Goal: Task Accomplishment & Management: Manage account settings

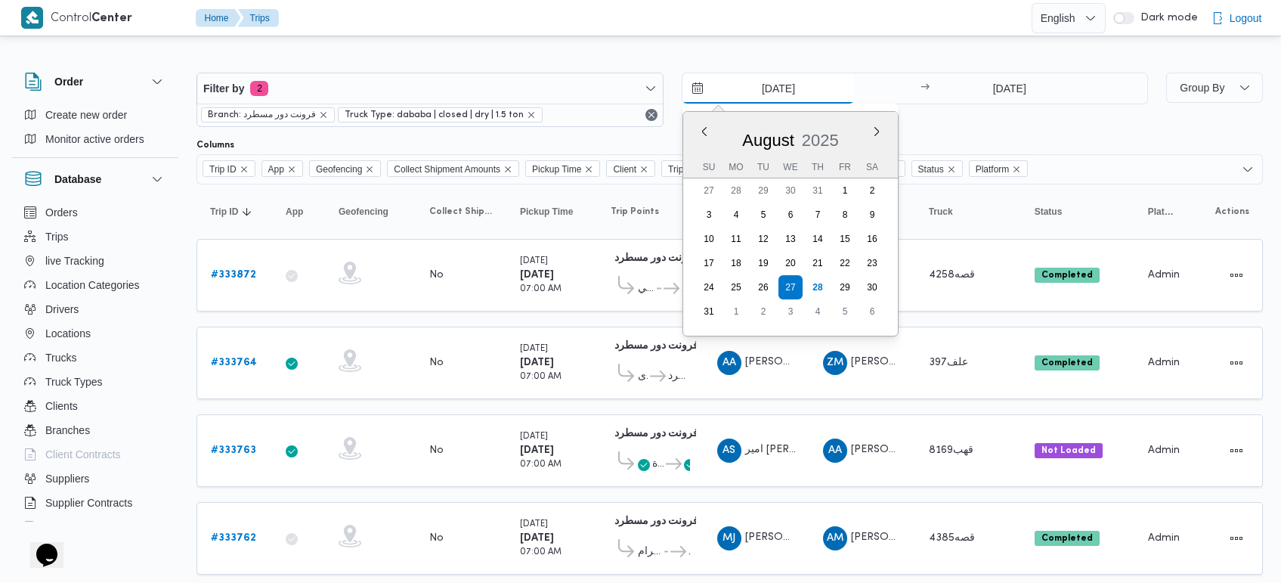
click at [769, 89] on input "[DATE]" at bounding box center [769, 88] width 172 height 30
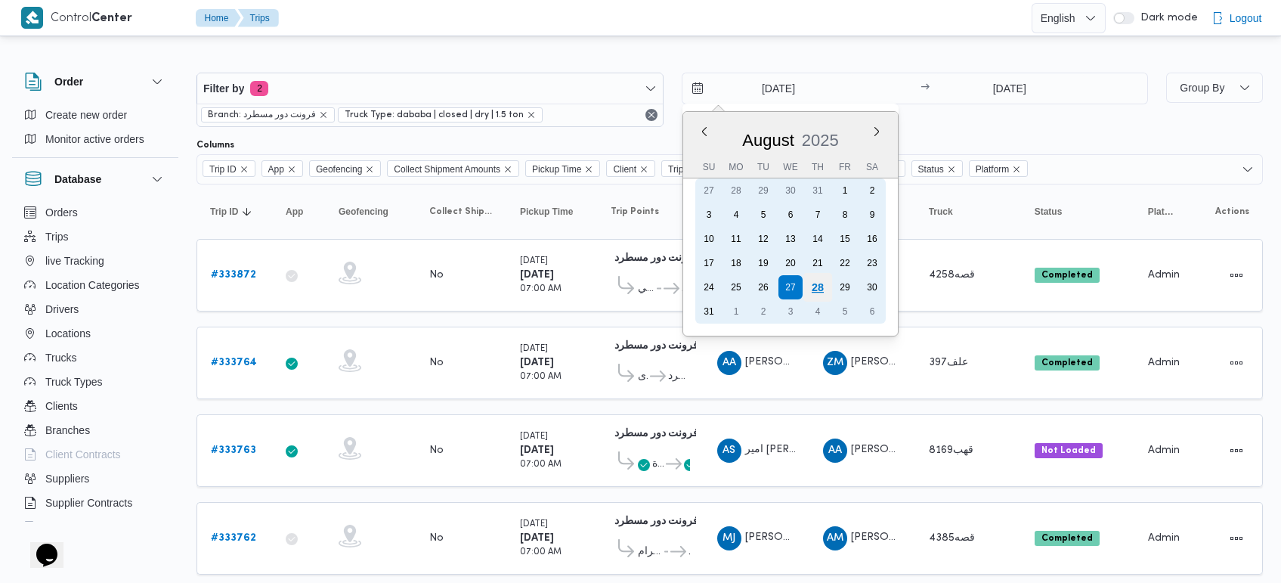
click at [820, 284] on div "28" at bounding box center [817, 287] width 29 height 29
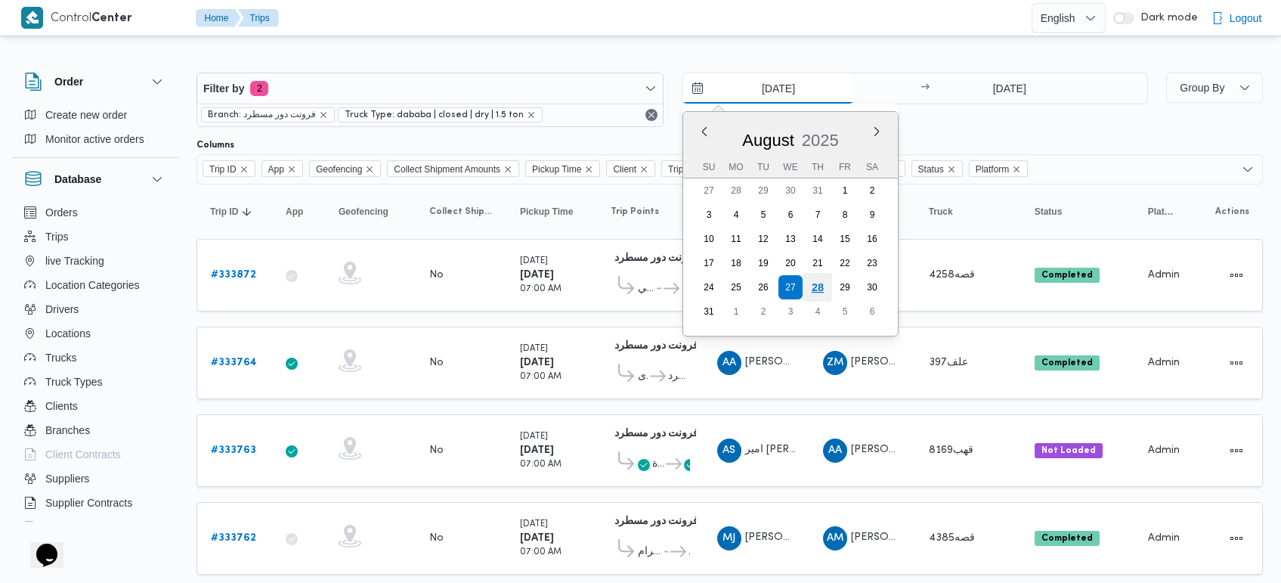
type input "28/8/2025"
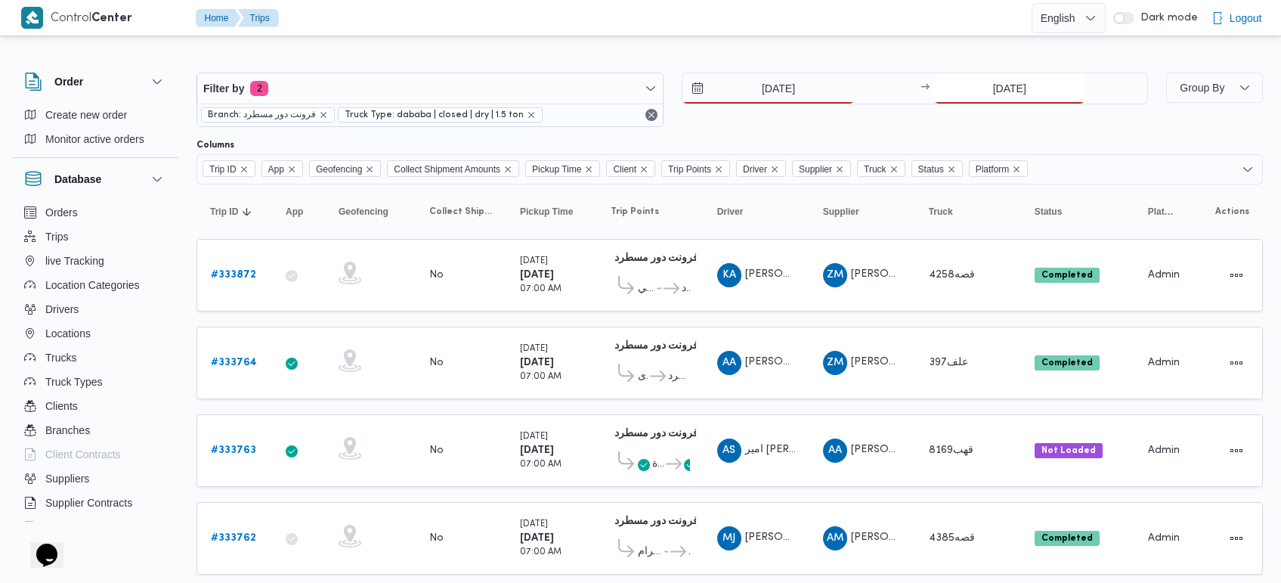
click at [1009, 89] on input "27/8/2025" at bounding box center [1009, 88] width 150 height 30
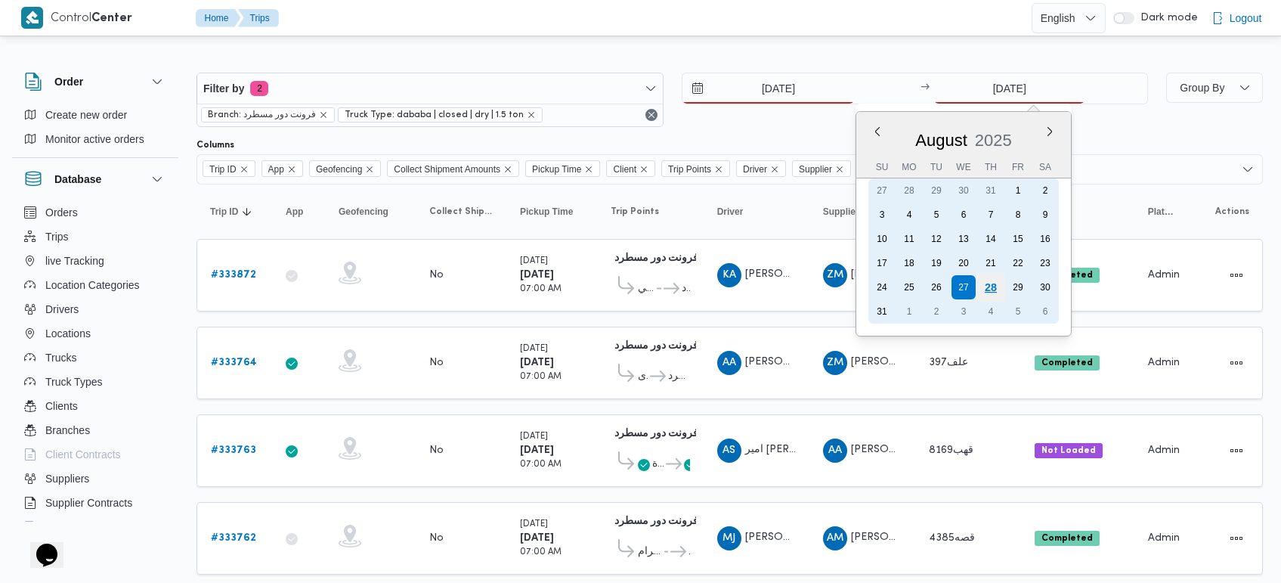
click at [983, 286] on div "28" at bounding box center [991, 287] width 29 height 29
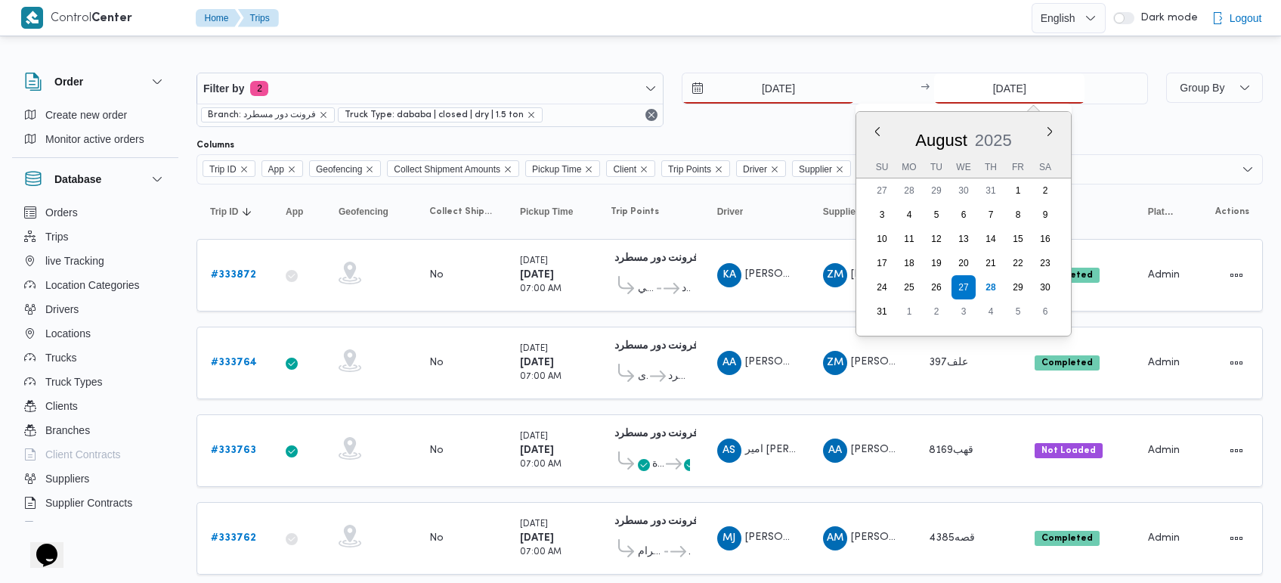
type input "28/8/2025"
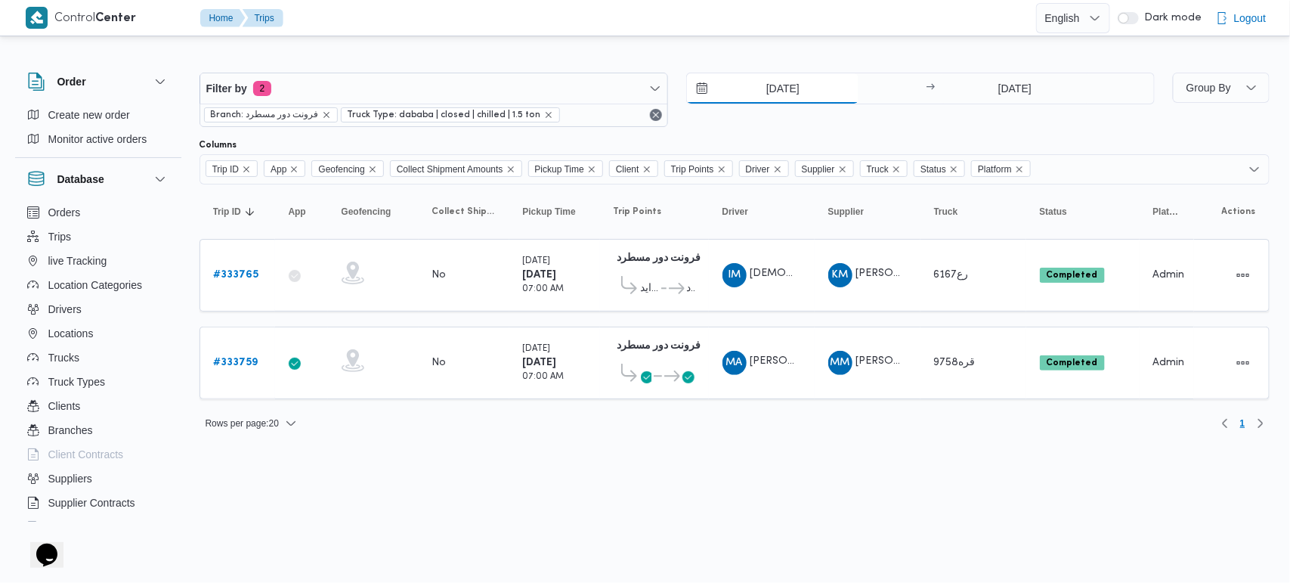
click at [772, 96] on input "[DATE]" at bounding box center [773, 88] width 172 height 30
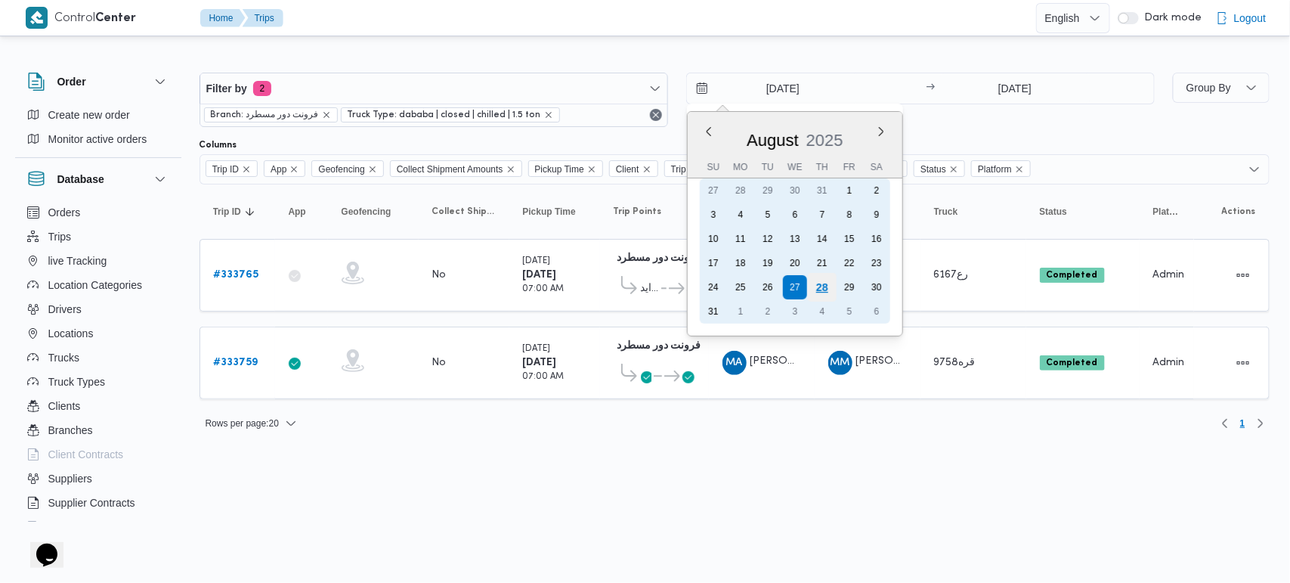
click at [822, 287] on div "28" at bounding box center [821, 287] width 29 height 29
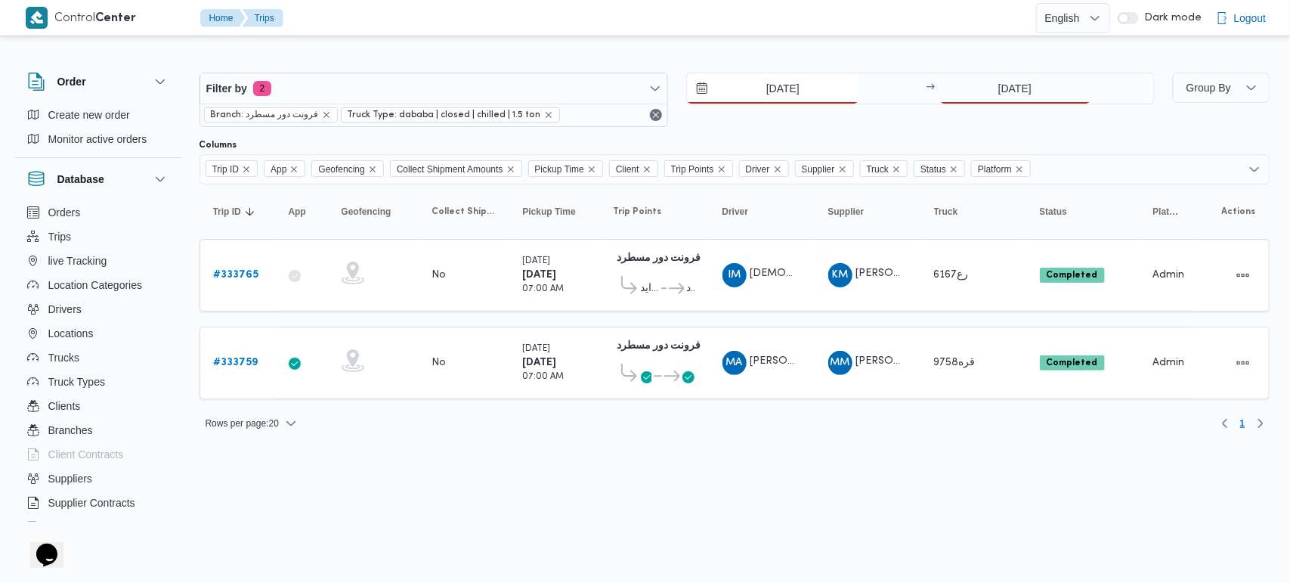
type input "[DATE]"
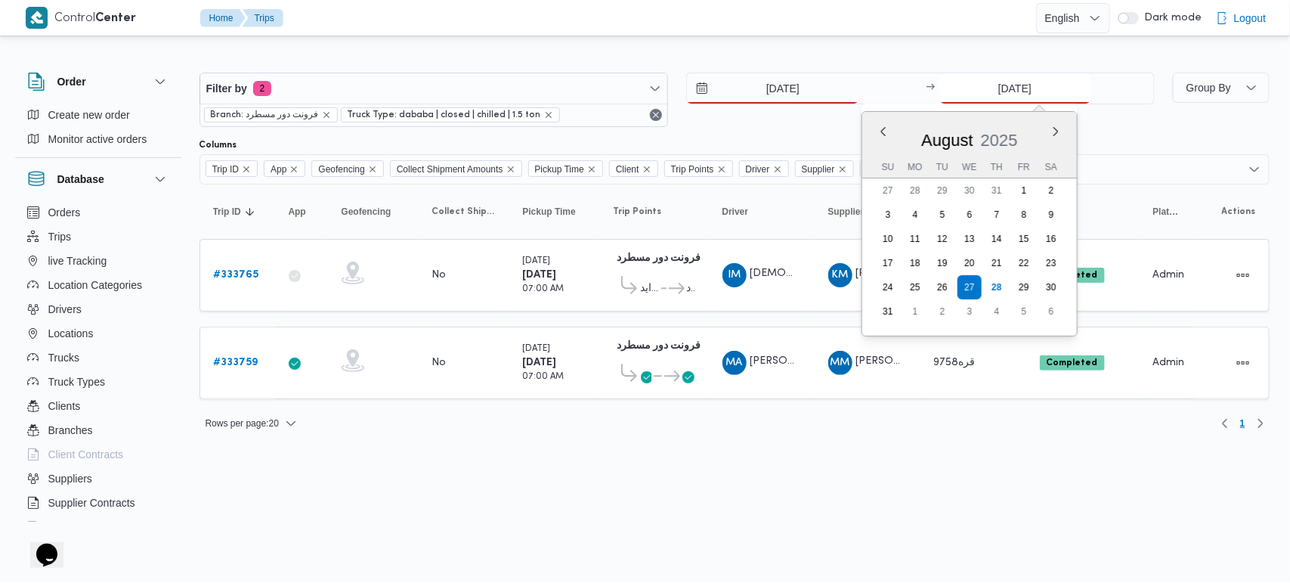
click at [1018, 79] on input "[DATE]" at bounding box center [1015, 88] width 150 height 30
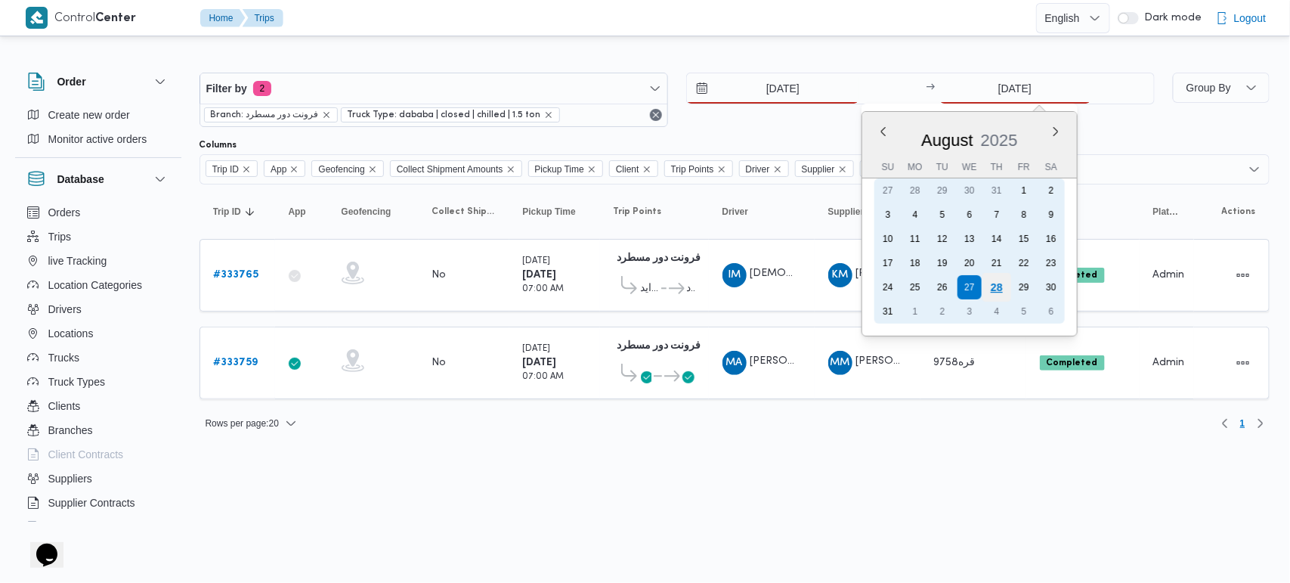
click at [991, 277] on div "28" at bounding box center [996, 287] width 29 height 29
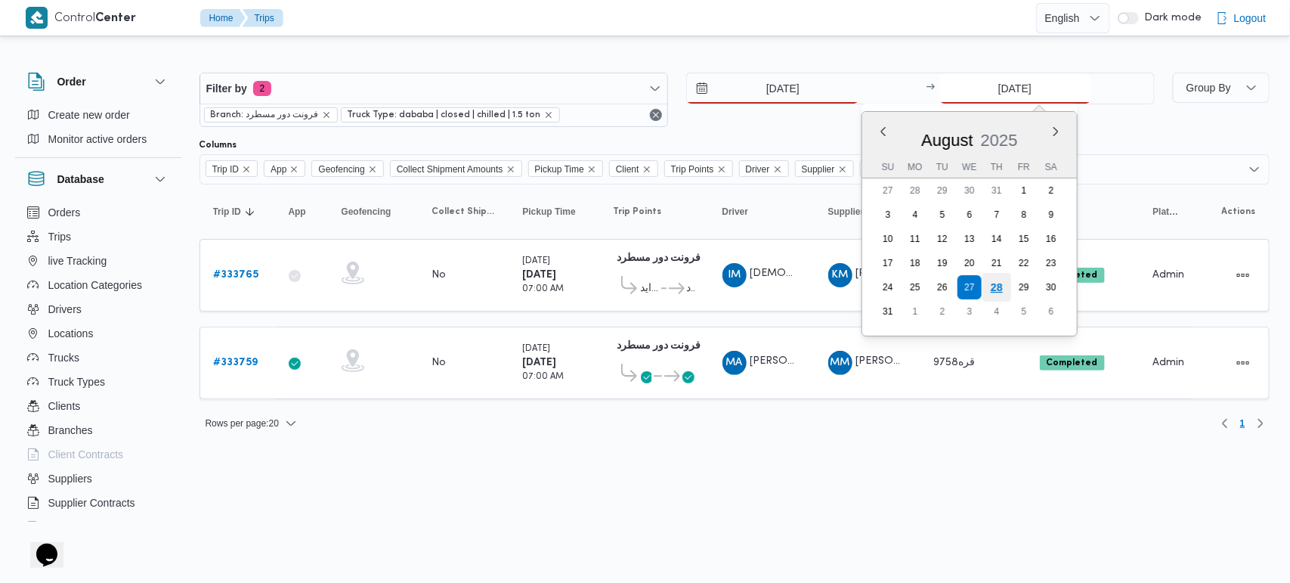
type input "[DATE]"
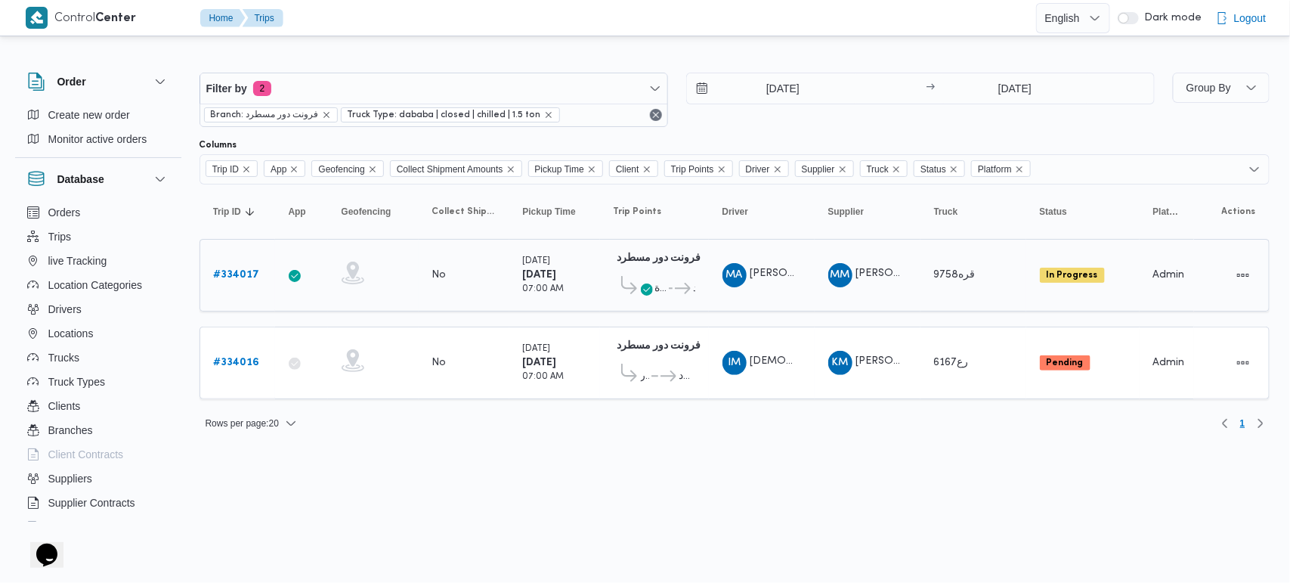
drag, startPoint x: 864, startPoint y: 444, endPoint x: 592, endPoint y: 271, distance: 322.5
click at [863, 444] on div "Filter by 2 Branch: فرونت دور مسطرد Truck Type: dababa | closed | chilled | 1.5…" at bounding box center [636, 245] width 1285 height 412
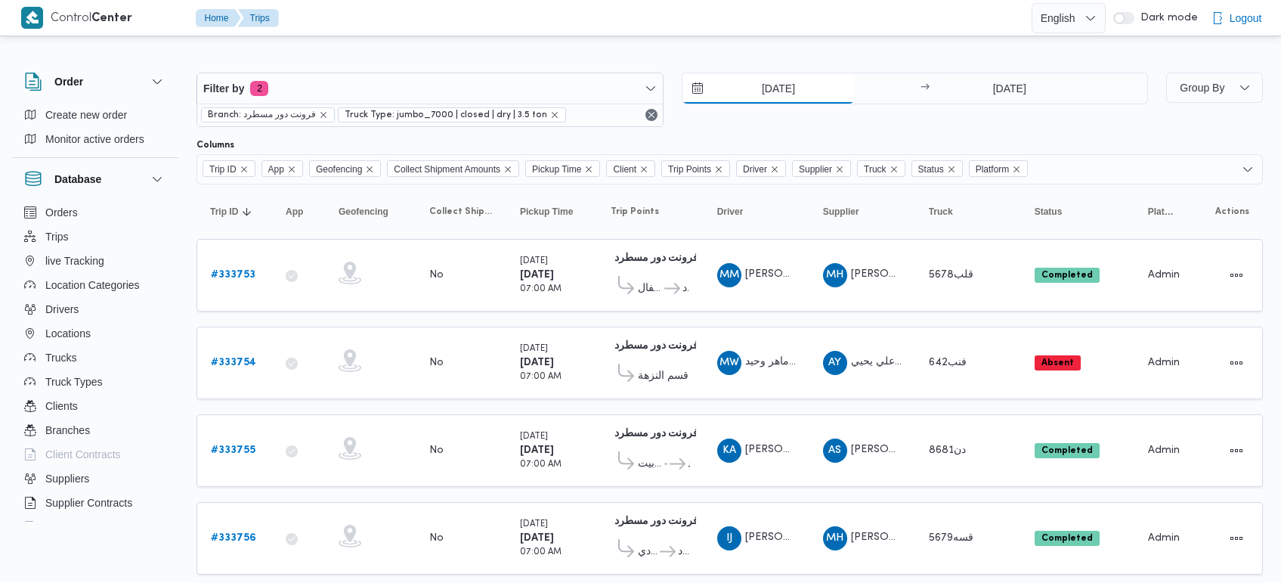
click at [779, 98] on input "[DATE]" at bounding box center [769, 88] width 172 height 30
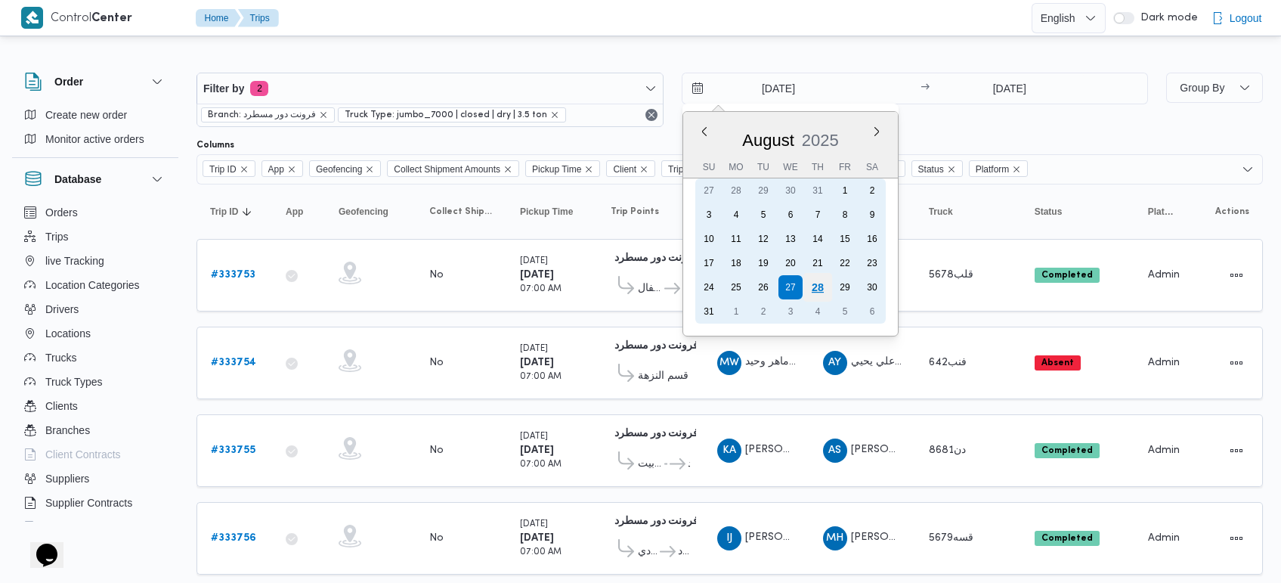
click at [816, 284] on div "28" at bounding box center [817, 287] width 29 height 29
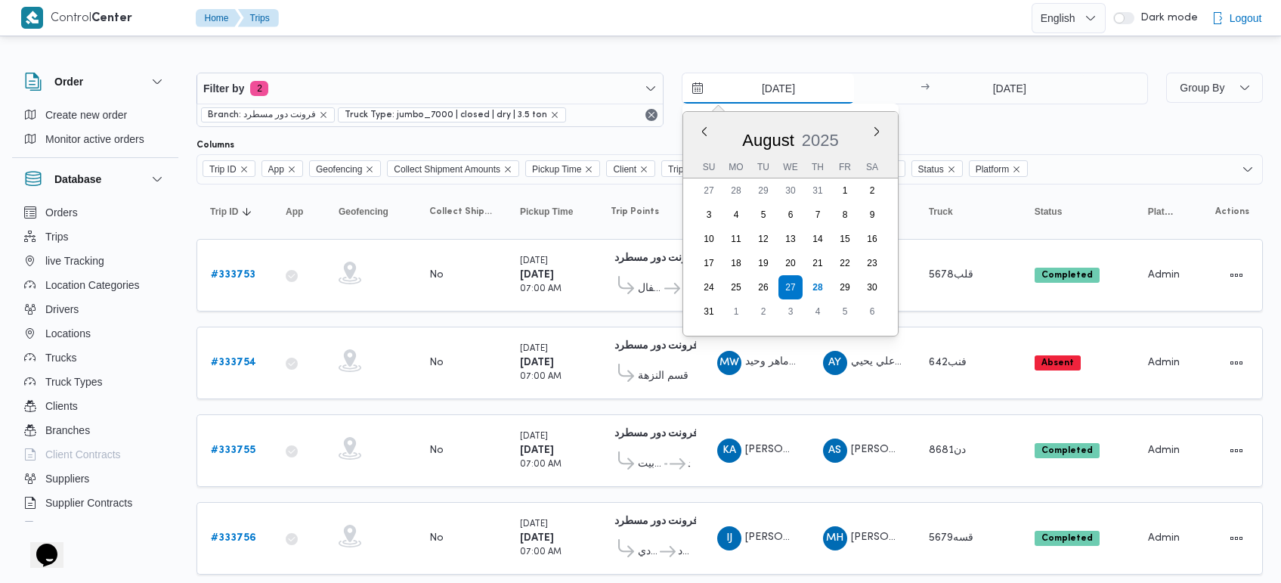
type input "[DATE]"
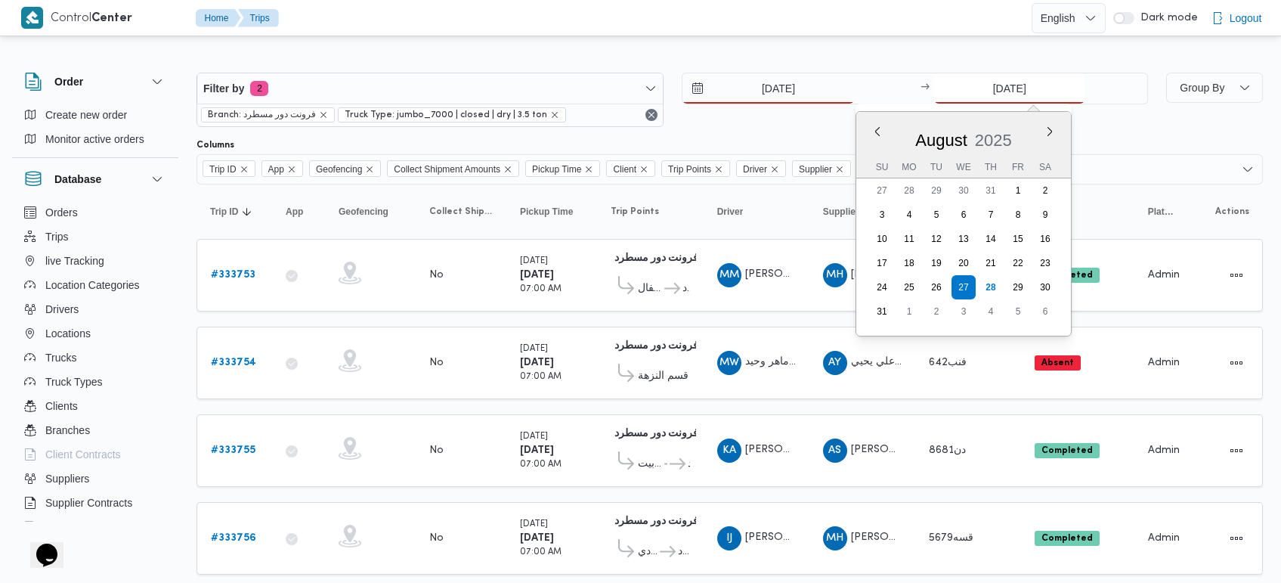
click at [1026, 93] on input "[DATE]" at bounding box center [1009, 88] width 150 height 30
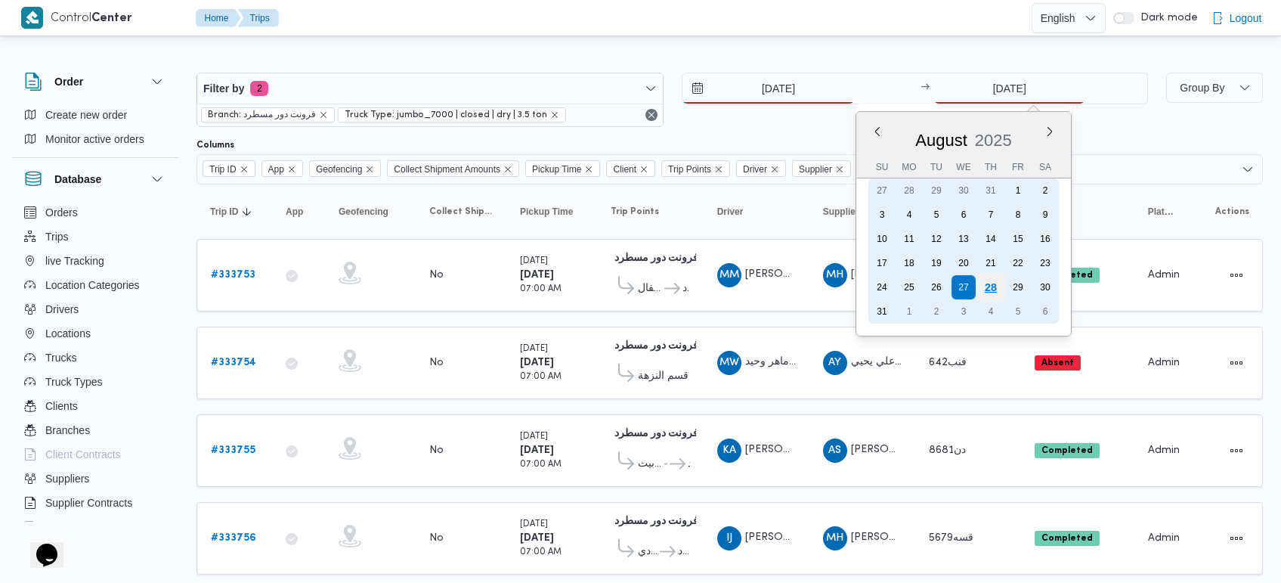
click at [989, 288] on div "28" at bounding box center [991, 287] width 29 height 29
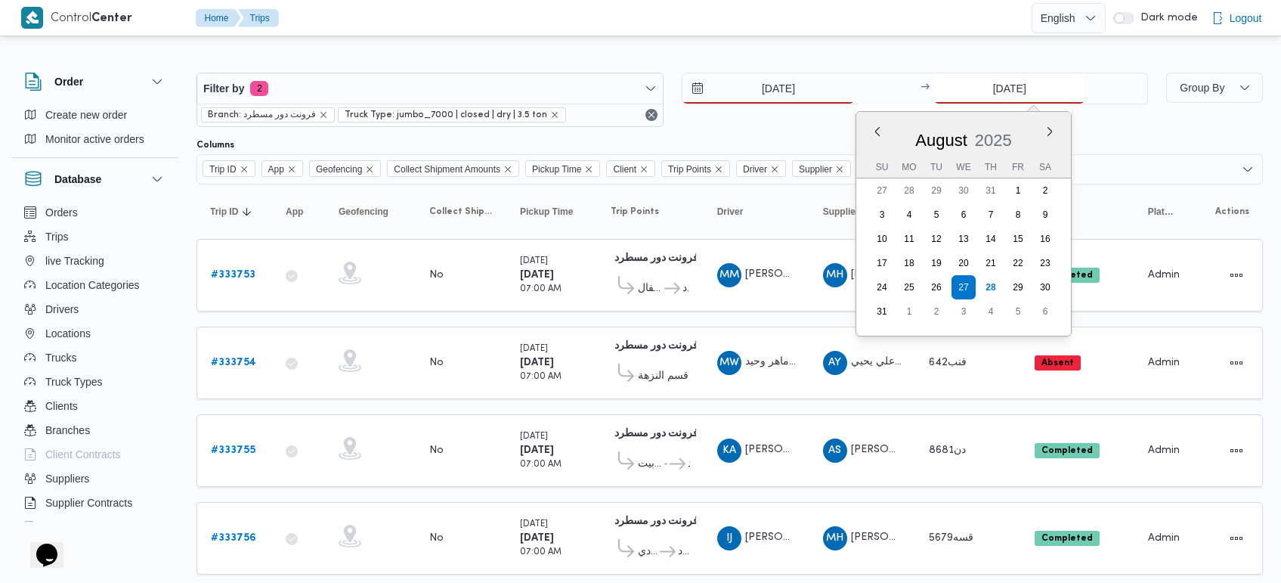
type input "[DATE]"
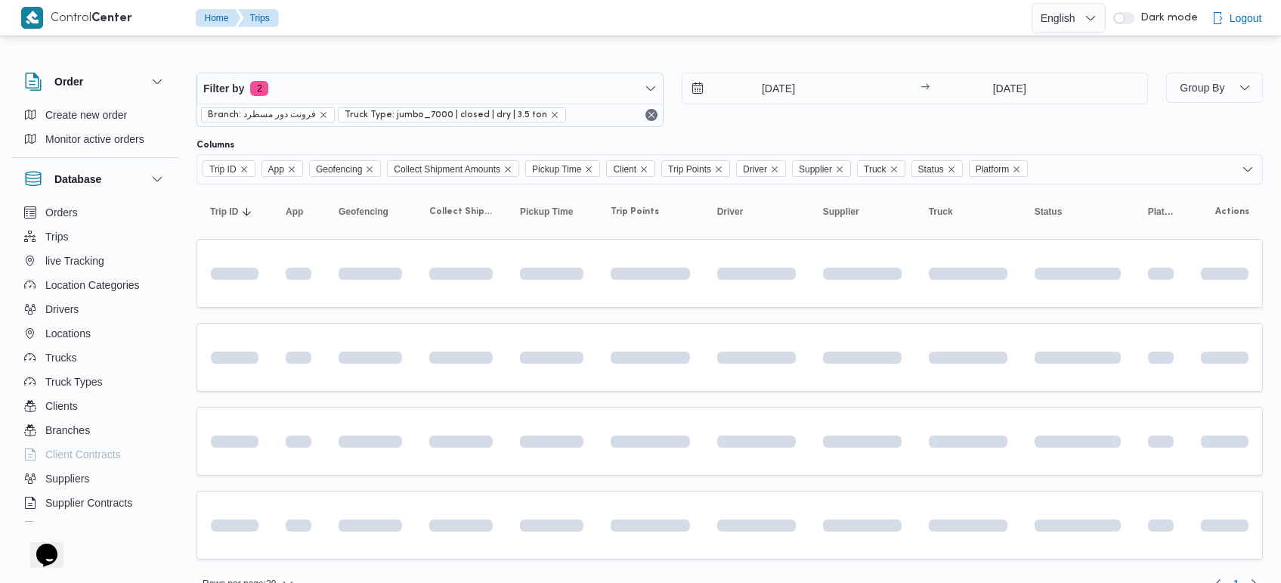
click at [748, 44] on div "Filter by 2 Branch: فرونت دور مسطرد Truck Type: jumbo_7000 | closed | dry | 3.5…" at bounding box center [631, 325] width 1281 height 572
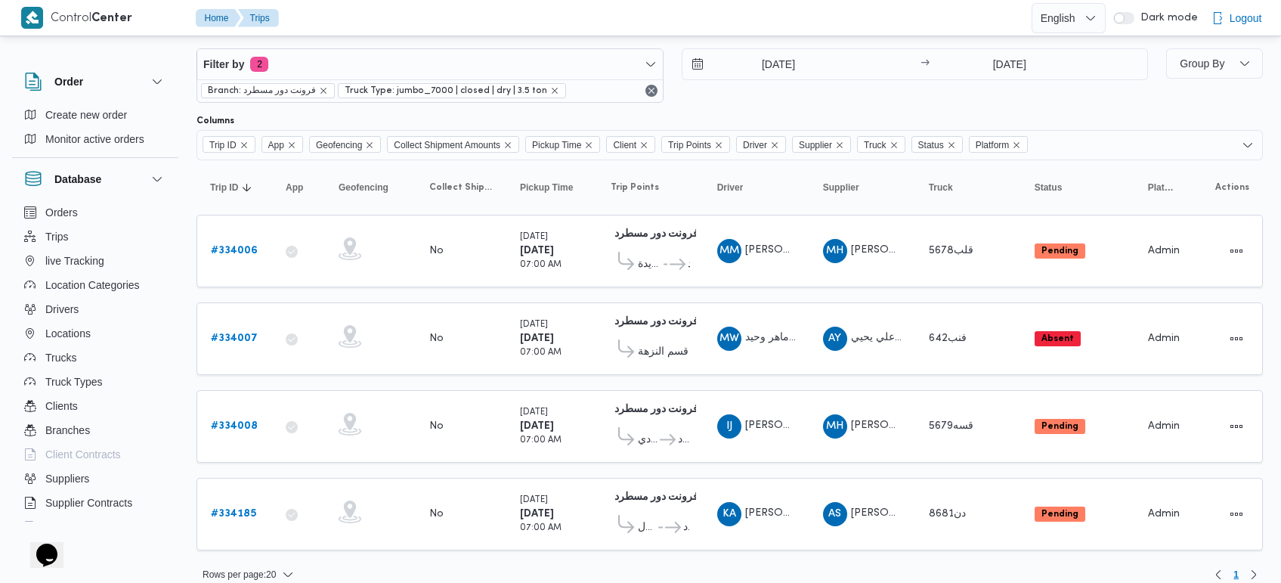
scroll to position [39, 0]
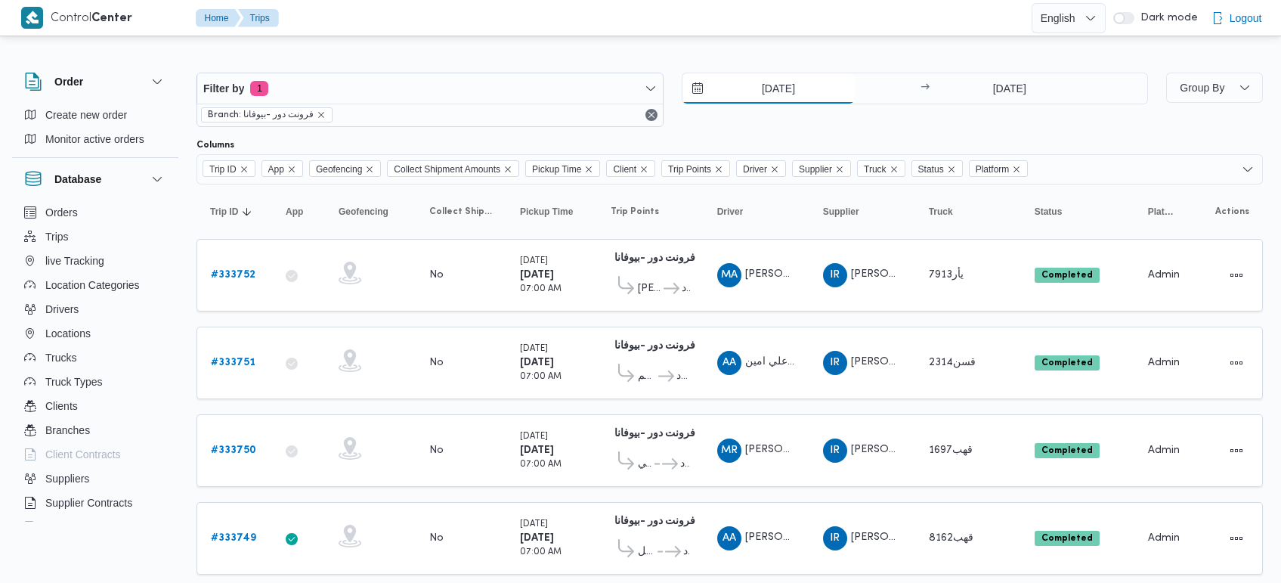
click at [776, 91] on input "[DATE]" at bounding box center [769, 88] width 172 height 30
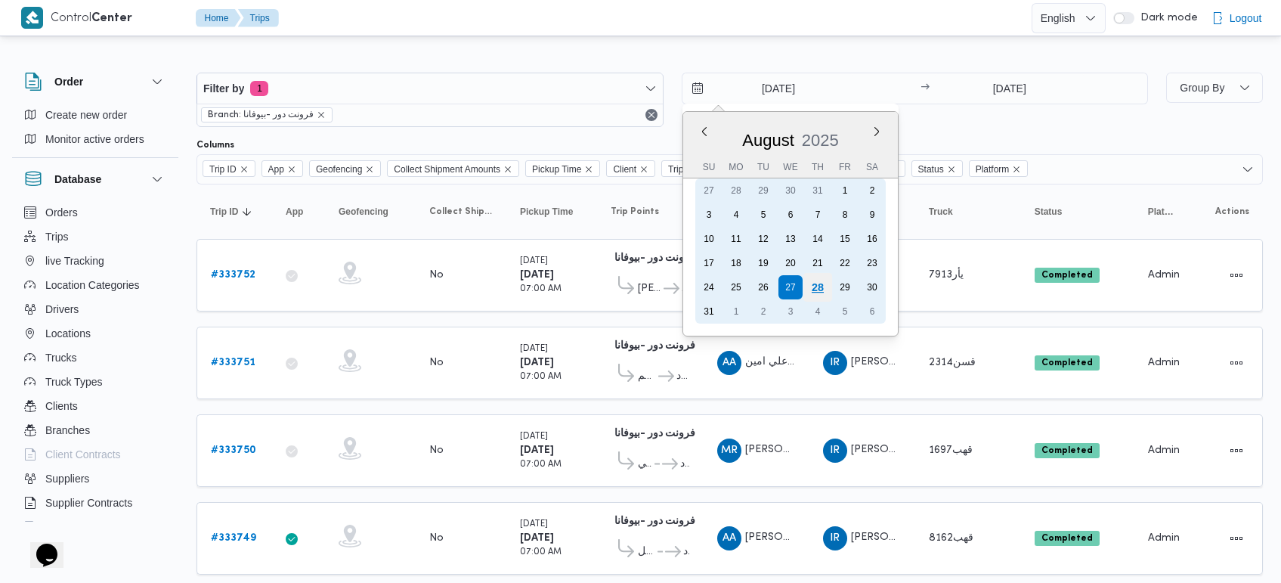
click at [821, 288] on div "28" at bounding box center [817, 287] width 29 height 29
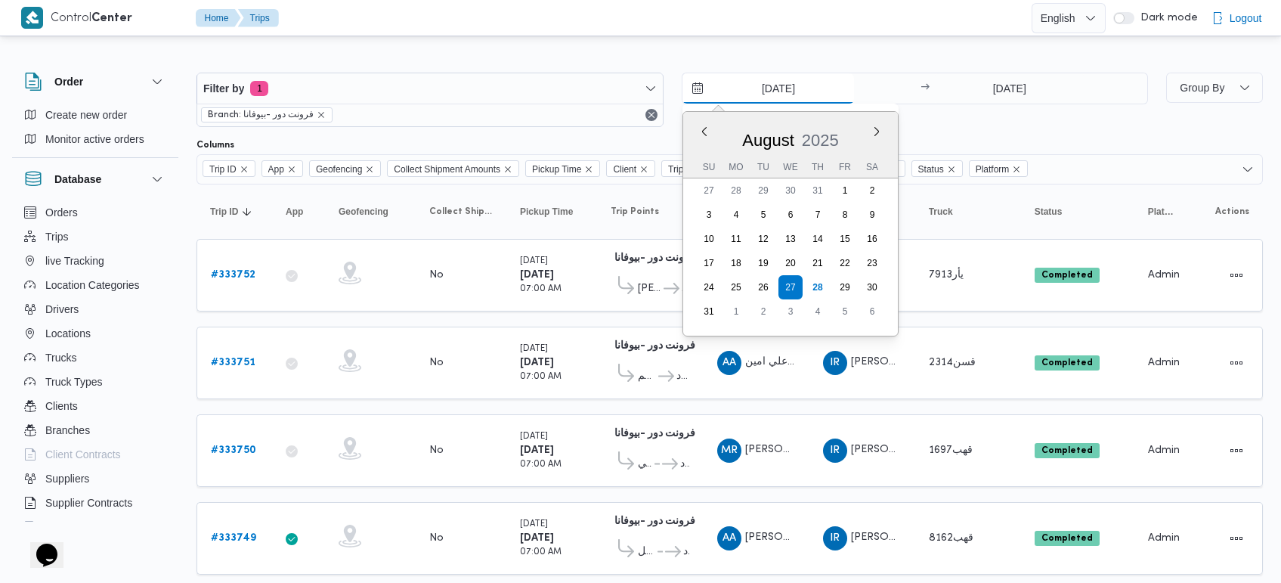
type input "[DATE]"
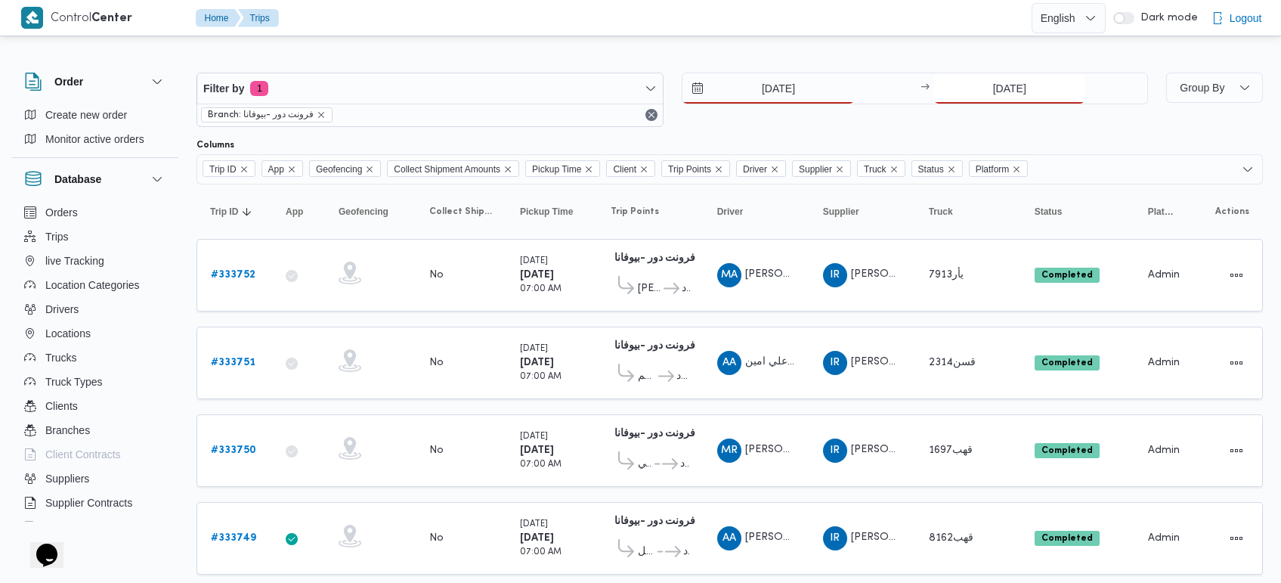
click at [996, 77] on input "[DATE]" at bounding box center [1009, 88] width 150 height 30
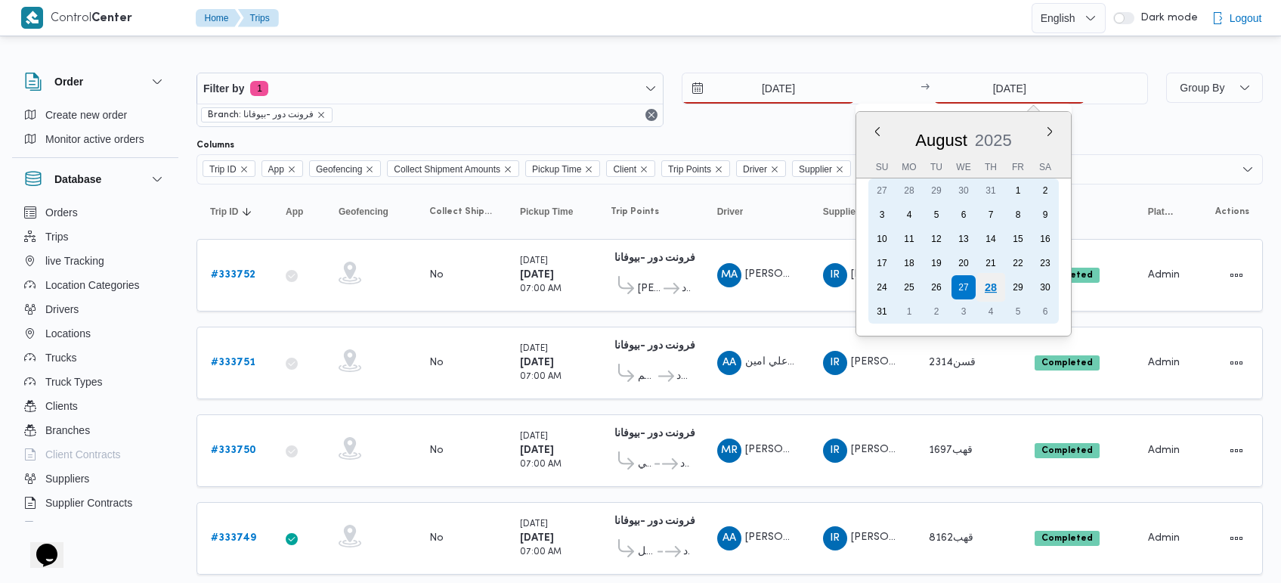
click at [991, 281] on div "28" at bounding box center [991, 287] width 29 height 29
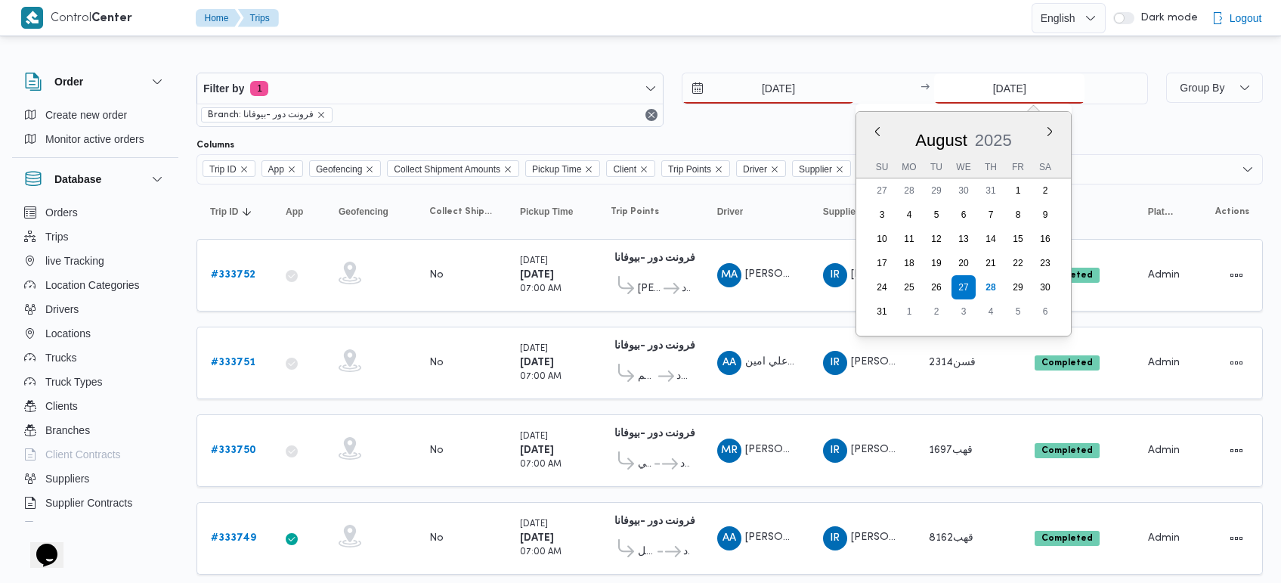
type input "28/8/2025"
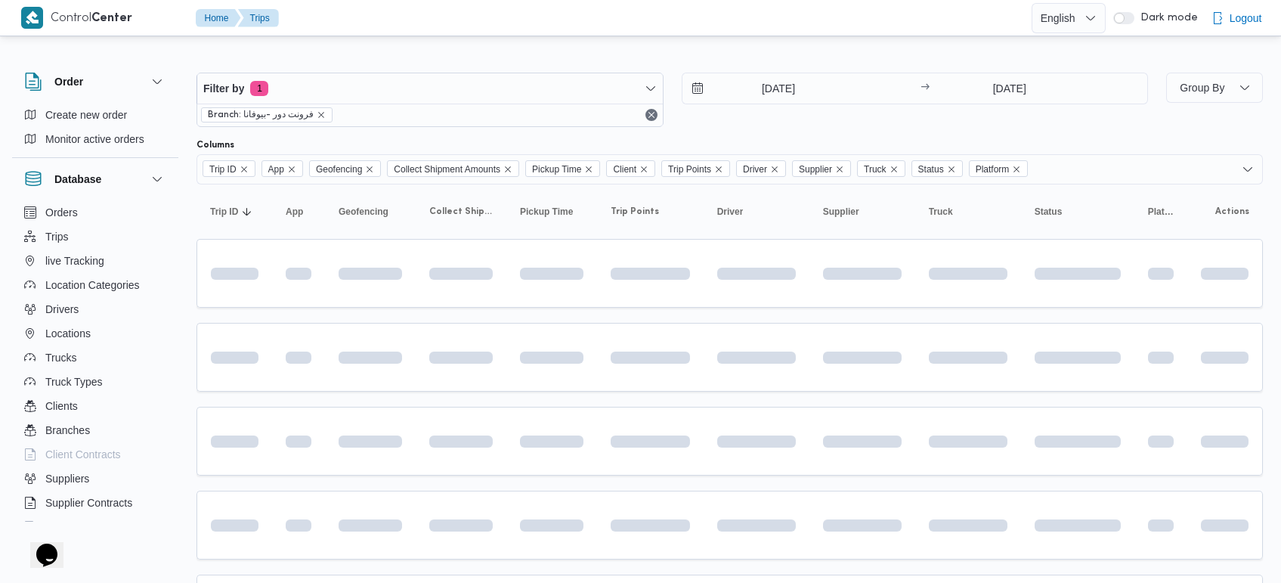
click at [762, 57] on div at bounding box center [730, 60] width 1066 height 24
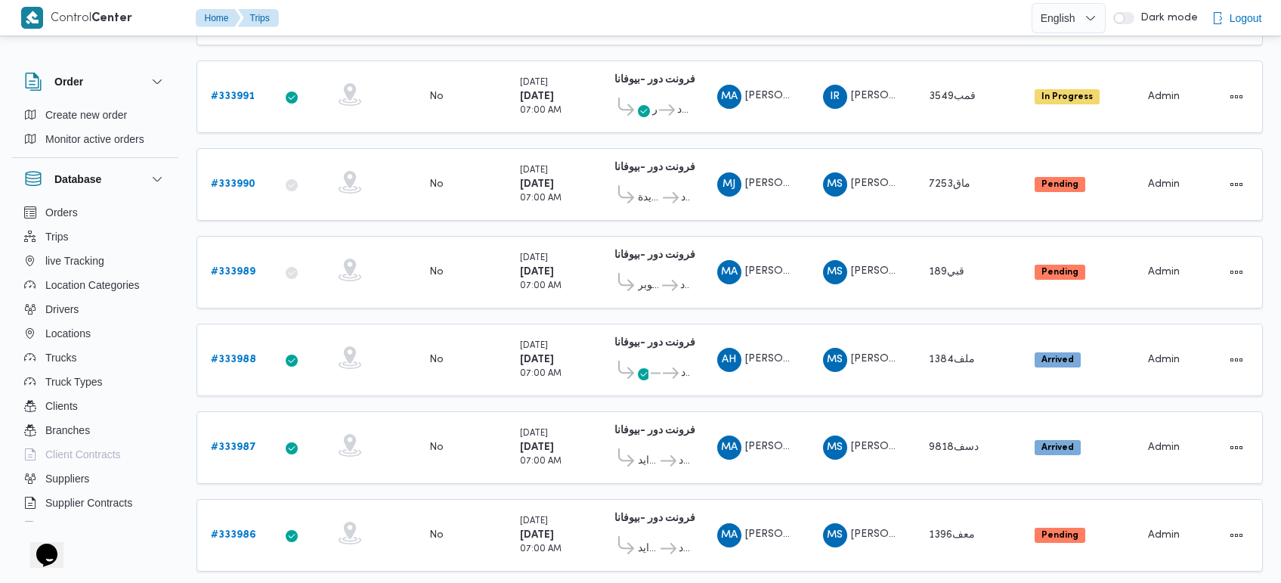
scroll to position [1419, 0]
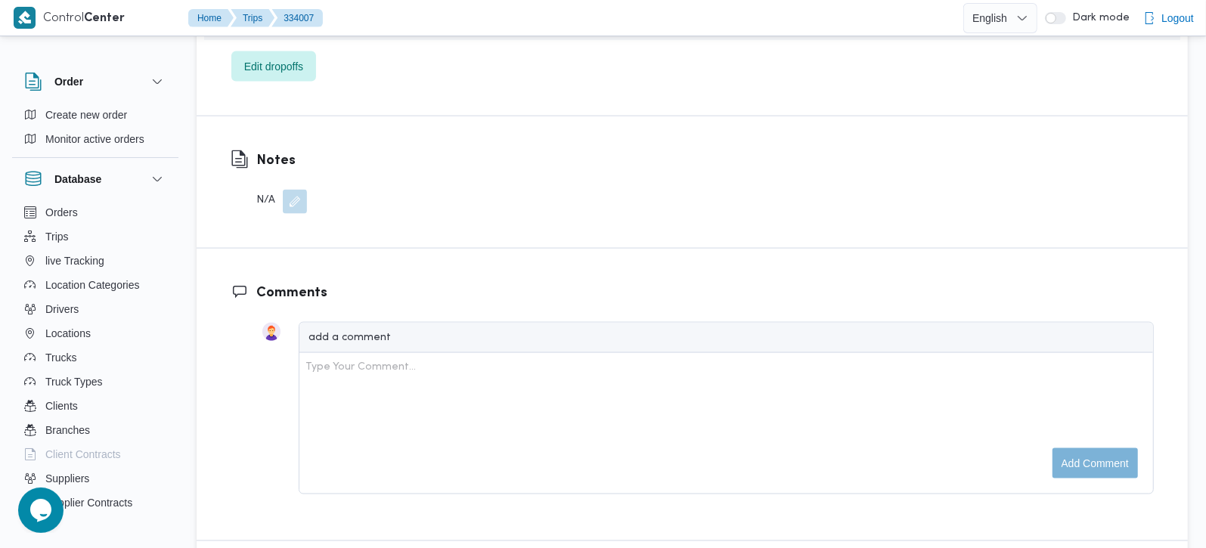
scroll to position [1512, 0]
click at [293, 186] on button "button" at bounding box center [295, 198] width 24 height 24
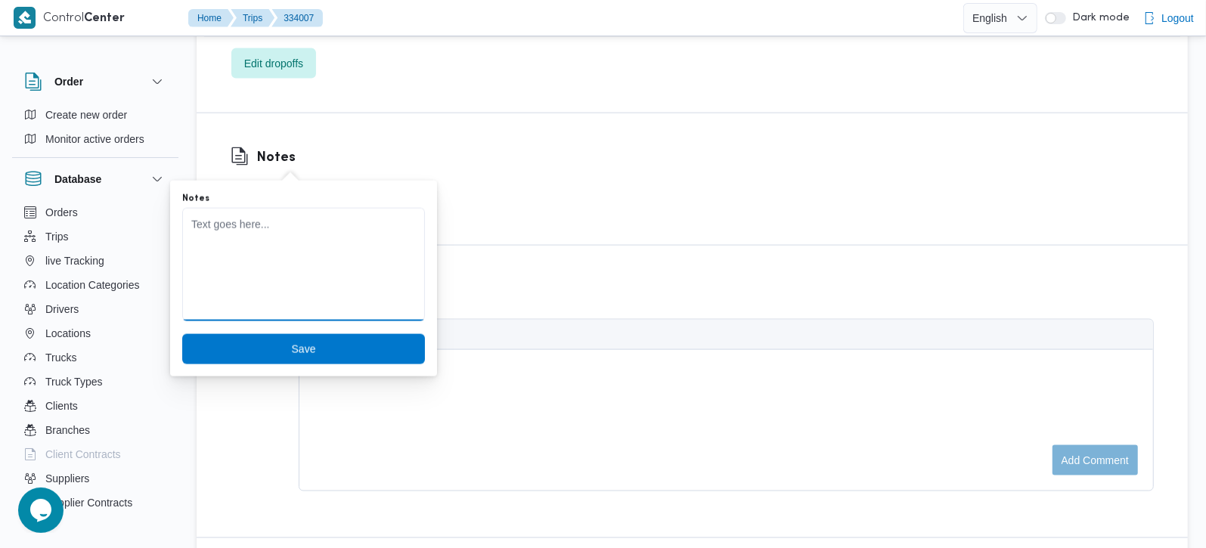
click at [278, 243] on textarea "Notes" at bounding box center [303, 264] width 243 height 113
paste textarea "جامبو مفتوح"
type textarea "جامبو مفتوح"
click at [309, 333] on span "Save" at bounding box center [303, 348] width 243 height 30
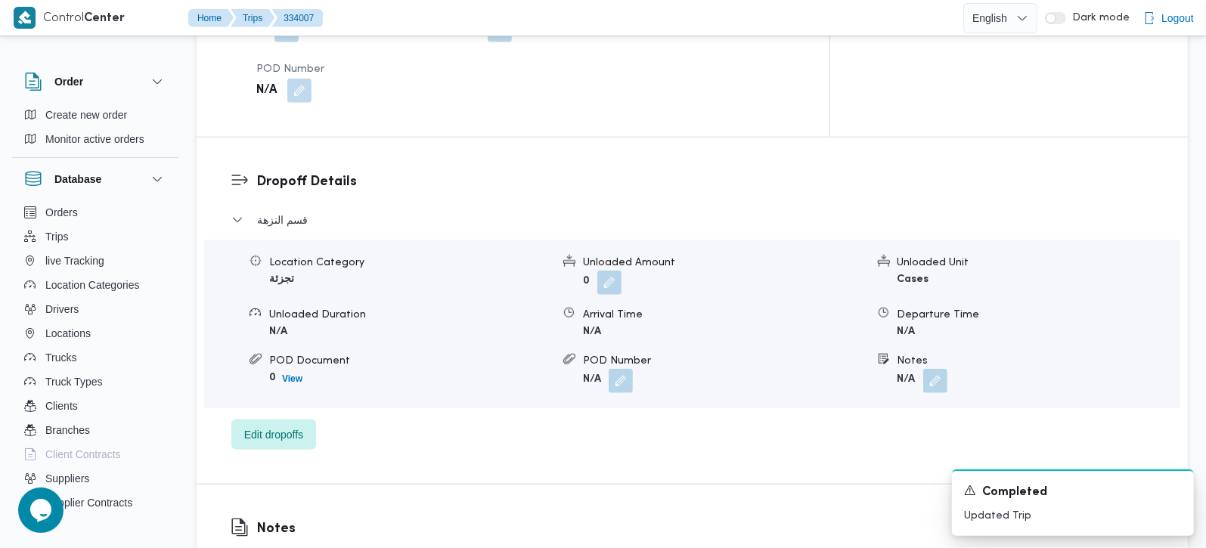
scroll to position [1333, 0]
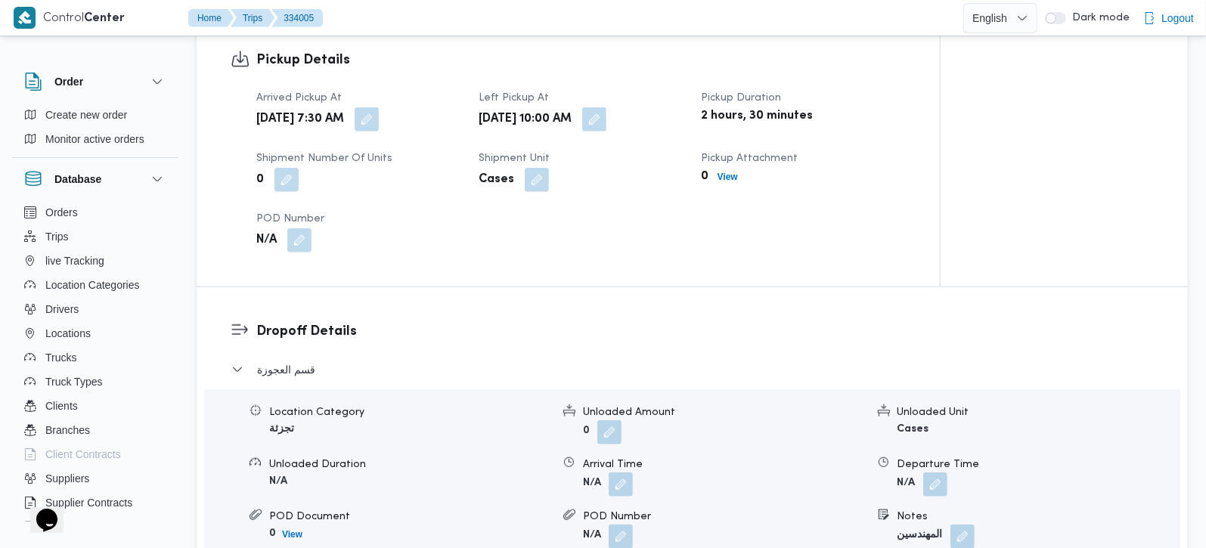
scroll to position [800, 0]
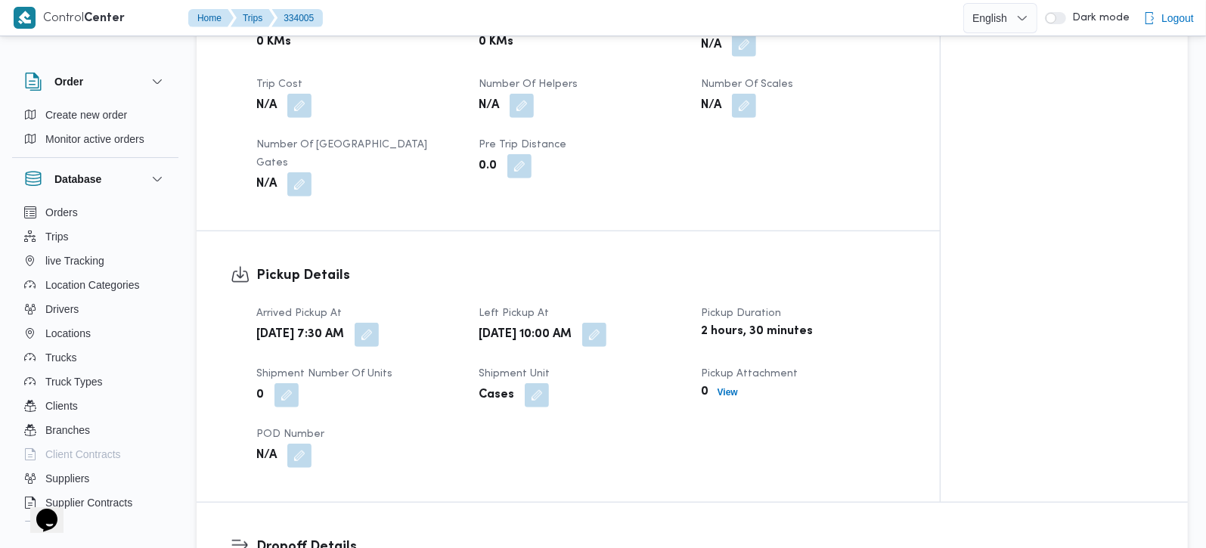
click at [738, 57] on button "button" at bounding box center [744, 45] width 24 height 24
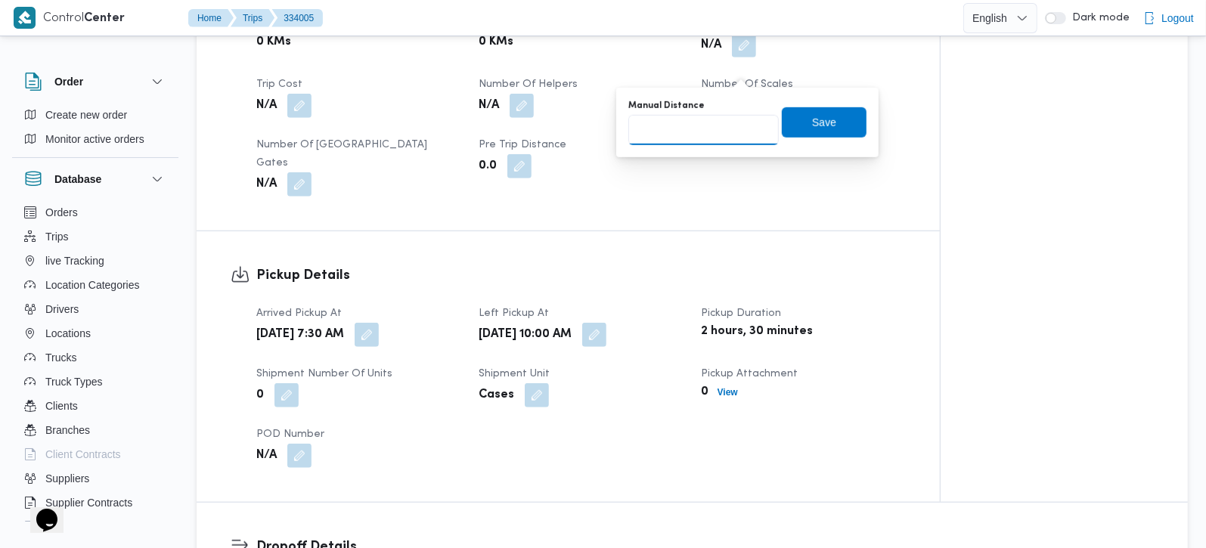
click at [714, 129] on input "Manual Distance" at bounding box center [703, 130] width 150 height 30
type input "100"
click at [823, 110] on span "Save" at bounding box center [824, 122] width 85 height 30
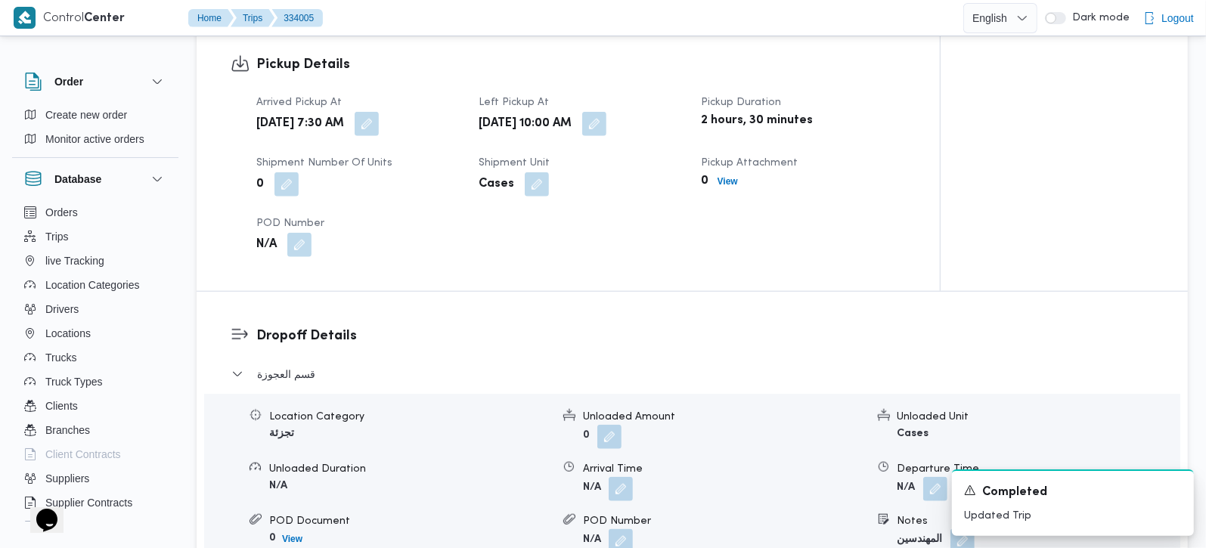
scroll to position [1162, 0]
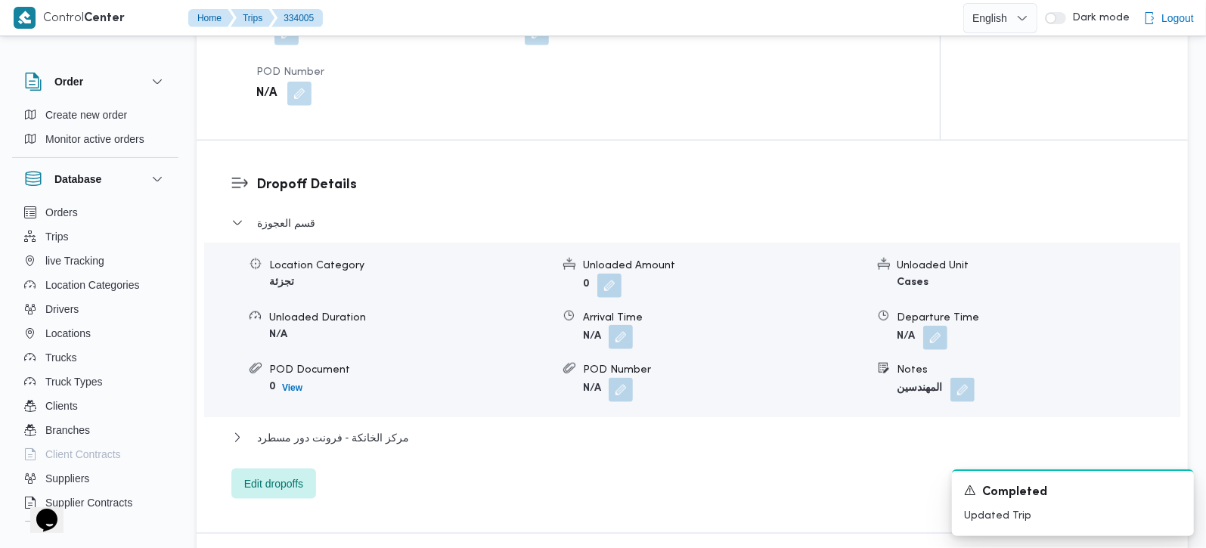
click at [628, 349] on button "button" at bounding box center [620, 337] width 24 height 24
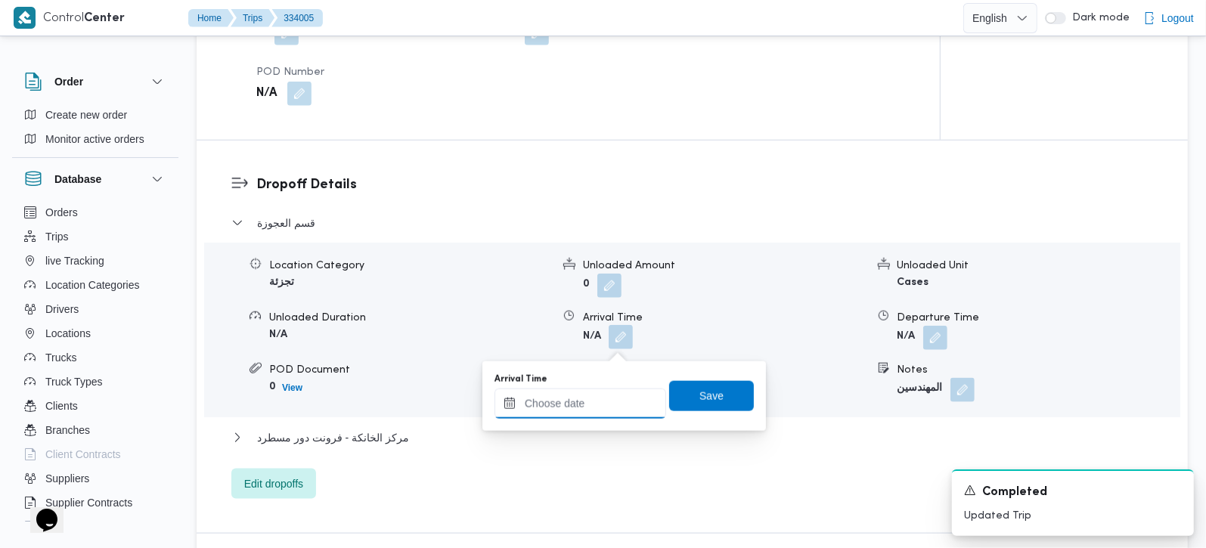
click at [602, 410] on input "Arrival Time" at bounding box center [580, 403] width 172 height 30
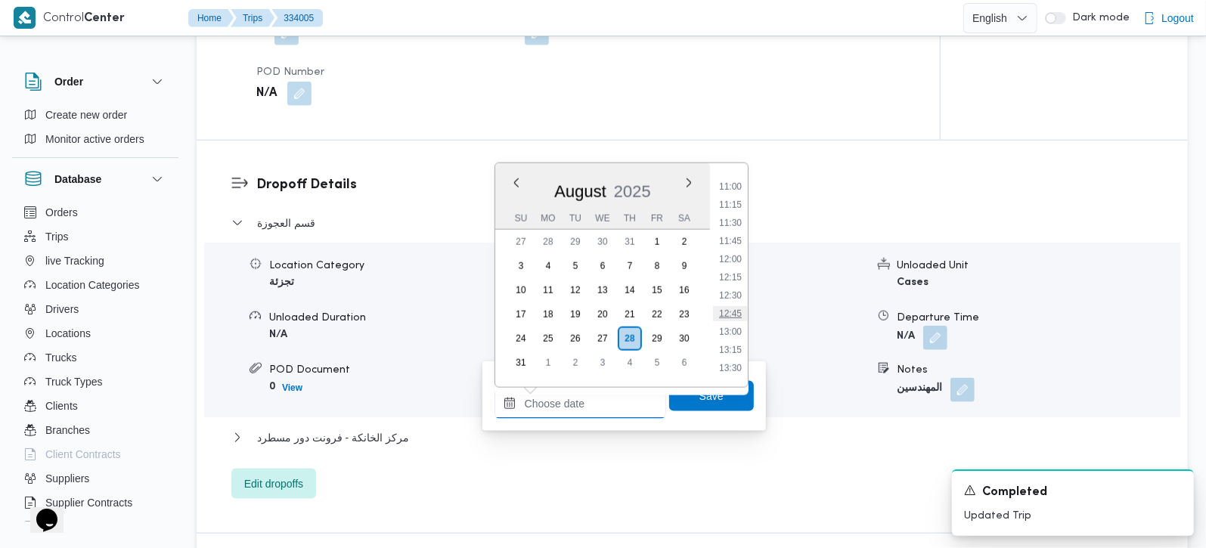
scroll to position [706, 0]
click at [734, 258] on li "10:45" at bounding box center [730, 256] width 35 height 15
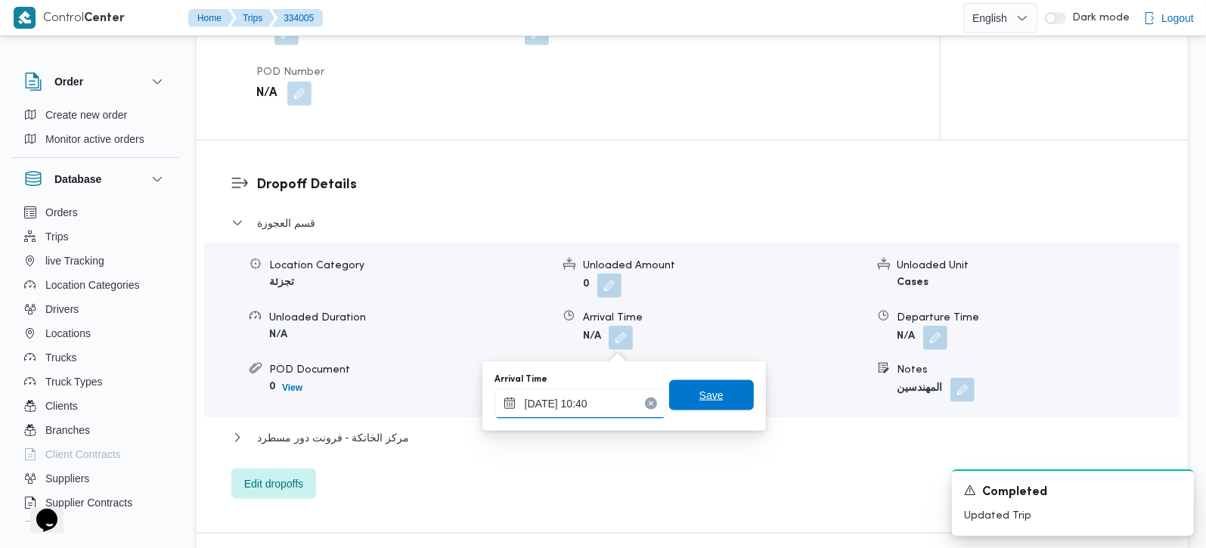
type input "28/08/2025 10:40"
click at [684, 392] on span "Save" at bounding box center [711, 395] width 85 height 30
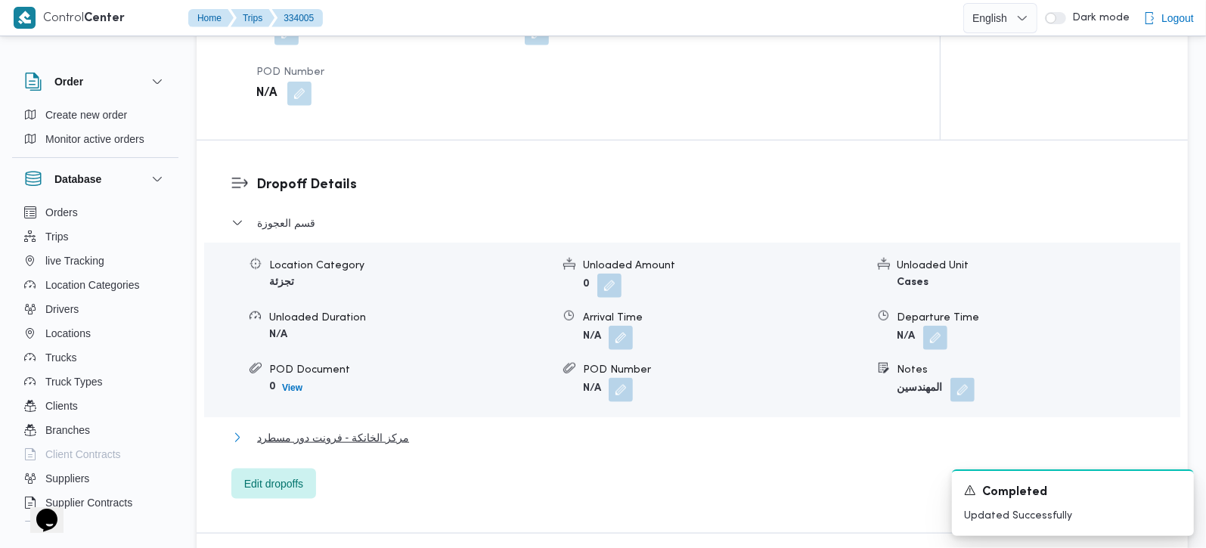
click at [323, 447] on span "مركز الخانكة - فرونت دور مسطرد" at bounding box center [333, 438] width 152 height 18
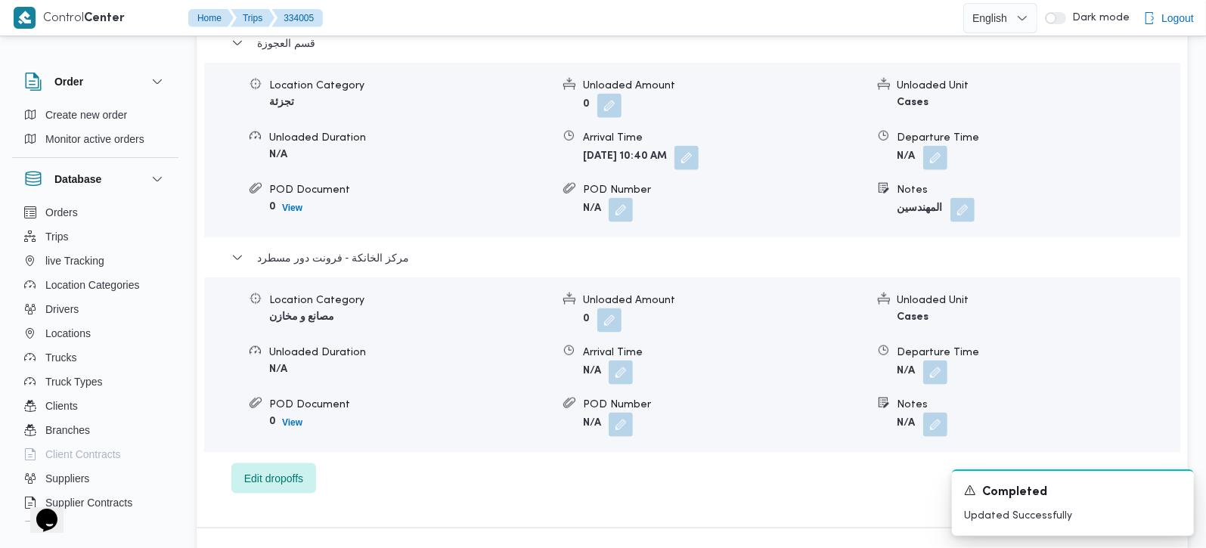
scroll to position [1429, 0]
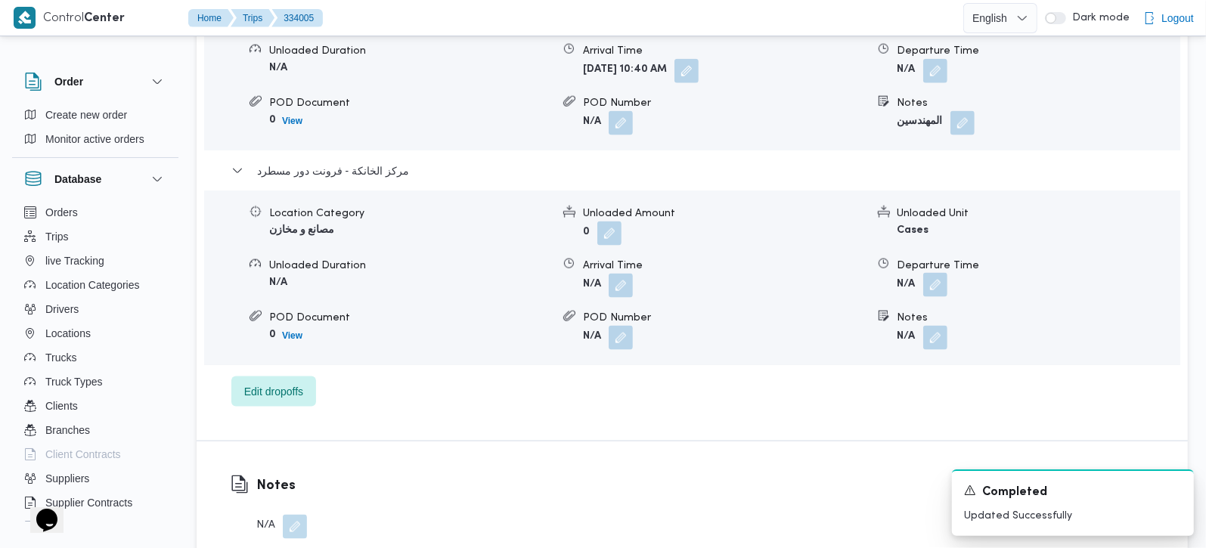
click at [936, 289] on button "button" at bounding box center [935, 285] width 24 height 24
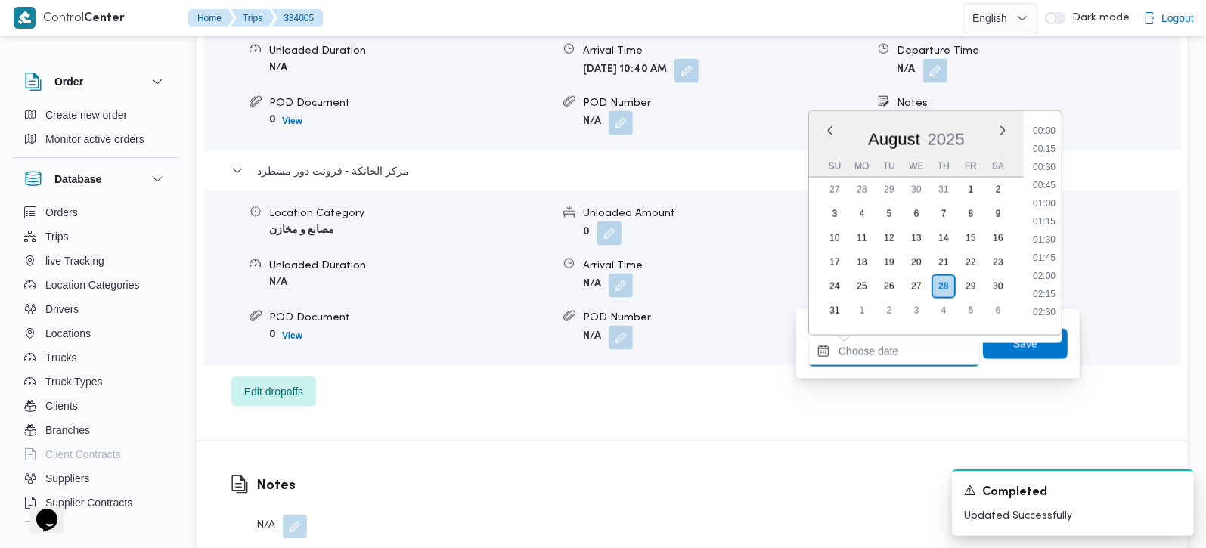
click at [918, 349] on input "Departure Time" at bounding box center [894, 351] width 172 height 30
click at [1045, 144] on li "16:00" at bounding box center [1043, 141] width 35 height 15
type input "[DATE] 16:00"
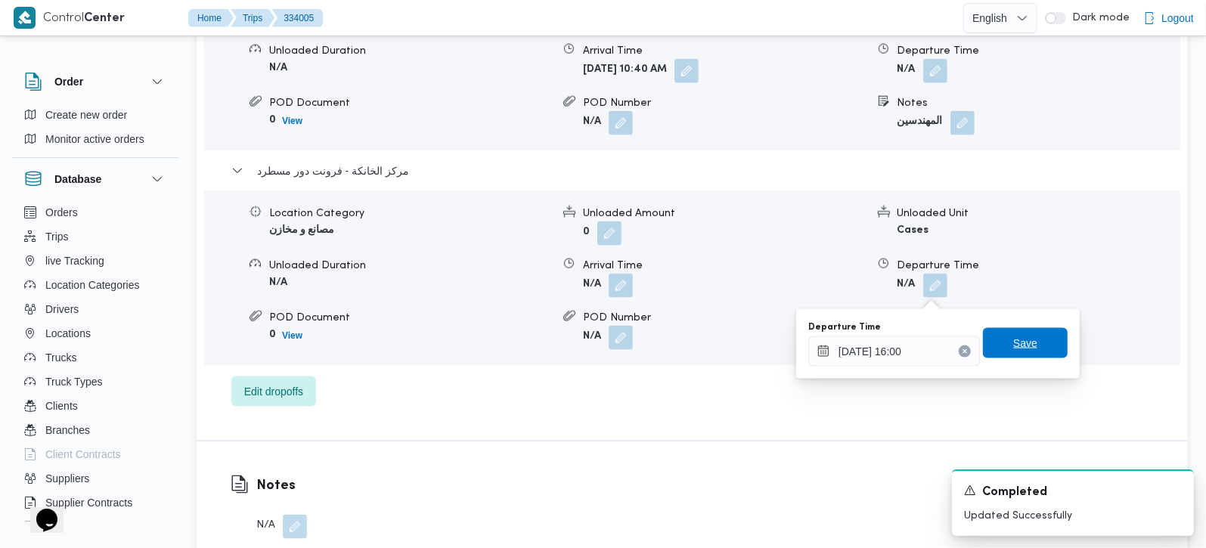
click at [1023, 342] on span "Save" at bounding box center [1025, 343] width 24 height 18
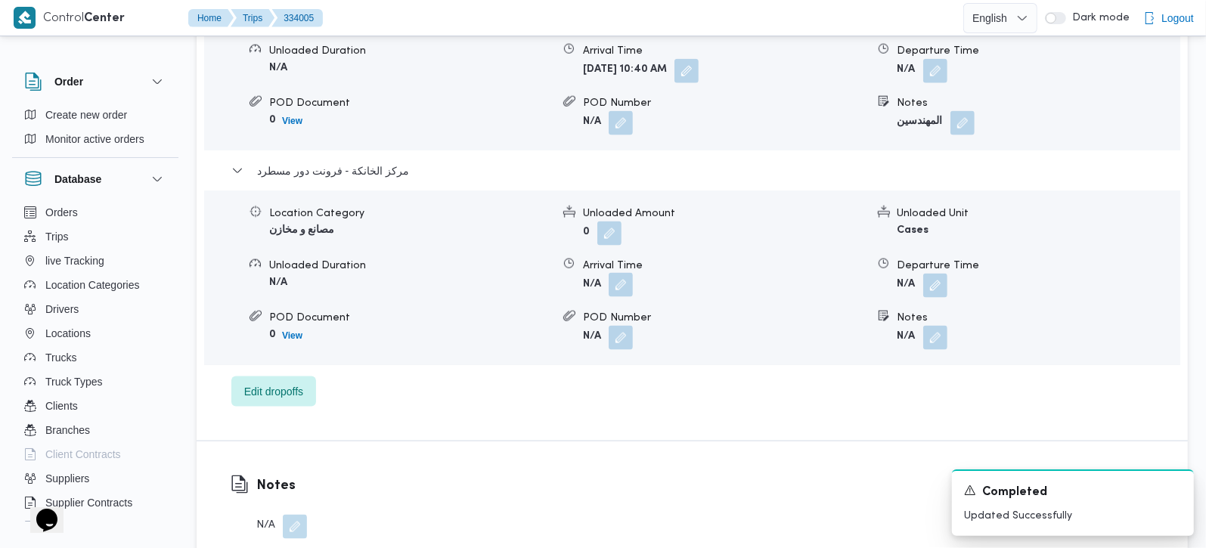
click at [629, 284] on button "button" at bounding box center [620, 285] width 24 height 24
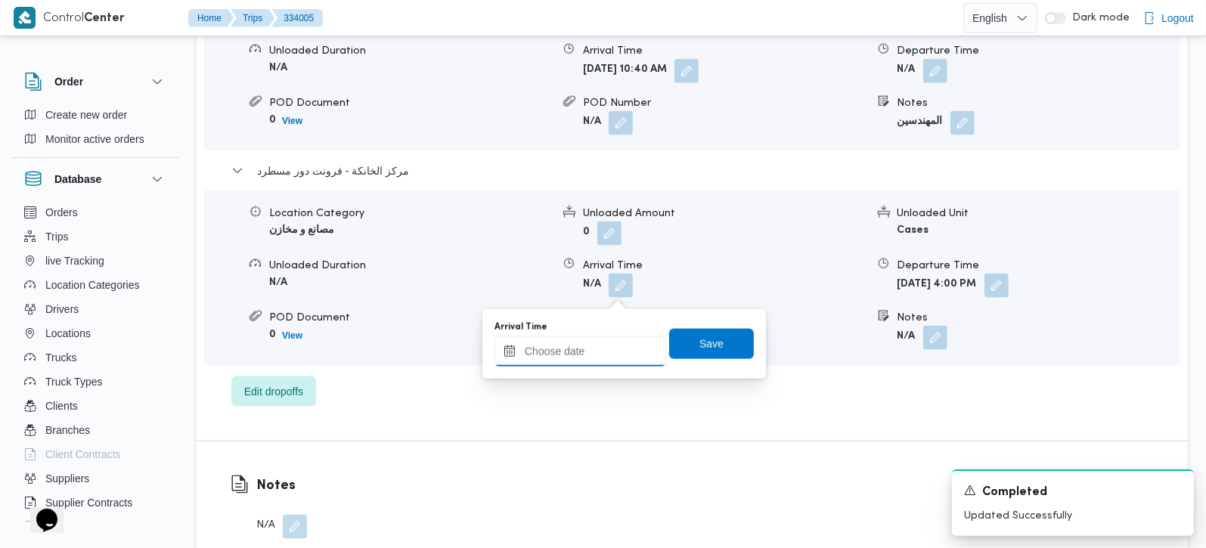
click at [607, 353] on input "Arrival Time" at bounding box center [580, 351] width 172 height 30
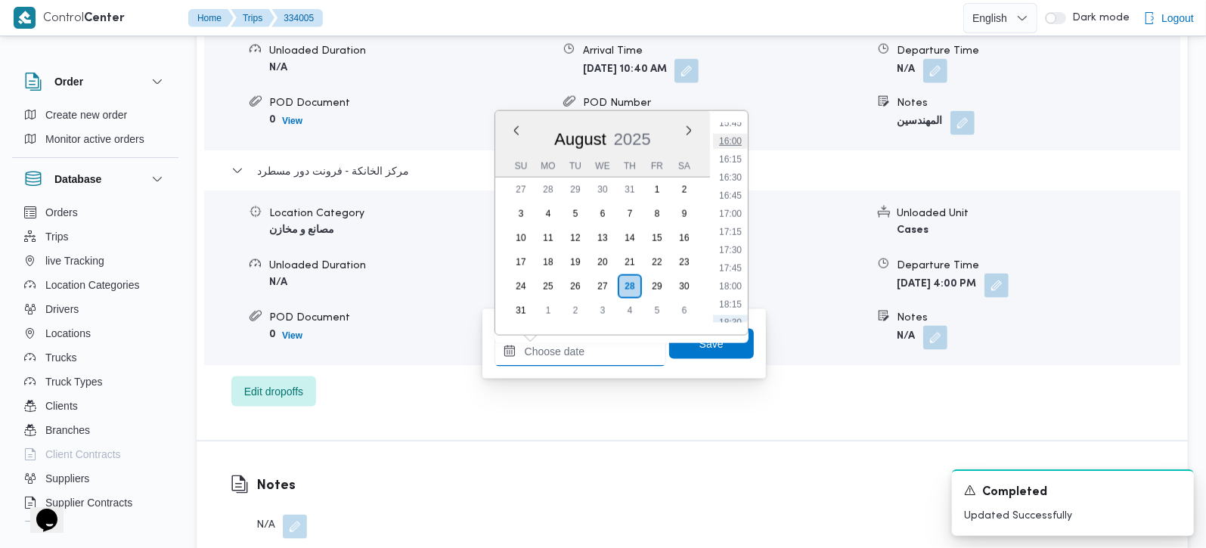
scroll to position [1061, 0]
drag, startPoint x: 729, startPoint y: 215, endPoint x: 723, endPoint y: 259, distance: 45.1
click at [729, 215] on li "15:45" at bounding box center [730, 212] width 35 height 15
type input "[DATE] 15:45"
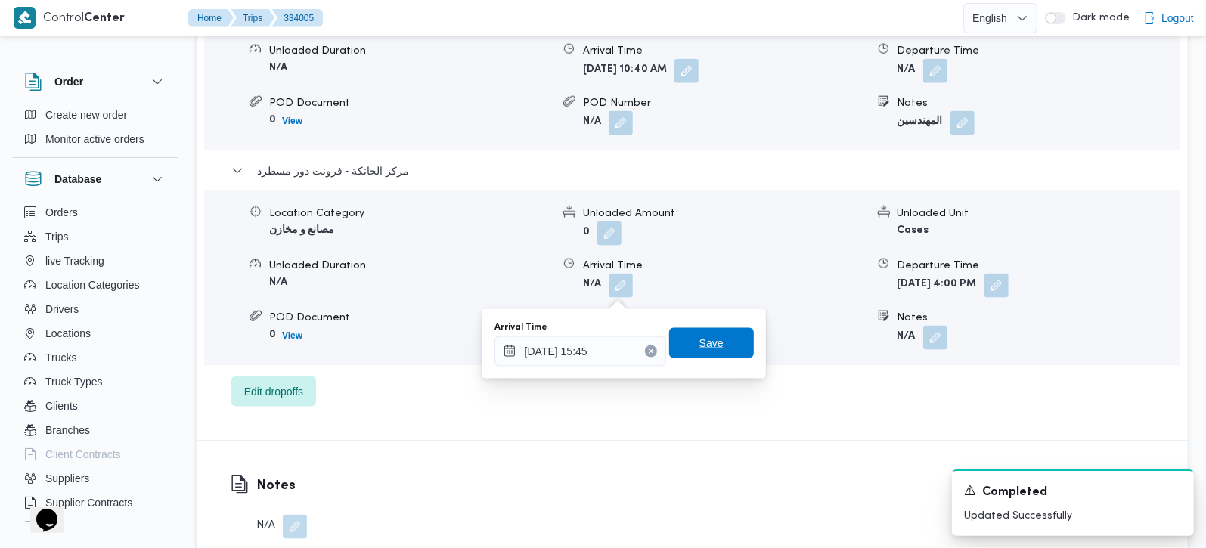
click at [709, 336] on span "Save" at bounding box center [711, 343] width 24 height 18
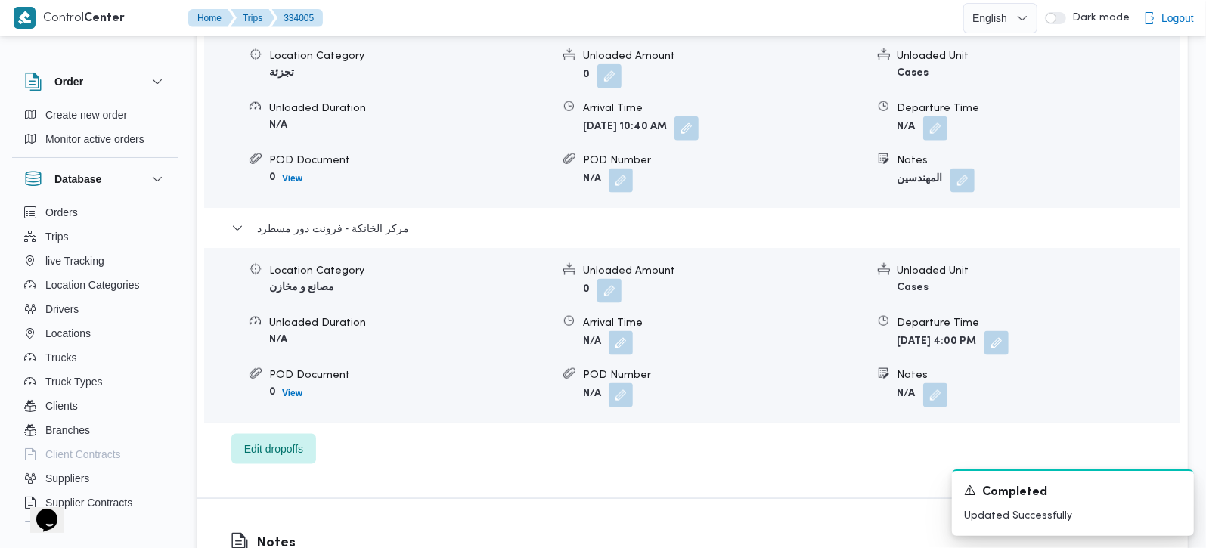
scroll to position [1339, 0]
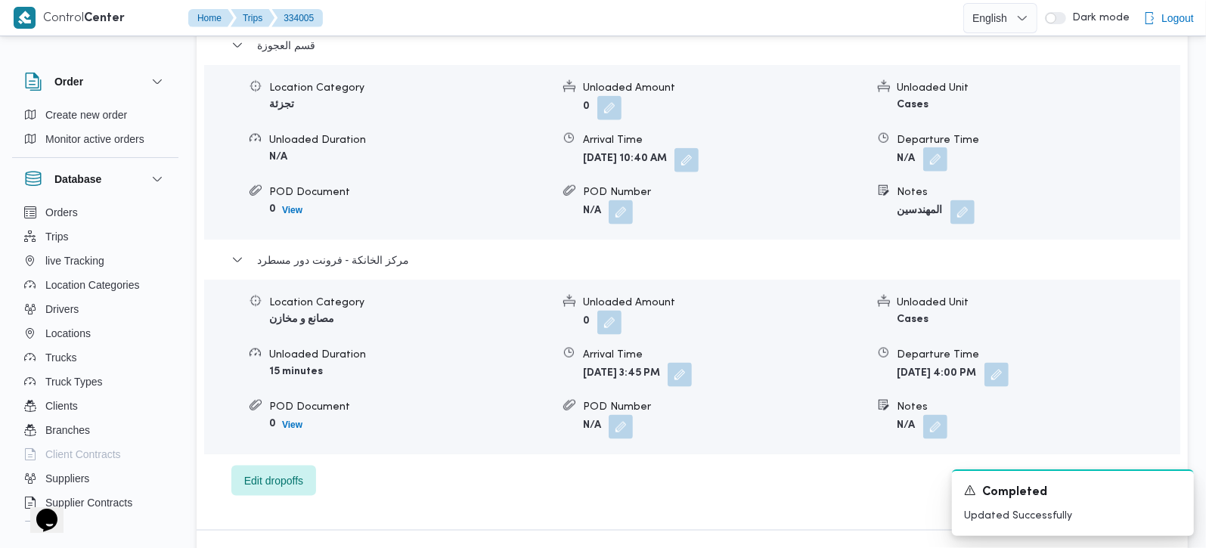
click at [939, 160] on button "button" at bounding box center [935, 159] width 24 height 24
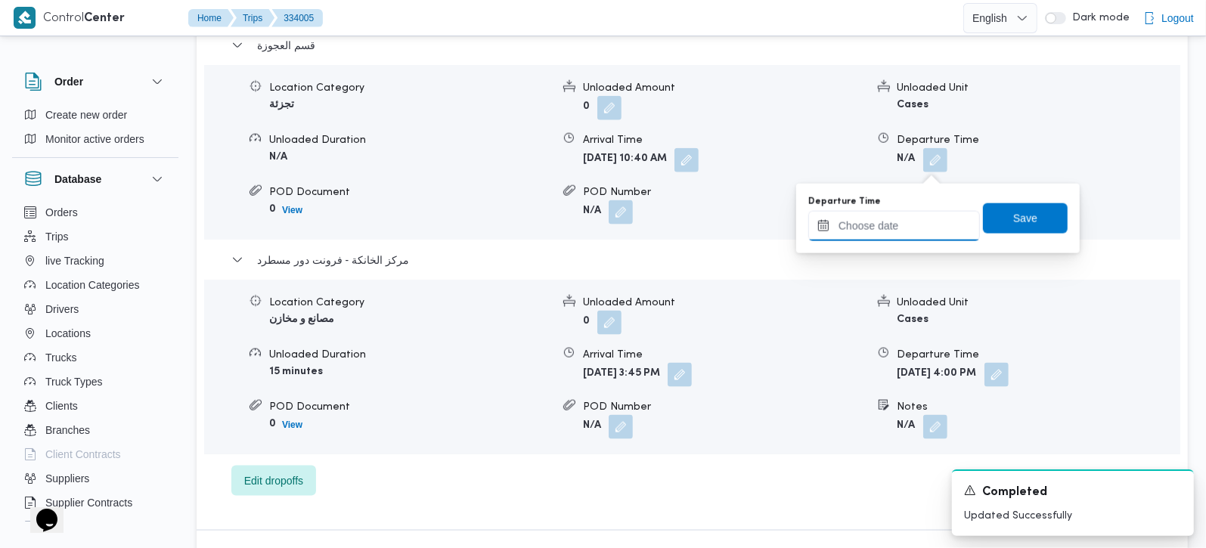
click at [918, 235] on input "Departure Time" at bounding box center [894, 226] width 172 height 30
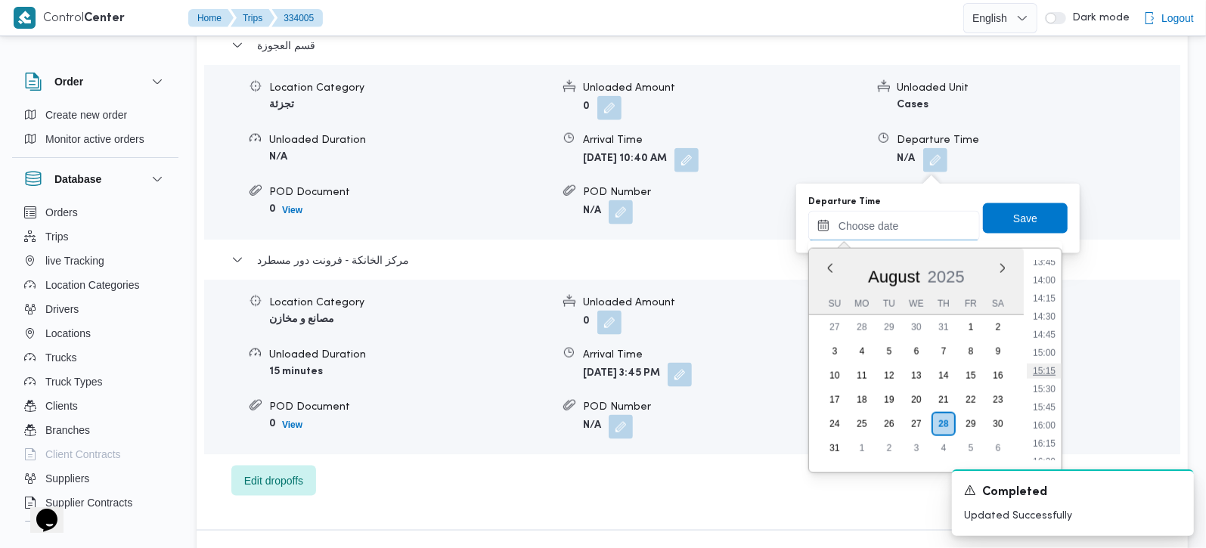
scroll to position [973, 0]
click at [1052, 382] on li "15:00" at bounding box center [1043, 383] width 35 height 15
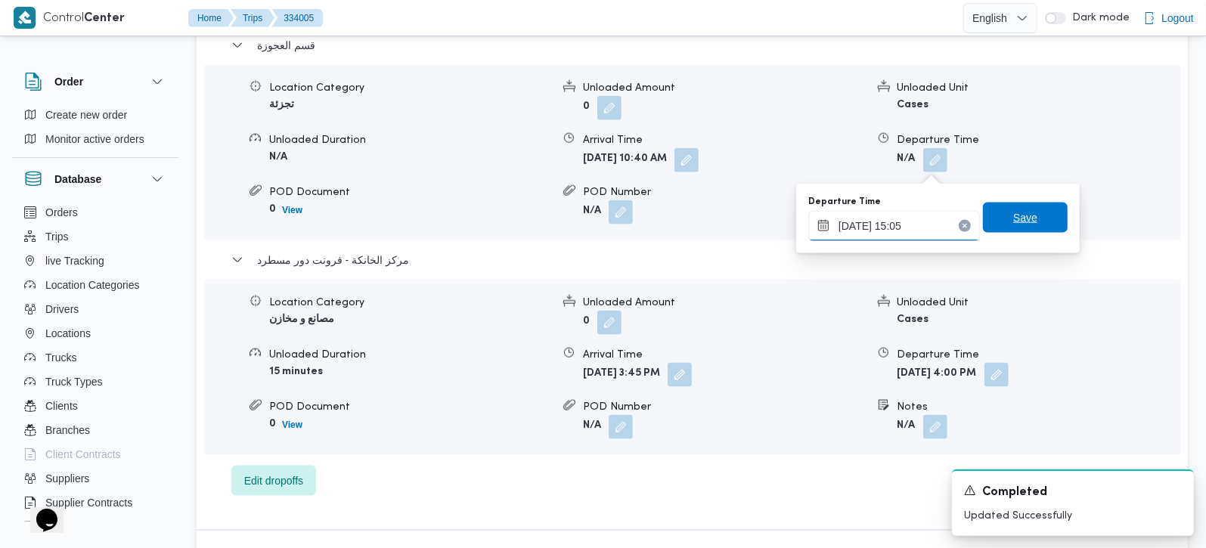
type input "28/08/2025 15:05"
click at [1014, 214] on span "Save" at bounding box center [1025, 218] width 24 height 18
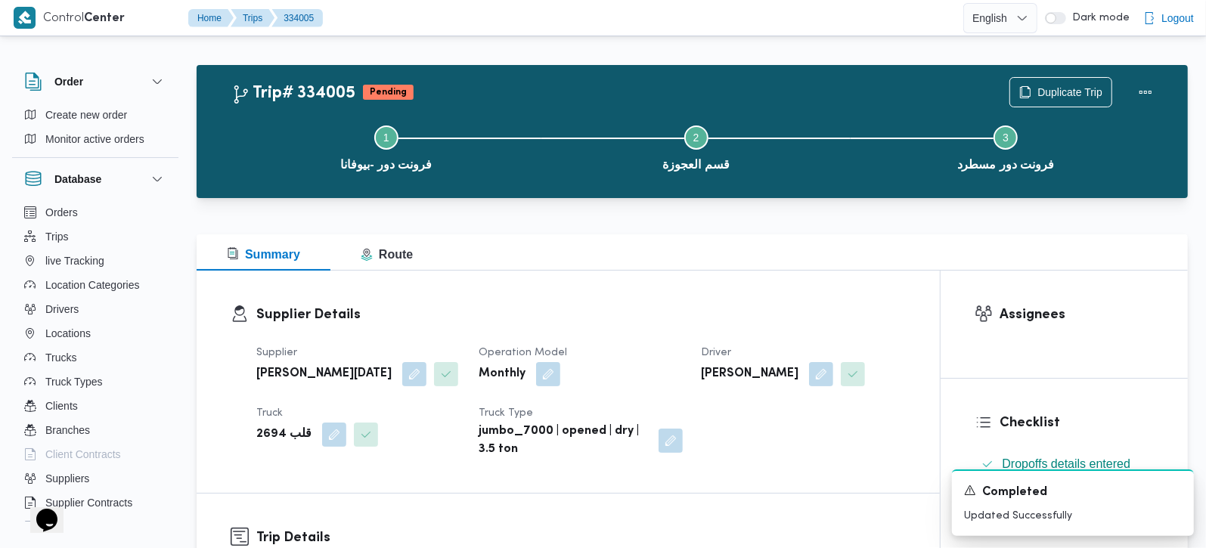
scroll to position [361, 0]
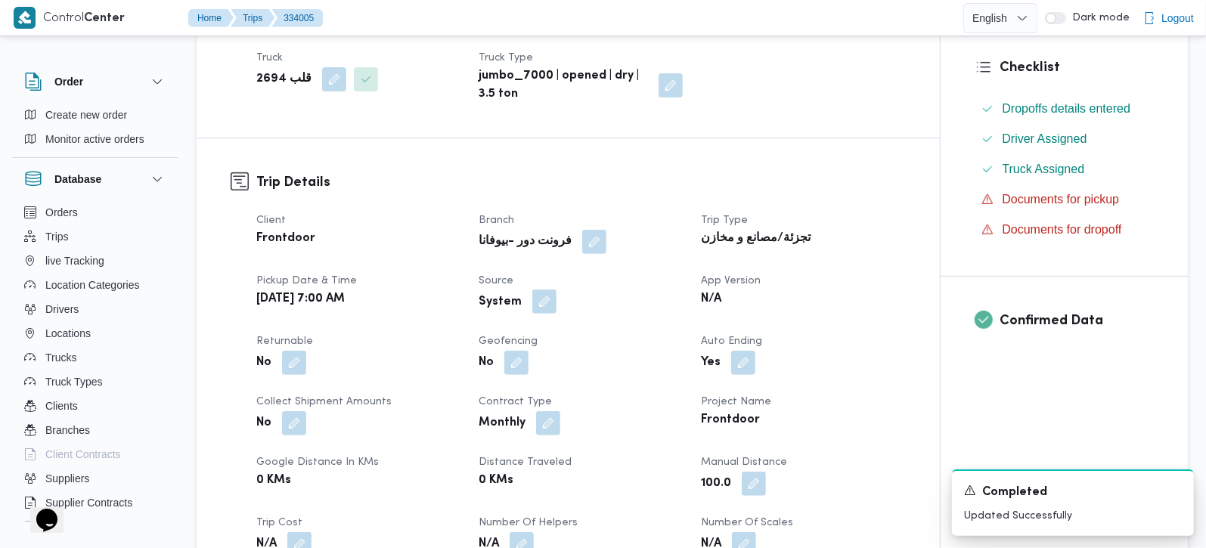
click at [546, 314] on button "button" at bounding box center [544, 301] width 24 height 24
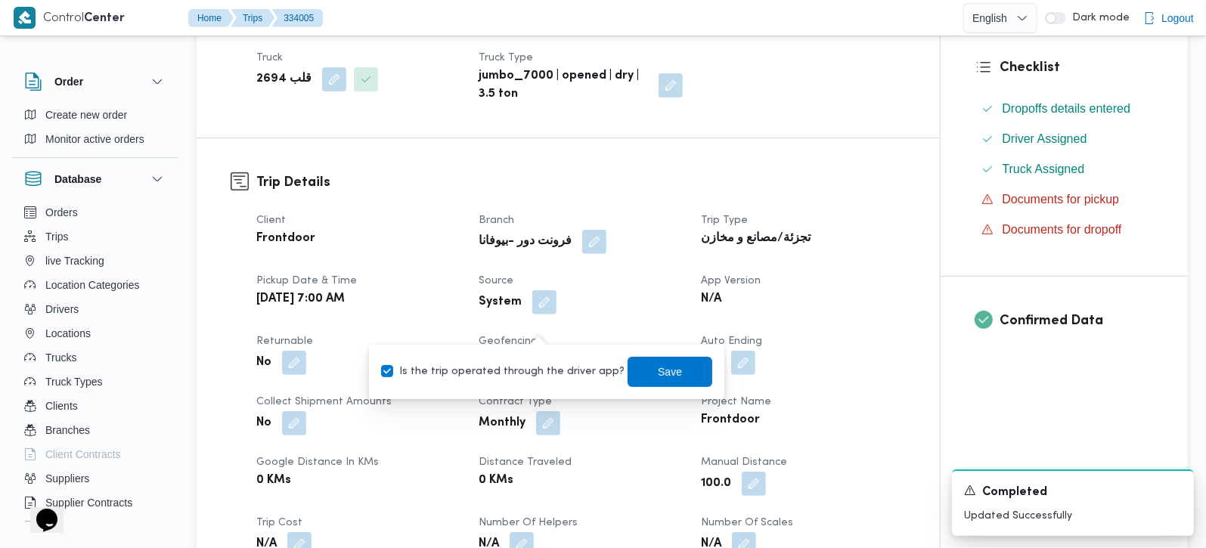
click at [541, 365] on label "Is the trip operated through the driver app?" at bounding box center [502, 372] width 243 height 18
checkbox input "false"
click at [658, 365] on span "Save" at bounding box center [670, 371] width 24 height 18
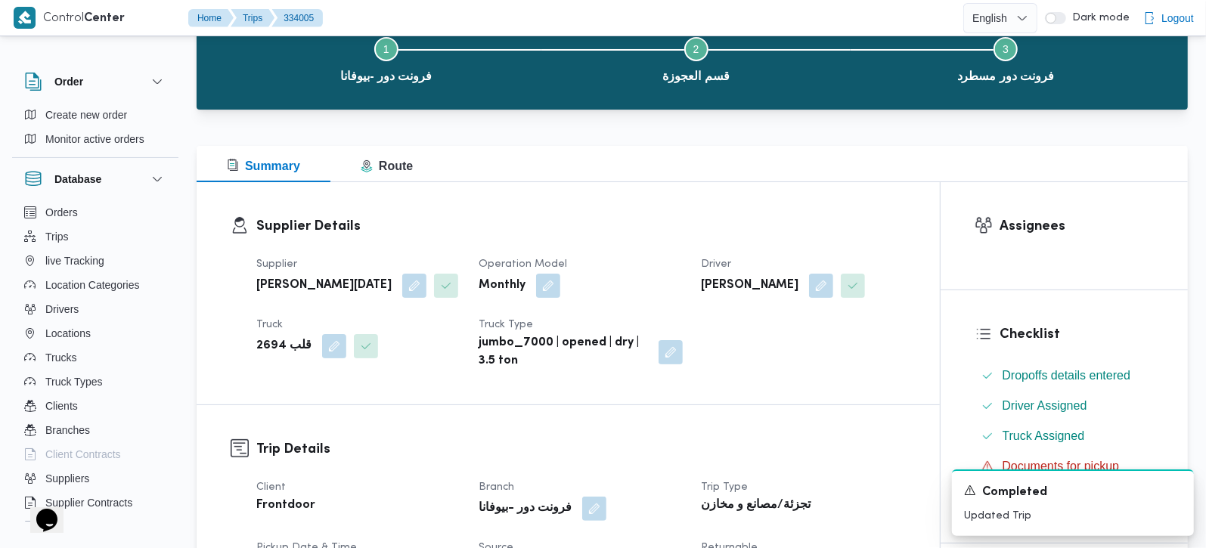
scroll to position [6, 0]
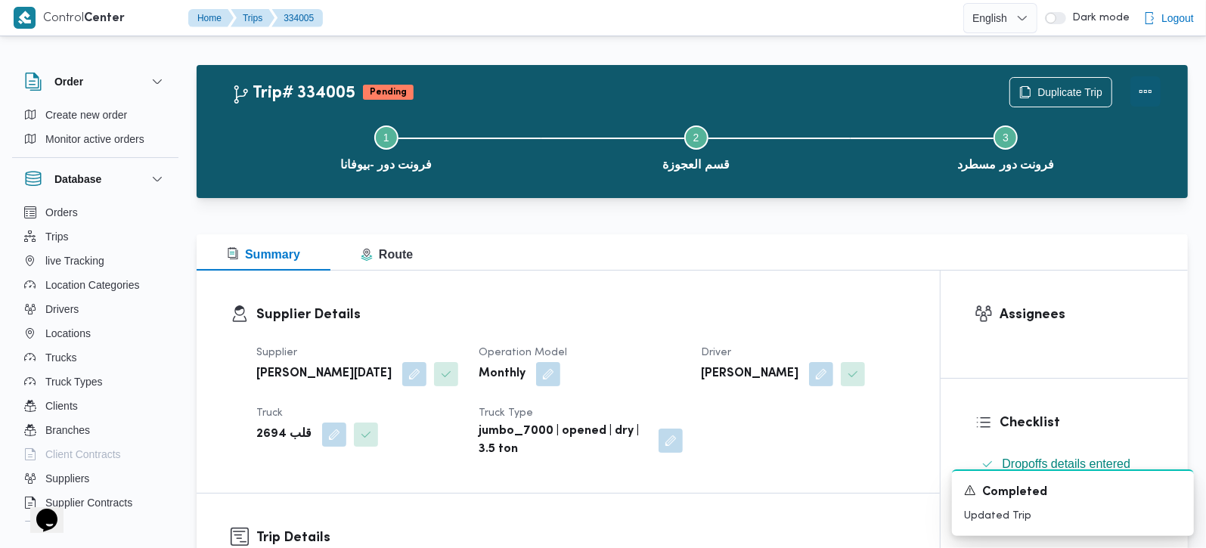
click at [1142, 94] on button "Actions" at bounding box center [1145, 91] width 30 height 30
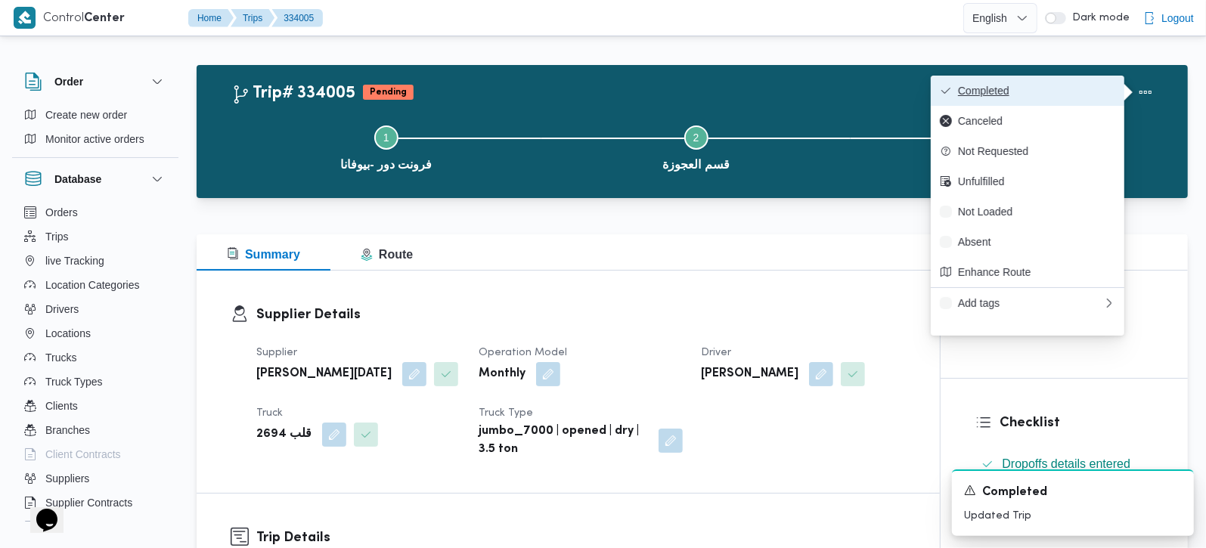
click at [1102, 93] on span "Completed" at bounding box center [1036, 91] width 157 height 12
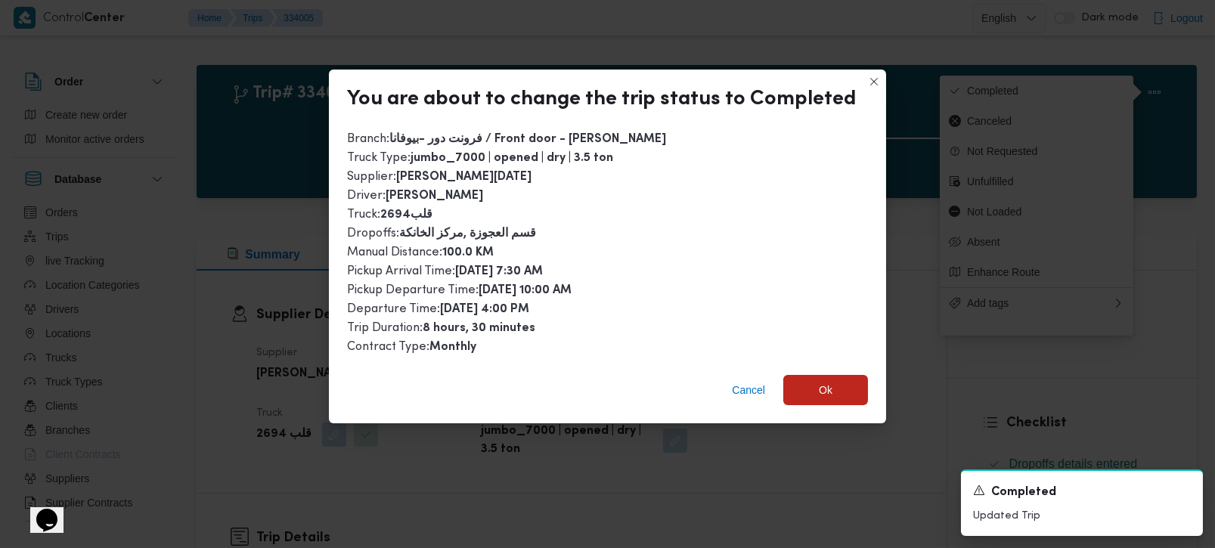
click at [843, 369] on div "Cancel Ok" at bounding box center [607, 393] width 557 height 60
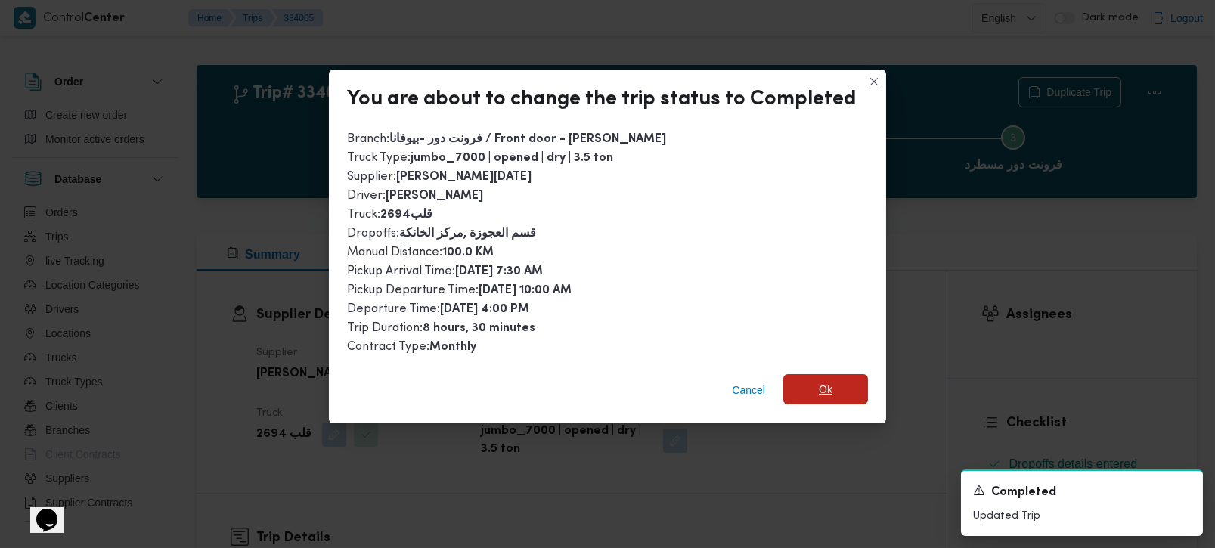
click at [839, 381] on span "Ok" at bounding box center [825, 389] width 85 height 30
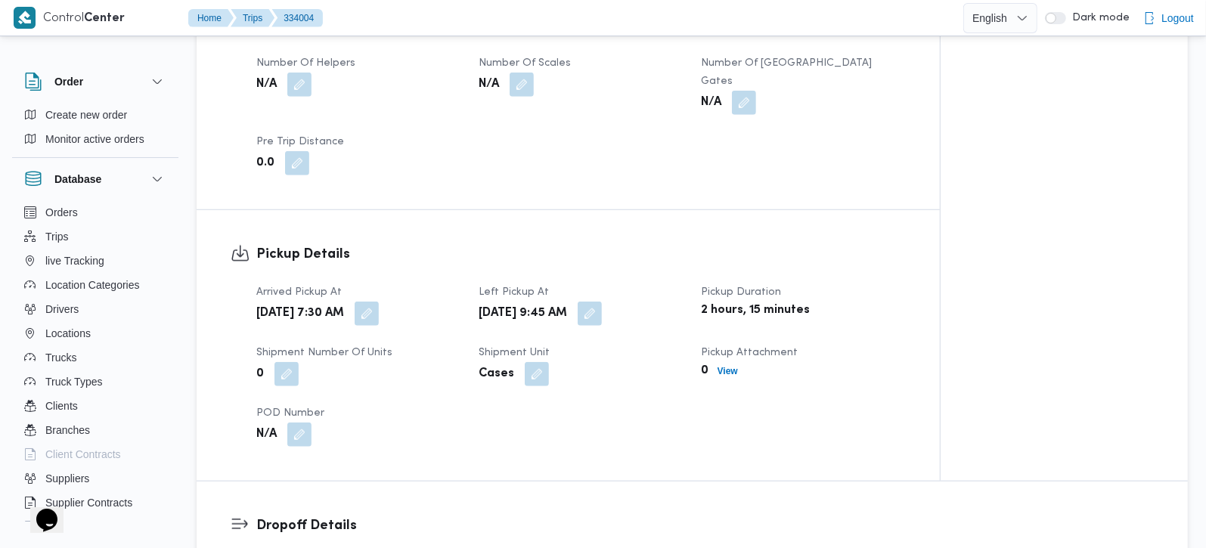
scroll to position [622, 0]
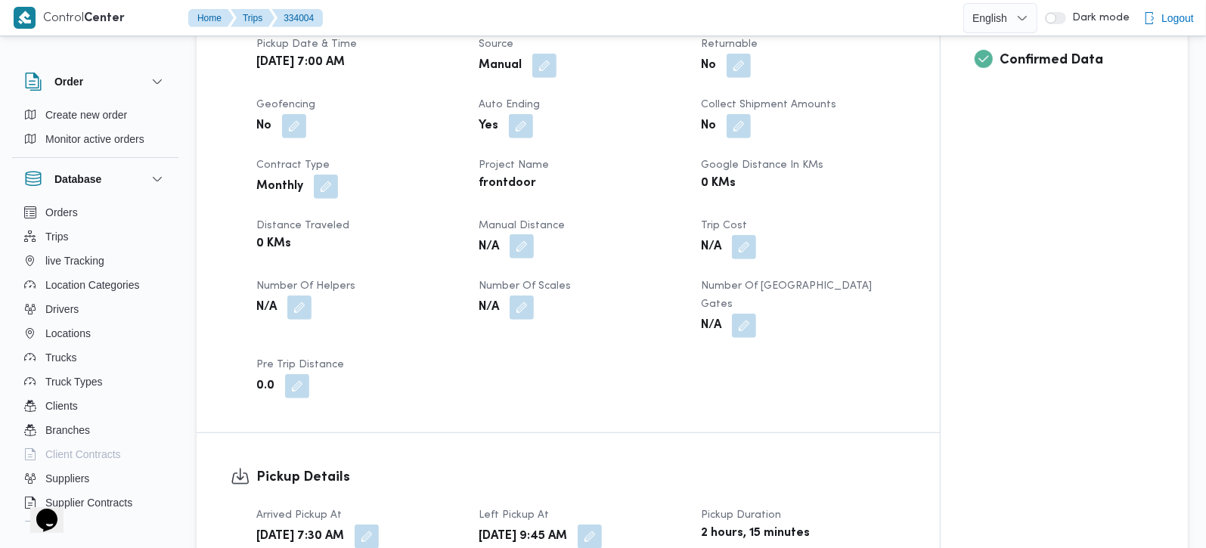
click at [511, 255] on button "button" at bounding box center [521, 246] width 24 height 24
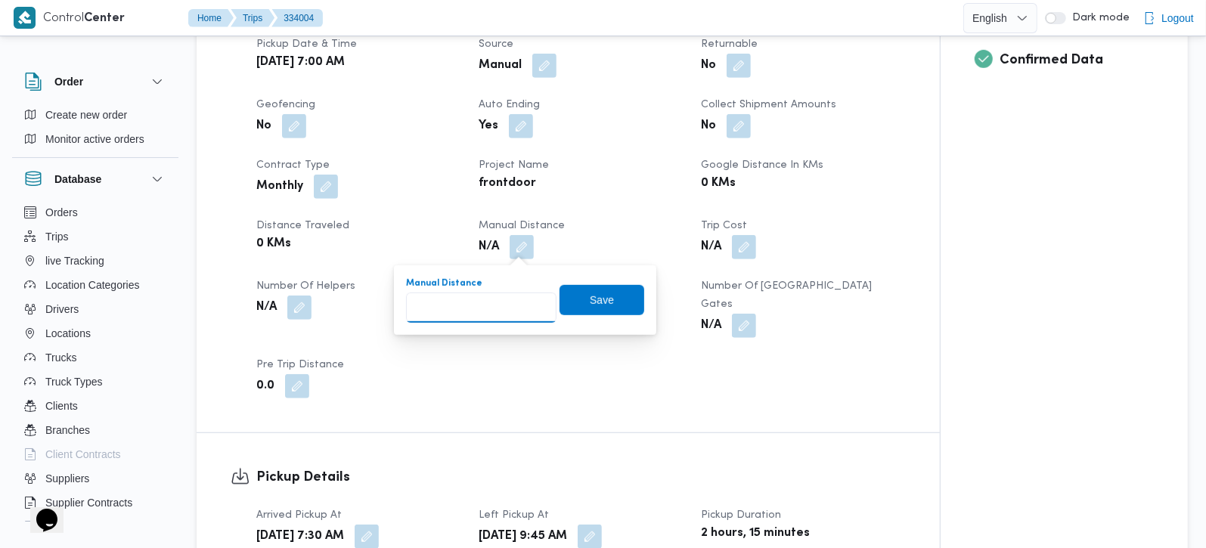
click at [491, 302] on input "Manual Distance" at bounding box center [481, 308] width 150 height 30
type input "120"
click at [599, 311] on span "Save" at bounding box center [601, 299] width 85 height 30
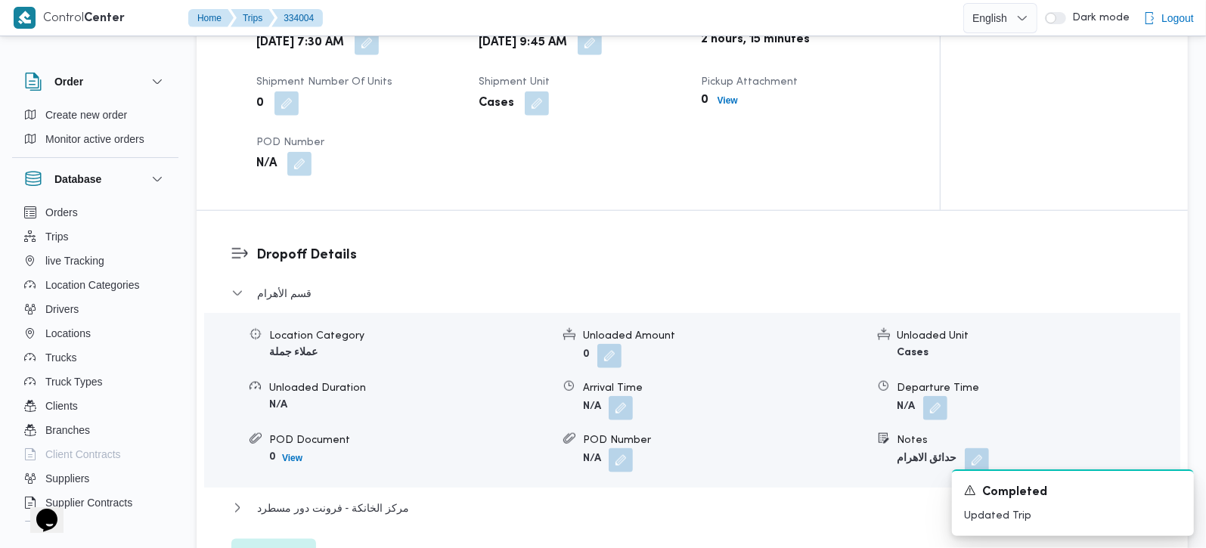
scroll to position [1156, 0]
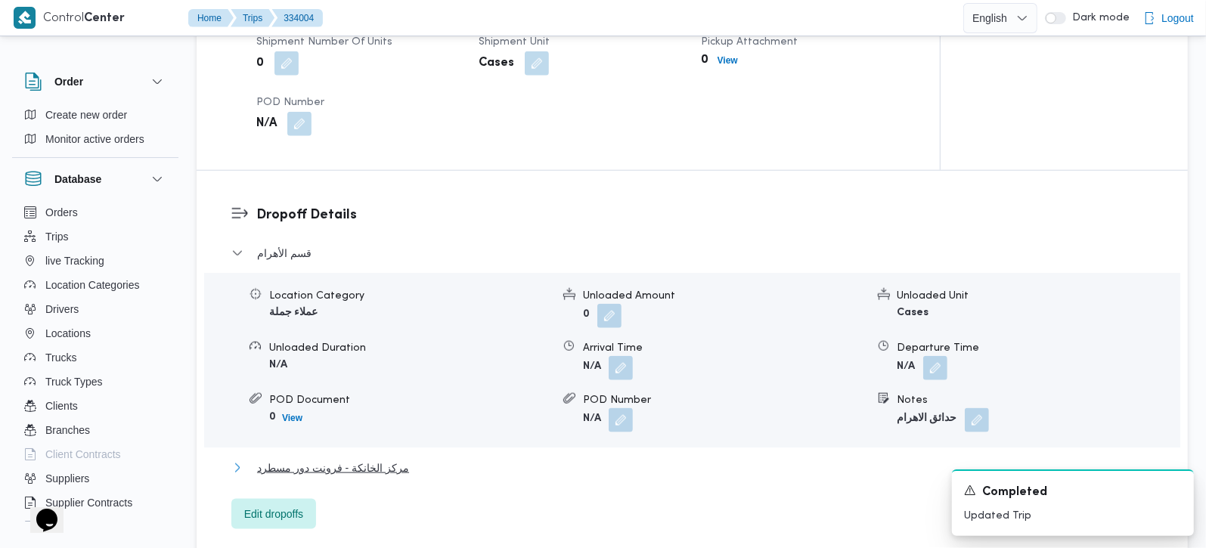
click at [317, 459] on span "مركز الخانكة - فرونت دور مسطرد" at bounding box center [333, 468] width 152 height 18
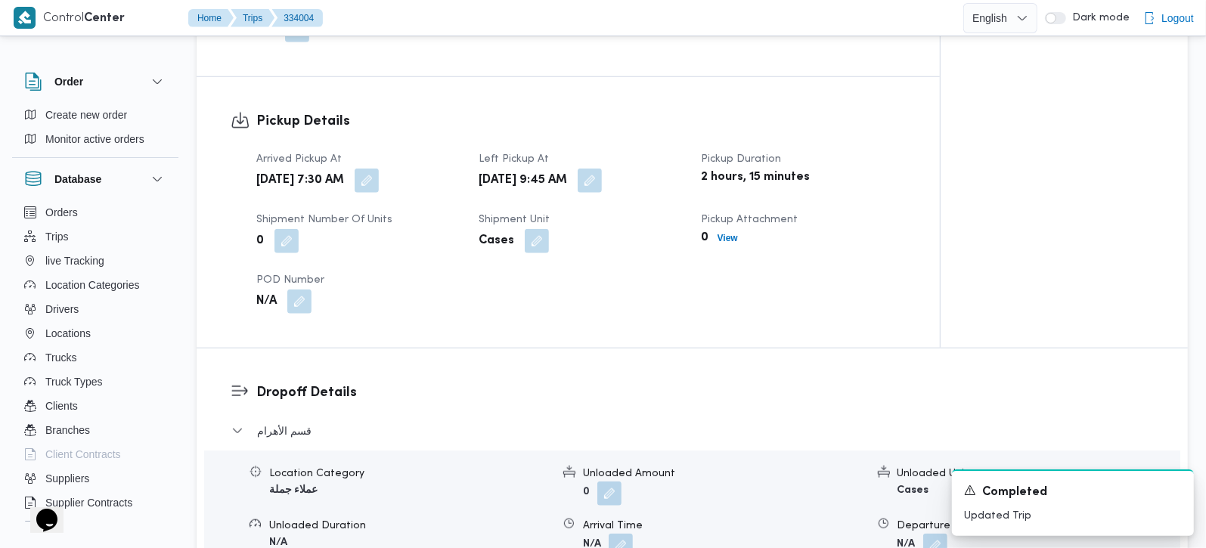
scroll to position [1066, 0]
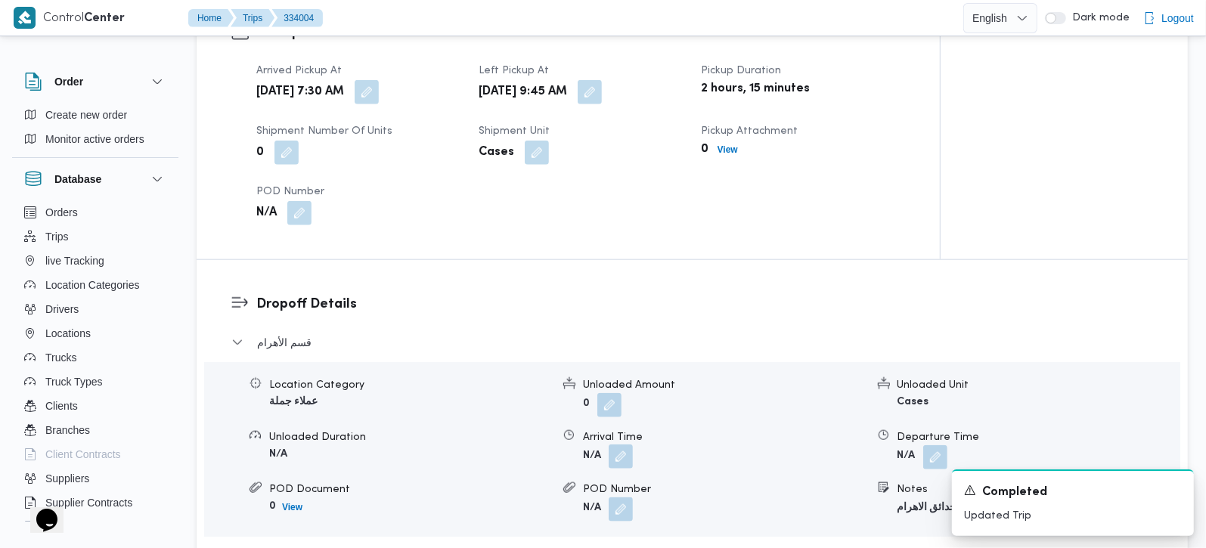
click at [623, 445] on button "button" at bounding box center [620, 456] width 24 height 24
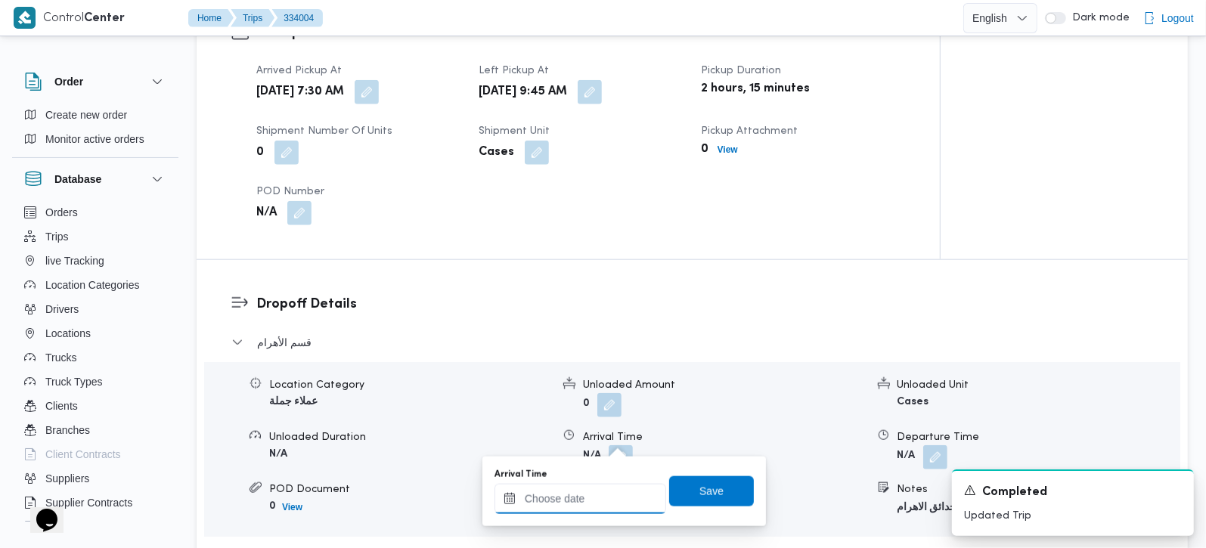
click at [610, 502] on input "Arrival Time" at bounding box center [580, 499] width 172 height 30
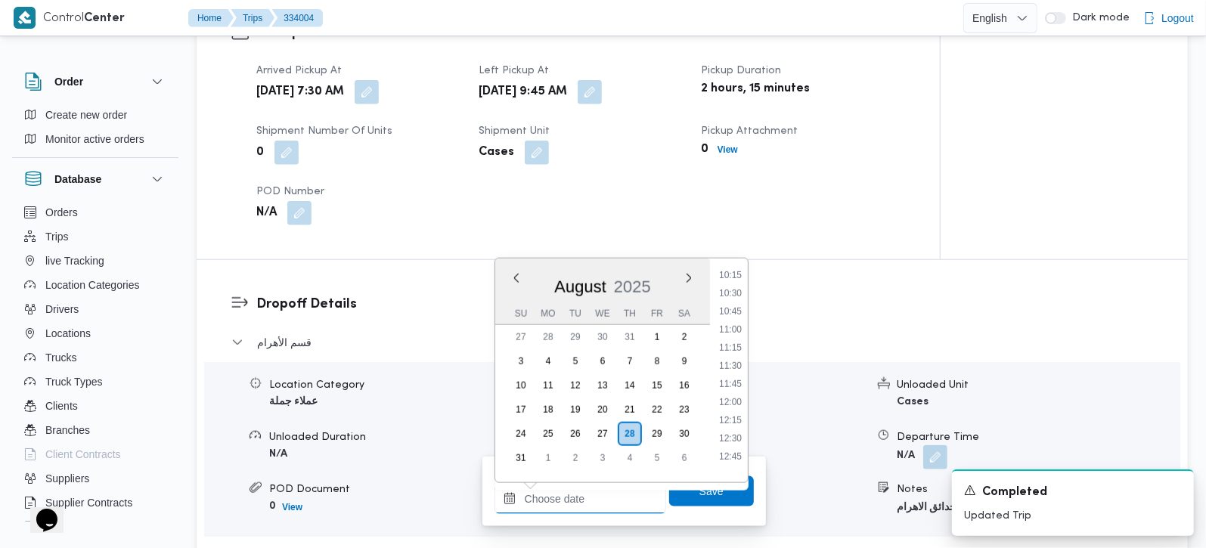
scroll to position [706, 0]
click at [738, 351] on li "10:45" at bounding box center [730, 352] width 35 height 15
type input "28/08/2025 10:45"
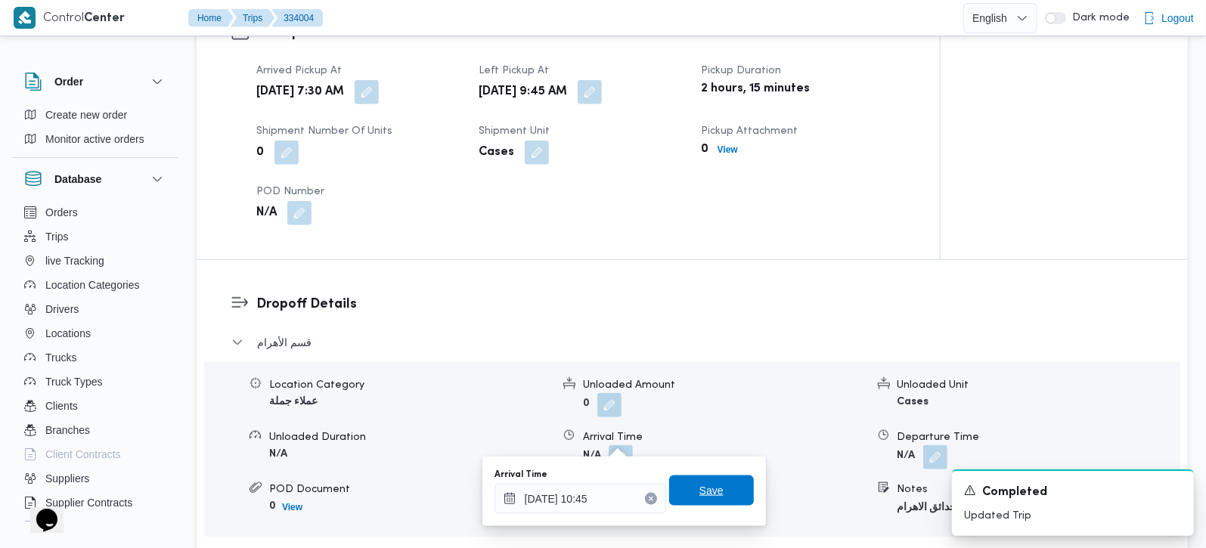
click at [712, 488] on span "Save" at bounding box center [711, 490] width 85 height 30
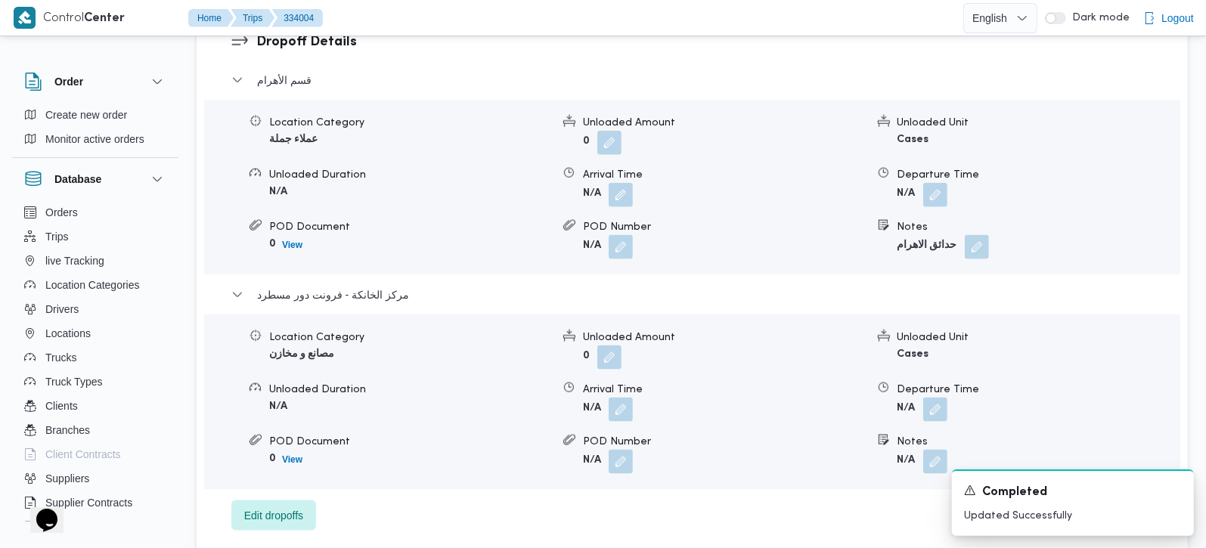
scroll to position [1333, 0]
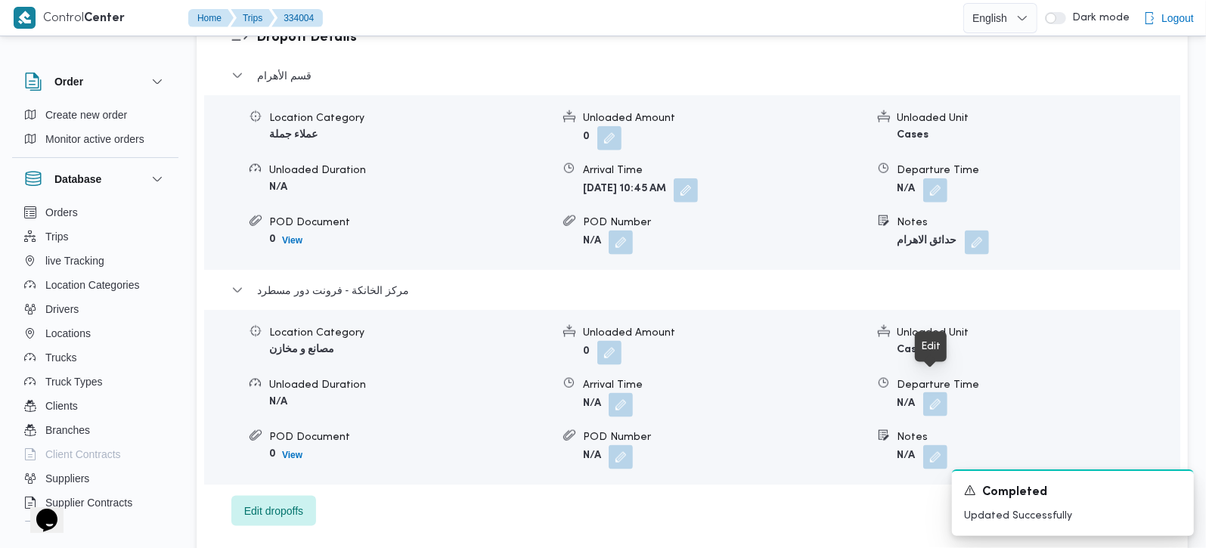
click at [940, 392] on button "button" at bounding box center [935, 404] width 24 height 24
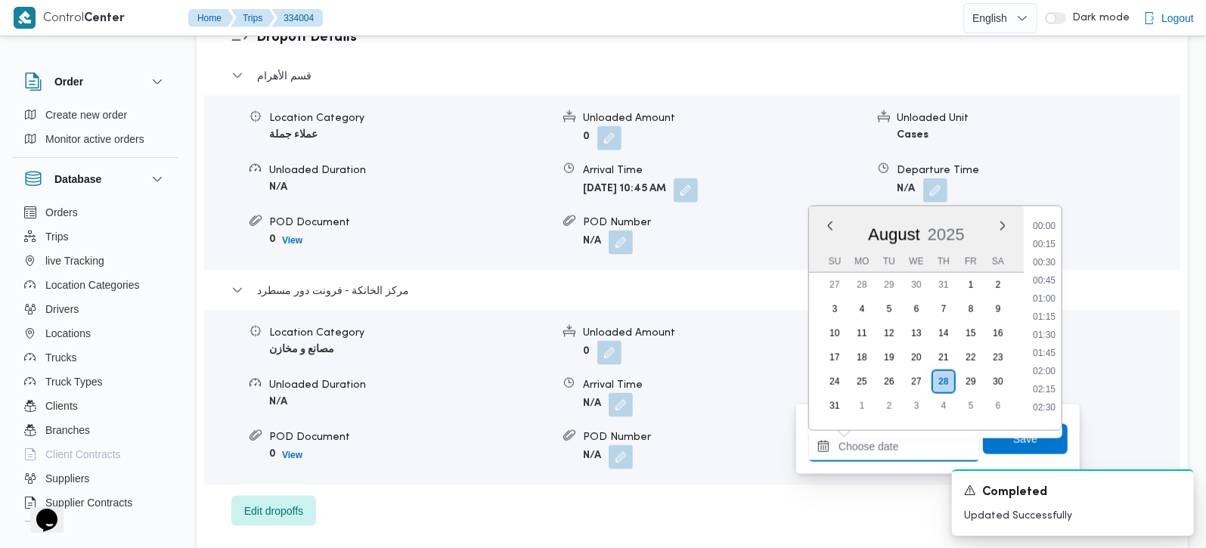
drag, startPoint x: 899, startPoint y: 450, endPoint x: 926, endPoint y: 435, distance: 30.8
click at [899, 450] on input "Departure Time" at bounding box center [894, 447] width 172 height 30
drag, startPoint x: 1045, startPoint y: 271, endPoint x: 1040, endPoint y: 323, distance: 52.4
click at [1045, 271] on li "16:30" at bounding box center [1043, 272] width 35 height 15
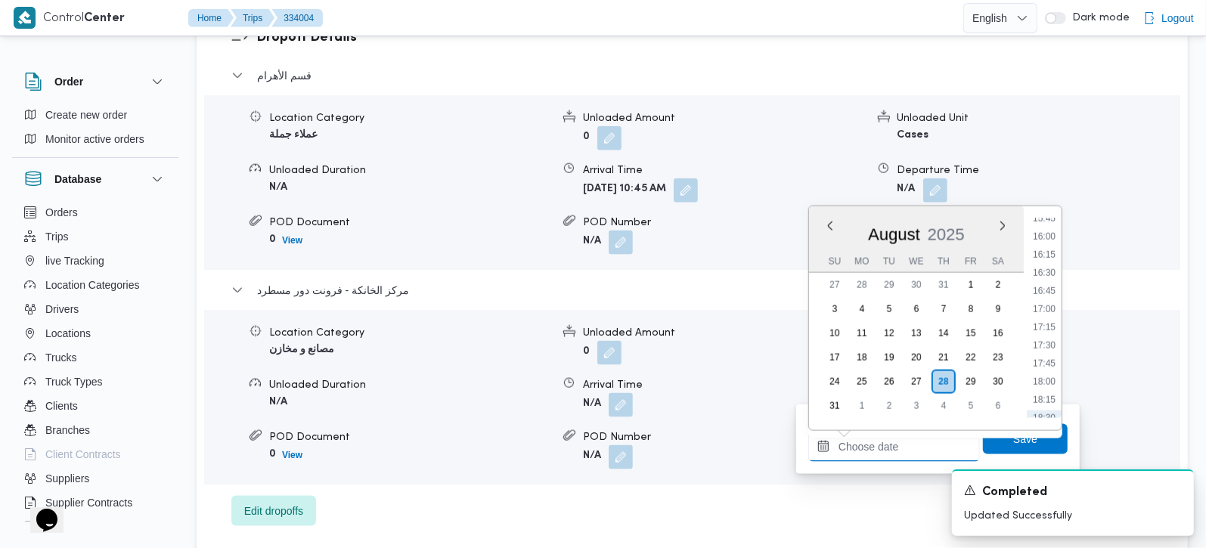
type input "28/08/2025 16:30"
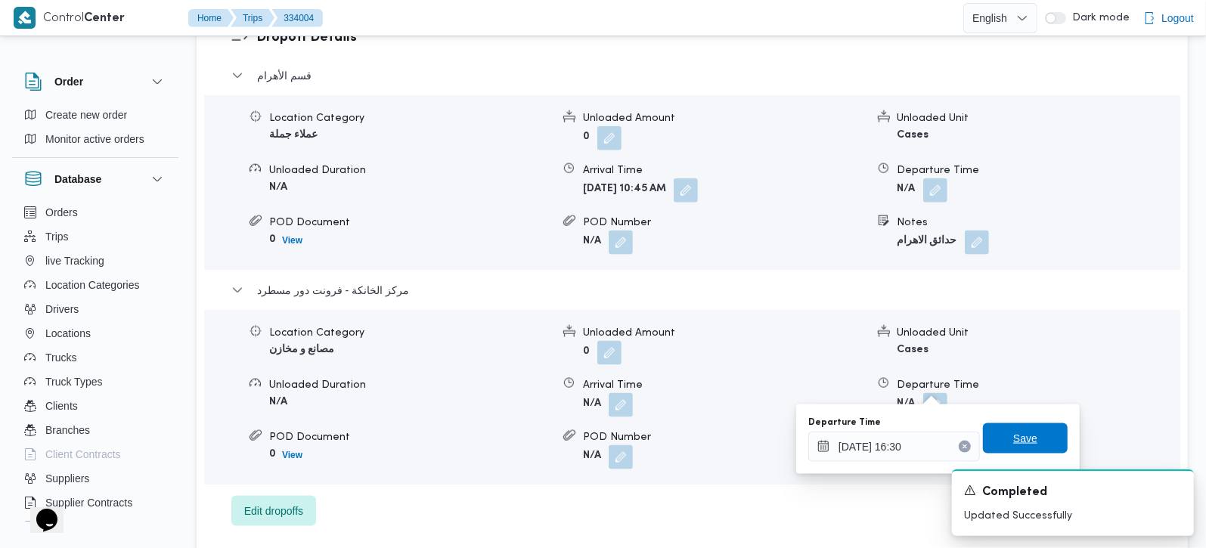
click at [1025, 432] on span "Save" at bounding box center [1025, 438] width 85 height 30
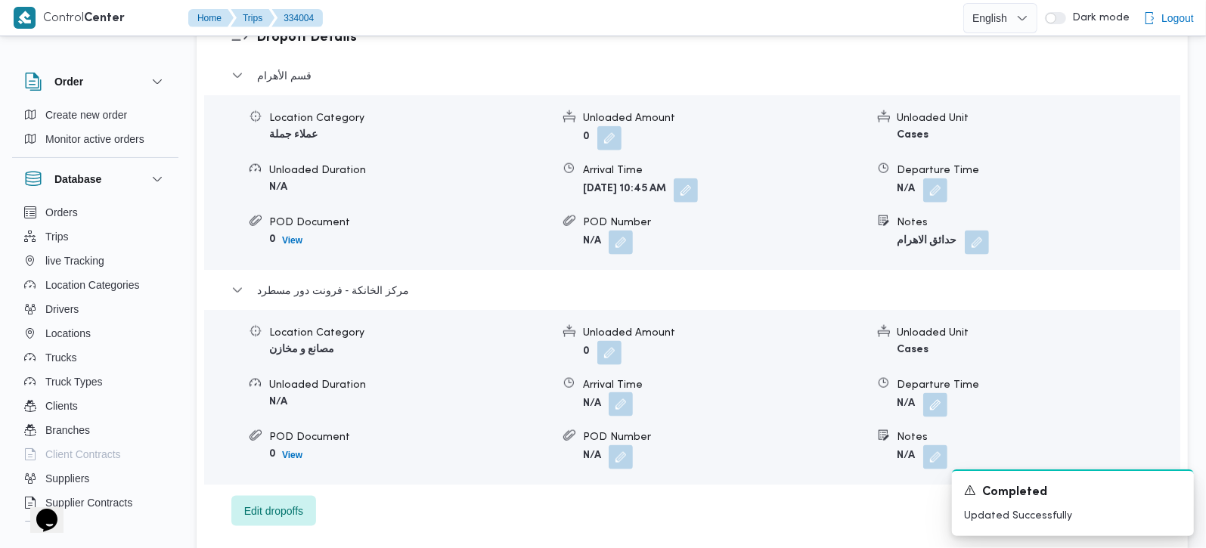
click at [611, 392] on button "button" at bounding box center [620, 404] width 24 height 24
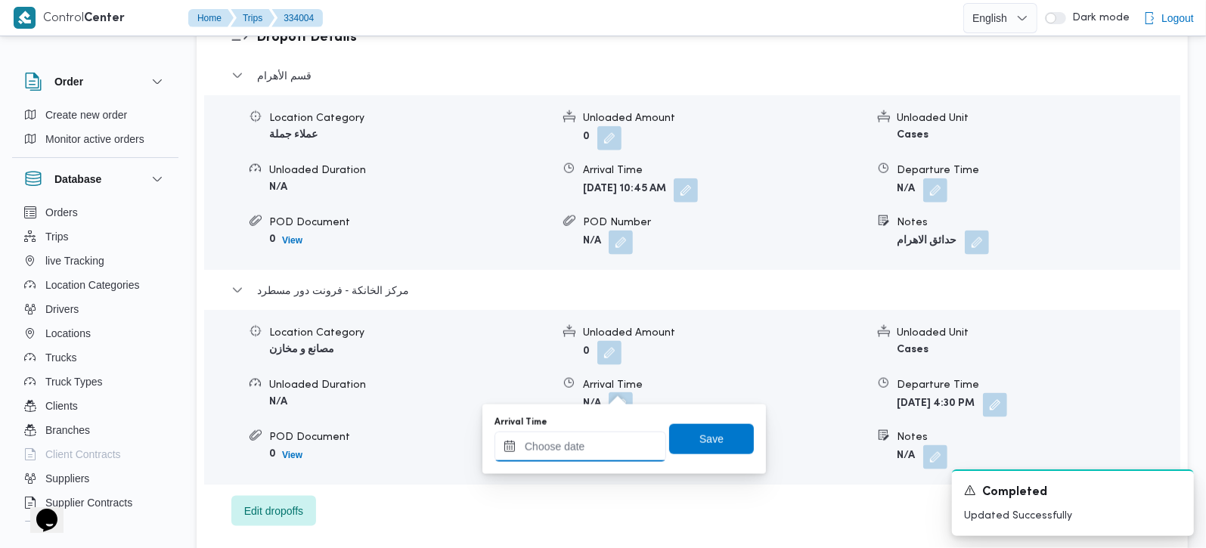
click at [613, 441] on input "Arrival Time" at bounding box center [580, 447] width 172 height 30
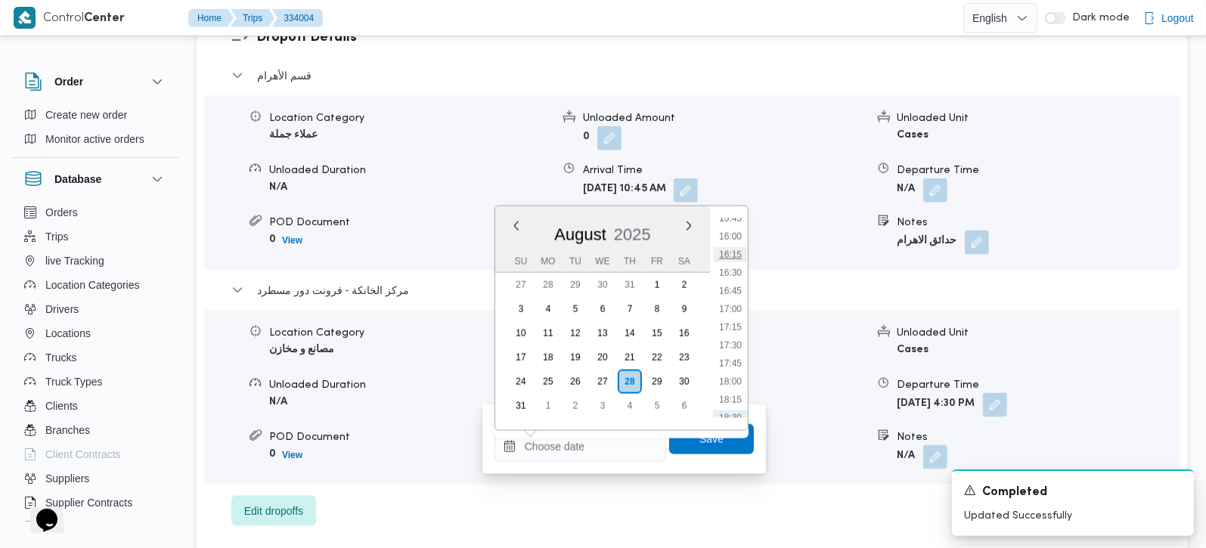
click at [734, 247] on li "16:15" at bounding box center [730, 254] width 35 height 15
type input "28/08/2025 16:15"
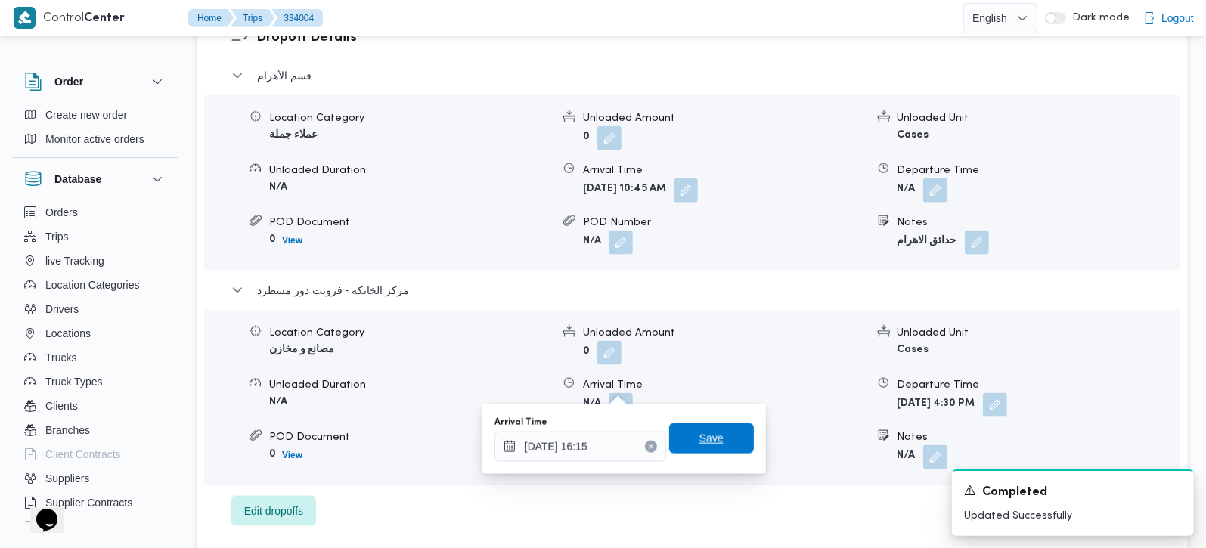
click at [704, 435] on span "Save" at bounding box center [711, 438] width 24 height 18
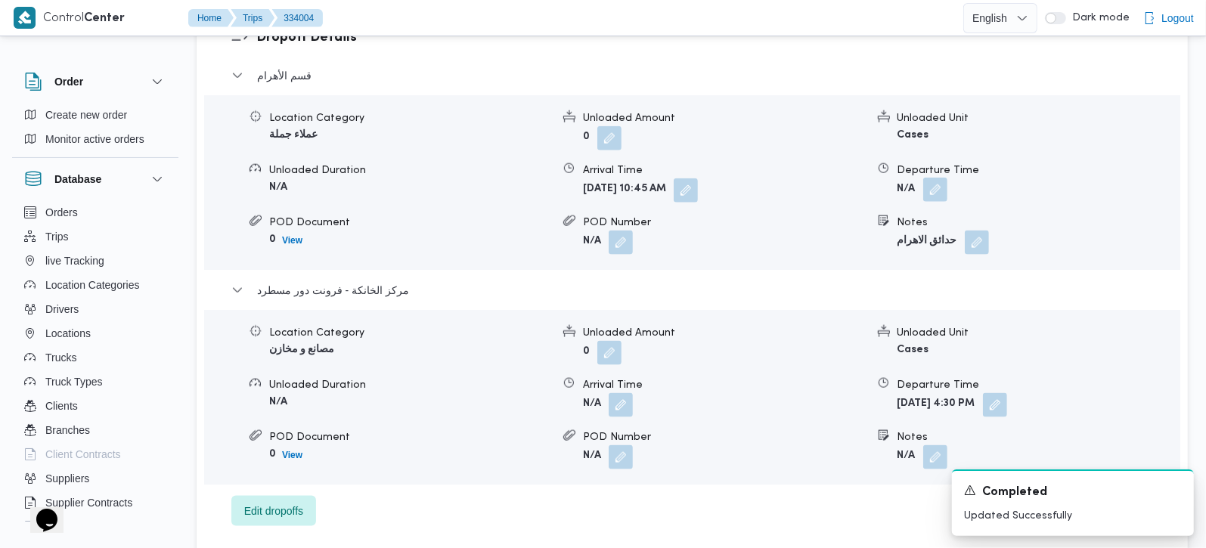
click at [933, 178] on button "button" at bounding box center [935, 190] width 24 height 24
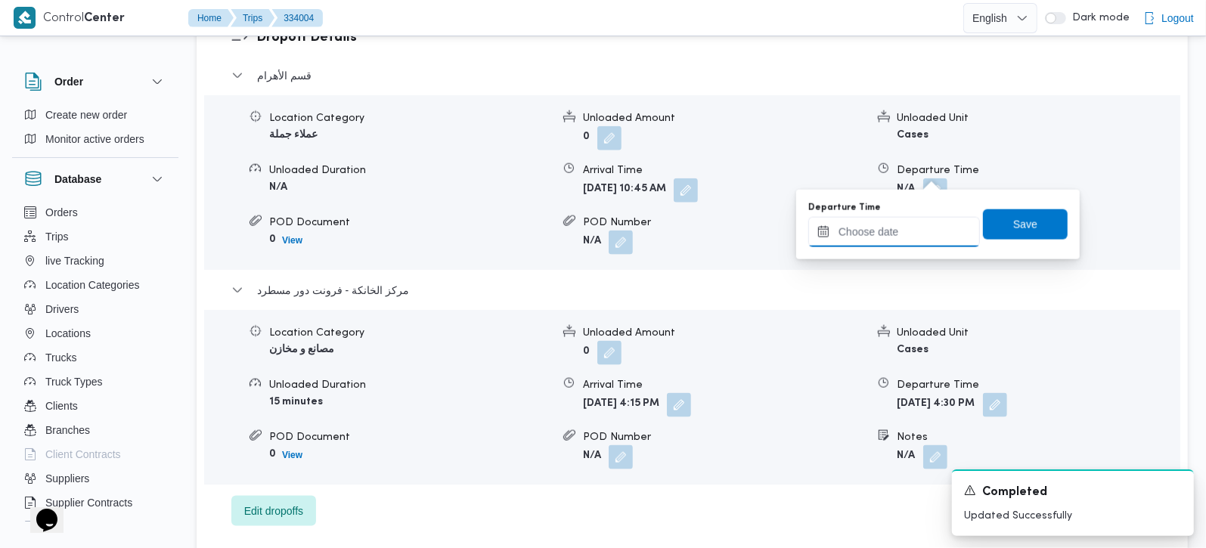
drag, startPoint x: 924, startPoint y: 214, endPoint x: 909, endPoint y: 241, distance: 30.8
click at [909, 241] on input "Departure Time" at bounding box center [894, 232] width 172 height 30
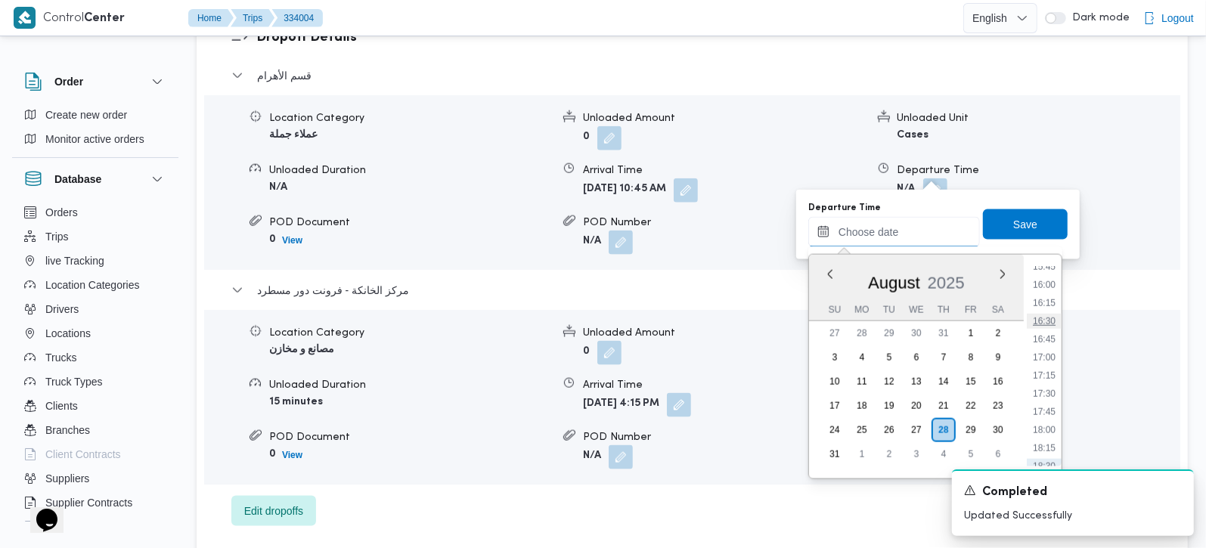
scroll to position [1061, 0]
drag, startPoint x: 1045, startPoint y: 316, endPoint x: 1045, endPoint y: 295, distance: 21.2
click at [1045, 316] on li "15:15" at bounding box center [1043, 319] width 35 height 15
type input "28/08/2025 15:15"
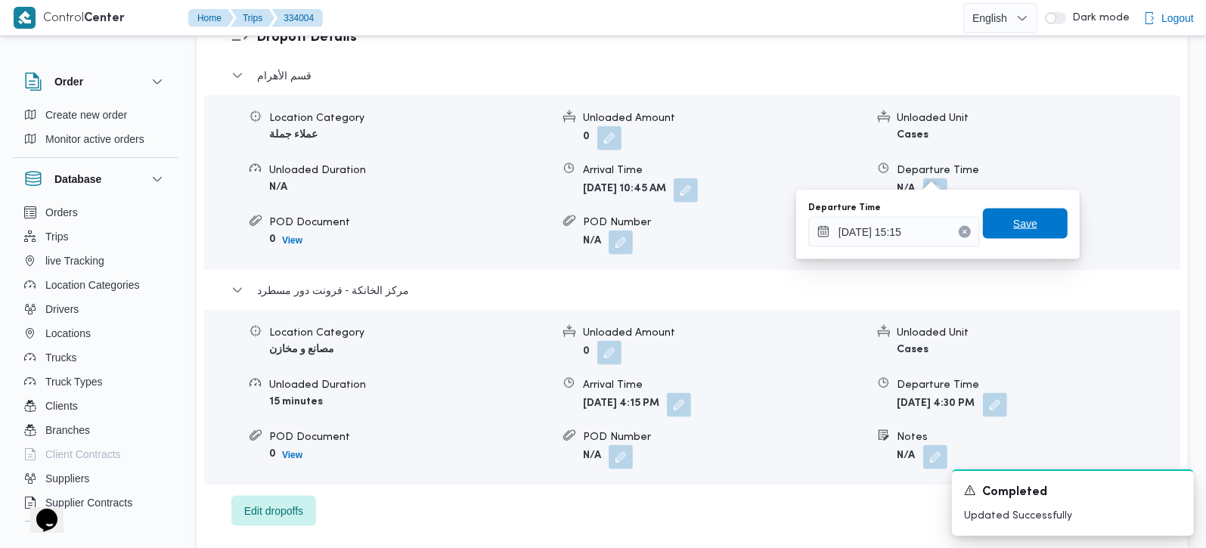
click at [1031, 228] on span "Save" at bounding box center [1025, 224] width 85 height 30
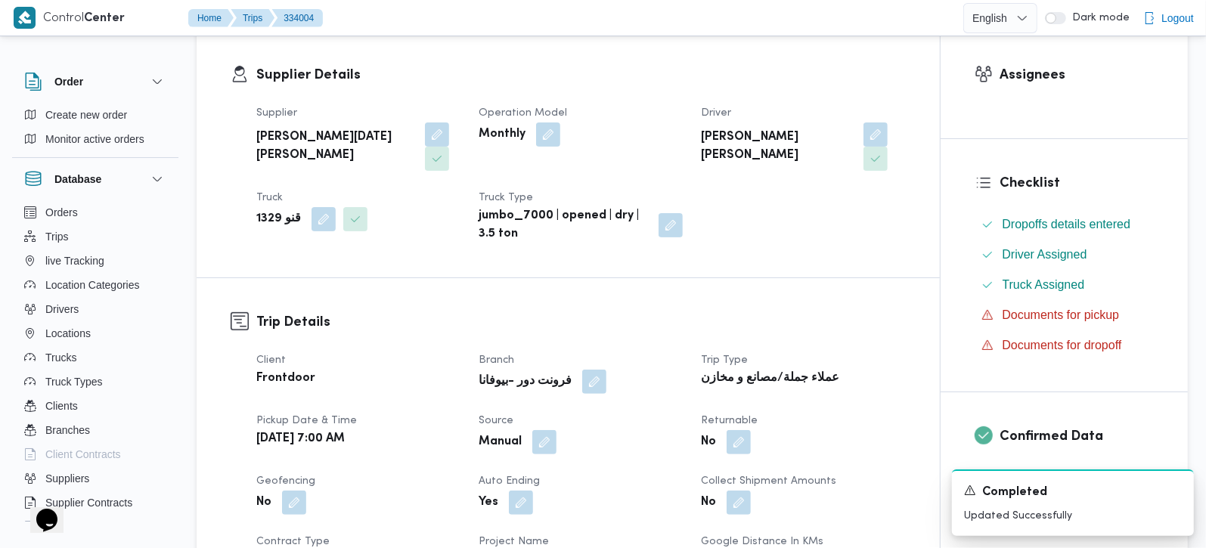
scroll to position [0, 0]
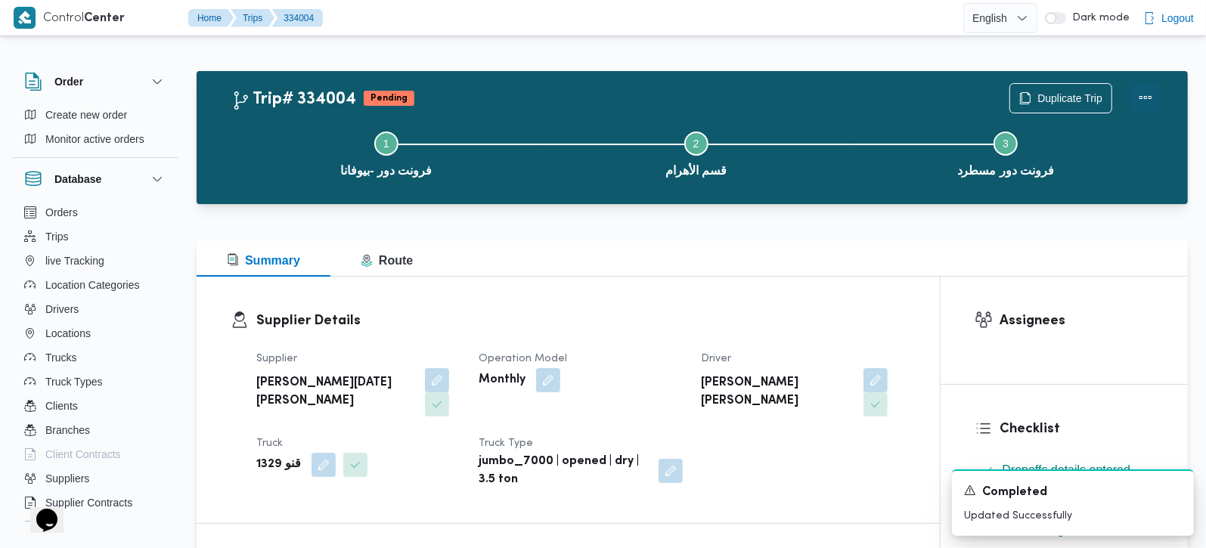
click at [1147, 97] on button "Actions" at bounding box center [1145, 97] width 30 height 30
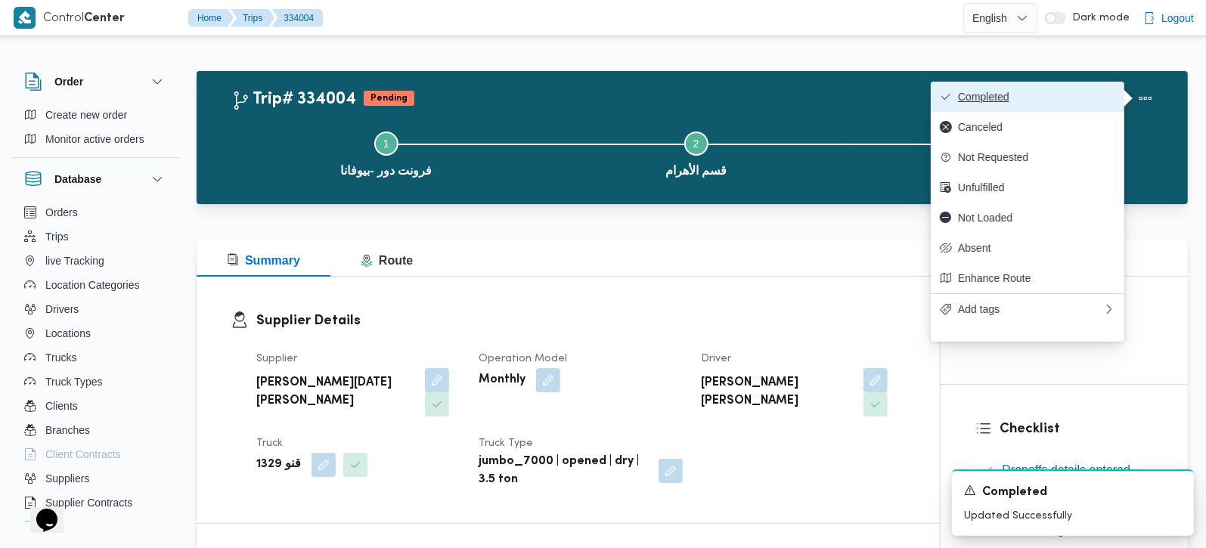
click at [1066, 96] on span "Completed" at bounding box center [1036, 97] width 157 height 12
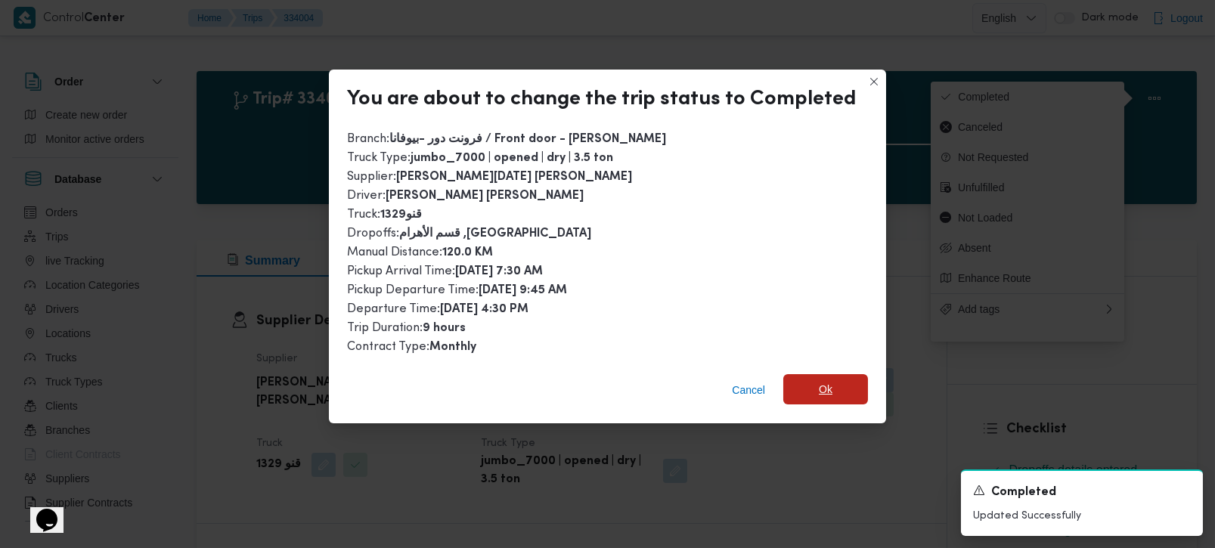
click at [797, 381] on span "Ok" at bounding box center [825, 389] width 85 height 30
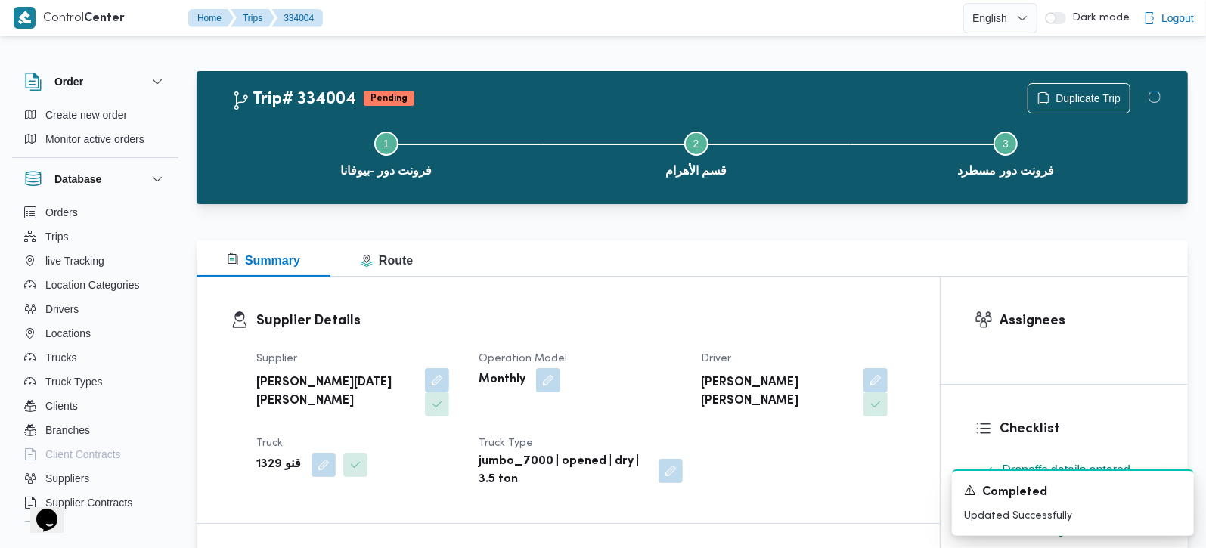
click at [785, 296] on div "Supplier Details Supplier ابراهيم رمضان ابراهيم عثمان ابوباشا Operation Model M…" at bounding box center [568, 400] width 743 height 246
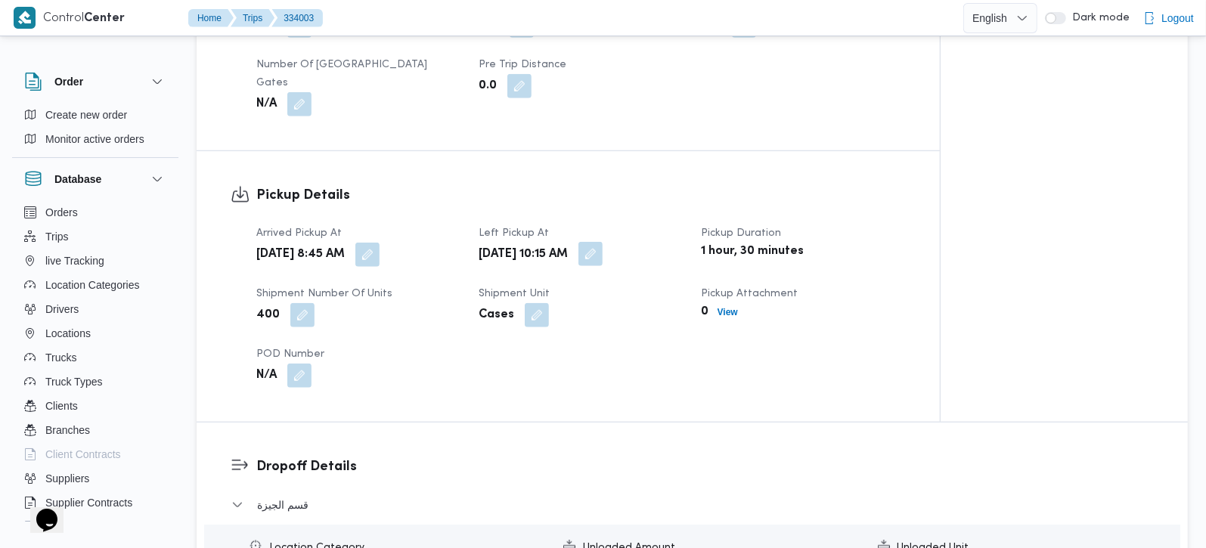
scroll to position [800, 0]
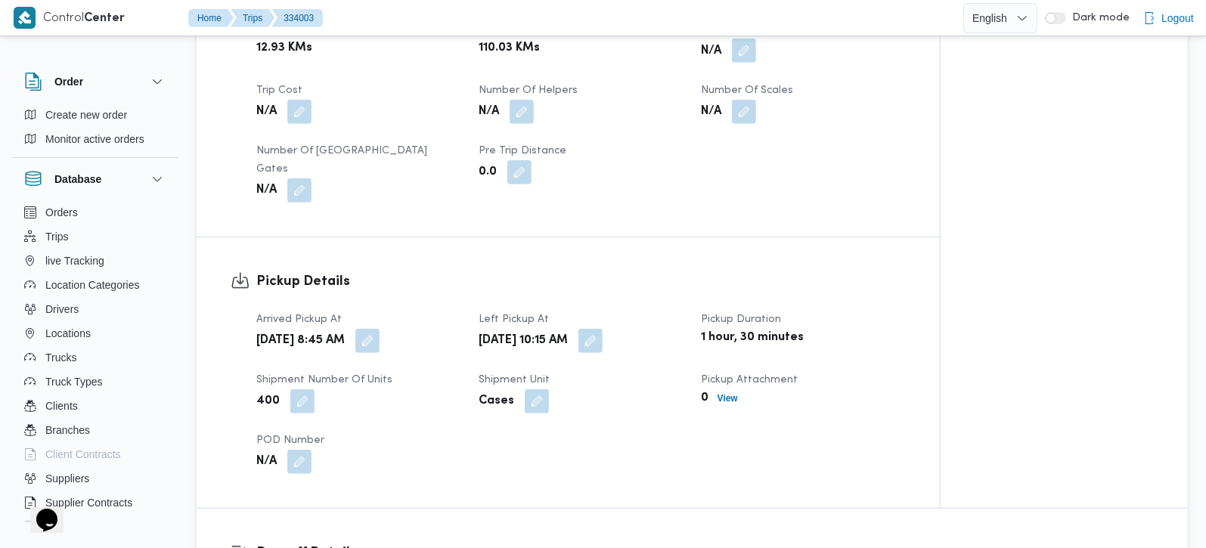
click at [740, 63] on button "button" at bounding box center [744, 51] width 24 height 24
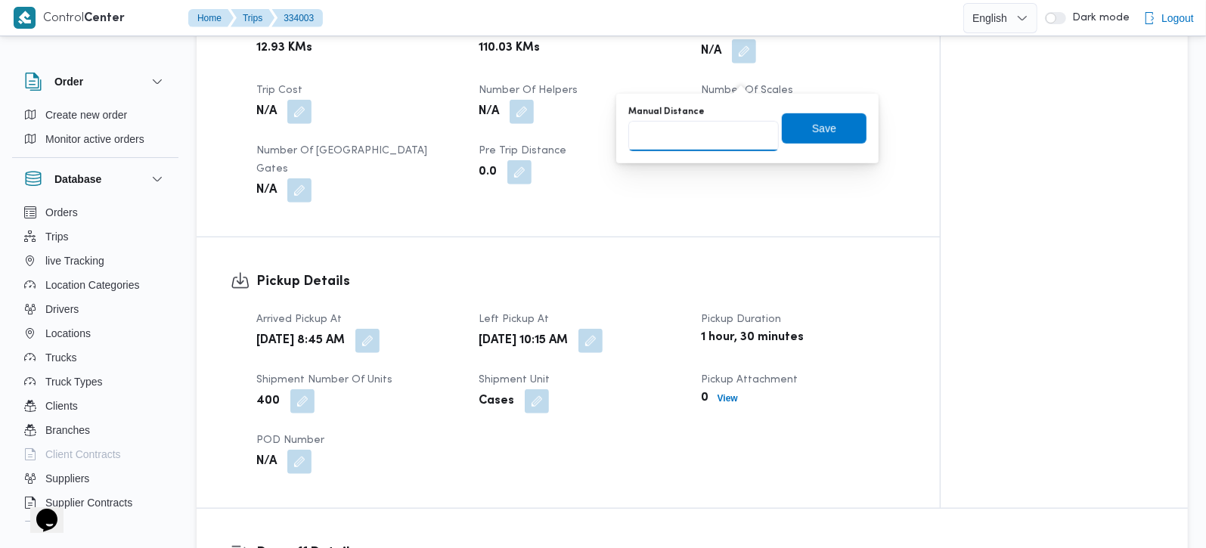
click at [686, 135] on input "Manual Distance" at bounding box center [703, 136] width 150 height 30
type input "101"
click at [812, 130] on span "Save" at bounding box center [824, 128] width 24 height 18
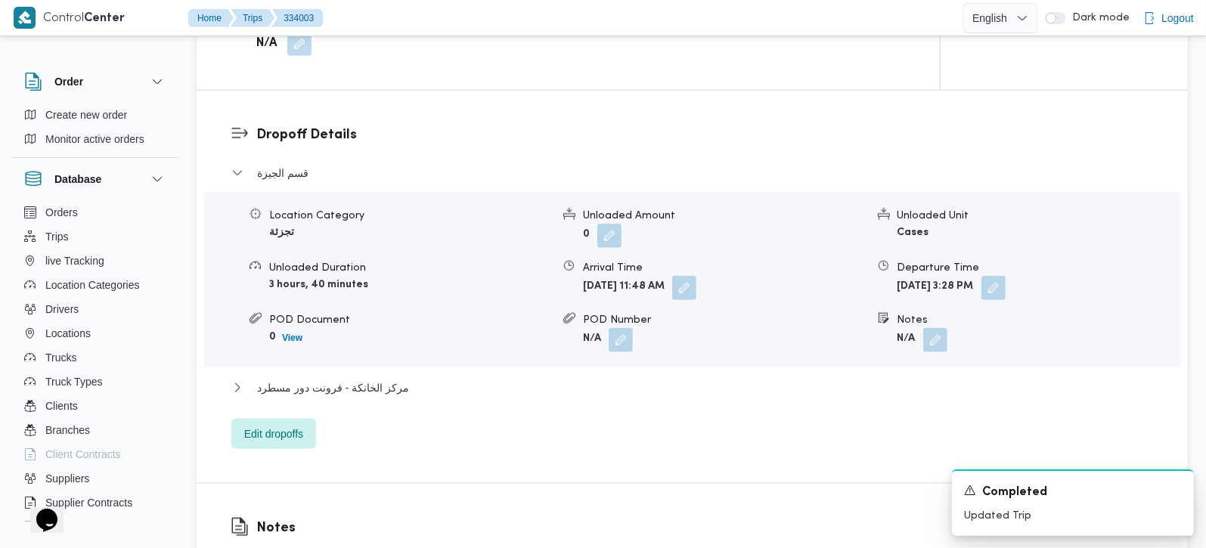
scroll to position [1245, 0]
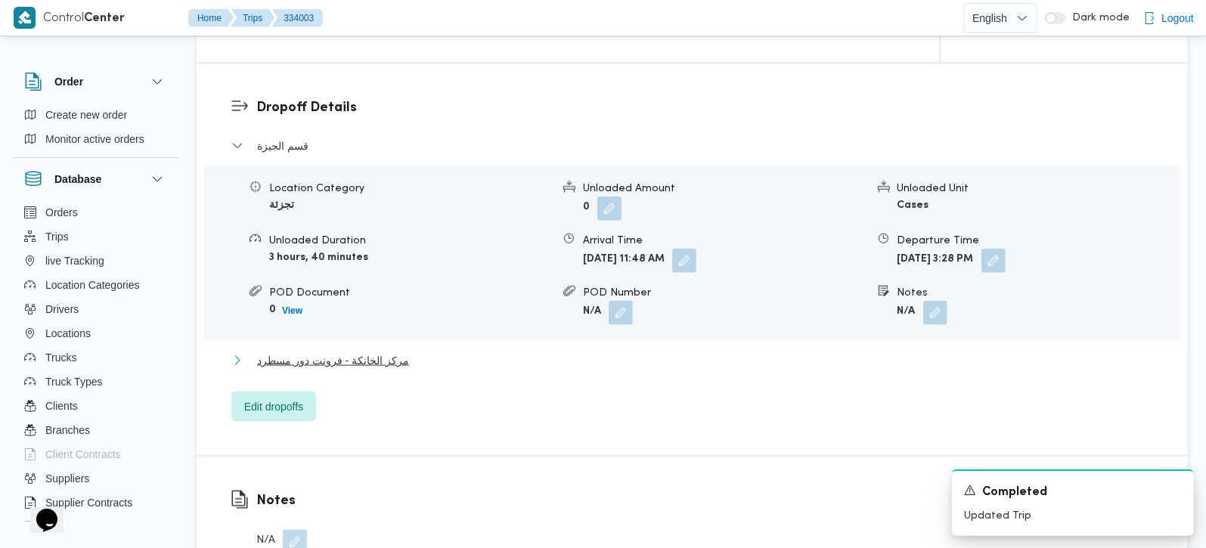
click at [330, 366] on span "مركز الخانكة - فرونت دور مسطرد" at bounding box center [333, 360] width 152 height 18
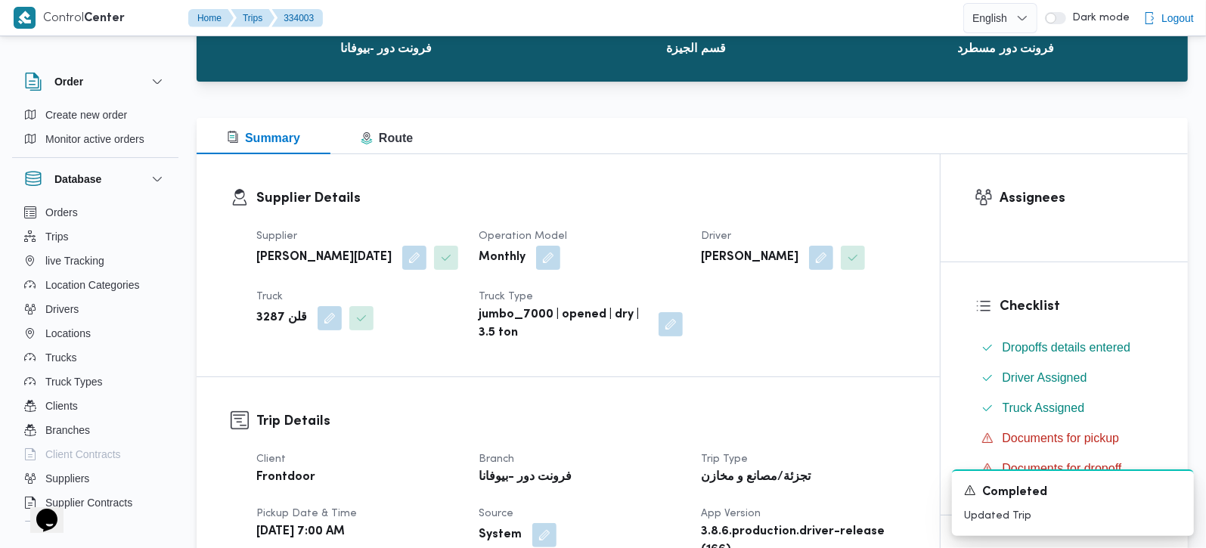
scroll to position [0, 0]
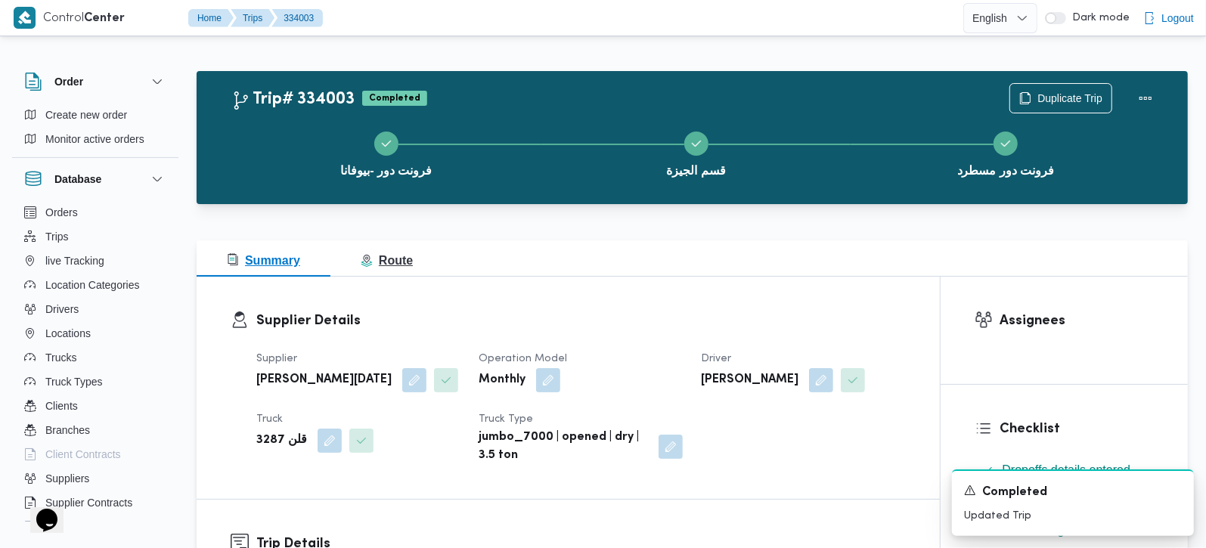
click at [382, 260] on span "Route" at bounding box center [387, 260] width 52 height 13
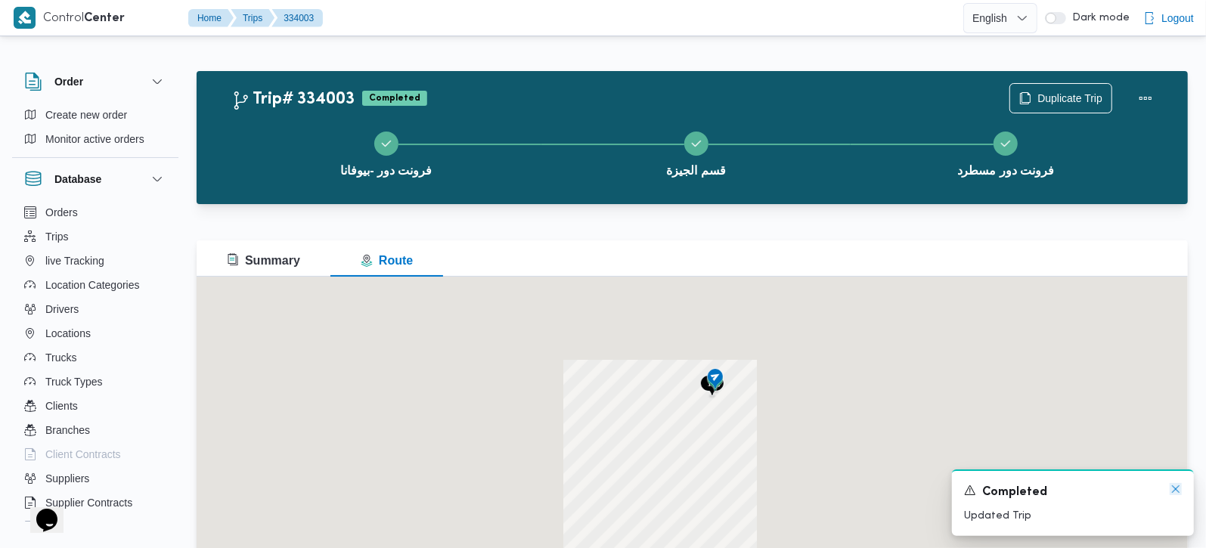
click at [1176, 490] on icon "Dismiss toast" at bounding box center [1176, 489] width 8 height 8
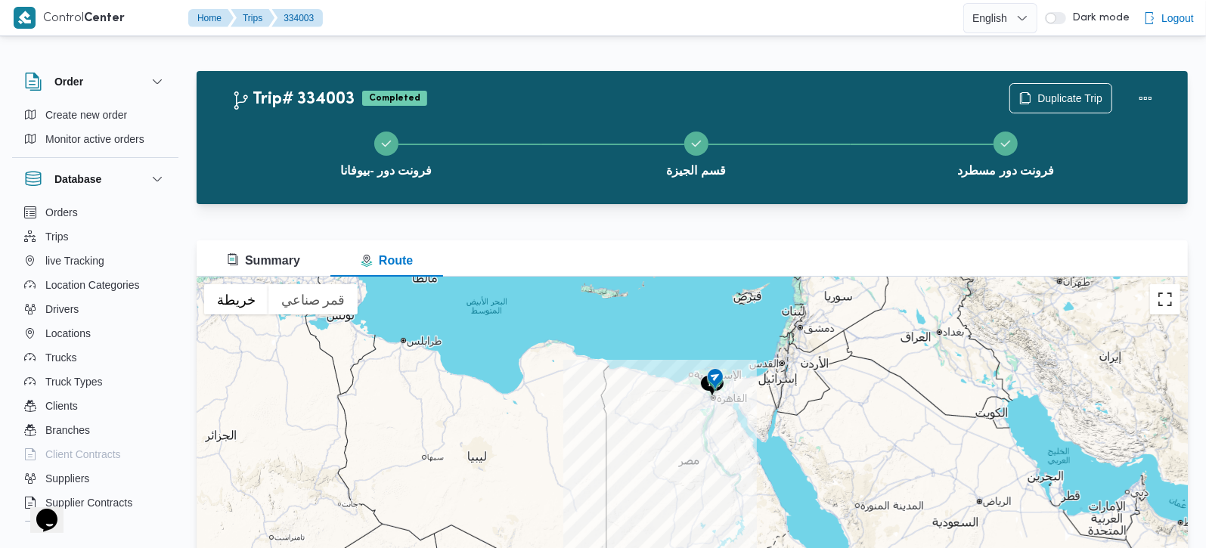
click at [1169, 296] on button "تبديل إلى العرض ملء الشاشة" at bounding box center [1165, 299] width 30 height 30
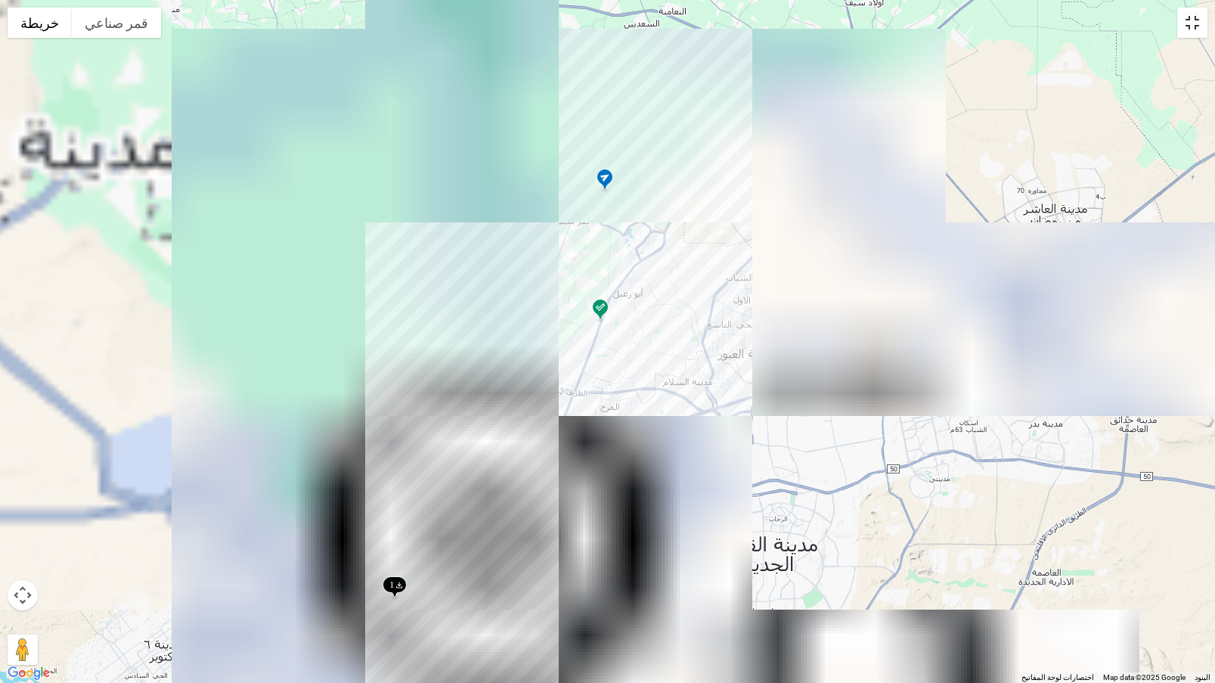
click at [1198, 27] on button "تبديل إلى العرض ملء الشاشة" at bounding box center [1192, 23] width 30 height 30
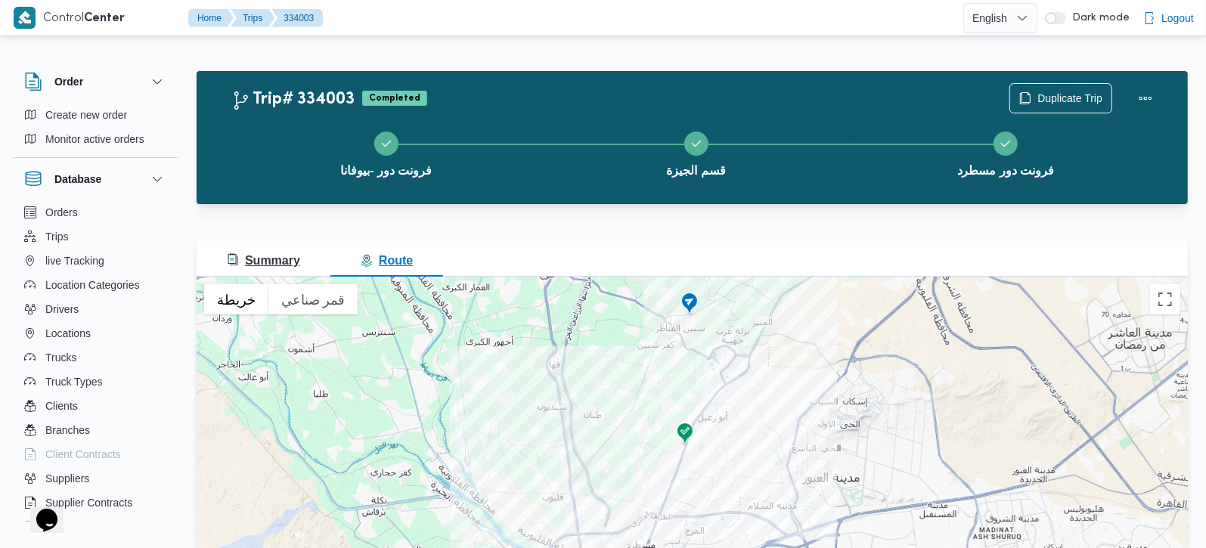
click at [260, 262] on span "Summary" at bounding box center [263, 260] width 73 height 13
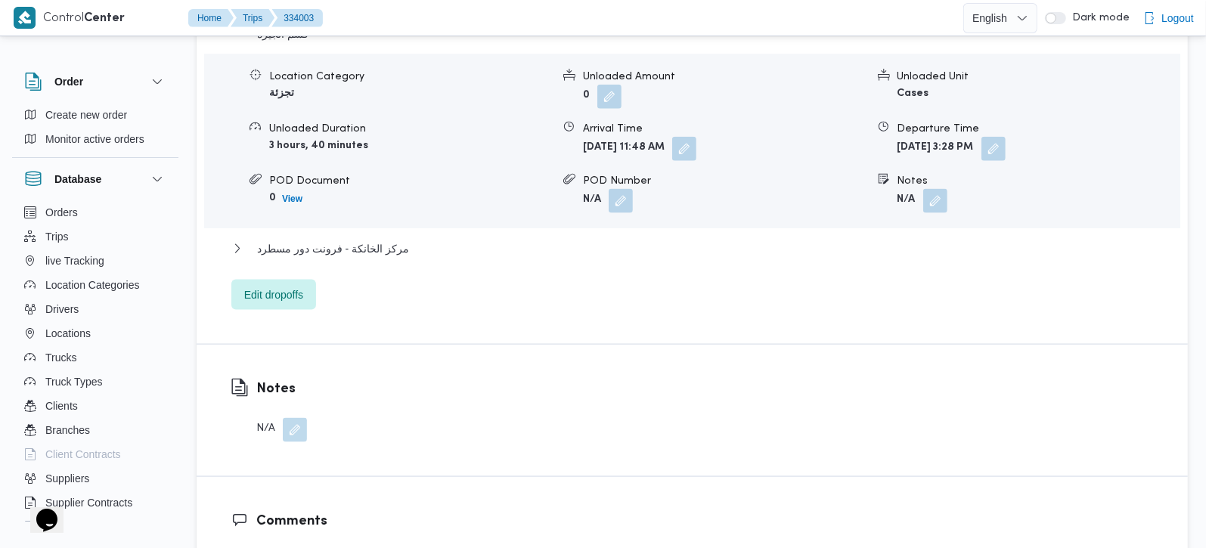
scroll to position [1512, 0]
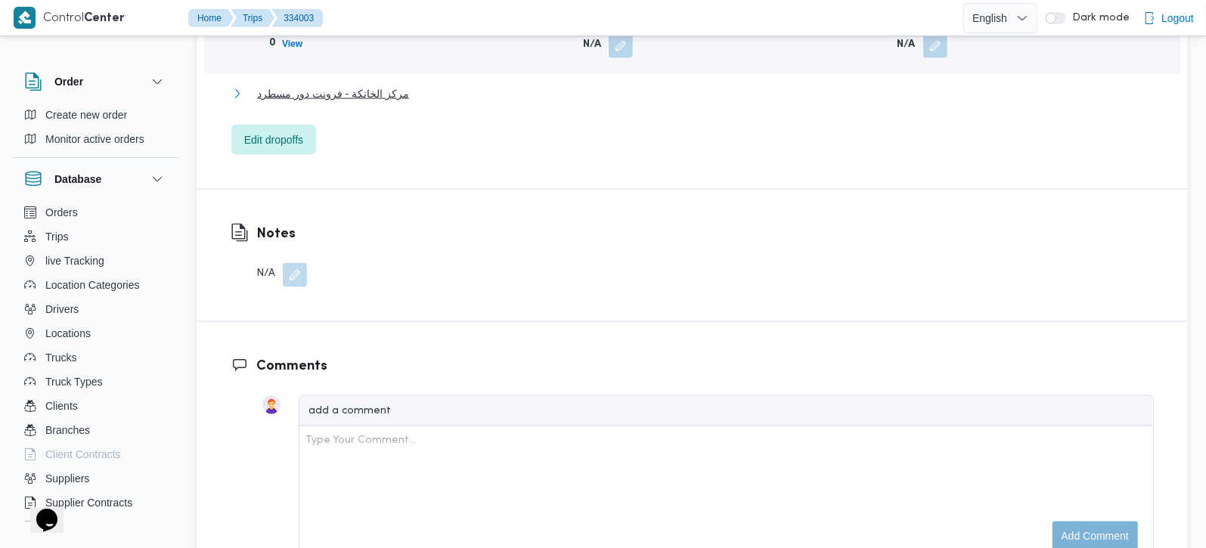
click at [383, 98] on span "مركز الخانكة - فرونت دور مسطرد" at bounding box center [333, 94] width 152 height 18
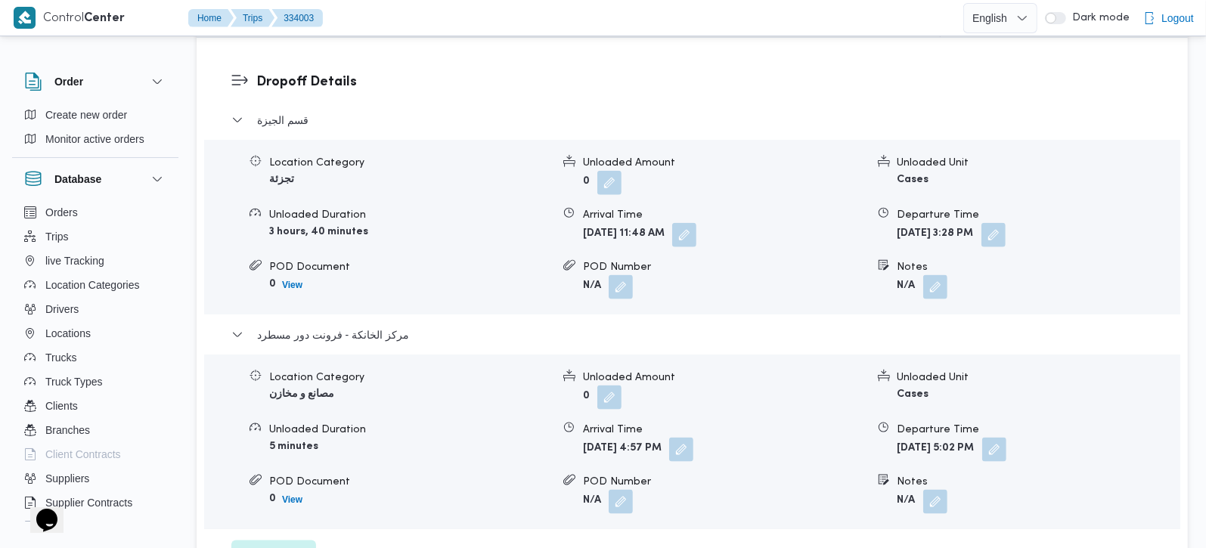
scroll to position [1245, 0]
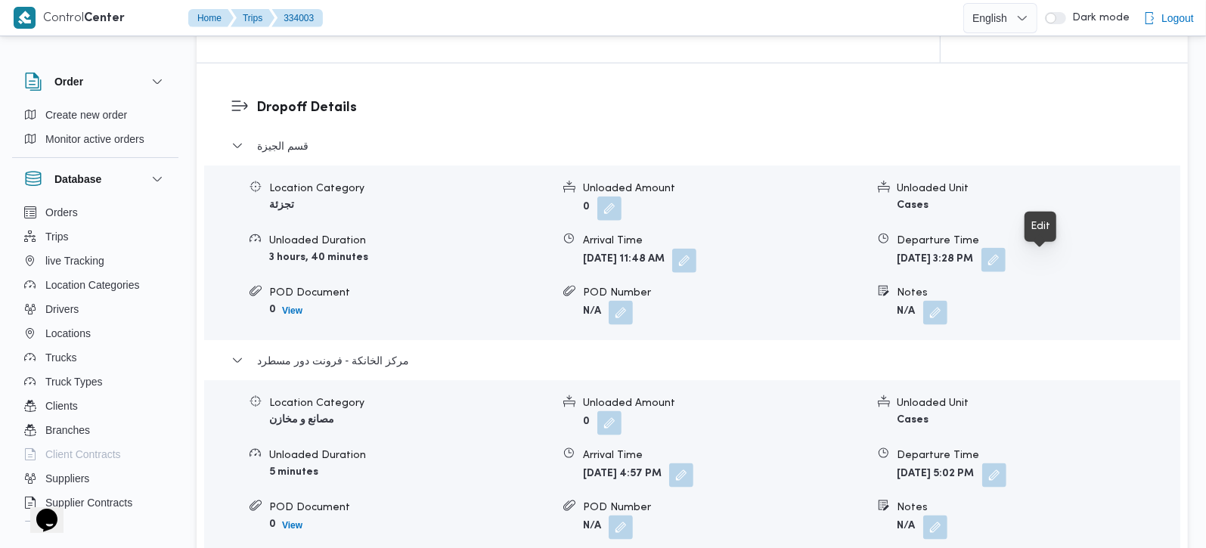
click at [1005, 263] on button "button" at bounding box center [993, 260] width 24 height 24
click at [820, 110] on h3 "Dropoff Details" at bounding box center [704, 108] width 897 height 20
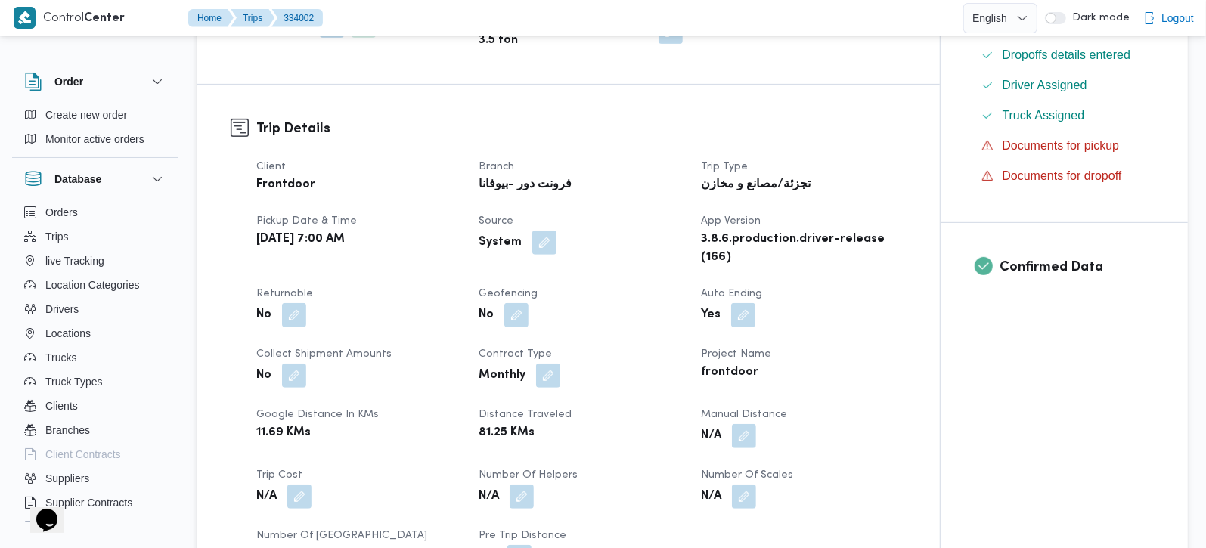
scroll to position [622, 0]
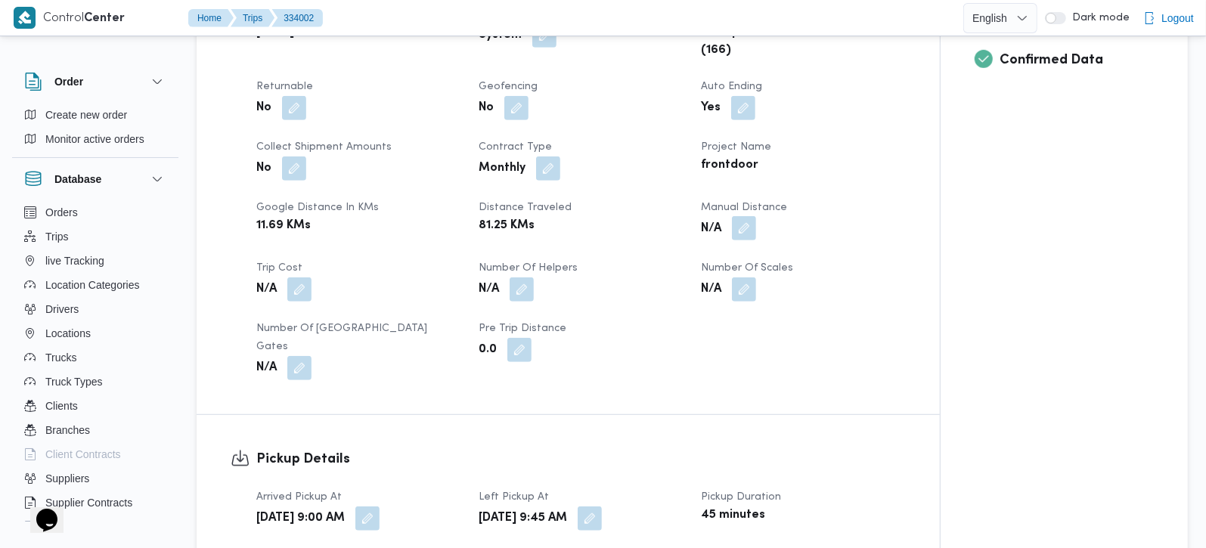
click at [733, 240] on button "button" at bounding box center [744, 228] width 24 height 24
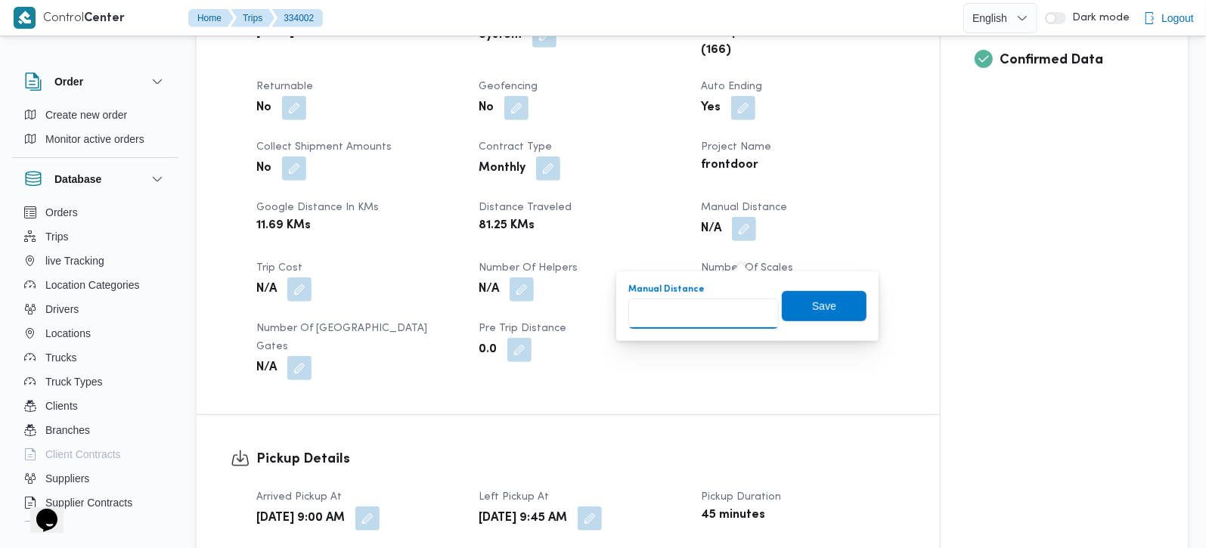
click at [704, 302] on input "Manual Distance" at bounding box center [703, 314] width 150 height 30
type input "89"
click at [797, 313] on span "Save" at bounding box center [824, 305] width 85 height 30
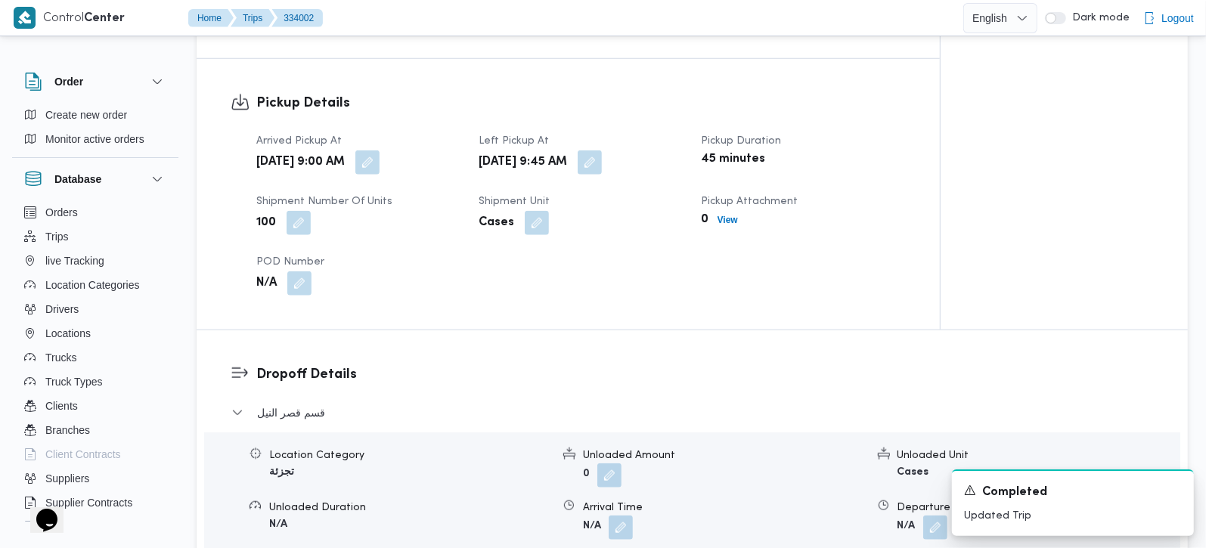
scroll to position [1066, 0]
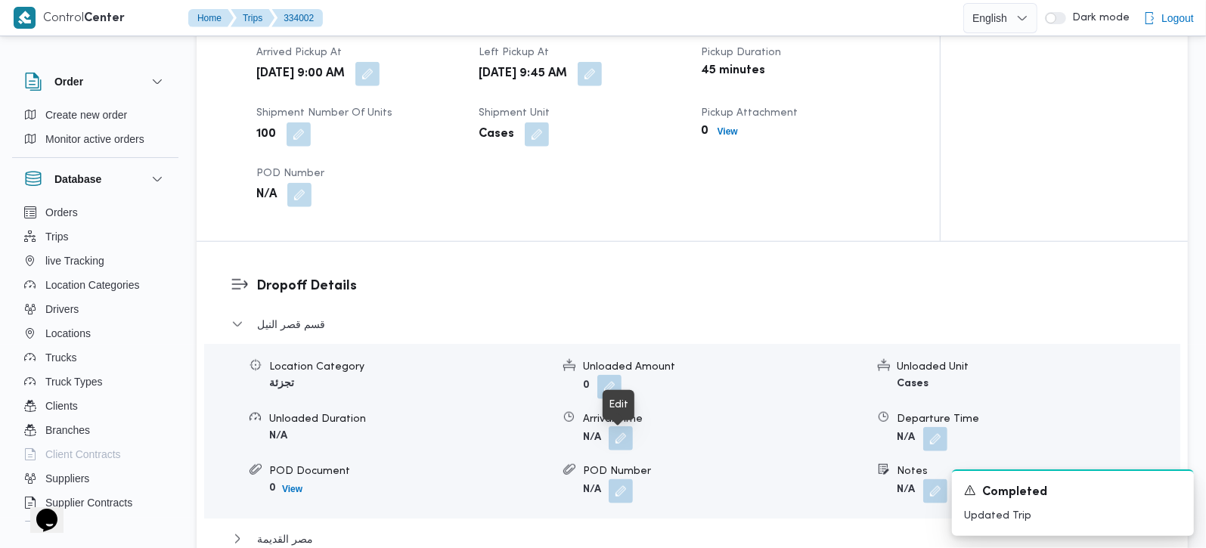
click at [619, 445] on button "button" at bounding box center [620, 438] width 24 height 24
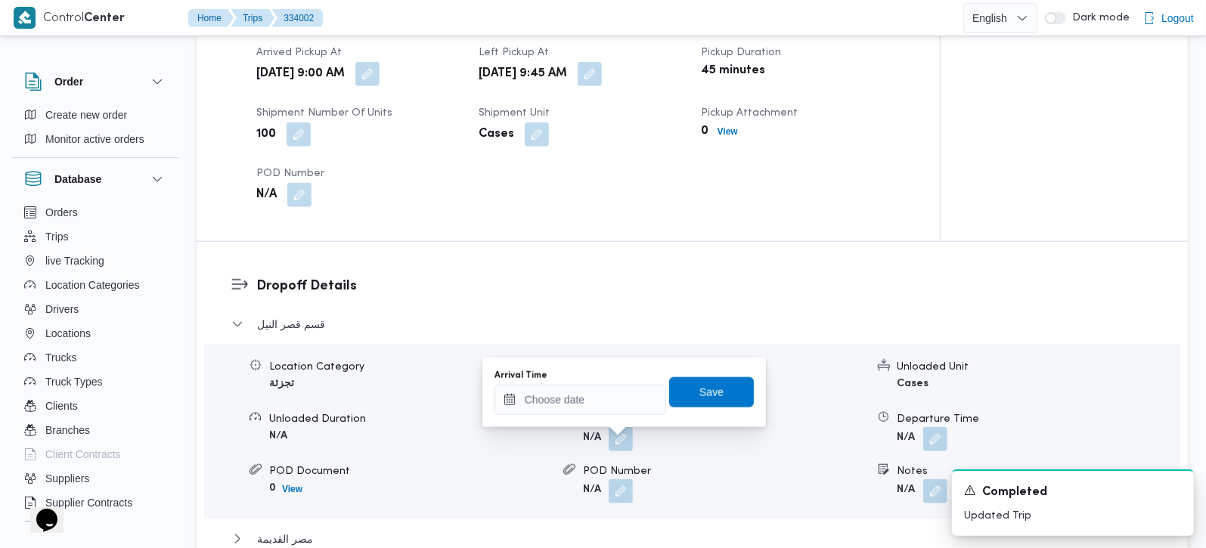
click at [616, 296] on h3 "Dropoff Details" at bounding box center [704, 286] width 897 height 20
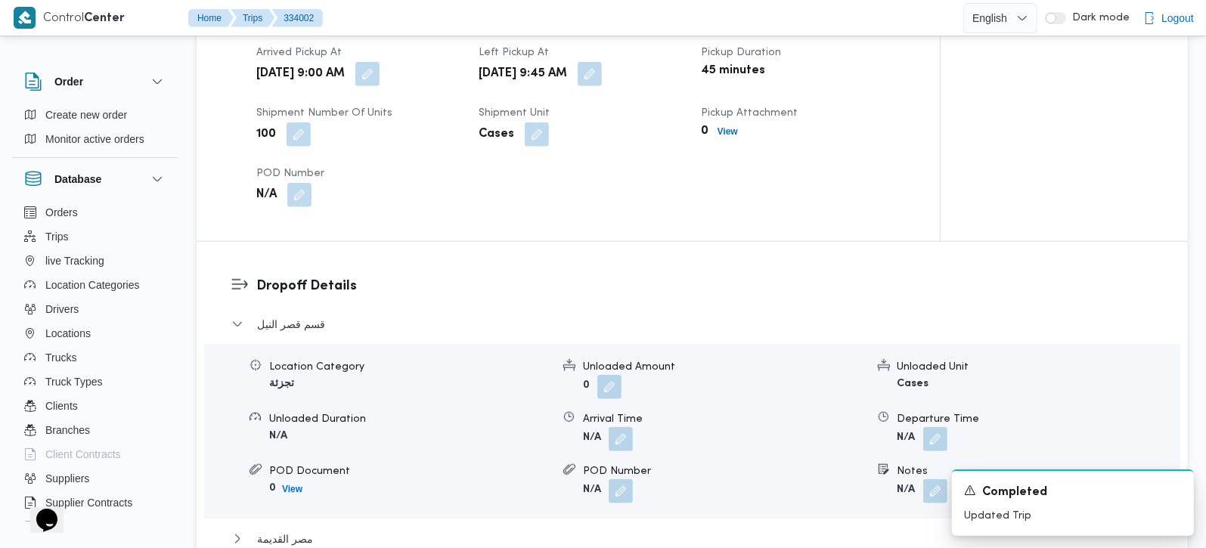
scroll to position [1422, 0]
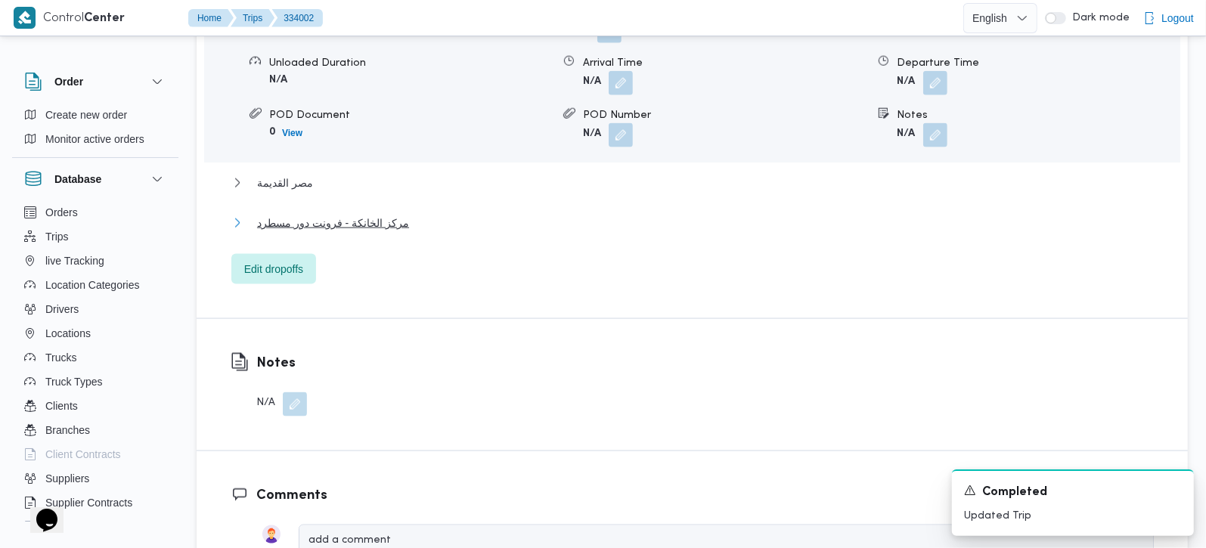
click at [308, 232] on span "مركز الخانكة - فرونت دور مسطرد" at bounding box center [333, 223] width 152 height 18
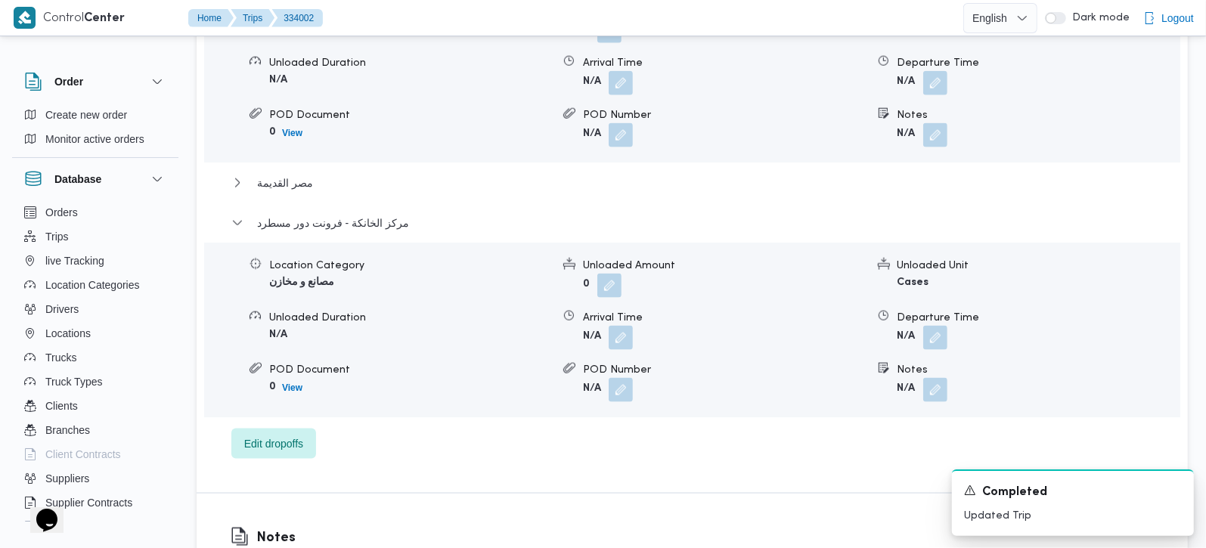
click at [921, 347] on span at bounding box center [931, 338] width 32 height 24
click at [929, 349] on button "button" at bounding box center [935, 337] width 24 height 24
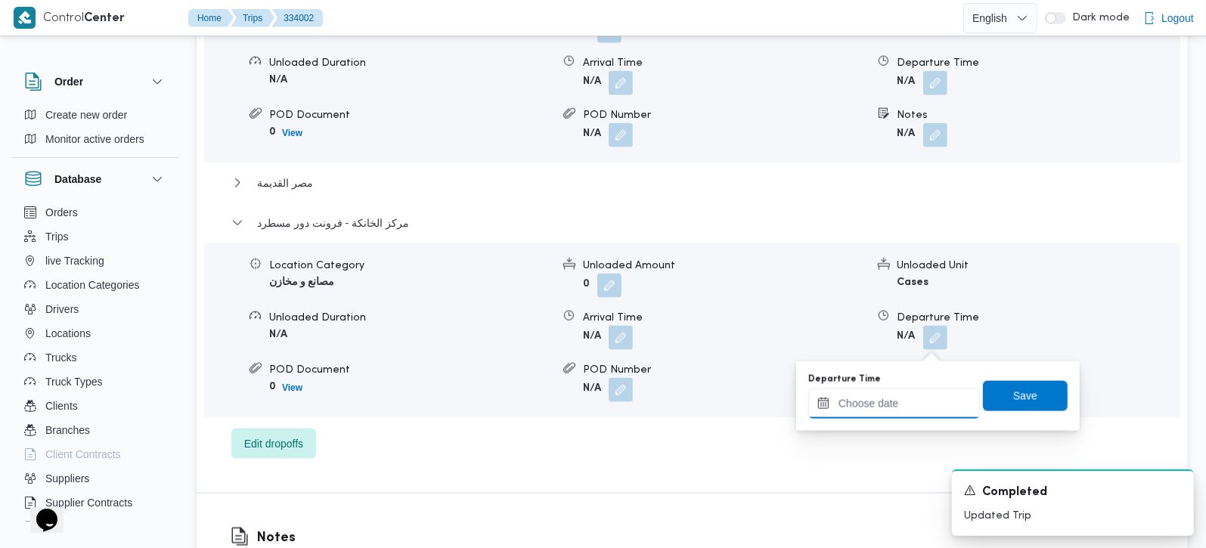
click at [920, 404] on input "Departure Time" at bounding box center [894, 403] width 172 height 30
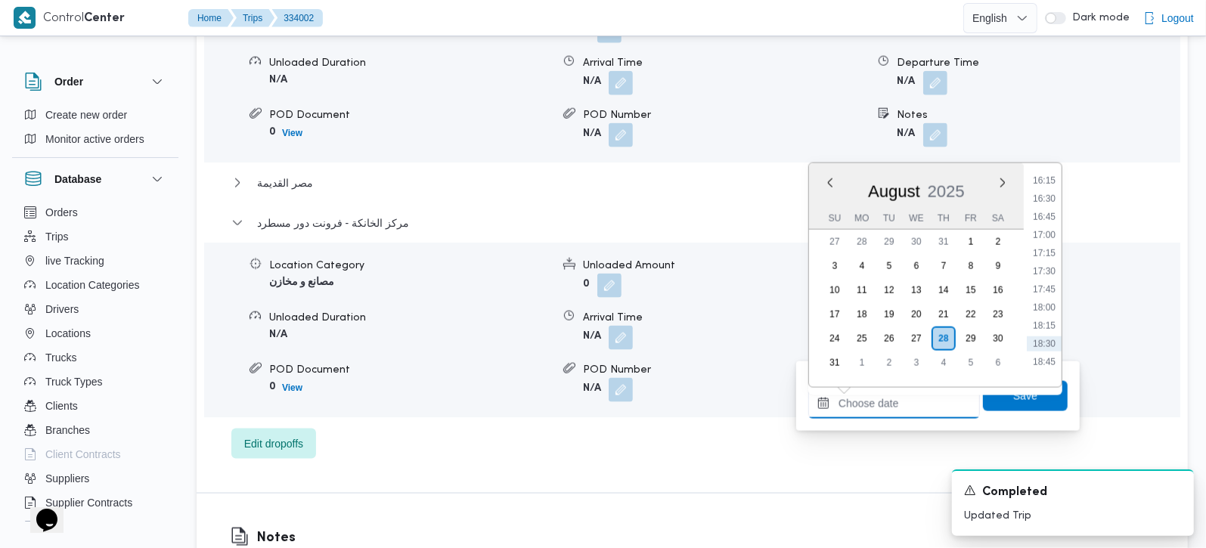
scroll to position [1150, 0]
click at [1045, 180] on li "15:45" at bounding box center [1043, 175] width 35 height 15
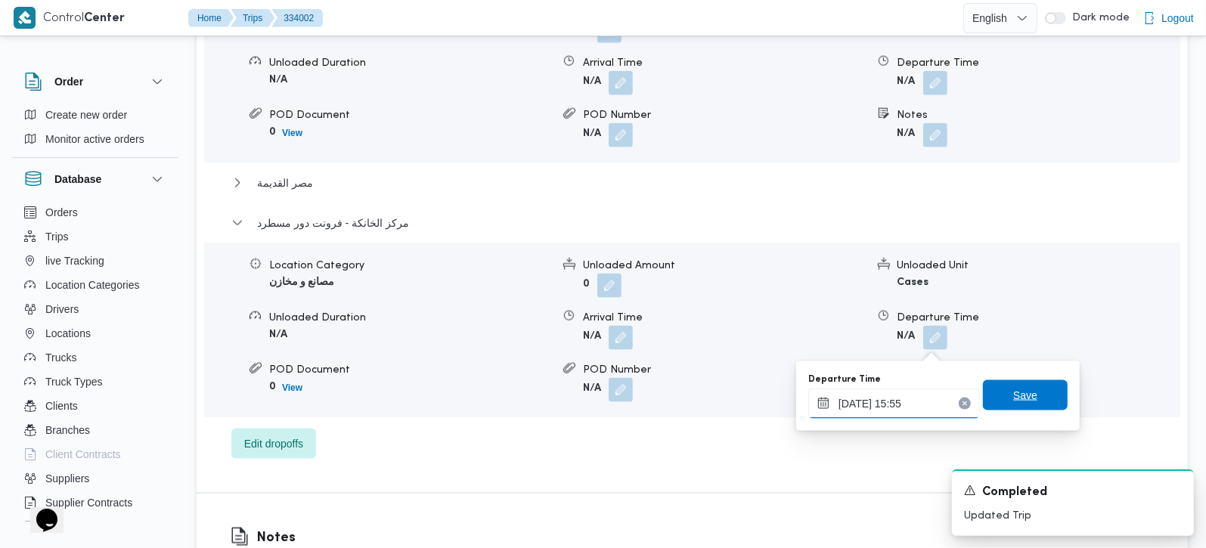
type input "[DATE] 15:55"
click at [1013, 390] on span "Save" at bounding box center [1025, 395] width 24 height 18
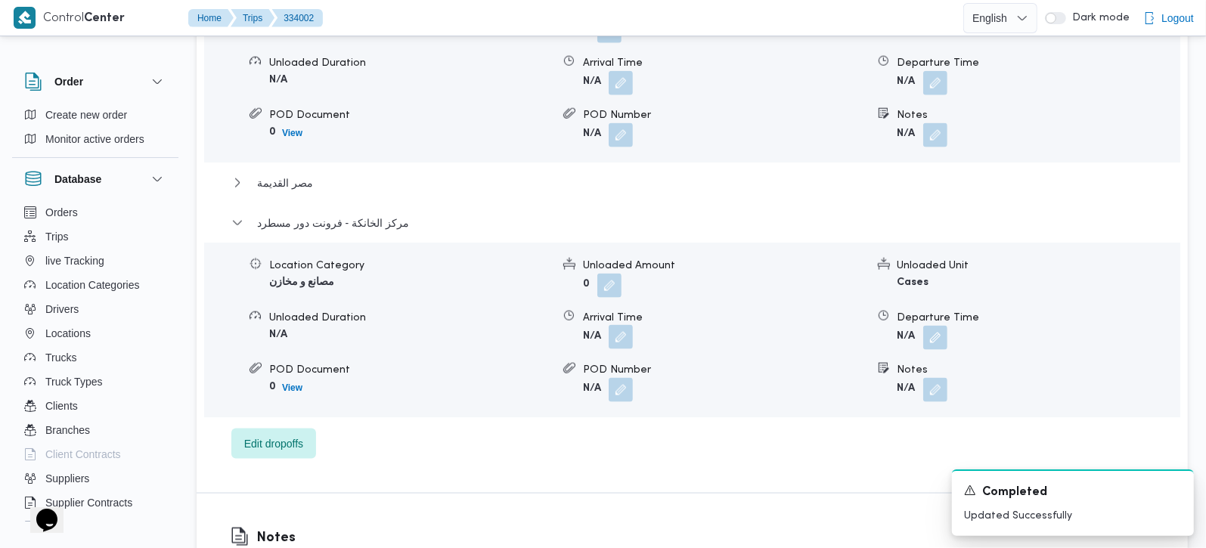
click at [631, 341] on button "button" at bounding box center [620, 337] width 24 height 24
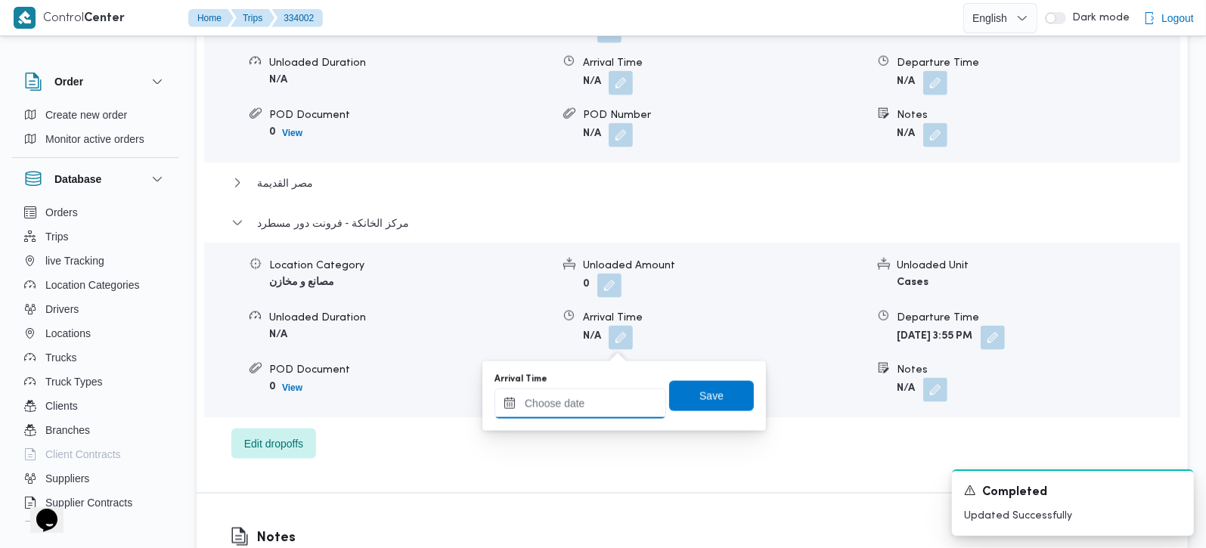
click at [586, 407] on input "Arrival Time" at bounding box center [580, 403] width 172 height 30
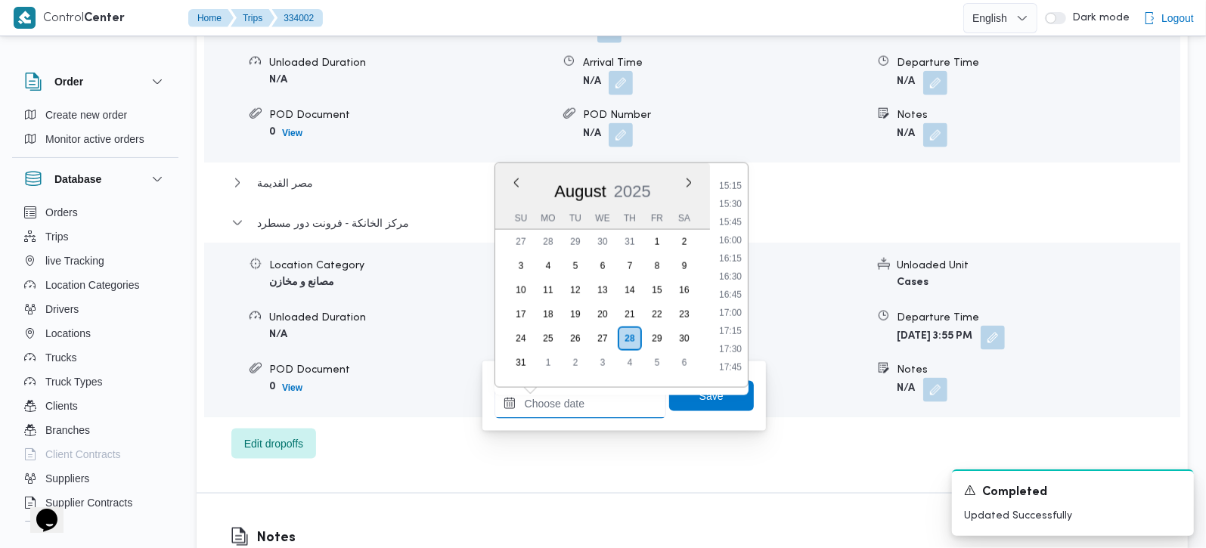
scroll to position [1061, 0]
click at [732, 263] on li "15:45" at bounding box center [730, 264] width 35 height 15
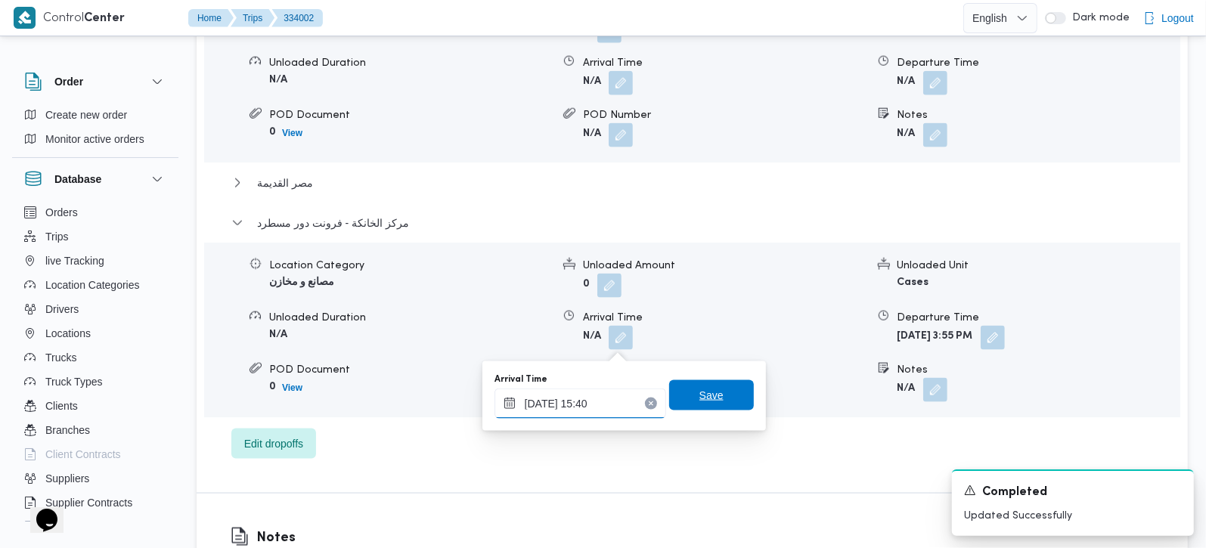
type input "28/08/2025 15:40"
click at [716, 404] on span "Save" at bounding box center [711, 395] width 85 height 30
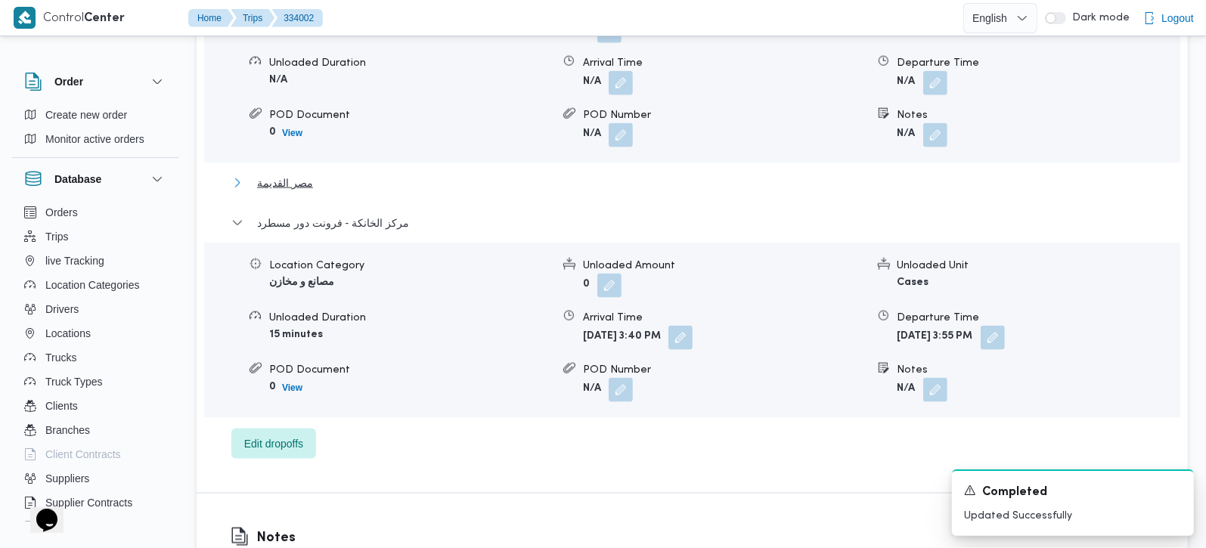
click at [294, 189] on span "مصر القديمة" at bounding box center [285, 183] width 56 height 18
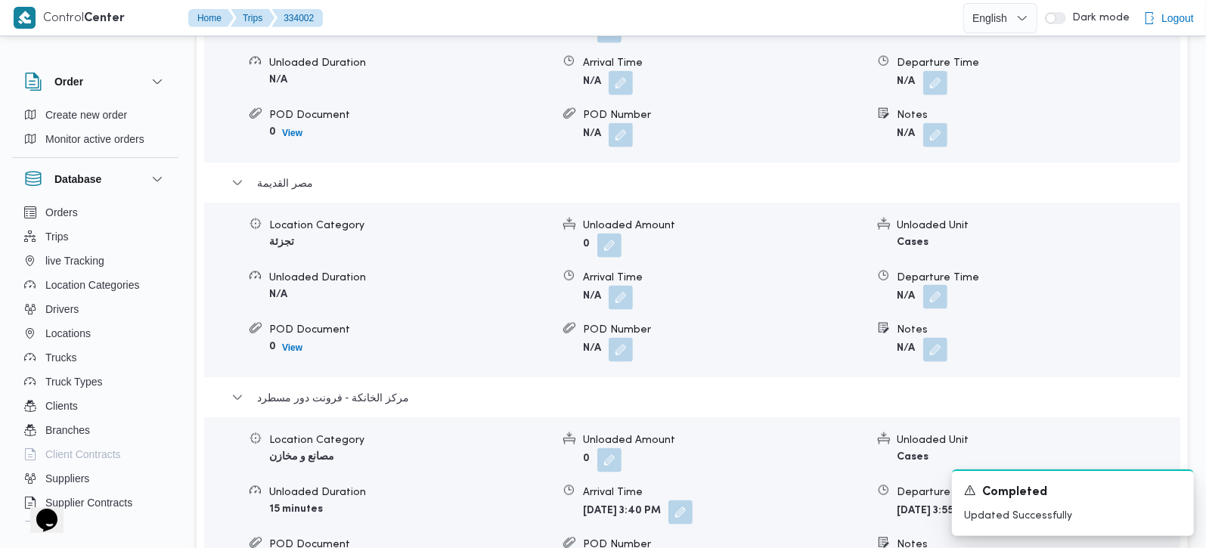
drag, startPoint x: 931, startPoint y: 293, endPoint x: 930, endPoint y: 306, distance: 12.9
click at [933, 293] on button "button" at bounding box center [935, 297] width 24 height 24
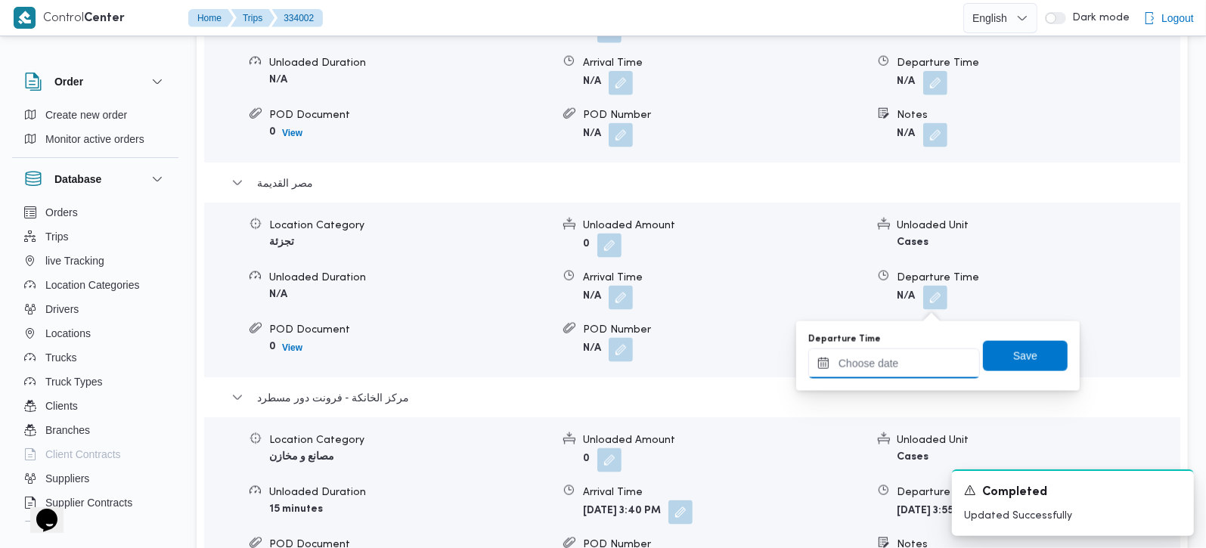
click at [918, 358] on input "Departure Time" at bounding box center [894, 363] width 172 height 30
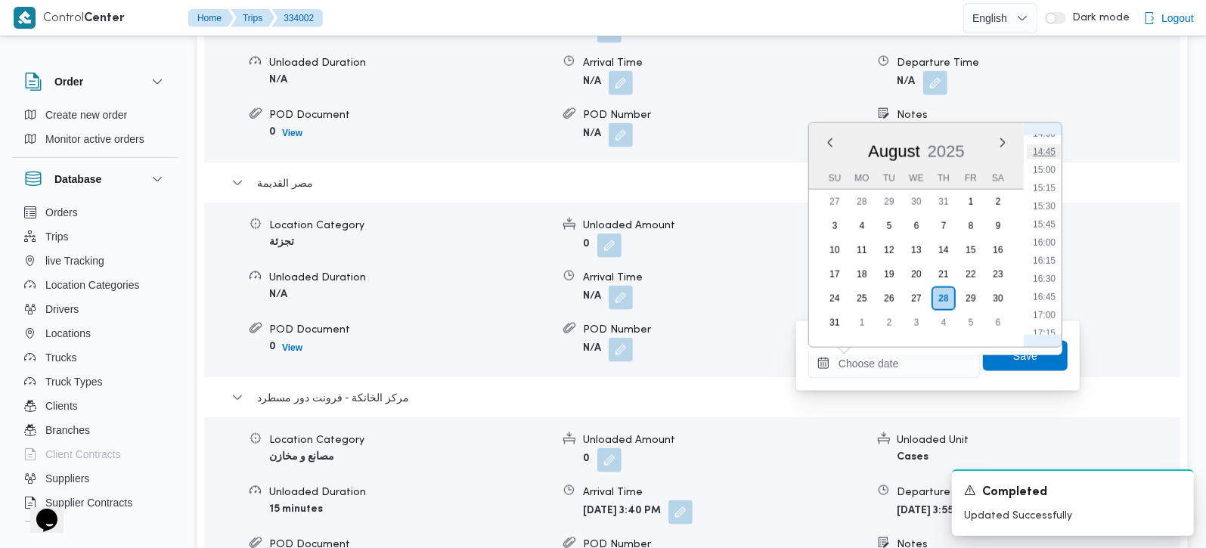
click at [1054, 154] on li "14:45" at bounding box center [1043, 151] width 35 height 15
type input "[DATE] 14:45"
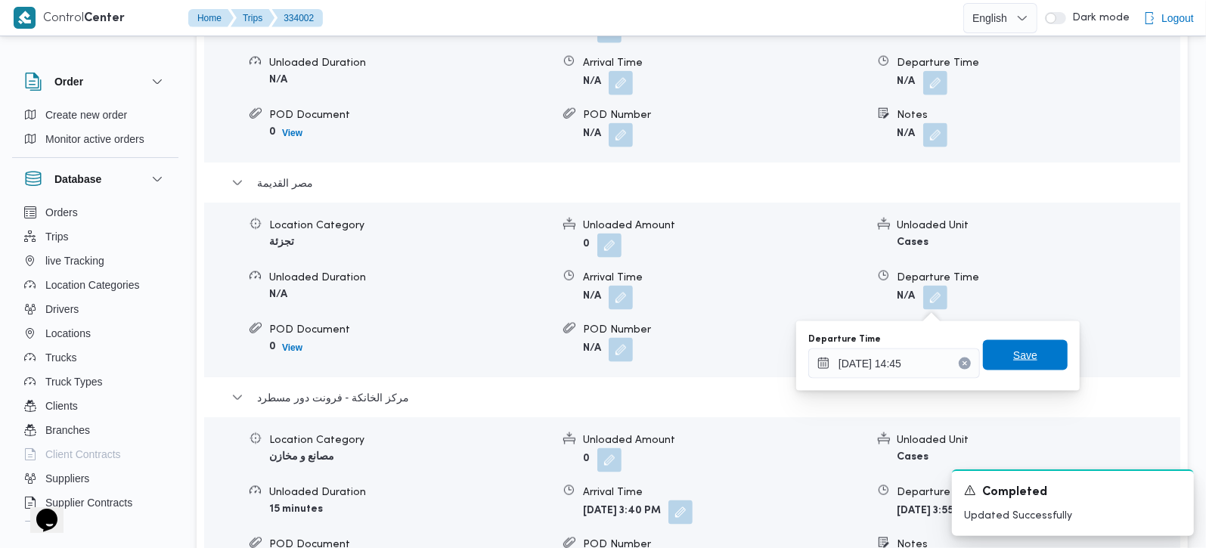
click at [1026, 361] on span "Save" at bounding box center [1025, 355] width 85 height 30
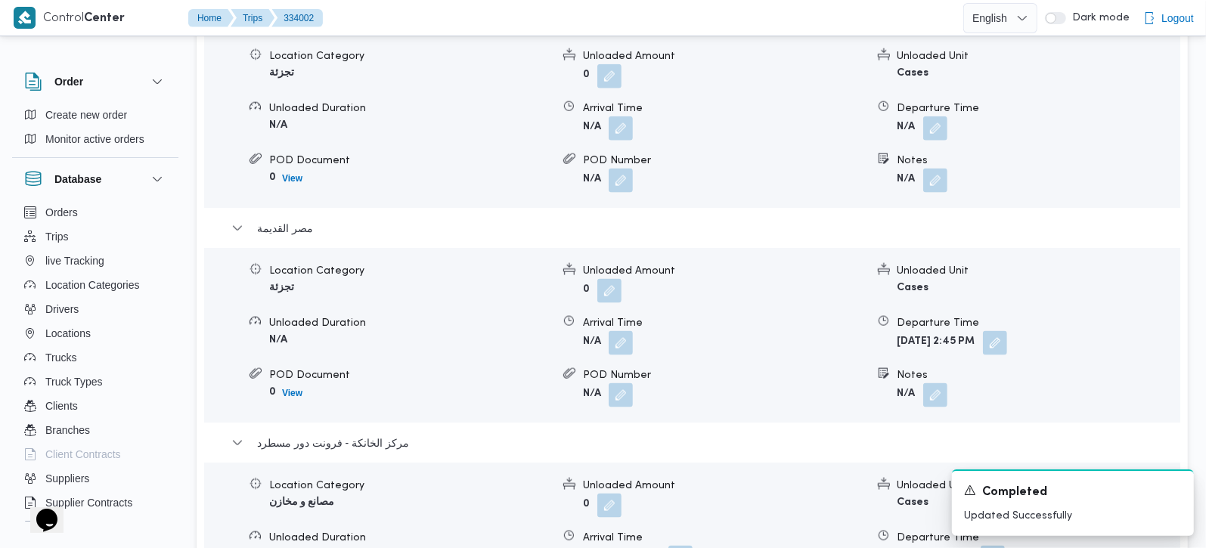
scroll to position [1333, 0]
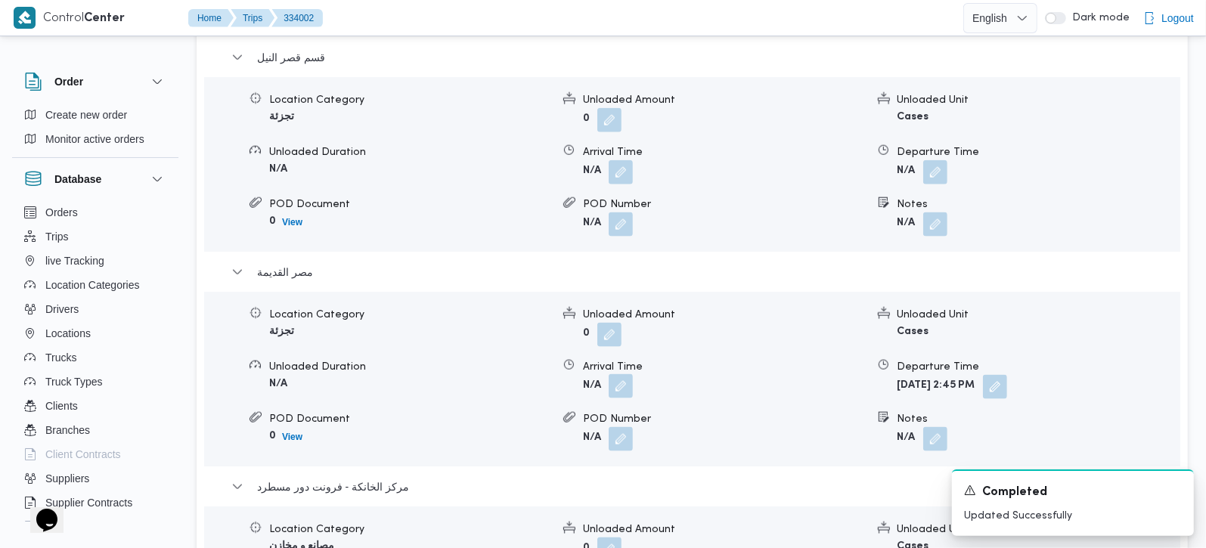
click at [627, 386] on button "button" at bounding box center [620, 386] width 24 height 24
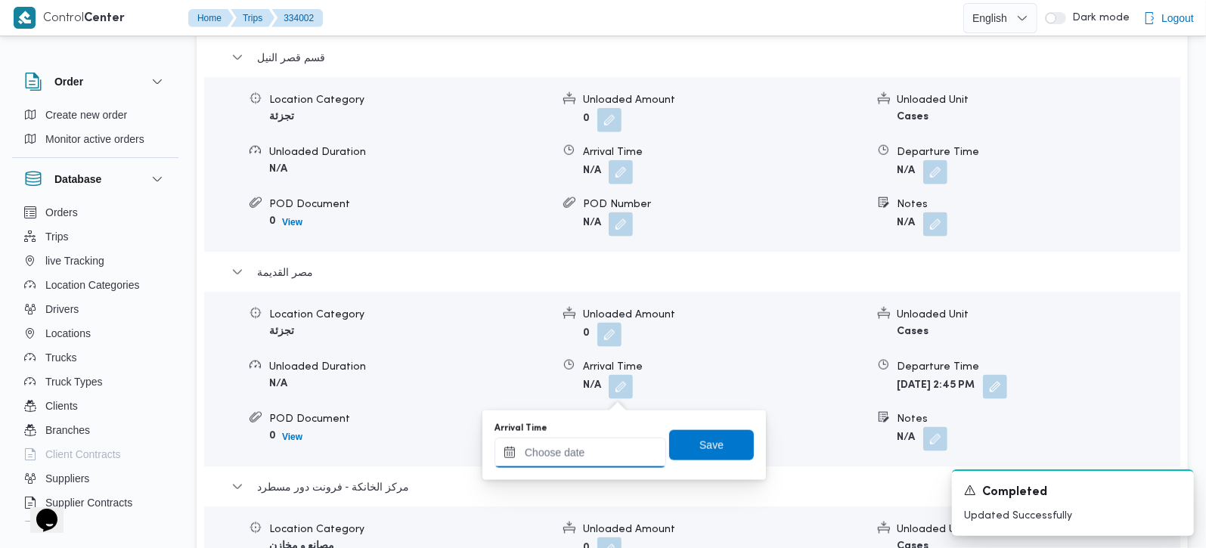
click at [588, 465] on input "Arrival Time" at bounding box center [580, 453] width 172 height 30
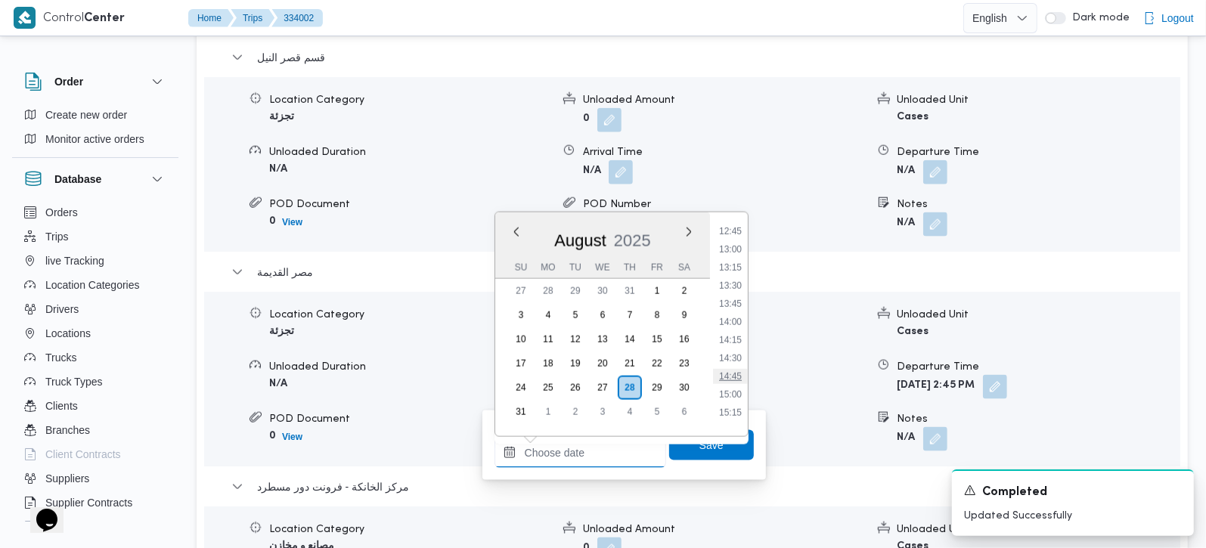
scroll to position [884, 0]
click at [731, 239] on li "12:15" at bounding box center [730, 237] width 35 height 15
type input "28/08/2025 12:15"
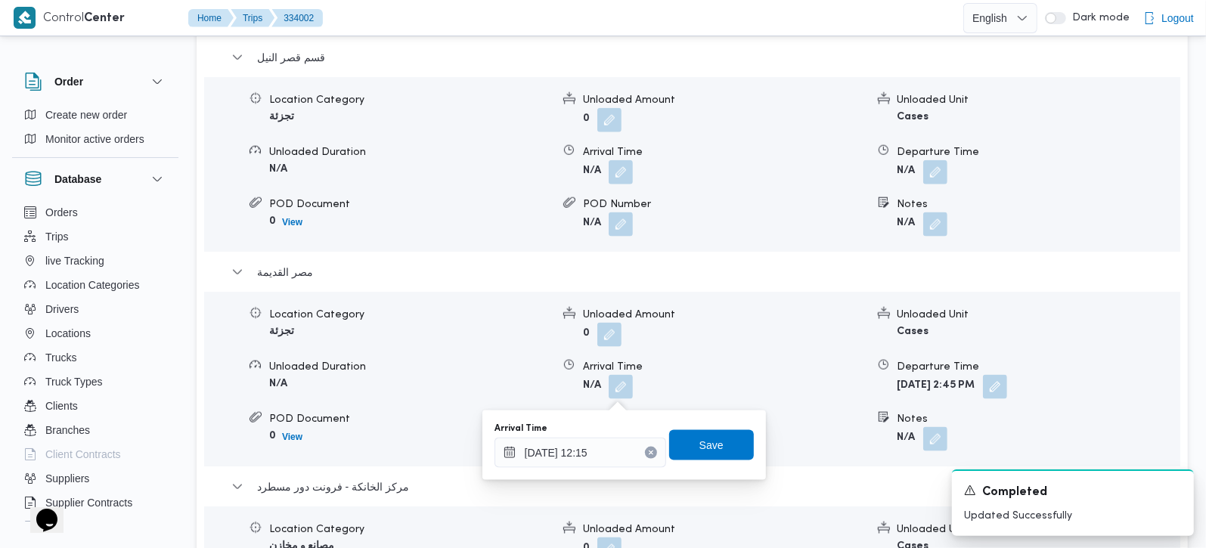
click at [707, 460] on div "Arrival Time 28/08/2025 12:15 Save" at bounding box center [624, 445] width 262 height 48
click at [706, 434] on span "Save" at bounding box center [711, 444] width 85 height 30
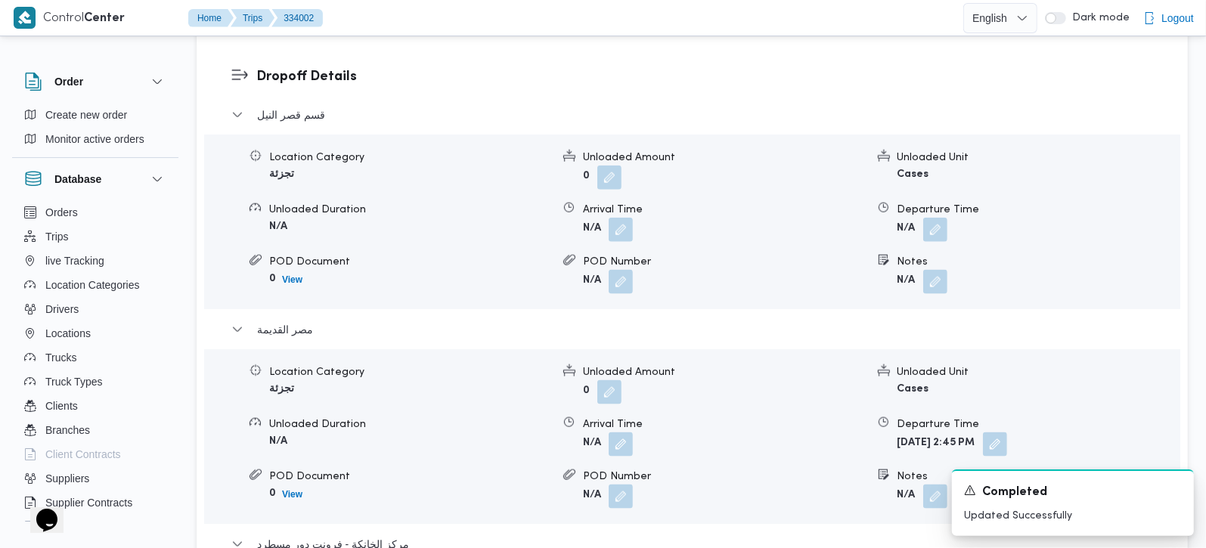
scroll to position [1245, 0]
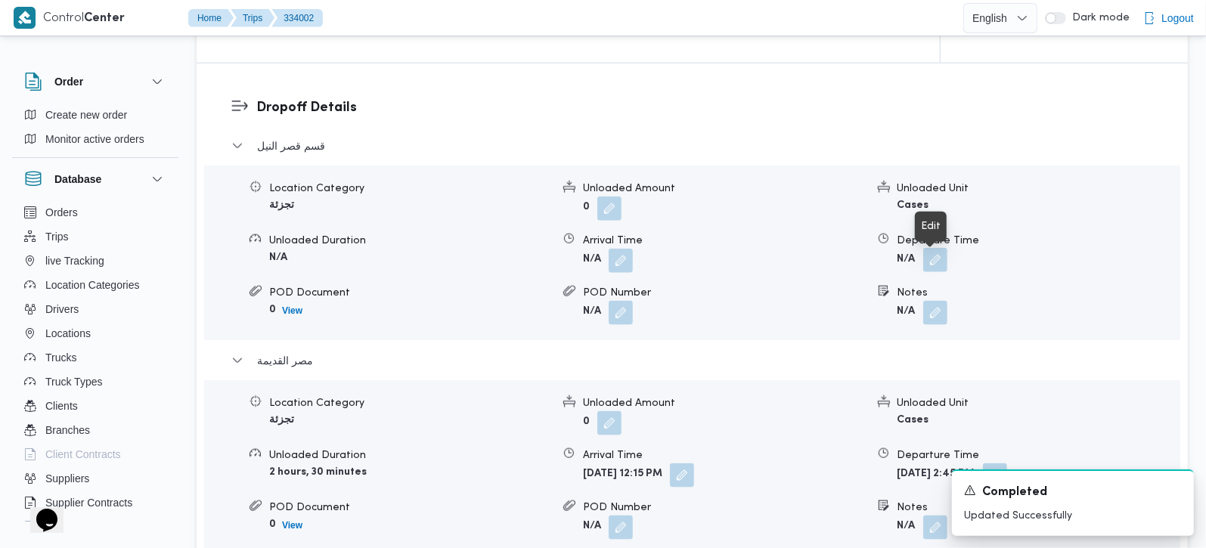
click at [927, 265] on button "button" at bounding box center [935, 260] width 24 height 24
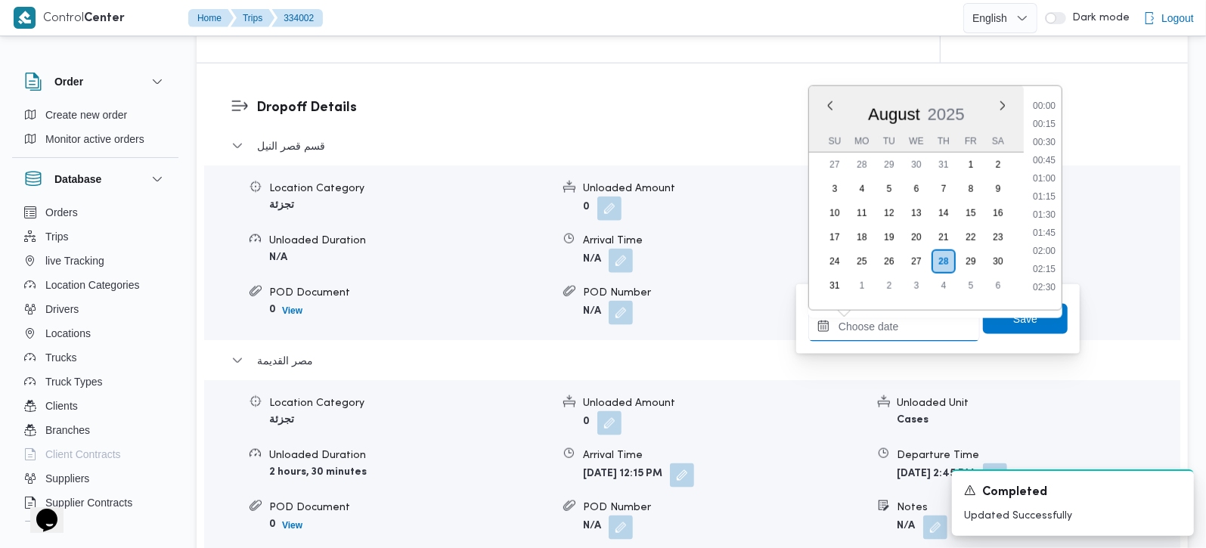
click at [904, 311] on input "Departure Time" at bounding box center [894, 326] width 172 height 30
click at [1051, 162] on li "11:45" at bounding box center [1043, 163] width 35 height 15
type input "28/08/2025 11:45"
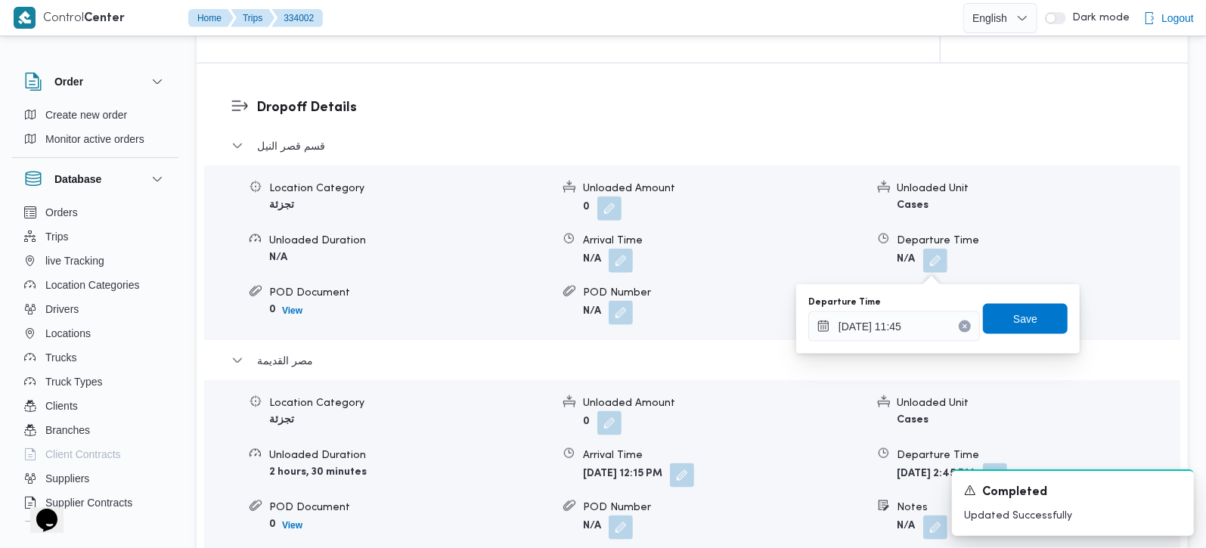
click at [1014, 301] on div "Departure Time 28/08/2025 11:45 Save" at bounding box center [937, 319] width 262 height 48
click at [1012, 305] on span "Save" at bounding box center [1025, 318] width 85 height 30
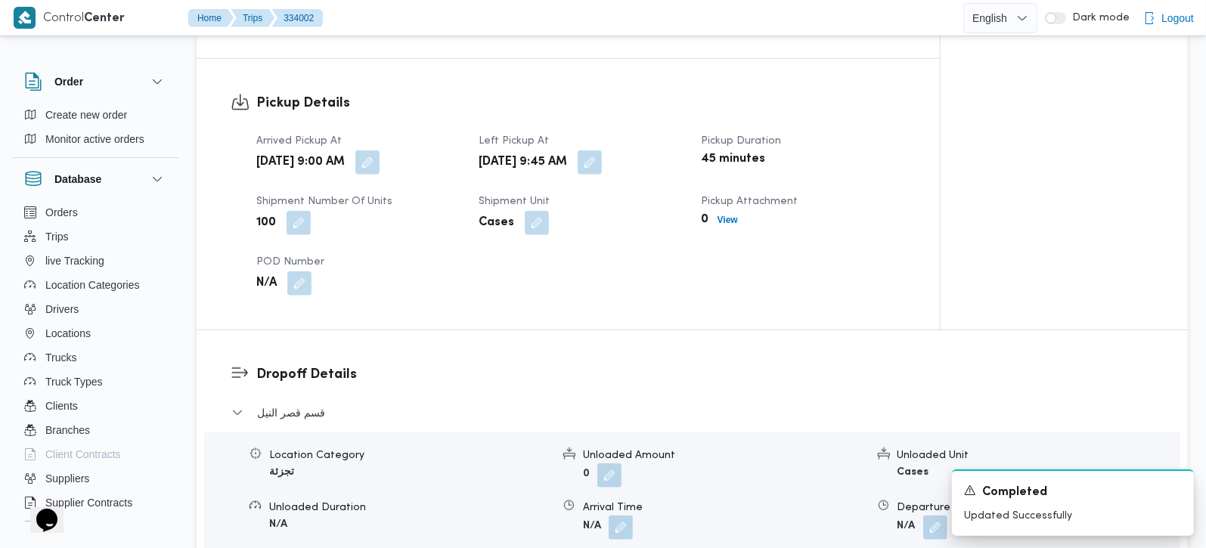
scroll to position [1066, 0]
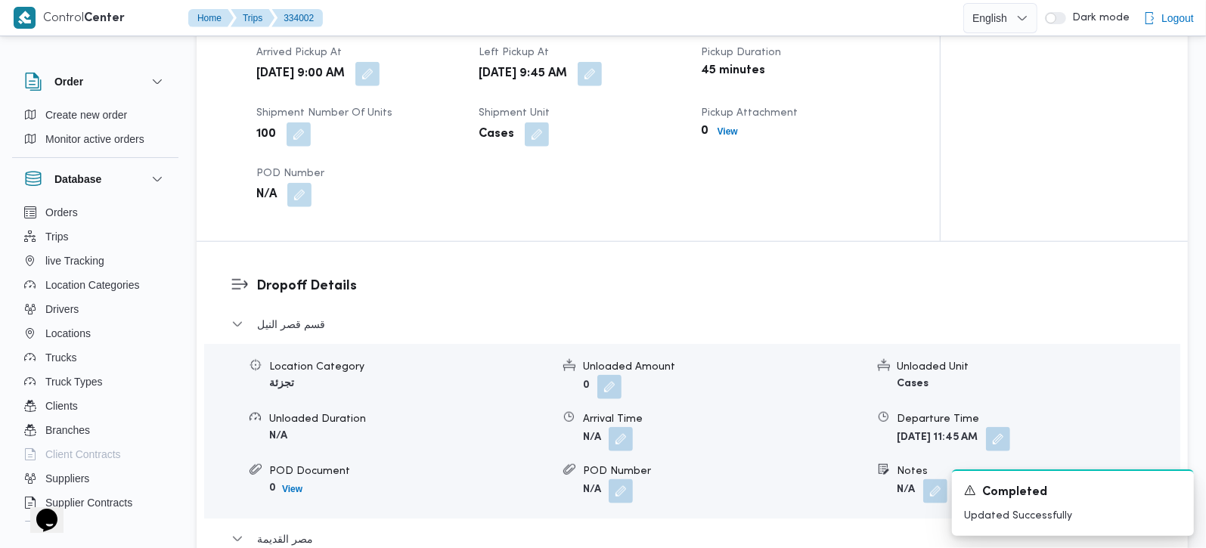
click at [615, 457] on div "Location Category تجزئة Unloaded Amount 0 Unloaded Unit Cases Unloaded Duration…" at bounding box center [692, 431] width 988 height 172
click at [621, 445] on button "button" at bounding box center [620, 438] width 24 height 24
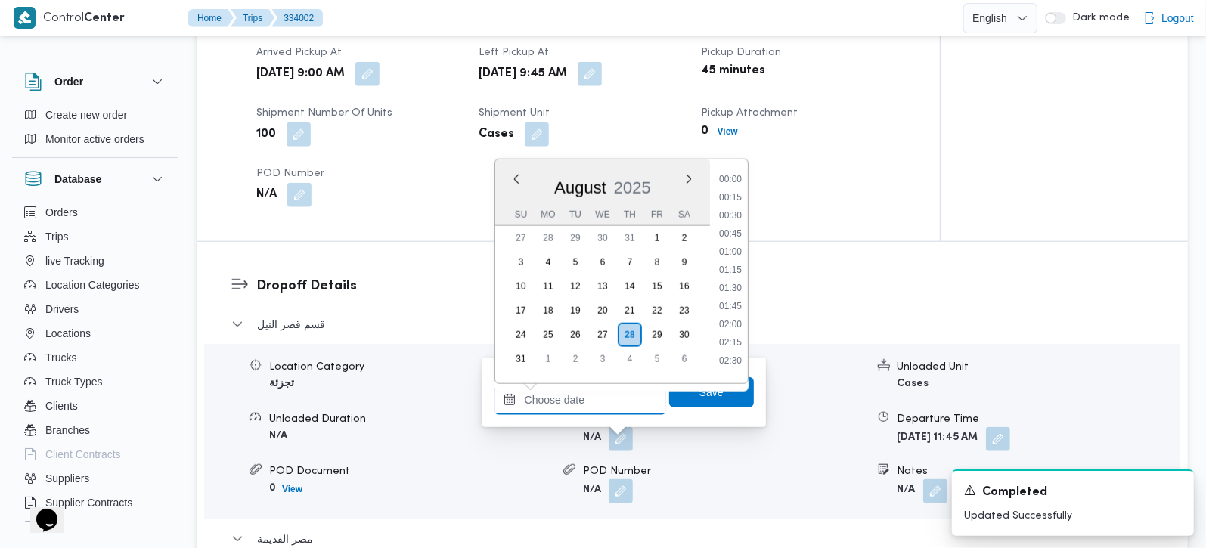
drag, startPoint x: 583, startPoint y: 400, endPoint x: 596, endPoint y: 392, distance: 14.9
click at [583, 400] on input "Arrival Time" at bounding box center [580, 400] width 172 height 30
click at [736, 228] on li "10:30" at bounding box center [730, 235] width 35 height 15
type input "28/08/2025 10:30"
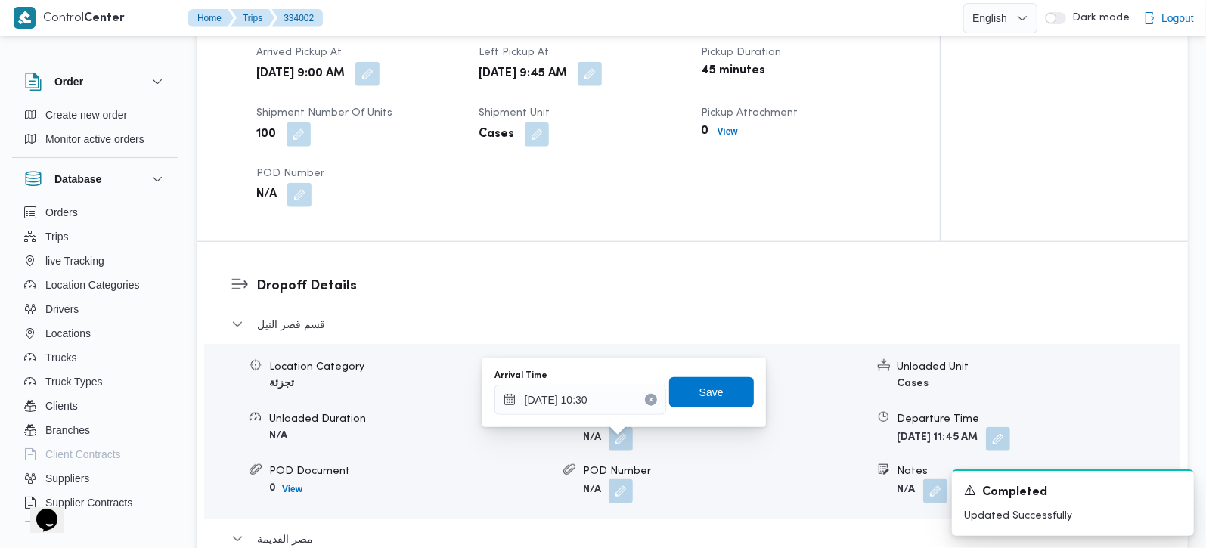
click at [710, 375] on div "Arrival Time 28/08/2025 10:30 Save" at bounding box center [624, 392] width 262 height 48
click at [710, 377] on span "Save" at bounding box center [711, 391] width 85 height 30
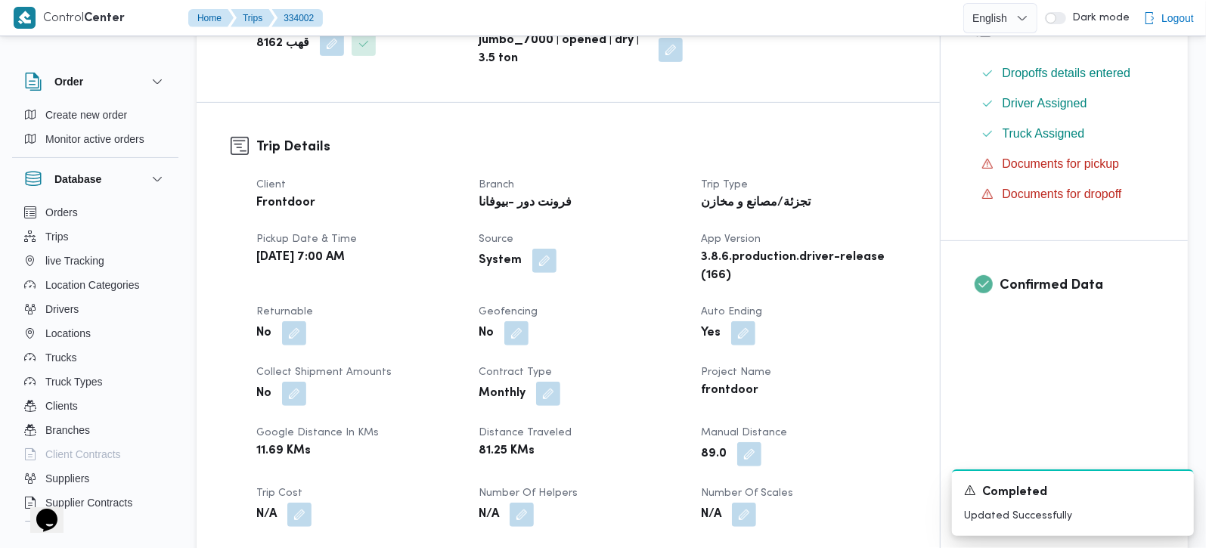
scroll to position [0, 0]
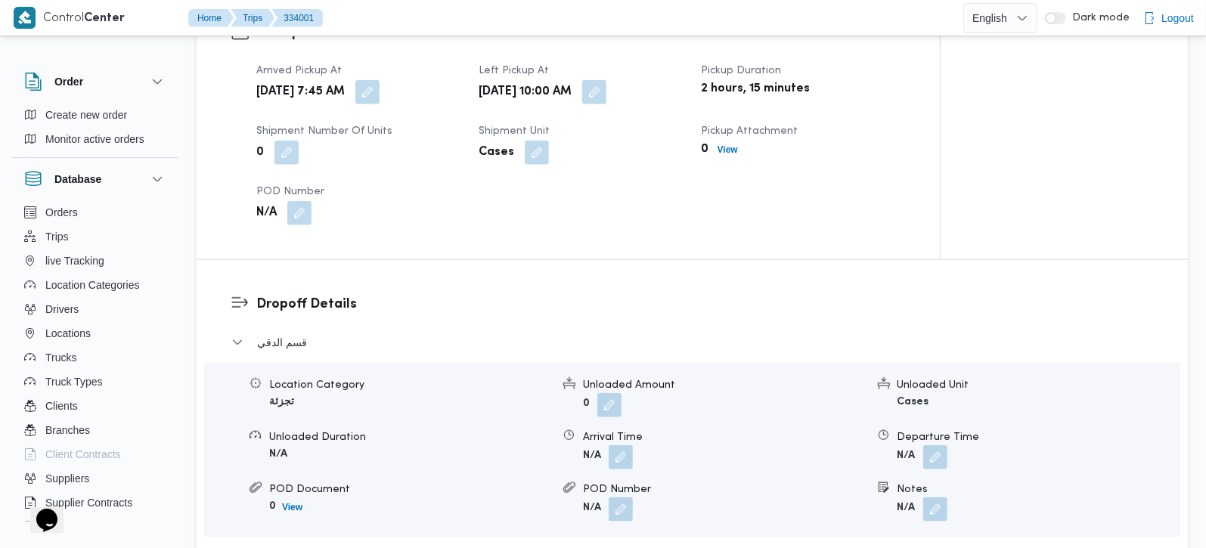
scroll to position [1333, 0]
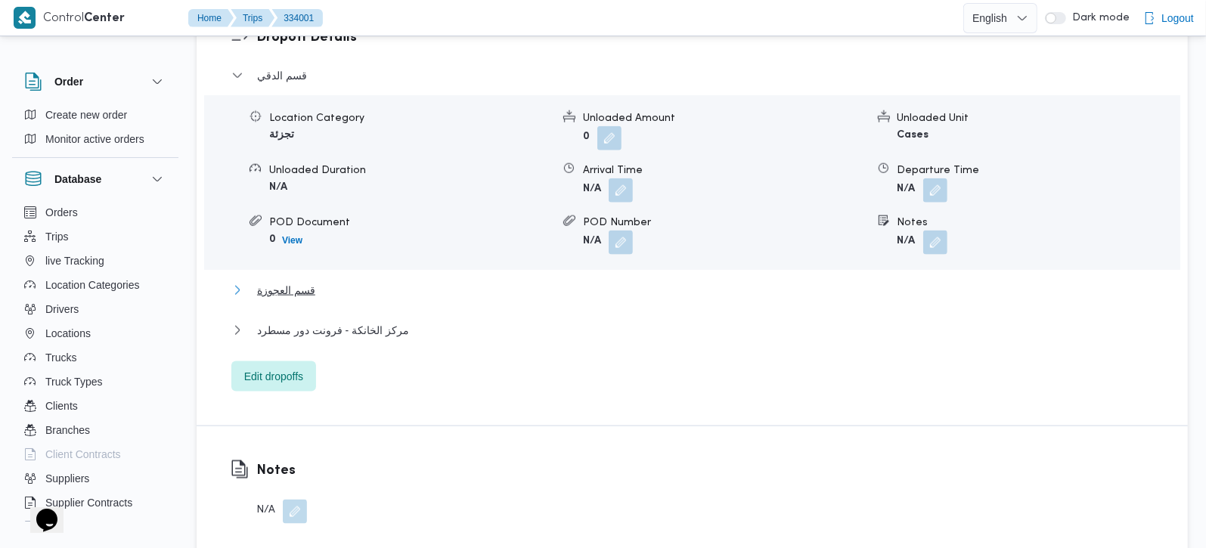
click at [266, 281] on span "قسم العجوزة" at bounding box center [286, 290] width 58 height 18
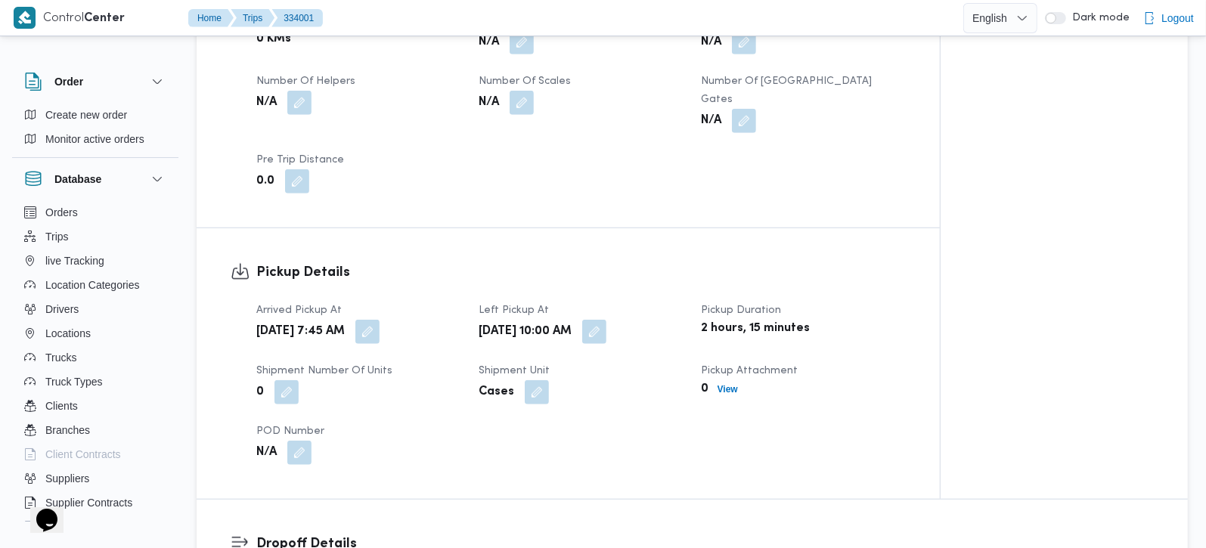
scroll to position [622, 0]
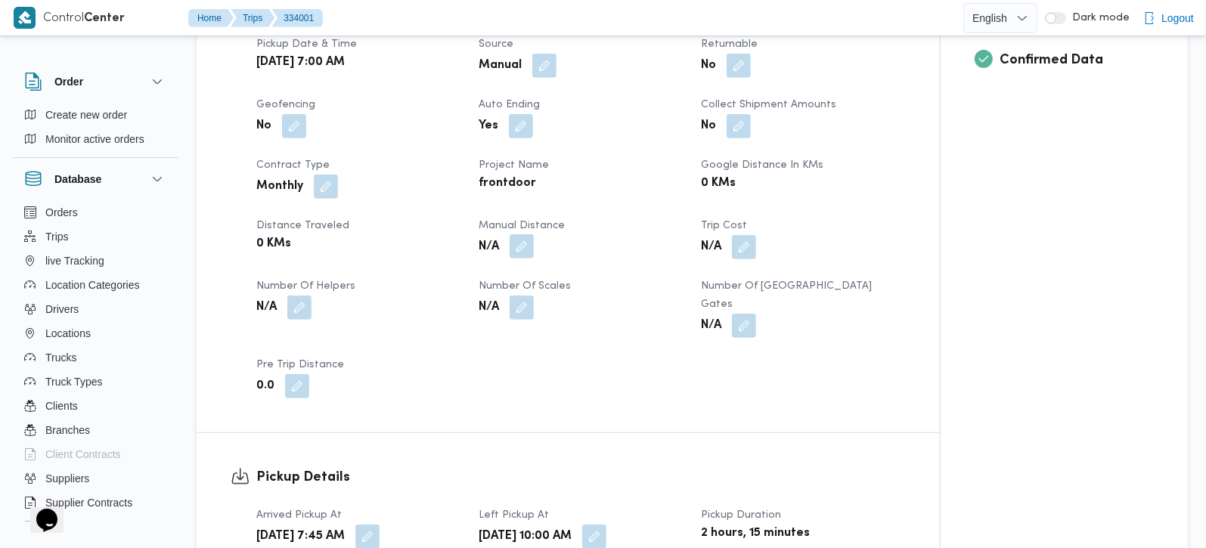
click at [518, 255] on button "button" at bounding box center [521, 246] width 24 height 24
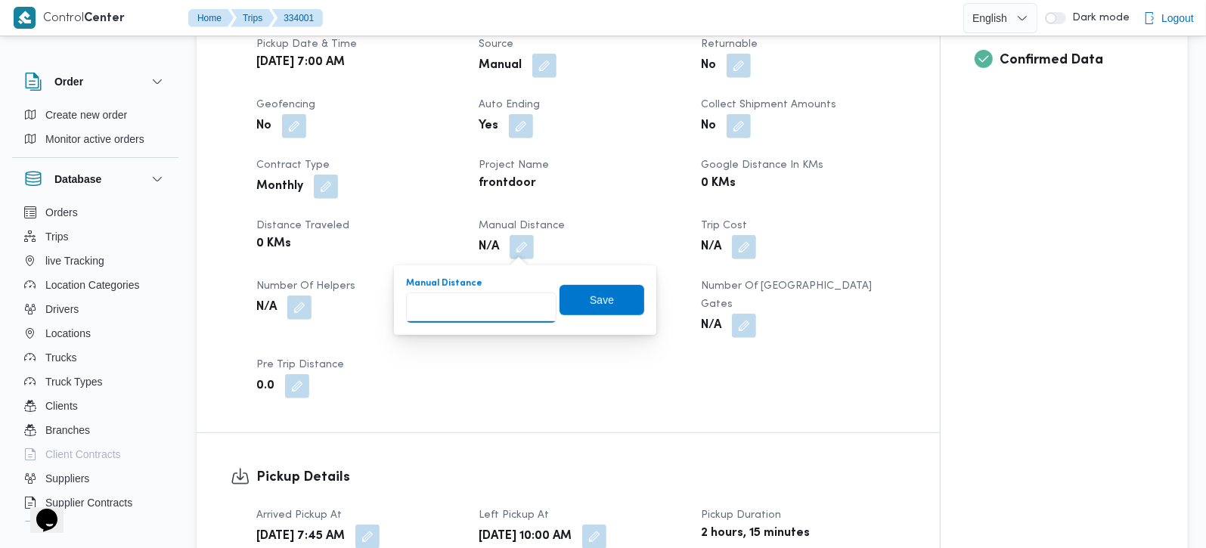
click at [476, 318] on input "Manual Distance" at bounding box center [481, 308] width 150 height 30
type input "90"
click at [611, 302] on span "Save" at bounding box center [601, 299] width 85 height 30
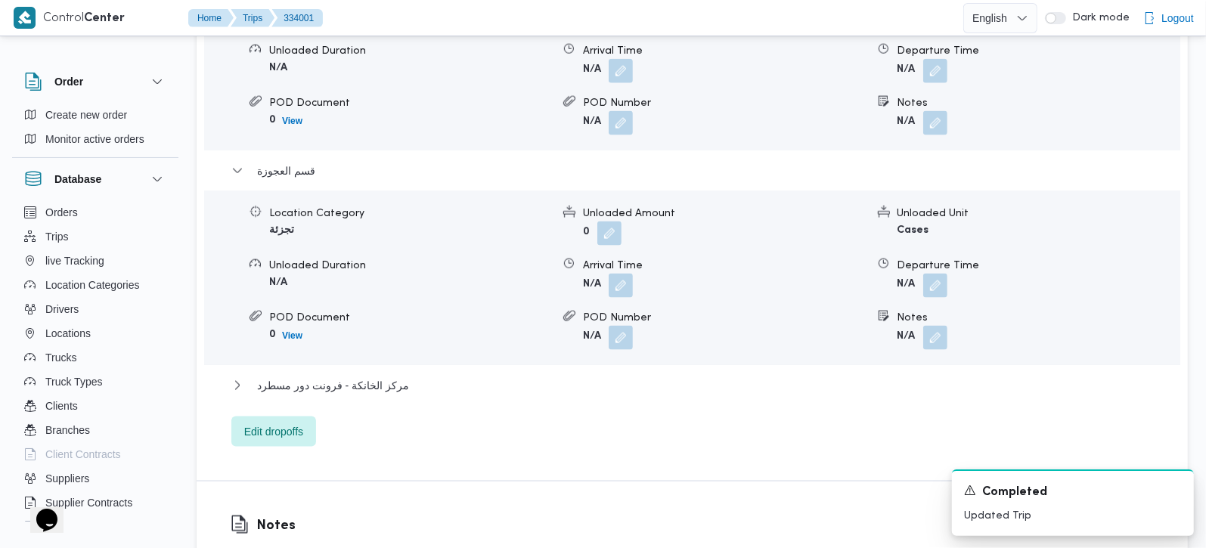
scroll to position [1512, 0]
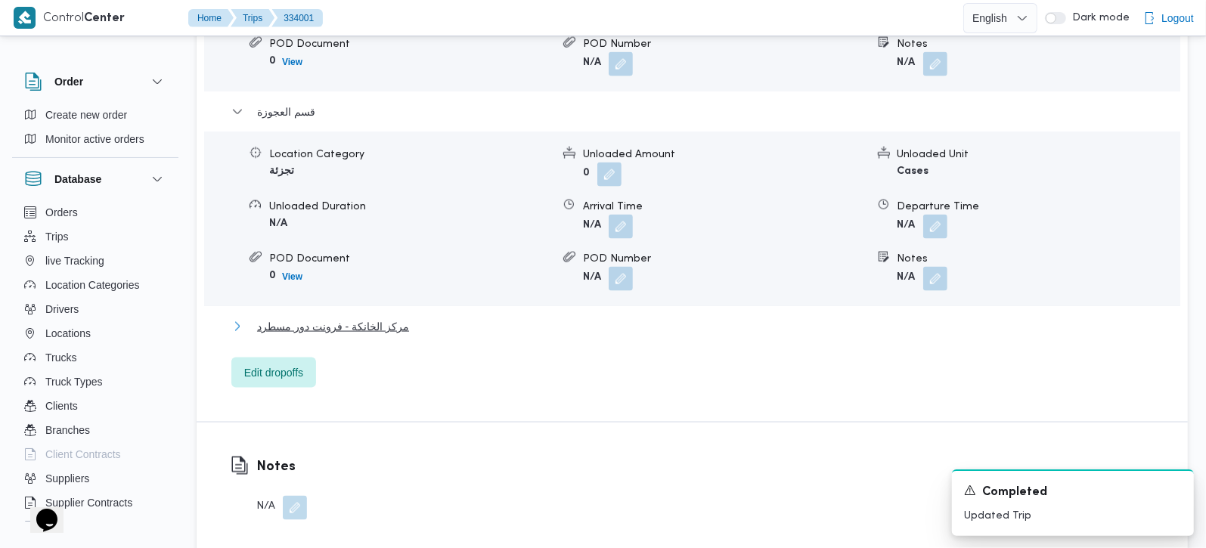
click at [298, 317] on span "مركز الخانكة - فرونت دور مسطرد" at bounding box center [333, 326] width 152 height 18
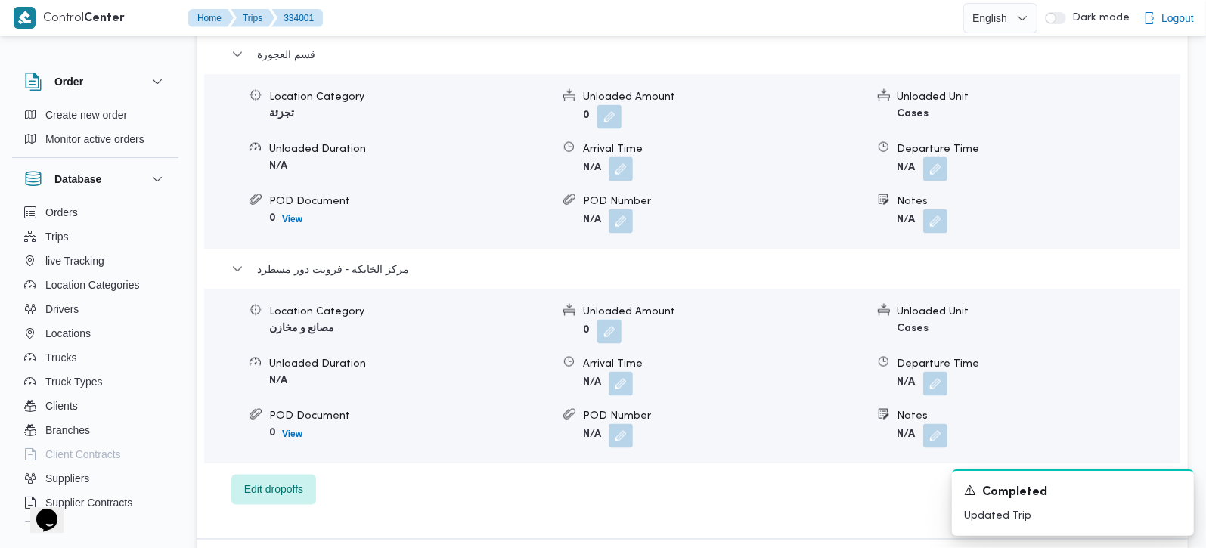
scroll to position [1600, 0]
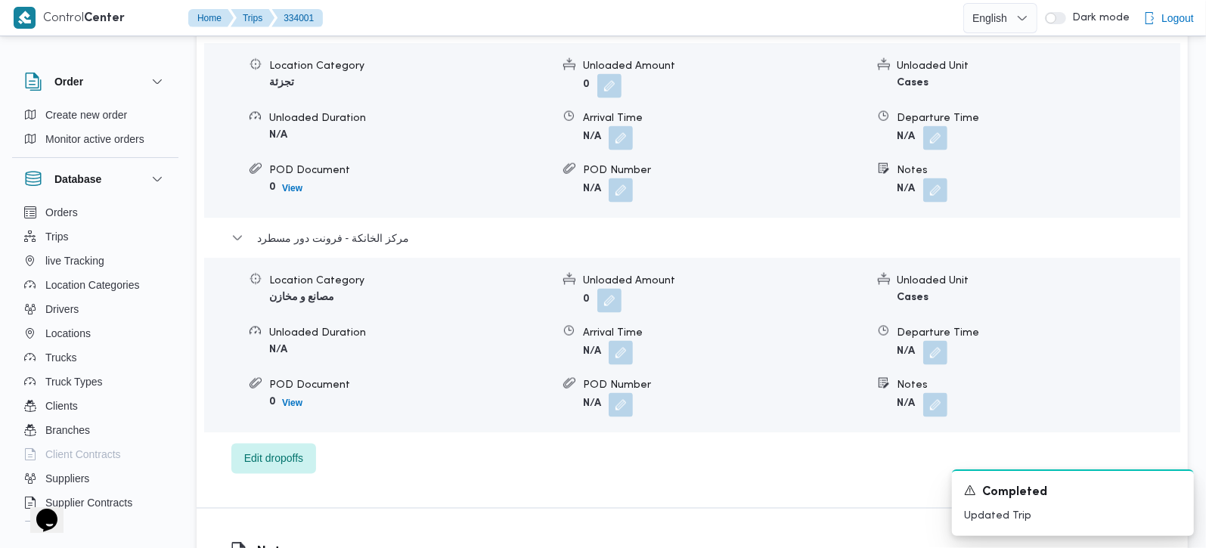
click at [943, 346] on div "Location Category مصانع و مخازن Unloaded Amount 0 Unloaded Unit Cases Unloaded …" at bounding box center [692, 345] width 988 height 172
click at [939, 340] on button "button" at bounding box center [935, 352] width 24 height 24
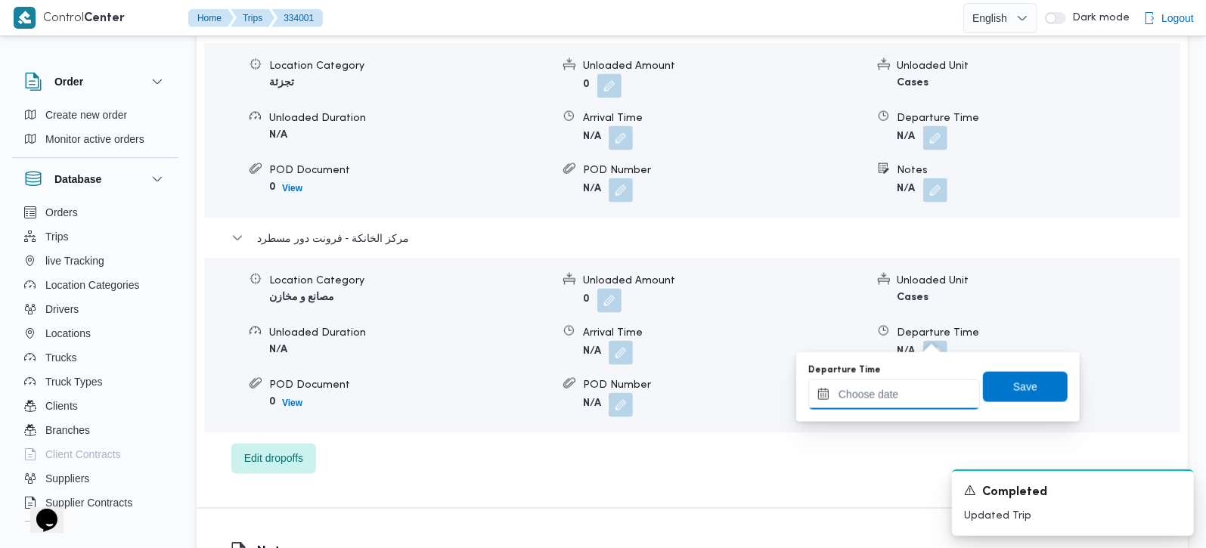
drag, startPoint x: 931, startPoint y: 344, endPoint x: 902, endPoint y: 392, distance: 56.3
click at [902, 392] on input "Departure Time" at bounding box center [894, 394] width 172 height 30
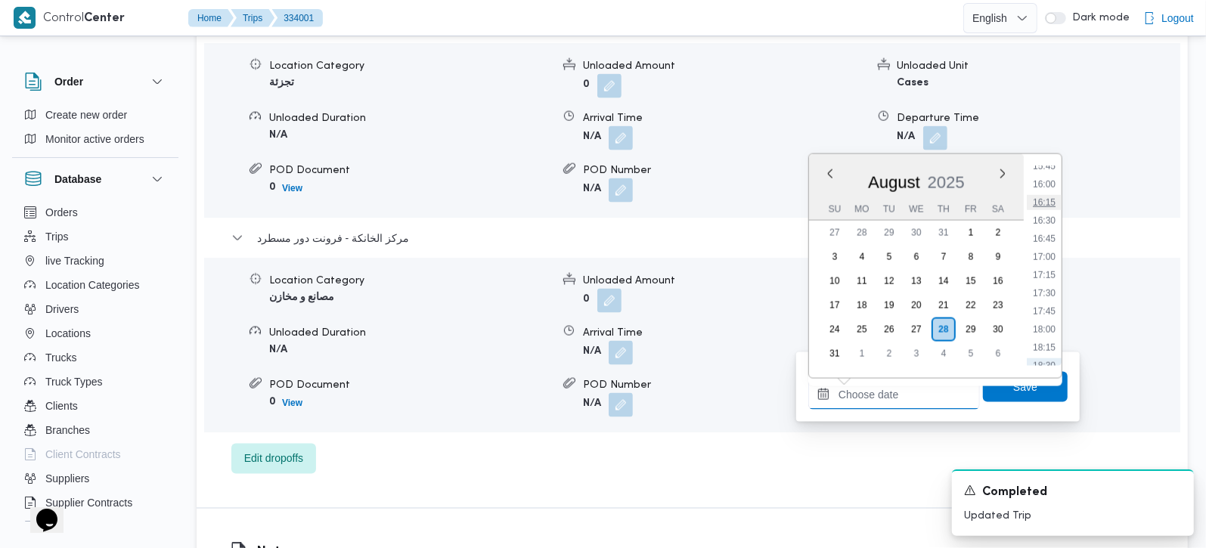
scroll to position [1061, 0]
click at [1049, 286] on li "16:15" at bounding box center [1043, 291] width 35 height 15
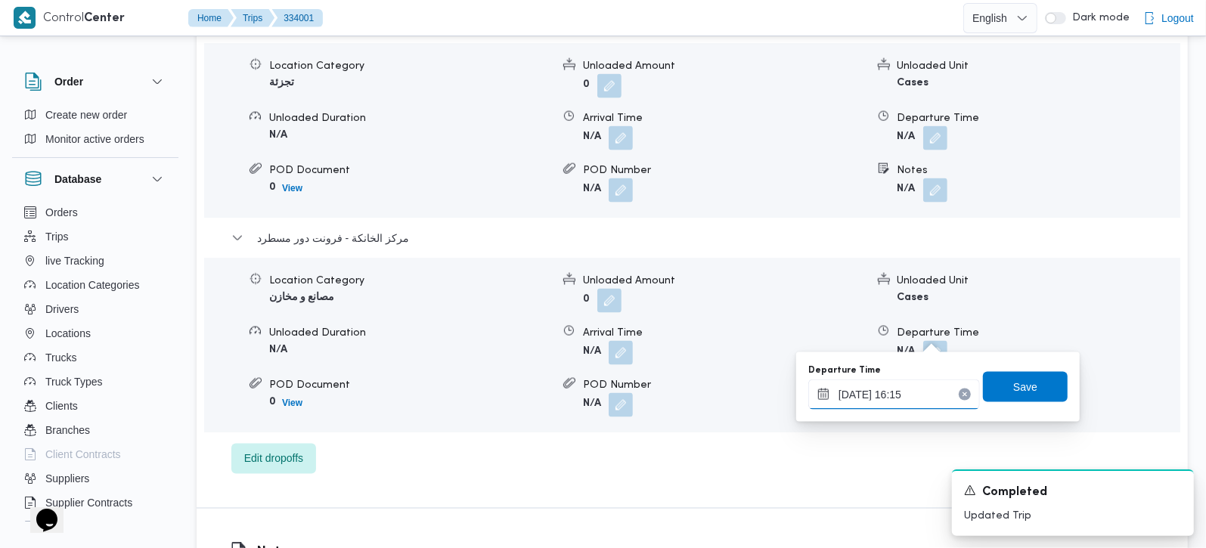
type input "28/08/2025 16:15"
click at [1014, 388] on span "Save" at bounding box center [1025, 386] width 24 height 18
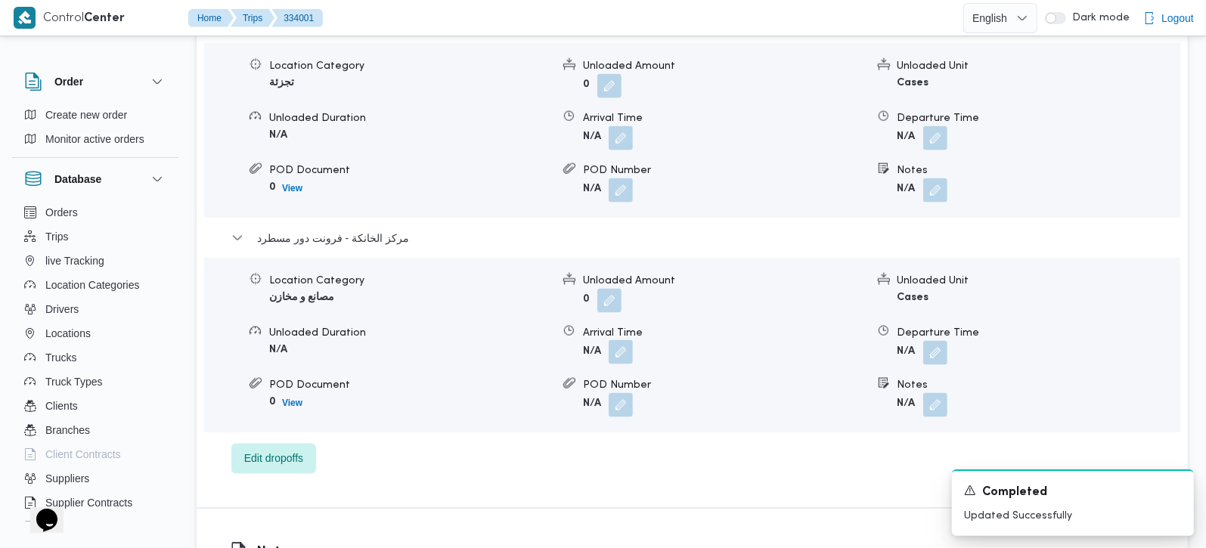
click at [628, 340] on button "button" at bounding box center [620, 352] width 24 height 24
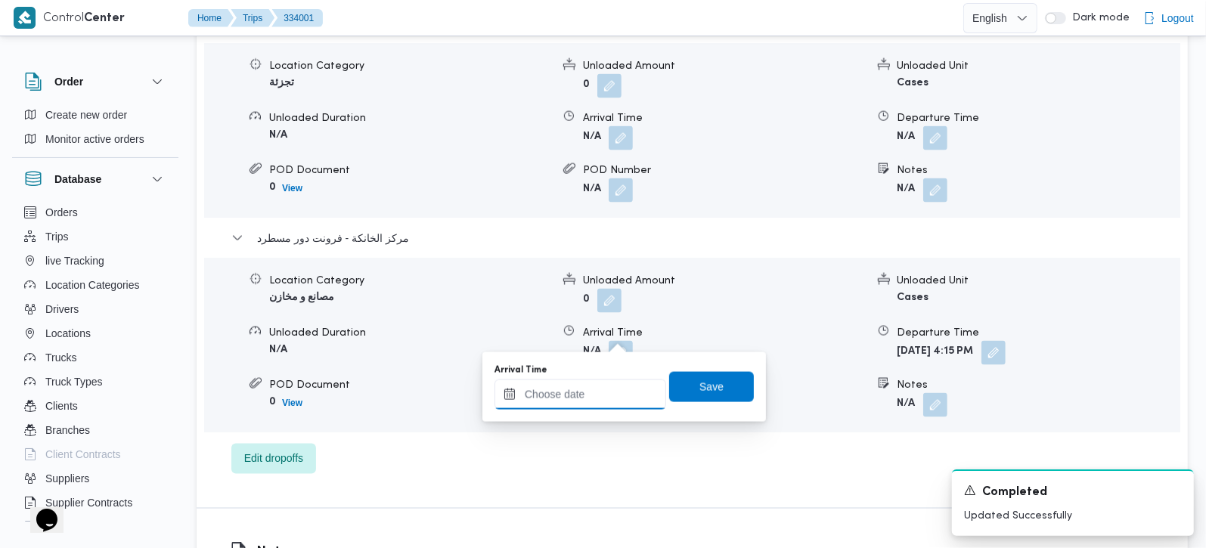
click at [598, 392] on input "Arrival Time" at bounding box center [580, 394] width 172 height 30
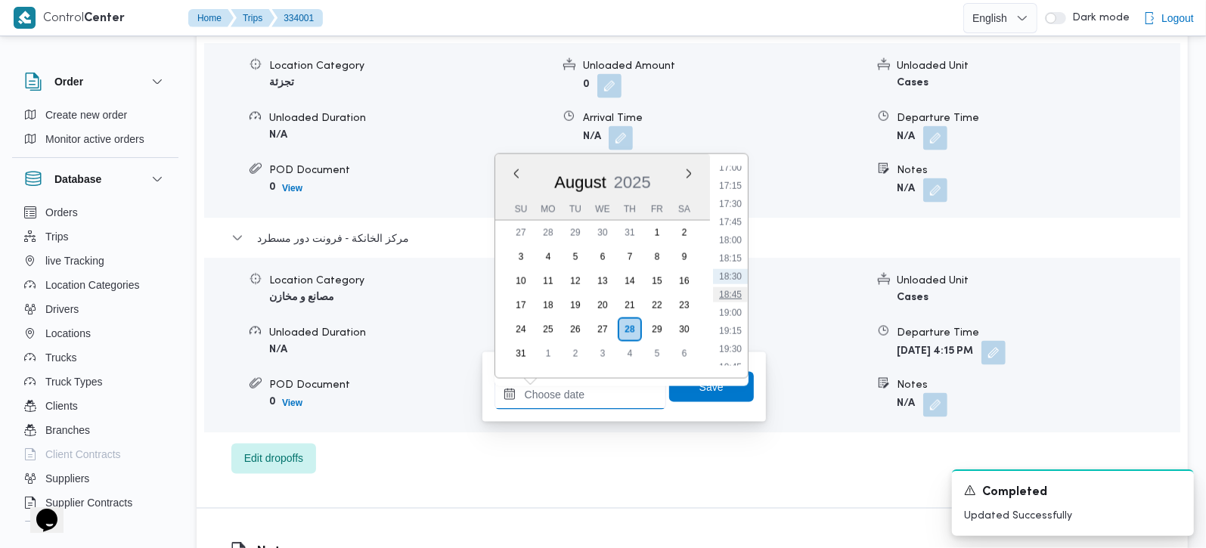
scroll to position [1150, 0]
click at [728, 179] on li "16:00" at bounding box center [730, 184] width 35 height 15
type input "[DATE] 16:00"
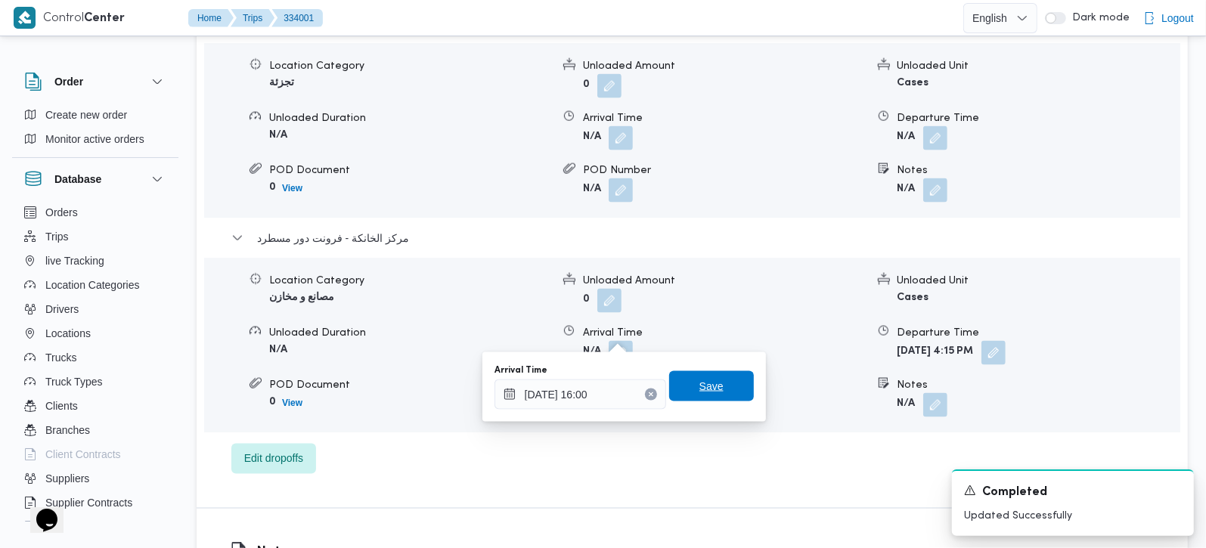
click at [699, 392] on span "Save" at bounding box center [711, 386] width 24 height 18
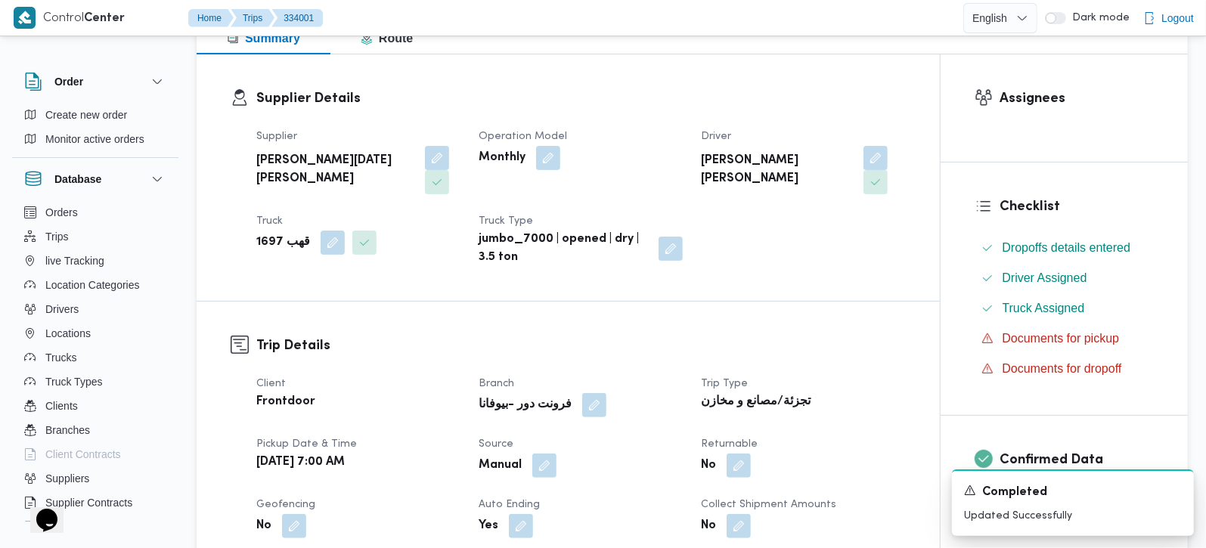
scroll to position [0, 0]
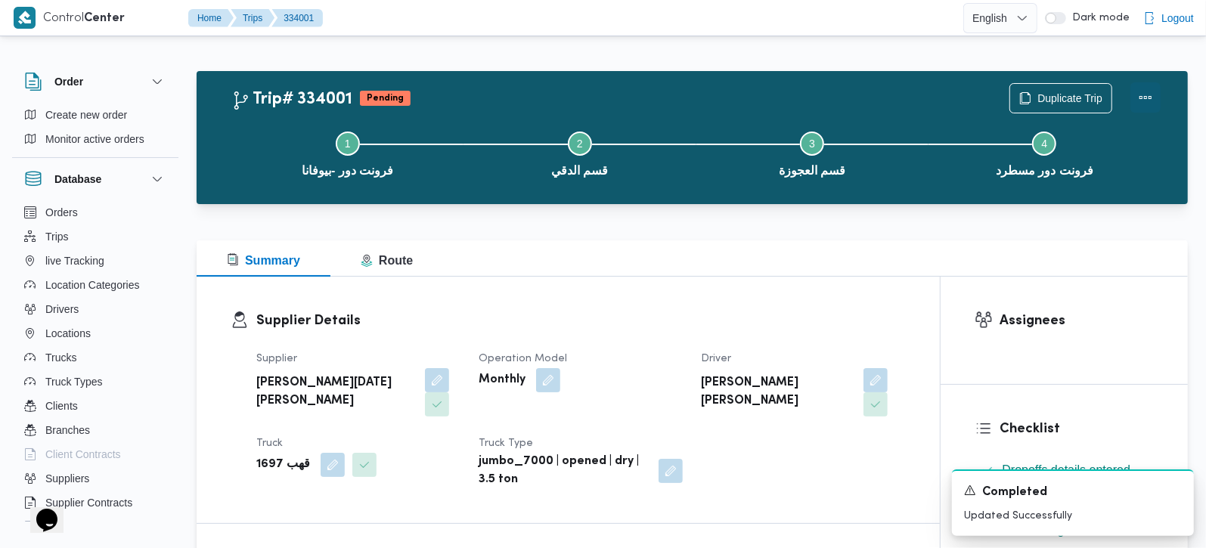
click at [1147, 102] on button "Actions" at bounding box center [1145, 97] width 30 height 30
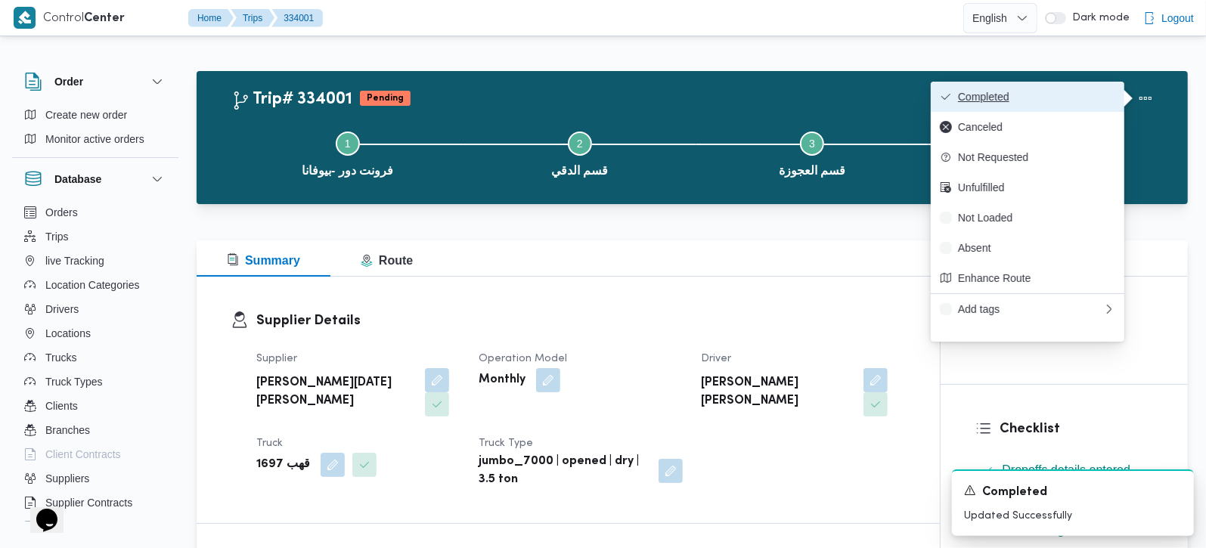
click at [1045, 105] on button "Completed" at bounding box center [1026, 97] width 193 height 30
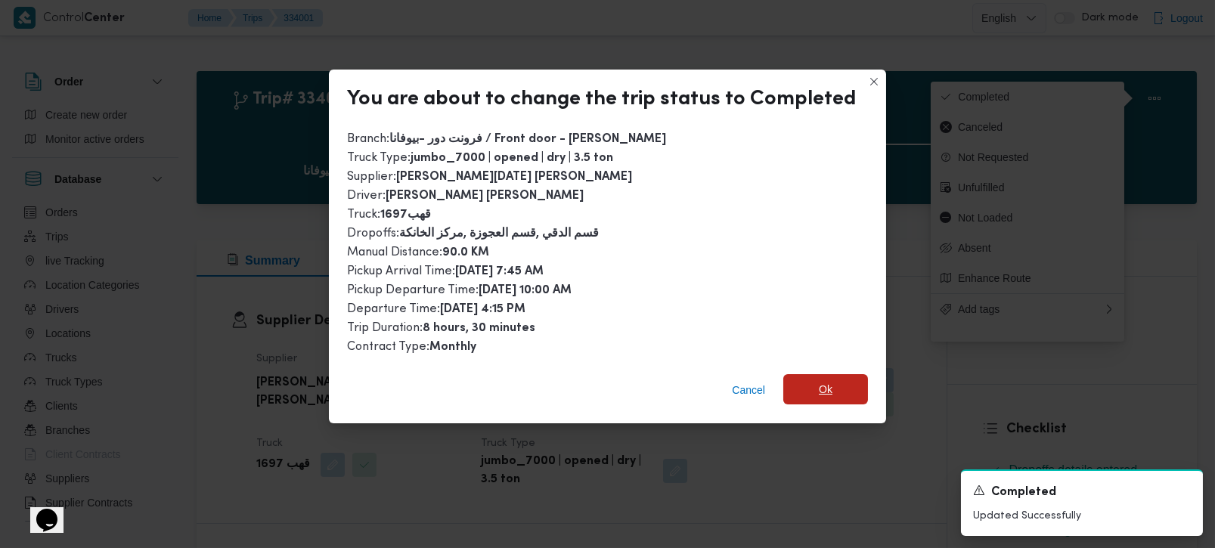
click at [846, 379] on span "Ok" at bounding box center [825, 389] width 85 height 30
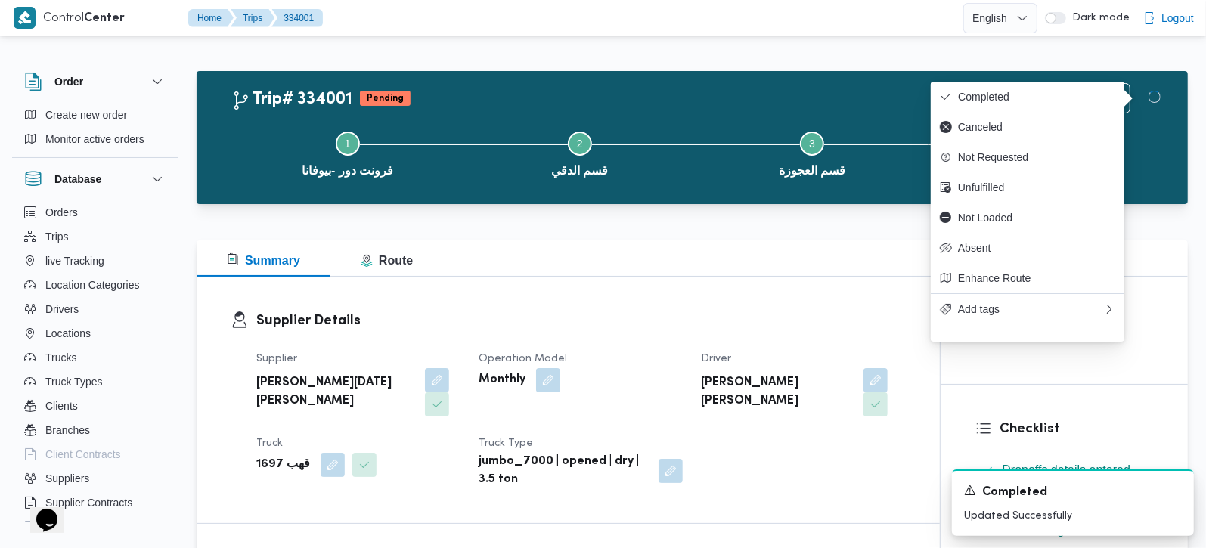
click at [825, 285] on div "Supplier Details Supplier ابراهيم رمضان ابراهيم عثمان ابوباشا Operation Model M…" at bounding box center [568, 400] width 743 height 246
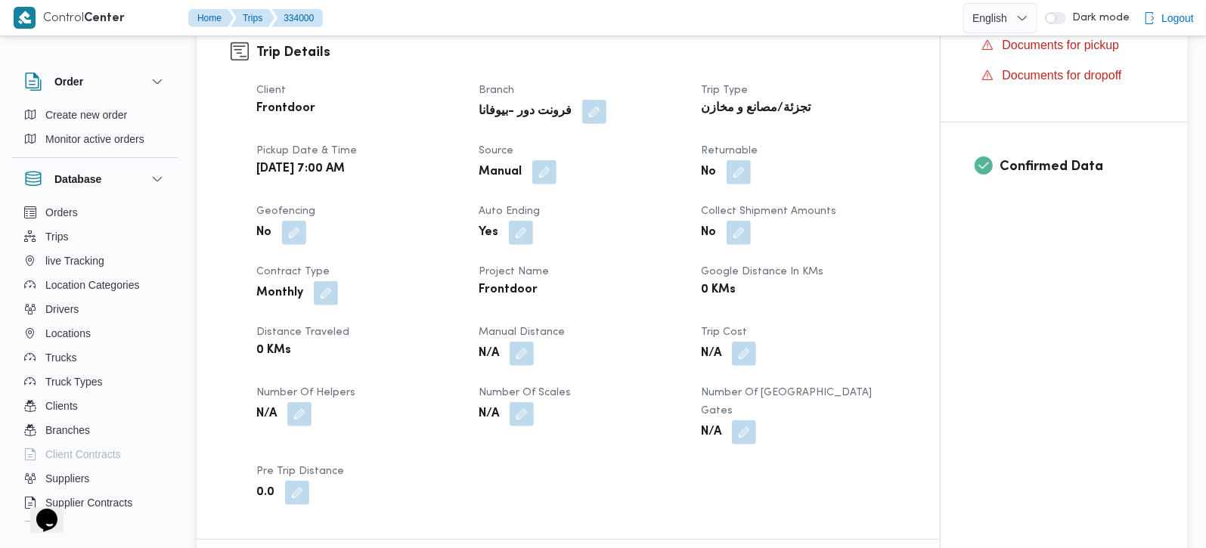
scroll to position [533, 0]
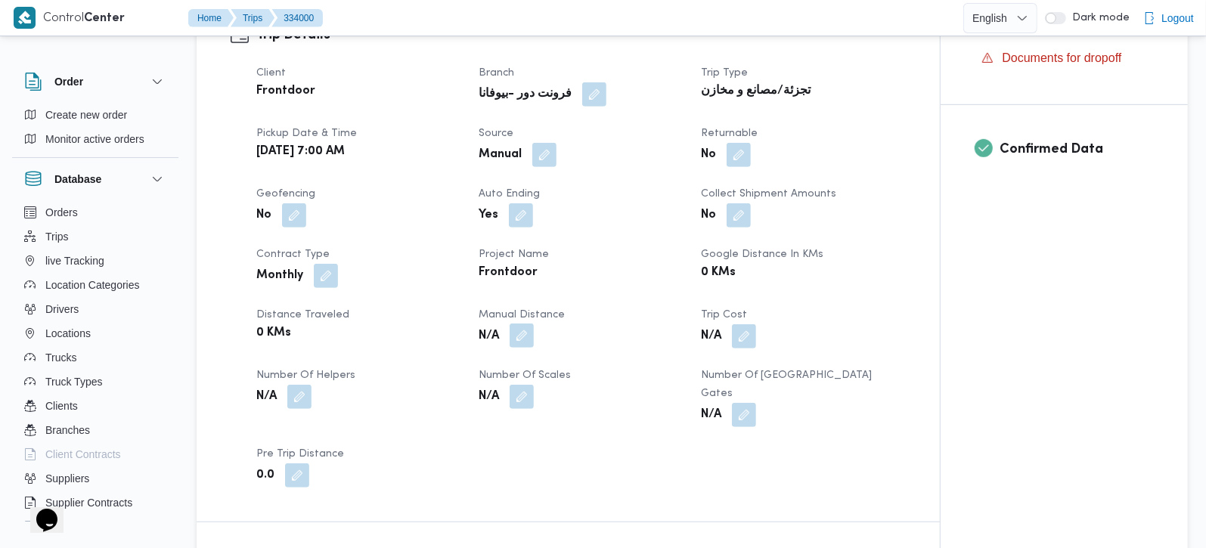
click at [534, 334] on button "button" at bounding box center [521, 335] width 24 height 24
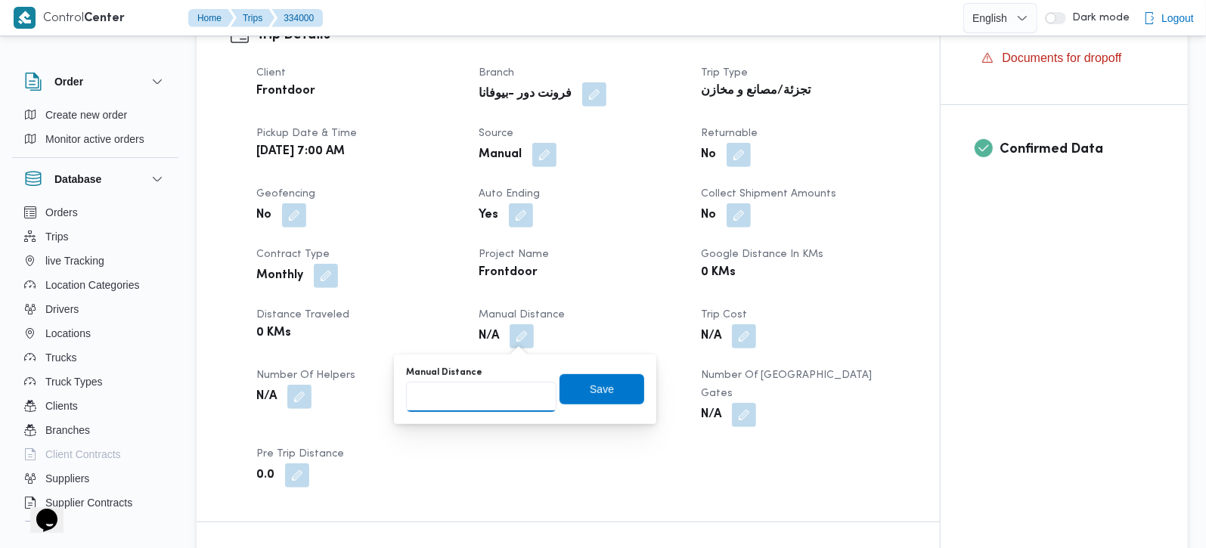
click at [487, 392] on input "Manual Distance" at bounding box center [481, 397] width 150 height 30
type input "127"
click at [571, 392] on span "Save" at bounding box center [601, 388] width 85 height 30
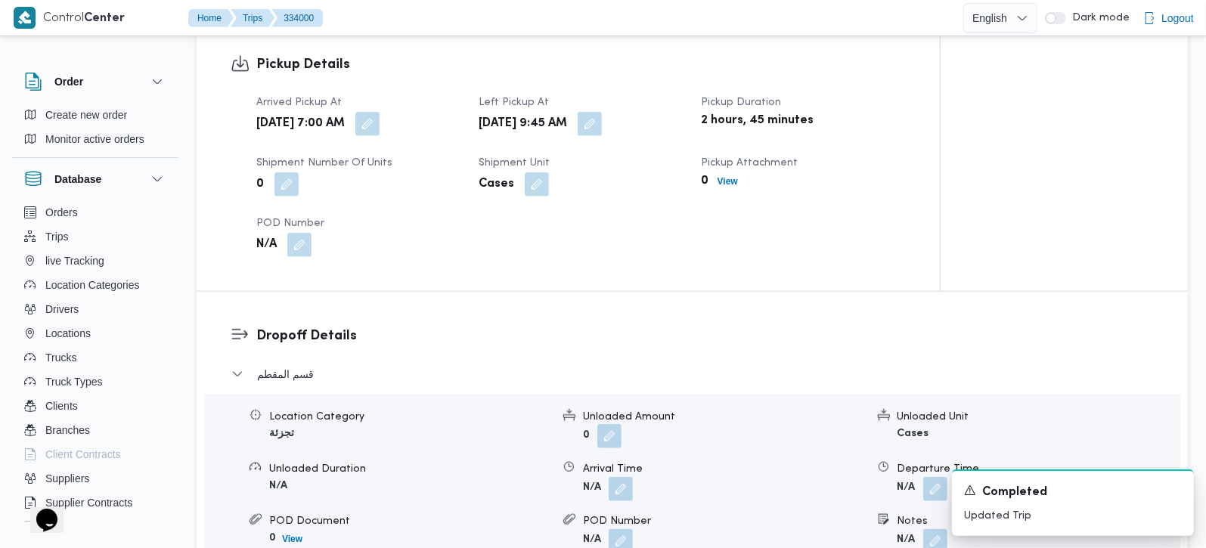
scroll to position [1066, 0]
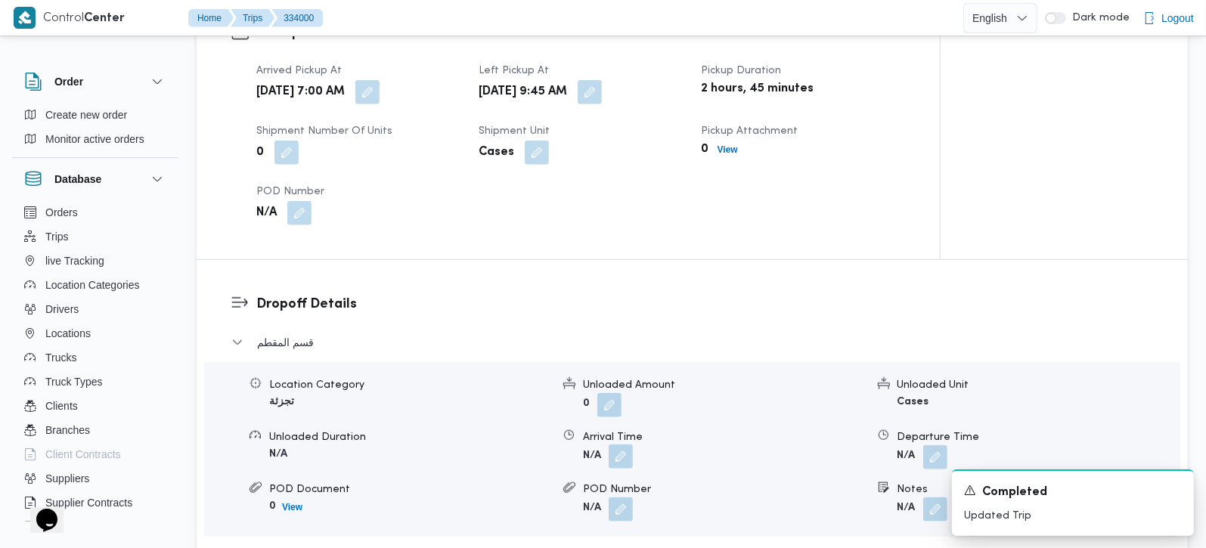
click at [625, 444] on button "button" at bounding box center [620, 456] width 24 height 24
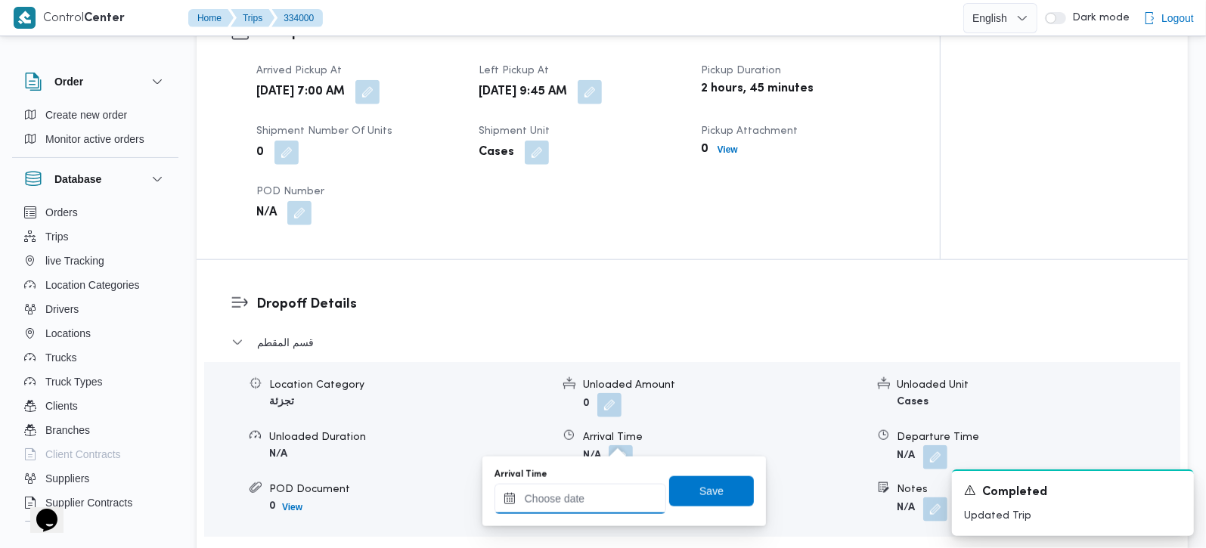
click at [587, 485] on input "Arrival Time" at bounding box center [580, 499] width 172 height 30
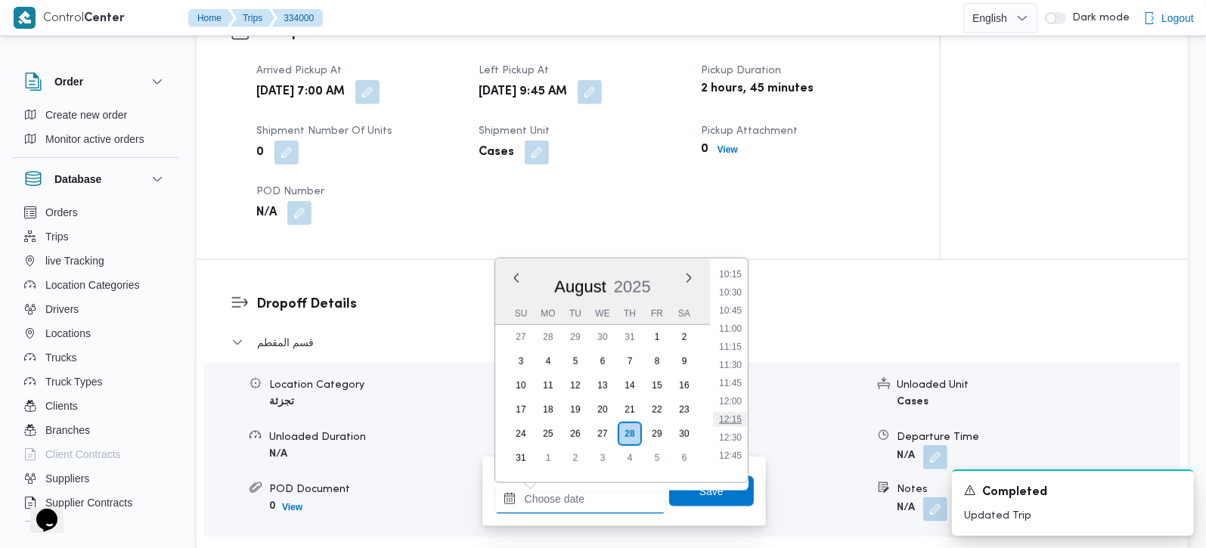
scroll to position [706, 0]
click at [732, 356] on li "10:45" at bounding box center [730, 352] width 35 height 15
type input "[DATE] 10:45"
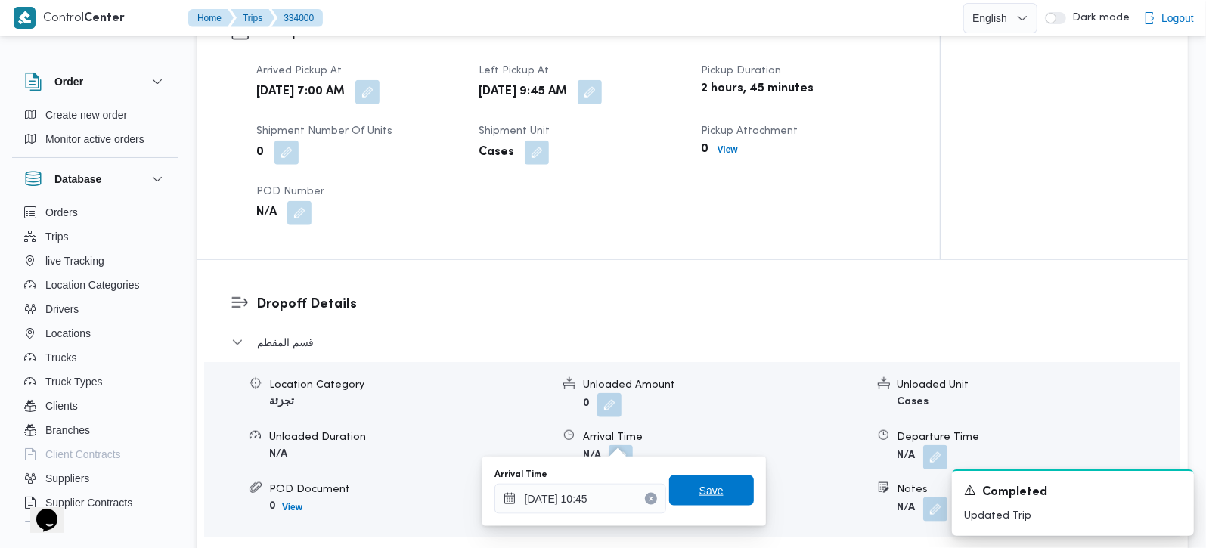
click at [712, 482] on span "Save" at bounding box center [711, 490] width 85 height 30
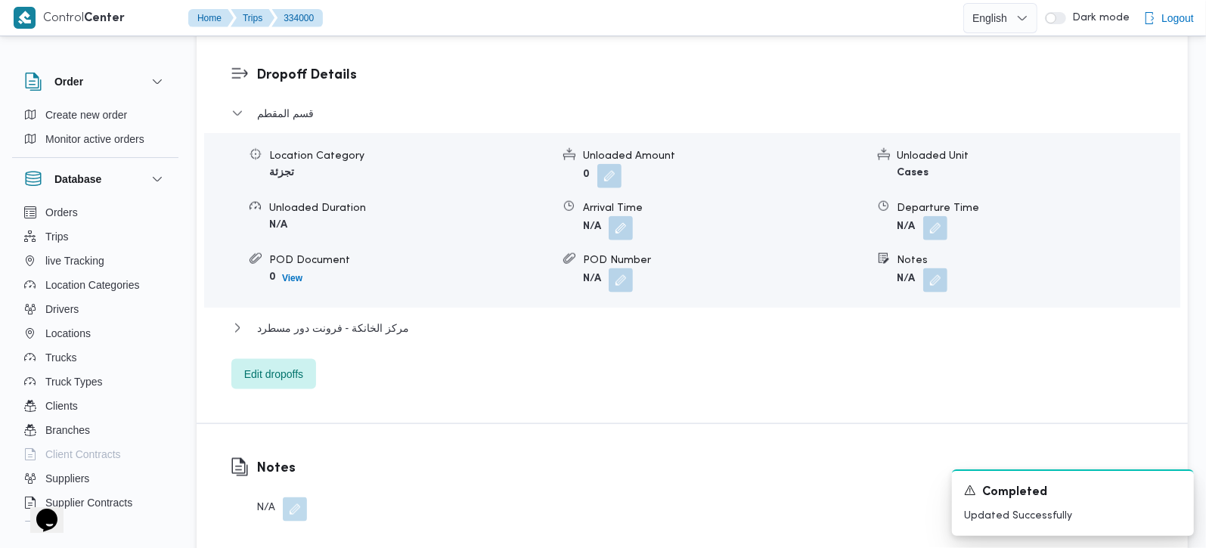
scroll to position [1333, 0]
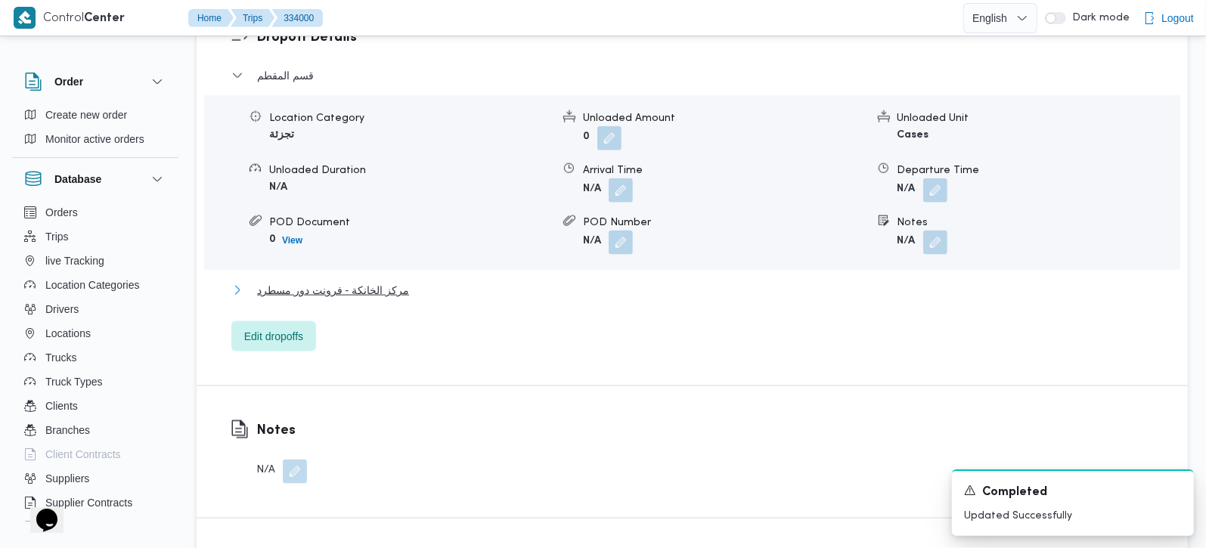
click at [355, 281] on span "مركز الخانكة - فرونت دور مسطرد" at bounding box center [333, 290] width 152 height 18
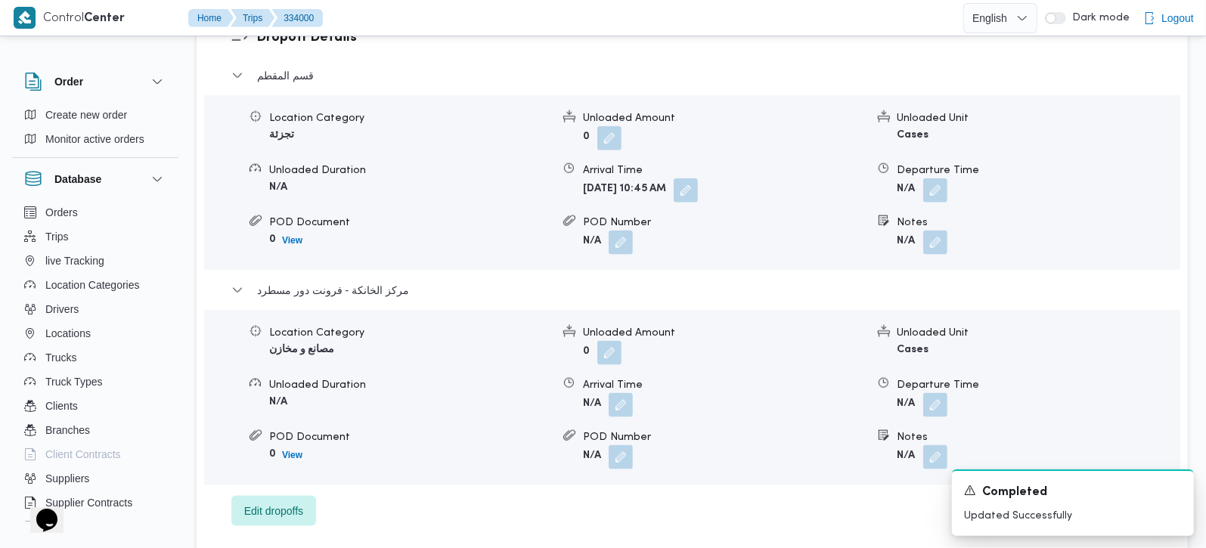
click at [921, 393] on span at bounding box center [931, 405] width 32 height 24
click at [927, 400] on div "Location Category مصانع و مخازن Unloaded Amount 0 Unloaded Unit Cases Unloaded …" at bounding box center [692, 397] width 988 height 172
click at [928, 392] on button "button" at bounding box center [935, 404] width 24 height 24
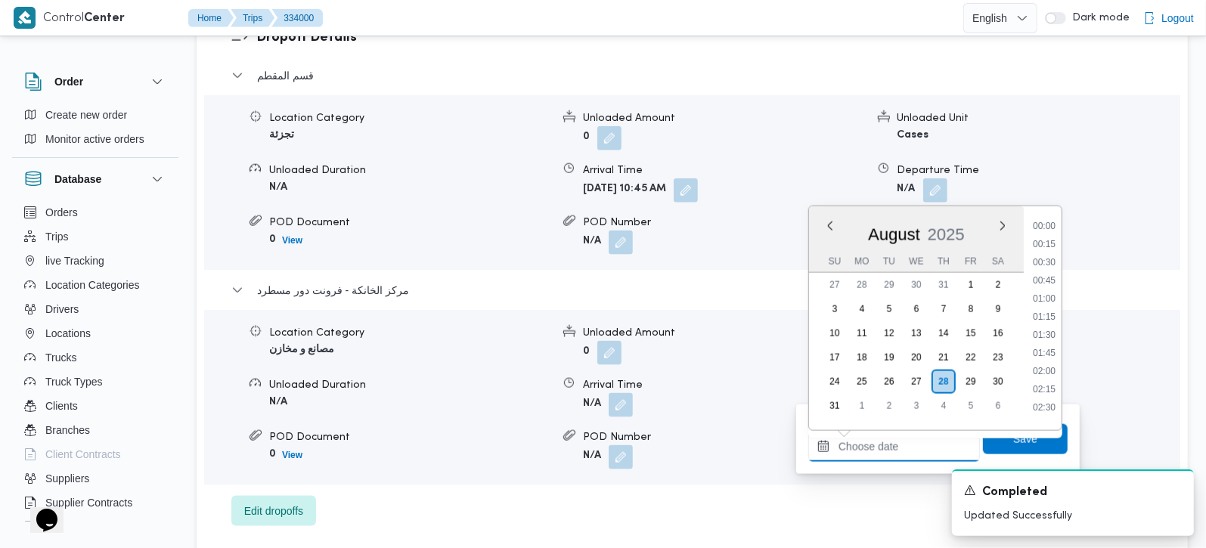
click at [901, 441] on input "Departure Time" at bounding box center [894, 447] width 172 height 30
click at [1048, 324] on li "16:00" at bounding box center [1043, 325] width 35 height 15
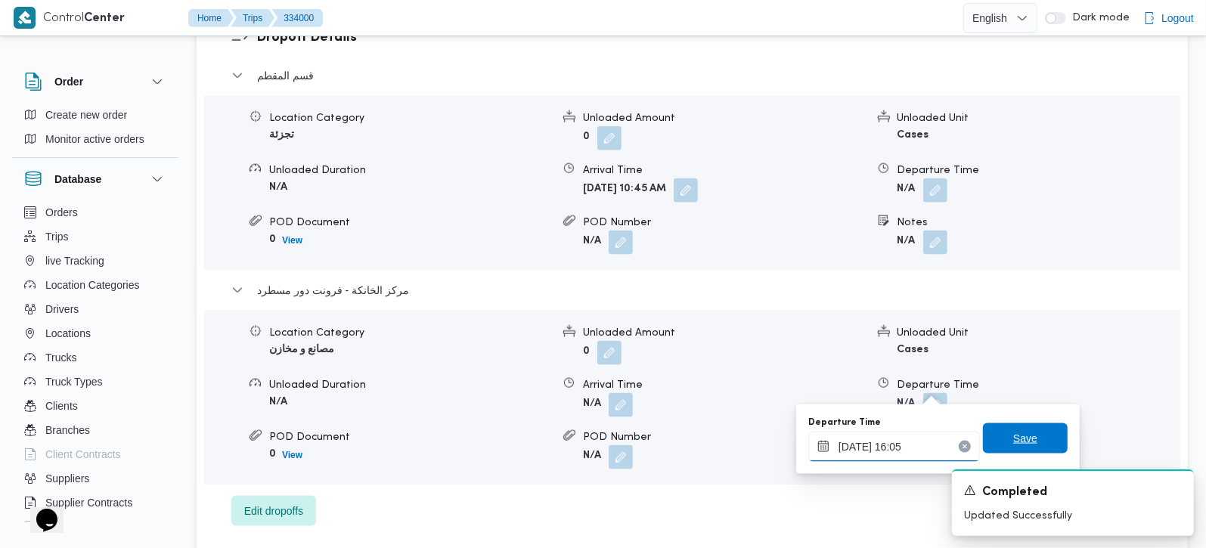
type input "[DATE] 16:05"
click at [1013, 435] on span "Save" at bounding box center [1025, 438] width 24 height 18
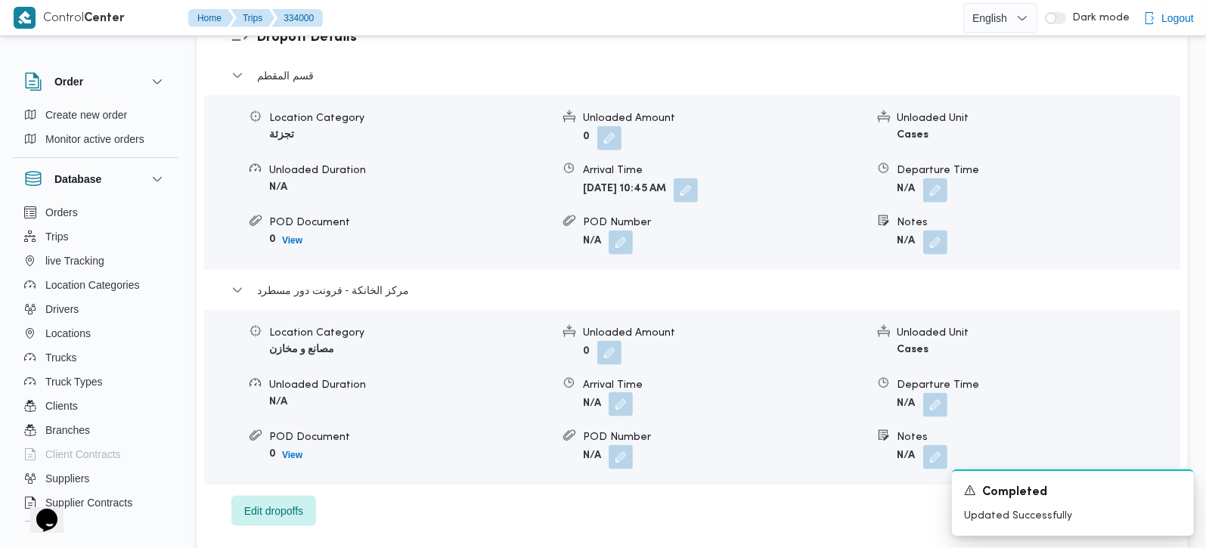
click at [631, 392] on button "button" at bounding box center [620, 404] width 24 height 24
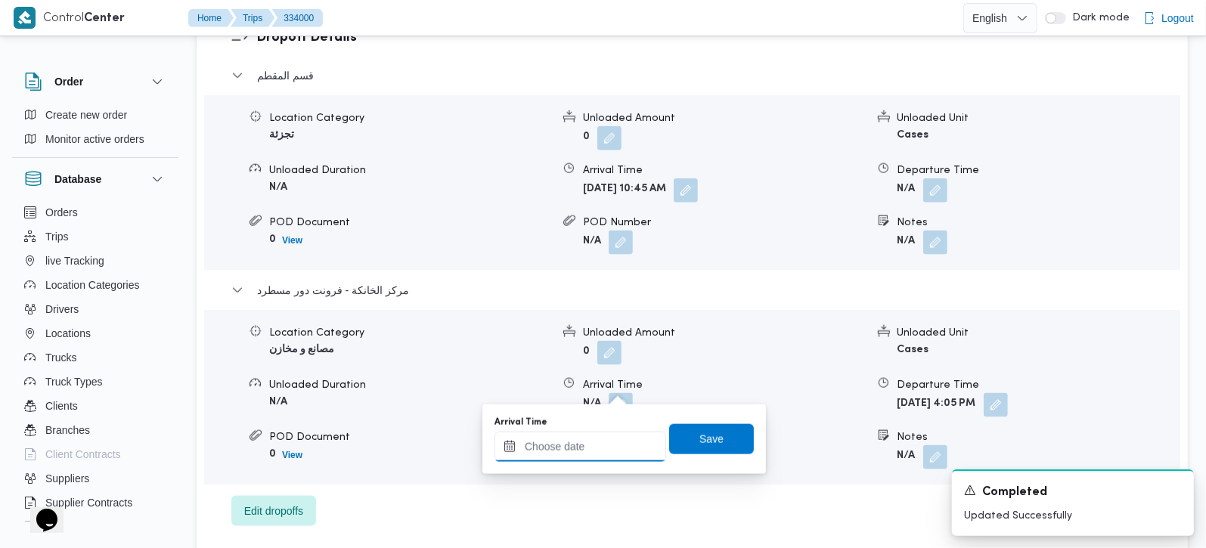
drag, startPoint x: 604, startPoint y: 454, endPoint x: 636, endPoint y: 434, distance: 37.7
click at [604, 454] on input "Arrival Time" at bounding box center [580, 447] width 172 height 30
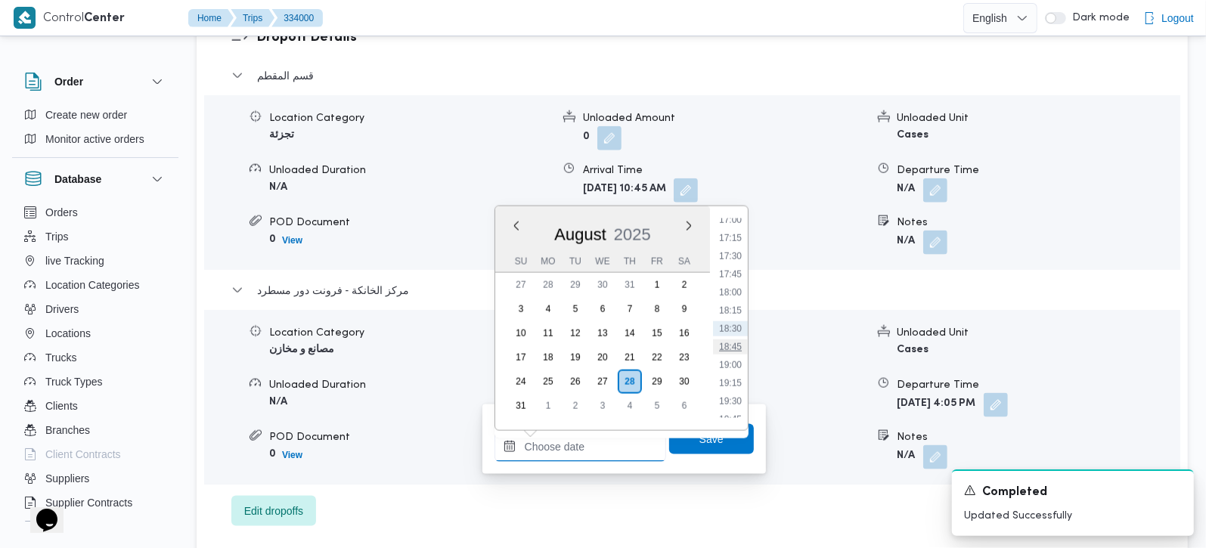
scroll to position [1150, 0]
click at [726, 222] on li "15:45" at bounding box center [730, 218] width 35 height 15
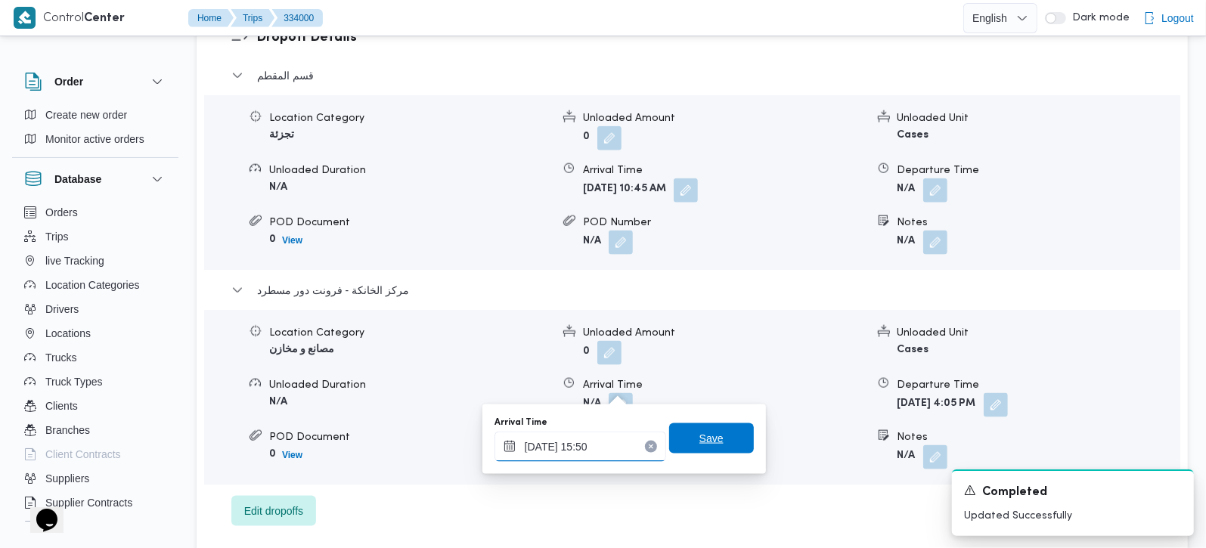
type input "[DATE] 15:50"
click at [710, 444] on span "Save" at bounding box center [711, 438] width 85 height 30
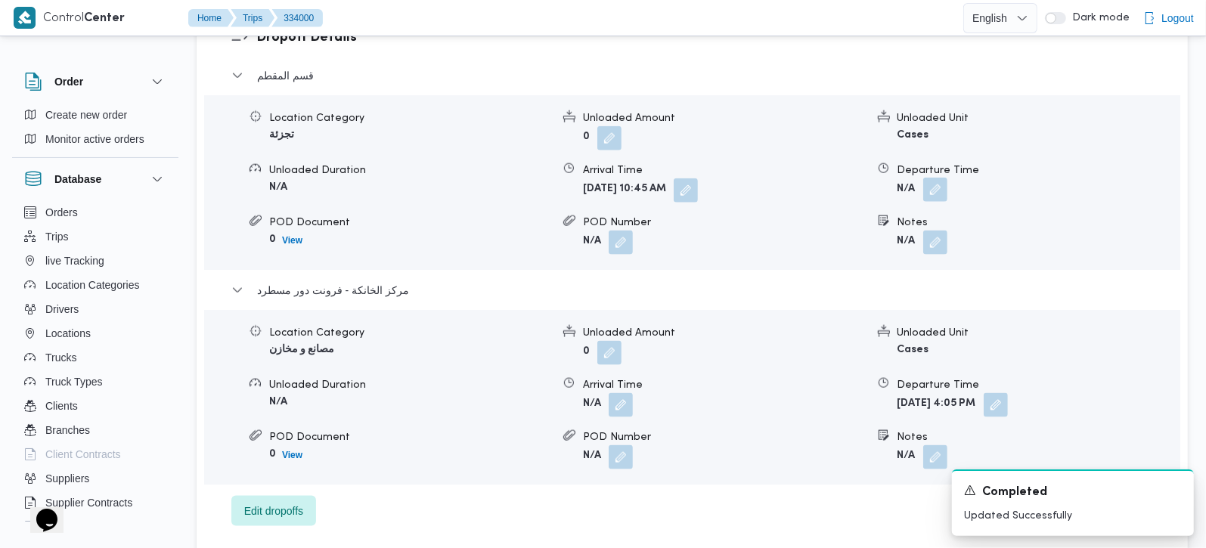
click at [945, 178] on button "button" at bounding box center [935, 190] width 24 height 24
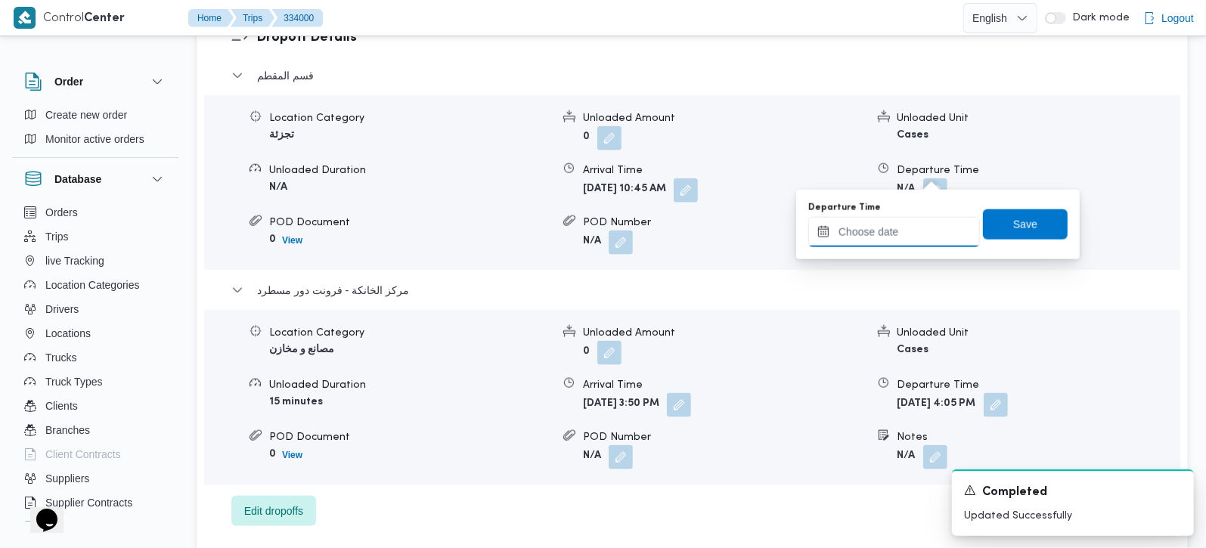
click at [915, 228] on input "Departure Time" at bounding box center [894, 232] width 172 height 30
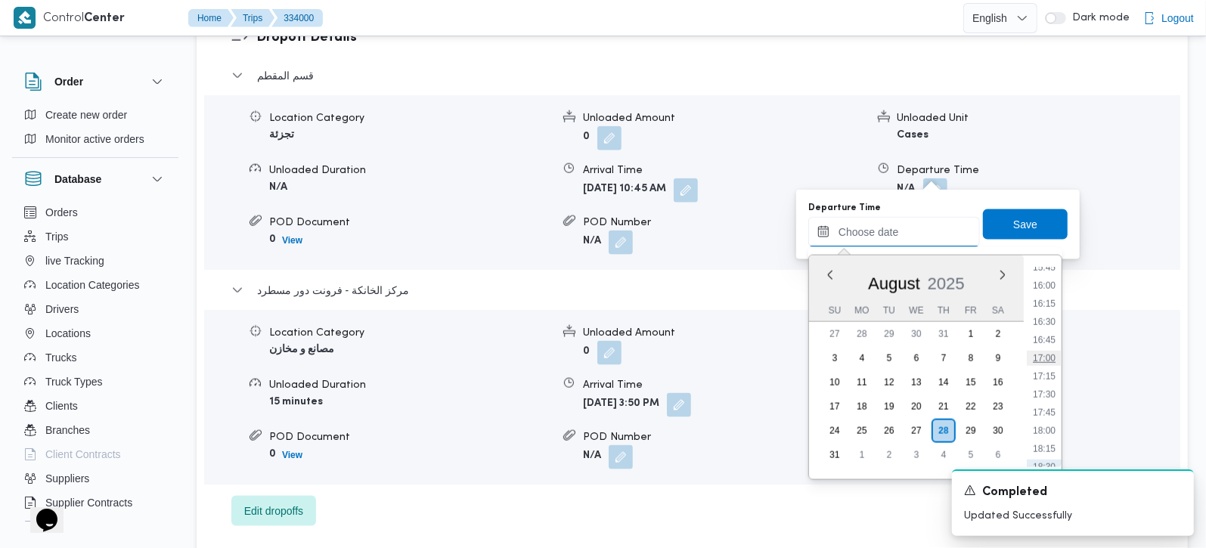
scroll to position [1061, 0]
click at [1049, 279] on li "14:45" at bounding box center [1043, 284] width 35 height 15
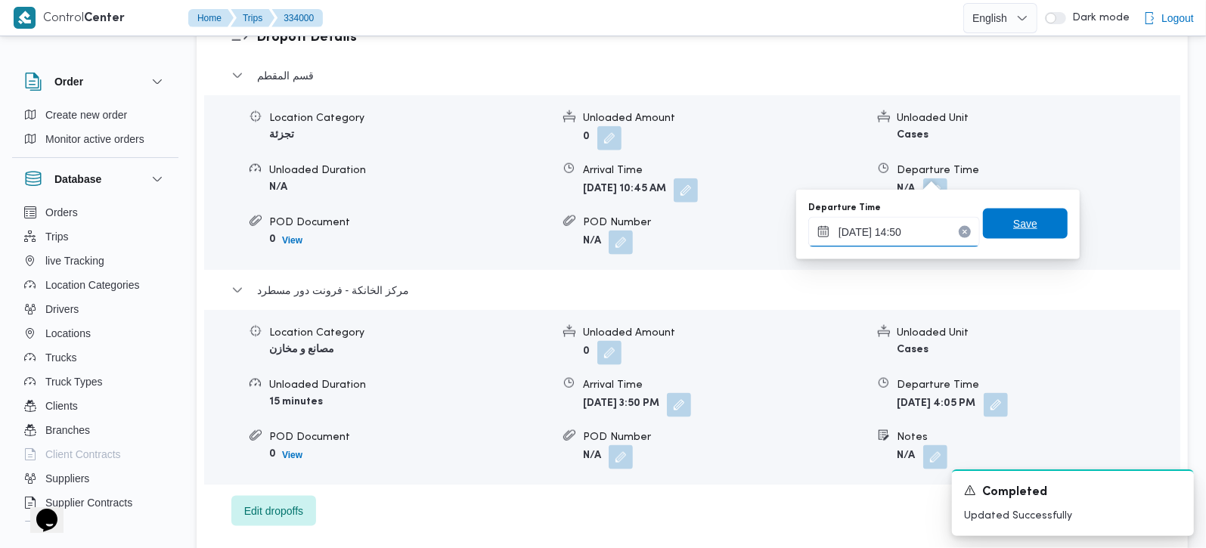
type input "28/08/2025 14:50"
click at [1029, 220] on span "Save" at bounding box center [1025, 224] width 85 height 30
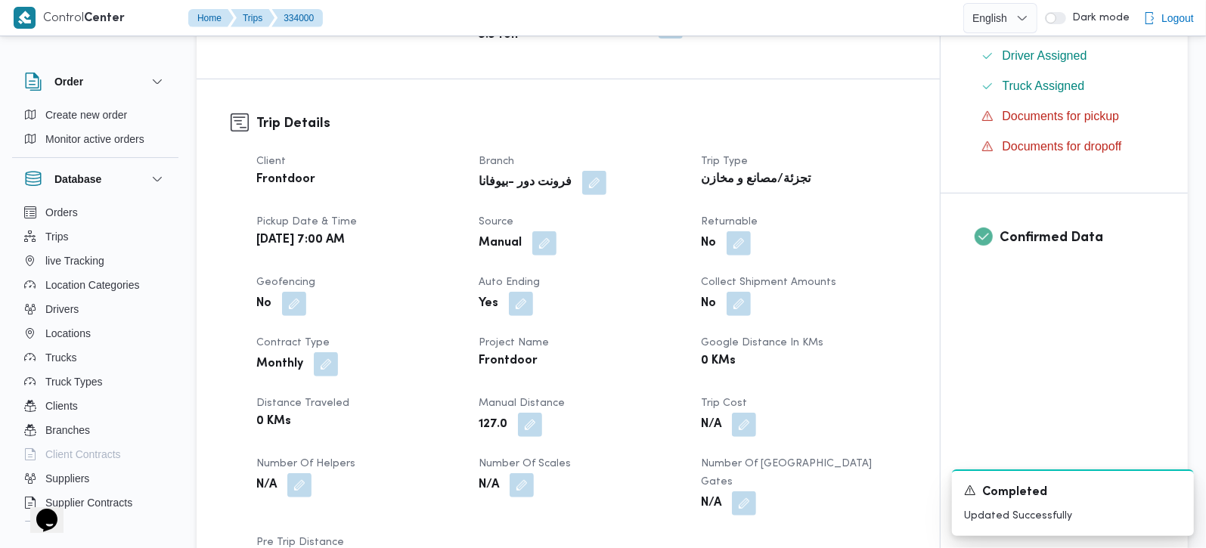
scroll to position [0, 0]
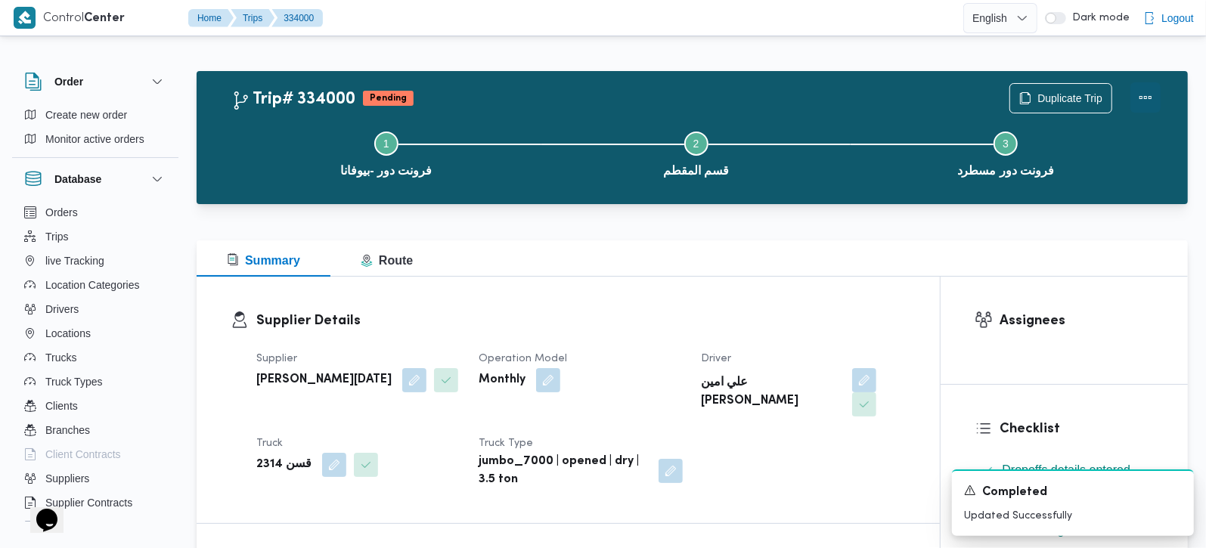
click at [1144, 98] on button "Actions" at bounding box center [1145, 97] width 30 height 30
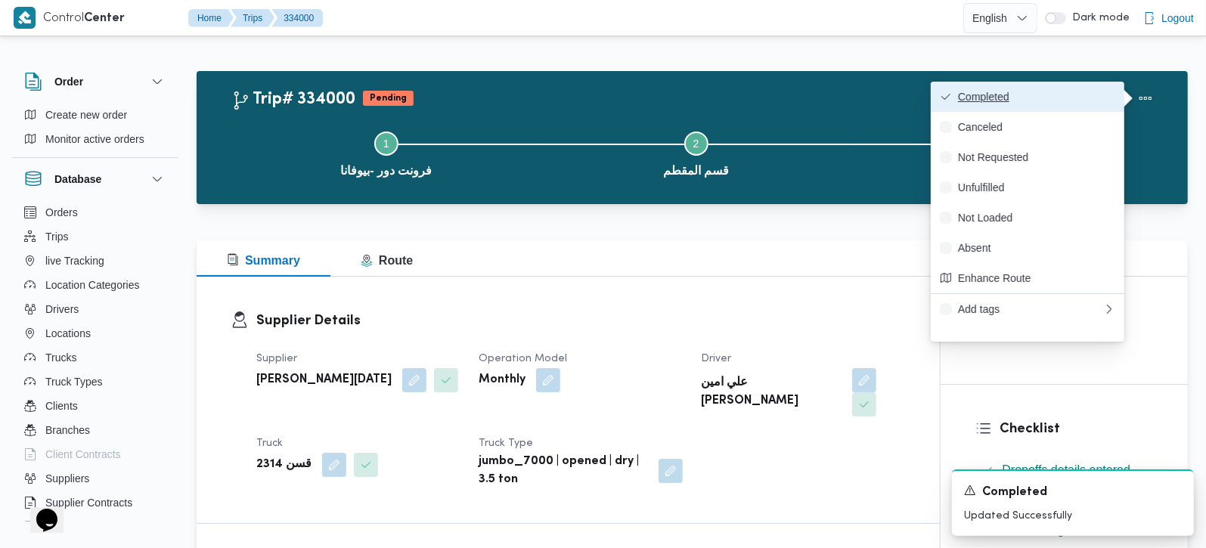
click at [1024, 91] on span "Completed" at bounding box center [1036, 97] width 157 height 12
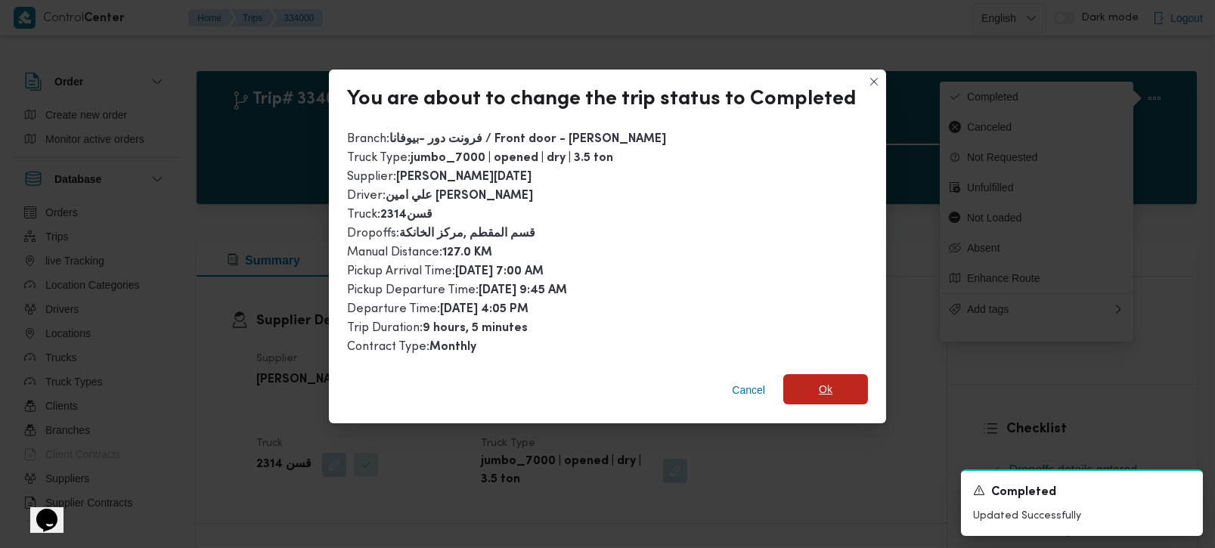
click at [854, 382] on span "Ok" at bounding box center [825, 389] width 85 height 30
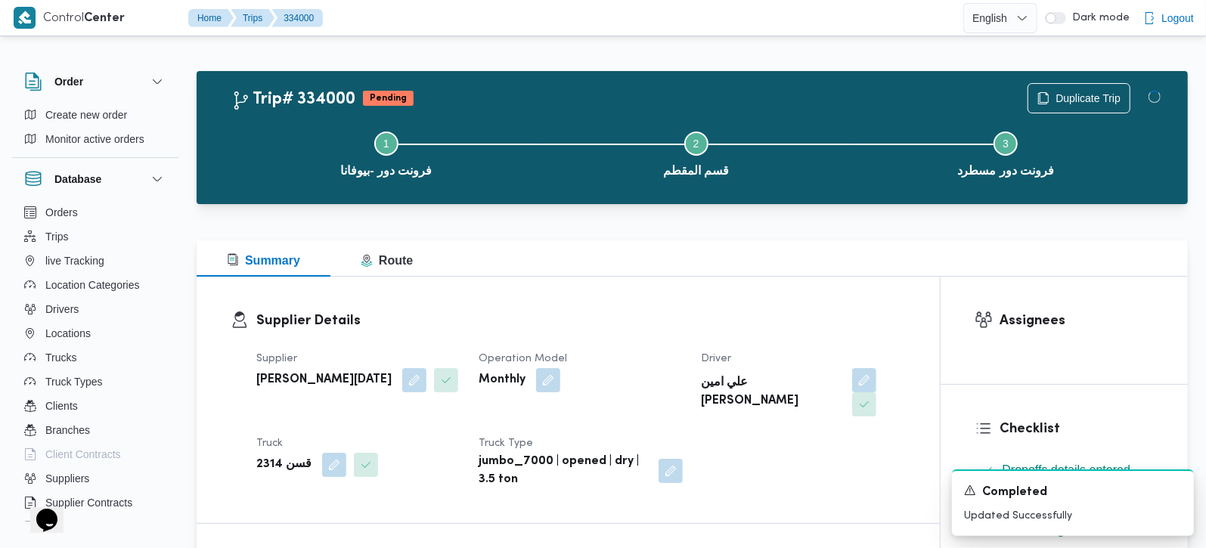
click at [817, 237] on div at bounding box center [692, 231] width 991 height 18
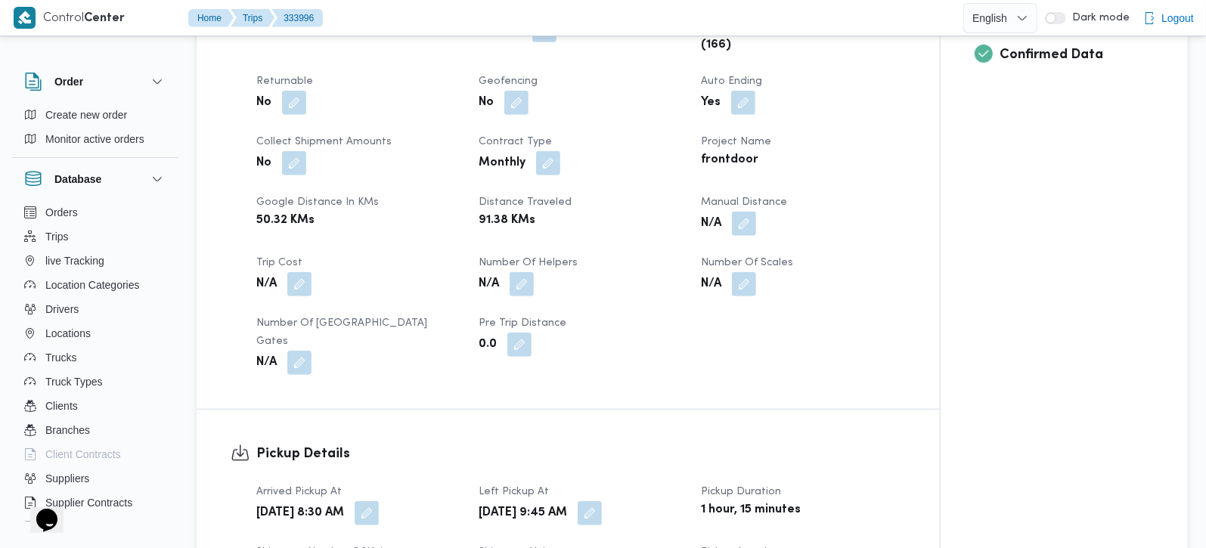
scroll to position [622, 0]
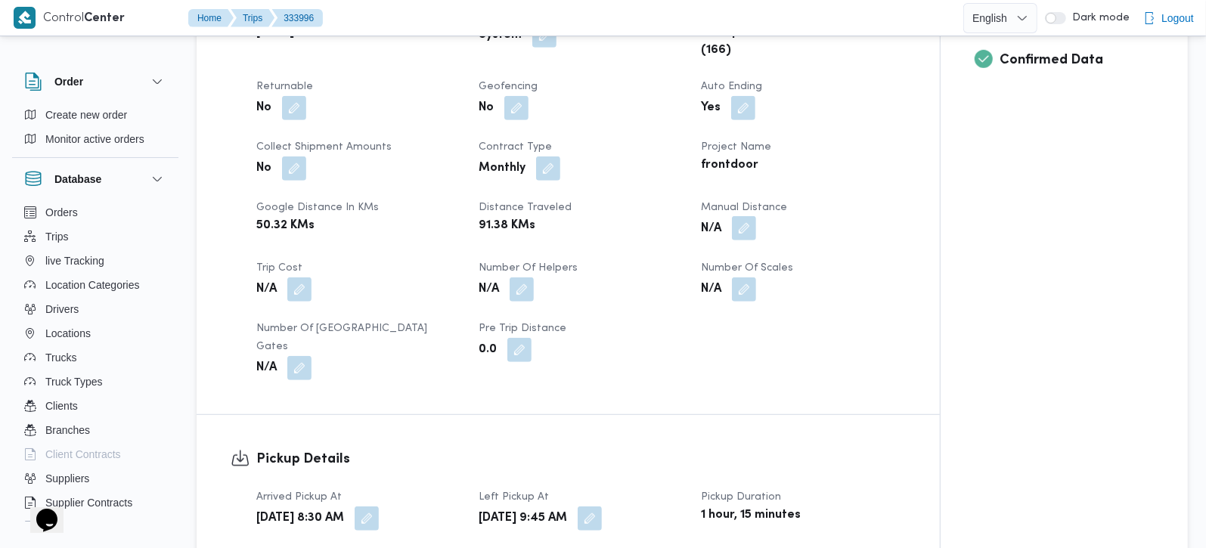
click at [744, 224] on button "button" at bounding box center [744, 228] width 24 height 24
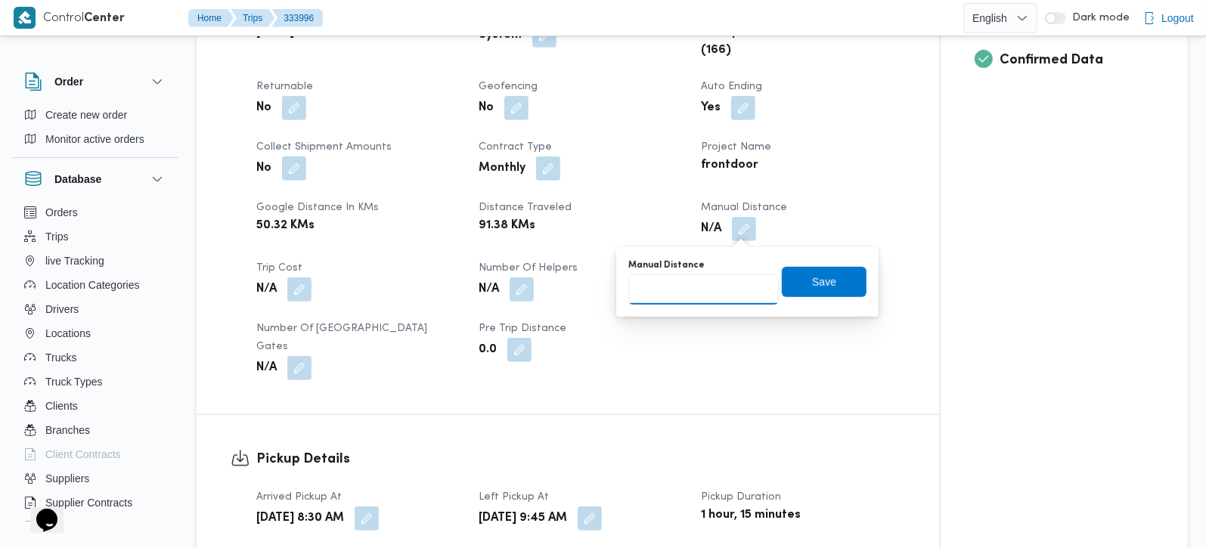
click at [686, 303] on input "Manual Distance" at bounding box center [703, 289] width 150 height 30
type input "131"
click at [791, 284] on span "Save" at bounding box center [824, 281] width 85 height 30
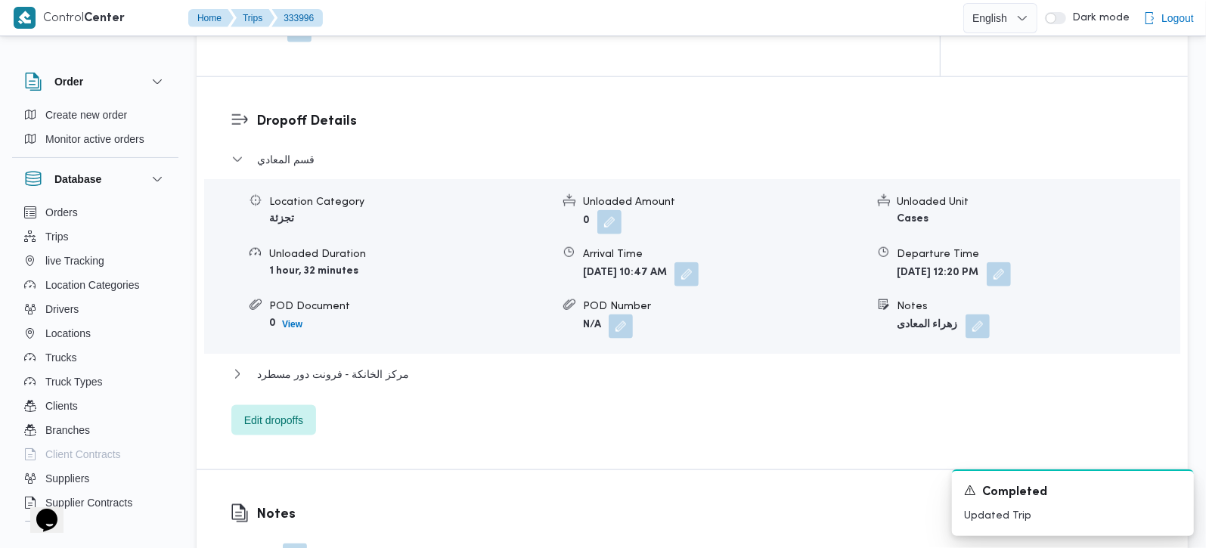
scroll to position [1245, 0]
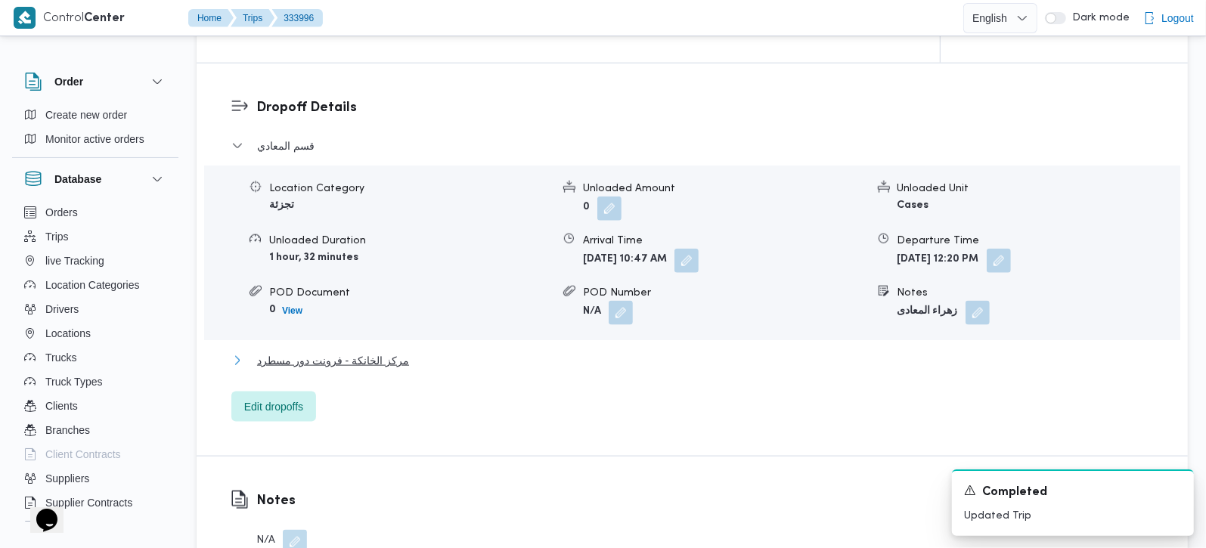
click at [323, 351] on span "مركز الخانكة - فرونت دور مسطرد" at bounding box center [333, 360] width 152 height 18
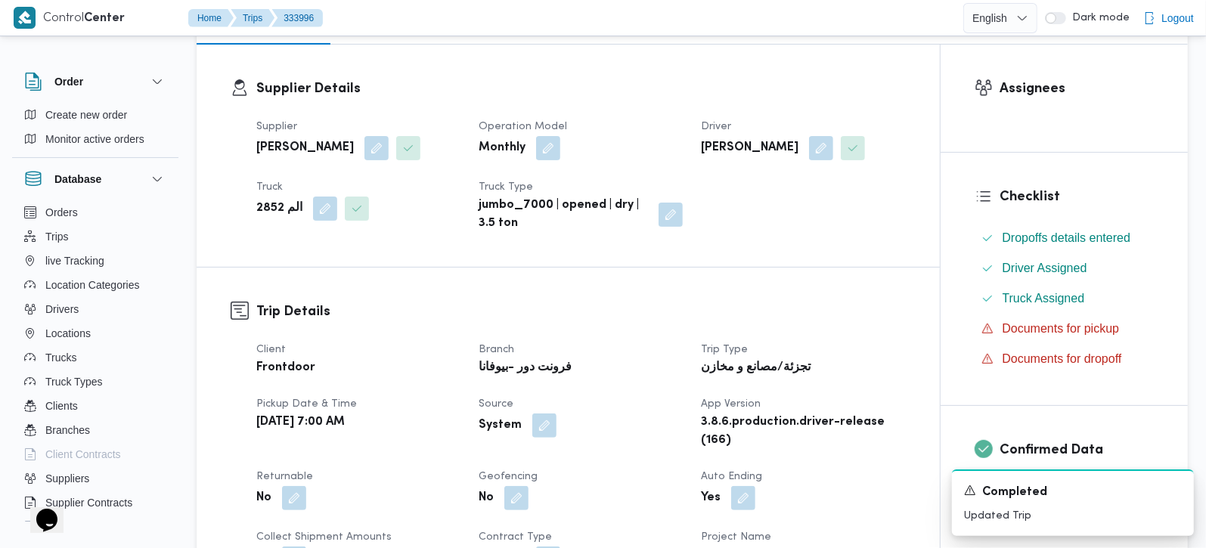
scroll to position [0, 0]
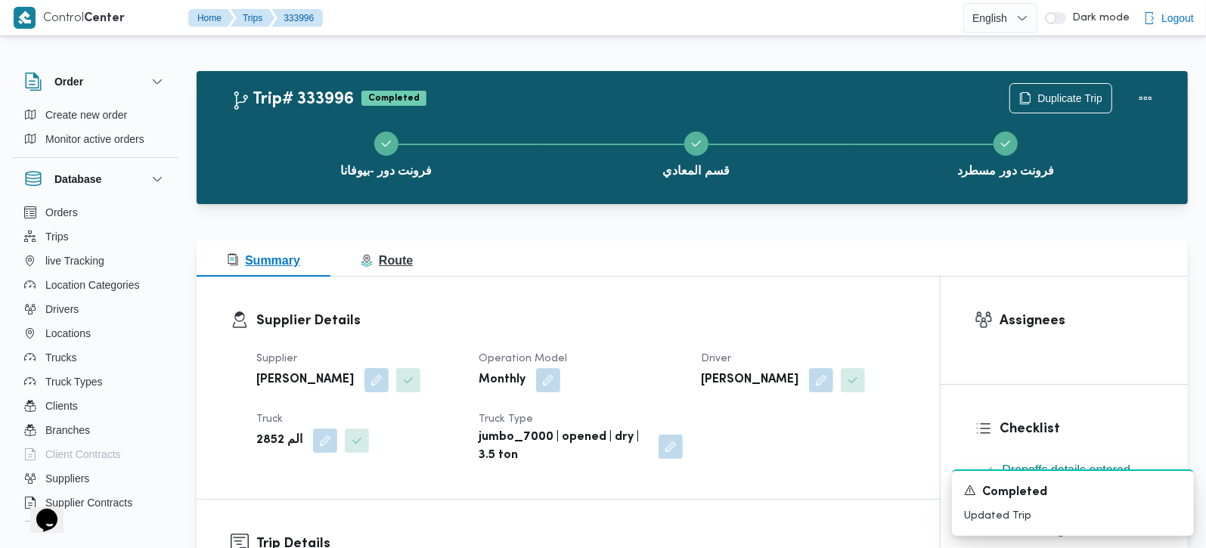
click at [386, 260] on span "Route" at bounding box center [387, 260] width 52 height 13
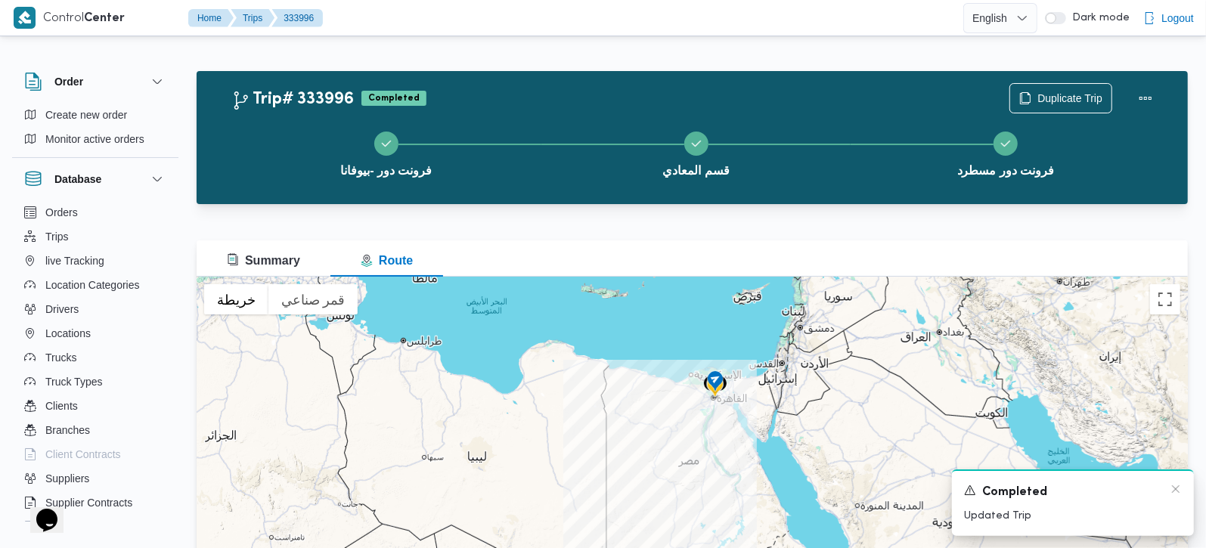
click at [1181, 498] on div "Completed" at bounding box center [1073, 492] width 218 height 19
click at [1180, 497] on div "Completed" at bounding box center [1073, 492] width 218 height 19
click at [1177, 494] on icon "Dismiss toast" at bounding box center [1175, 489] width 12 height 12
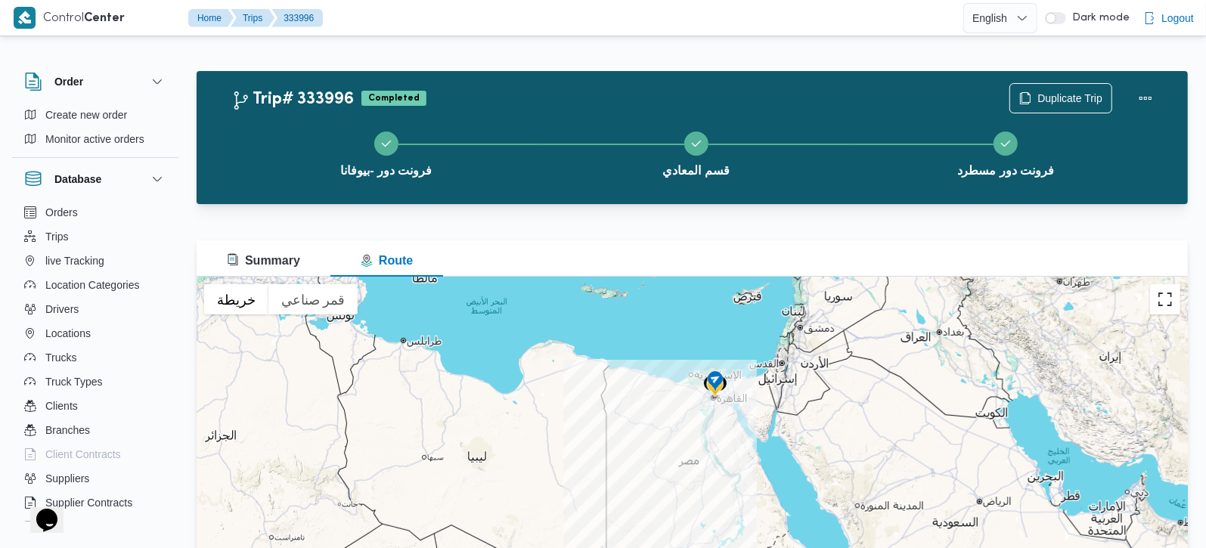
click at [1156, 301] on button "تبديل إلى العرض ملء الشاشة" at bounding box center [1165, 299] width 30 height 30
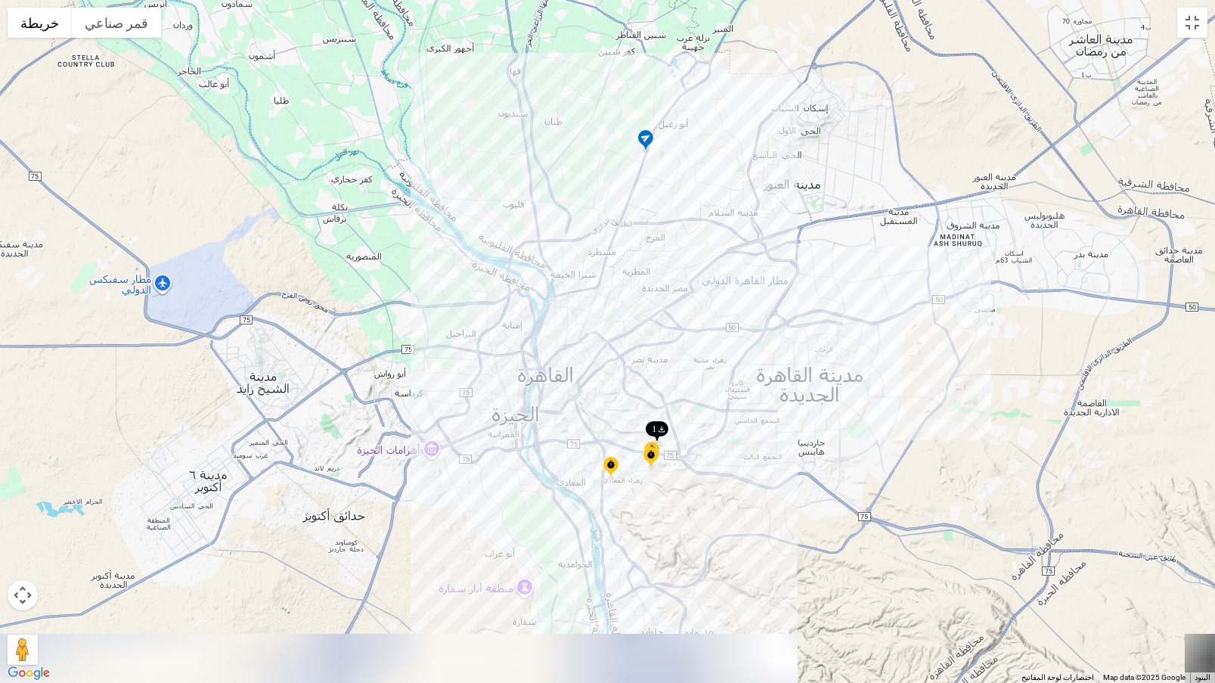
drag, startPoint x: 720, startPoint y: 436, endPoint x: 703, endPoint y: 355, distance: 82.6
click at [703, 355] on div at bounding box center [607, 341] width 1215 height 683
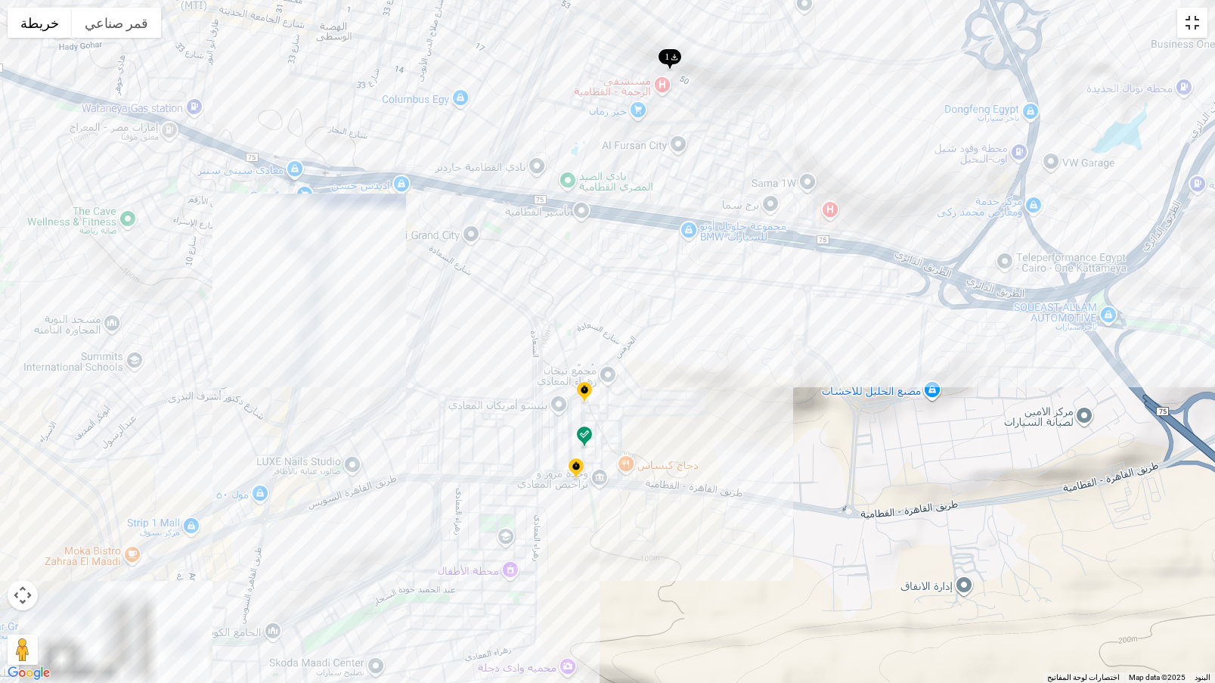
click at [1184, 28] on button "تبديل إلى العرض ملء الشاشة" at bounding box center [1192, 23] width 30 height 30
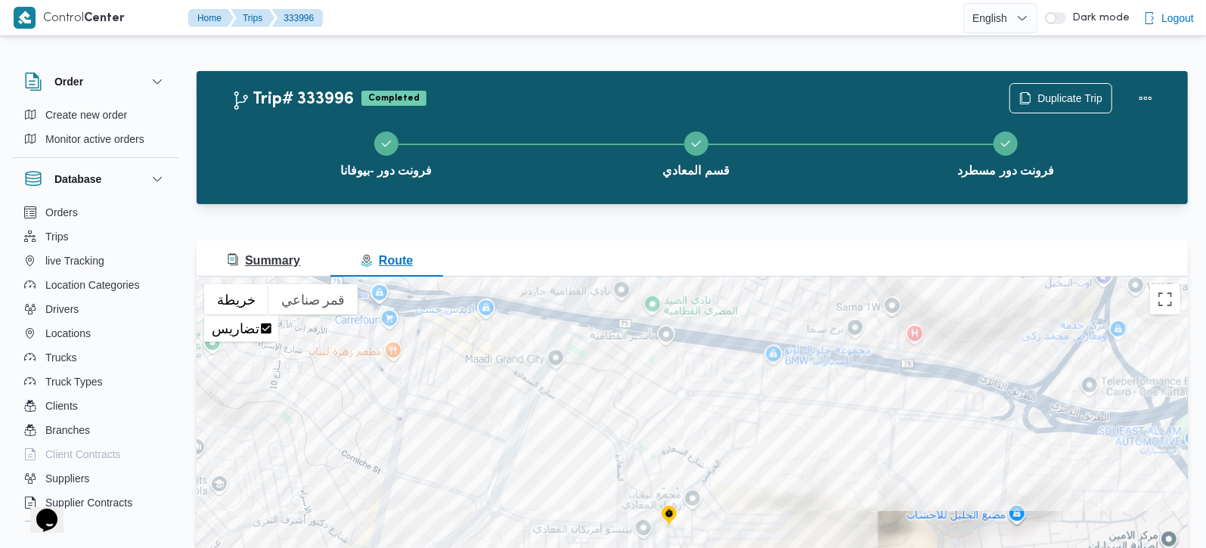
click at [266, 266] on span "Summary" at bounding box center [263, 260] width 73 height 13
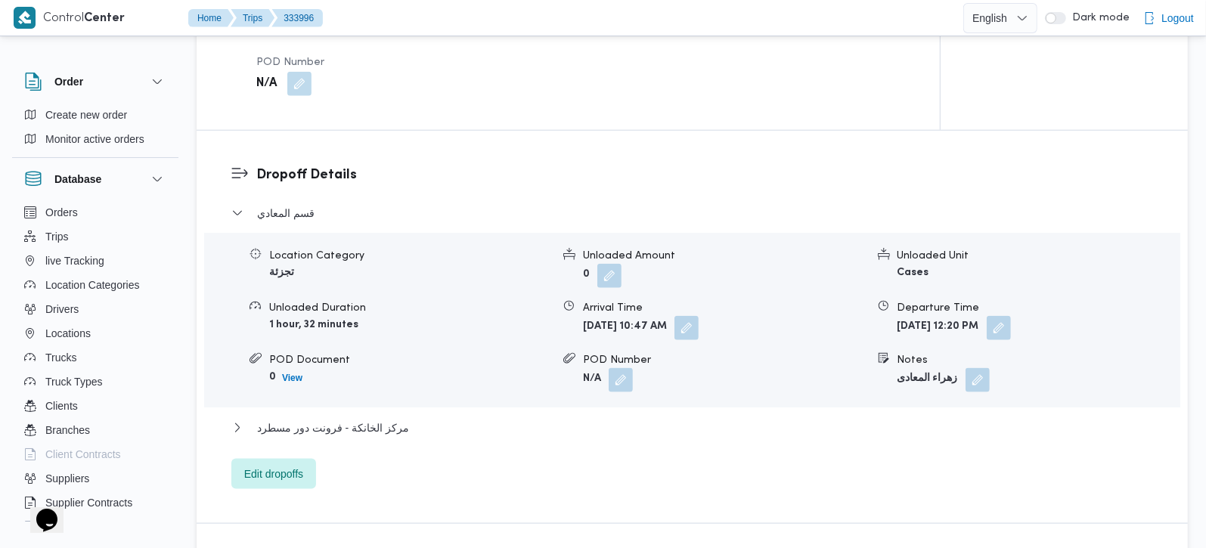
scroll to position [1333, 0]
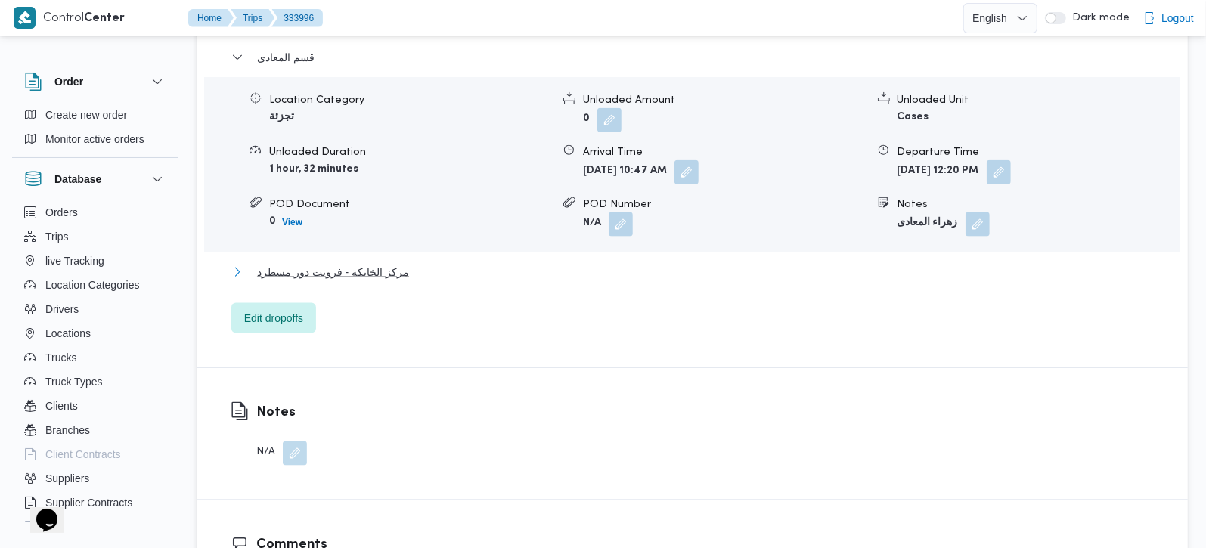
drag, startPoint x: 340, startPoint y: 249, endPoint x: 591, endPoint y: 263, distance: 251.3
click at [340, 263] on span "مركز الخانكة - فرونت دور مسطرد" at bounding box center [333, 272] width 152 height 18
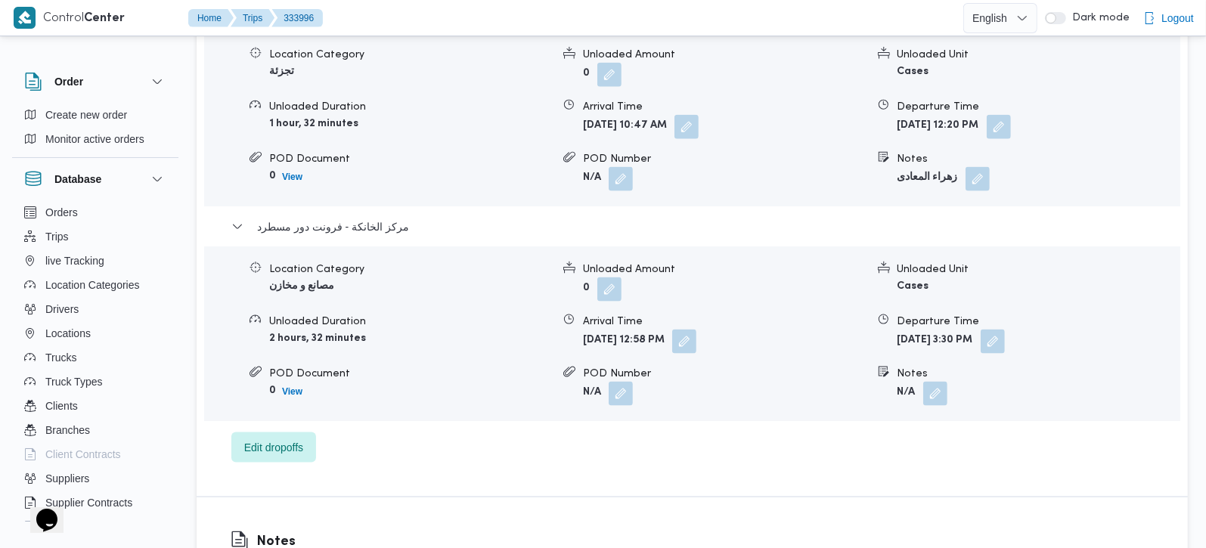
scroll to position [1422, 0]
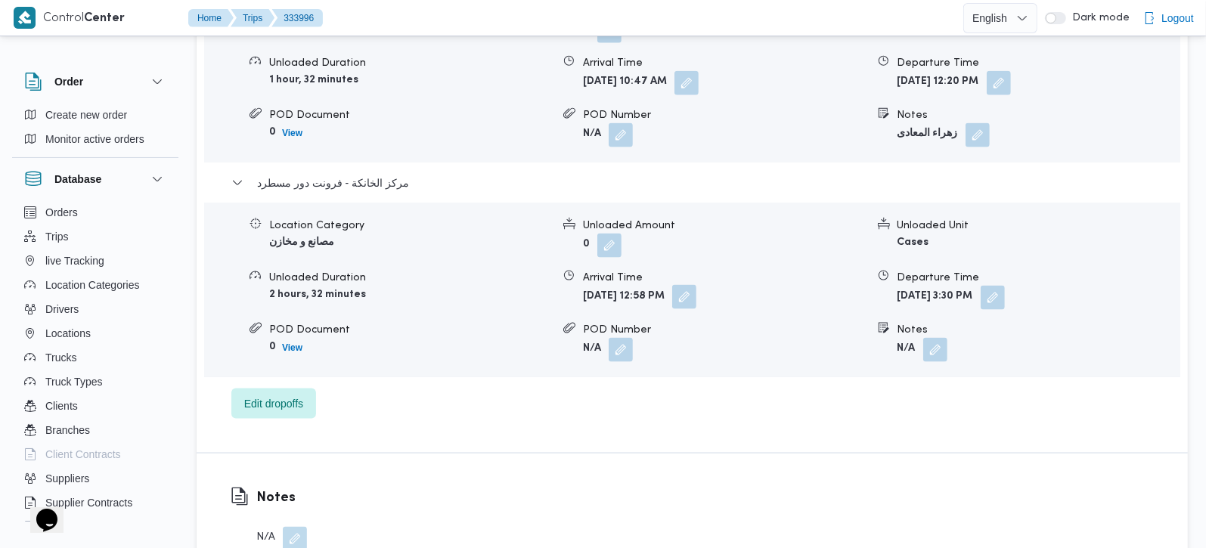
click at [696, 285] on button "button" at bounding box center [684, 297] width 24 height 24
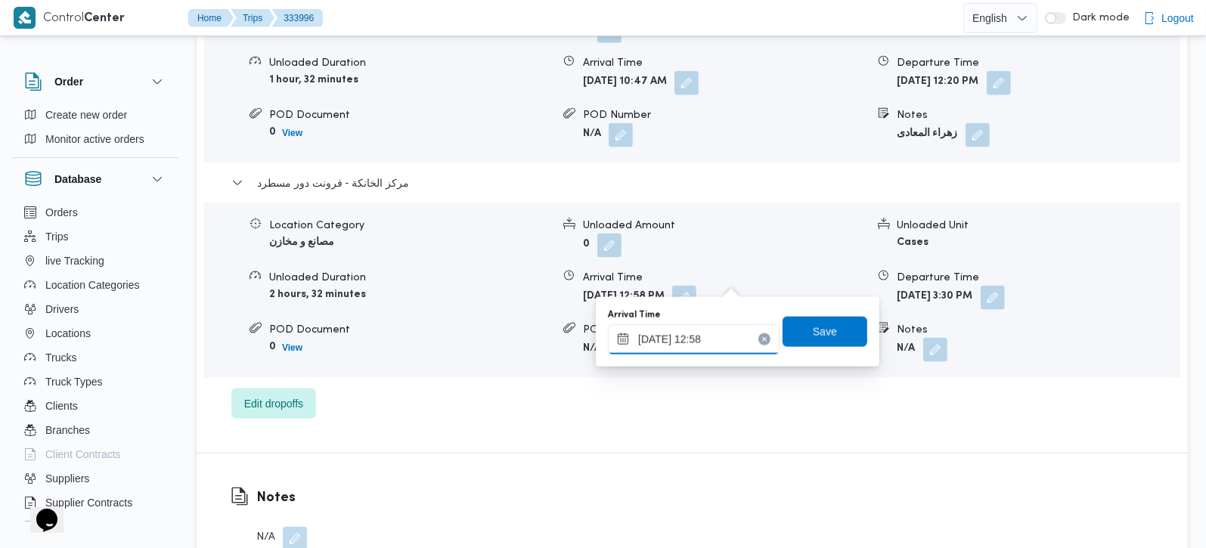
click at [716, 339] on input "28/08/2025 12:58" at bounding box center [694, 339] width 172 height 30
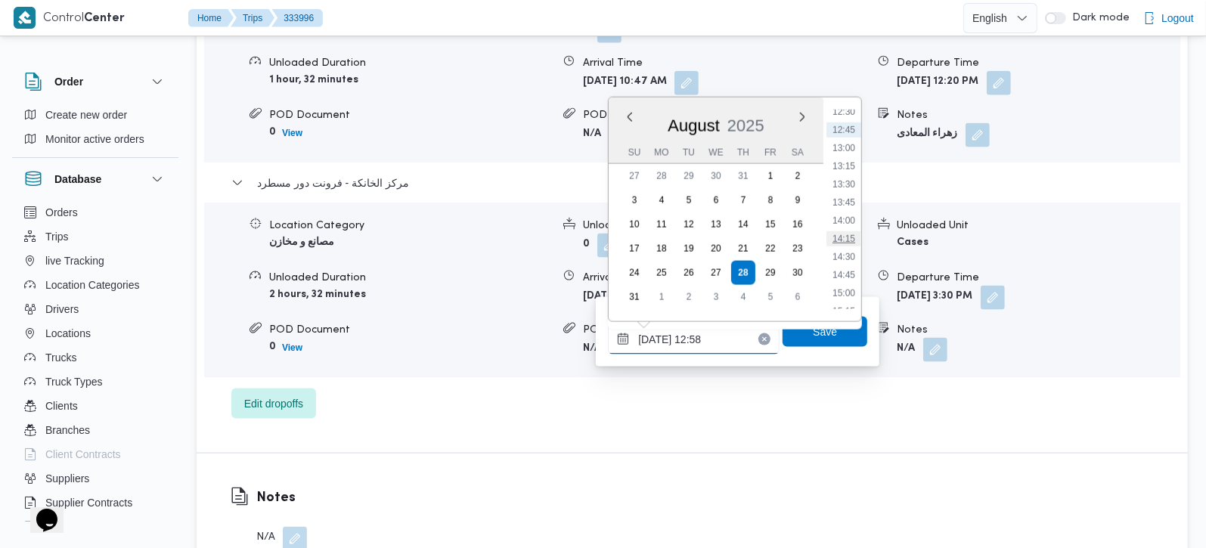
scroll to position [1001, 0]
click at [852, 224] on li "15:15" at bounding box center [843, 222] width 35 height 15
type input "28/08/2025 15:15"
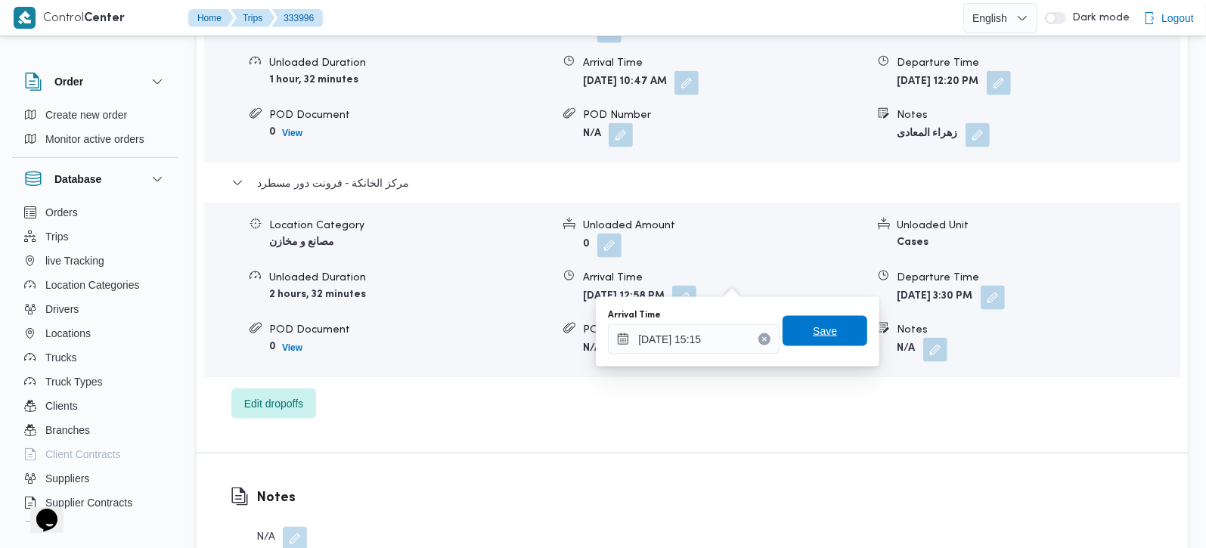
click at [813, 336] on span "Save" at bounding box center [825, 331] width 24 height 18
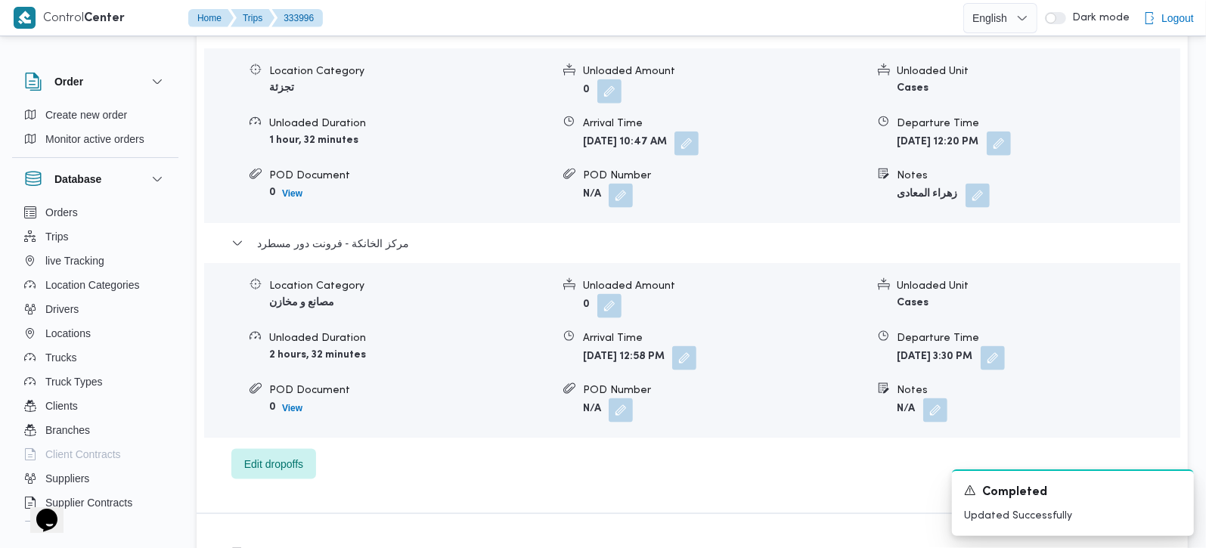
scroll to position [1333, 0]
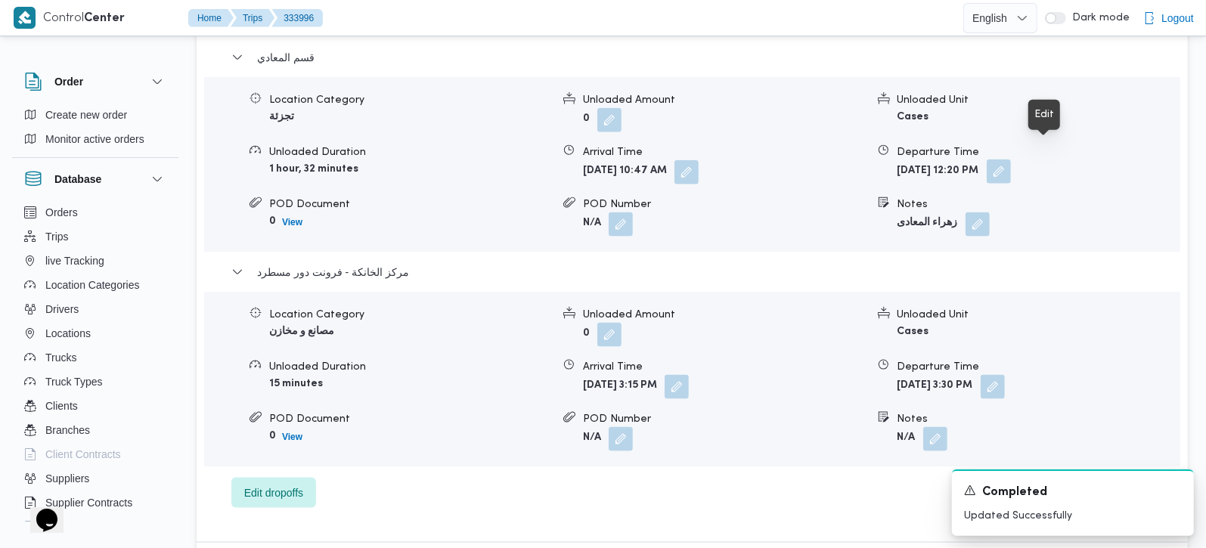
click at [1011, 159] on button "button" at bounding box center [998, 171] width 24 height 24
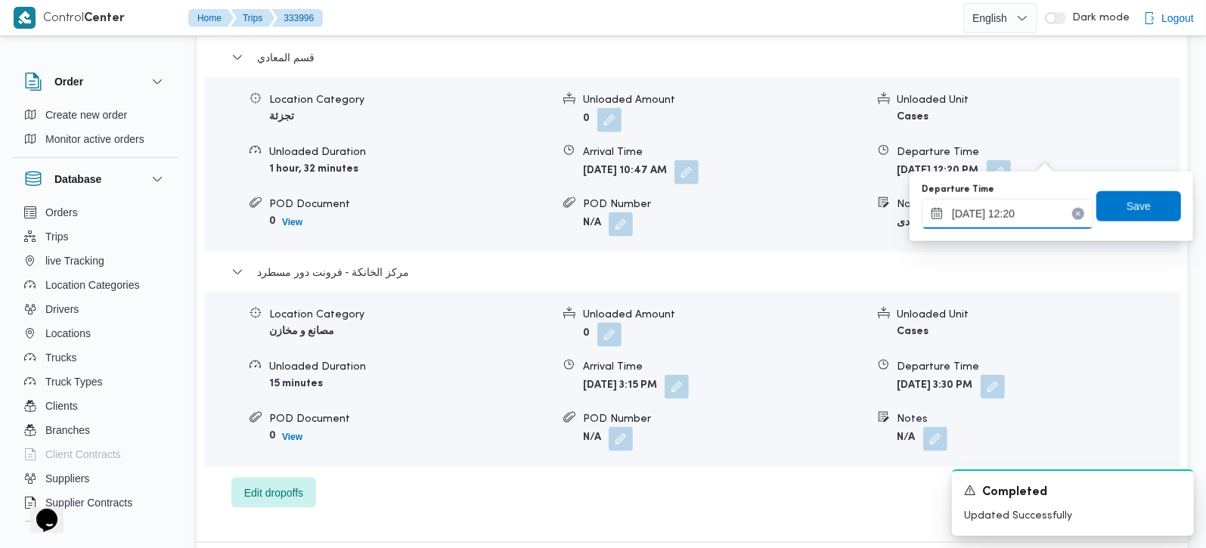
click at [988, 206] on input "28/08/2025 12:20" at bounding box center [1007, 214] width 172 height 30
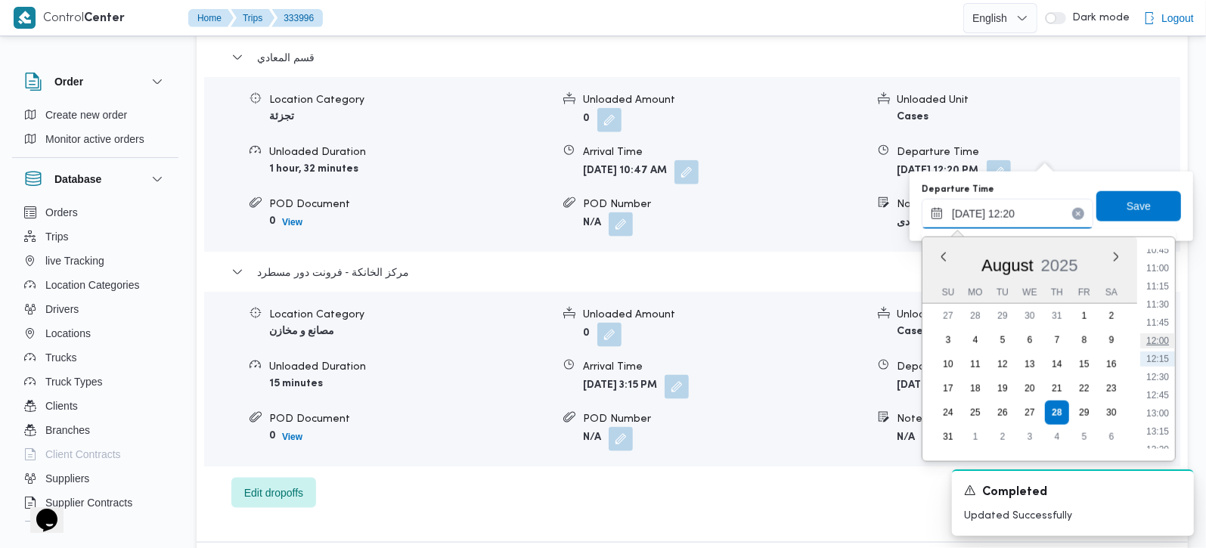
scroll to position [875, 0]
click at [1157, 416] on li "14:15" at bounding box center [1157, 415] width 35 height 15
type input "28/08/2025 14:15"
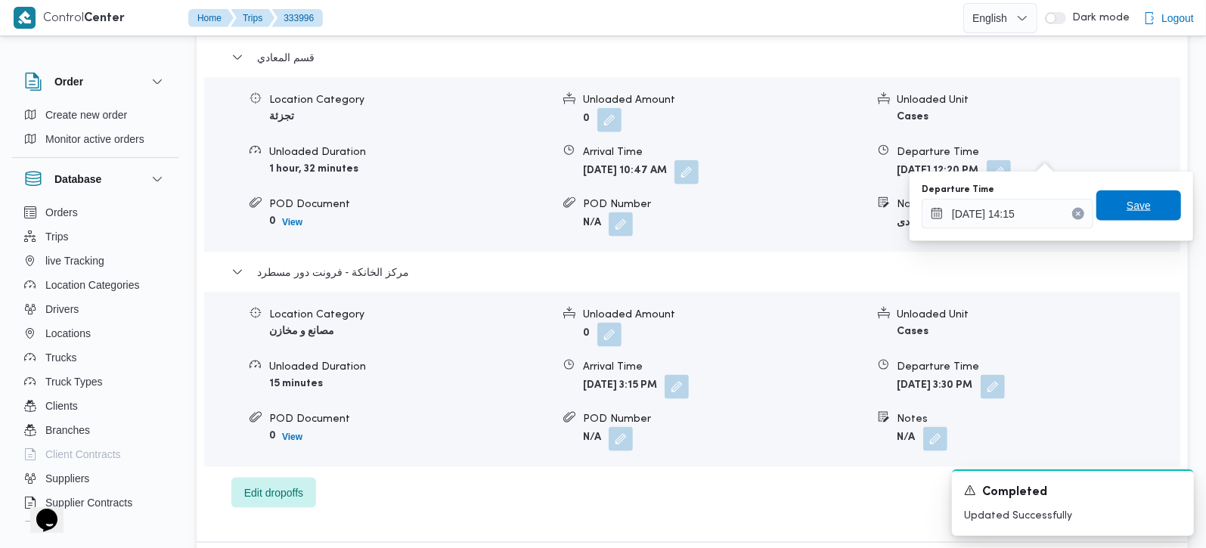
click at [1132, 214] on span "Save" at bounding box center [1138, 206] width 24 height 18
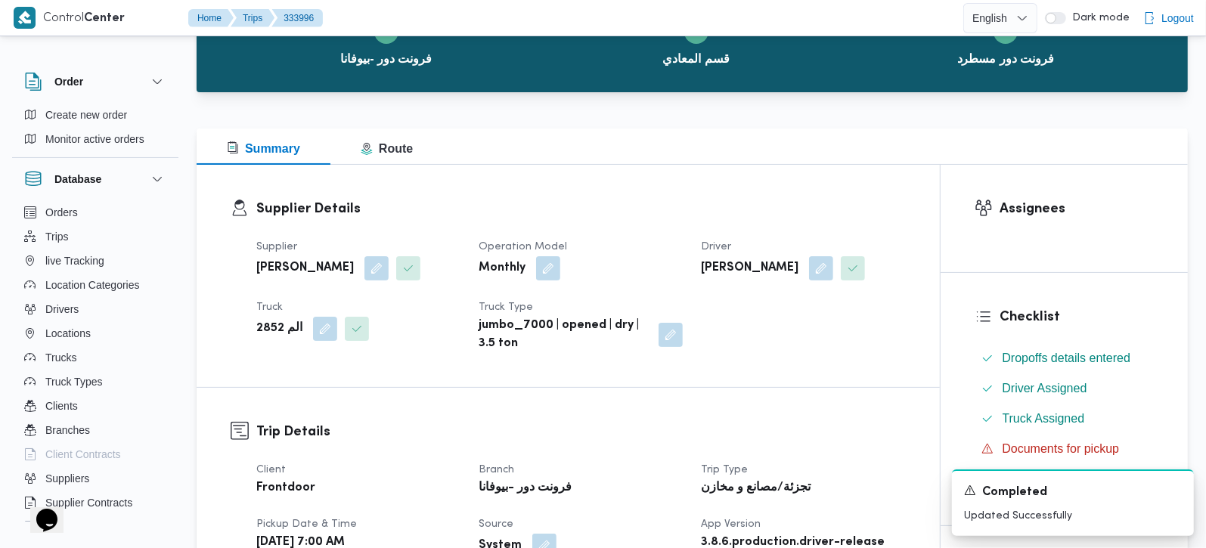
scroll to position [0, 0]
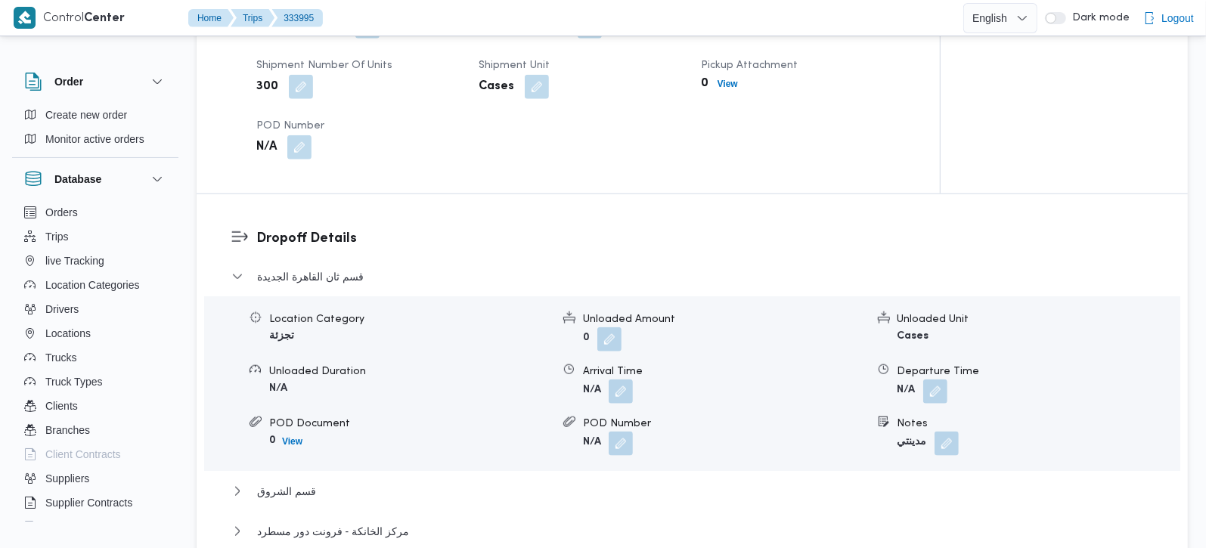
scroll to position [1156, 0]
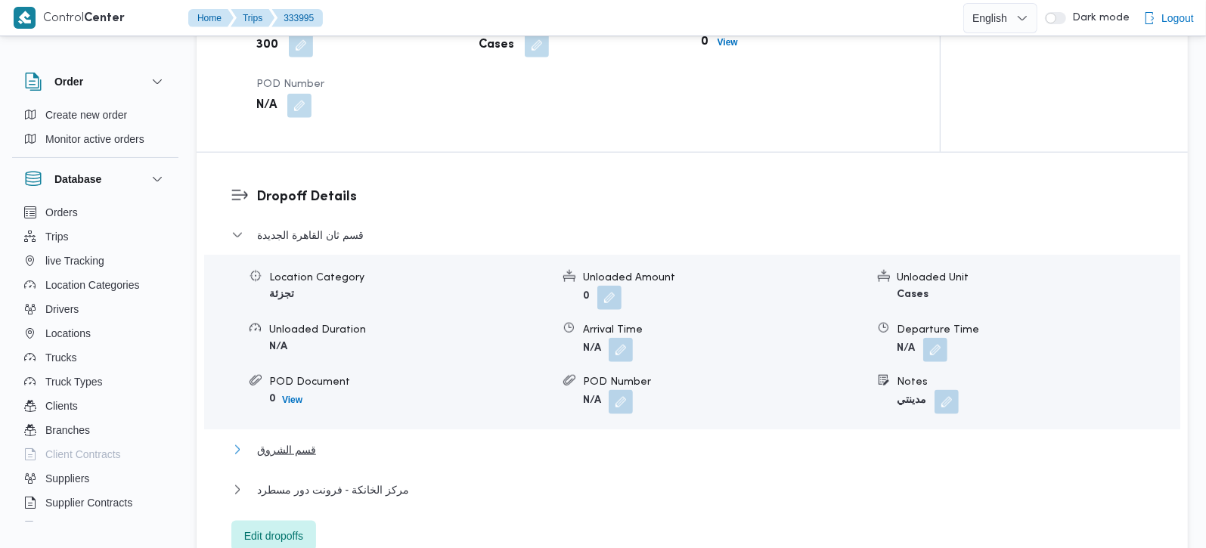
click at [302, 441] on span "قسم الشروق" at bounding box center [286, 450] width 59 height 18
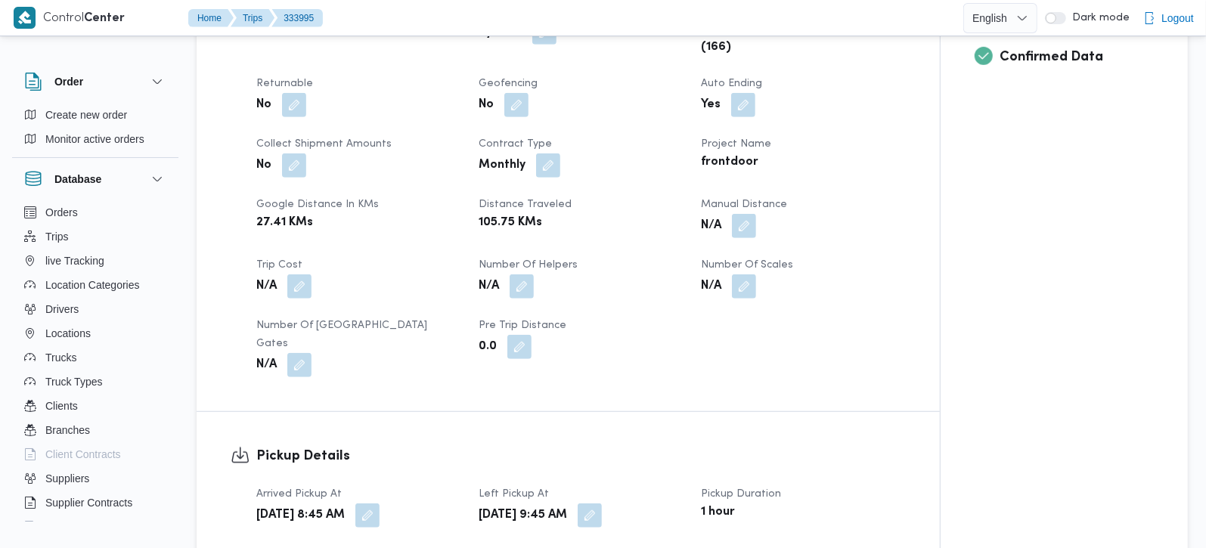
scroll to position [622, 0]
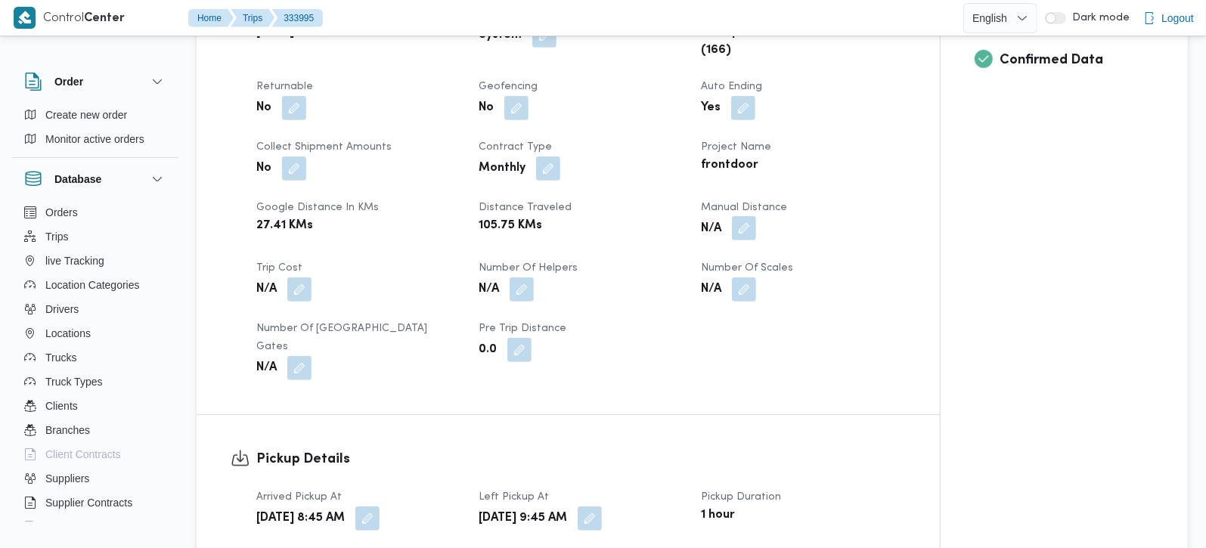
click at [741, 225] on button "button" at bounding box center [744, 228] width 24 height 24
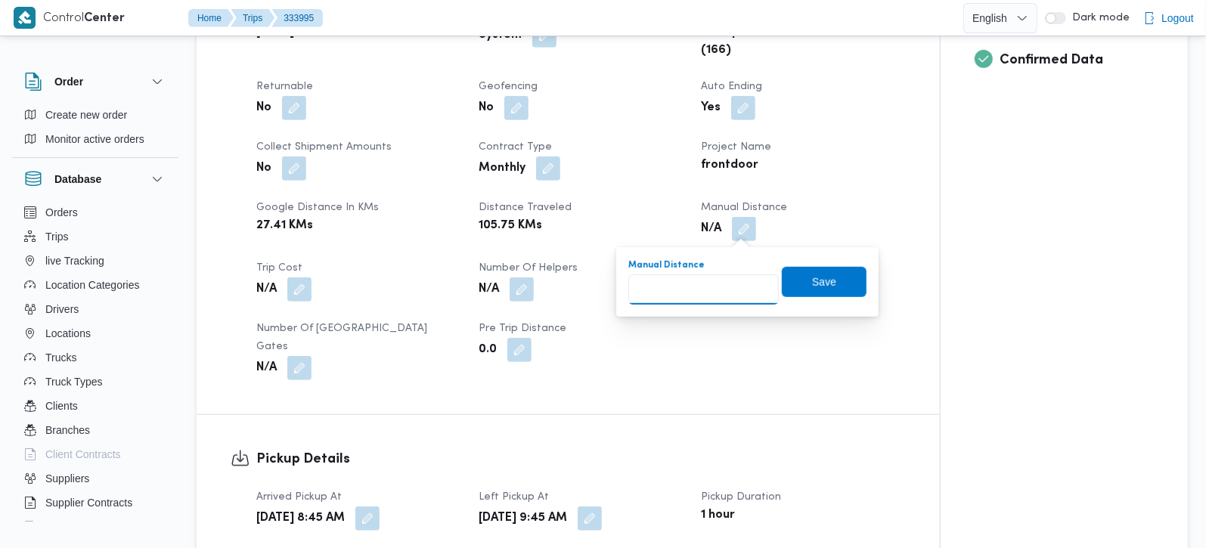
click at [707, 280] on input "Manual Distance" at bounding box center [703, 289] width 150 height 30
type input "120"
click at [785, 279] on span "Save" at bounding box center [824, 281] width 85 height 30
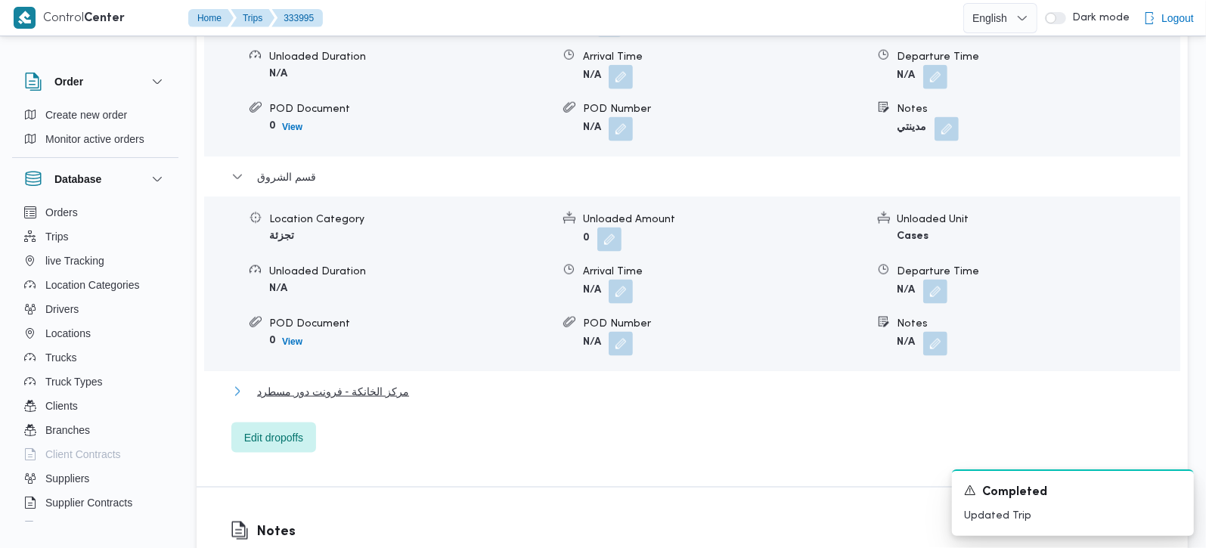
click at [355, 382] on span "مركز الخانكة - فرونت دور مسطرد" at bounding box center [333, 391] width 152 height 18
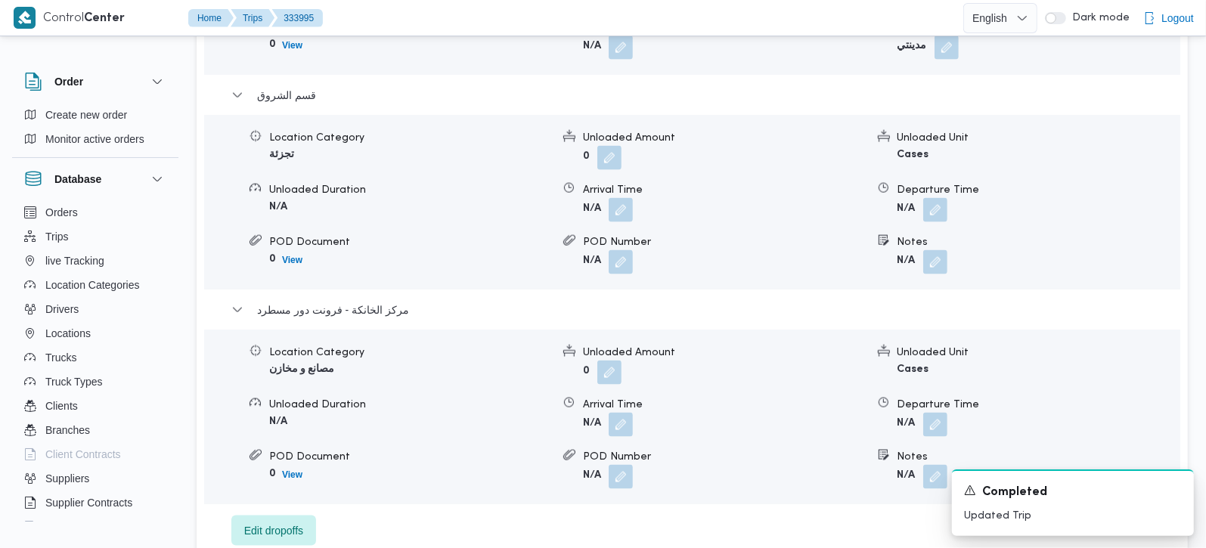
scroll to position [1606, 0]
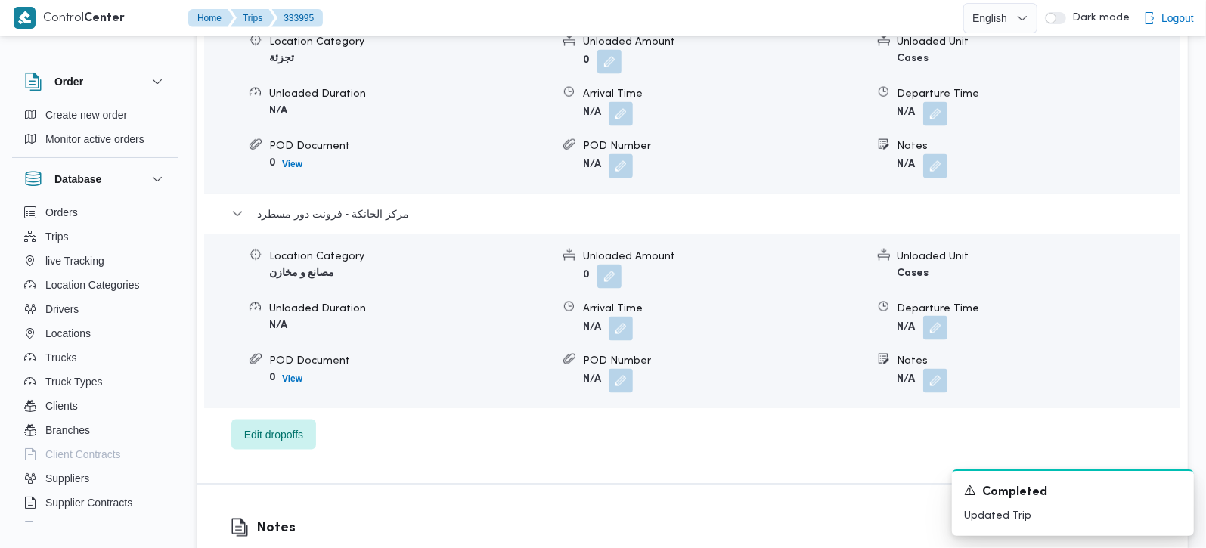
click at [943, 316] on button "button" at bounding box center [935, 328] width 24 height 24
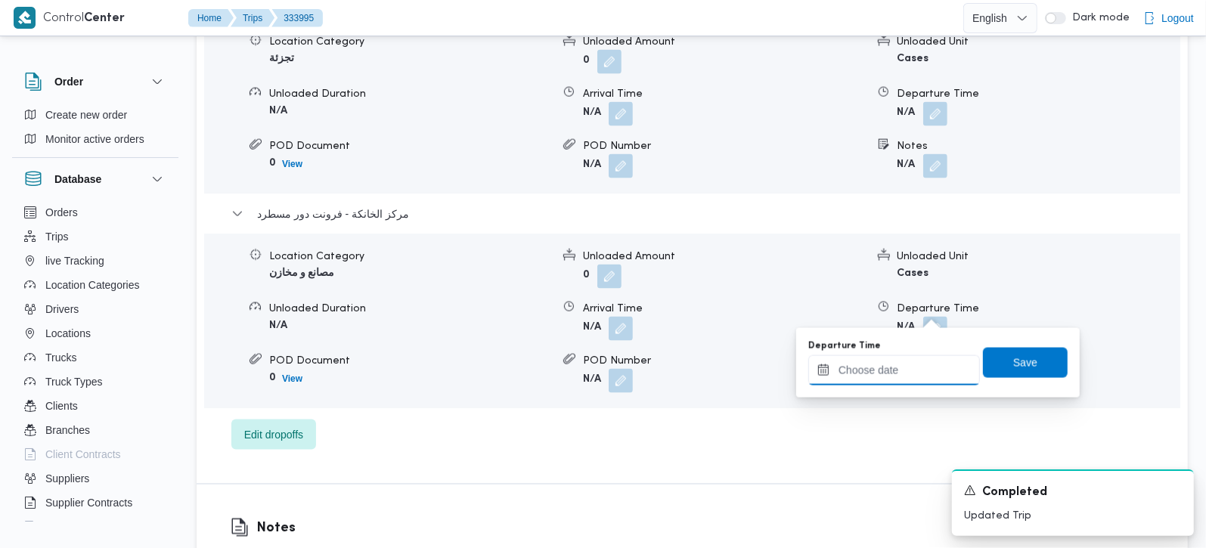
click at [905, 379] on input "Departure Time" at bounding box center [894, 370] width 172 height 30
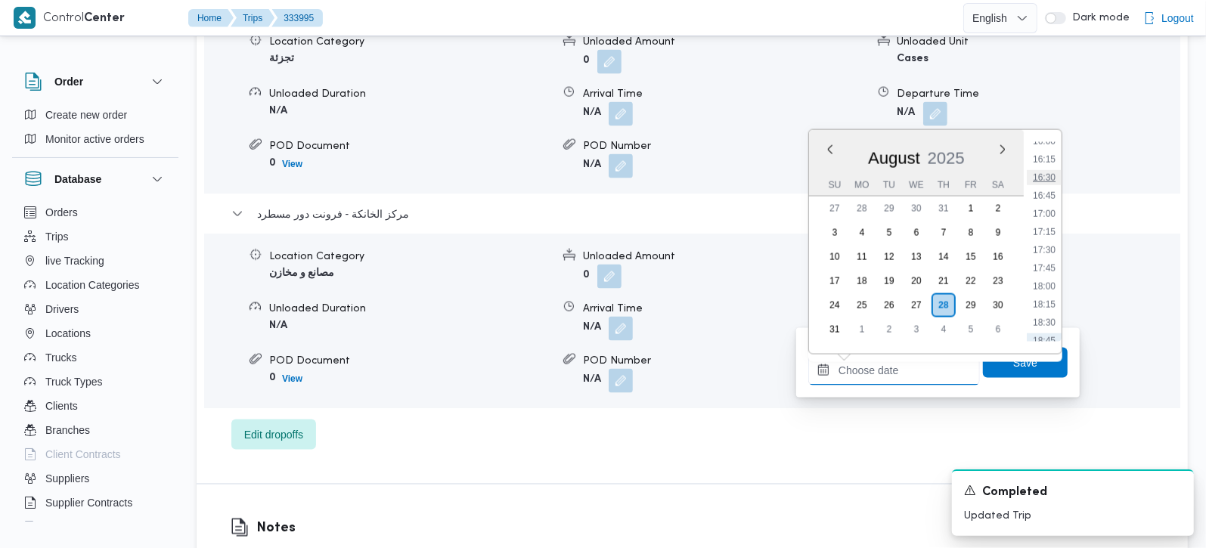
scroll to position [1080, 0]
click at [1051, 215] on li "15:45" at bounding box center [1043, 212] width 35 height 15
type input "28/08/2025 15:45"
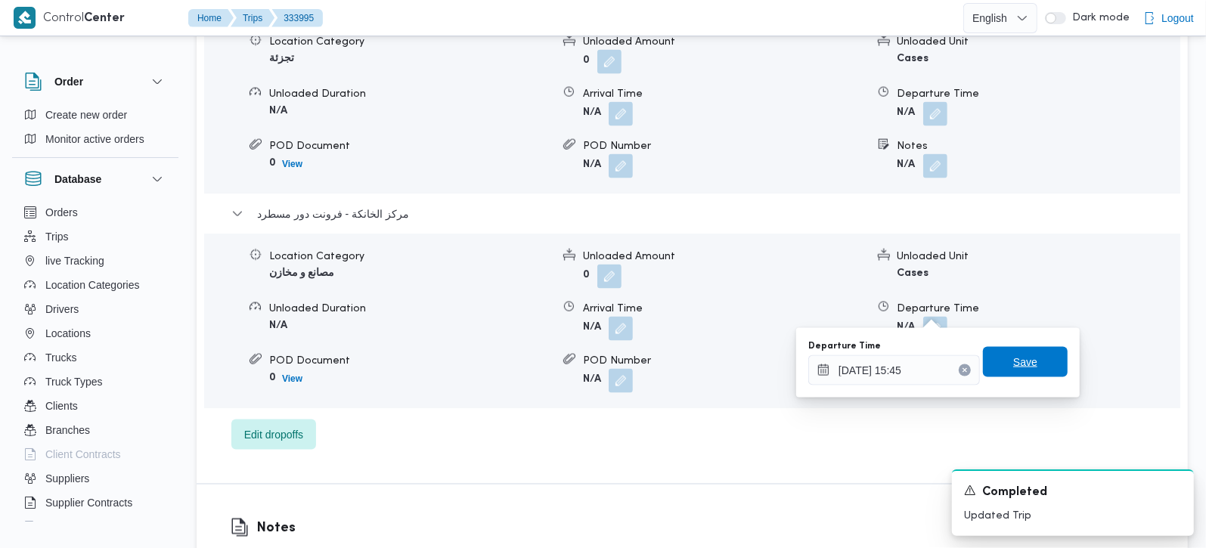
click at [1026, 364] on span "Save" at bounding box center [1025, 362] width 85 height 30
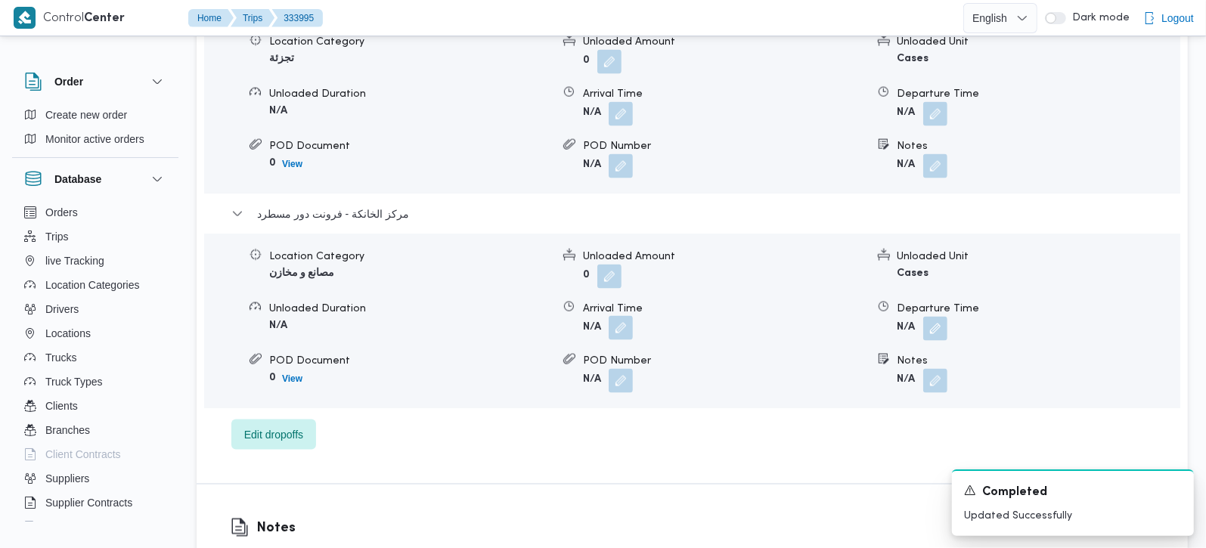
click at [623, 319] on button "button" at bounding box center [620, 328] width 24 height 24
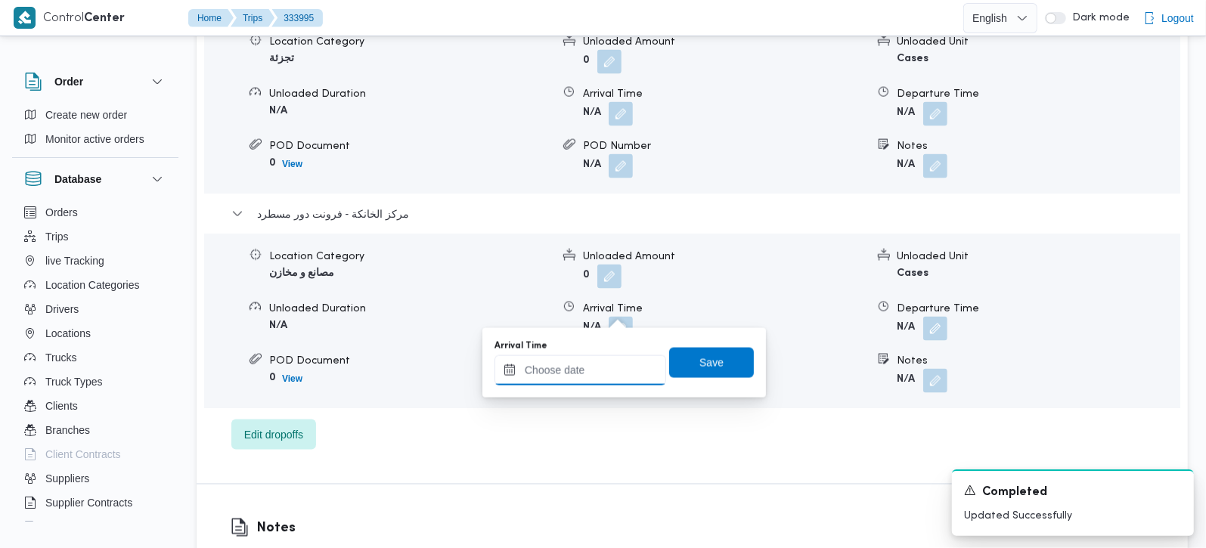
drag, startPoint x: 610, startPoint y: 373, endPoint x: 642, endPoint y: 355, distance: 36.6
click at [610, 373] on input "Arrival Time" at bounding box center [580, 370] width 172 height 30
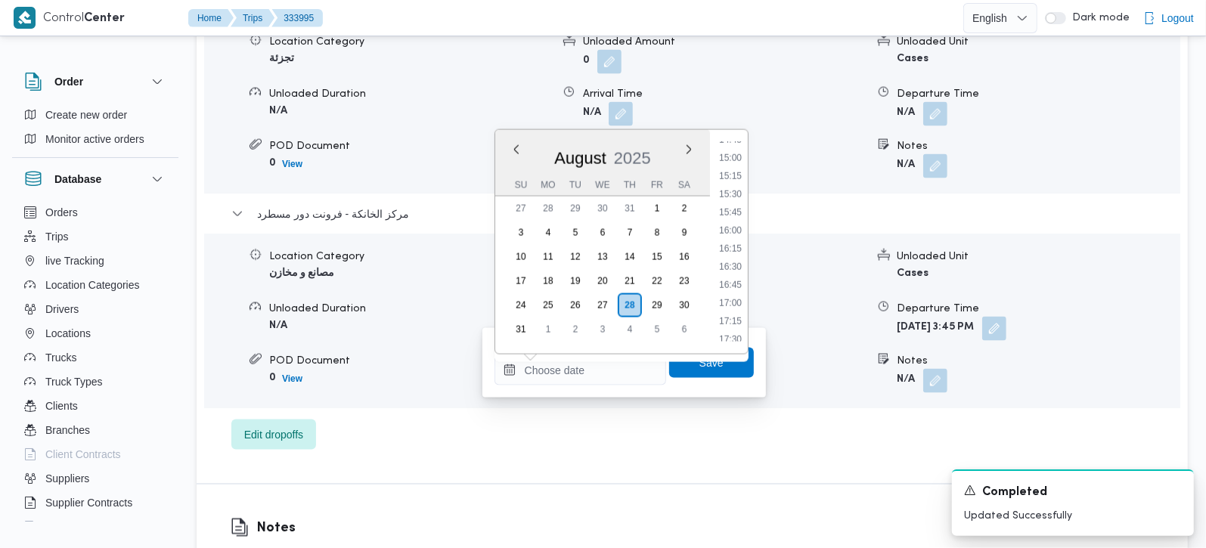
drag, startPoint x: 732, startPoint y: 192, endPoint x: 732, endPoint y: 236, distance: 43.8
click at [732, 192] on li "15:30" at bounding box center [730, 194] width 35 height 15
type input "28/08/2025 15:30"
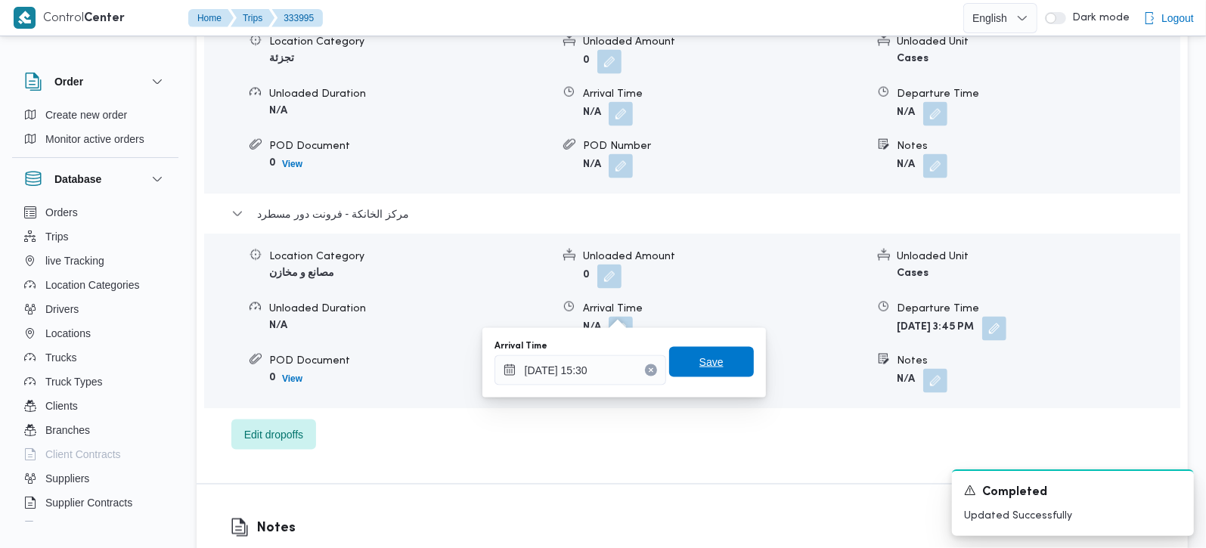
click at [724, 351] on span "Save" at bounding box center [711, 362] width 85 height 30
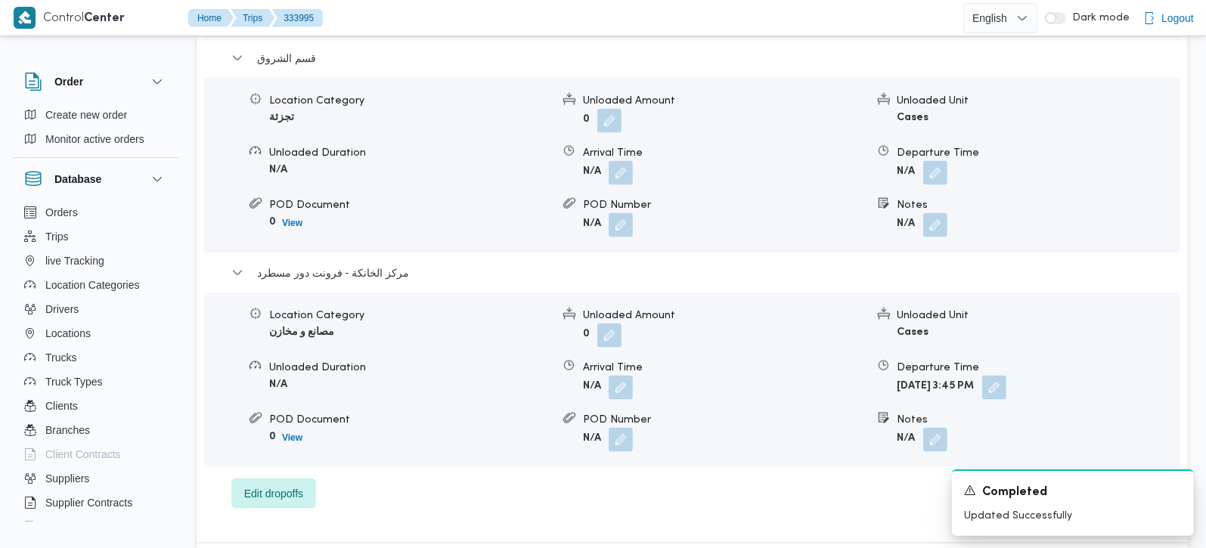
scroll to position [1518, 0]
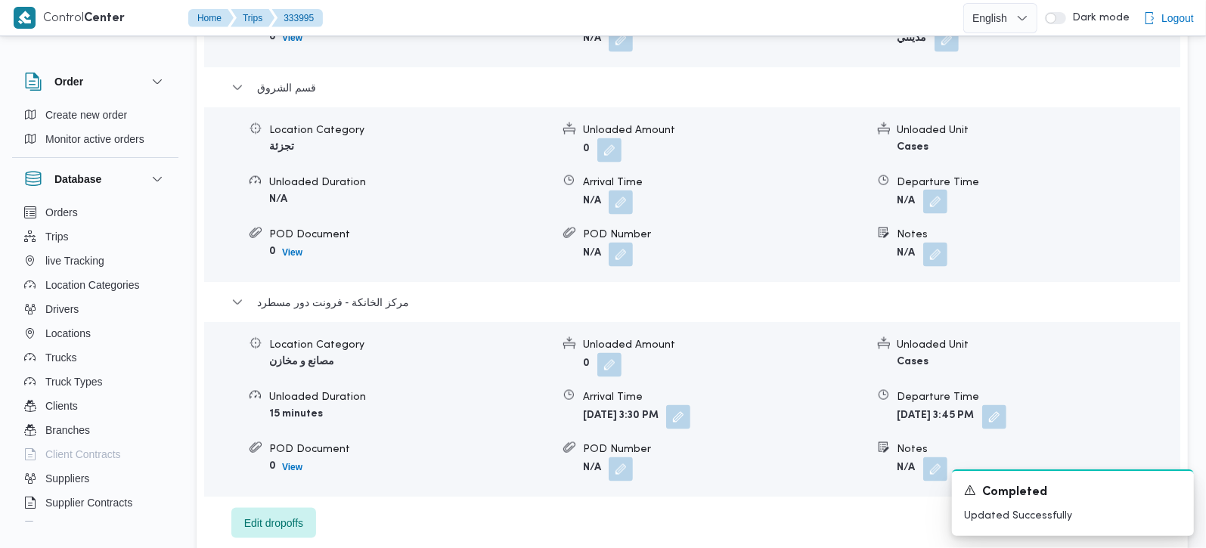
click at [935, 190] on button "button" at bounding box center [935, 202] width 24 height 24
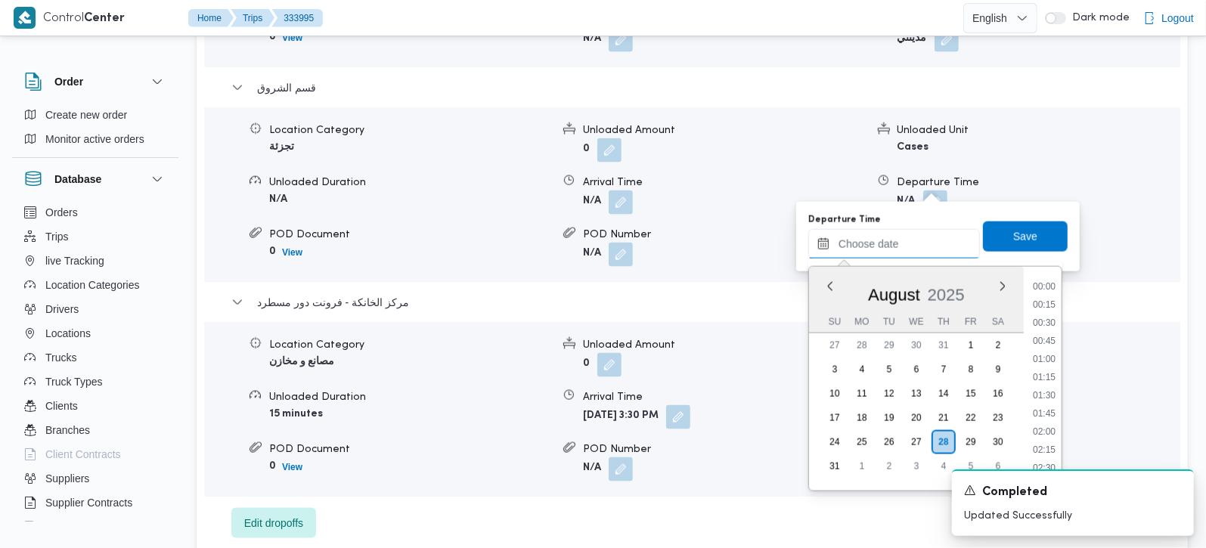
drag, startPoint x: 904, startPoint y: 234, endPoint x: 924, endPoint y: 249, distance: 24.3
click at [904, 234] on input "Departure Time" at bounding box center [894, 244] width 172 height 30
click at [1051, 362] on li "14:45" at bounding box center [1043, 365] width 35 height 15
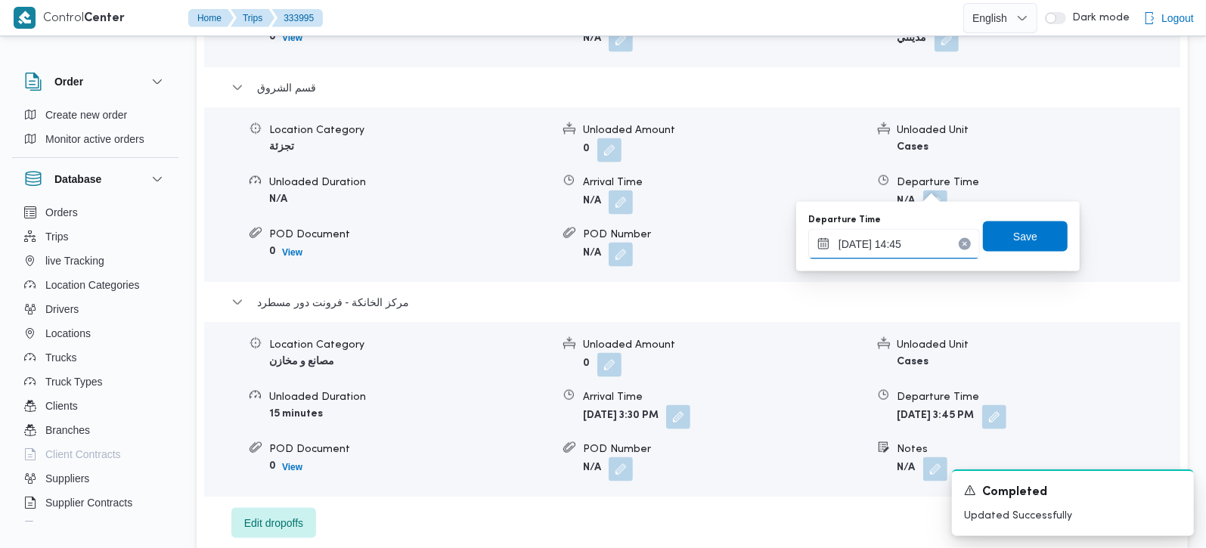
type input "28/08/2025 14:45"
click at [1014, 240] on span "Save" at bounding box center [1025, 236] width 24 height 18
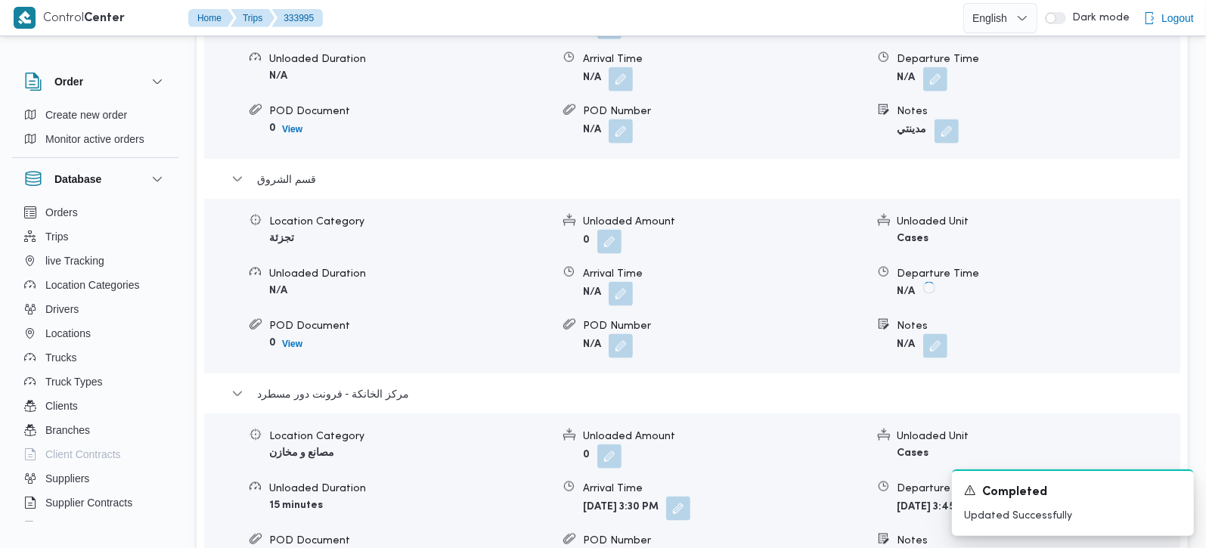
scroll to position [1339, 0]
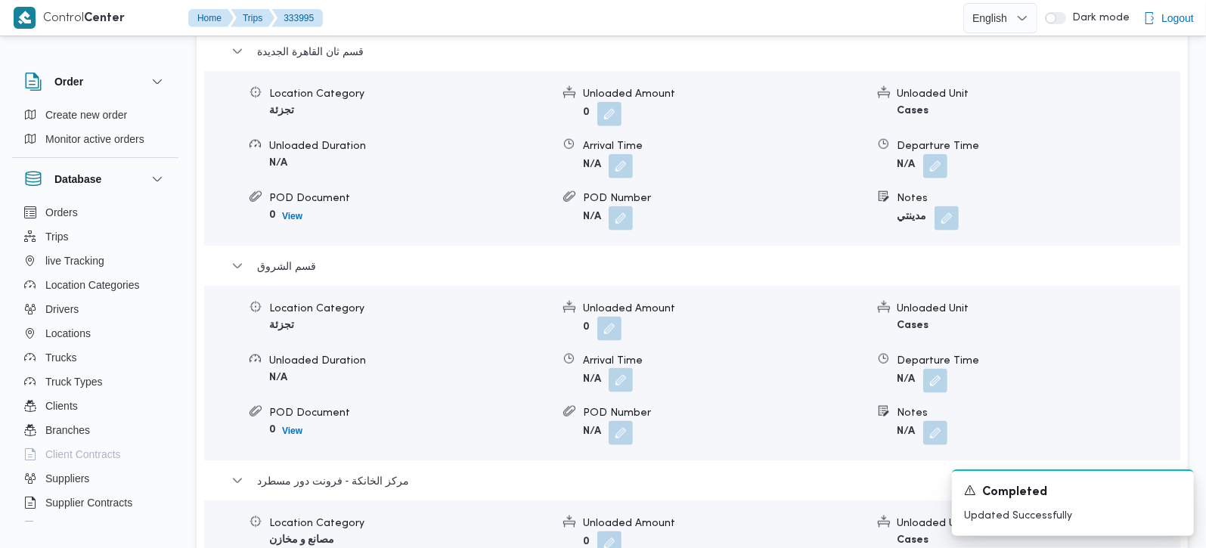
click at [621, 368] on button "button" at bounding box center [620, 380] width 24 height 24
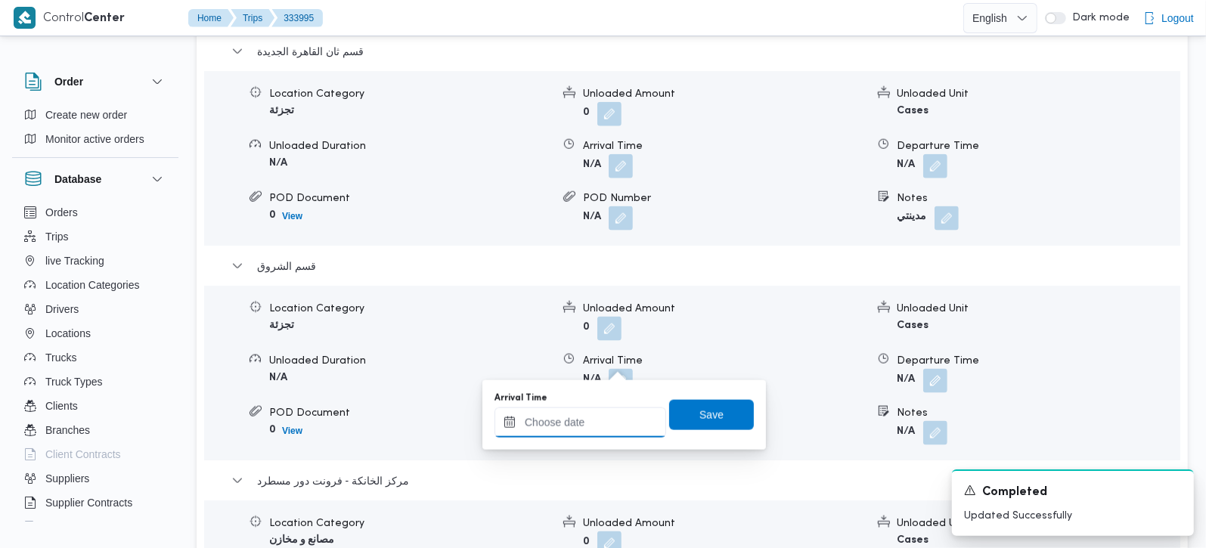
drag, startPoint x: 601, startPoint y: 421, endPoint x: 615, endPoint y: 413, distance: 16.2
click at [601, 421] on input "Arrival Time" at bounding box center [580, 422] width 172 height 30
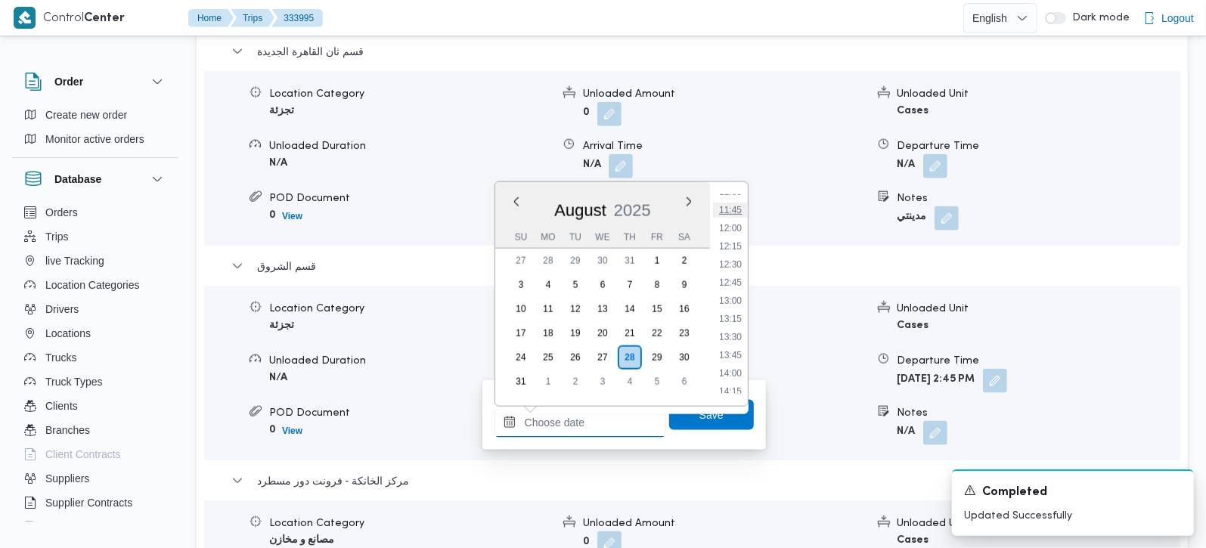
scroll to position [813, 0]
click at [744, 291] on li "12:30" at bounding box center [730, 295] width 35 height 15
type input "28/08/2025 12:30"
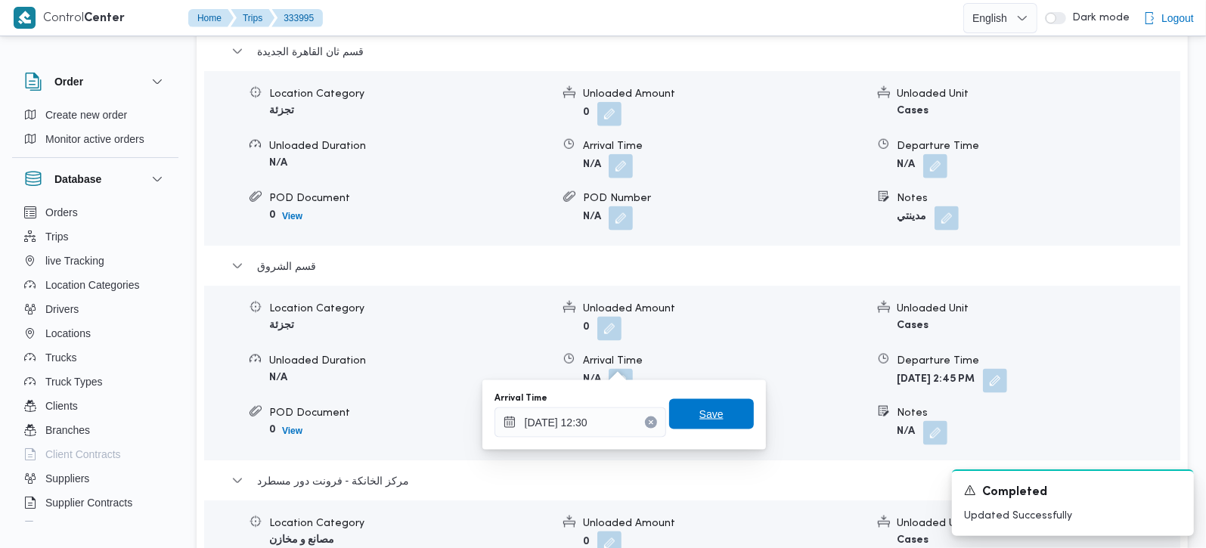
click at [709, 423] on span "Save" at bounding box center [711, 414] width 85 height 30
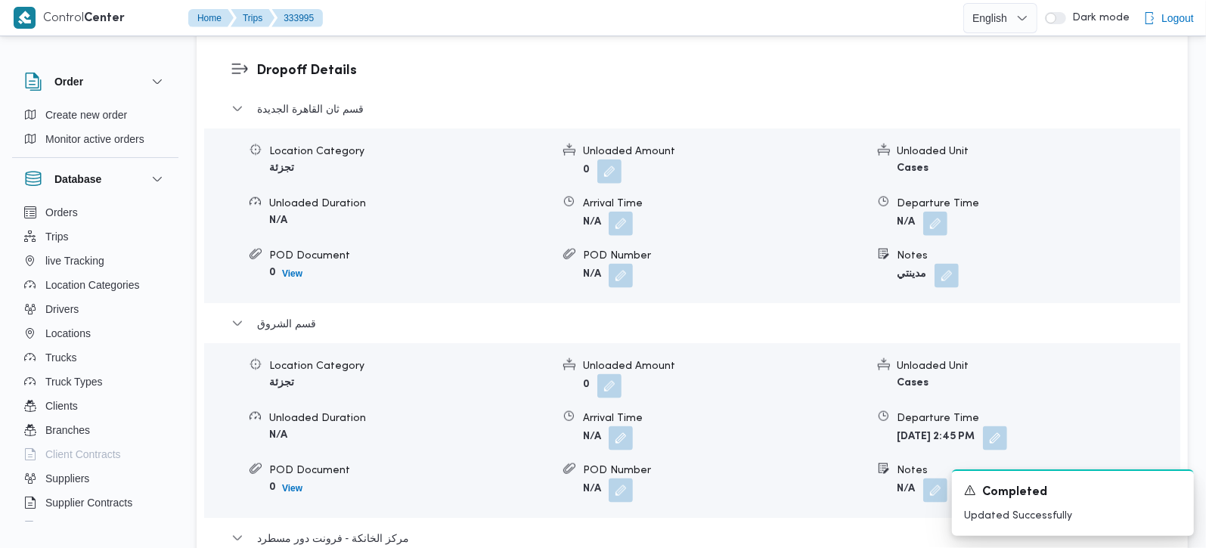
scroll to position [1251, 0]
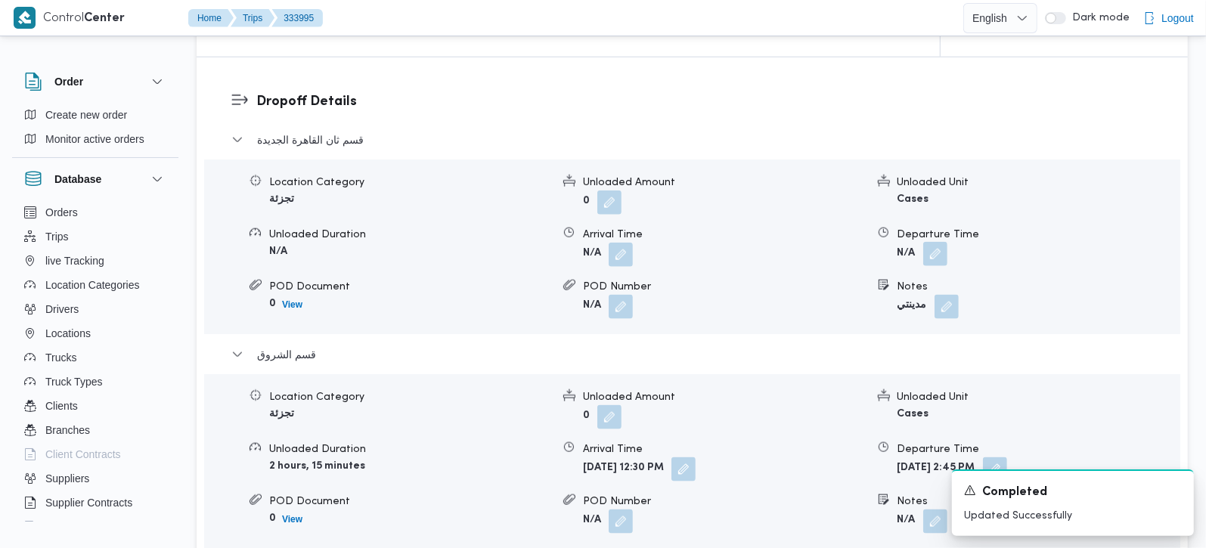
click at [931, 242] on button "button" at bounding box center [935, 254] width 24 height 24
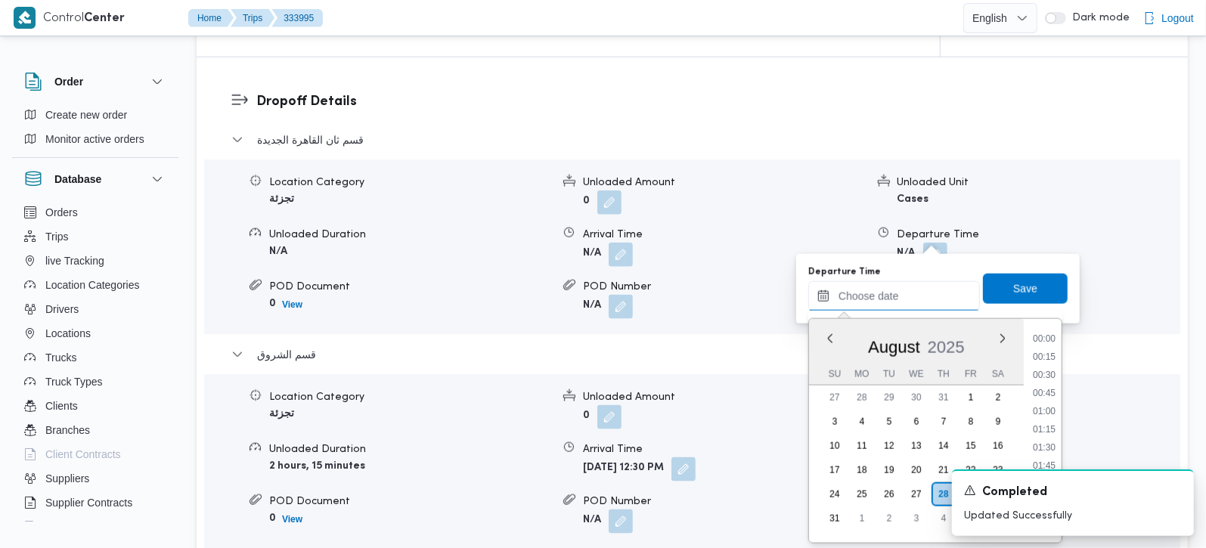
click at [928, 288] on input "Departure Time" at bounding box center [894, 296] width 172 height 30
drag, startPoint x: 1039, startPoint y: 396, endPoint x: 1032, endPoint y: 376, distance: 21.8
click at [1039, 396] on li "12:00" at bounding box center [1043, 395] width 35 height 15
type input "28/08/2025 12:00"
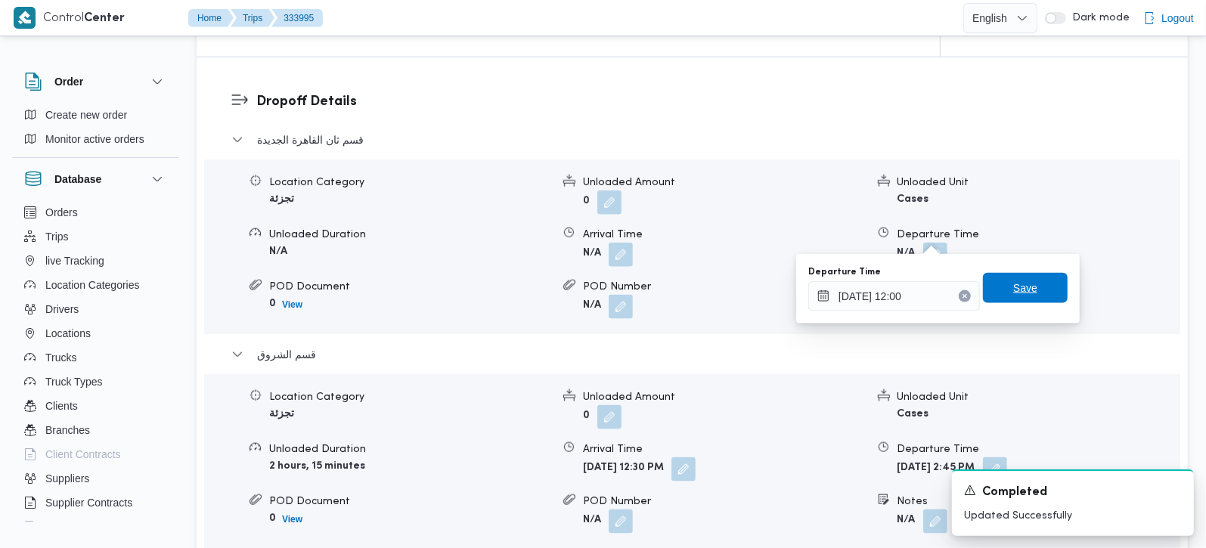
click at [1013, 284] on span "Save" at bounding box center [1025, 288] width 24 height 18
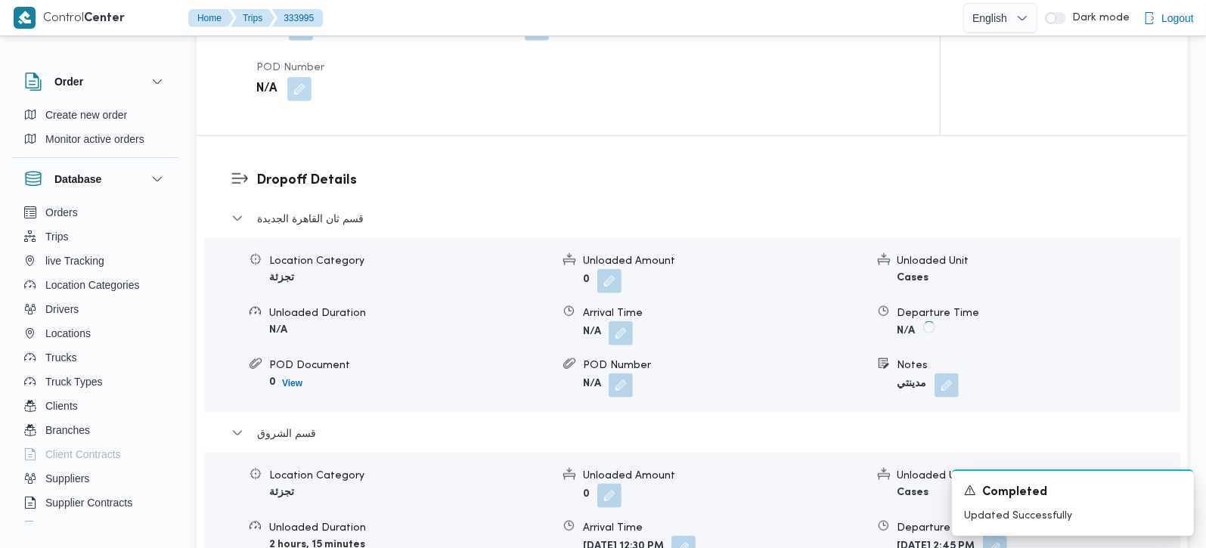
scroll to position [1073, 0]
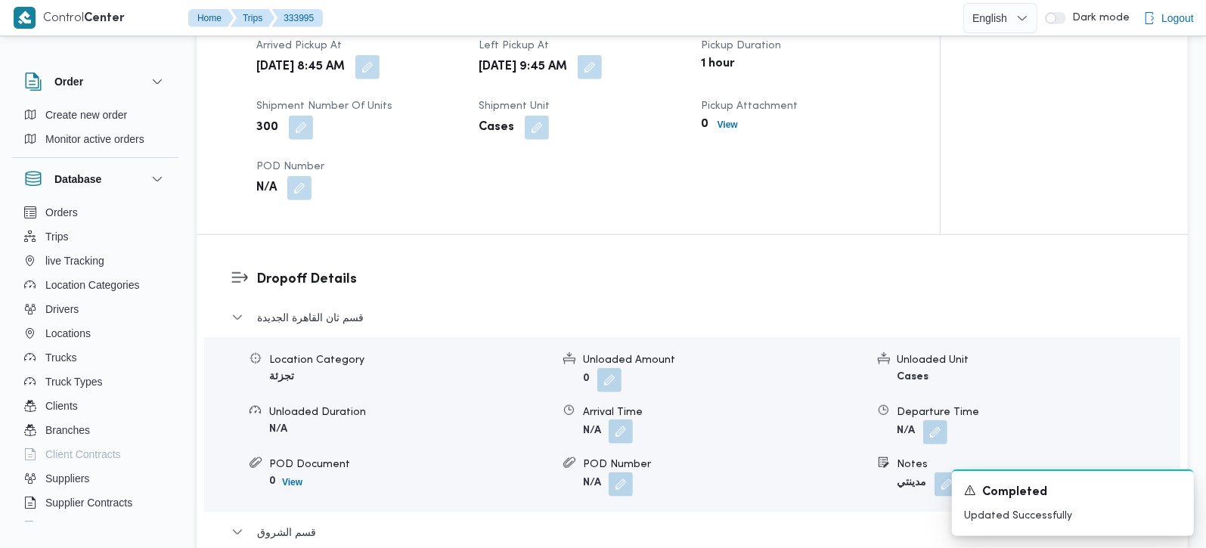
click at [621, 419] on button "button" at bounding box center [620, 431] width 24 height 24
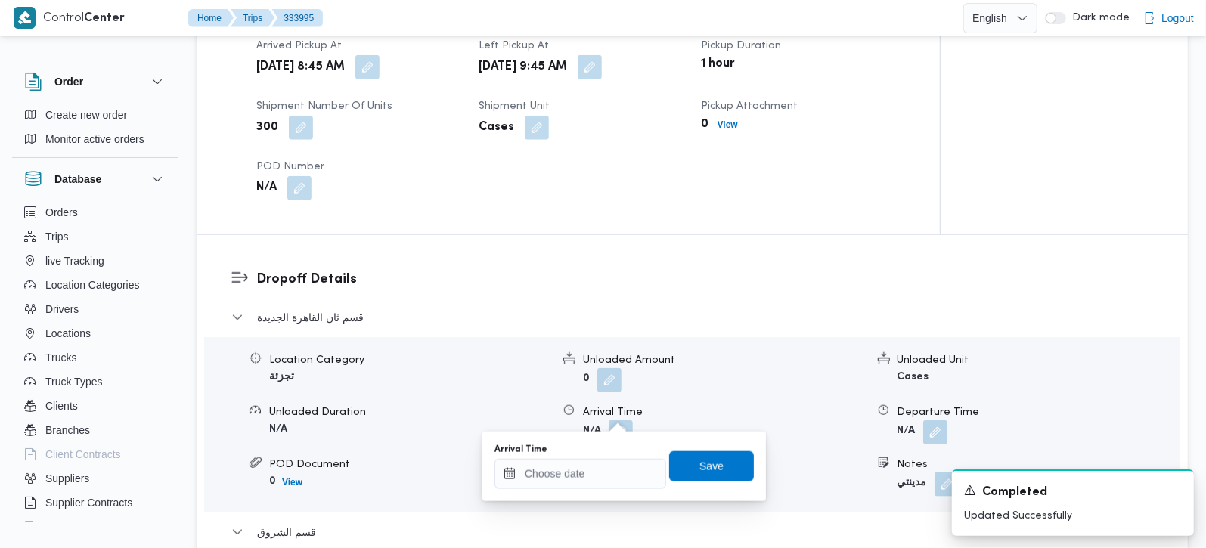
click at [616, 457] on div "Arrival Time" at bounding box center [580, 466] width 172 height 45
drag, startPoint x: 616, startPoint y: 470, endPoint x: 625, endPoint y: 466, distance: 9.8
click at [616, 470] on input "Arrival Time" at bounding box center [580, 474] width 172 height 30
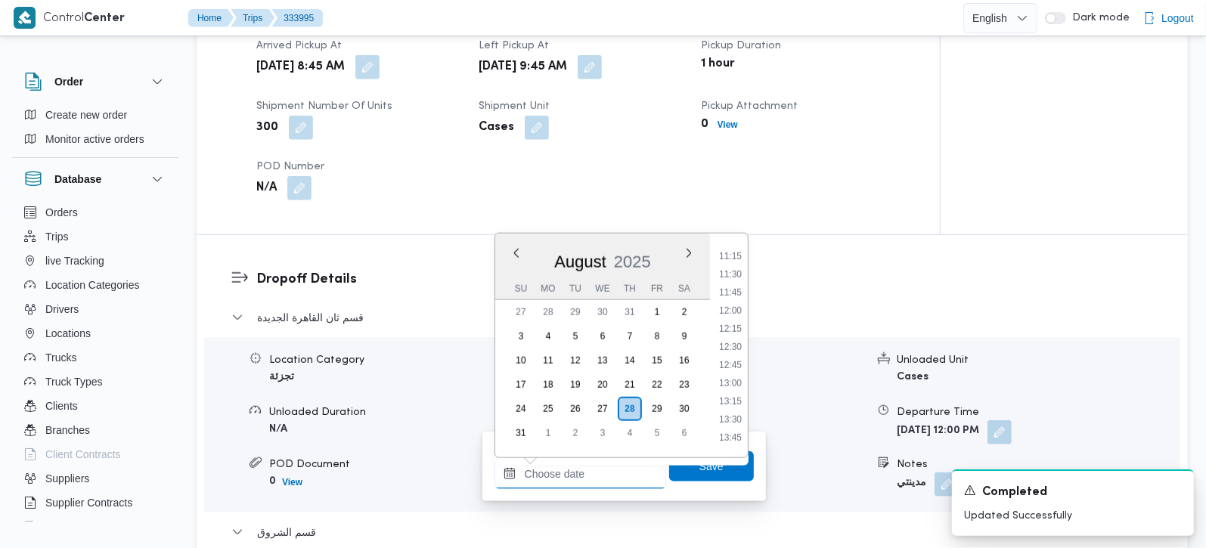
scroll to position [724, 0]
drag, startPoint x: 736, startPoint y: 291, endPoint x: 736, endPoint y: 306, distance: 15.1
click at [736, 291] on li "10:30" at bounding box center [730, 290] width 35 height 15
type input "28/08/2025 10:30"
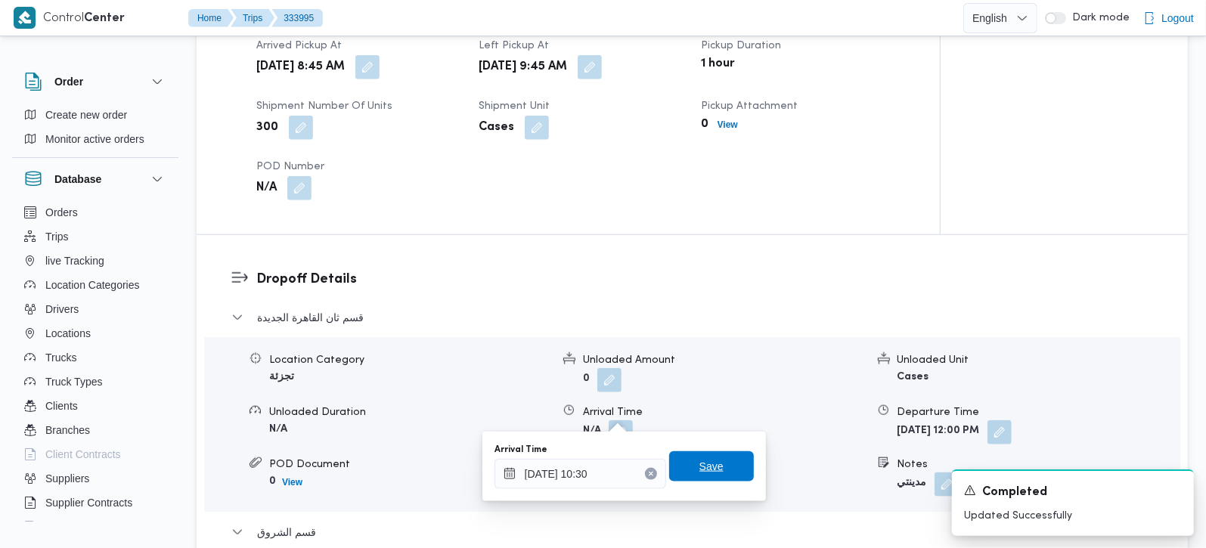
click at [732, 461] on span "Save" at bounding box center [711, 466] width 85 height 30
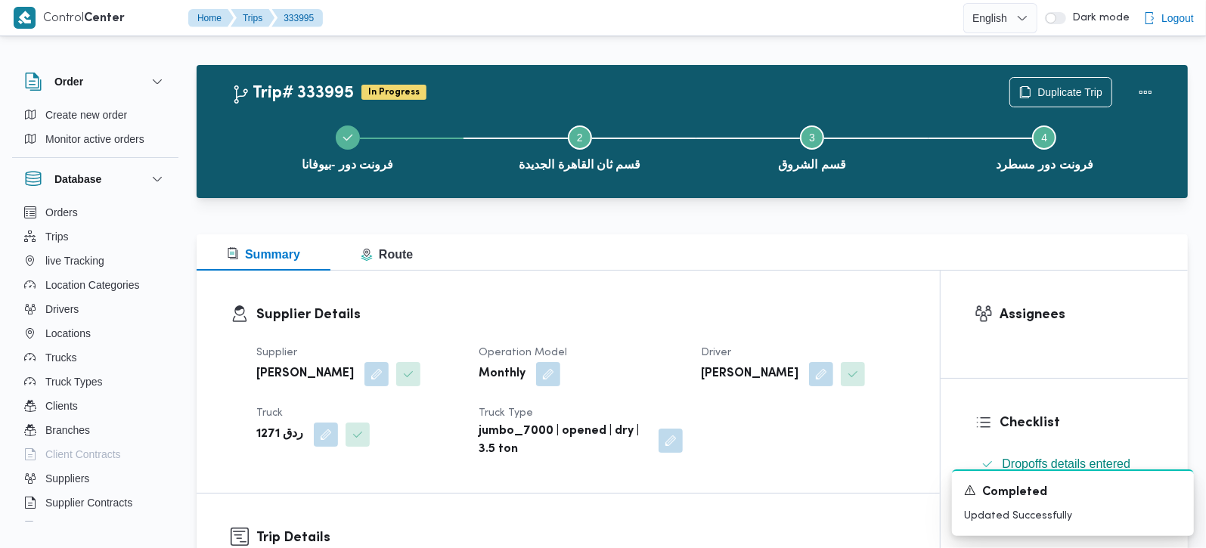
scroll to position [0, 0]
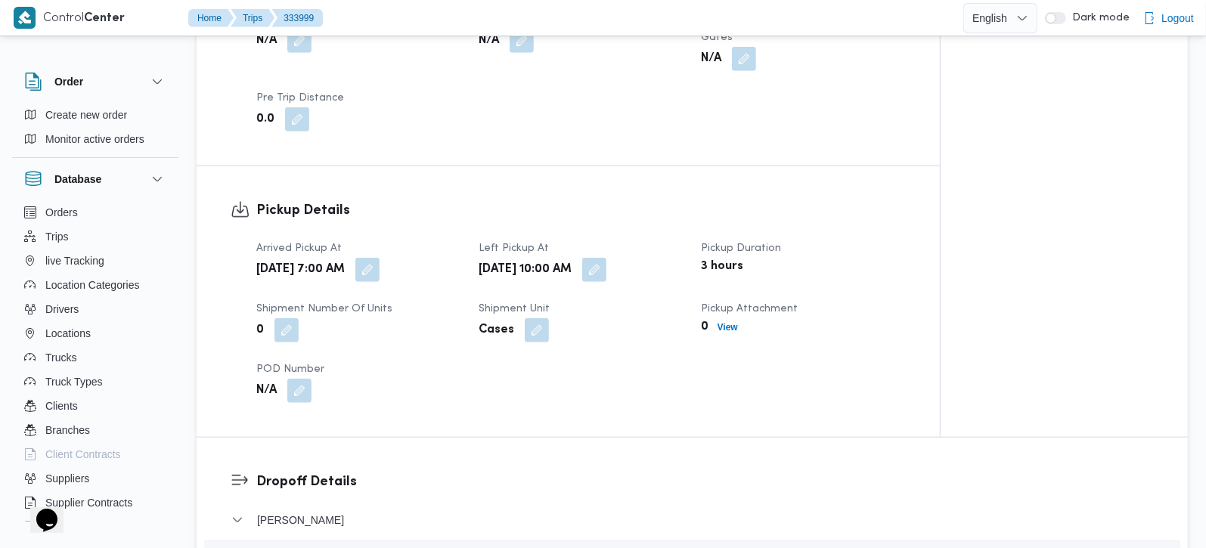
scroll to position [533, 0]
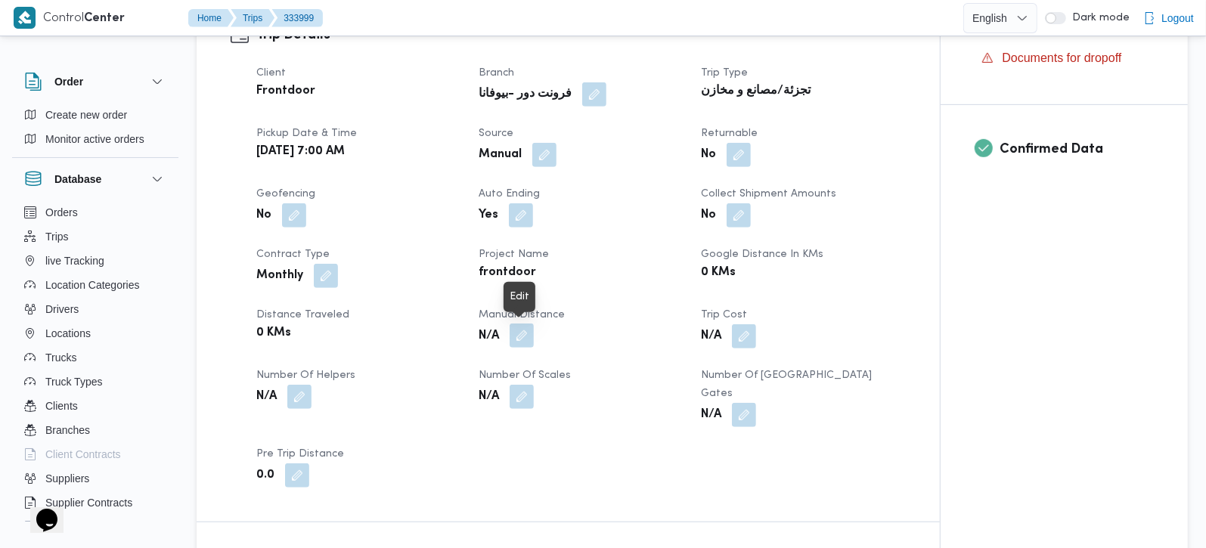
click at [517, 335] on button "button" at bounding box center [521, 335] width 24 height 24
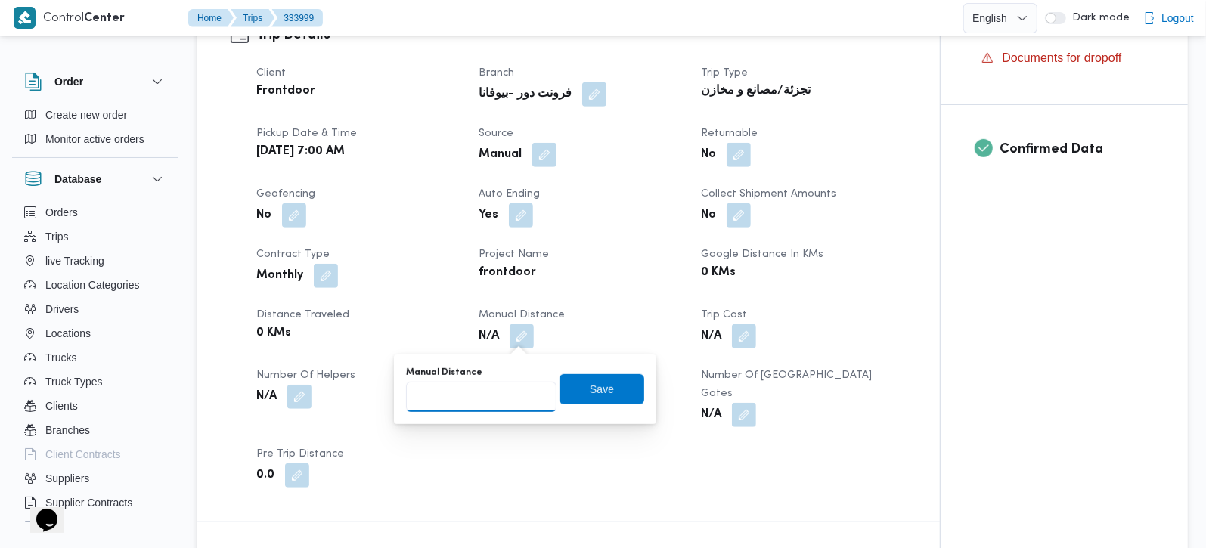
click at [468, 396] on input "Manual Distance" at bounding box center [481, 397] width 150 height 30
type input "105"
click at [561, 389] on span "Save" at bounding box center [601, 388] width 85 height 30
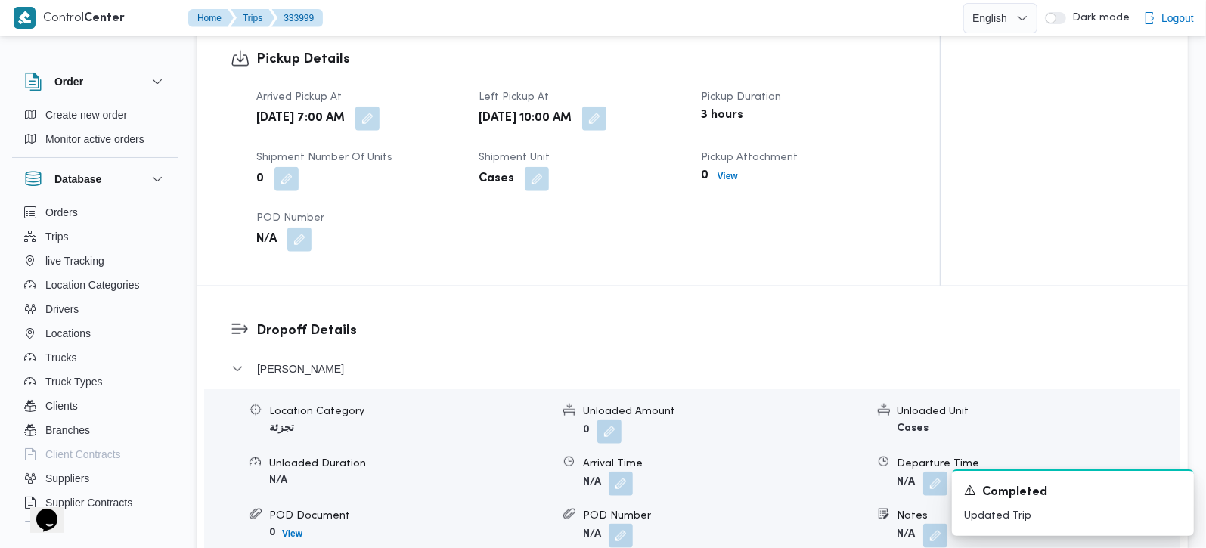
scroll to position [1066, 0]
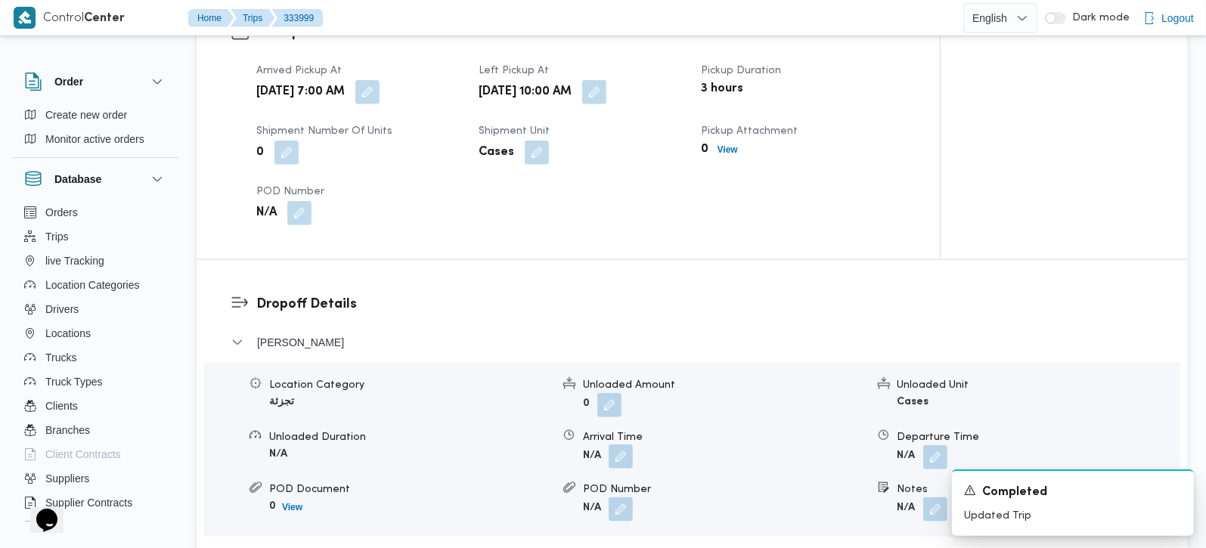
click at [628, 444] on button "button" at bounding box center [620, 456] width 24 height 24
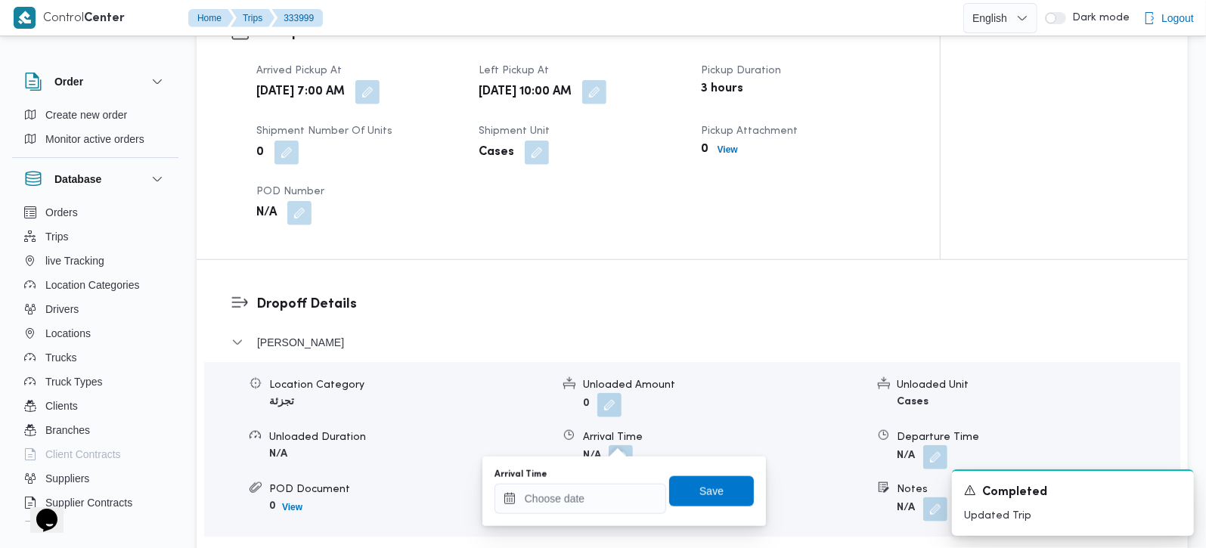
click at [601, 518] on div "You are in a dialog. To close this dialog, hit escape. Arrival Time Save" at bounding box center [623, 492] width 283 height 70
click at [601, 496] on input "Arrival Time" at bounding box center [580, 499] width 172 height 30
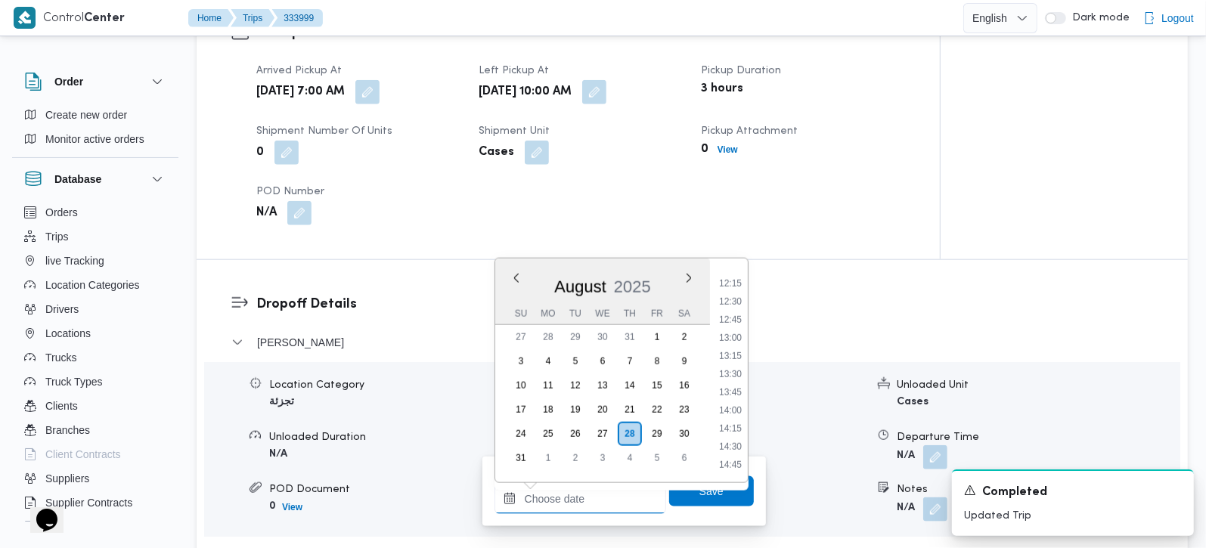
scroll to position [794, 0]
click at [738, 285] on li "11:00" at bounding box center [730, 281] width 35 height 15
type input "28/08/2025 11:00"
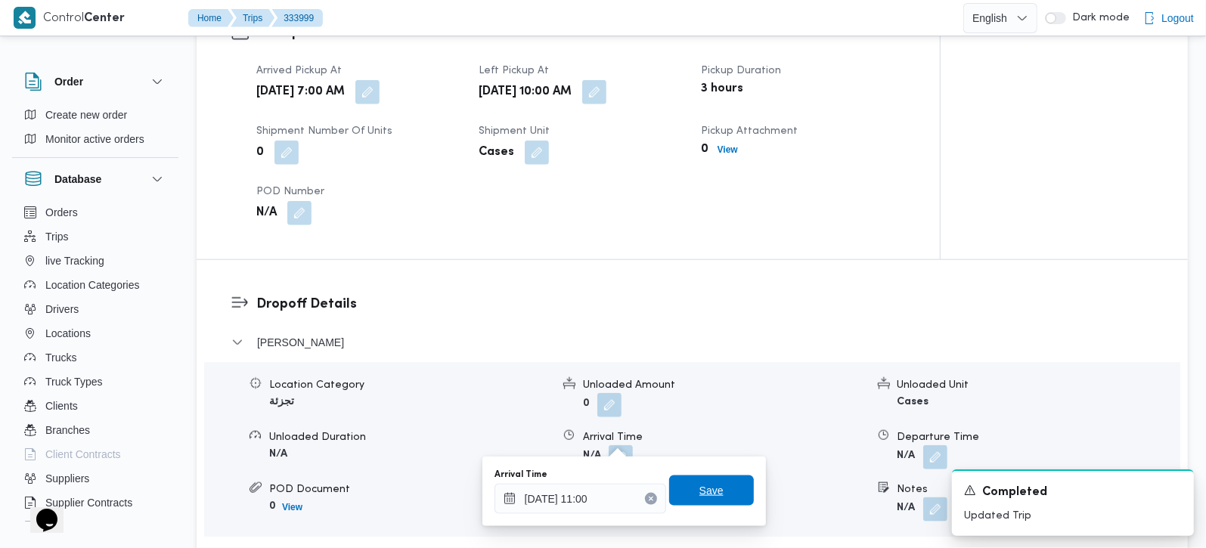
click at [699, 484] on span "Save" at bounding box center [711, 490] width 24 height 18
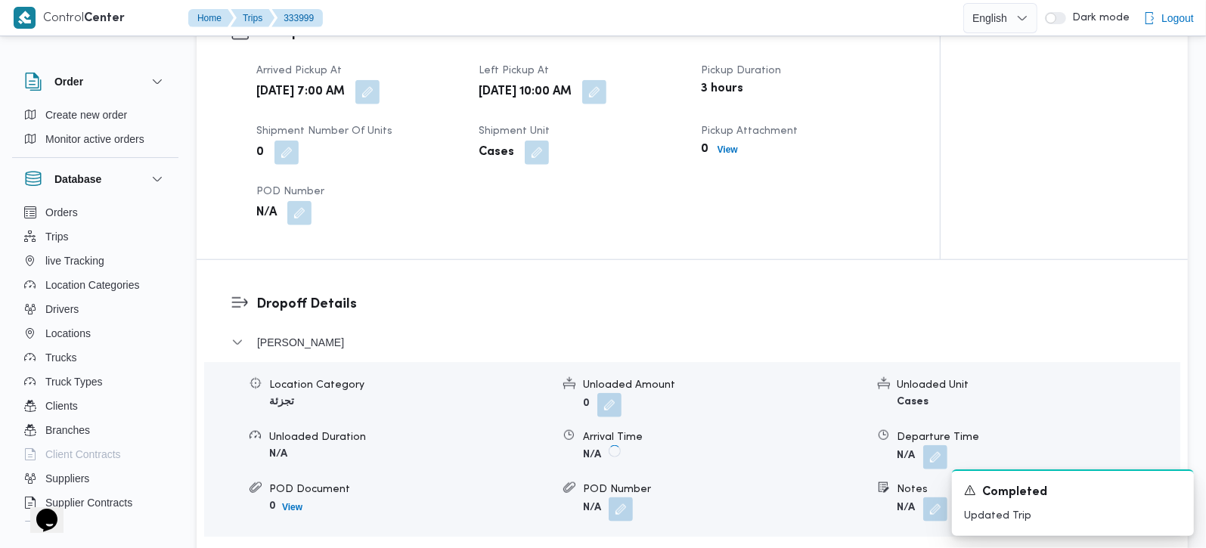
scroll to position [1156, 0]
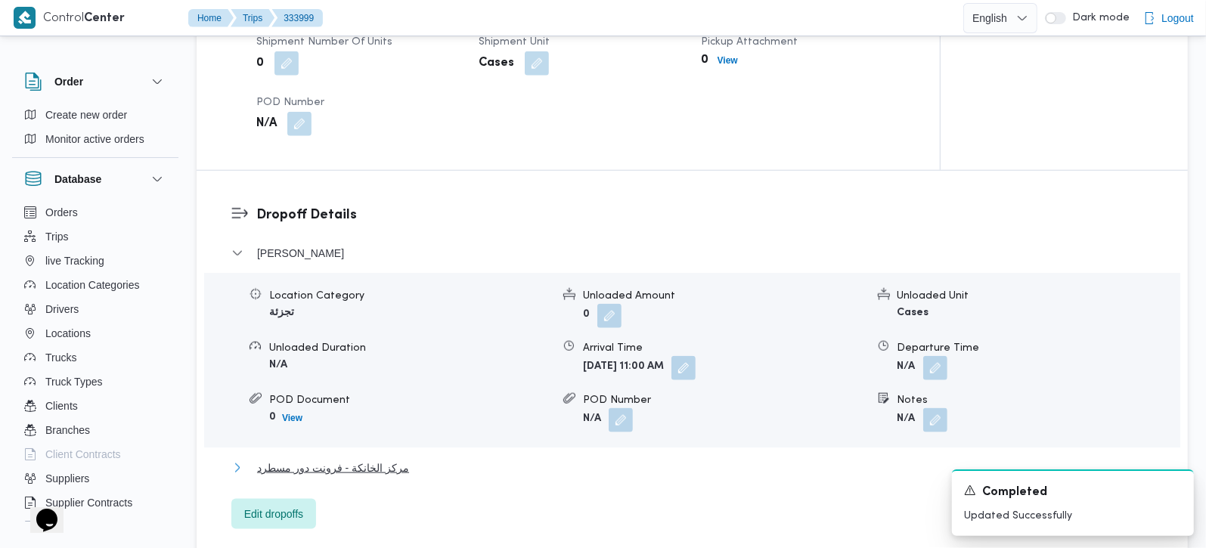
click at [366, 459] on span "مركز الخانكة - فرونت دور مسطرد" at bounding box center [333, 468] width 152 height 18
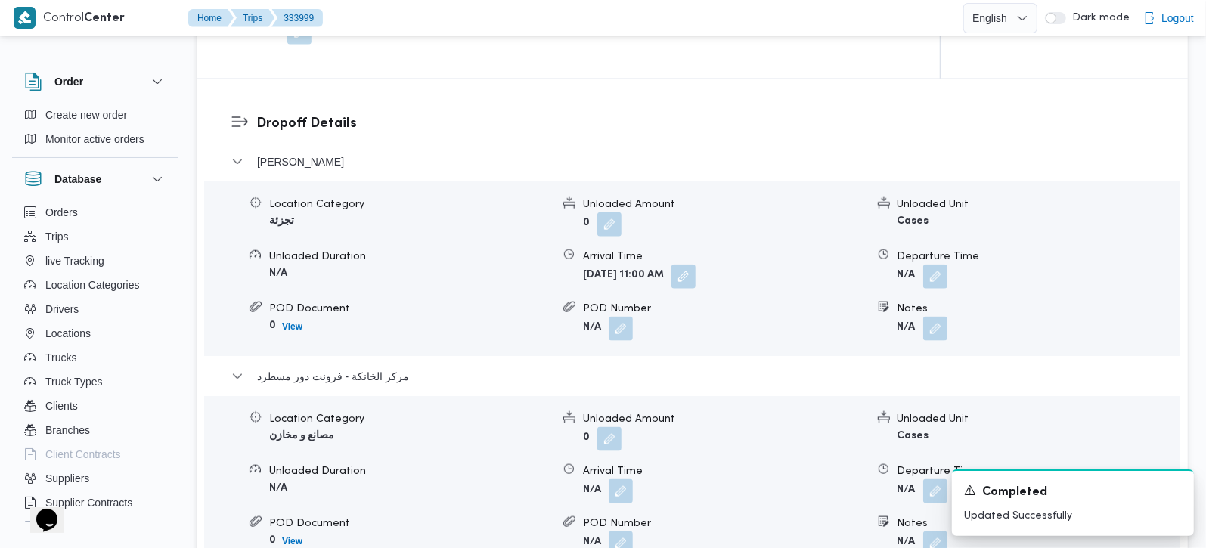
scroll to position [1333, 0]
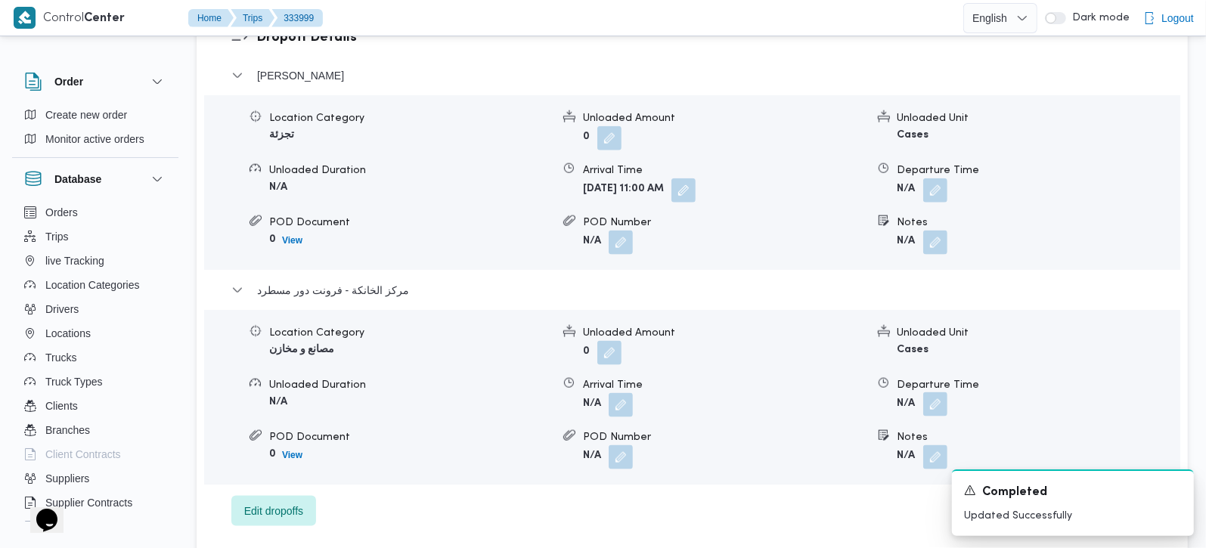
click at [933, 396] on button "button" at bounding box center [935, 404] width 24 height 24
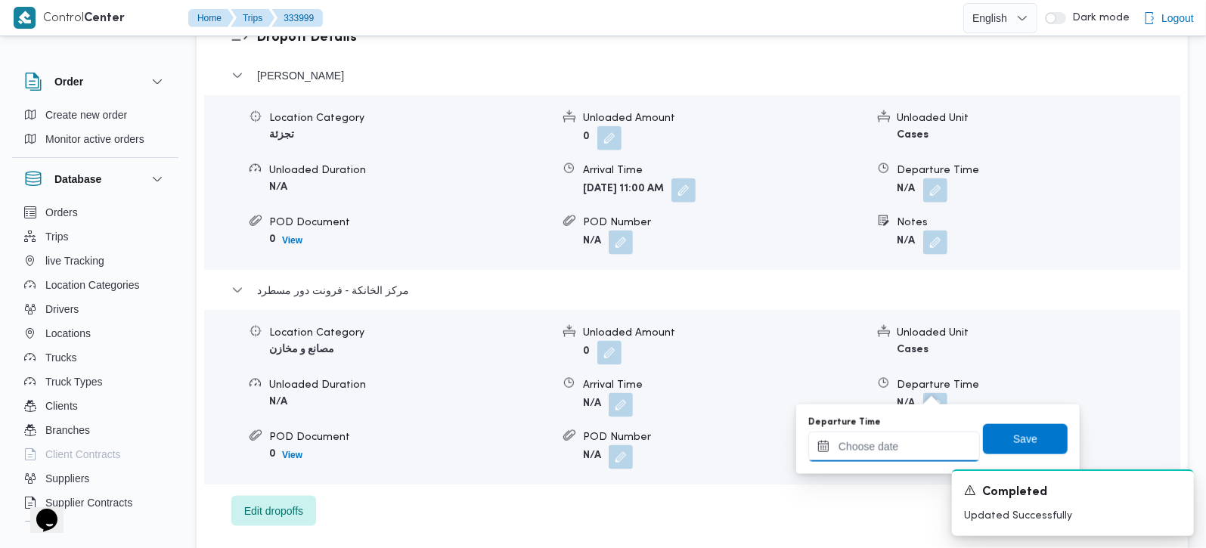
click at [904, 432] on input "Departure Time" at bounding box center [894, 447] width 172 height 30
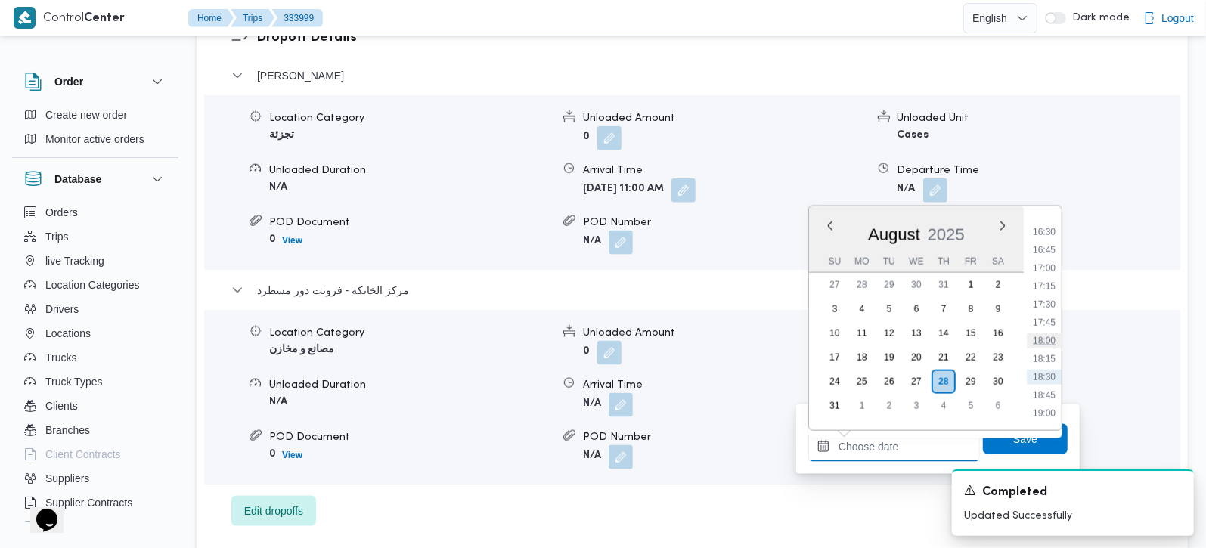
scroll to position [1150, 0]
click at [1052, 277] on li "16:30" at bounding box center [1043, 272] width 35 height 15
type input "28/08/2025 16:30"
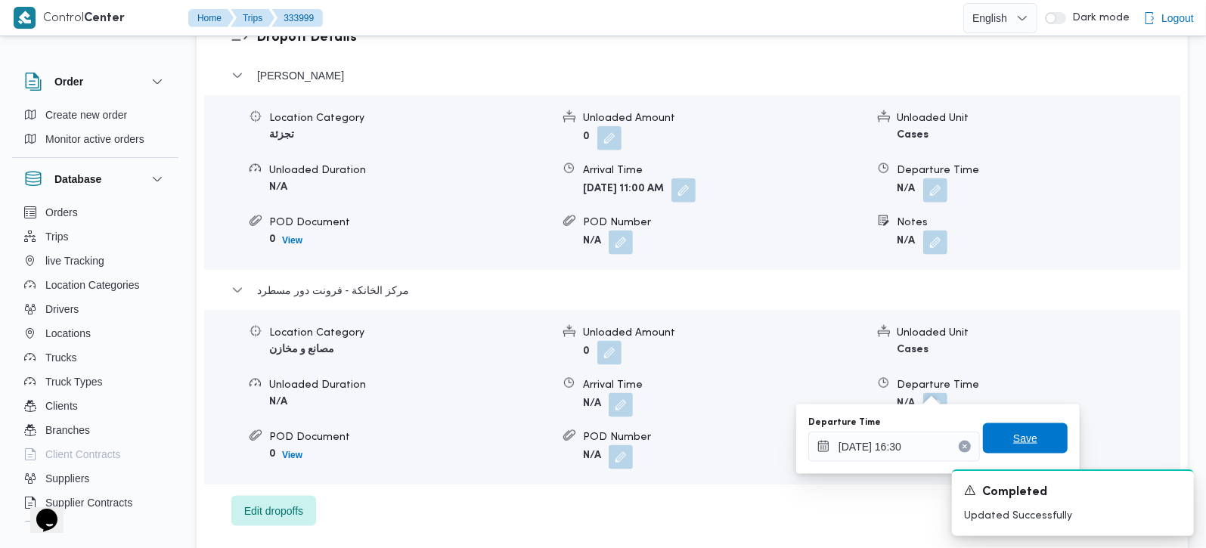
click at [1015, 436] on span "Save" at bounding box center [1025, 438] width 24 height 18
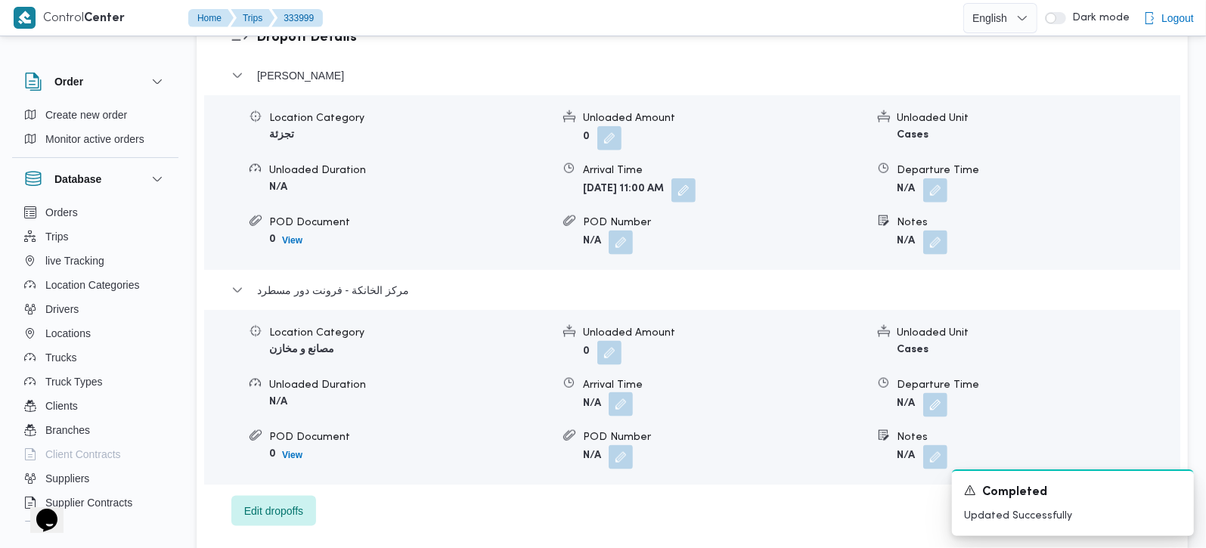
click at [623, 392] on button "button" at bounding box center [620, 404] width 24 height 24
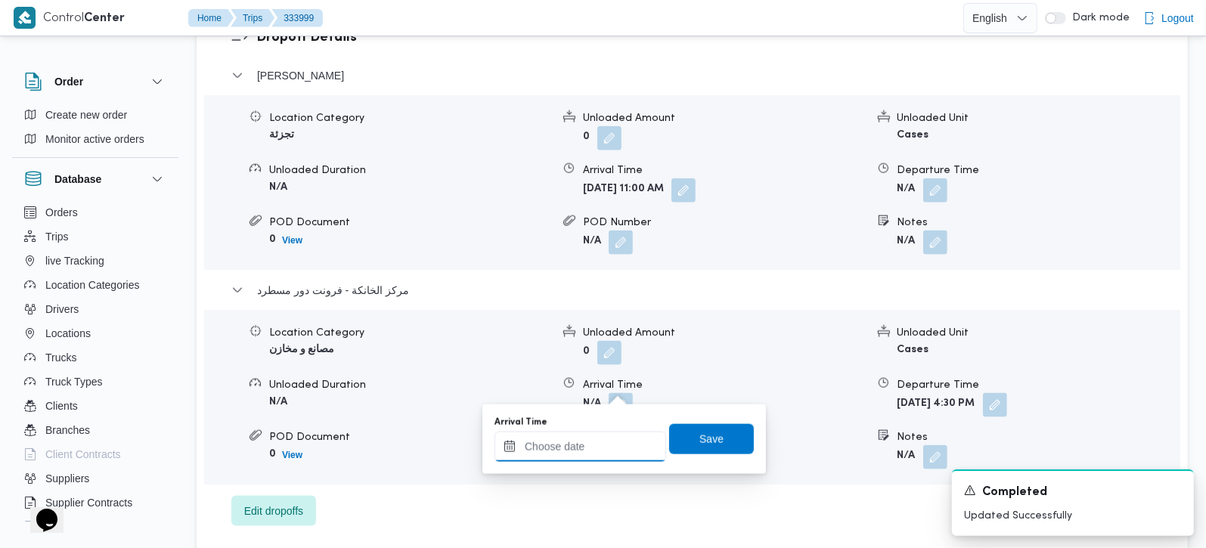
click at [605, 435] on input "Arrival Time" at bounding box center [580, 447] width 172 height 30
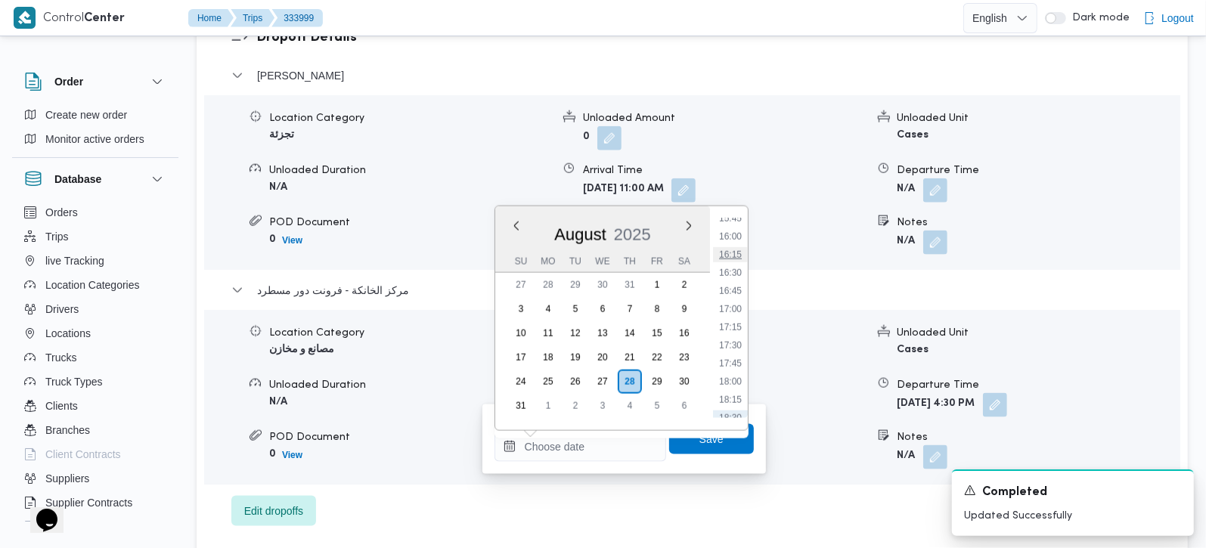
click at [736, 254] on li "16:15" at bounding box center [730, 254] width 35 height 15
type input "28/08/2025 16:15"
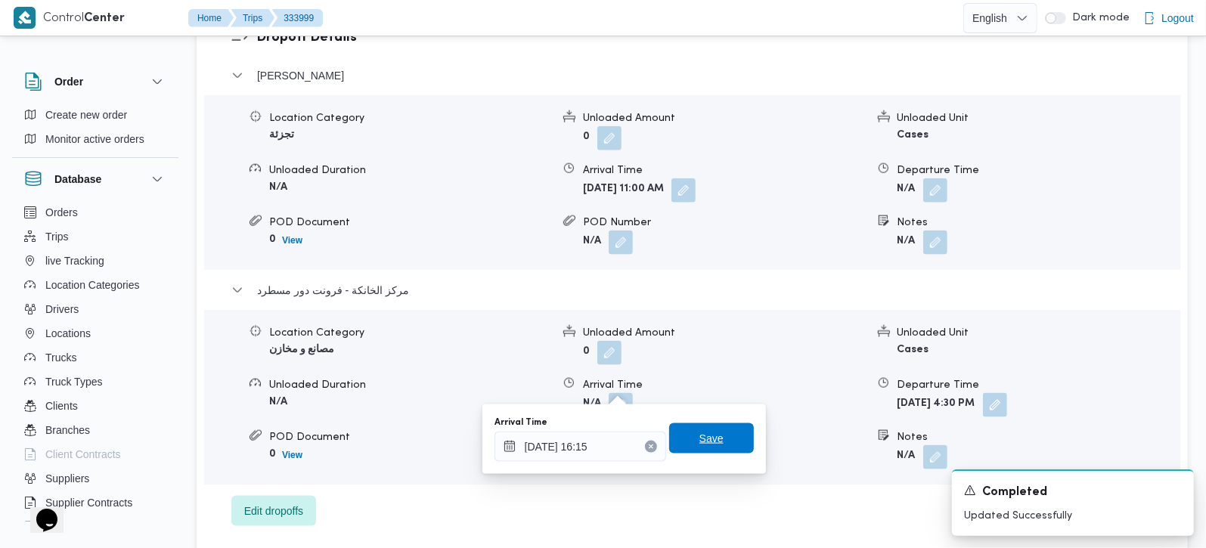
click at [717, 437] on span "Save" at bounding box center [711, 438] width 85 height 30
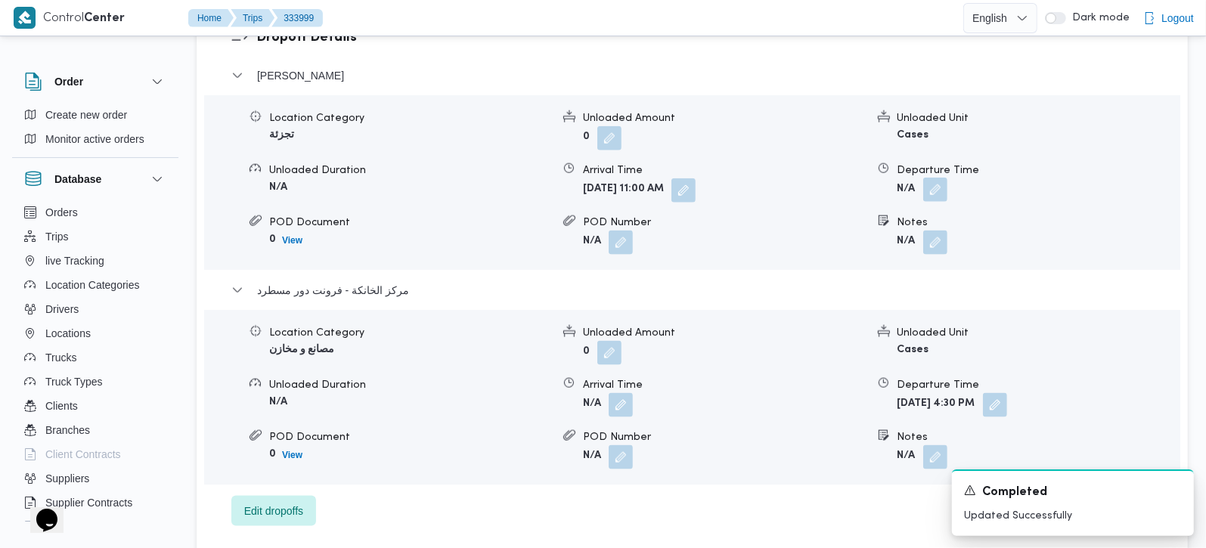
click at [936, 178] on button "button" at bounding box center [935, 190] width 24 height 24
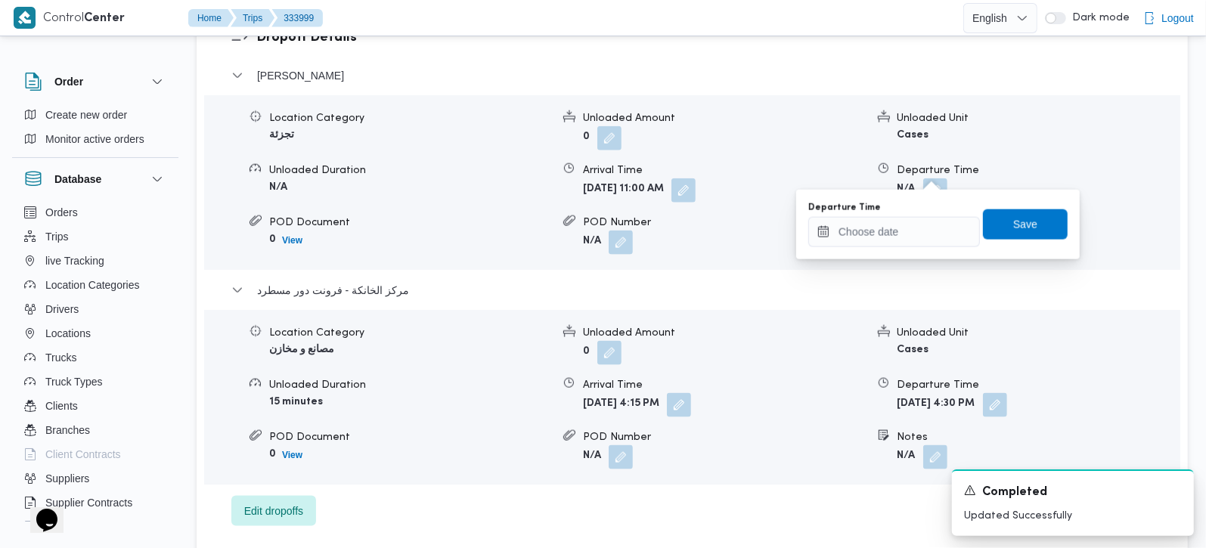
click at [913, 247] on div "Departure Time Save" at bounding box center [937, 224] width 262 height 48
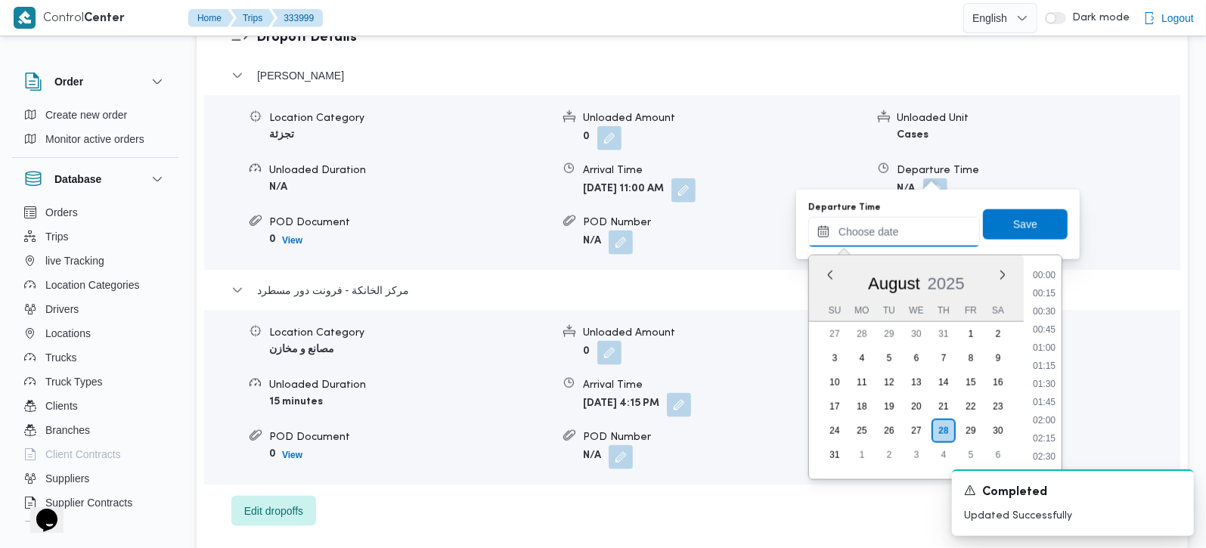
click at [913, 240] on input "Departure Time" at bounding box center [894, 232] width 172 height 30
click at [1045, 323] on li "15:15" at bounding box center [1043, 320] width 35 height 15
type input "[DATE] 15:15"
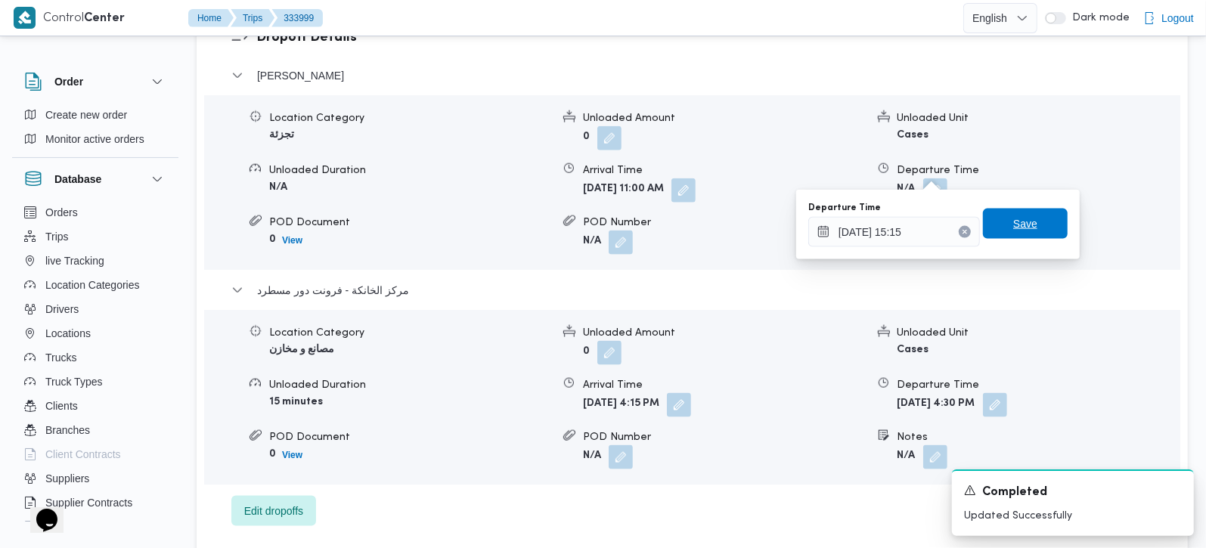
click at [1014, 230] on span "Save" at bounding box center [1025, 224] width 24 height 18
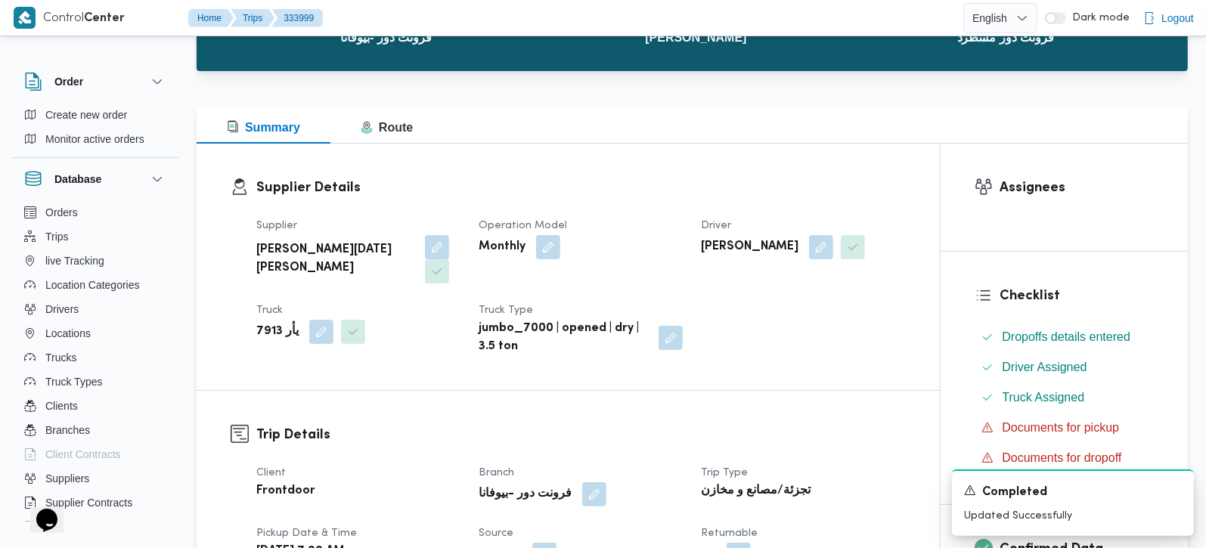
scroll to position [0, 0]
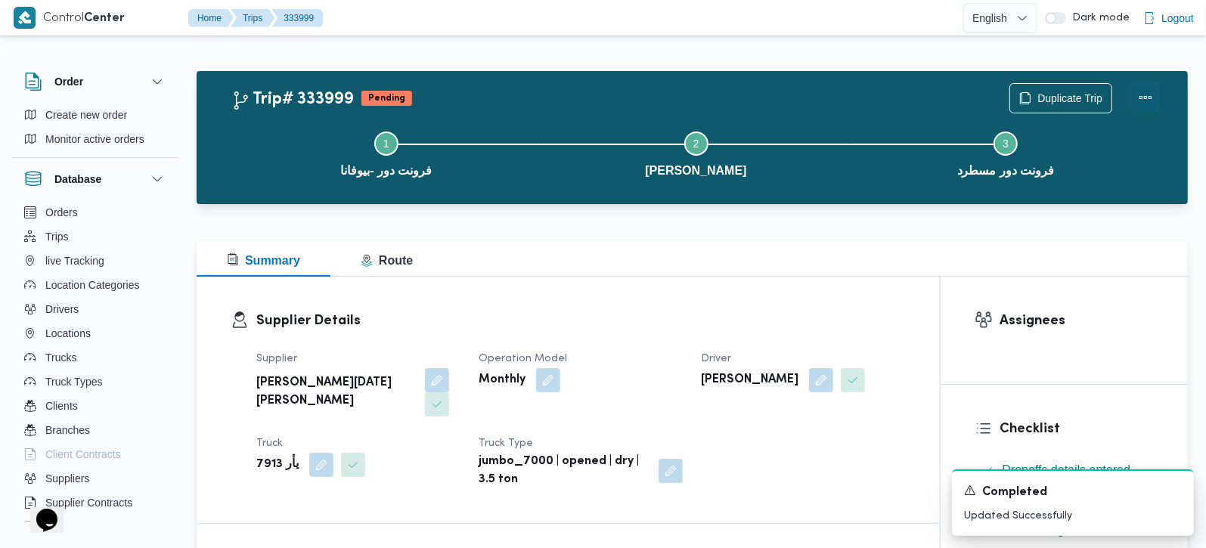
click at [1157, 90] on button "Actions" at bounding box center [1145, 97] width 30 height 30
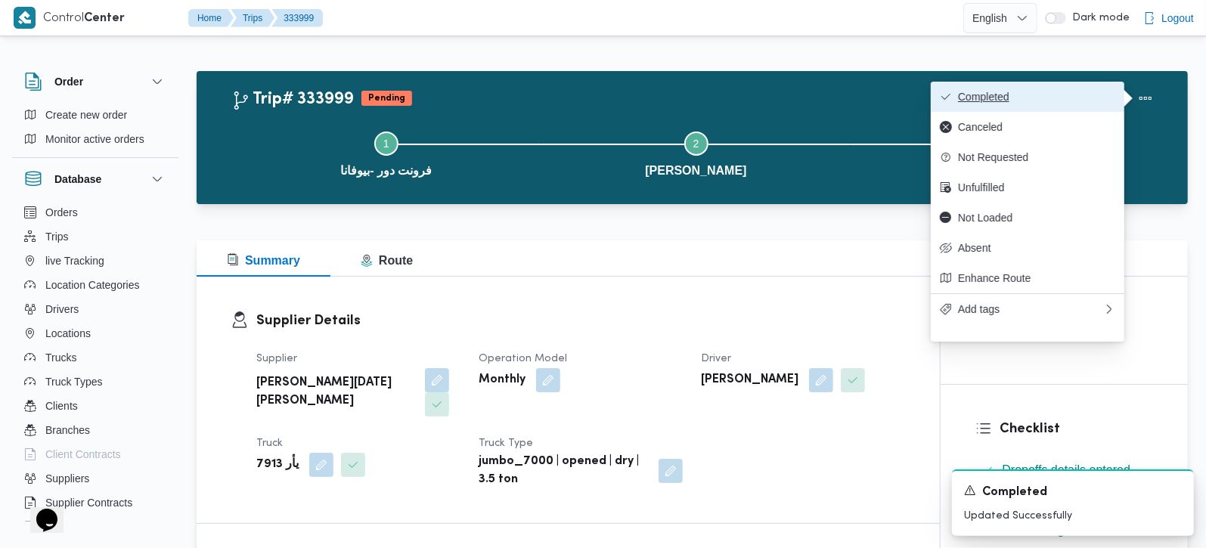
click at [1064, 99] on span "Completed" at bounding box center [1036, 97] width 157 height 12
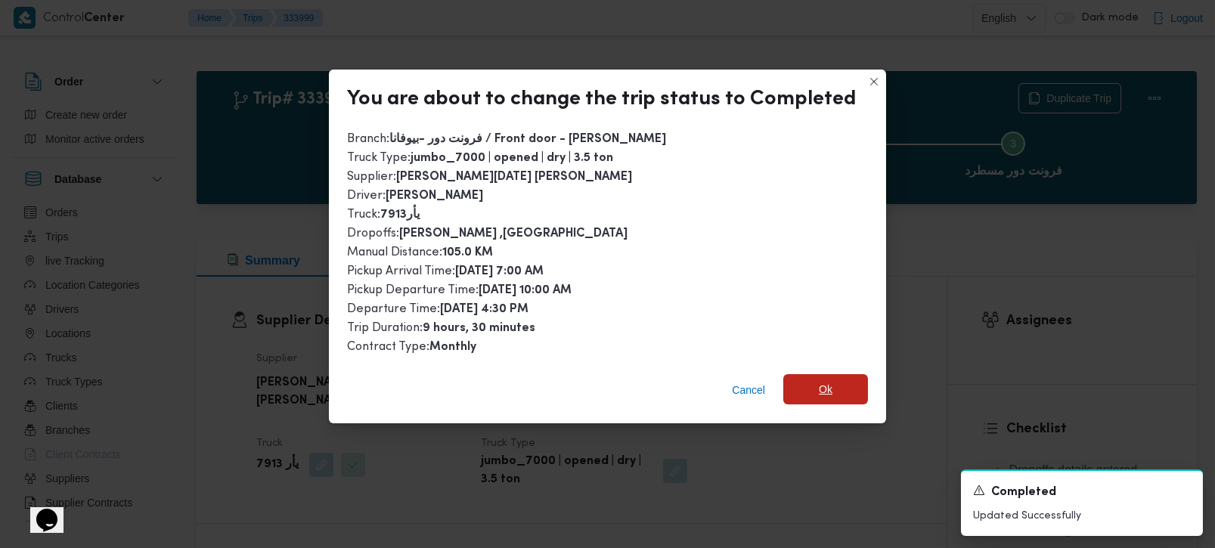
click at [848, 379] on span "Ok" at bounding box center [825, 389] width 85 height 30
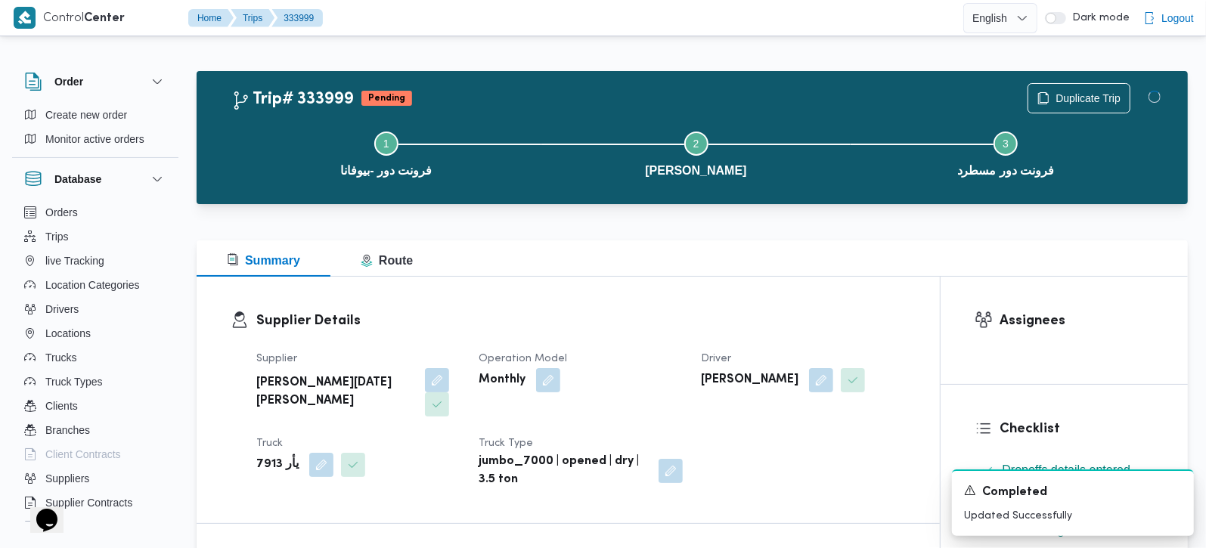
click at [832, 263] on div "Summary Route" at bounding box center [692, 258] width 991 height 36
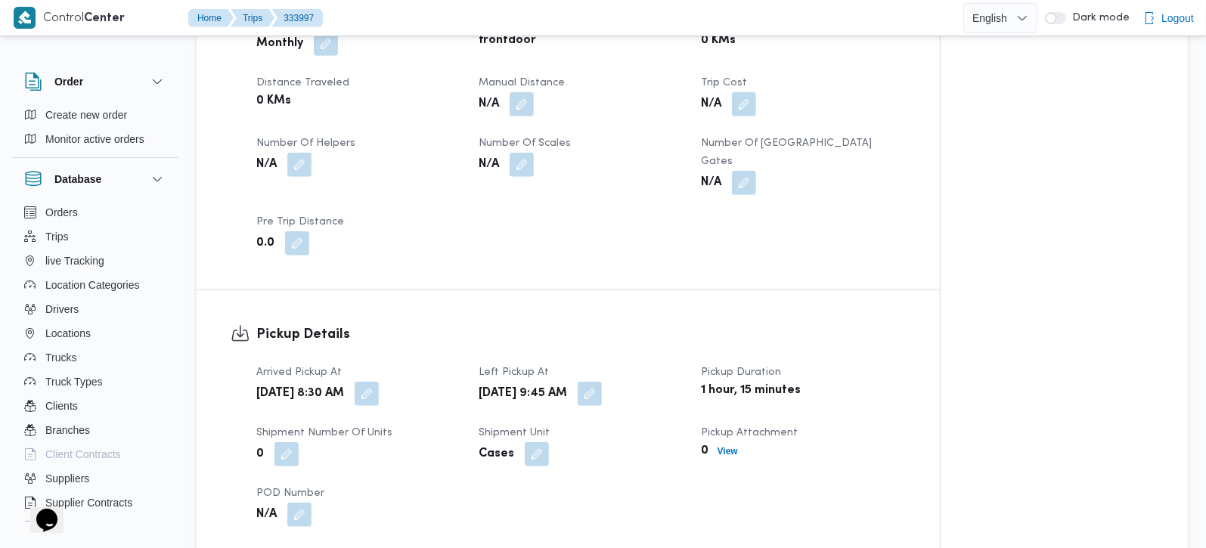
scroll to position [711, 0]
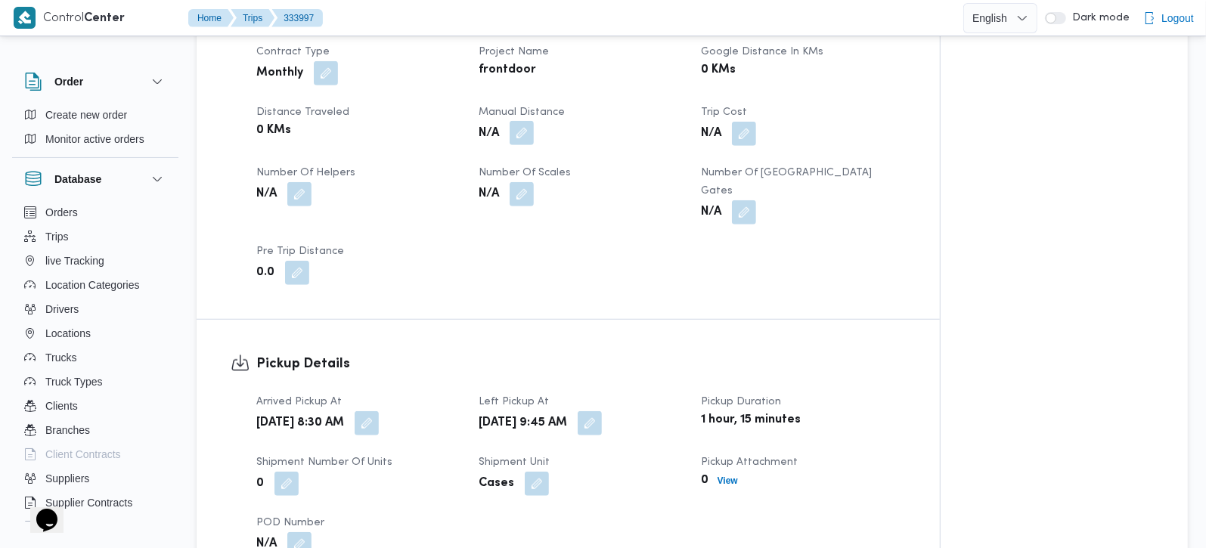
click at [525, 128] on button "button" at bounding box center [521, 133] width 24 height 24
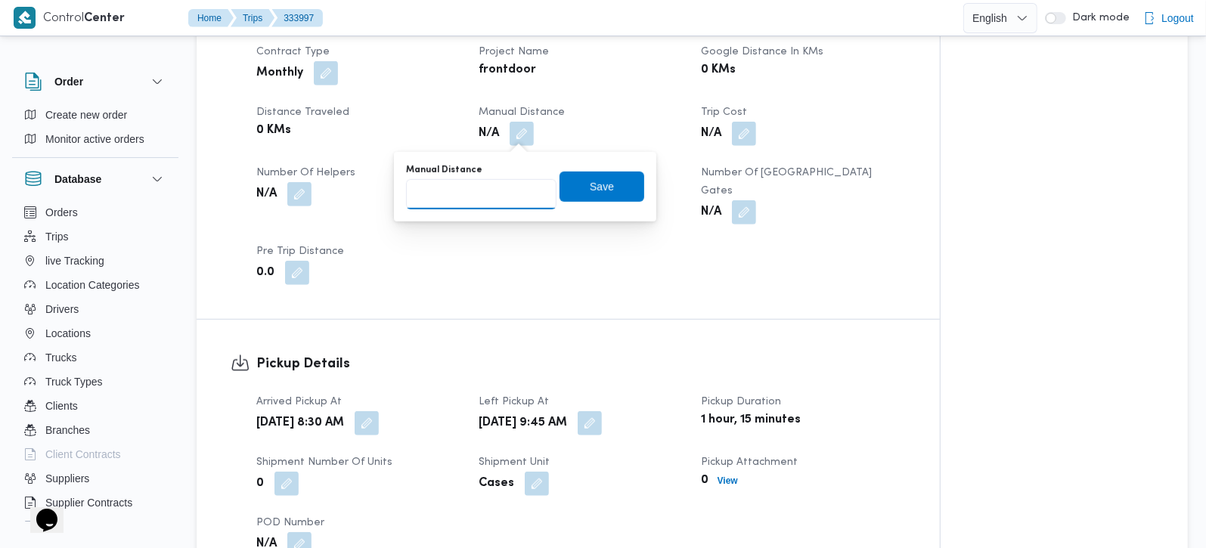
click at [476, 195] on input "Manual Distance" at bounding box center [481, 194] width 150 height 30
type input "114"
click at [559, 187] on span "Save" at bounding box center [601, 186] width 85 height 30
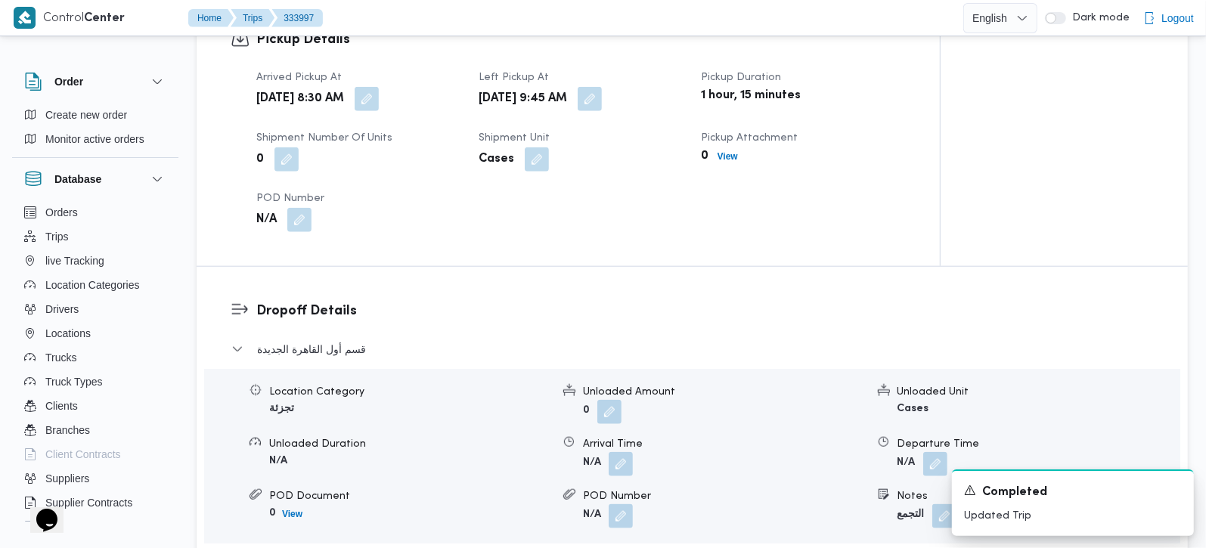
scroll to position [1066, 0]
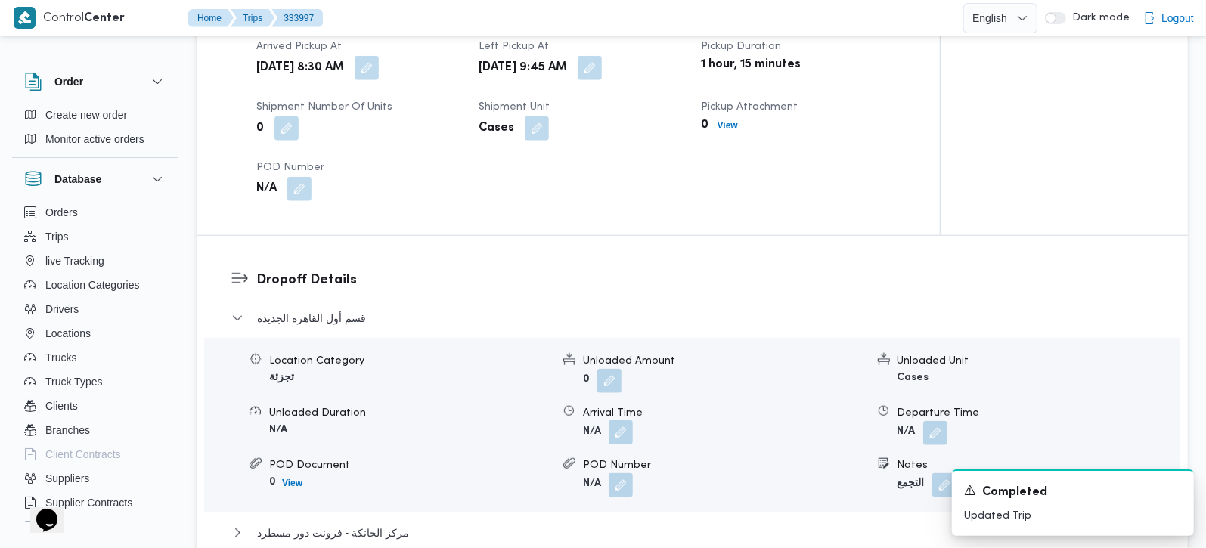
click at [615, 420] on button "button" at bounding box center [620, 432] width 24 height 24
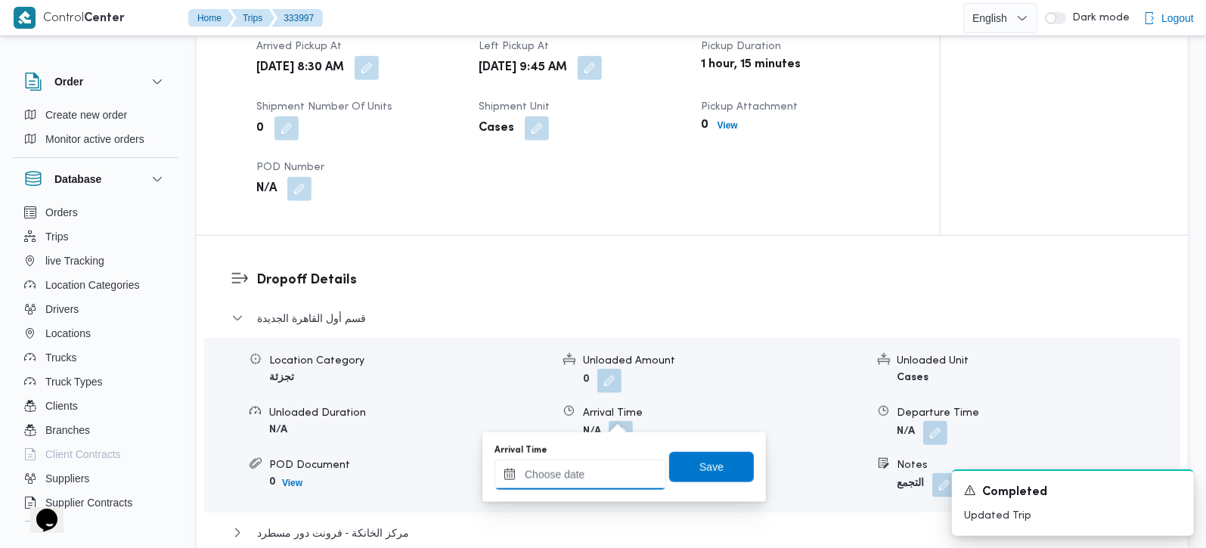
click at [605, 465] on input "Arrival Time" at bounding box center [580, 475] width 172 height 30
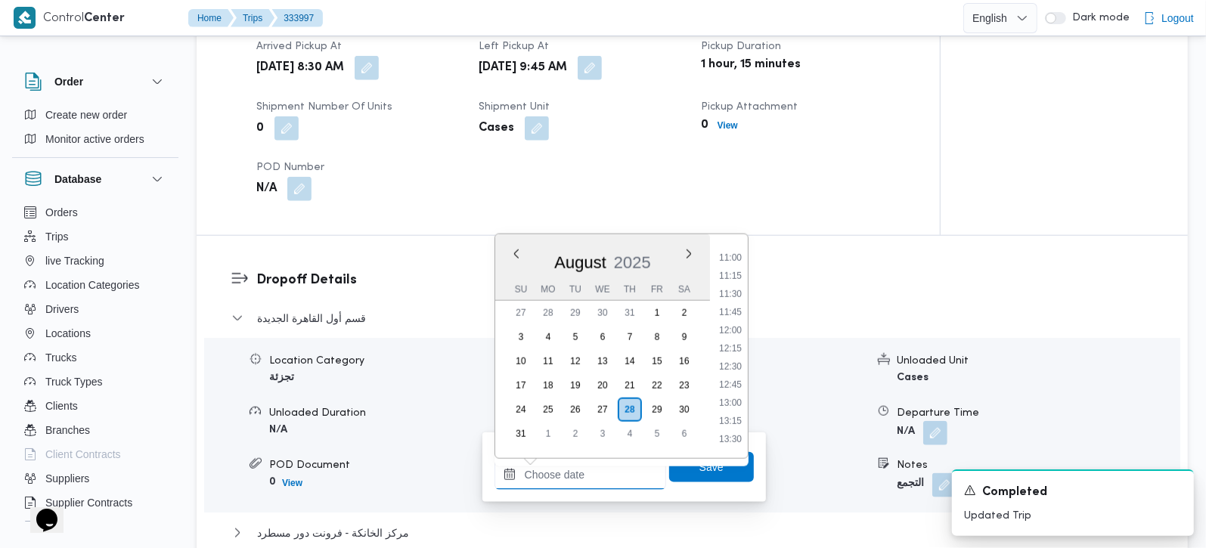
scroll to position [706, 0]
click at [733, 309] on li "10:30" at bounding box center [730, 309] width 35 height 15
type input "28/08/2025 10:30"
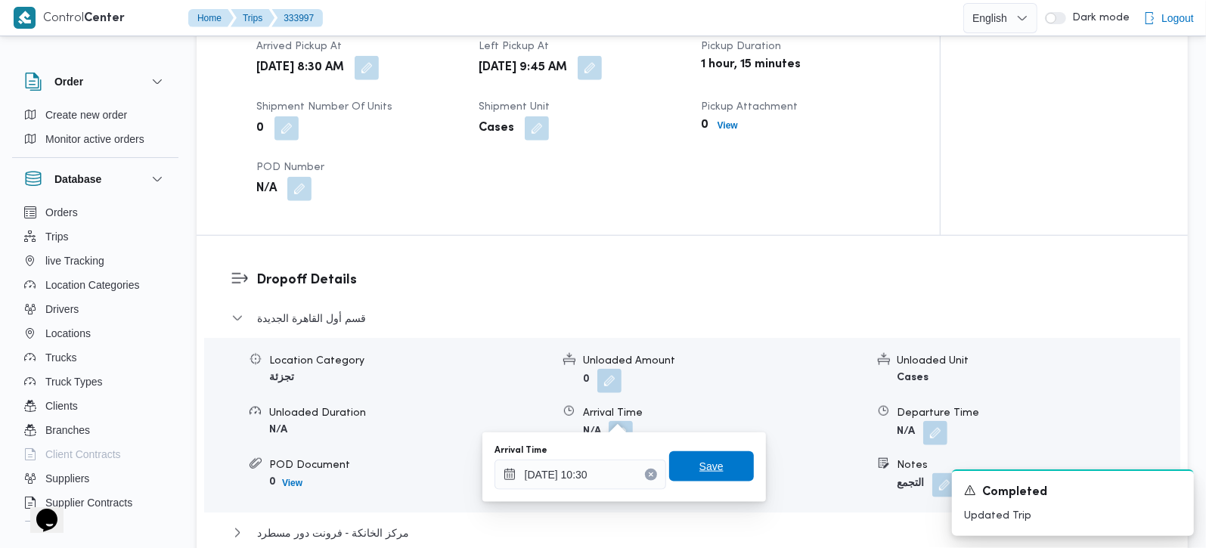
click at [699, 474] on span "Save" at bounding box center [711, 466] width 24 height 18
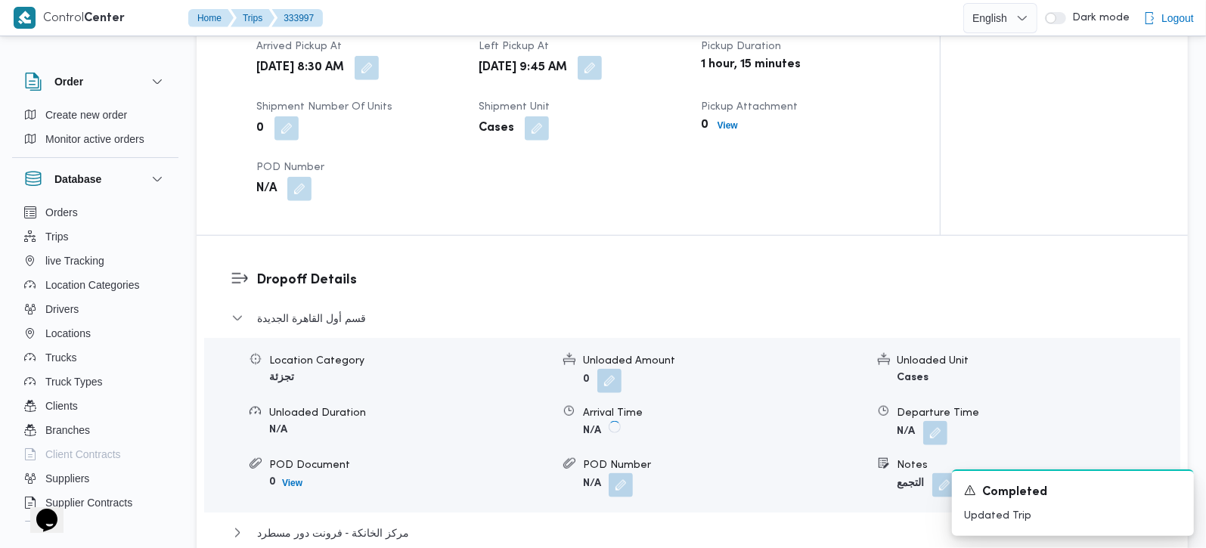
click at [330, 528] on div "مركز الخانكة - فرونت دور مسطرد" at bounding box center [692, 538] width 922 height 29
click at [330, 524] on div "مركز الخانكة - فرونت دور مسطرد" at bounding box center [692, 538] width 922 height 29
click at [329, 524] on span "مركز الخانكة - فرونت دور مسطرد" at bounding box center [333, 533] width 152 height 18
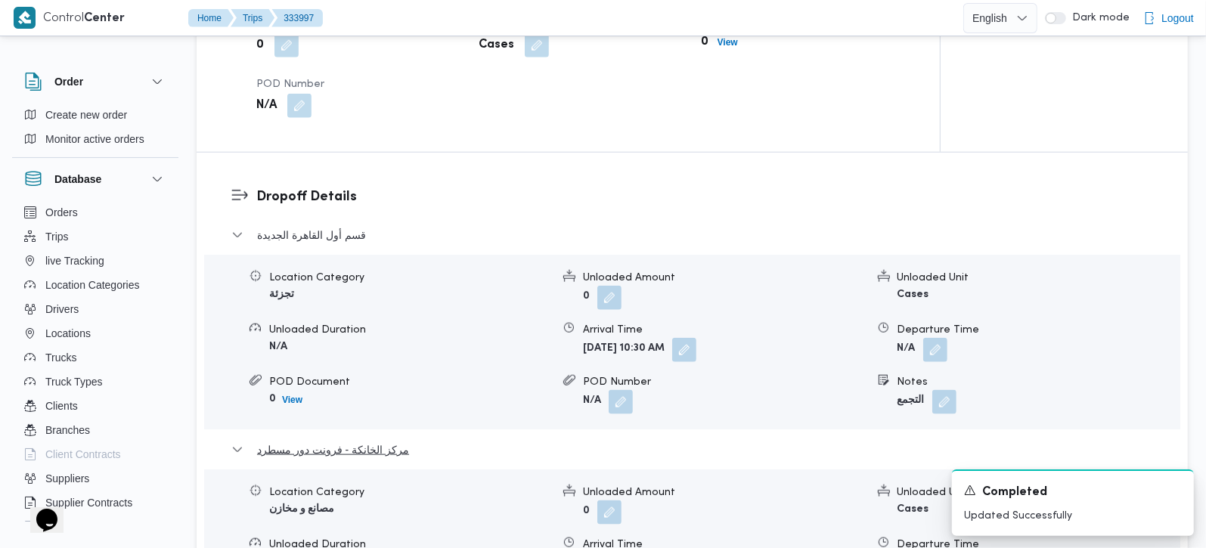
scroll to position [1245, 0]
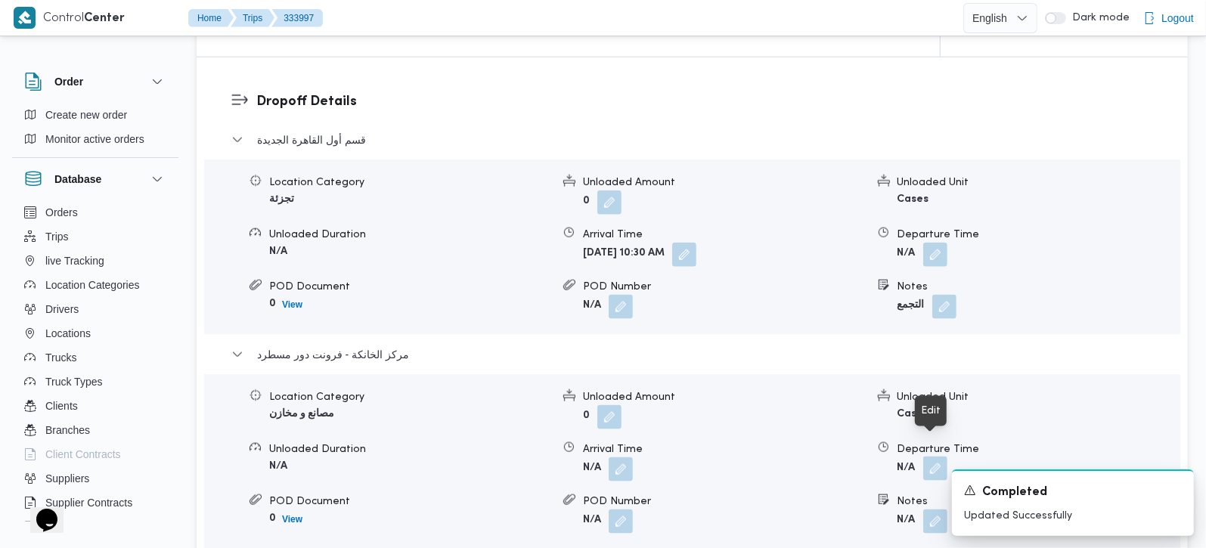
click at [931, 457] on button "button" at bounding box center [935, 469] width 24 height 24
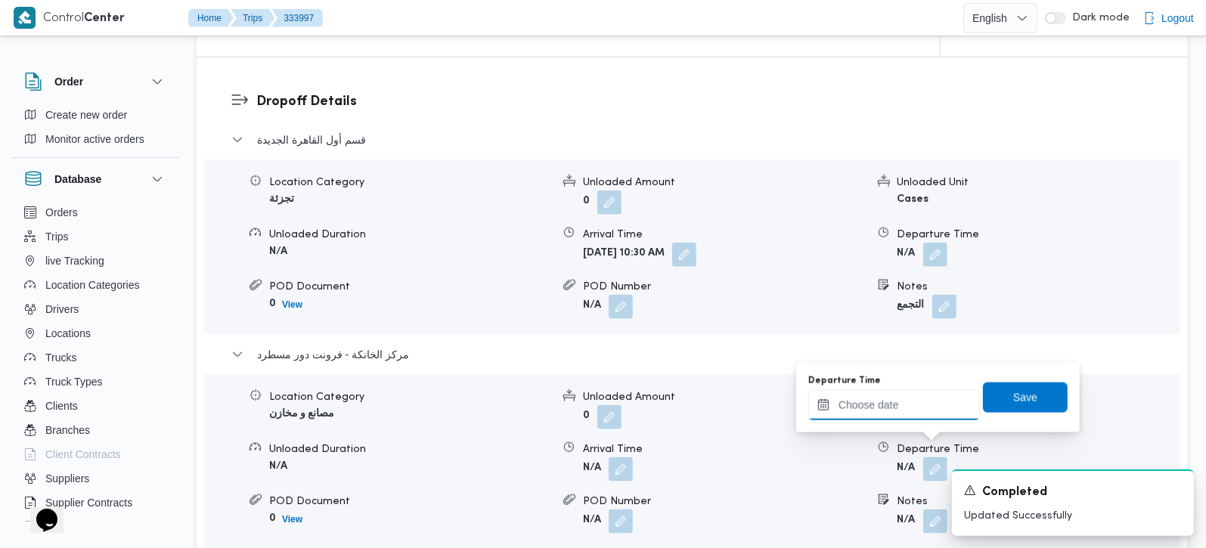
click at [909, 395] on input "Departure Time" at bounding box center [894, 405] width 172 height 30
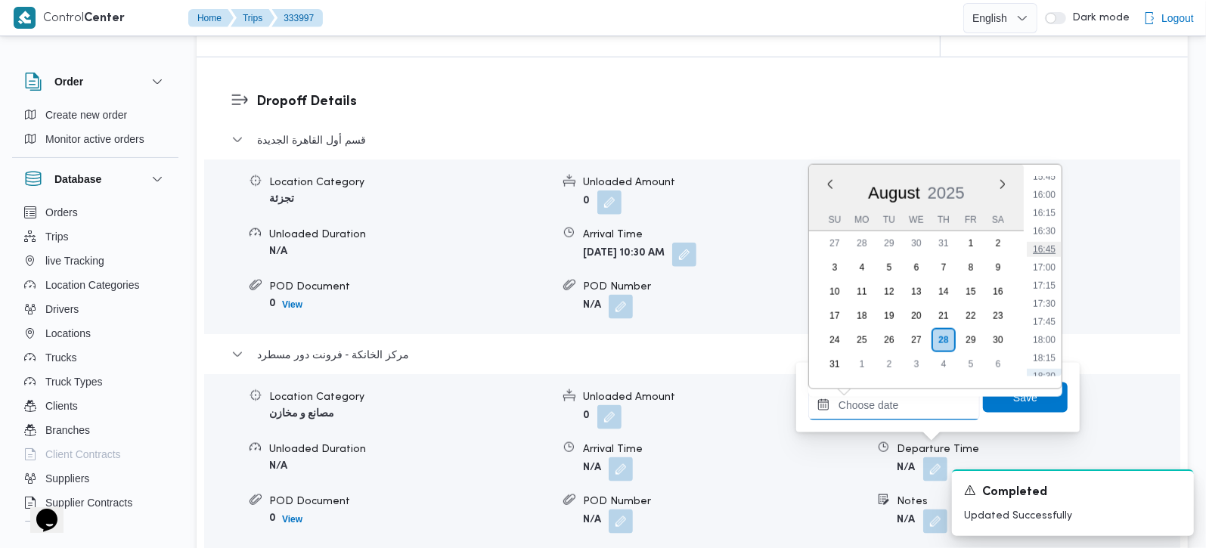
scroll to position [1061, 0]
click at [1040, 296] on li "16:15" at bounding box center [1043, 302] width 35 height 15
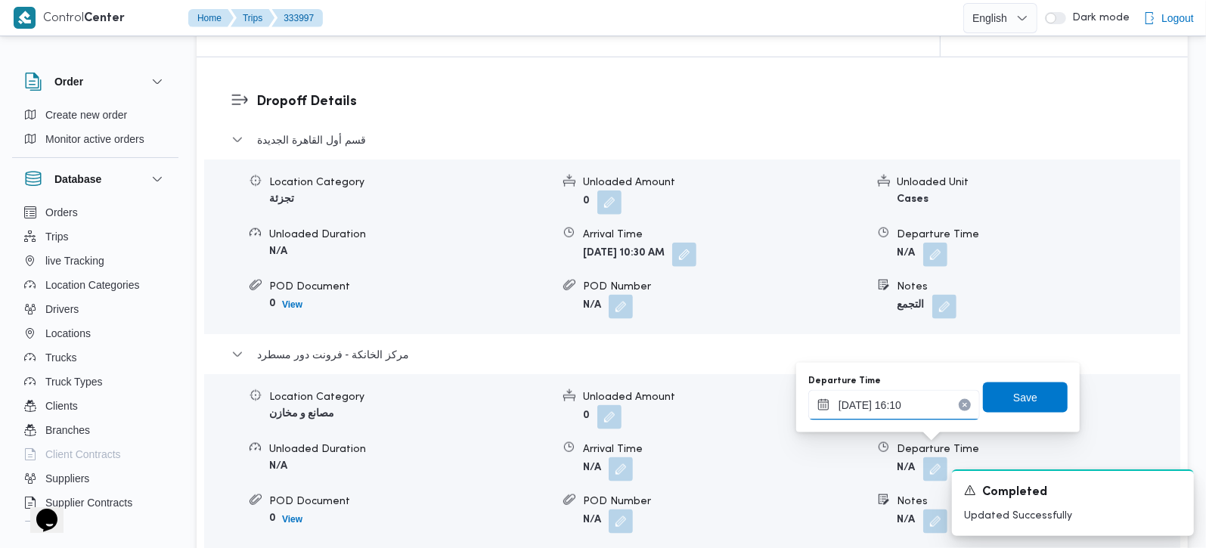
type input "28/08/2025 16:10"
click at [1032, 381] on div "Departure Time 28/08/2025 16:10 Save" at bounding box center [937, 397] width 262 height 48
click at [1029, 387] on span "Save" at bounding box center [1025, 397] width 85 height 30
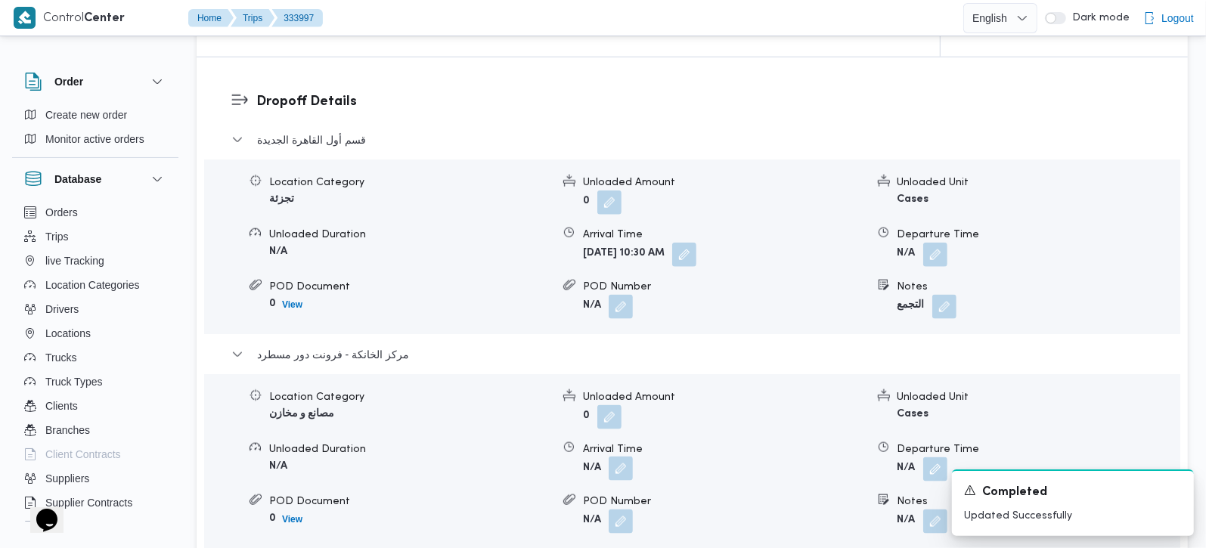
click at [614, 457] on button "button" at bounding box center [620, 469] width 24 height 24
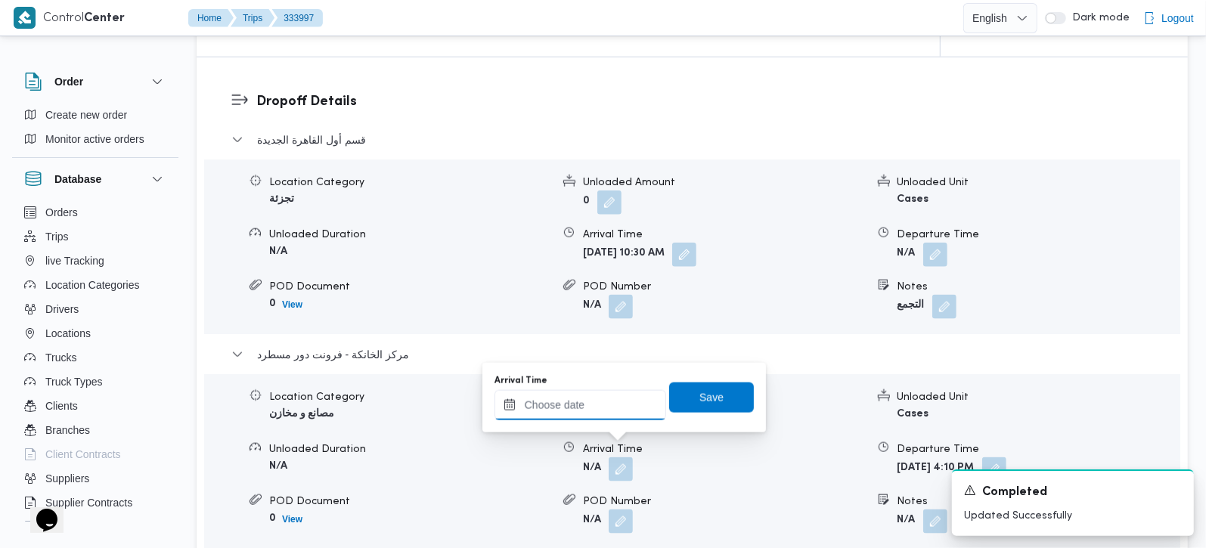
click at [577, 411] on input "Arrival Time" at bounding box center [580, 405] width 172 height 30
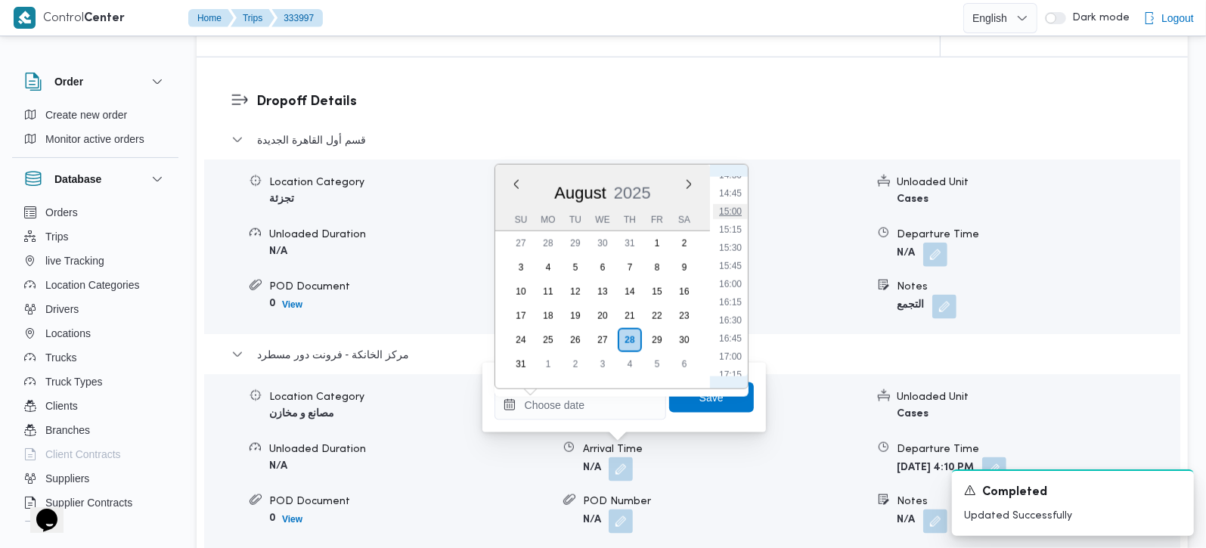
click at [740, 213] on li "15:00" at bounding box center [730, 211] width 35 height 15
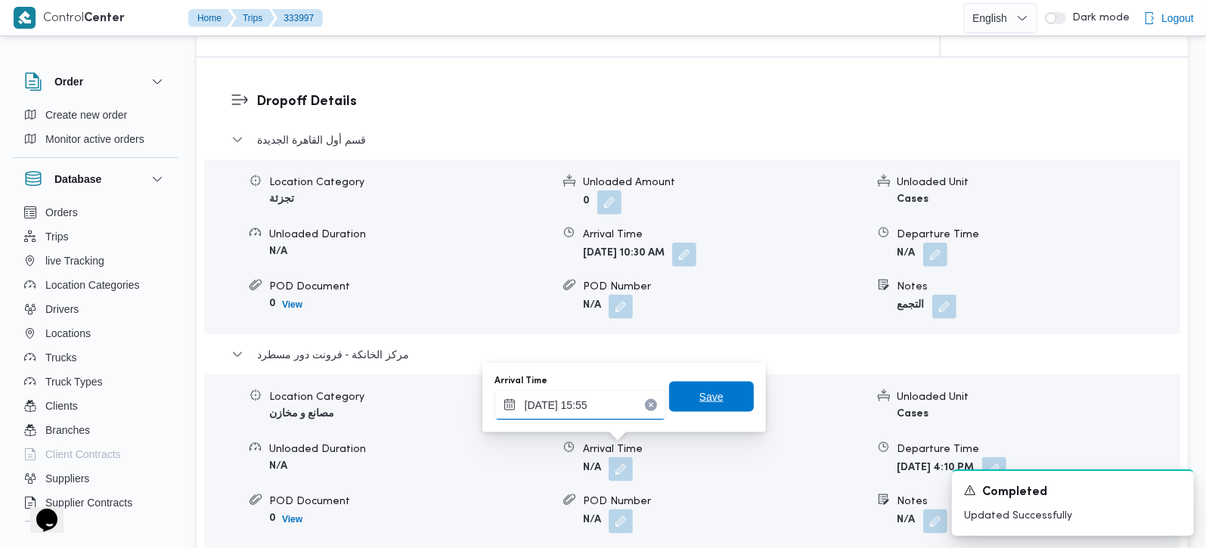
type input "28/08/2025 15:55"
click at [714, 397] on span "Save" at bounding box center [711, 397] width 85 height 30
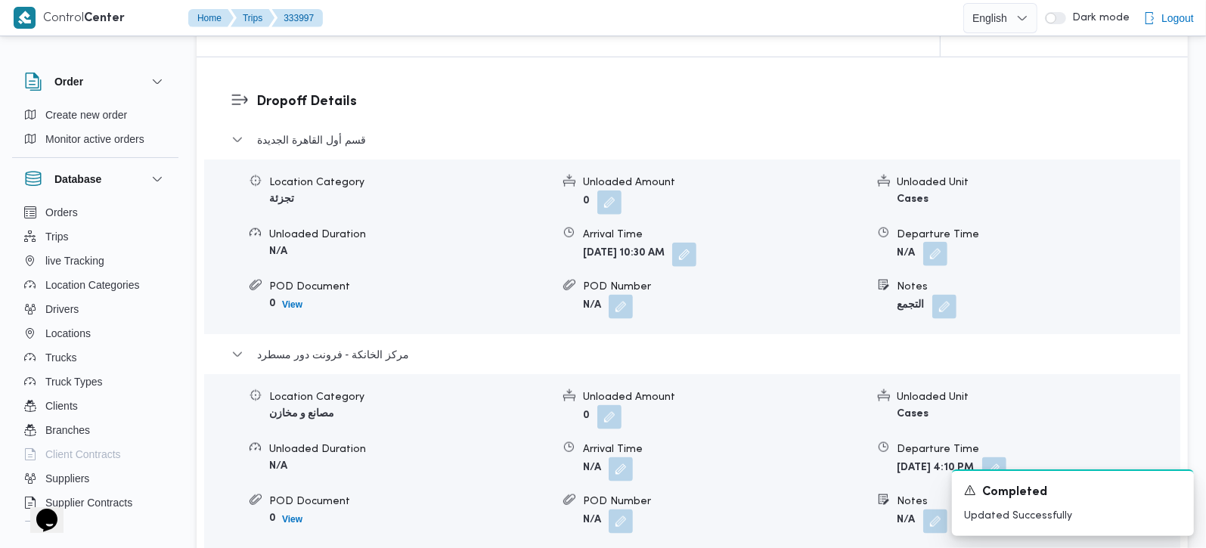
click at [940, 242] on button "button" at bounding box center [935, 254] width 24 height 24
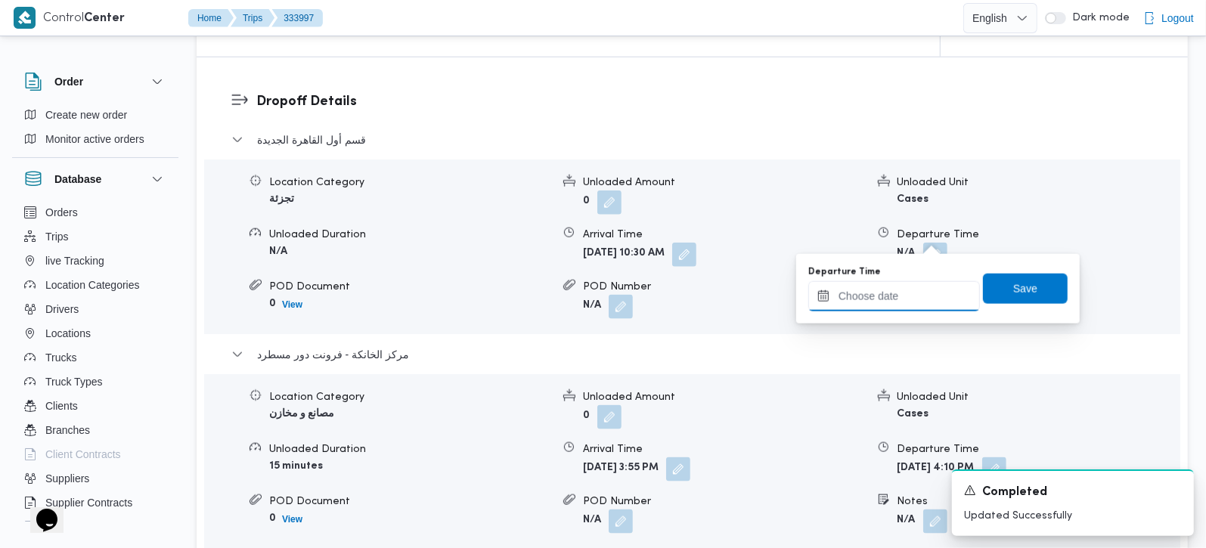
drag, startPoint x: 933, startPoint y: 243, endPoint x: 896, endPoint y: 305, distance: 72.2
click at [896, 305] on input "Departure Time" at bounding box center [894, 296] width 172 height 30
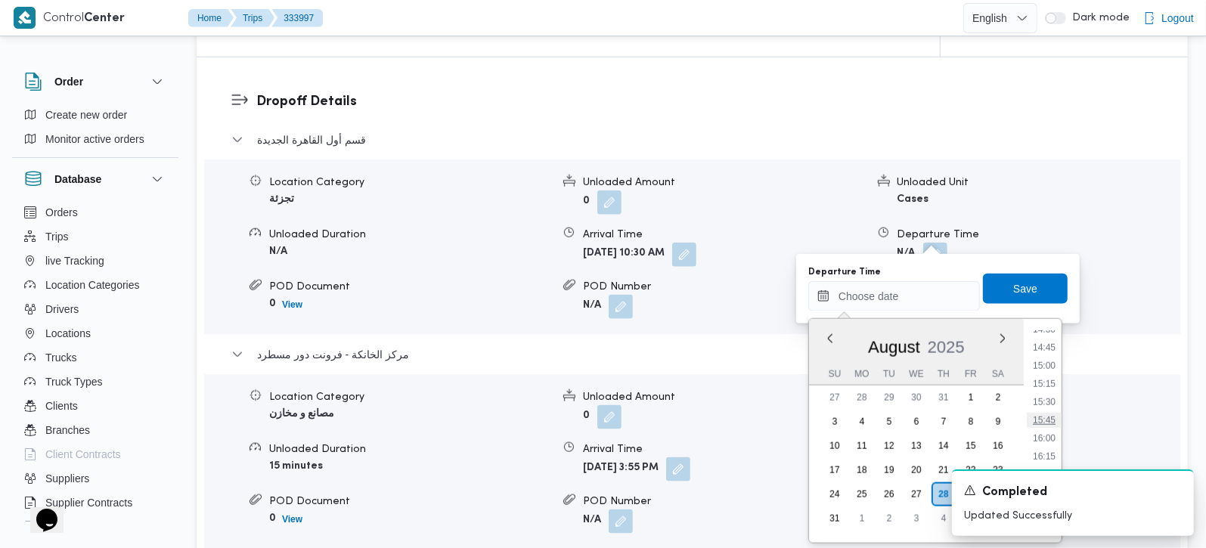
click at [1036, 422] on li "15:45" at bounding box center [1043, 420] width 35 height 15
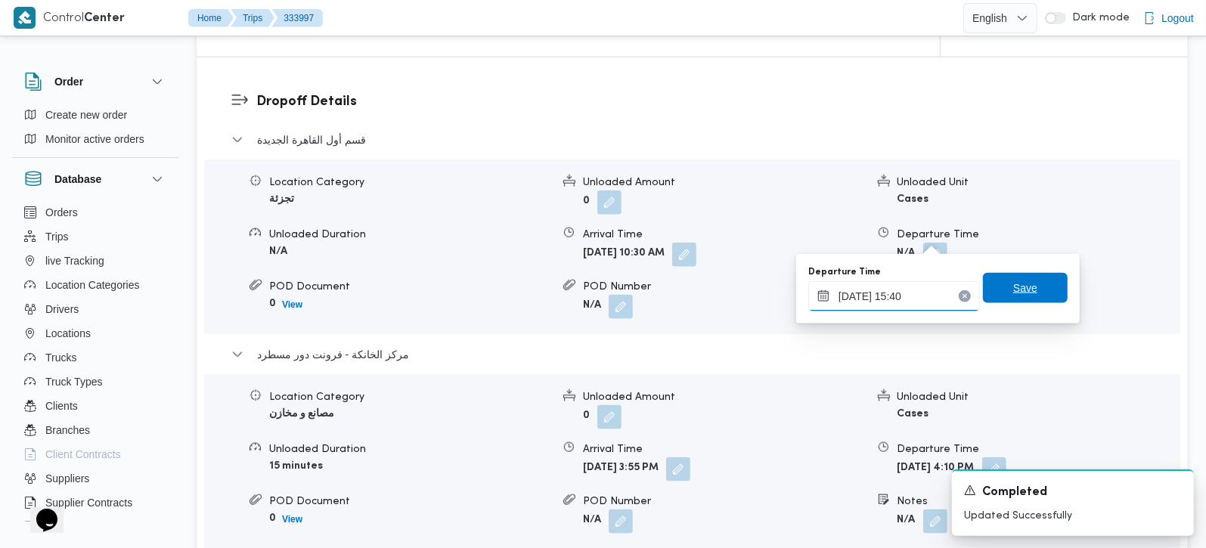
type input "28/08/2025 15:40"
click at [1041, 283] on span "Save" at bounding box center [1025, 288] width 85 height 30
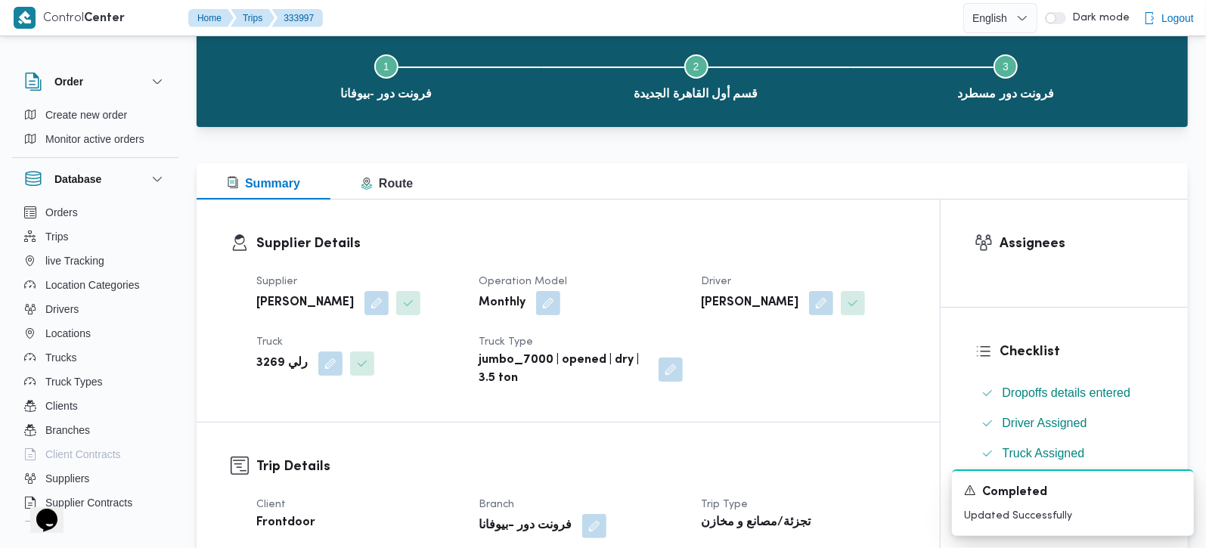
scroll to position [0, 0]
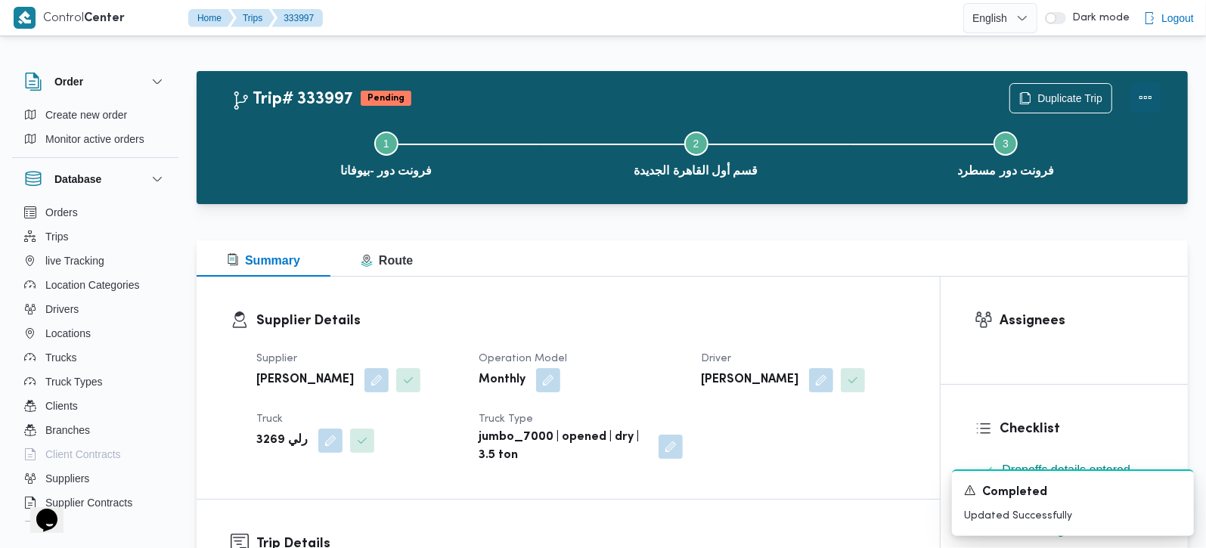
click at [1156, 89] on button "Actions" at bounding box center [1145, 97] width 30 height 30
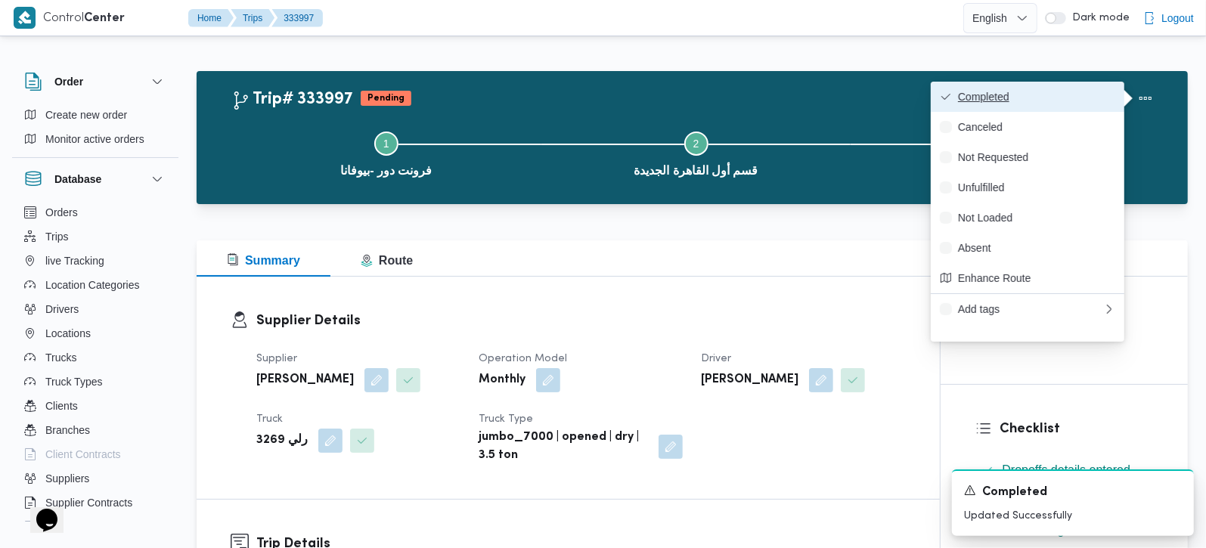
click at [1042, 105] on button "Completed" at bounding box center [1026, 97] width 193 height 30
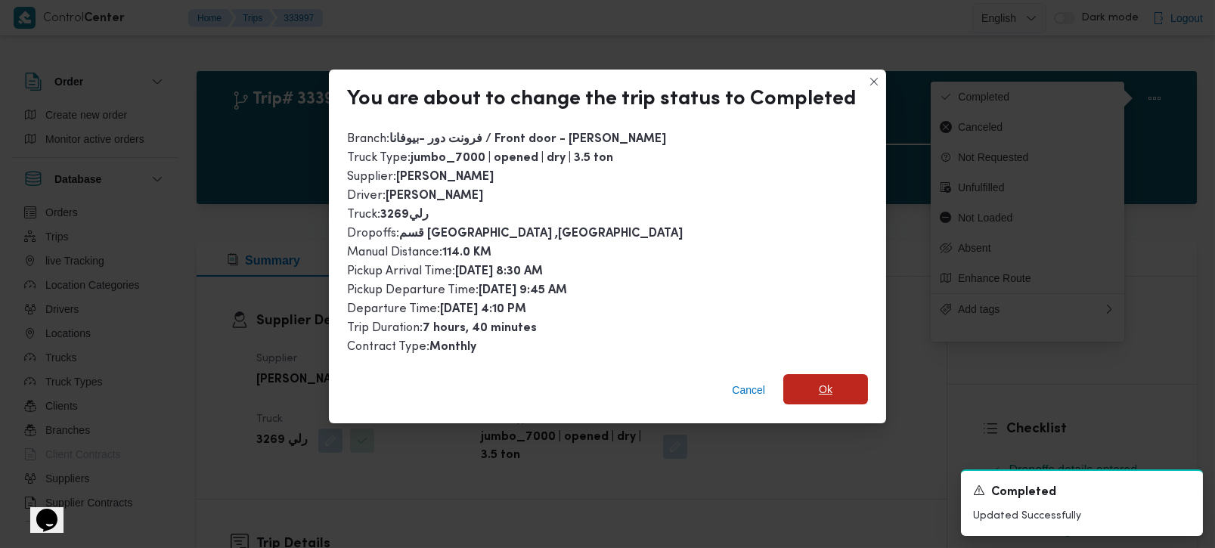
click at [797, 388] on span "Ok" at bounding box center [825, 389] width 85 height 30
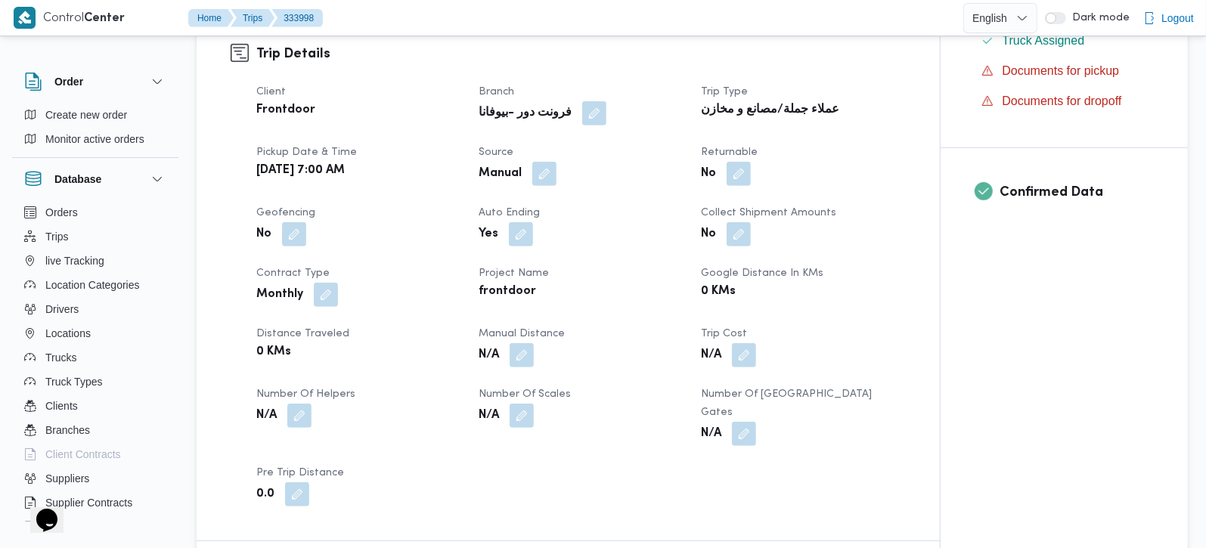
scroll to position [533, 0]
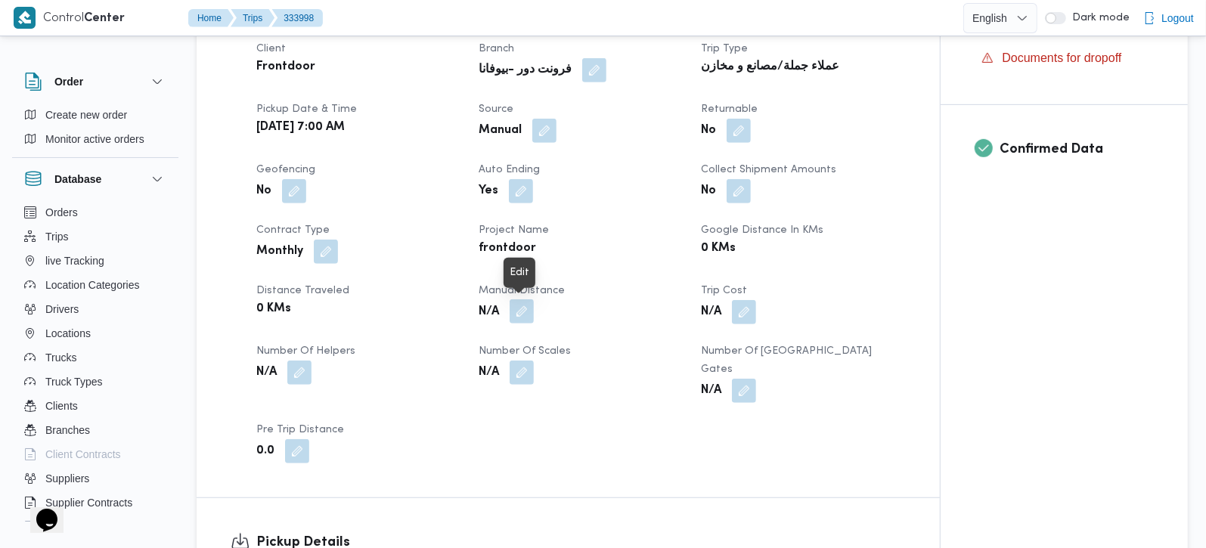
click at [525, 311] on button "button" at bounding box center [521, 311] width 24 height 24
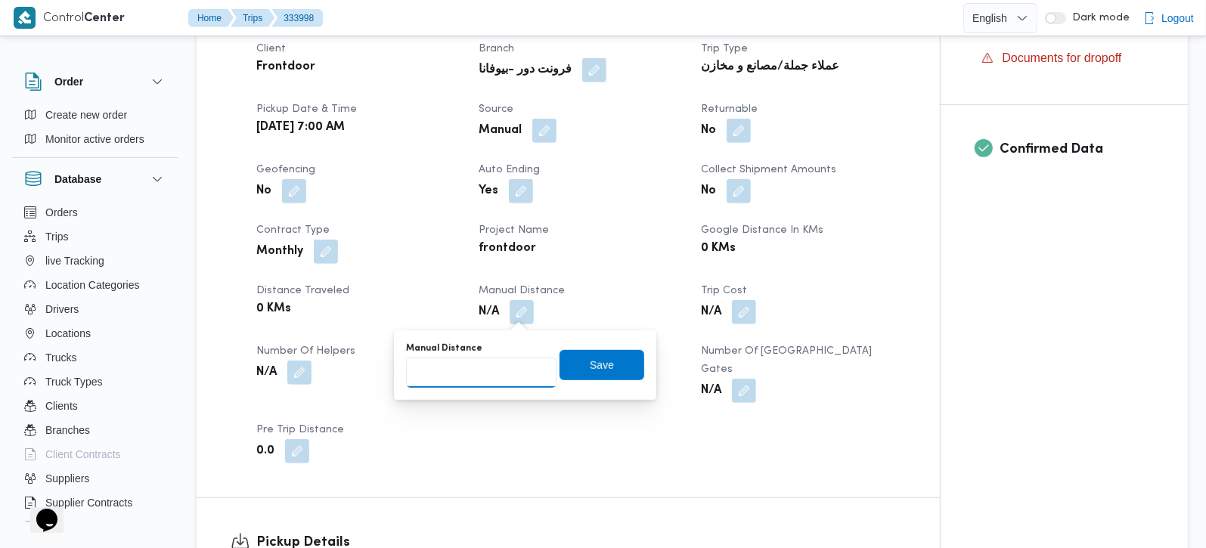
click at [498, 377] on input "Manual Distance" at bounding box center [481, 373] width 150 height 30
type input "105"
click at [571, 356] on span "Save" at bounding box center [601, 364] width 85 height 30
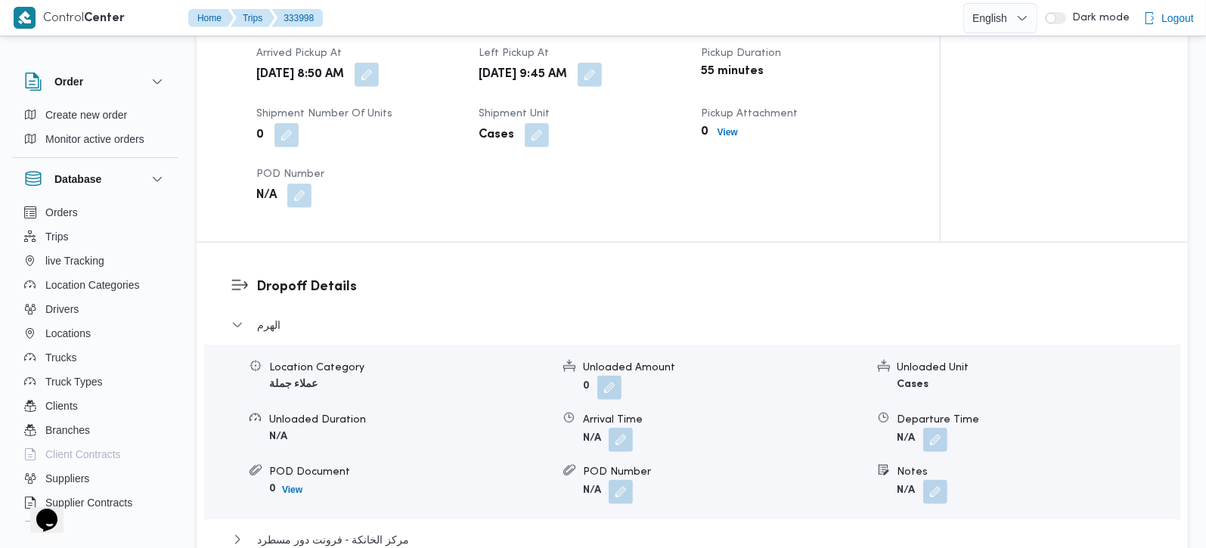
scroll to position [1156, 0]
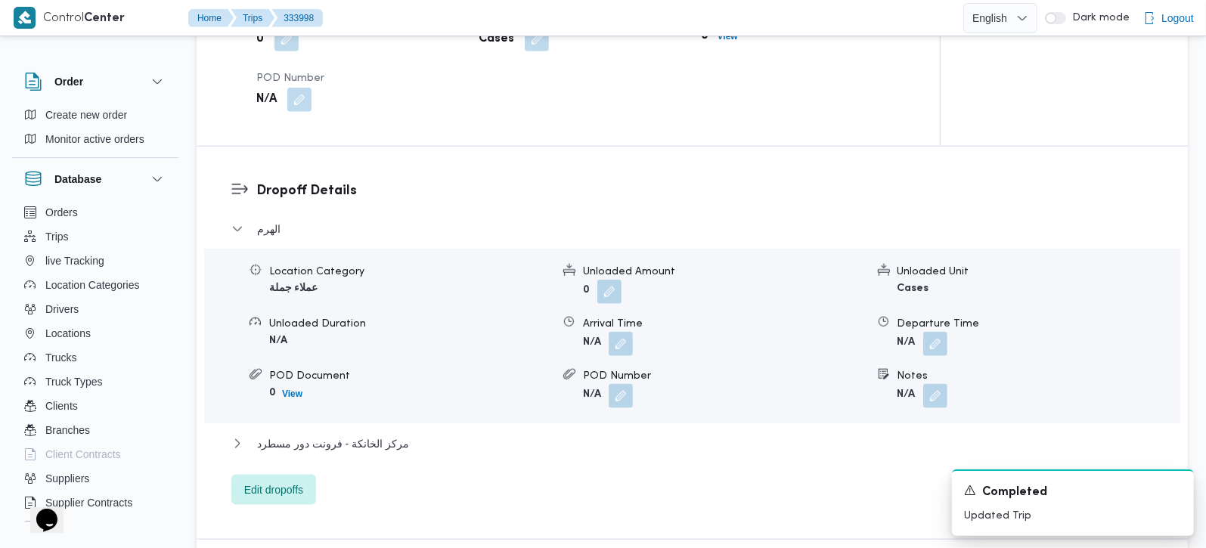
click at [391, 414] on div "الهرم Location Category عملاء جملة Unloaded Amount 0 Unloaded Unit Cases Unload…" at bounding box center [692, 362] width 922 height 285
click at [388, 435] on span "مركز الخانكة - فرونت دور مسطرد" at bounding box center [333, 444] width 152 height 18
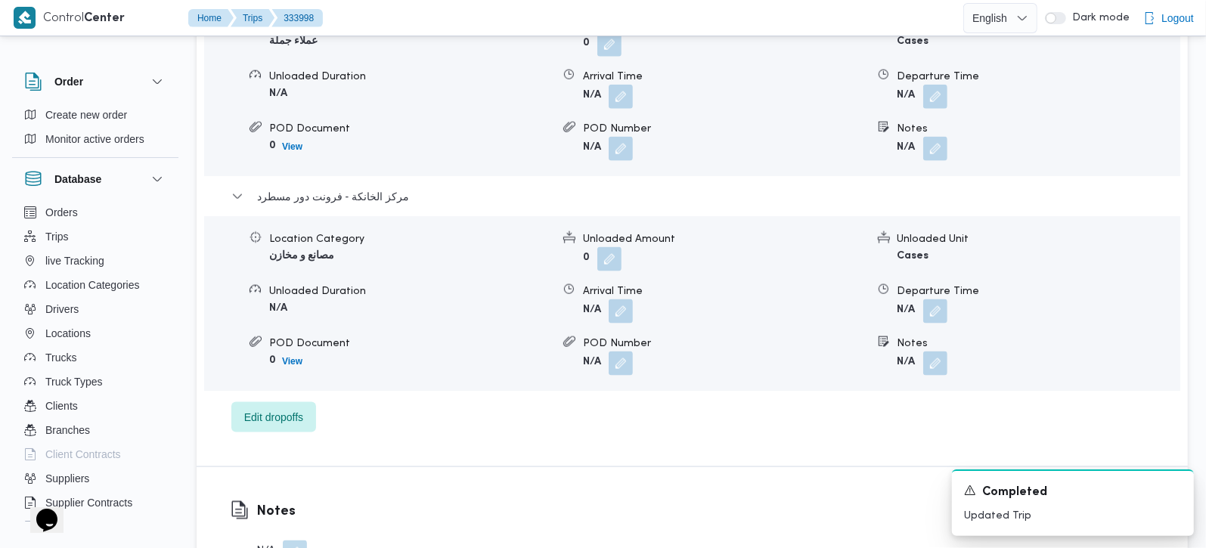
scroll to position [1422, 0]
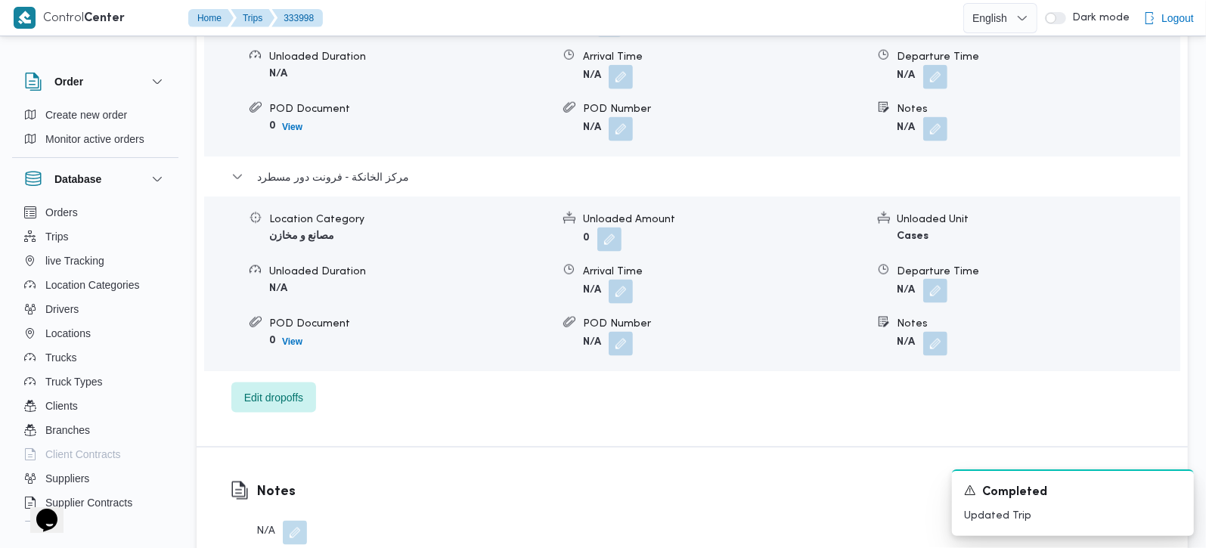
click at [934, 279] on button "button" at bounding box center [935, 291] width 24 height 24
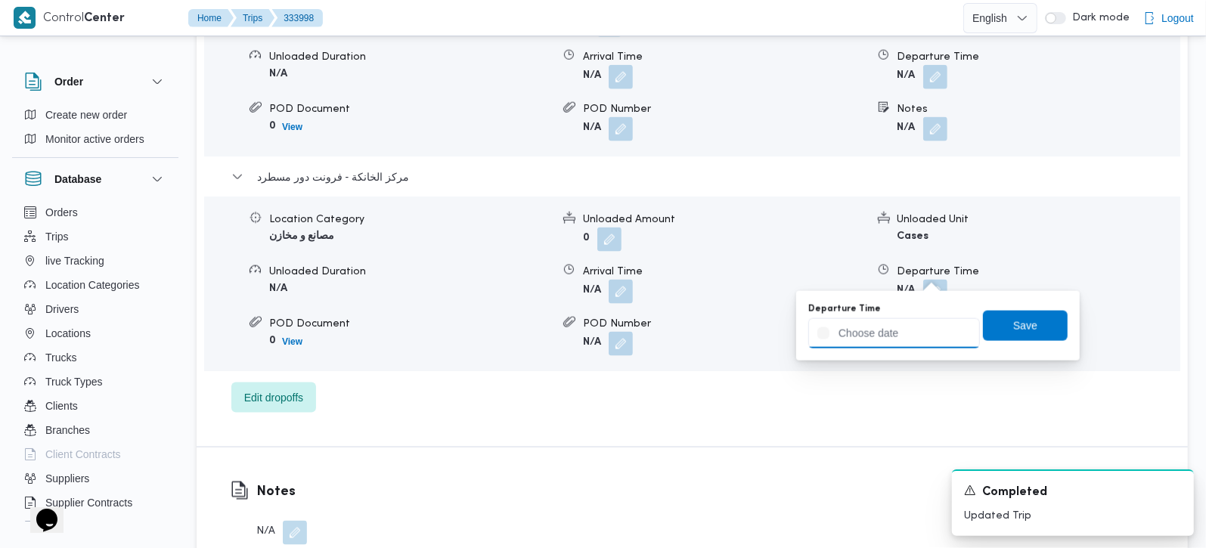
click at [916, 332] on input "Departure Time" at bounding box center [894, 333] width 172 height 30
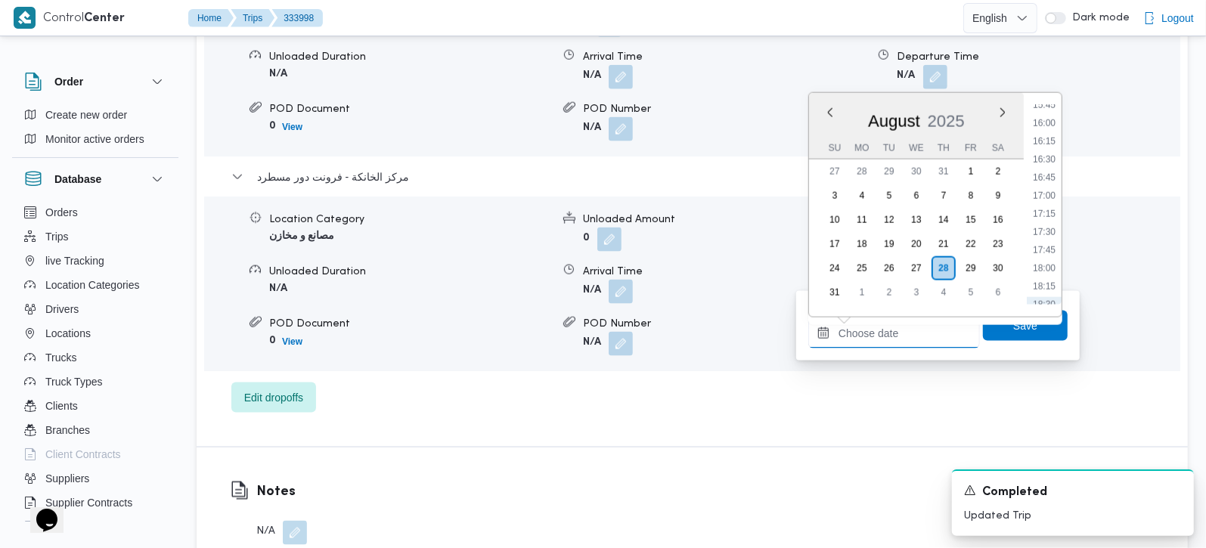
scroll to position [1061, 0]
drag, startPoint x: 1052, startPoint y: 190, endPoint x: 1040, endPoint y: 243, distance: 53.5
click at [1052, 190] on li "15:45" at bounding box center [1043, 194] width 35 height 15
type input "28/08/2025 15:45"
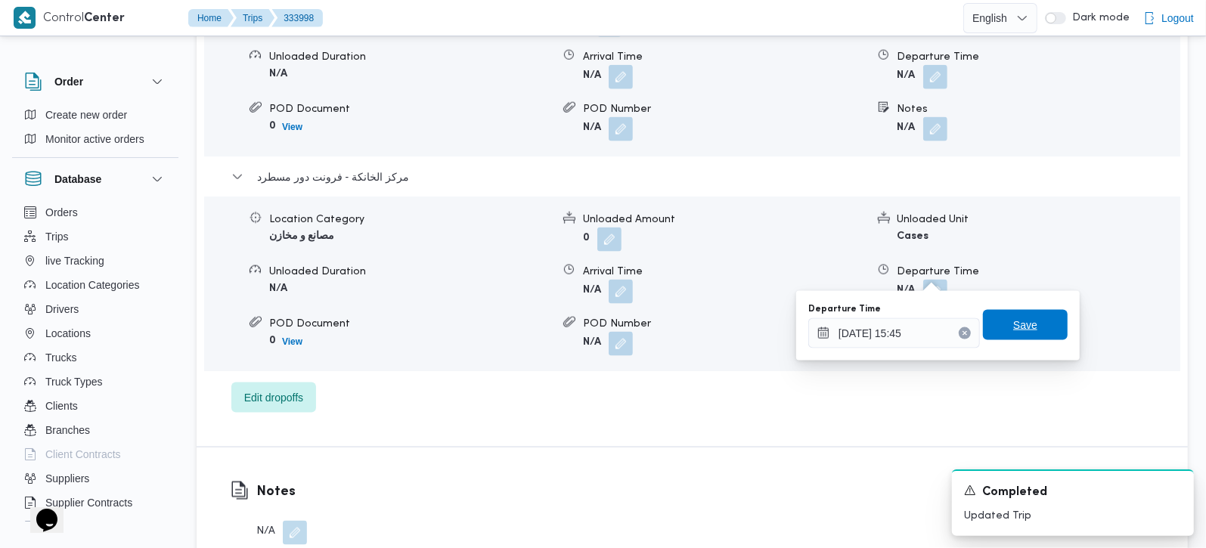
click at [1020, 325] on span "Save" at bounding box center [1025, 325] width 24 height 18
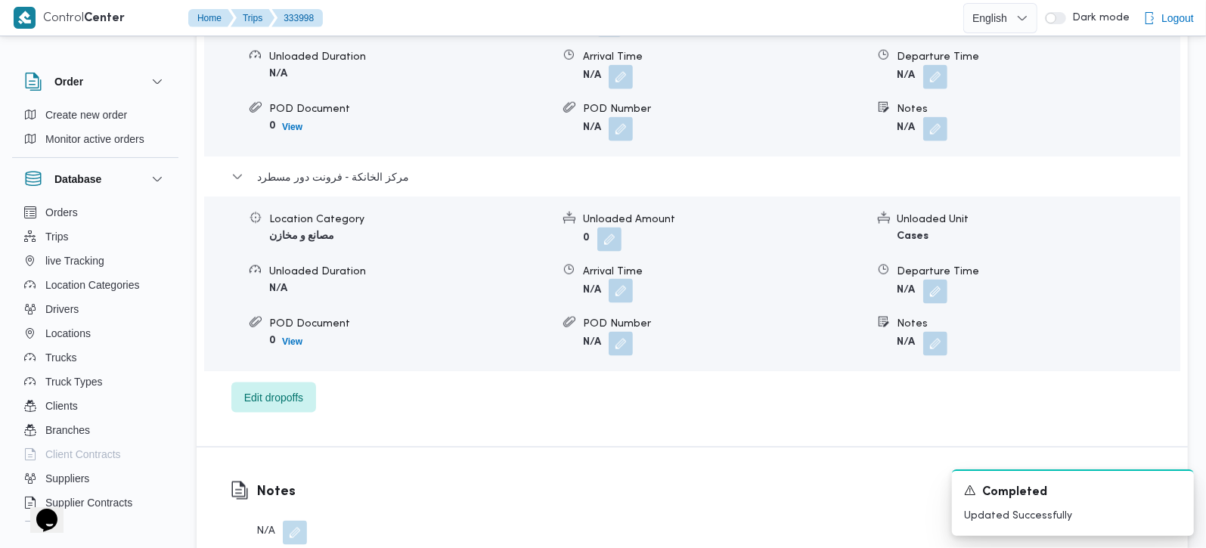
click at [632, 279] on button "button" at bounding box center [620, 291] width 24 height 24
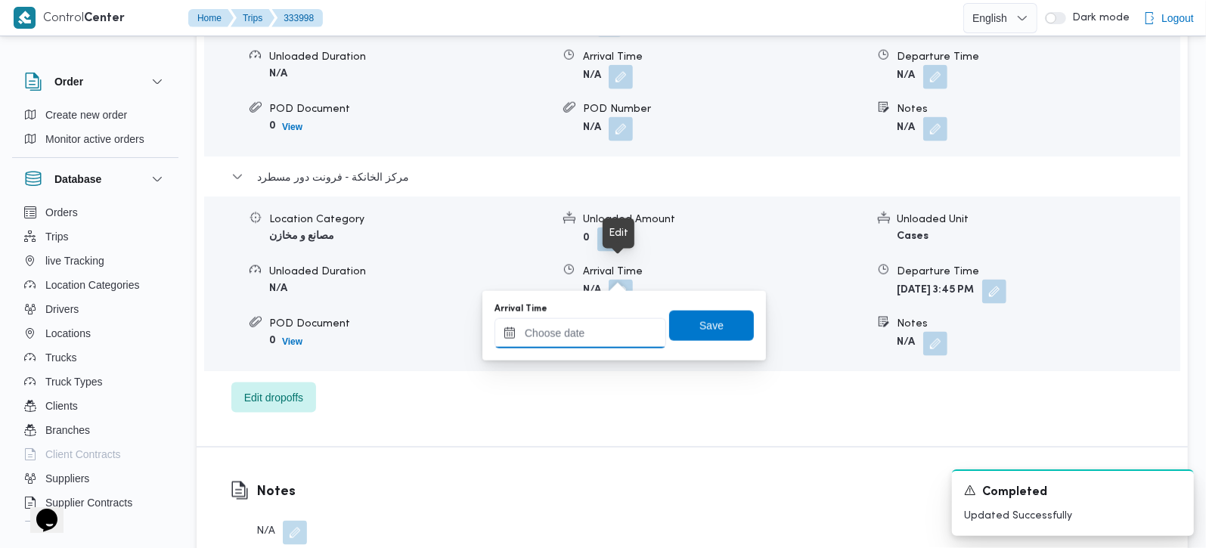
click at [604, 330] on input "Arrival Time" at bounding box center [580, 333] width 172 height 30
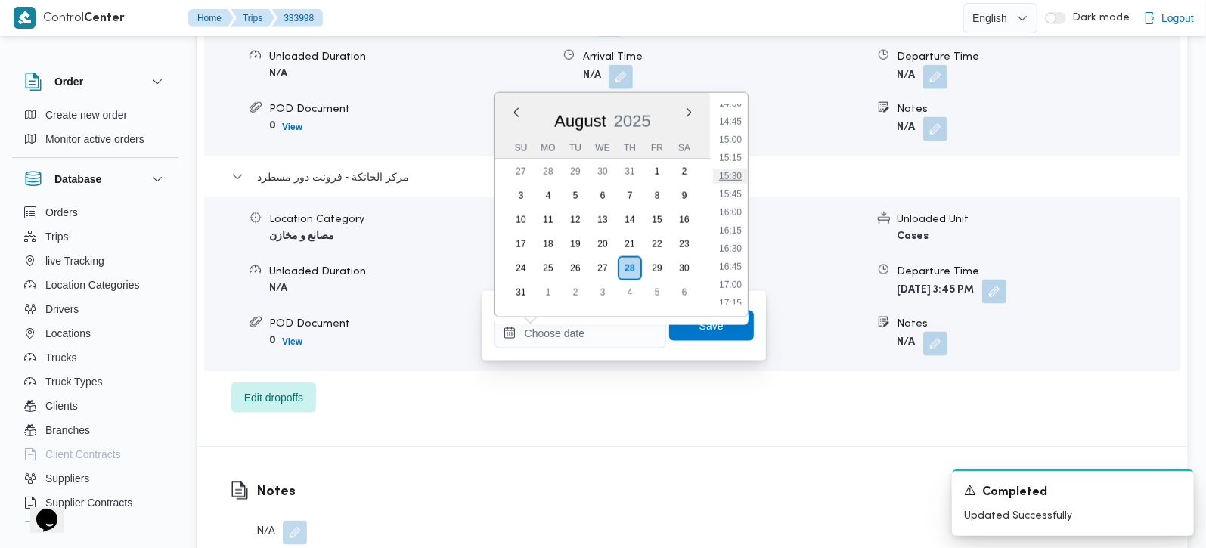
click at [732, 175] on li "15:30" at bounding box center [730, 176] width 35 height 15
type input "28/08/2025 15:30"
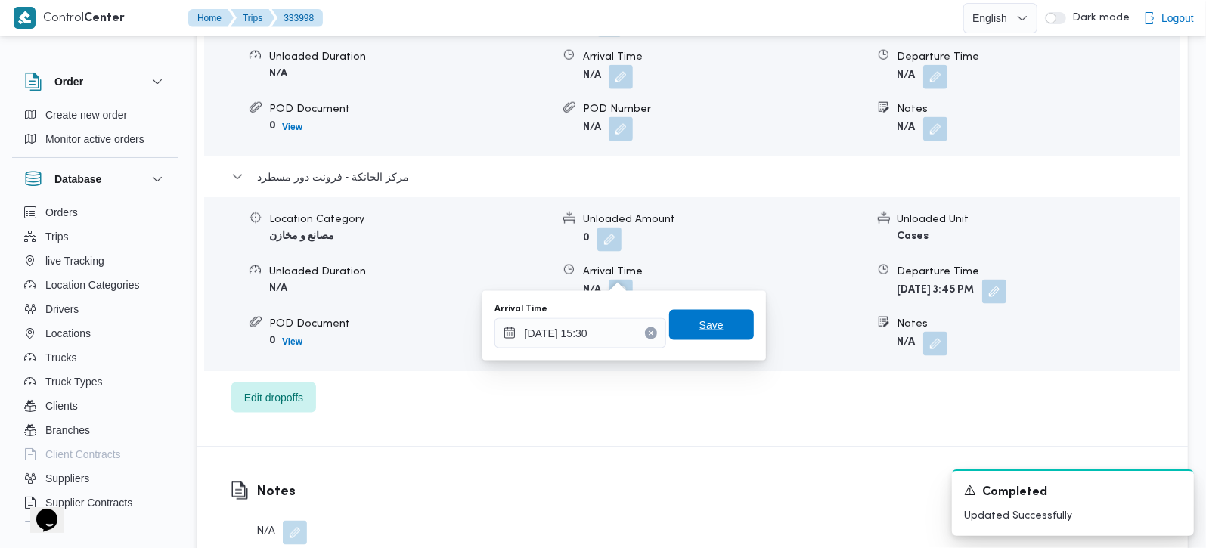
click at [719, 317] on span "Save" at bounding box center [711, 325] width 85 height 30
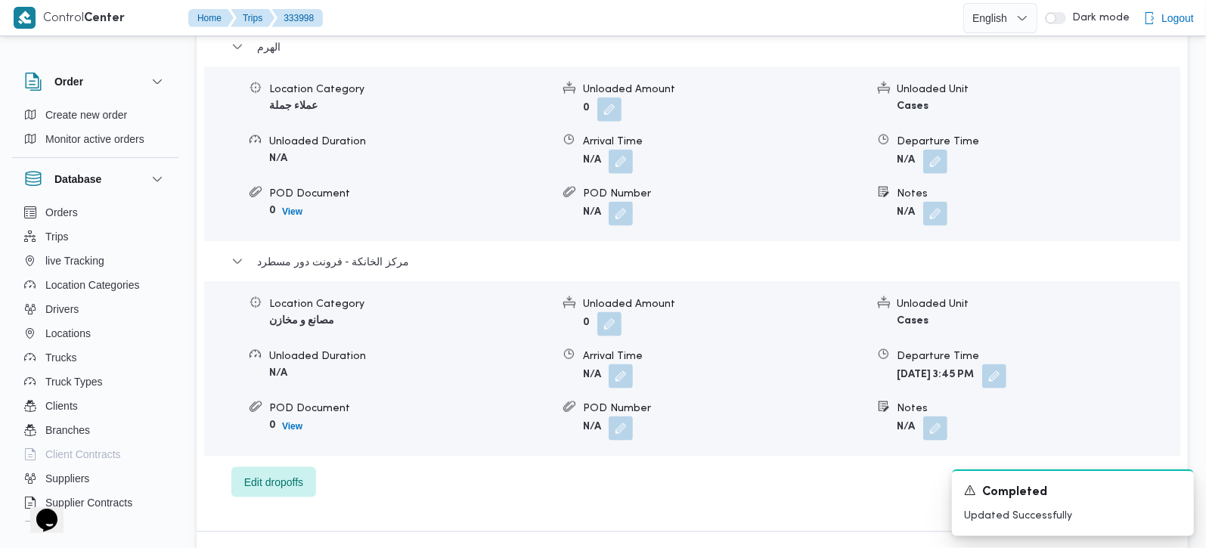
scroll to position [1333, 0]
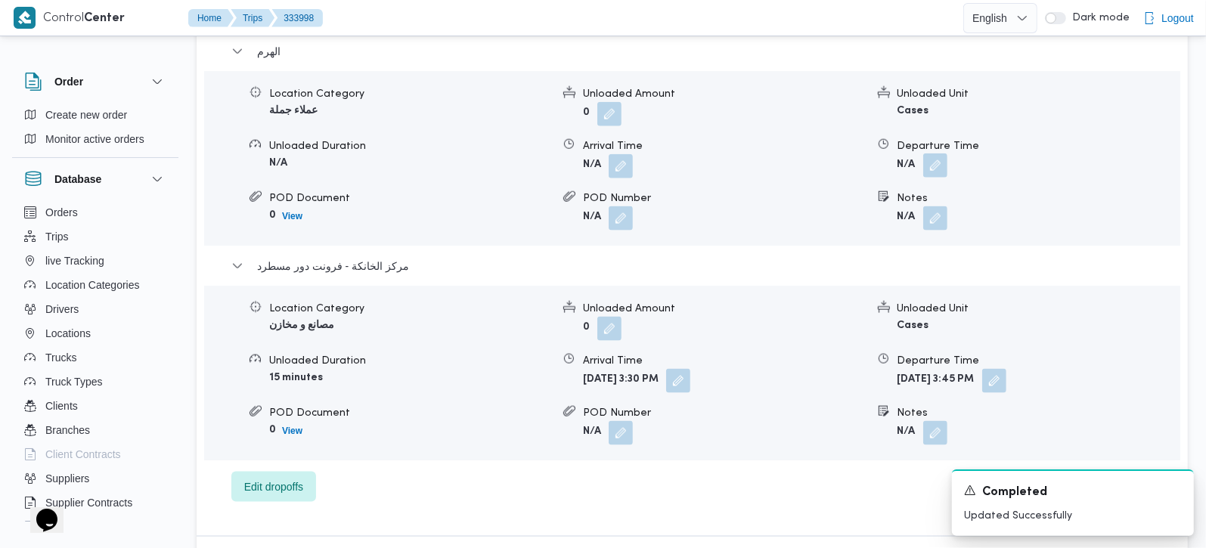
click at [934, 153] on button "button" at bounding box center [935, 165] width 24 height 24
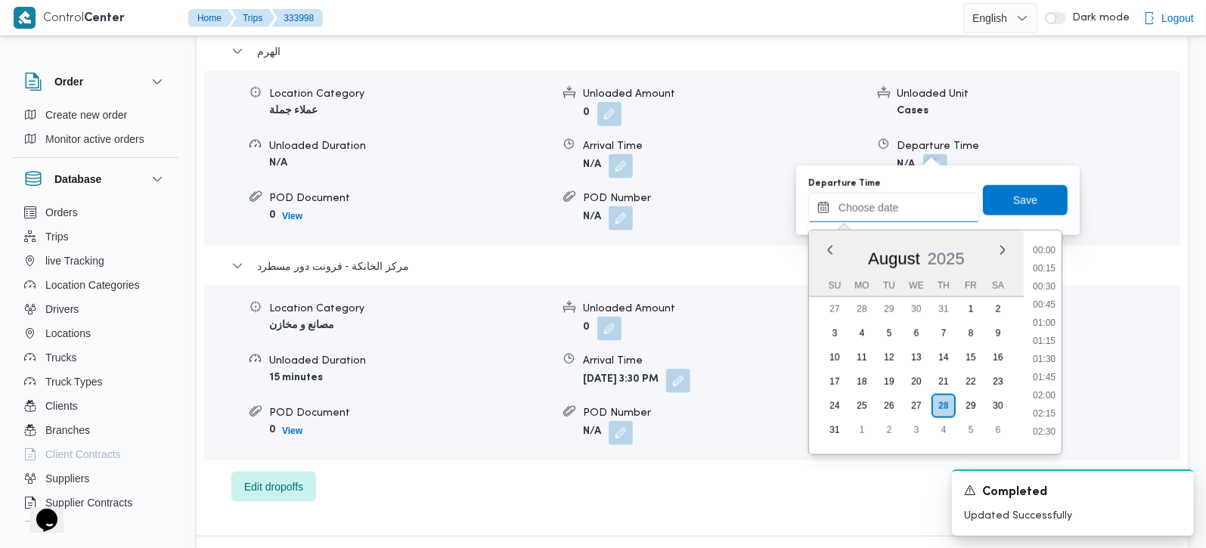
drag, startPoint x: 921, startPoint y: 198, endPoint x: 965, endPoint y: 222, distance: 50.7
click at [921, 198] on input "Departure Time" at bounding box center [894, 208] width 172 height 30
click at [1051, 334] on li "14:30" at bounding box center [1043, 329] width 35 height 15
type input "28/08/2025 14:30"
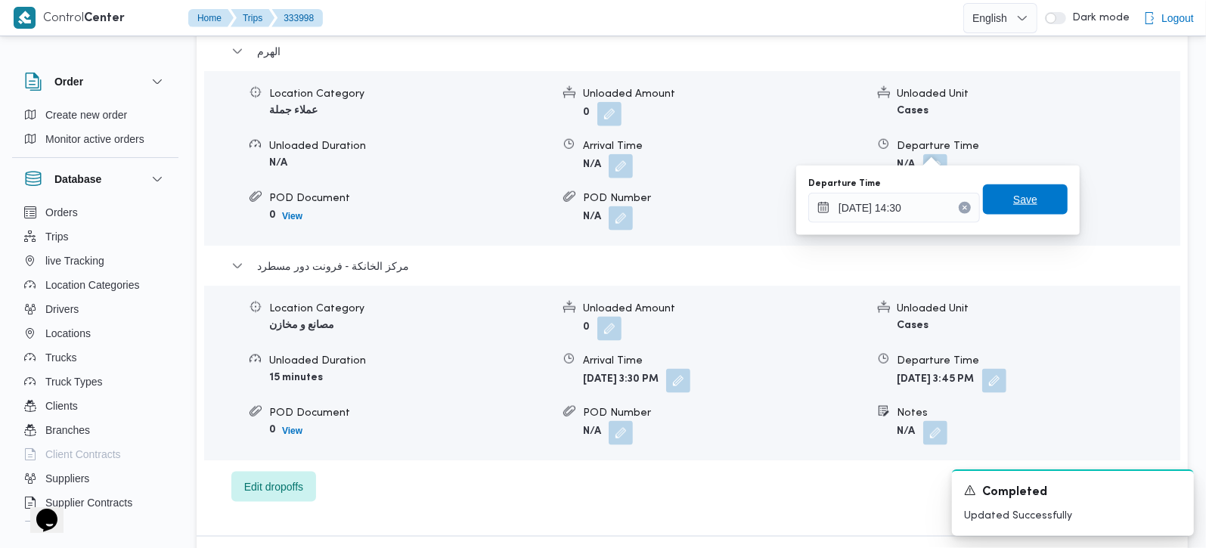
click at [1014, 205] on span "Save" at bounding box center [1025, 199] width 24 height 18
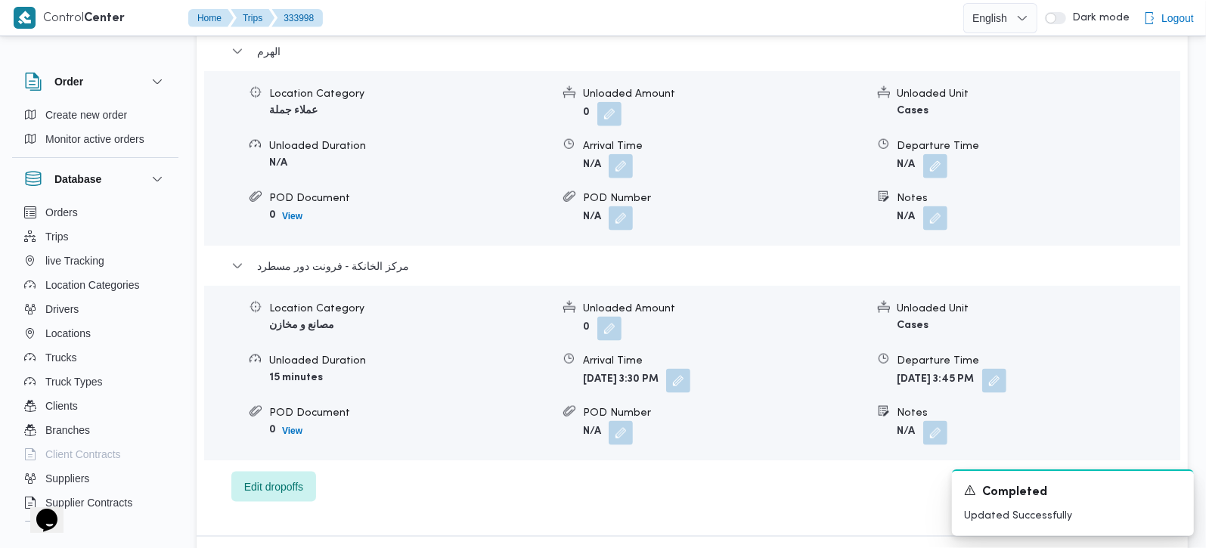
scroll to position [1066, 0]
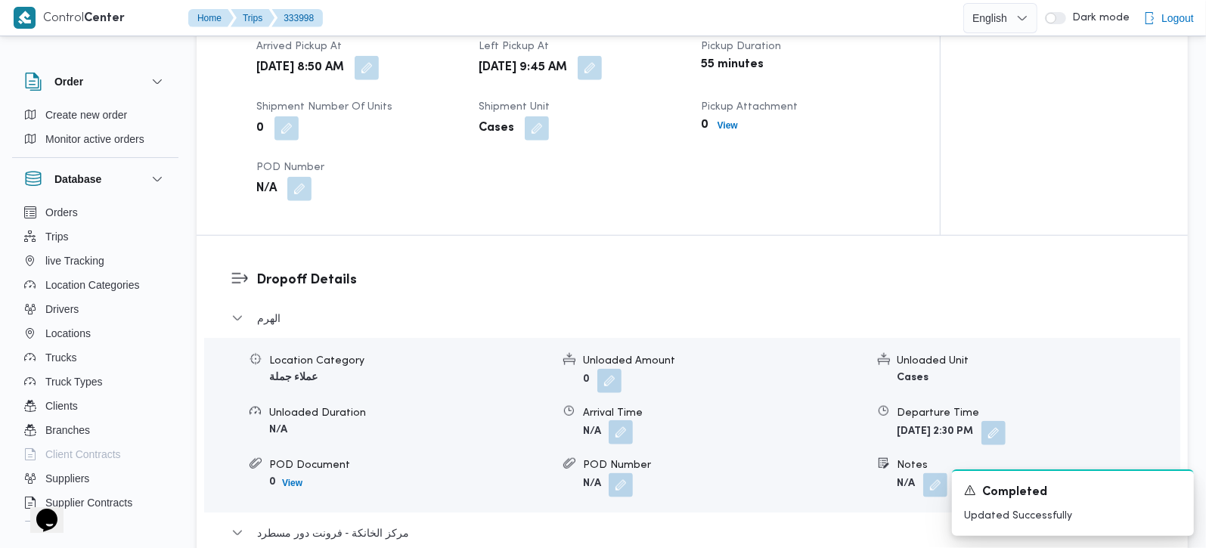
click at [613, 420] on button "button" at bounding box center [620, 432] width 24 height 24
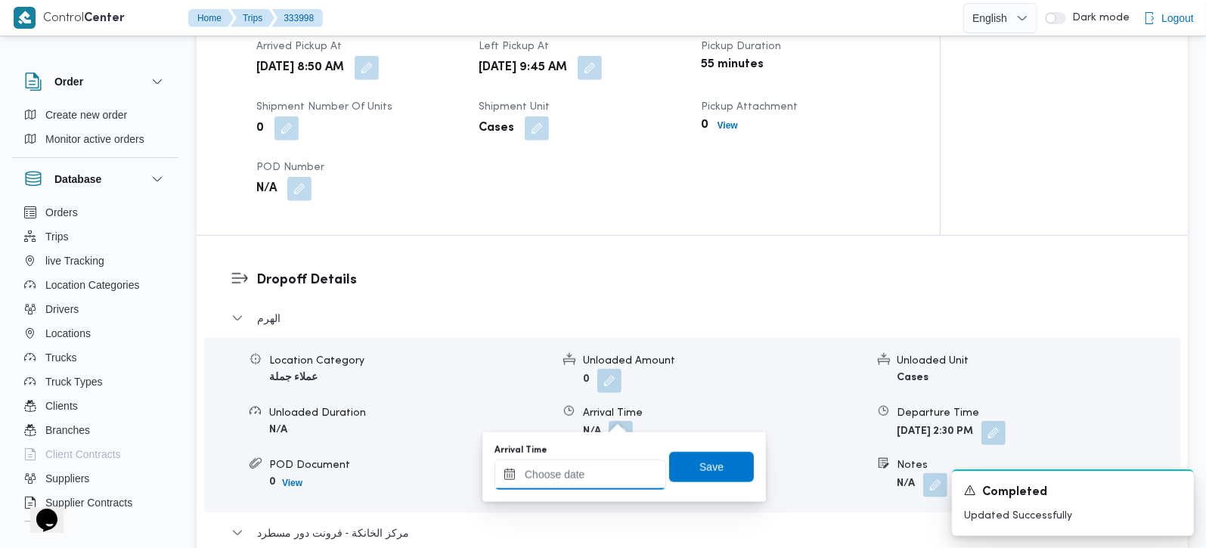
click at [603, 475] on input "Arrival Time" at bounding box center [580, 475] width 172 height 30
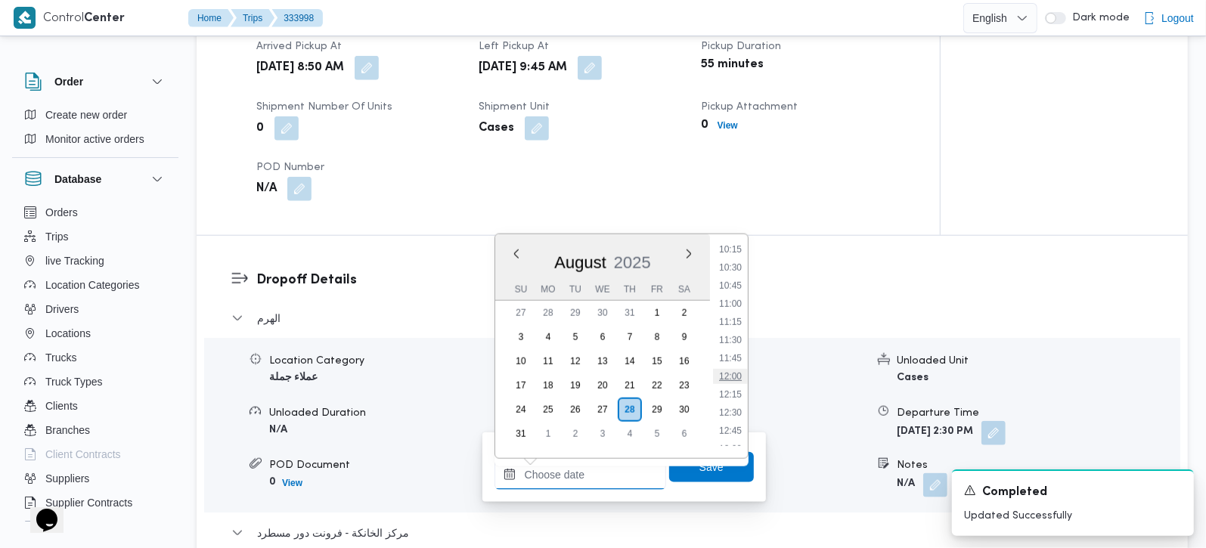
scroll to position [706, 0]
drag, startPoint x: 737, startPoint y: 324, endPoint x: 735, endPoint y: 354, distance: 30.3
click at [737, 324] on li "10:45" at bounding box center [730, 327] width 35 height 15
type input "28/08/2025 10:45"
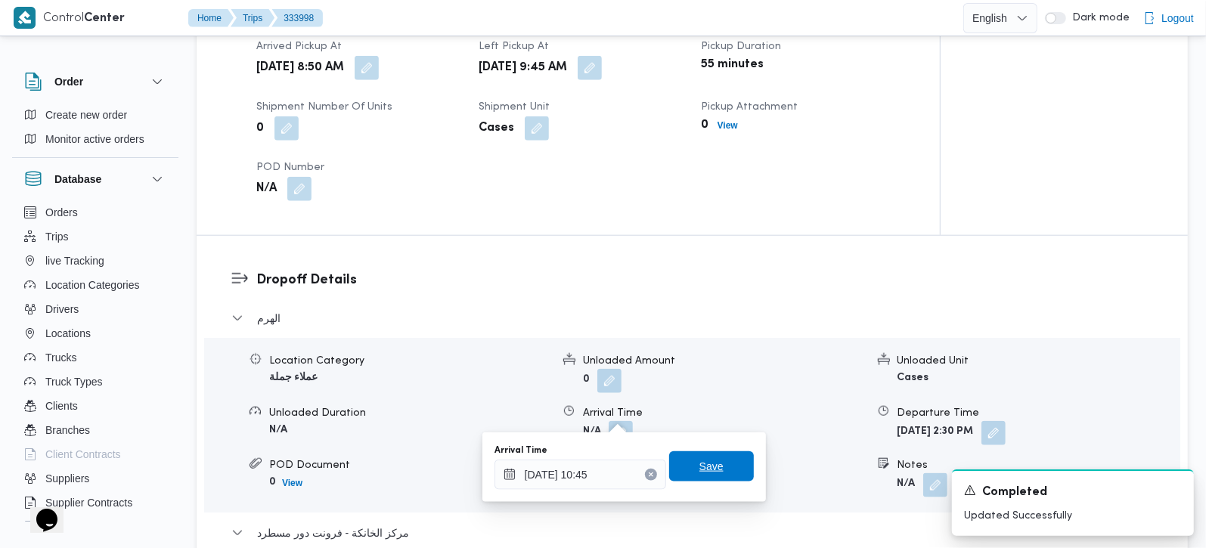
click at [714, 456] on span "Save" at bounding box center [711, 466] width 85 height 30
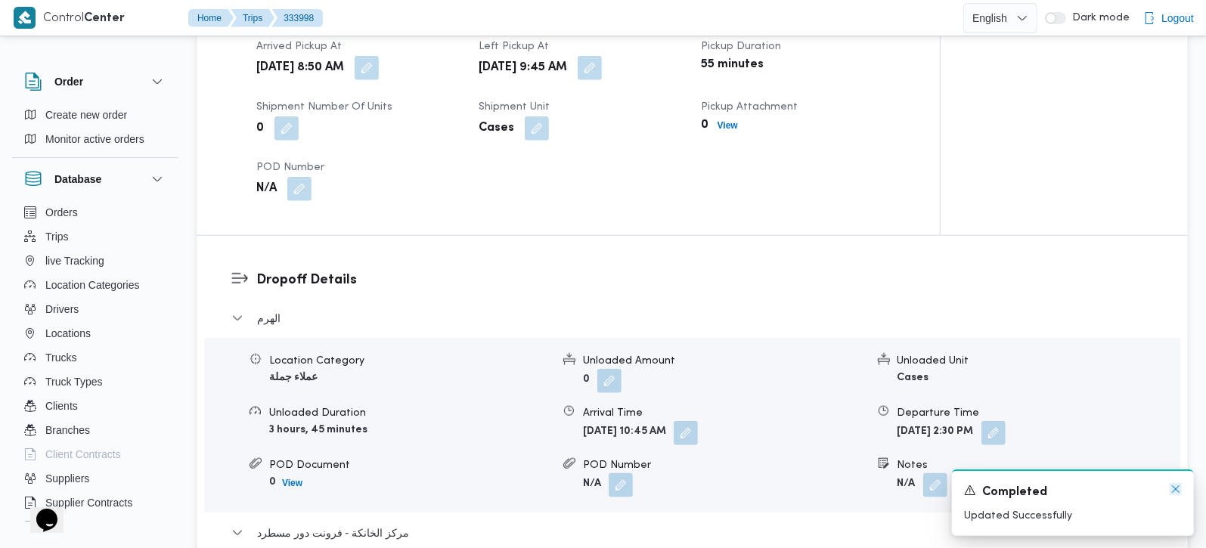
click at [1172, 495] on icon "Dismiss toast" at bounding box center [1175, 489] width 12 height 12
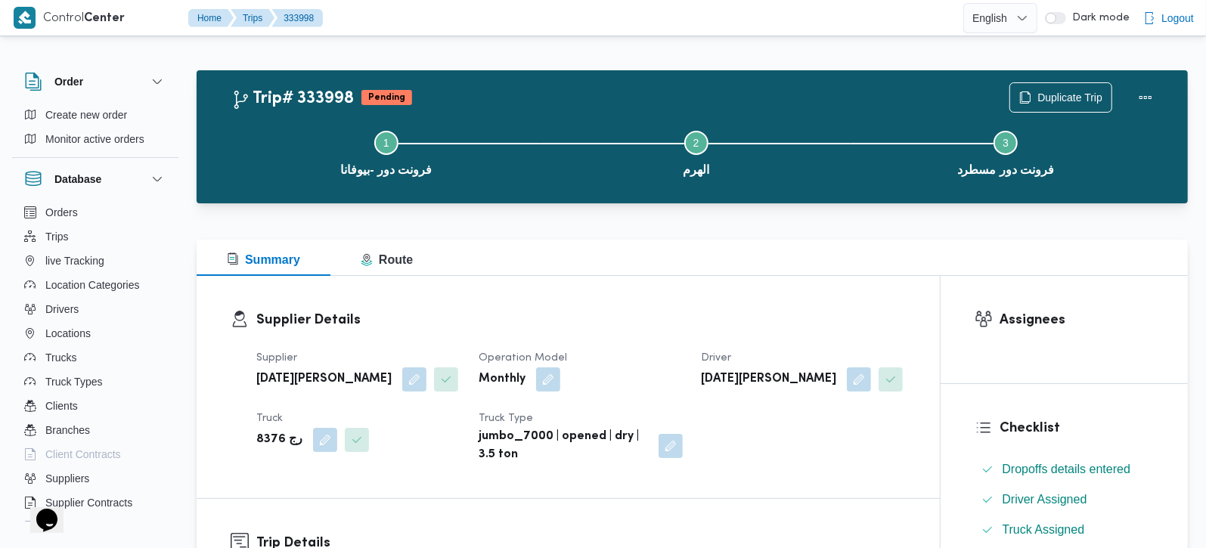
scroll to position [0, 0]
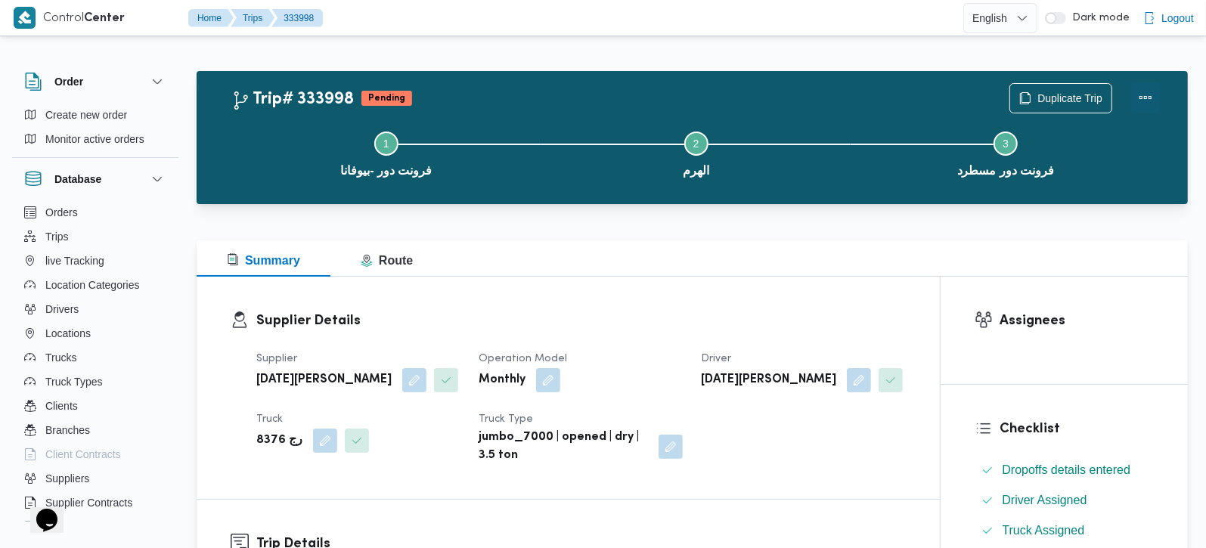
click at [1138, 97] on button "Actions" at bounding box center [1145, 97] width 30 height 30
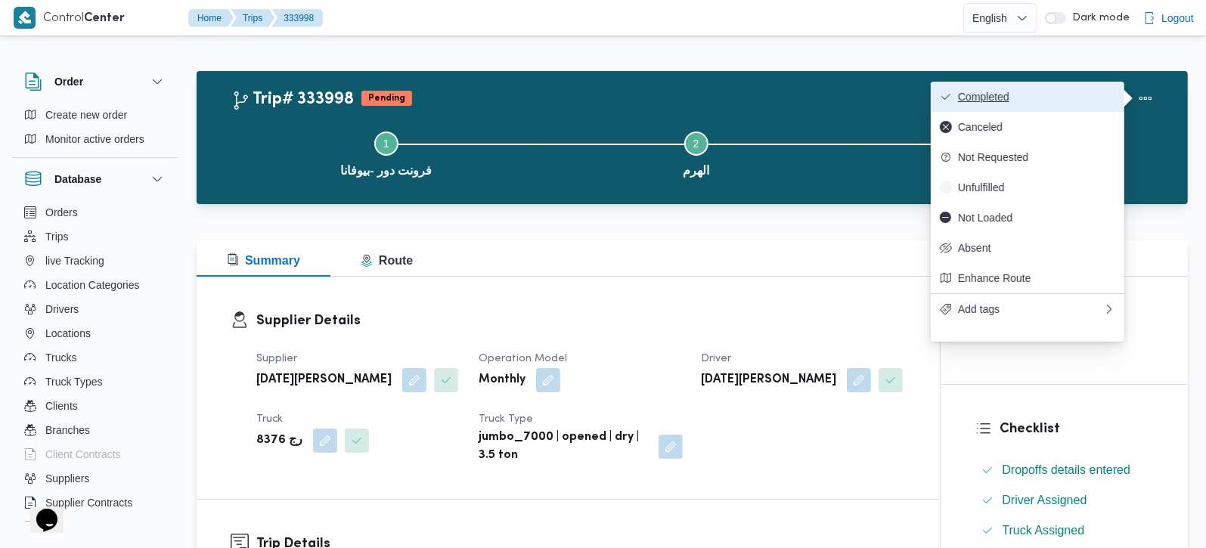
click at [1076, 97] on span "Completed" at bounding box center [1036, 97] width 157 height 12
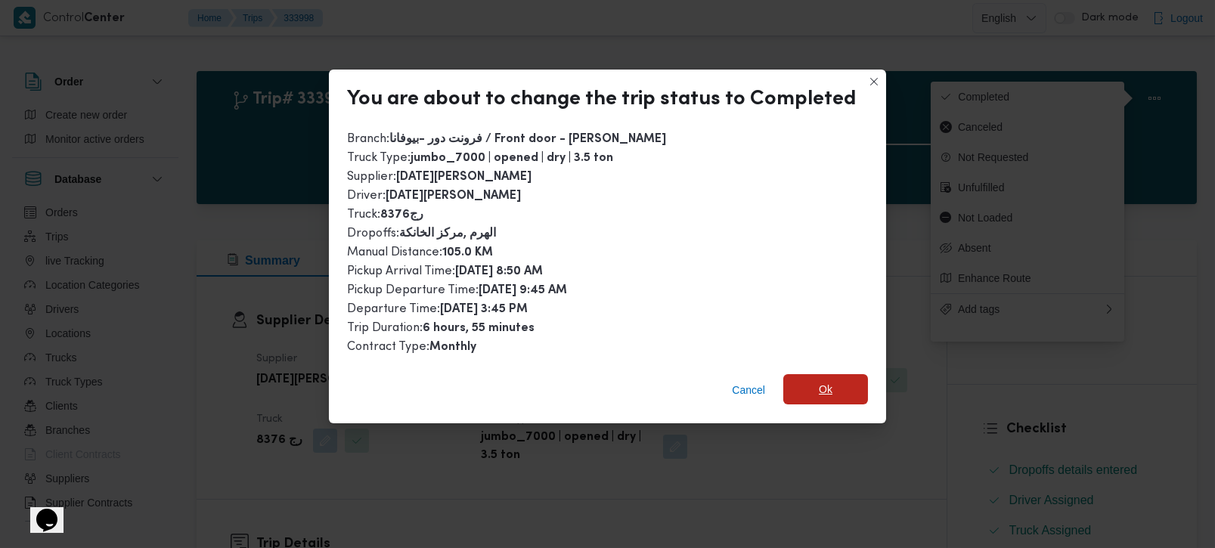
click at [861, 382] on span "Ok" at bounding box center [825, 389] width 85 height 30
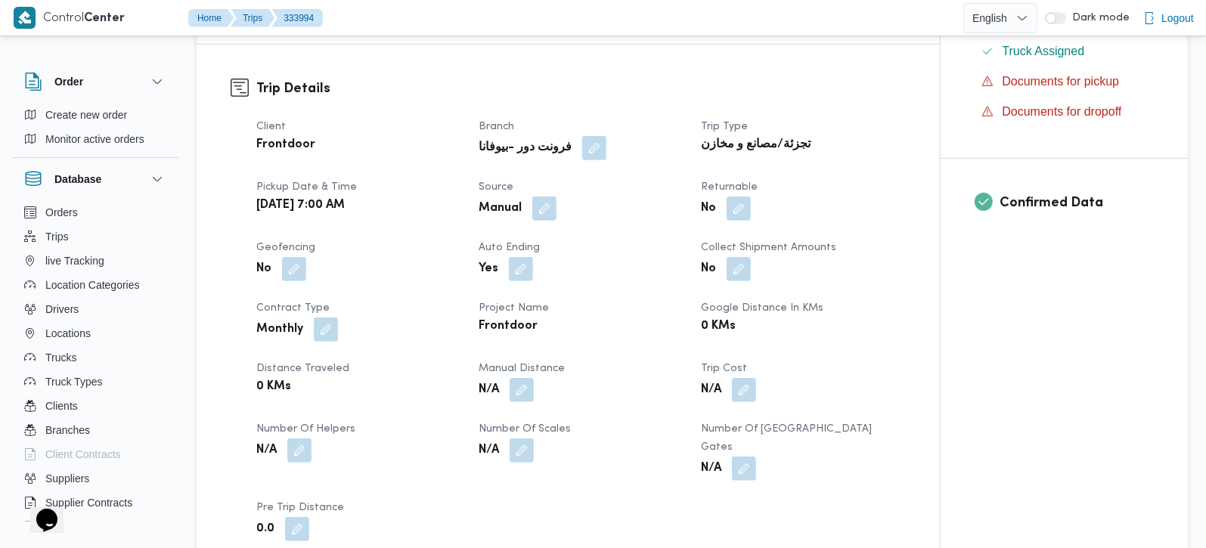
scroll to position [533, 0]
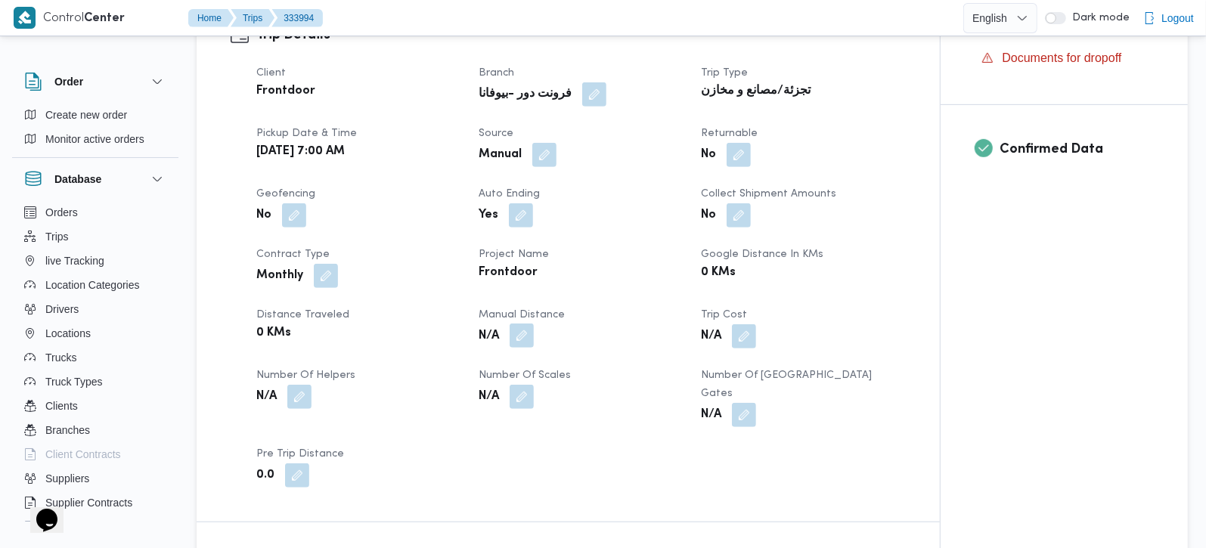
click at [521, 339] on button "button" at bounding box center [521, 335] width 24 height 24
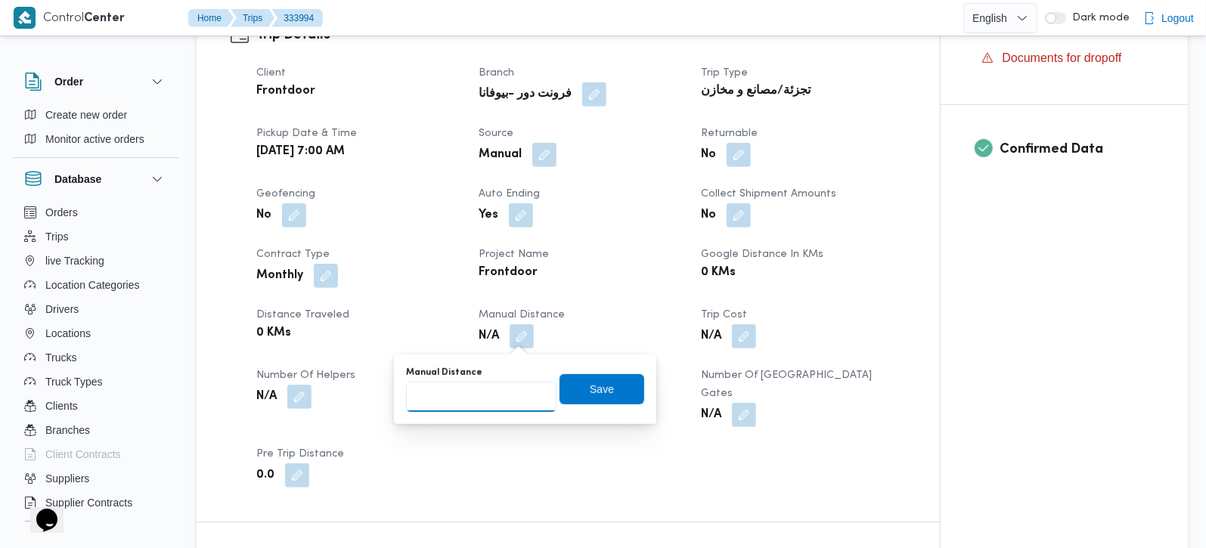
click at [475, 402] on input "Manual Distance" at bounding box center [481, 397] width 150 height 30
type input "105"
click at [598, 381] on span "Save" at bounding box center [602, 388] width 24 height 18
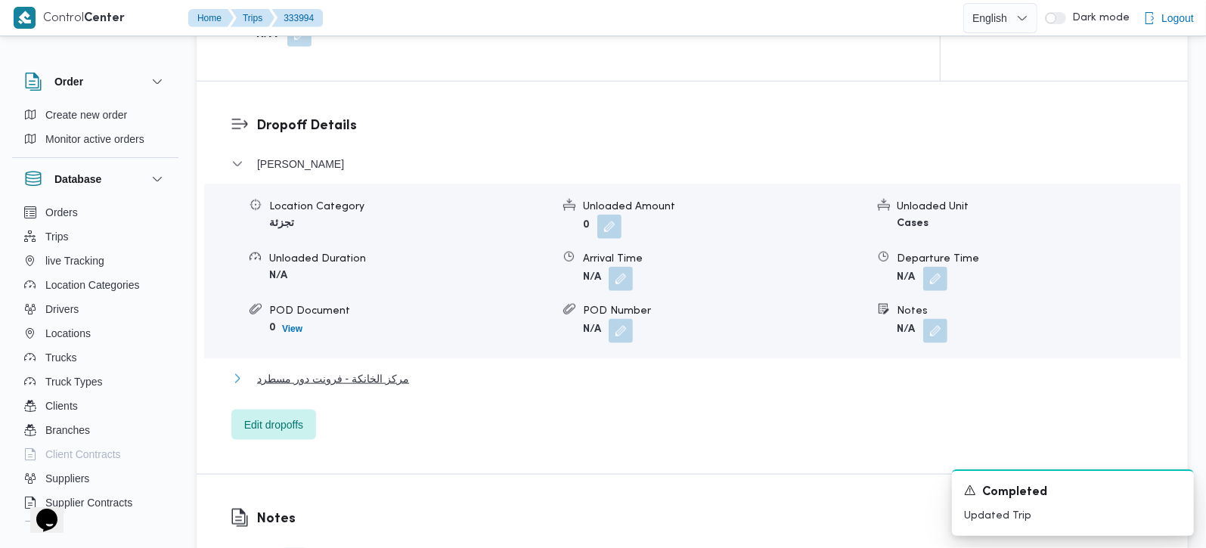
click at [314, 370] on span "مركز الخانكة - فرونت دور مسطرد" at bounding box center [333, 379] width 152 height 18
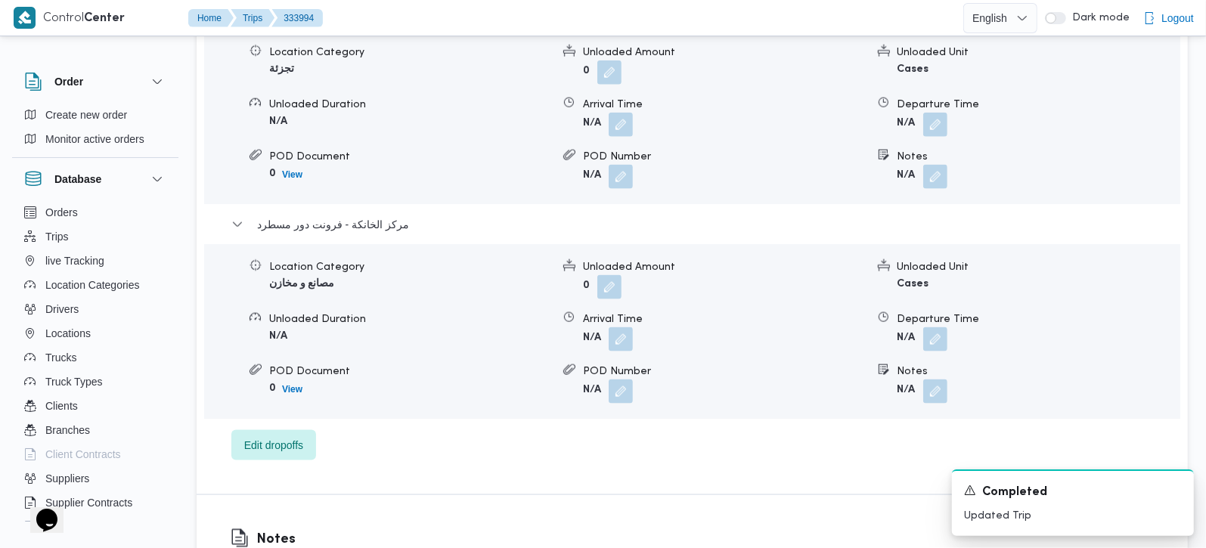
scroll to position [1422, 0]
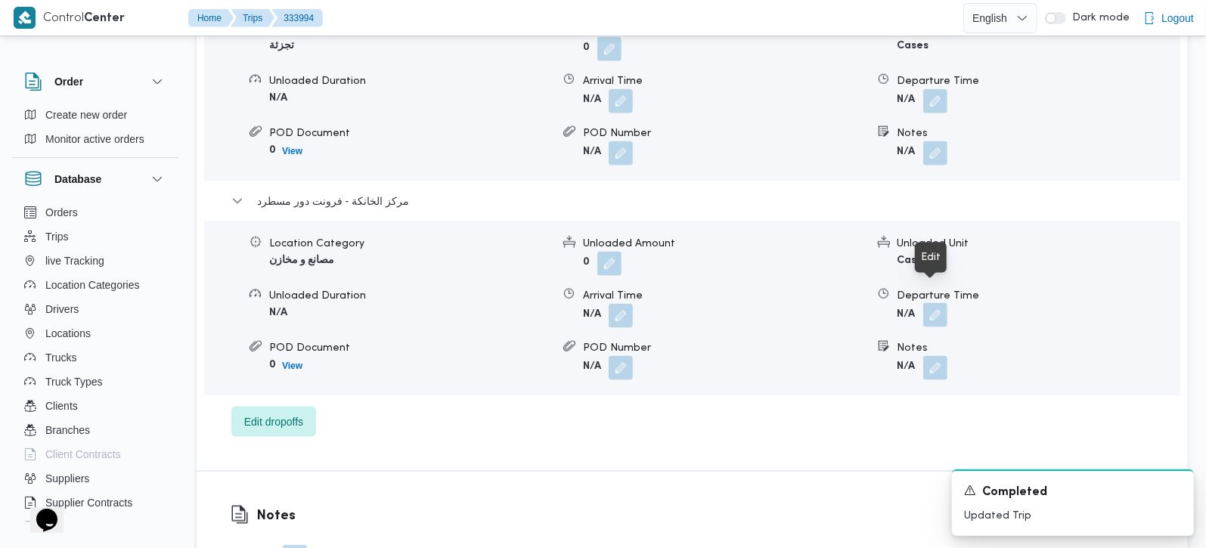
click at [938, 303] on button "button" at bounding box center [935, 315] width 24 height 24
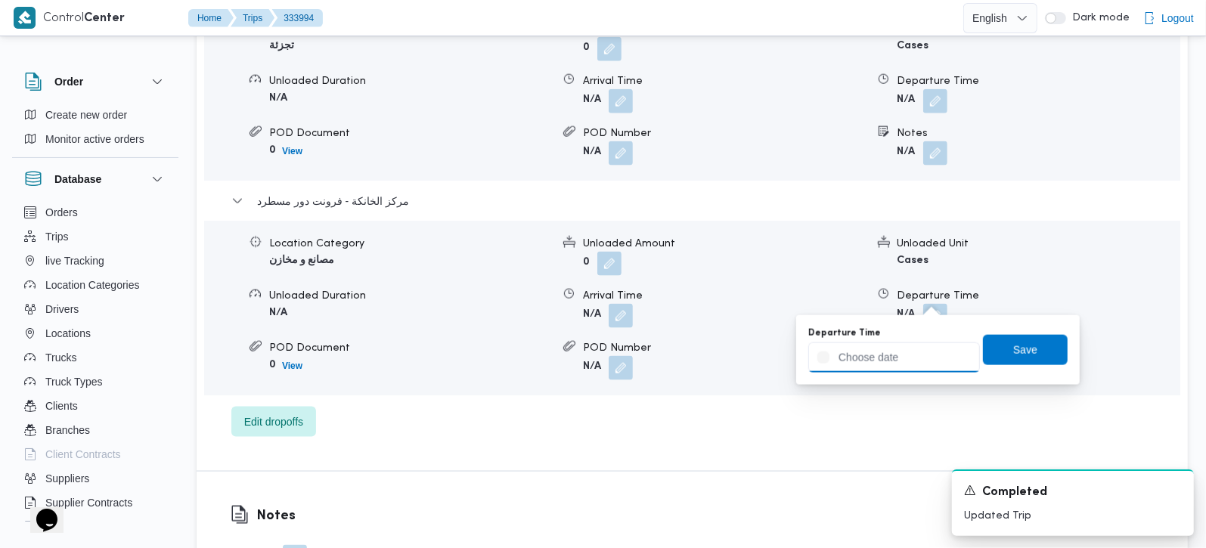
click at [909, 351] on input "Departure Time" at bounding box center [894, 357] width 172 height 30
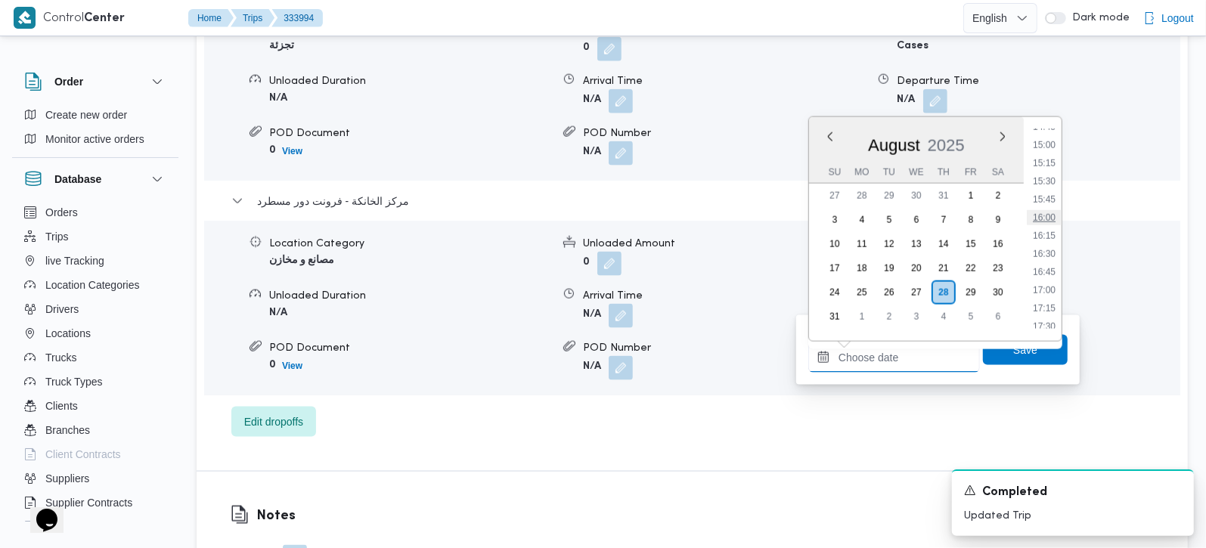
scroll to position [991, 0]
click at [1050, 193] on li "14:30" at bounding box center [1043, 197] width 35 height 15
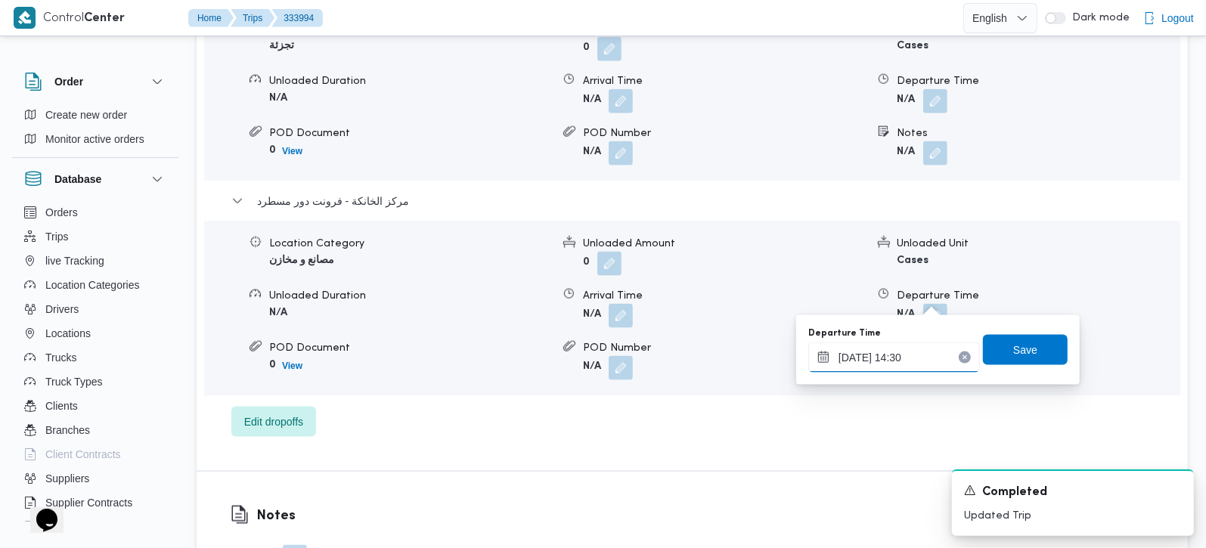
click at [894, 356] on input "28/08/2025 14:30" at bounding box center [894, 357] width 172 height 30
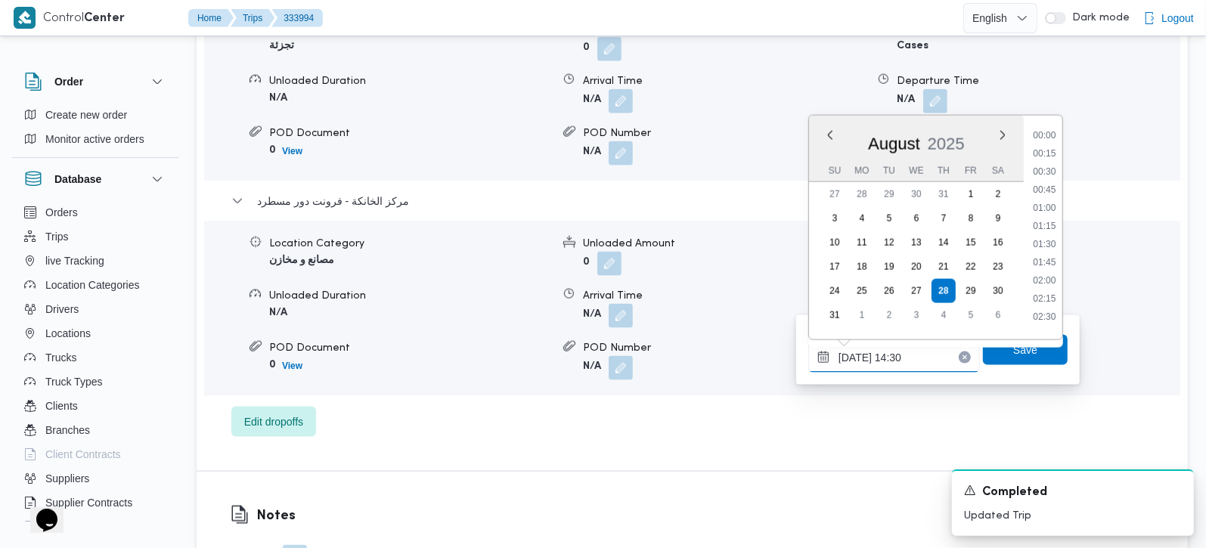
scroll to position [949, 0]
click at [1047, 303] on li "15:30" at bounding box center [1043, 310] width 35 height 15
type input "28/08/2025 15:30"
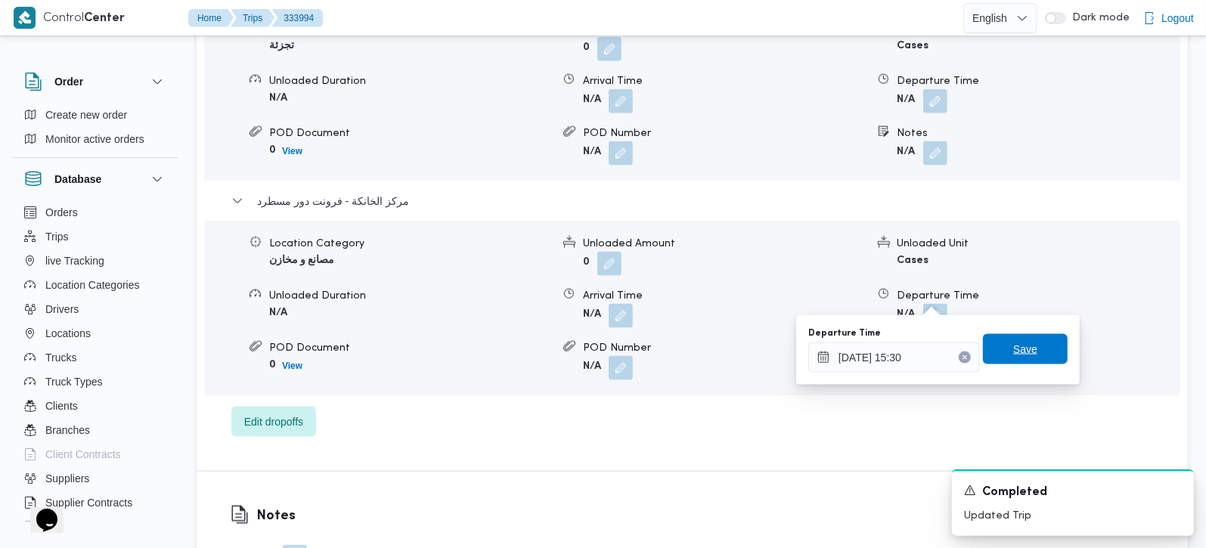
click at [1026, 342] on span "Save" at bounding box center [1025, 349] width 85 height 30
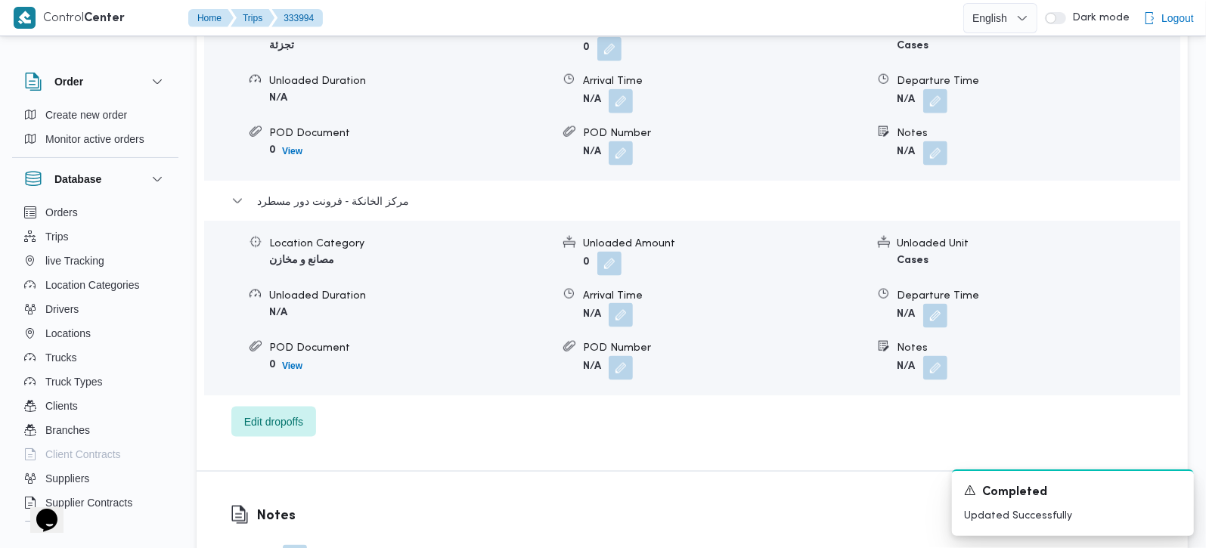
click at [618, 303] on button "button" at bounding box center [620, 315] width 24 height 24
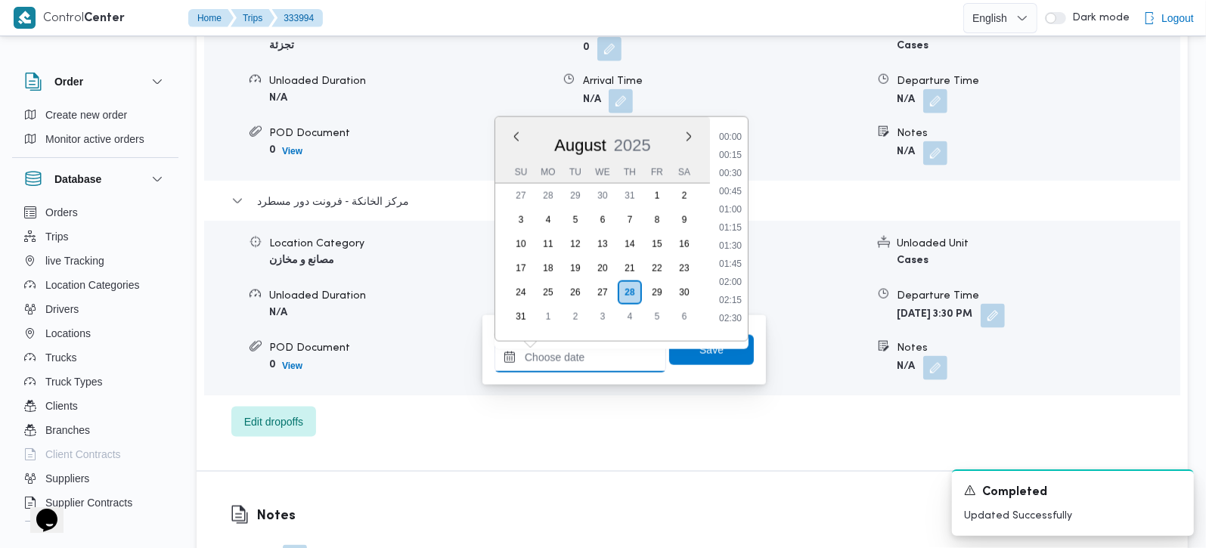
drag, startPoint x: 581, startPoint y: 354, endPoint x: 714, endPoint y: 251, distance: 168.6
click at [581, 354] on input "Arrival Time" at bounding box center [580, 357] width 172 height 30
click at [724, 158] on li "15:15" at bounding box center [730, 163] width 35 height 15
type input "[DATE] 15:15"
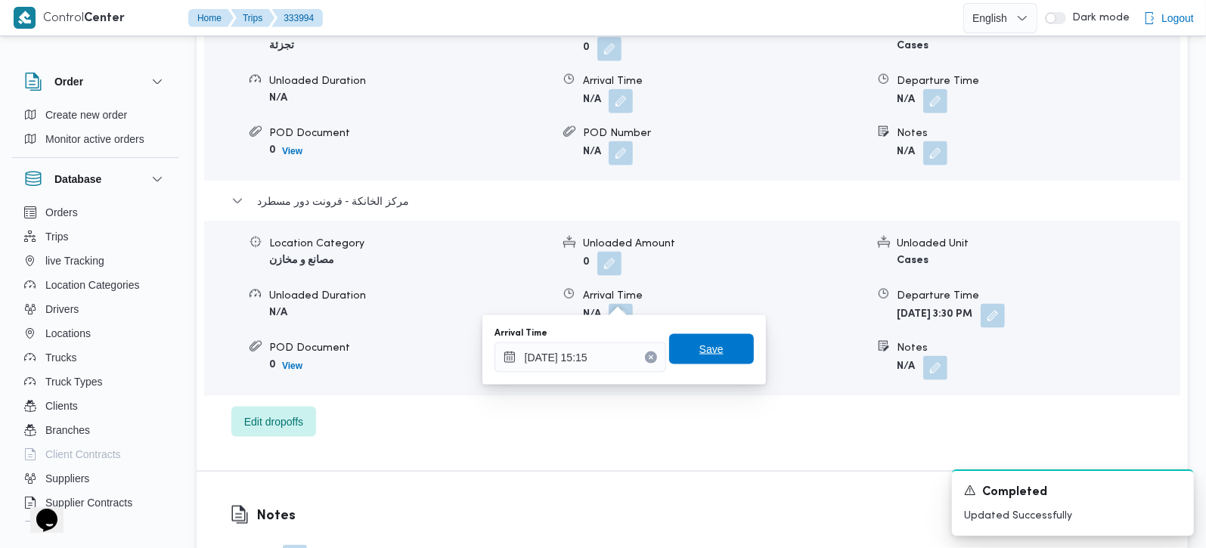
click at [677, 359] on span "Save" at bounding box center [711, 349] width 85 height 30
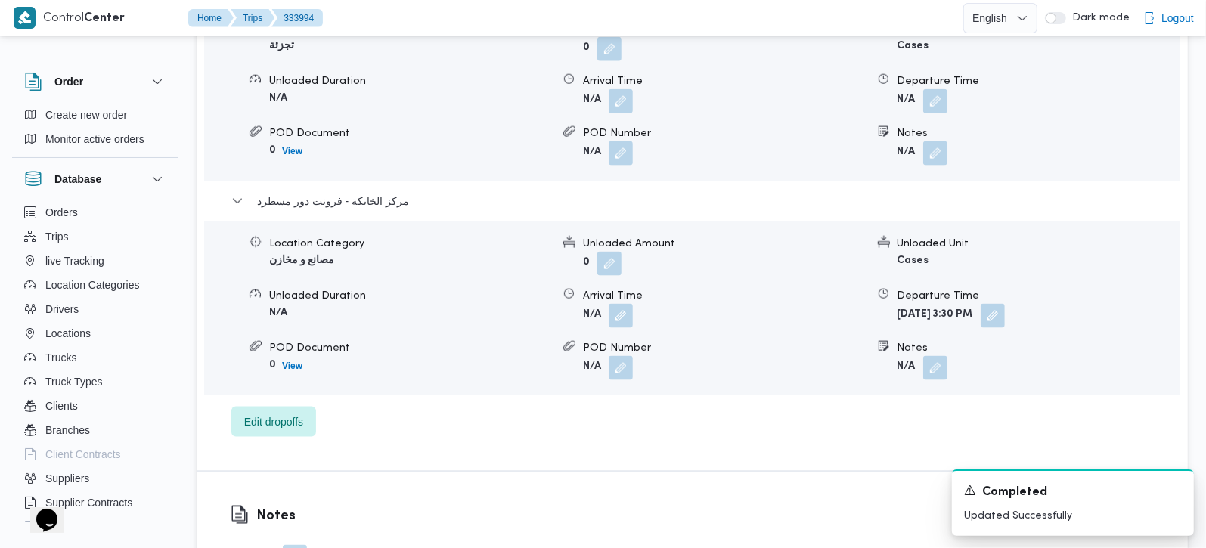
scroll to position [1333, 0]
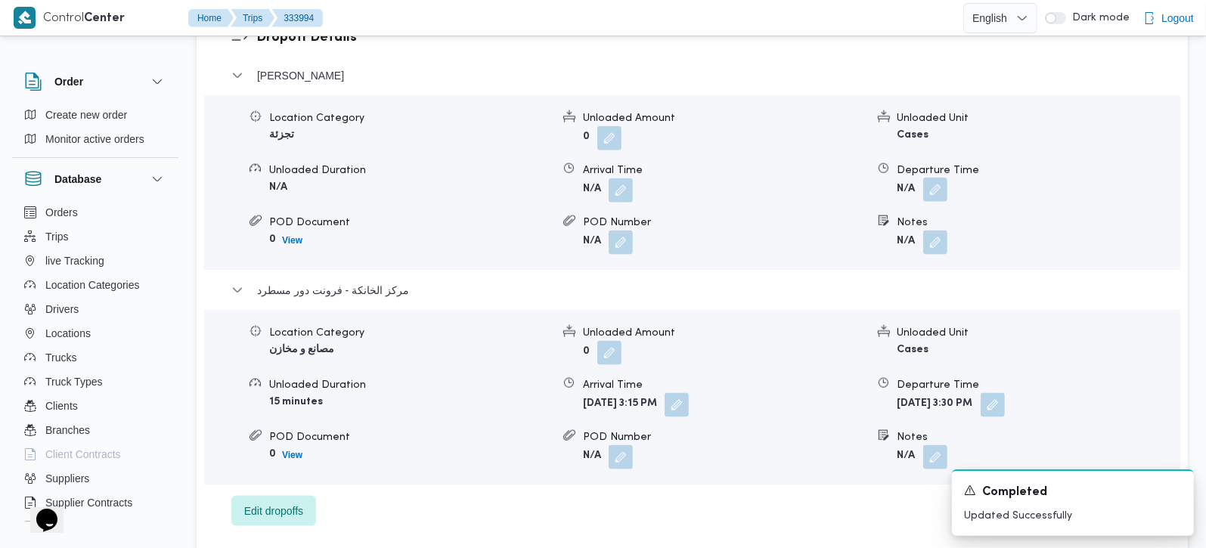
click at [939, 178] on button "button" at bounding box center [935, 190] width 24 height 24
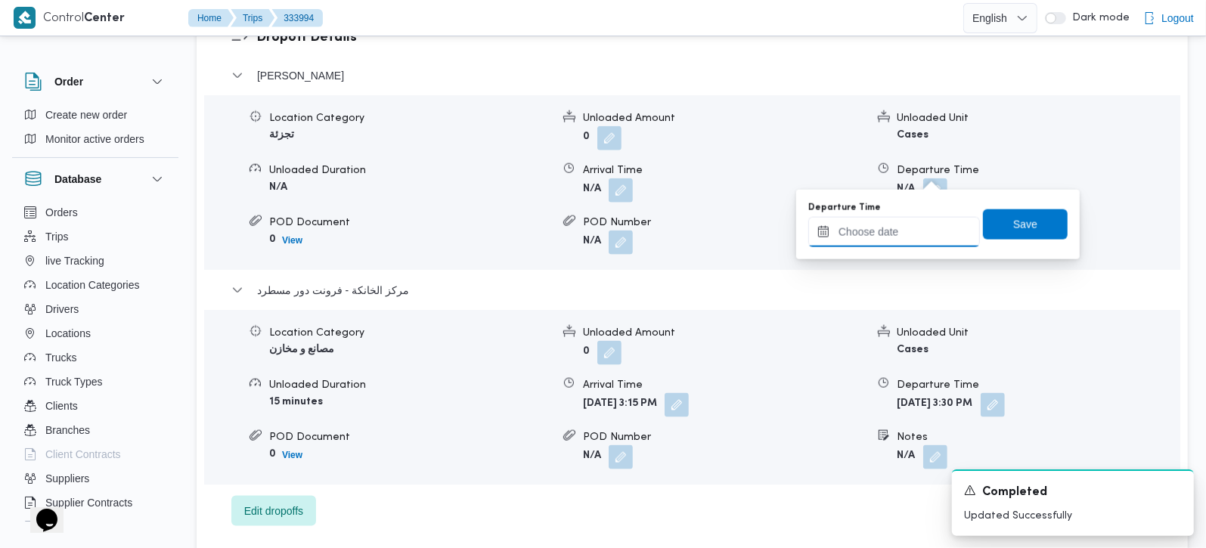
click at [897, 230] on input "Departure Time" at bounding box center [894, 232] width 172 height 30
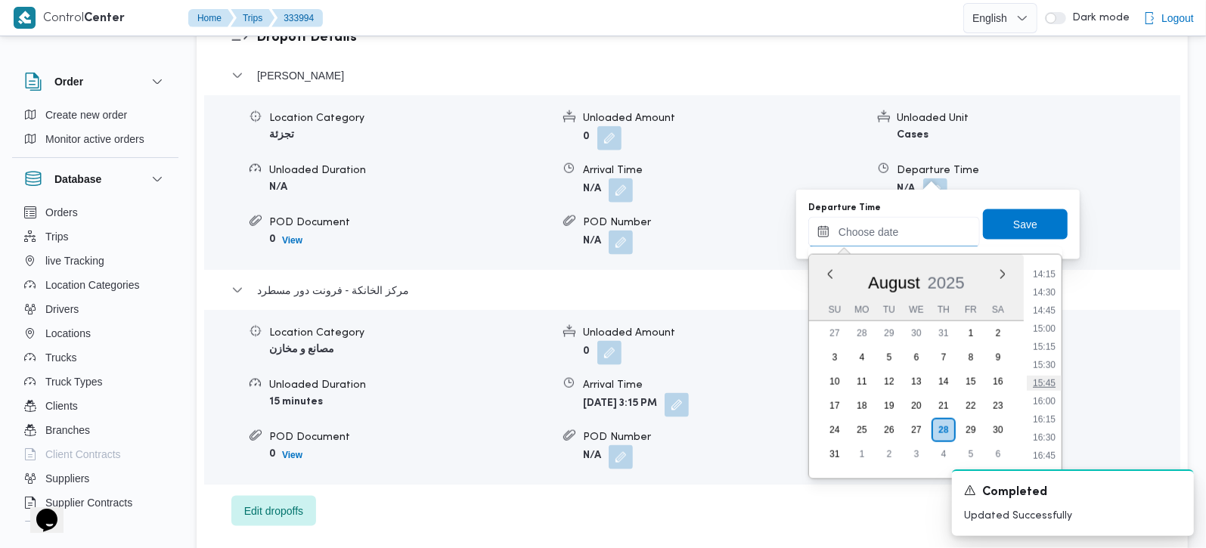
scroll to position [991, 0]
drag, startPoint x: 1054, startPoint y: 311, endPoint x: 1044, endPoint y: 275, distance: 36.9
click at [1054, 311] on li "14:15" at bounding box center [1043, 317] width 35 height 15
type input "28/08/2025 14:15"
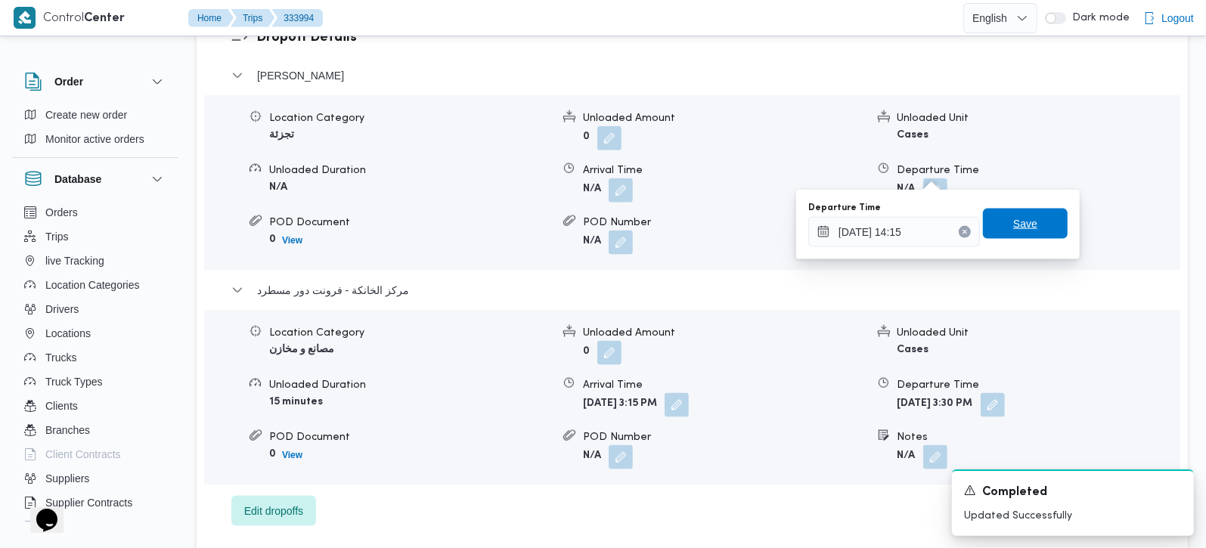
click at [1026, 228] on span "Save" at bounding box center [1025, 224] width 85 height 30
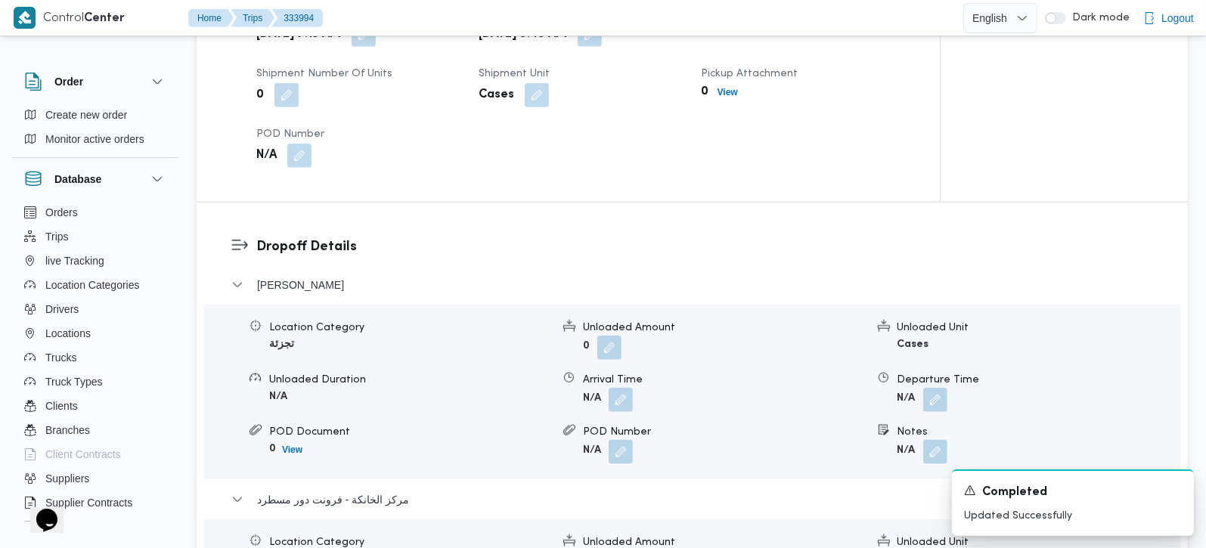
scroll to position [1156, 0]
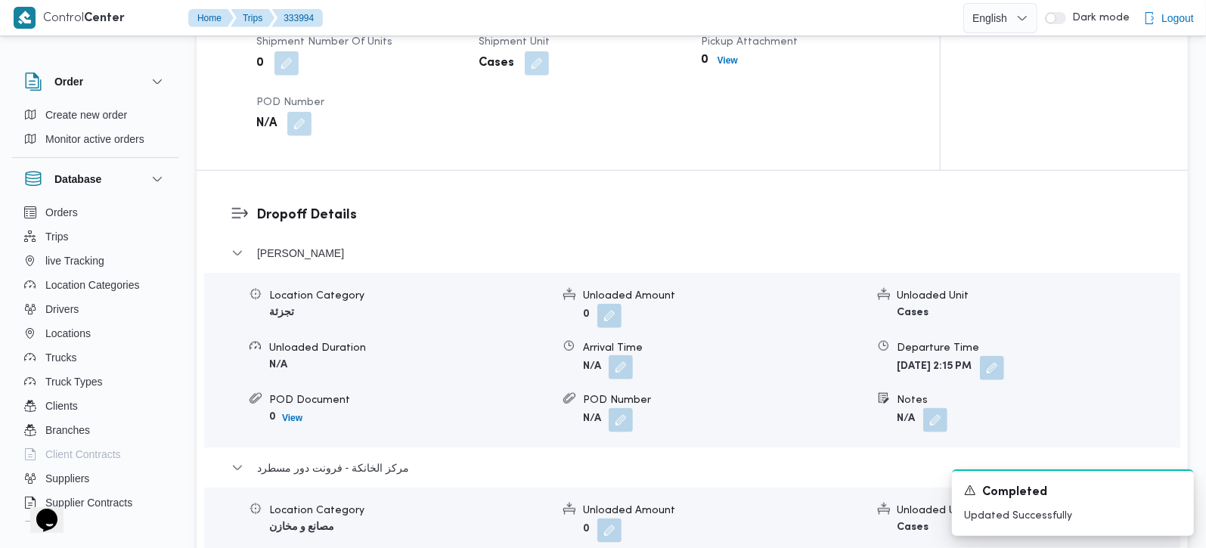
click at [621, 355] on button "button" at bounding box center [620, 367] width 24 height 24
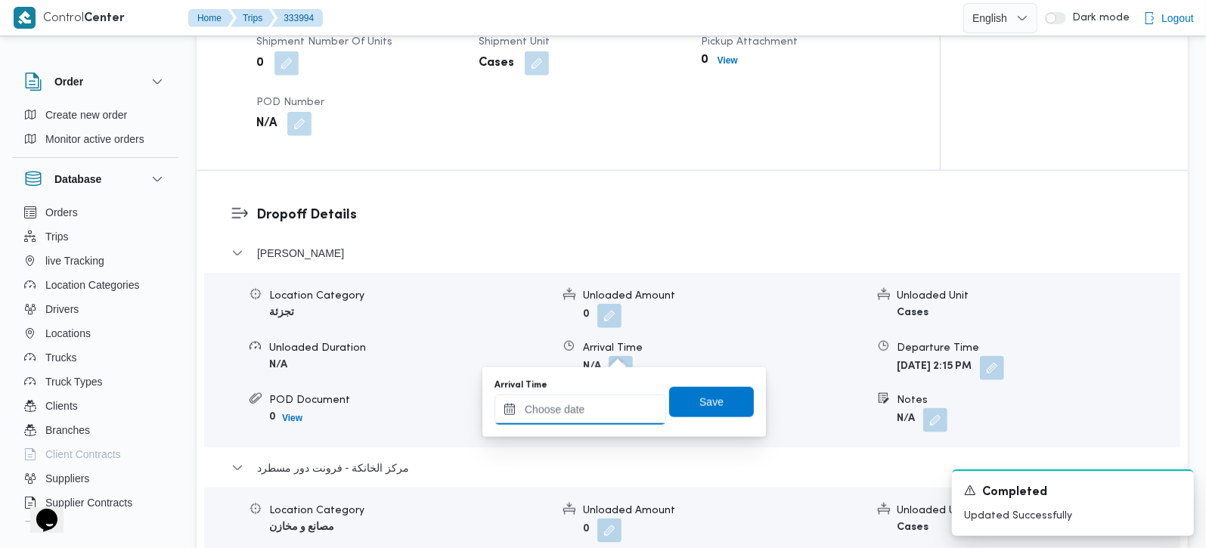
drag, startPoint x: 621, startPoint y: 356, endPoint x: 587, endPoint y: 419, distance: 71.4
click at [587, 419] on input "Arrival Time" at bounding box center [580, 410] width 172 height 30
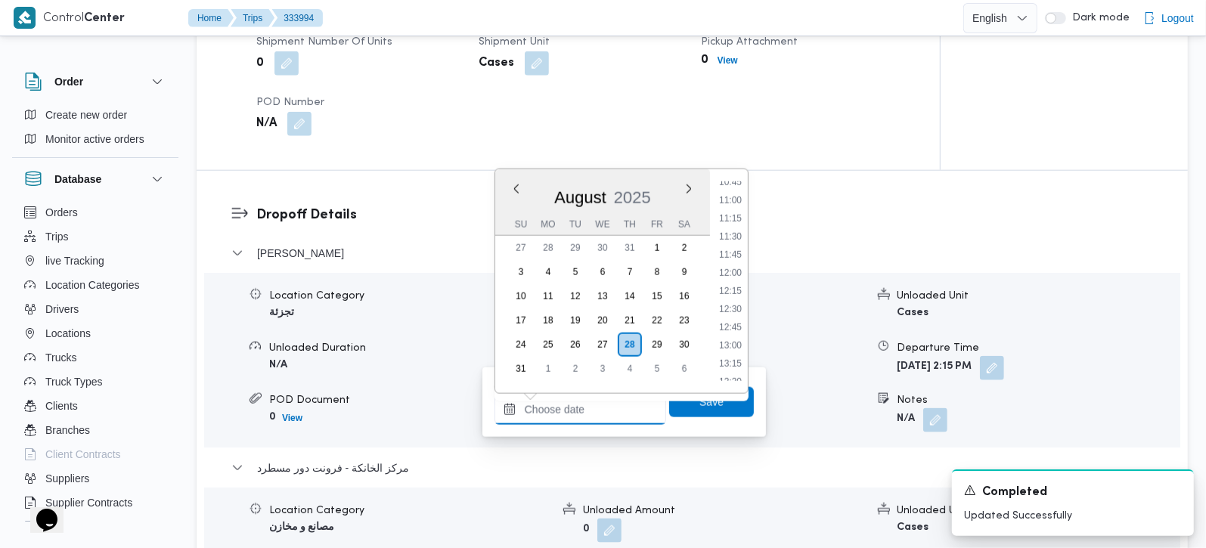
scroll to position [724, 0]
click at [732, 241] on li "10:45" at bounding box center [730, 244] width 35 height 15
type input "[DATE] 10:45"
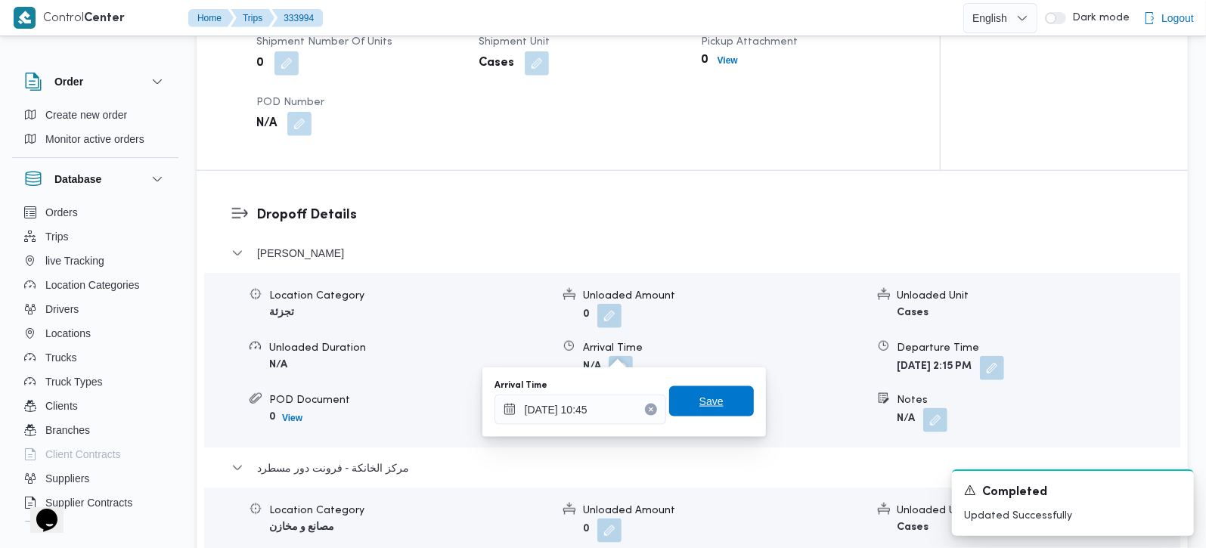
click at [704, 397] on span "Save" at bounding box center [711, 401] width 24 height 18
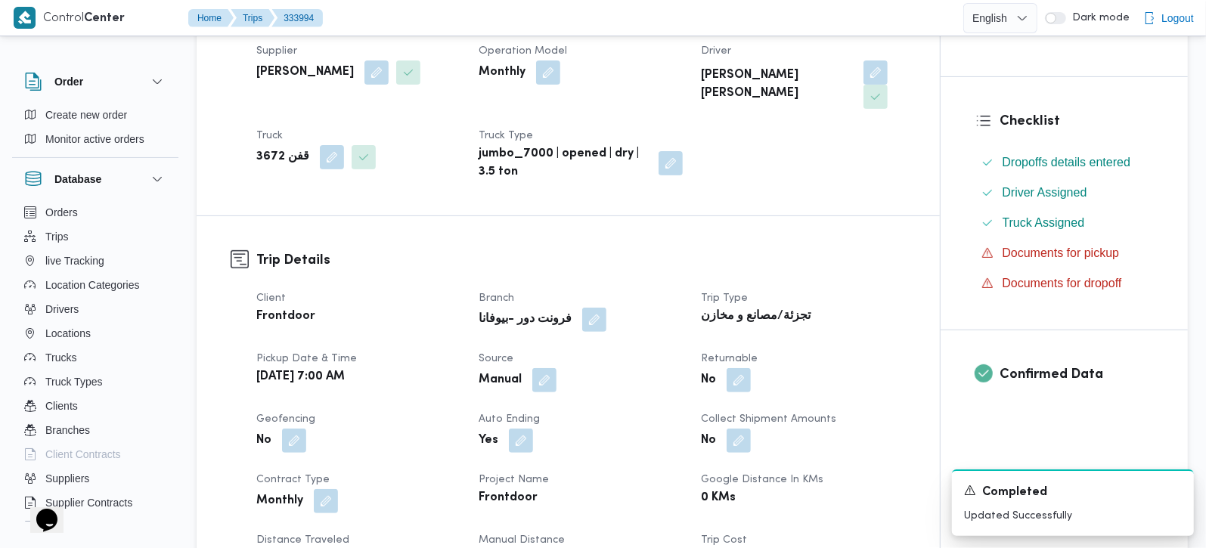
scroll to position [0, 0]
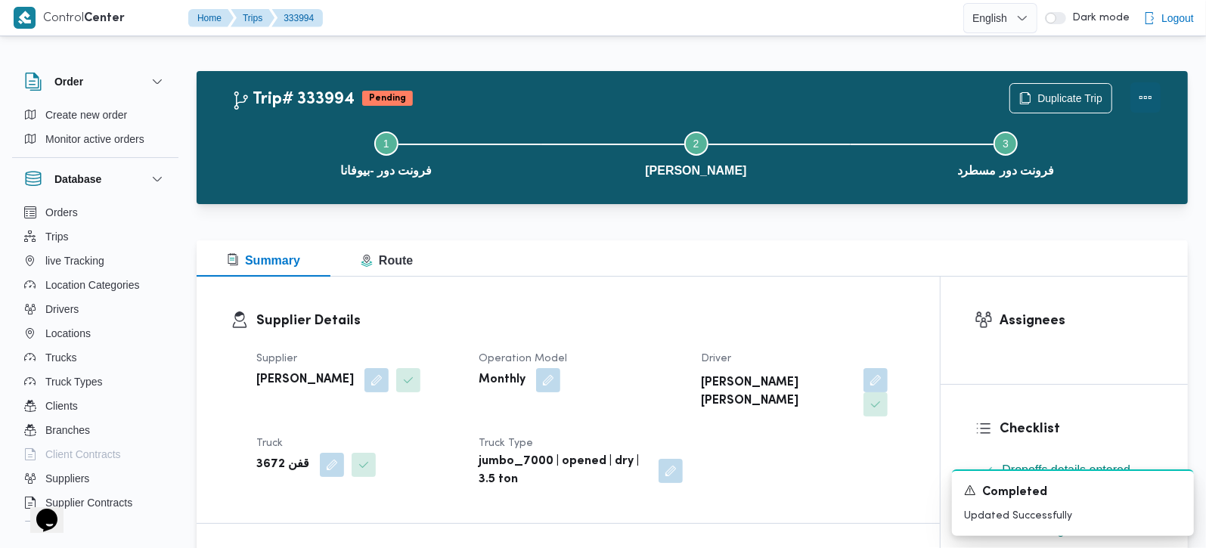
click at [1145, 101] on button "Actions" at bounding box center [1145, 97] width 30 height 30
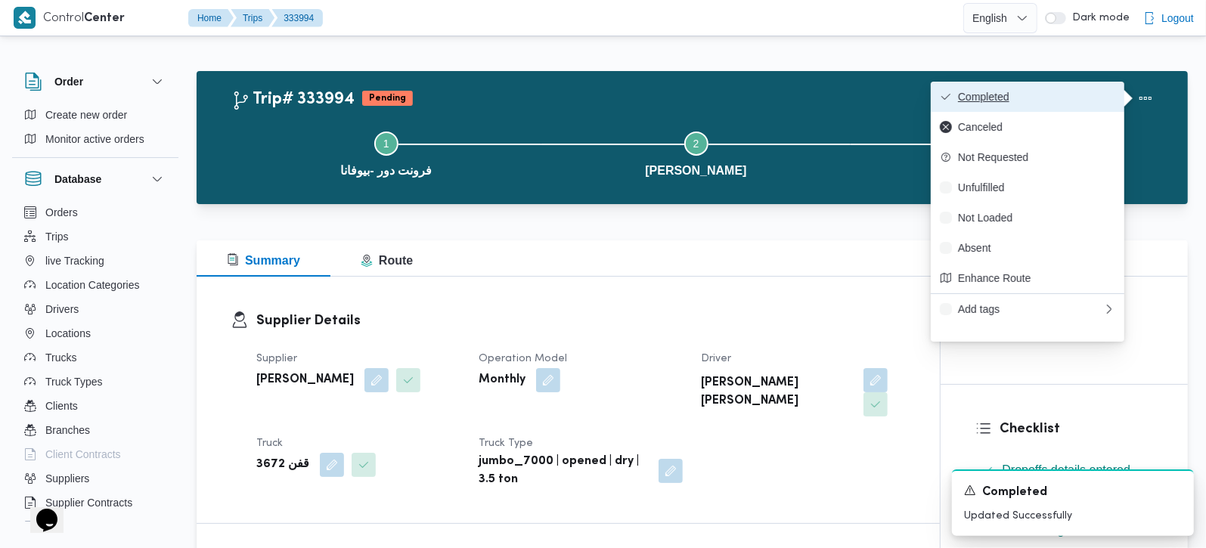
click at [1030, 87] on button "Completed" at bounding box center [1026, 97] width 193 height 30
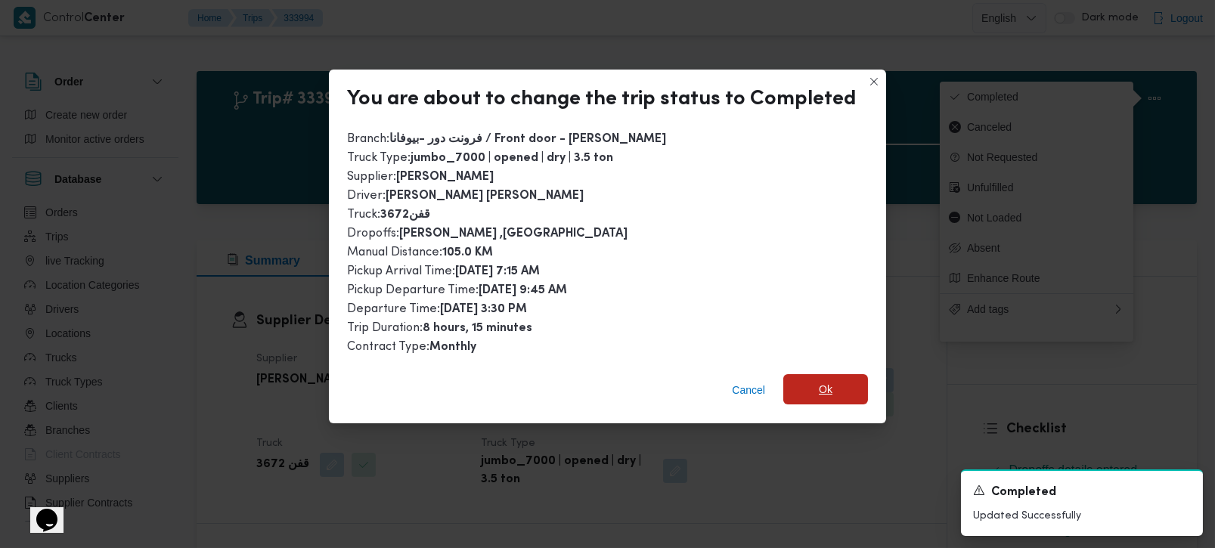
click at [825, 380] on span "Ok" at bounding box center [826, 389] width 14 height 18
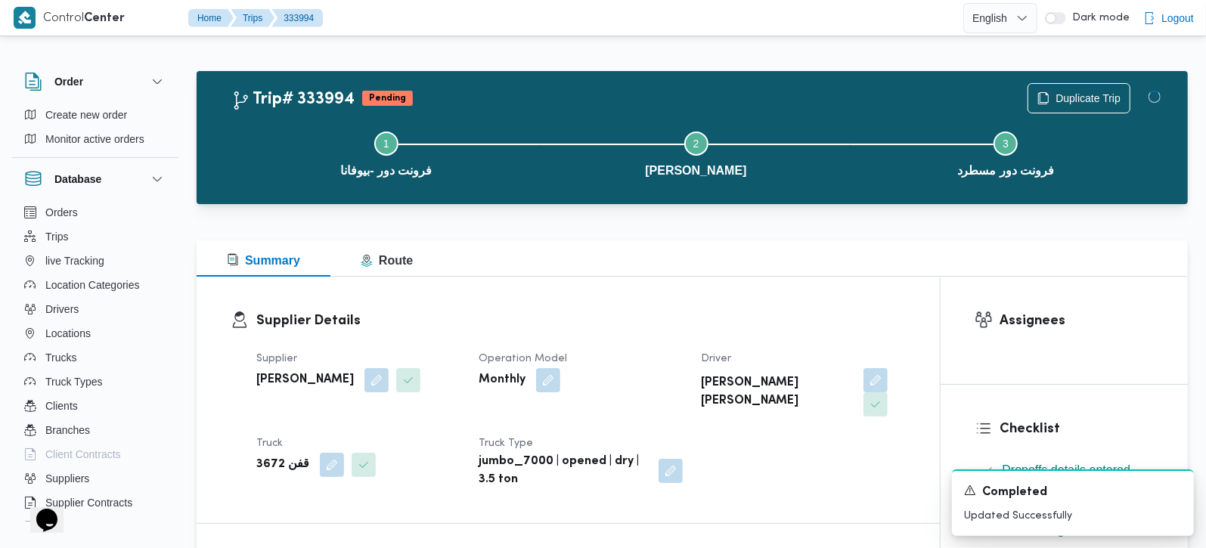
click at [798, 265] on div "Summary Route" at bounding box center [692, 258] width 991 height 36
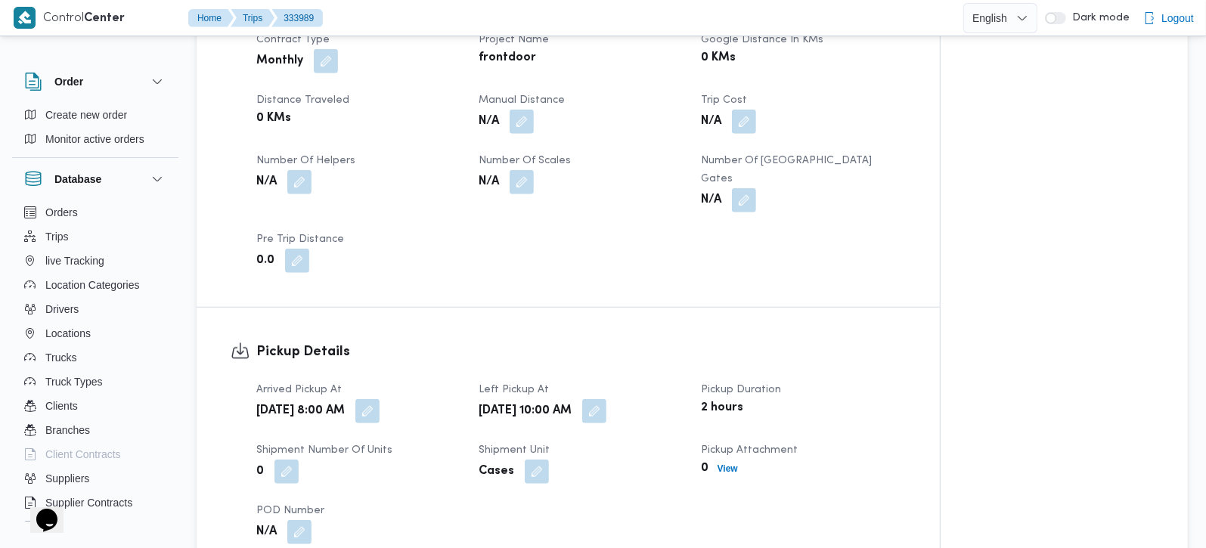
scroll to position [1066, 0]
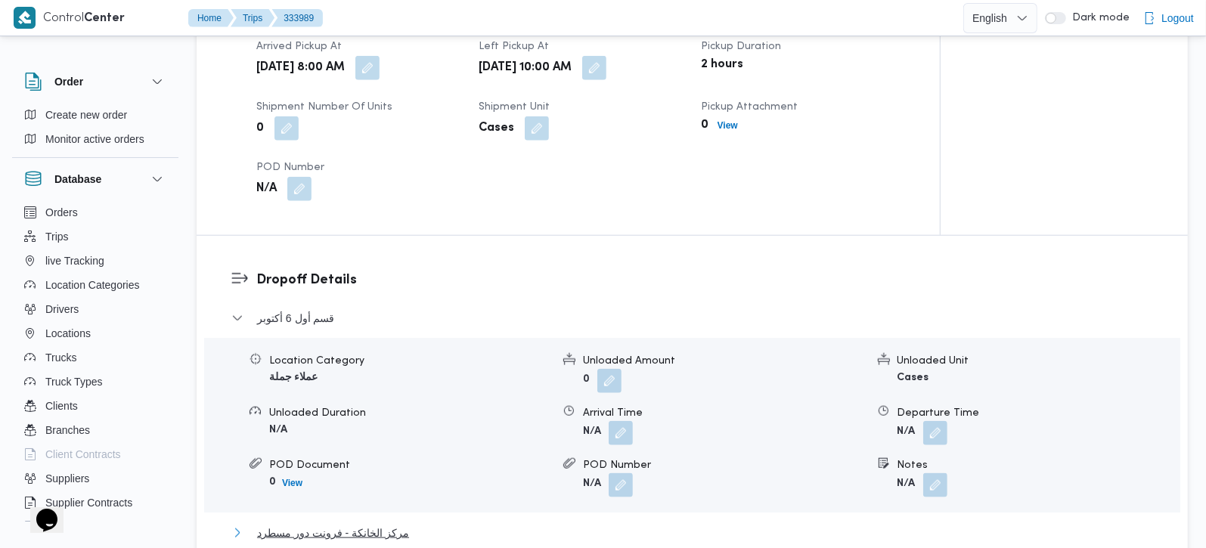
click at [358, 524] on span "مركز الخانكة - فرونت دور مسطرد" at bounding box center [333, 533] width 152 height 18
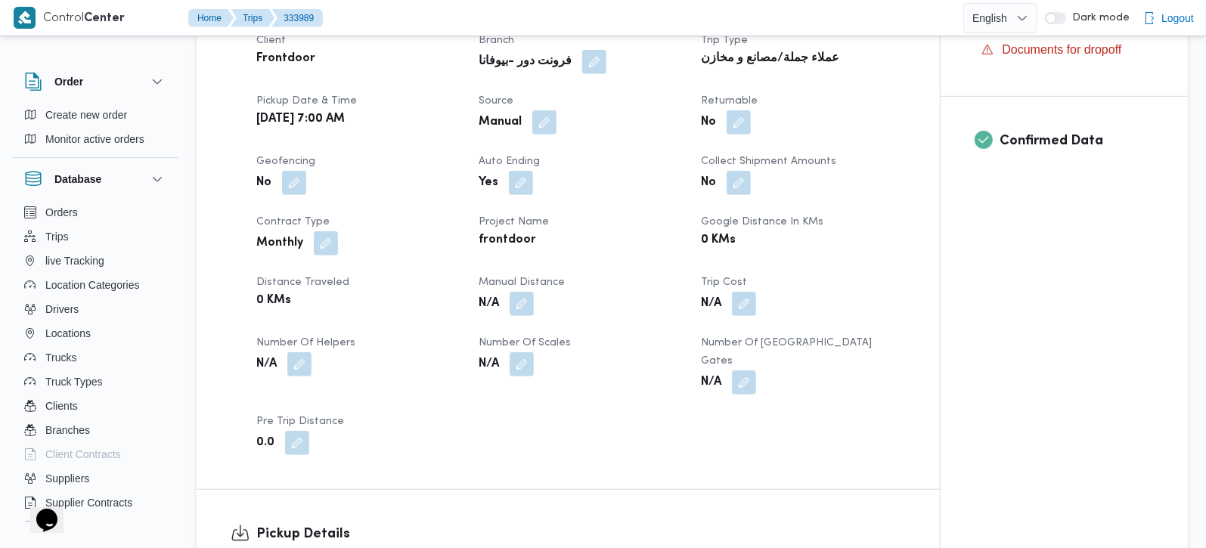
scroll to position [533, 0]
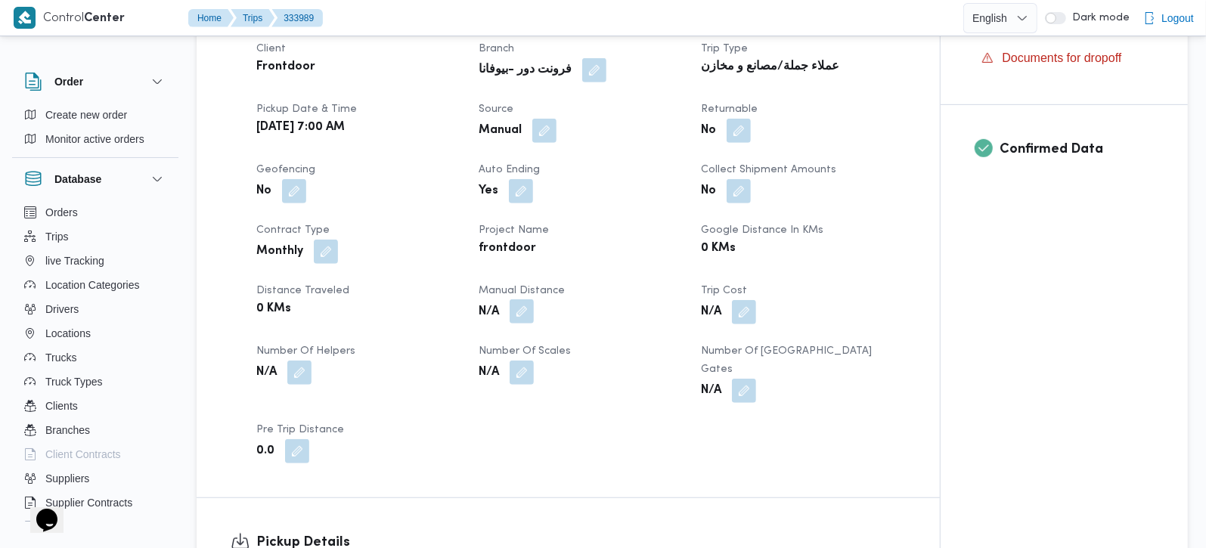
click at [525, 308] on button "button" at bounding box center [521, 311] width 24 height 24
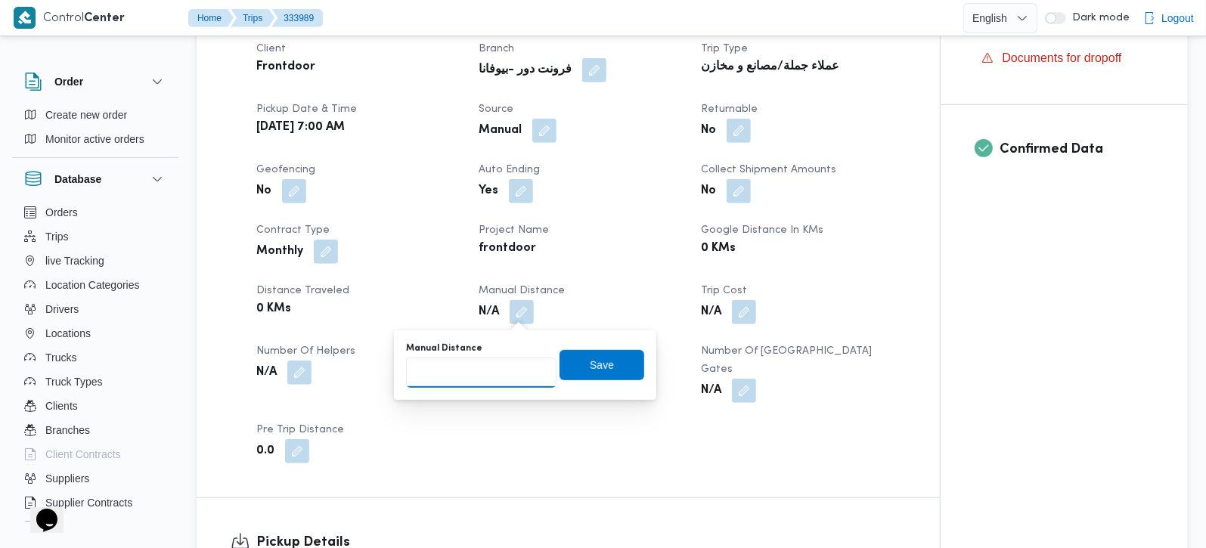
click at [491, 368] on input "Manual Distance" at bounding box center [481, 373] width 150 height 30
type input "140"
click at [574, 353] on span "Save" at bounding box center [601, 364] width 85 height 30
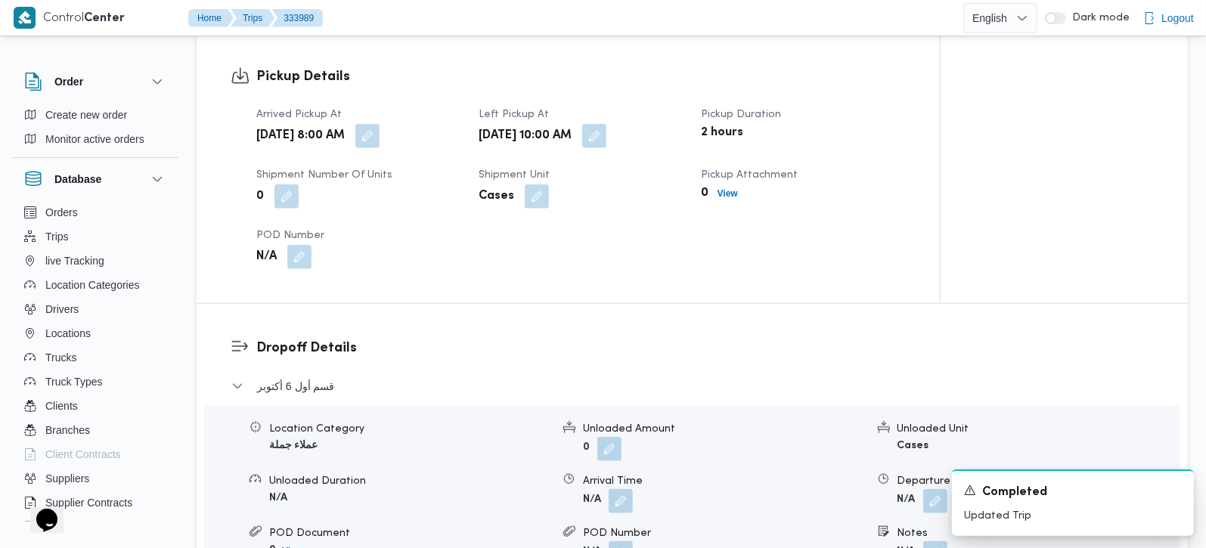
scroll to position [978, 0]
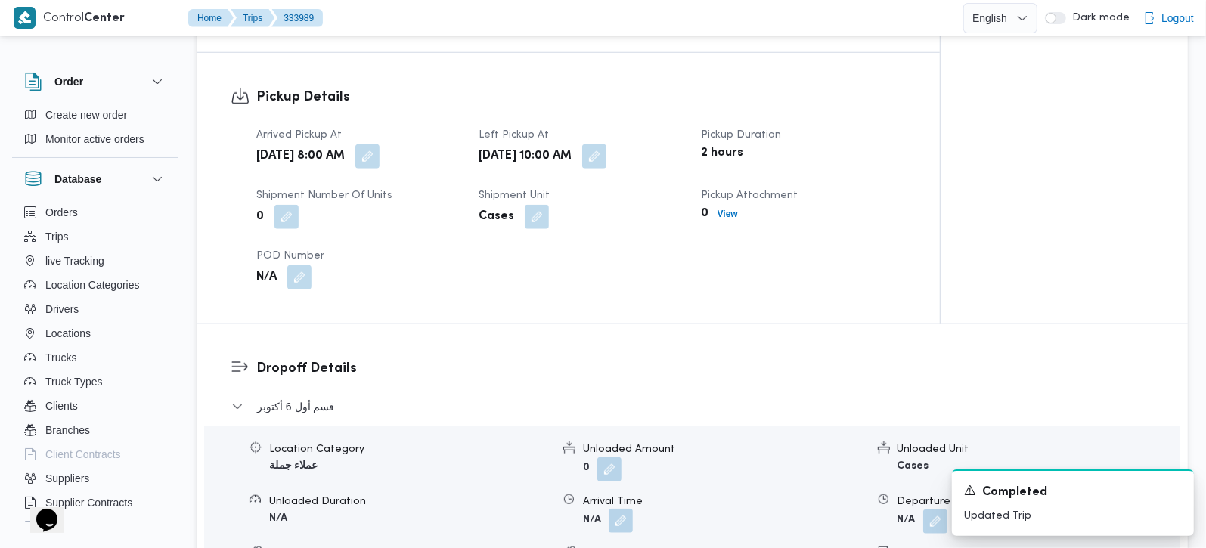
click at [629, 509] on button "button" at bounding box center [620, 521] width 24 height 24
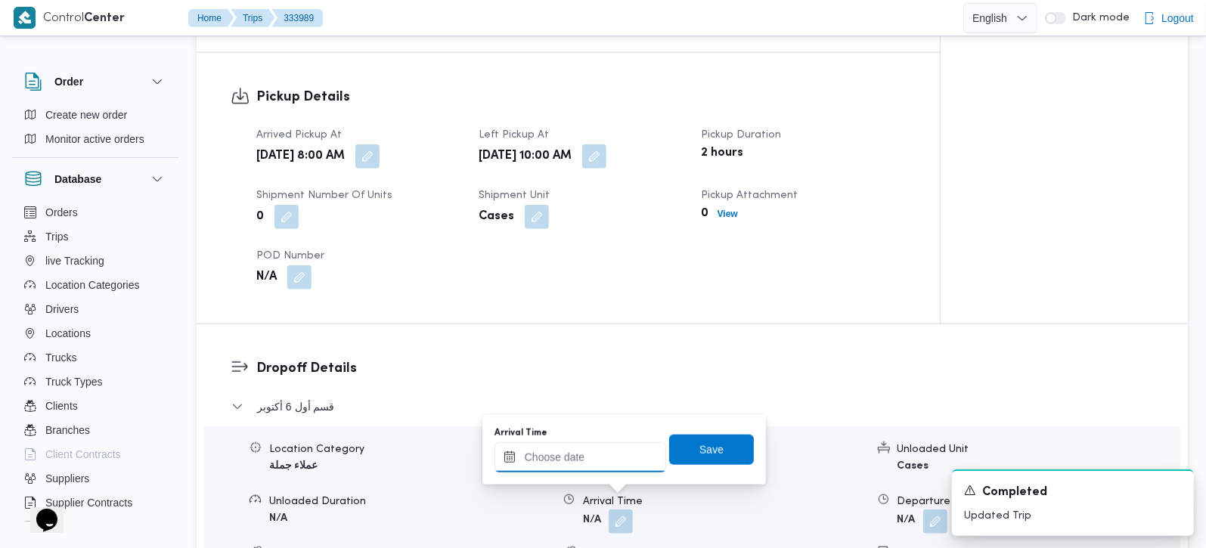
click at [604, 464] on input "Arrival Time" at bounding box center [580, 457] width 172 height 30
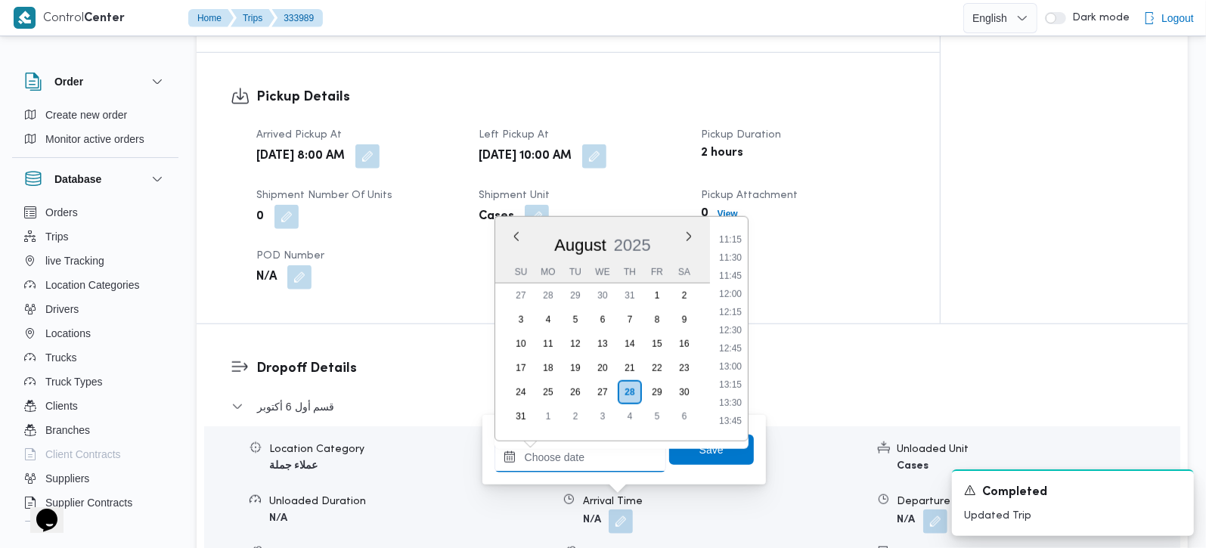
scroll to position [724, 0]
click at [735, 303] on li "11:00" at bounding box center [730, 310] width 35 height 15
type input "[DATE] 11:00"
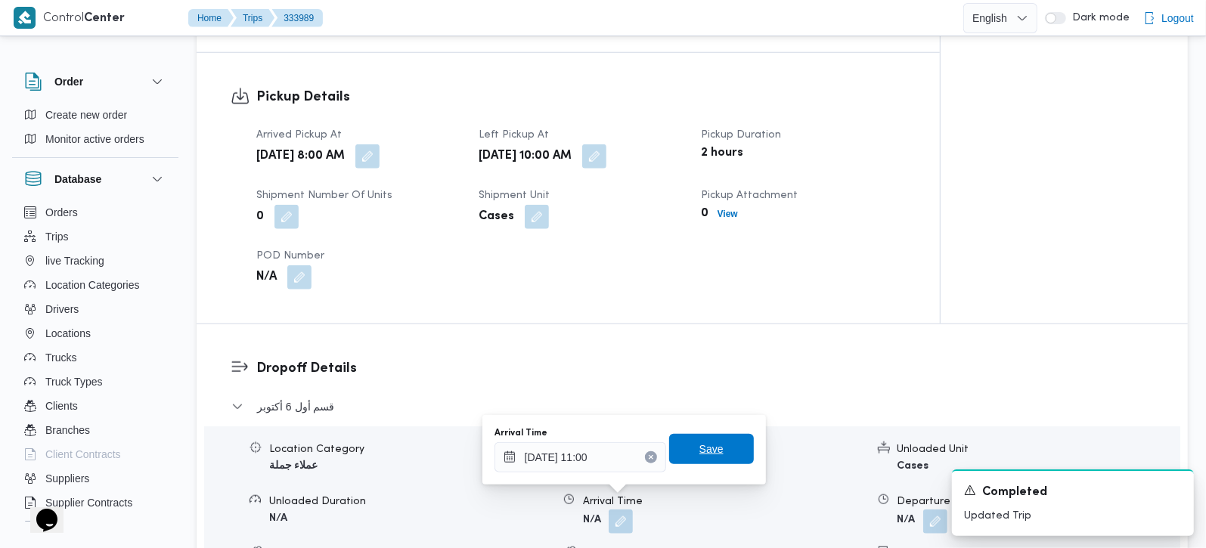
click at [708, 447] on span "Save" at bounding box center [711, 449] width 24 height 18
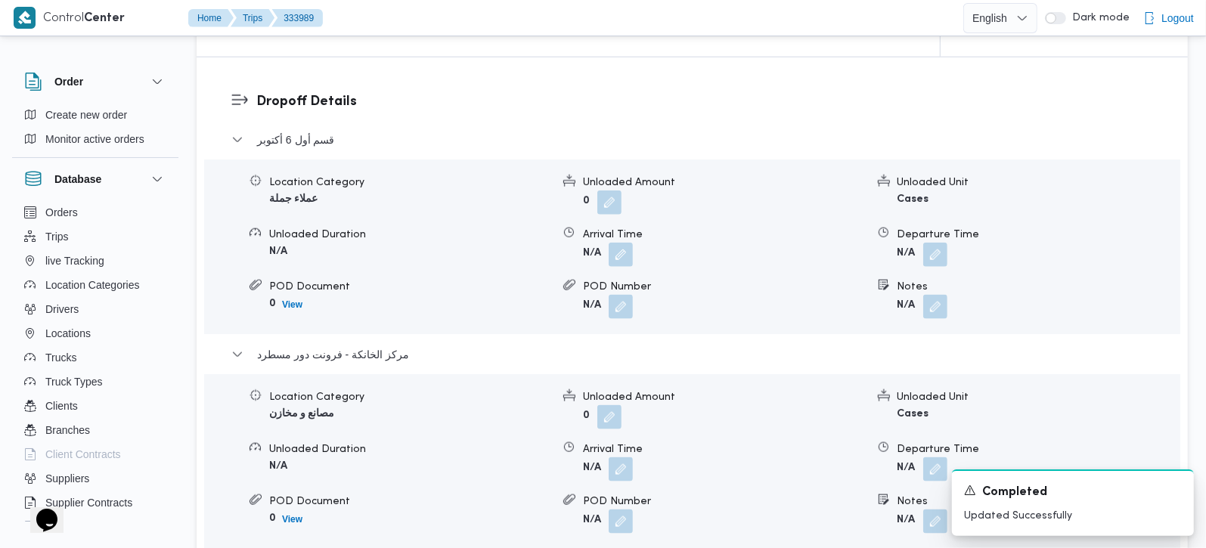
scroll to position [1422, 0]
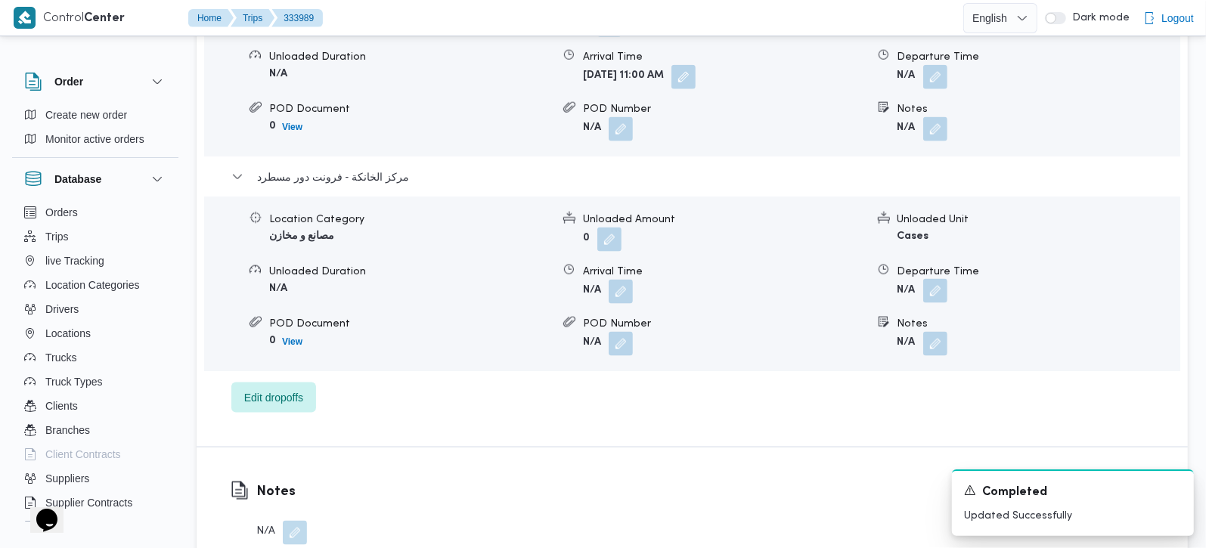
click at [930, 279] on button "button" at bounding box center [935, 291] width 24 height 24
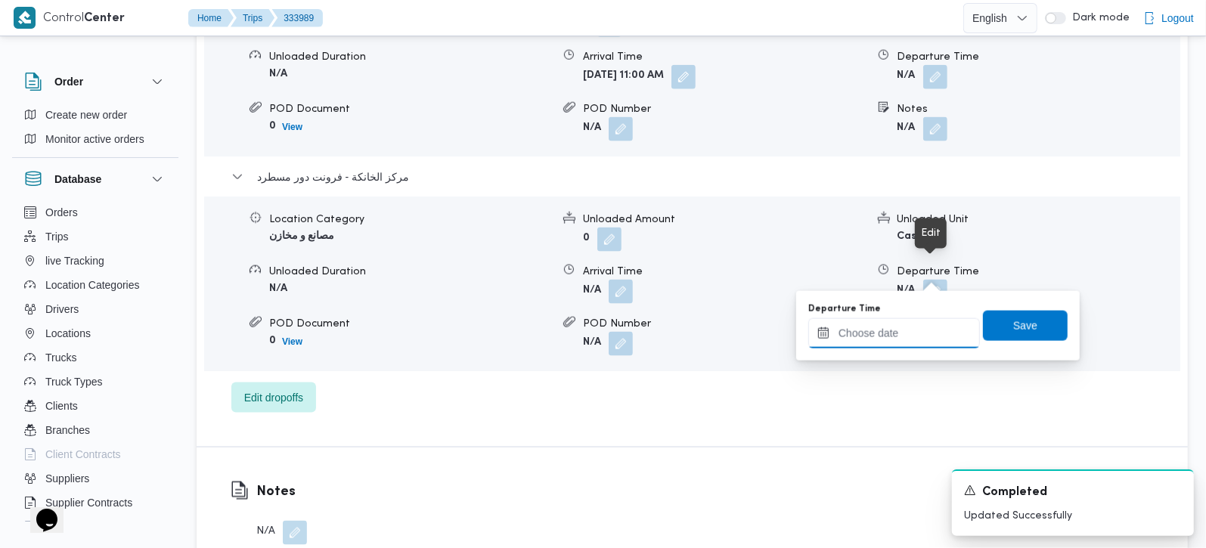
click at [899, 339] on input "Departure Time" at bounding box center [894, 333] width 172 height 30
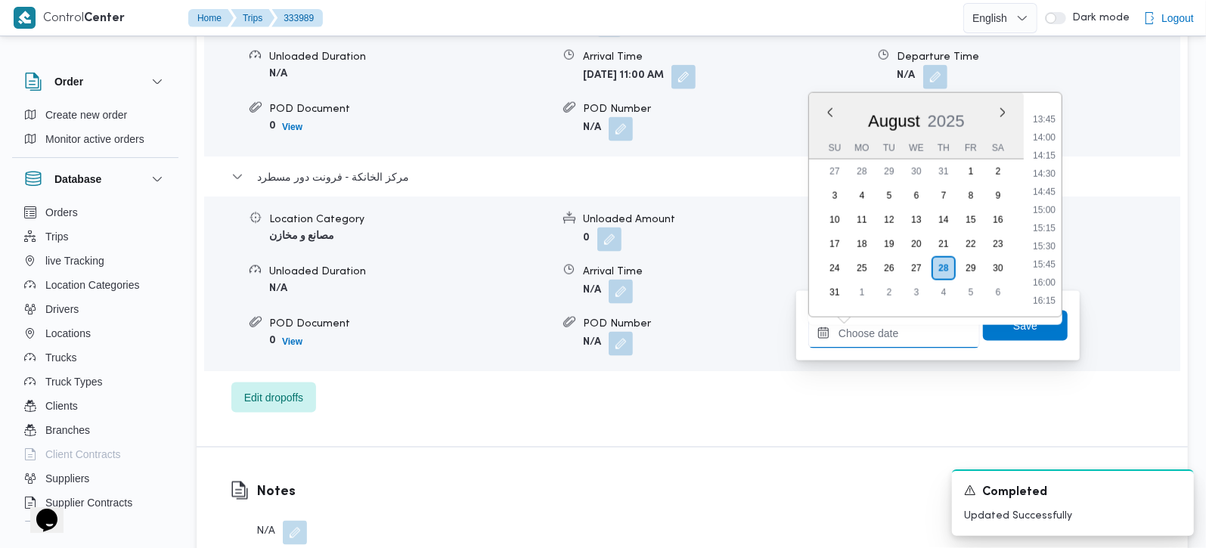
scroll to position [1080, 0]
click at [1042, 197] on li "16:00" at bounding box center [1043, 193] width 35 height 15
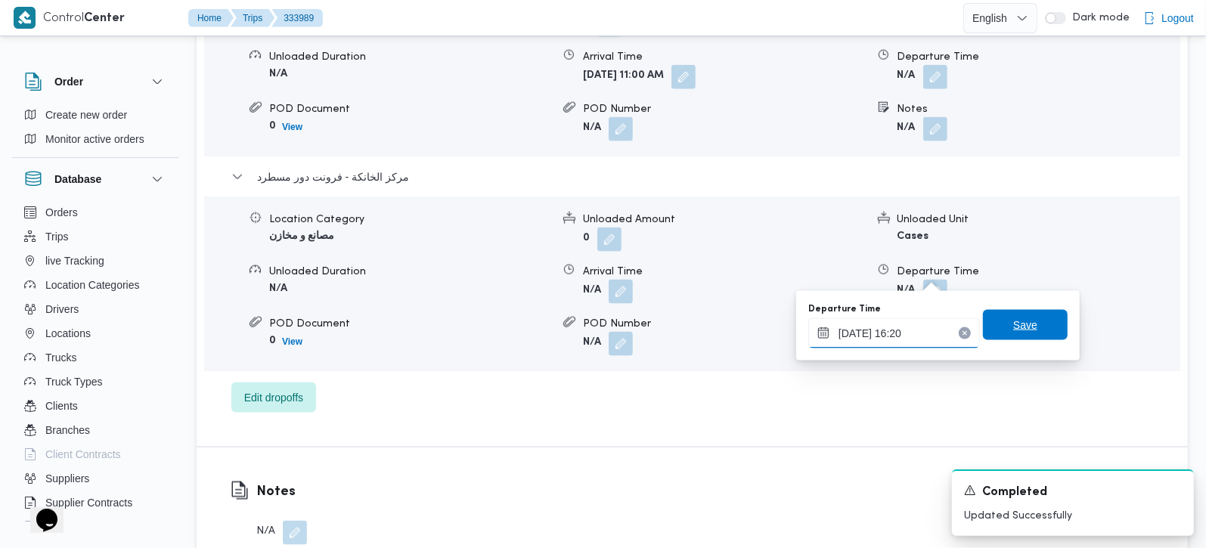
type input "28/08/2025 16:20"
click at [1041, 315] on span "Save" at bounding box center [1025, 325] width 85 height 30
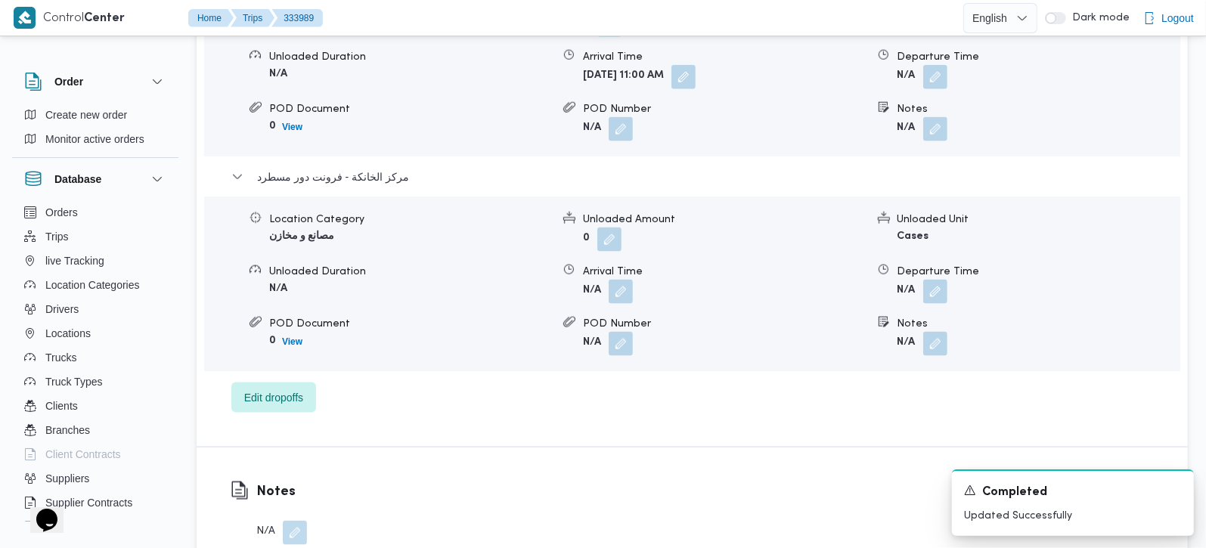
click at [607, 280] on span at bounding box center [617, 292] width 32 height 24
click at [616, 279] on button "button" at bounding box center [620, 291] width 24 height 24
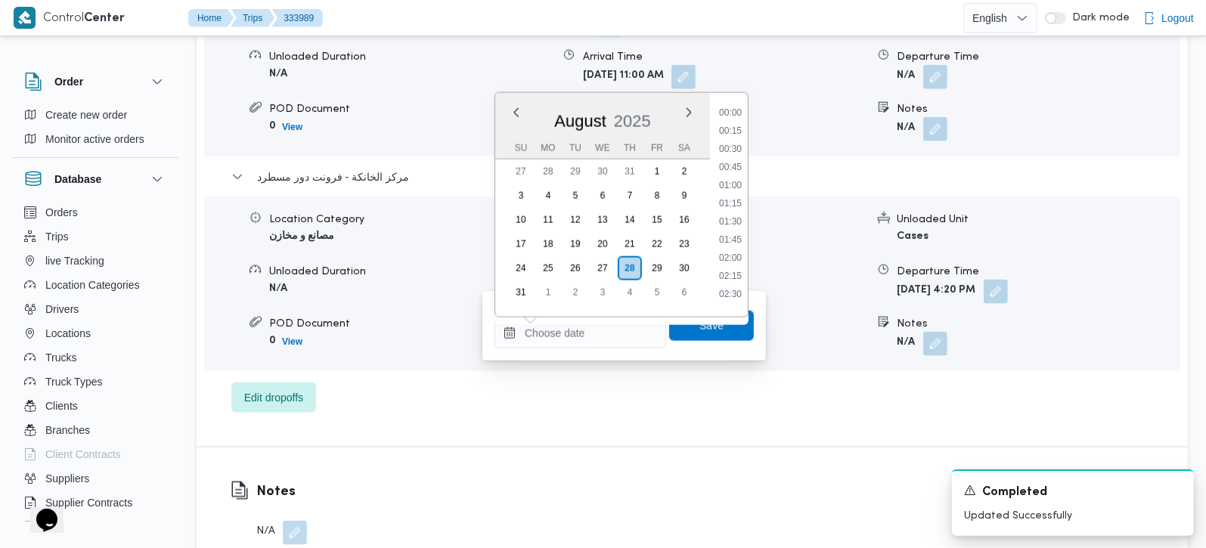
click at [608, 334] on input "Arrival Time" at bounding box center [580, 333] width 172 height 30
click at [727, 186] on li "16:00" at bounding box center [730, 193] width 35 height 15
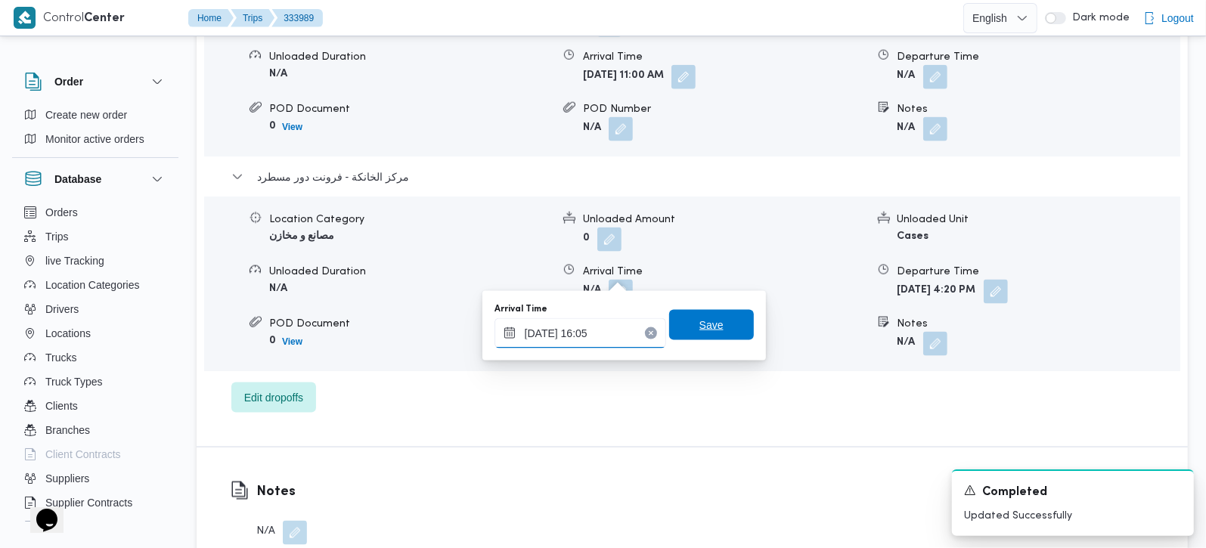
type input "28/08/2025 16:05"
click at [706, 333] on span "Save" at bounding box center [711, 325] width 24 height 18
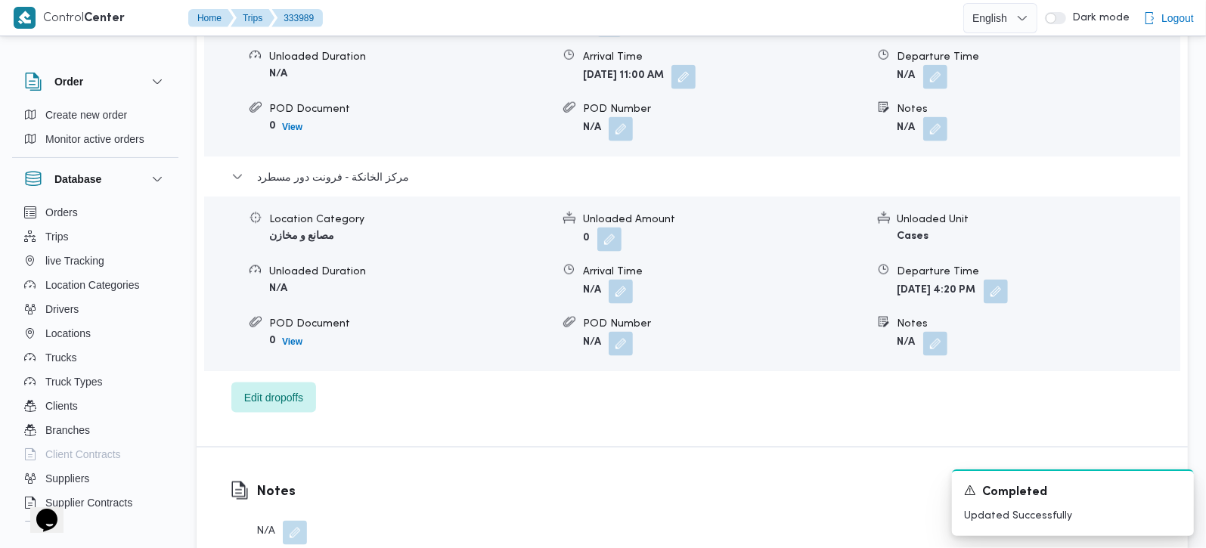
scroll to position [1333, 0]
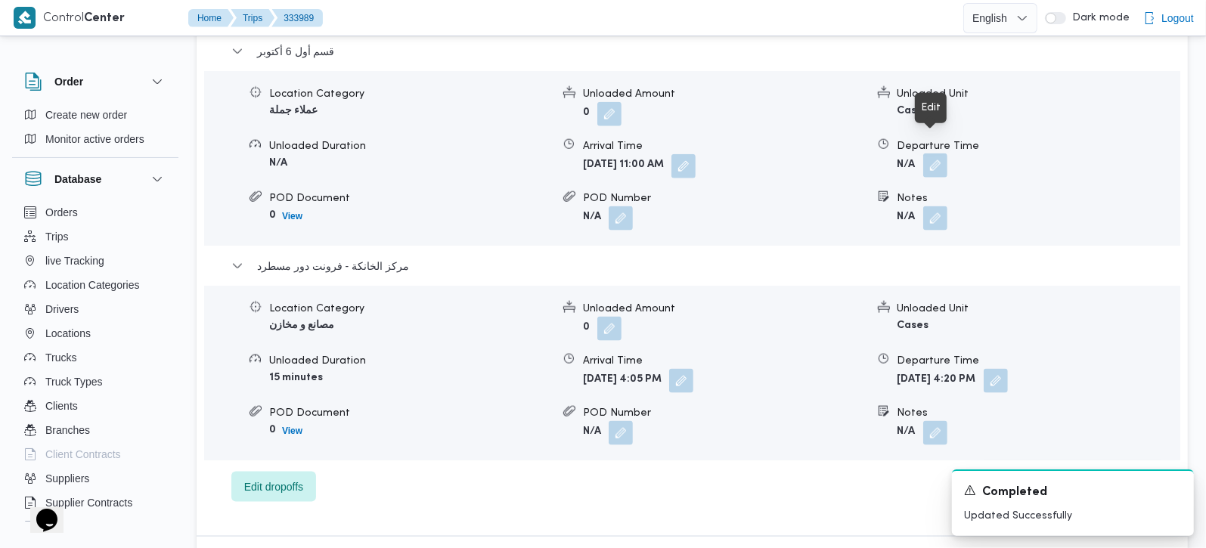
click at [929, 153] on button "button" at bounding box center [935, 165] width 24 height 24
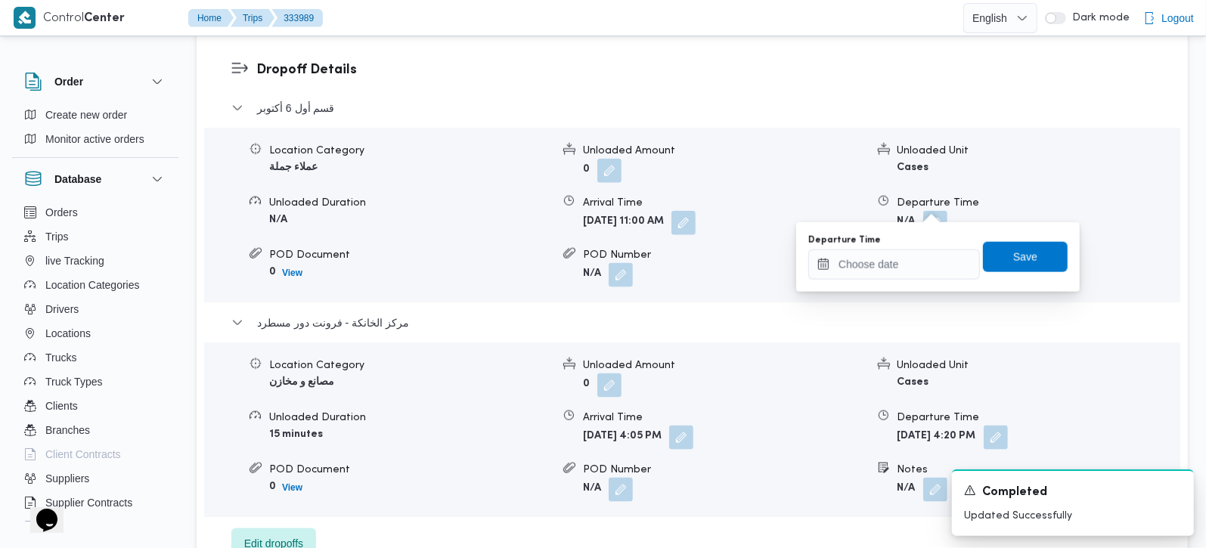
scroll to position [1245, 0]
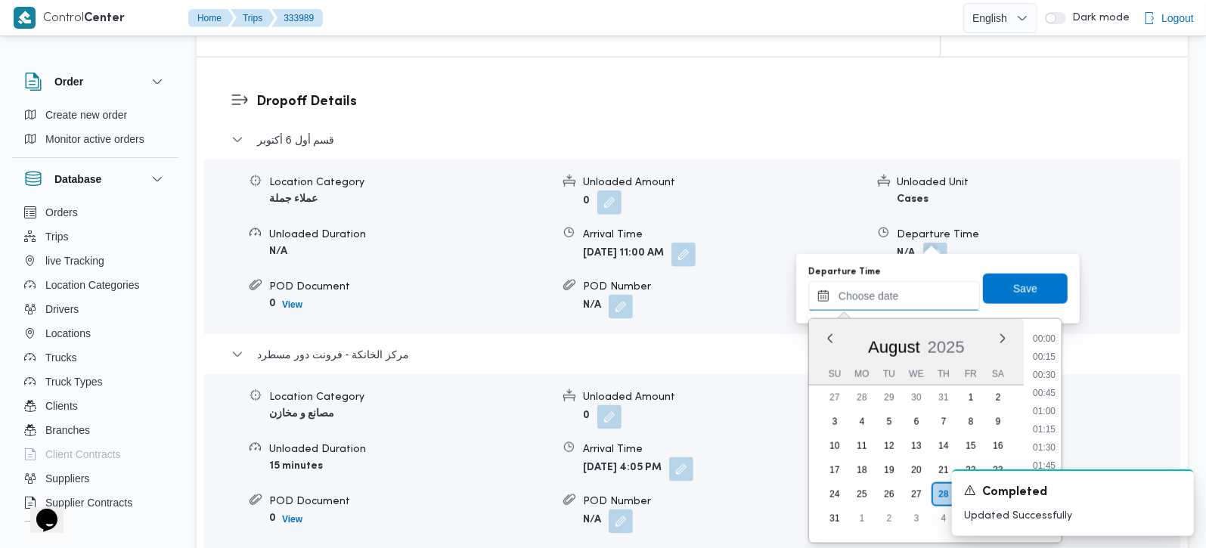
drag, startPoint x: 835, startPoint y: 306, endPoint x: 861, endPoint y: 304, distance: 25.8
click at [837, 306] on input "Departure Time" at bounding box center [894, 296] width 172 height 30
click at [1047, 345] on li "15:00" at bounding box center [1043, 346] width 35 height 15
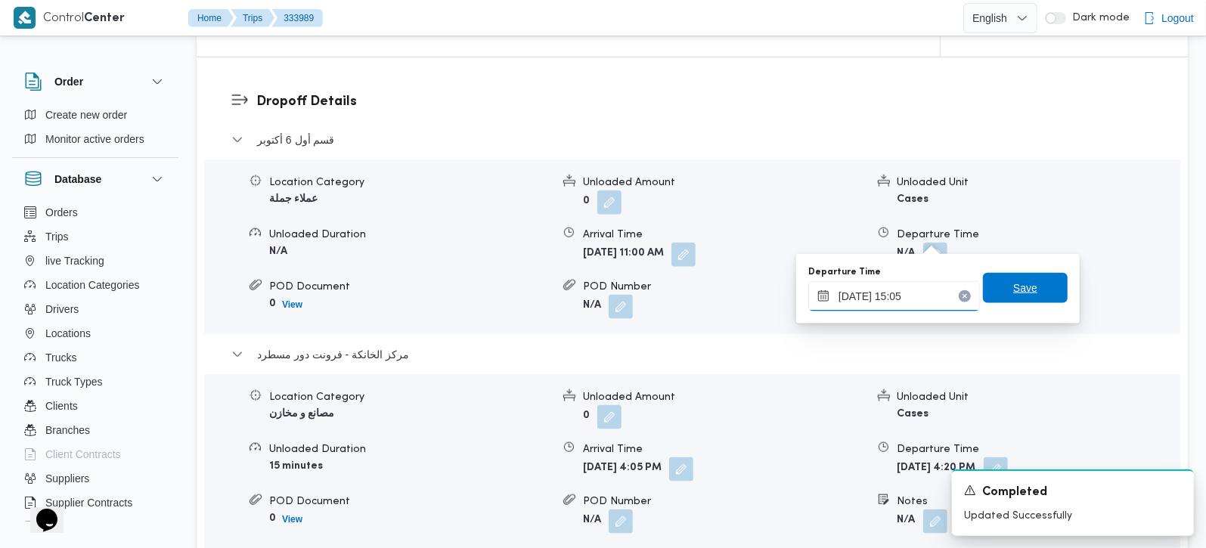
type input "28/08/2025 15:05"
click at [1021, 297] on span "Save" at bounding box center [1025, 288] width 24 height 18
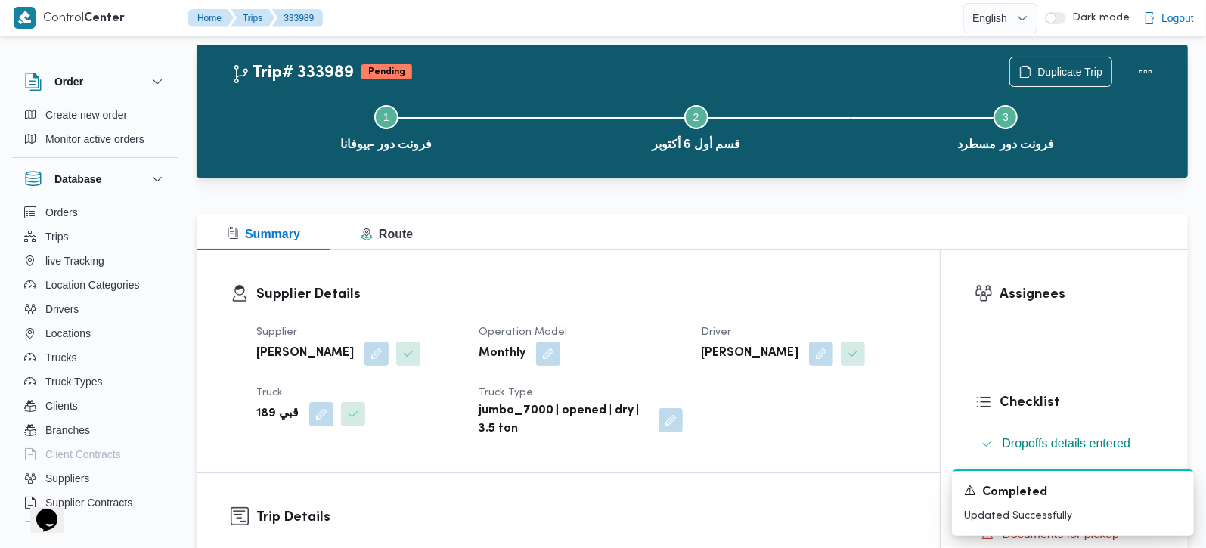
scroll to position [0, 0]
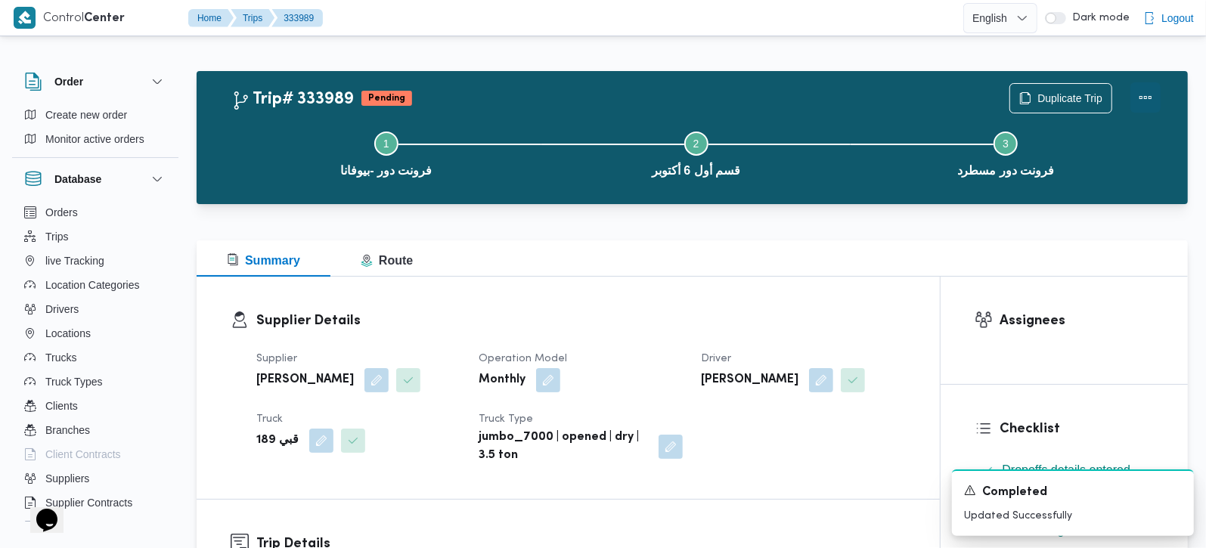
click at [1146, 98] on button "Actions" at bounding box center [1145, 97] width 30 height 30
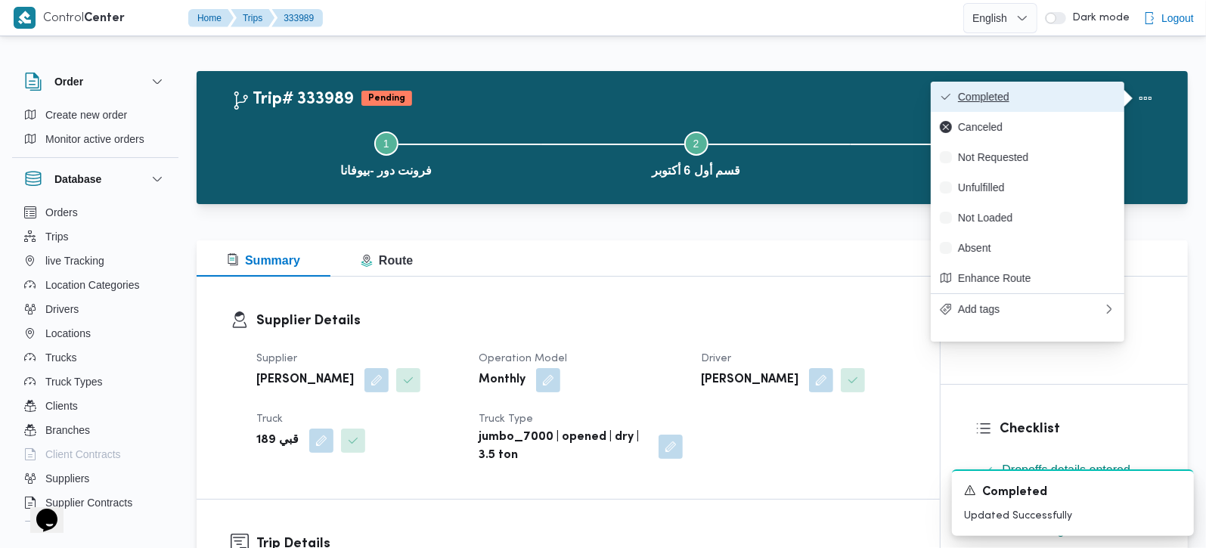
click at [1060, 99] on span "Completed" at bounding box center [1036, 97] width 157 height 12
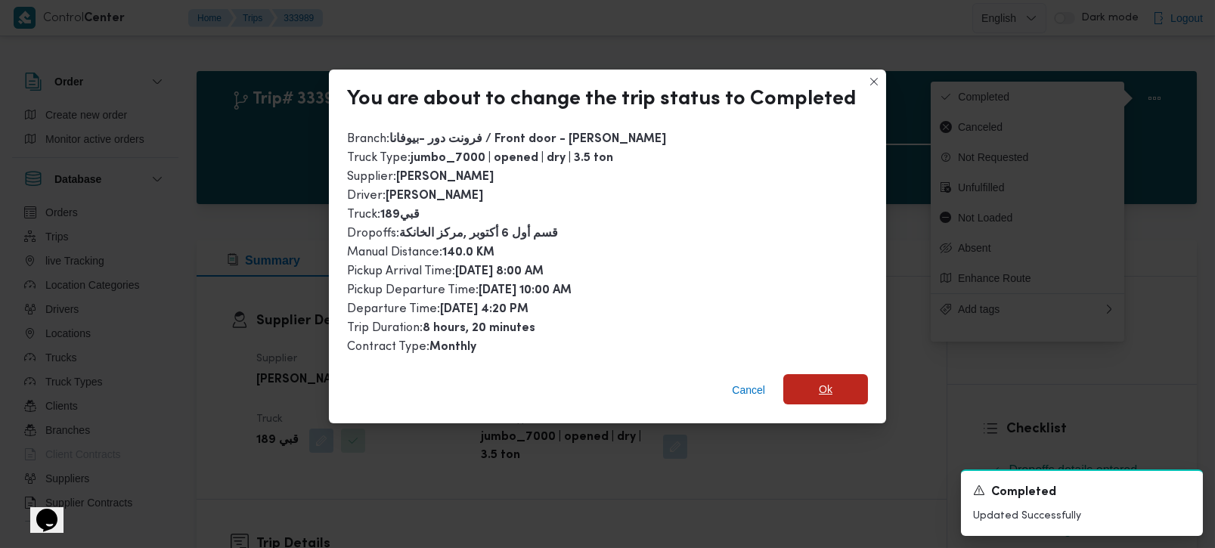
click at [828, 385] on span "Ok" at bounding box center [825, 389] width 85 height 30
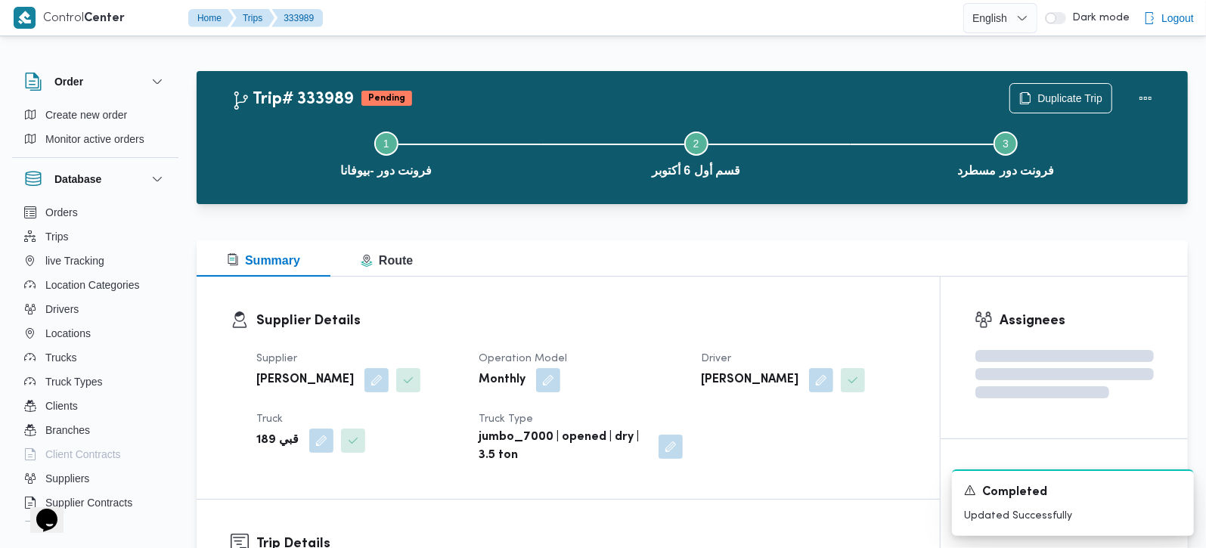
click at [728, 318] on h3 "Supplier Details" at bounding box center [580, 321] width 649 height 20
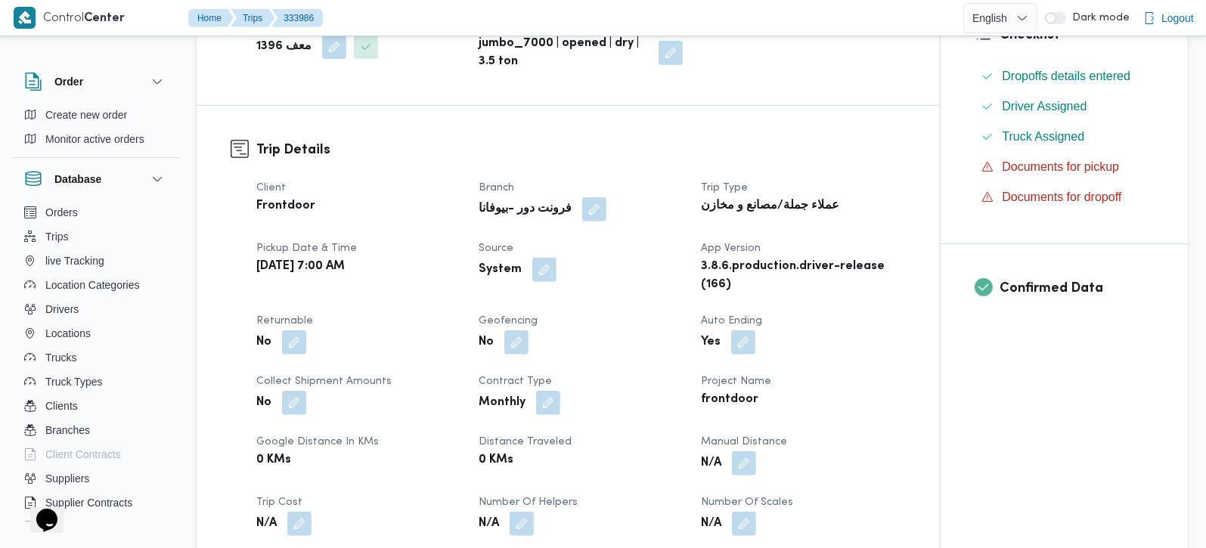
scroll to position [444, 0]
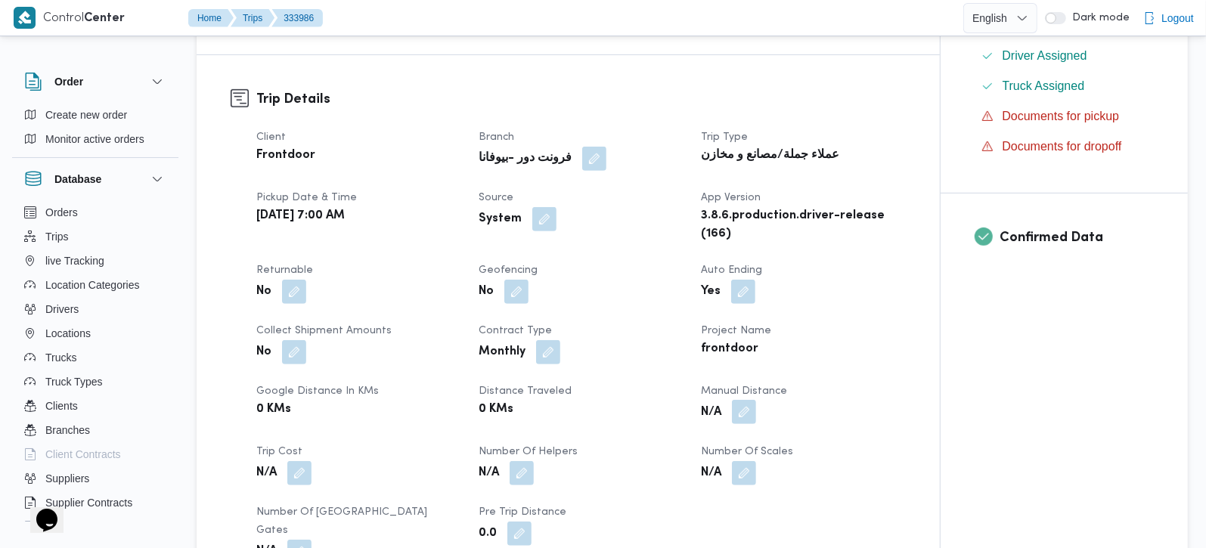
click at [750, 409] on button "button" at bounding box center [744, 412] width 24 height 24
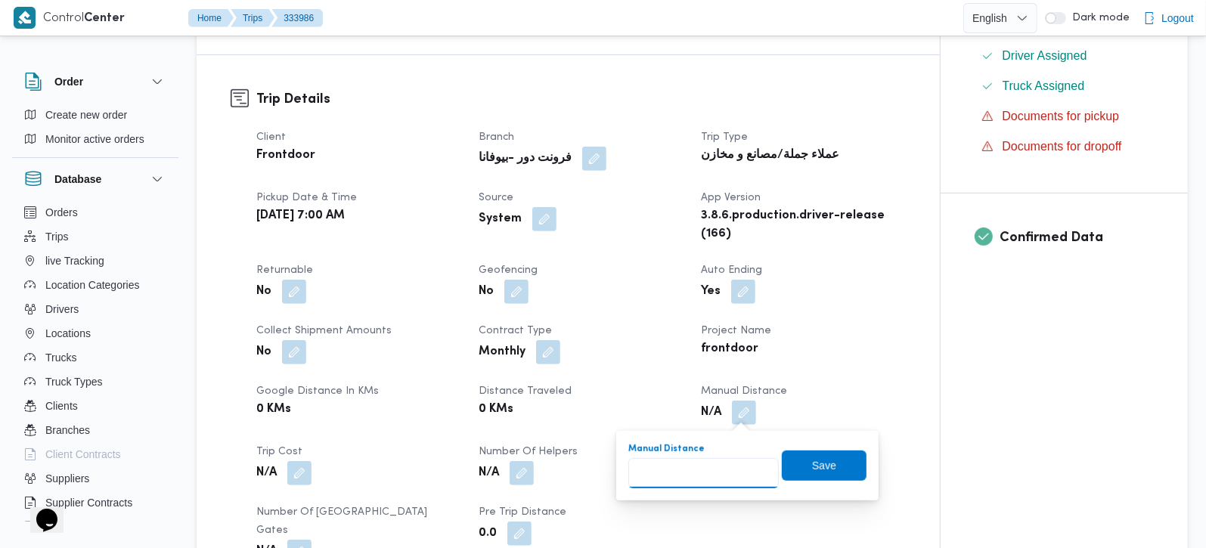
click at [693, 463] on input "Manual Distance" at bounding box center [703, 473] width 150 height 30
type input "135"
click at [812, 468] on span "Save" at bounding box center [824, 465] width 24 height 18
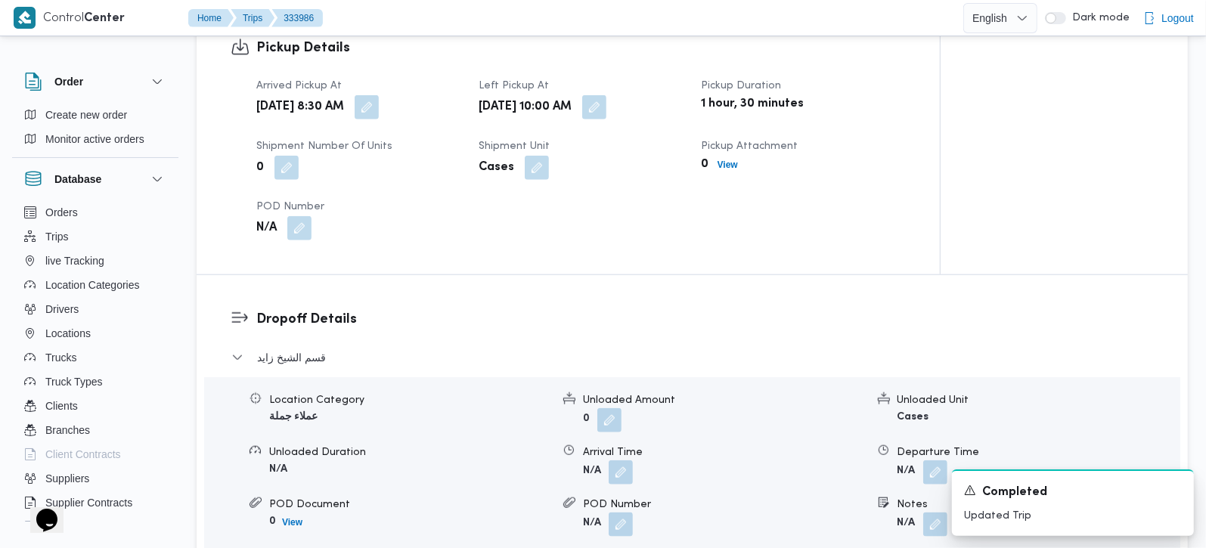
scroll to position [1066, 0]
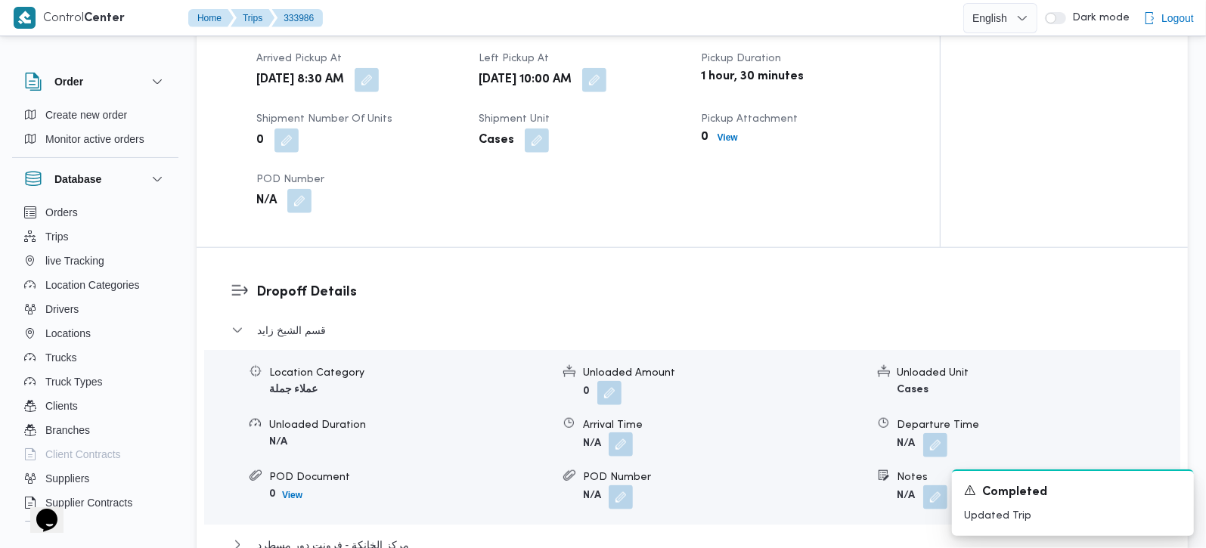
click at [616, 432] on button "button" at bounding box center [620, 444] width 24 height 24
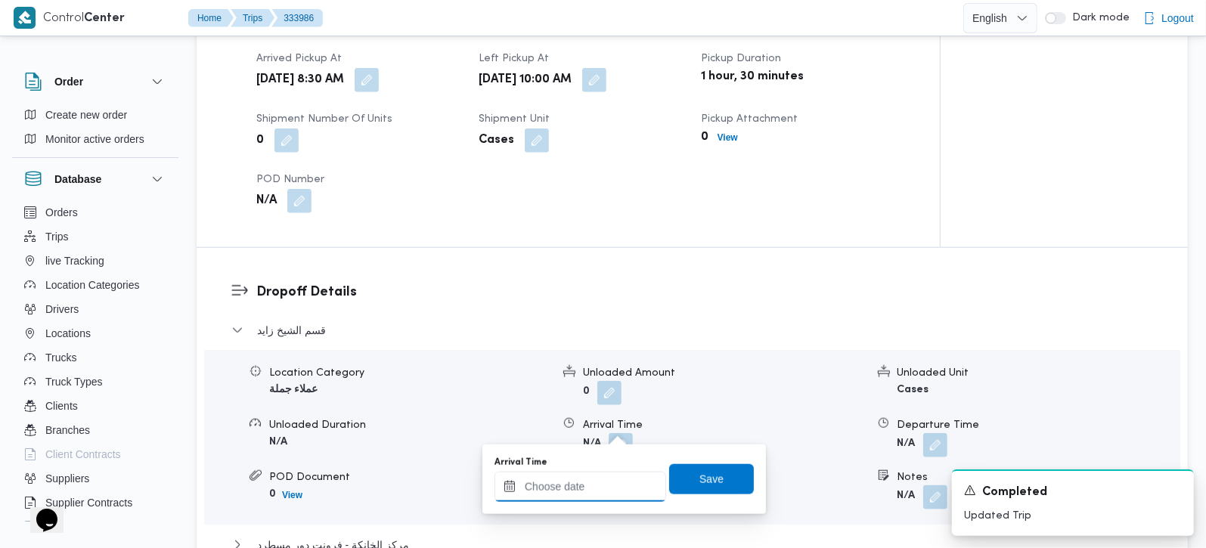
click at [596, 474] on div at bounding box center [580, 487] width 172 height 30
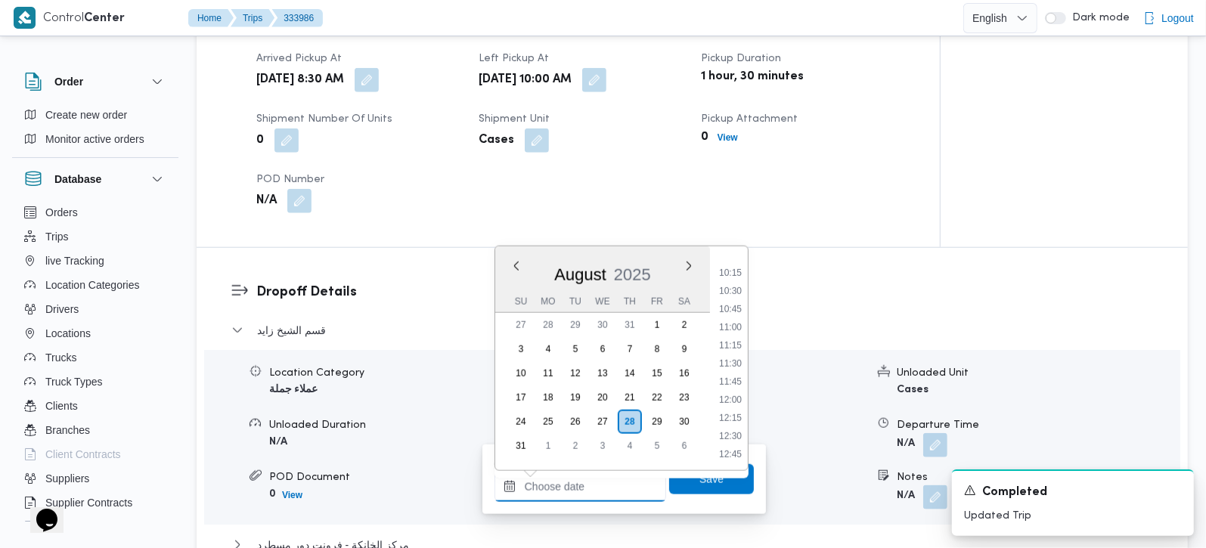
scroll to position [724, 0]
click at [733, 336] on li "11:00" at bounding box center [730, 340] width 35 height 15
type input "[DATE] 11:00"
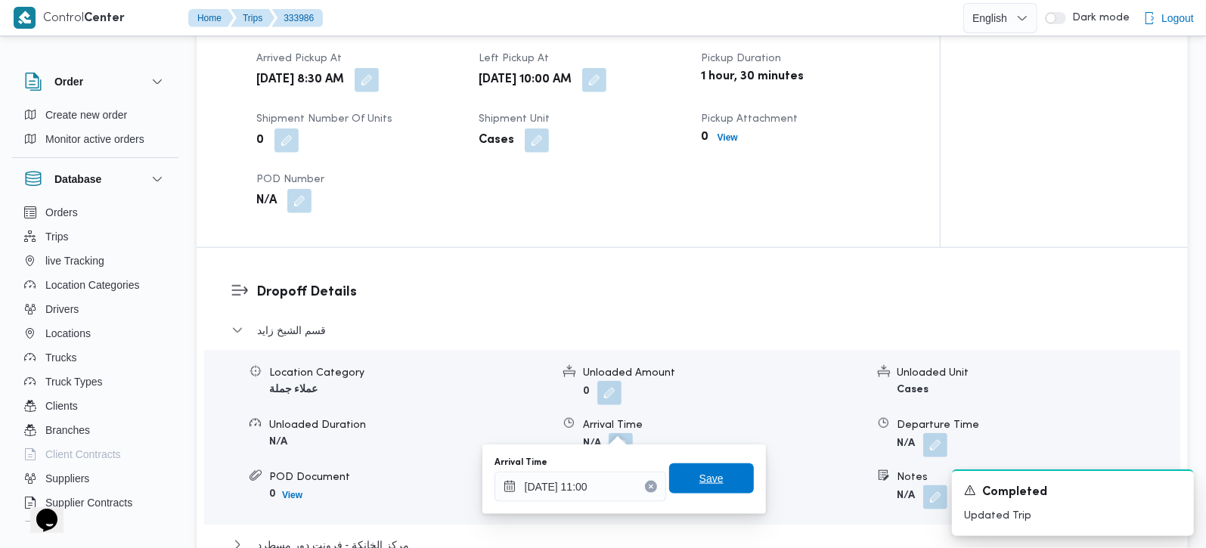
click at [699, 478] on span "Save" at bounding box center [711, 478] width 24 height 18
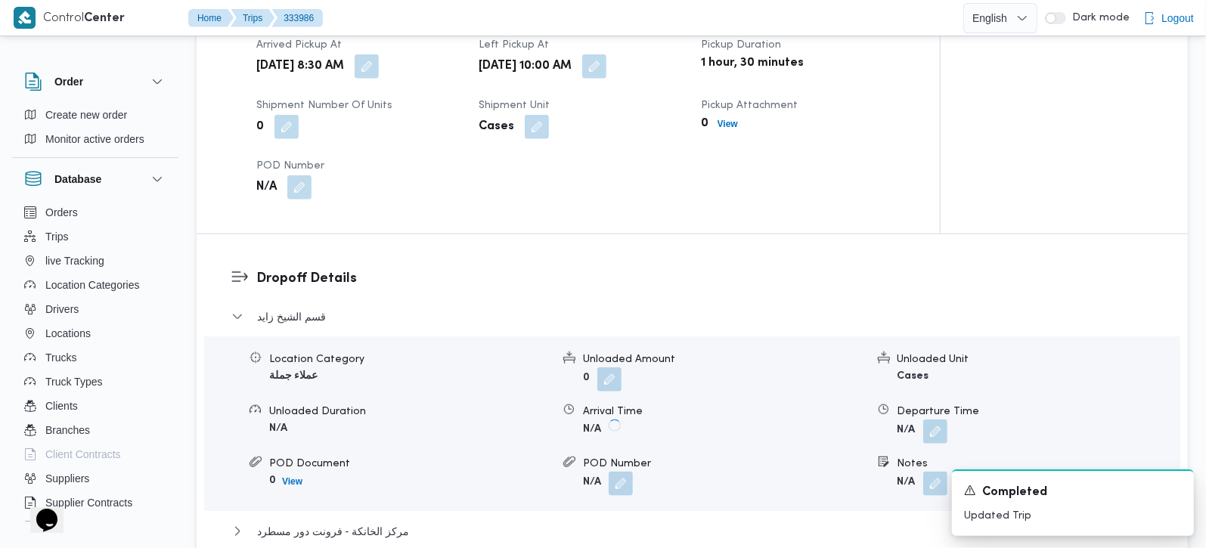
scroll to position [1333, 0]
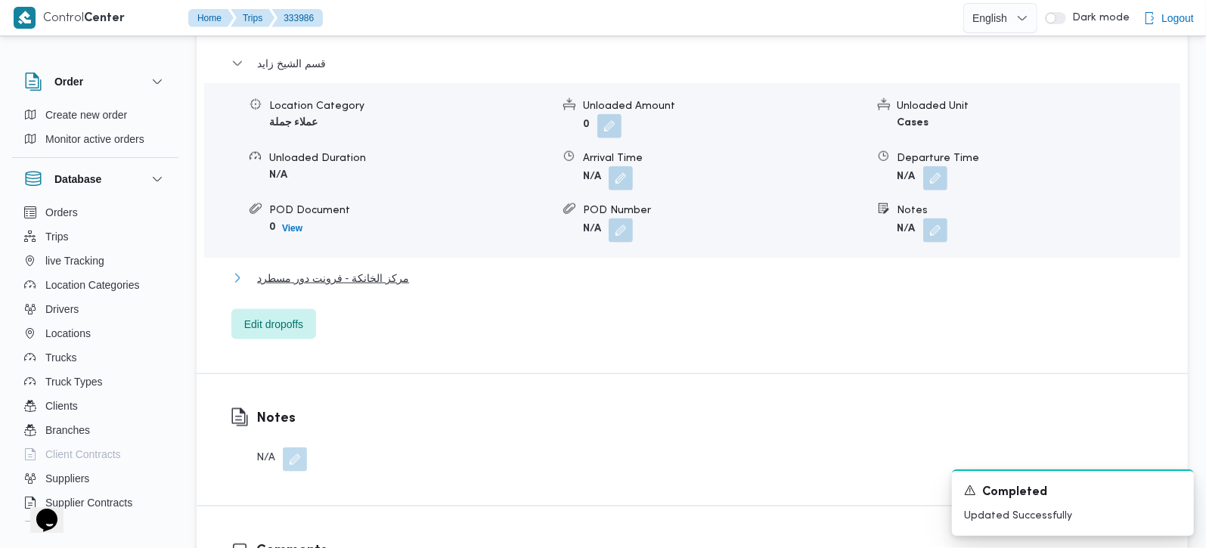
click at [313, 269] on span "مركز الخانكة - فرونت دور مسطرد" at bounding box center [333, 278] width 152 height 18
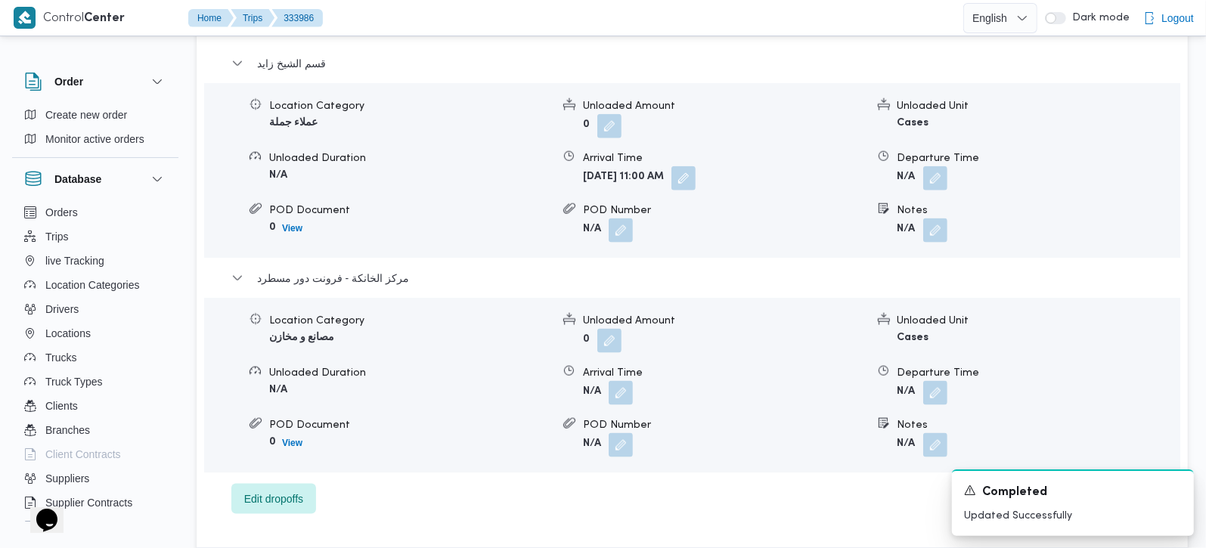
scroll to position [1422, 0]
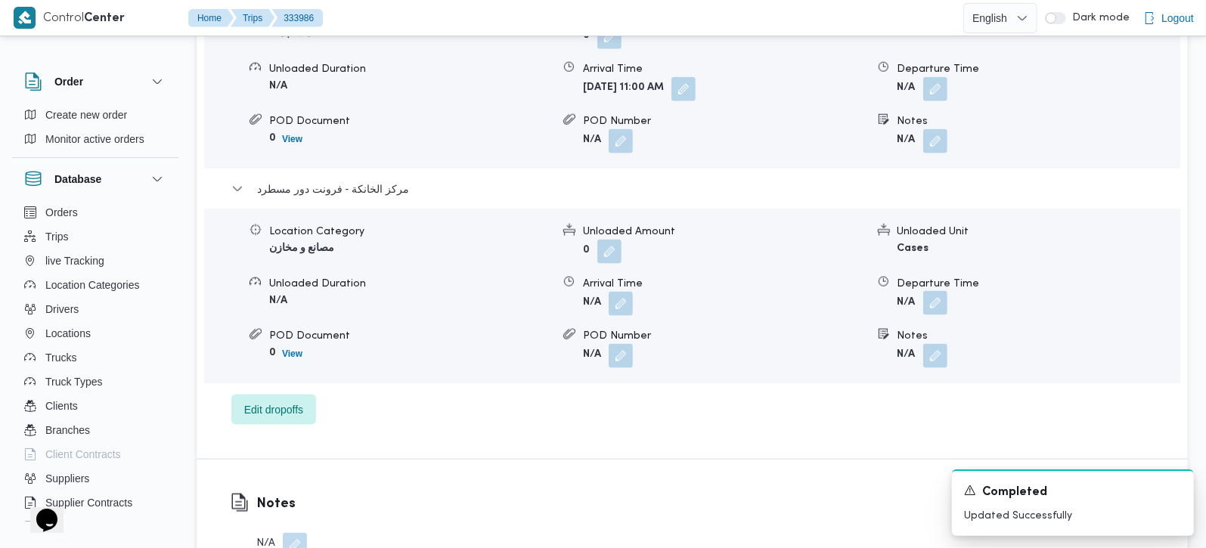
click at [933, 291] on button "button" at bounding box center [935, 303] width 24 height 24
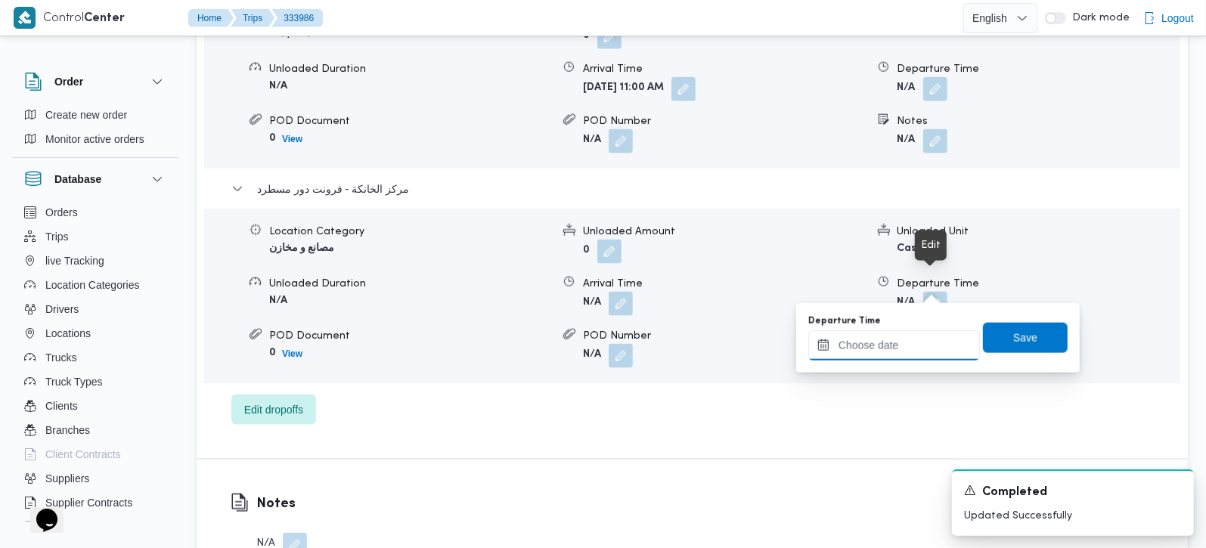
click at [924, 353] on input "Departure Time" at bounding box center [894, 345] width 172 height 30
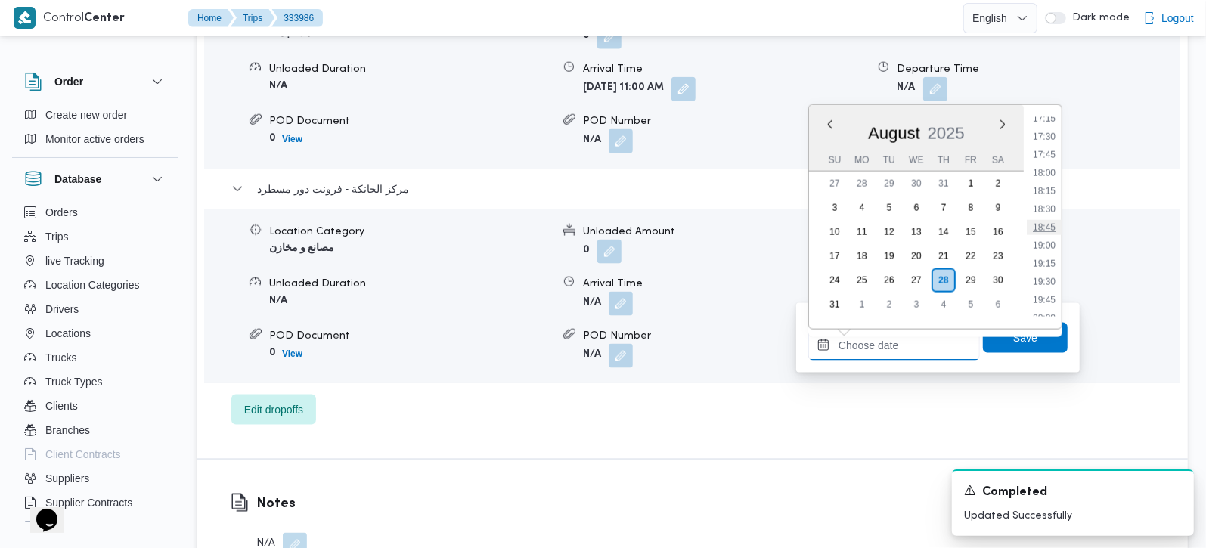
scroll to position [1169, 0]
click at [1040, 122] on ul "00:00 00:15 00:30 00:45 01:00 01:15 01:30 01:45 02:00 02:15 02:30 02:45 03:00 0…" at bounding box center [1043, 217] width 35 height 200
click at [1040, 132] on li "16:15" at bounding box center [1043, 134] width 35 height 15
type input "[DATE] 16:15"
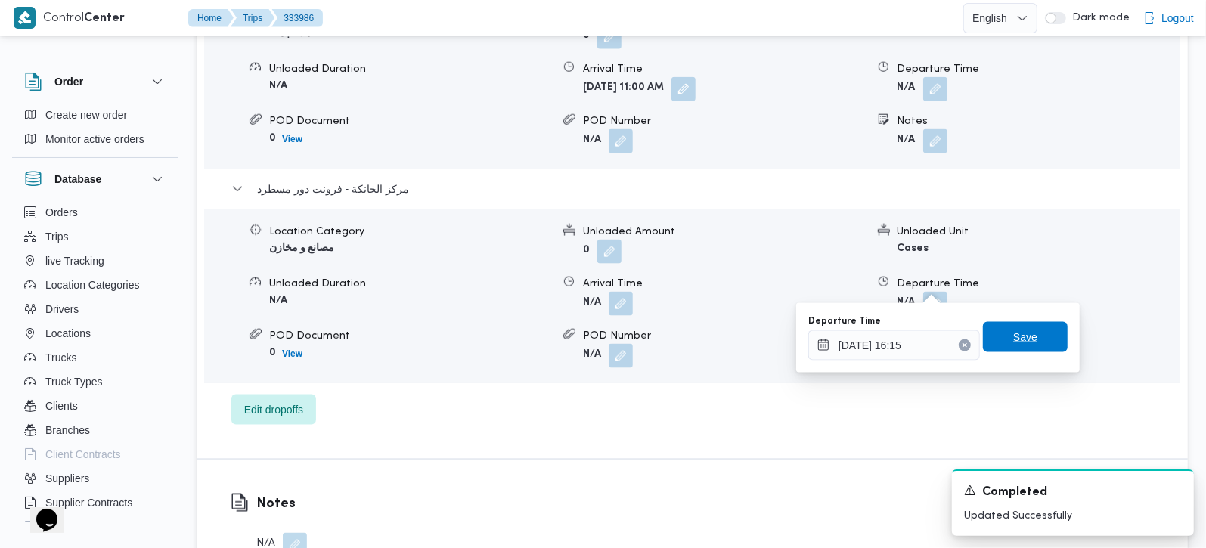
click at [1021, 338] on span "Save" at bounding box center [1025, 337] width 24 height 18
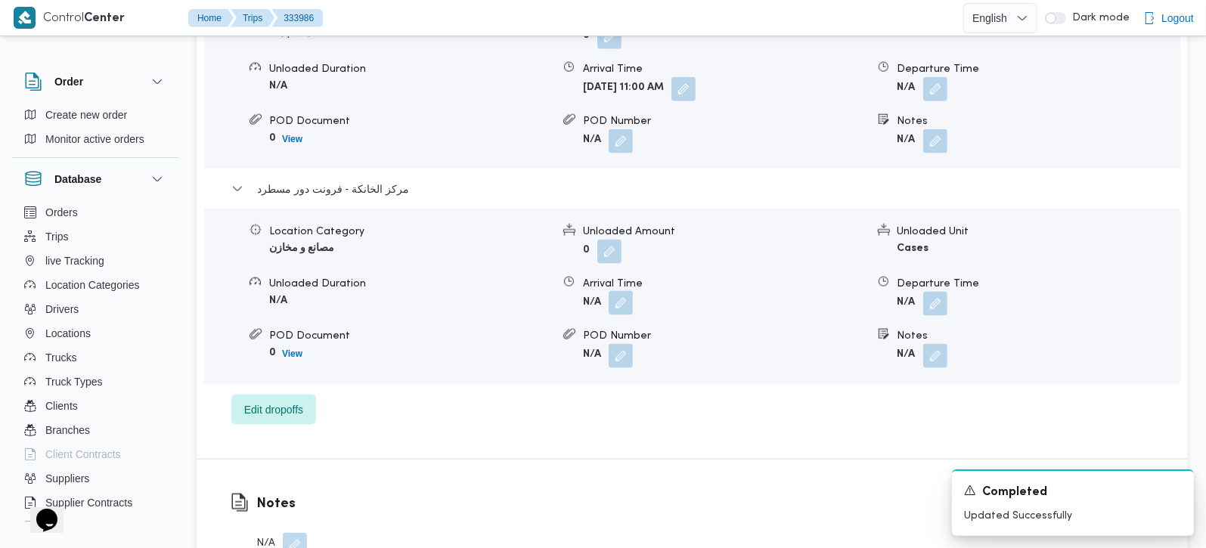
click at [613, 291] on button "button" at bounding box center [620, 303] width 24 height 24
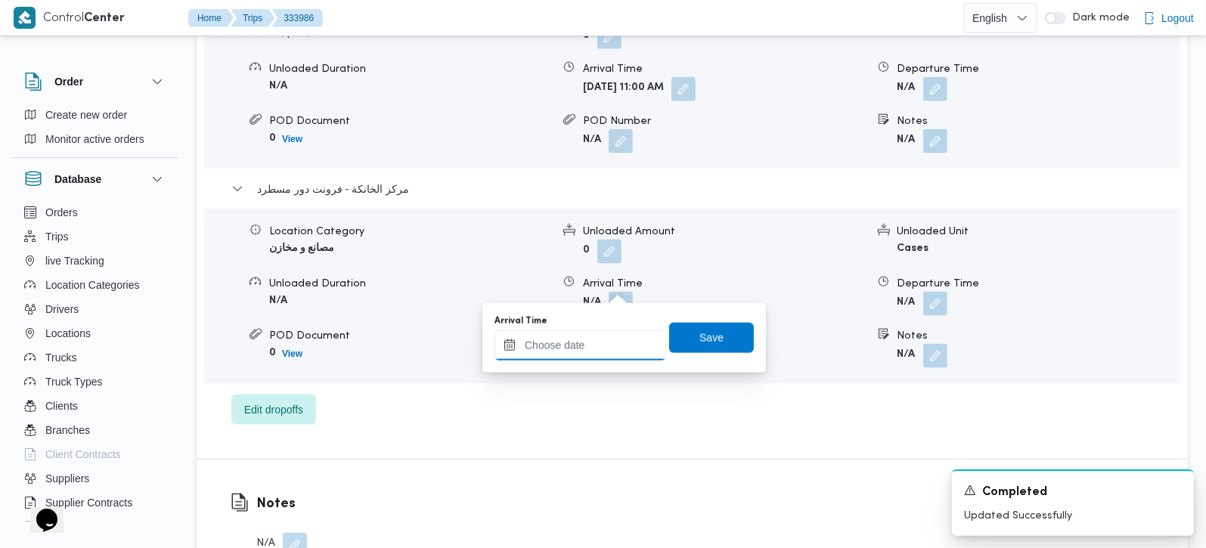
click at [608, 343] on input "Arrival Time" at bounding box center [580, 345] width 172 height 30
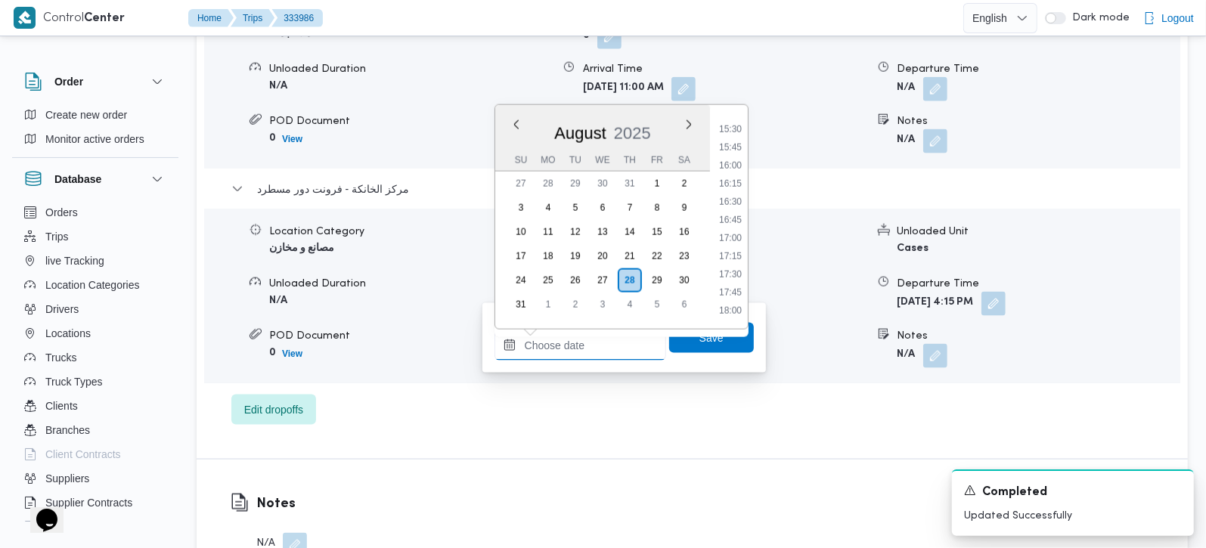
scroll to position [1080, 0]
drag, startPoint x: 739, startPoint y: 198, endPoint x: 737, endPoint y: 245, distance: 46.9
click at [739, 198] on li "16:00" at bounding box center [730, 205] width 35 height 15
type input "28/08/2025 16:00"
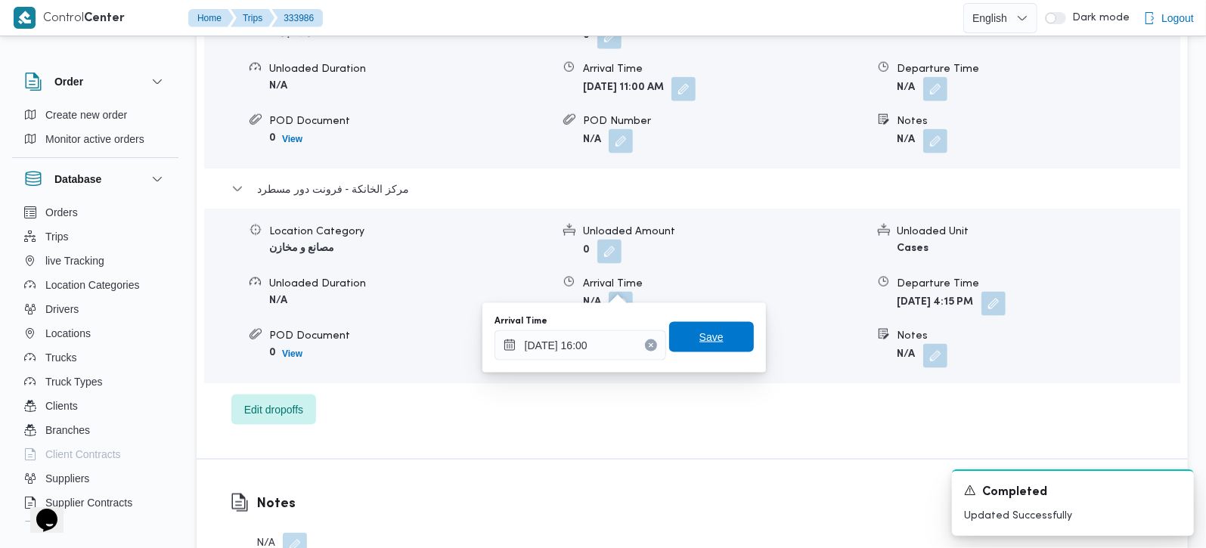
click at [725, 326] on span "Save" at bounding box center [711, 337] width 85 height 30
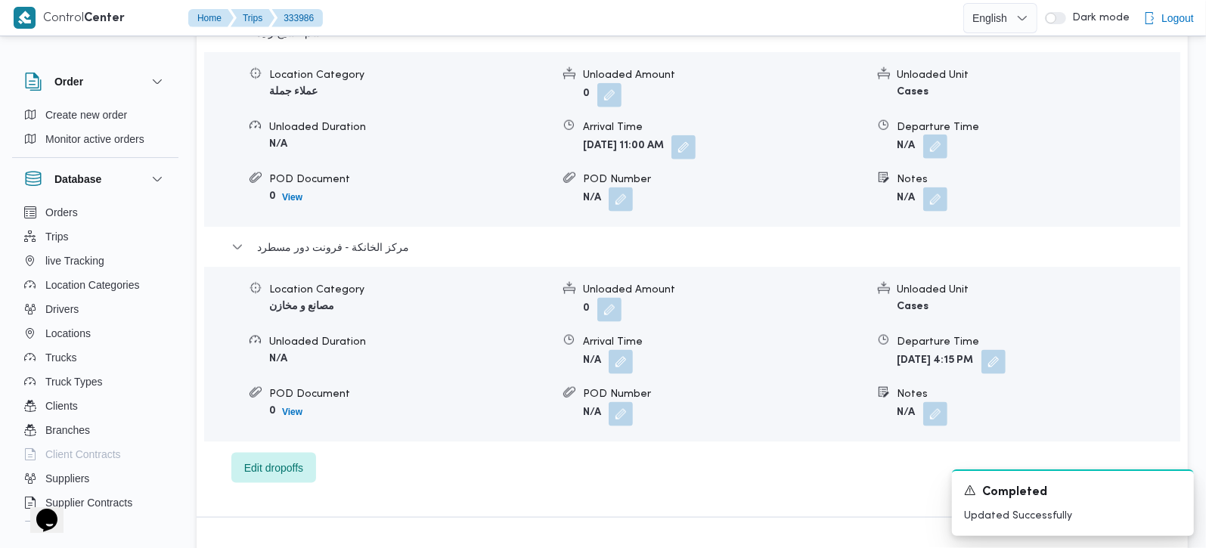
scroll to position [1333, 0]
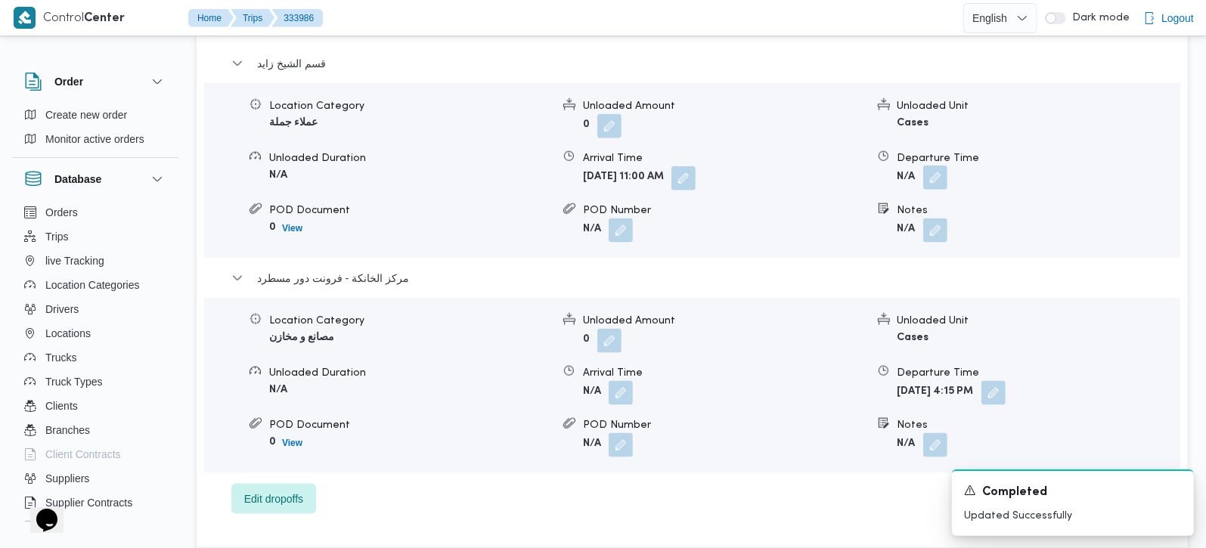
click at [931, 166] on button "button" at bounding box center [935, 178] width 24 height 24
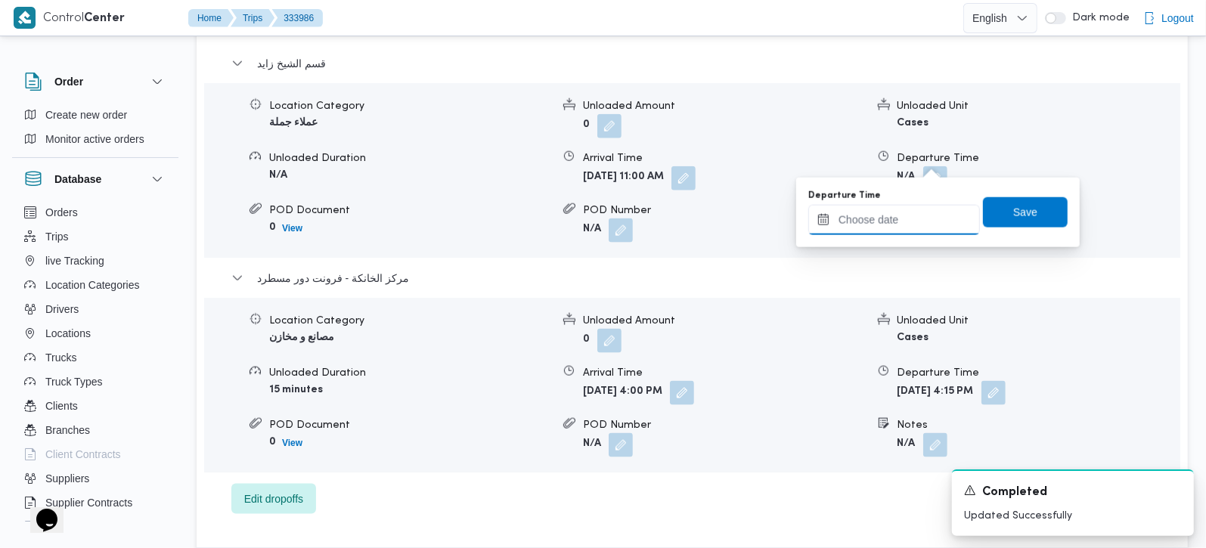
click at [904, 215] on input "Departure Time" at bounding box center [894, 220] width 172 height 30
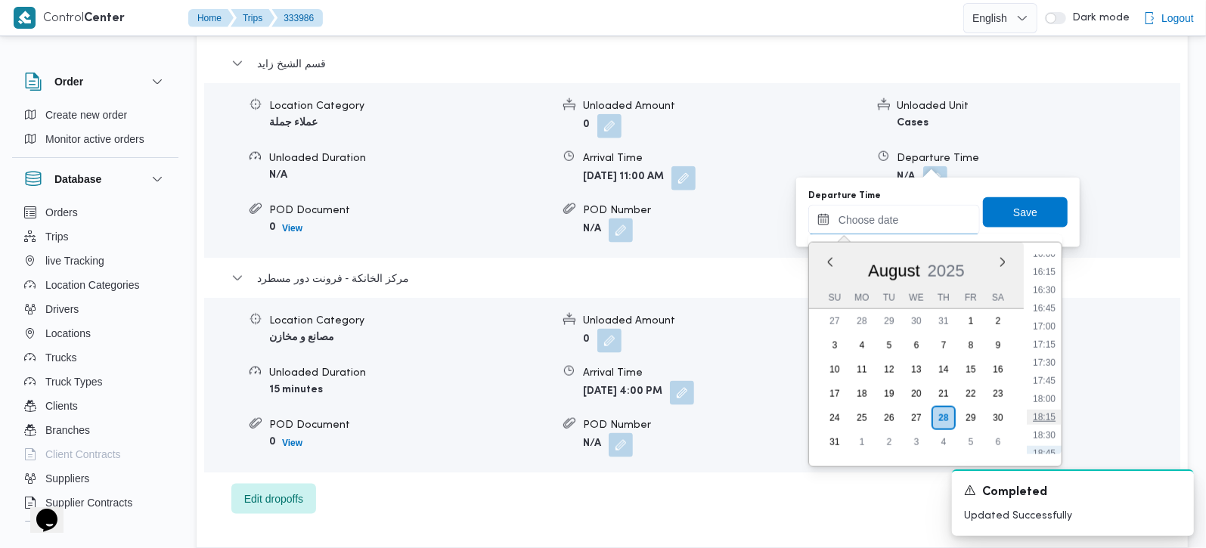
scroll to position [1080, 0]
click at [1045, 276] on ul "00:00 00:15 00:30 00:45 01:00 01:15 01:30 01:45 02:00 02:15 02:30 02:45 03:00 0…" at bounding box center [1043, 355] width 35 height 200
click at [1044, 274] on li "15:00" at bounding box center [1043, 270] width 35 height 15
type input "28/08/2025 15:00"
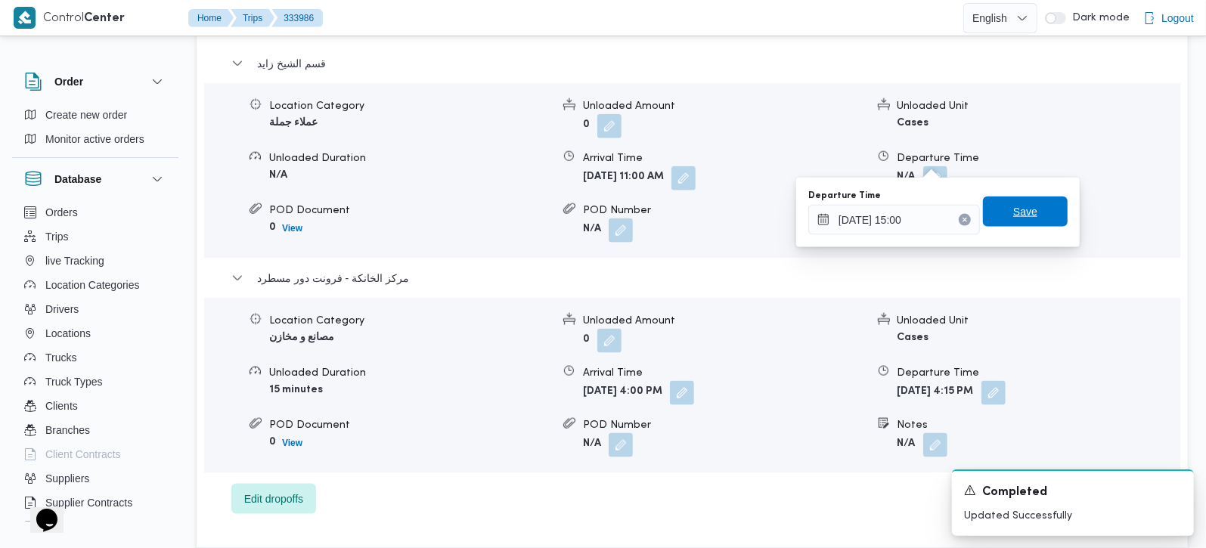
click at [1019, 200] on span "Save" at bounding box center [1025, 212] width 85 height 30
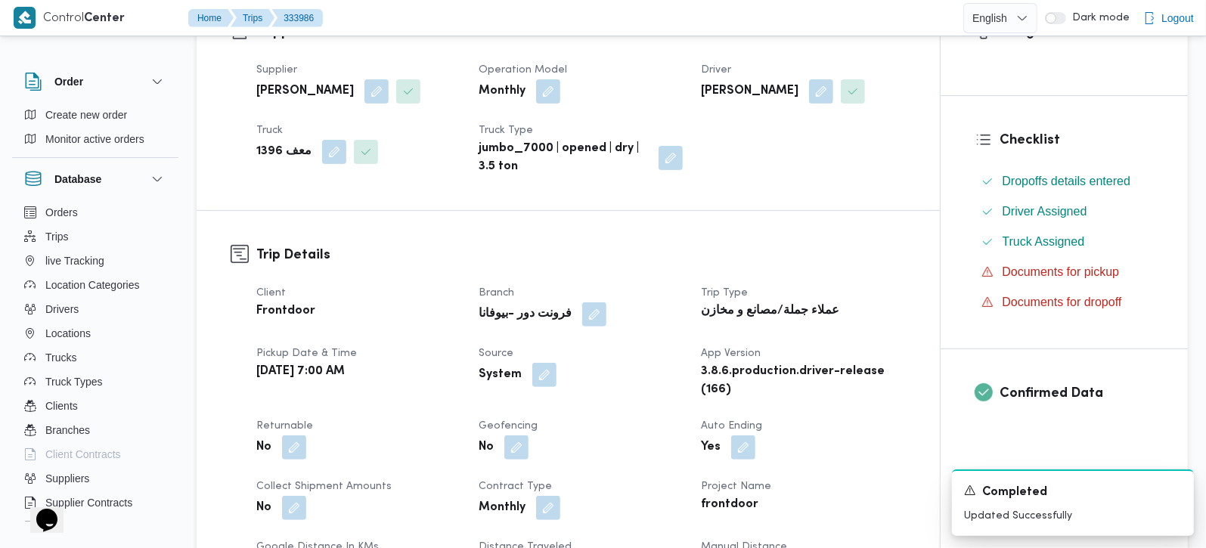
scroll to position [444, 0]
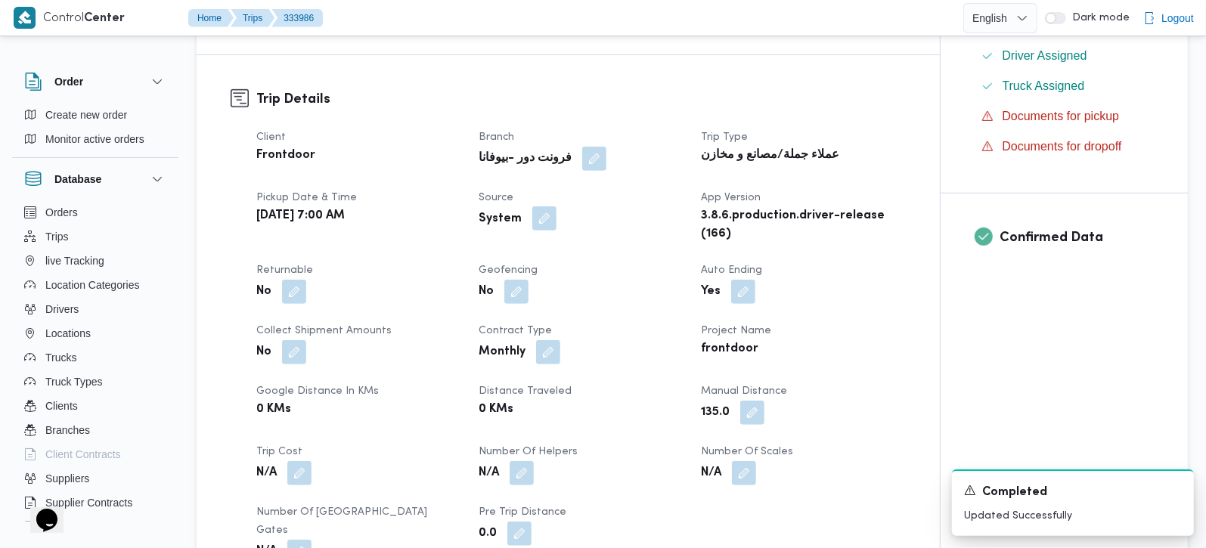
click at [540, 213] on button "button" at bounding box center [544, 218] width 24 height 24
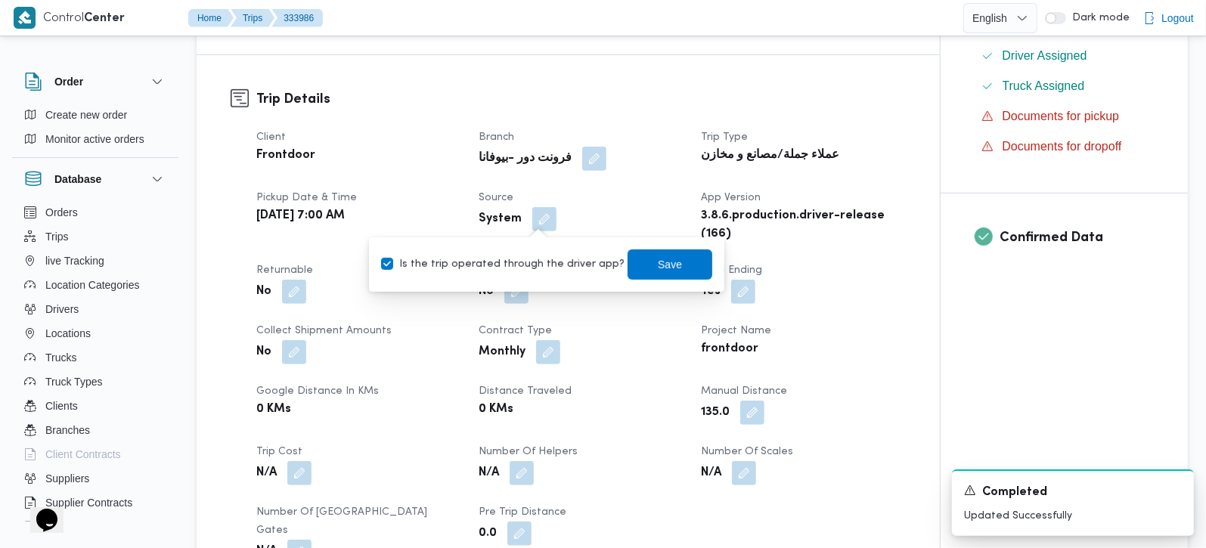
click at [527, 263] on label "Is the trip operated through the driver app?" at bounding box center [502, 264] width 243 height 18
checkbox input "false"
click at [703, 259] on div "You are in a dialog. To close this dialog, hit escape. Is the trip operated thr…" at bounding box center [546, 264] width 355 height 54
click at [673, 263] on span "Save" at bounding box center [669, 264] width 85 height 30
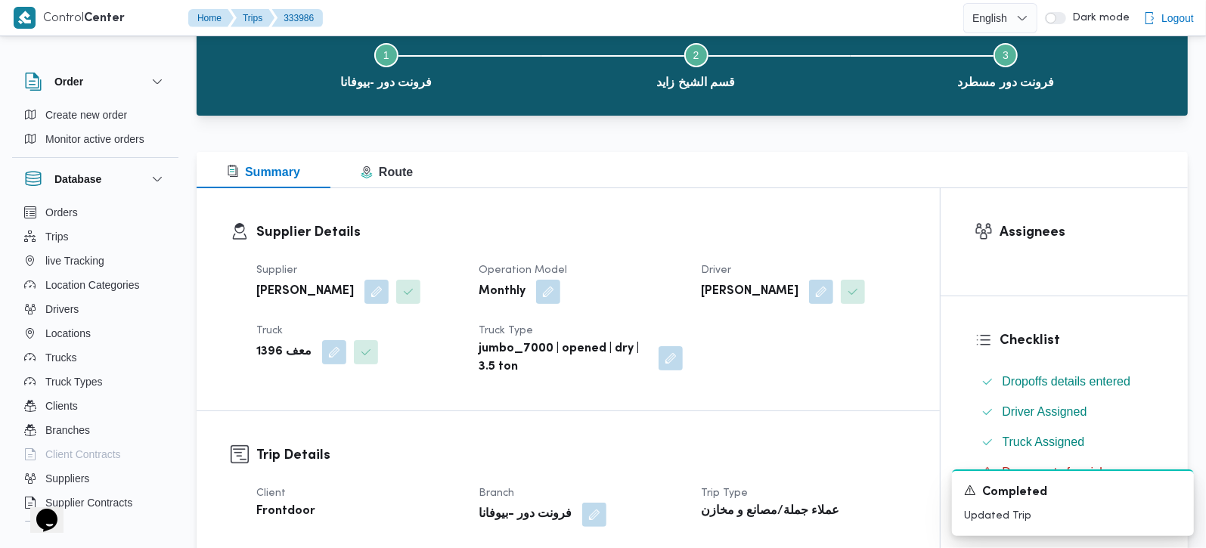
scroll to position [0, 0]
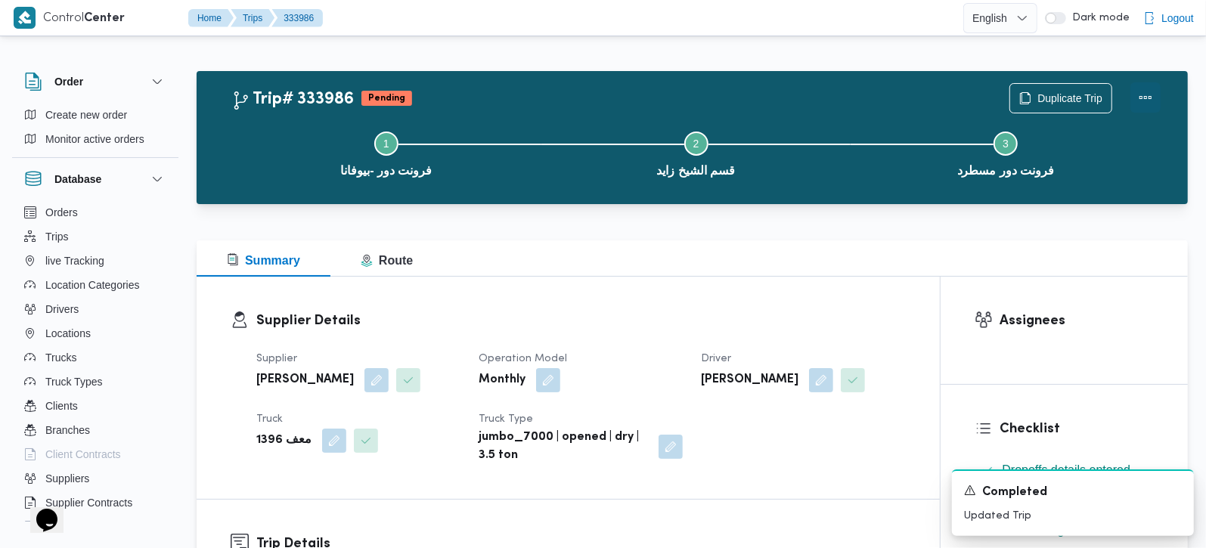
click at [1139, 94] on button "Actions" at bounding box center [1145, 97] width 30 height 30
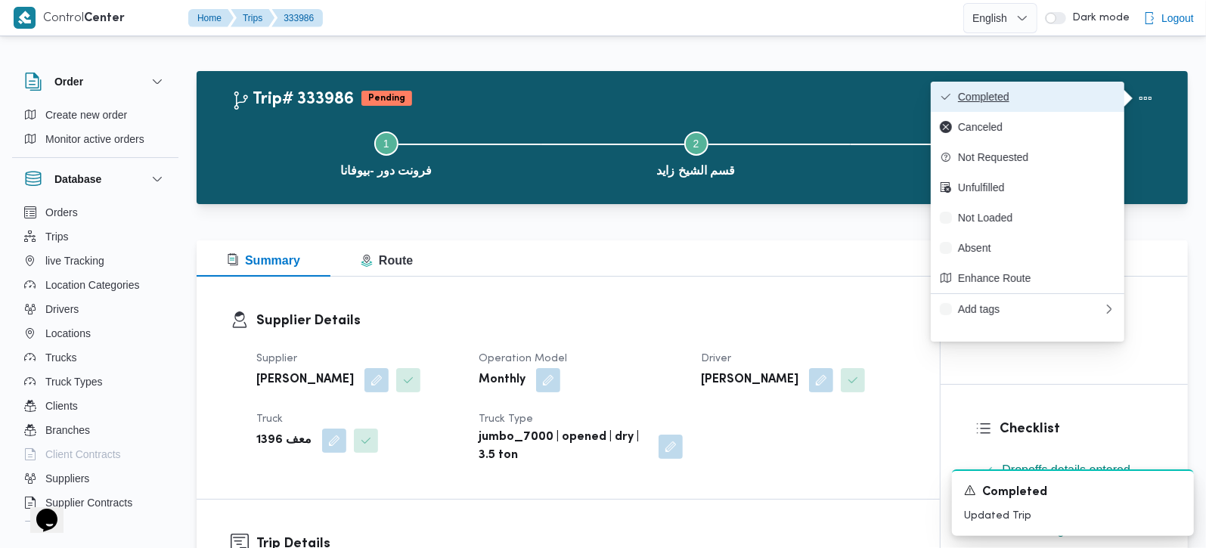
click at [1069, 101] on span "Completed" at bounding box center [1036, 97] width 157 height 12
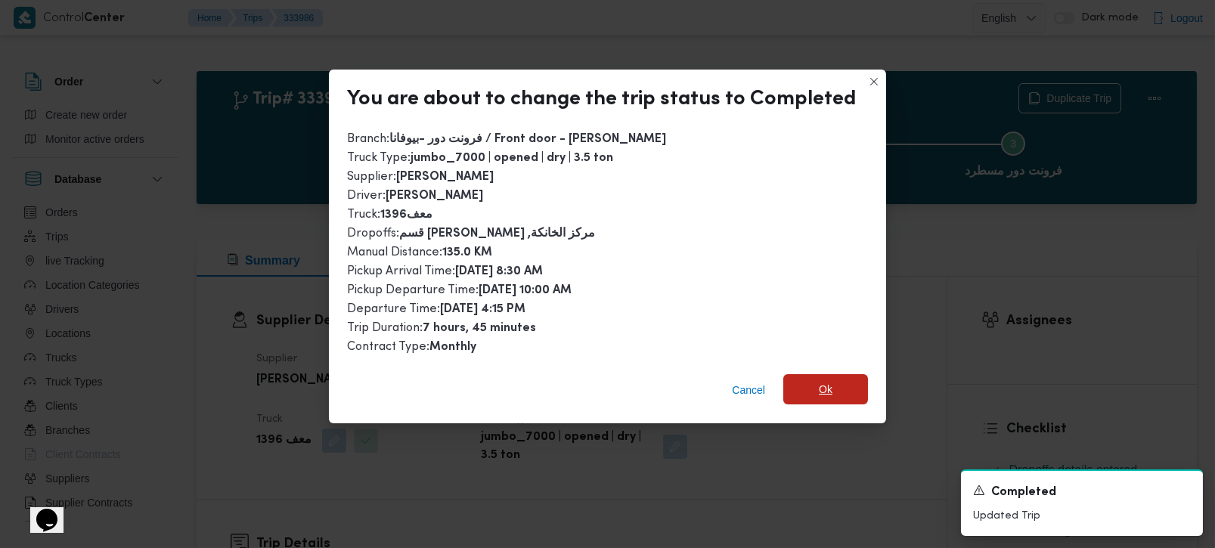
click at [844, 374] on span "Ok" at bounding box center [825, 389] width 85 height 30
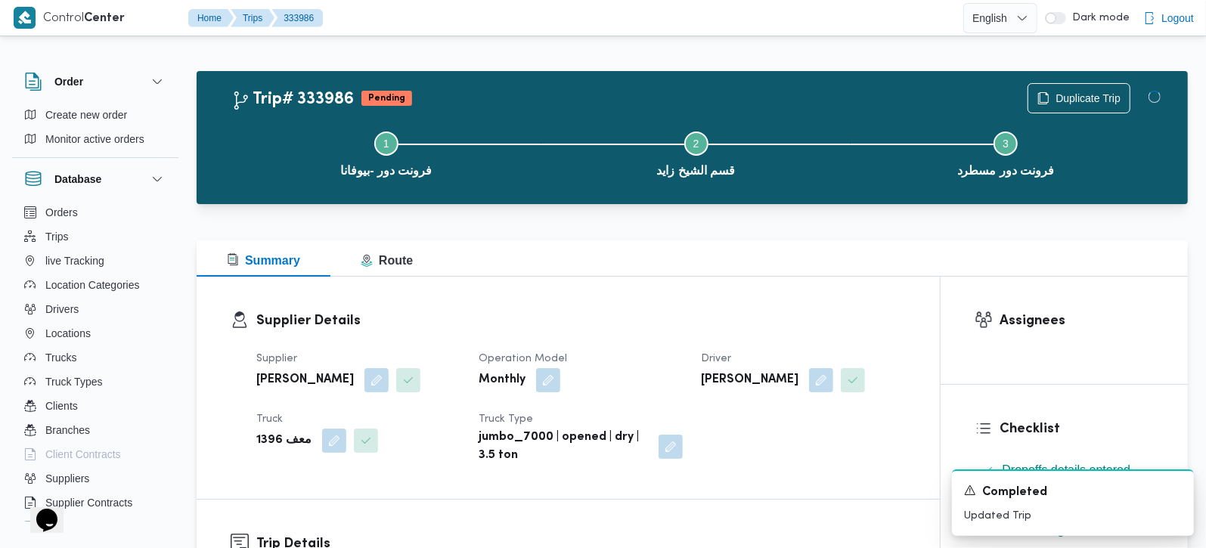
click at [779, 277] on div "Supplier Details Supplier محمد صلاح عبداللطيف الشريف Operation Model Monthly Dr…" at bounding box center [568, 388] width 743 height 222
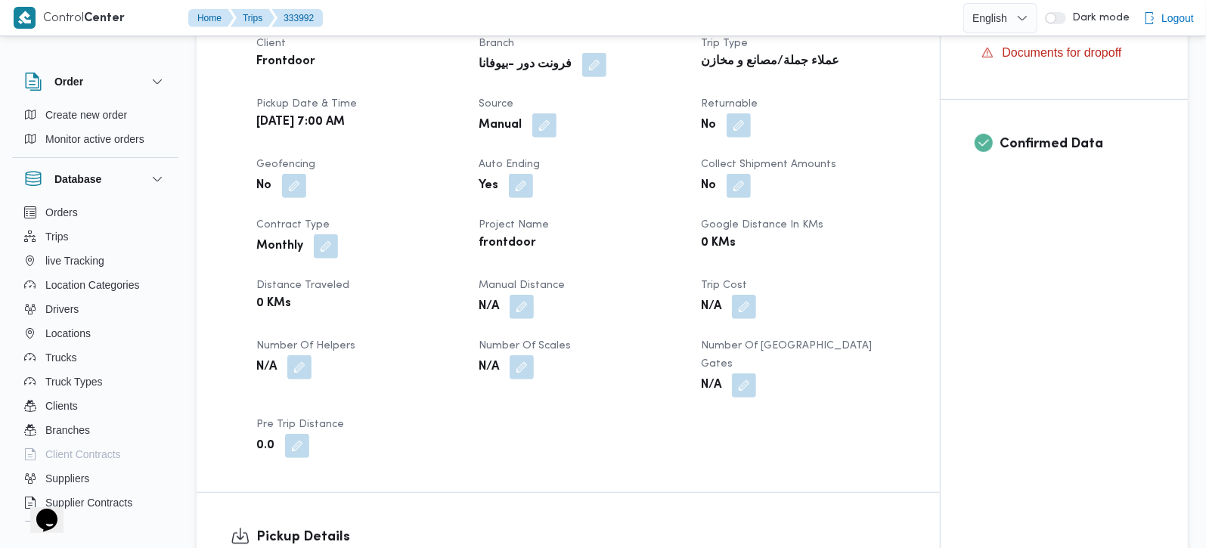
scroll to position [711, 0]
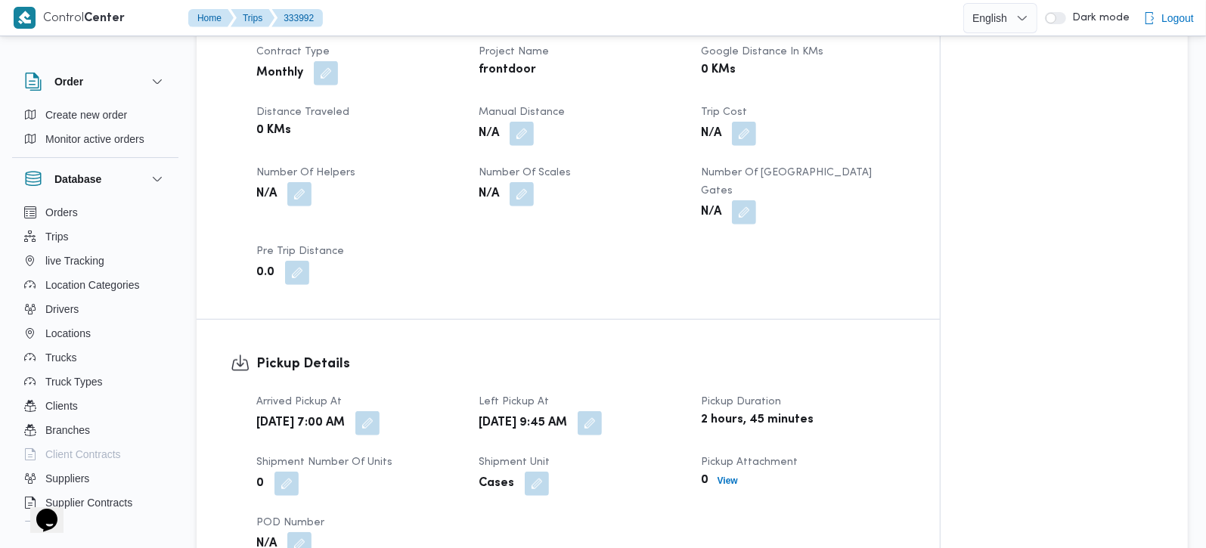
click at [525, 137] on button "button" at bounding box center [521, 134] width 24 height 24
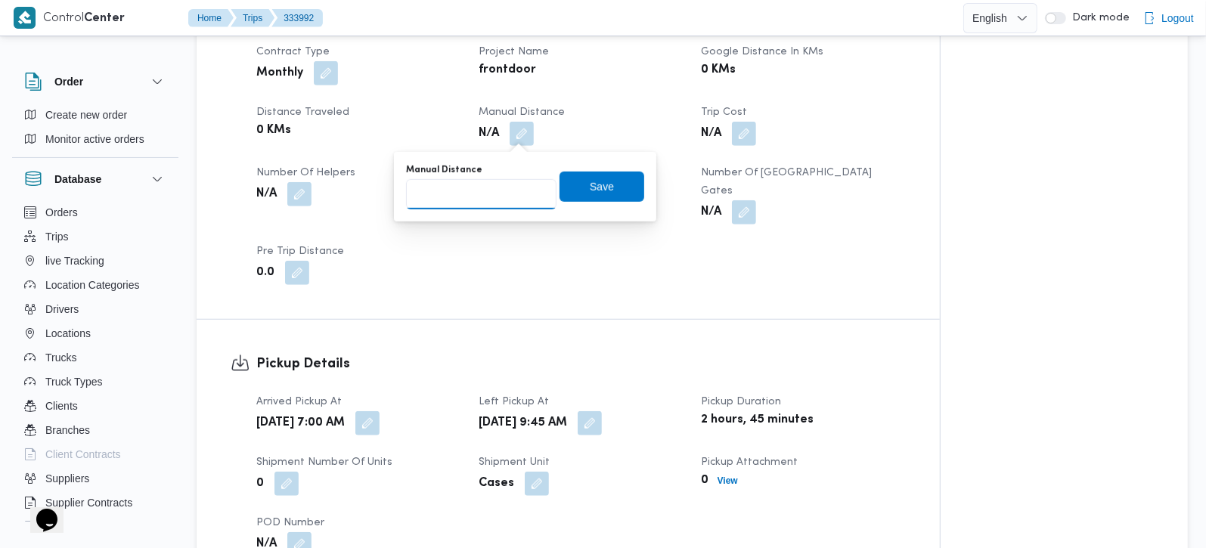
click at [485, 192] on input "Manual Distance" at bounding box center [481, 194] width 150 height 30
type input "2"
type input "132"
click at [590, 188] on span "Save" at bounding box center [602, 186] width 24 height 18
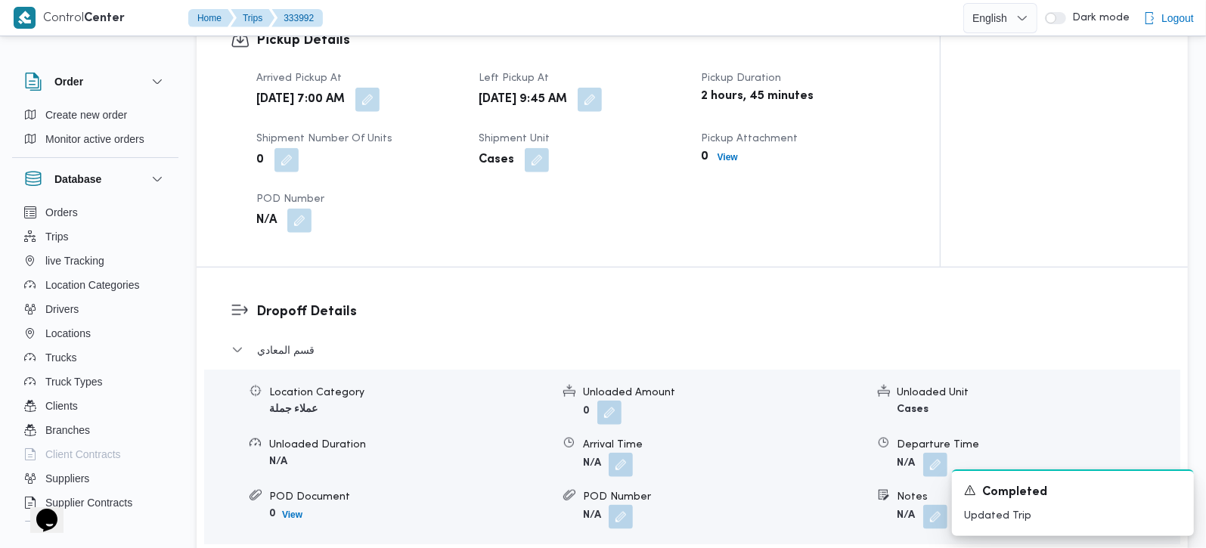
scroll to position [1066, 0]
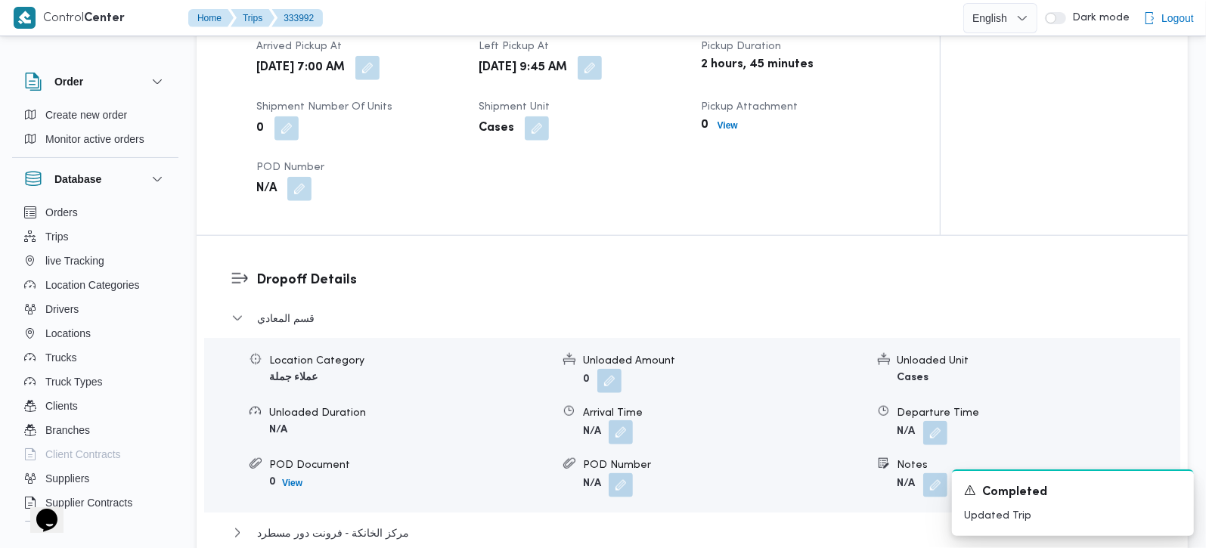
click at [621, 421] on button "button" at bounding box center [620, 432] width 24 height 24
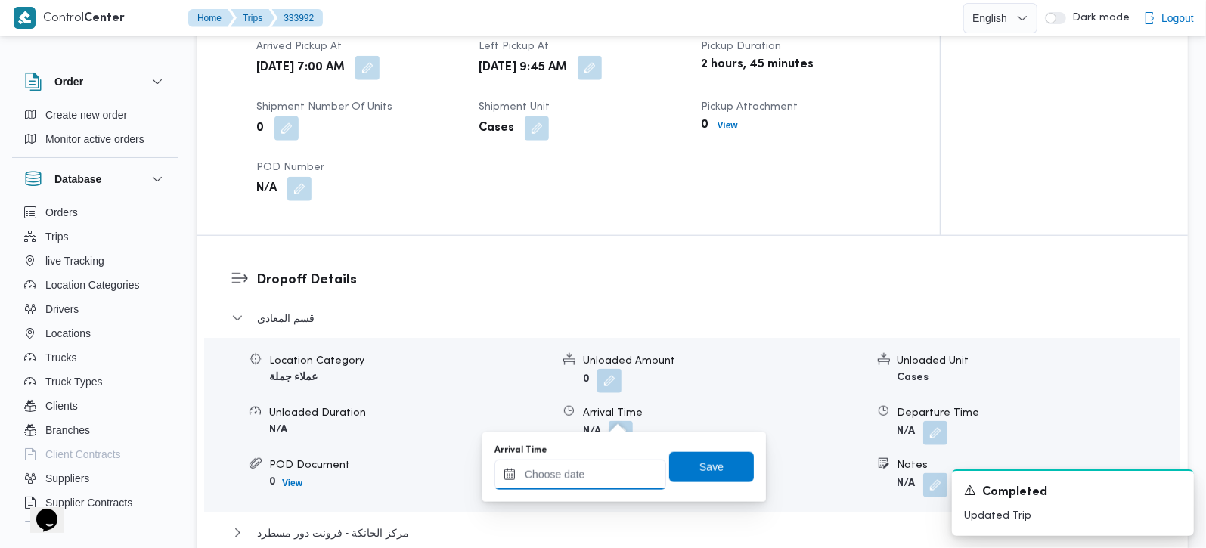
click at [611, 482] on input "Arrival Time" at bounding box center [580, 475] width 172 height 30
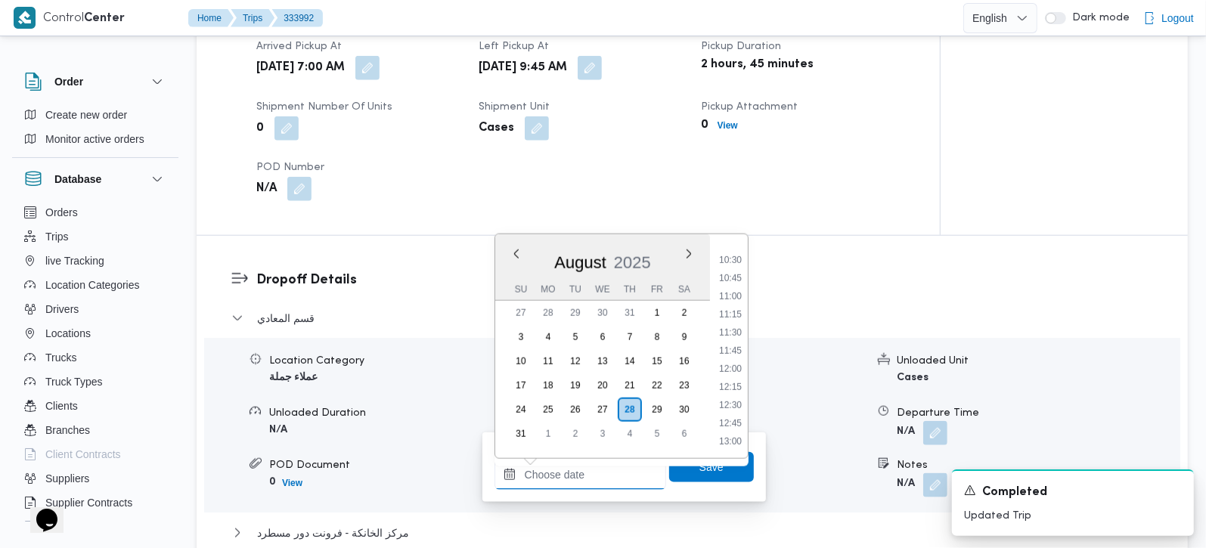
scroll to position [724, 0]
click at [734, 309] on li "10:45" at bounding box center [730, 309] width 35 height 15
type input "[DATE] 10:45"
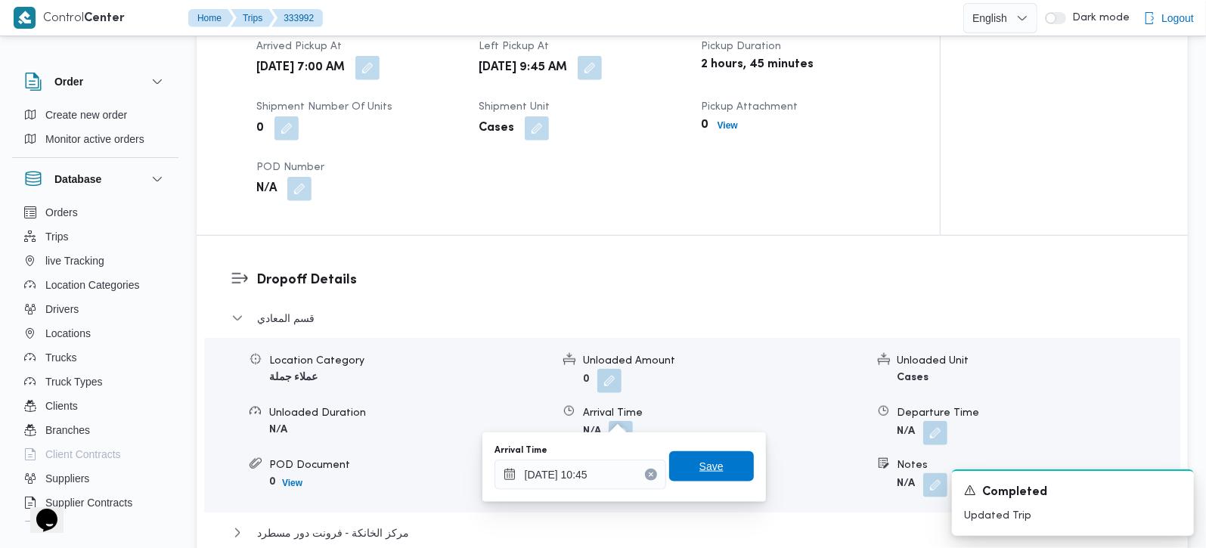
click at [716, 462] on span "Save" at bounding box center [711, 466] width 85 height 30
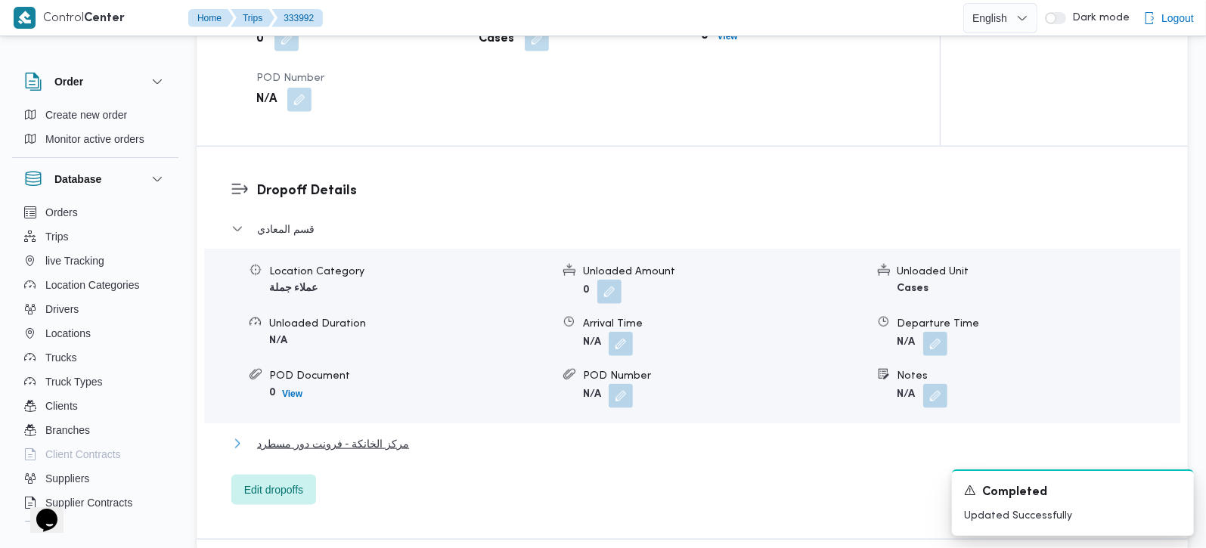
click at [377, 435] on span "مركز الخانكة - فرونت دور مسطرد" at bounding box center [333, 444] width 152 height 18
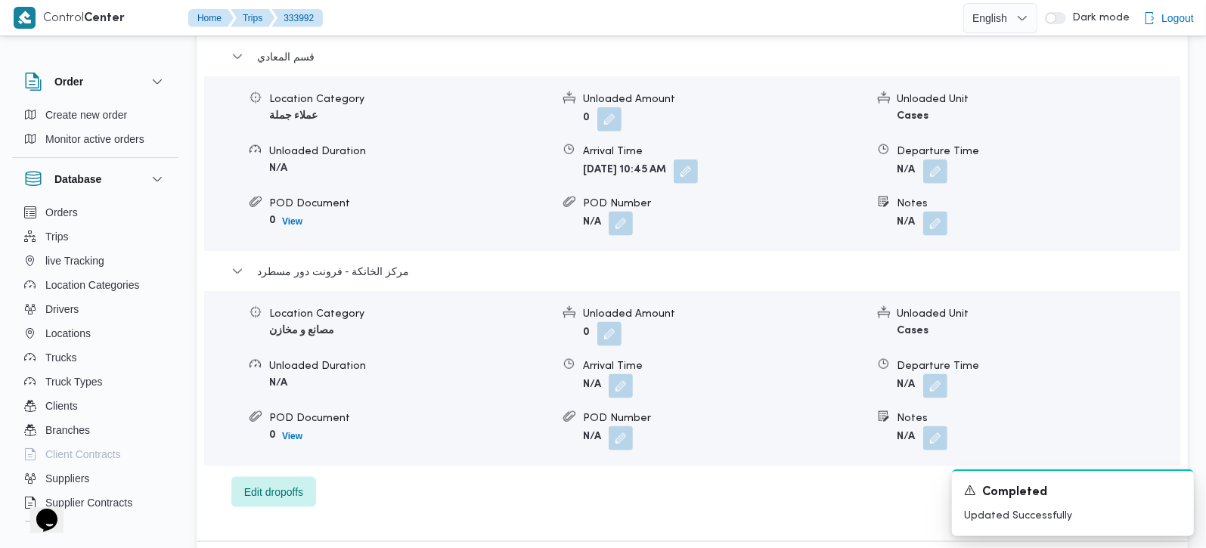
scroll to position [1333, 0]
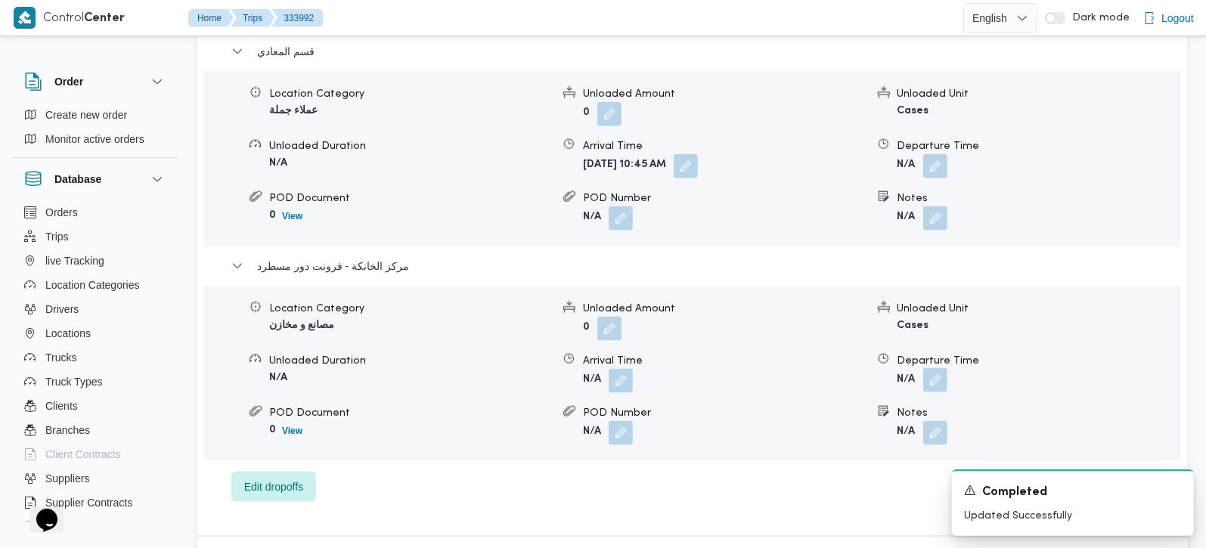
click at [931, 368] on button "button" at bounding box center [935, 380] width 24 height 24
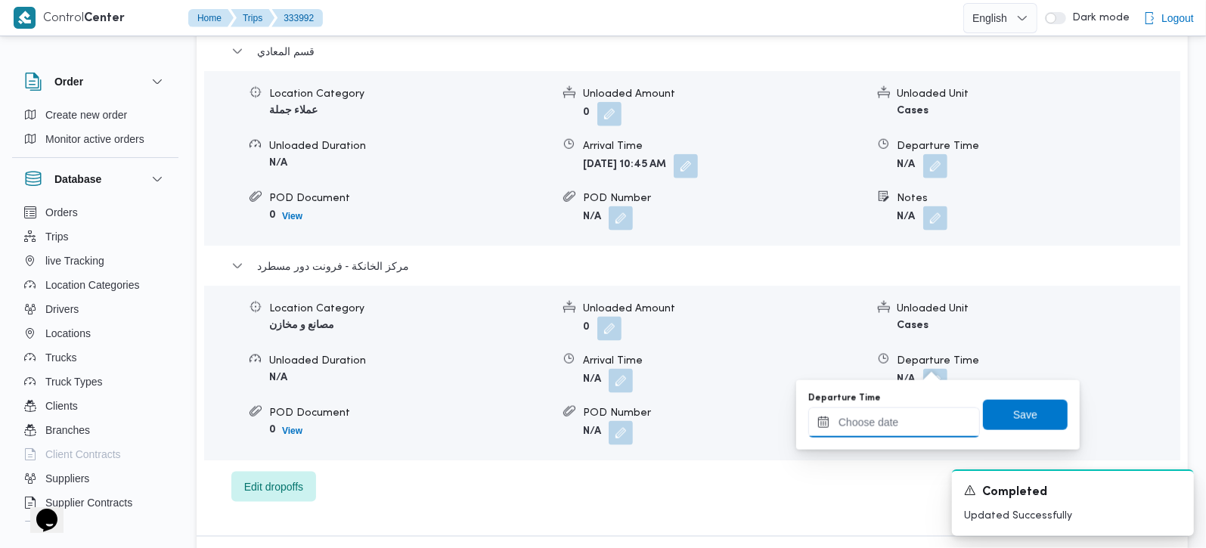
click at [909, 423] on input "Departure Time" at bounding box center [894, 422] width 172 height 30
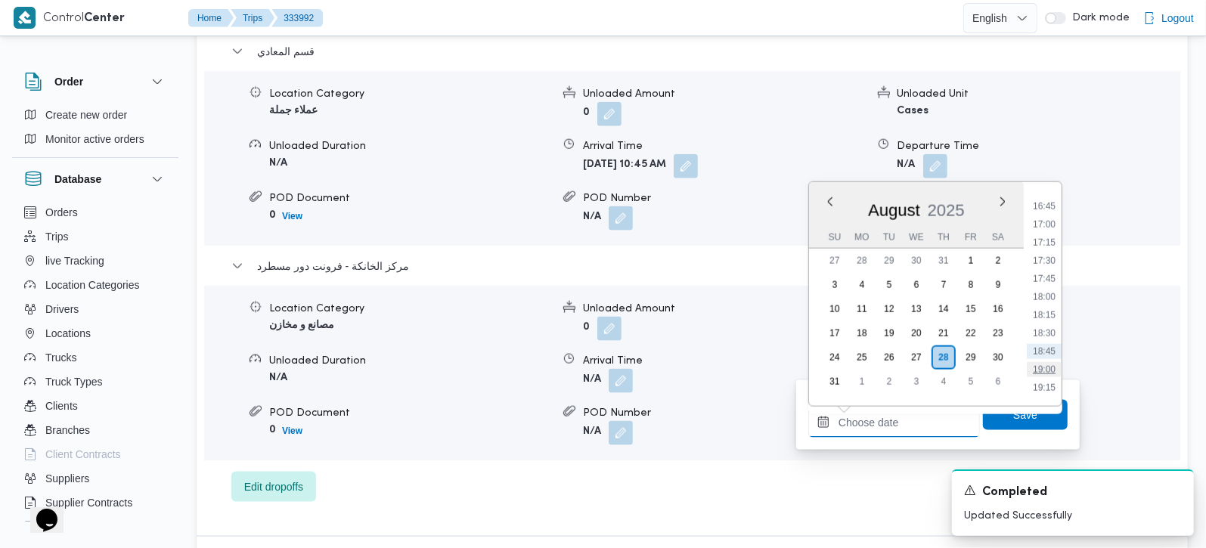
scroll to position [1169, 0]
drag, startPoint x: 1049, startPoint y: 232, endPoint x: 1036, endPoint y: 344, distance: 112.6
click at [1049, 232] on li "16:30" at bounding box center [1043, 229] width 35 height 15
type input "[DATE] 16:30"
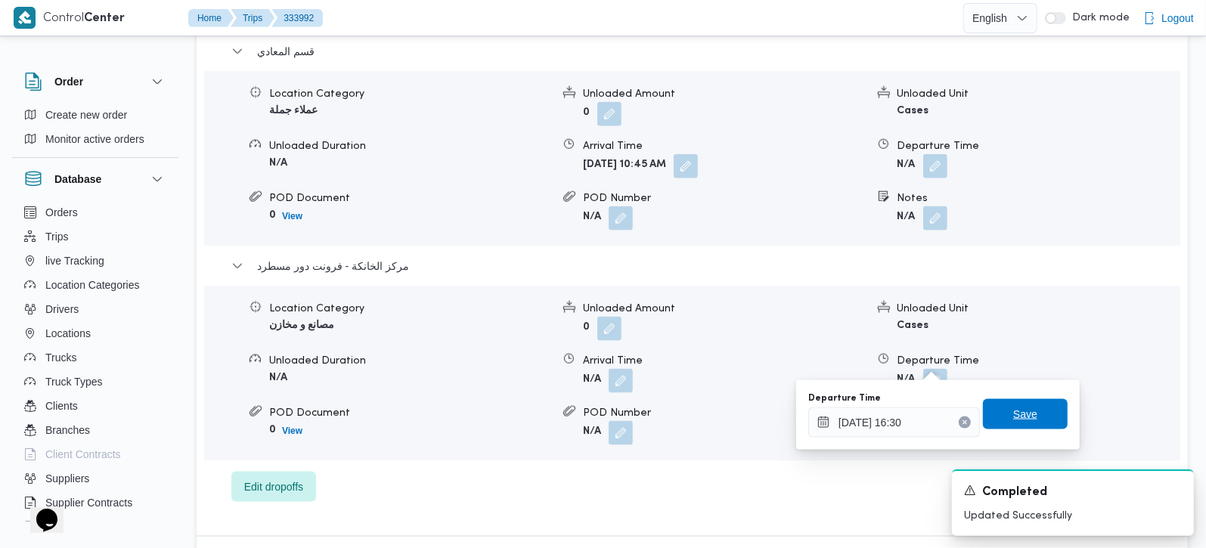
click at [1022, 402] on span "Save" at bounding box center [1025, 414] width 85 height 30
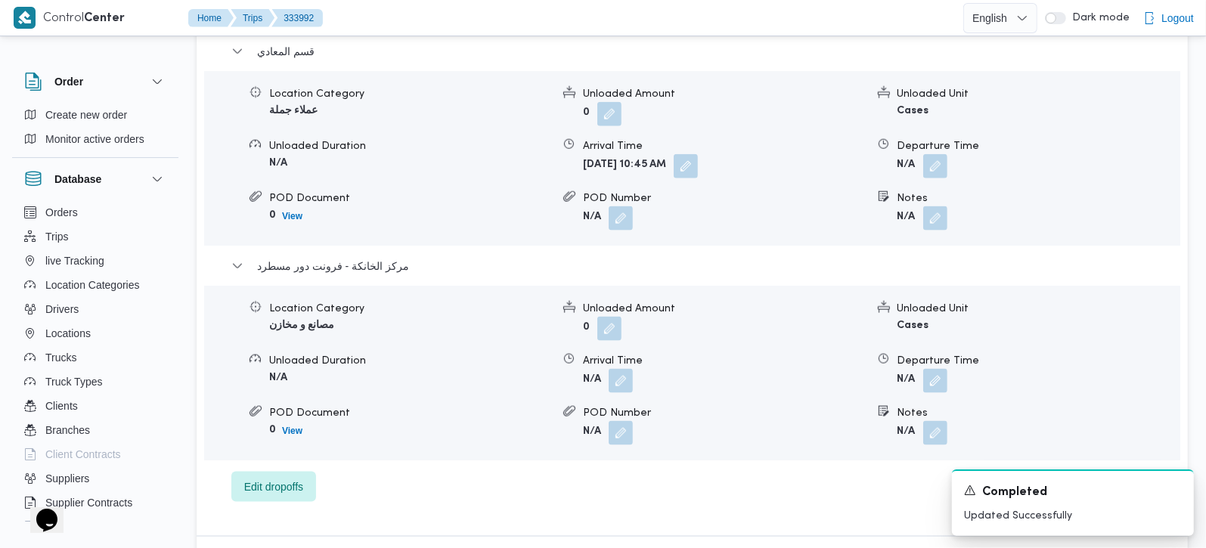
click at [636, 369] on form "N/A" at bounding box center [724, 381] width 282 height 24
click at [627, 368] on button "button" at bounding box center [620, 380] width 24 height 24
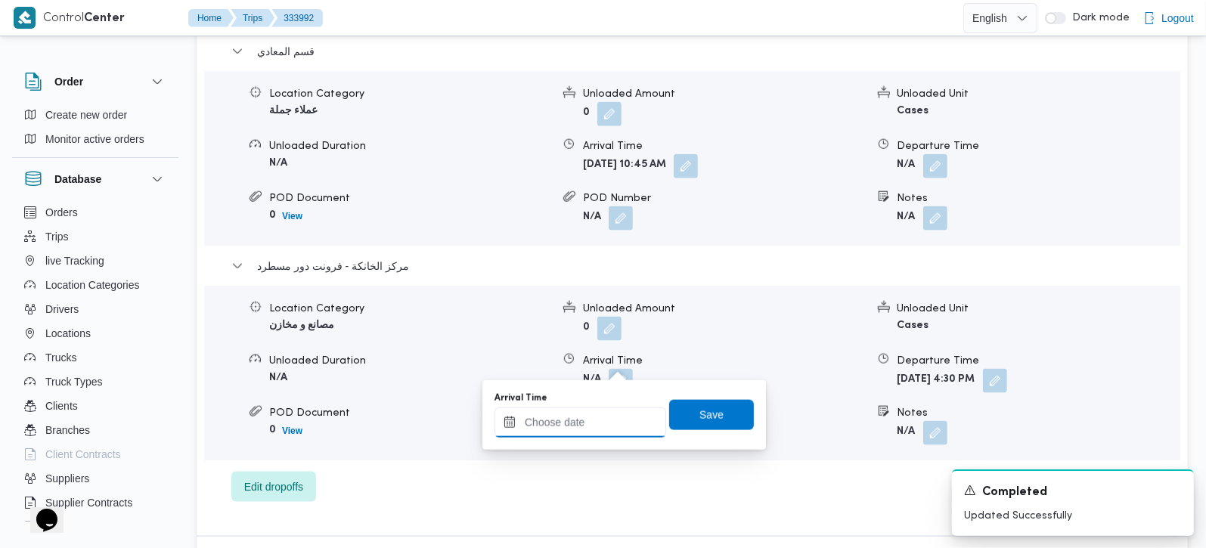
drag, startPoint x: 626, startPoint y: 369, endPoint x: 622, endPoint y: 422, distance: 53.0
click at [614, 424] on input "Arrival Time" at bounding box center [580, 422] width 172 height 30
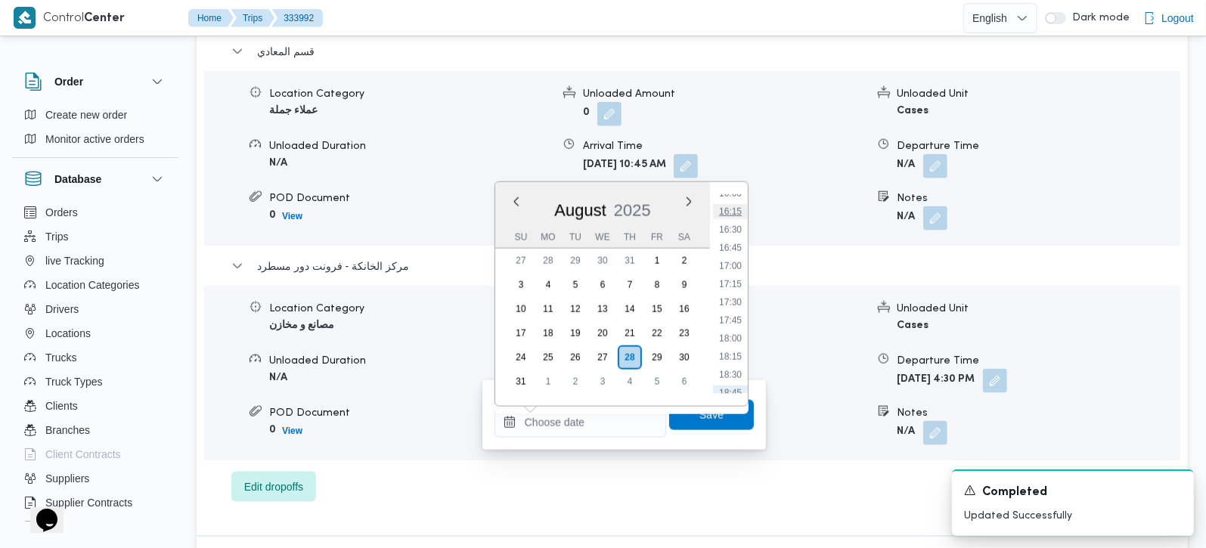
click at [732, 213] on li "16:15" at bounding box center [730, 211] width 35 height 15
type input "[DATE] 16:15"
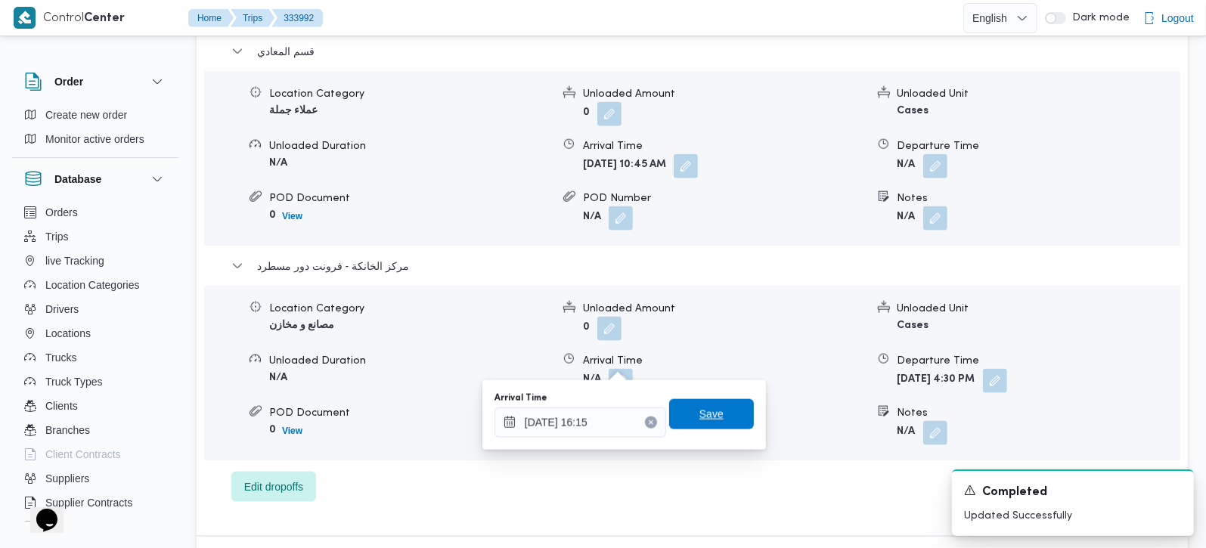
click at [727, 423] on span "Save" at bounding box center [711, 414] width 85 height 30
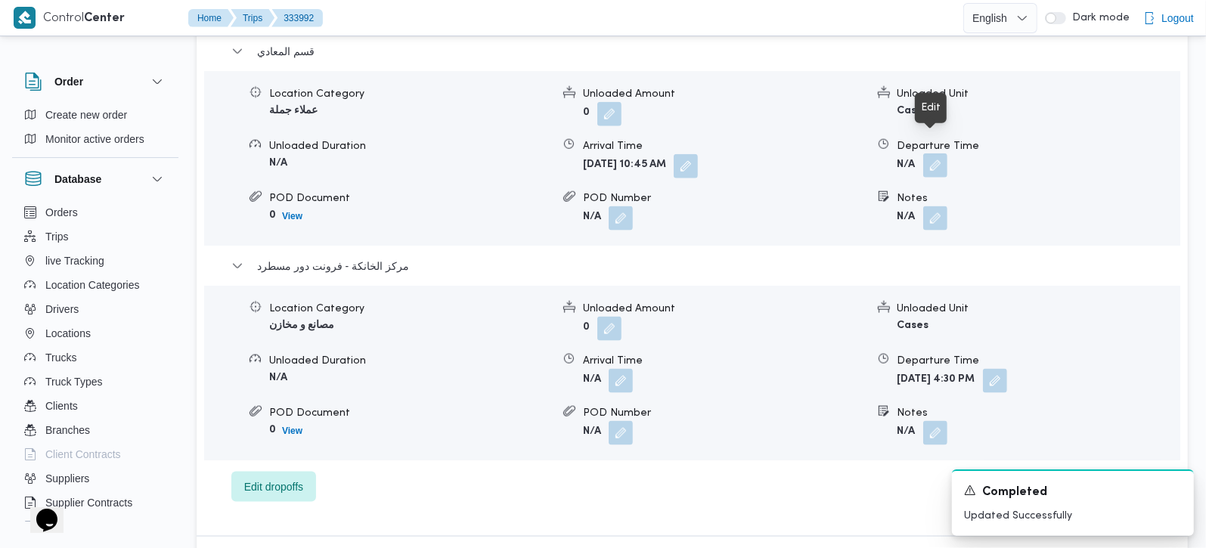
click at [943, 153] on button "button" at bounding box center [935, 165] width 24 height 24
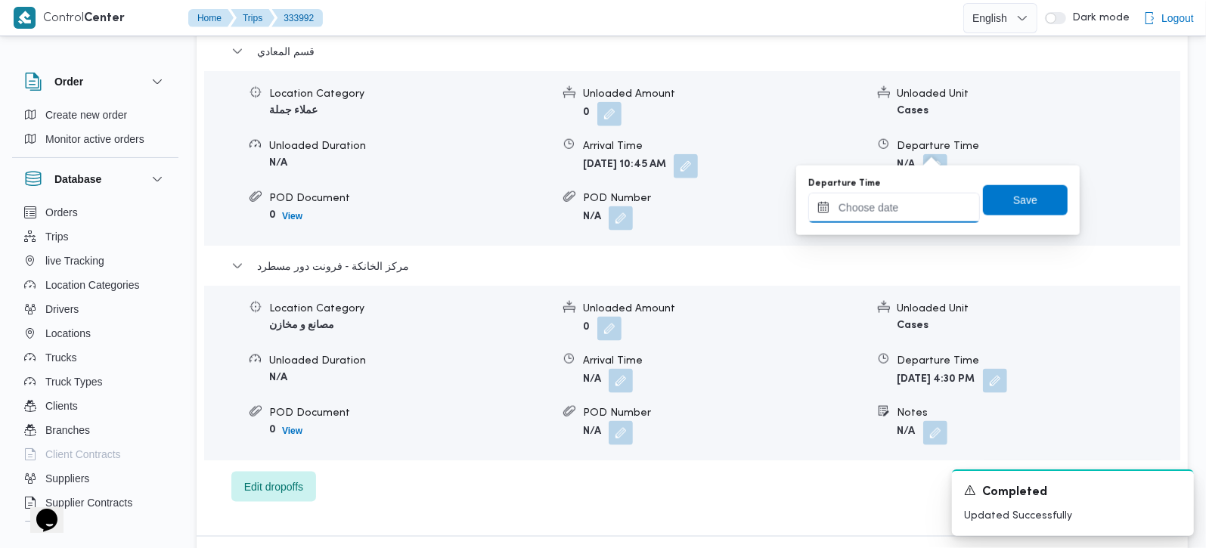
click at [920, 199] on input "Departure Time" at bounding box center [894, 208] width 172 height 30
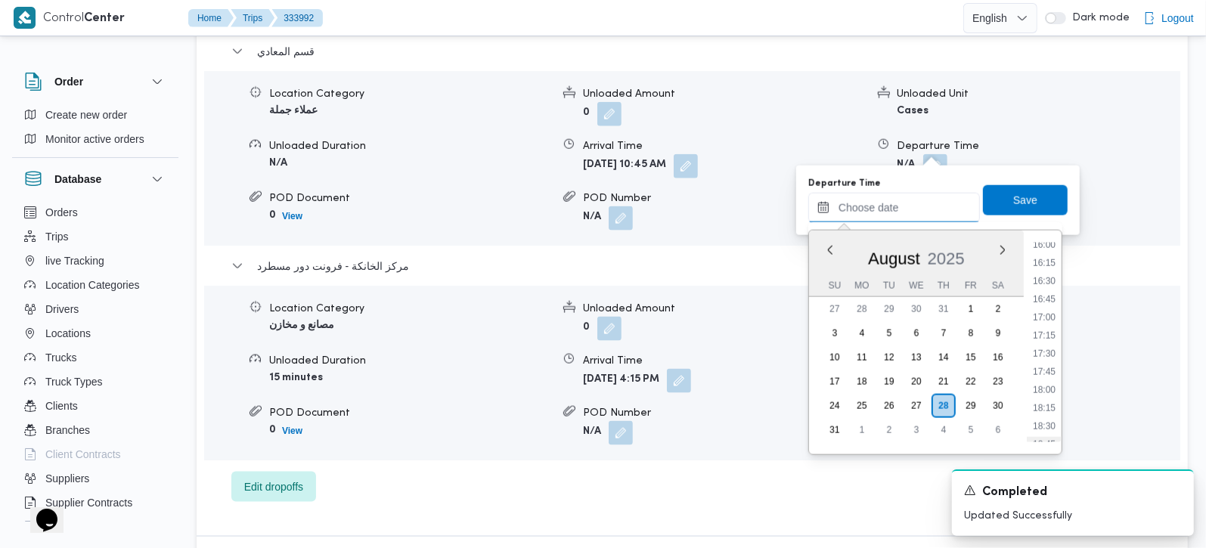
scroll to position [1080, 0]
drag, startPoint x: 1042, startPoint y: 270, endPoint x: 1025, endPoint y: 209, distance: 62.9
click at [1042, 270] on li "15:15" at bounding box center [1043, 276] width 35 height 15
type input "[DATE] 15:15"
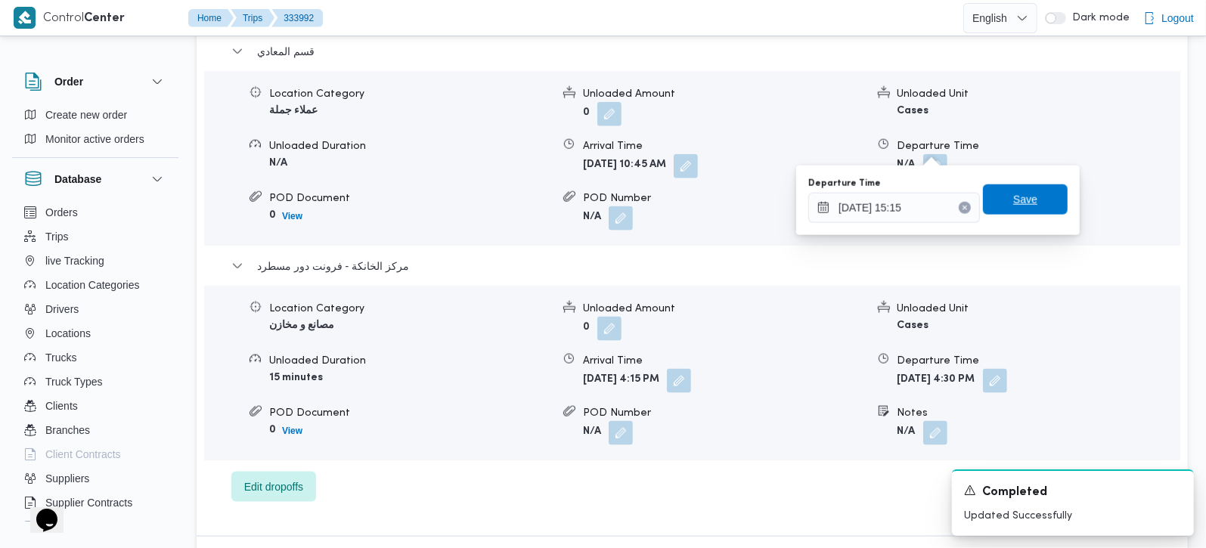
click at [1020, 196] on span "Save" at bounding box center [1025, 199] width 24 height 18
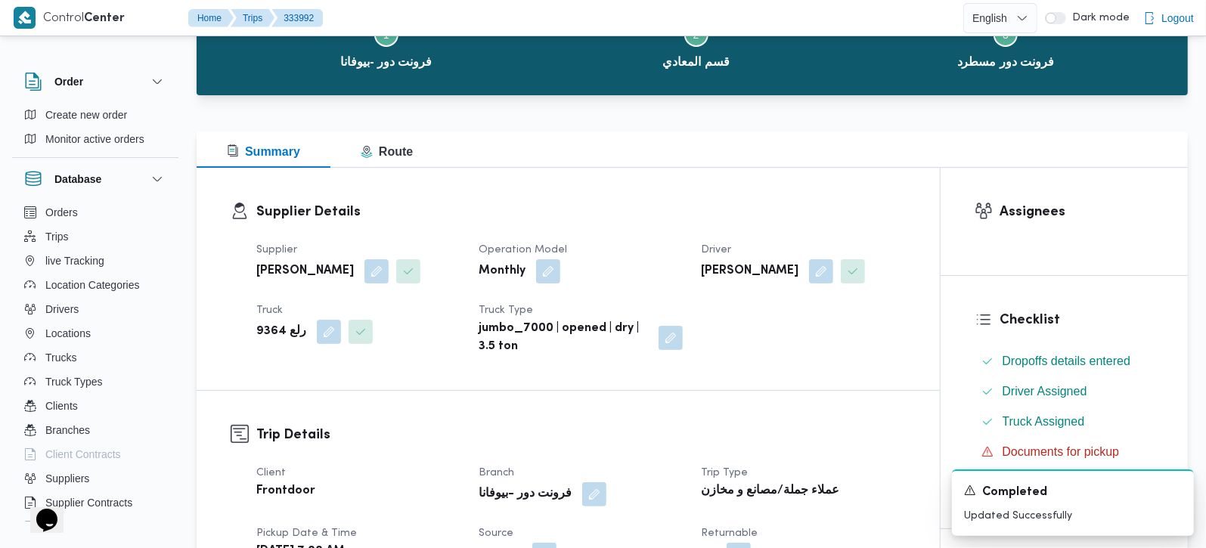
scroll to position [0, 0]
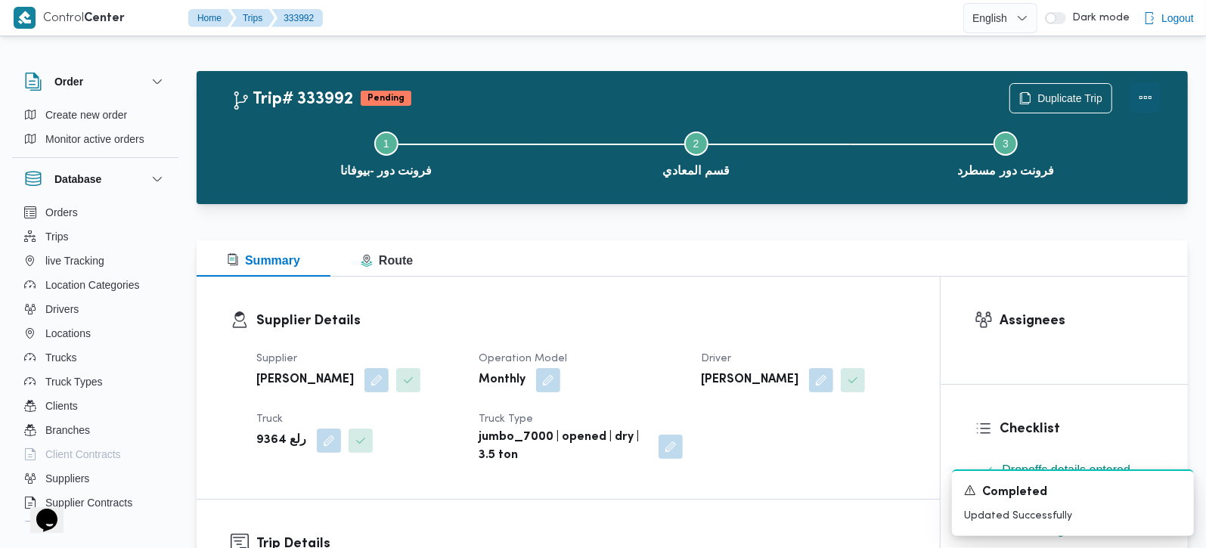
click at [1146, 87] on button "Actions" at bounding box center [1145, 97] width 30 height 30
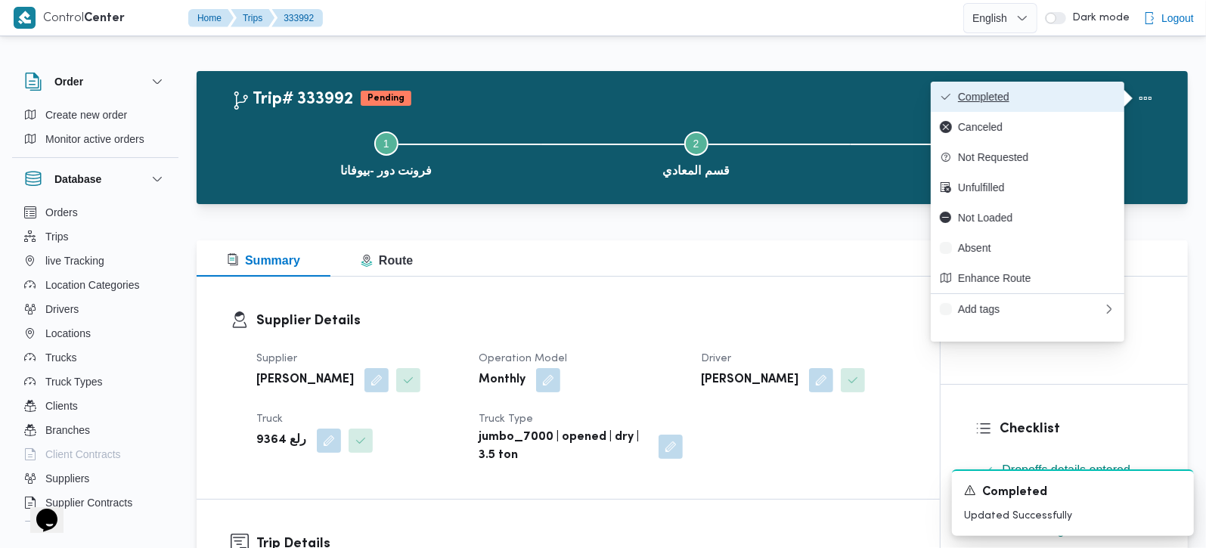
click at [1094, 94] on span "Completed" at bounding box center [1036, 97] width 157 height 12
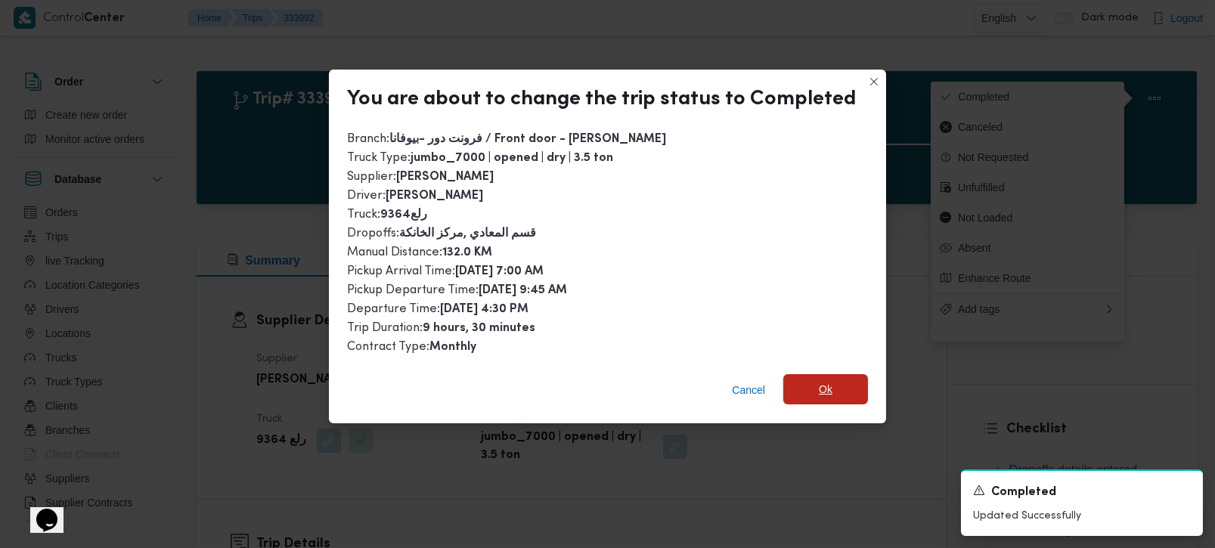
click at [828, 380] on span "Ok" at bounding box center [825, 389] width 85 height 30
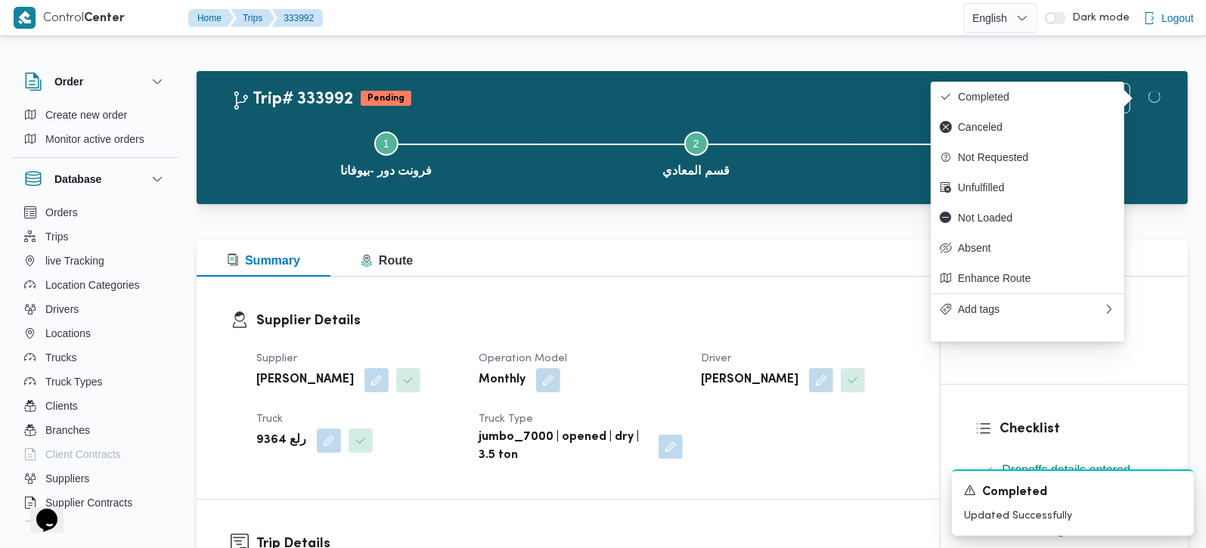
click at [782, 294] on div "Supplier Details Supplier [PERSON_NAME] Operation Model Monthly Driver [PERSON_…" at bounding box center [568, 388] width 743 height 222
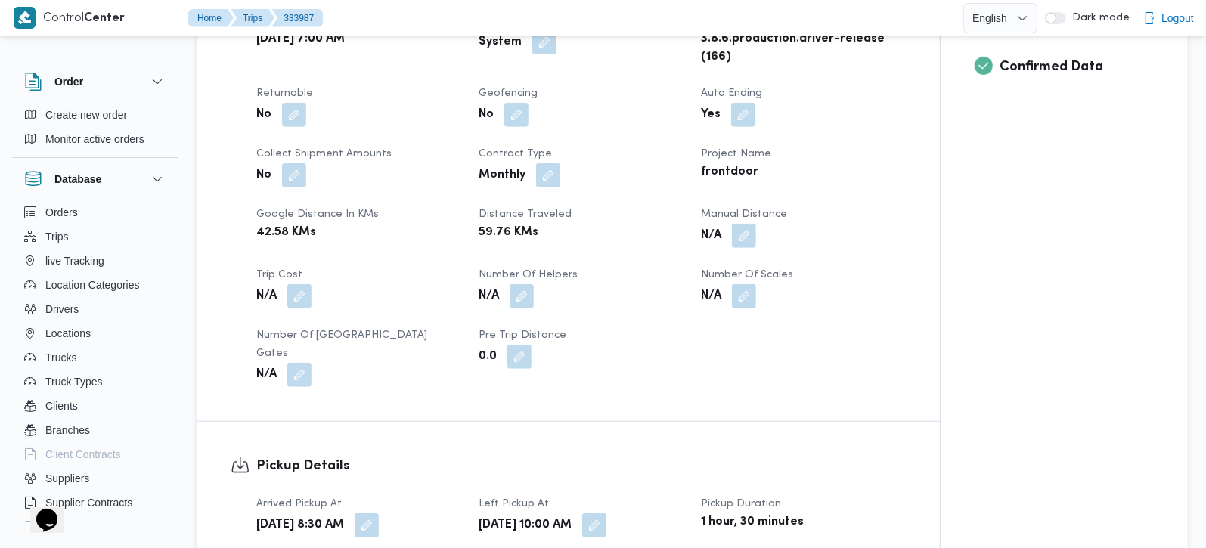
scroll to position [622, 0]
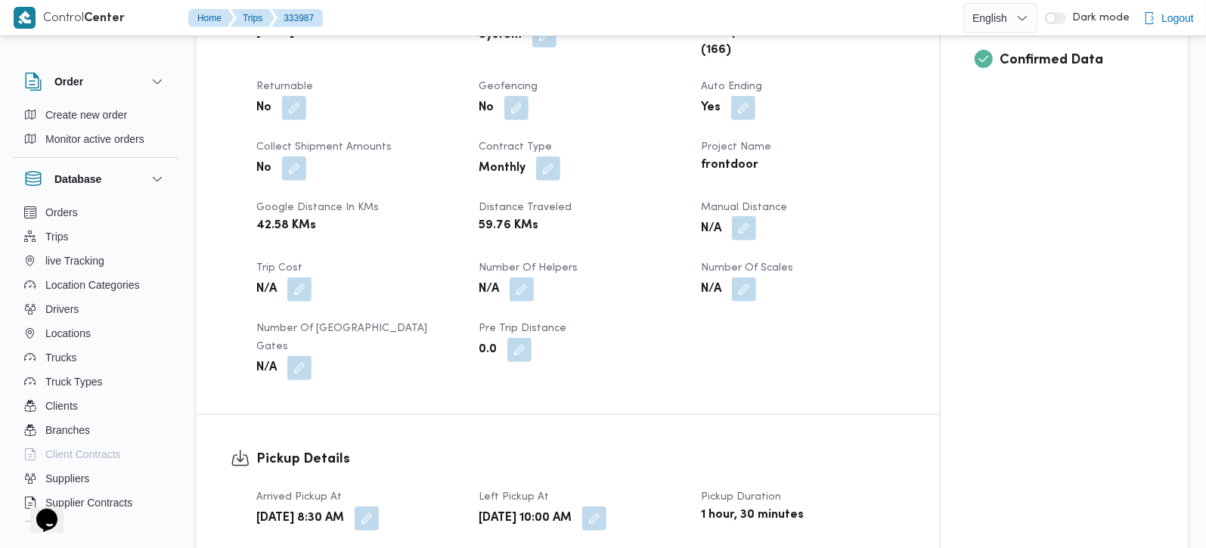
click at [743, 225] on button "button" at bounding box center [744, 228] width 24 height 24
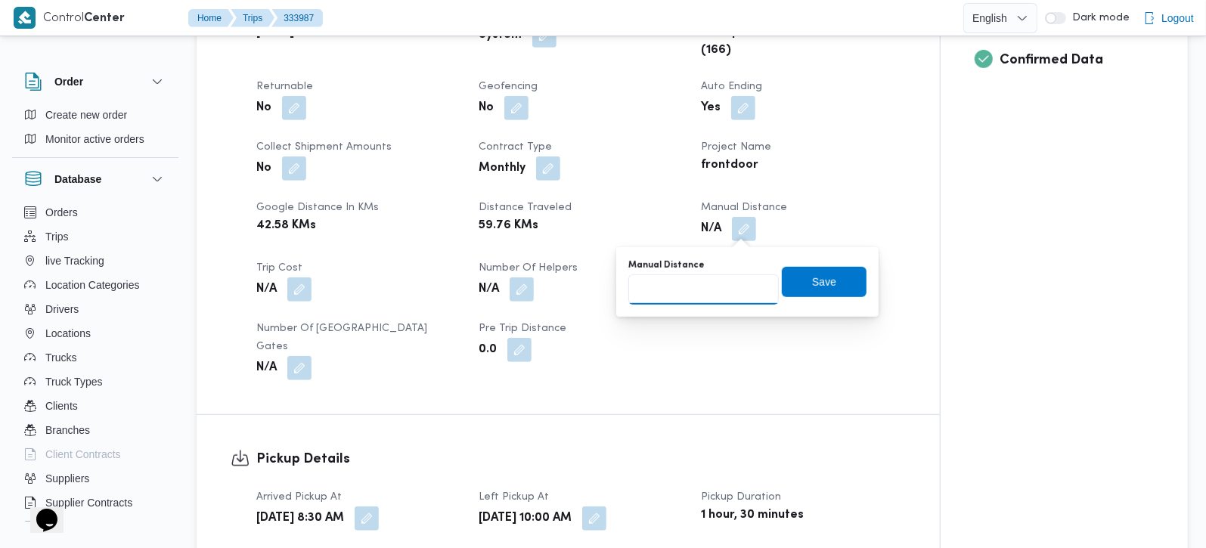
click at [676, 293] on input "Manual Distance" at bounding box center [703, 289] width 150 height 30
type input "135"
click at [809, 268] on span "Save" at bounding box center [824, 281] width 85 height 30
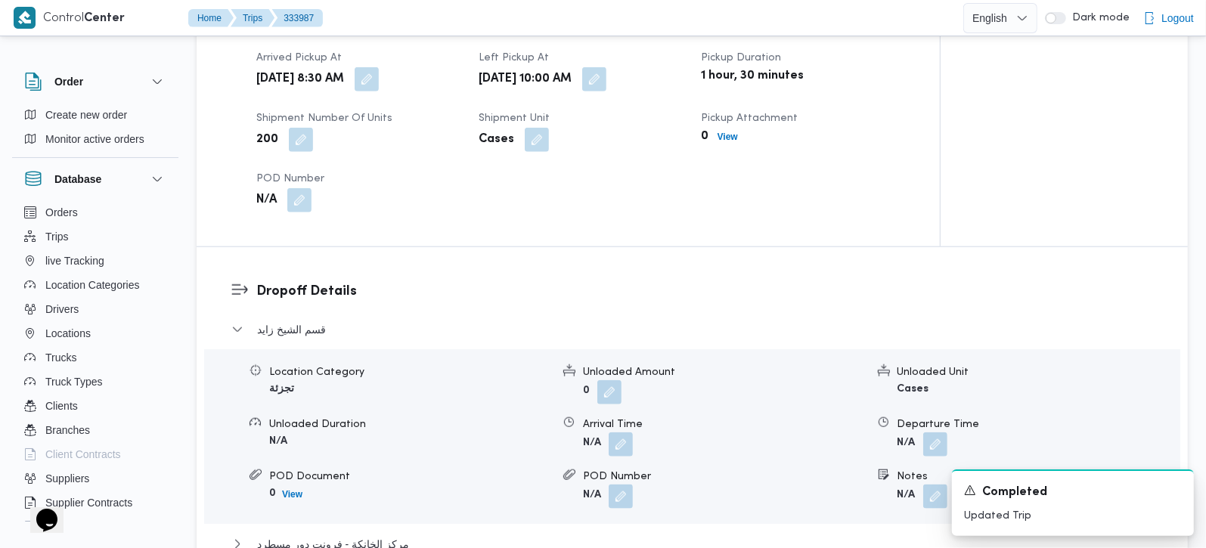
scroll to position [1156, 0]
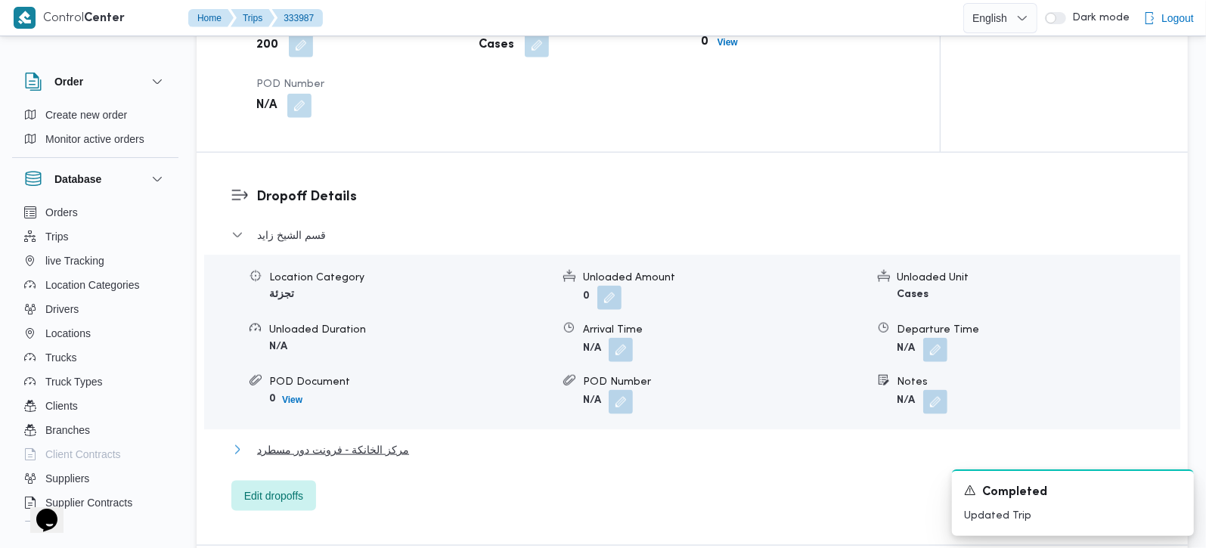
click at [371, 441] on span "مركز الخانكة - فرونت دور مسطرد" at bounding box center [333, 450] width 152 height 18
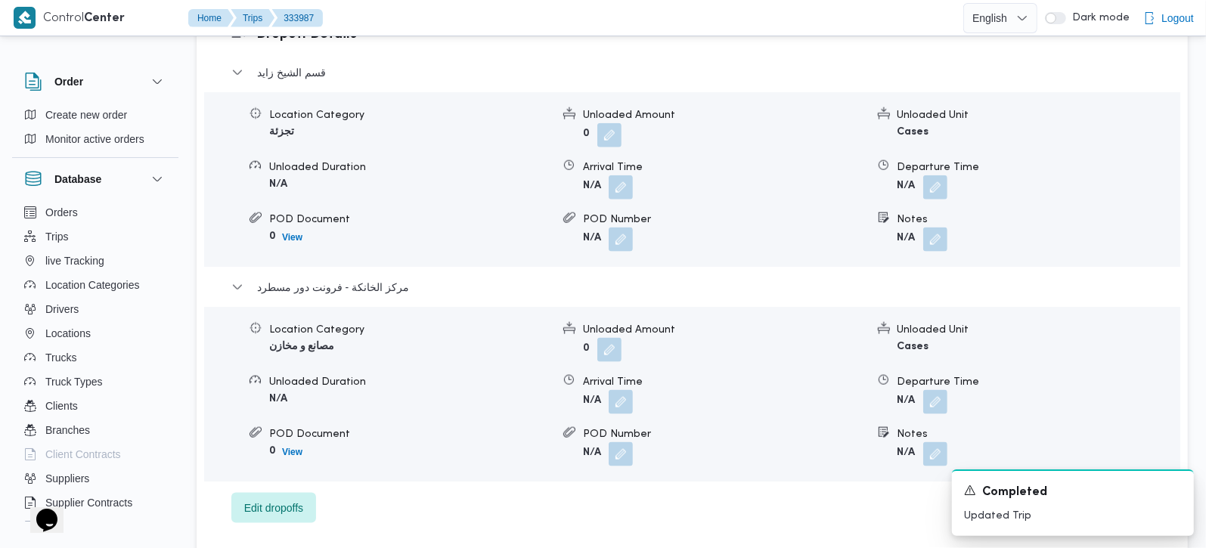
scroll to position [1333, 0]
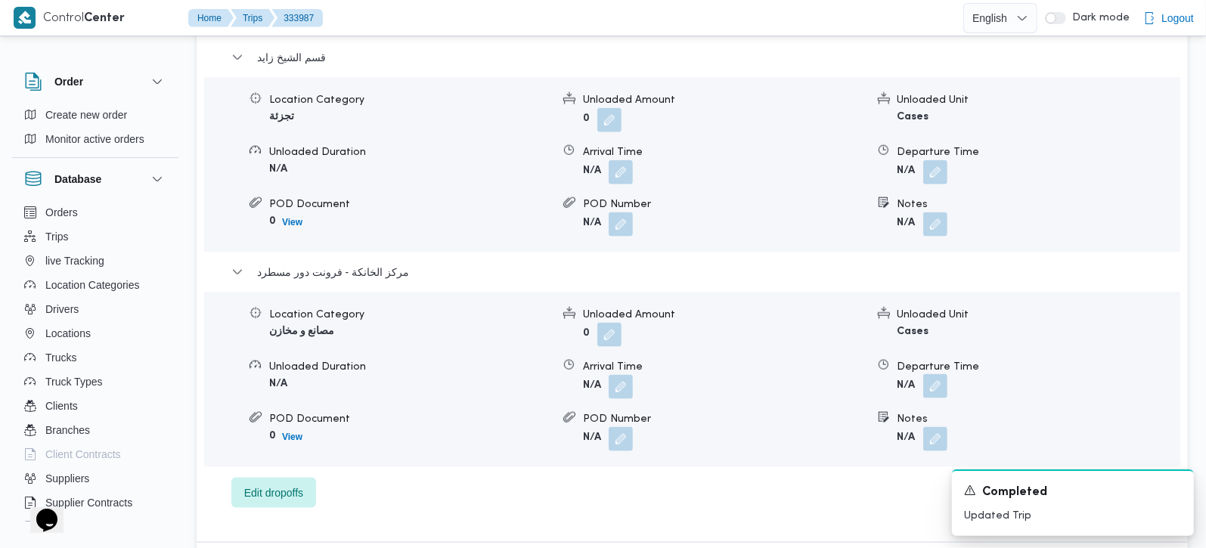
click at [939, 374] on button "button" at bounding box center [935, 386] width 24 height 24
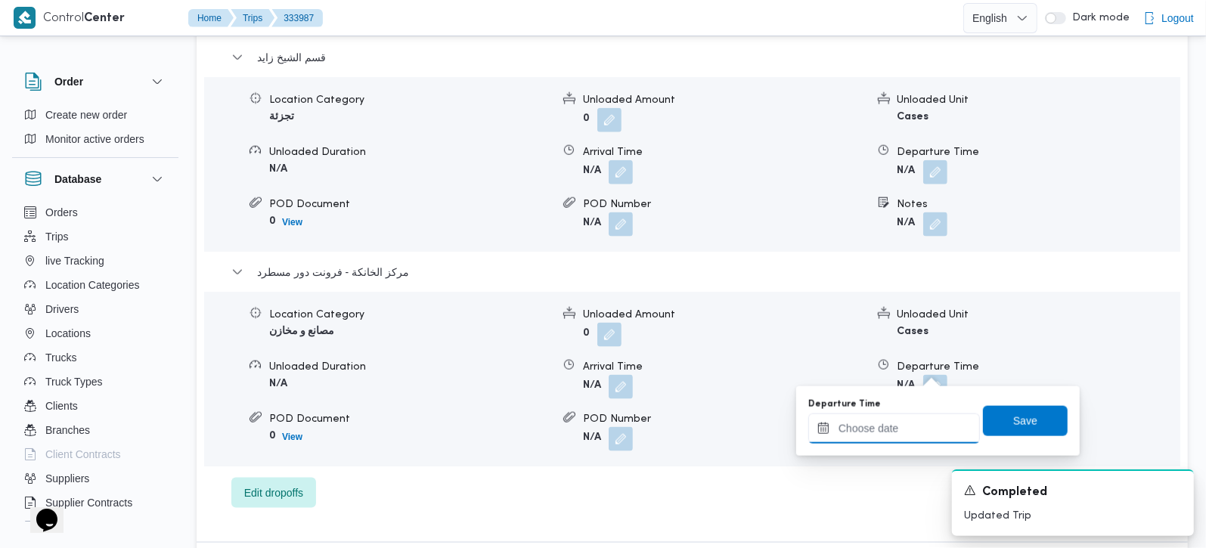
click at [910, 423] on input "Departure Time" at bounding box center [894, 428] width 172 height 30
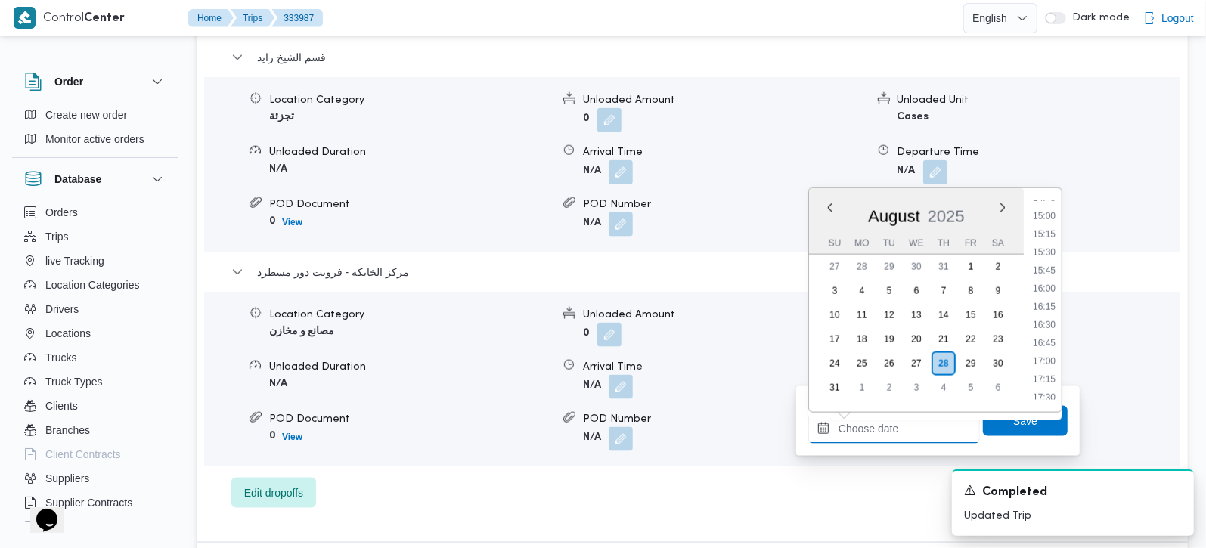
scroll to position [991, 0]
click at [1045, 345] on li "15:30" at bounding box center [1043, 341] width 35 height 15
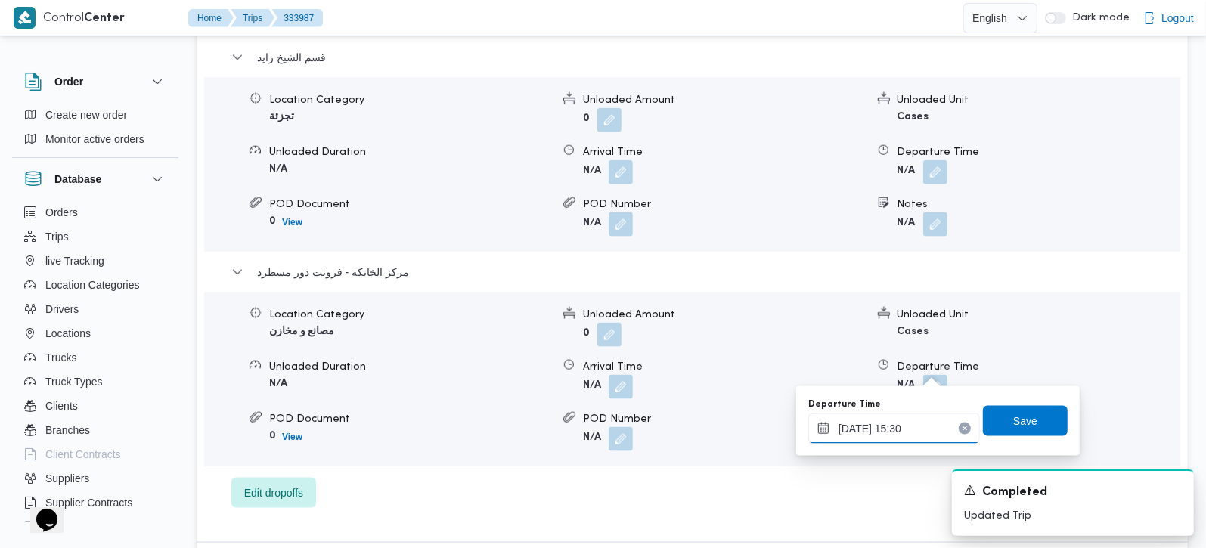
click at [909, 423] on input "[DATE] 15:30" at bounding box center [894, 428] width 172 height 30
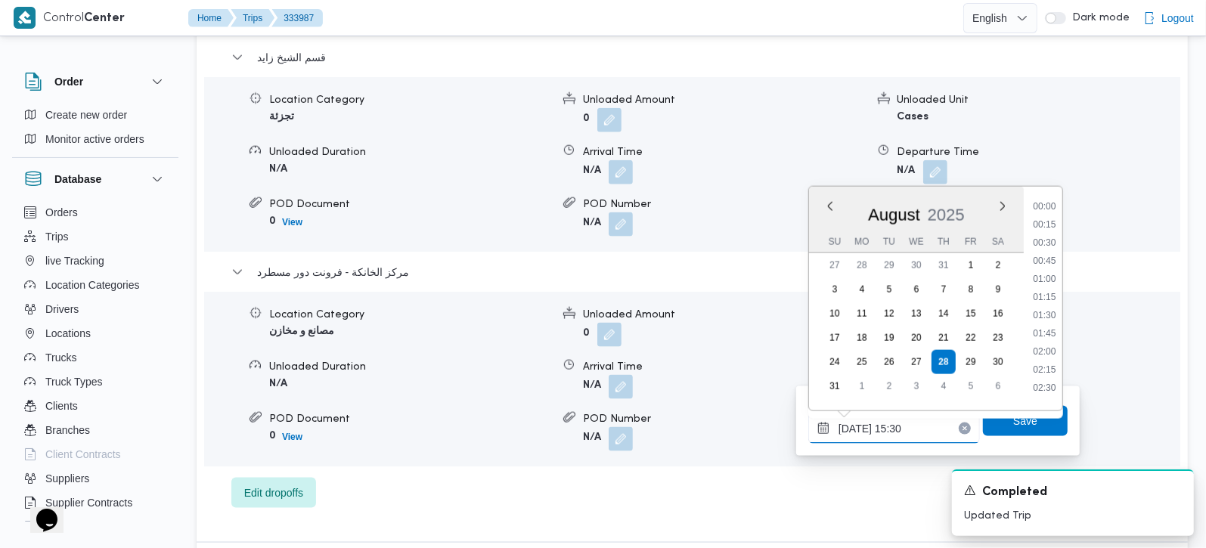
scroll to position [1021, 0]
click at [1052, 345] on li "16:00" at bounding box center [1043, 346] width 35 height 15
type input "28/08/2025 16:00"
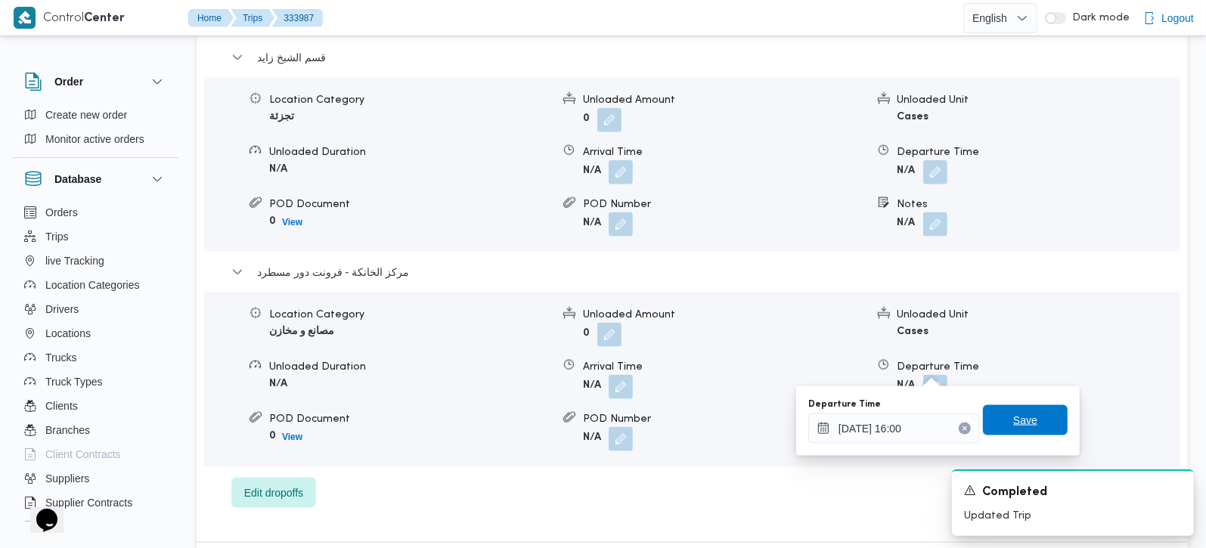
click at [1022, 416] on span "Save" at bounding box center [1025, 420] width 24 height 18
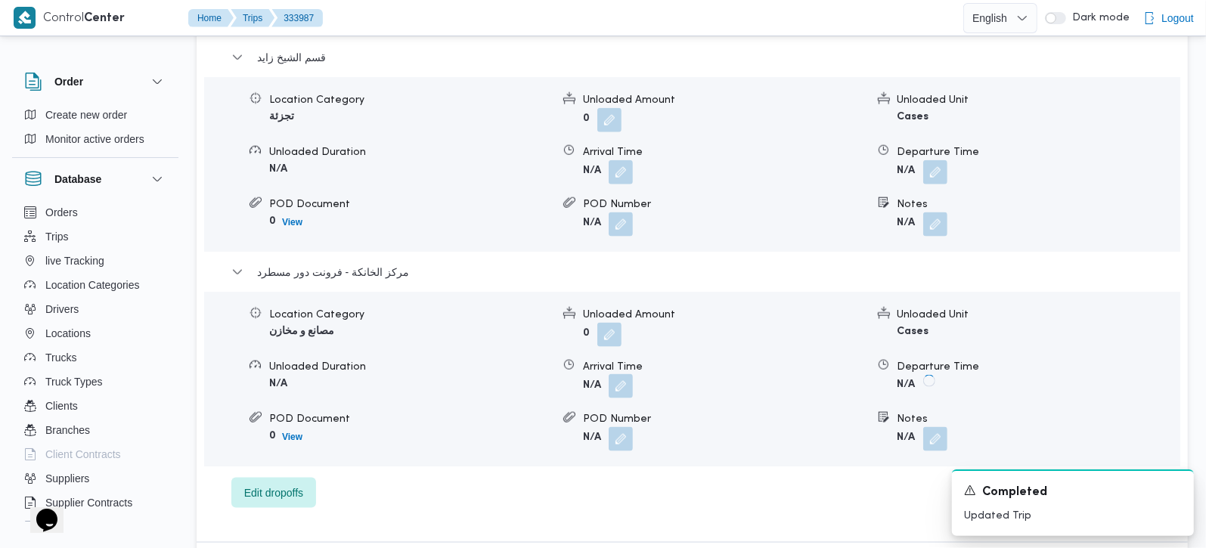
click at [624, 374] on button "button" at bounding box center [620, 386] width 24 height 24
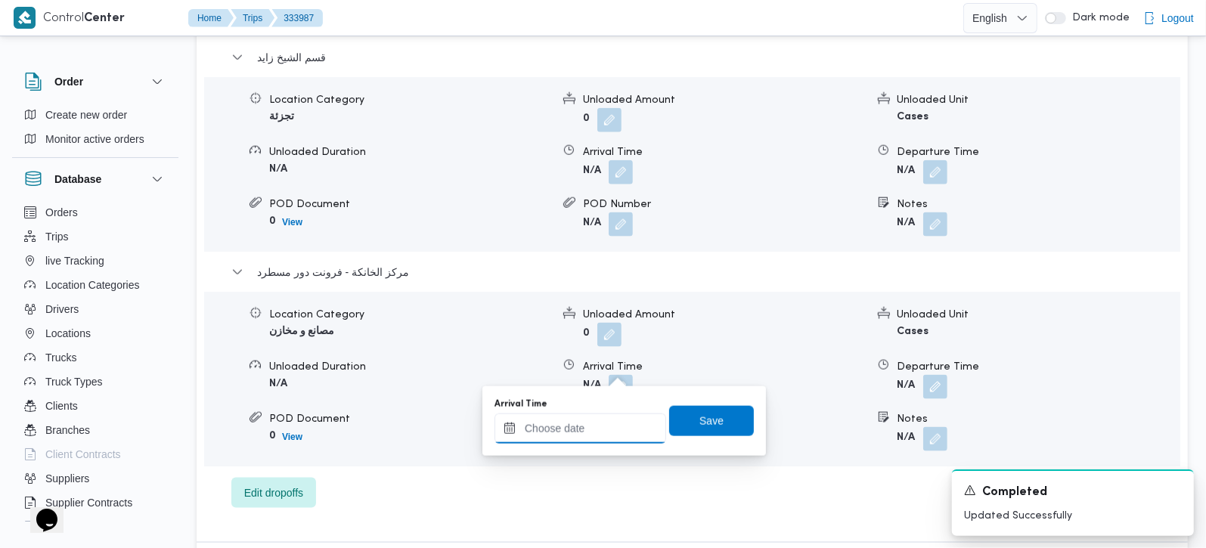
click at [596, 429] on input "Arrival Time" at bounding box center [580, 428] width 172 height 30
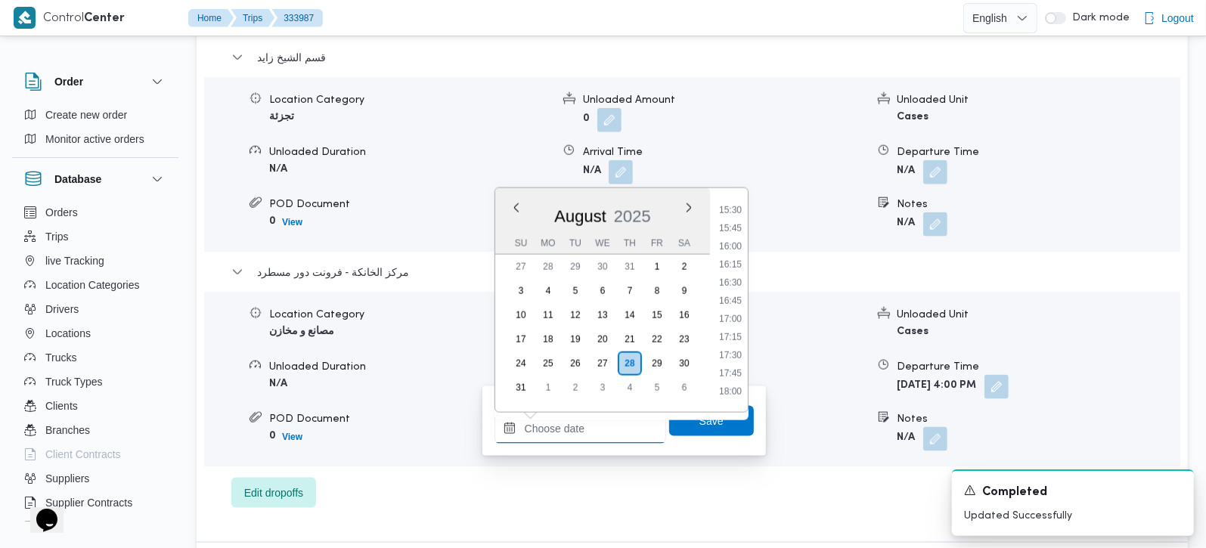
scroll to position [1080, 0]
drag, startPoint x: 731, startPoint y: 268, endPoint x: 731, endPoint y: 289, distance: 21.9
click at [731, 268] on li "15:45" at bounding box center [730, 270] width 35 height 15
type input "28/08/2025 15:45"
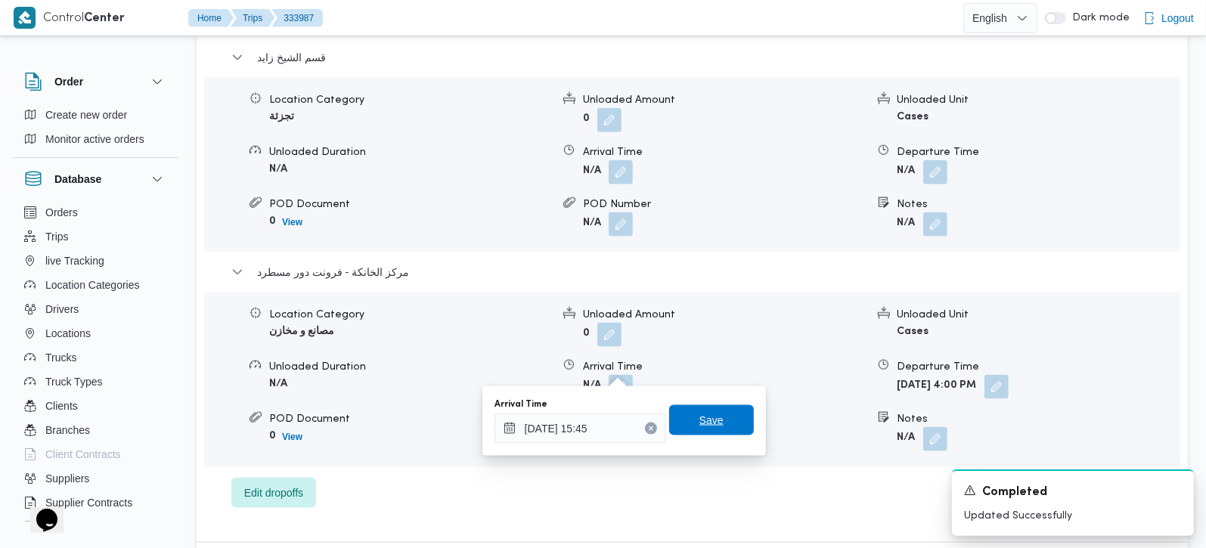
click at [712, 419] on span "Save" at bounding box center [711, 420] width 85 height 30
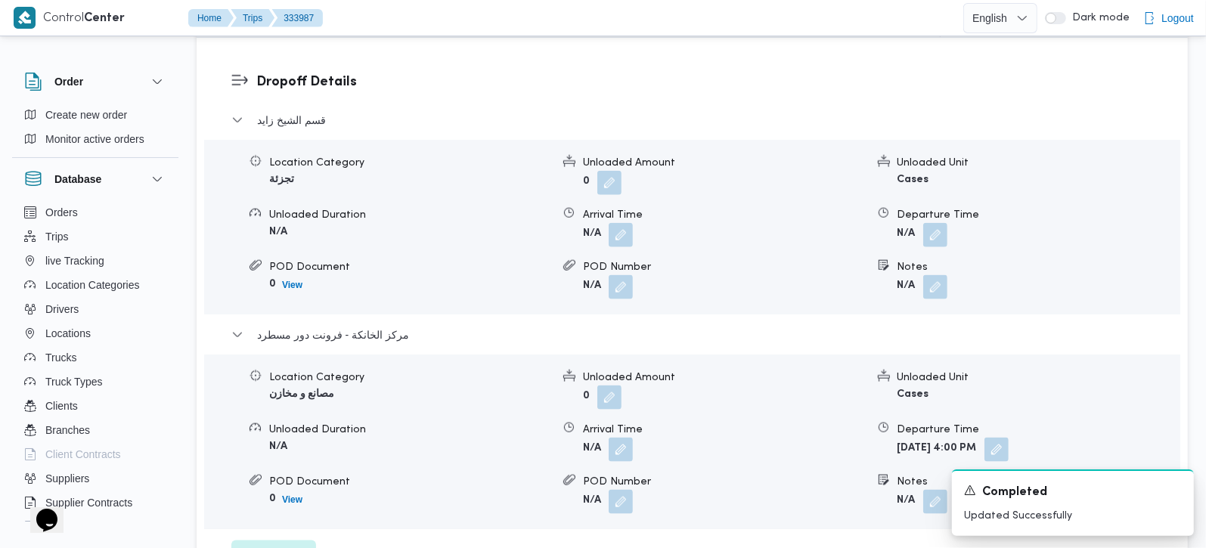
scroll to position [1245, 0]
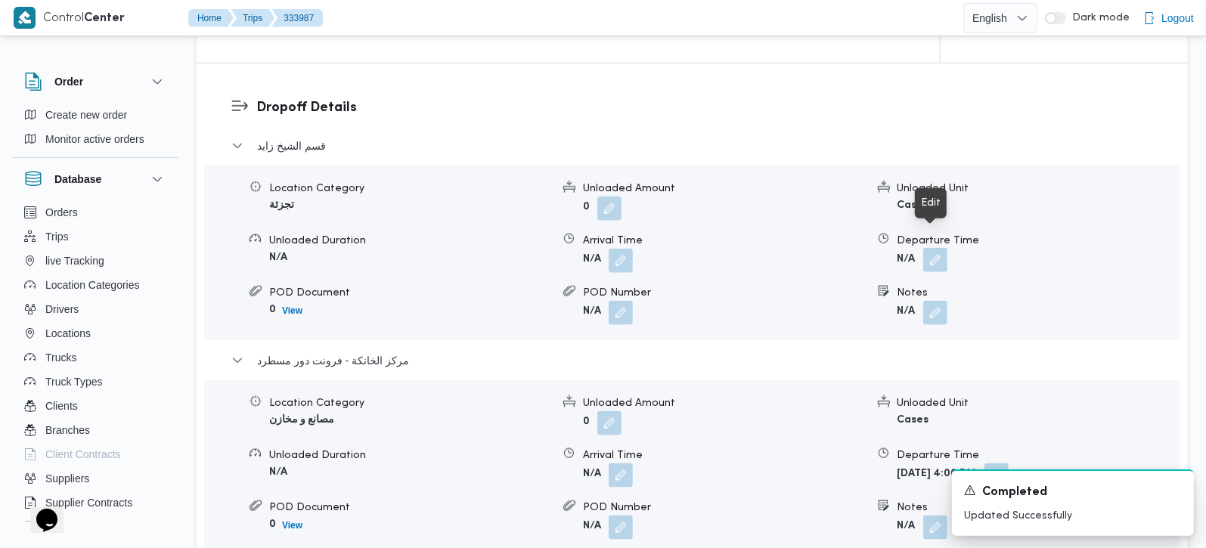
click at [938, 248] on button "button" at bounding box center [935, 260] width 24 height 24
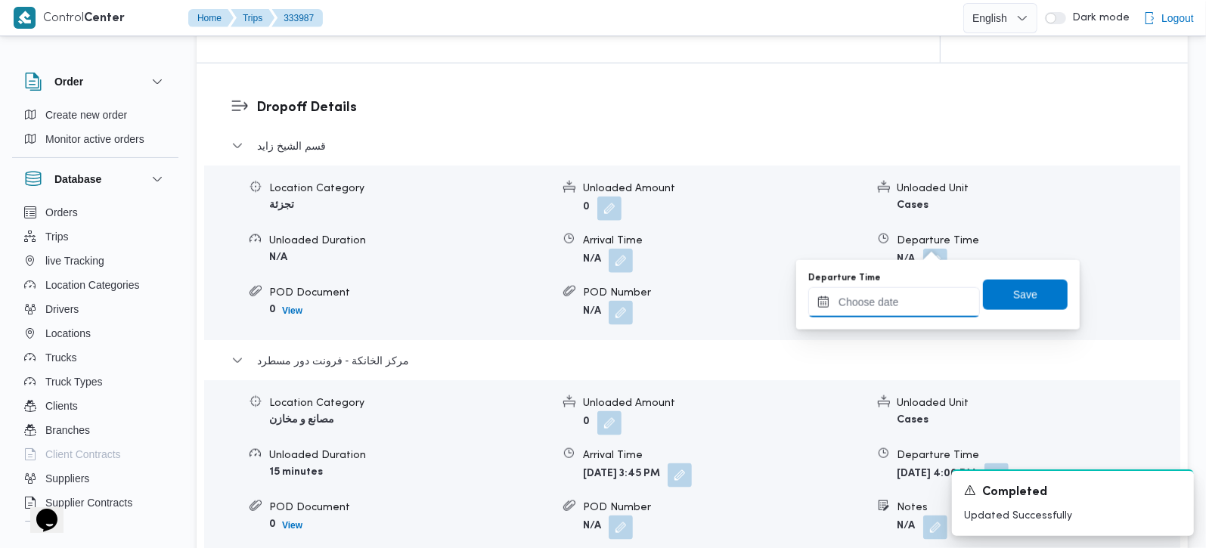
click at [890, 308] on input "Departure Time" at bounding box center [894, 302] width 172 height 30
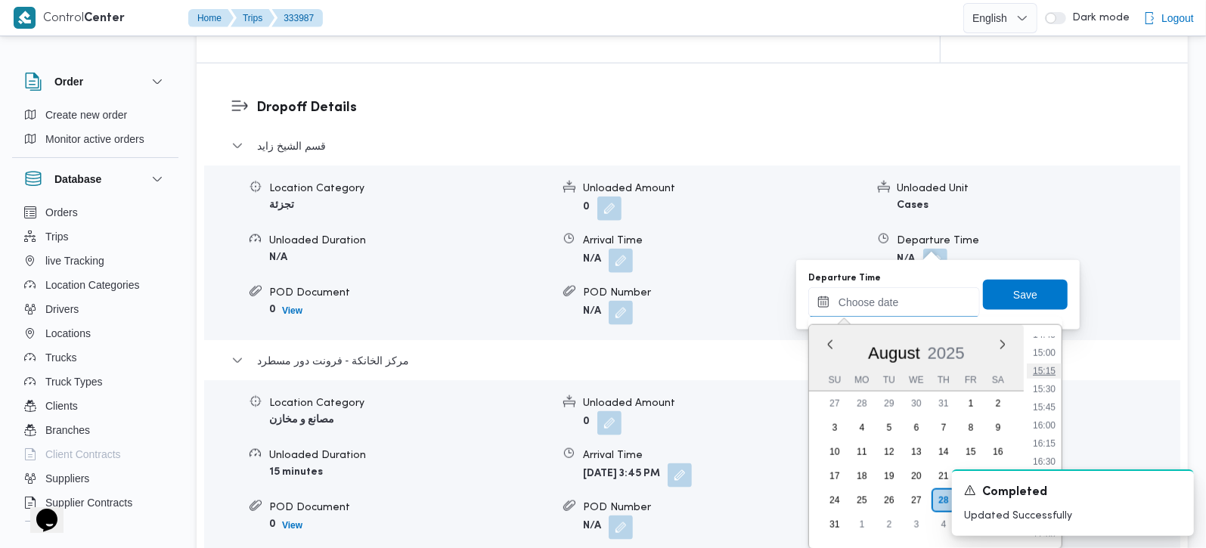
scroll to position [991, 0]
click at [1047, 410] on li "14:30" at bounding box center [1043, 405] width 35 height 15
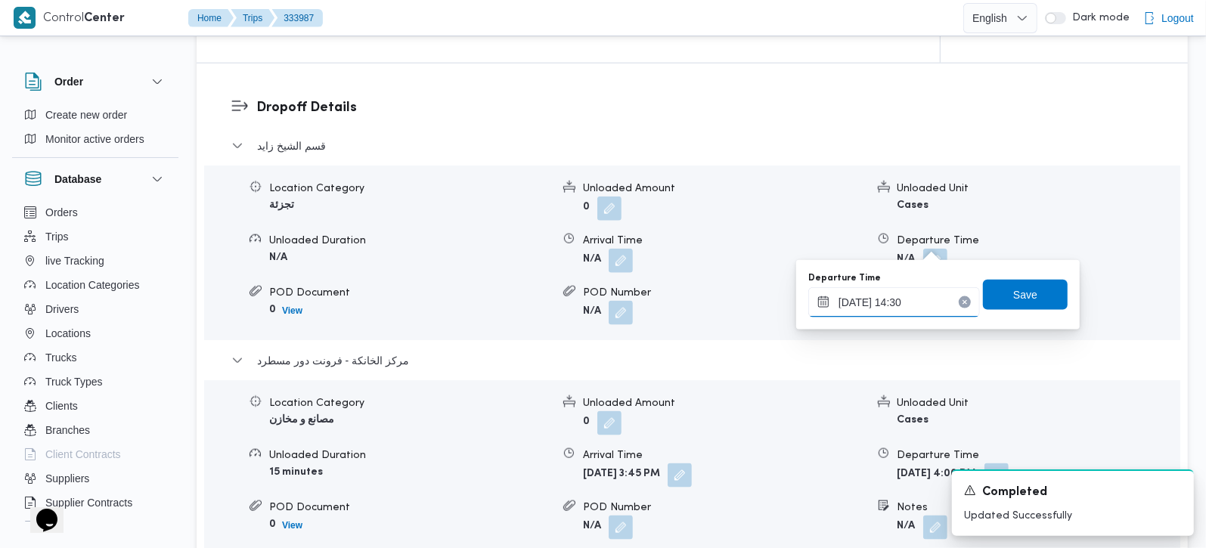
click at [878, 302] on input "[DATE] 14:30" at bounding box center [894, 302] width 172 height 30
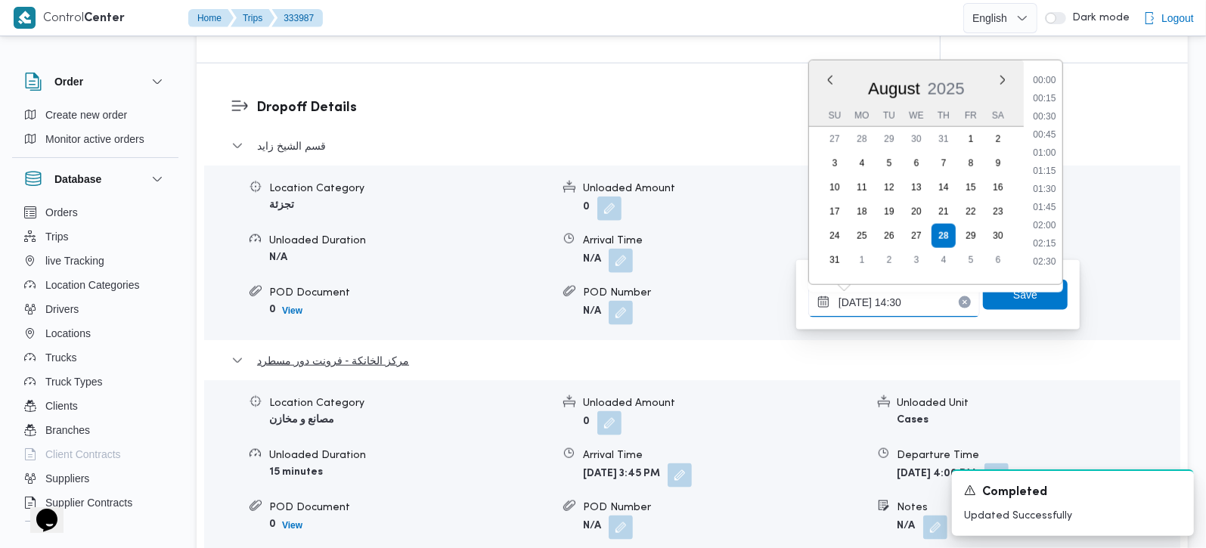
scroll to position [949, 0]
click at [1041, 203] on li "14:45" at bounding box center [1043, 200] width 35 height 15
type input "28/08/2025 14:45"
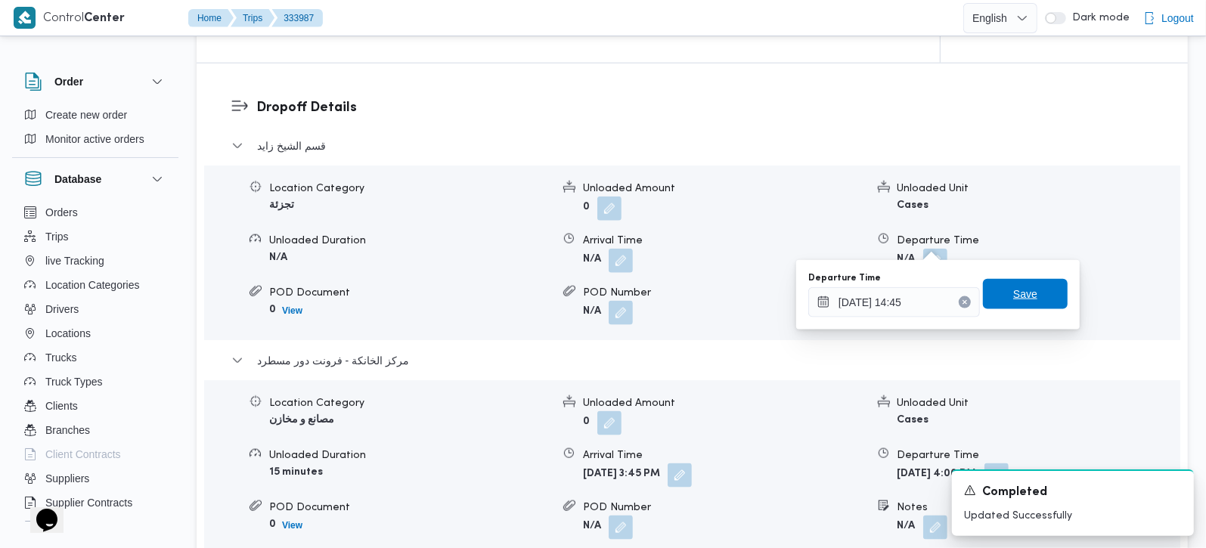
click at [1019, 293] on span "Save" at bounding box center [1025, 294] width 24 height 18
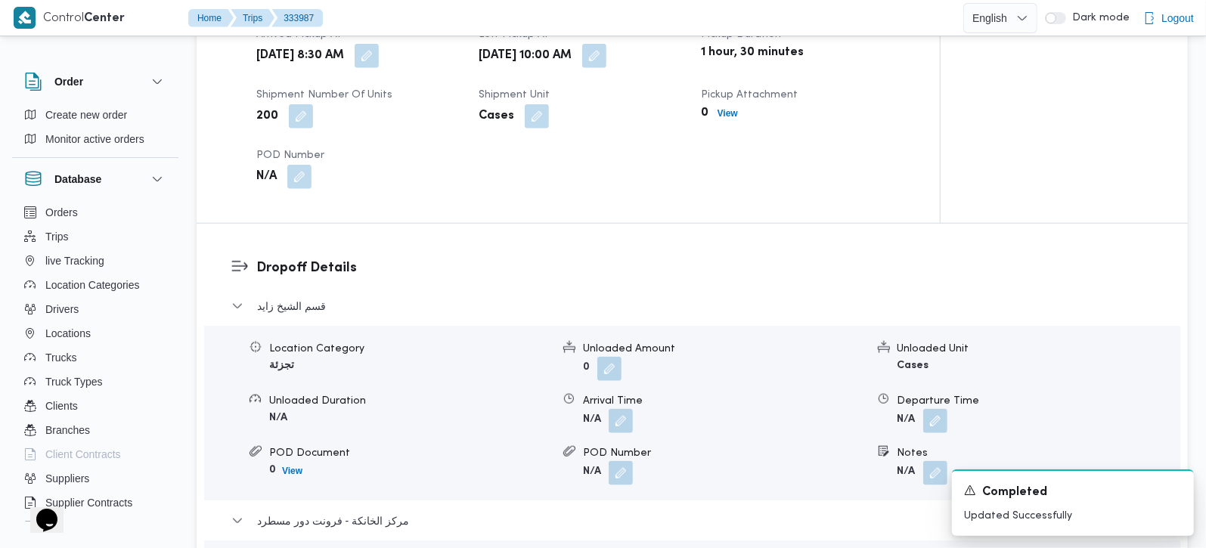
scroll to position [1066, 0]
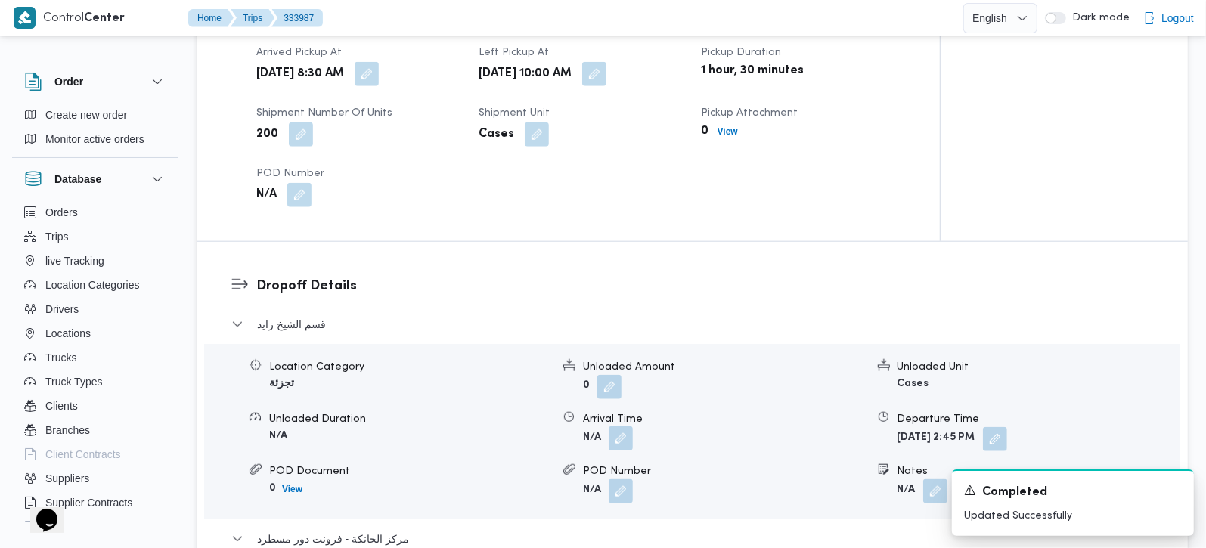
click at [618, 426] on button "button" at bounding box center [620, 438] width 24 height 24
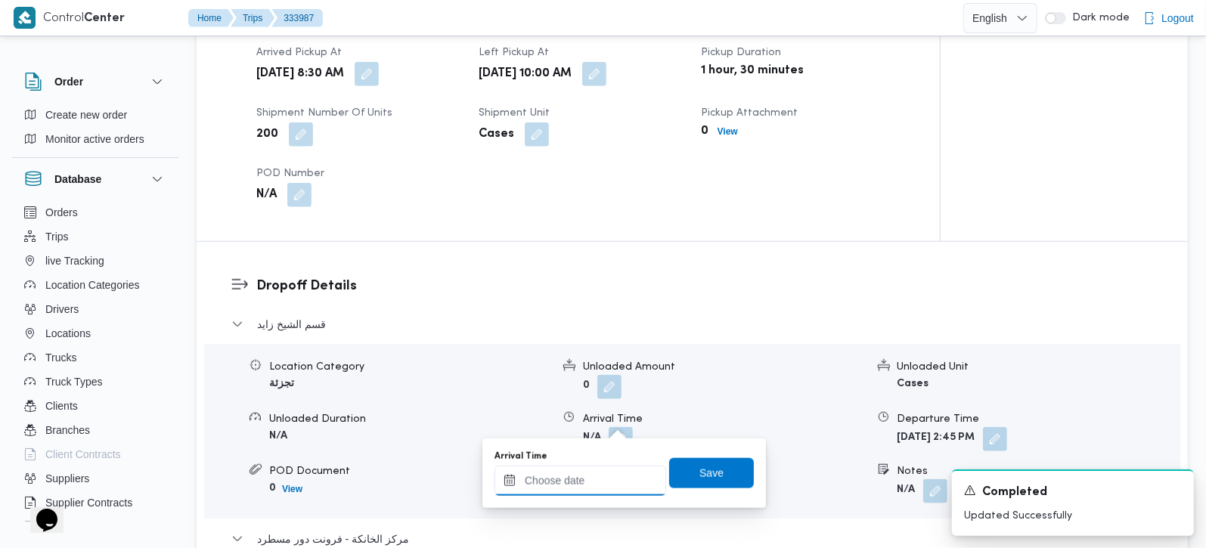
click at [608, 472] on input "Arrival Time" at bounding box center [580, 481] width 172 height 30
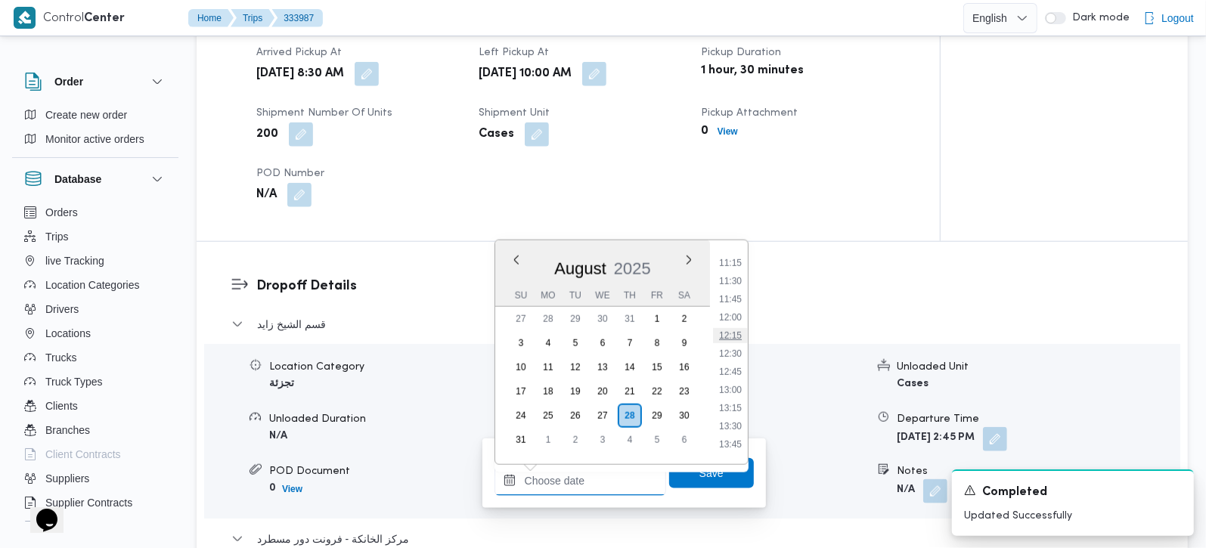
scroll to position [724, 0]
click at [734, 332] on li "11:00" at bounding box center [730, 334] width 35 height 15
type input "28/08/2025 11:00"
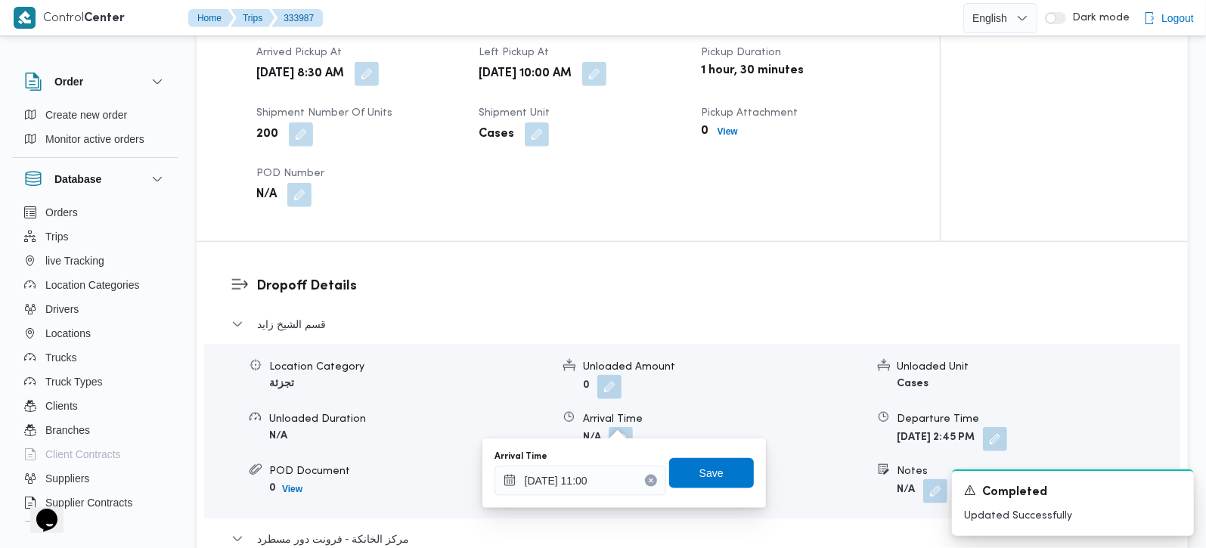
click at [723, 455] on div "Arrival Time 28/08/2025 11:00 Save" at bounding box center [624, 473] width 262 height 48
click at [723, 458] on span "Save" at bounding box center [711, 473] width 85 height 30
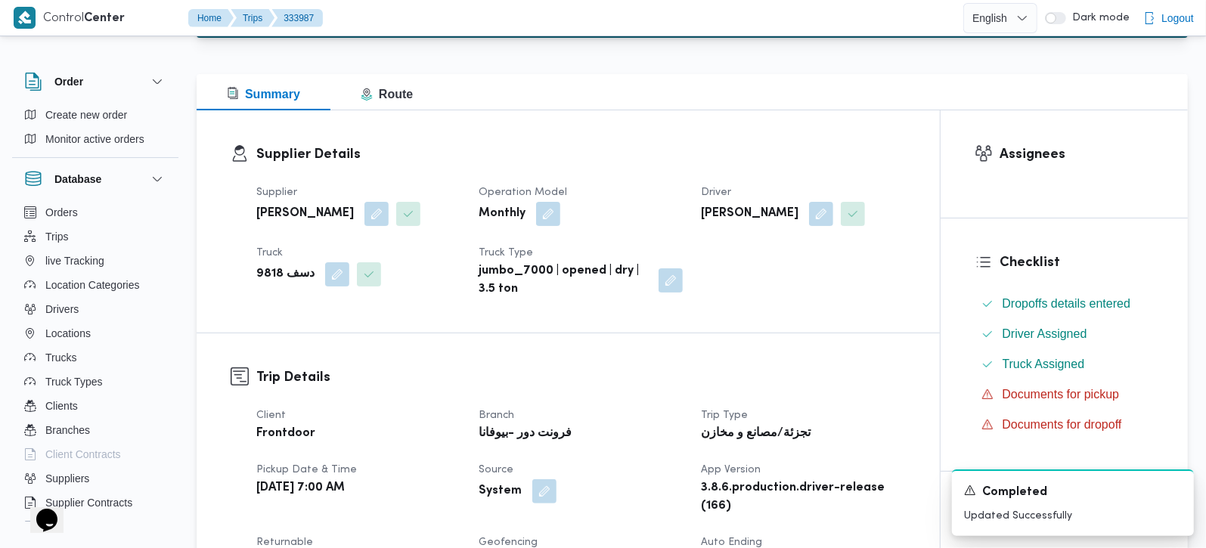
scroll to position [0, 0]
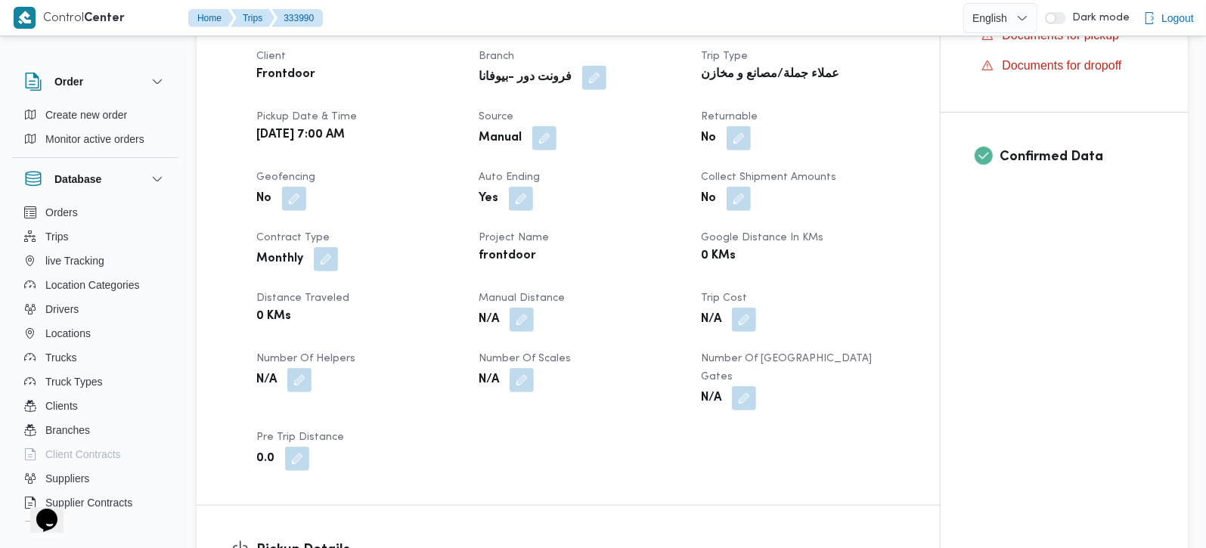
scroll to position [533, 0]
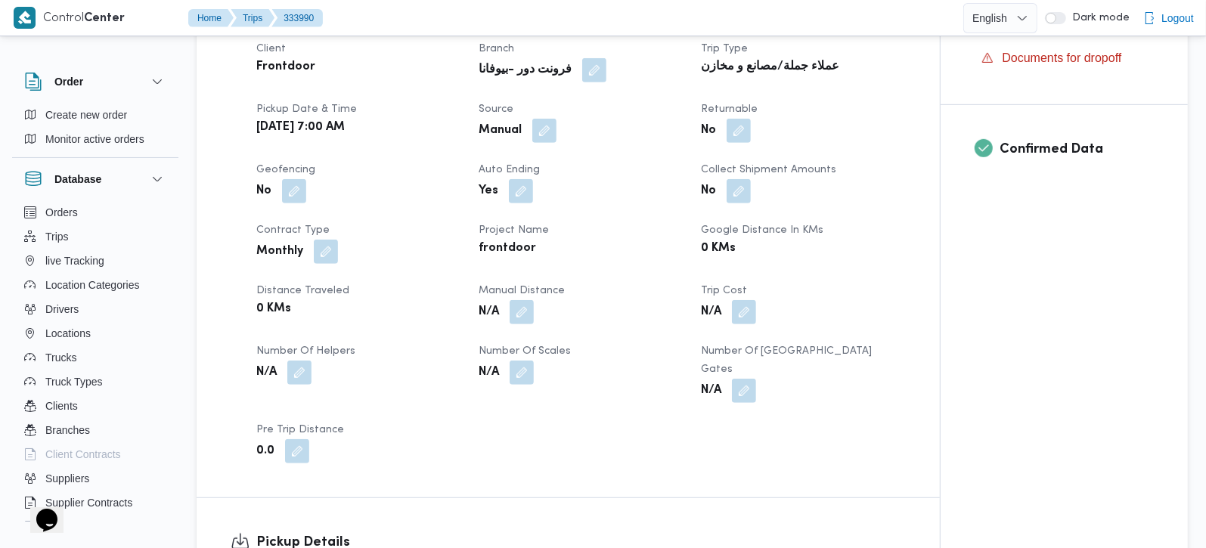
click at [518, 304] on button "button" at bounding box center [521, 312] width 24 height 24
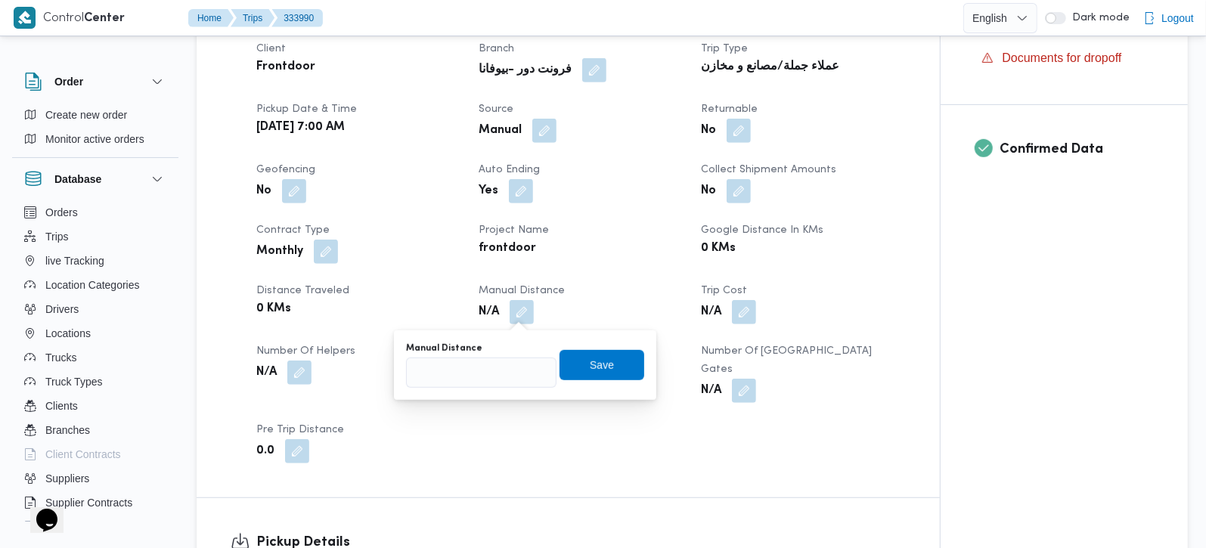
click at [496, 347] on div "Manual Distance" at bounding box center [481, 348] width 150 height 12
click at [493, 360] on input "Manual Distance" at bounding box center [481, 373] width 150 height 30
type input "65"
click at [587, 349] on span "Save" at bounding box center [601, 364] width 85 height 30
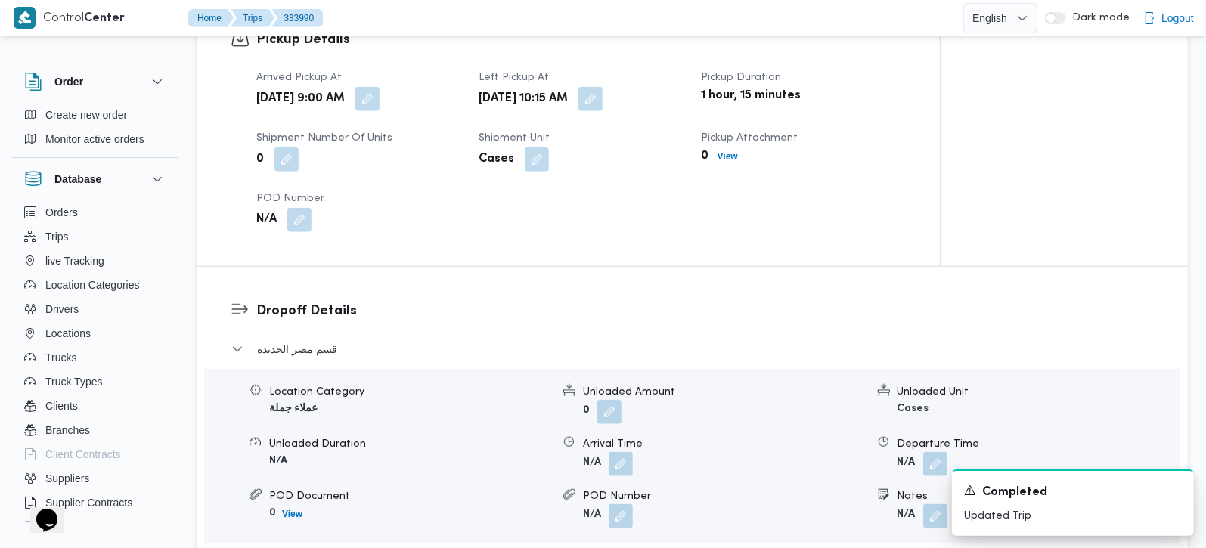
scroll to position [1066, 0]
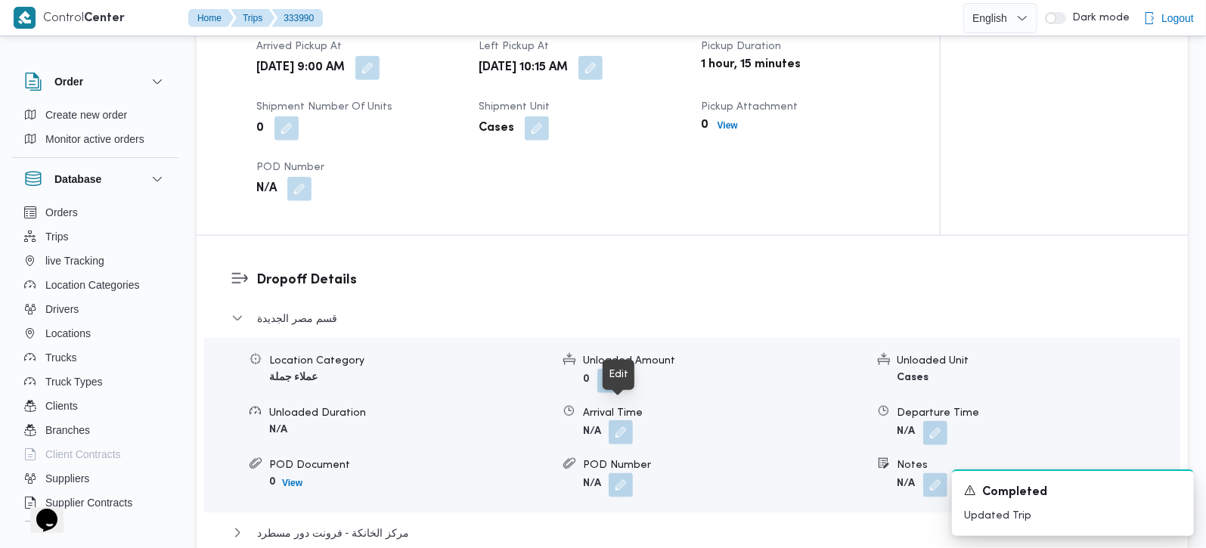
click at [633, 420] on button "button" at bounding box center [620, 432] width 24 height 24
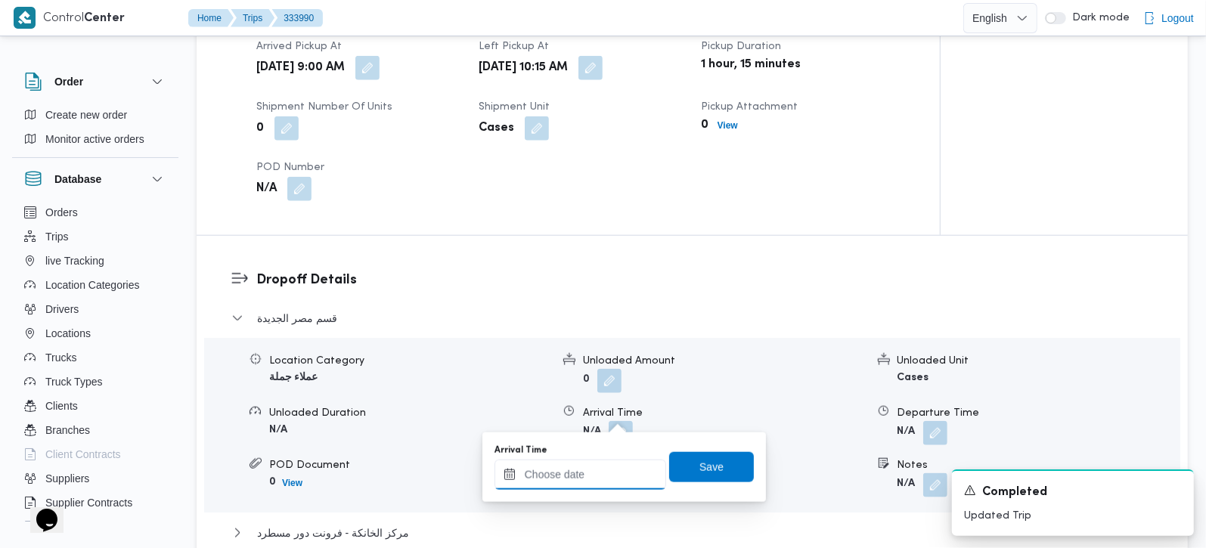
click at [605, 468] on input "Arrival Time" at bounding box center [580, 475] width 172 height 30
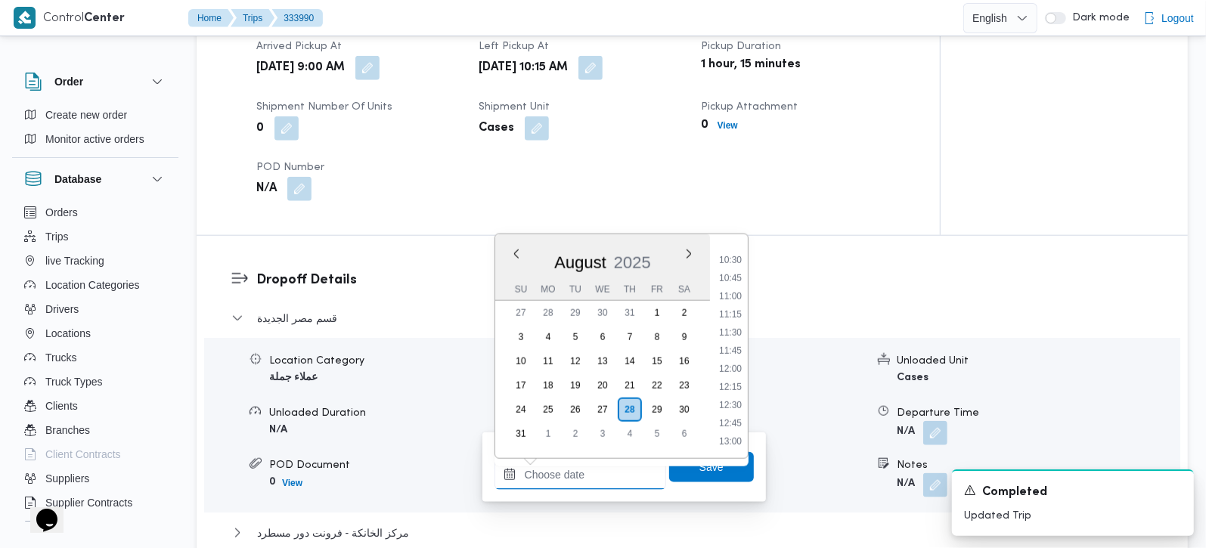
scroll to position [724, 0]
click at [727, 306] on li "10:45" at bounding box center [730, 309] width 35 height 15
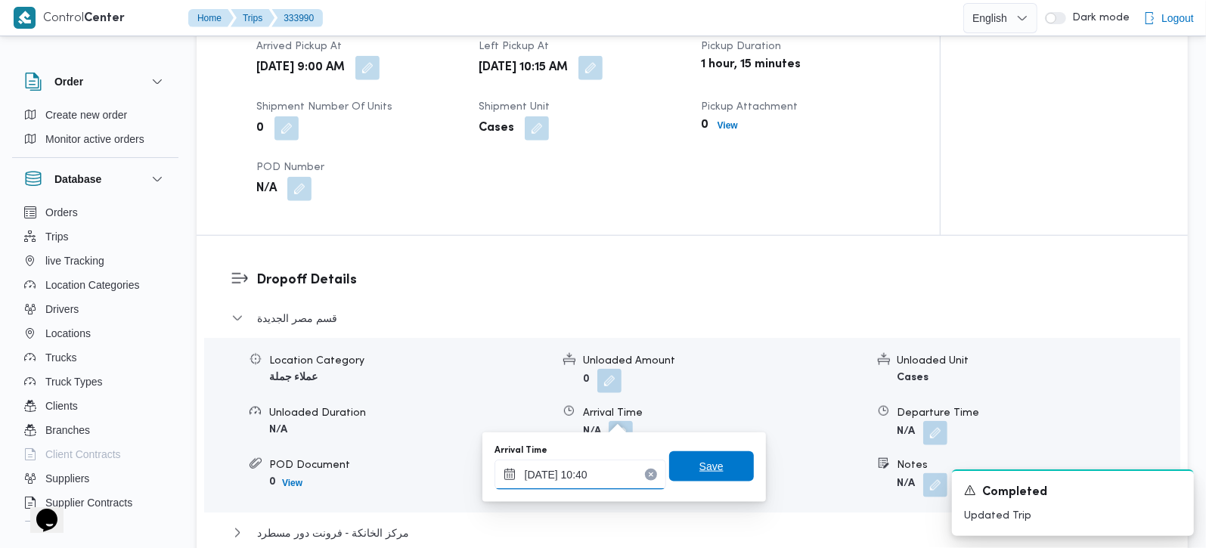
type input "[DATE] 10:40"
click at [671, 472] on span "Save" at bounding box center [711, 466] width 85 height 30
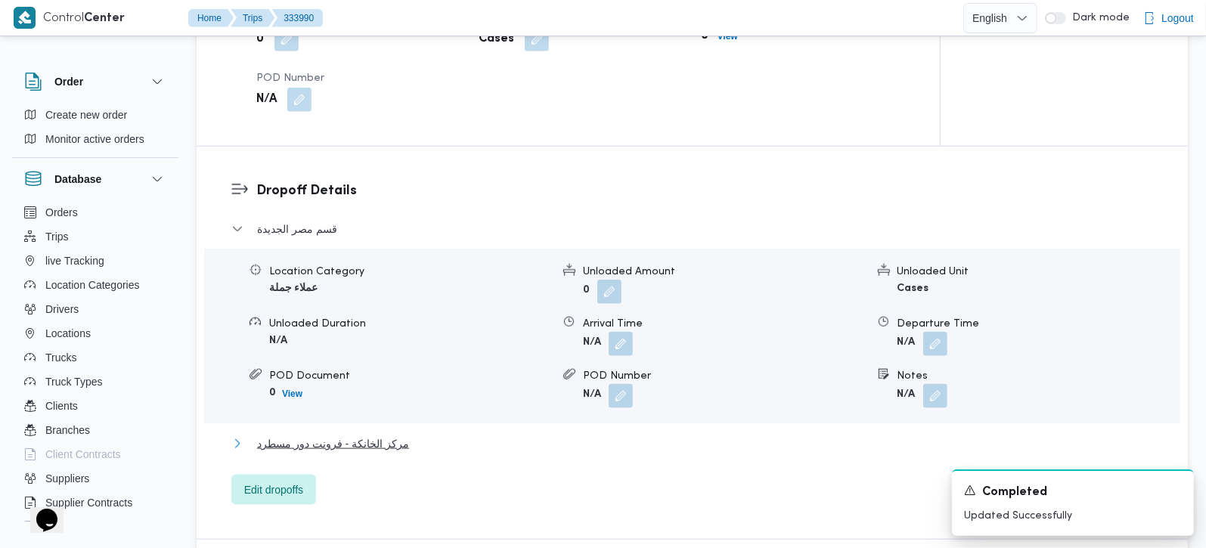
click at [394, 435] on span "مركز الخانكة - فرونت دور مسطرد" at bounding box center [333, 444] width 152 height 18
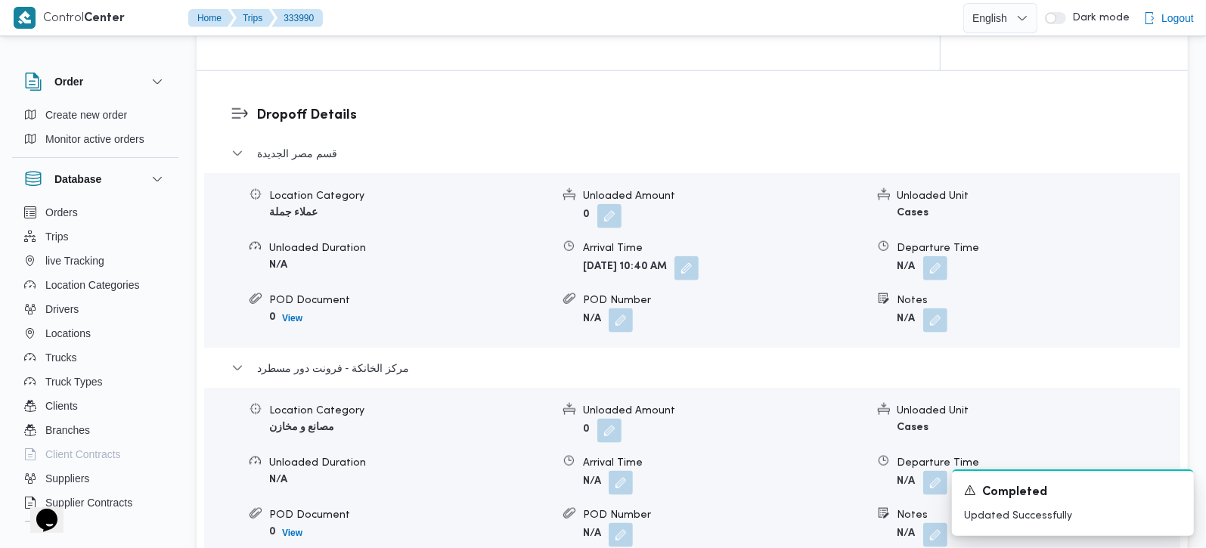
scroll to position [1333, 0]
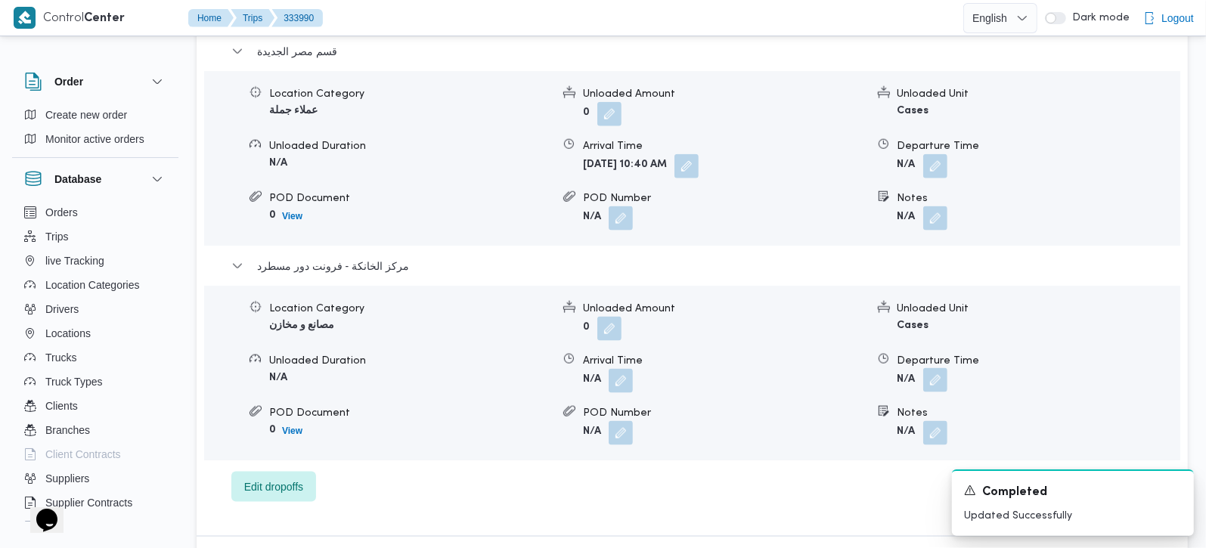
click at [940, 368] on button "button" at bounding box center [935, 380] width 24 height 24
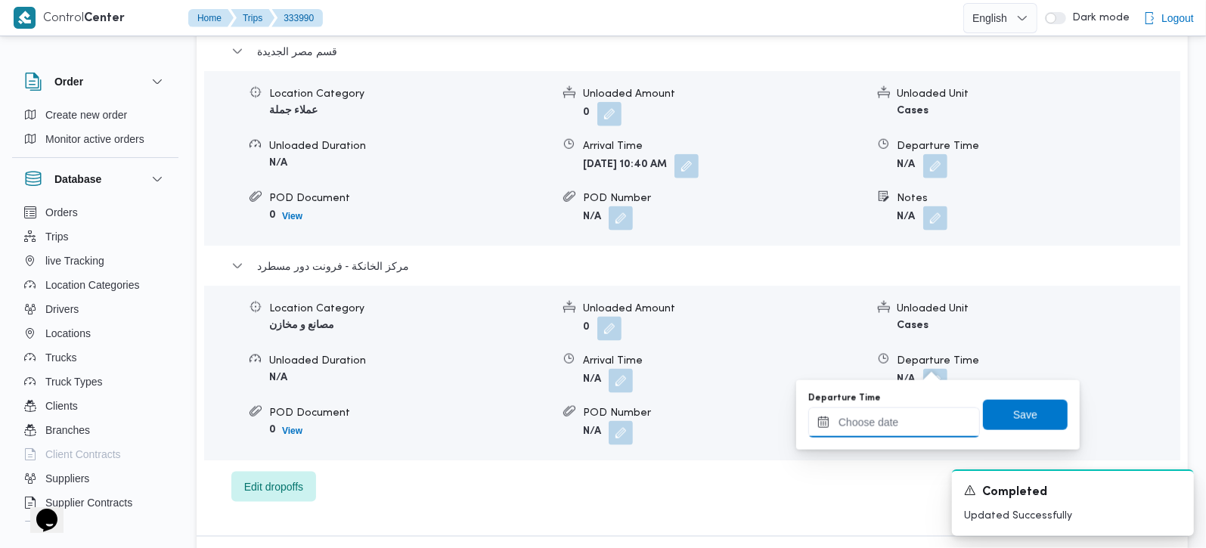
click at [918, 417] on input "Departure Time" at bounding box center [894, 422] width 172 height 30
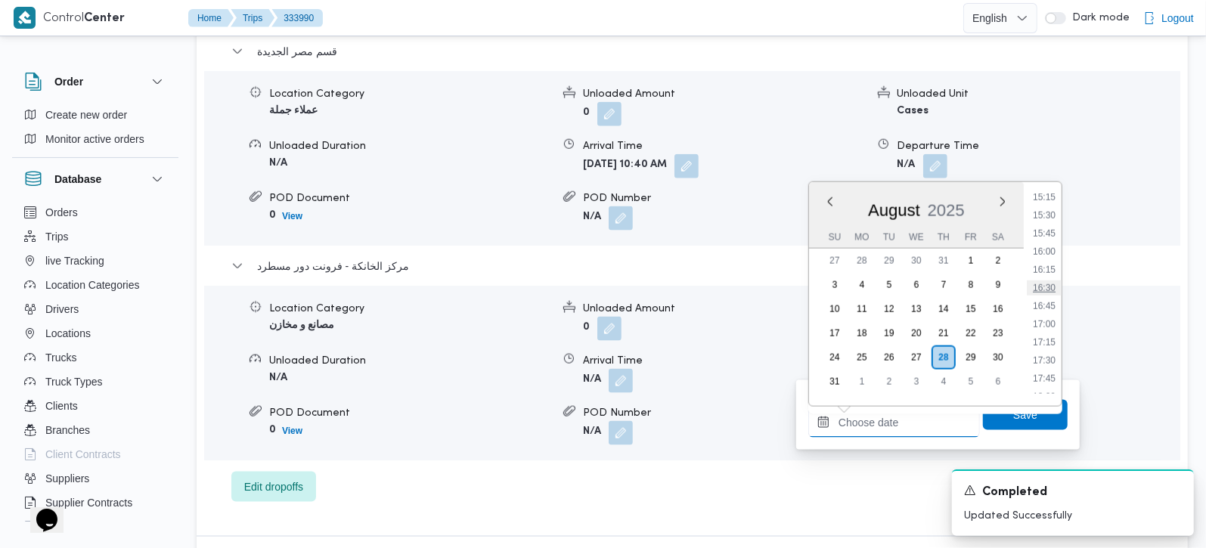
scroll to position [1080, 0]
click at [1039, 249] on li "15:30" at bounding box center [1043, 246] width 35 height 15
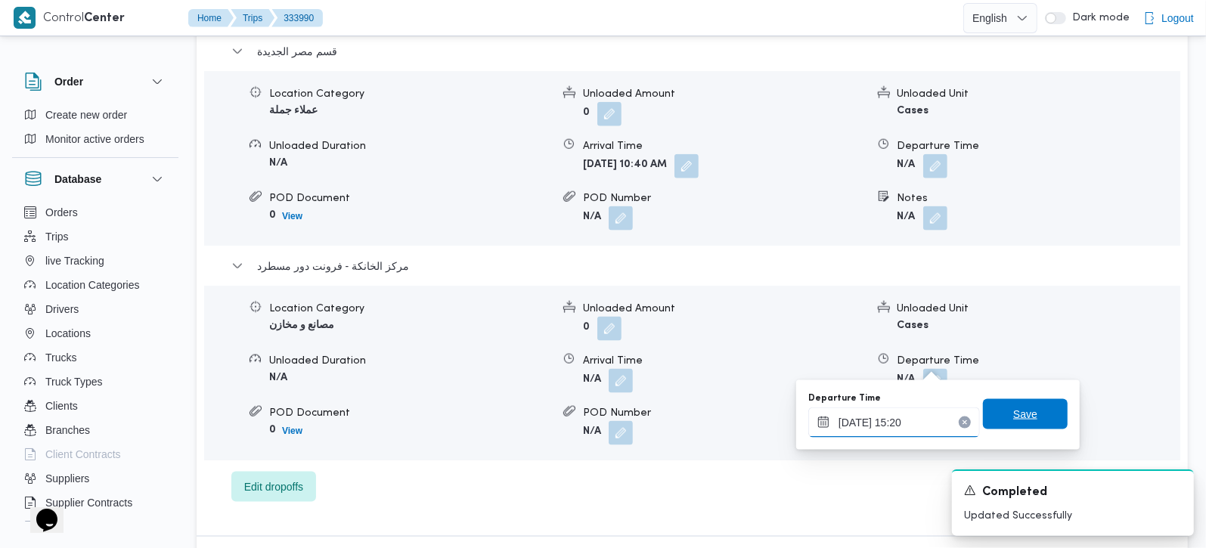
type input "[DATE] 15:20"
click at [994, 405] on span "Save" at bounding box center [1025, 414] width 85 height 30
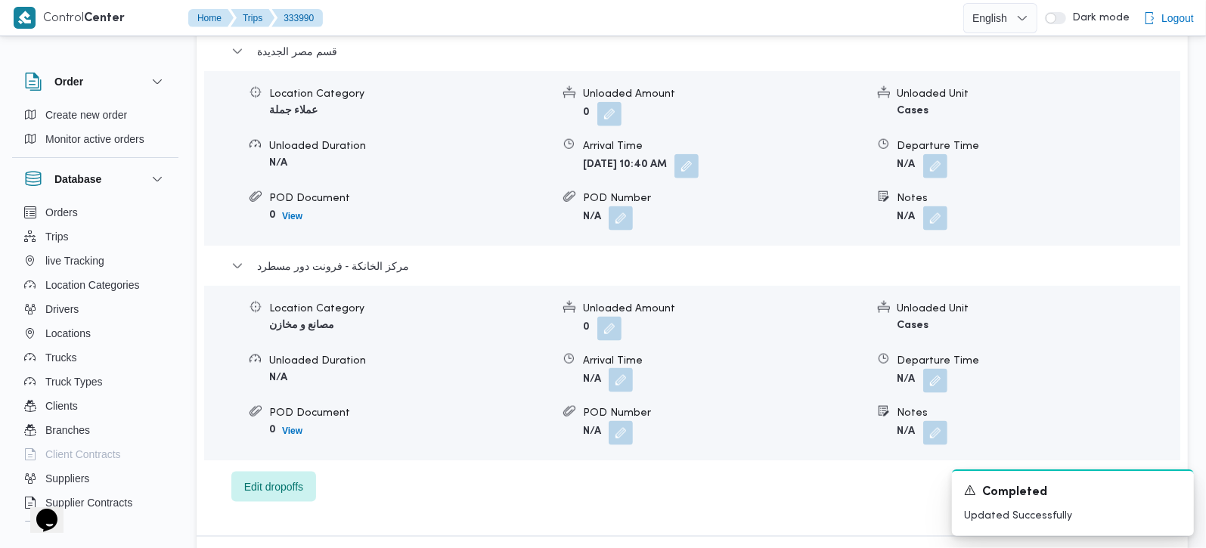
click at [621, 368] on button "button" at bounding box center [620, 380] width 24 height 24
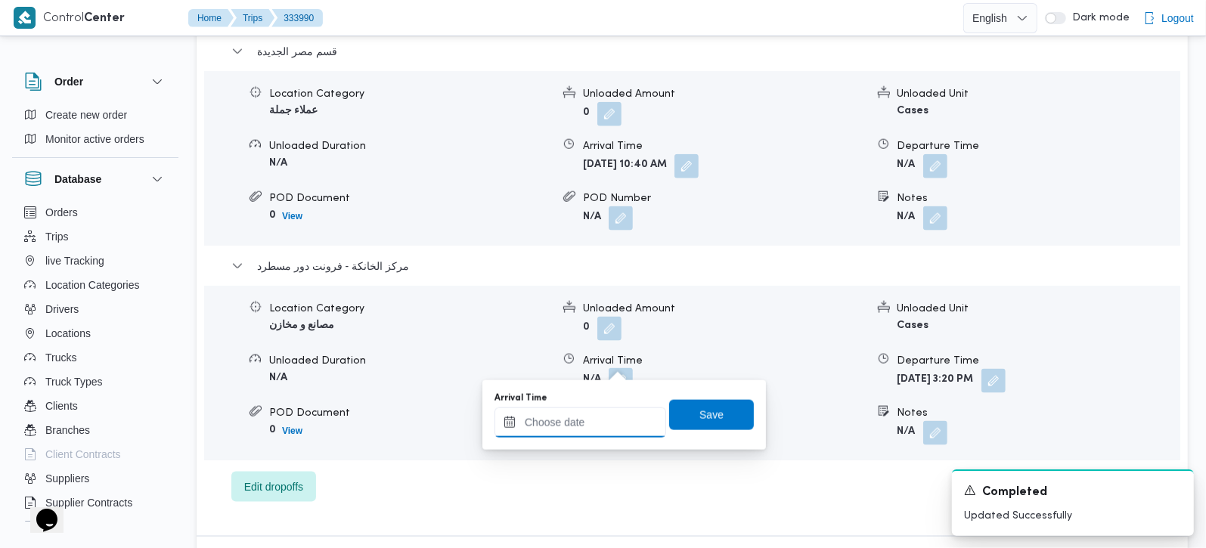
click at [610, 435] on input "Arrival Time" at bounding box center [580, 422] width 172 height 30
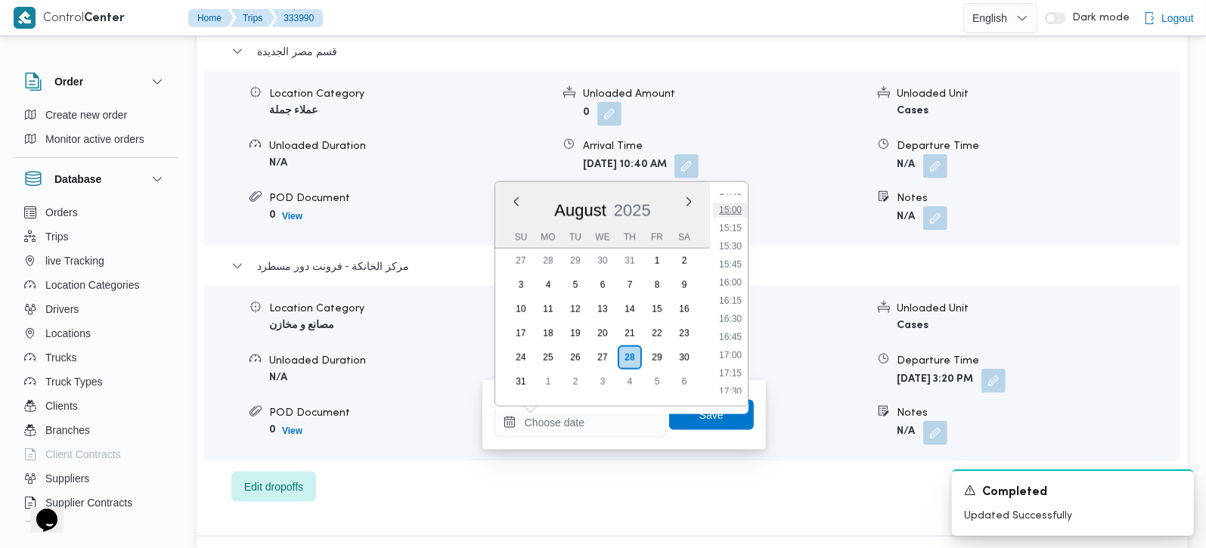
click at [731, 210] on li "15:00" at bounding box center [730, 210] width 35 height 15
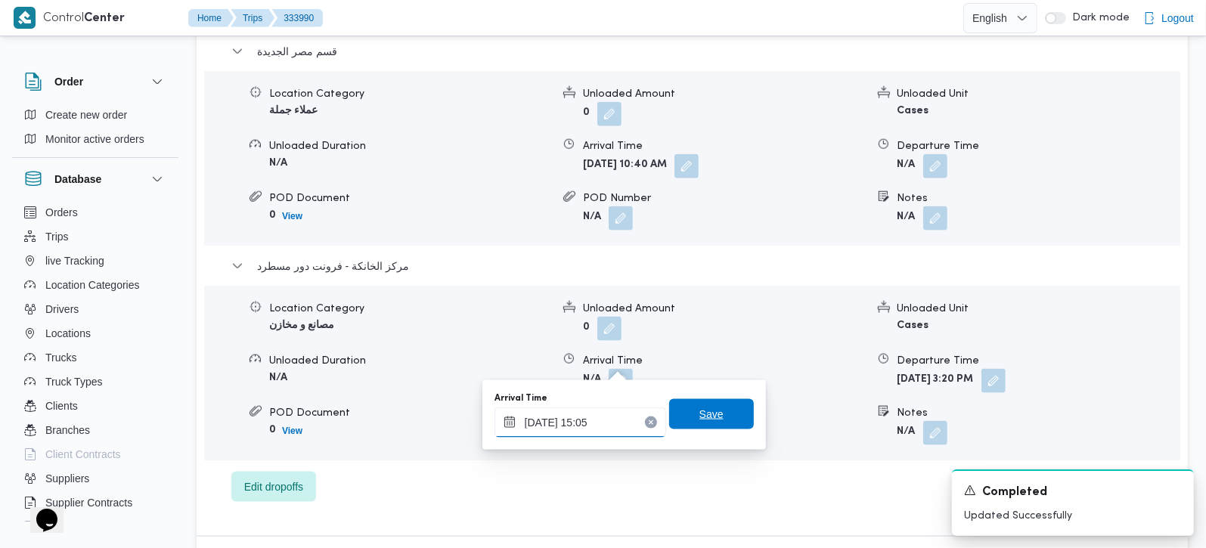
type input "[DATE] 15:05"
click at [701, 421] on span "Save" at bounding box center [711, 414] width 24 height 18
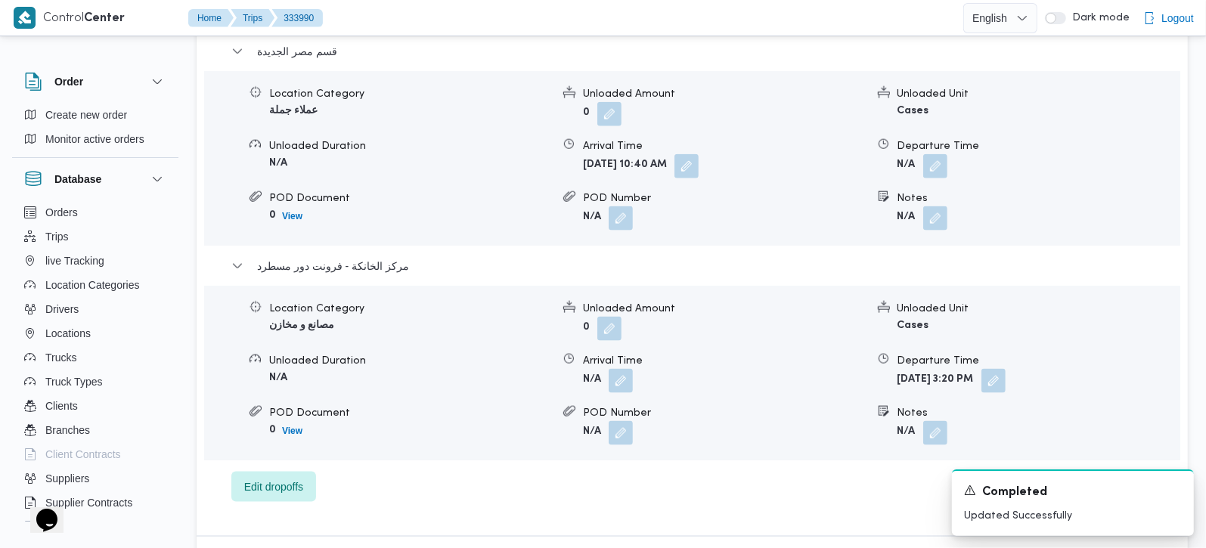
click at [949, 154] on form "N/A" at bounding box center [1038, 166] width 282 height 24
click at [934, 156] on button "button" at bounding box center [935, 165] width 24 height 24
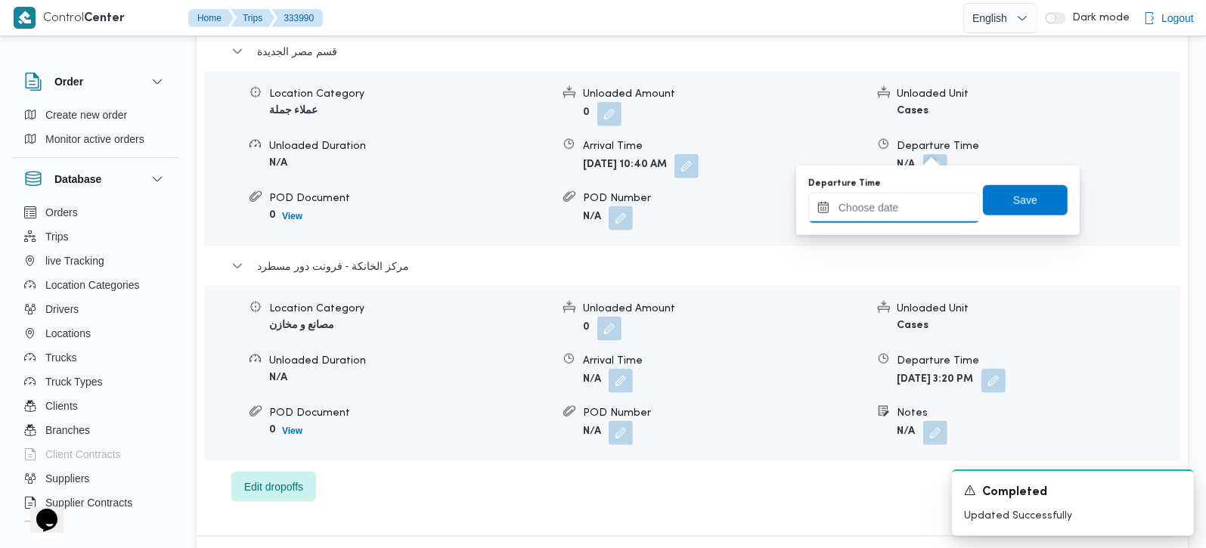
click at [931, 203] on input "Departure Time" at bounding box center [894, 208] width 172 height 30
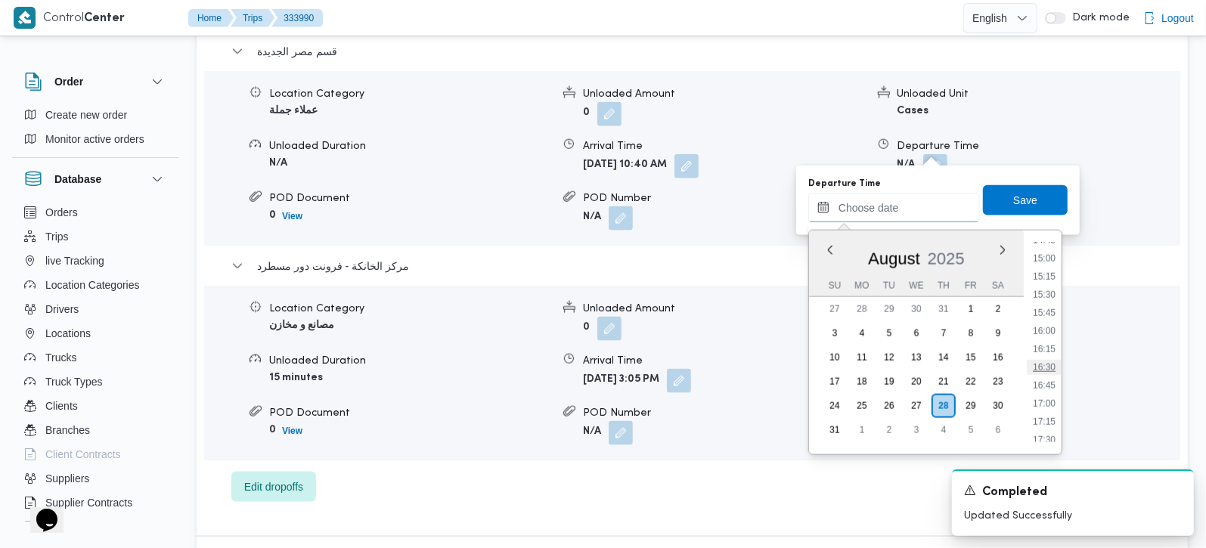
scroll to position [991, 0]
click at [1045, 304] on li "14:30" at bounding box center [1043, 311] width 35 height 15
type input "[DATE] 14:30"
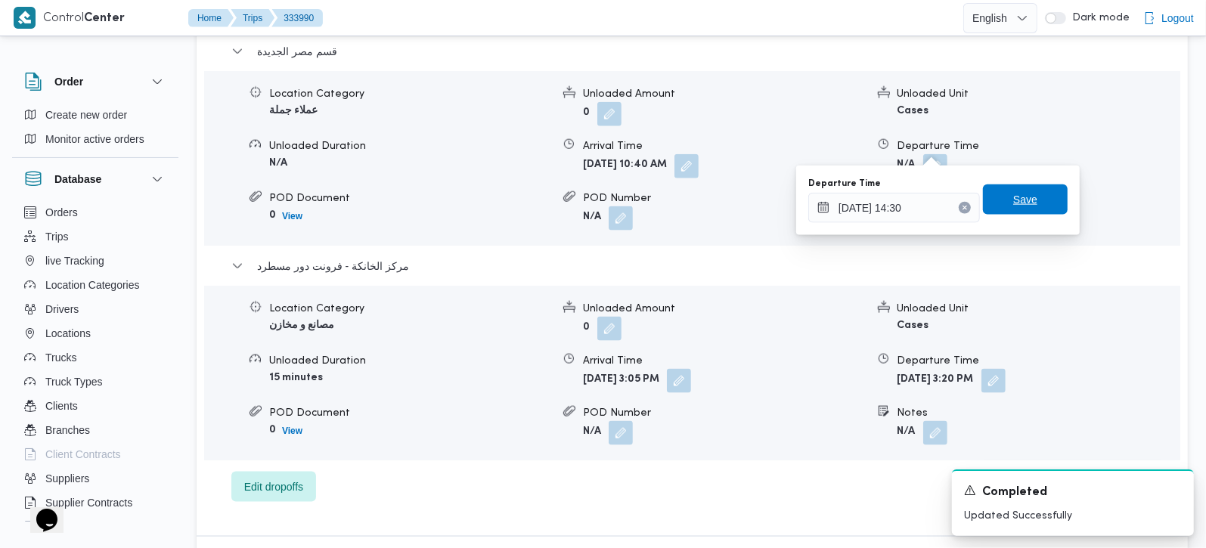
click at [1014, 199] on span "Save" at bounding box center [1025, 199] width 24 height 18
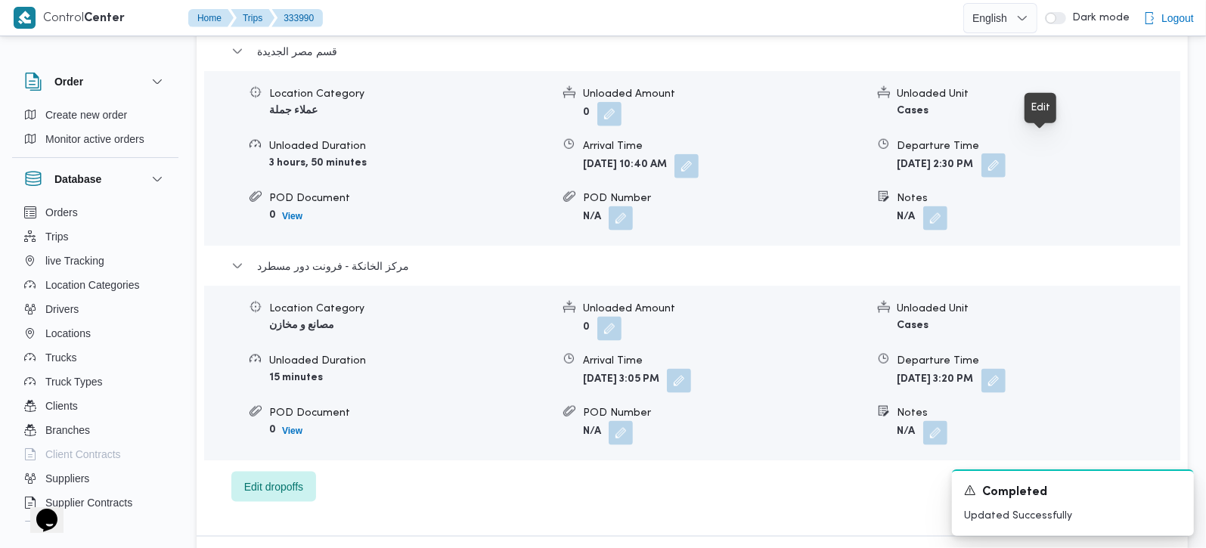
click at [1005, 153] on button "button" at bounding box center [993, 165] width 24 height 24
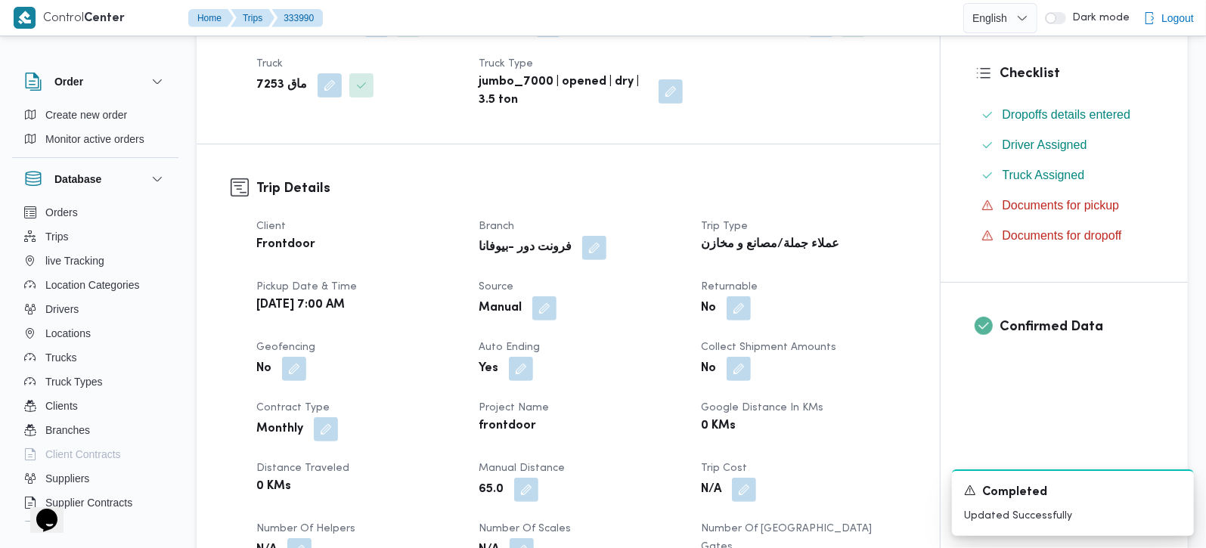
scroll to position [0, 0]
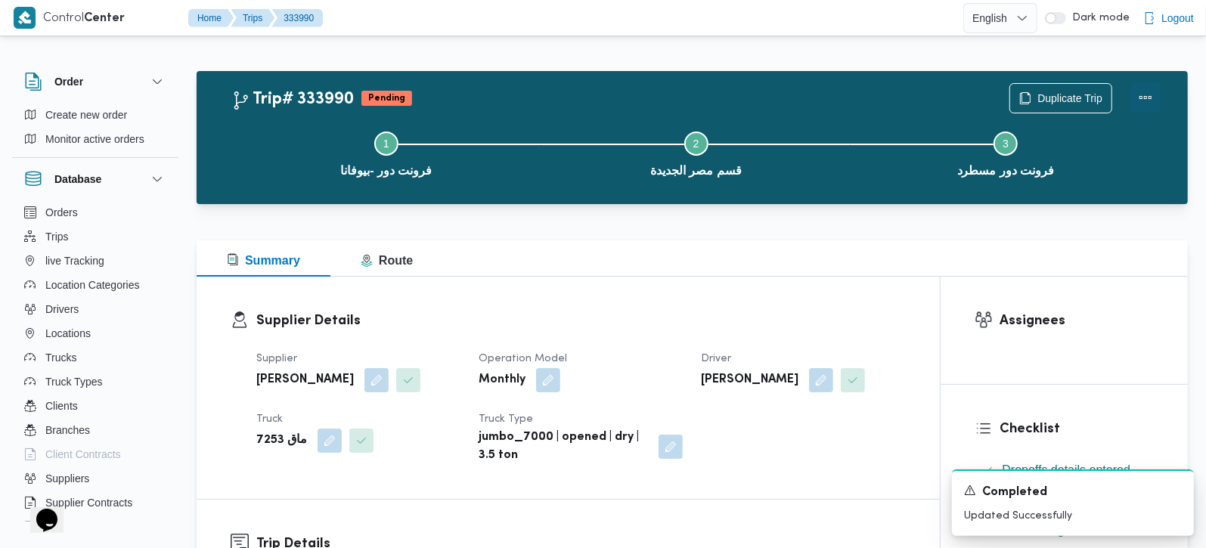
click at [1159, 99] on button "Actions" at bounding box center [1145, 97] width 30 height 30
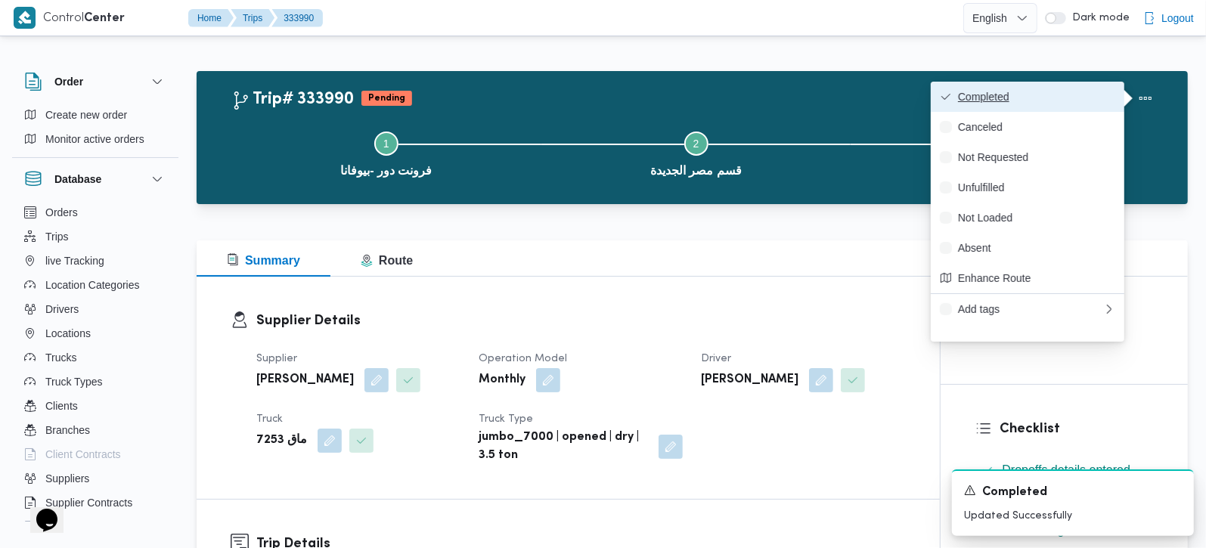
click at [1033, 84] on button "Completed" at bounding box center [1026, 97] width 193 height 30
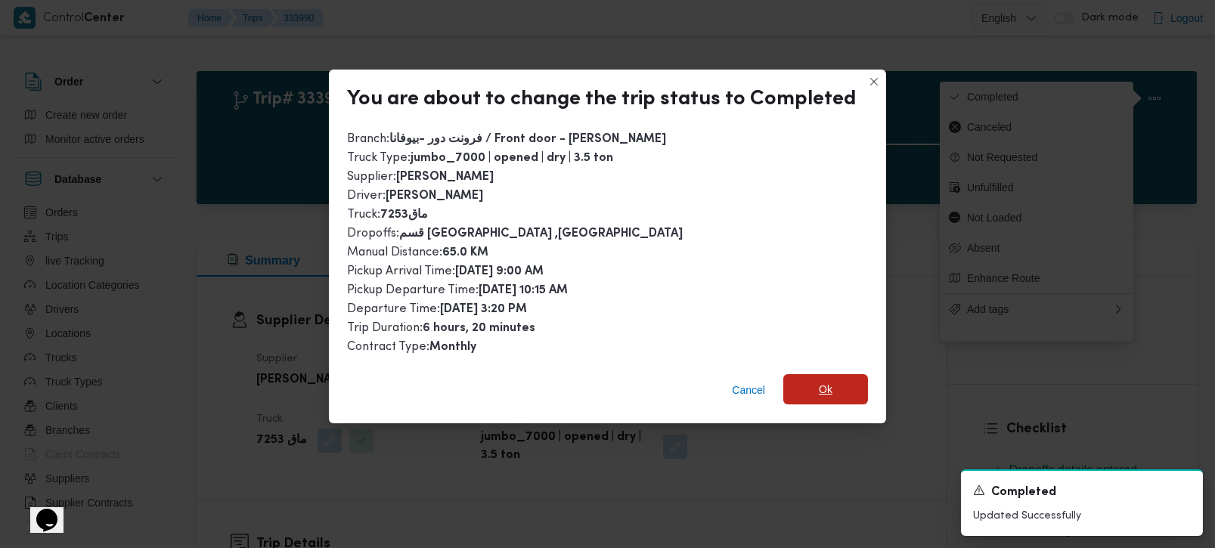
click at [844, 385] on span "Ok" at bounding box center [825, 389] width 85 height 30
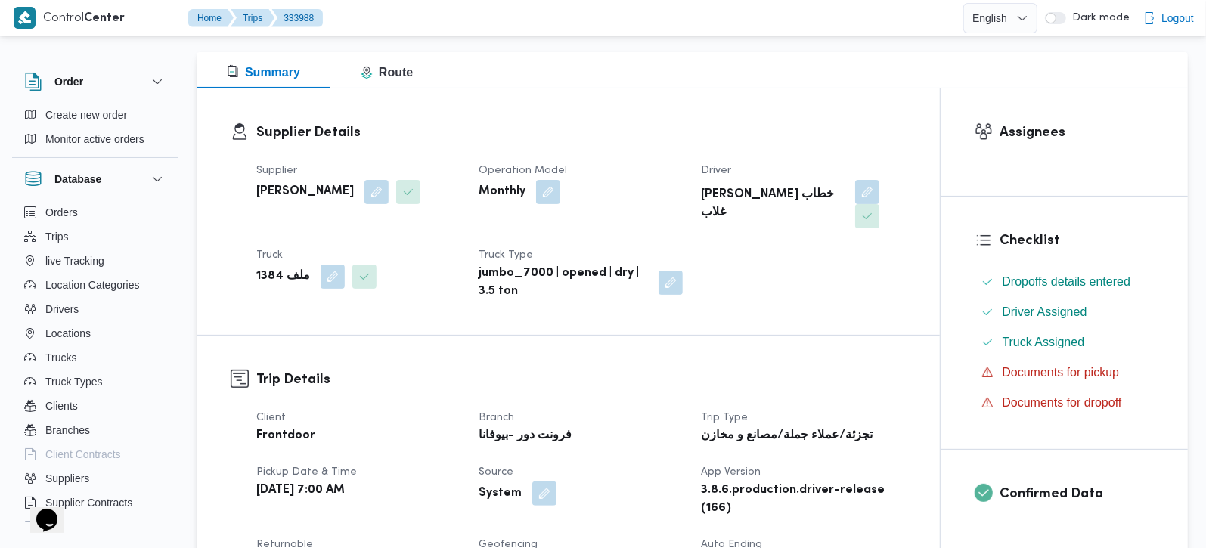
scroll to position [444, 0]
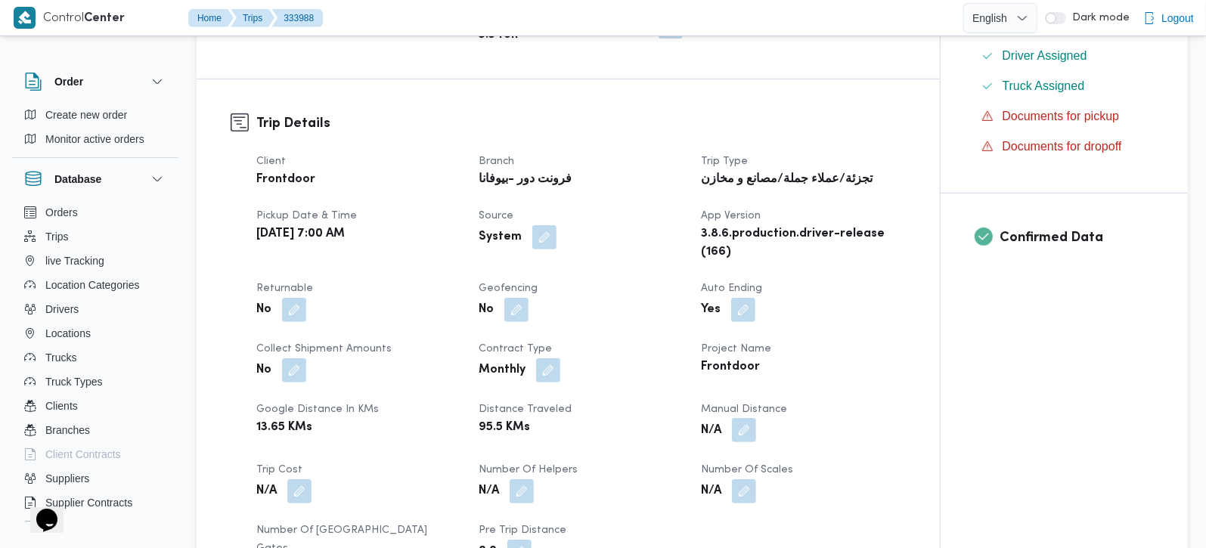
click at [743, 418] on button "button" at bounding box center [744, 430] width 24 height 24
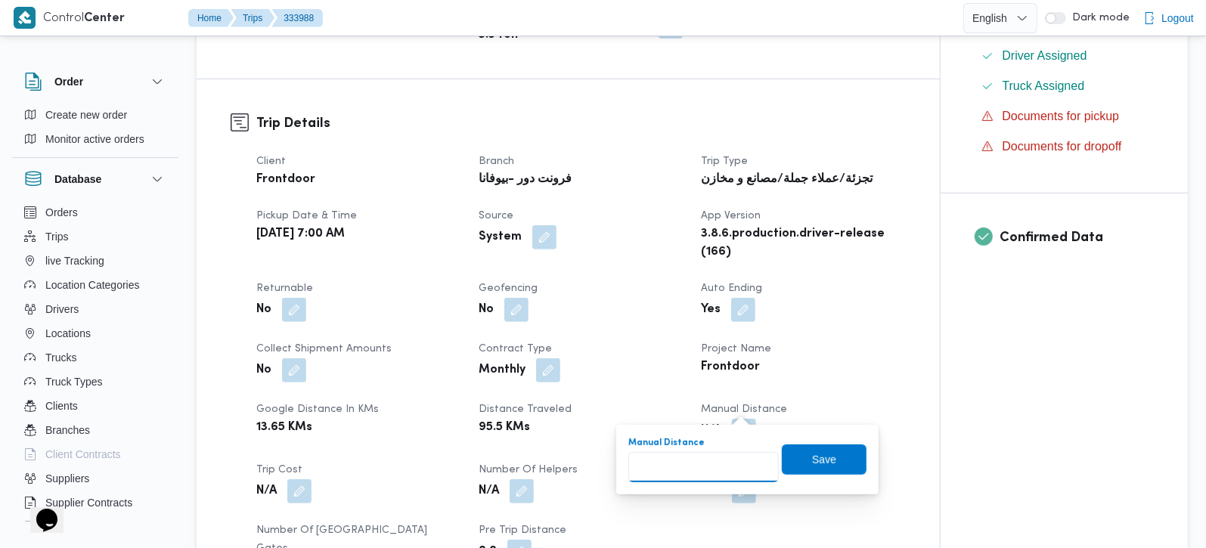
click at [713, 453] on input "Manual Distance" at bounding box center [703, 467] width 150 height 30
type input "130"
click at [783, 463] on span "Save" at bounding box center [824, 459] width 85 height 30
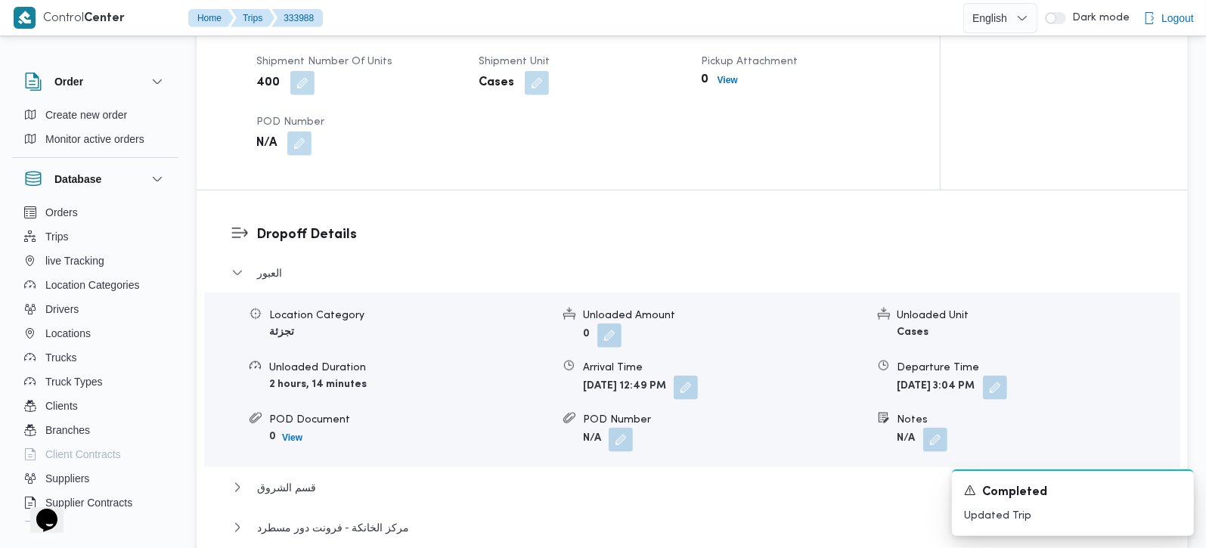
scroll to position [787, 0]
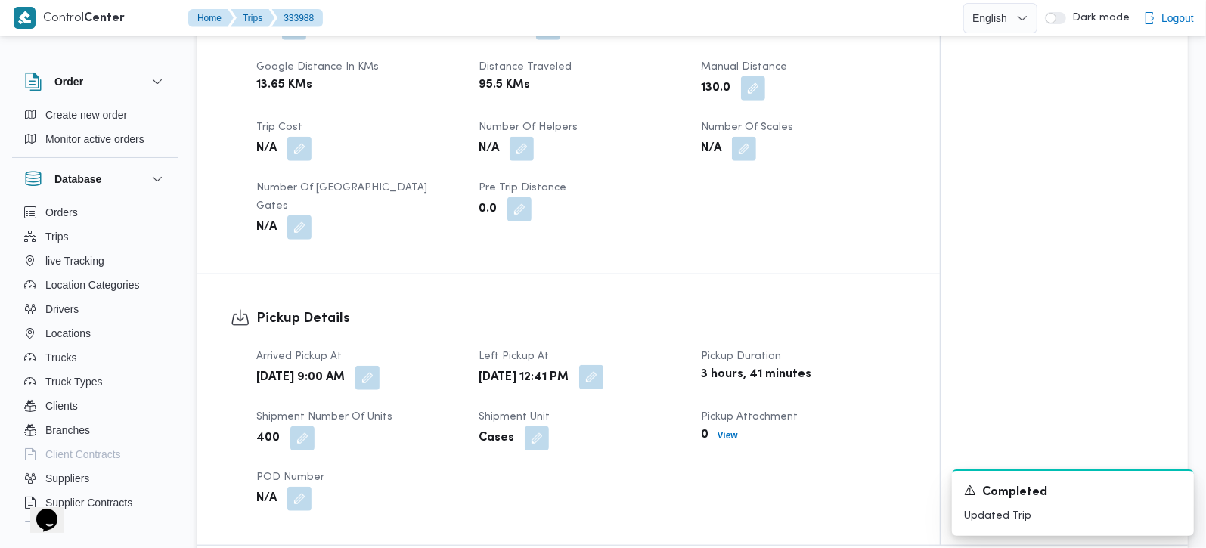
click at [603, 365] on button "button" at bounding box center [591, 377] width 24 height 24
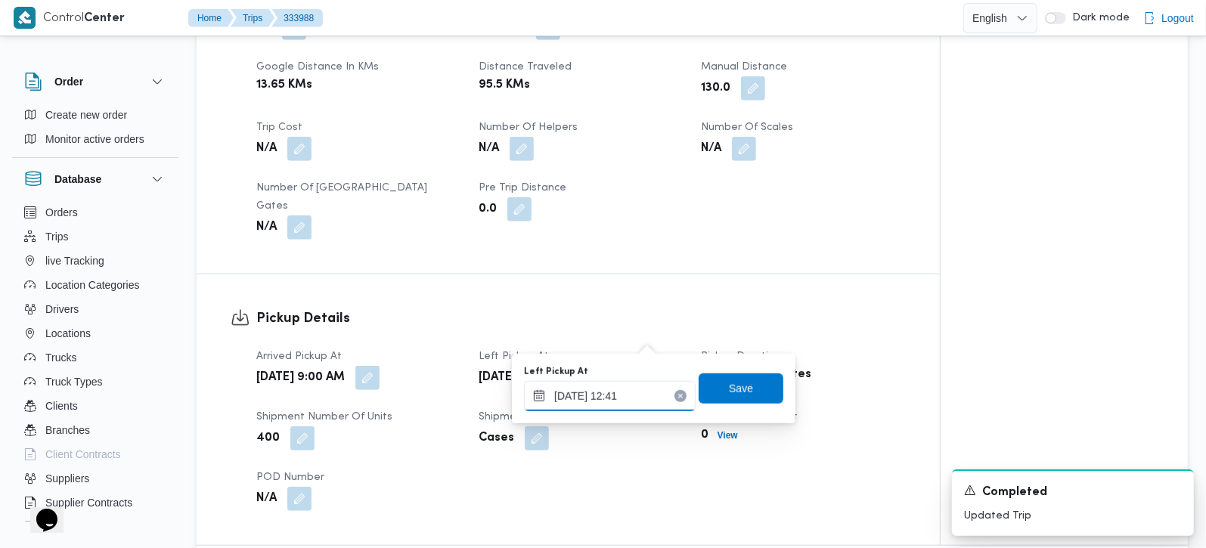
click at [621, 400] on input "28/08/2025 12:41" at bounding box center [610, 396] width 172 height 30
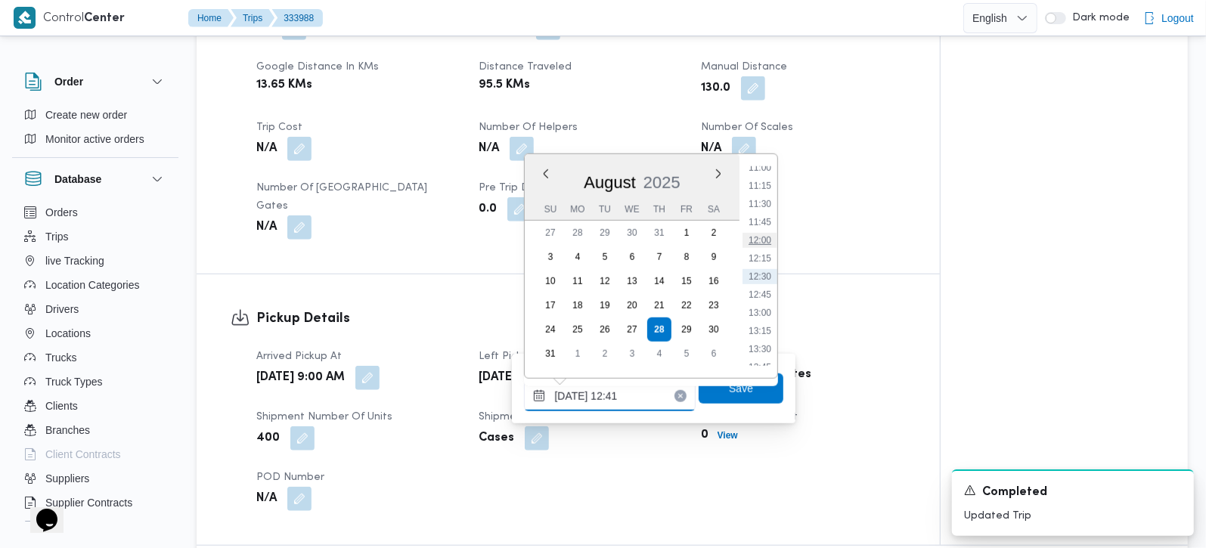
scroll to position [716, 0]
click at [753, 184] on li "10:00" at bounding box center [759, 183] width 35 height 15
type input "28/08/2025 10:00"
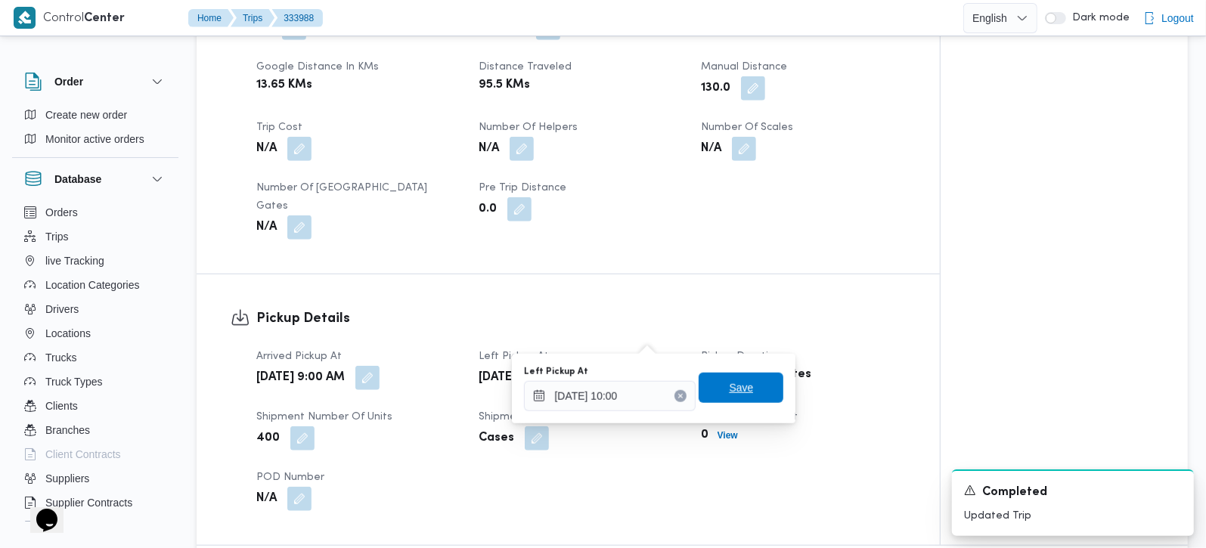
click at [707, 385] on span "Save" at bounding box center [740, 388] width 85 height 30
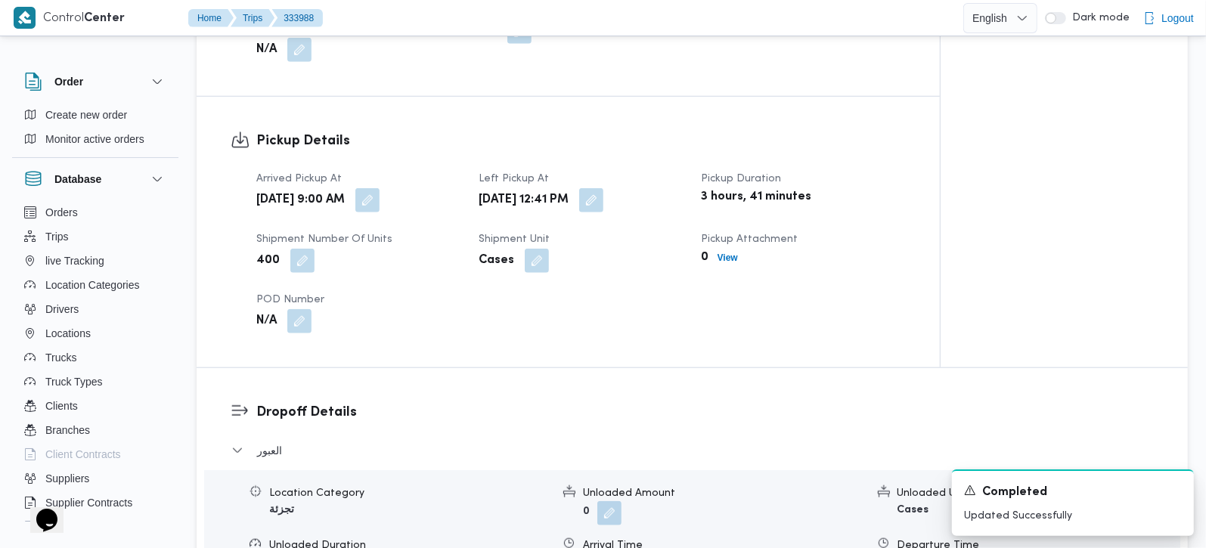
scroll to position [1054, 0]
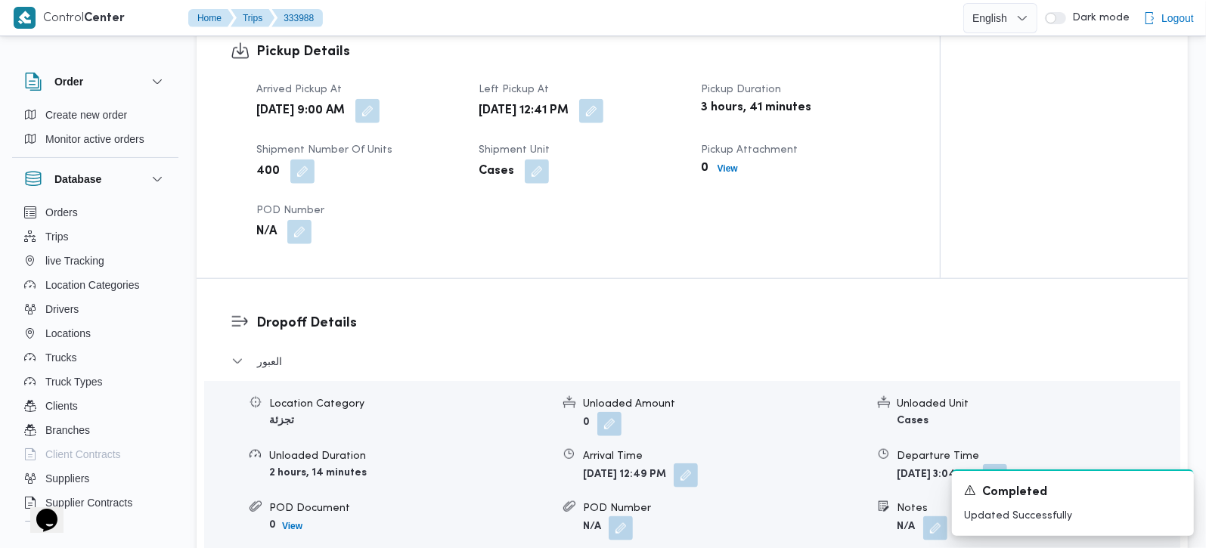
click at [698, 463] on button "button" at bounding box center [685, 475] width 24 height 24
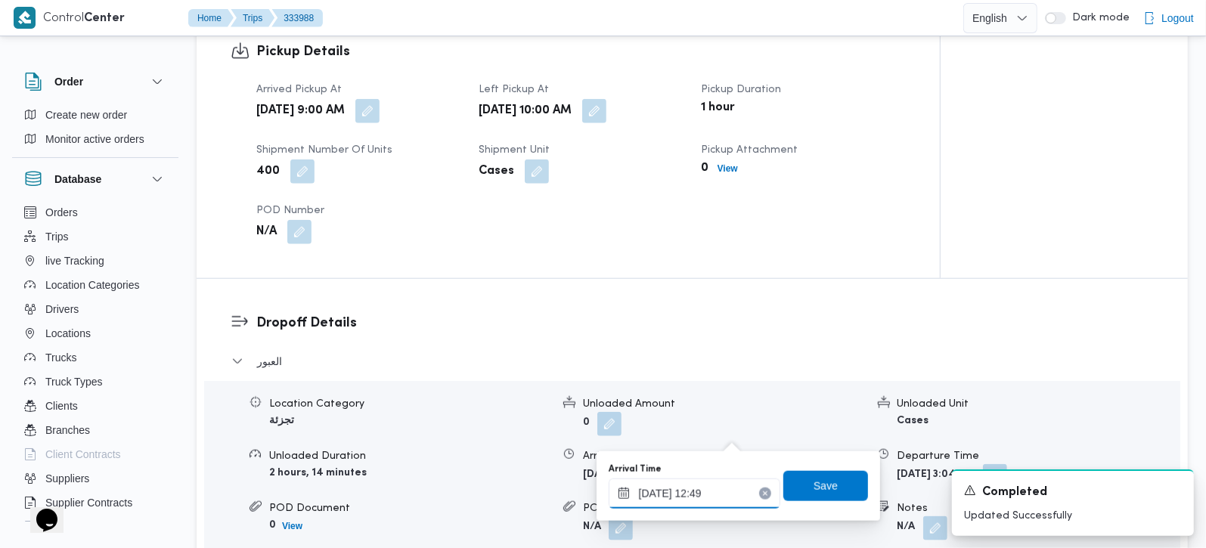
click at [712, 497] on input "28/08/2025 12:49" at bounding box center [694, 493] width 172 height 30
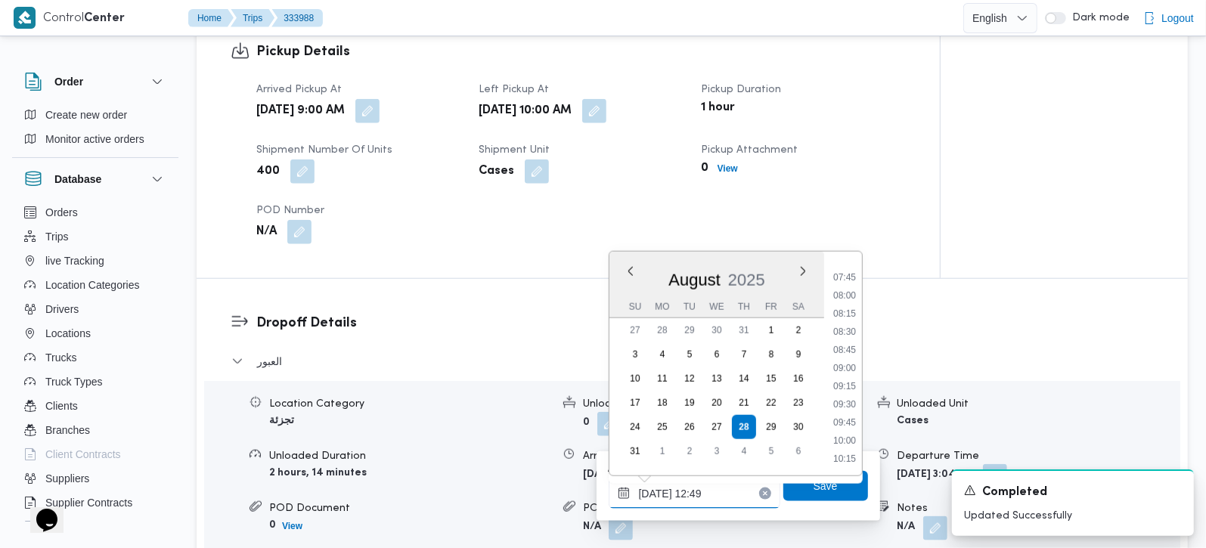
scroll to position [645, 0]
click at [843, 385] on li "10:30" at bounding box center [844, 387] width 35 height 15
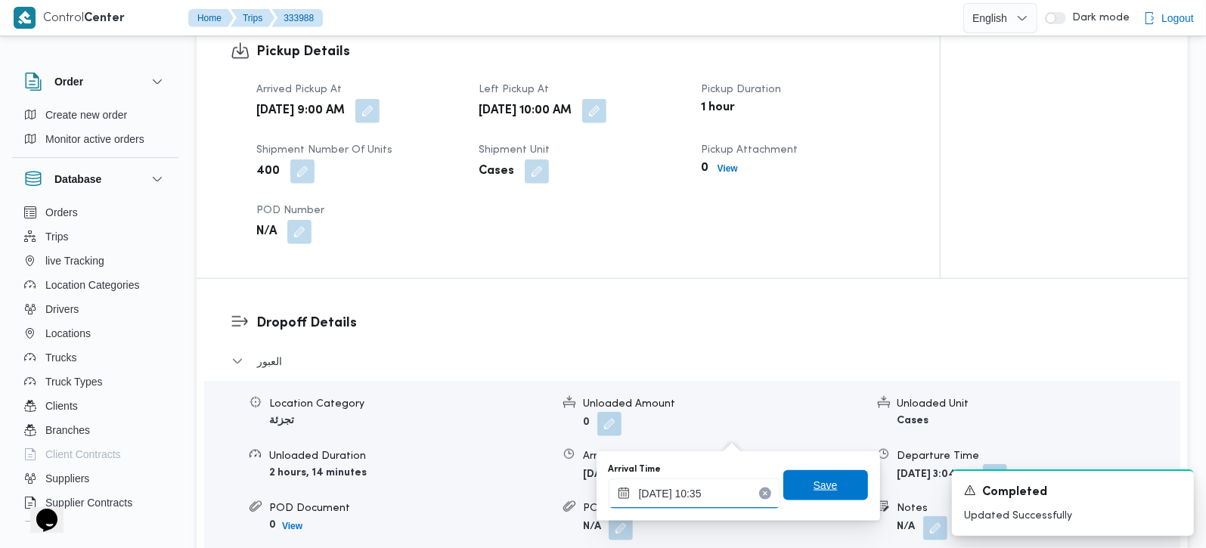
type input "28/08/2025 10:35"
click at [824, 477] on span "Save" at bounding box center [825, 485] width 85 height 30
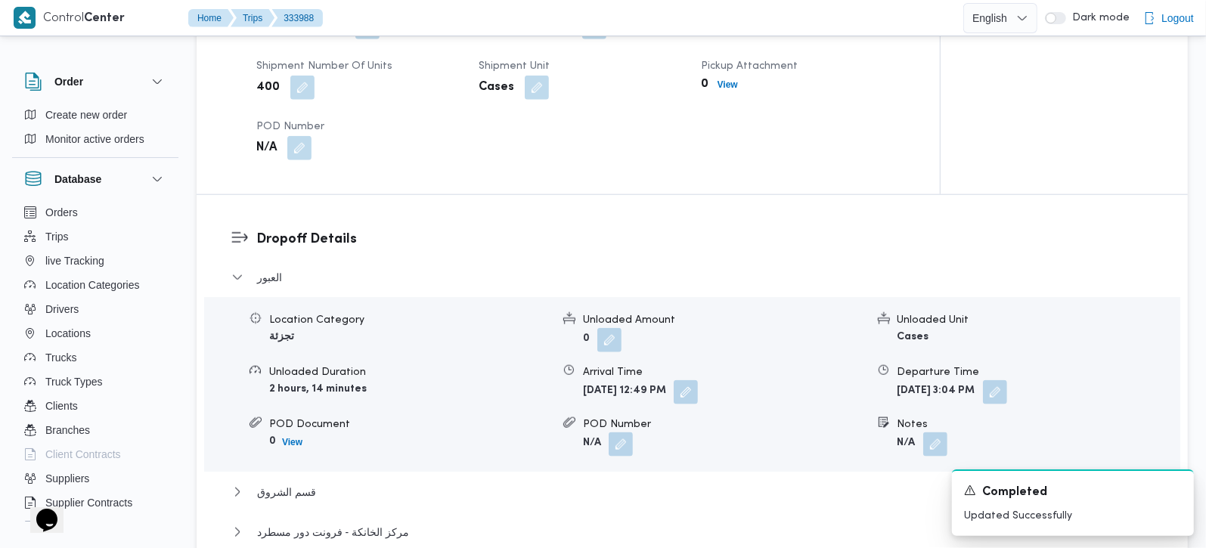
scroll to position [1320, 0]
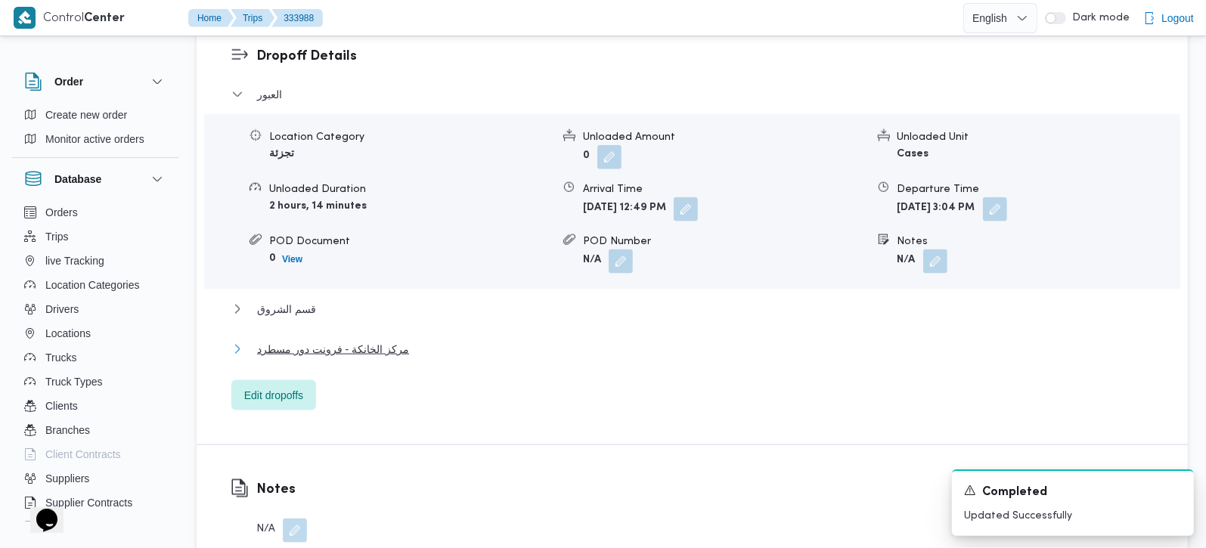
click at [305, 340] on span "مركز الخانكة - فرونت دور مسطرد" at bounding box center [333, 349] width 152 height 18
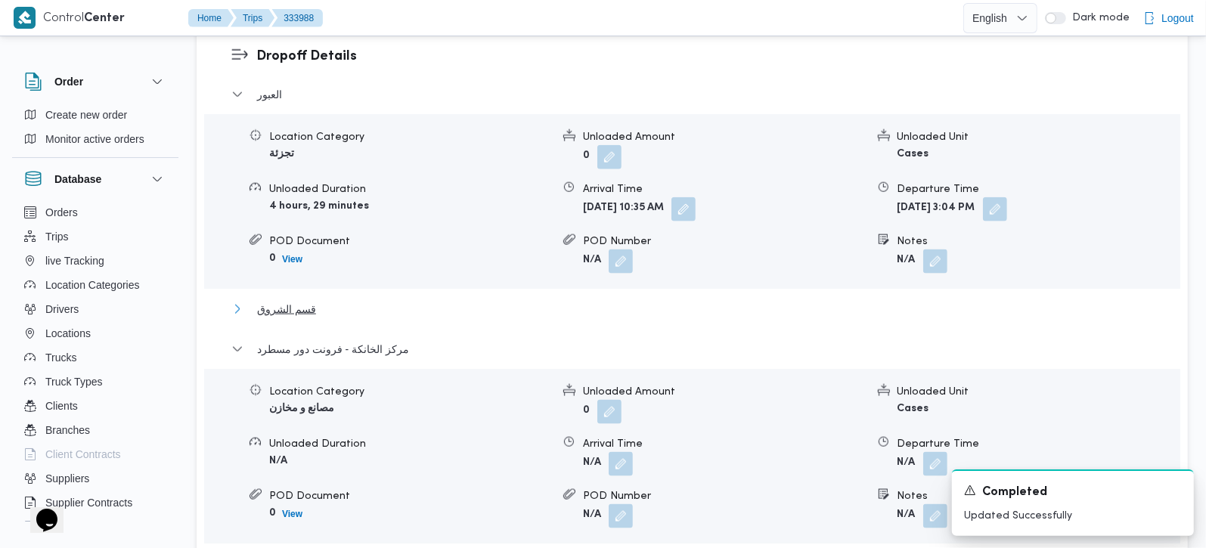
click at [294, 300] on span "قسم الشروق" at bounding box center [286, 309] width 59 height 18
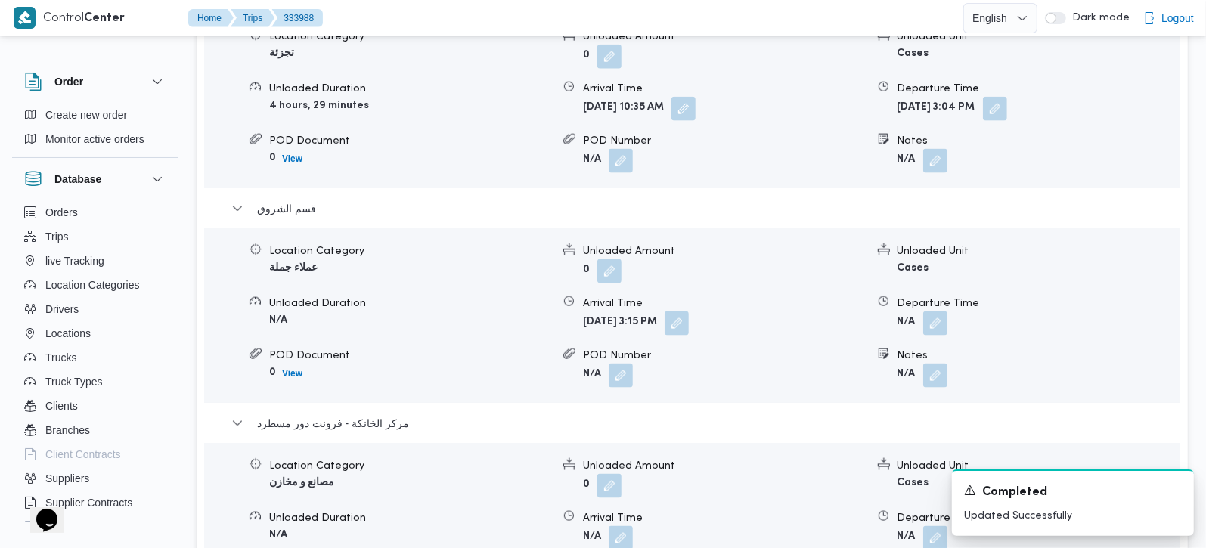
scroll to position [1498, 0]
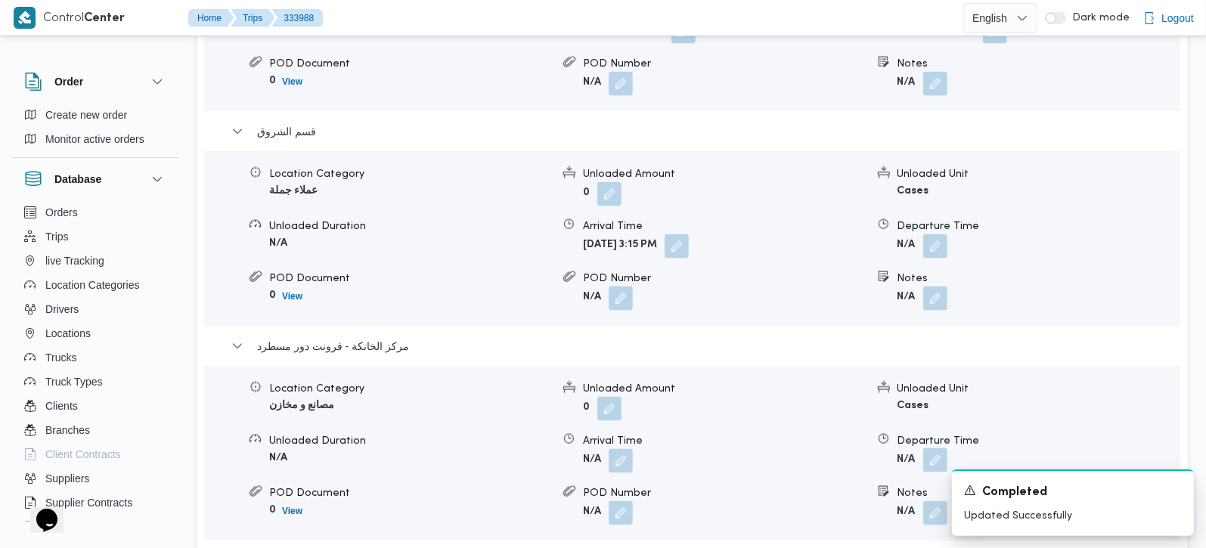
click at [931, 448] on button "button" at bounding box center [935, 460] width 24 height 24
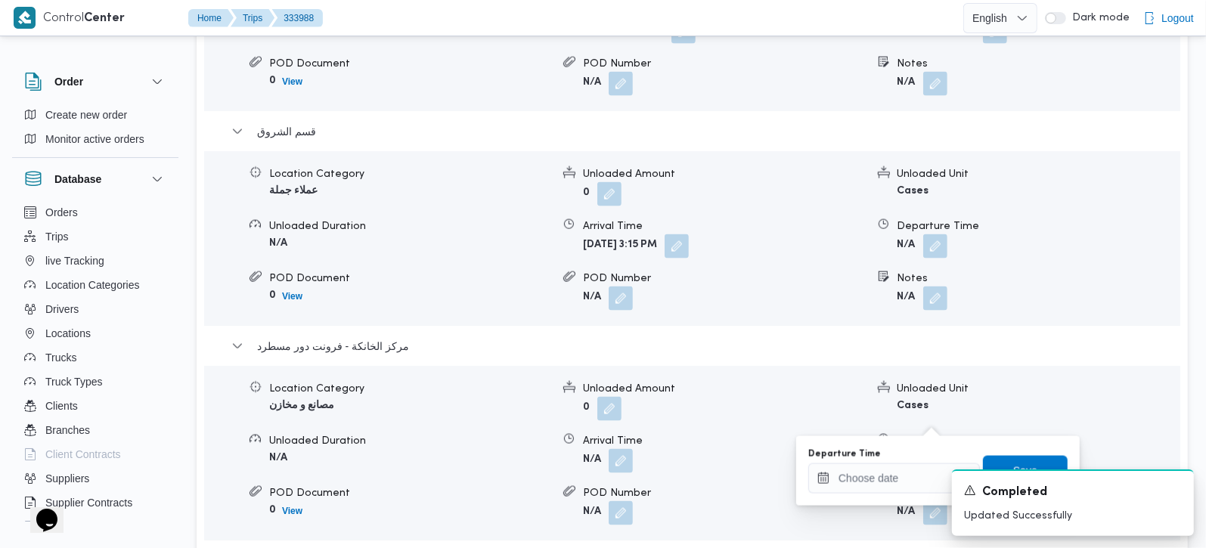
click at [909, 484] on div "A new notification appears Completed Updated Successfully" at bounding box center [1054, 502] width 302 height 91
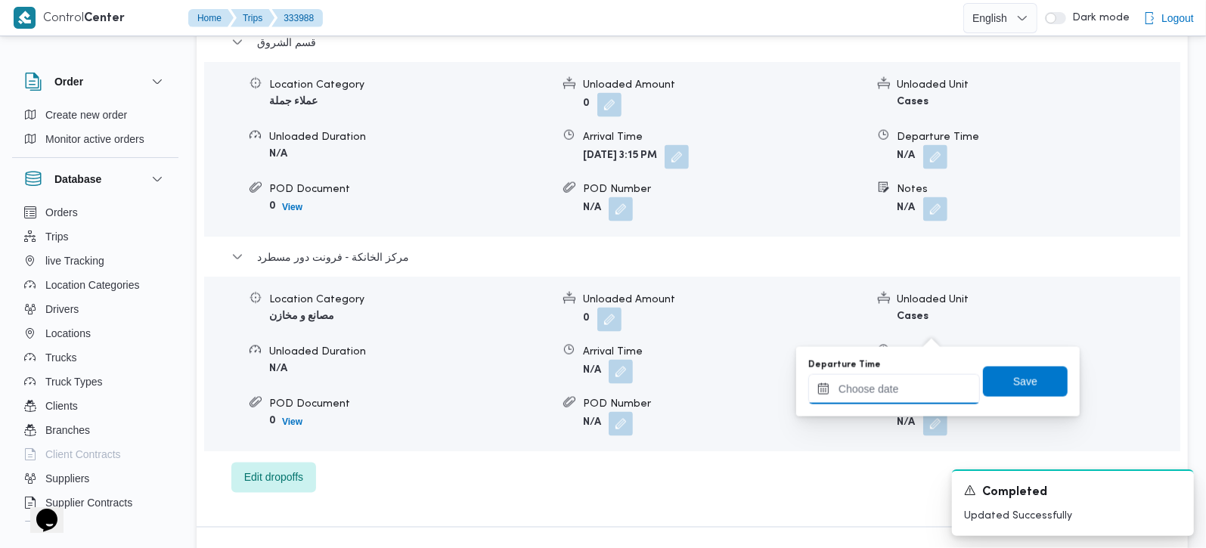
click at [903, 398] on input "Departure Time" at bounding box center [894, 389] width 172 height 30
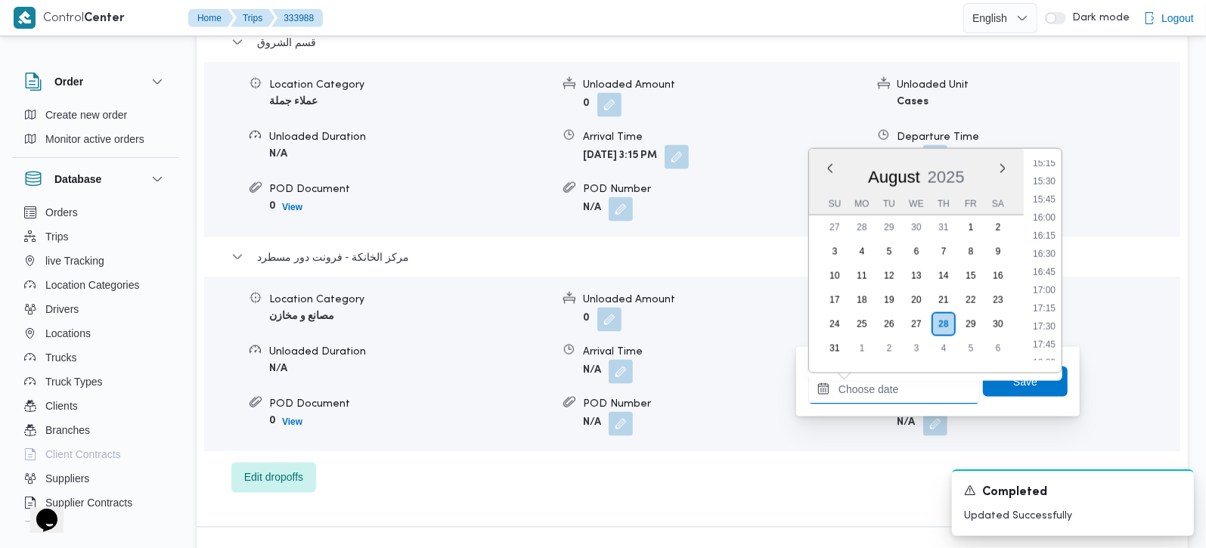
scroll to position [1080, 0]
click at [1046, 234] on li "15:45" at bounding box center [1043, 231] width 35 height 15
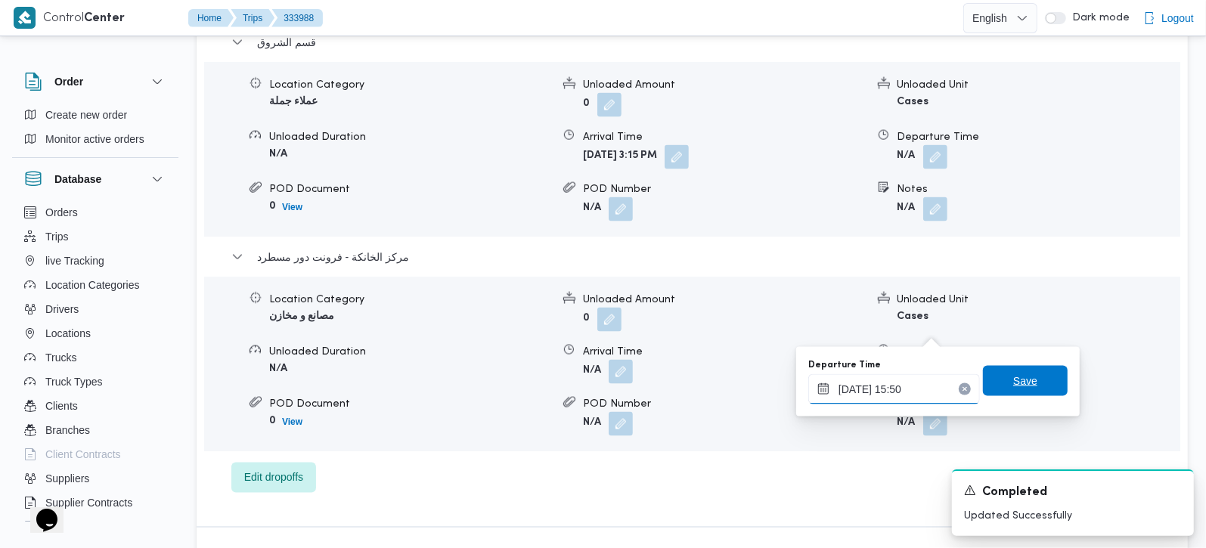
type input "28/08/2025 15:50"
click at [1013, 386] on span "Save" at bounding box center [1025, 381] width 24 height 18
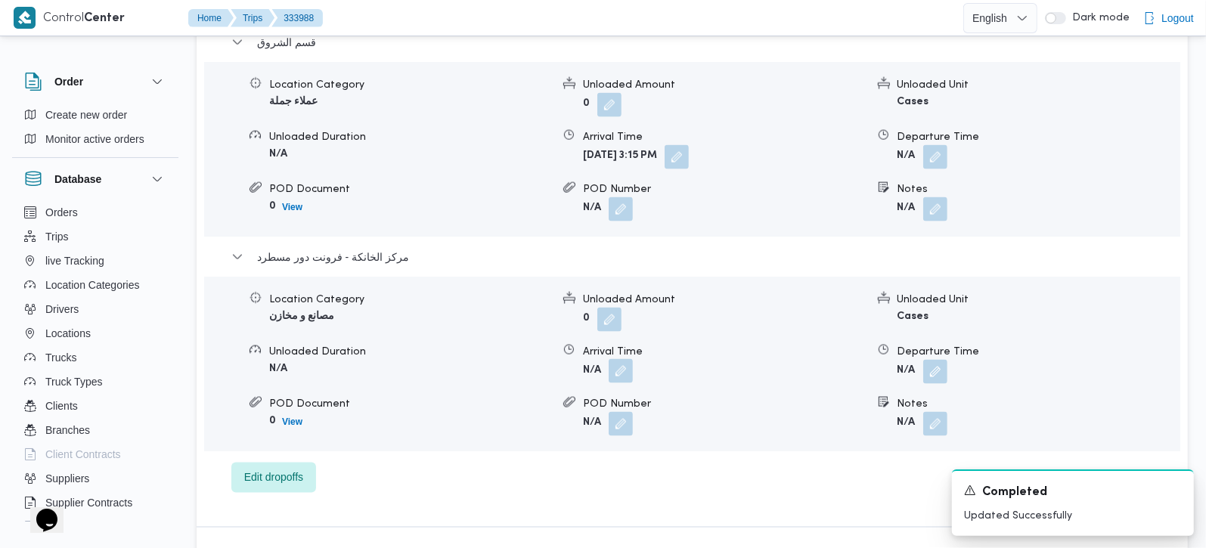
click at [621, 359] on button "button" at bounding box center [620, 371] width 24 height 24
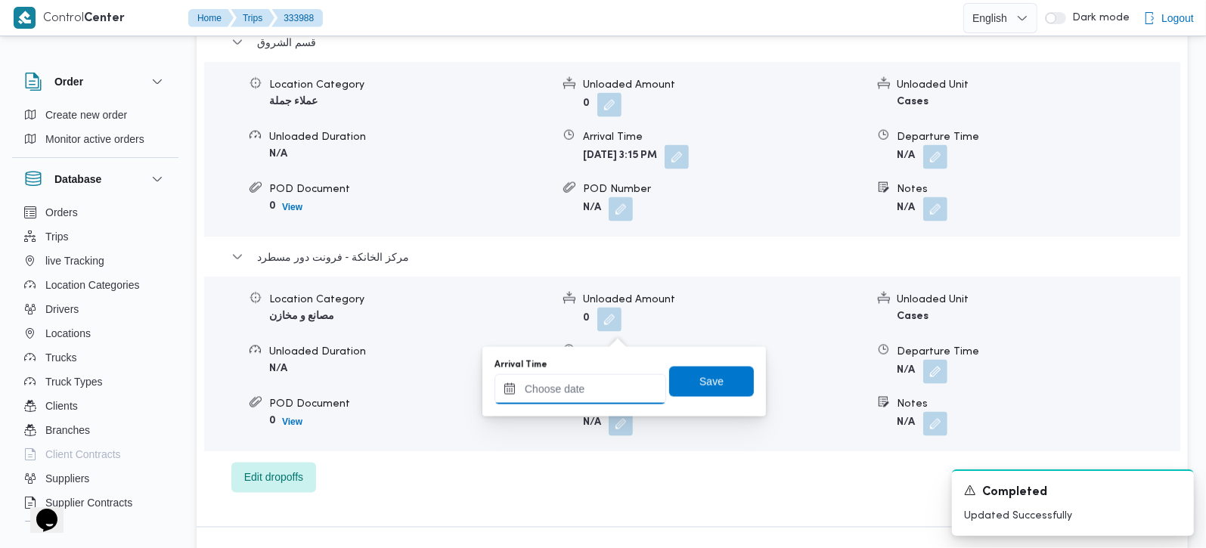
click at [575, 388] on input "Arrival Time" at bounding box center [580, 389] width 172 height 30
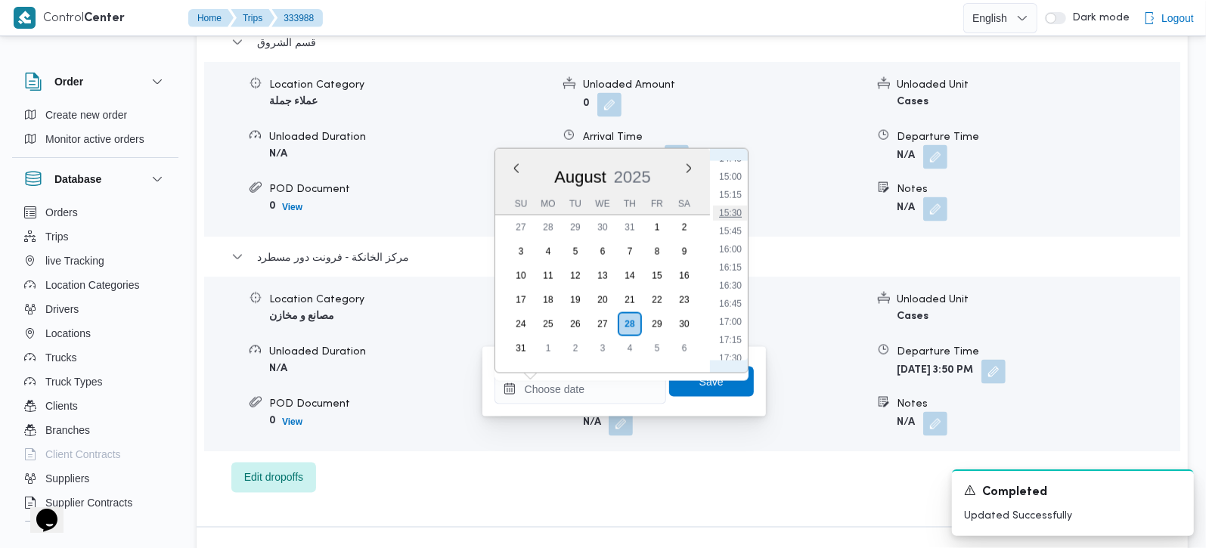
click at [732, 206] on li "15:30" at bounding box center [730, 213] width 35 height 15
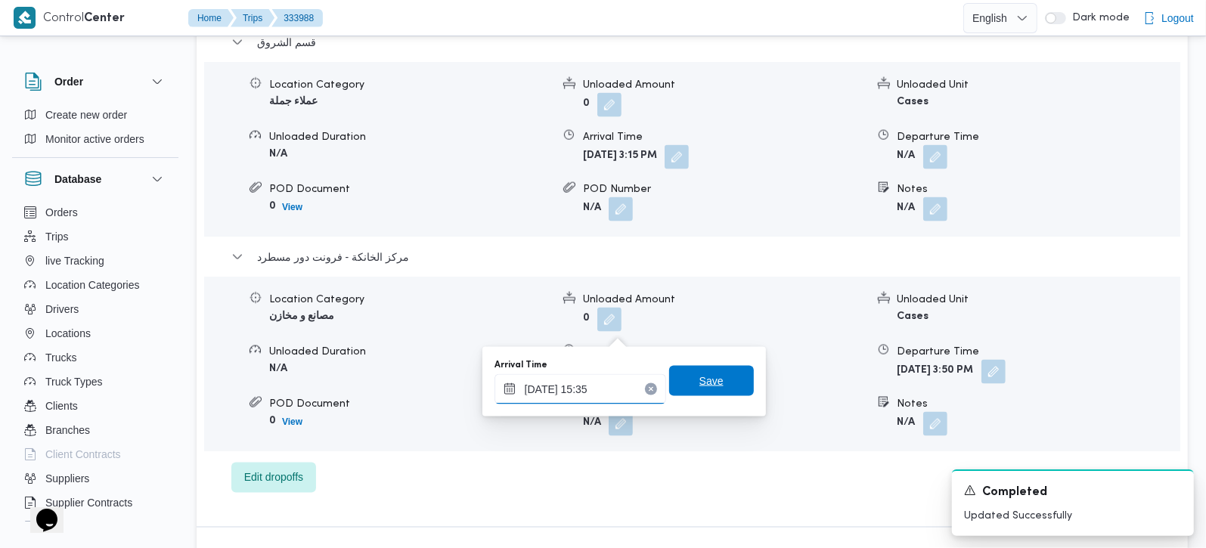
type input "28/08/2025 15:35"
click at [701, 374] on span "Save" at bounding box center [711, 381] width 24 height 18
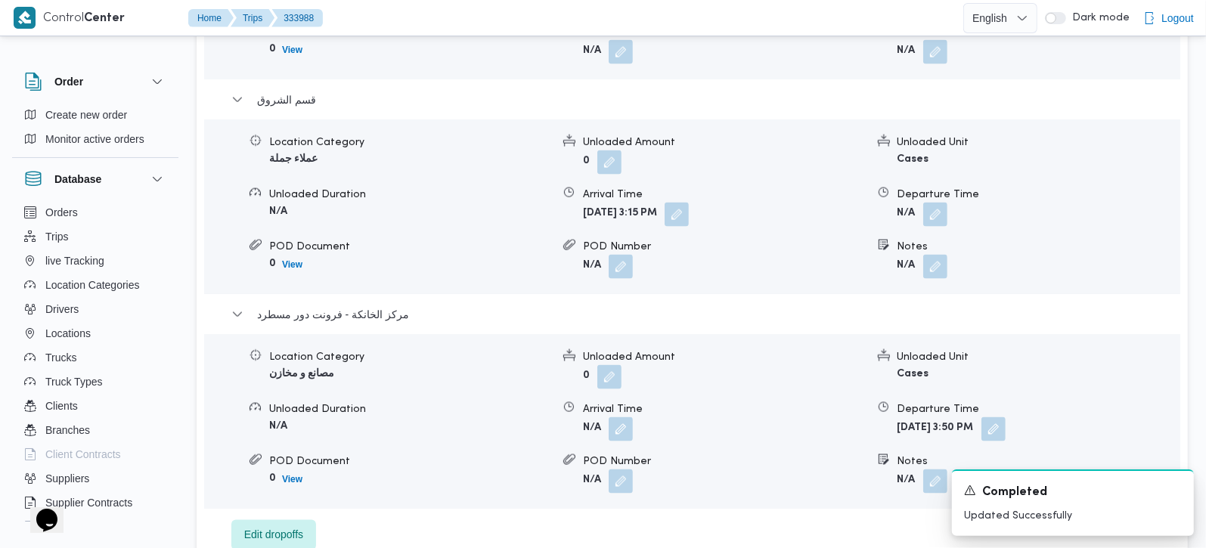
scroll to position [1498, 0]
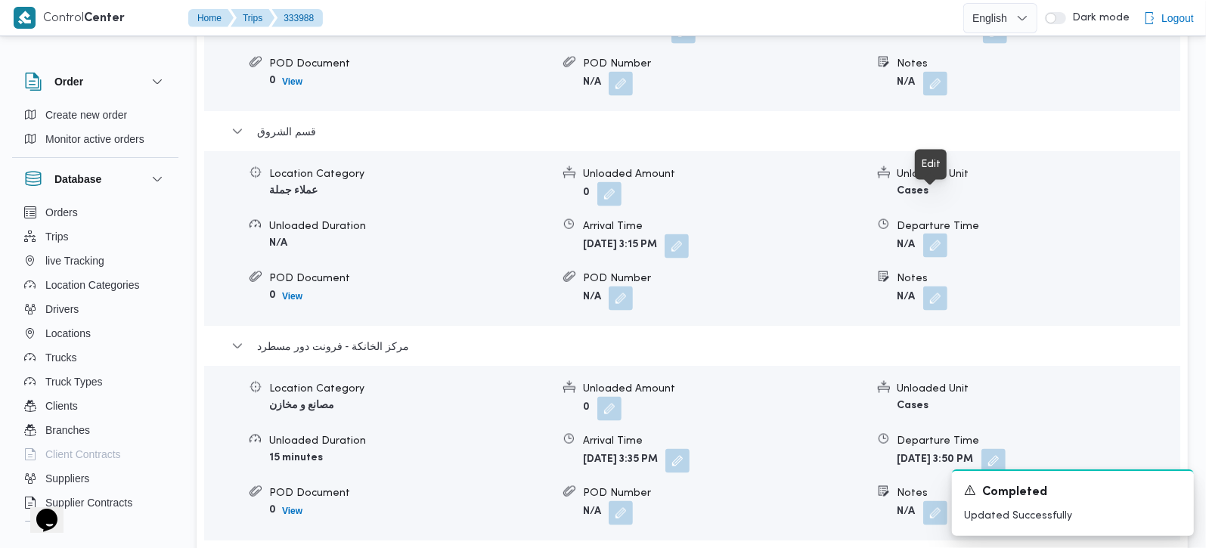
click at [943, 234] on button "button" at bounding box center [935, 246] width 24 height 24
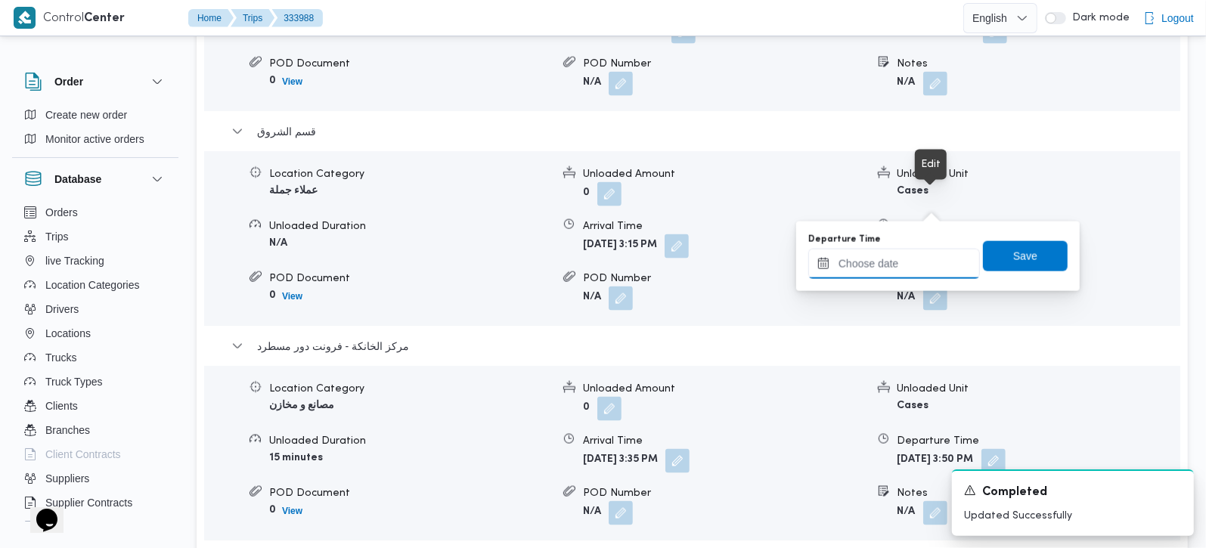
click at [923, 266] on input "Departure Time" at bounding box center [894, 264] width 172 height 30
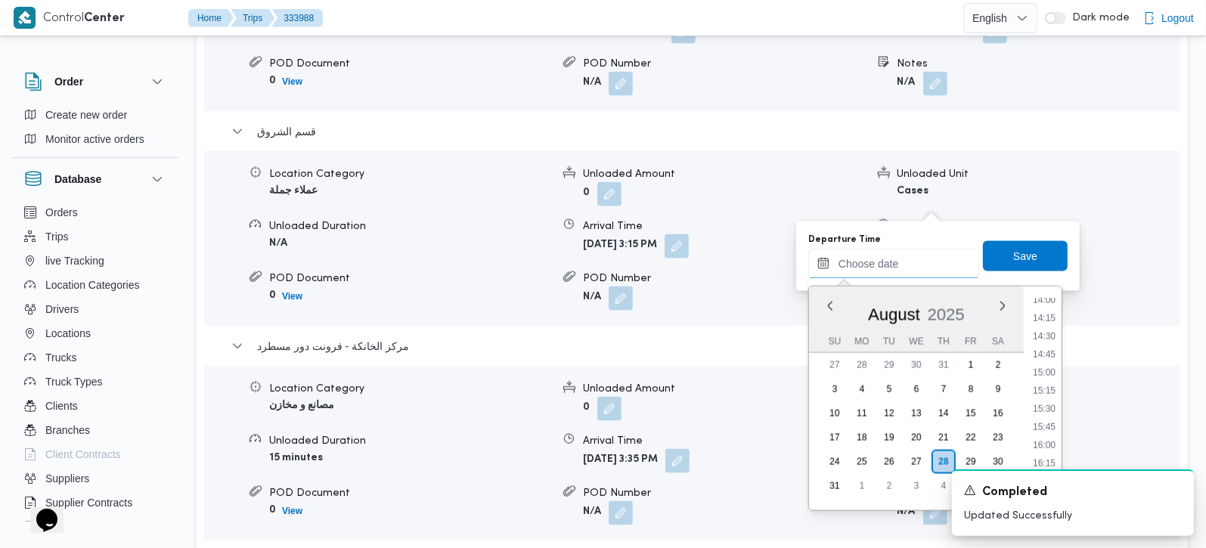
scroll to position [991, 0]
click at [1048, 385] on li "14:45" at bounding box center [1043, 385] width 35 height 15
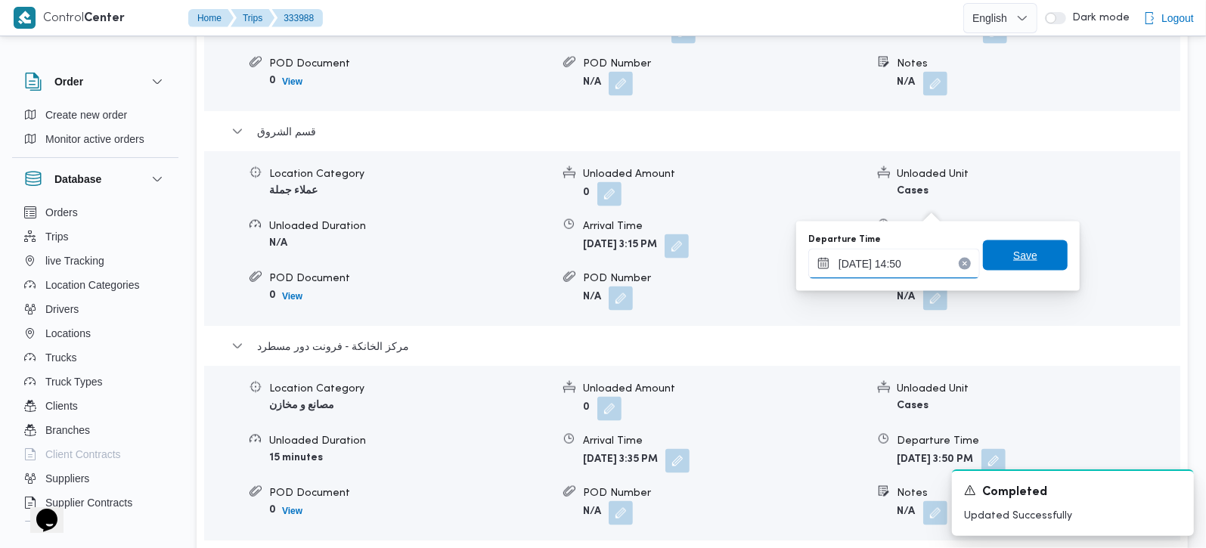
type input "28/08/2025 14:50"
click at [1013, 248] on span "Save" at bounding box center [1025, 255] width 24 height 18
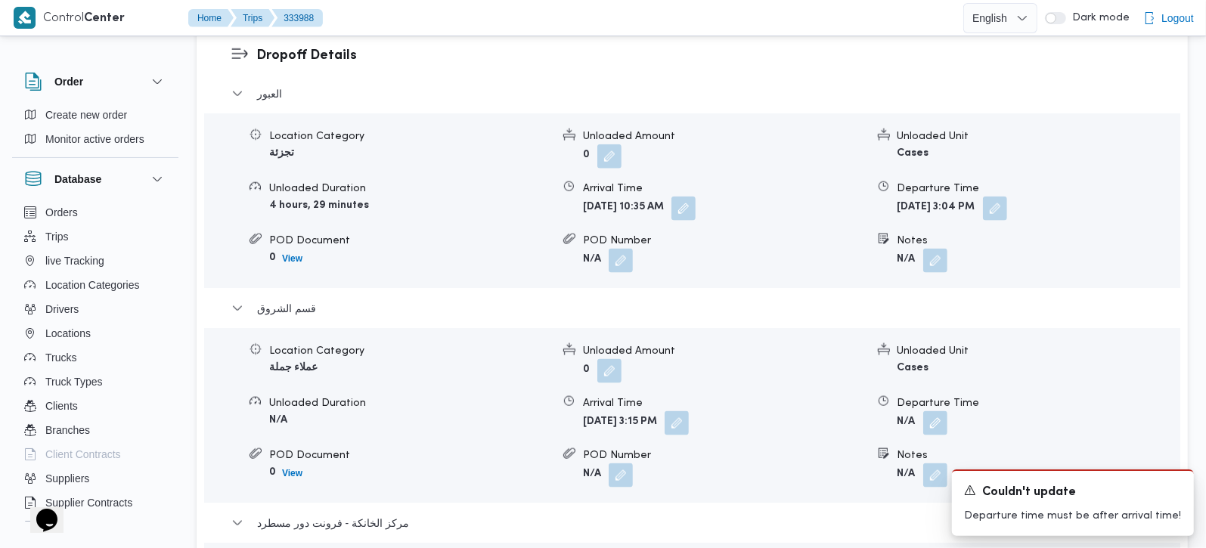
scroll to position [1320, 0]
click at [1007, 197] on button "button" at bounding box center [995, 209] width 24 height 24
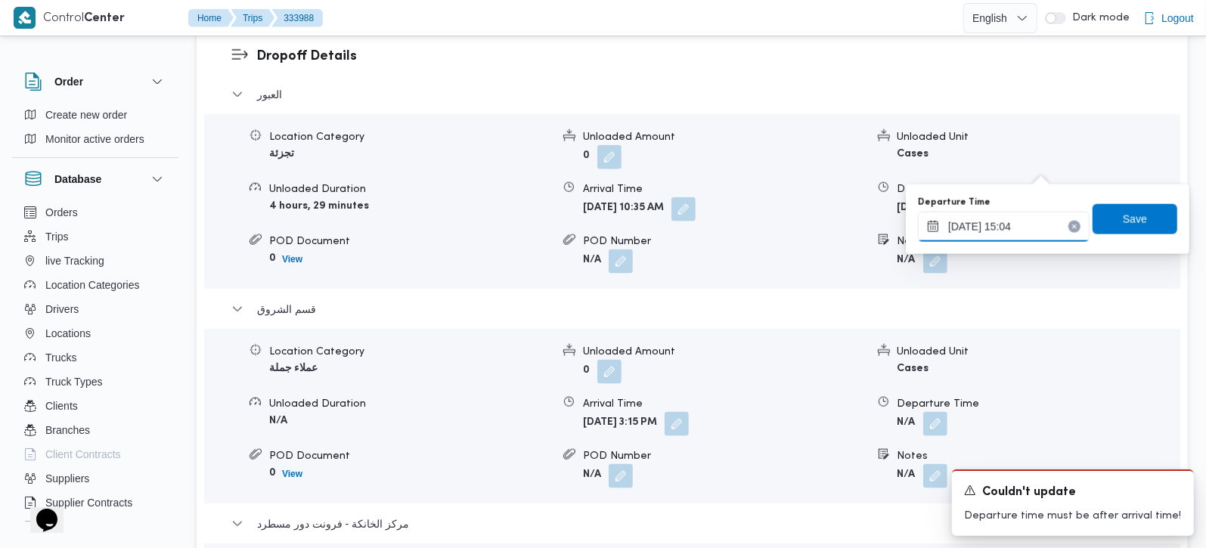
click at [1010, 236] on input "28/08/2025 15:04" at bounding box center [1004, 227] width 172 height 30
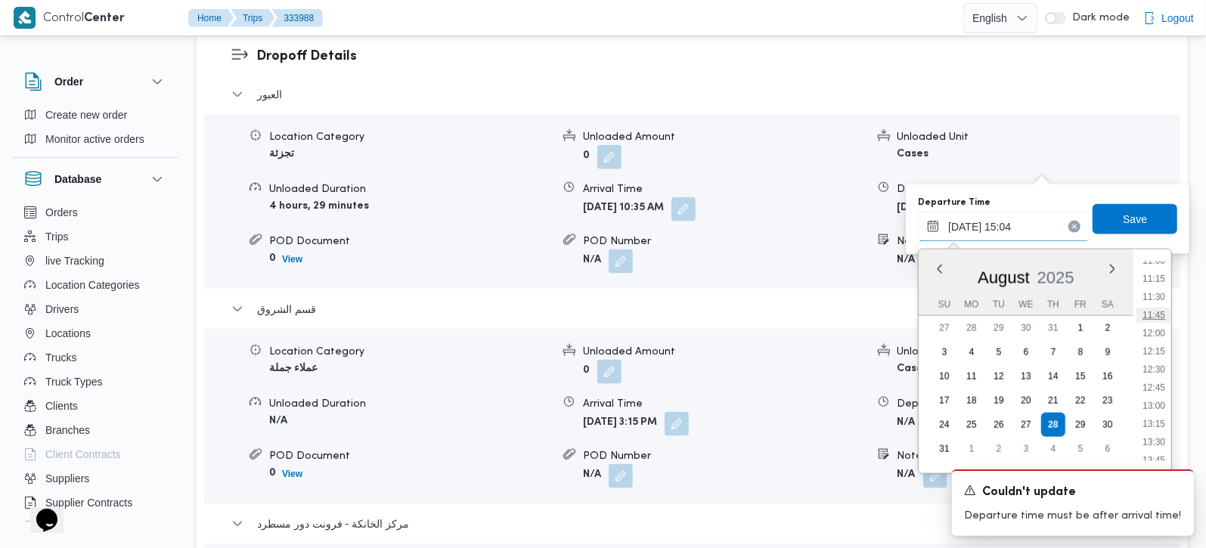
scroll to position [807, 0]
click at [1158, 367] on li "12:30" at bounding box center [1153, 368] width 35 height 15
type input "28/08/2025 12:30"
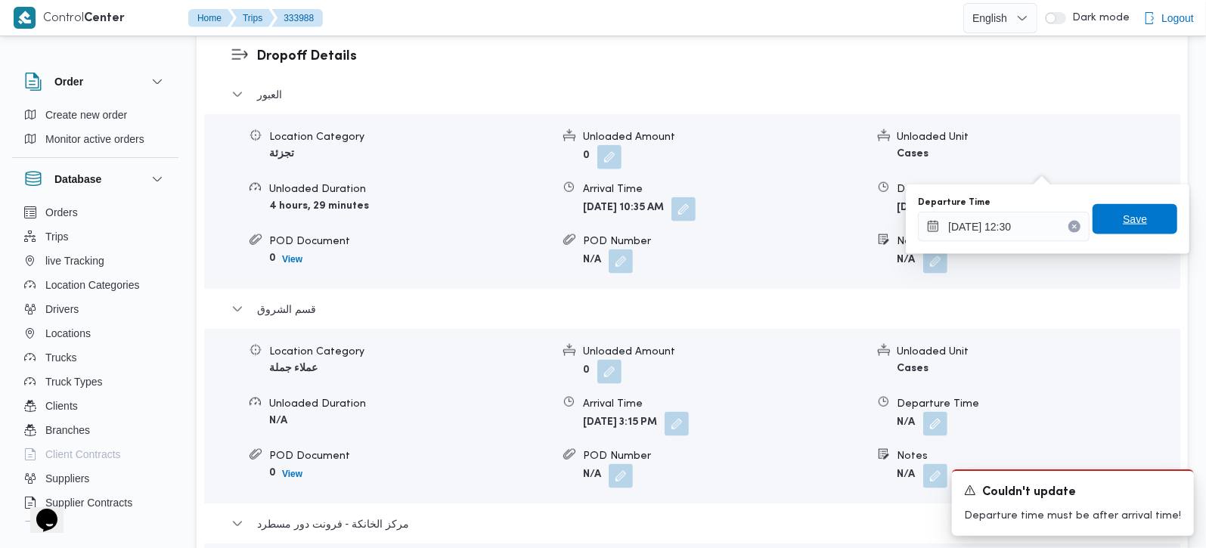
drag, startPoint x: 1113, startPoint y: 221, endPoint x: 765, endPoint y: 361, distance: 374.7
click at [1122, 221] on span "Save" at bounding box center [1134, 219] width 24 height 18
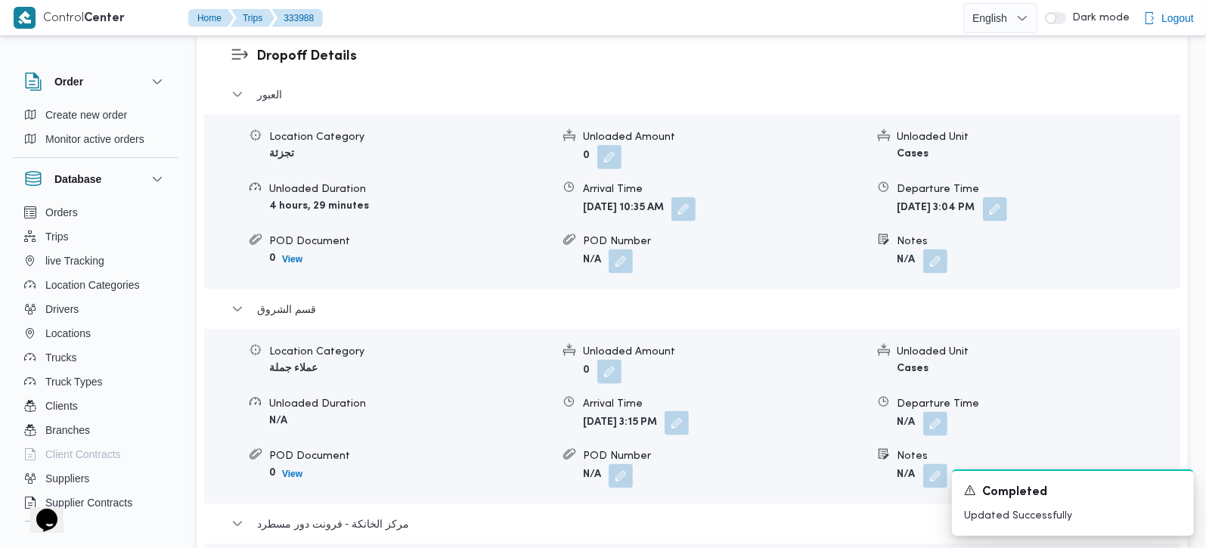
click at [689, 411] on button "button" at bounding box center [676, 423] width 24 height 24
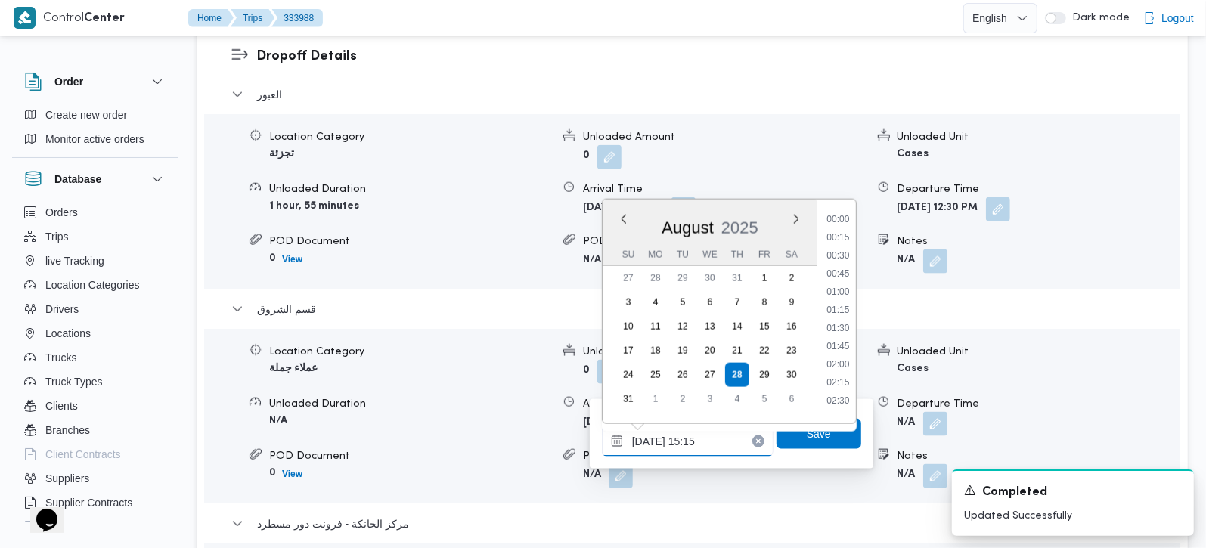
click at [691, 447] on input "28/08/2025 15:15" at bounding box center [688, 441] width 172 height 30
click at [840, 335] on li "13:00" at bounding box center [837, 337] width 35 height 15
type input "28/08/2025 13:00"
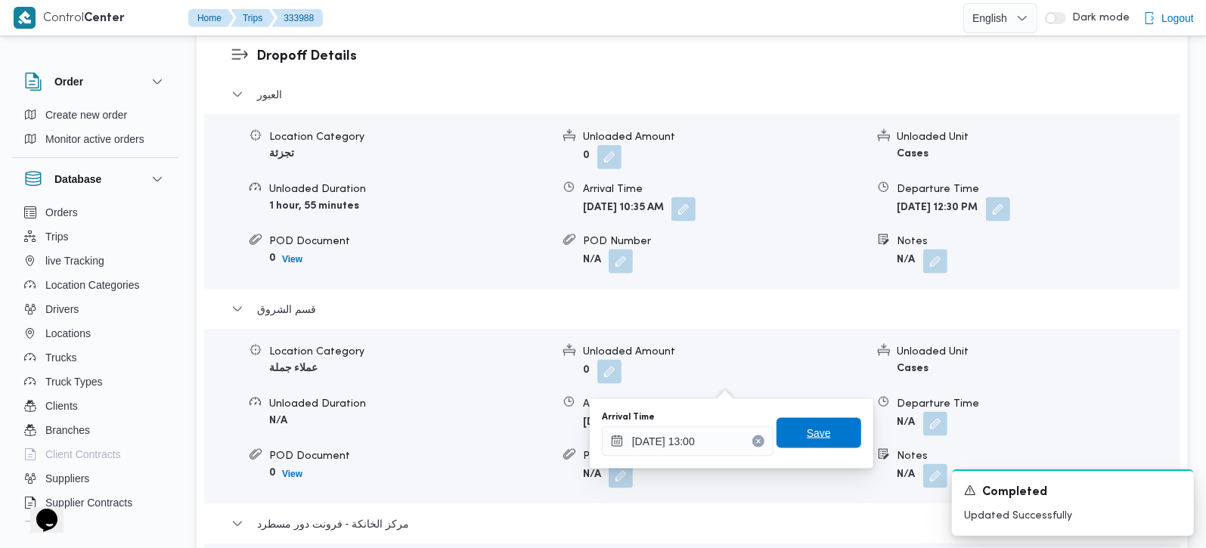
click at [822, 424] on span "Save" at bounding box center [818, 433] width 85 height 30
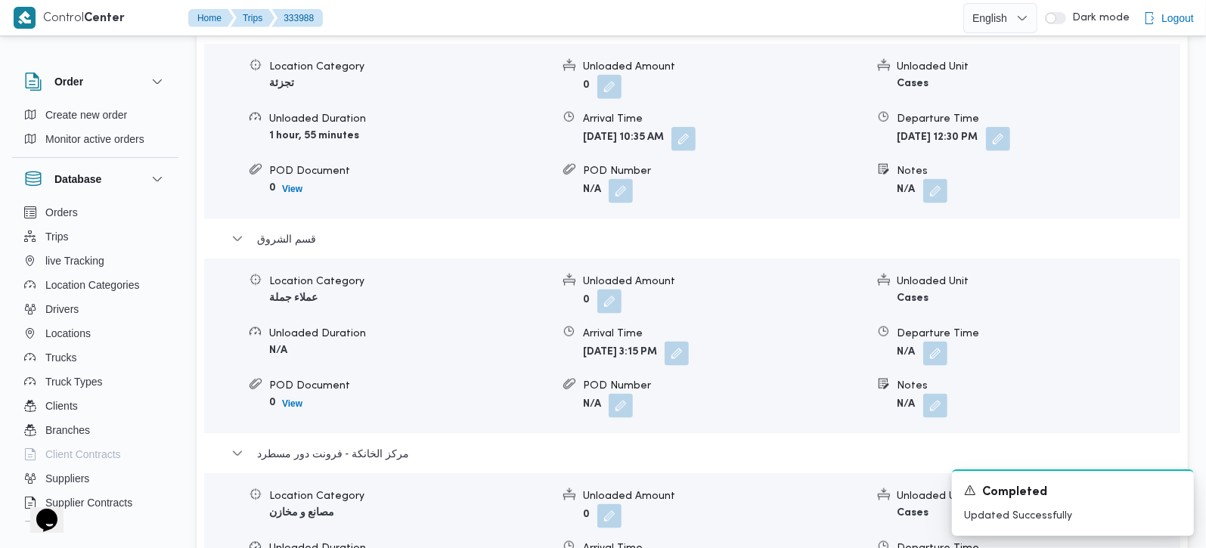
scroll to position [1409, 0]
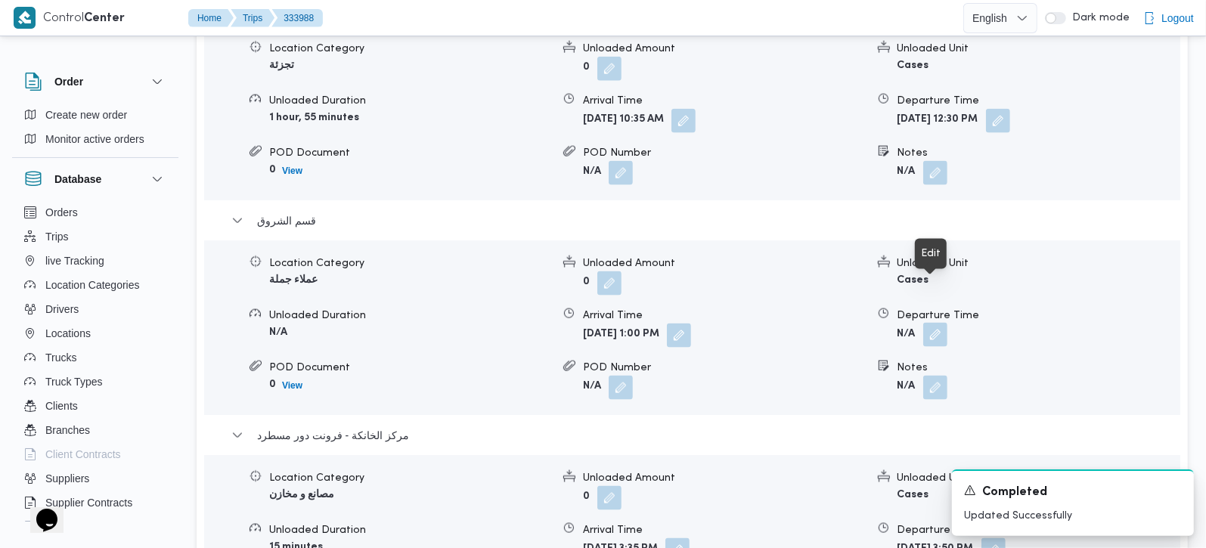
click at [930, 323] on button "button" at bounding box center [935, 335] width 24 height 24
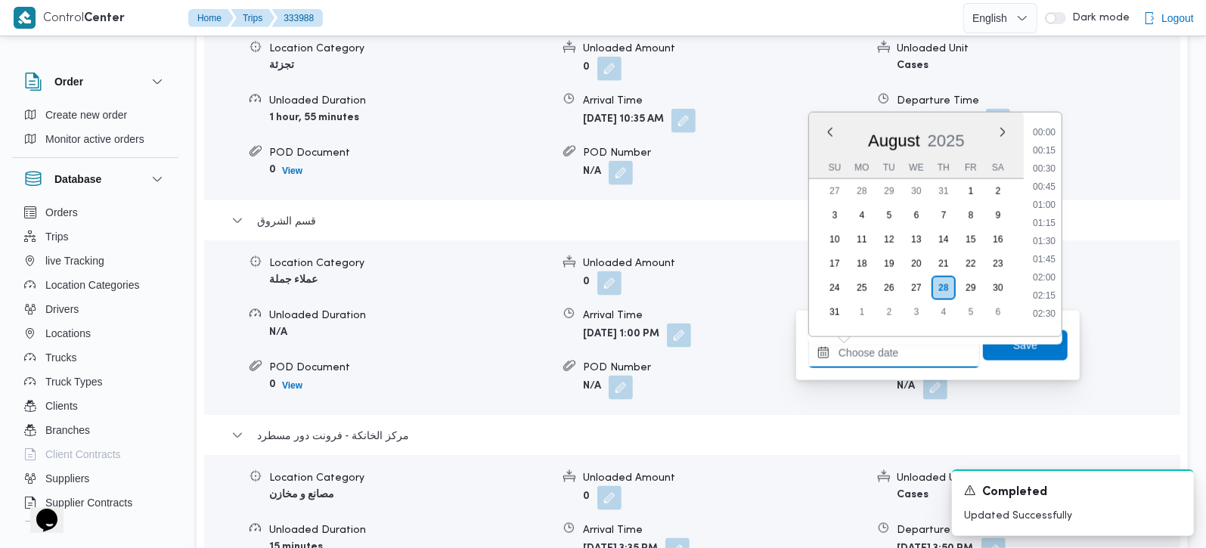
click at [905, 346] on input "Departure Time" at bounding box center [894, 353] width 172 height 30
click at [1050, 138] on li "15:00" at bounding box center [1043, 140] width 35 height 15
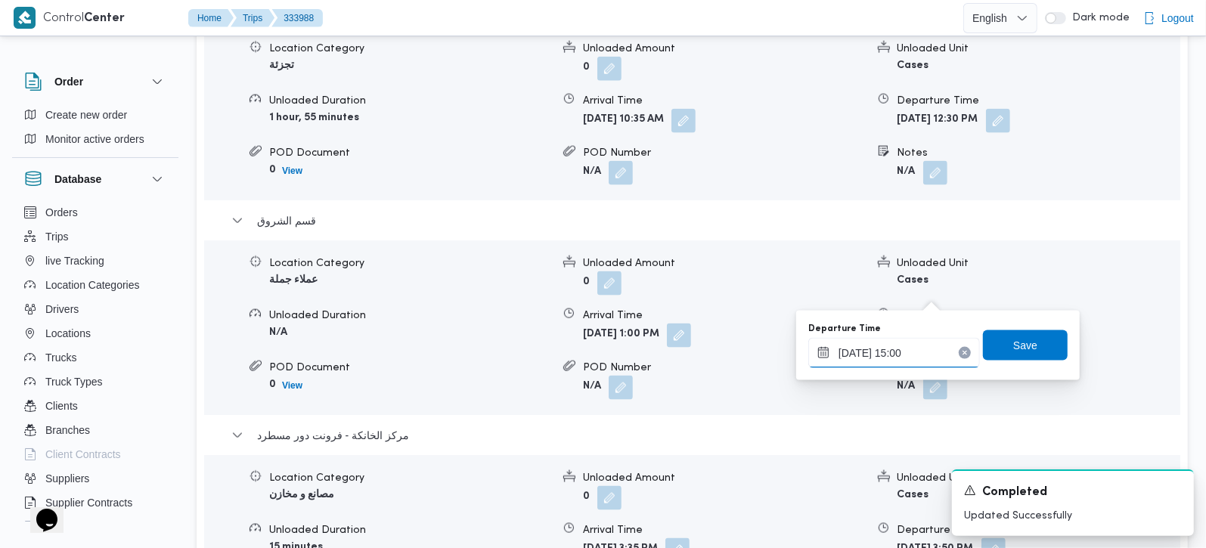
click at [900, 354] on input "28/08/2025 15:00" at bounding box center [894, 353] width 172 height 30
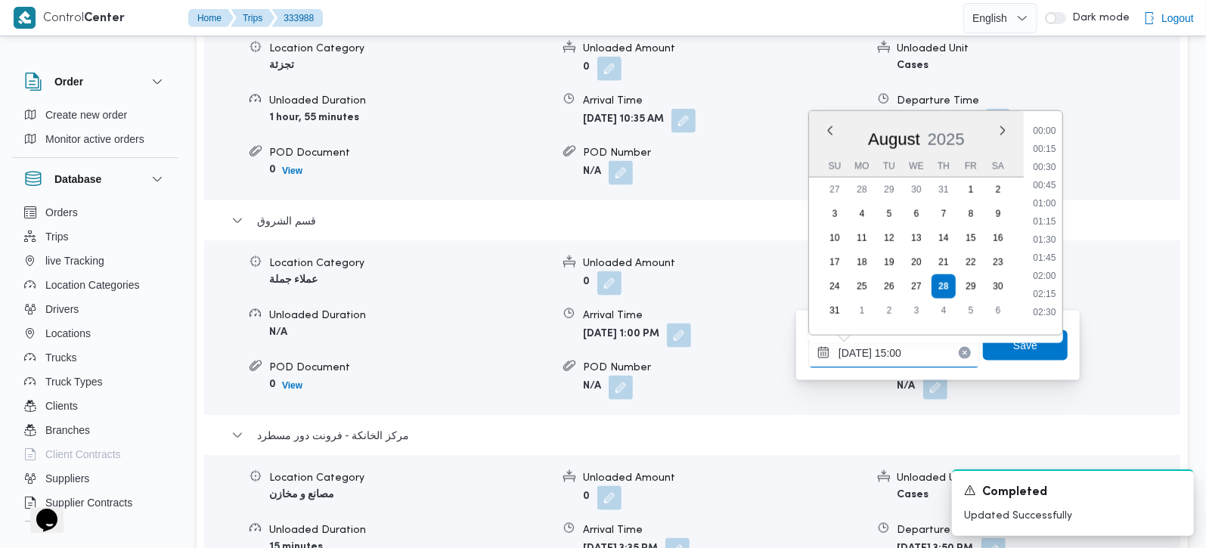
scroll to position [985, 0]
click at [1054, 218] on li "14:45" at bounding box center [1043, 216] width 35 height 15
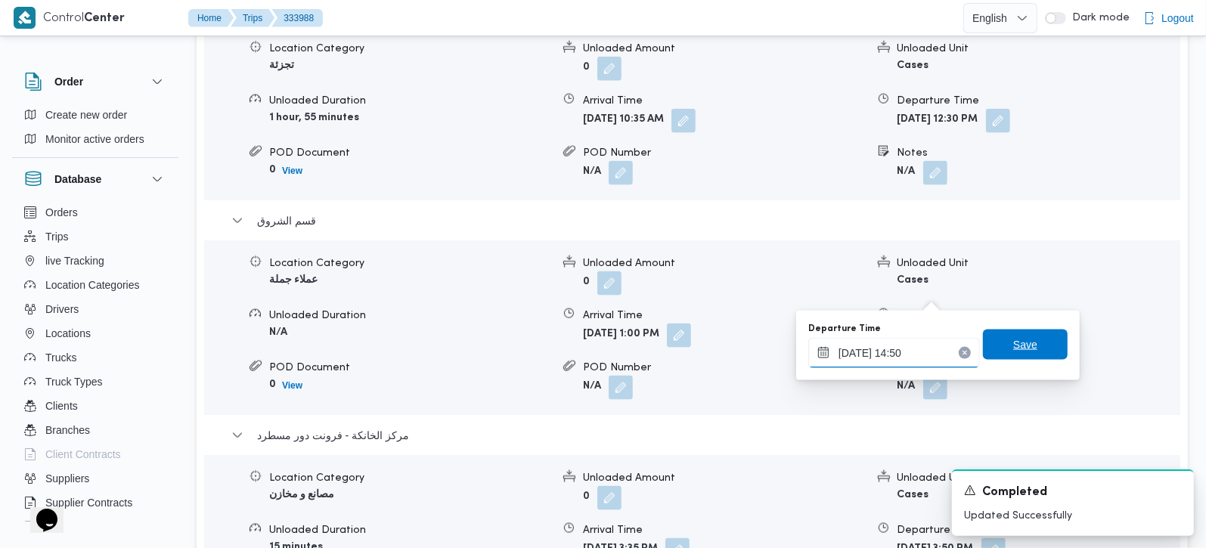
type input "28/08/2025 14:50"
click at [1027, 341] on span "Save" at bounding box center [1025, 345] width 85 height 30
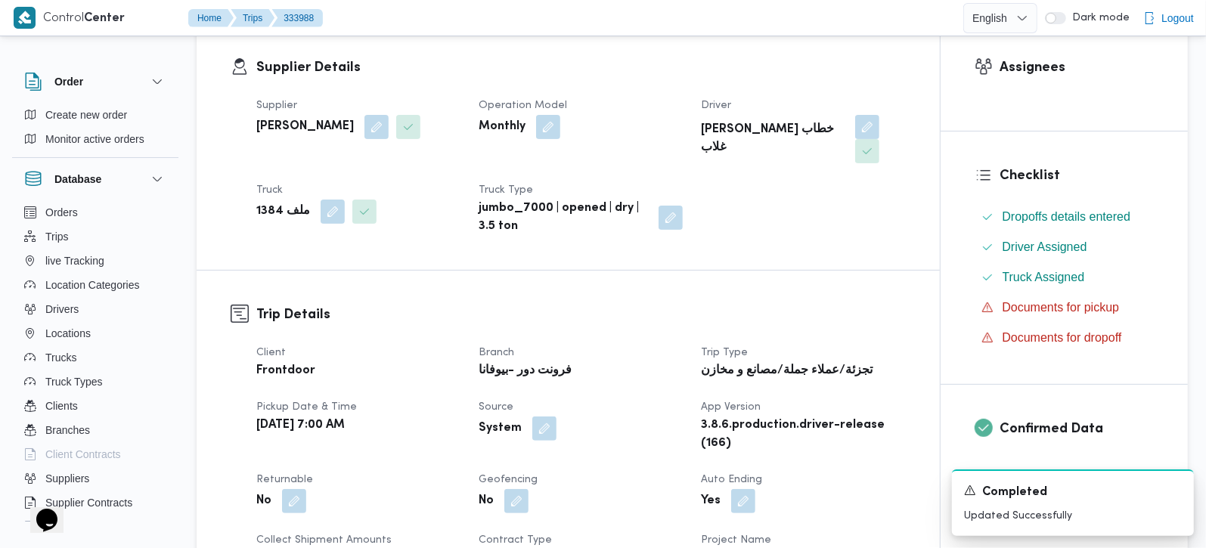
scroll to position [0, 0]
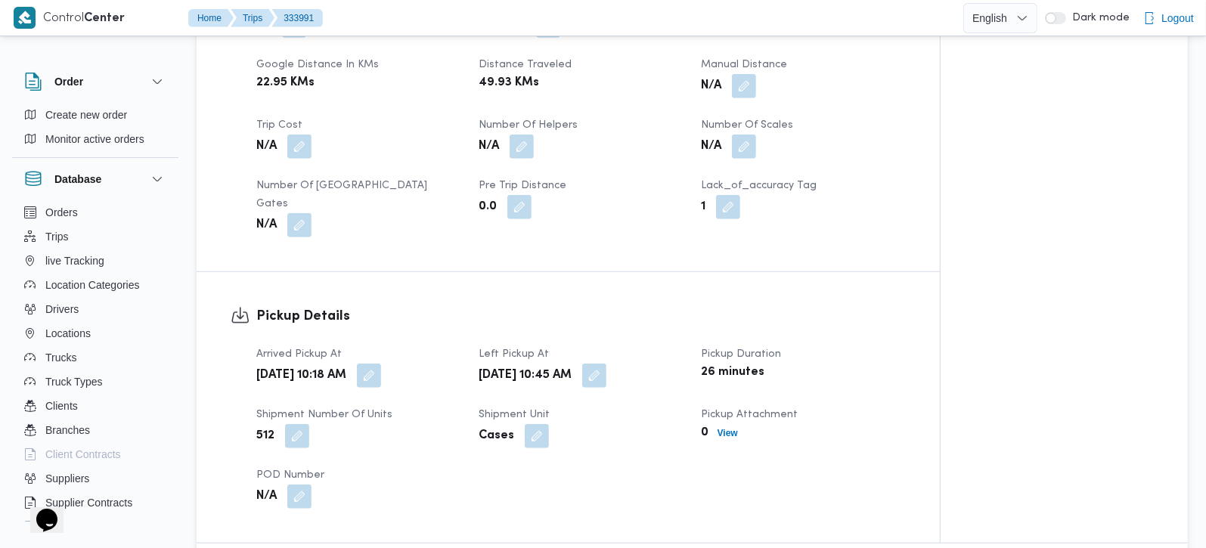
scroll to position [800, 0]
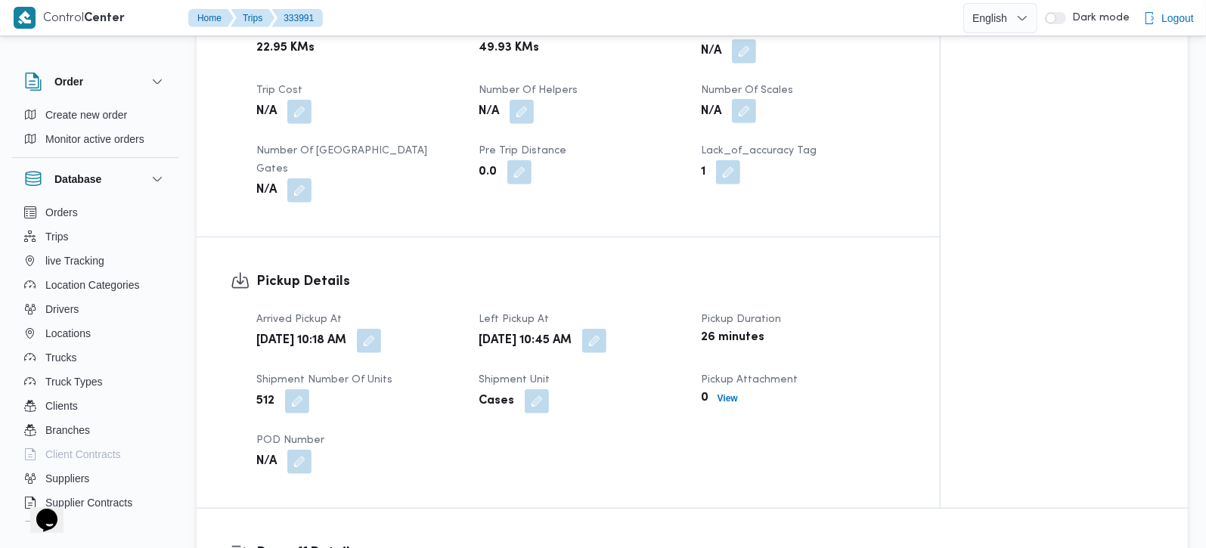
click at [738, 123] on button "button" at bounding box center [744, 111] width 24 height 24
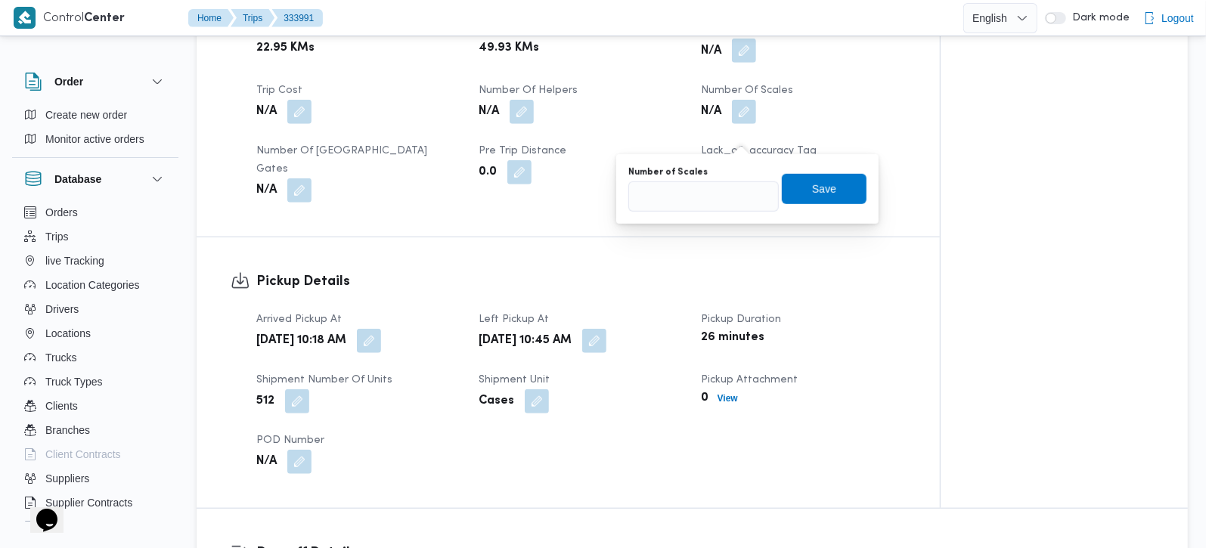
click at [743, 63] on button "button" at bounding box center [744, 51] width 24 height 24
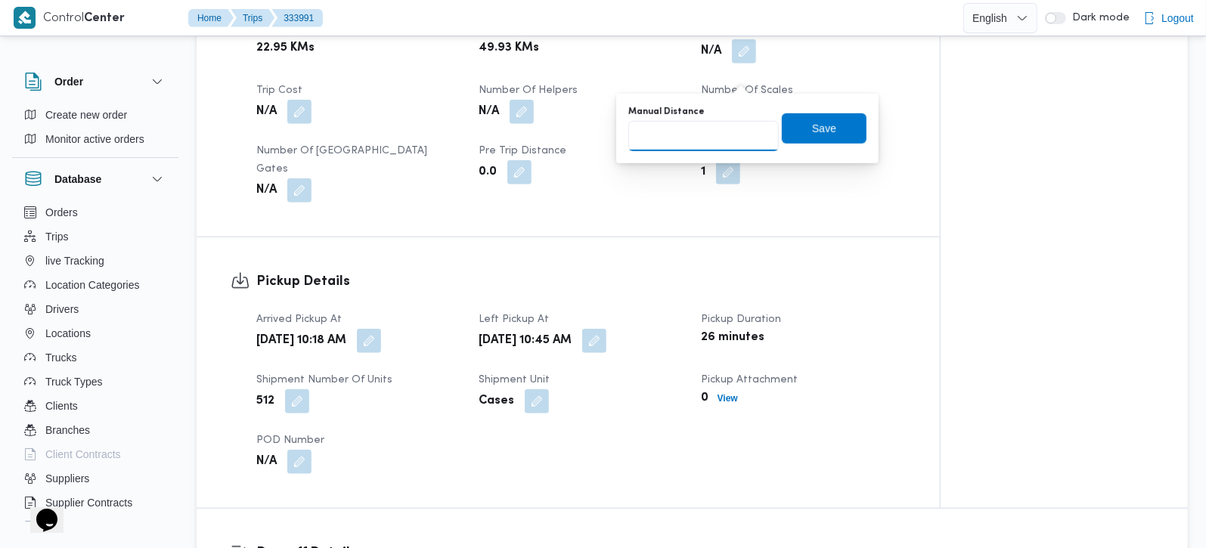
click at [722, 133] on input "Manual Distance" at bounding box center [703, 136] width 150 height 30
type input "91"
click at [798, 129] on span "Save" at bounding box center [824, 128] width 85 height 30
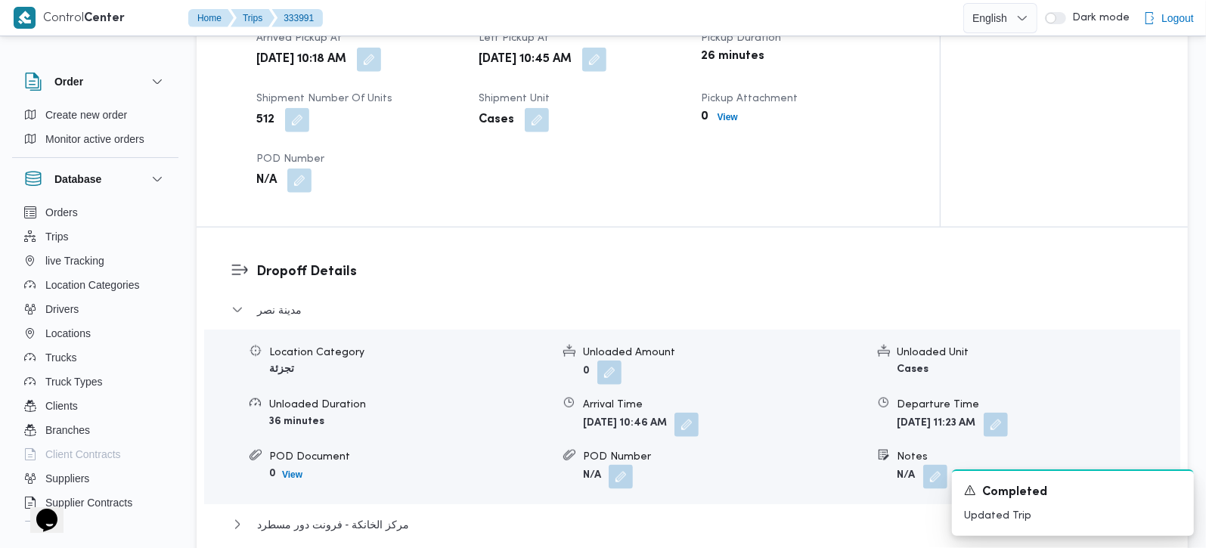
scroll to position [1122, 0]
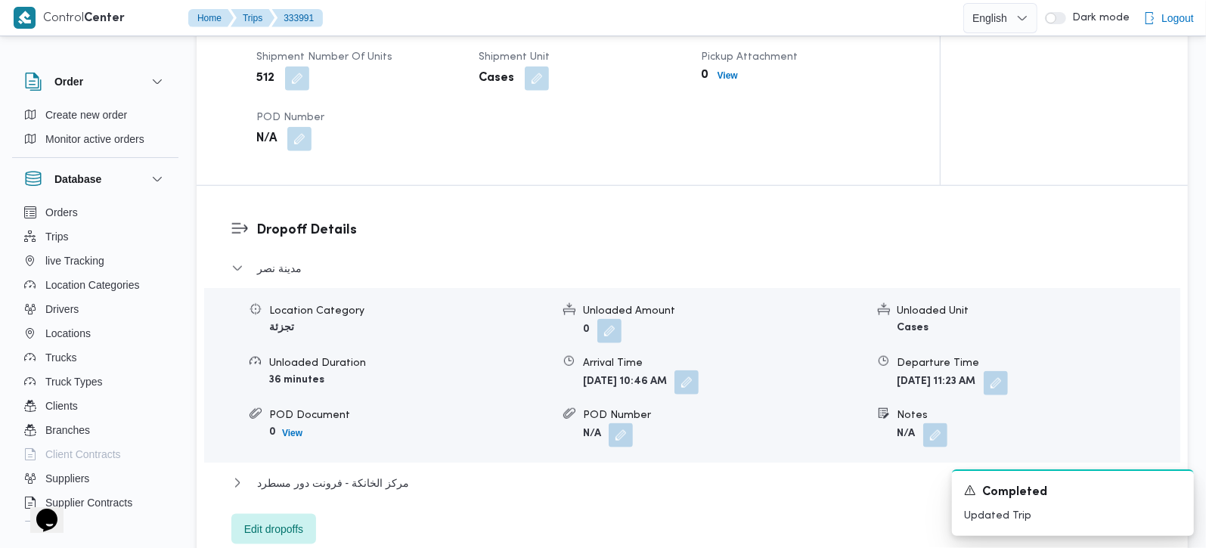
click at [698, 385] on button "button" at bounding box center [686, 382] width 24 height 24
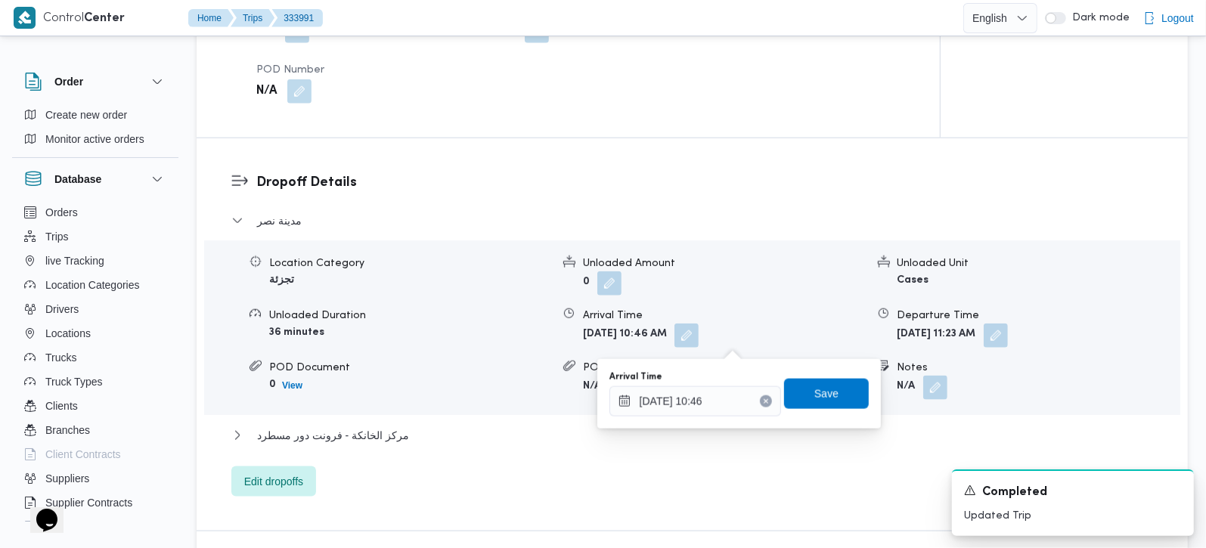
scroll to position [1212, 0]
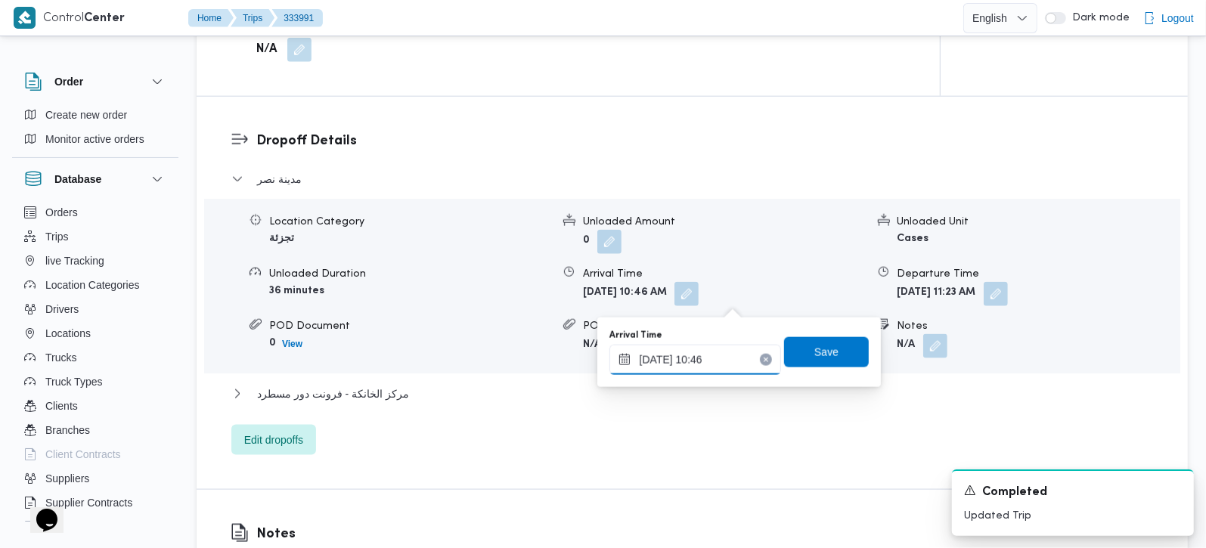
click at [717, 365] on input "28/08/2025 10:46" at bounding box center [695, 360] width 172 height 30
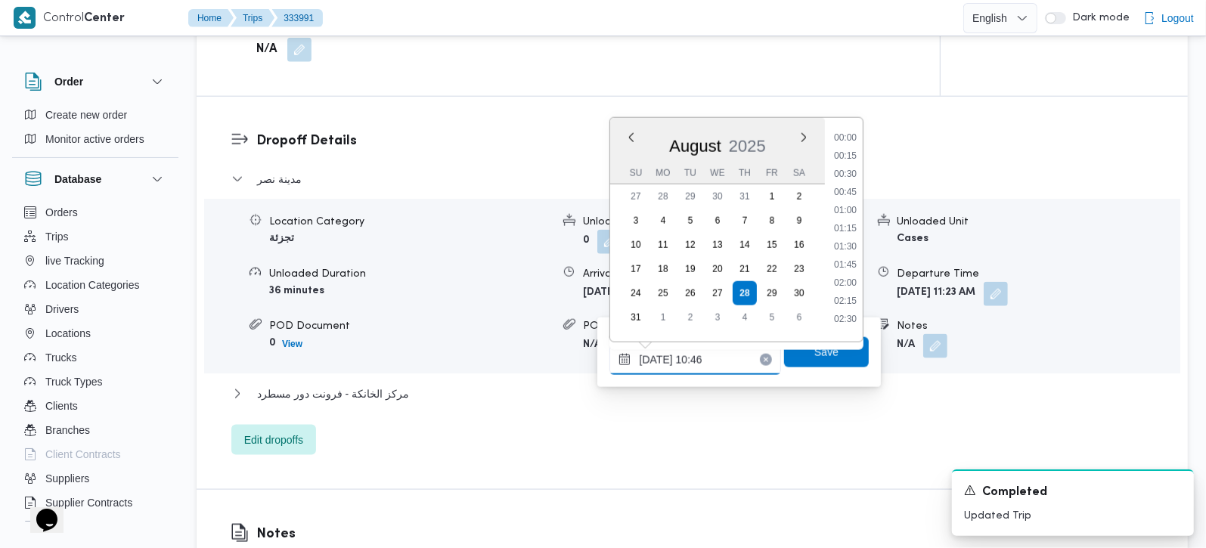
scroll to position [677, 0]
click at [850, 276] on li "11:15" at bounding box center [845, 276] width 35 height 15
type input "28/08/2025 11:15"
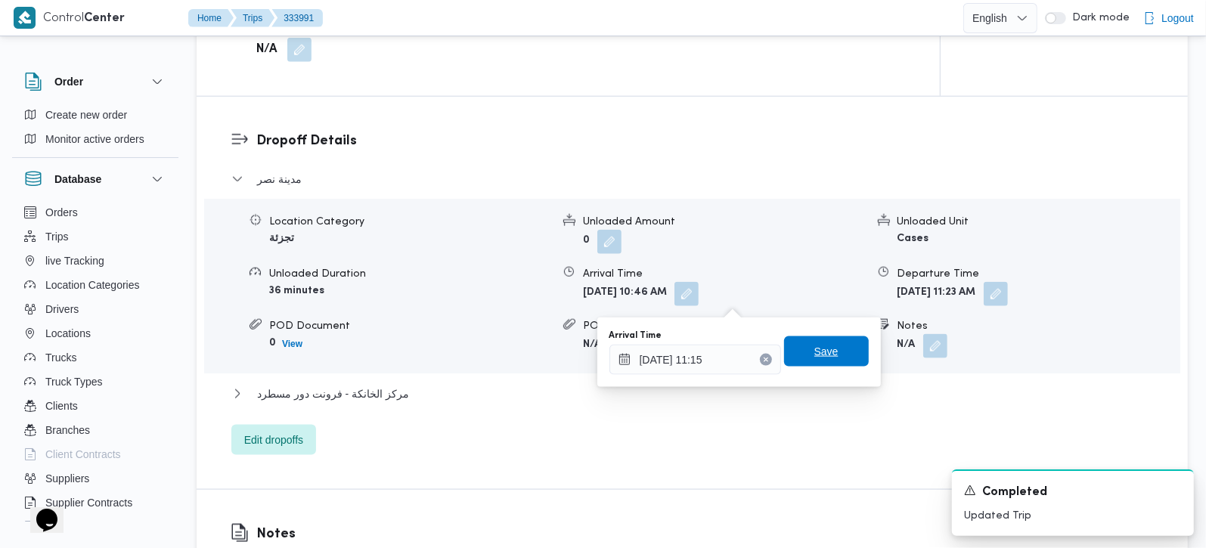
click at [837, 353] on span "Save" at bounding box center [826, 351] width 85 height 30
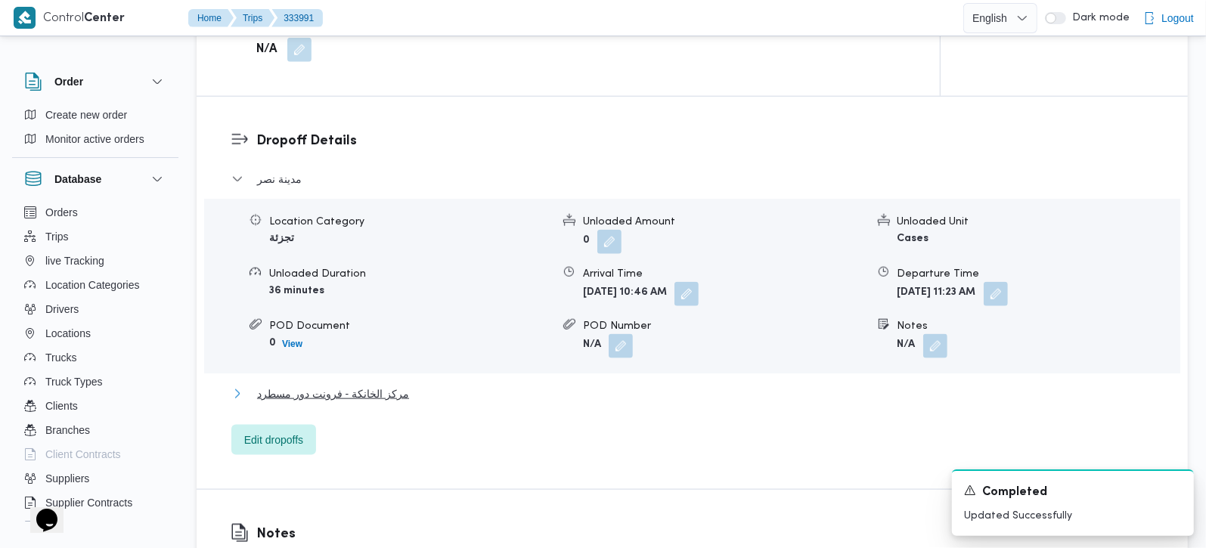
click at [260, 403] on span "مركز الخانكة - فرونت دور مسطرد" at bounding box center [333, 394] width 152 height 18
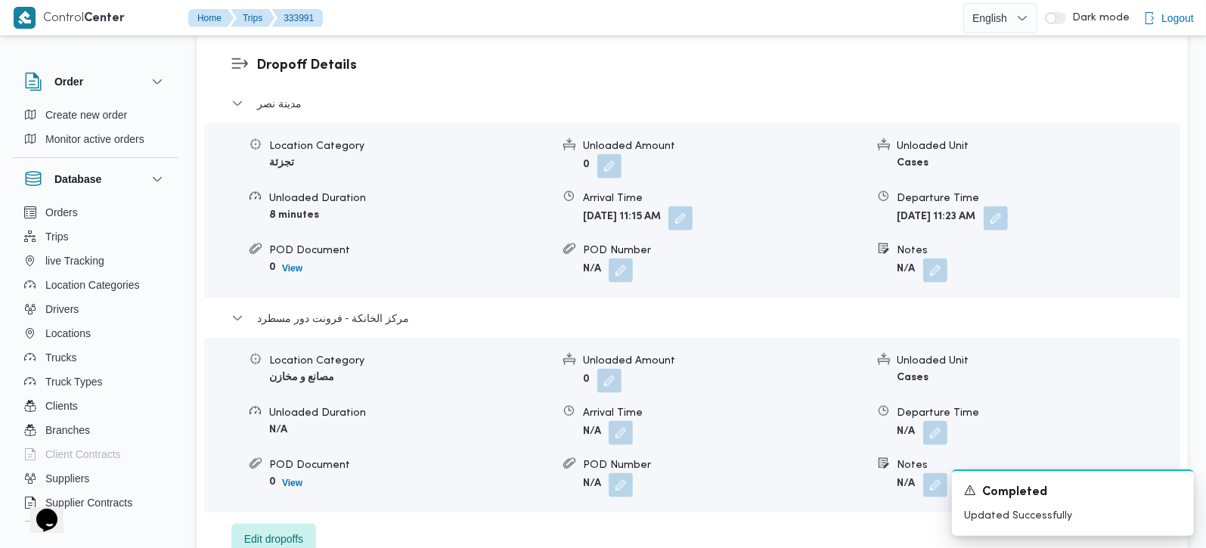
scroll to position [1389, 0]
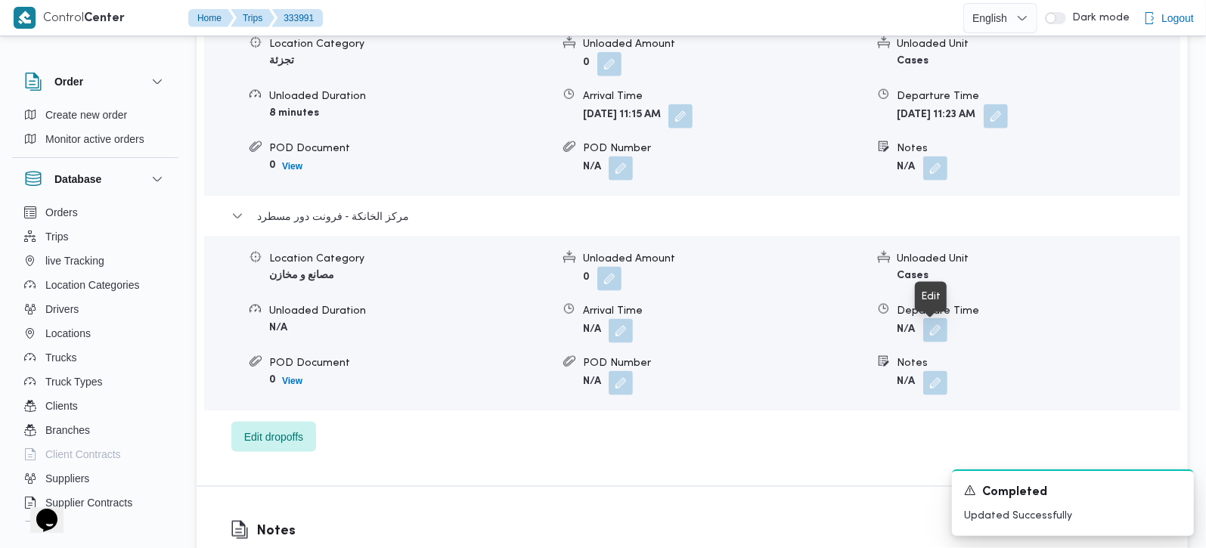
click at [929, 342] on button "button" at bounding box center [935, 330] width 24 height 24
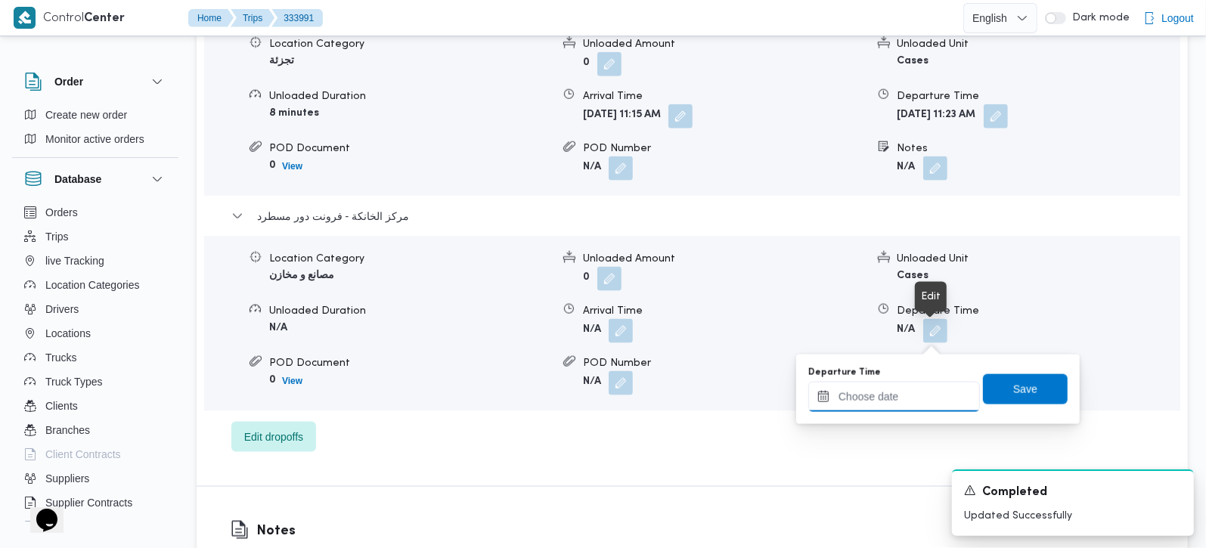
click at [914, 398] on input "Departure Time" at bounding box center [894, 397] width 172 height 30
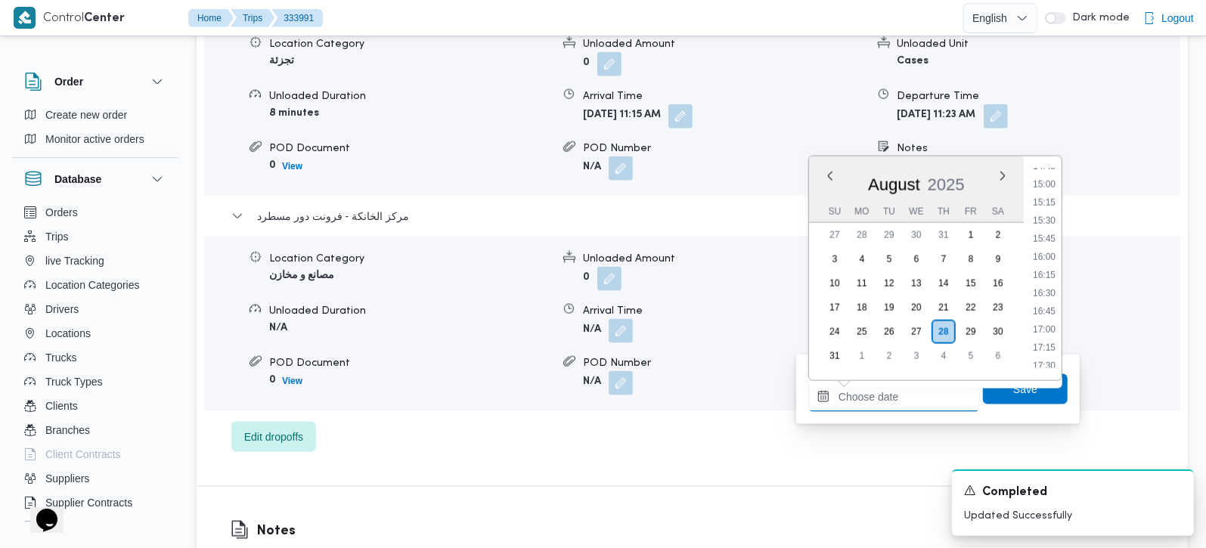
scroll to position [991, 0]
click at [1046, 308] on li "15:30" at bounding box center [1043, 309] width 35 height 15
type input "28/08/2025 15:30"
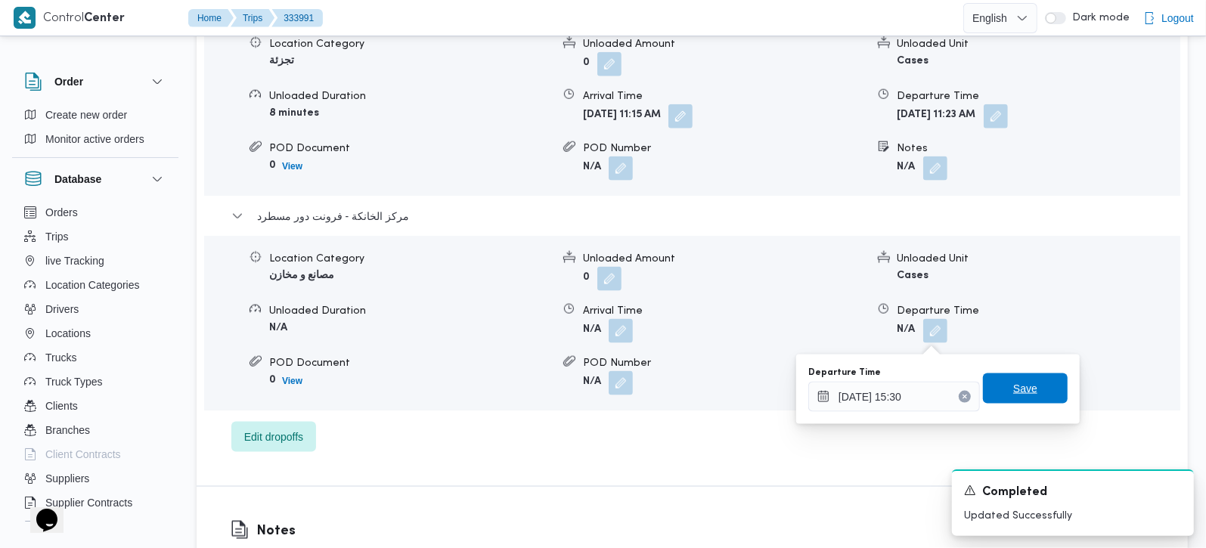
click at [1024, 381] on span "Save" at bounding box center [1025, 388] width 85 height 30
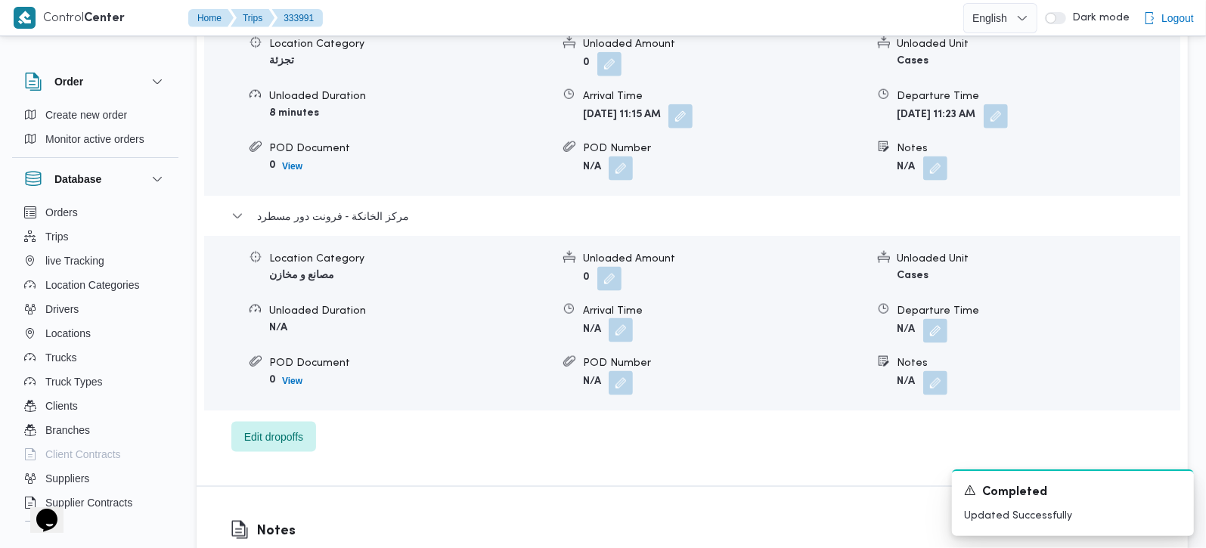
click at [611, 334] on button "button" at bounding box center [620, 330] width 24 height 24
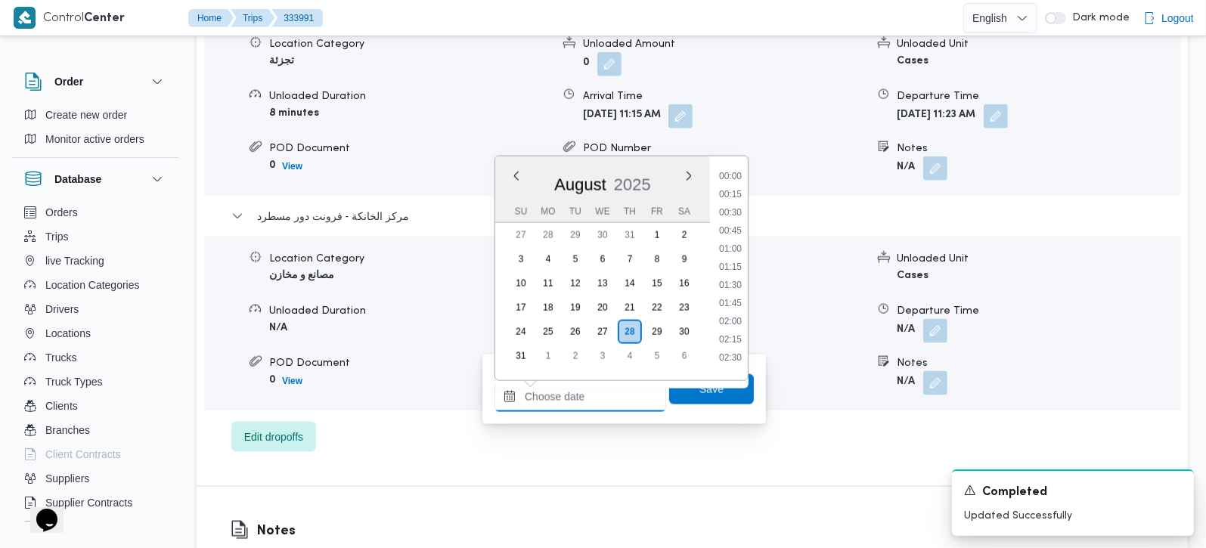
drag, startPoint x: 592, startPoint y: 389, endPoint x: 627, endPoint y: 380, distance: 36.7
click at [592, 389] on input "Arrival Time" at bounding box center [580, 397] width 172 height 30
drag, startPoint x: 727, startPoint y: 204, endPoint x: 727, endPoint y: 212, distance: 8.3
click at [727, 204] on li "15:15" at bounding box center [730, 202] width 35 height 15
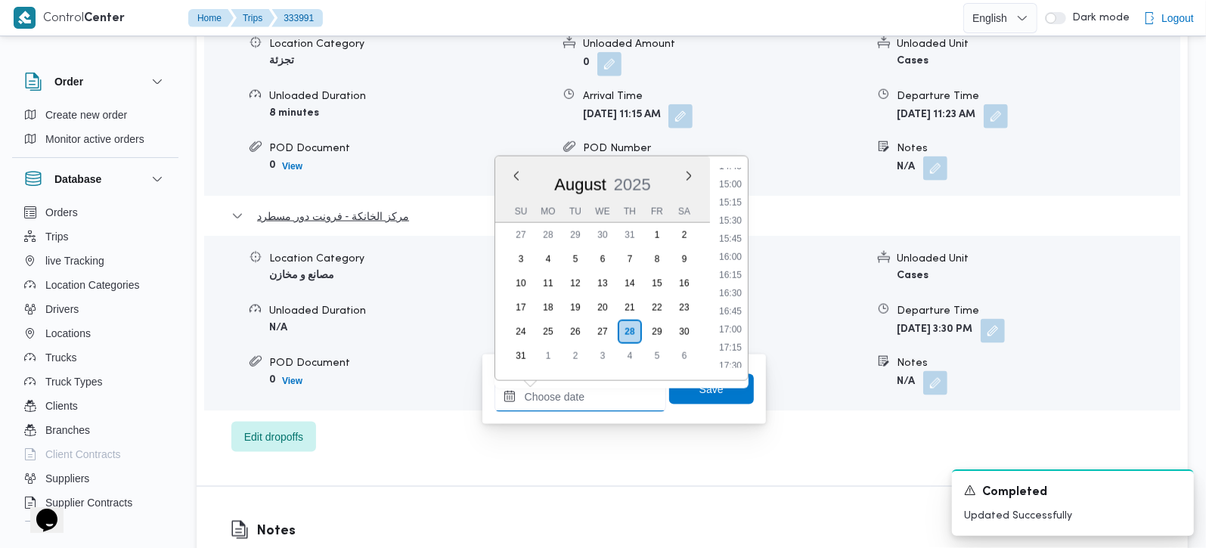
type input "28/08/2025 15:15"
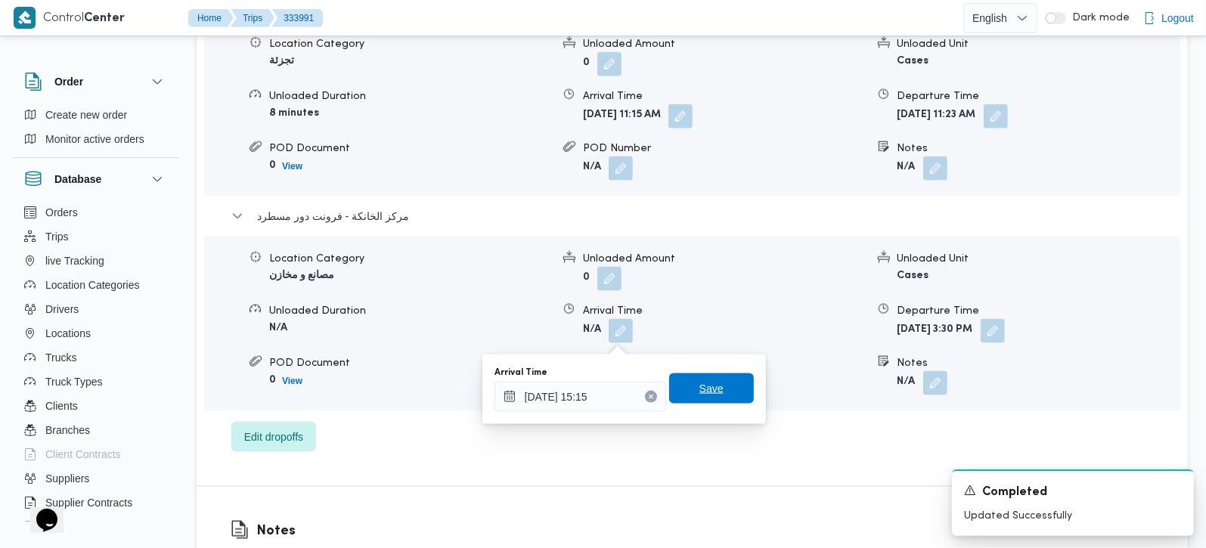
click at [717, 379] on span "Save" at bounding box center [711, 388] width 85 height 30
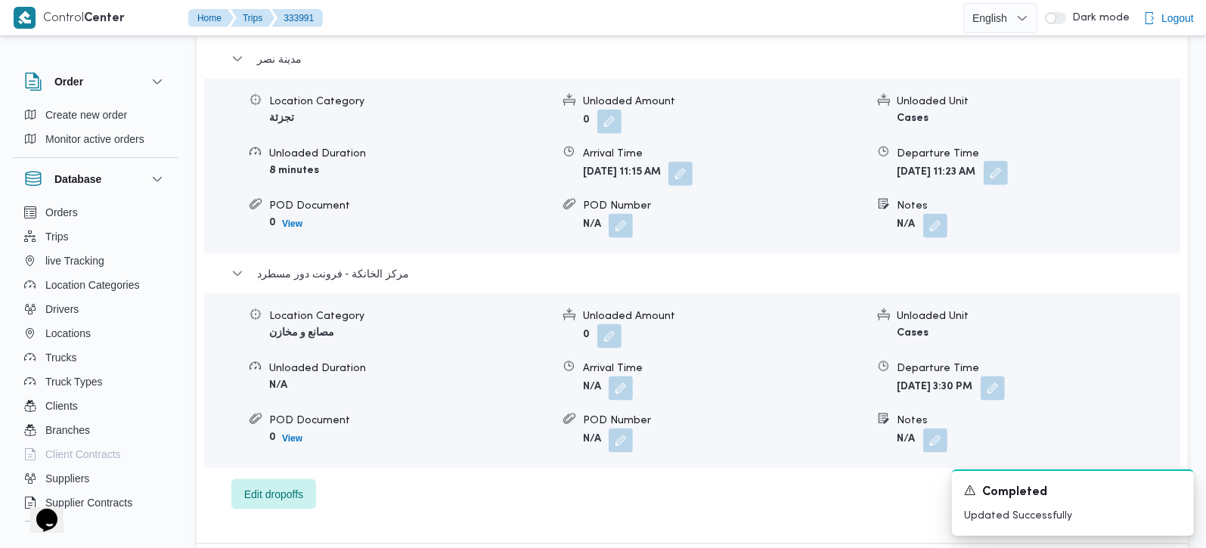
scroll to position [1301, 0]
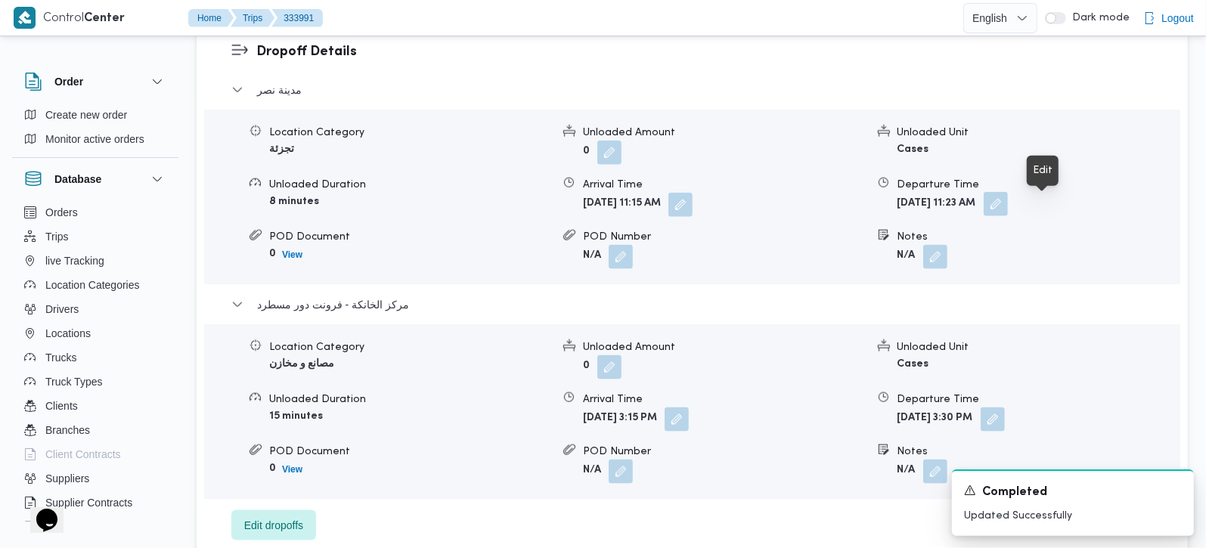
click at [1008, 207] on button "button" at bounding box center [995, 204] width 24 height 24
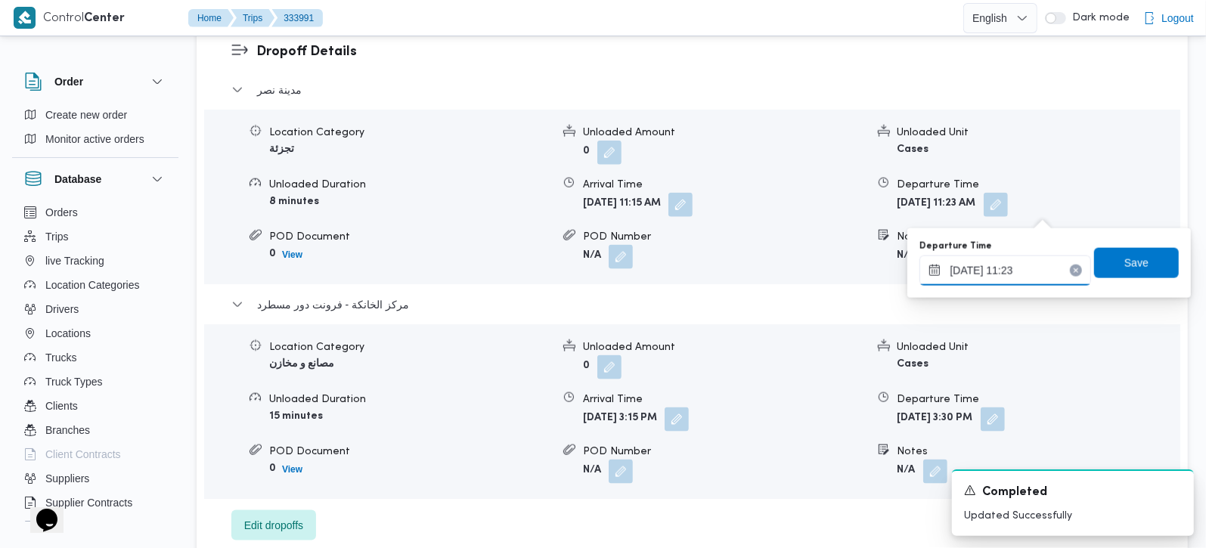
click at [1007, 269] on input "28/08/2025 11:23" at bounding box center [1005, 270] width 172 height 30
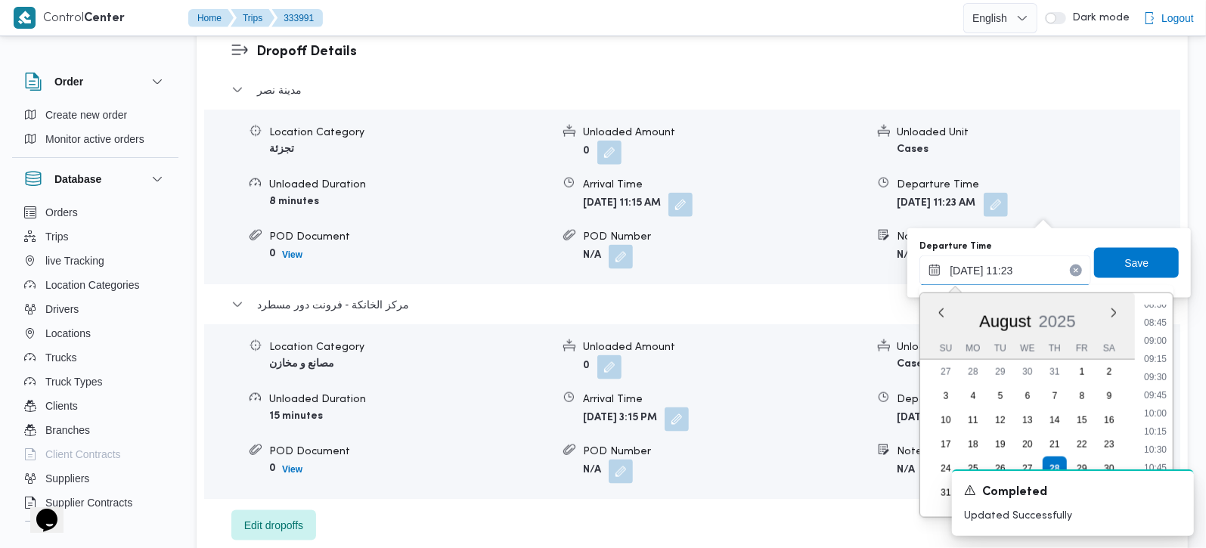
scroll to position [980, 0]
click at [1160, 397] on li "14:45" at bounding box center [1155, 402] width 35 height 15
type input "28/08/2025 14:45"
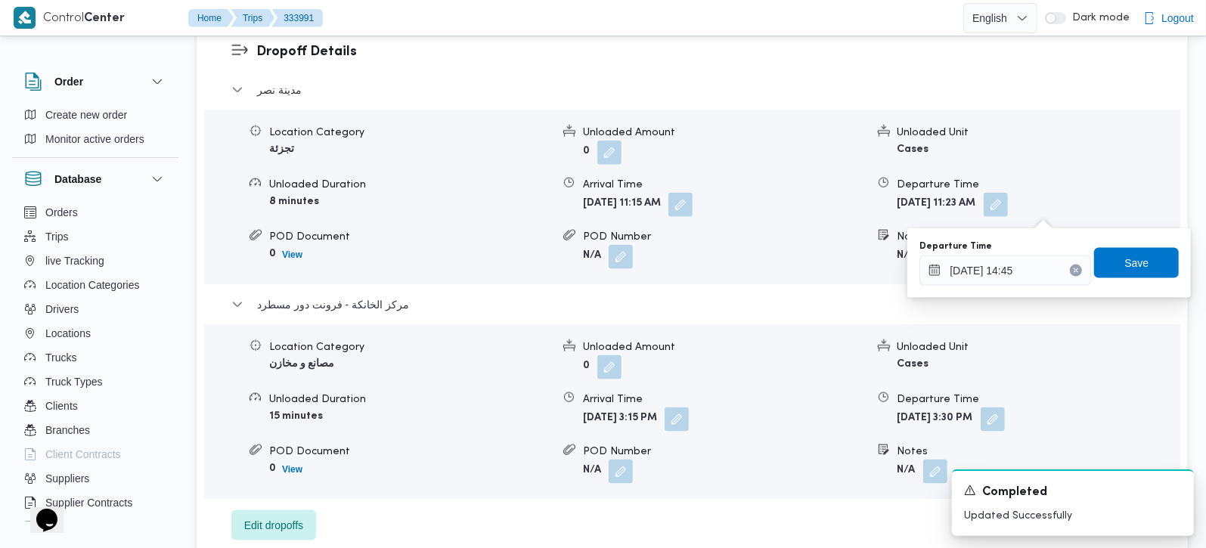
click at [1132, 280] on div "Departure Time 28/08/2025 14:45 Save" at bounding box center [1049, 263] width 262 height 48
click at [1124, 265] on span "Save" at bounding box center [1136, 262] width 24 height 18
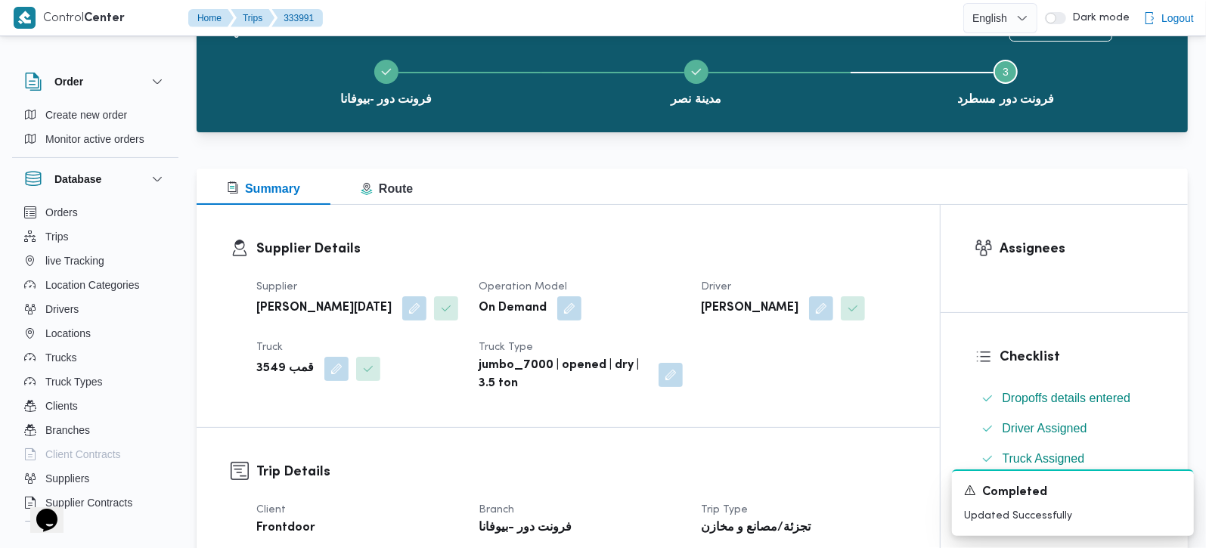
scroll to position [0, 0]
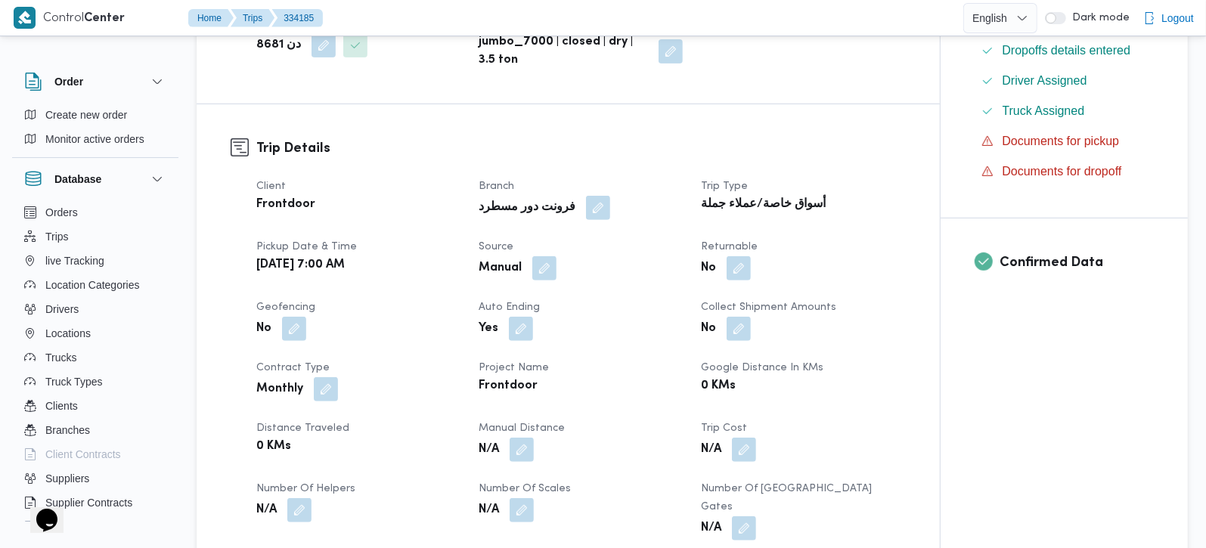
scroll to position [444, 0]
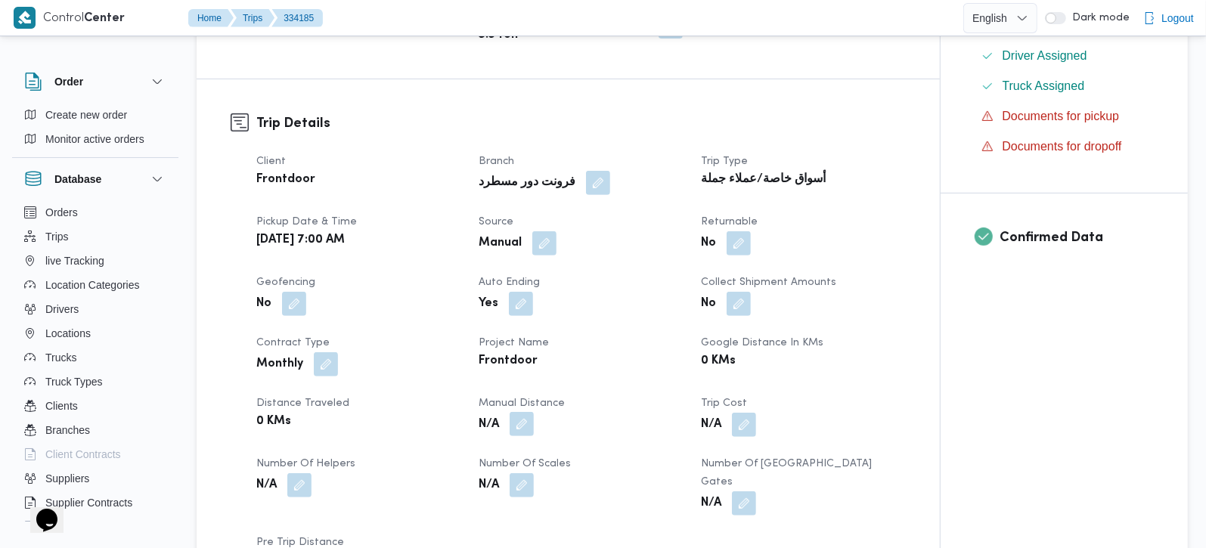
click at [515, 412] on button "button" at bounding box center [521, 424] width 24 height 24
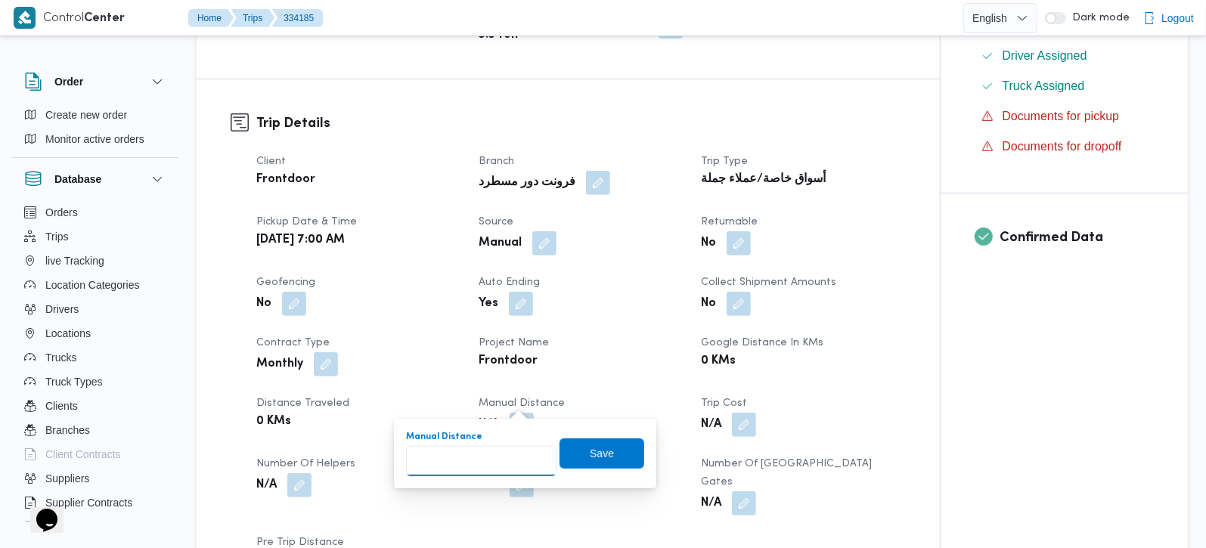
click at [483, 454] on input "Manual Distance" at bounding box center [481, 461] width 150 height 30
type input "105"
drag, startPoint x: 601, startPoint y: 474, endPoint x: 590, endPoint y: 461, distance: 16.6
click at [598, 471] on div "Manual Distance 105 Save" at bounding box center [524, 453] width 241 height 48
click at [590, 460] on span "Save" at bounding box center [602, 453] width 24 height 18
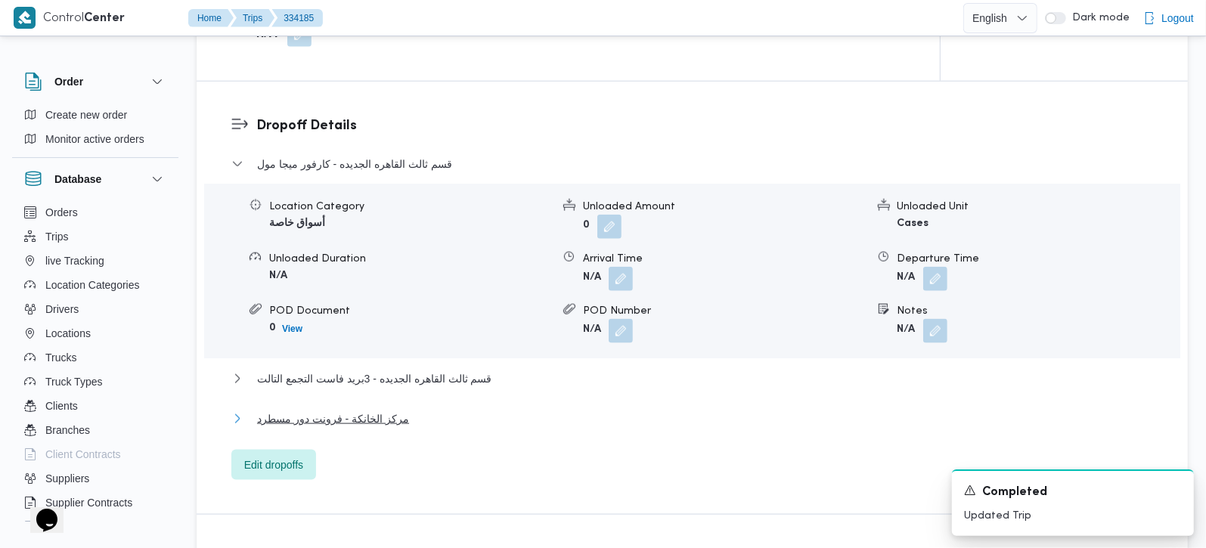
click at [369, 410] on span "مركز الخانكة - فرونت دور مسطرد" at bounding box center [333, 419] width 152 height 18
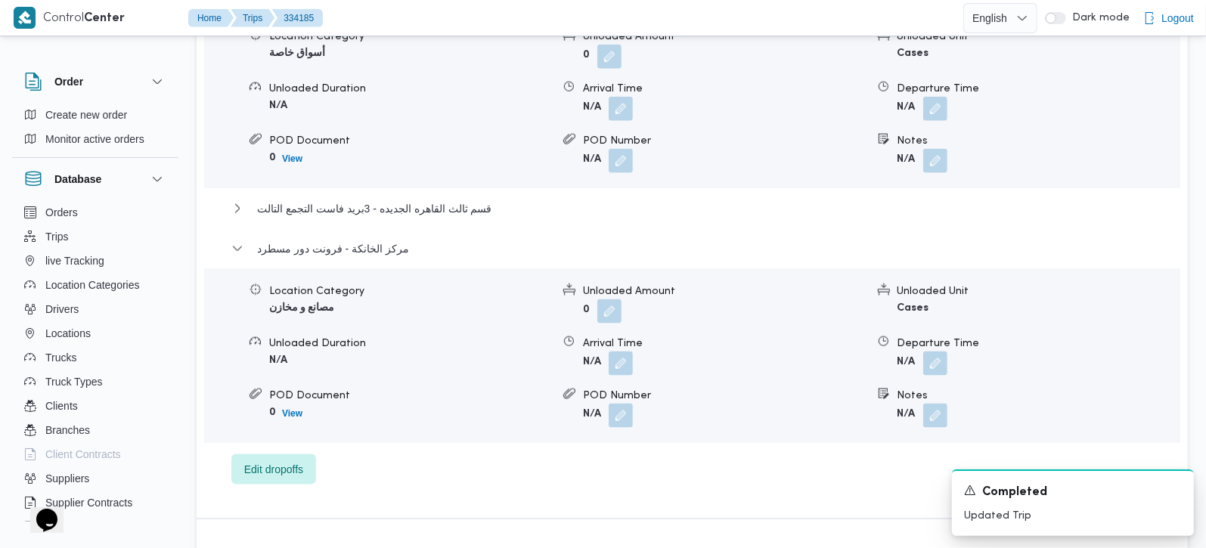
scroll to position [1422, 0]
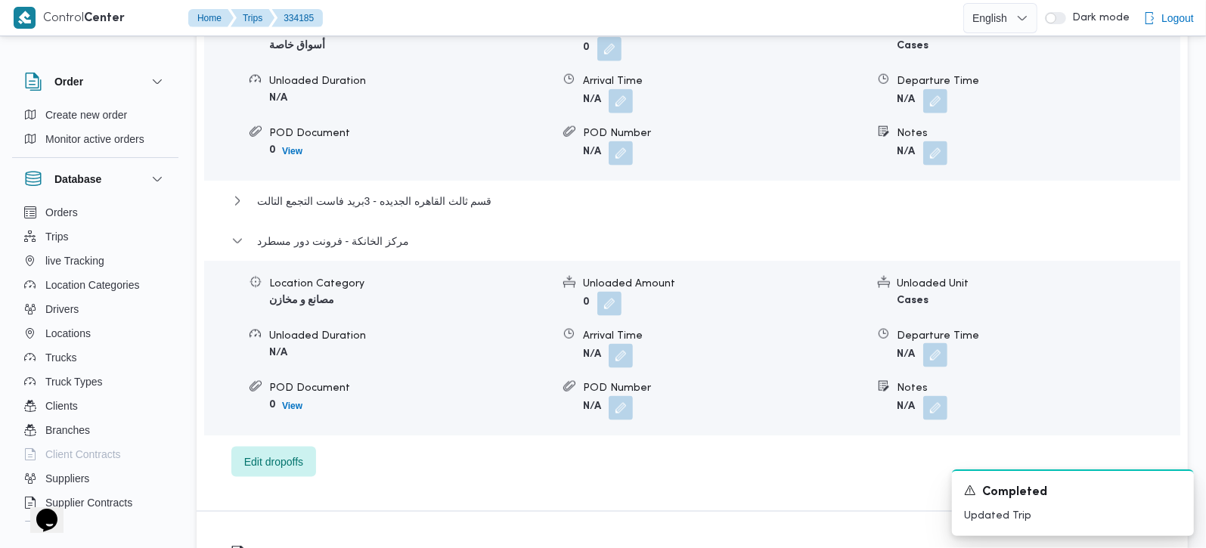
click at [930, 343] on button "button" at bounding box center [935, 355] width 24 height 24
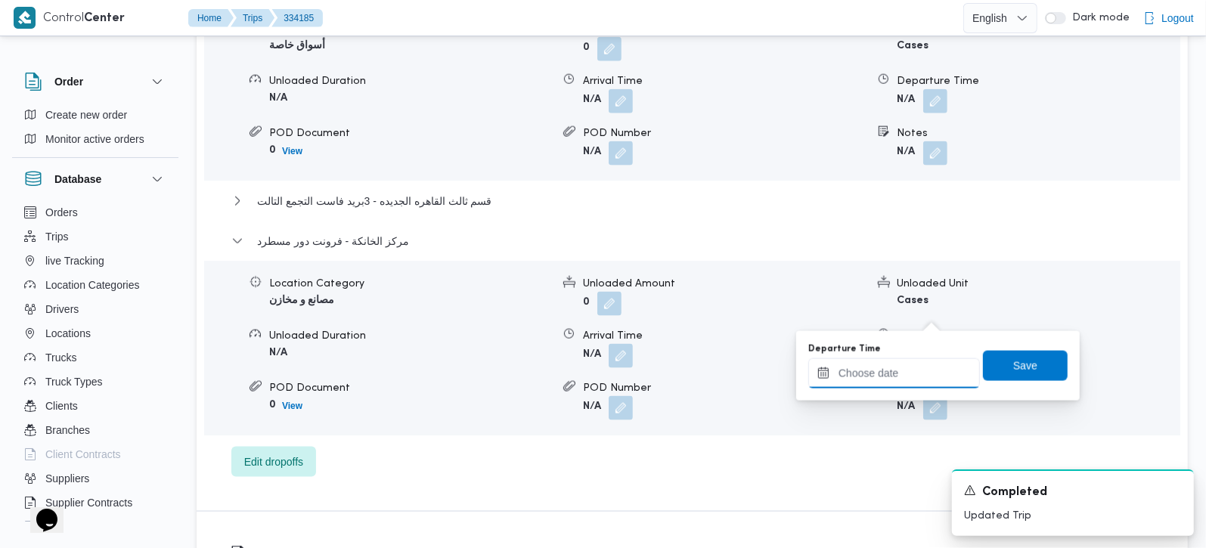
click at [901, 376] on input "Departure Time" at bounding box center [894, 373] width 172 height 30
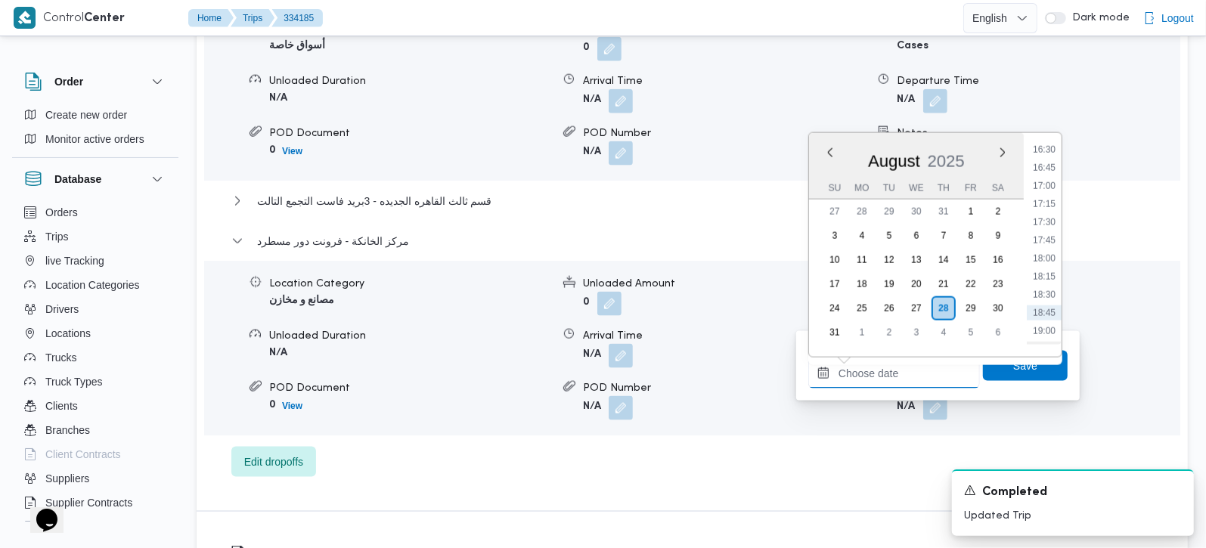
scroll to position [1169, 0]
drag, startPoint x: 1050, startPoint y: 185, endPoint x: 1044, endPoint y: 276, distance: 90.9
click at [1050, 185] on li "16:30" at bounding box center [1043, 180] width 35 height 15
type input "28/08/2025 16:30"
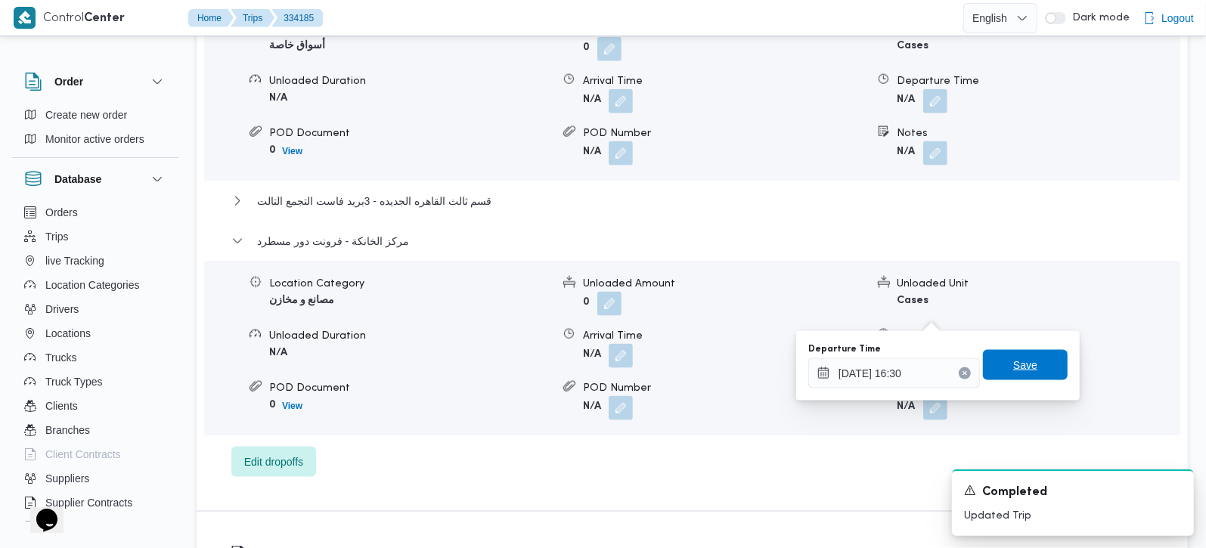
click at [1030, 365] on span "Save" at bounding box center [1025, 365] width 85 height 30
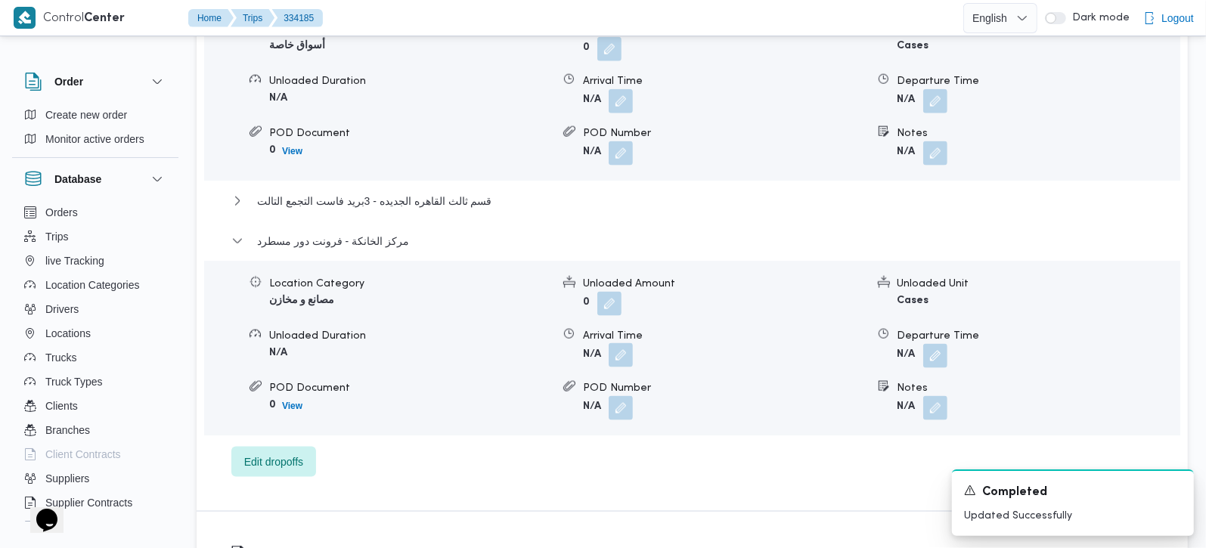
click at [611, 343] on button "button" at bounding box center [620, 355] width 24 height 24
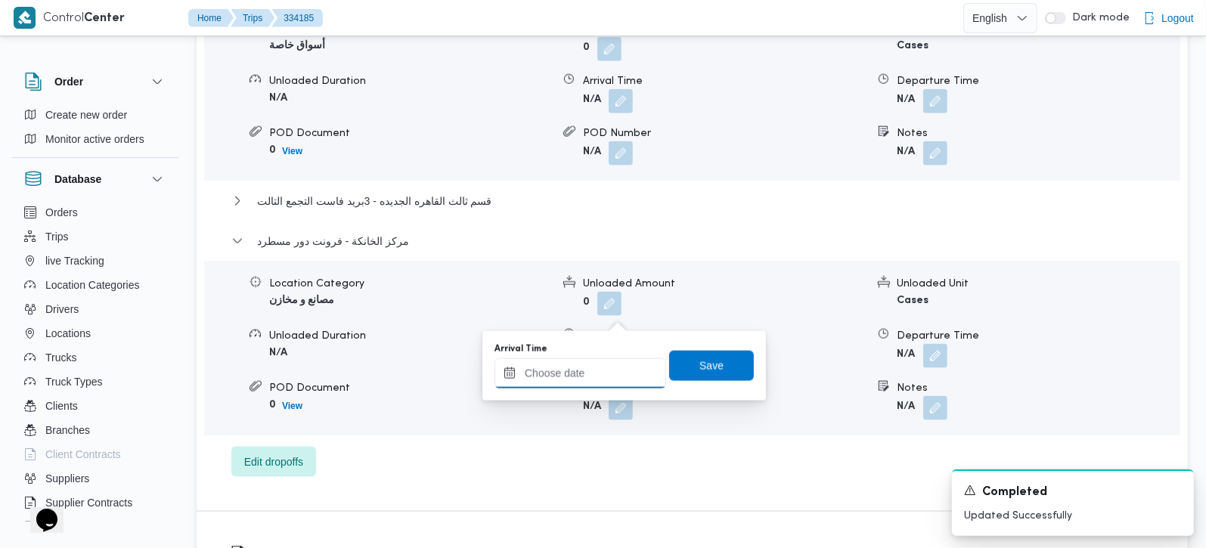
click at [591, 385] on input "Arrival Time" at bounding box center [580, 373] width 172 height 30
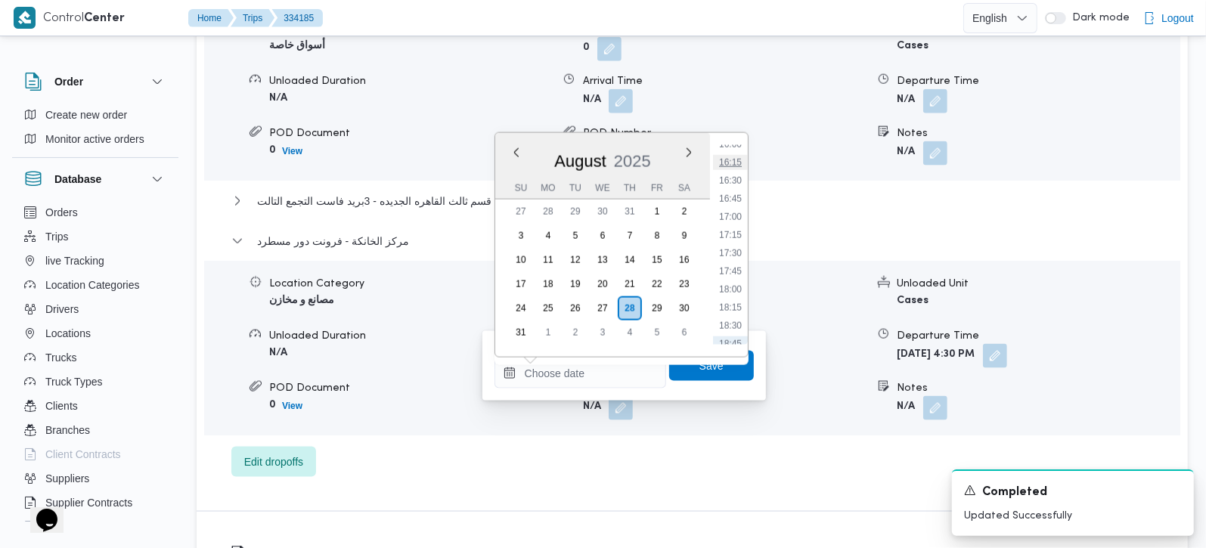
click at [729, 160] on li "16:15" at bounding box center [730, 162] width 35 height 15
type input "[DATE] 16:15"
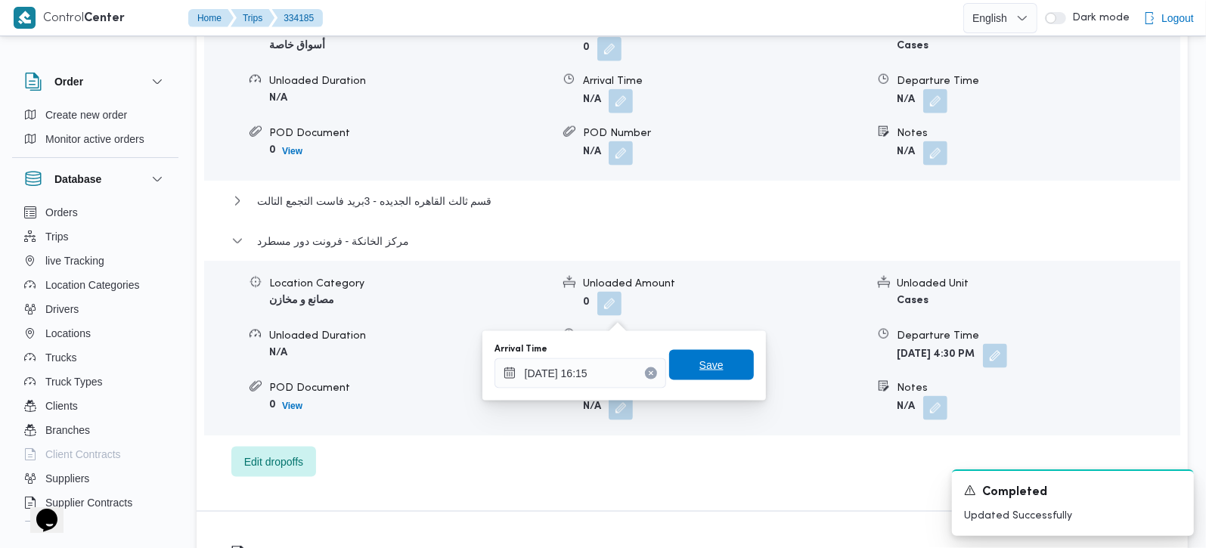
click at [704, 367] on span "Save" at bounding box center [711, 365] width 24 height 18
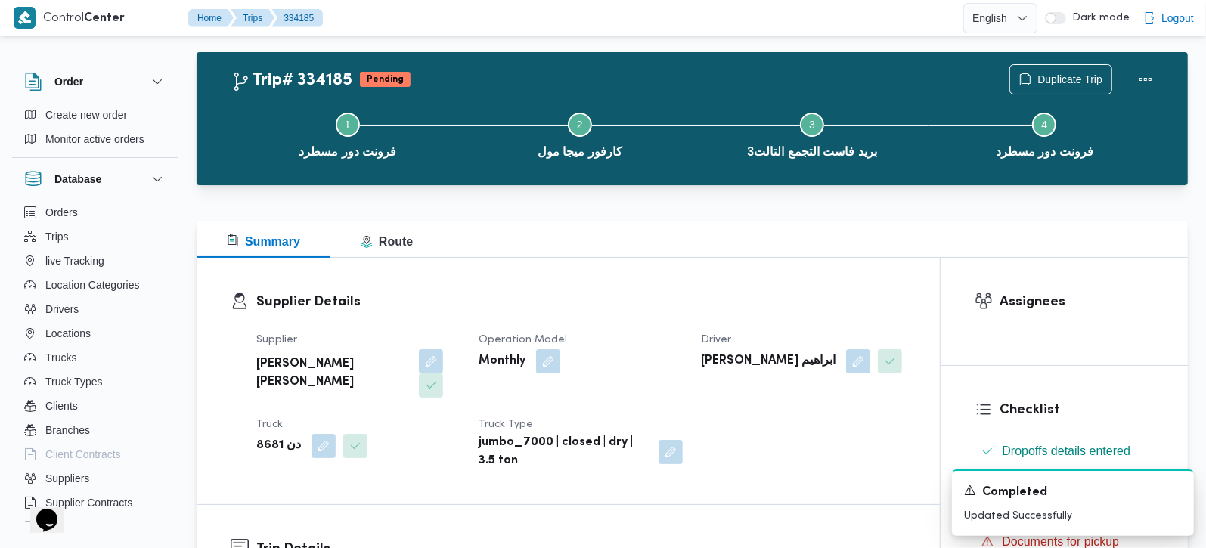
scroll to position [0, 0]
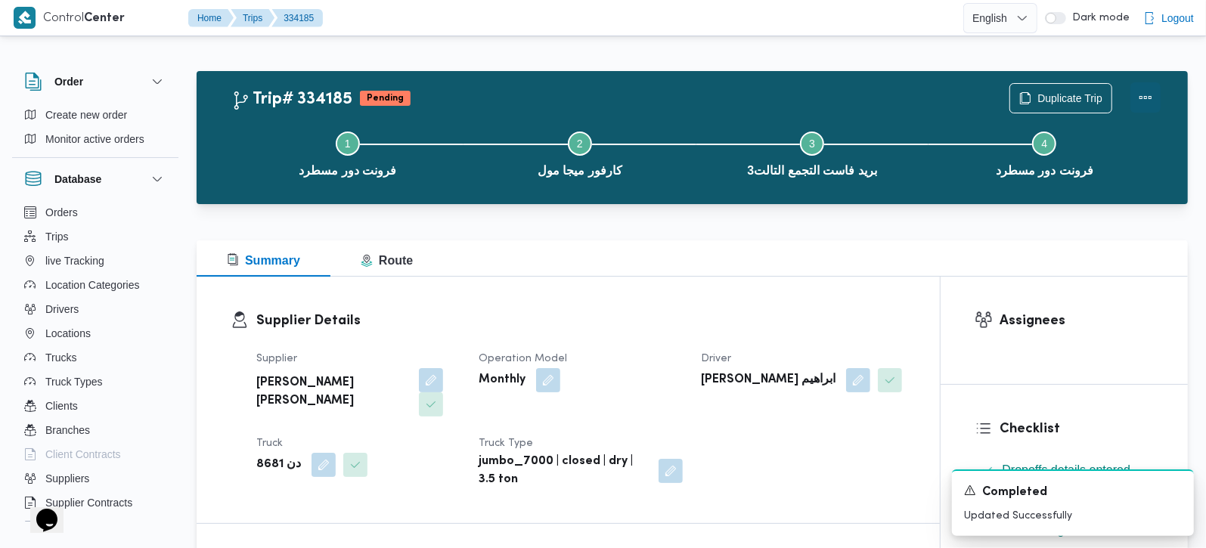
click at [1144, 99] on button "Actions" at bounding box center [1145, 97] width 30 height 30
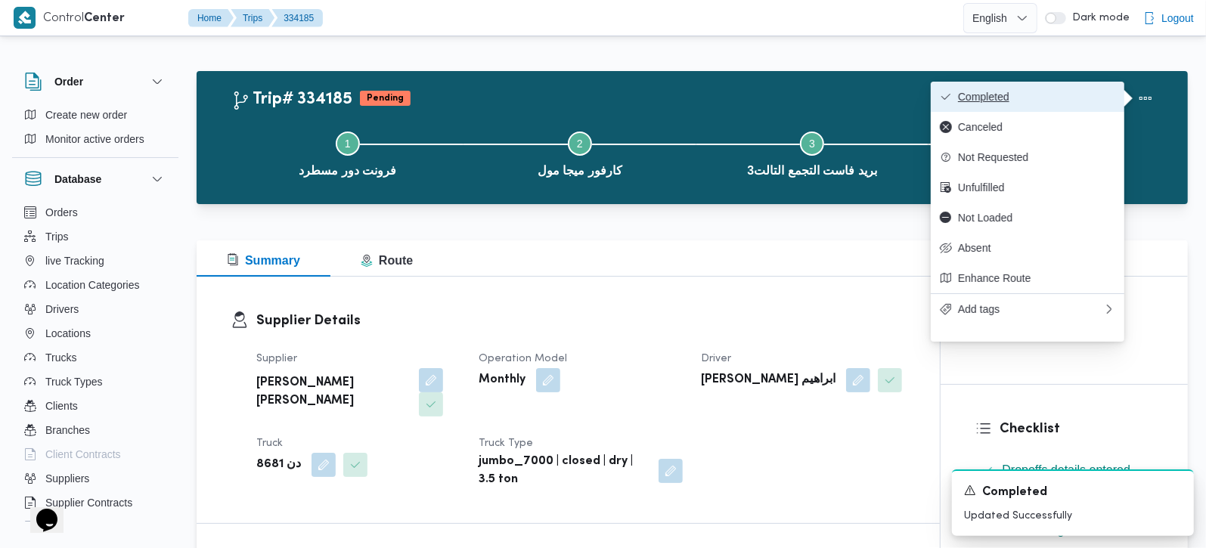
click at [1094, 100] on span "Completed" at bounding box center [1036, 97] width 157 height 12
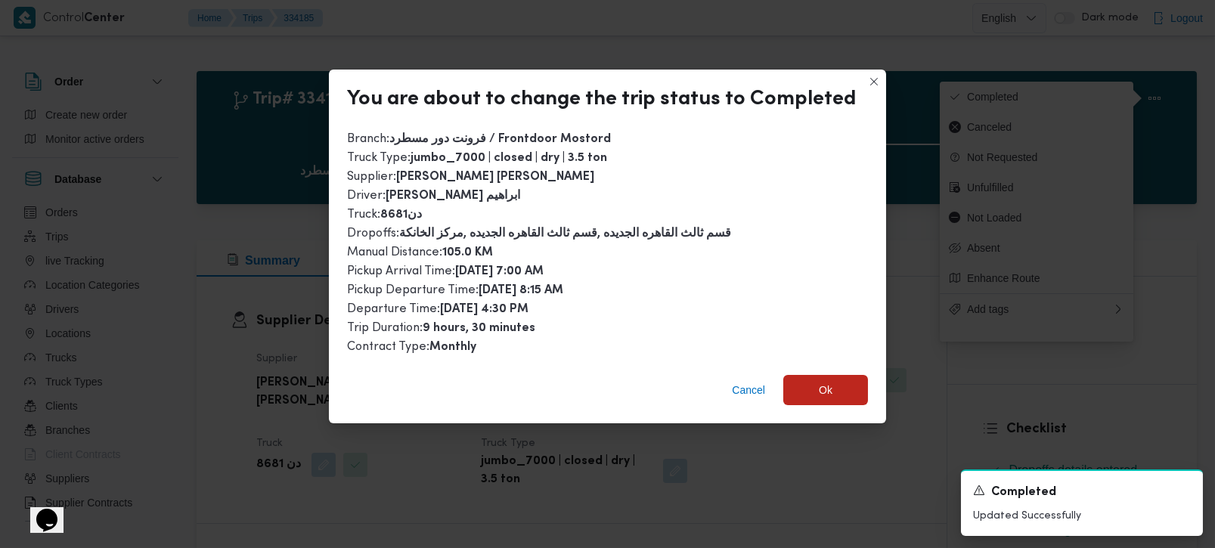
click at [802, 364] on div "Cancel Ok" at bounding box center [607, 393] width 557 height 60
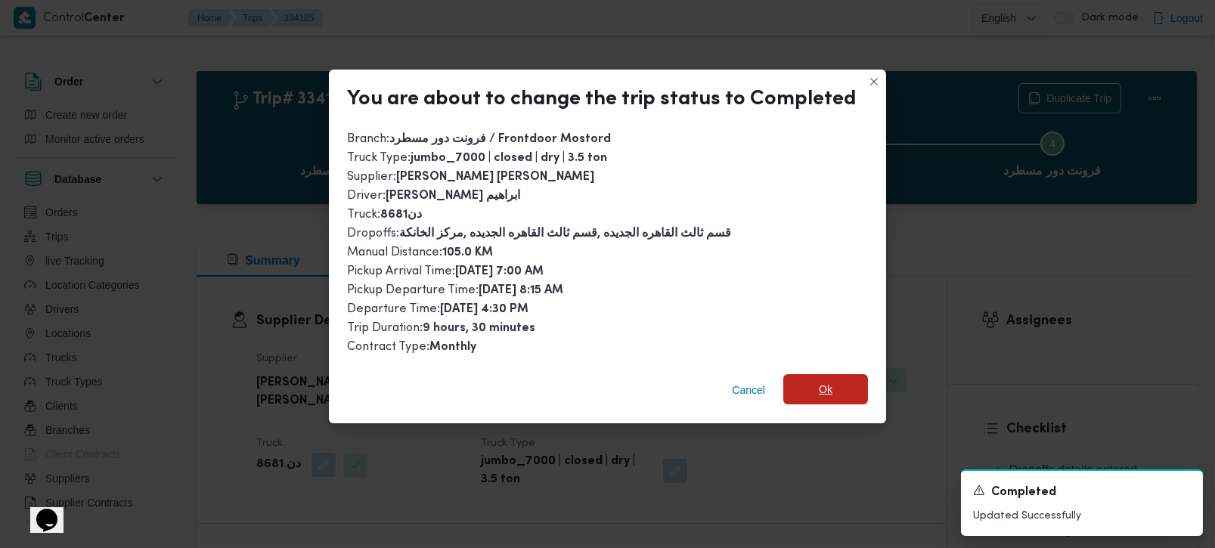
click at [807, 377] on span "Ok" at bounding box center [825, 389] width 85 height 30
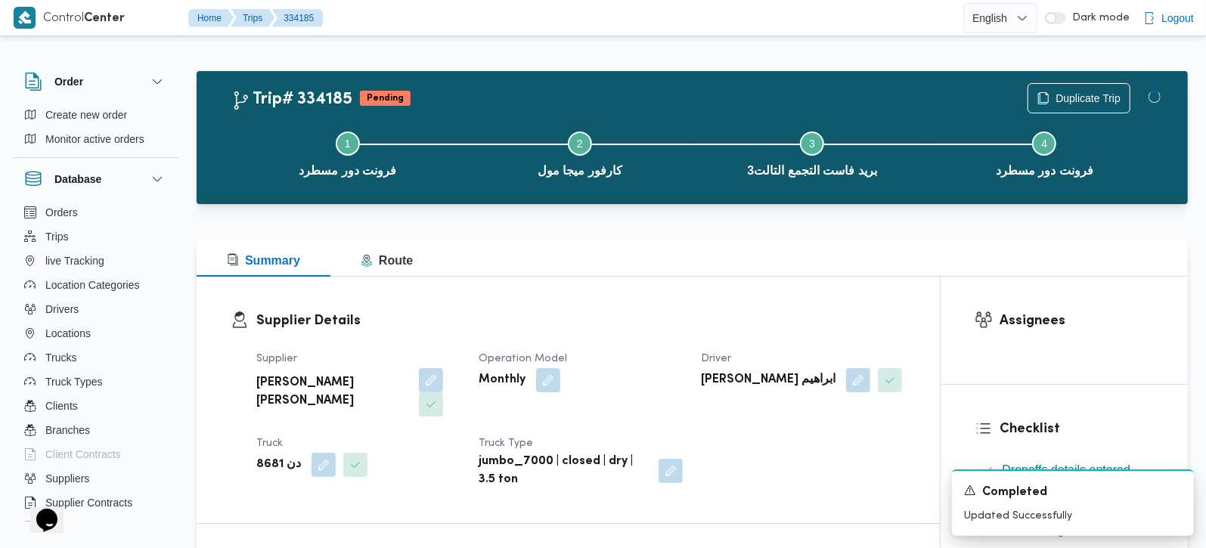
click at [714, 279] on div "Supplier Details Supplier عليوه سراج الدين عليوه محمد Operation Model Monthly D…" at bounding box center [568, 400] width 743 height 246
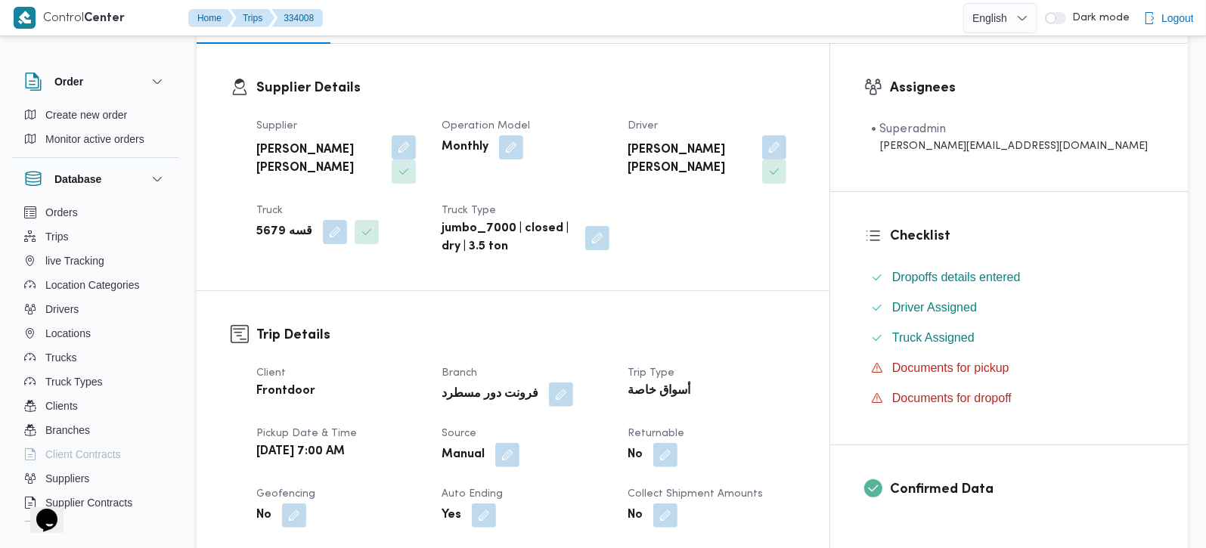
scroll to position [444, 0]
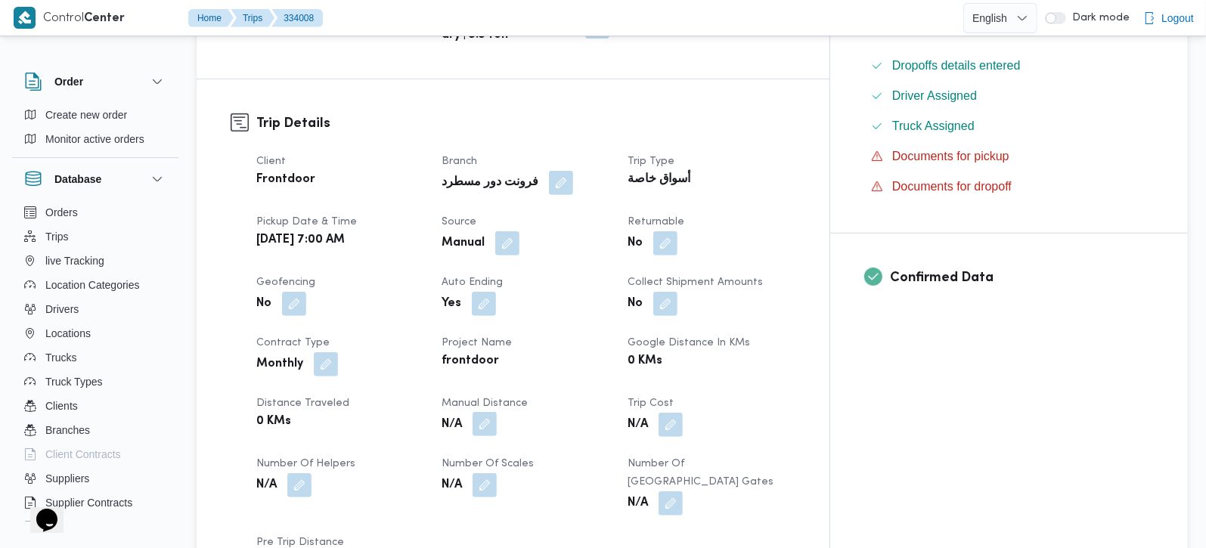
click at [497, 412] on button "button" at bounding box center [484, 424] width 24 height 24
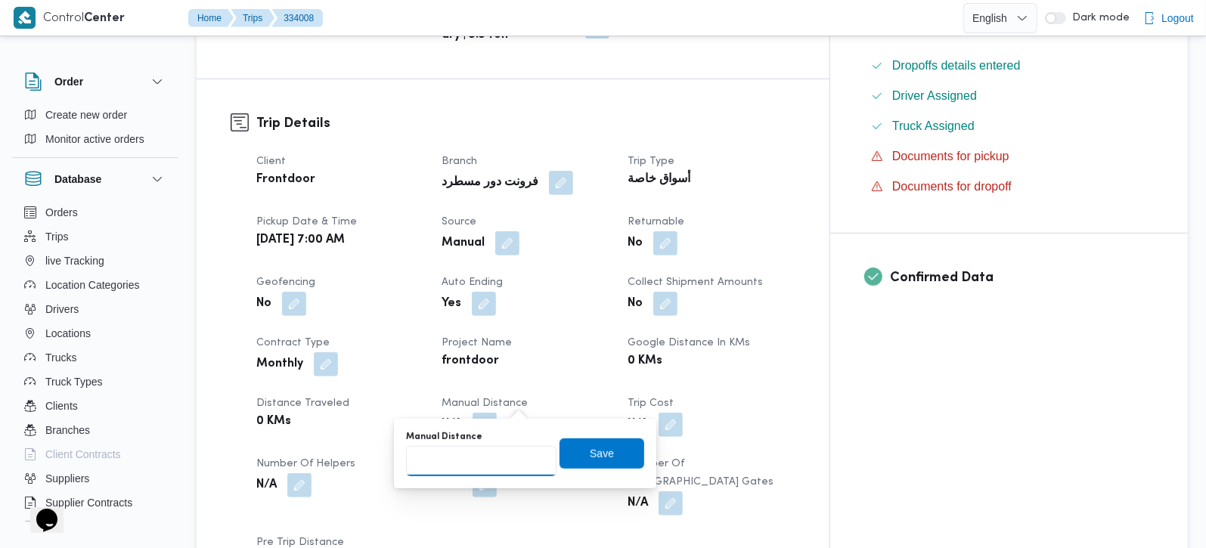
click at [478, 453] on input "Manual Distance" at bounding box center [481, 461] width 150 height 30
type input "1"
type input "100"
click at [568, 454] on span "Save" at bounding box center [601, 453] width 85 height 30
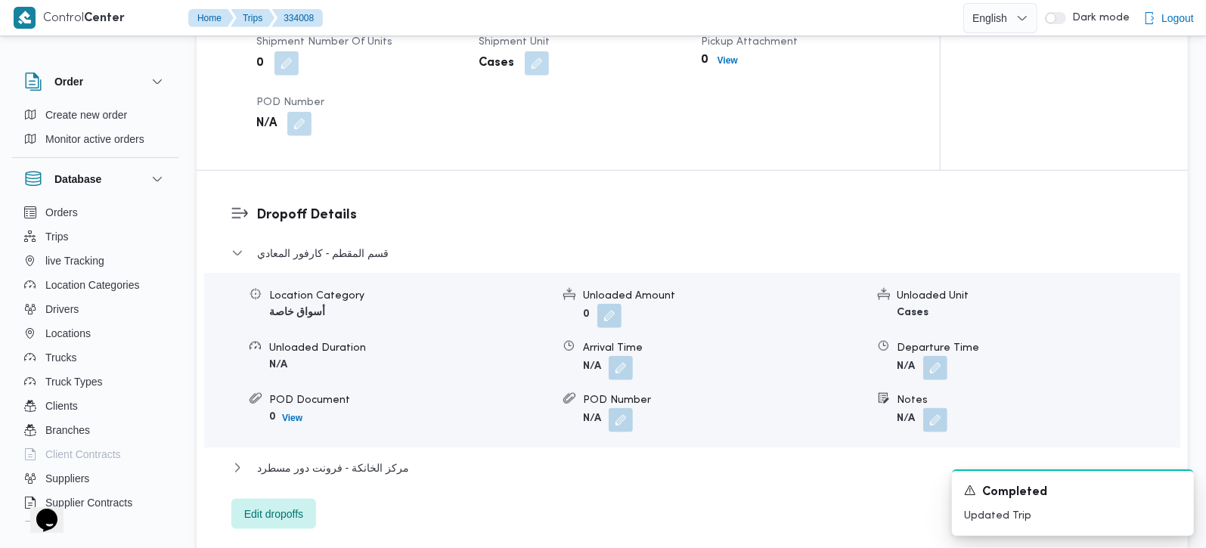
scroll to position [1066, 0]
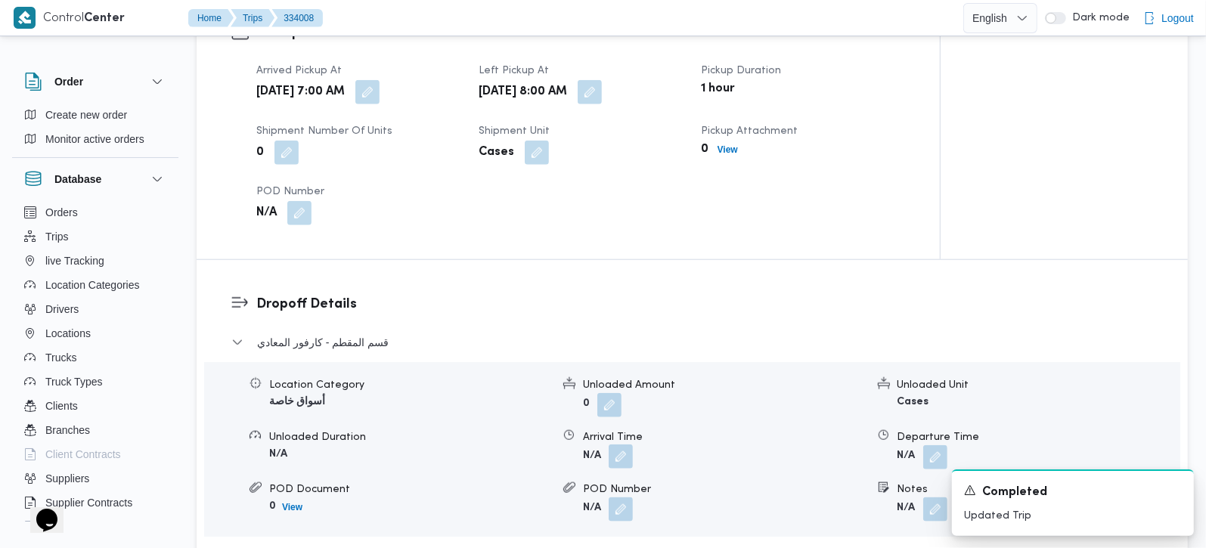
click at [623, 444] on button "button" at bounding box center [620, 456] width 24 height 24
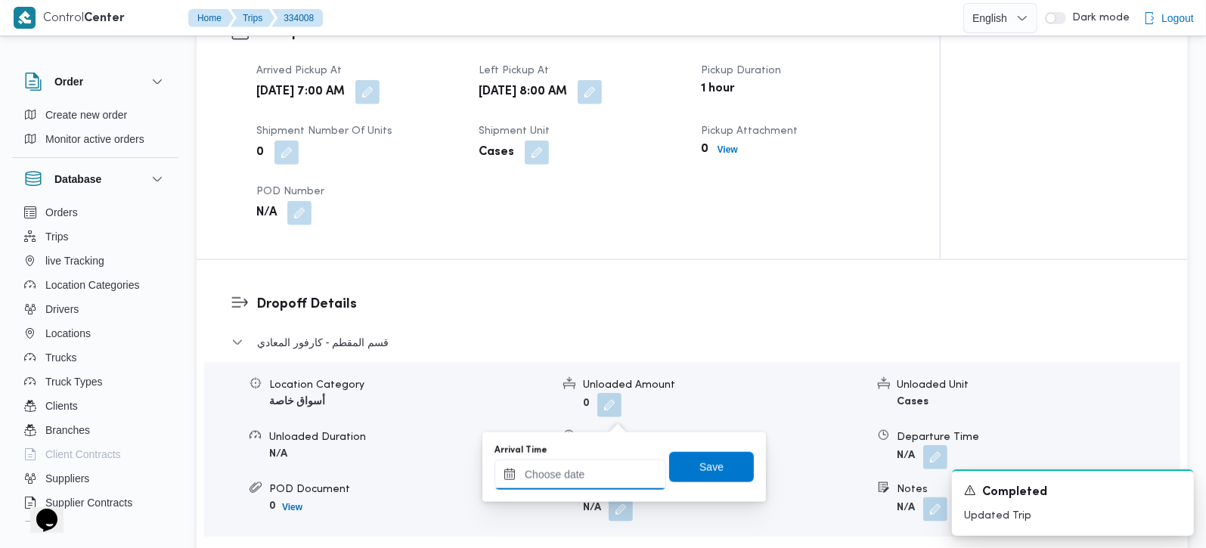
click at [610, 474] on input "Arrival Time" at bounding box center [580, 475] width 172 height 30
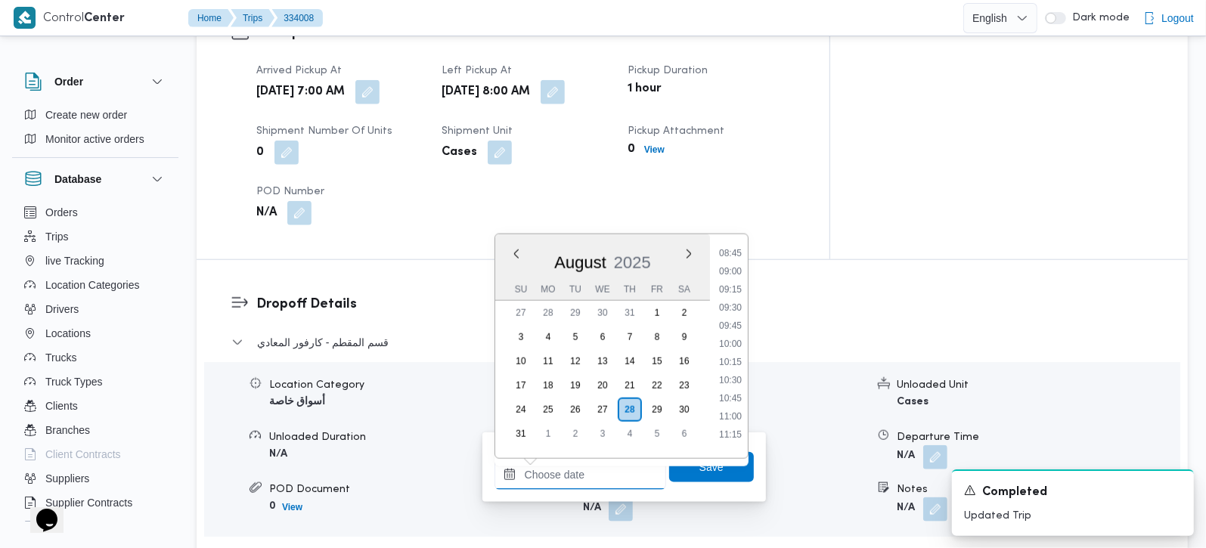
scroll to position [546, 0]
click at [736, 364] on li "09:00" at bounding box center [730, 360] width 35 height 15
type input "[DATE] 09:00"
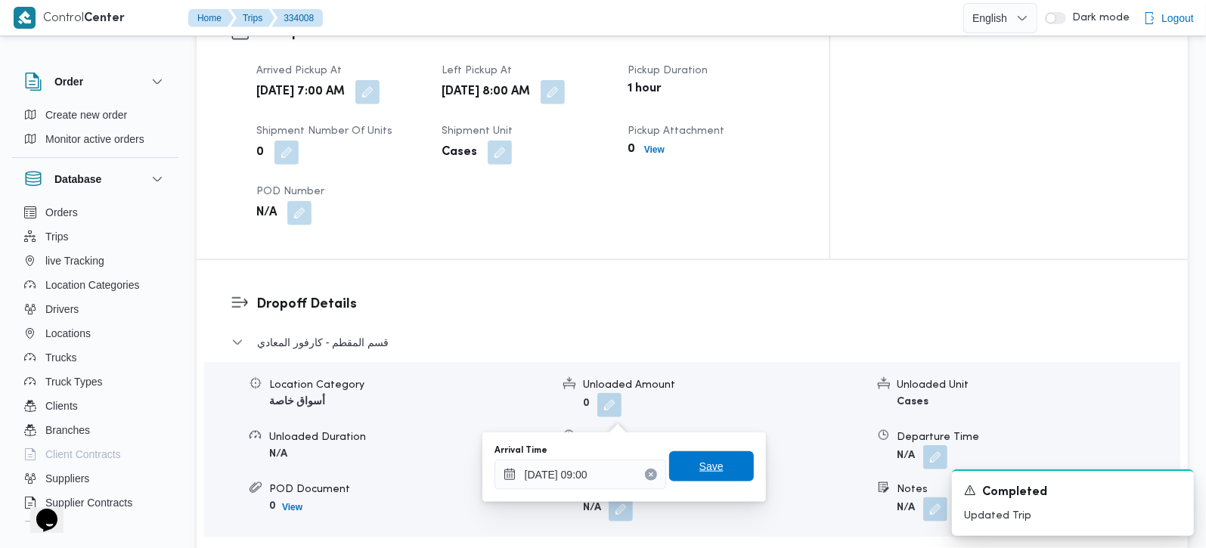
click at [720, 464] on span "Save" at bounding box center [711, 466] width 85 height 30
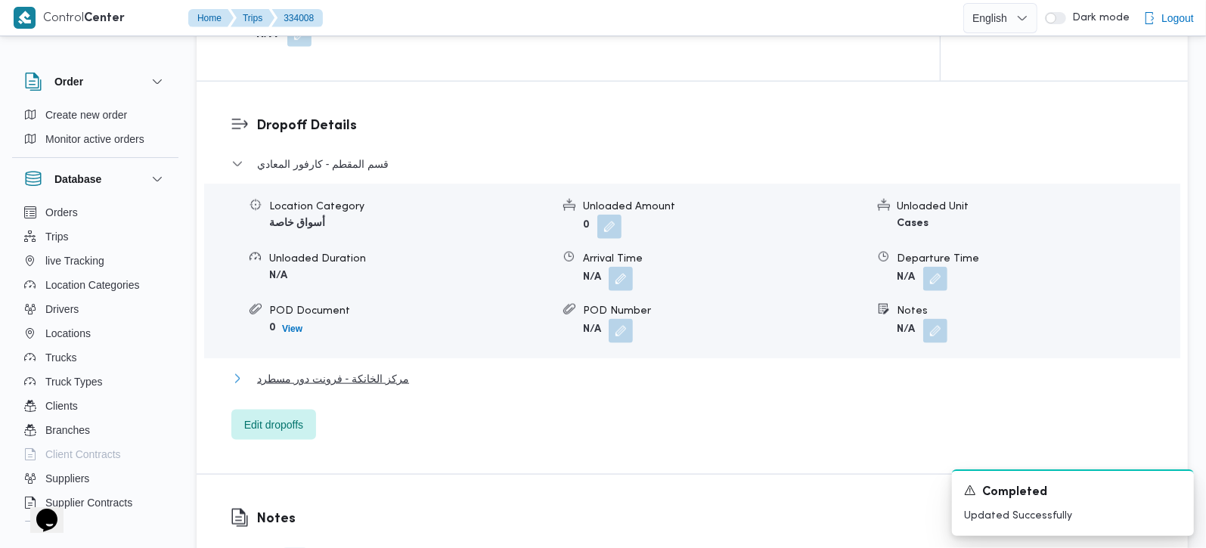
click at [395, 370] on span "مركز الخانكة - فرونت دور مسطرد" at bounding box center [333, 379] width 152 height 18
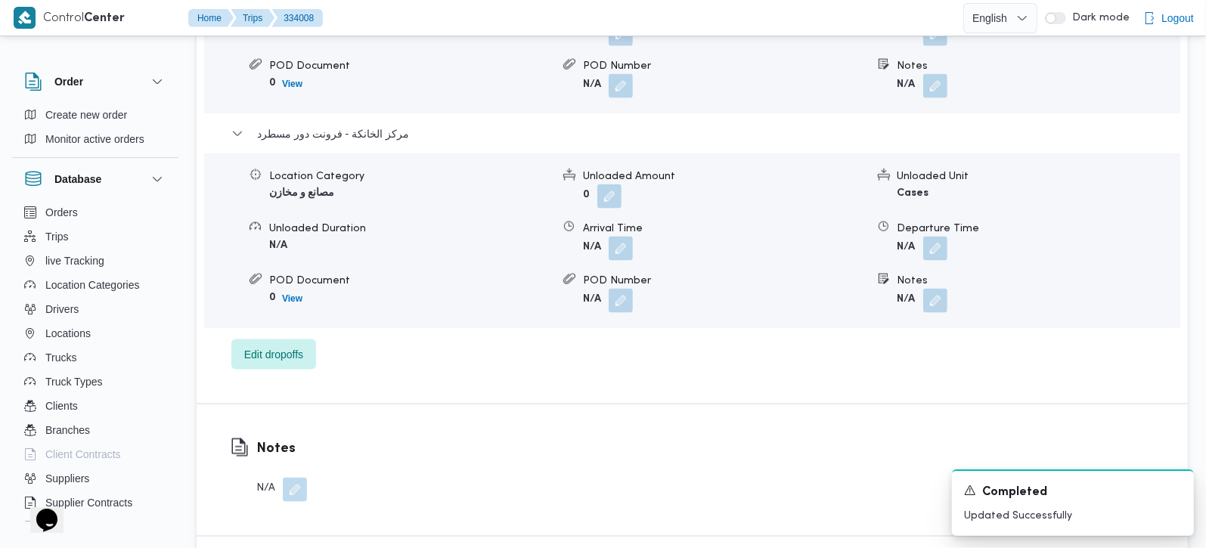
scroll to position [1512, 0]
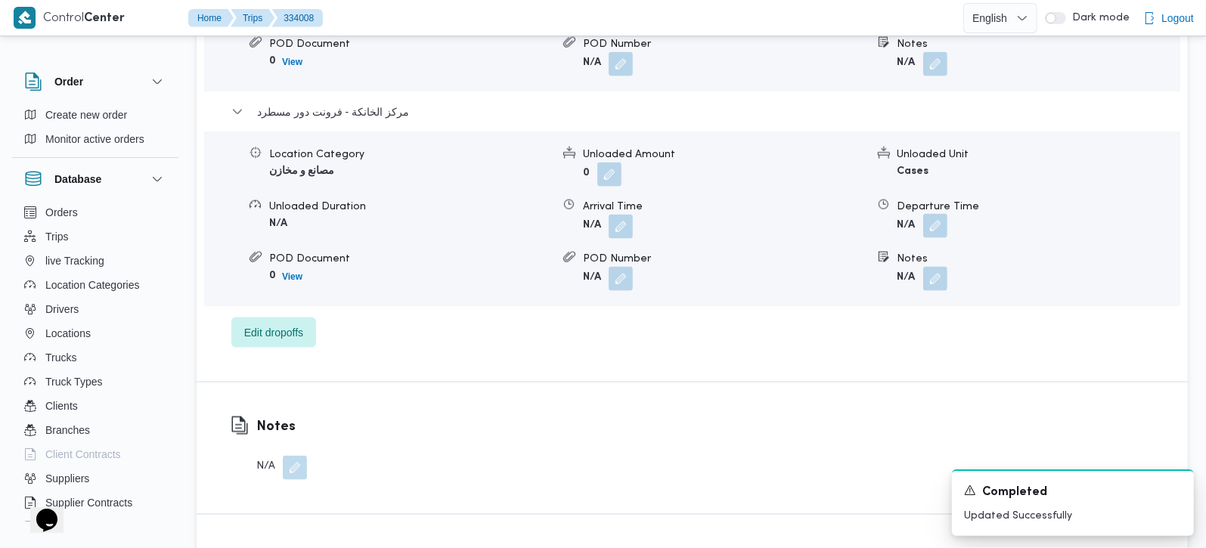
click at [930, 214] on button "button" at bounding box center [935, 226] width 24 height 24
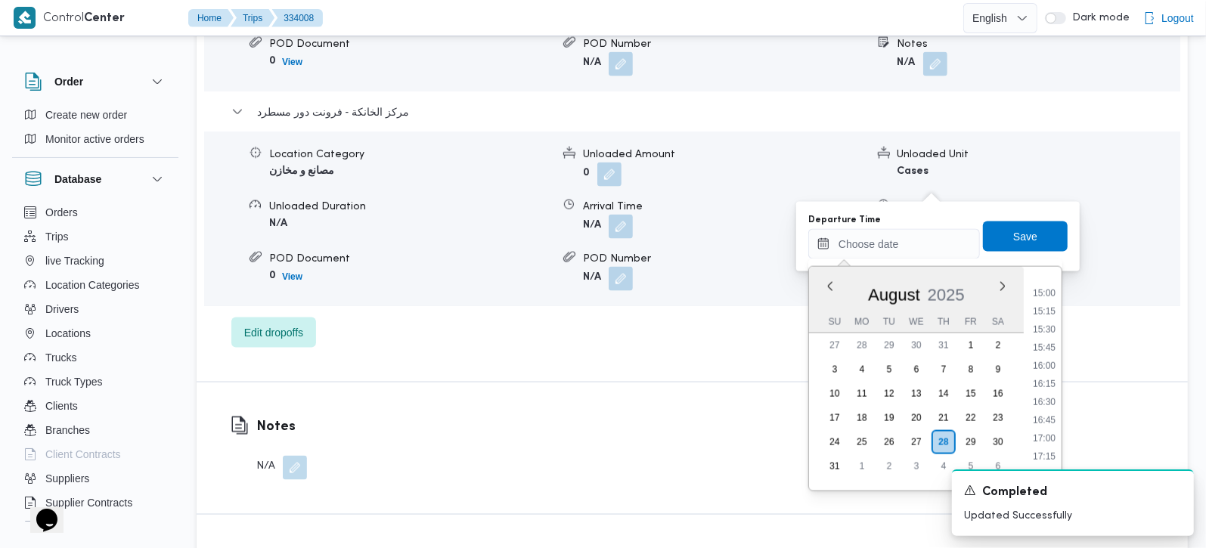
scroll to position [1080, 0]
click at [1049, 365] on li "16:00" at bounding box center [1043, 367] width 35 height 15
type input "[DATE] 16:00"
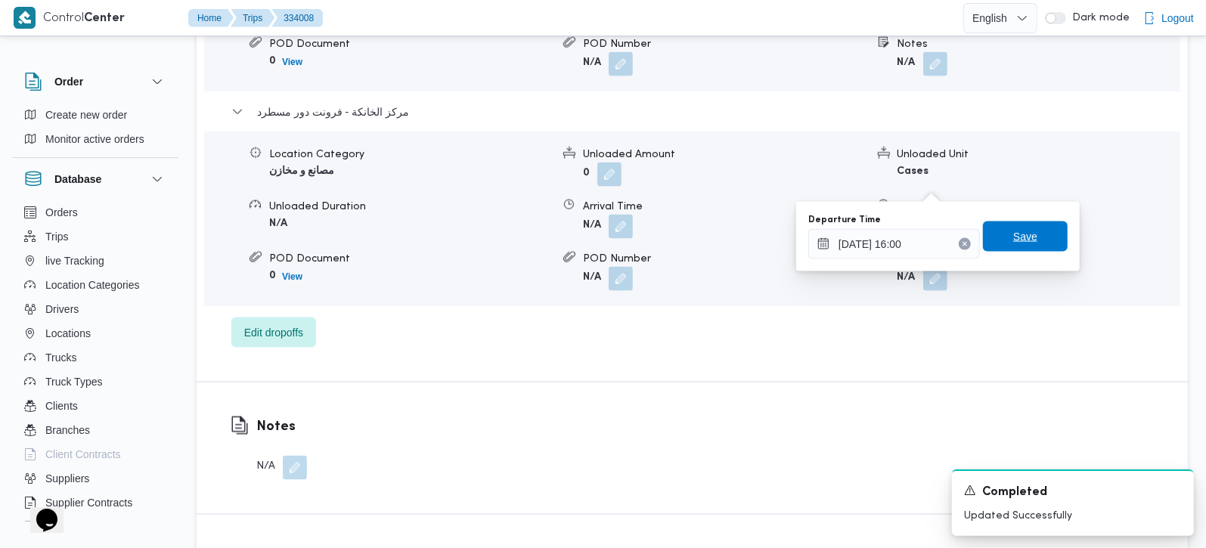
drag, startPoint x: 1018, startPoint y: 247, endPoint x: 904, endPoint y: 223, distance: 116.7
click at [1018, 246] on span "Save" at bounding box center [1025, 236] width 85 height 30
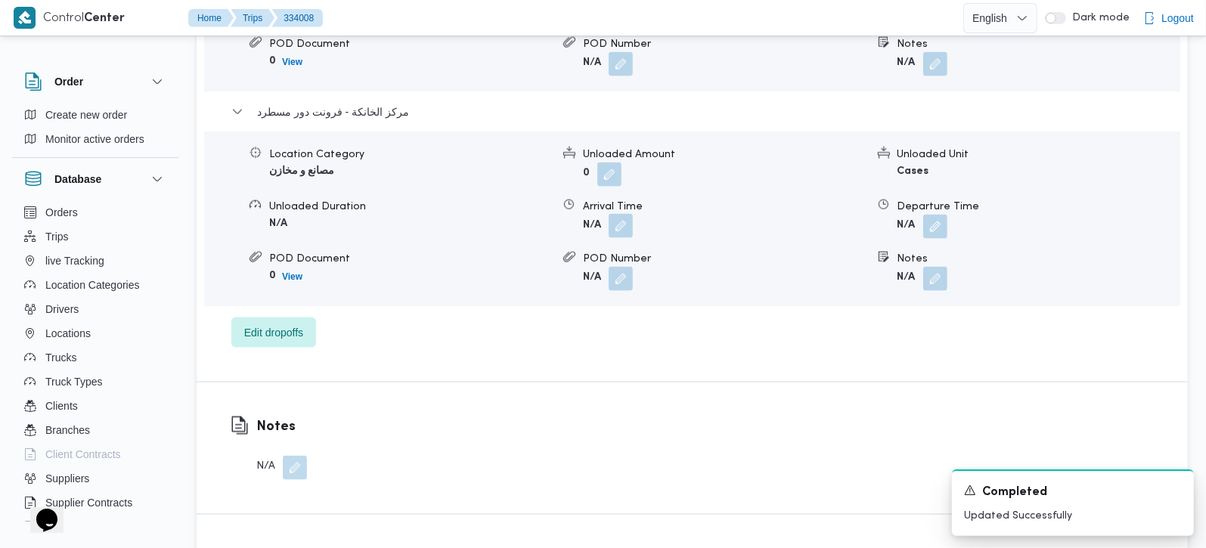
click at [623, 214] on button "button" at bounding box center [620, 226] width 24 height 24
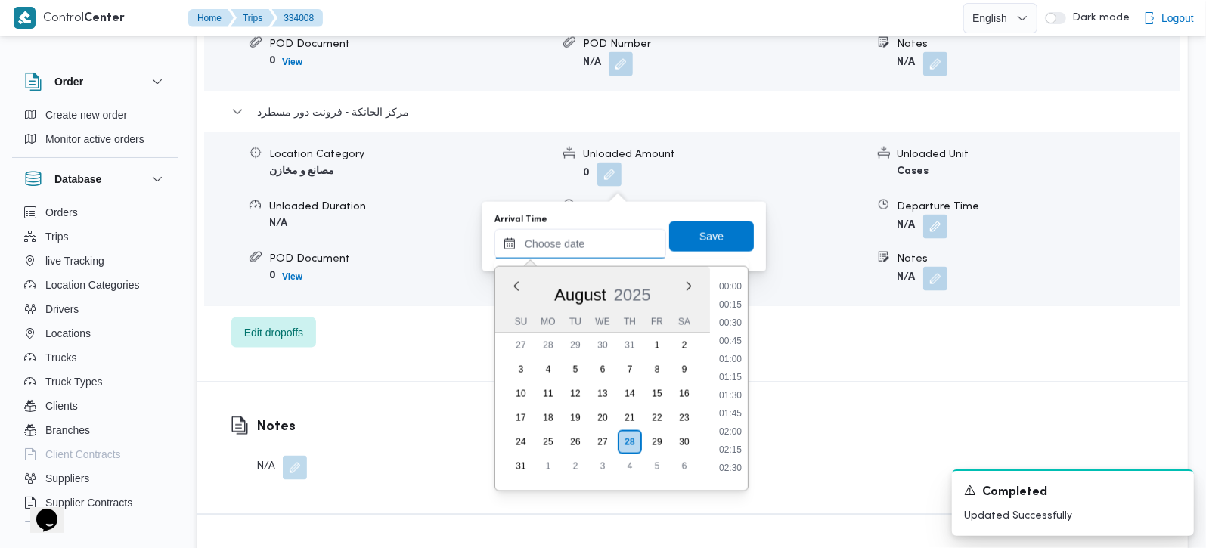
click at [597, 243] on input "Arrival Time" at bounding box center [580, 244] width 172 height 30
click at [739, 347] on li "15:45" at bounding box center [730, 349] width 35 height 15
type input "[DATE] 15:45"
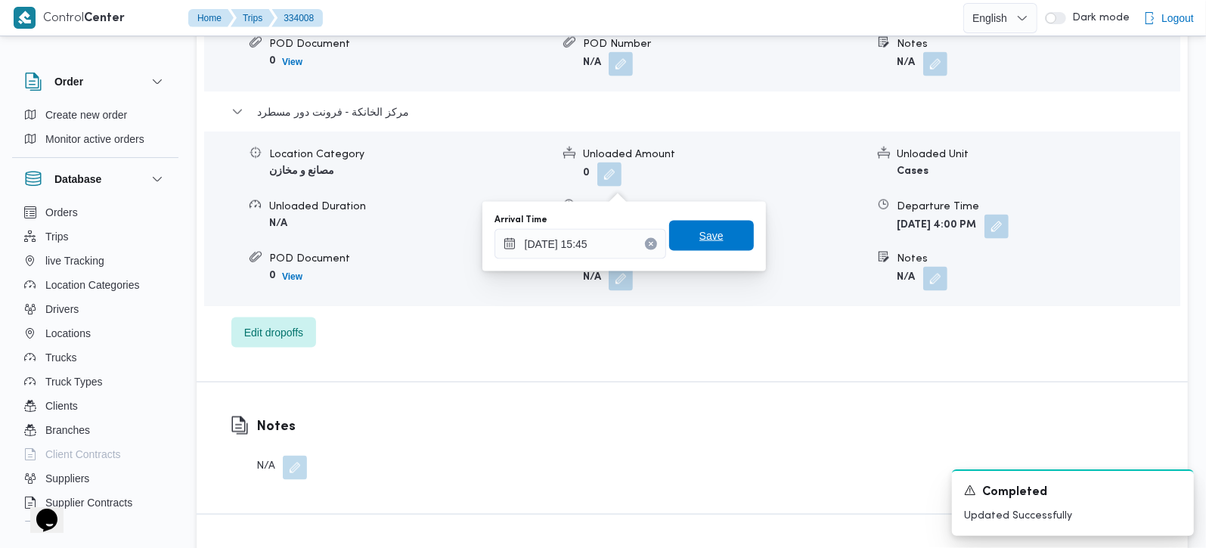
click at [699, 234] on span "Save" at bounding box center [711, 236] width 24 height 18
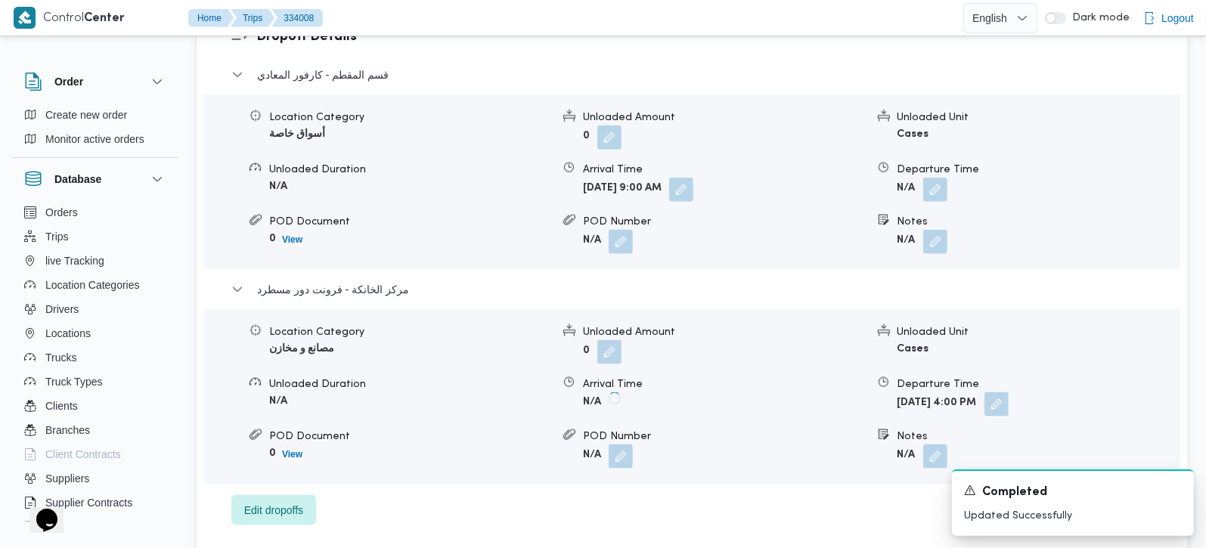
scroll to position [1333, 0]
click at [930, 178] on button "button" at bounding box center [935, 190] width 24 height 24
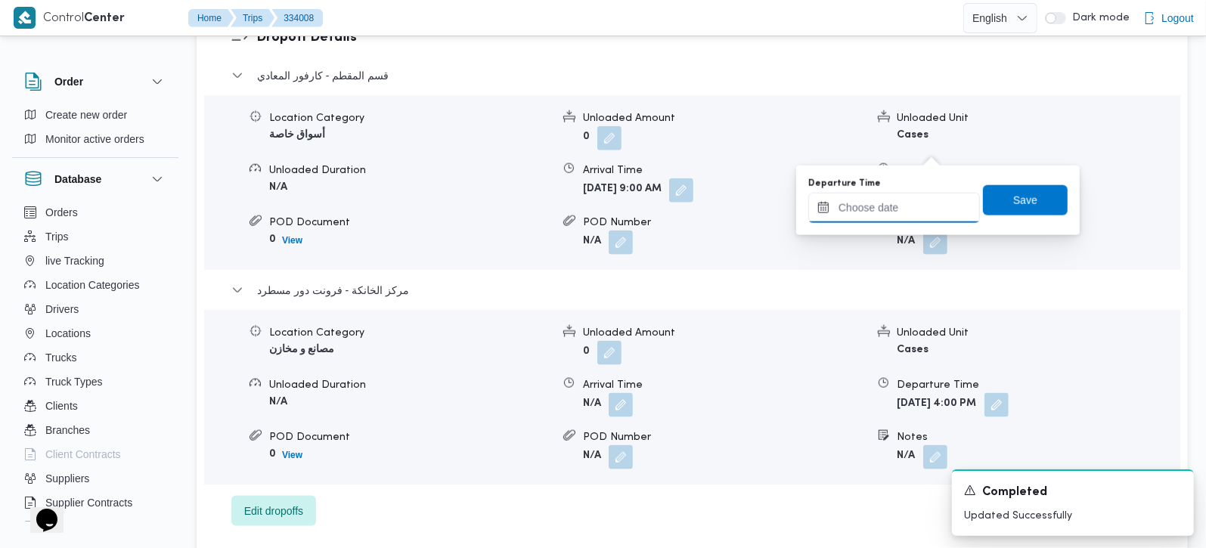
click at [903, 200] on input "Departure Time" at bounding box center [894, 208] width 172 height 30
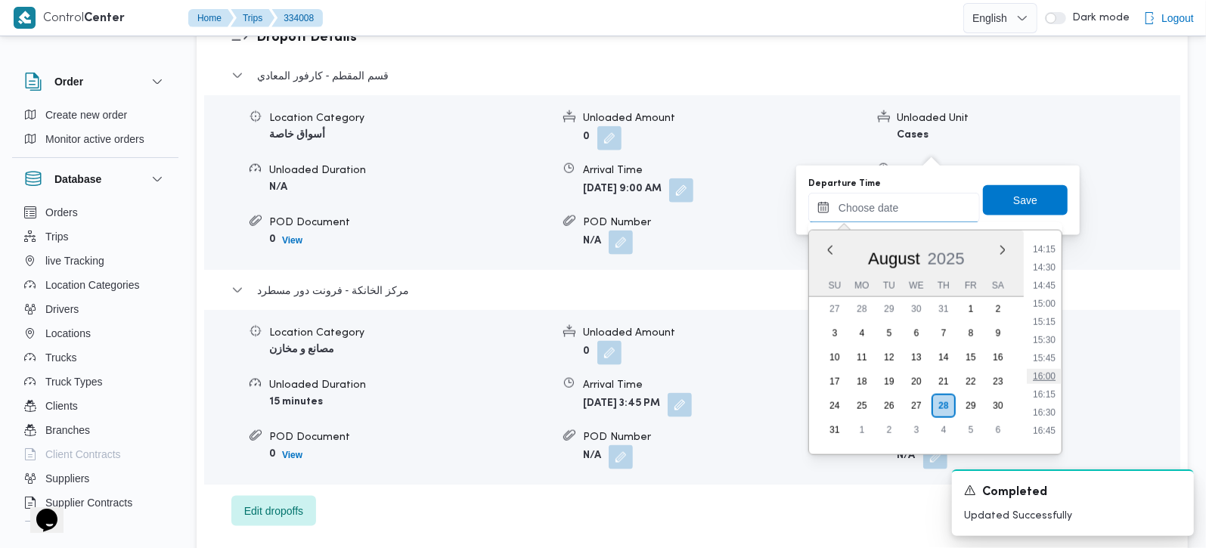
scroll to position [991, 0]
click at [1048, 325] on li "14:45" at bounding box center [1043, 329] width 35 height 15
type input "[DATE] 14:45"
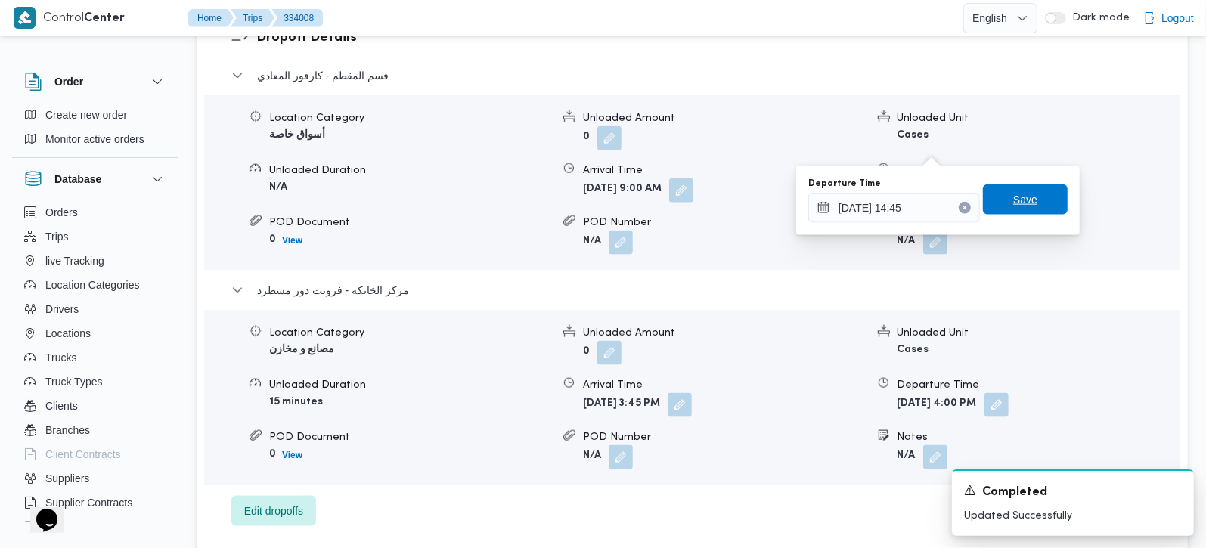
click at [1017, 192] on span "Save" at bounding box center [1025, 199] width 24 height 18
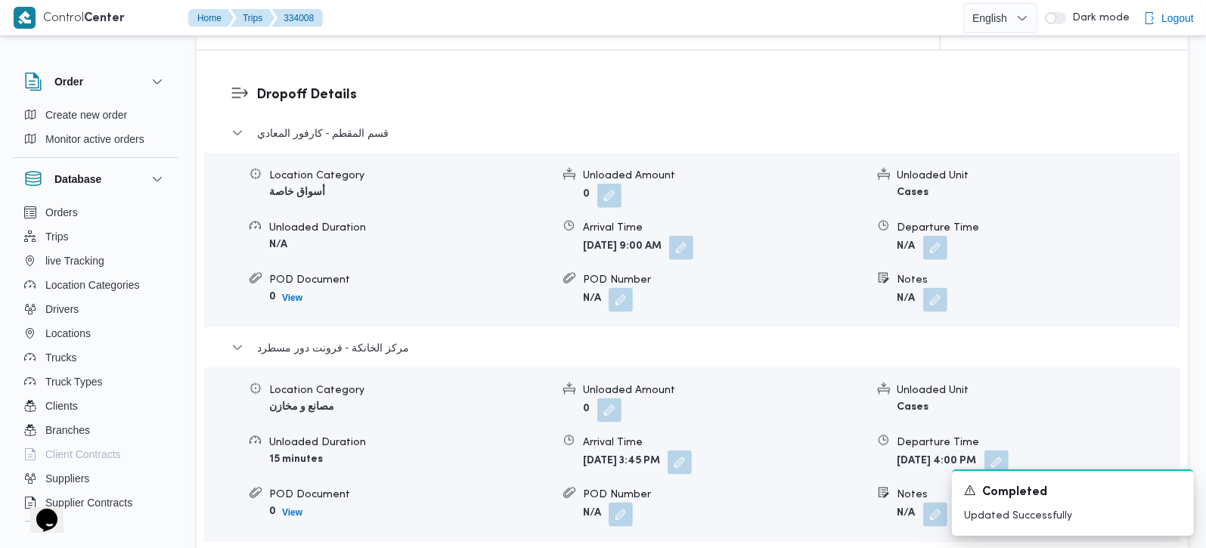
scroll to position [1245, 0]
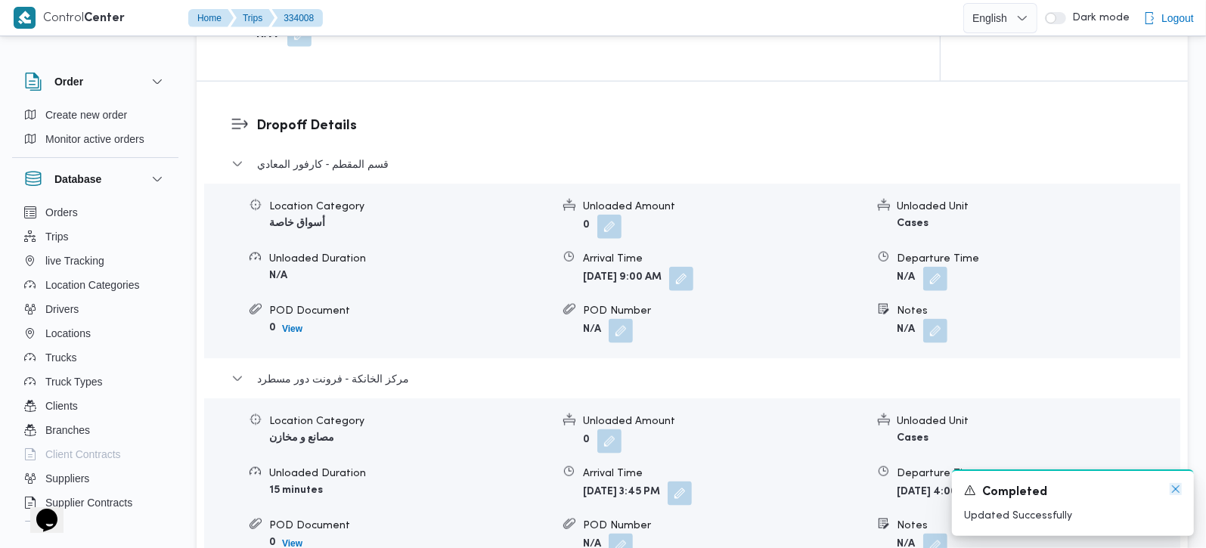
click at [1173, 490] on icon "Dismiss toast" at bounding box center [1175, 489] width 12 height 12
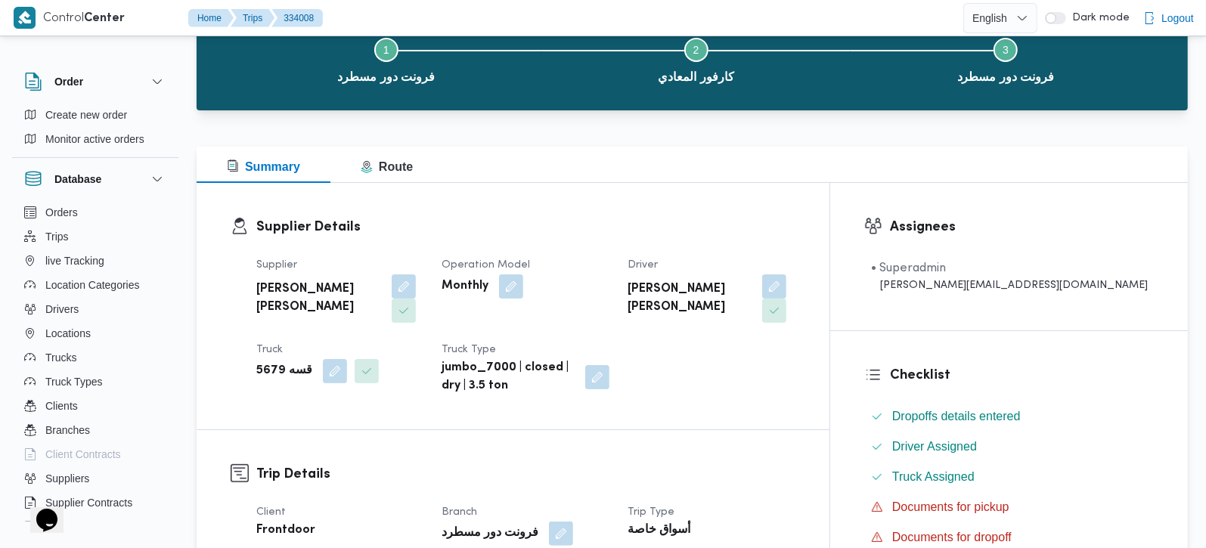
scroll to position [0, 0]
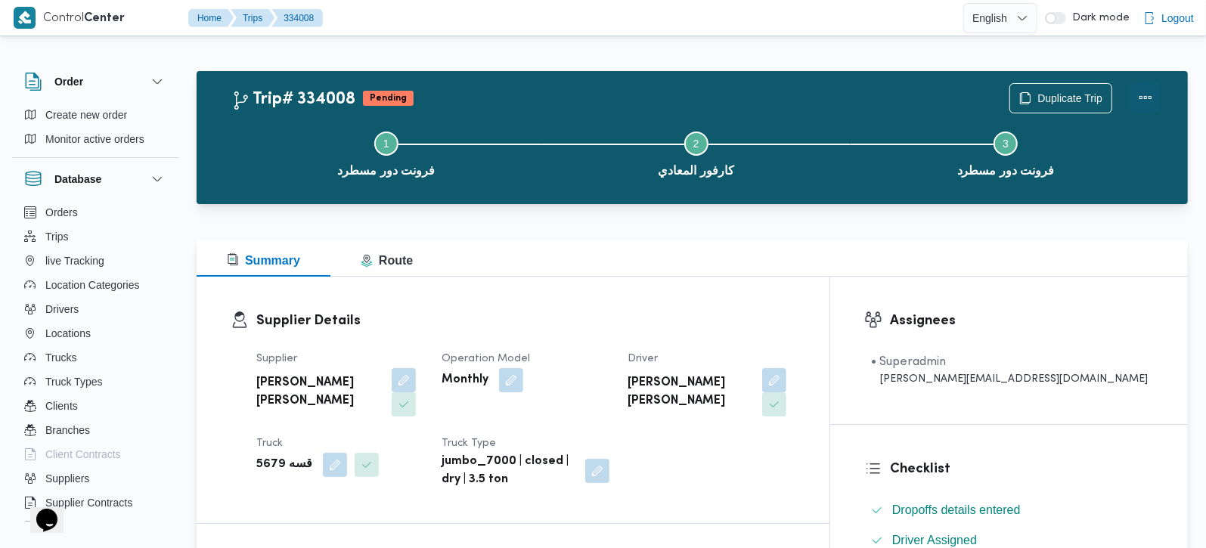
click at [1141, 102] on button "Actions" at bounding box center [1145, 97] width 30 height 30
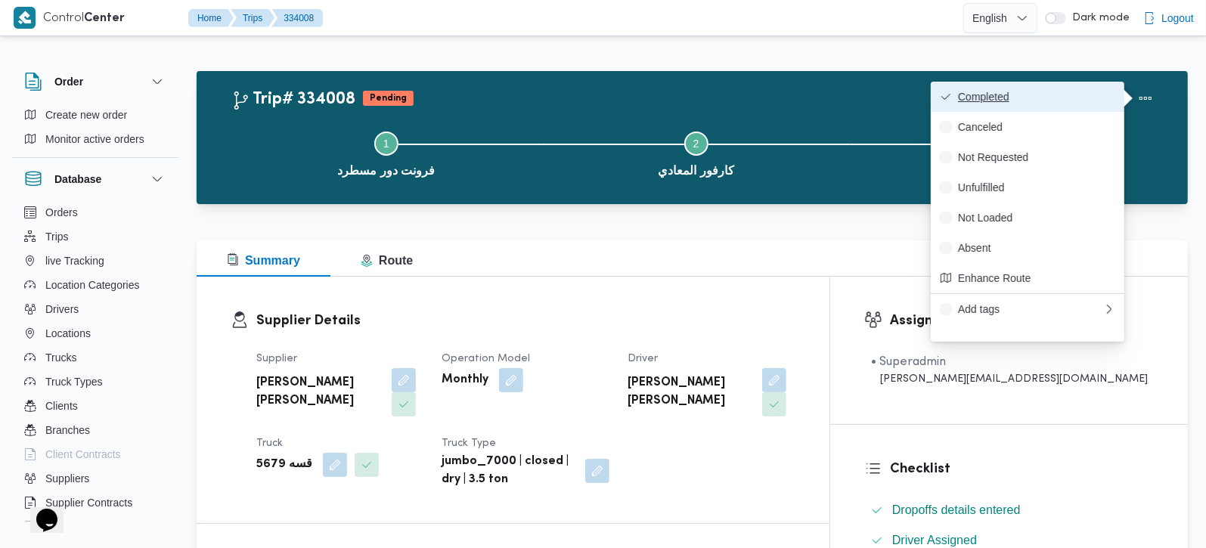
click at [1015, 88] on button "Completed" at bounding box center [1026, 97] width 193 height 30
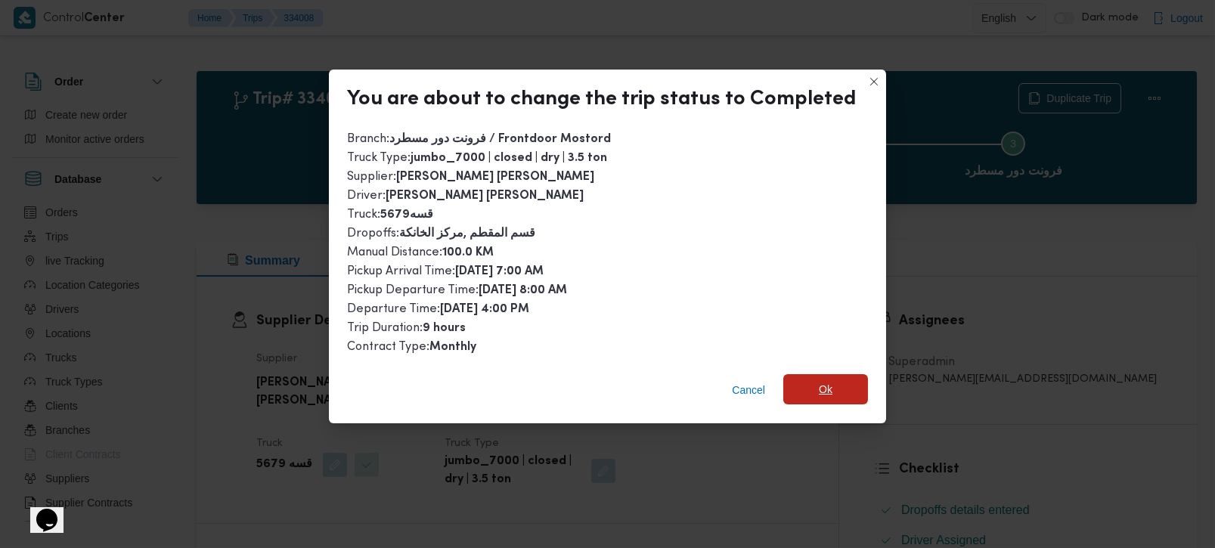
click at [820, 389] on span "Ok" at bounding box center [826, 389] width 14 height 18
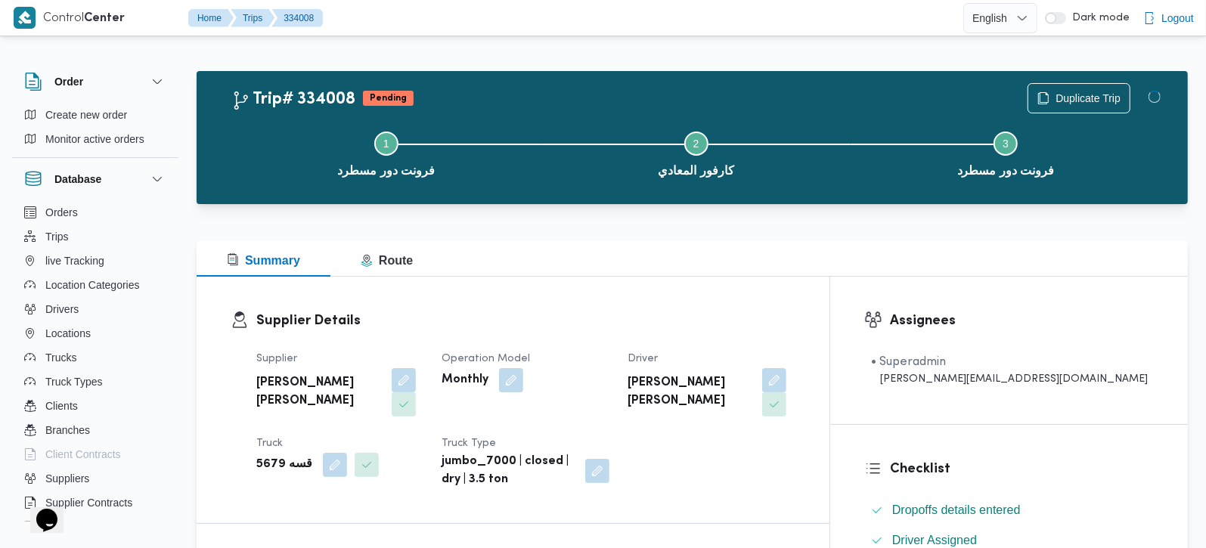
click at [648, 241] on div "Summary Route" at bounding box center [692, 258] width 991 height 36
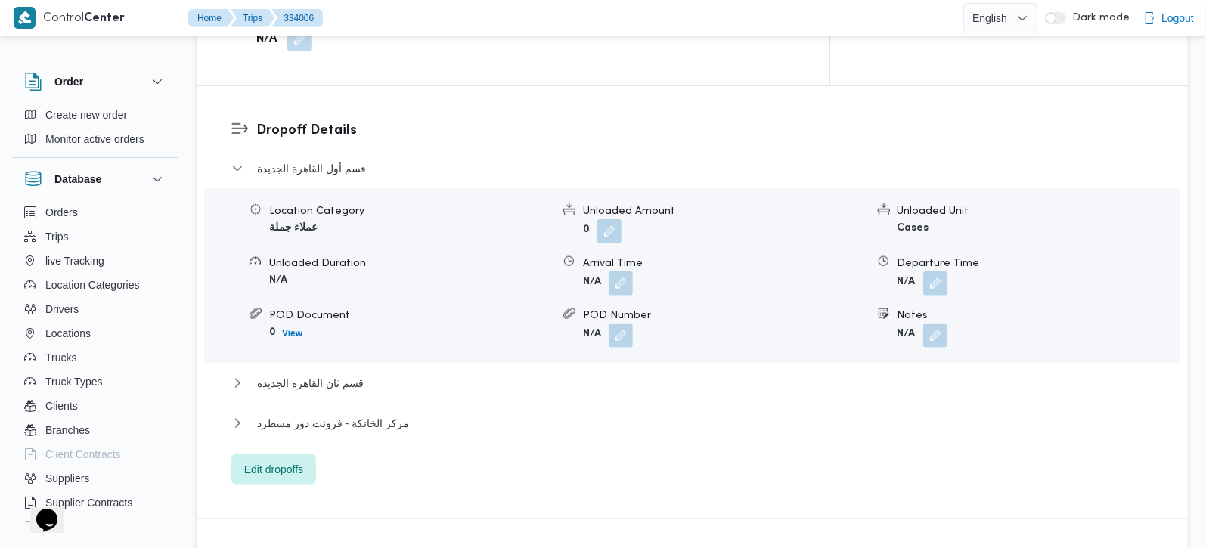
scroll to position [1245, 0]
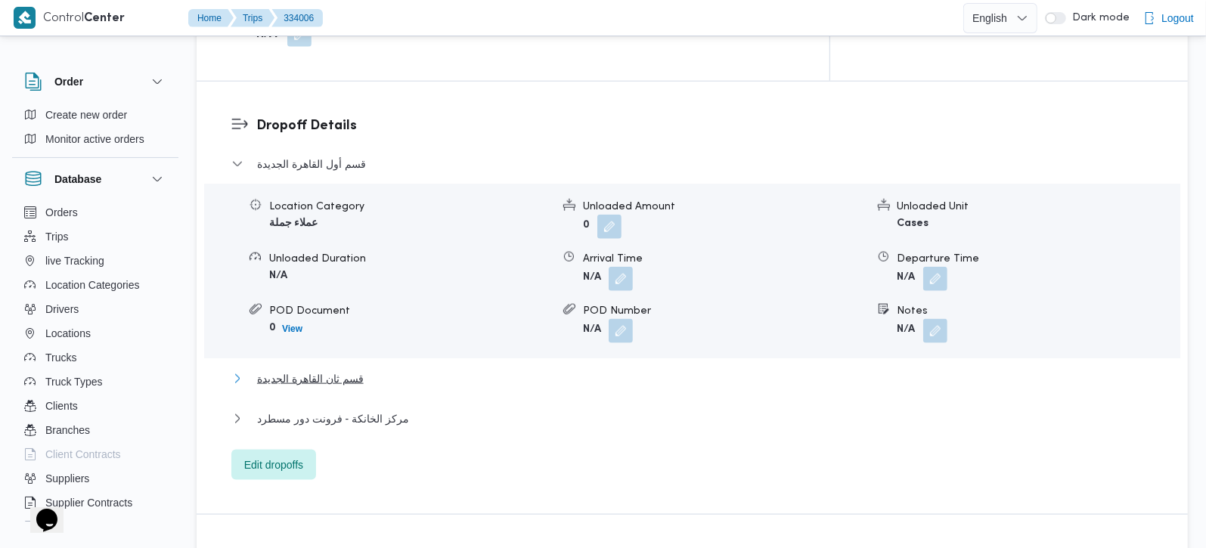
click at [330, 370] on span "قسم ثان القاهرة الجديدة" at bounding box center [310, 379] width 107 height 18
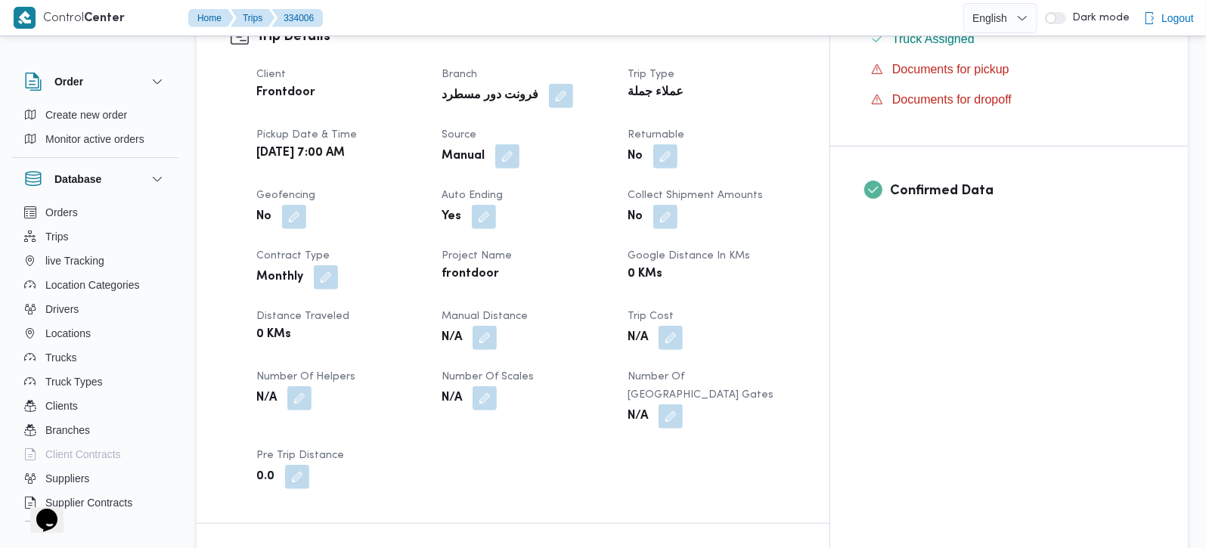
scroll to position [533, 0]
click at [497, 323] on button "button" at bounding box center [484, 335] width 24 height 24
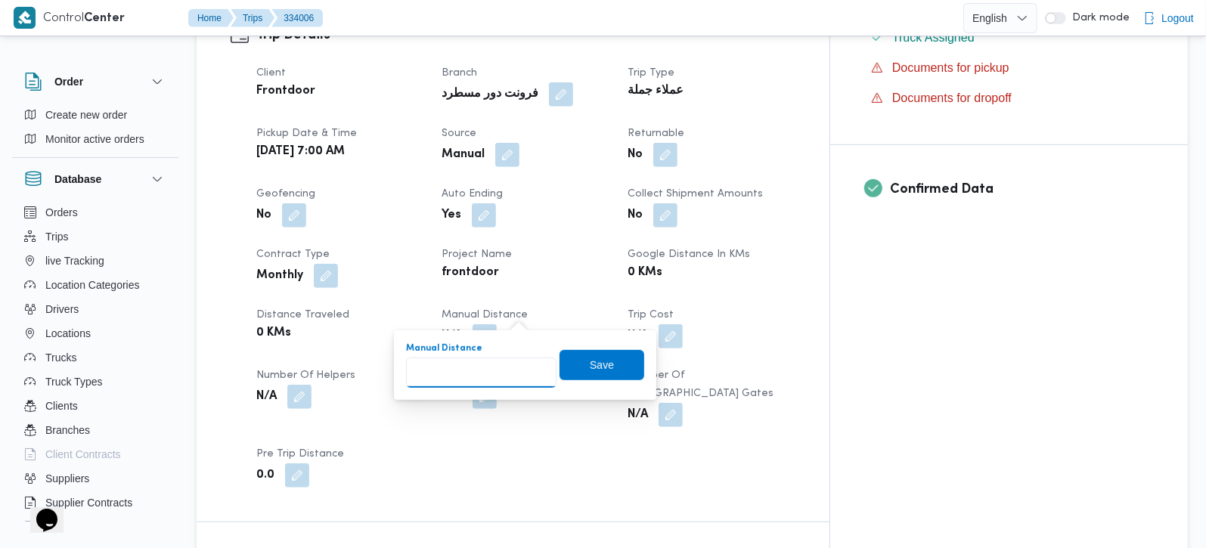
click at [478, 371] on input "Manual Distance" at bounding box center [481, 373] width 150 height 30
type input "120"
click at [590, 369] on span "Save" at bounding box center [602, 364] width 24 height 18
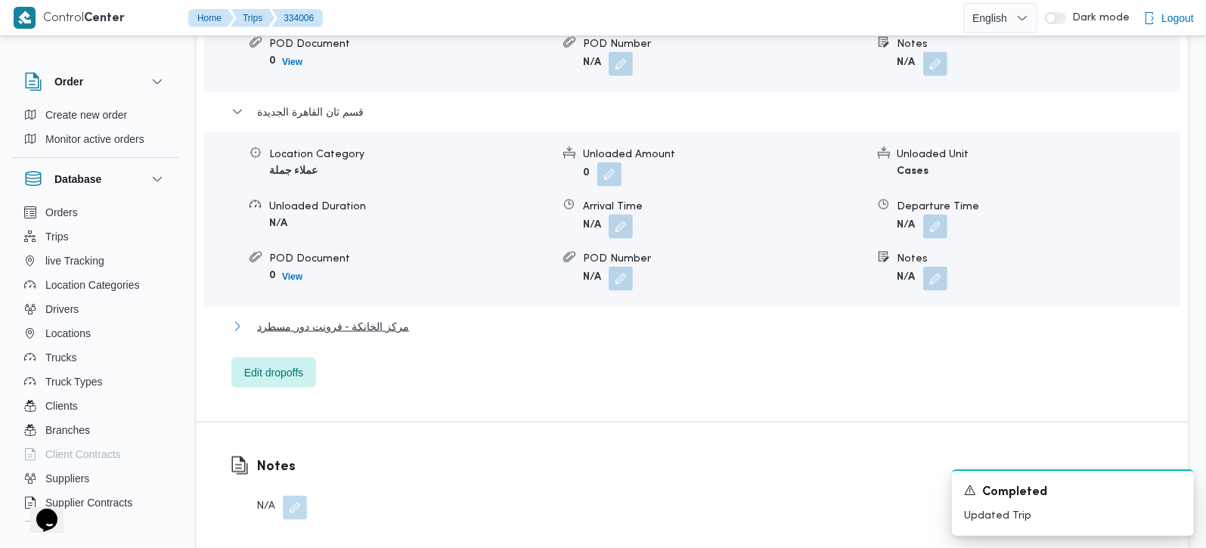
click at [330, 317] on span "مركز الخانكة - فرونت دور مسطرد" at bounding box center [333, 326] width 152 height 18
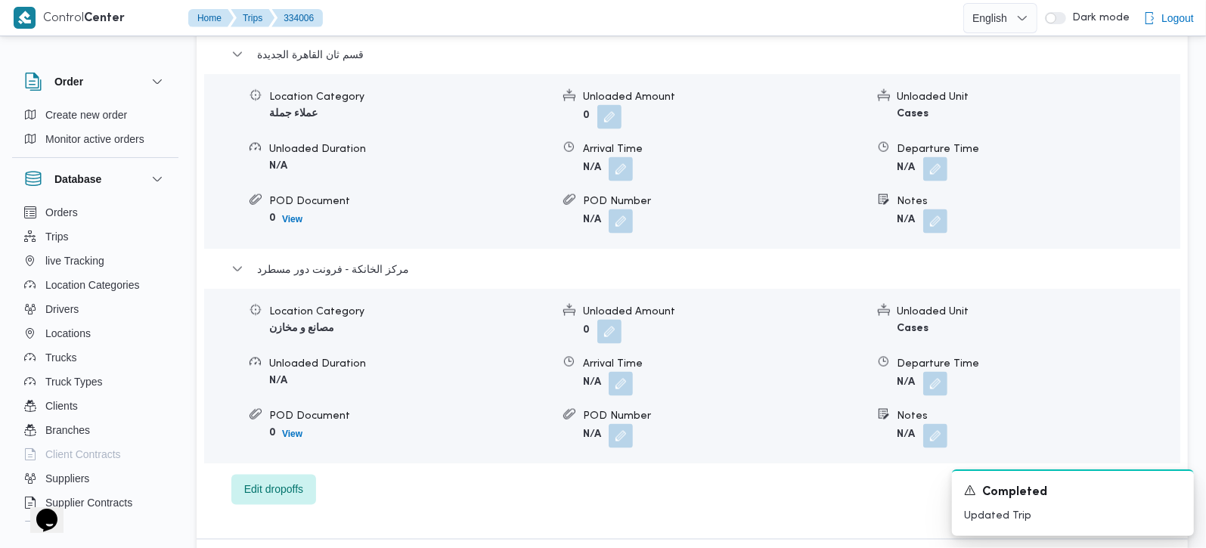
scroll to position [1600, 0]
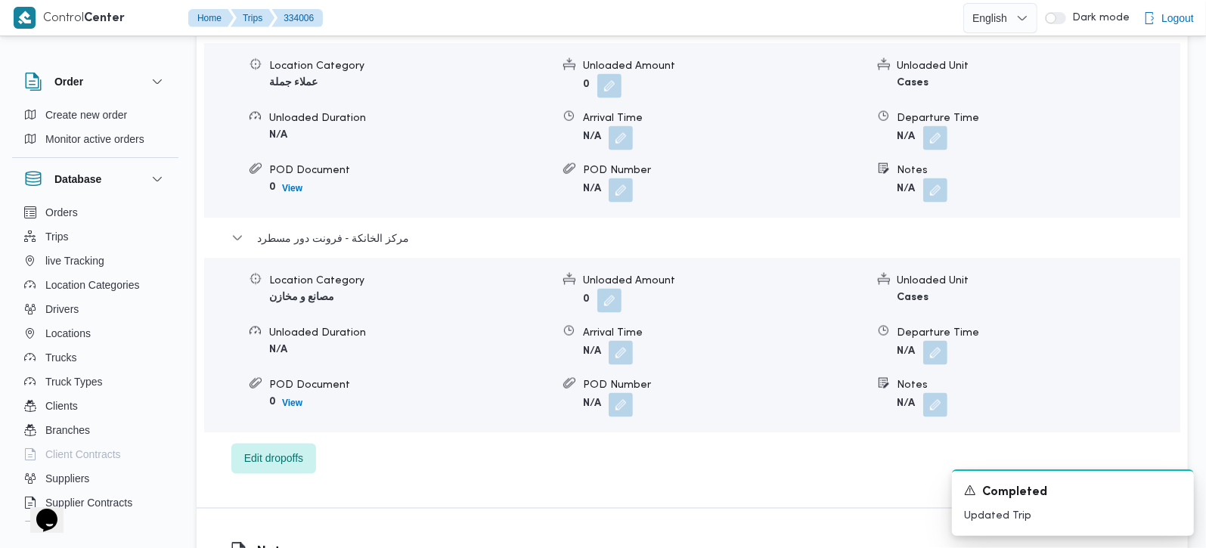
click at [948, 341] on form "N/A" at bounding box center [1038, 353] width 282 height 24
click at [939, 340] on button "button" at bounding box center [935, 352] width 24 height 24
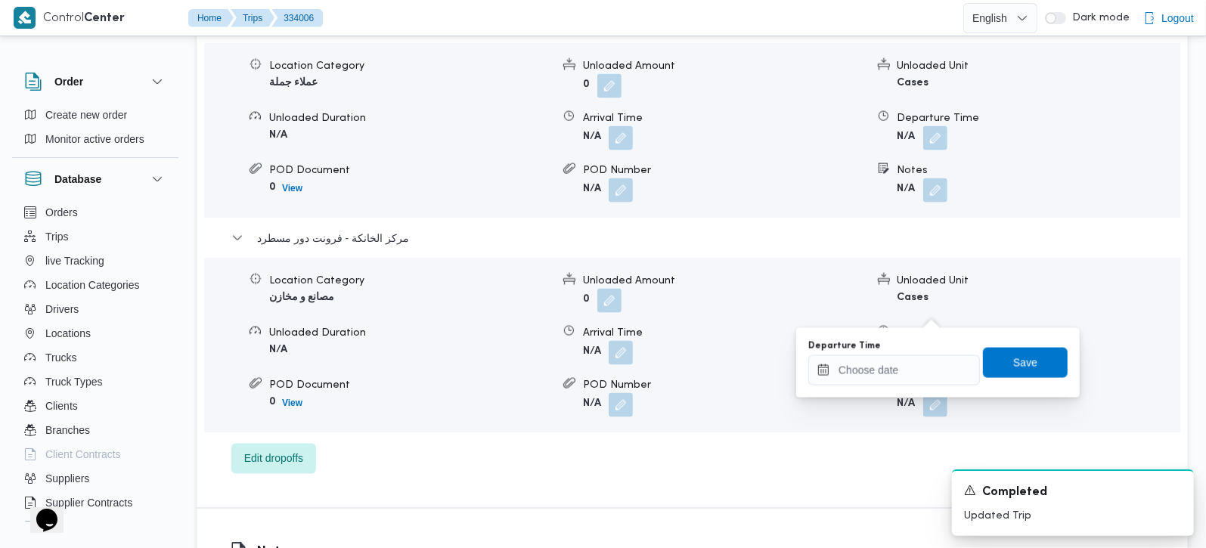
click at [920, 388] on div "You are in a dialog. To close this dialog, hit escape. Departure Time Save" at bounding box center [937, 363] width 283 height 70
click at [934, 368] on input "Departure Time" at bounding box center [894, 370] width 172 height 30
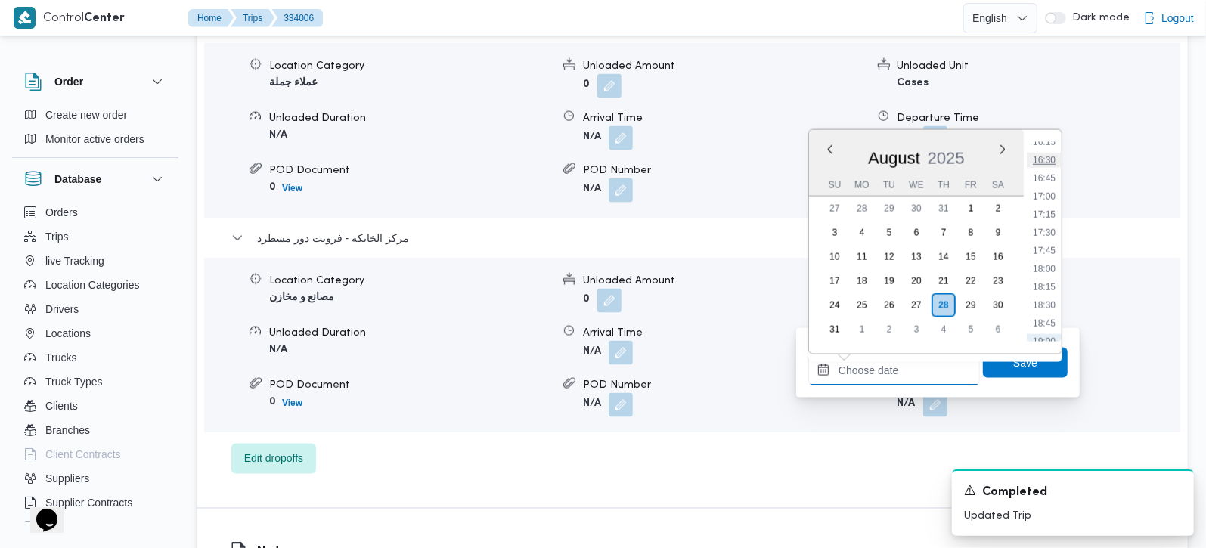
scroll to position [1097, 0]
click at [1051, 228] on li "16:15" at bounding box center [1043, 231] width 35 height 15
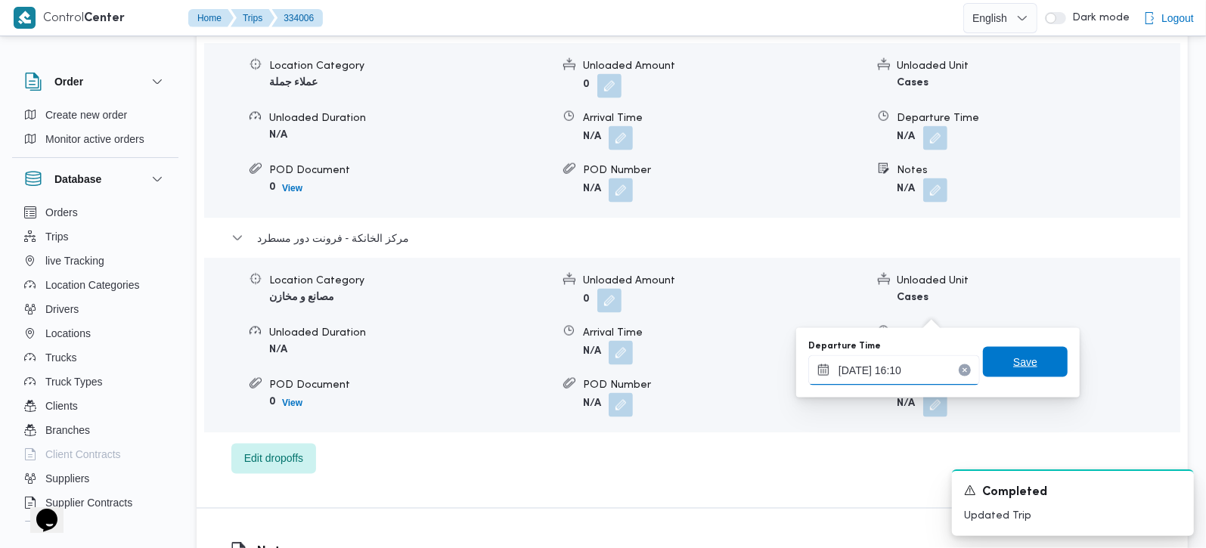
type input "[DATE] 16:10"
click at [1013, 359] on span "Save" at bounding box center [1025, 362] width 24 height 18
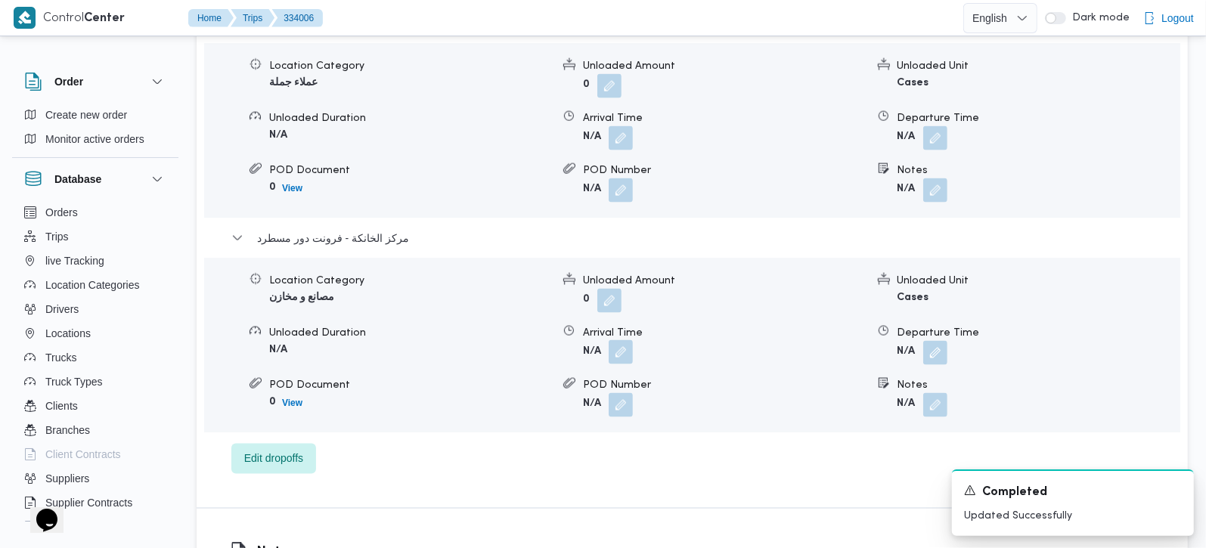
click at [622, 340] on button "button" at bounding box center [620, 352] width 24 height 24
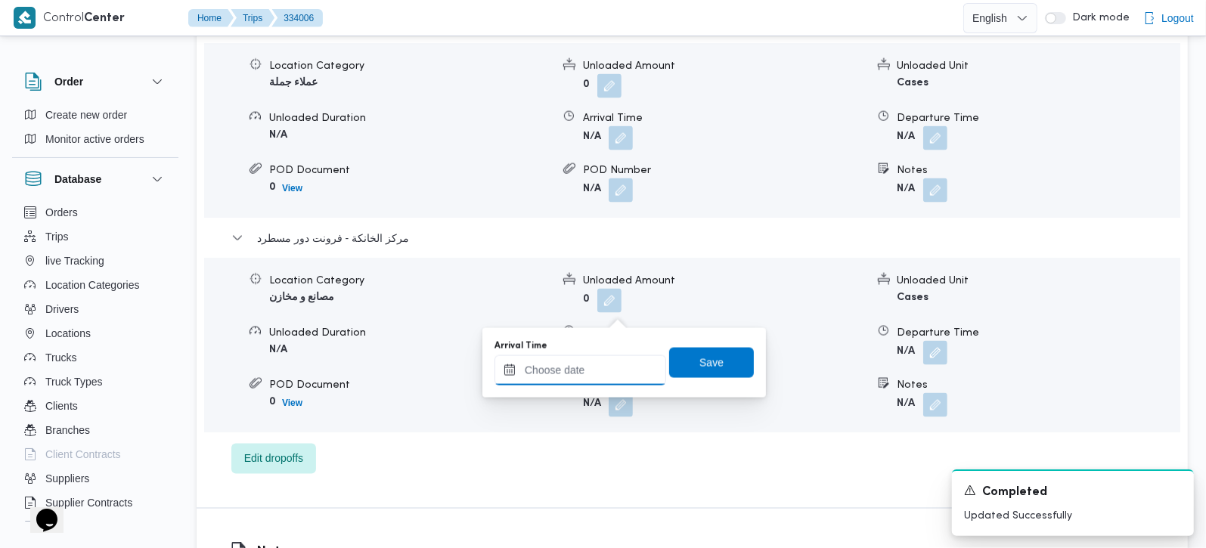
drag, startPoint x: 622, startPoint y: 305, endPoint x: 593, endPoint y: 383, distance: 84.0
click at [593, 384] on input "Arrival Time" at bounding box center [580, 370] width 172 height 30
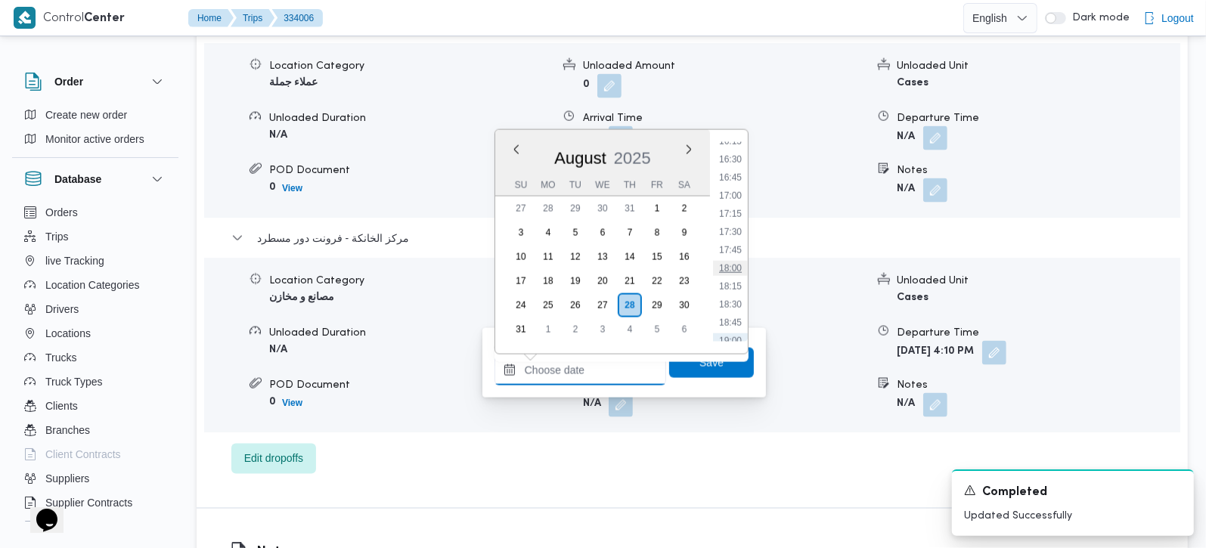
scroll to position [1187, 0]
drag, startPoint x: 732, startPoint y: 177, endPoint x: 732, endPoint y: 255, distance: 77.9
click at [732, 177] on li "16:45" at bounding box center [730, 178] width 35 height 15
type input "[DATE] 16:45"
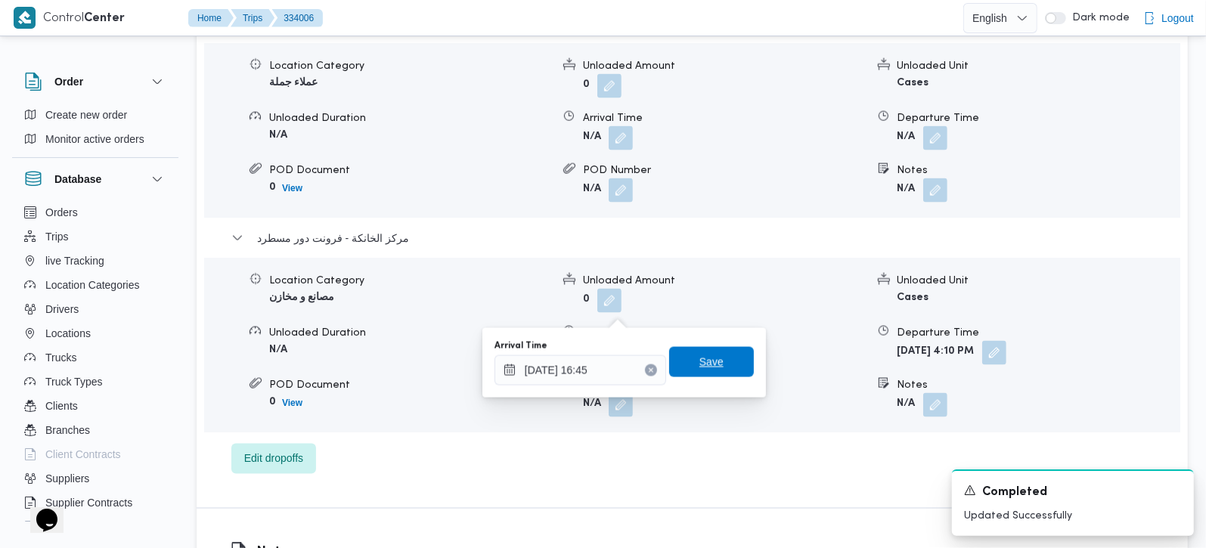
click at [723, 356] on span "Save" at bounding box center [711, 362] width 85 height 30
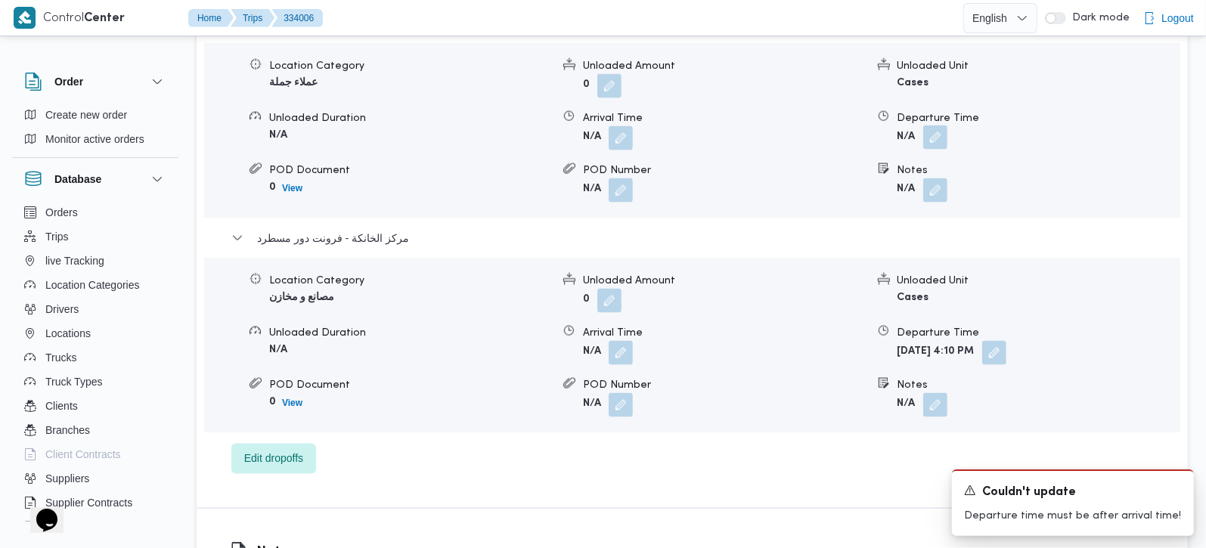
click at [930, 125] on button "button" at bounding box center [935, 137] width 24 height 24
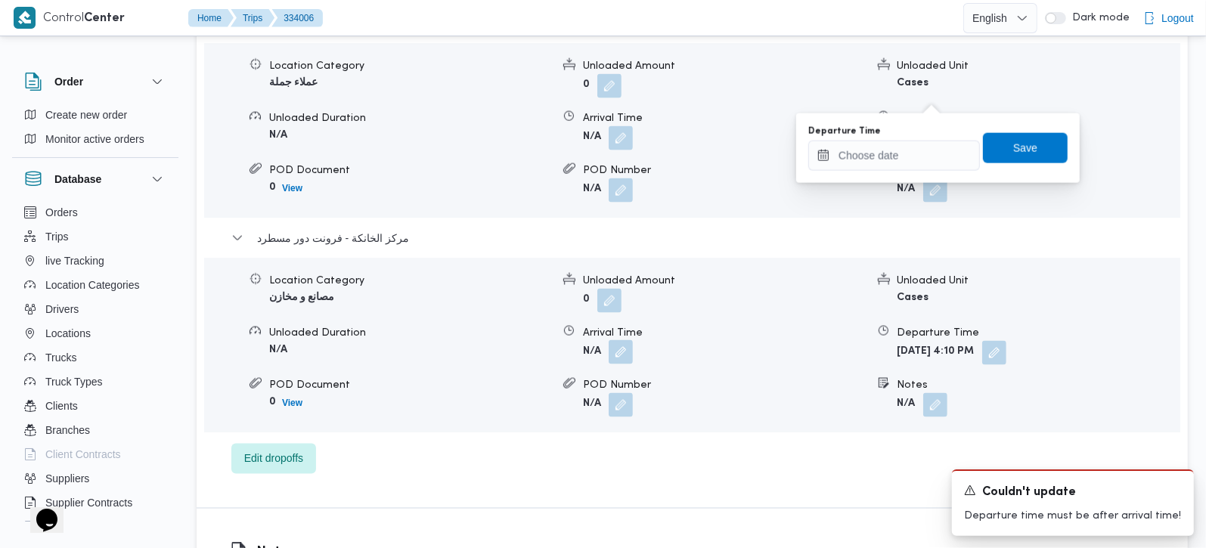
click at [618, 340] on button "button" at bounding box center [620, 352] width 24 height 24
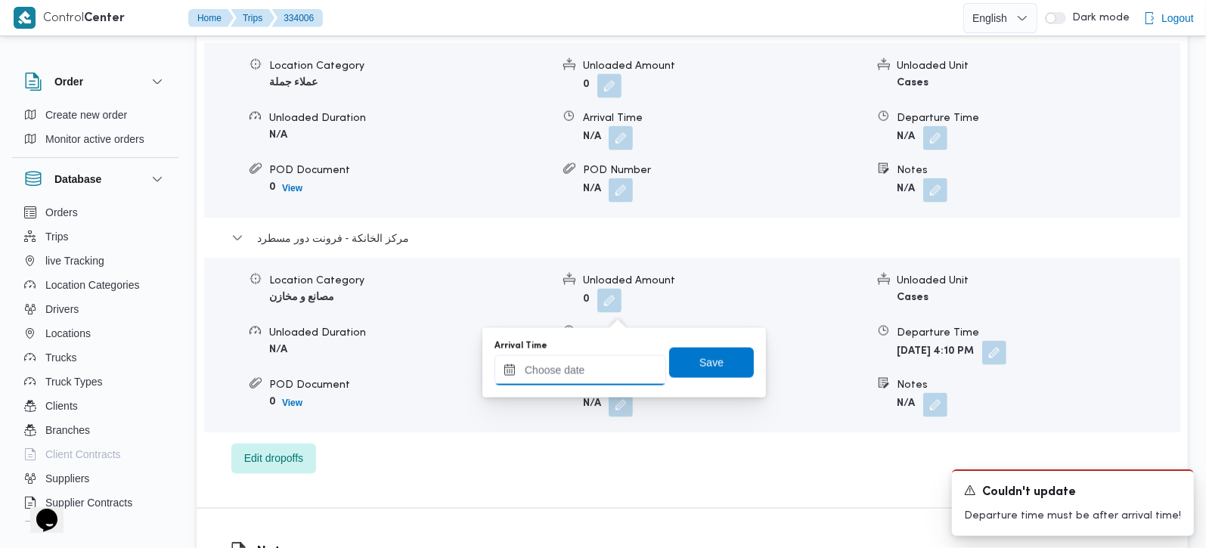
click at [597, 364] on input "Arrival Time" at bounding box center [580, 370] width 172 height 30
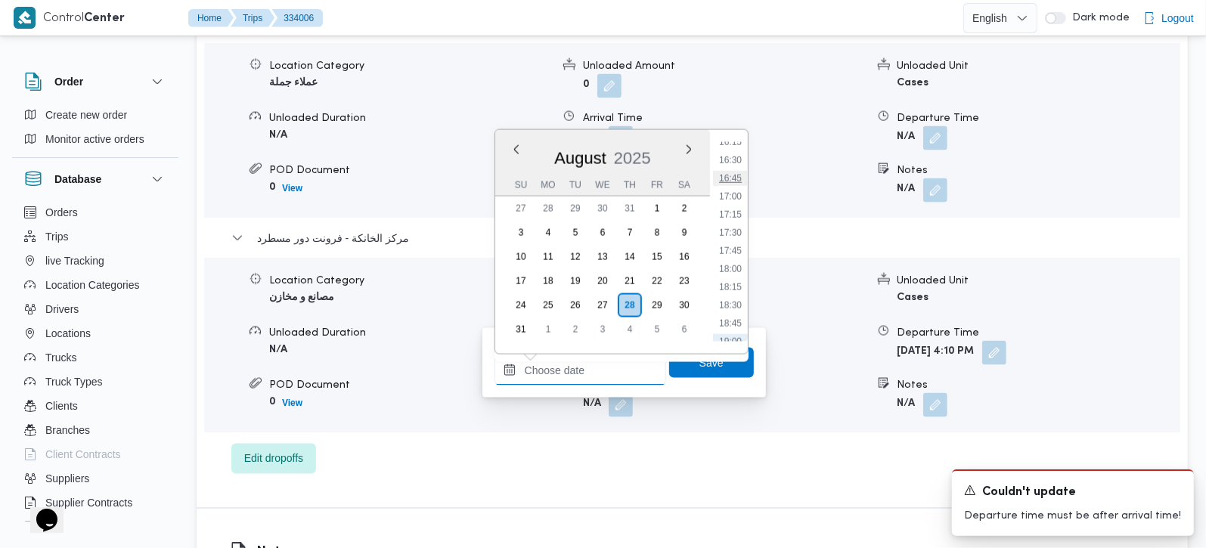
scroll to position [1097, 0]
click at [727, 202] on ul "00:00 00:15 00:30 00:45 01:00 01:15 01:30 01:45 02:00 02:15 02:30 02:45 03:00 0…" at bounding box center [730, 242] width 35 height 200
click at [727, 198] on li "15:45" at bounding box center [730, 194] width 35 height 15
type input "[DATE] 15:45"
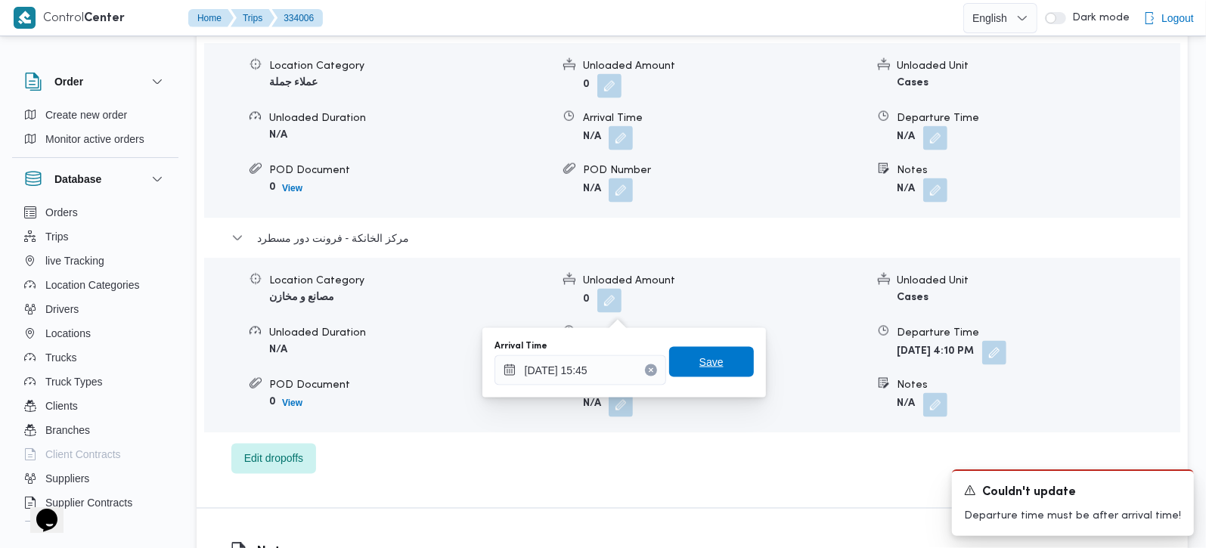
click at [710, 351] on span "Save" at bounding box center [711, 362] width 85 height 30
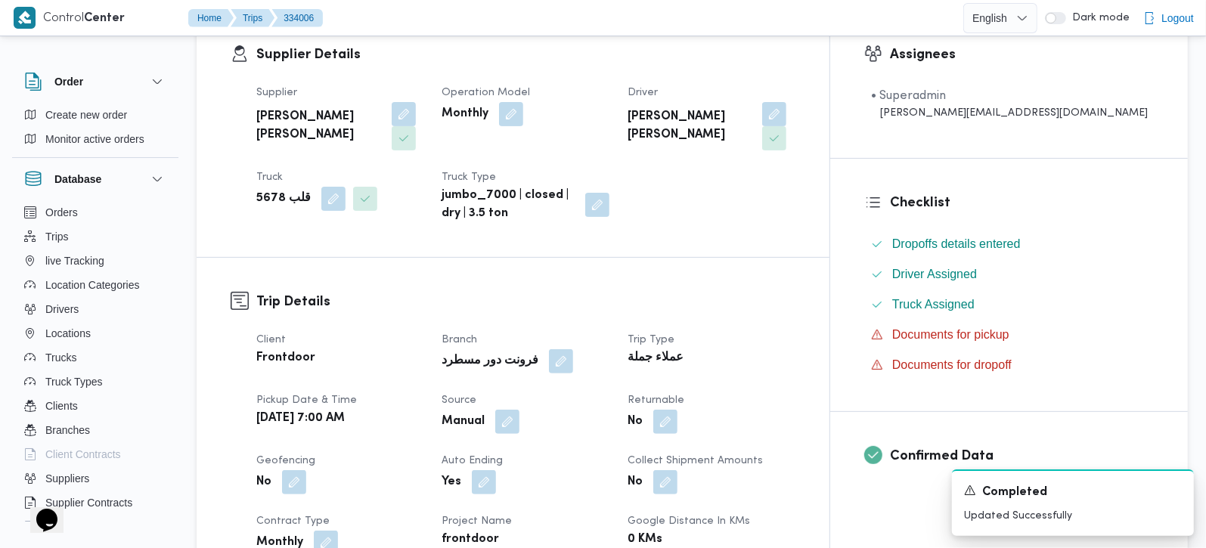
scroll to position [0, 0]
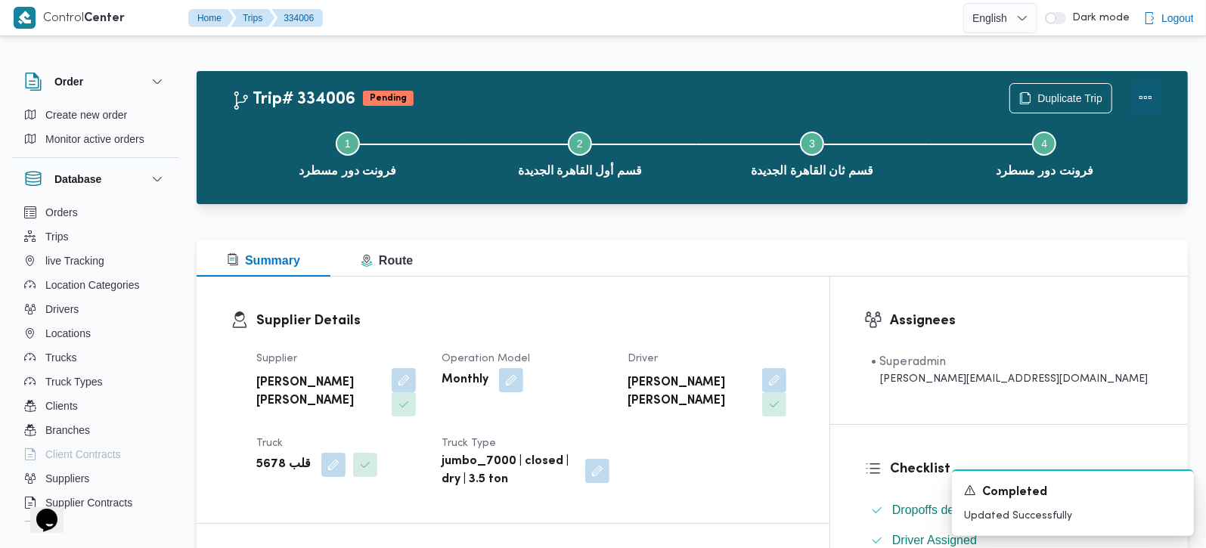
click at [1147, 101] on button "Actions" at bounding box center [1145, 97] width 30 height 30
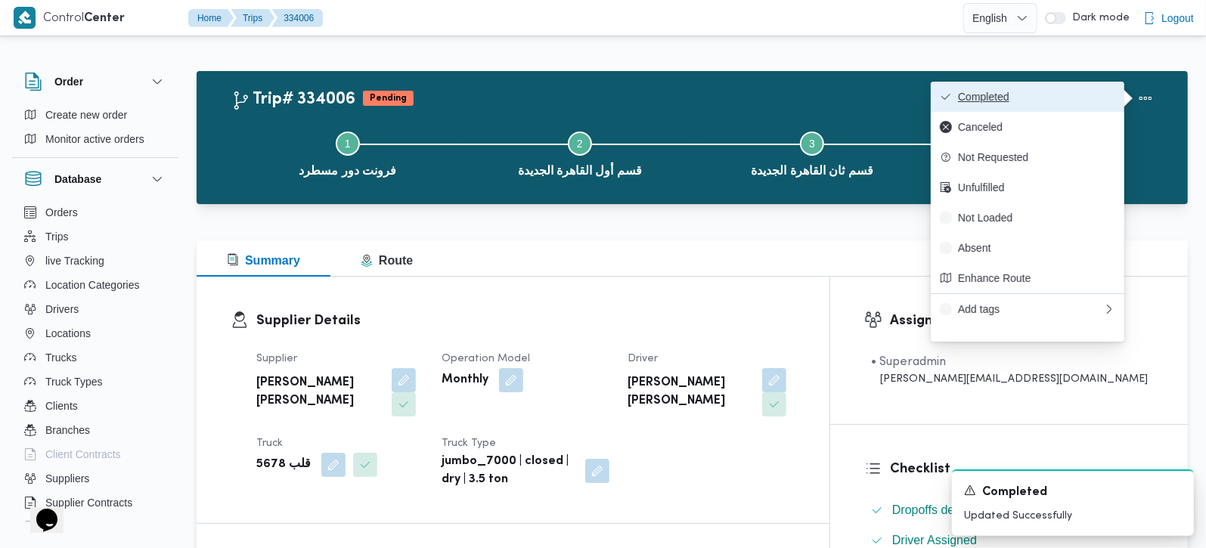
click at [1079, 89] on button "Completed" at bounding box center [1026, 97] width 193 height 30
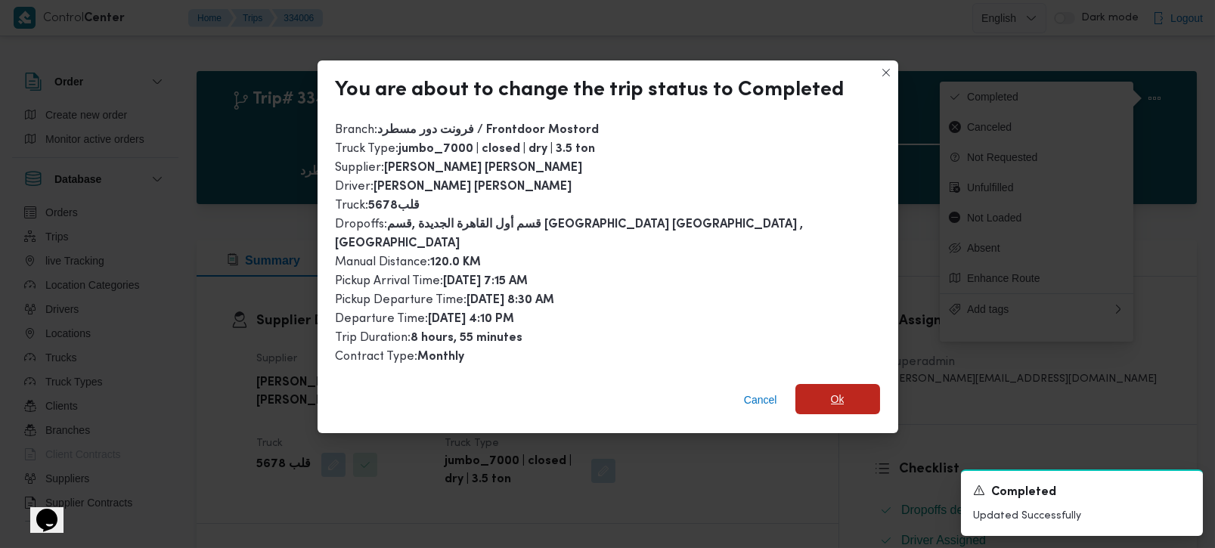
click at [803, 392] on span "Ok" at bounding box center [837, 399] width 85 height 30
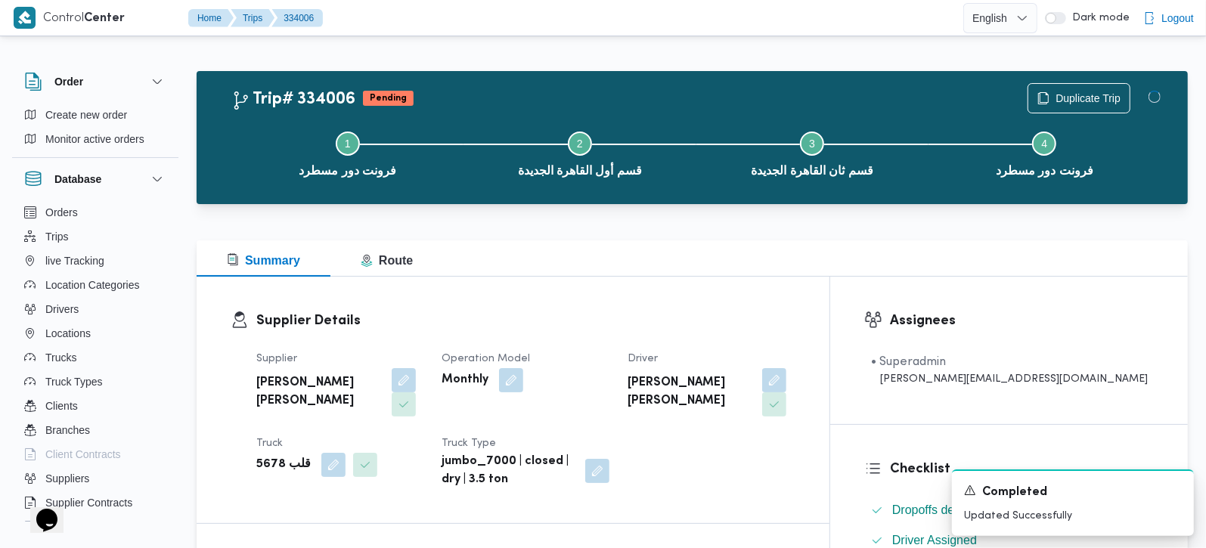
click at [648, 314] on h3 "Supplier Details" at bounding box center [525, 321] width 539 height 20
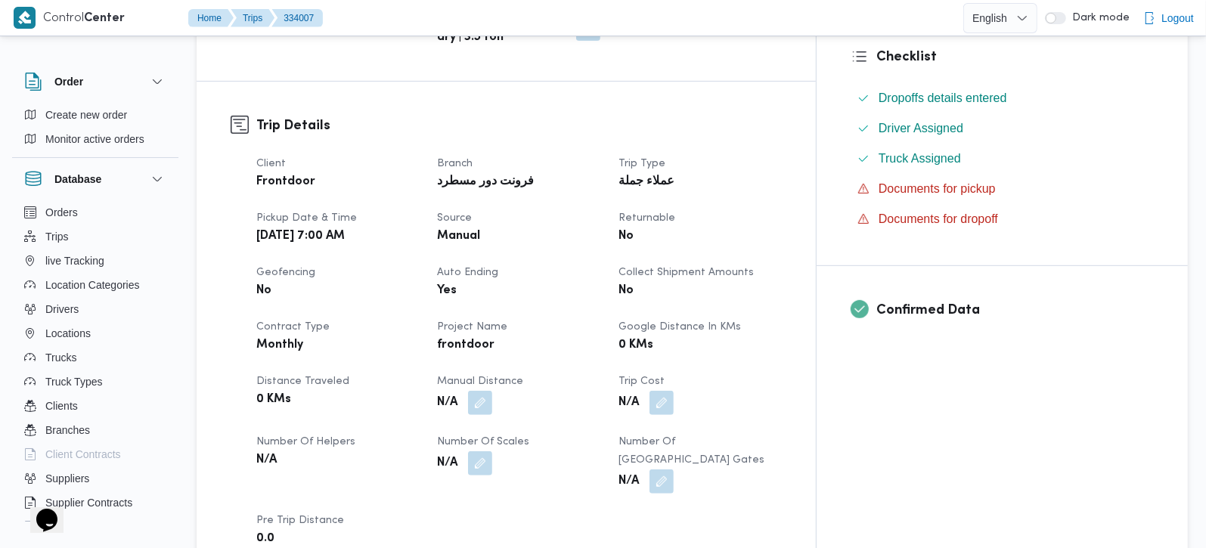
scroll to position [444, 0]
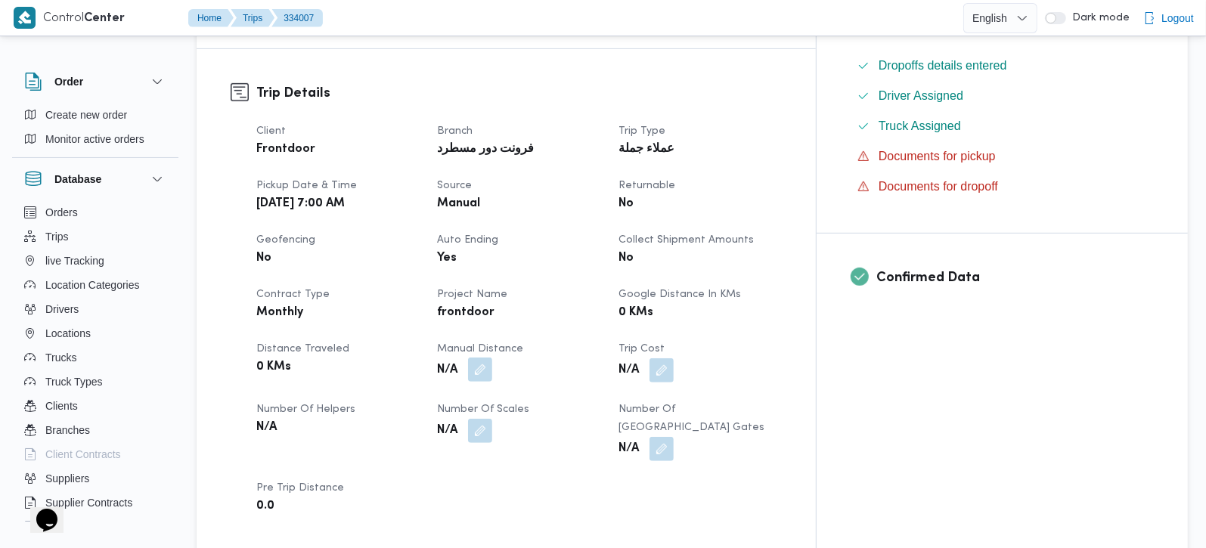
click at [492, 371] on button "button" at bounding box center [480, 370] width 24 height 24
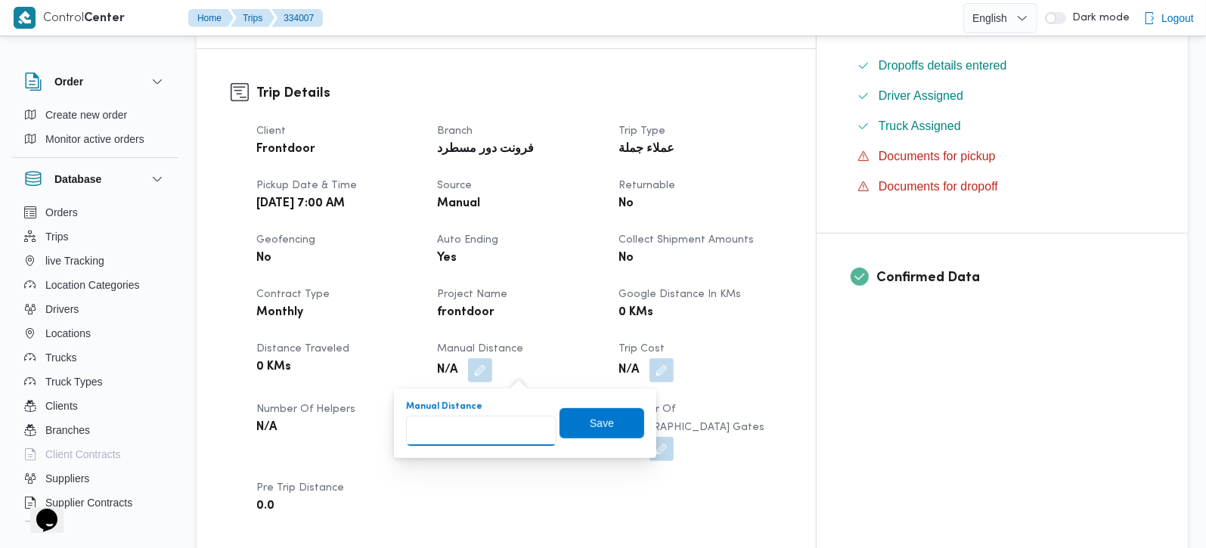
click at [480, 419] on input "Manual Distance" at bounding box center [481, 431] width 150 height 30
type input "45"
click at [590, 411] on span "Save" at bounding box center [601, 422] width 85 height 30
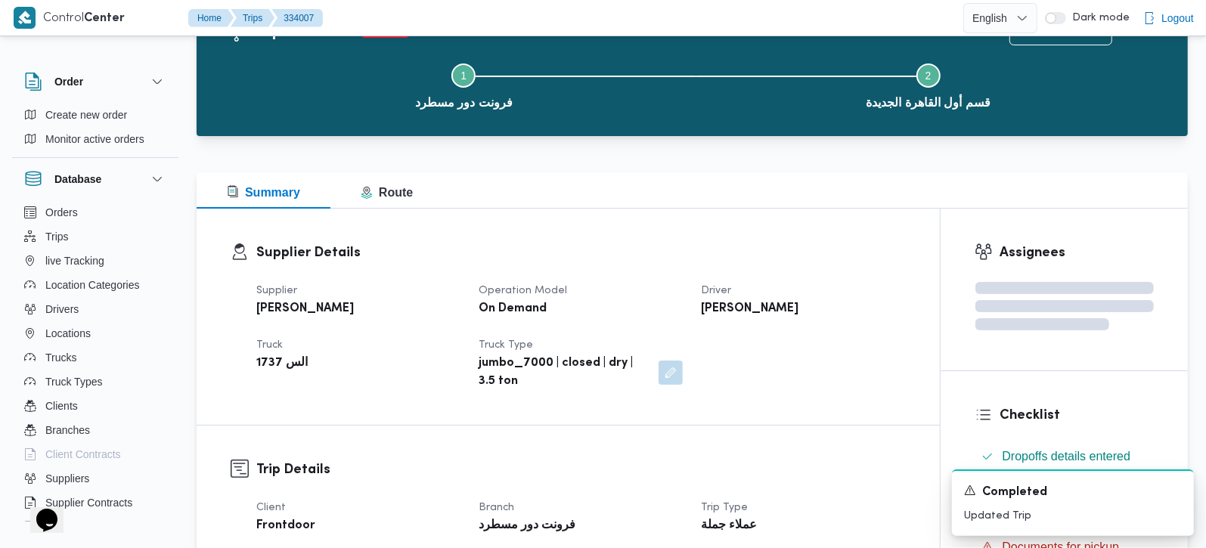
scroll to position [0, 0]
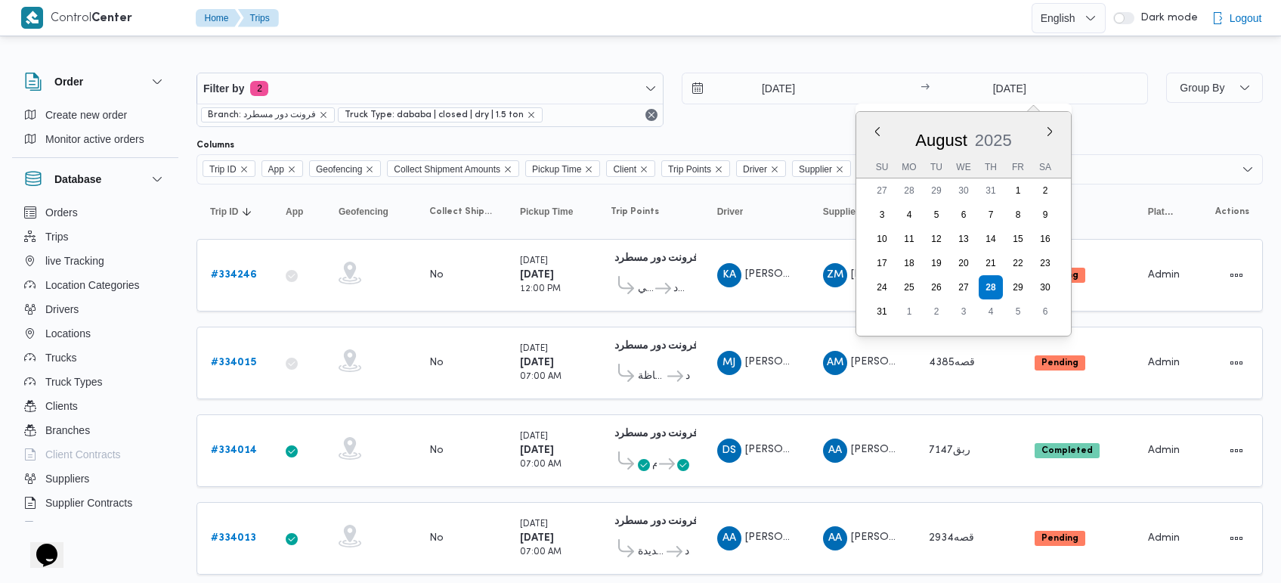
click at [752, 51] on div at bounding box center [730, 60] width 1066 height 24
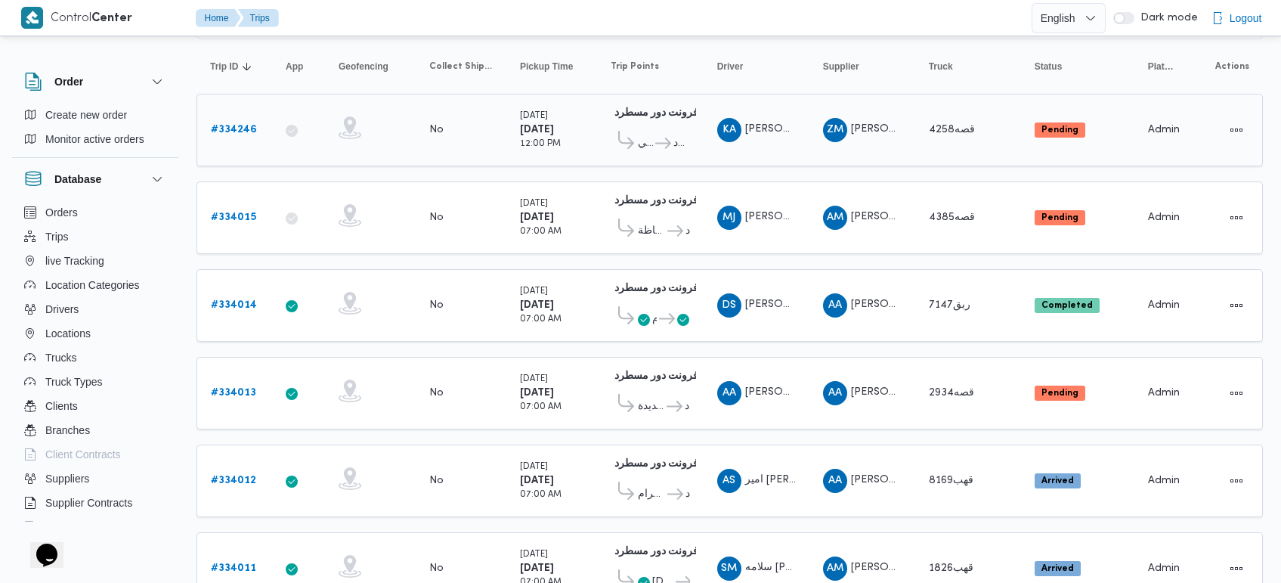
scroll to position [101, 0]
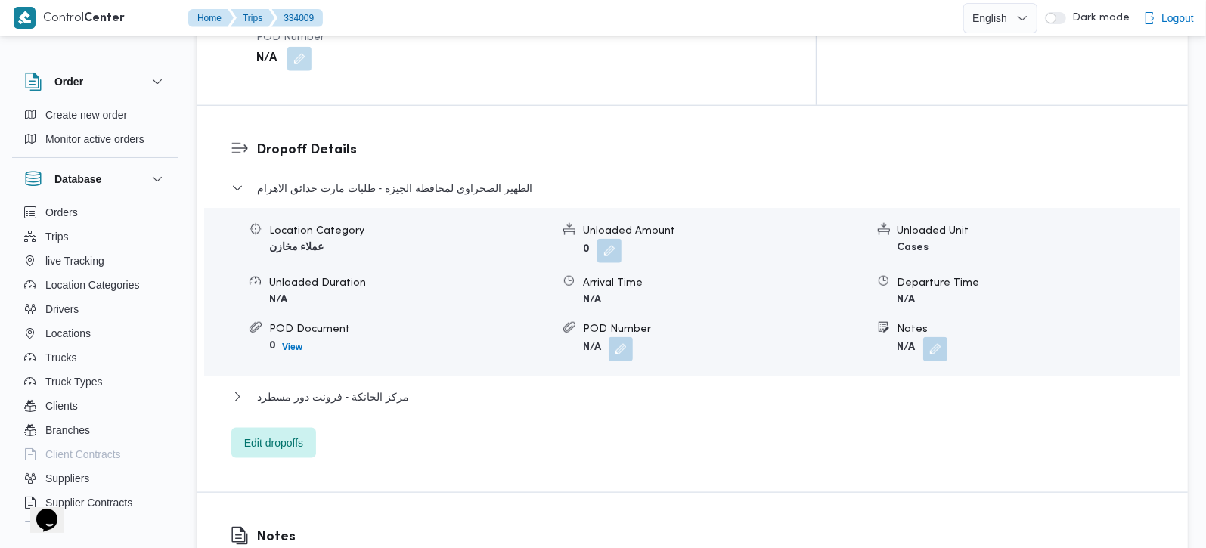
scroll to position [1156, 0]
click at [361, 386] on span "مركز الخانكة - فرونت دور مسطرد" at bounding box center [333, 395] width 152 height 18
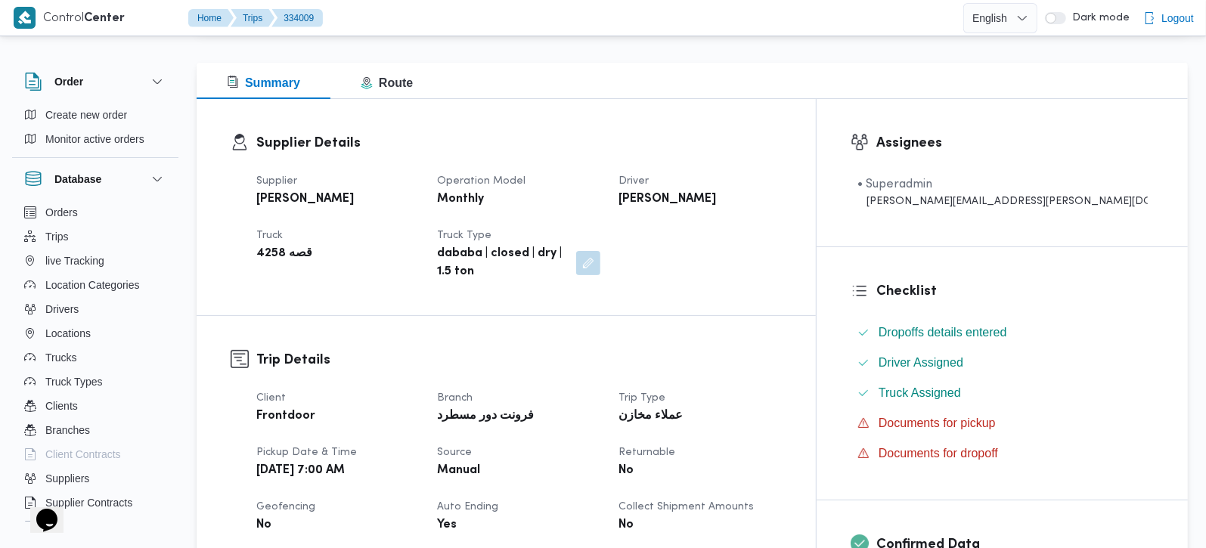
scroll to position [0, 0]
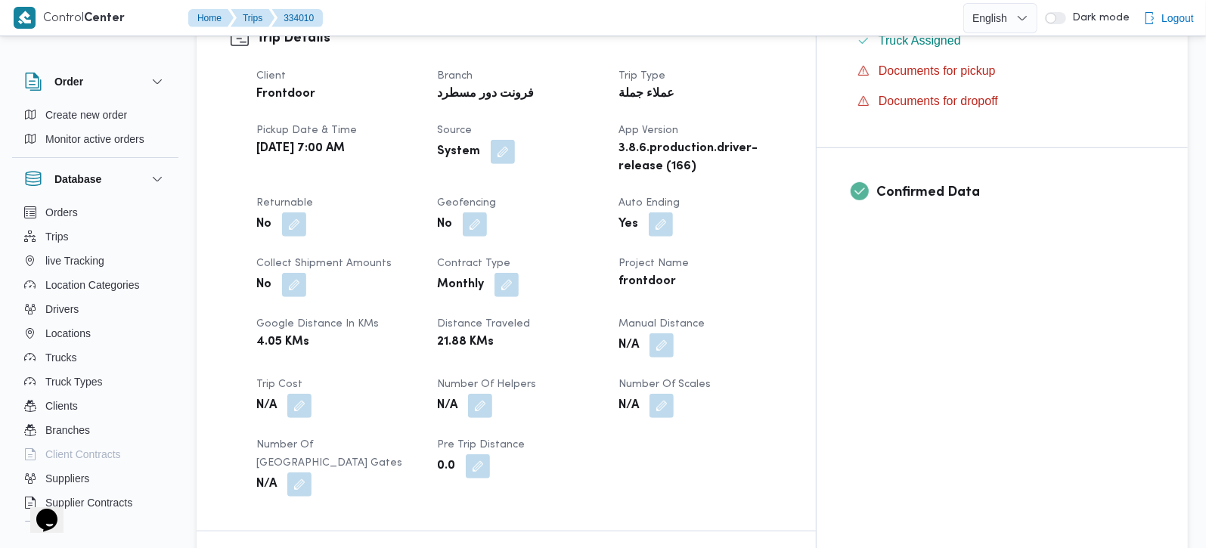
scroll to position [533, 0]
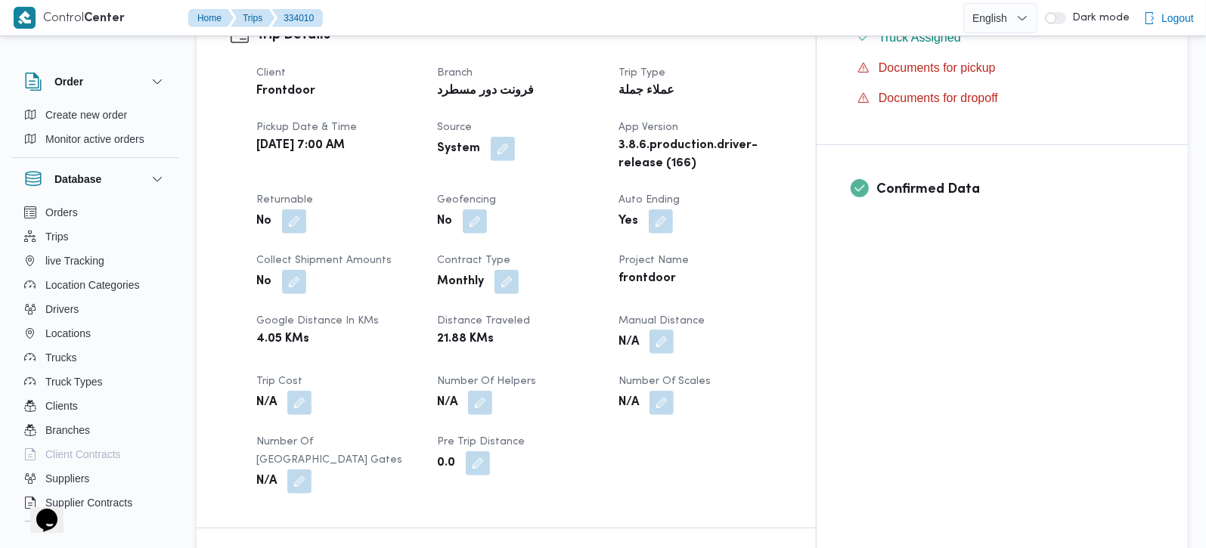
click at [673, 330] on button "button" at bounding box center [661, 342] width 24 height 24
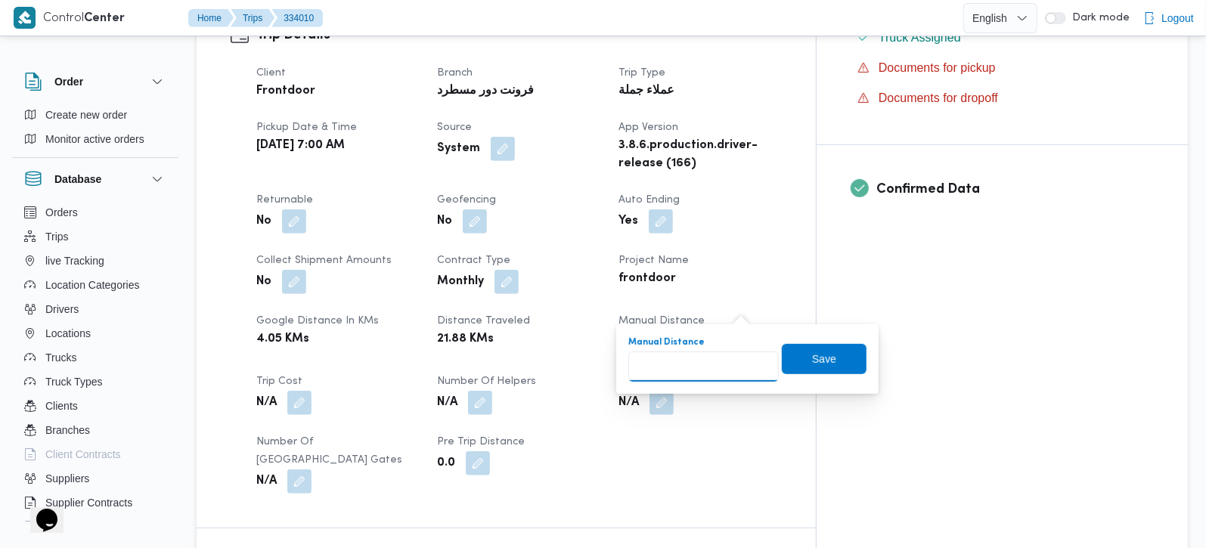
click at [672, 366] on input "Manual Distance" at bounding box center [703, 366] width 150 height 30
type input "124"
click at [813, 354] on span "Save" at bounding box center [824, 358] width 24 height 18
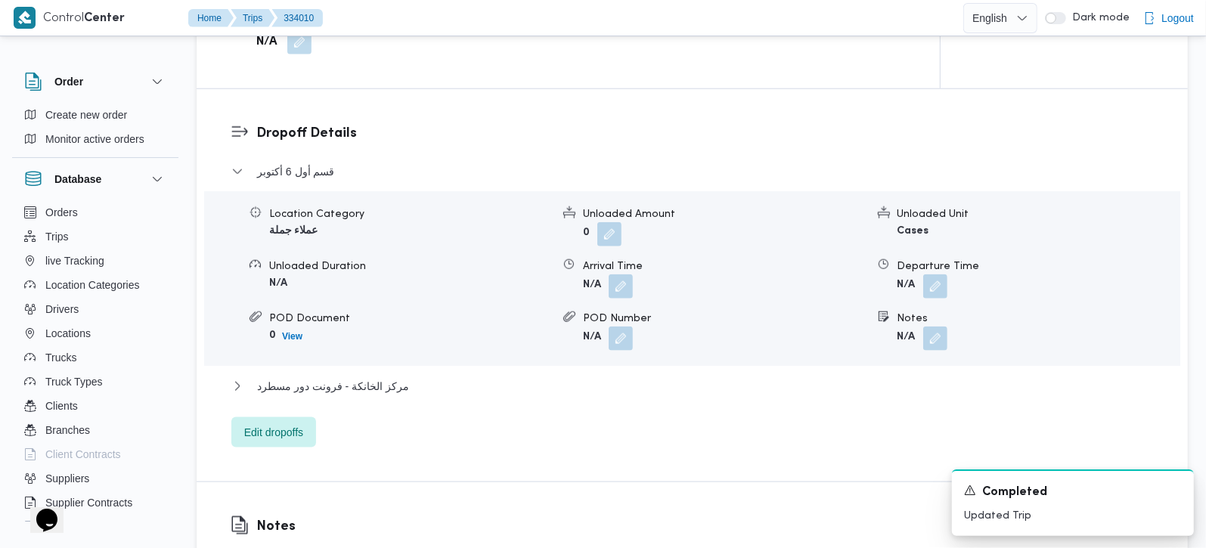
scroll to position [1339, 0]
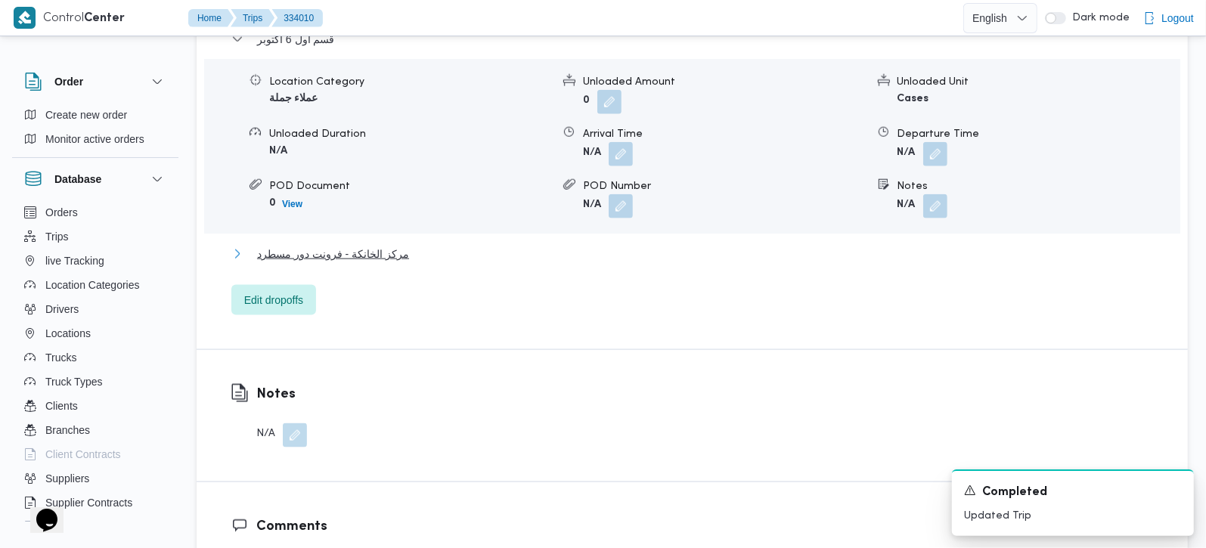
click at [311, 245] on span "مركز الخانكة - فرونت دور مسطرد" at bounding box center [333, 254] width 152 height 18
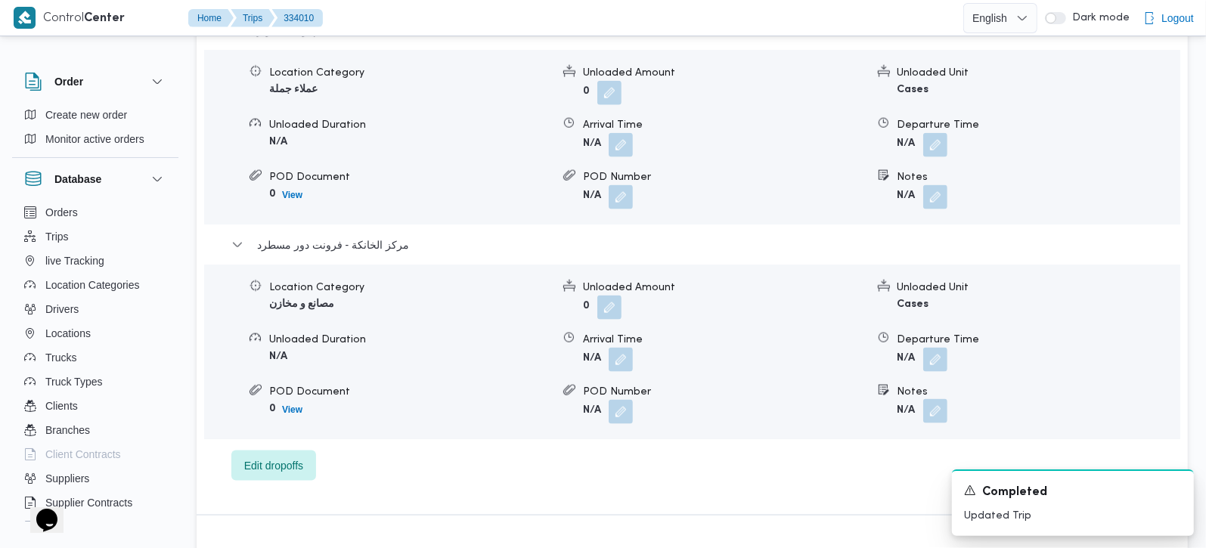
scroll to position [1429, 0]
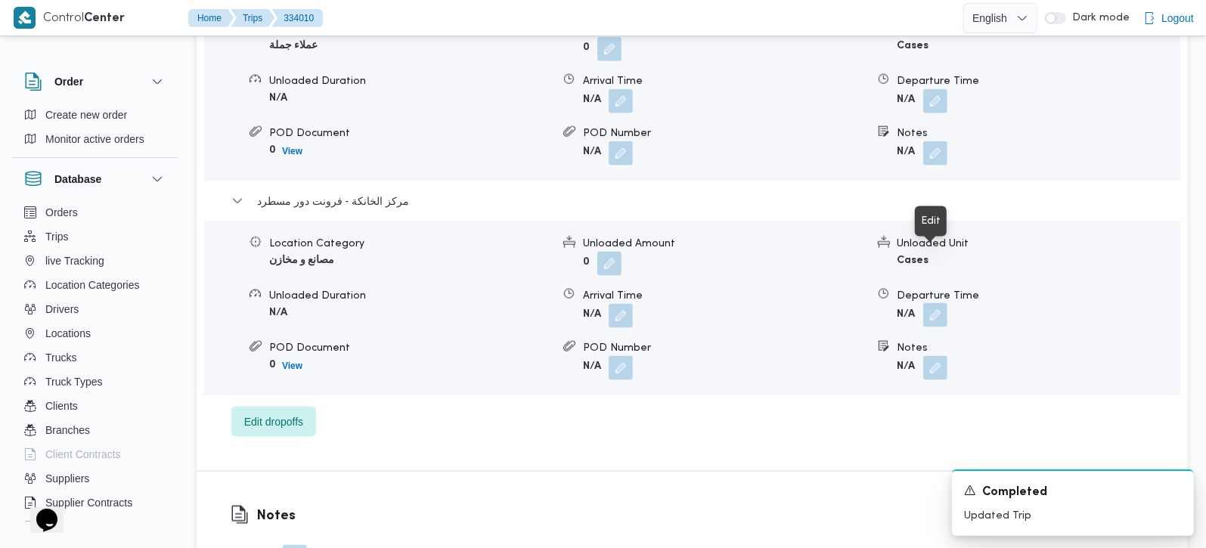
click at [928, 303] on button "button" at bounding box center [935, 315] width 24 height 24
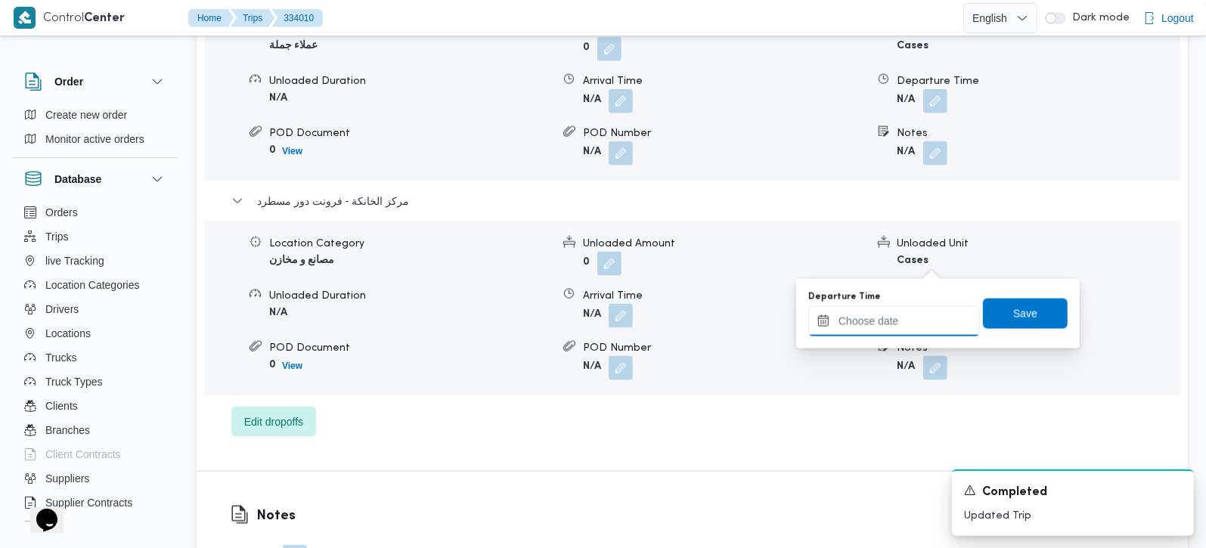
click at [909, 330] on input "Departure Time" at bounding box center [894, 321] width 172 height 30
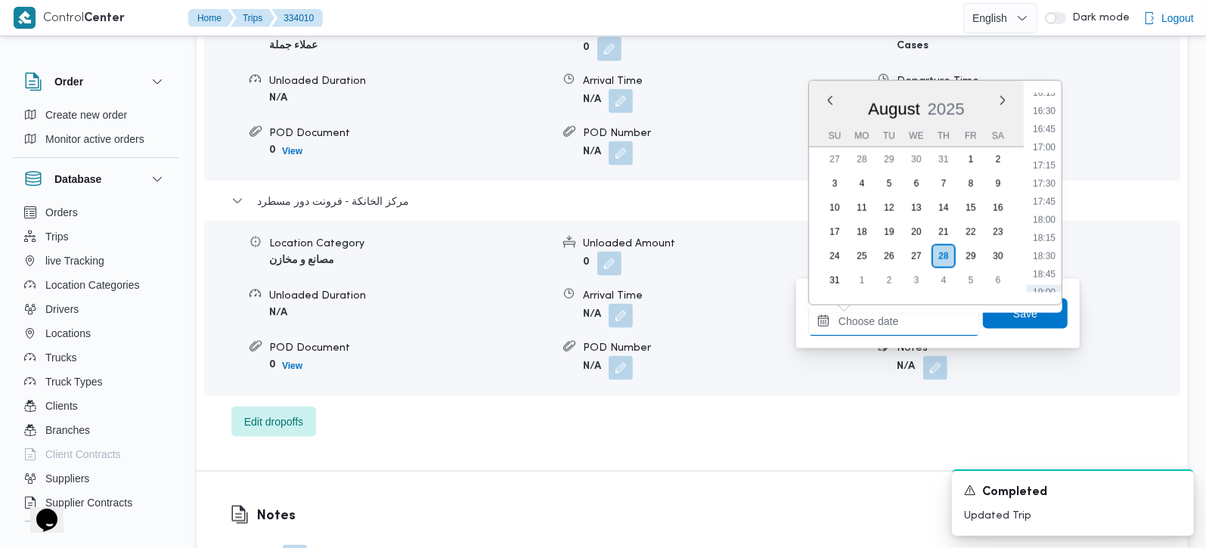
scroll to position [1097, 0]
click at [1045, 184] on li "16:15" at bounding box center [1043, 182] width 35 height 15
type input "[DATE] 16:15"
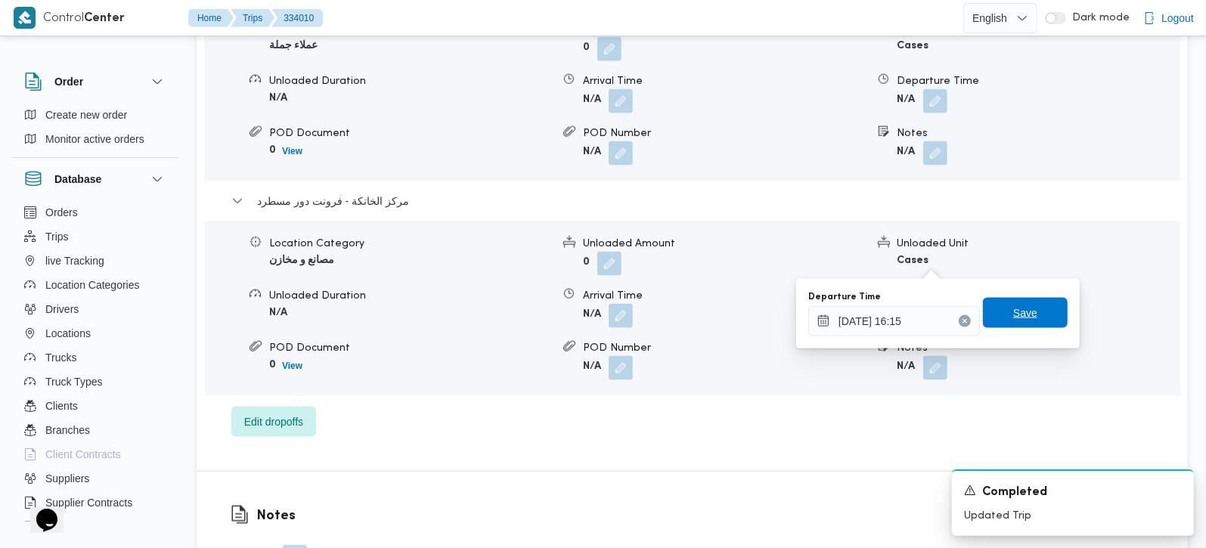
click at [1036, 302] on span "Save" at bounding box center [1025, 313] width 85 height 30
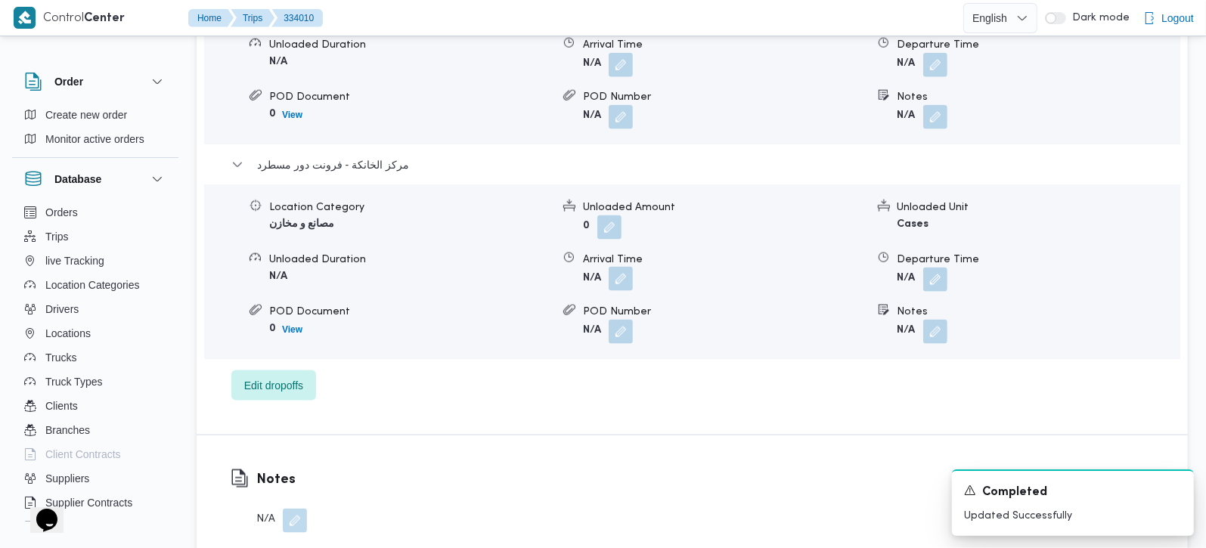
click at [621, 267] on button "button" at bounding box center [620, 279] width 24 height 24
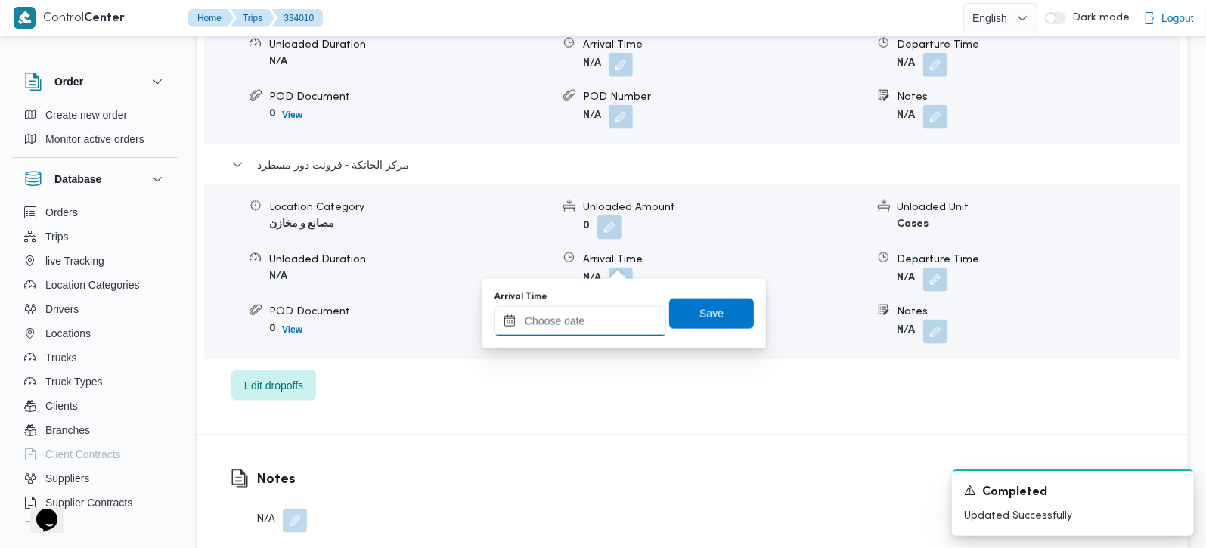
click at [602, 318] on input "Arrival Time" at bounding box center [580, 321] width 172 height 30
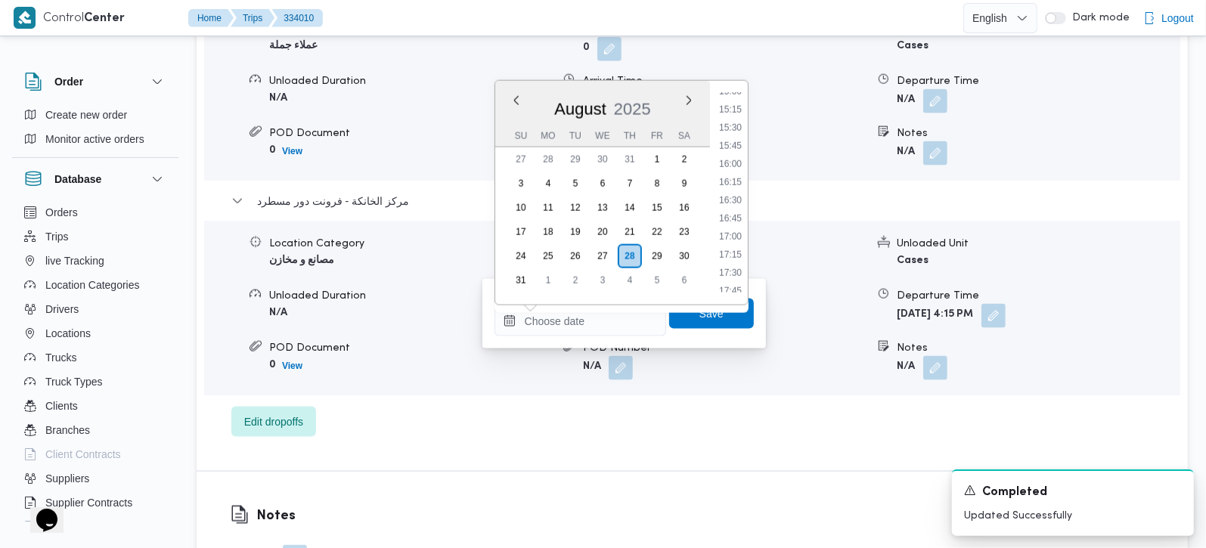
drag, startPoint x: 733, startPoint y: 164, endPoint x: 721, endPoint y: 210, distance: 47.7
click at [733, 164] on li "16:00" at bounding box center [730, 163] width 35 height 15
type input "[DATE] 16:00"
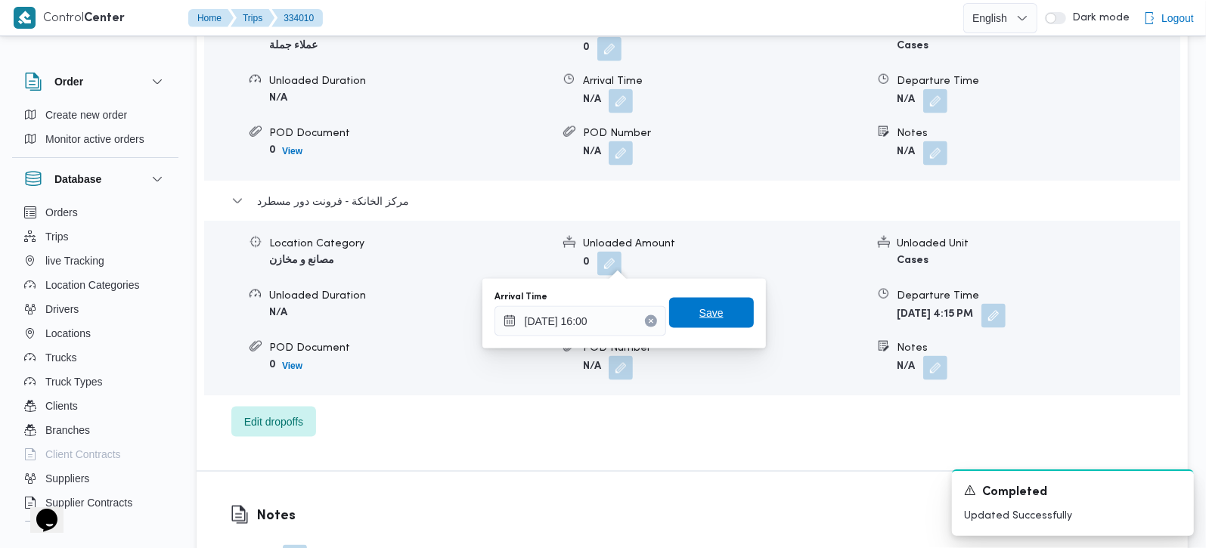
click at [704, 308] on span "Save" at bounding box center [711, 313] width 24 height 18
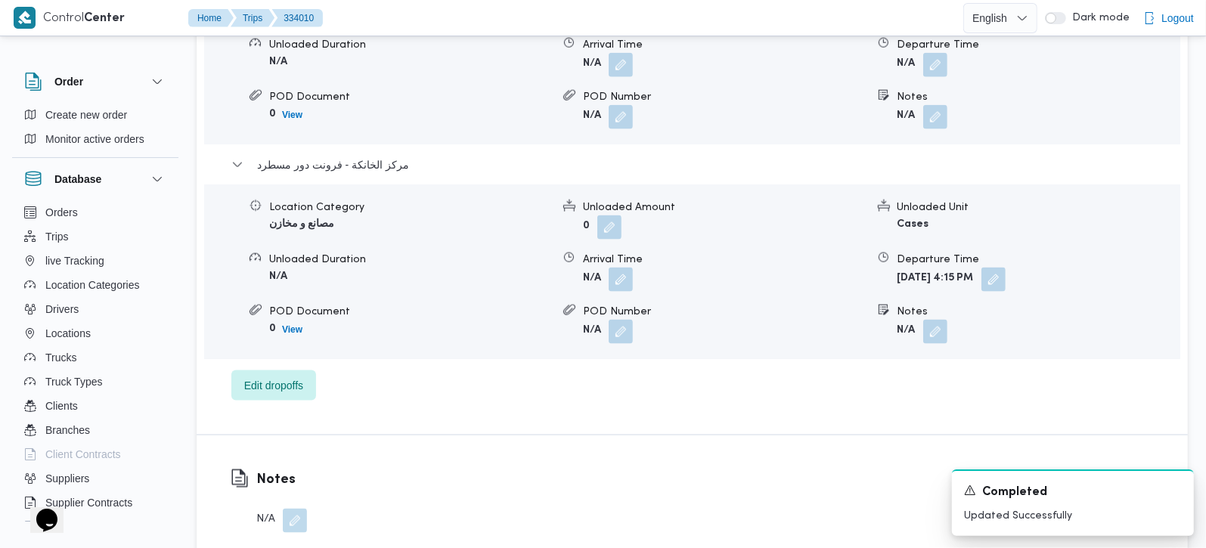
scroll to position [1339, 0]
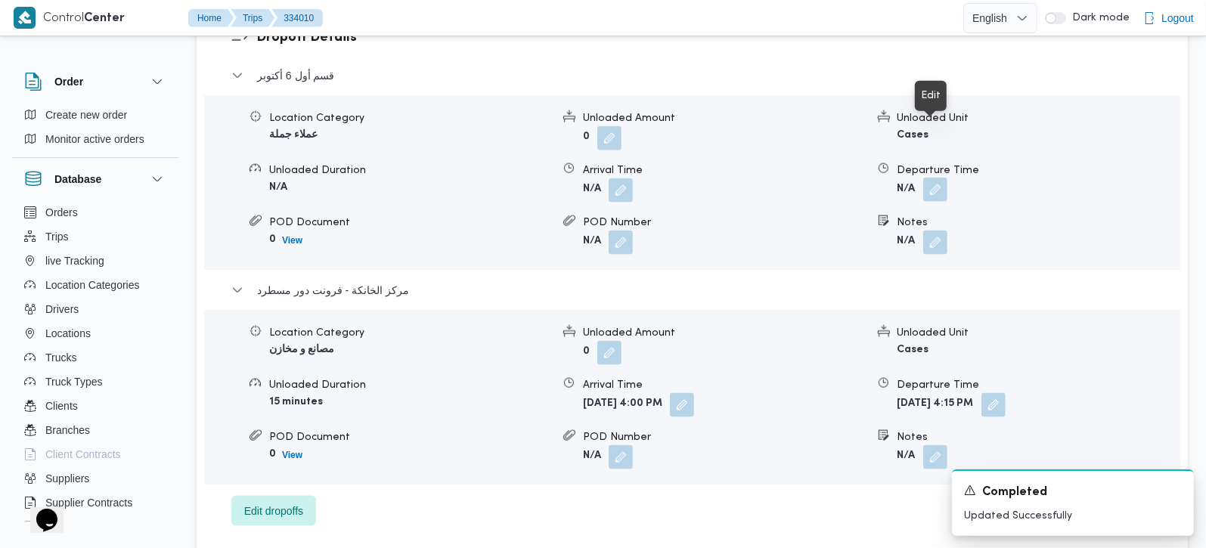
click at [930, 178] on button "button" at bounding box center [935, 190] width 24 height 24
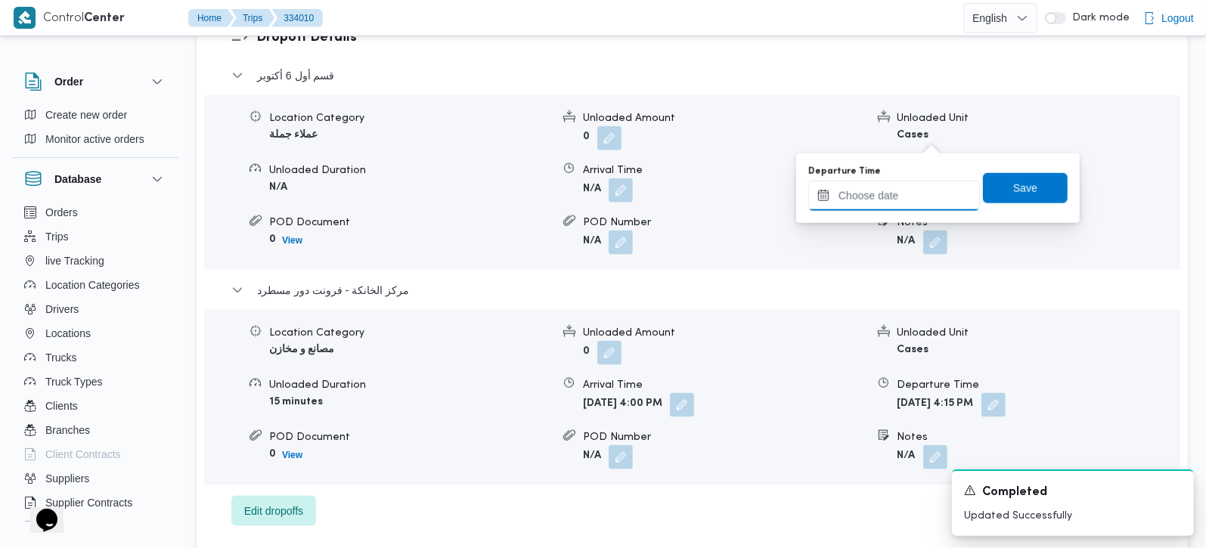
click at [893, 184] on input "Departure Time" at bounding box center [894, 196] width 172 height 30
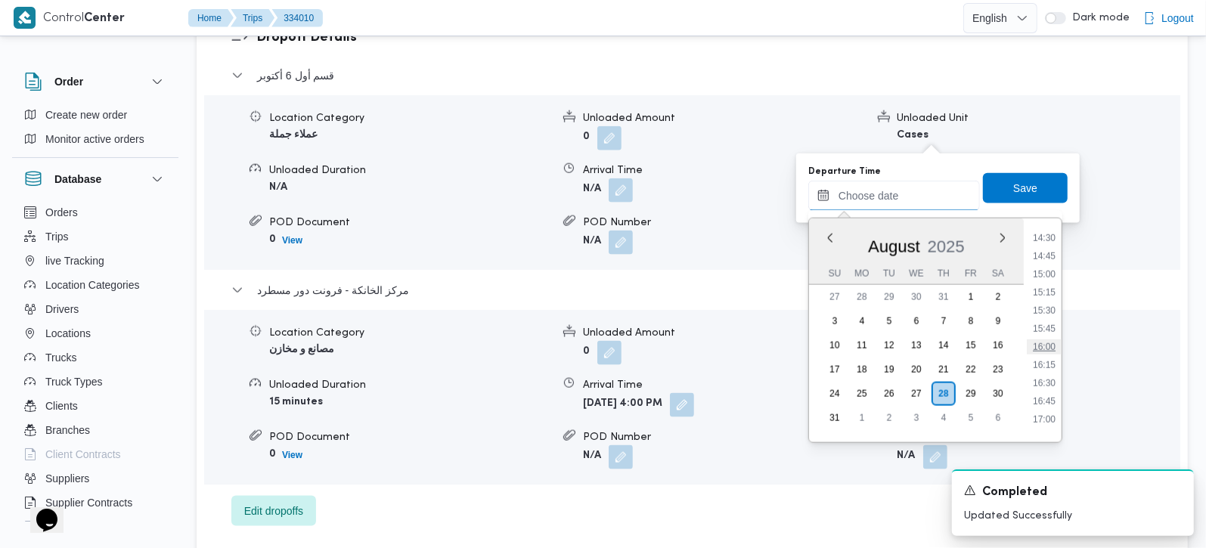
scroll to position [1009, 0]
drag, startPoint x: 1056, startPoint y: 316, endPoint x: 1054, endPoint y: 308, distance: 8.6
click at [1056, 316] on li "15:00" at bounding box center [1043, 317] width 35 height 15
type input "[DATE] 15:00"
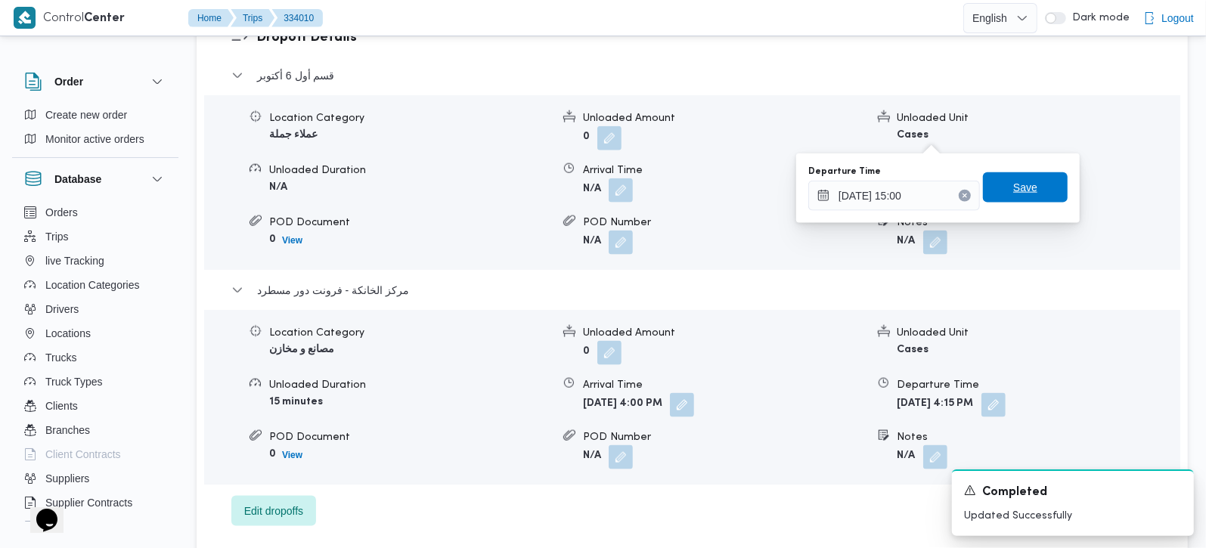
click at [1023, 192] on span "Save" at bounding box center [1025, 187] width 24 height 18
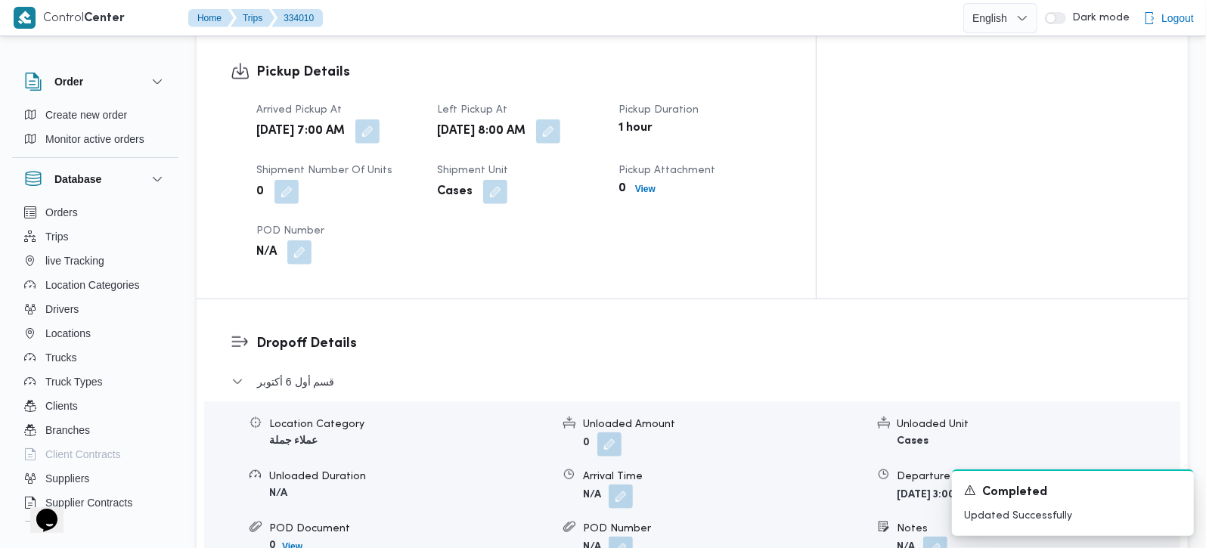
scroll to position [1073, 0]
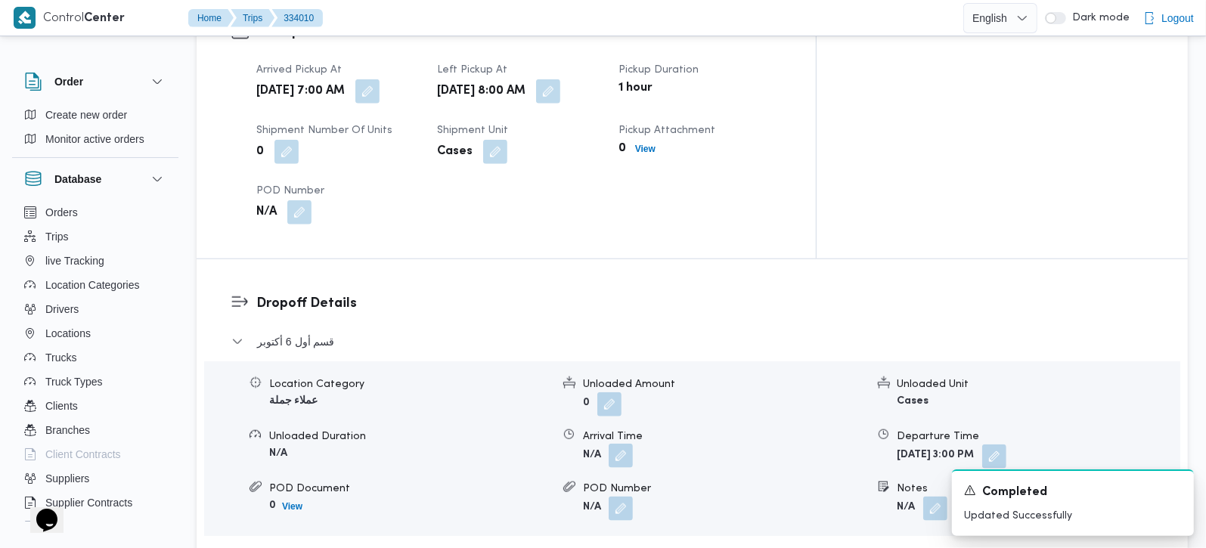
click at [622, 444] on button "button" at bounding box center [620, 456] width 24 height 24
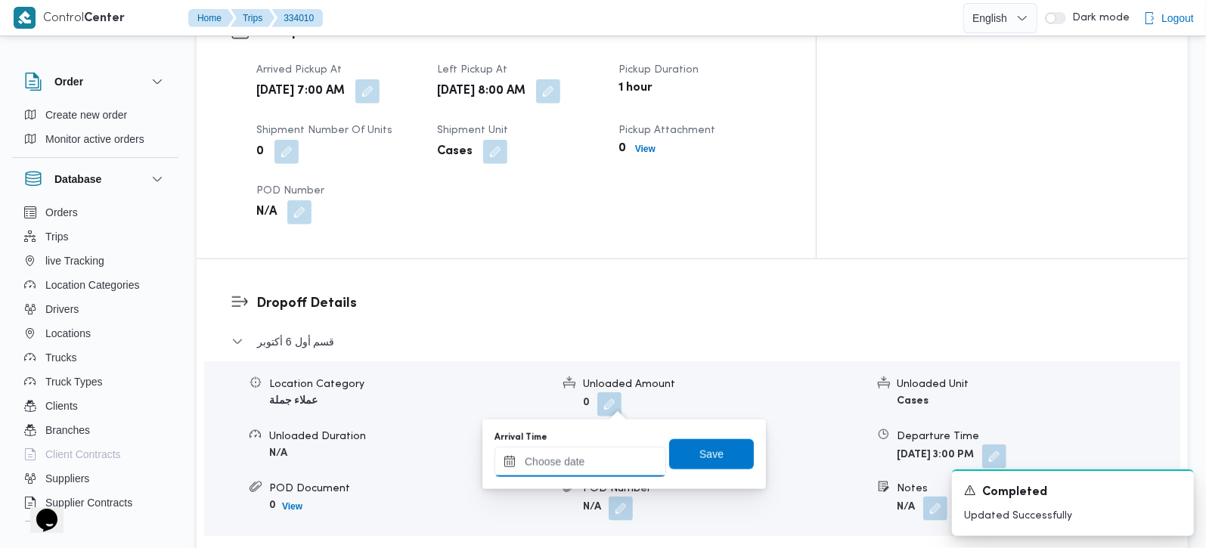
click at [614, 457] on input "Arrival Time" at bounding box center [580, 462] width 172 height 30
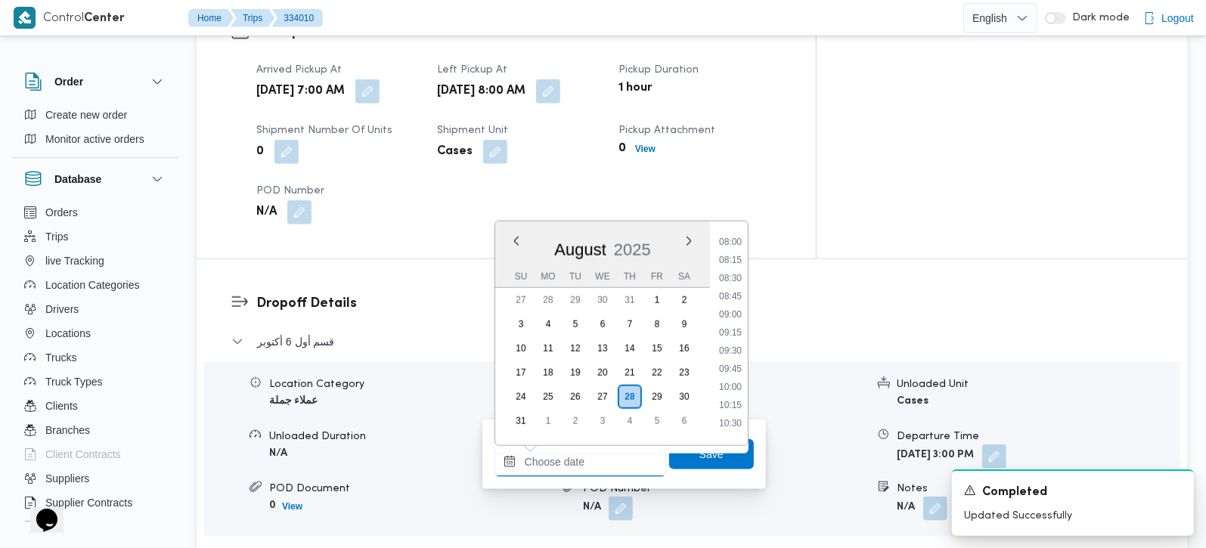
scroll to position [565, 0]
drag, startPoint x: 732, startPoint y: 324, endPoint x: 729, endPoint y: 340, distance: 16.3
click at [732, 324] on li "09:00" at bounding box center [730, 329] width 35 height 15
type input "[DATE] 09:00"
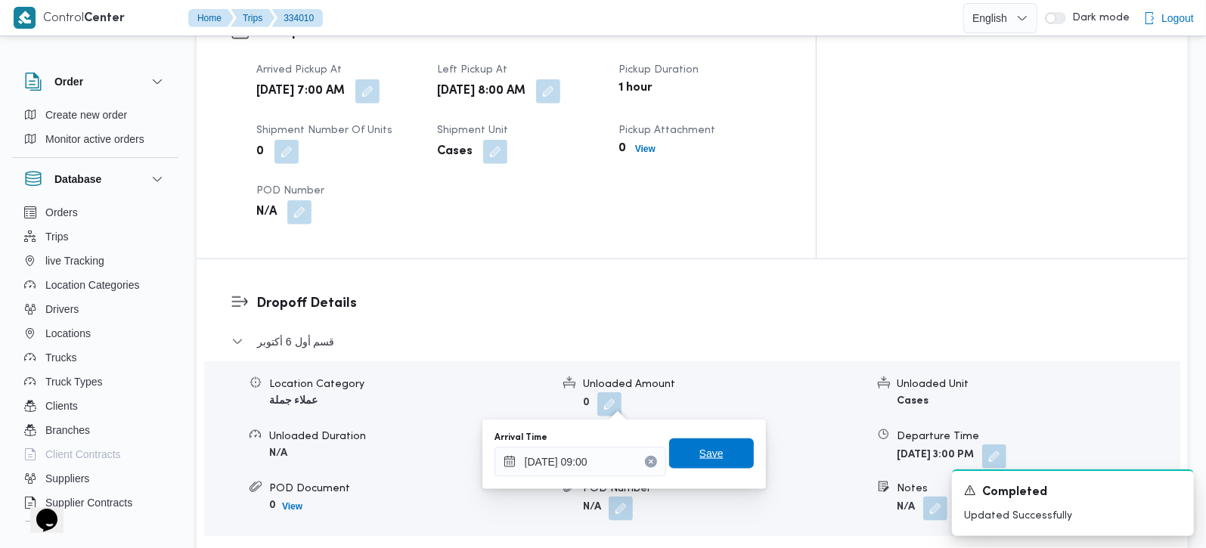
click at [704, 456] on span "Save" at bounding box center [711, 453] width 24 height 18
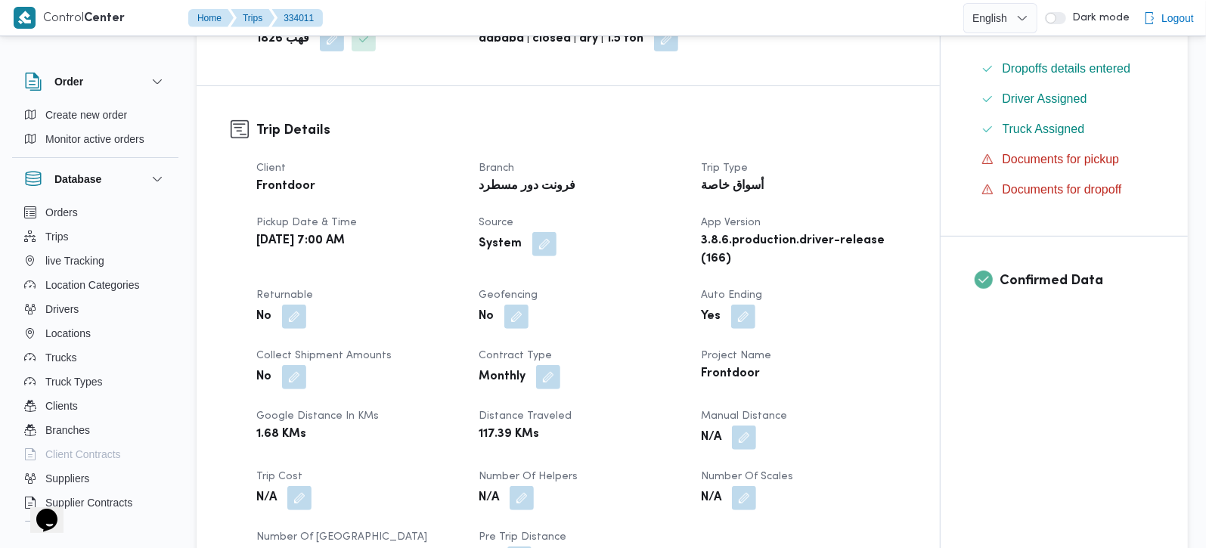
scroll to position [444, 0]
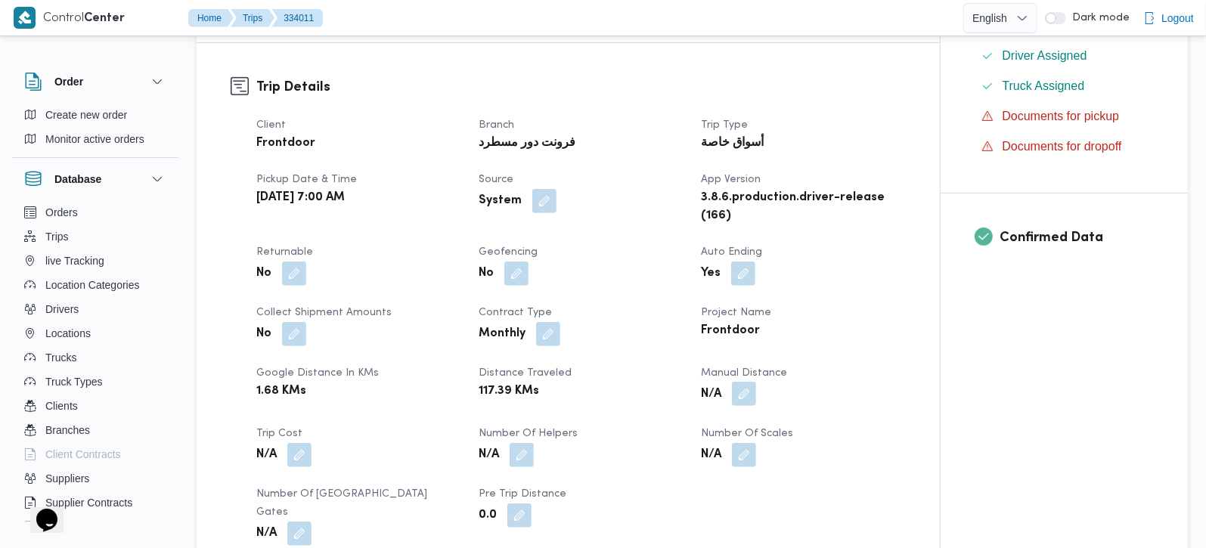
click at [743, 397] on button "button" at bounding box center [744, 394] width 24 height 24
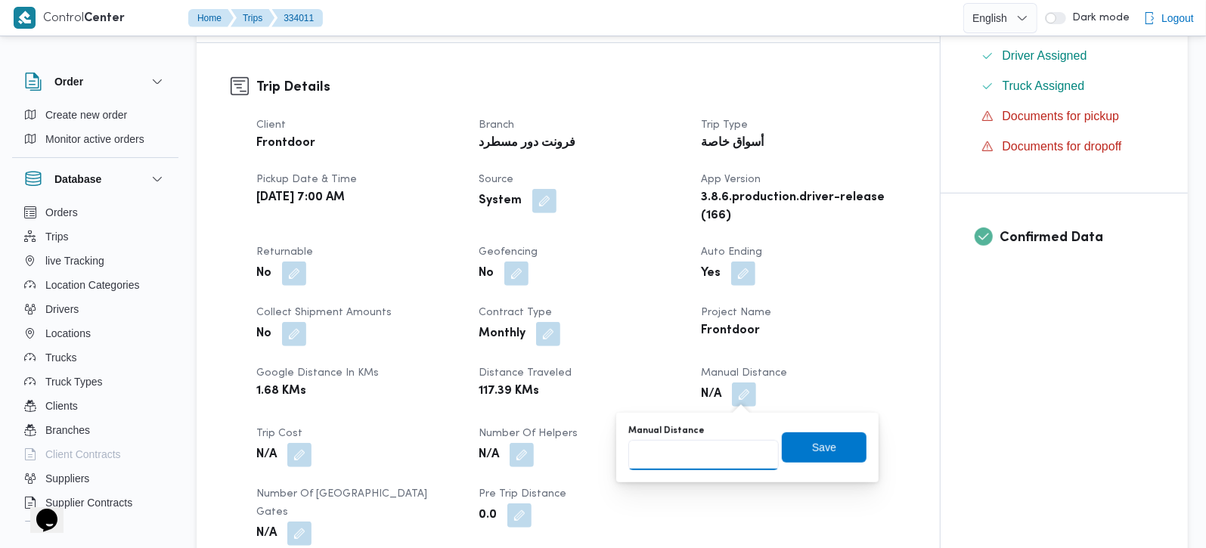
click at [701, 457] on input "Manual Distance" at bounding box center [703, 455] width 150 height 30
type input "100"
click at [795, 453] on span "Save" at bounding box center [824, 447] width 85 height 30
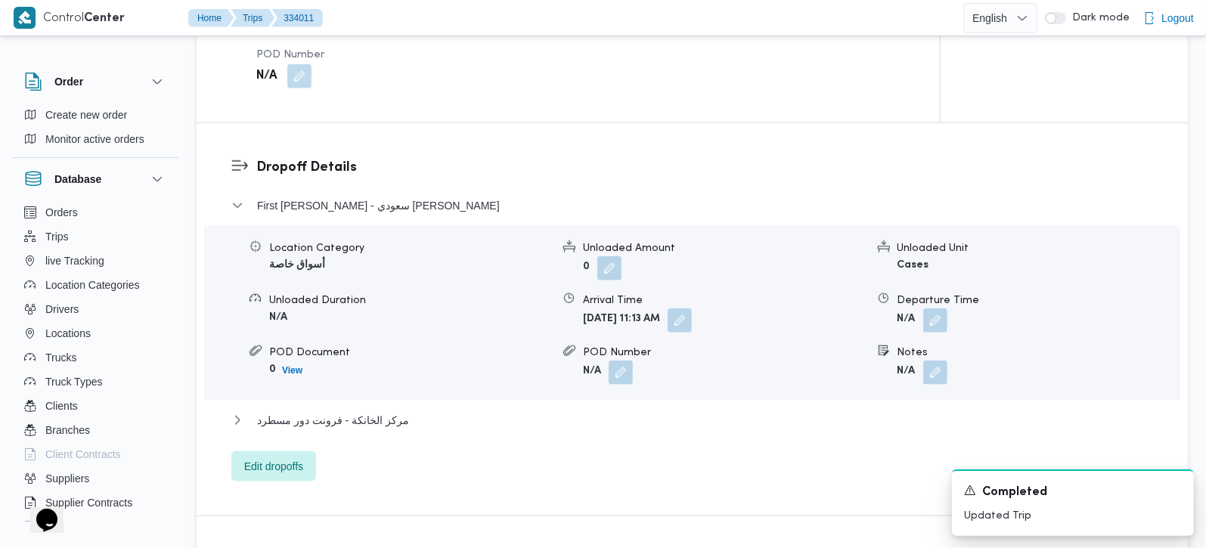
scroll to position [1333, 0]
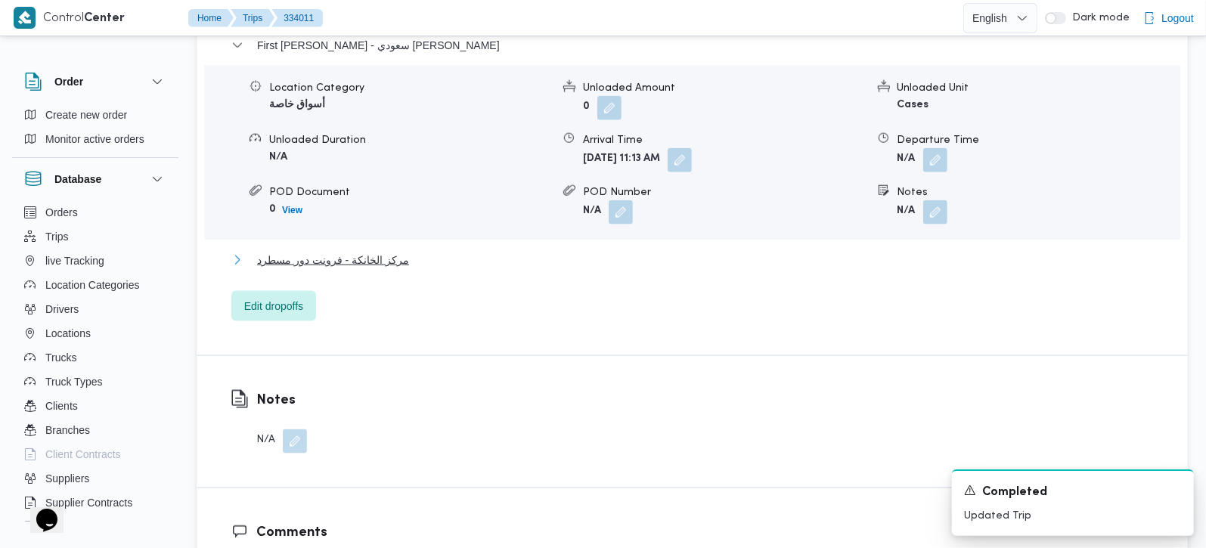
click at [375, 251] on span "مركز الخانكة - فرونت دور مسطرد" at bounding box center [333, 260] width 152 height 18
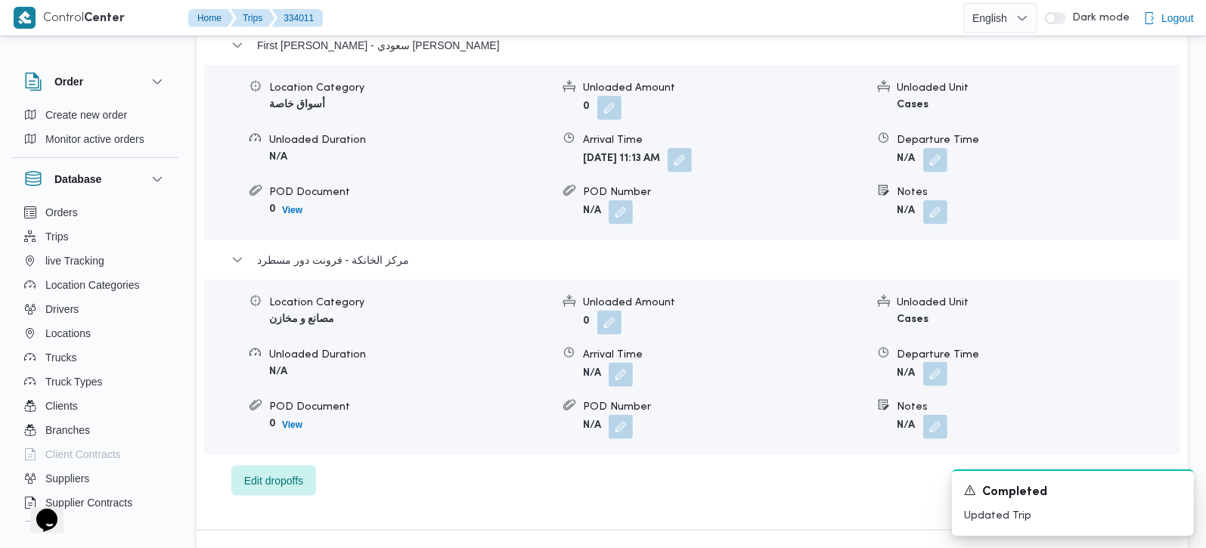
drag, startPoint x: 943, startPoint y: 351, endPoint x: 933, endPoint y: 359, distance: 11.8
click at [941, 362] on button "button" at bounding box center [935, 374] width 24 height 24
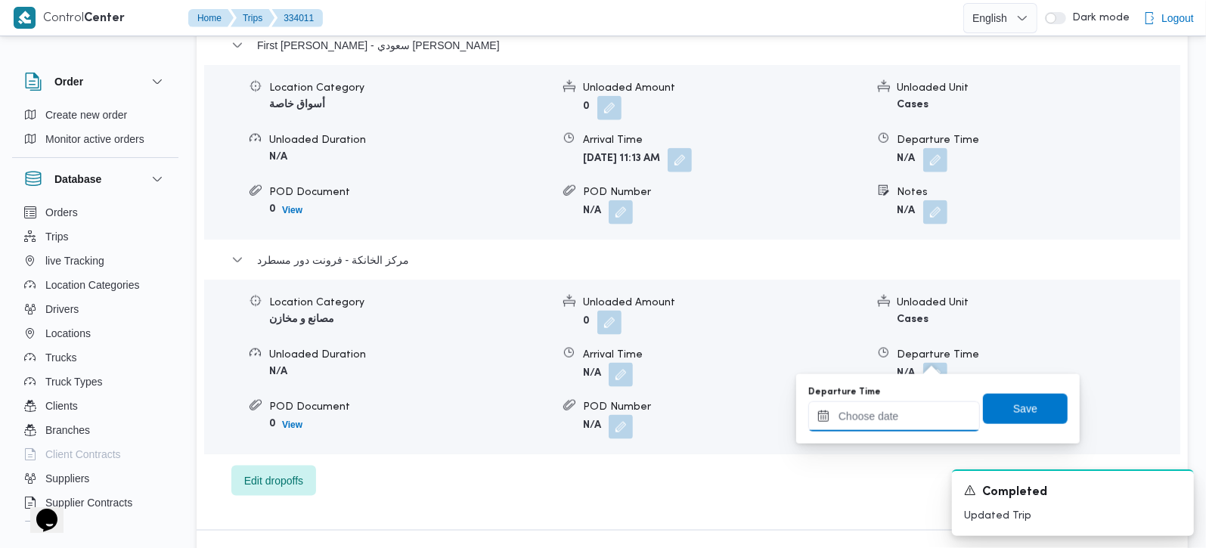
click at [895, 429] on input "Departure Time" at bounding box center [894, 416] width 172 height 30
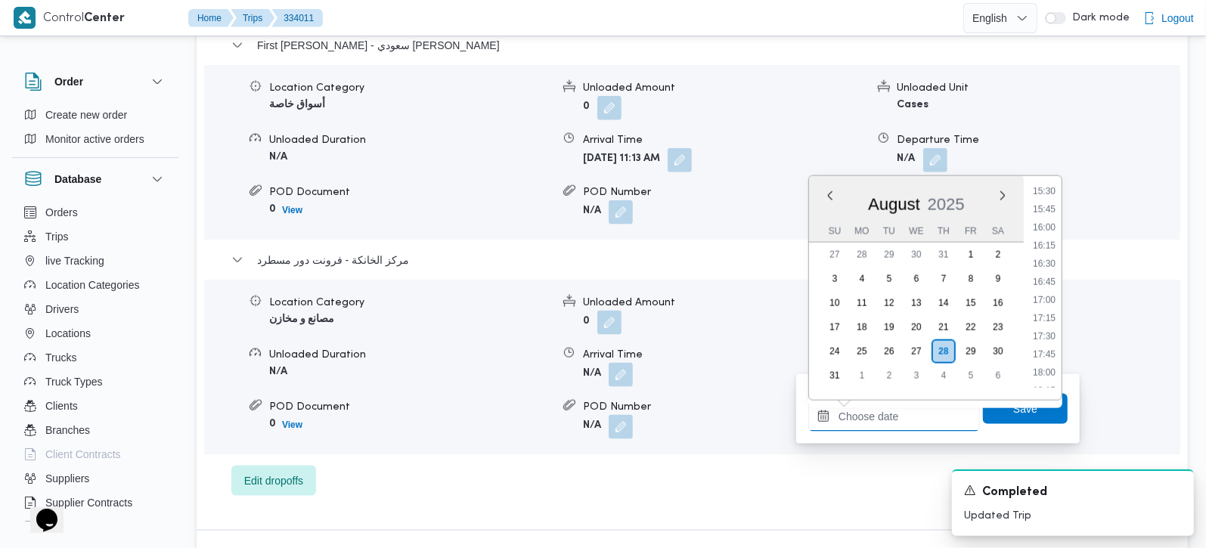
scroll to position [1097, 0]
click at [1036, 252] on li "16:00" at bounding box center [1043, 259] width 35 height 15
type input "[DATE] 16:00"
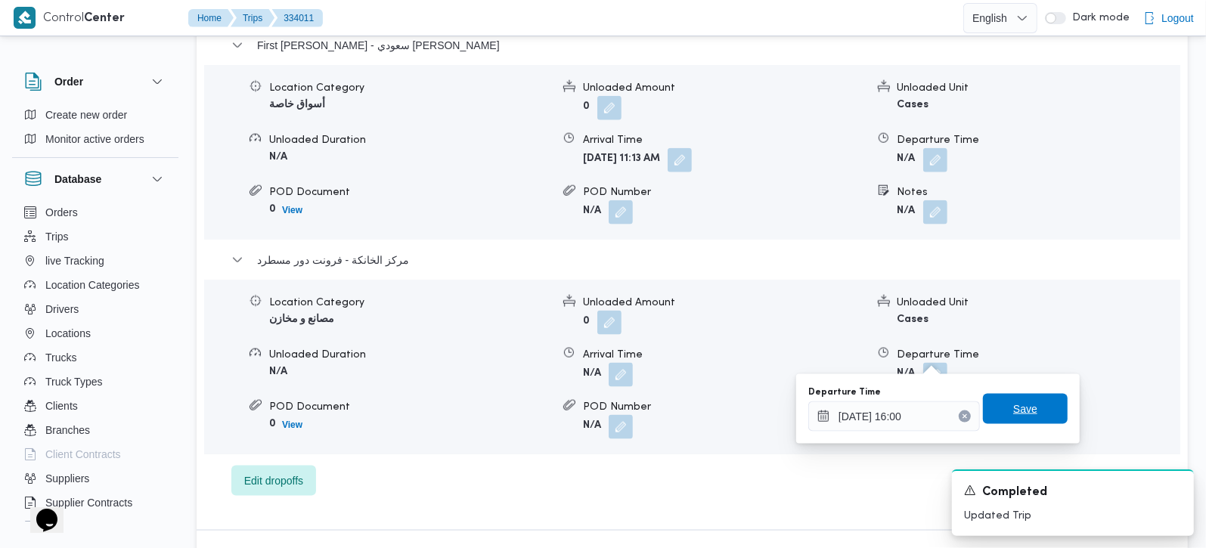
click at [1020, 407] on span "Save" at bounding box center [1025, 409] width 24 height 18
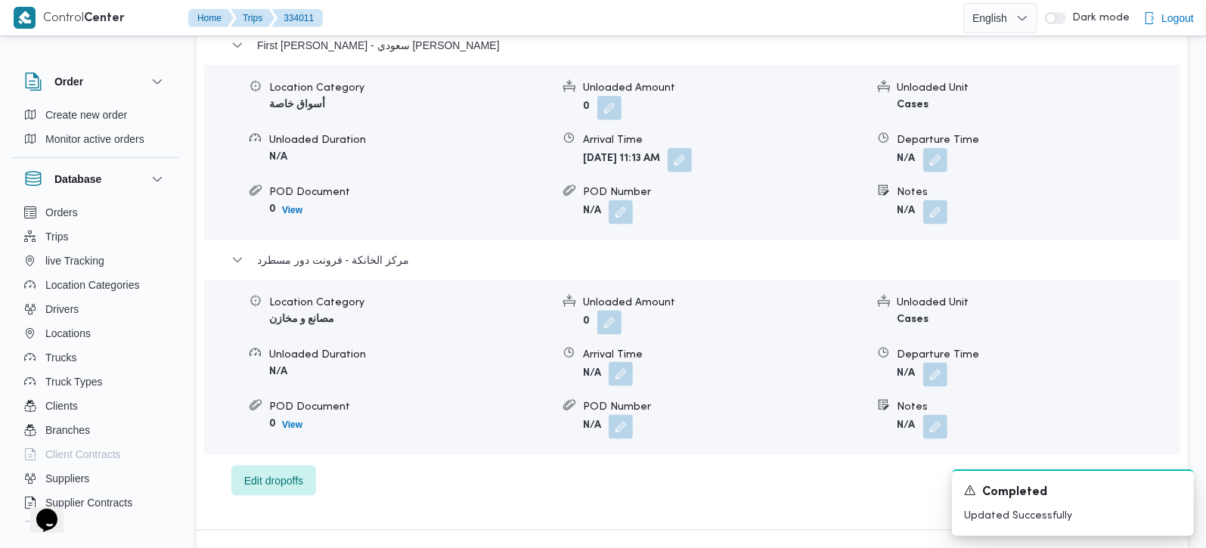
click at [617, 362] on button "button" at bounding box center [620, 374] width 24 height 24
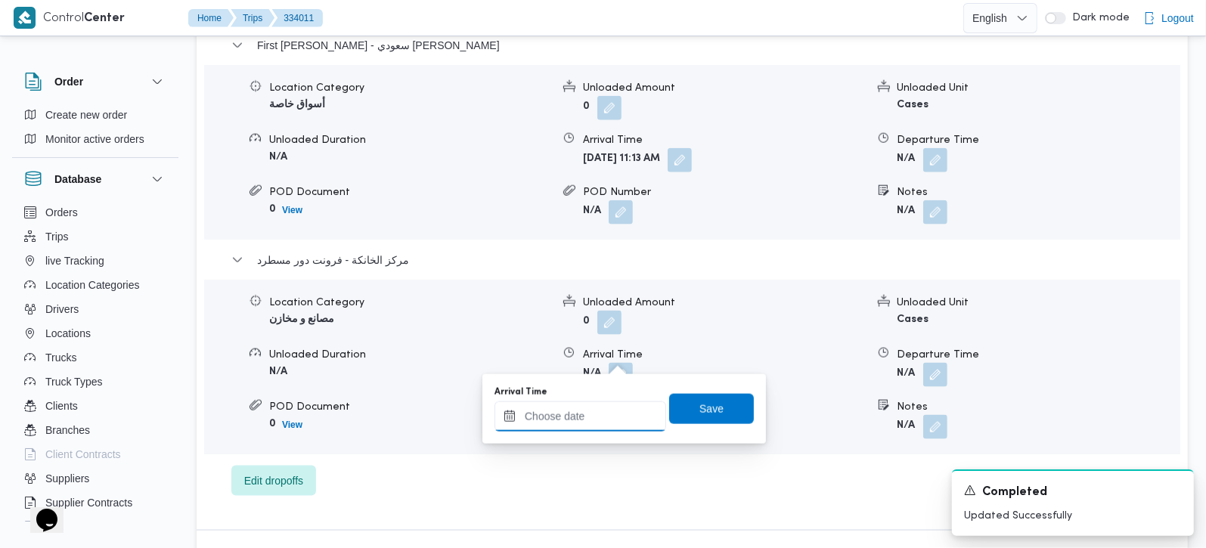
click at [606, 404] on input "Arrival Time" at bounding box center [580, 416] width 172 height 30
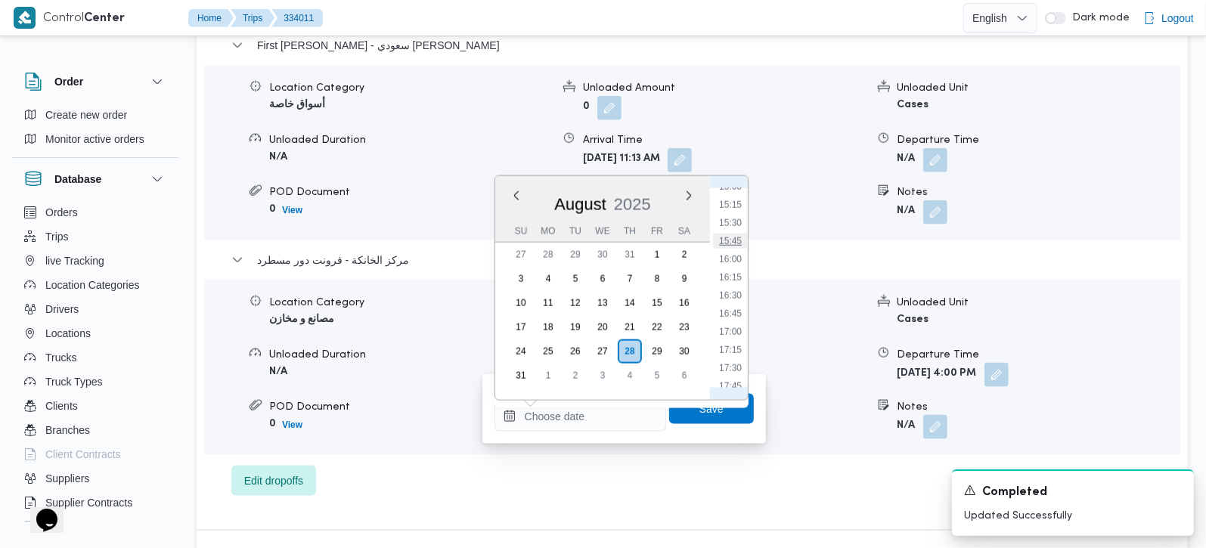
click at [739, 234] on li "15:45" at bounding box center [730, 241] width 35 height 15
type input "[DATE] 15:45"
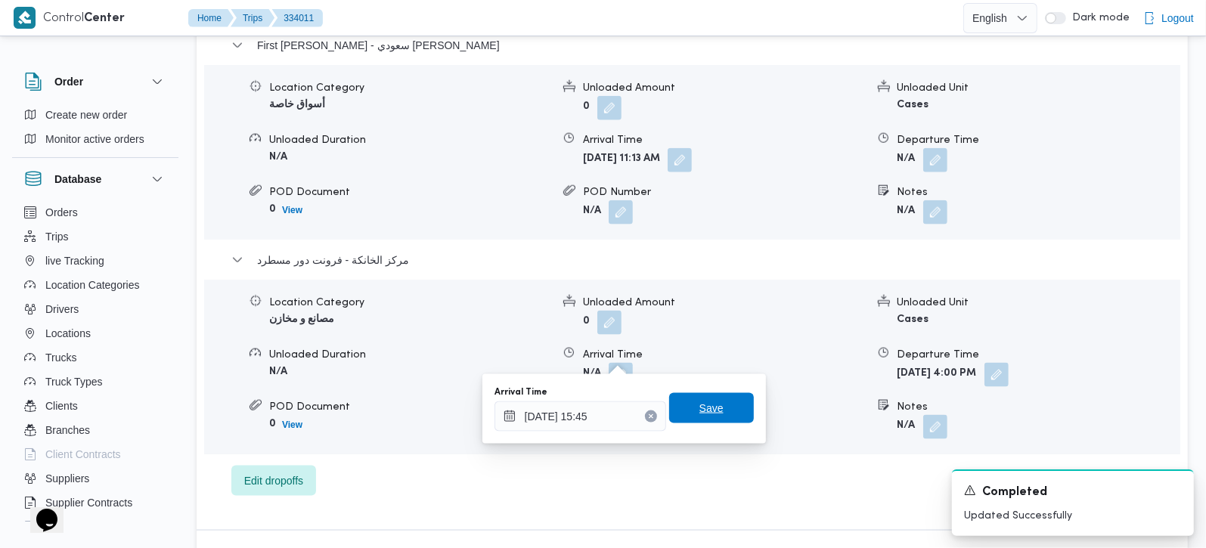
click at [699, 411] on span "Save" at bounding box center [711, 408] width 24 height 18
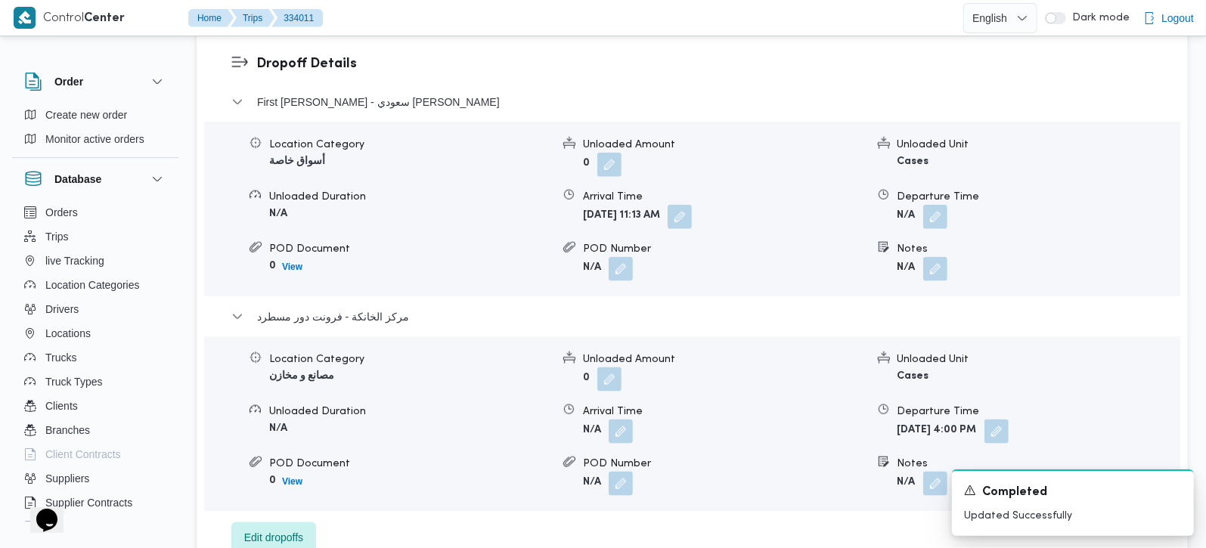
scroll to position [1245, 0]
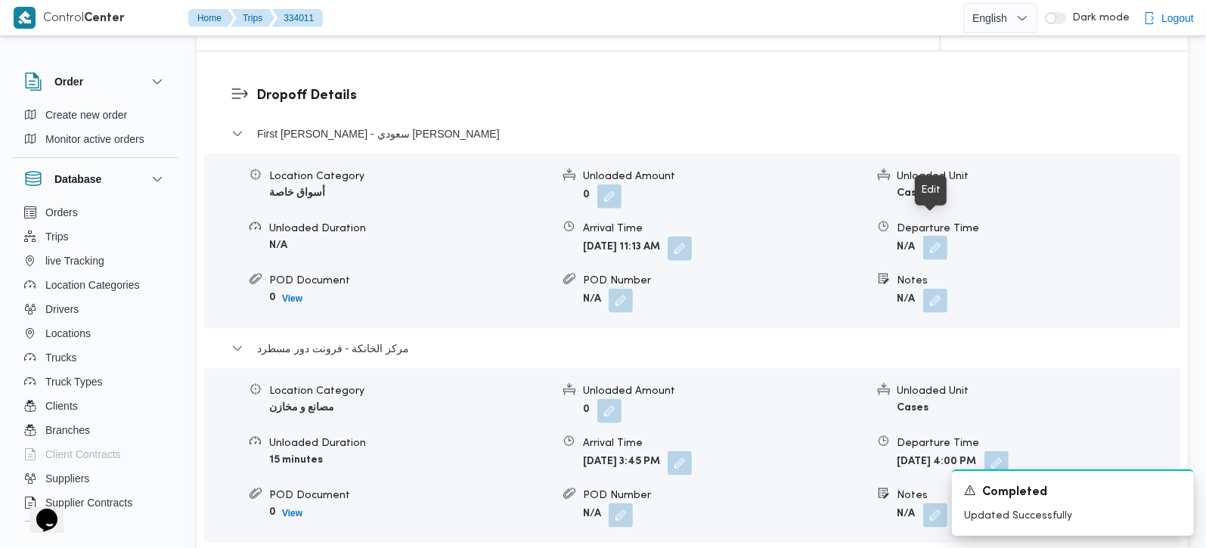
click at [940, 236] on button "button" at bounding box center [935, 248] width 24 height 24
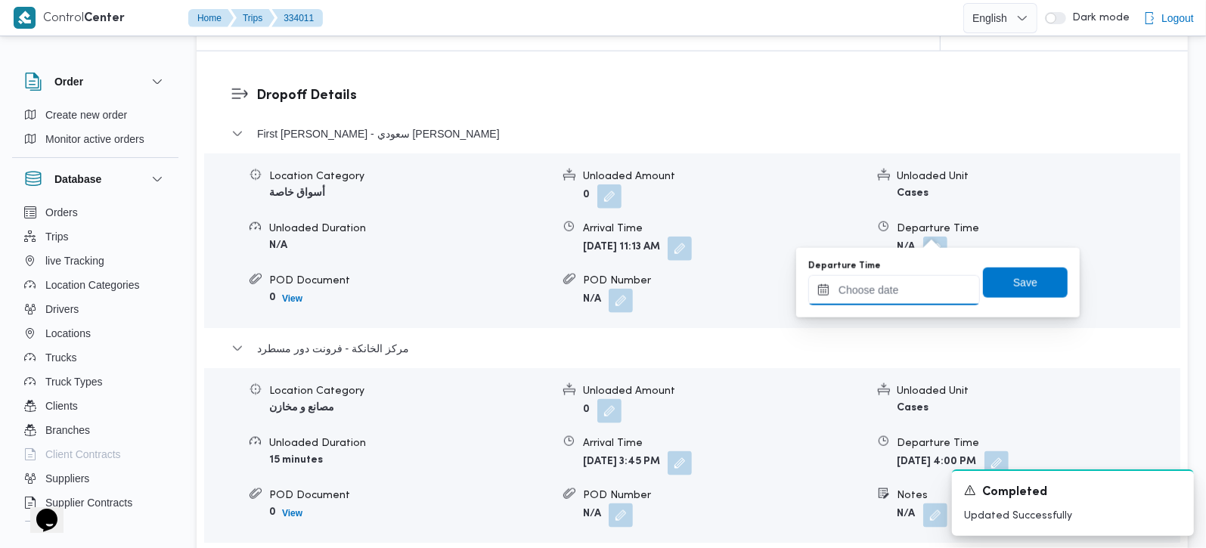
click at [905, 284] on input "Departure Time" at bounding box center [894, 290] width 172 height 30
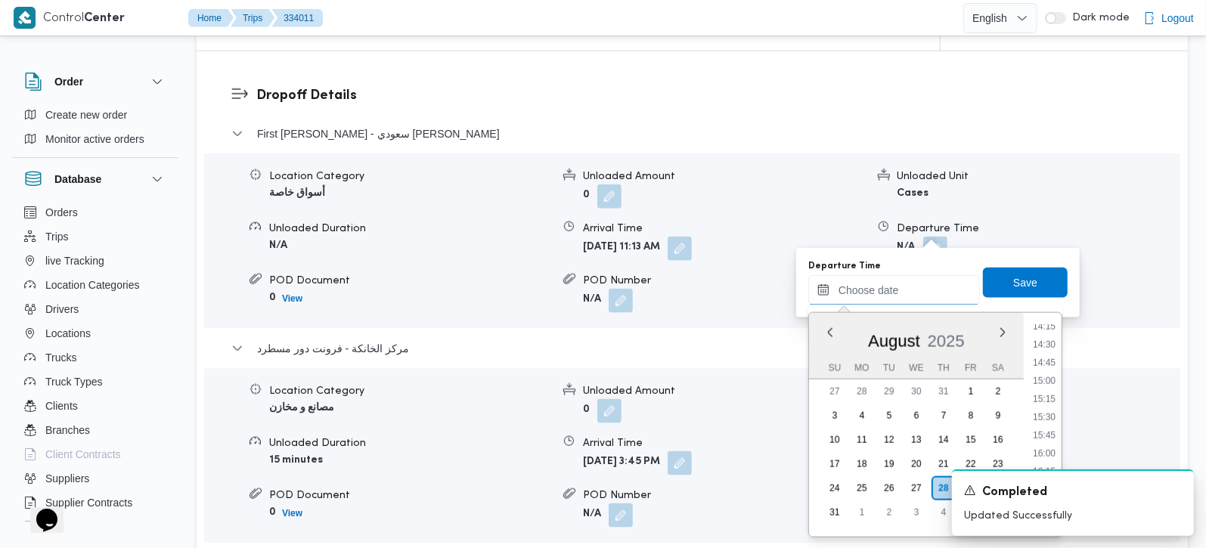
scroll to position [1009, 0]
drag, startPoint x: 1049, startPoint y: 398, endPoint x: 1049, endPoint y: 344, distance: 54.4
click at [1049, 398] on li "14:45" at bounding box center [1043, 393] width 35 height 15
type input "28/08/2025 14:45"
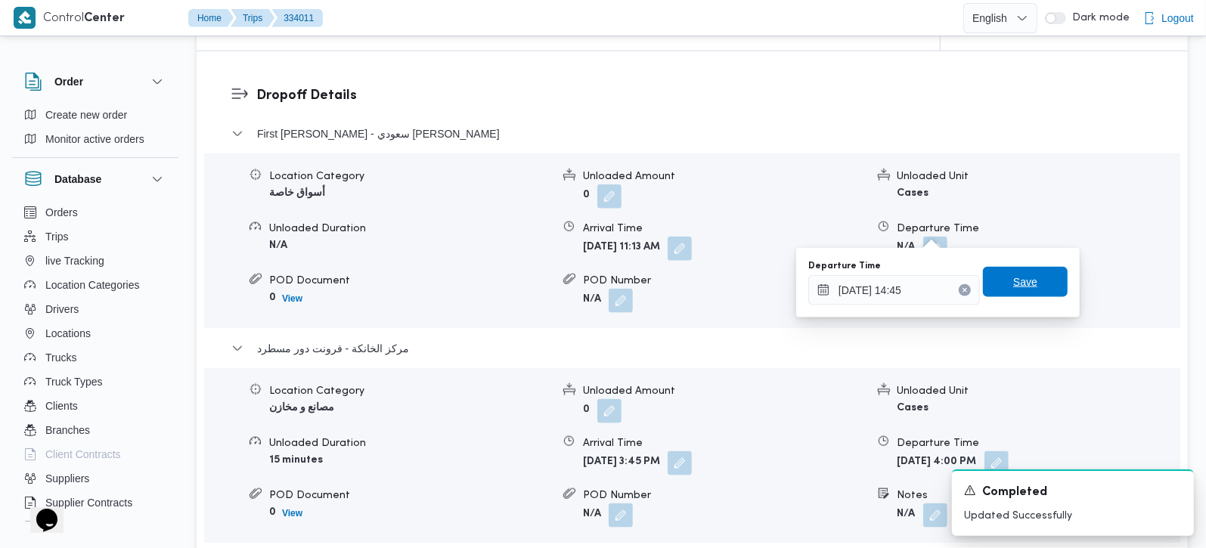
click at [1033, 285] on span "Save" at bounding box center [1025, 282] width 85 height 30
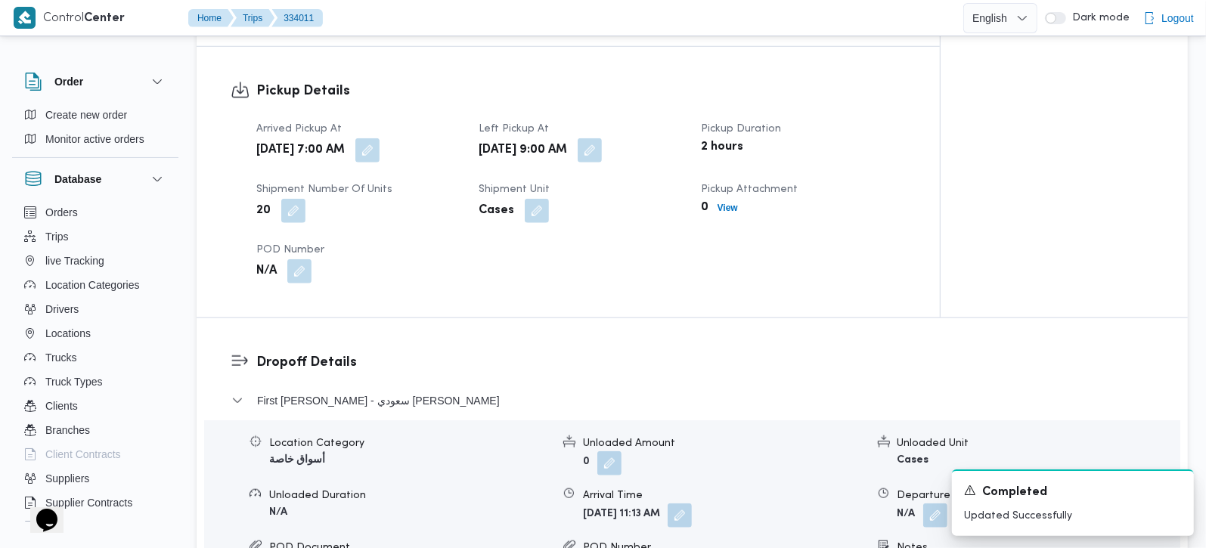
scroll to position [1066, 0]
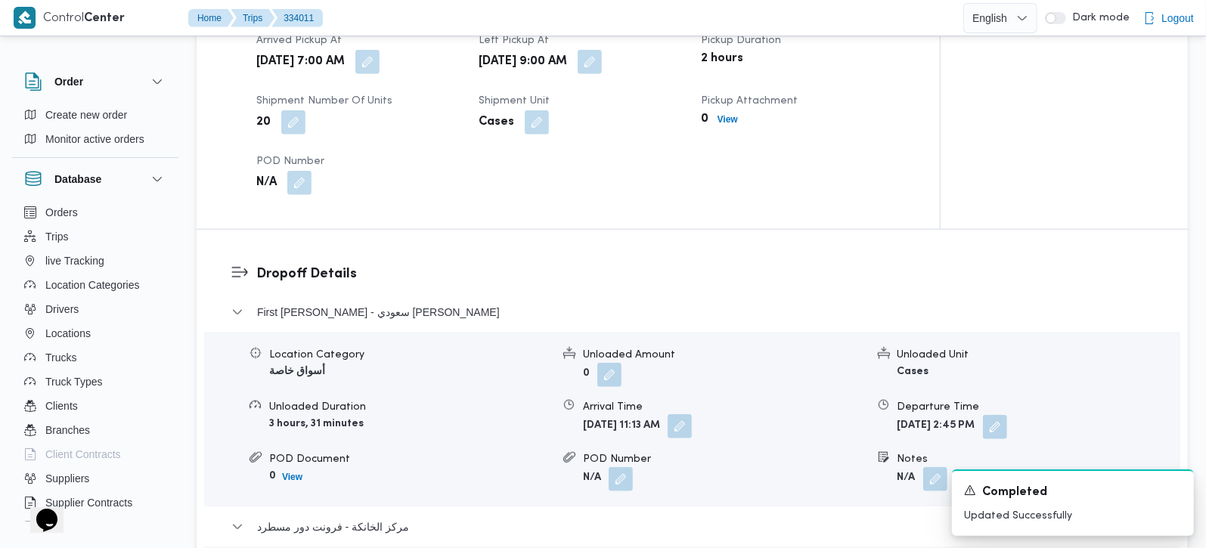
click at [692, 414] on button "button" at bounding box center [679, 426] width 24 height 24
click at [763, 275] on dl "Dropoff Details First Al Sheikh Zayed - سعودي الشيخ زايد Location Category أسوا…" at bounding box center [704, 513] width 897 height 499
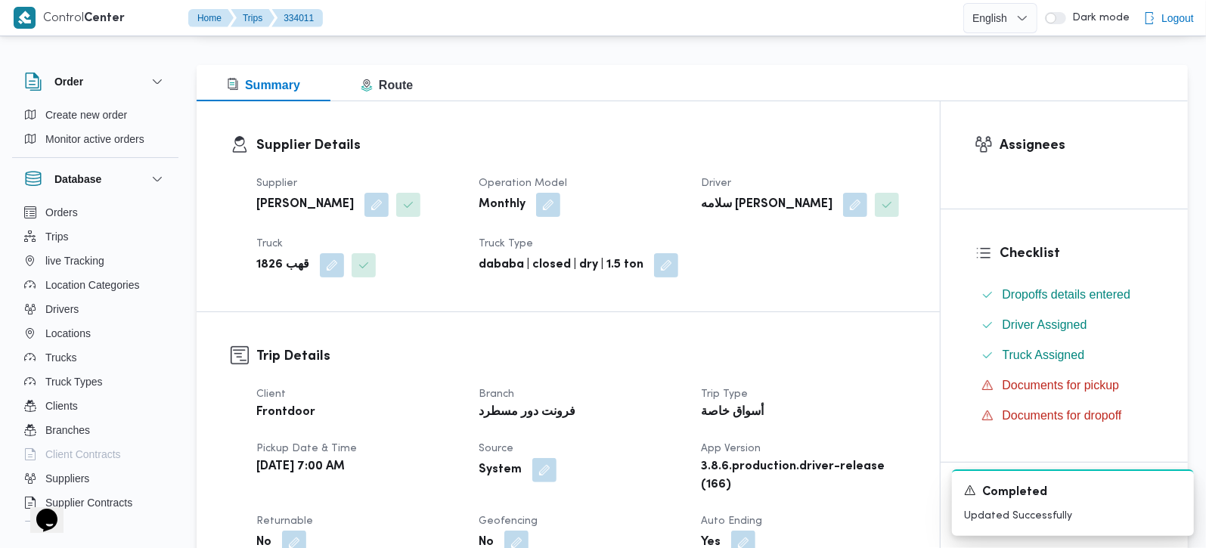
scroll to position [0, 0]
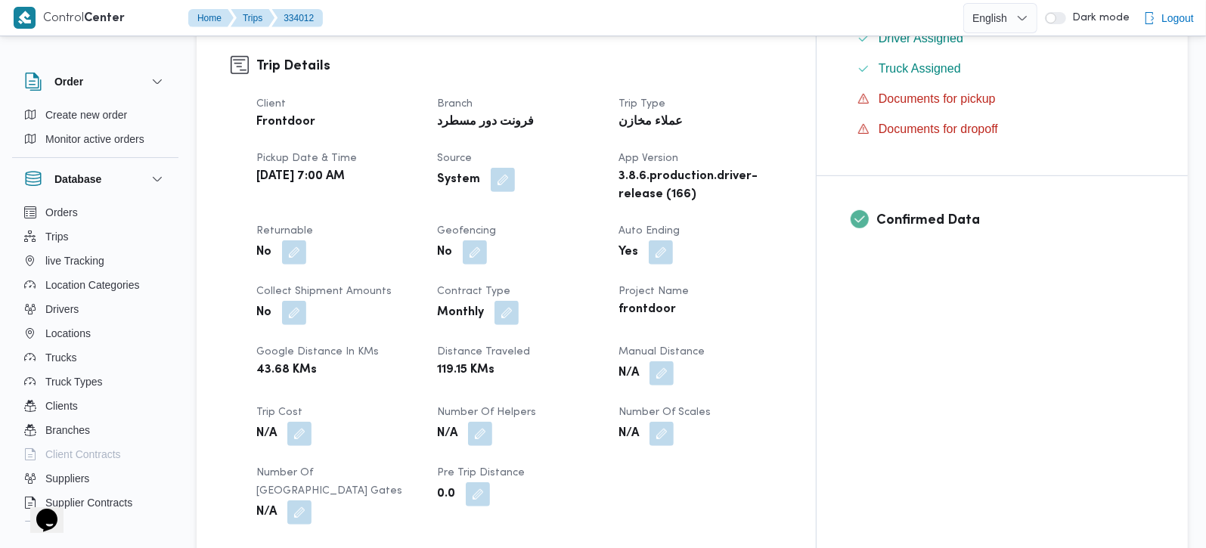
scroll to position [533, 0]
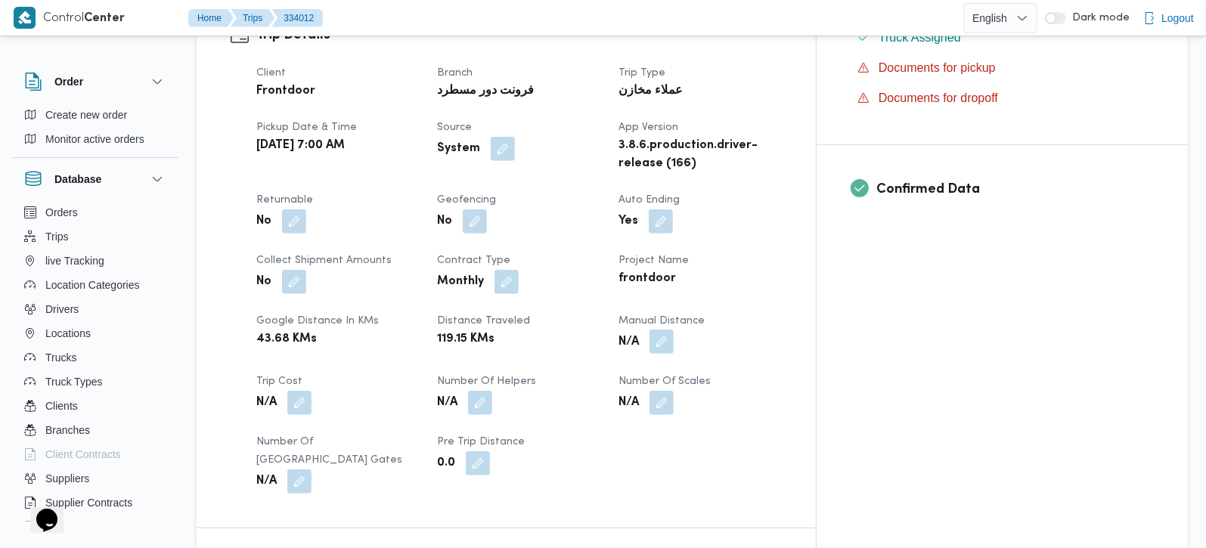
click at [673, 330] on button "button" at bounding box center [661, 342] width 24 height 24
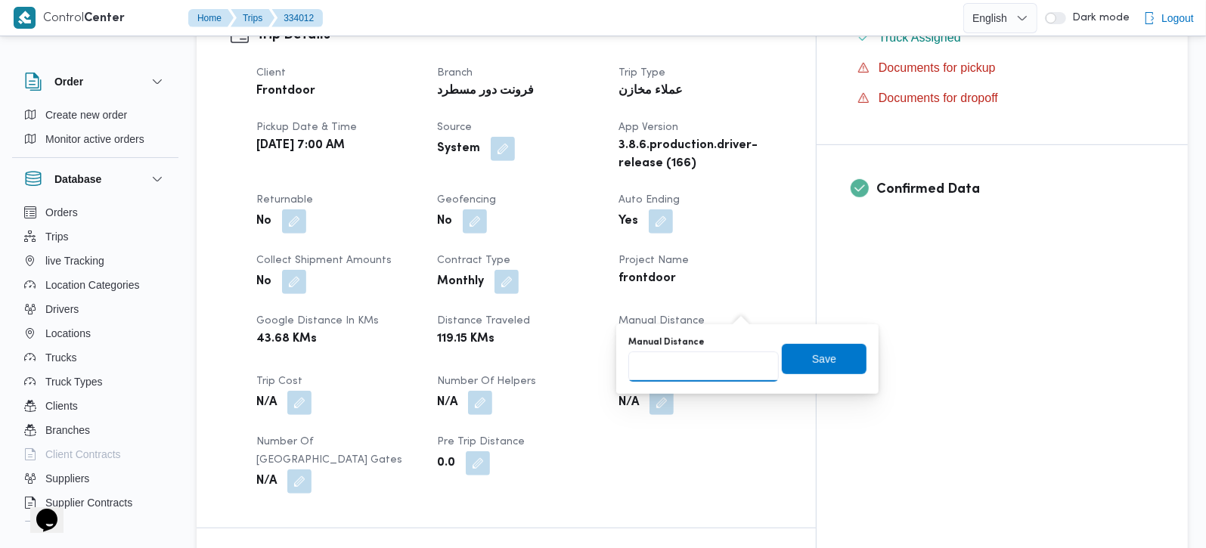
click at [711, 376] on input "Manual Distance" at bounding box center [703, 366] width 150 height 30
type input "105"
click at [822, 349] on span "Save" at bounding box center [824, 358] width 85 height 30
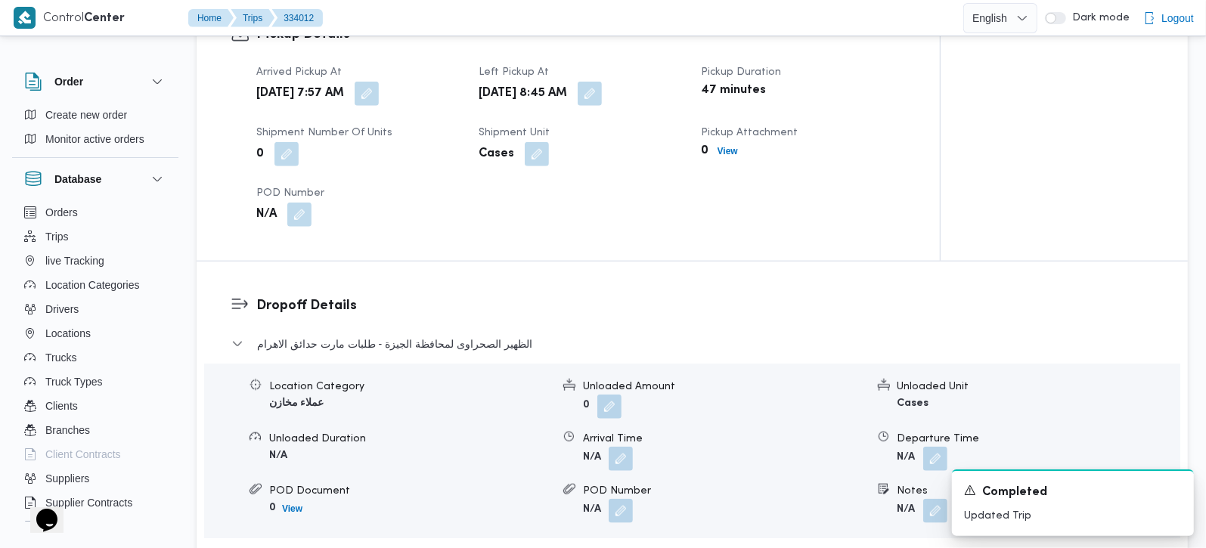
scroll to position [1066, 0]
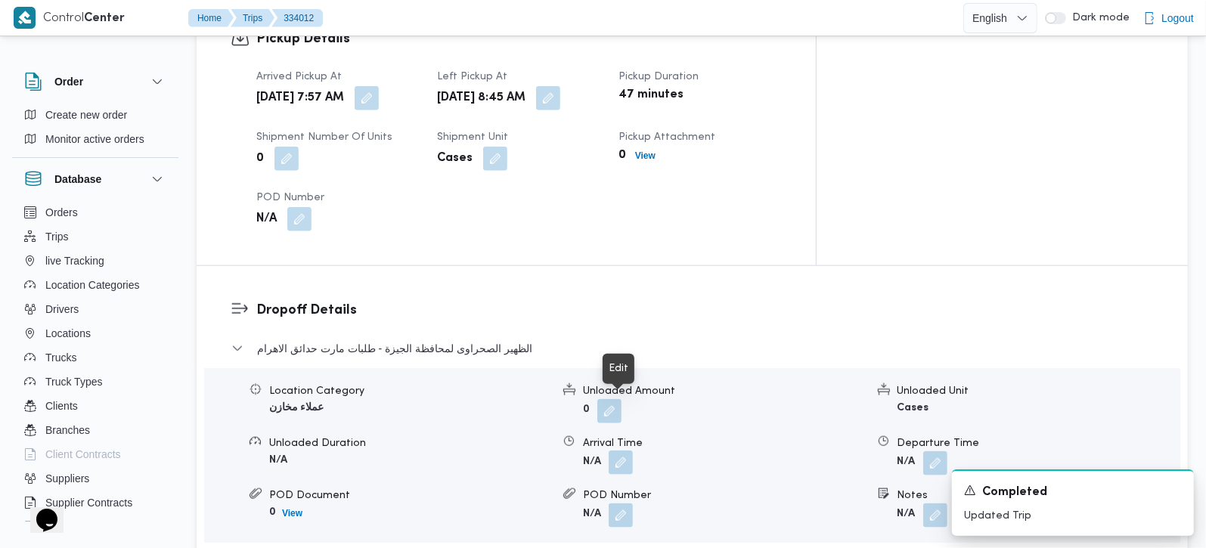
click at [622, 450] on button "button" at bounding box center [620, 462] width 24 height 24
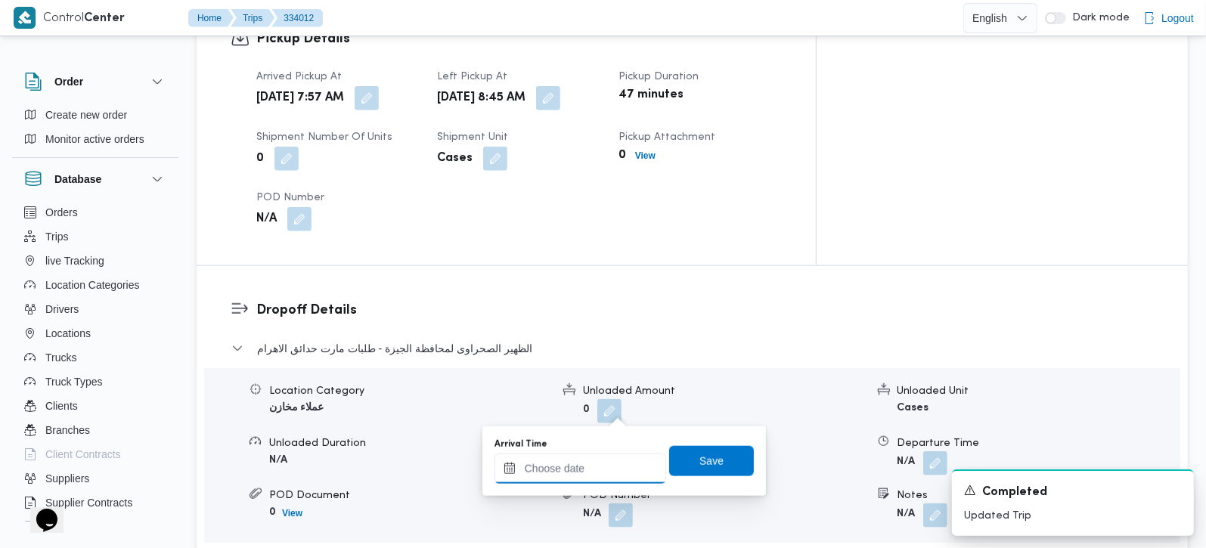
click at [598, 481] on input "Arrival Time" at bounding box center [580, 468] width 172 height 30
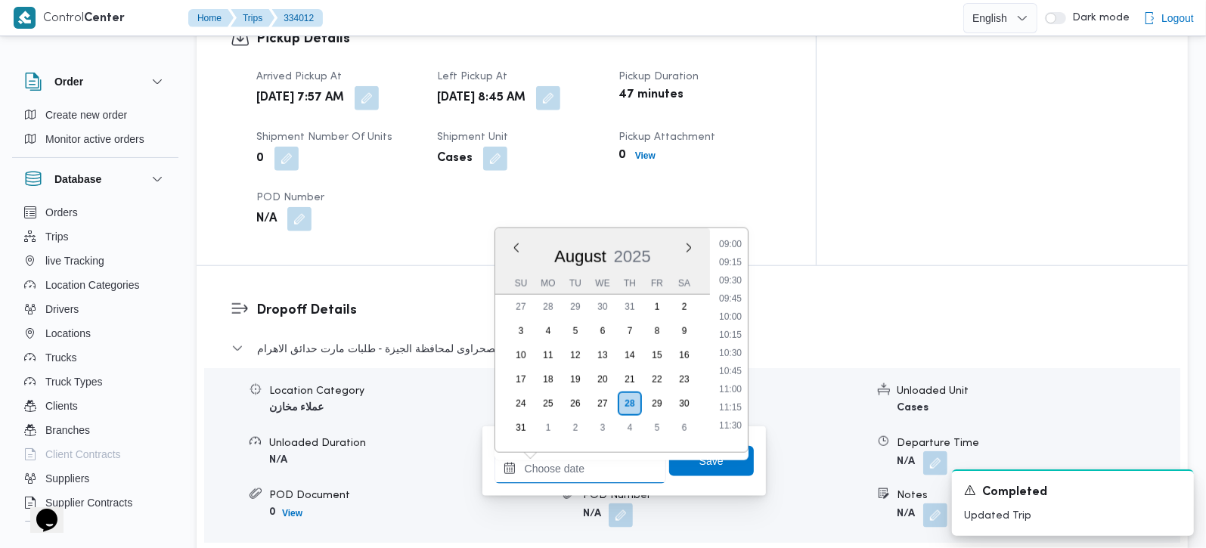
scroll to position [653, 0]
drag, startPoint x: 731, startPoint y: 305, endPoint x: 731, endPoint y: 375, distance: 70.3
click at [731, 305] on li "09:45" at bounding box center [730, 302] width 35 height 15
type input "28/08/2025 09:45"
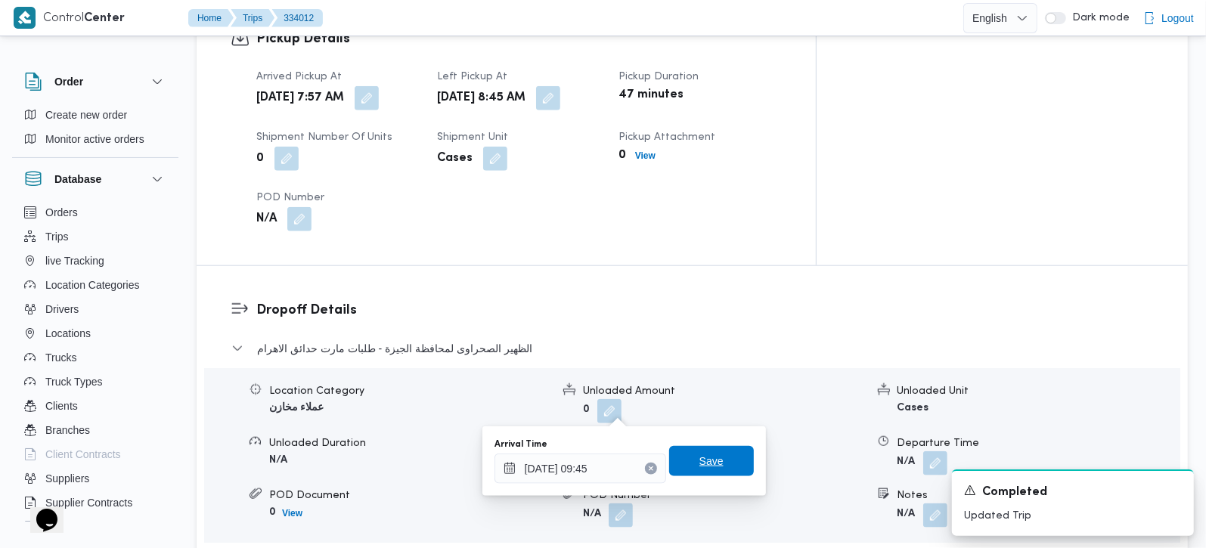
click at [722, 450] on span "Save" at bounding box center [711, 461] width 85 height 30
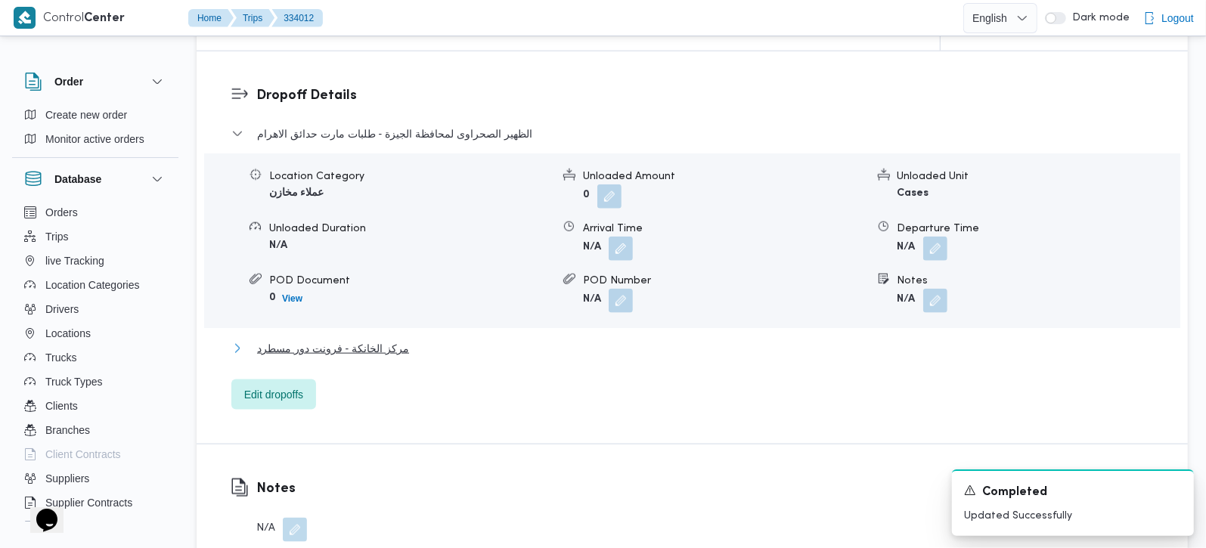
click at [344, 339] on span "مركز الخانكة - فرونت دور مسطرد" at bounding box center [333, 348] width 152 height 18
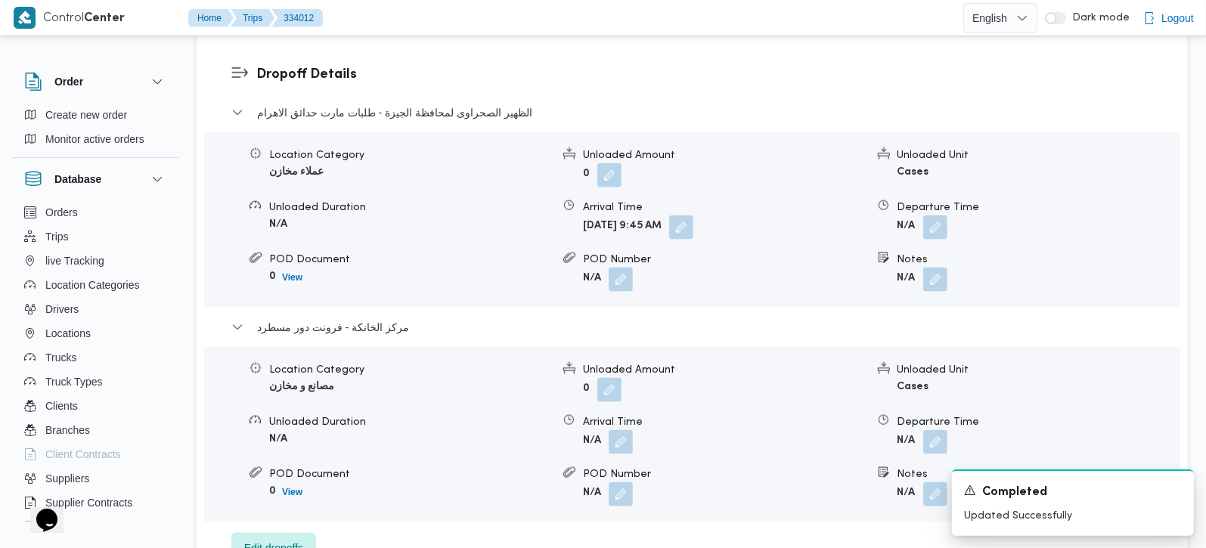
scroll to position [1333, 0]
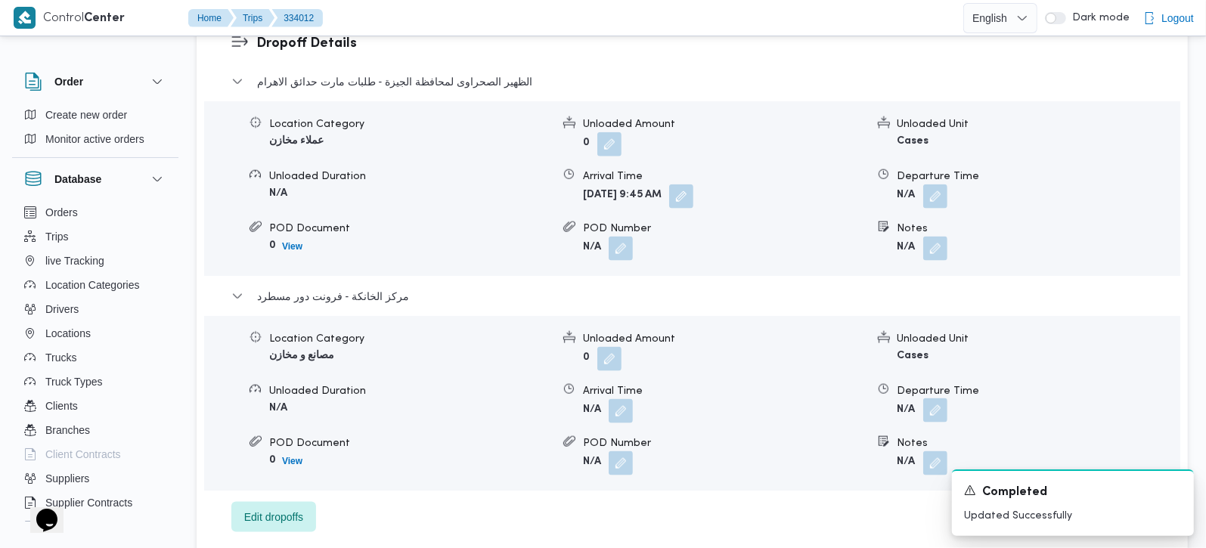
click at [931, 398] on button "button" at bounding box center [935, 410] width 24 height 24
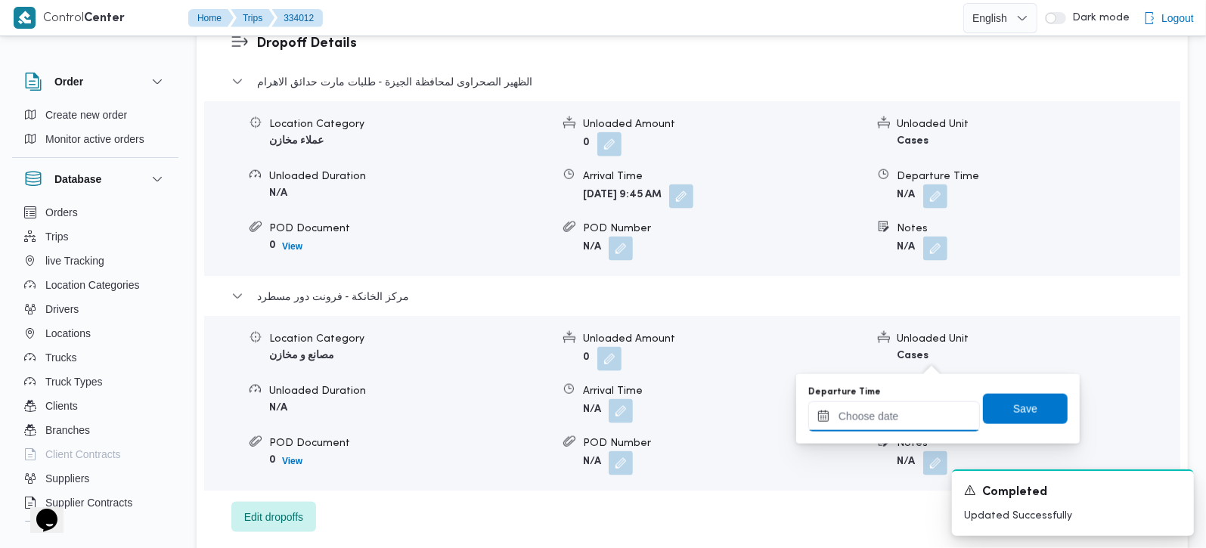
click at [915, 419] on input "Departure Time" at bounding box center [894, 416] width 172 height 30
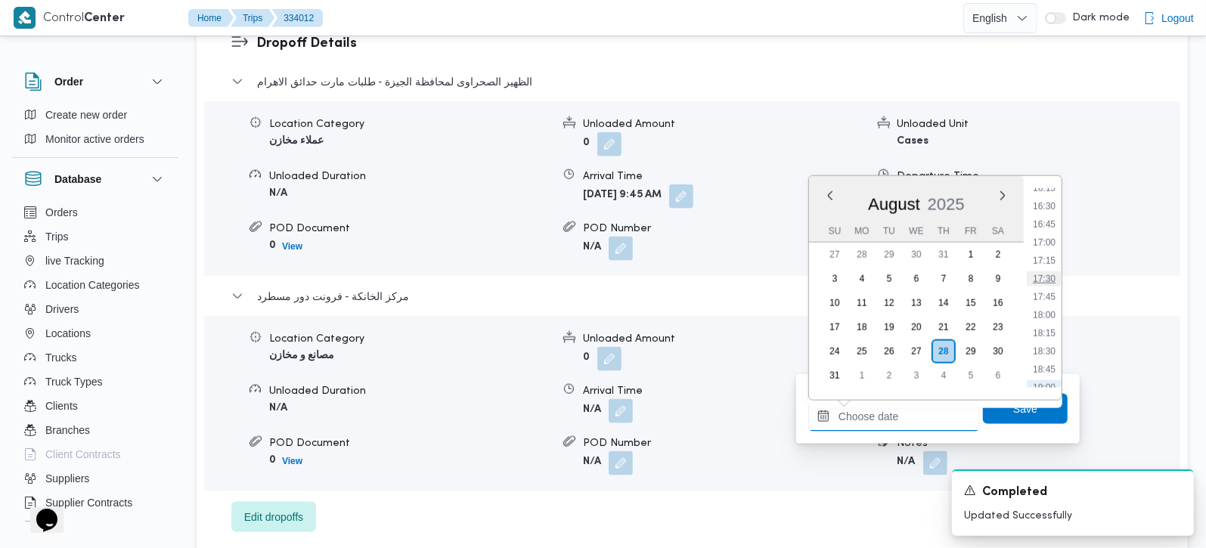
scroll to position [1097, 0]
click at [1051, 243] on li "15:45" at bounding box center [1043, 241] width 35 height 15
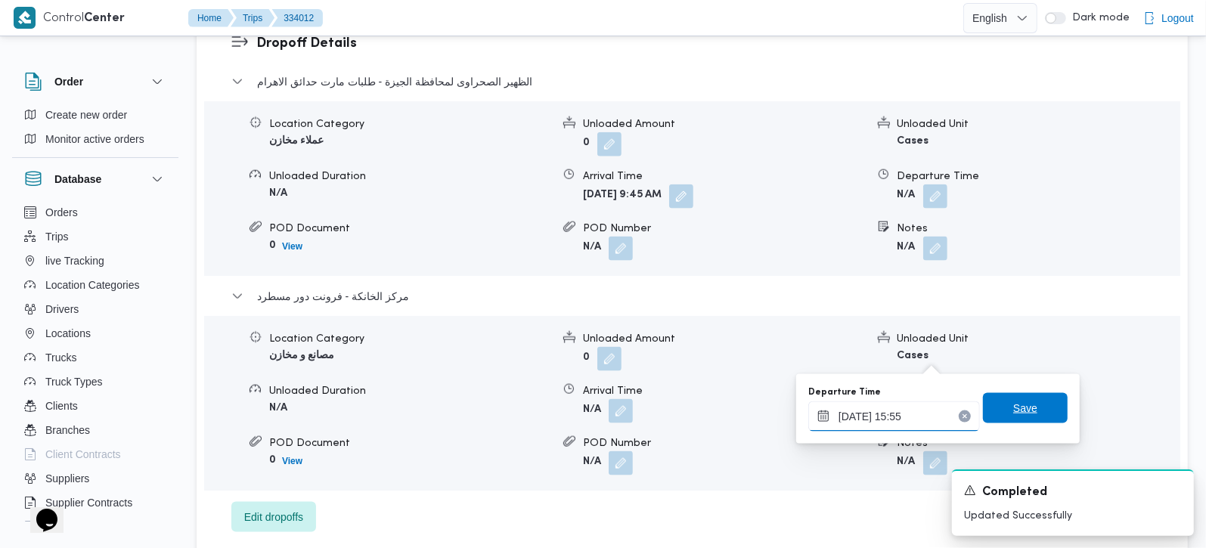
type input "28/08/2025 15:55"
click at [1013, 410] on span "Save" at bounding box center [1025, 408] width 24 height 18
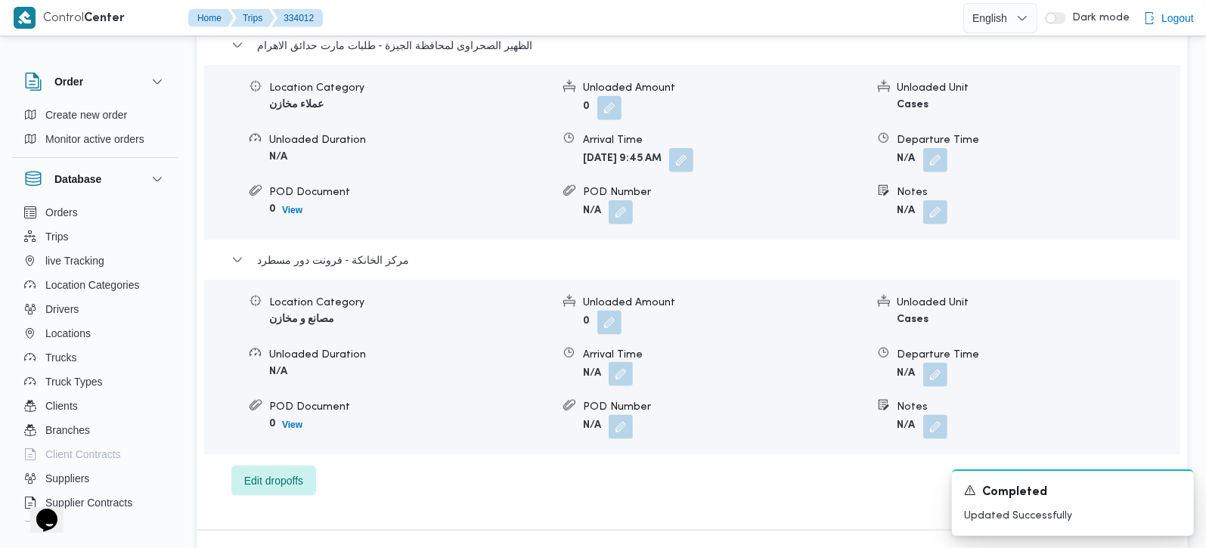
click at [611, 362] on button "button" at bounding box center [620, 374] width 24 height 24
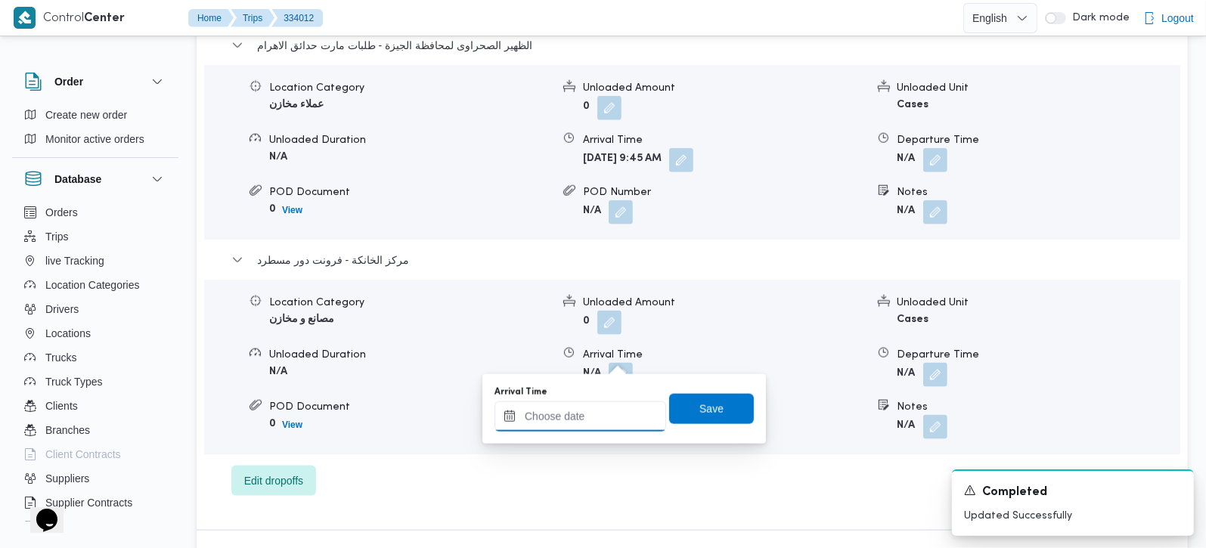
click at [596, 415] on input "Arrival Time" at bounding box center [580, 416] width 172 height 30
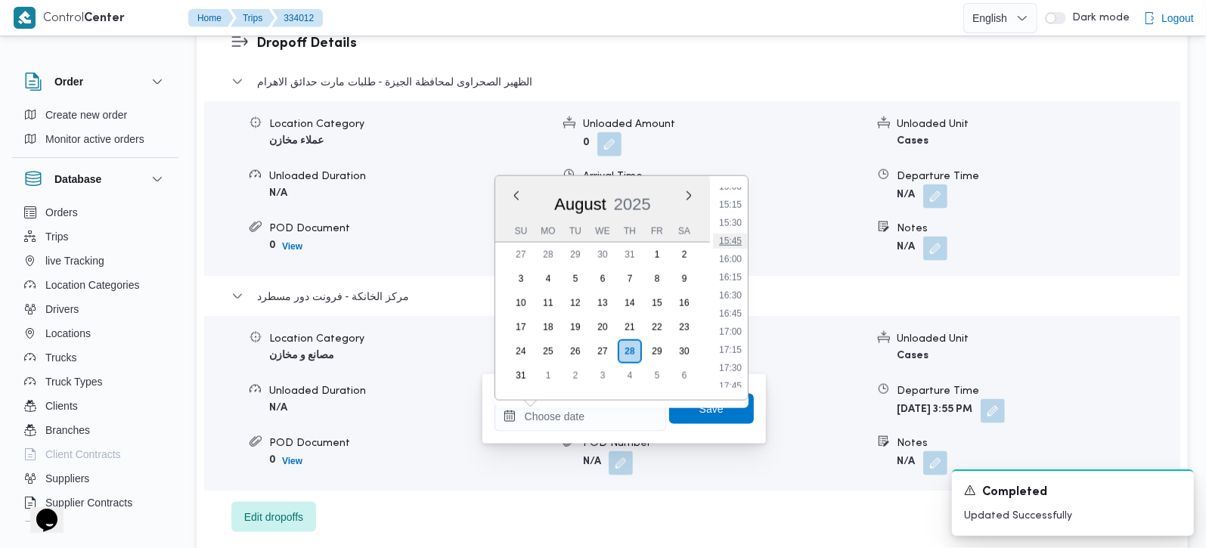
click at [732, 240] on li "15:45" at bounding box center [730, 241] width 35 height 15
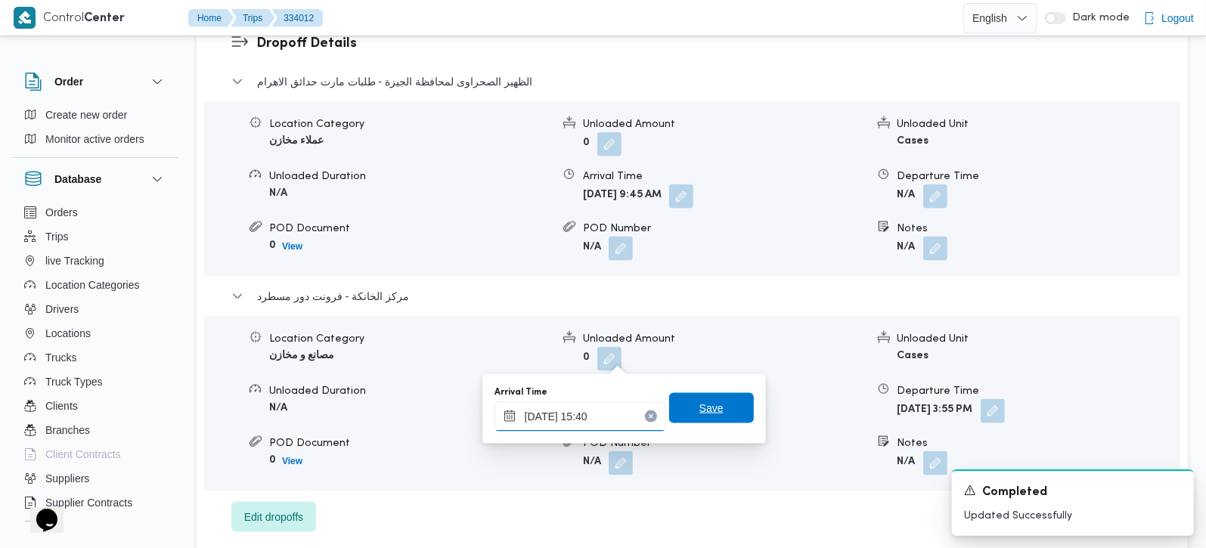
type input "28/08/2025 15:40"
click at [709, 400] on span "Save" at bounding box center [711, 408] width 24 height 18
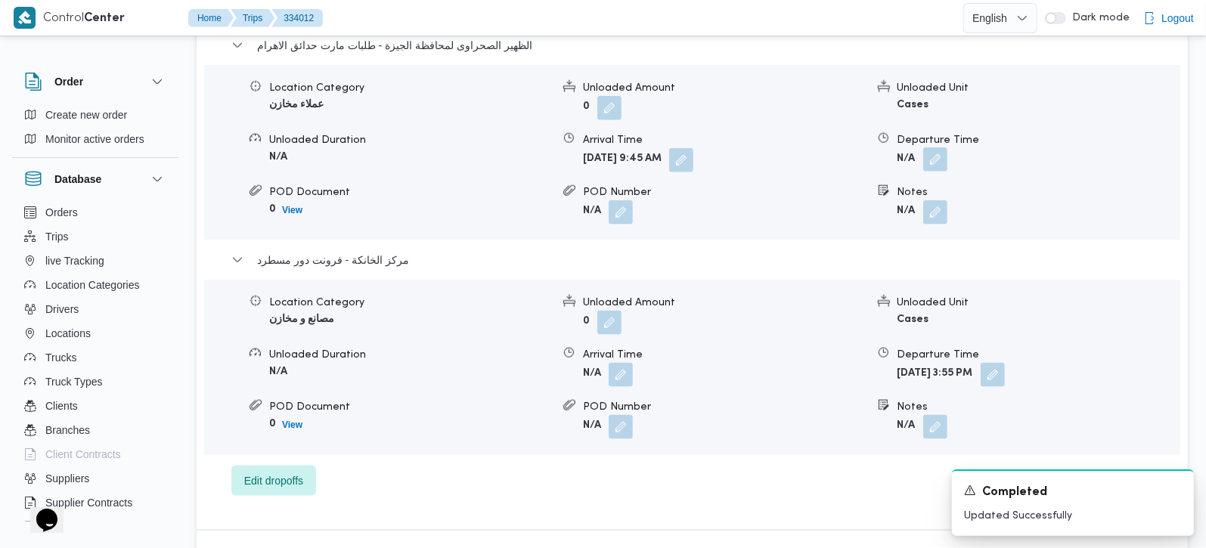
click at [940, 149] on button "button" at bounding box center [935, 159] width 24 height 24
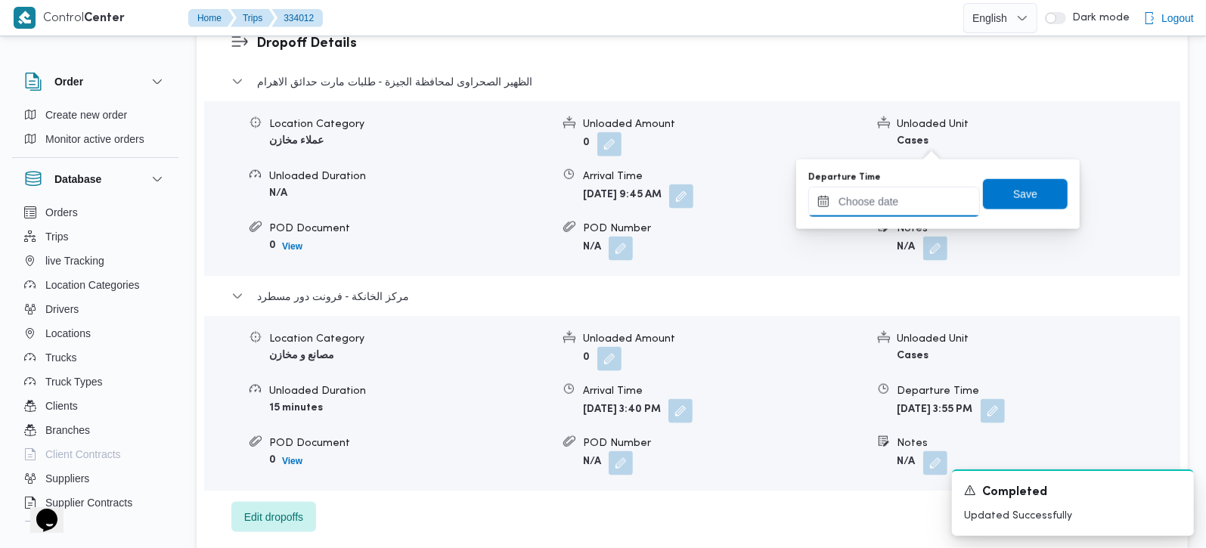
click at [913, 207] on input "Departure Time" at bounding box center [894, 202] width 172 height 30
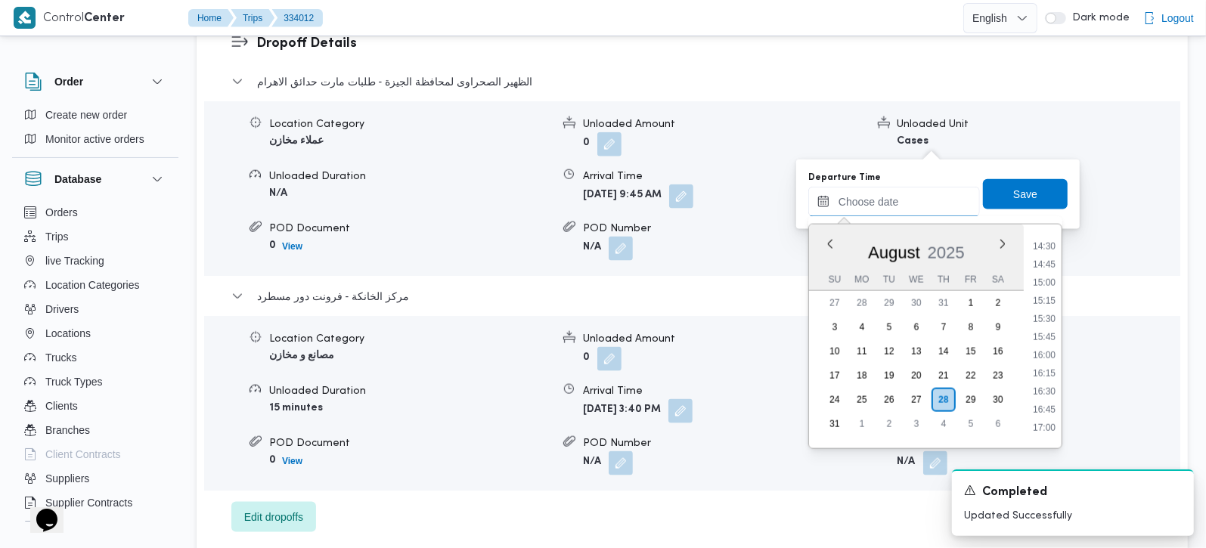
scroll to position [1009, 0]
click at [1051, 298] on li "14:45" at bounding box center [1043, 305] width 35 height 15
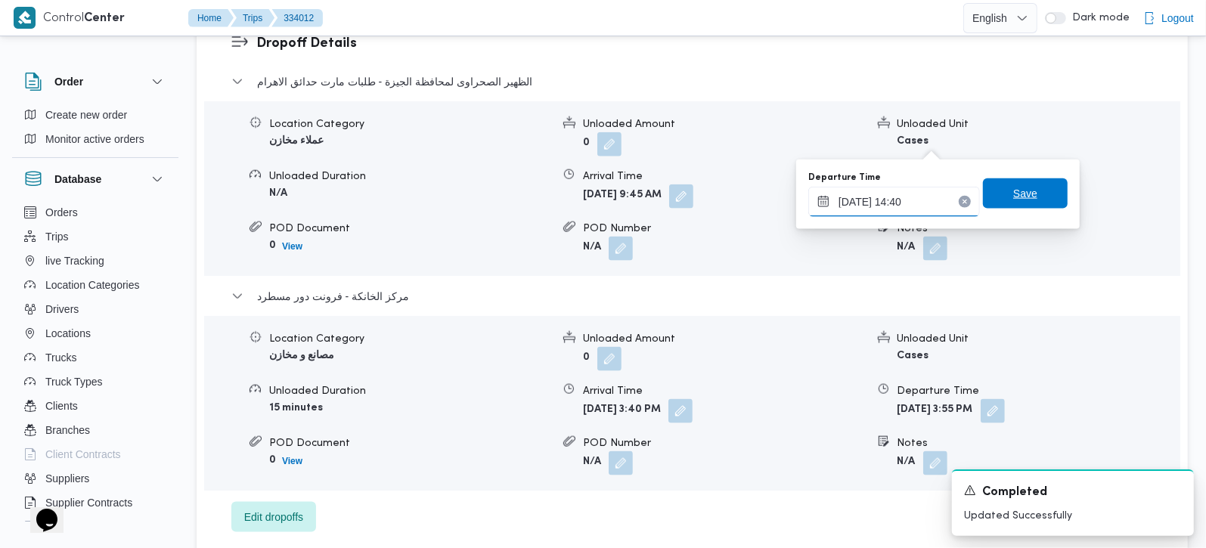
type input "28/08/2025 14:40"
click at [1013, 190] on span "Save" at bounding box center [1025, 193] width 24 height 18
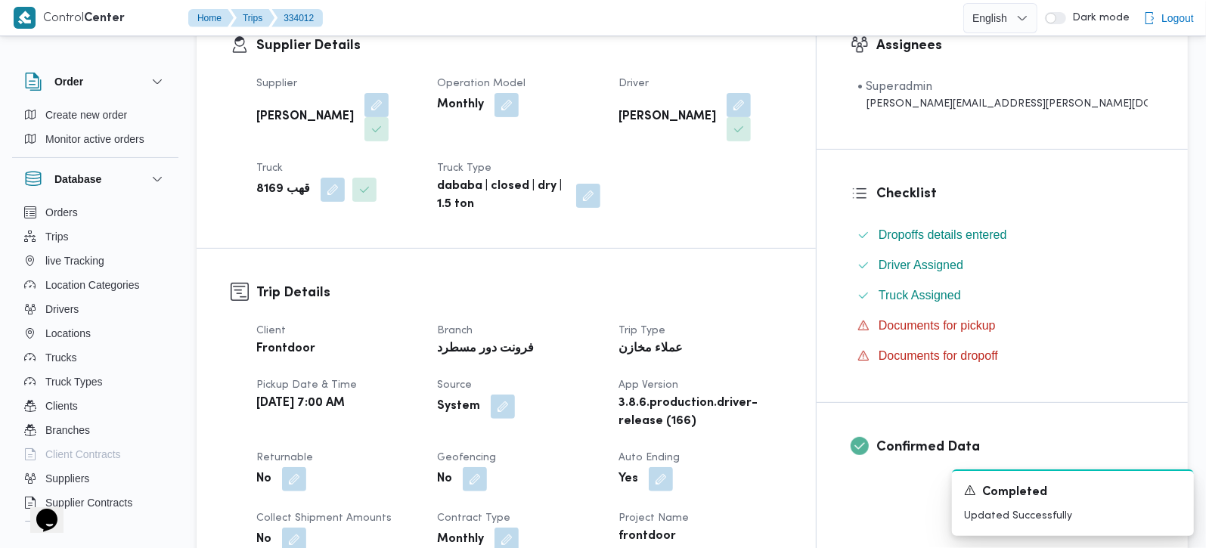
scroll to position [0, 0]
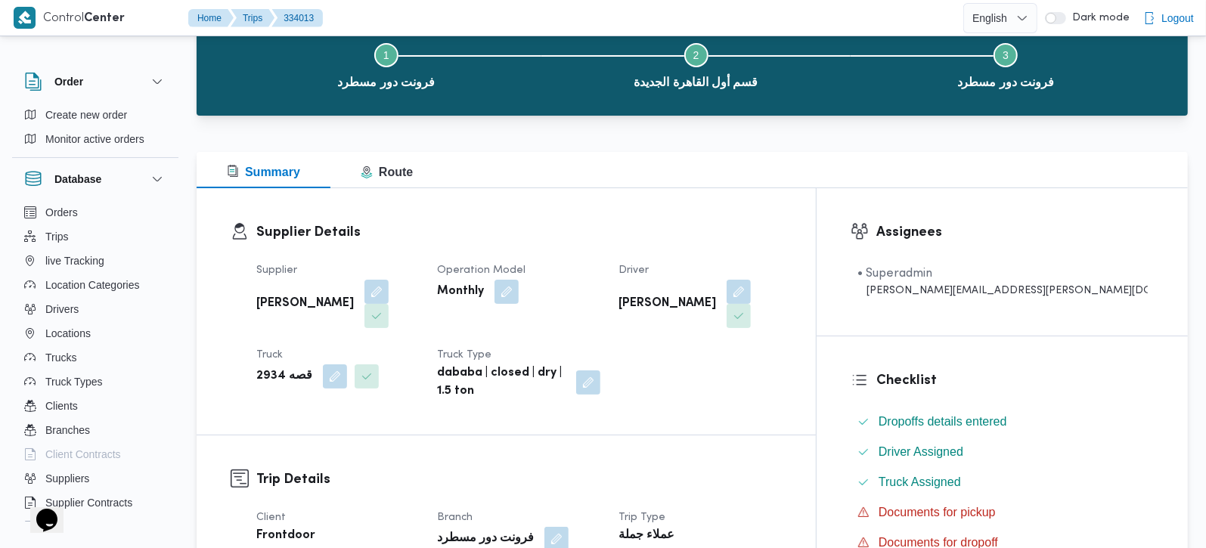
scroll to position [444, 0]
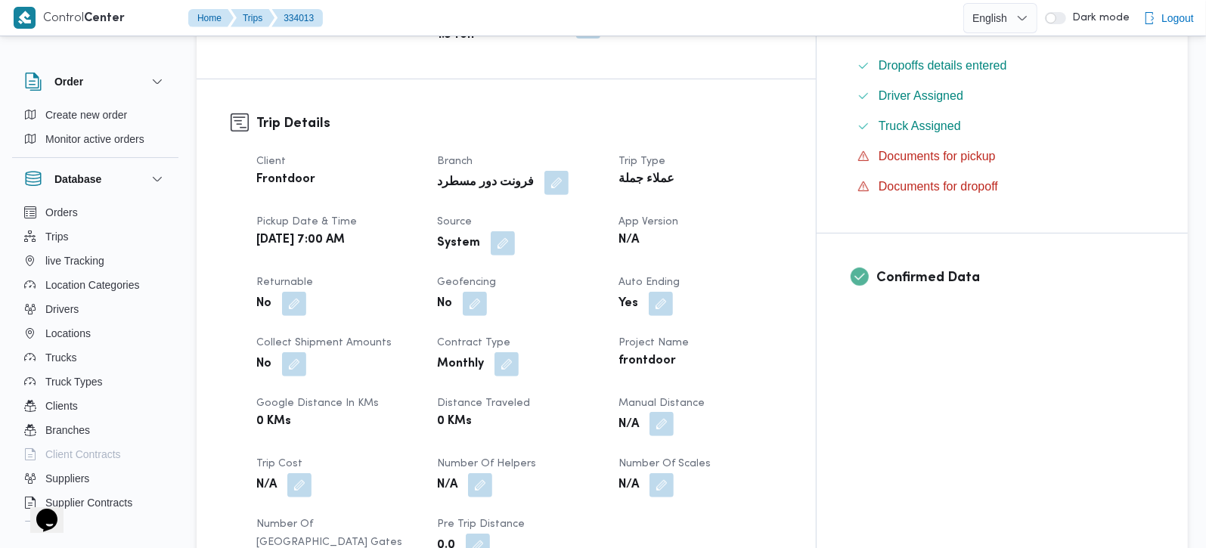
click at [673, 412] on button "button" at bounding box center [661, 424] width 24 height 24
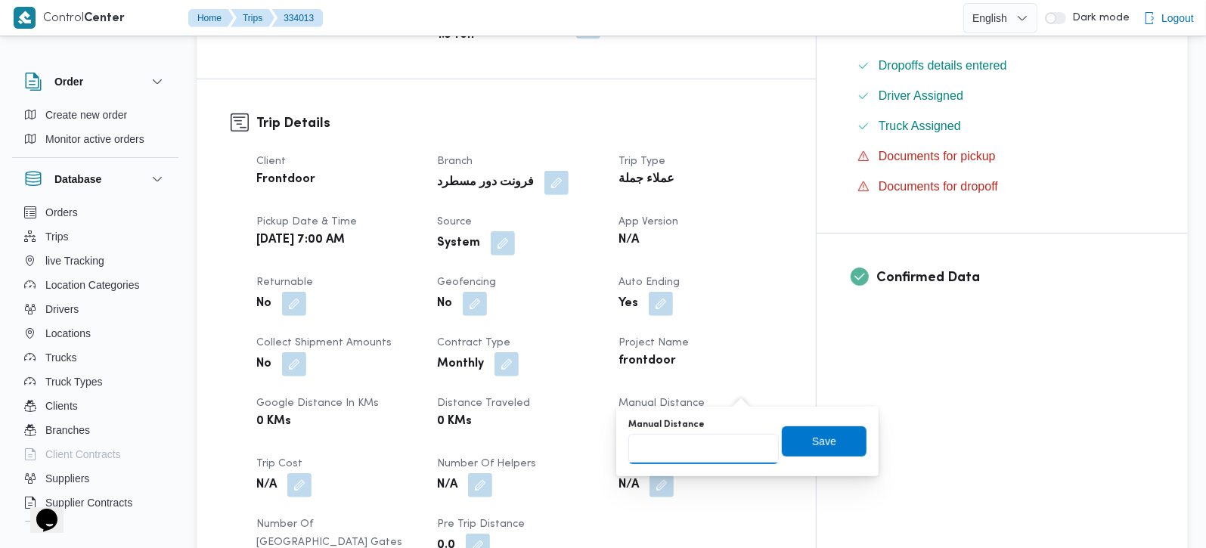
click at [706, 447] on input "Manual Distance" at bounding box center [703, 449] width 150 height 30
type input "90"
click at [834, 436] on span "Save" at bounding box center [824, 441] width 85 height 30
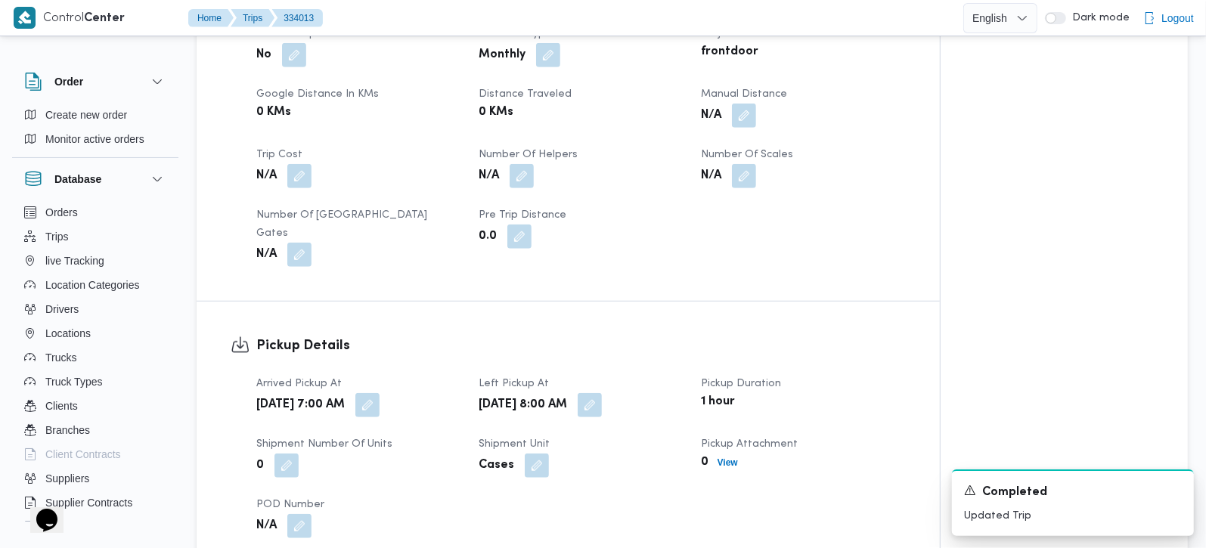
scroll to position [1066, 0]
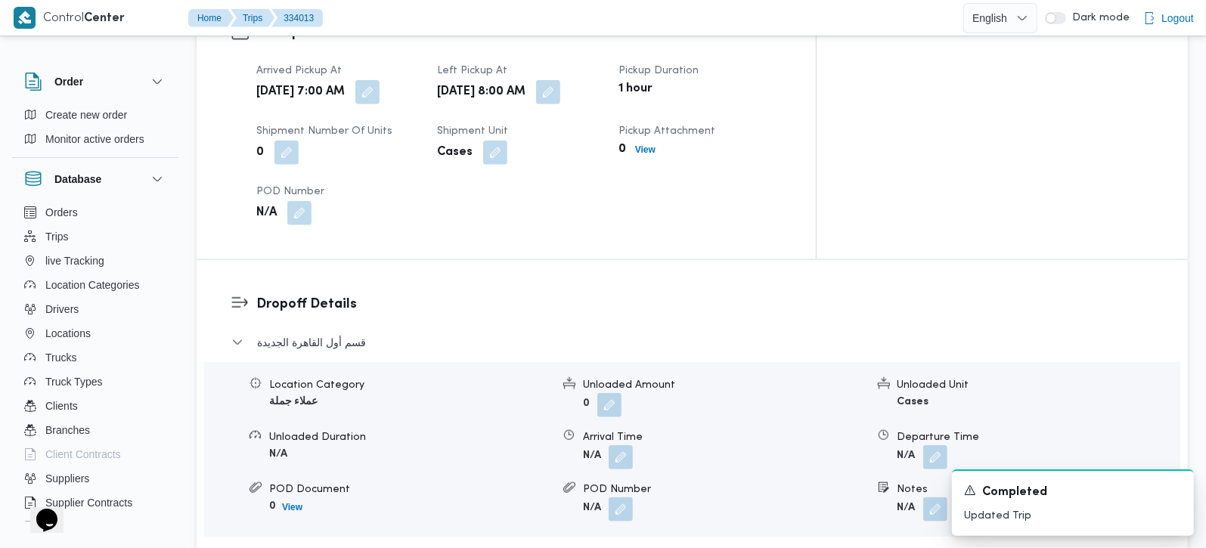
click at [345, 547] on span "مركز الخانكة - فرونت دور مسطرد" at bounding box center [333, 557] width 152 height 18
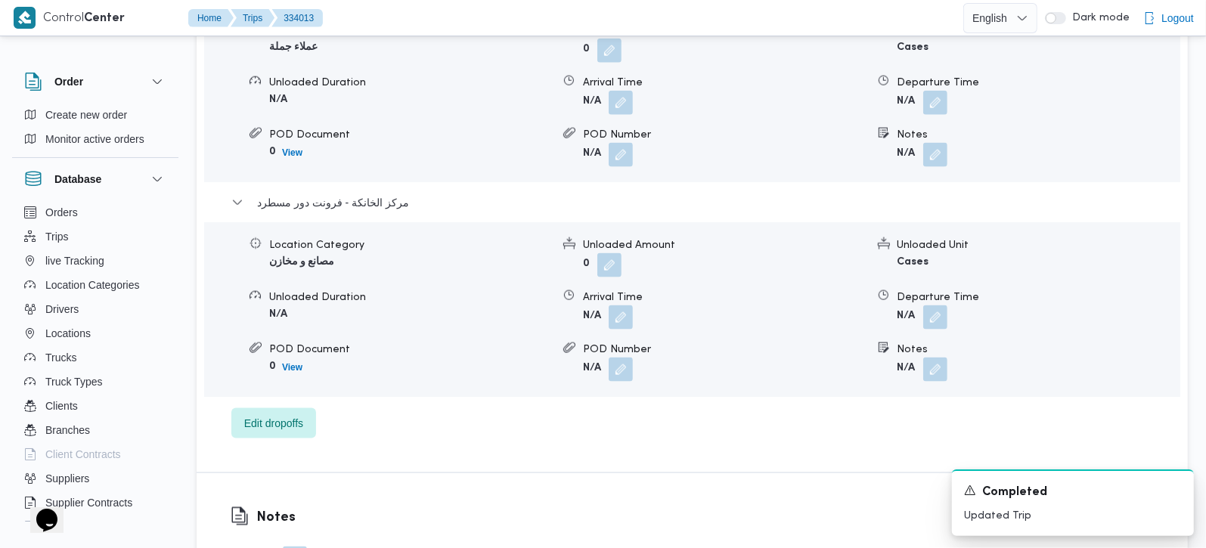
scroll to position [1422, 0]
click at [939, 303] on button "button" at bounding box center [935, 315] width 24 height 24
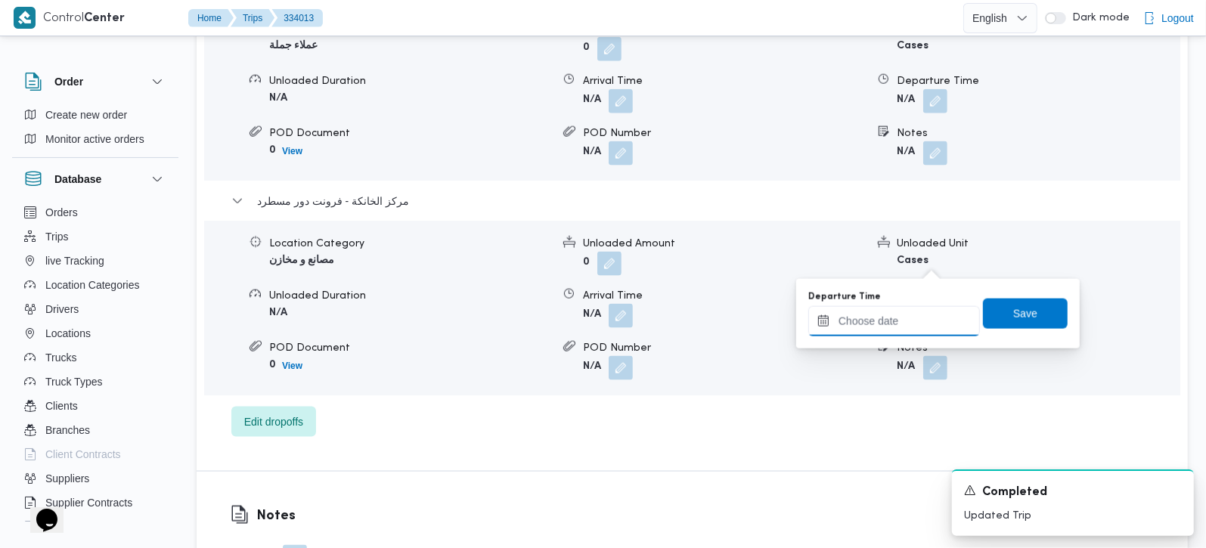
click at [909, 325] on input "Departure Time" at bounding box center [894, 321] width 172 height 30
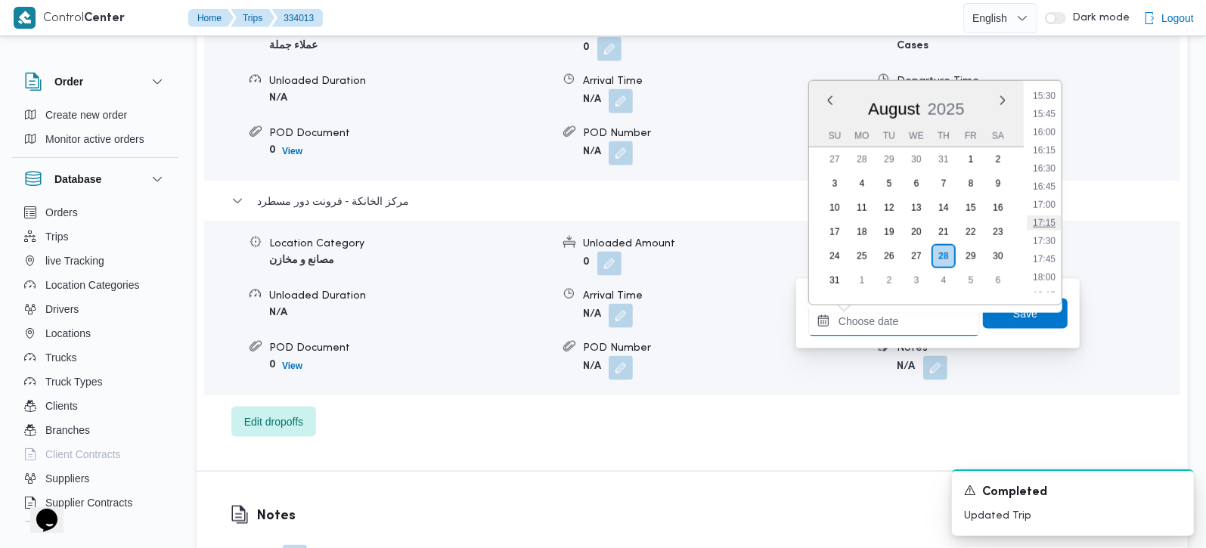
scroll to position [1097, 0]
click at [1051, 197] on li "16:30" at bounding box center [1043, 200] width 35 height 15
type input "[DATE] 16:30"
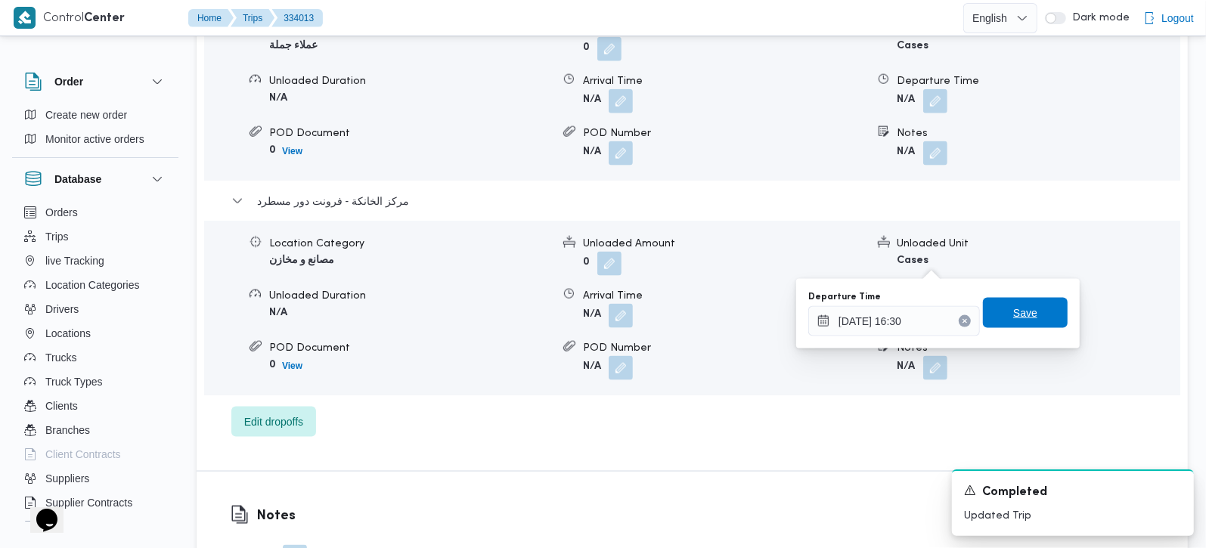
click at [1023, 305] on span "Save" at bounding box center [1025, 313] width 24 height 18
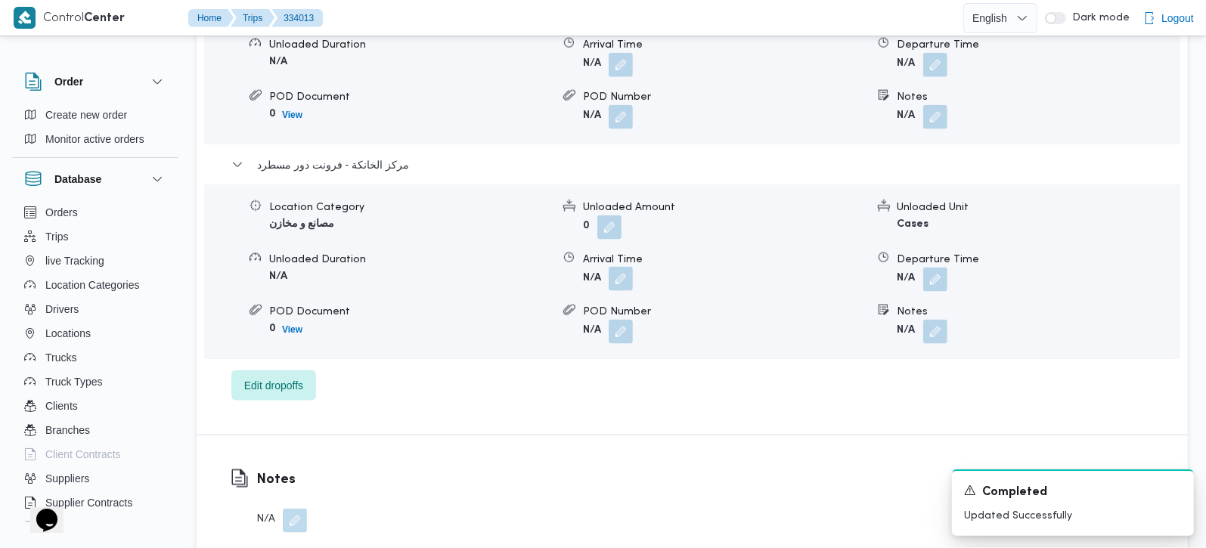
click at [631, 267] on button "button" at bounding box center [620, 279] width 24 height 24
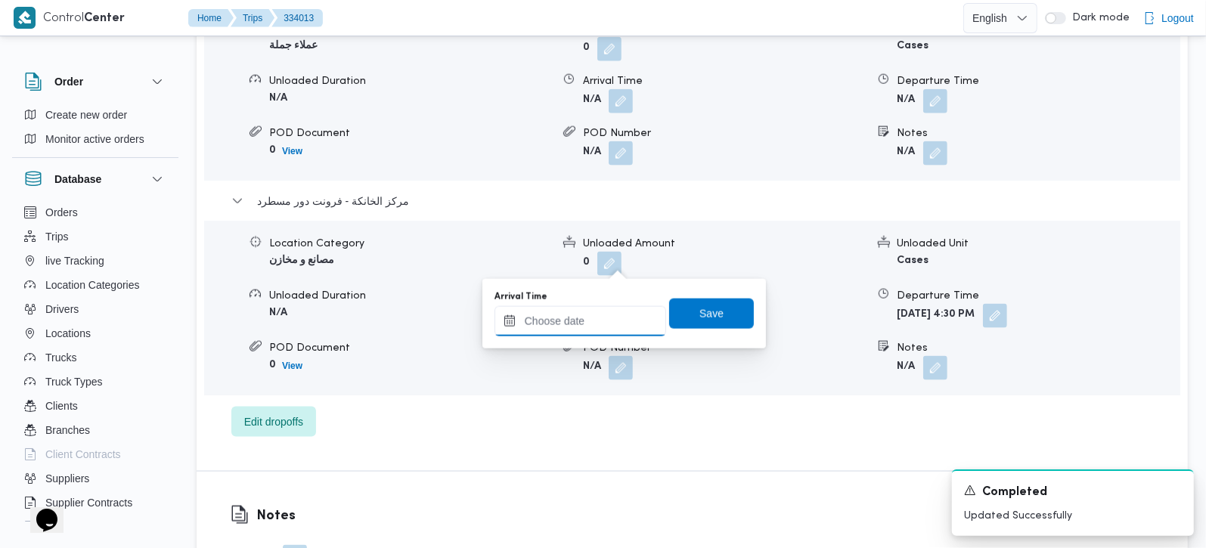
click at [598, 327] on input "Arrival Time" at bounding box center [580, 321] width 172 height 30
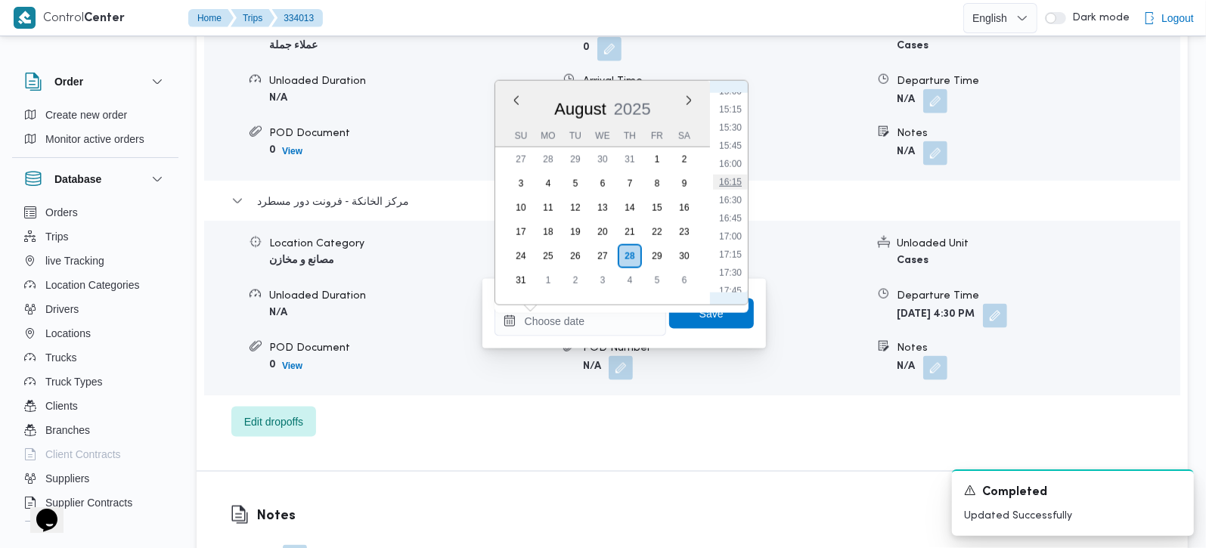
click at [733, 175] on li "16:15" at bounding box center [730, 182] width 35 height 15
type input "[DATE] 16:15"
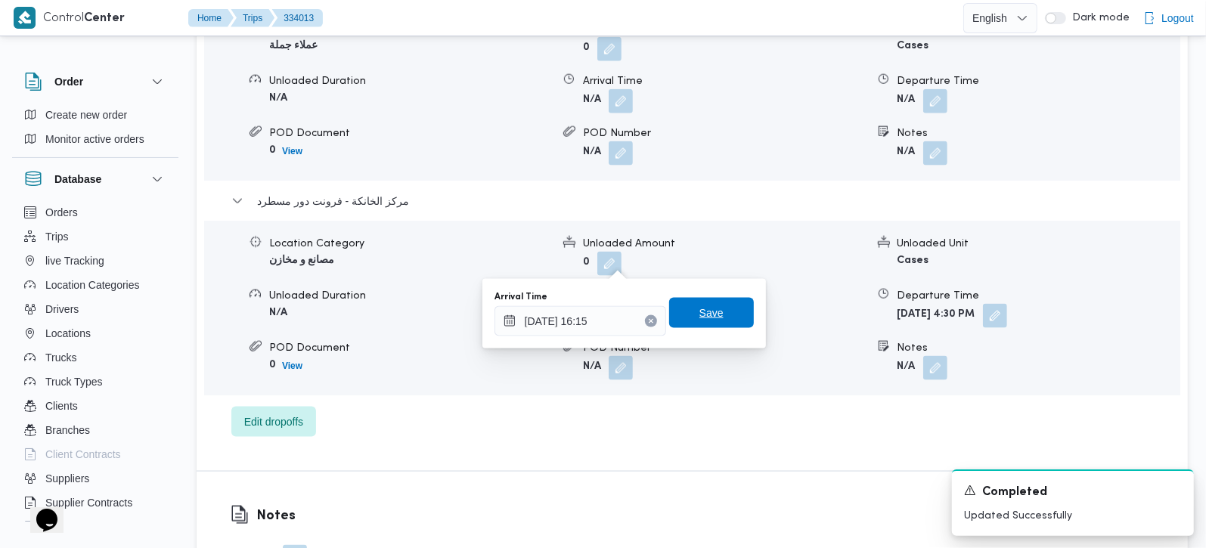
click at [699, 315] on span "Save" at bounding box center [711, 313] width 24 height 18
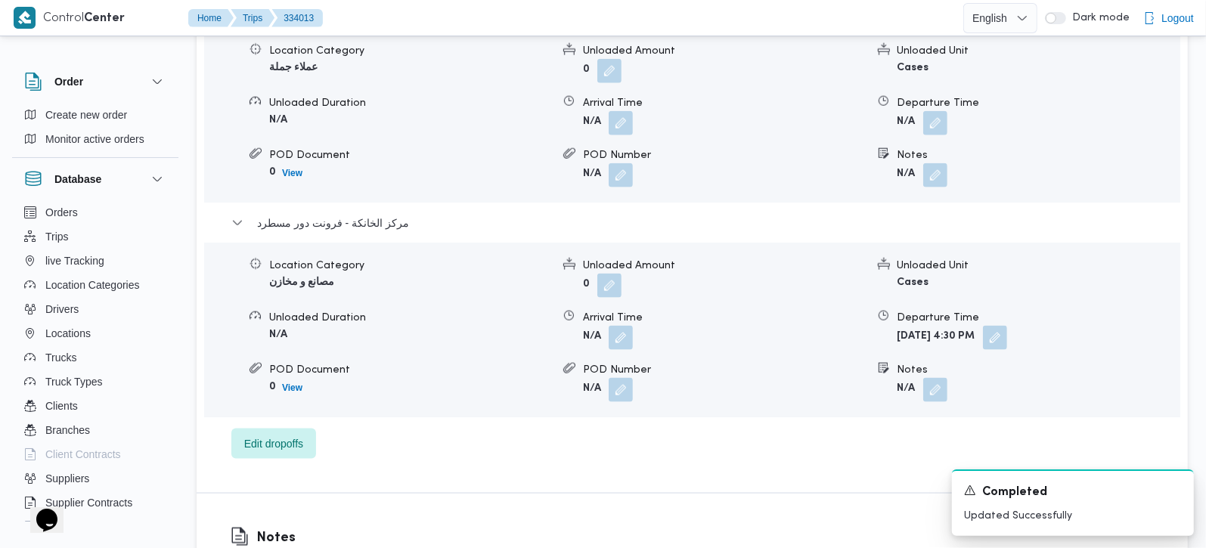
scroll to position [1333, 0]
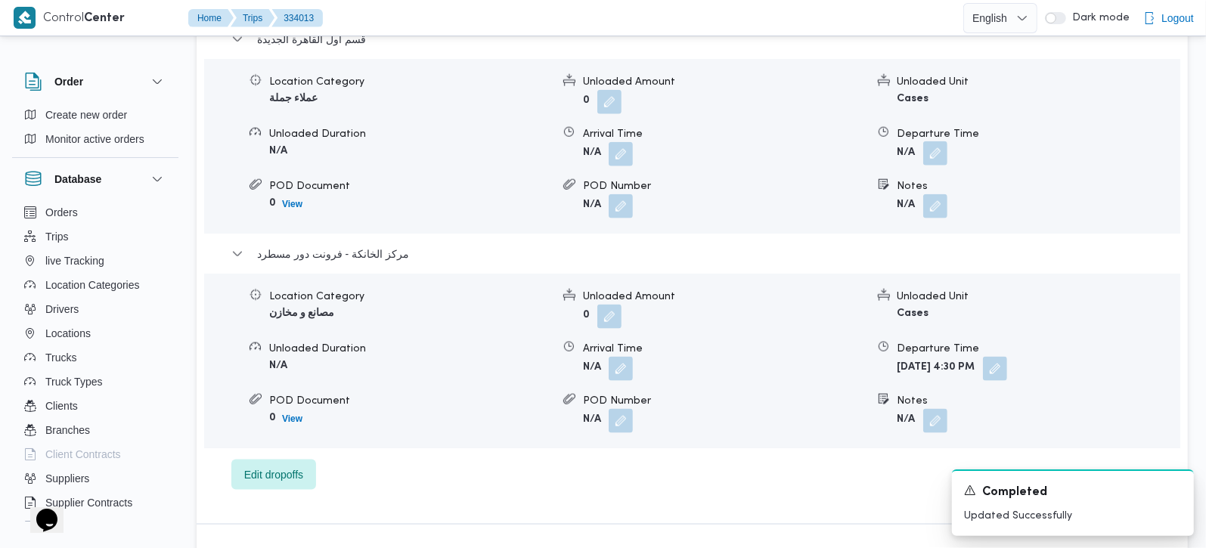
click at [930, 141] on button "button" at bounding box center [935, 153] width 24 height 24
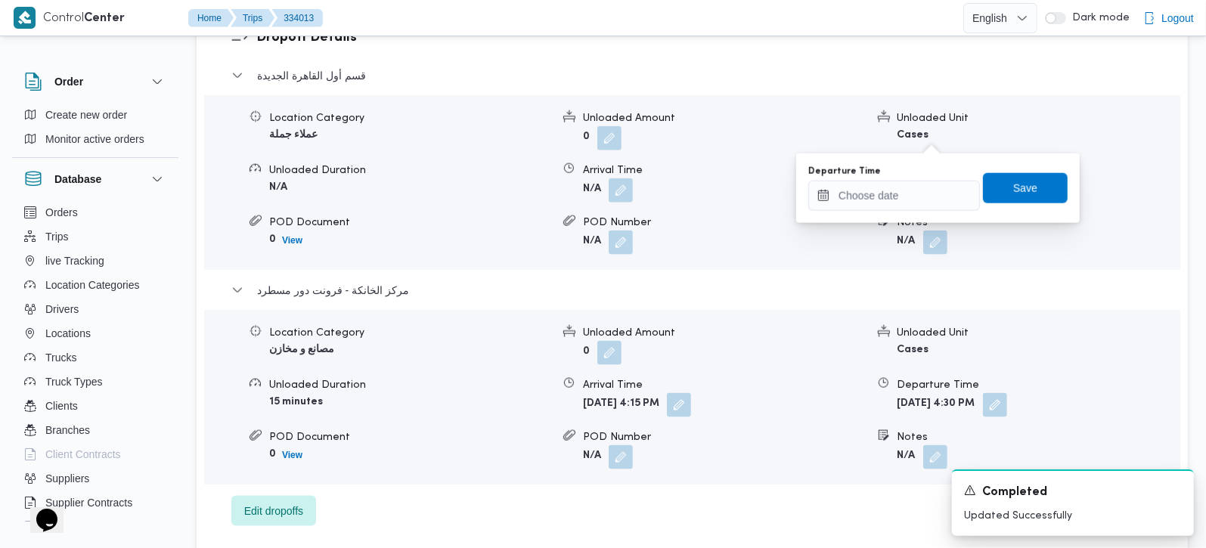
click at [906, 181] on div at bounding box center [894, 196] width 172 height 30
click at [915, 202] on input "Departure Time" at bounding box center [894, 196] width 172 height 30
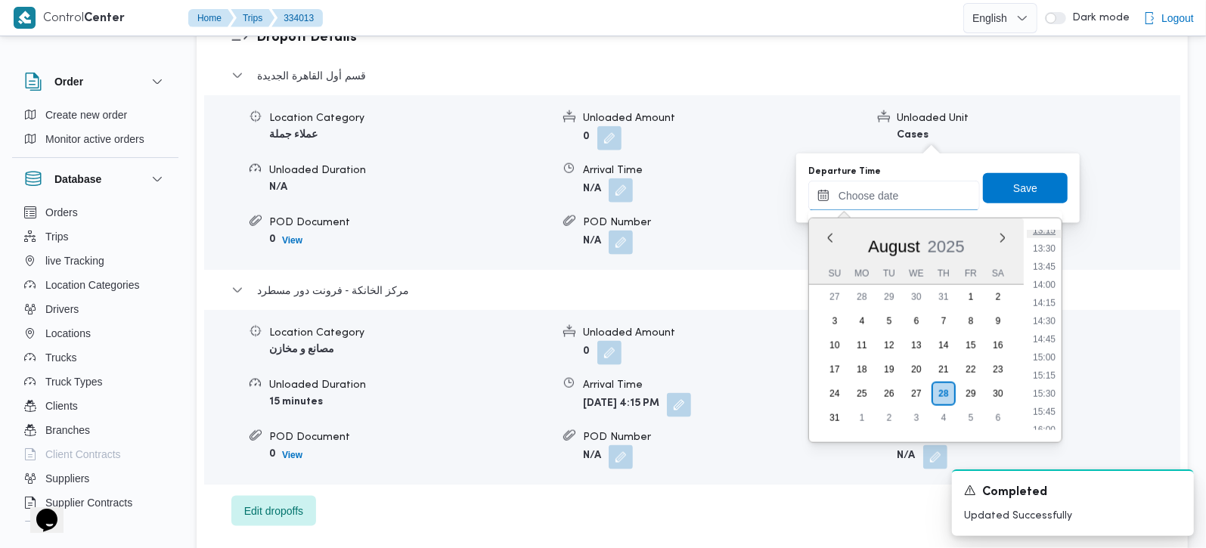
scroll to position [1009, 0]
click at [1040, 339] on li "15:15" at bounding box center [1043, 335] width 35 height 15
type input "28/08/2025 15:15"
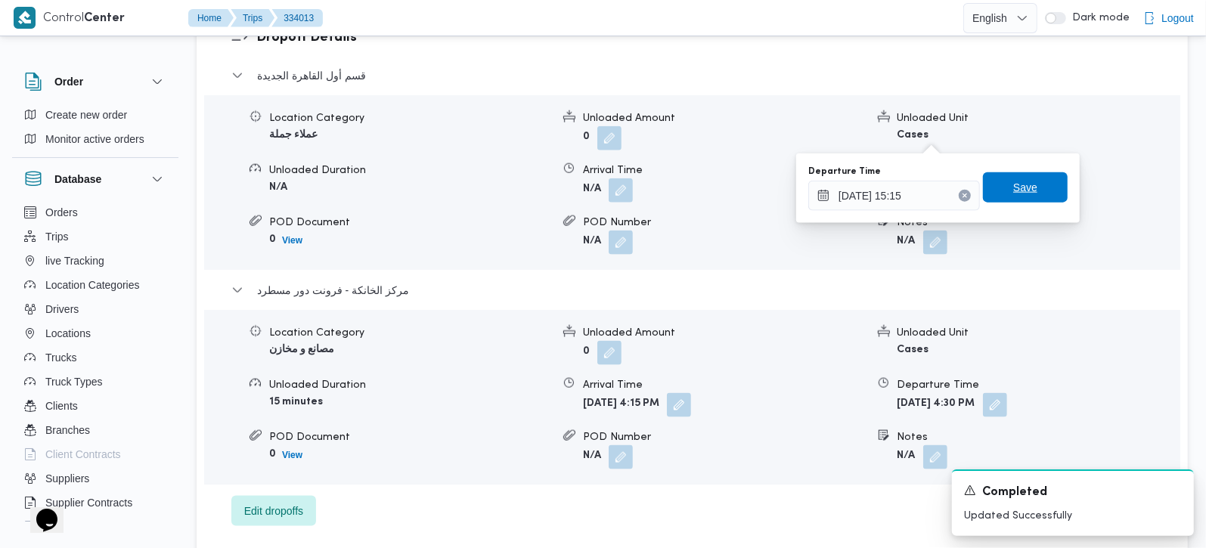
click at [1013, 185] on span "Save" at bounding box center [1025, 187] width 24 height 18
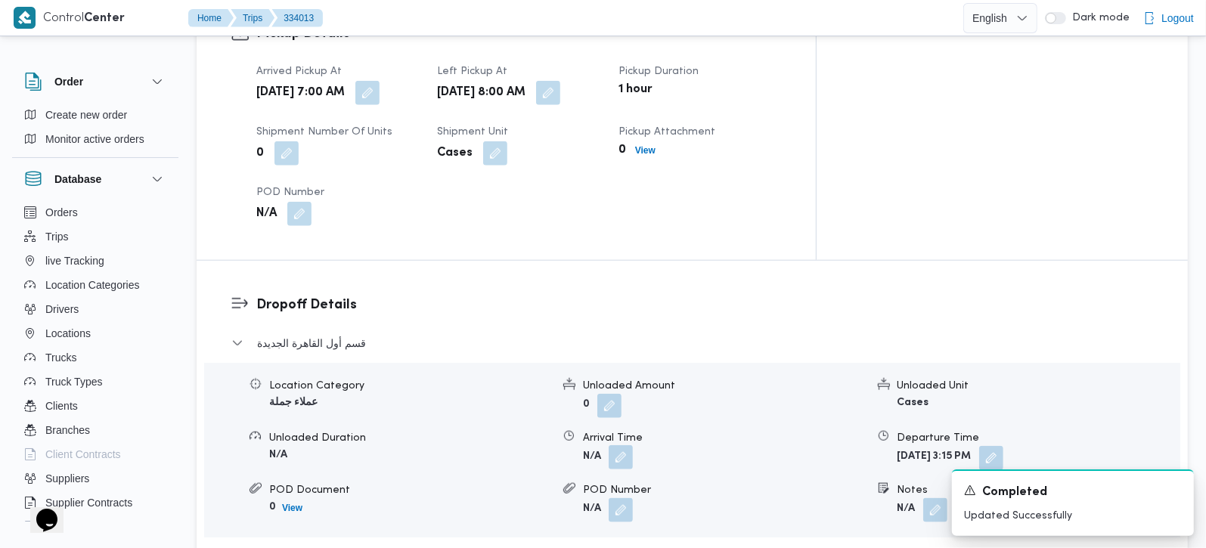
scroll to position [1066, 0]
click at [612, 444] on button "button" at bounding box center [620, 456] width 24 height 24
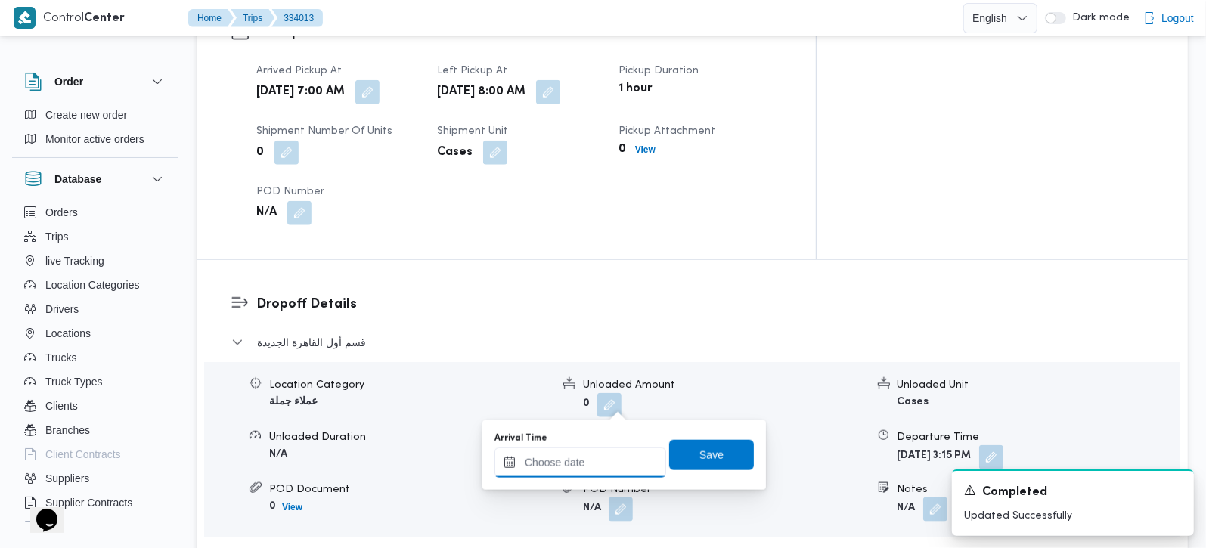
click at [608, 460] on input "Arrival Time" at bounding box center [580, 462] width 172 height 30
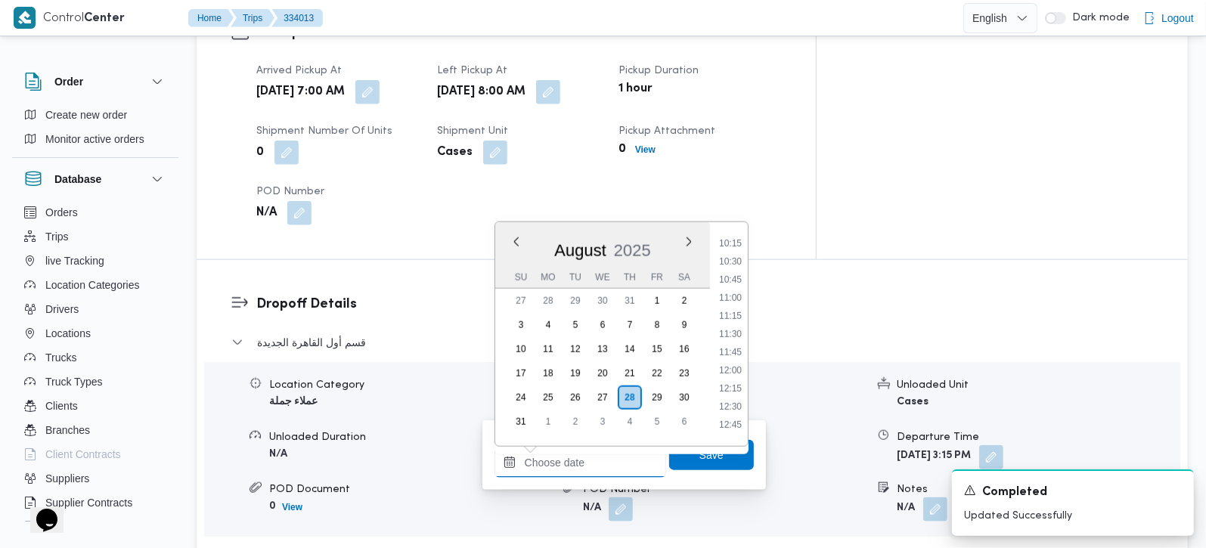
scroll to position [653, 0]
click at [726, 244] on li "09:00" at bounding box center [730, 241] width 35 height 15
type input "28/08/2025 09:00"
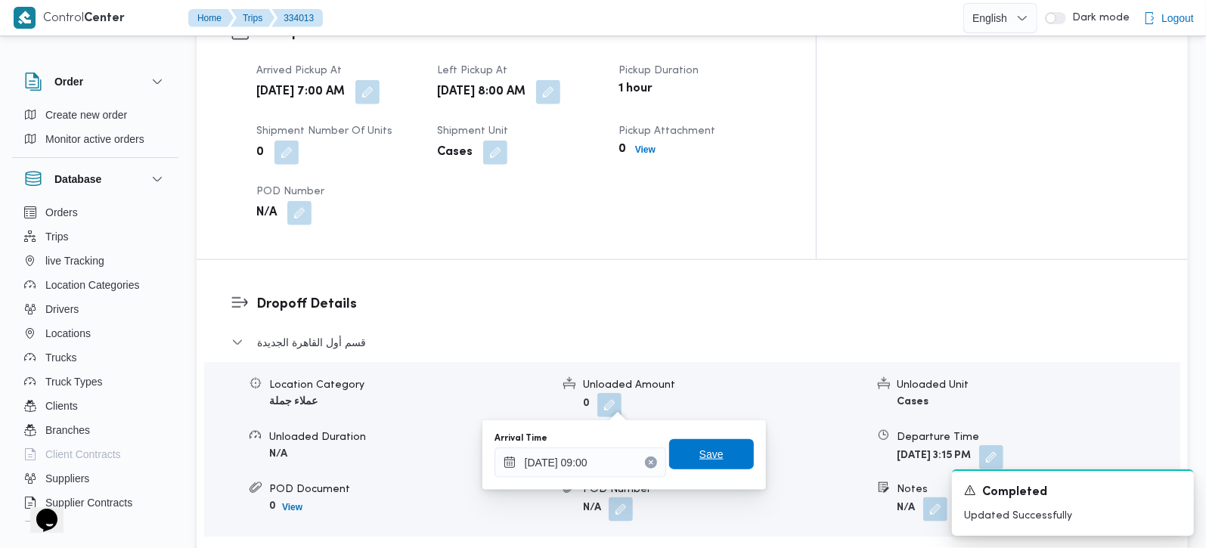
click at [714, 457] on span "Save" at bounding box center [711, 454] width 85 height 30
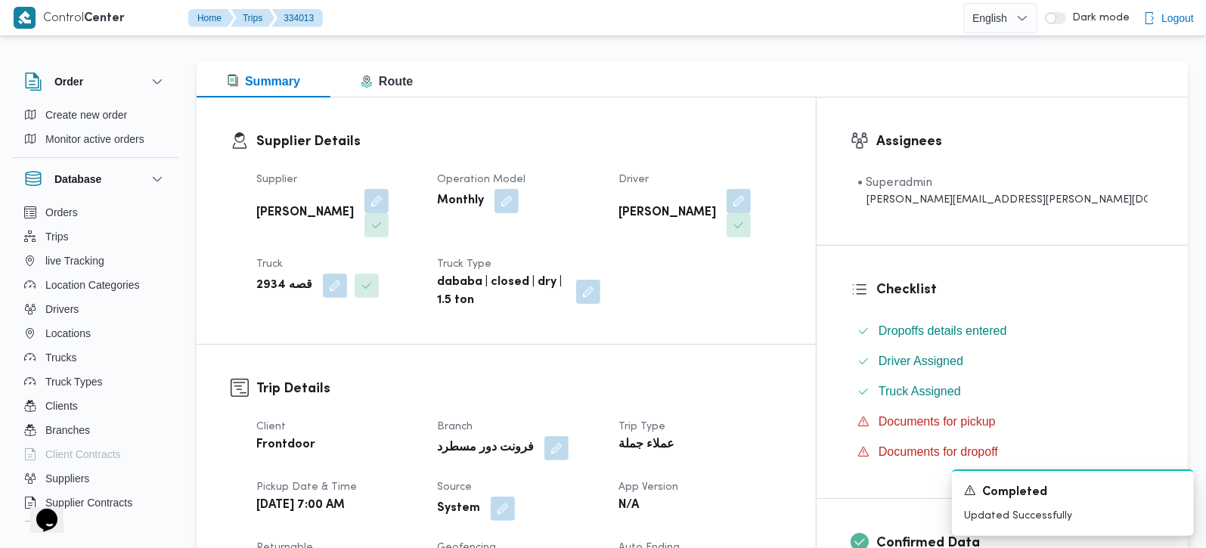
scroll to position [444, 0]
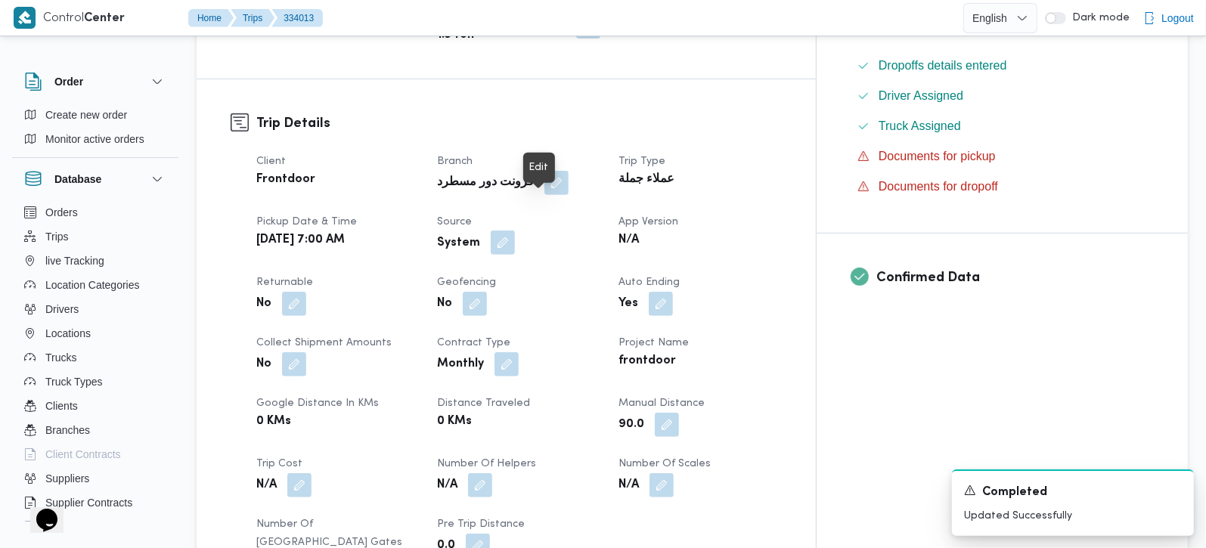
click at [515, 231] on button "button" at bounding box center [503, 243] width 24 height 24
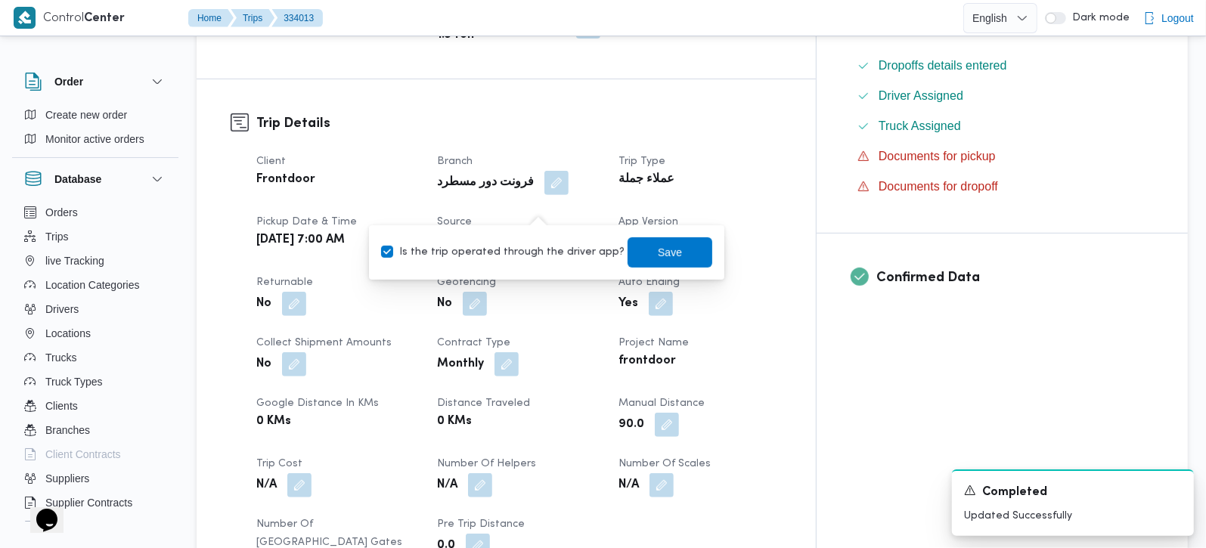
click at [532, 251] on label "Is the trip operated through the driver app?" at bounding box center [502, 252] width 243 height 18
checkbox input "false"
click at [666, 247] on span "Save" at bounding box center [669, 252] width 85 height 30
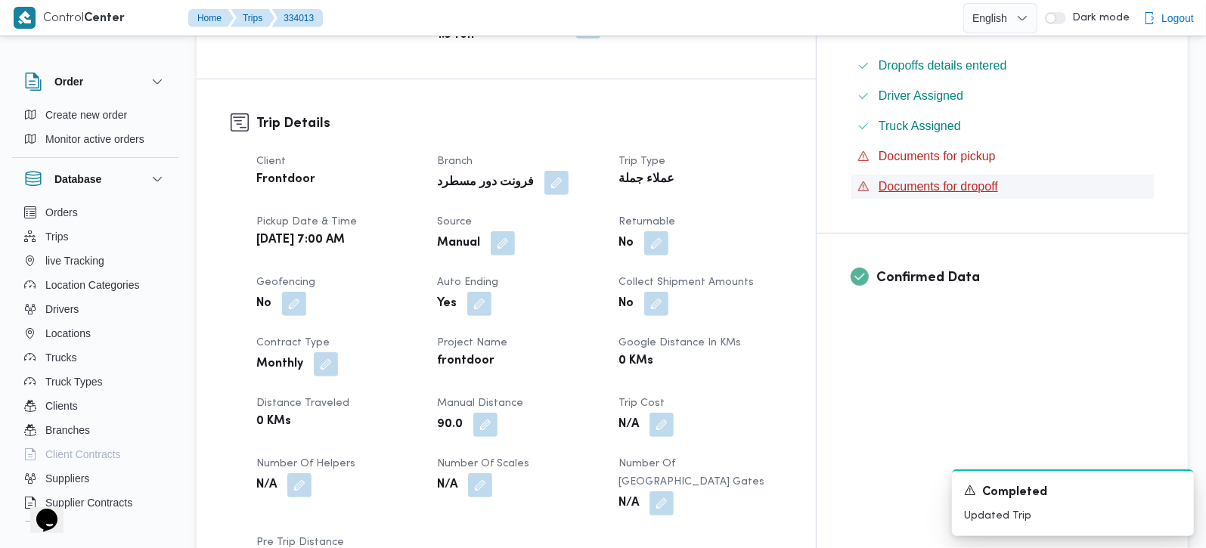
scroll to position [0, 0]
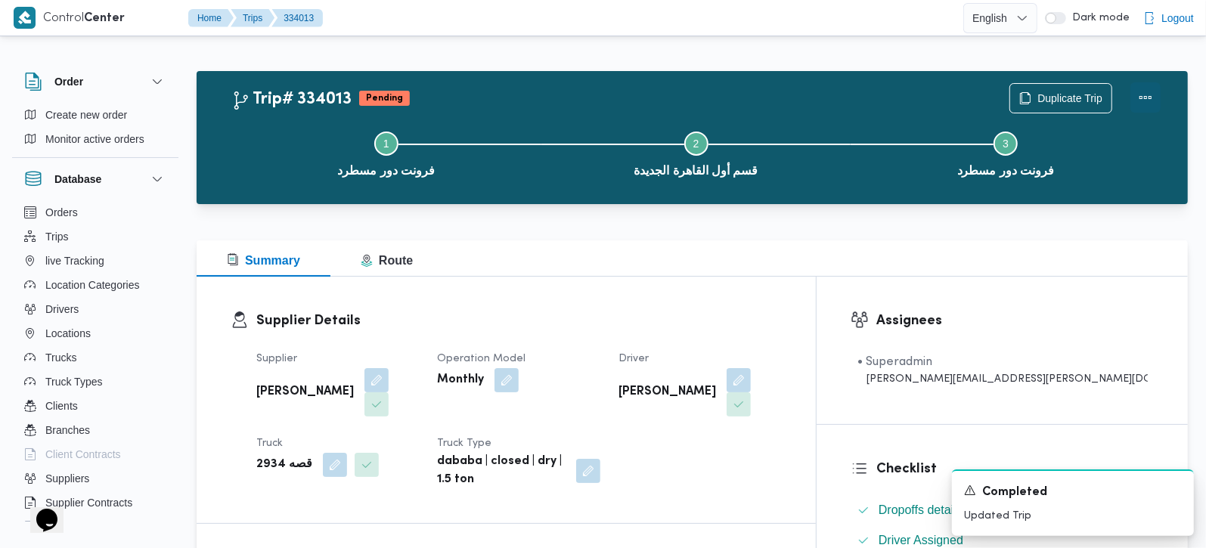
click at [1137, 94] on button "Actions" at bounding box center [1145, 97] width 30 height 30
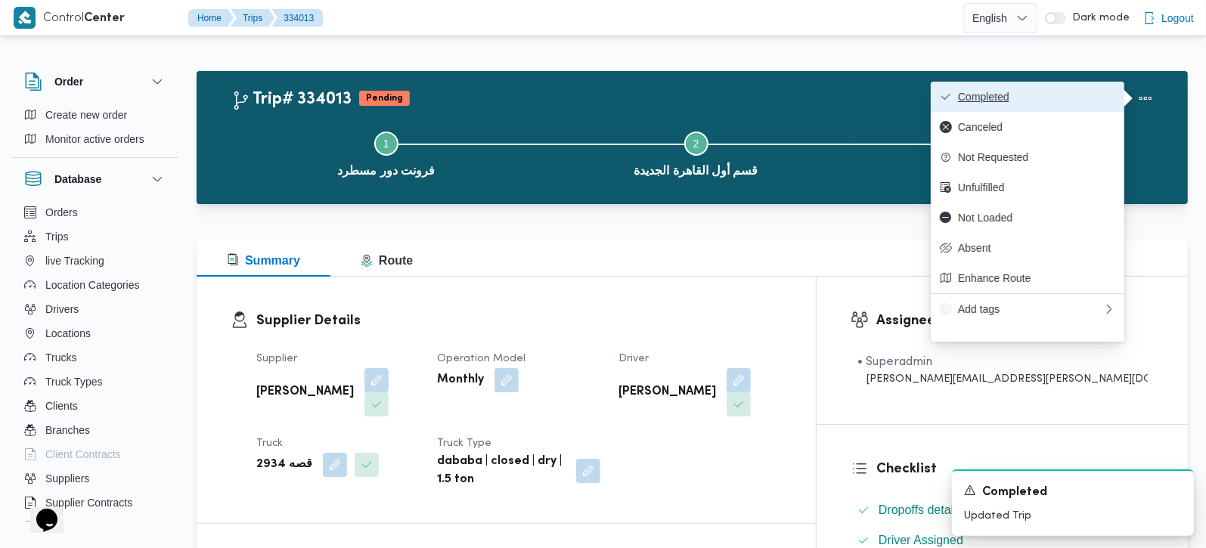
click at [1049, 98] on span "Completed" at bounding box center [1036, 97] width 157 height 12
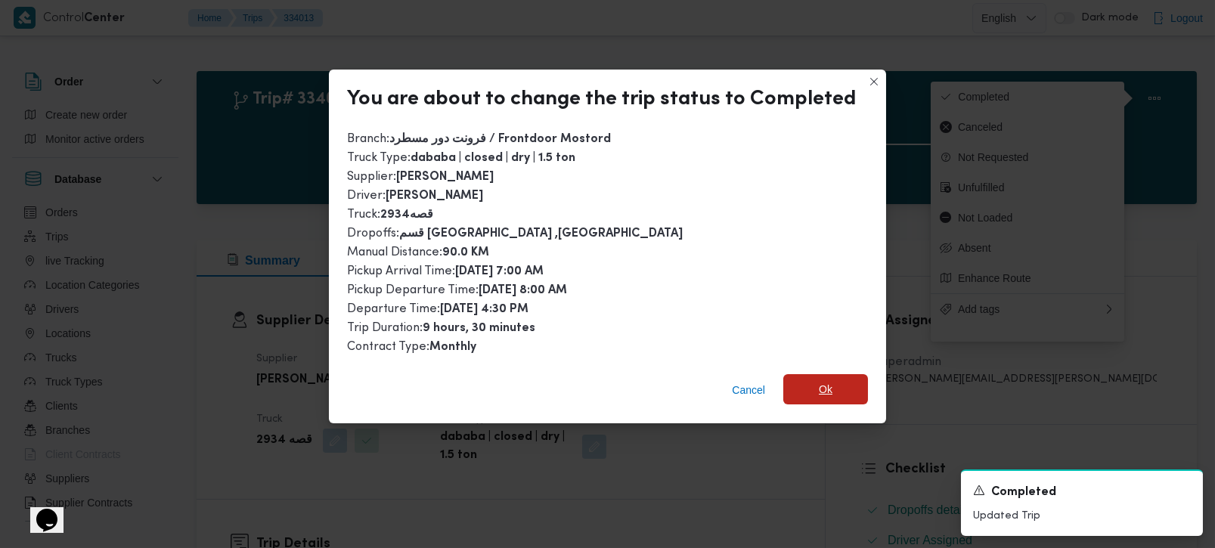
click at [847, 374] on span "Ok" at bounding box center [825, 389] width 85 height 30
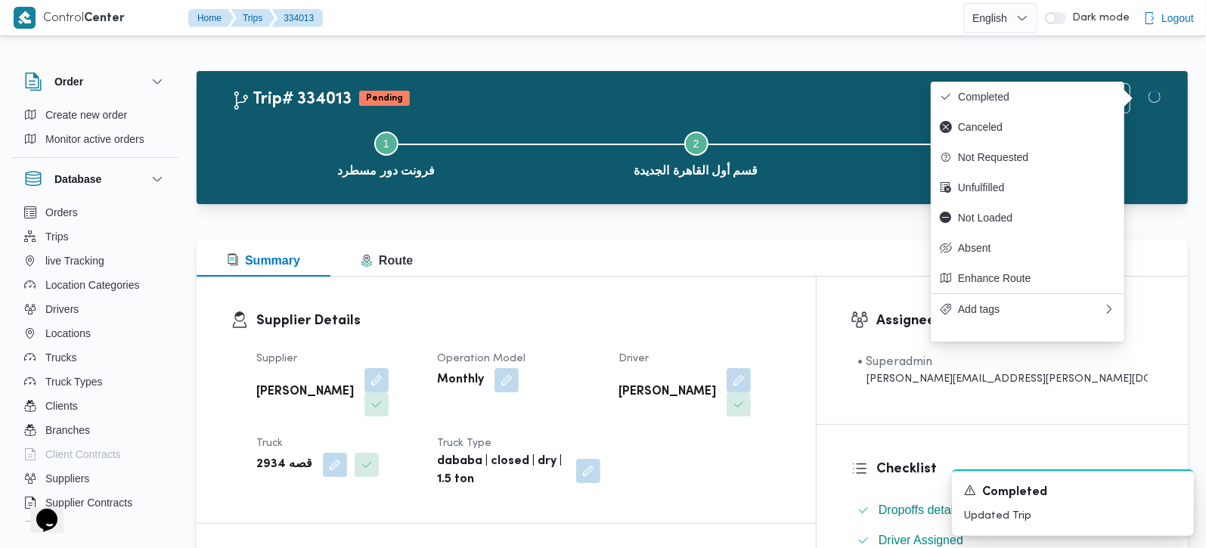
click at [770, 229] on div at bounding box center [692, 231] width 991 height 18
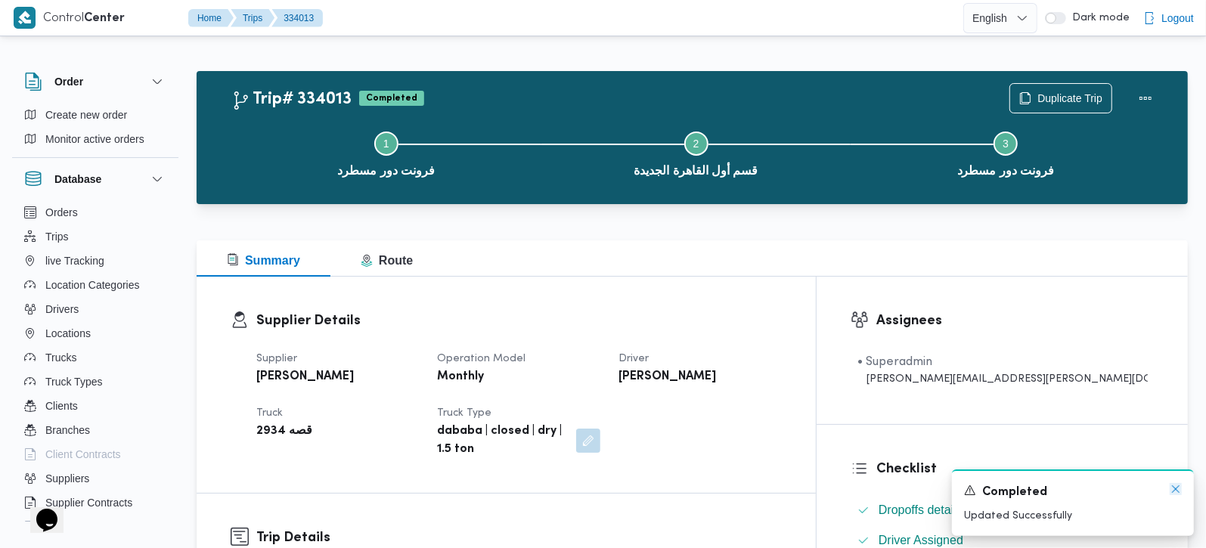
click at [1180, 490] on icon "Dismiss toast" at bounding box center [1175, 489] width 12 height 12
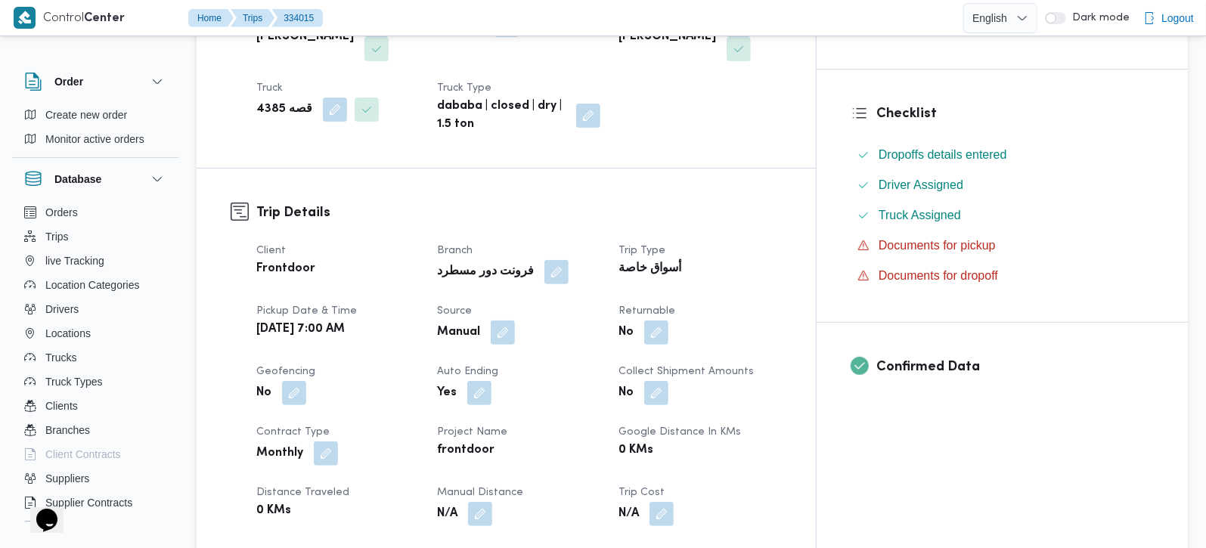
scroll to position [444, 0]
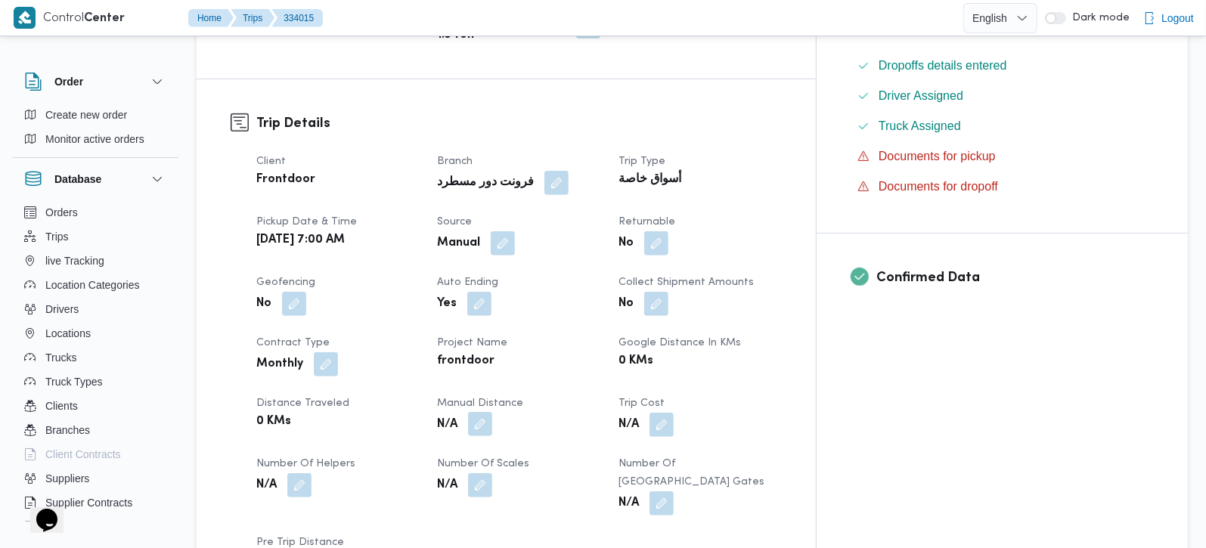
click at [492, 412] on button "button" at bounding box center [480, 424] width 24 height 24
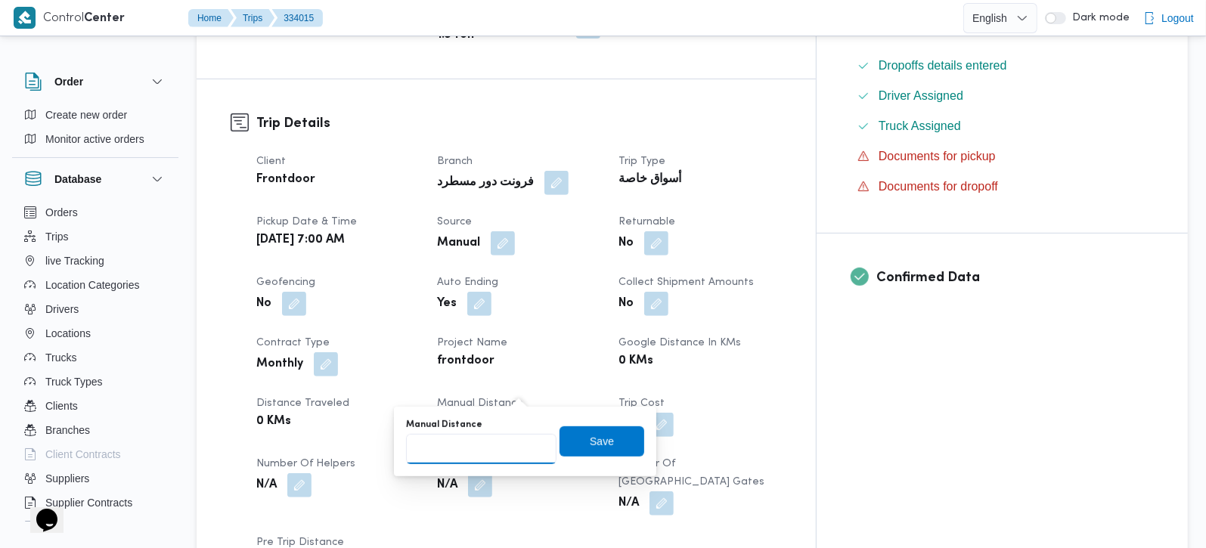
click at [466, 450] on input "Manual Distance" at bounding box center [481, 449] width 150 height 30
type input "50"
click at [605, 430] on span "Save" at bounding box center [601, 441] width 85 height 30
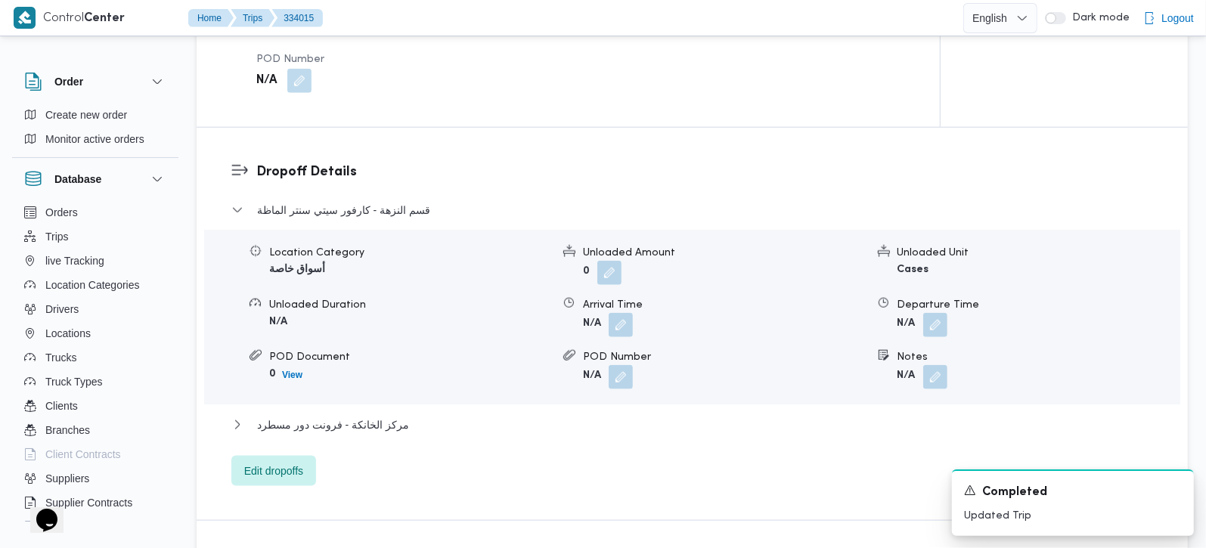
scroll to position [1333, 0]
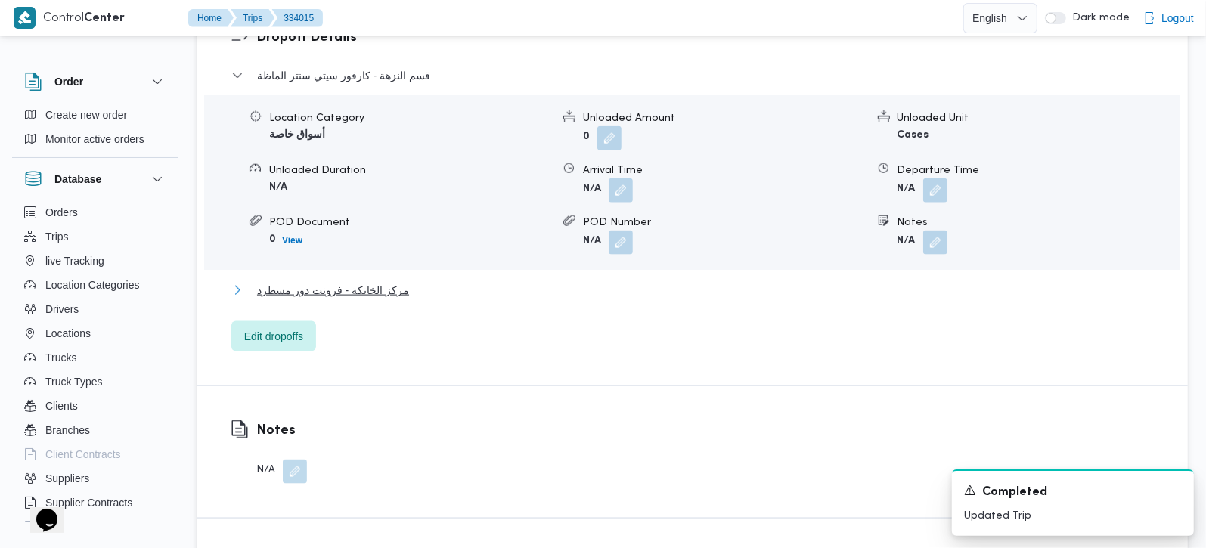
click at [361, 281] on span "مركز الخانكة - فرونت دور مسطرد" at bounding box center [333, 290] width 152 height 18
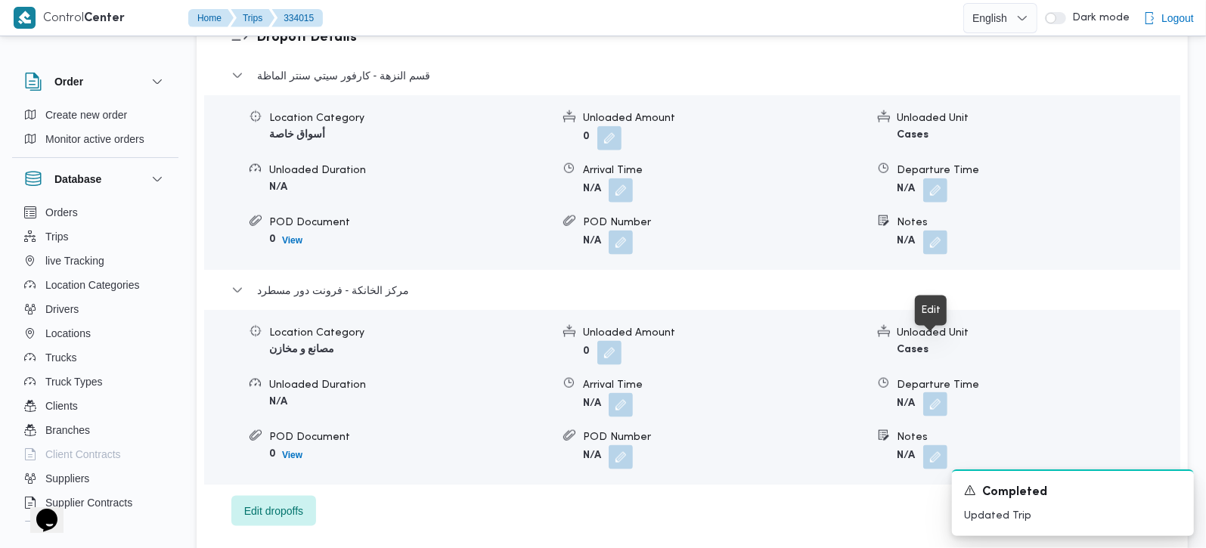
click at [933, 392] on button "button" at bounding box center [935, 404] width 24 height 24
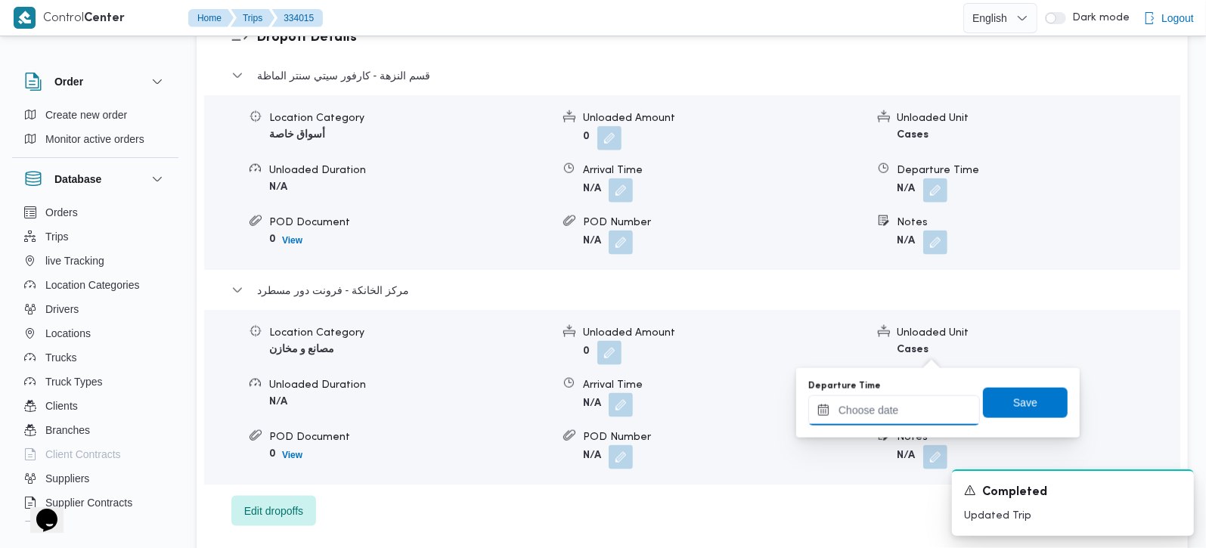
click at [899, 405] on input "Departure Time" at bounding box center [894, 410] width 172 height 30
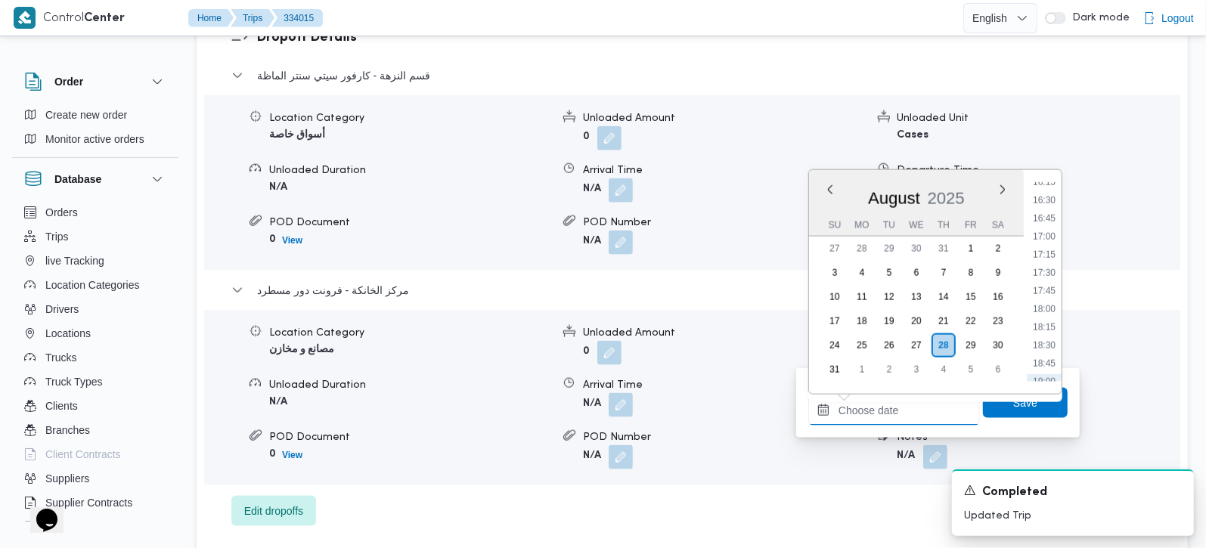
scroll to position [1097, 0]
click at [1039, 228] on li "15:45" at bounding box center [1043, 235] width 35 height 15
type input "28/08/2025 15:45"
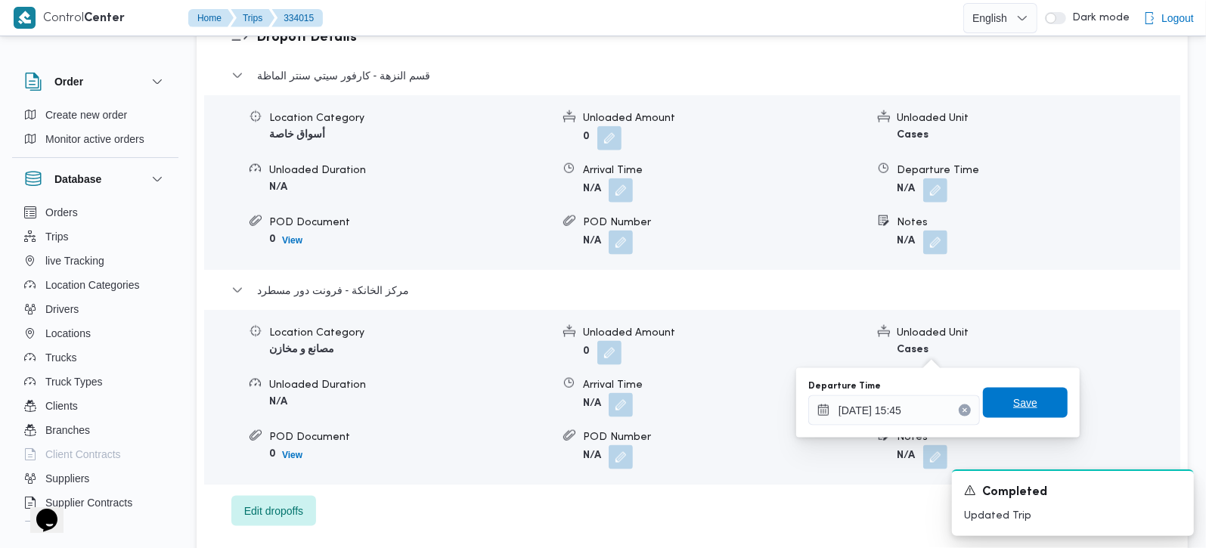
click at [1020, 396] on span "Save" at bounding box center [1025, 403] width 24 height 18
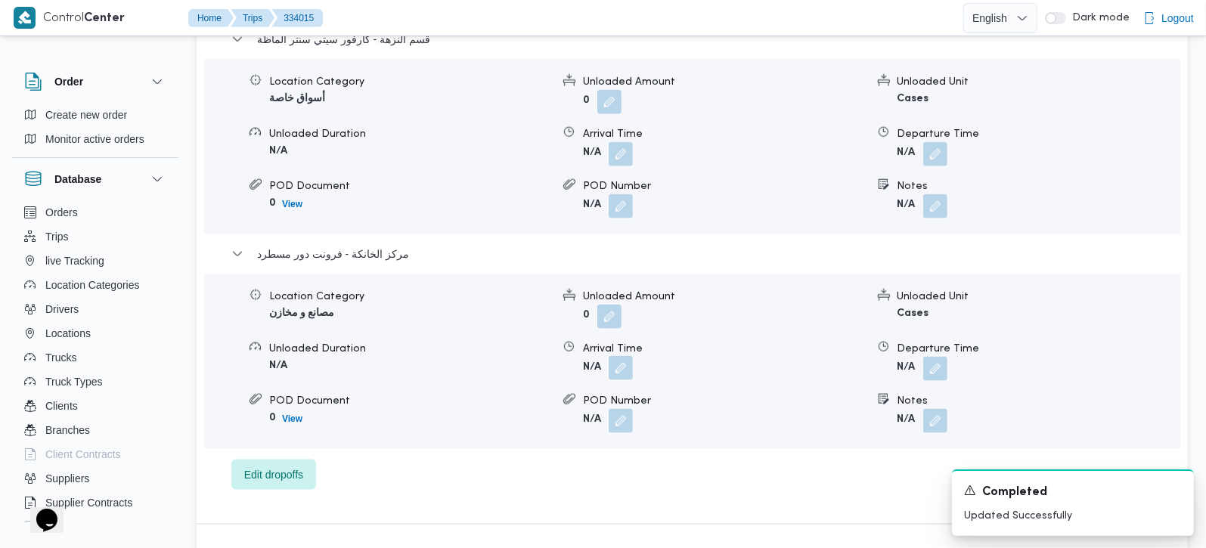
click at [633, 356] on button "button" at bounding box center [620, 368] width 24 height 24
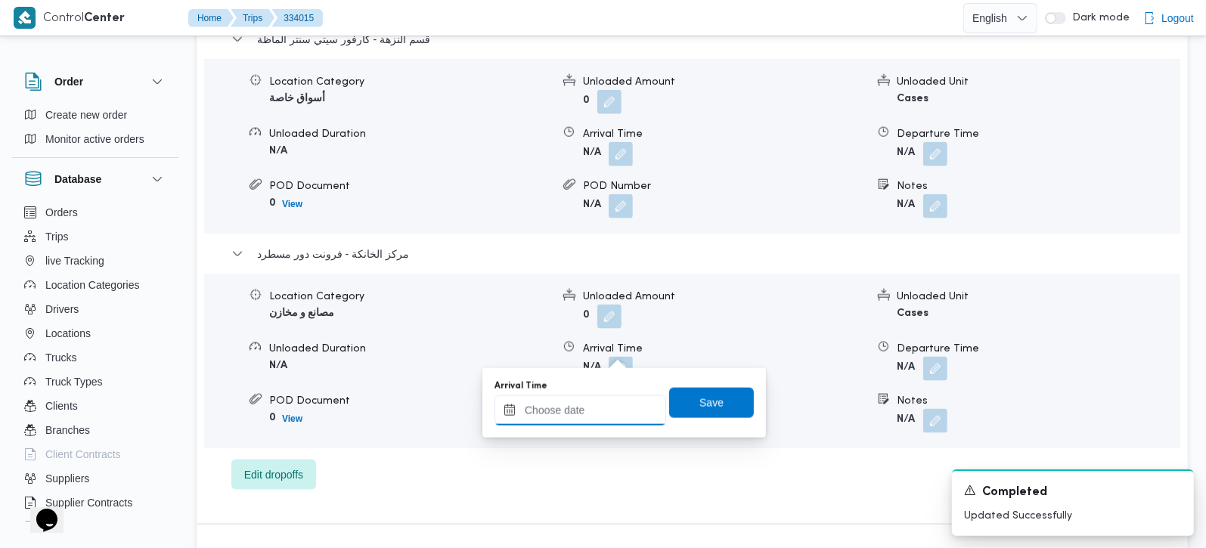
drag, startPoint x: 627, startPoint y: 364, endPoint x: 630, endPoint y: 398, distance: 34.2
click at [618, 406] on input "Arrival Time" at bounding box center [580, 410] width 172 height 30
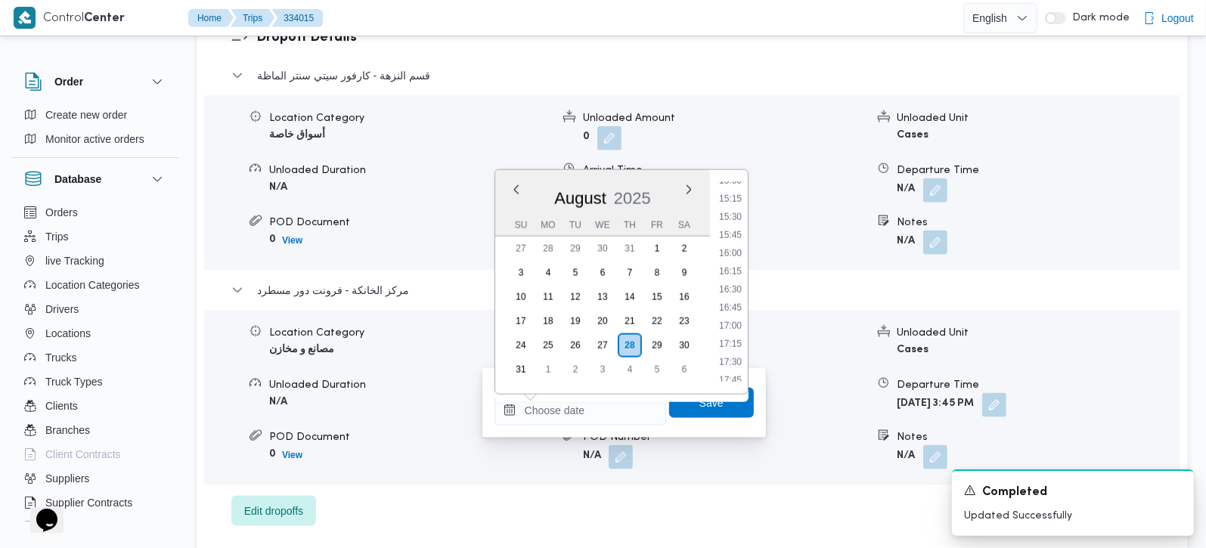
drag, startPoint x: 720, startPoint y: 215, endPoint x: 720, endPoint y: 310, distance: 94.5
click at [720, 215] on li "15:30" at bounding box center [730, 216] width 35 height 15
type input "28/08/2025 15:30"
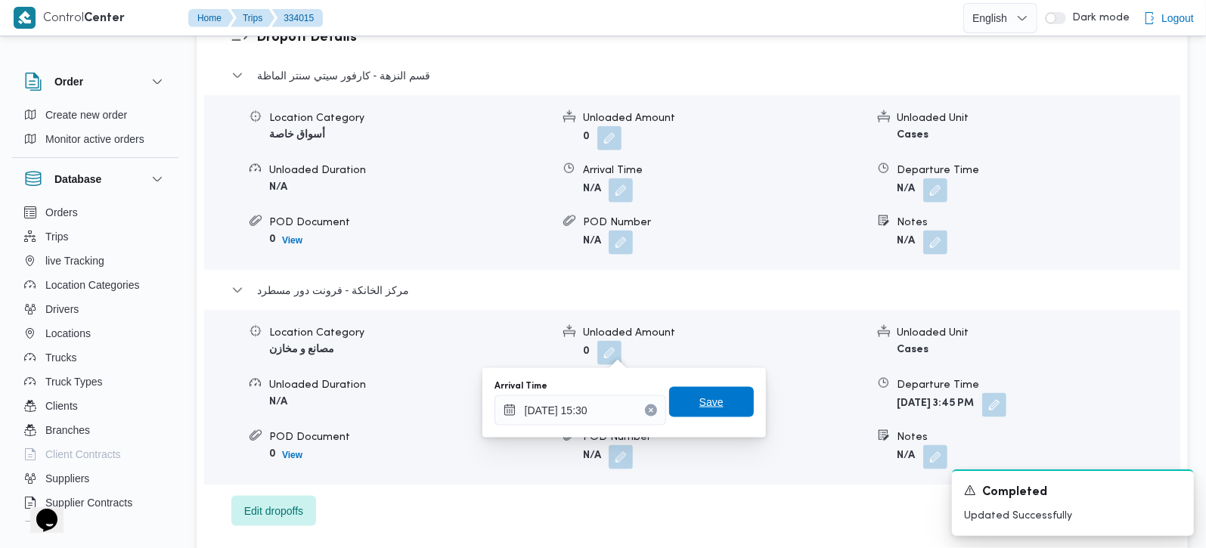
click at [714, 388] on span "Save" at bounding box center [711, 402] width 85 height 30
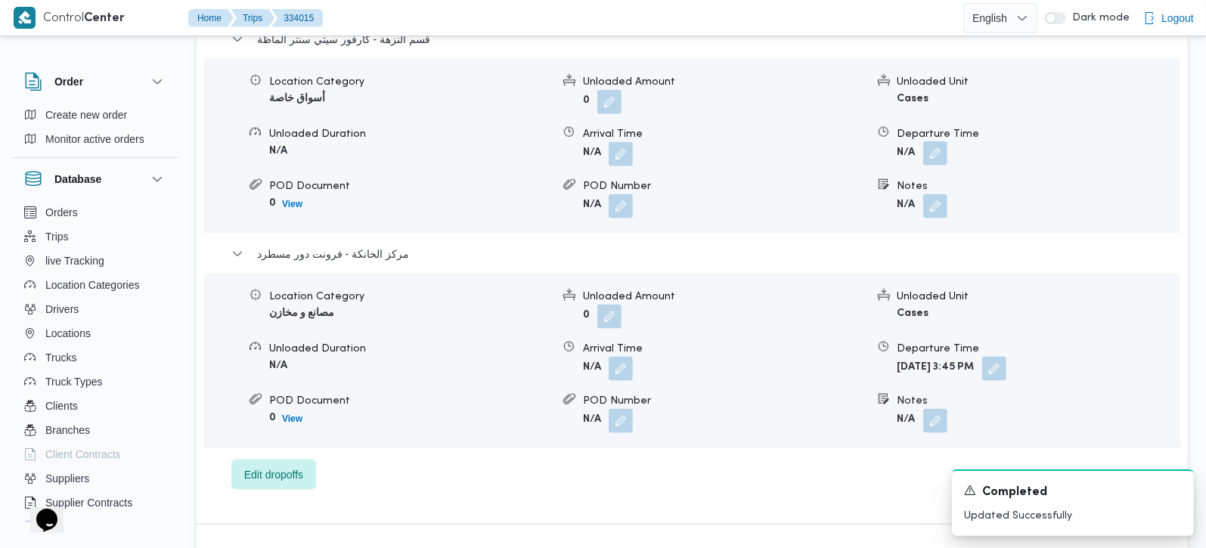
click at [930, 143] on button "button" at bounding box center [935, 153] width 24 height 24
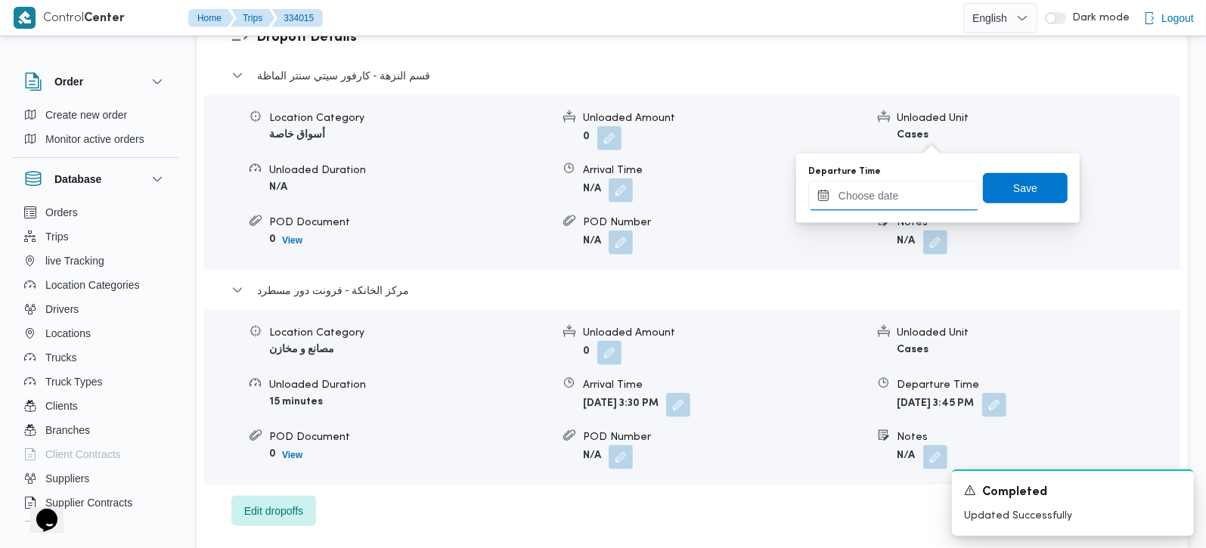
click at [874, 196] on input "Departure Time" at bounding box center [894, 196] width 172 height 30
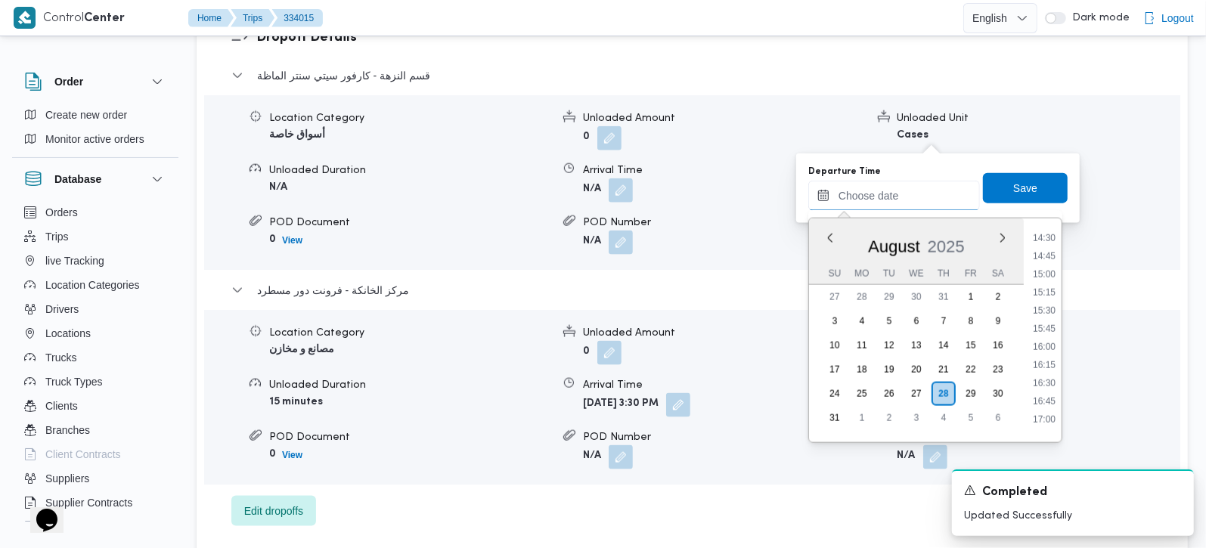
scroll to position [1009, 0]
click at [1039, 314] on li "15:00" at bounding box center [1043, 317] width 35 height 15
type input "28/08/2025 15:00"
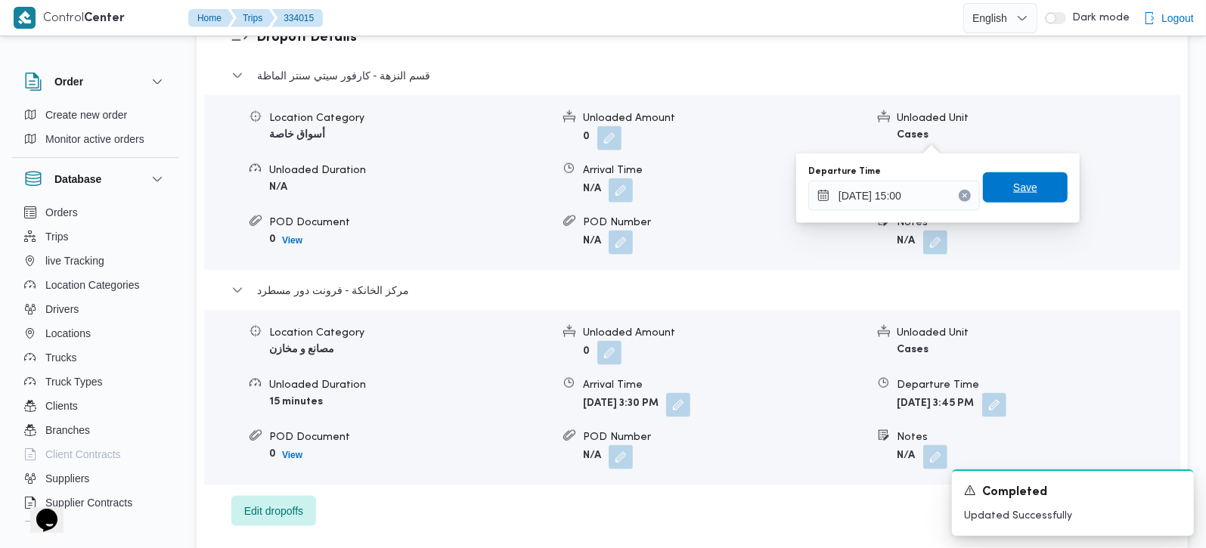
click at [1013, 190] on span "Save" at bounding box center [1025, 187] width 24 height 18
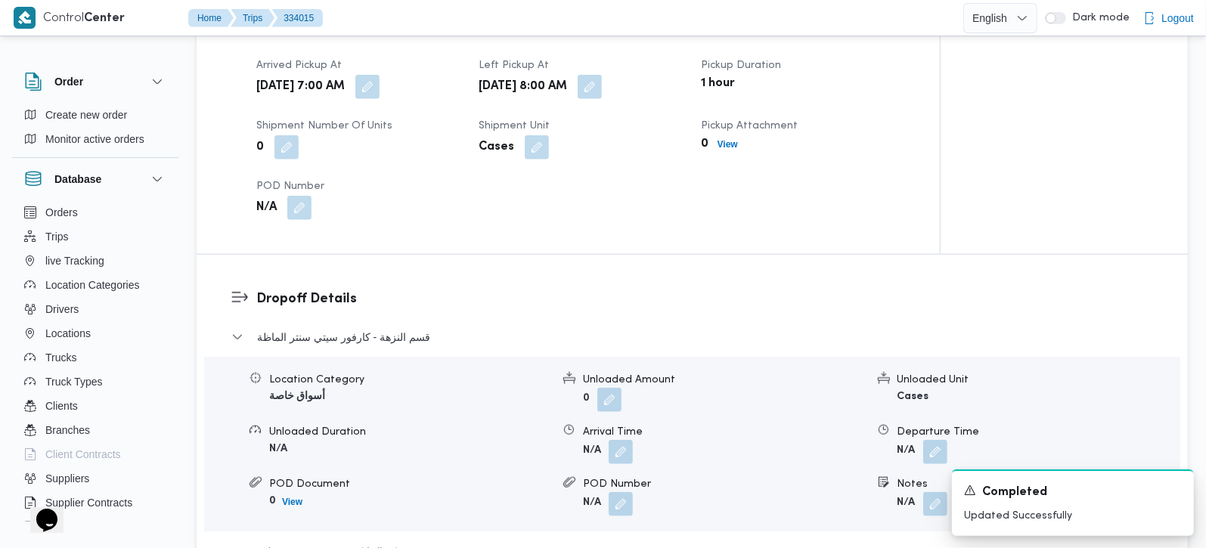
scroll to position [1066, 0]
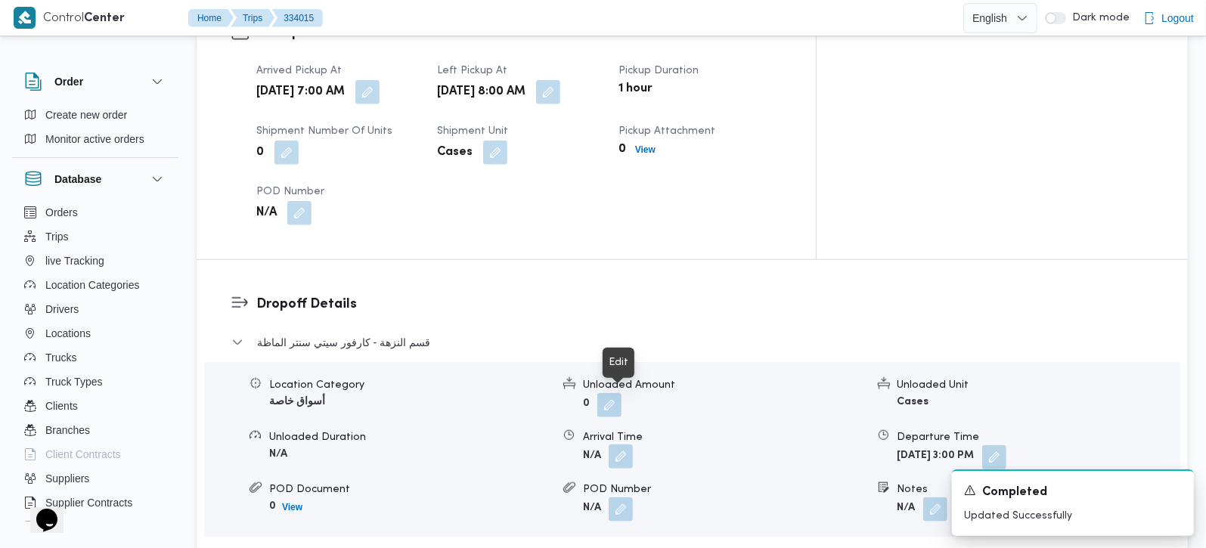
click at [621, 444] on button "button" at bounding box center [620, 456] width 24 height 24
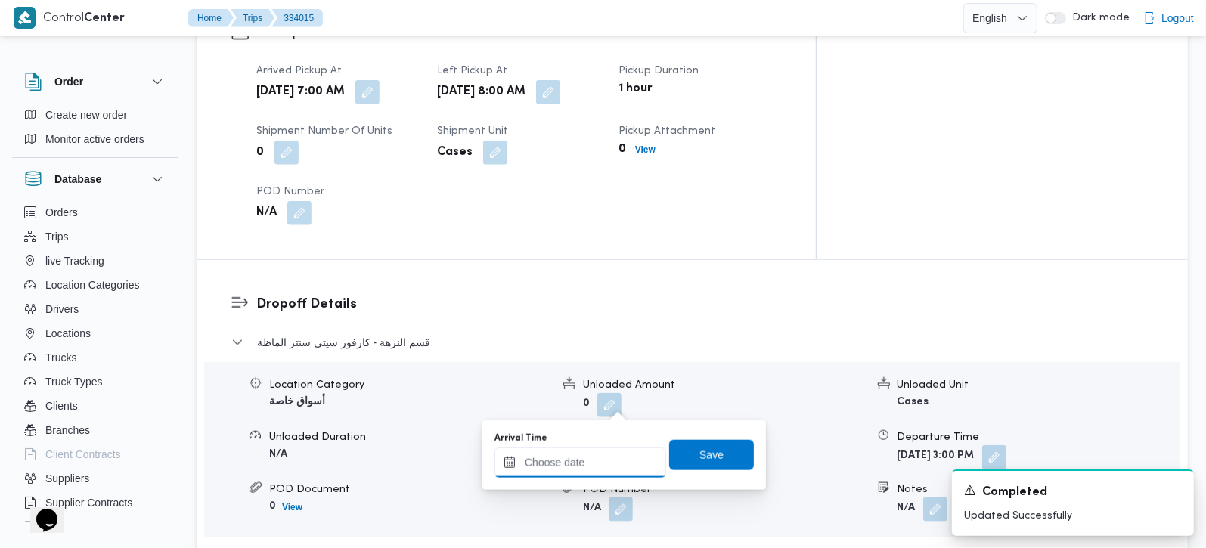
click at [603, 454] on input "Arrival Time" at bounding box center [580, 462] width 172 height 30
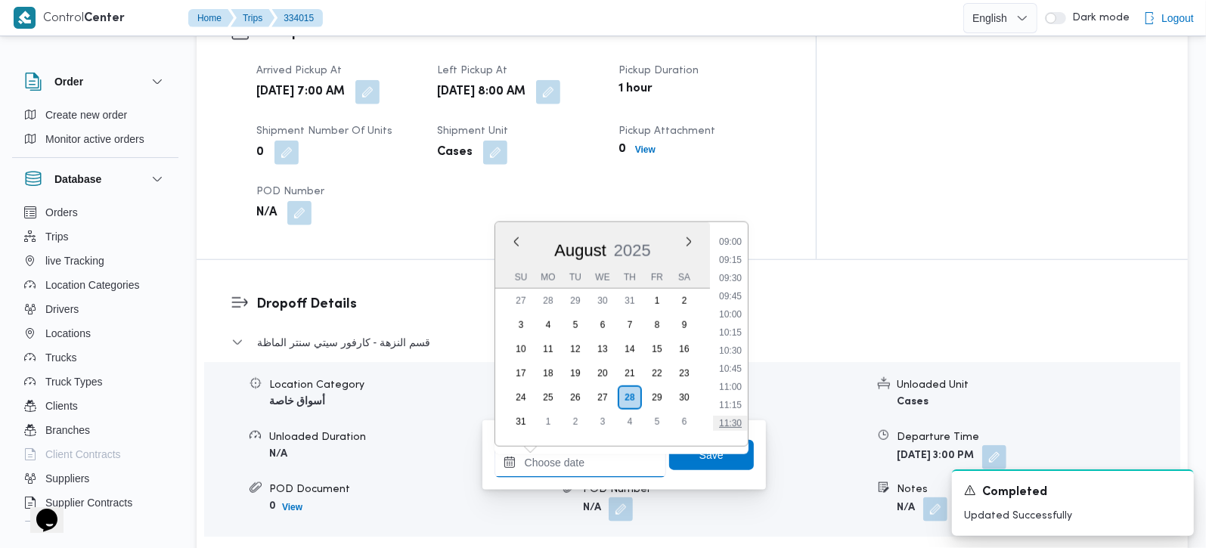
scroll to position [565, 0]
drag, startPoint x: 736, startPoint y: 293, endPoint x: 725, endPoint y: 348, distance: 56.3
click at [736, 293] on li "08:30" at bounding box center [730, 293] width 35 height 15
type input "28/08/2025 08:30"
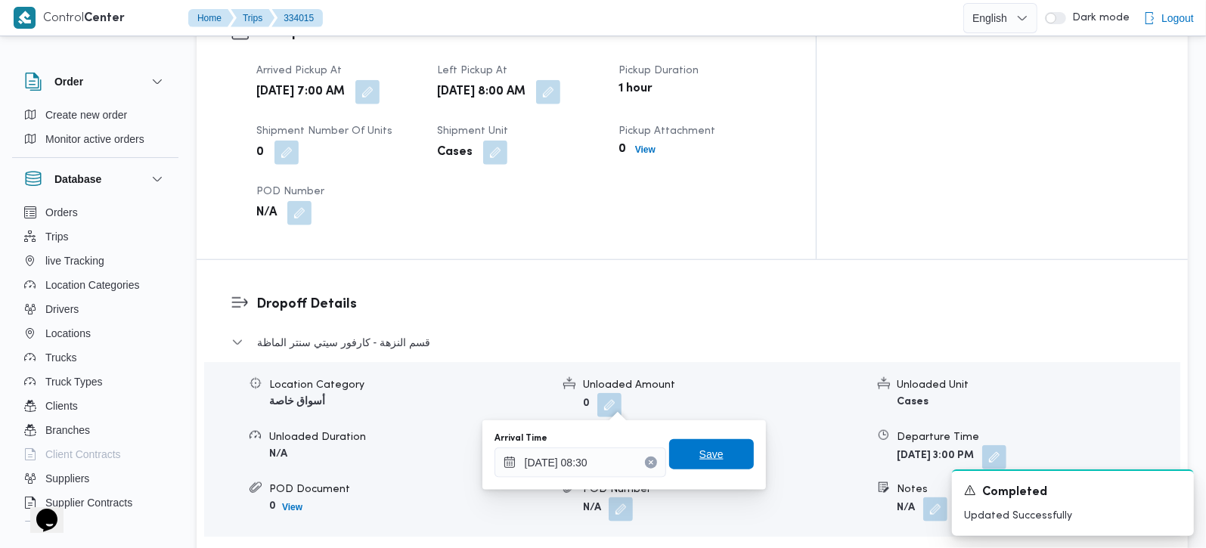
click at [710, 447] on span "Save" at bounding box center [711, 454] width 85 height 30
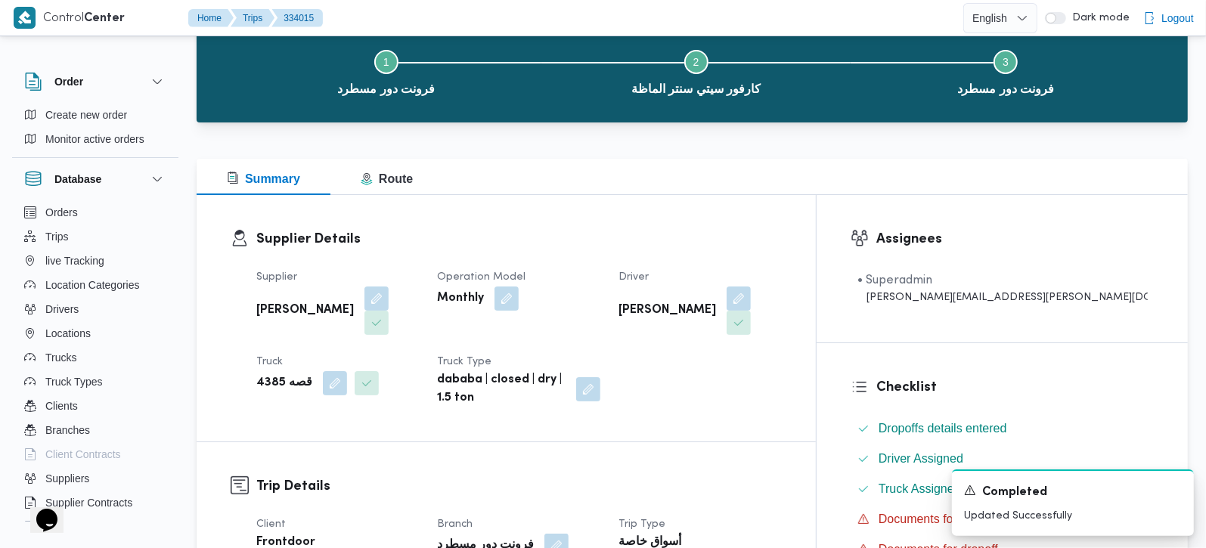
scroll to position [0, 0]
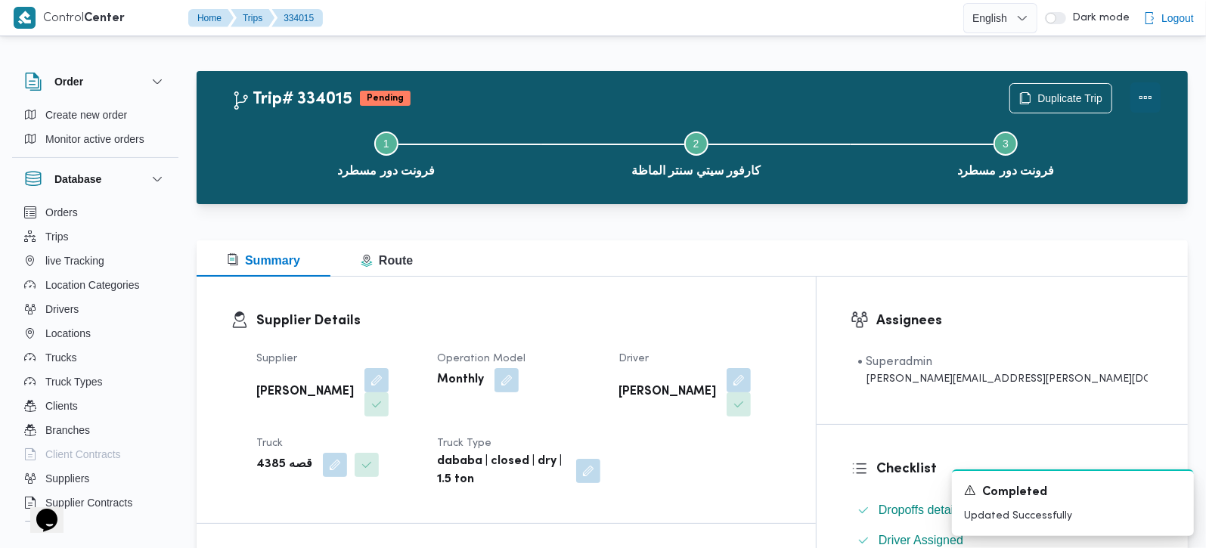
click at [1152, 108] on button "Actions" at bounding box center [1145, 97] width 30 height 30
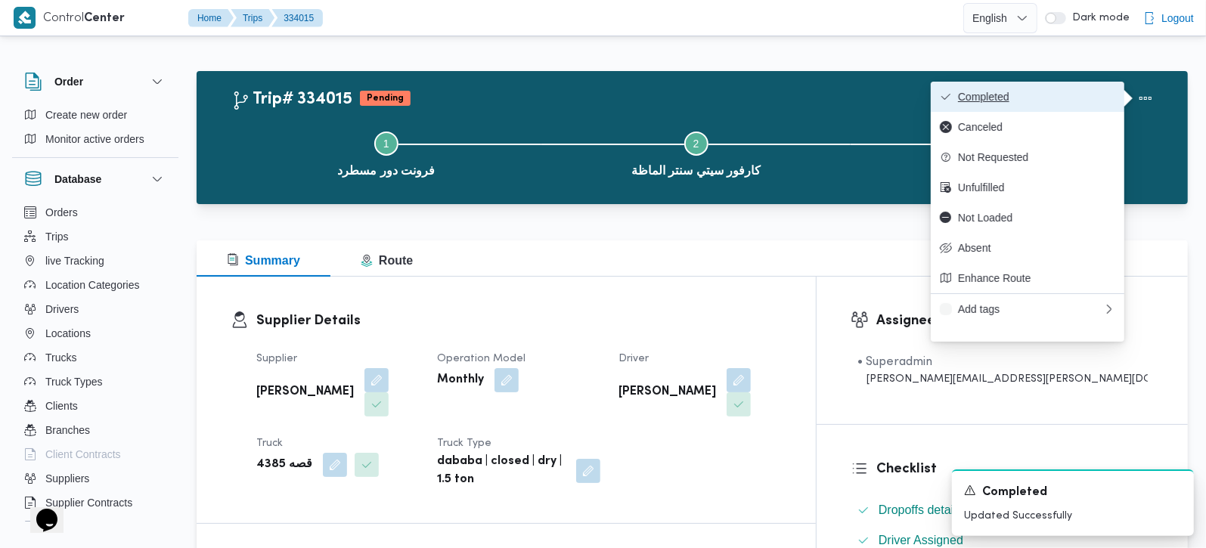
click at [1092, 112] on button "Completed" at bounding box center [1026, 97] width 193 height 30
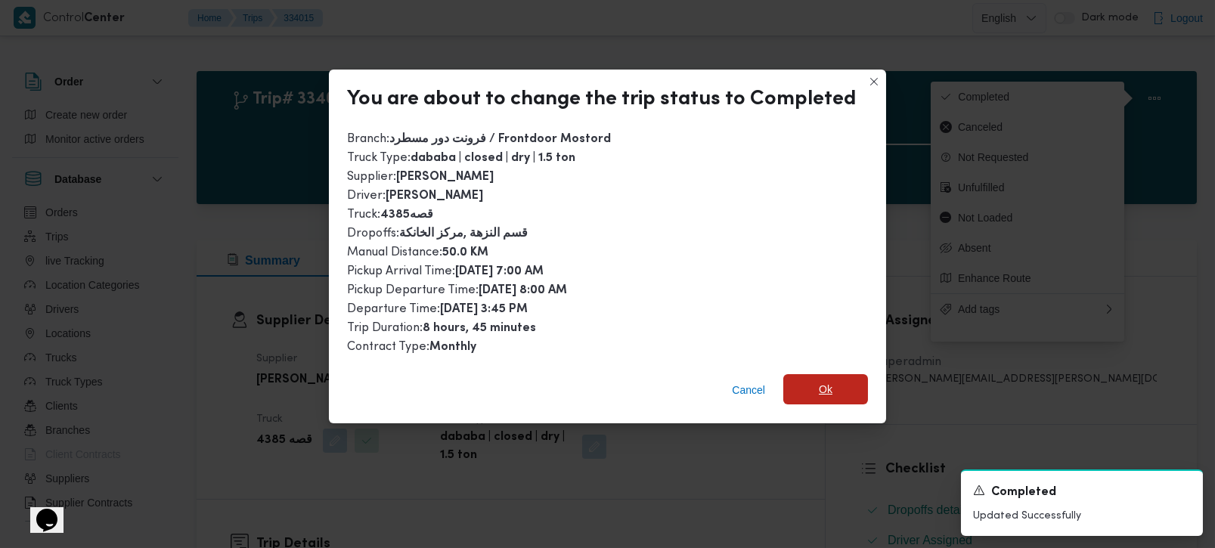
click at [855, 374] on span "Ok" at bounding box center [825, 389] width 85 height 30
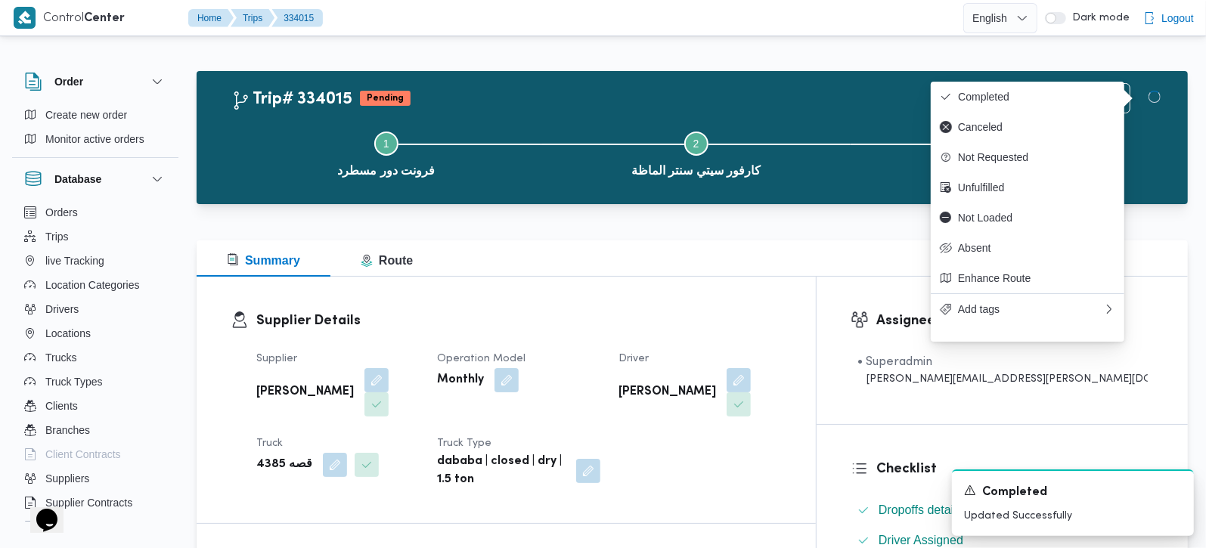
click at [768, 249] on div "Summary Route" at bounding box center [692, 258] width 991 height 36
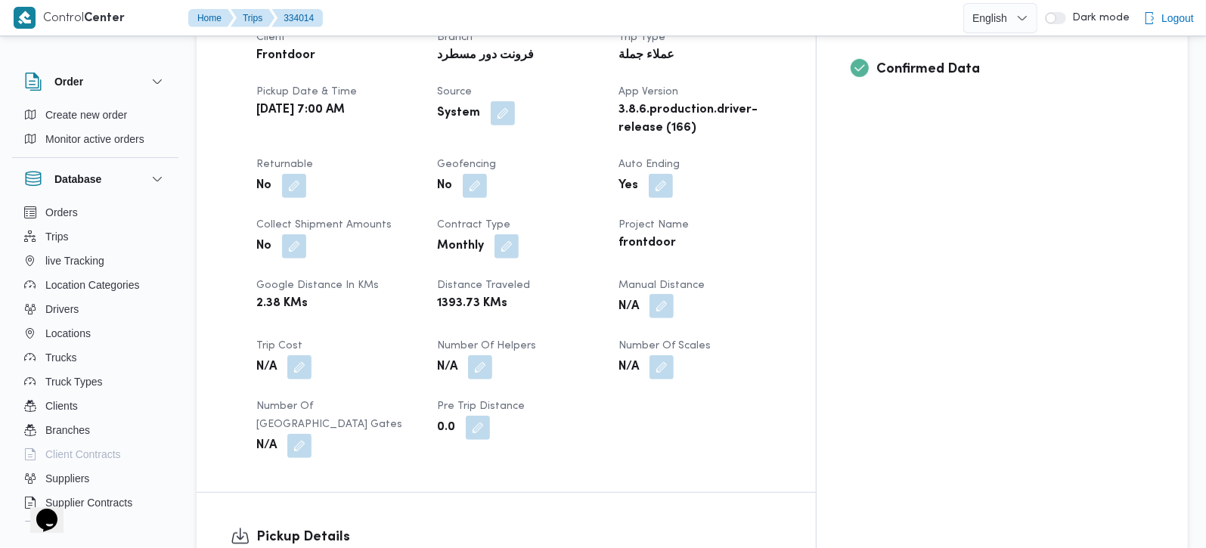
scroll to position [622, 0]
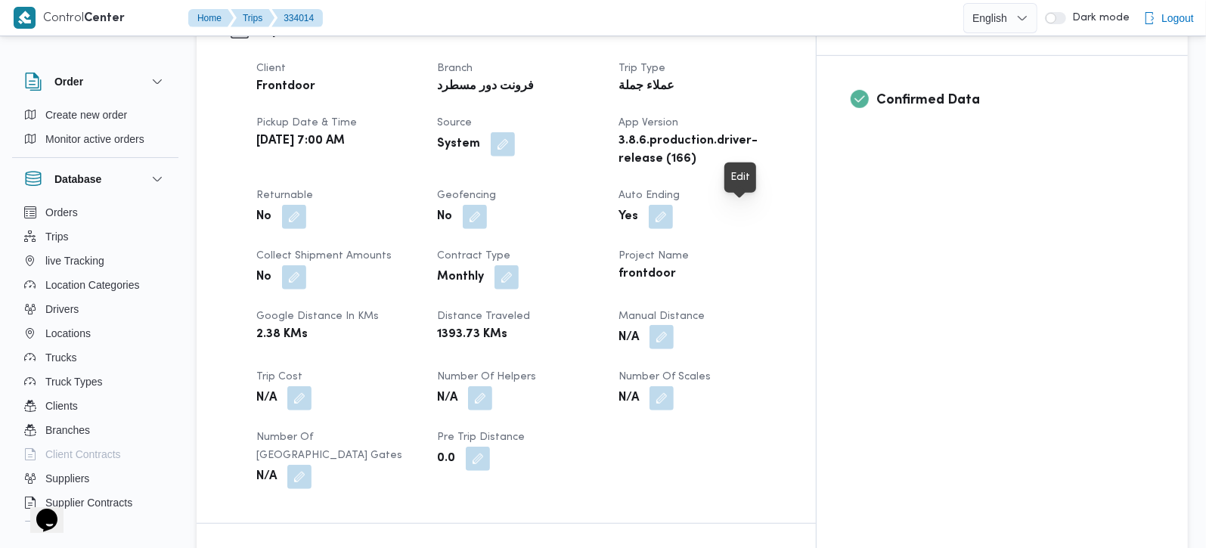
click at [673, 325] on button "button" at bounding box center [661, 337] width 24 height 24
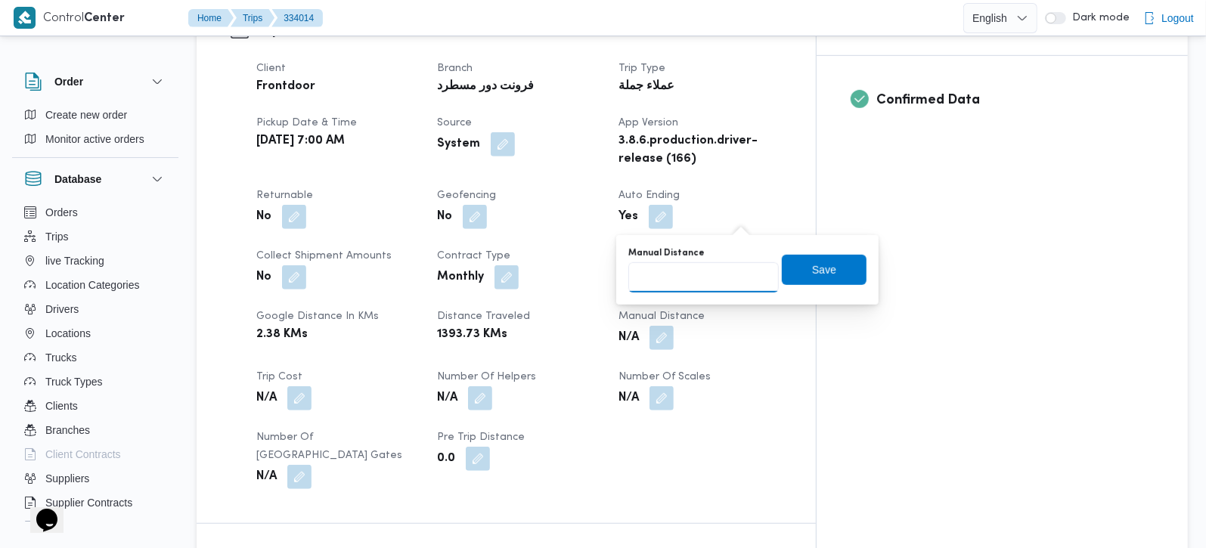
click at [661, 280] on input "Manual Distance" at bounding box center [703, 277] width 150 height 30
type input "110"
click at [839, 261] on span "Save" at bounding box center [824, 269] width 85 height 30
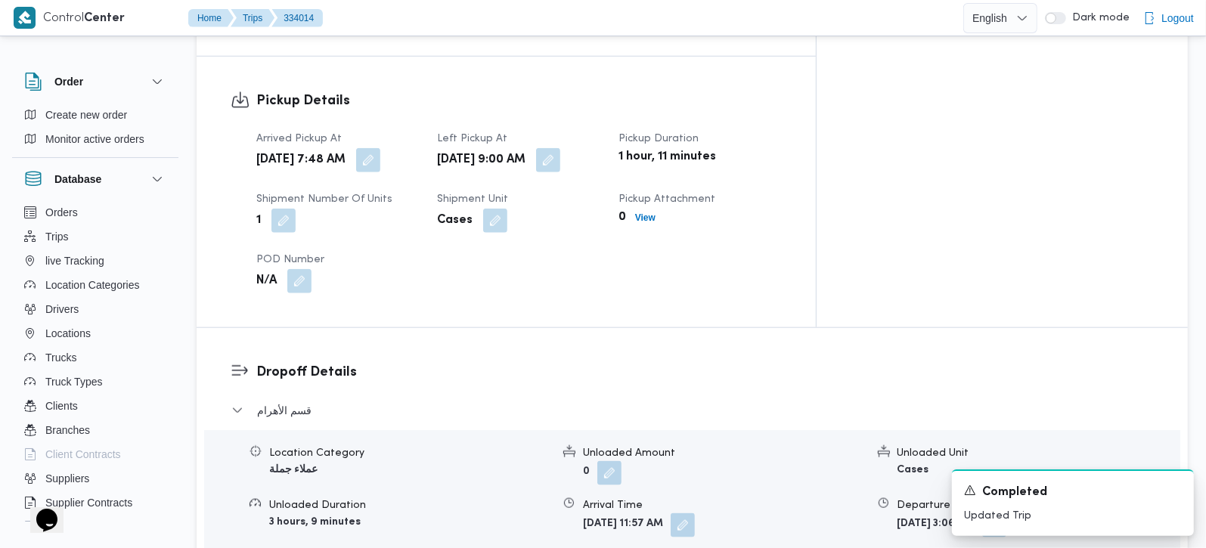
scroll to position [1333, 0]
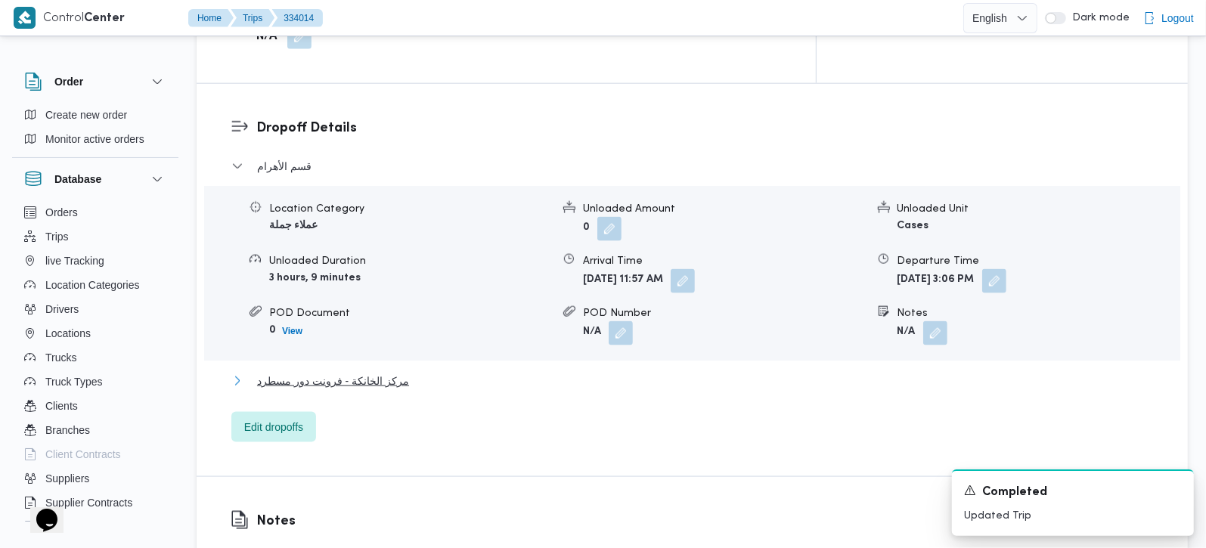
click at [320, 372] on span "مركز الخانكة - فرونت دور مسطرد" at bounding box center [333, 381] width 152 height 18
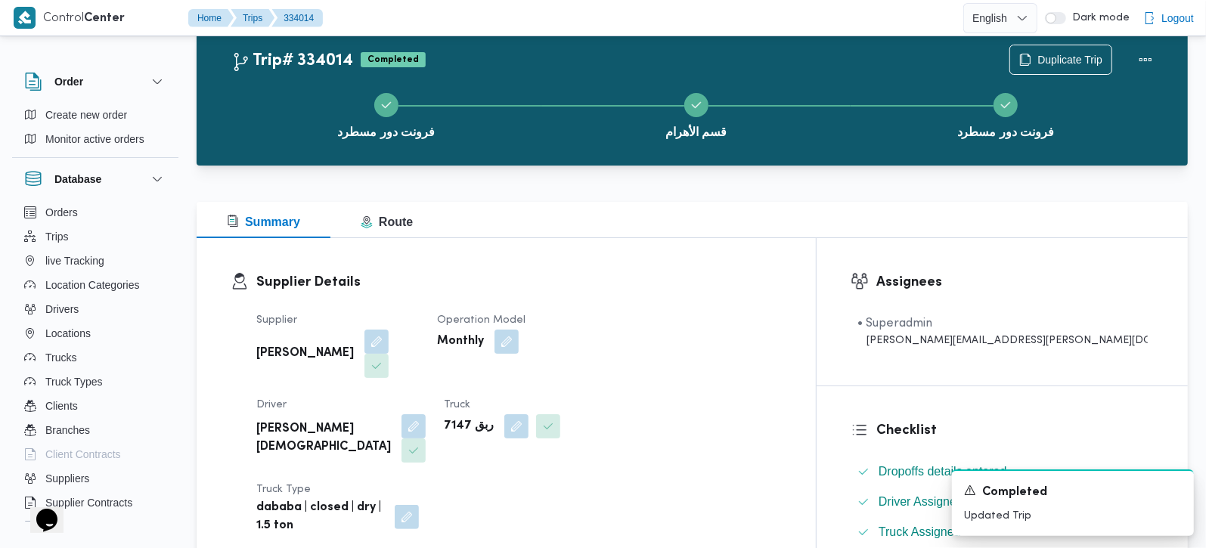
scroll to position [0, 0]
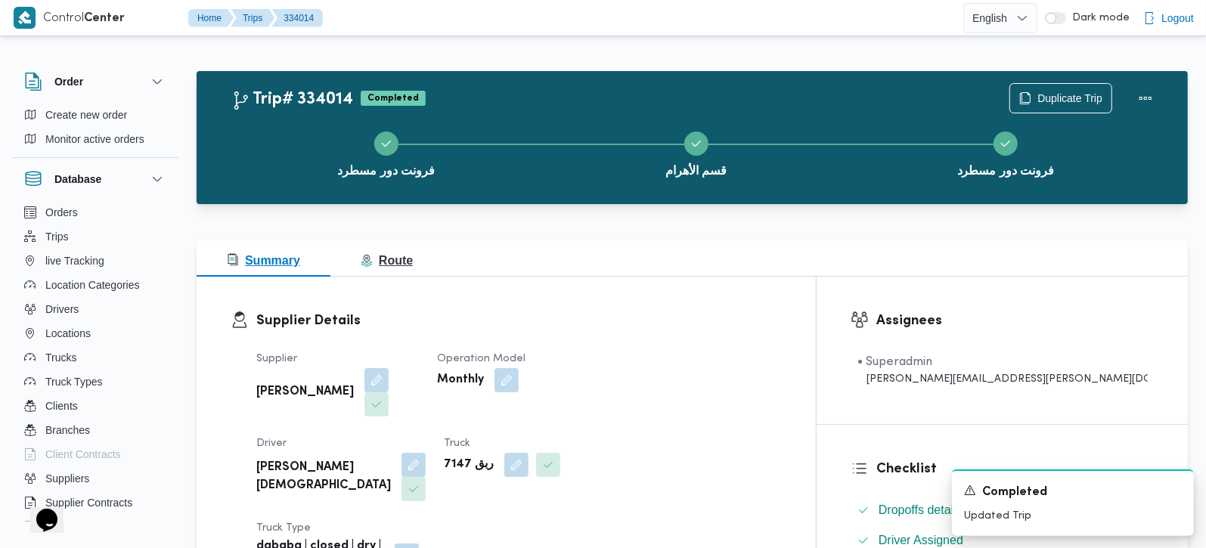
click at [395, 264] on span "Route" at bounding box center [387, 260] width 52 height 13
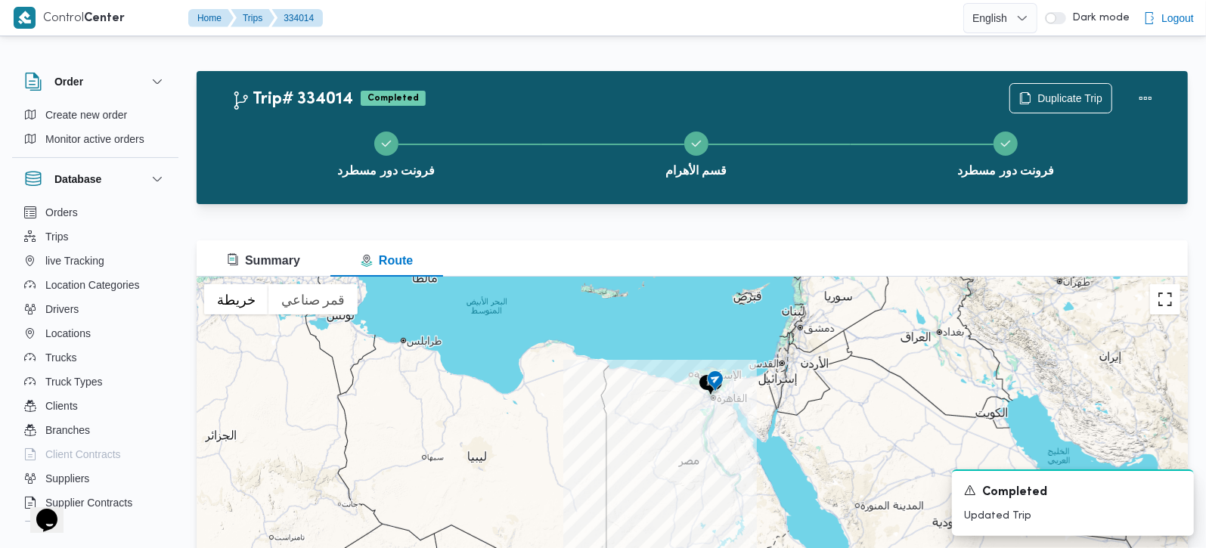
click at [1161, 304] on button "تبديل إلى العرض ملء الشاشة" at bounding box center [1165, 299] width 30 height 30
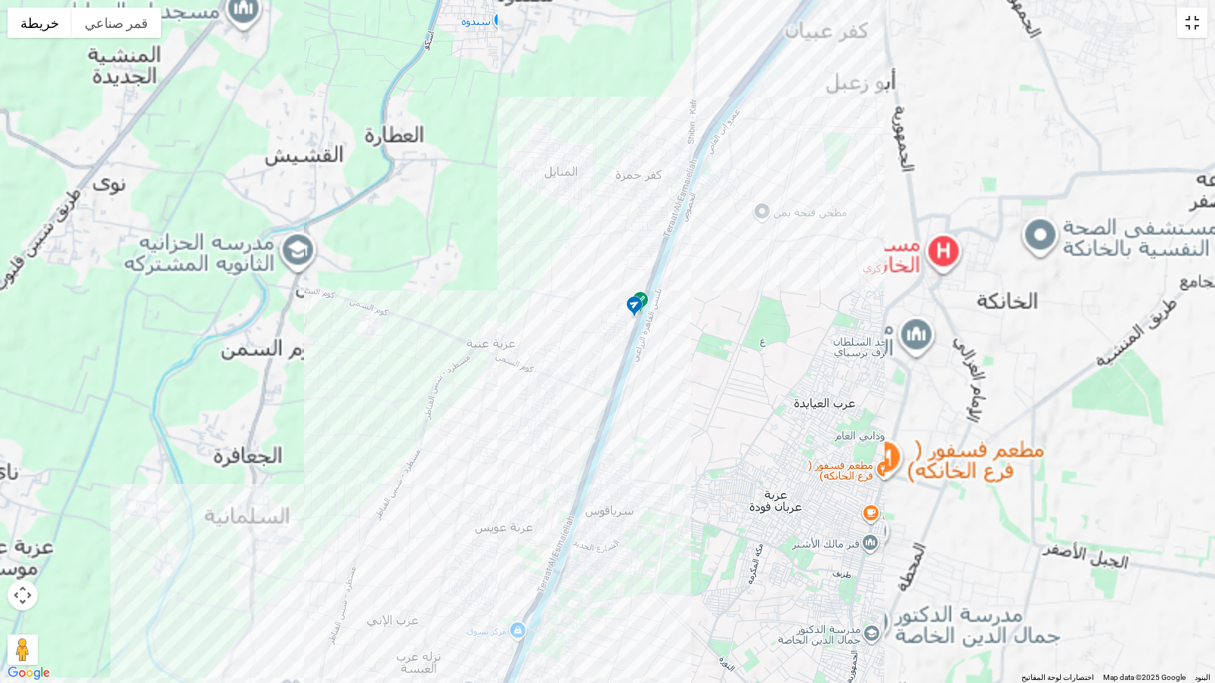
click at [1203, 14] on button "تبديل إلى العرض ملء الشاشة" at bounding box center [1192, 23] width 30 height 30
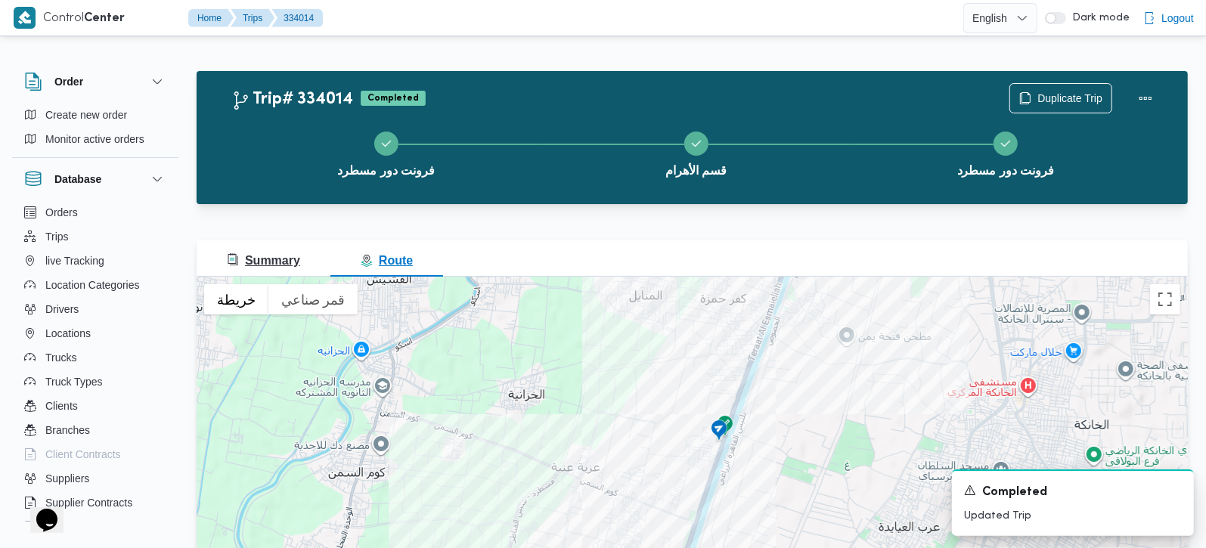
click at [268, 265] on span "Summary" at bounding box center [263, 260] width 73 height 13
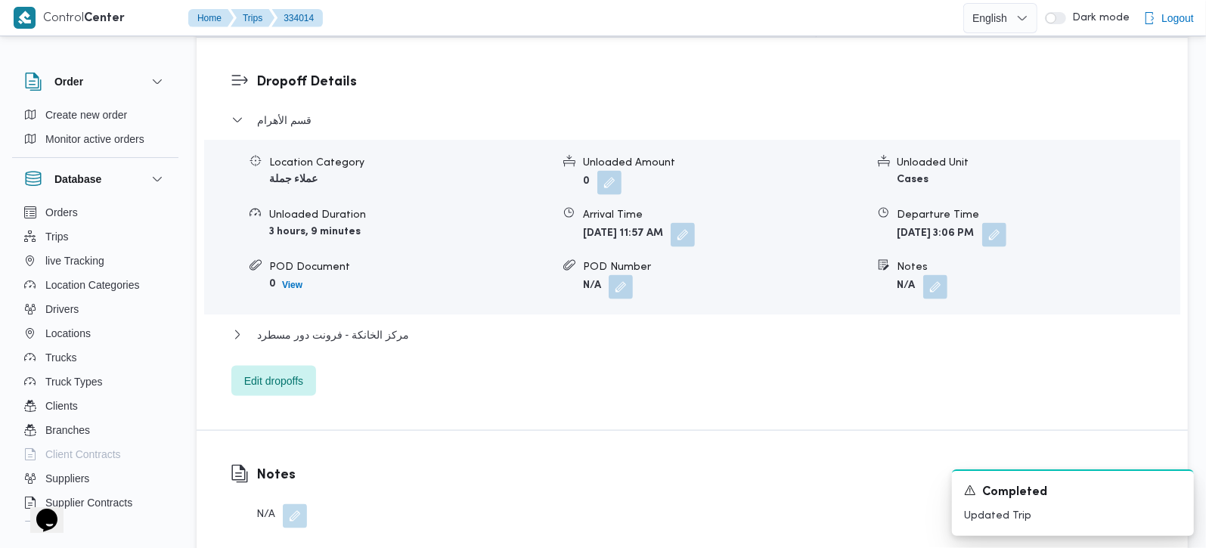
scroll to position [1422, 0]
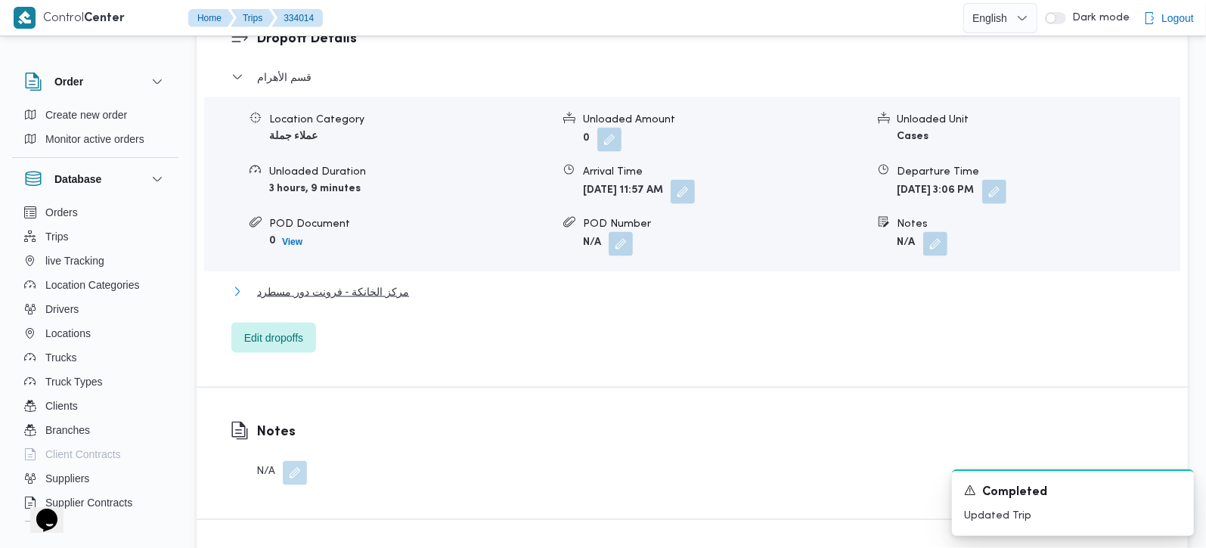
click at [313, 283] on span "مركز الخانكة - فرونت دور مسطرد" at bounding box center [333, 292] width 152 height 18
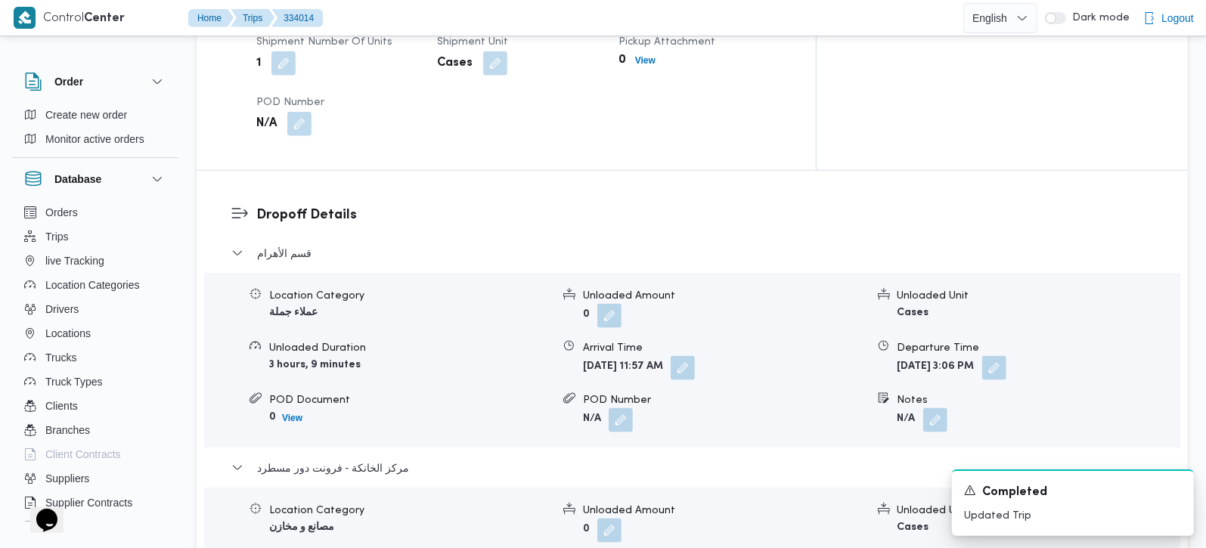
scroll to position [1245, 0]
click at [1006, 357] on button "button" at bounding box center [994, 369] width 24 height 24
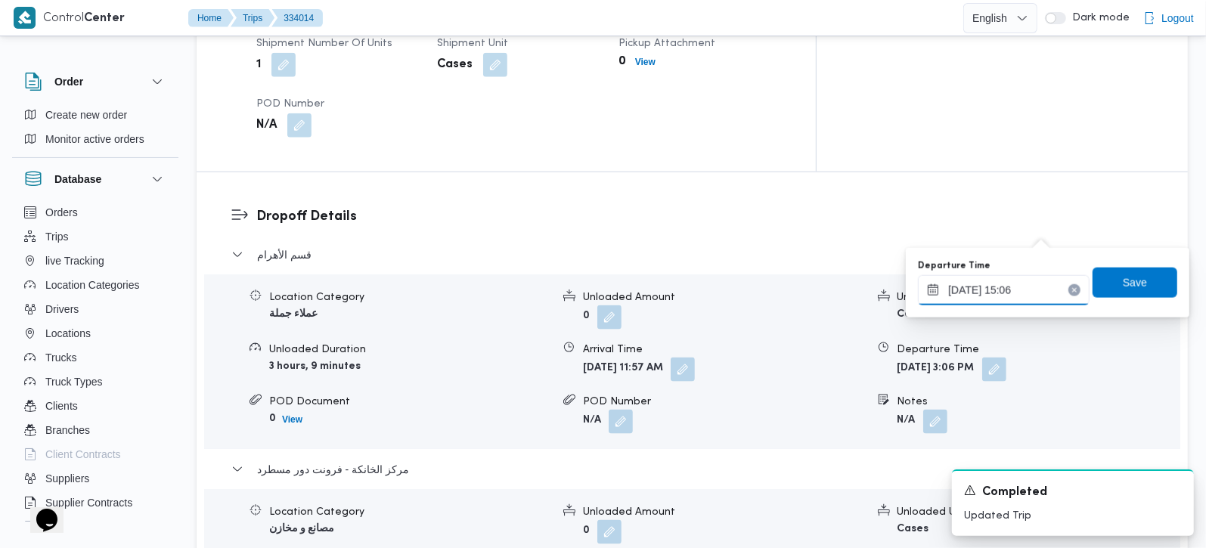
click at [1004, 294] on input "28/08/2025 15:06" at bounding box center [1004, 290] width 172 height 30
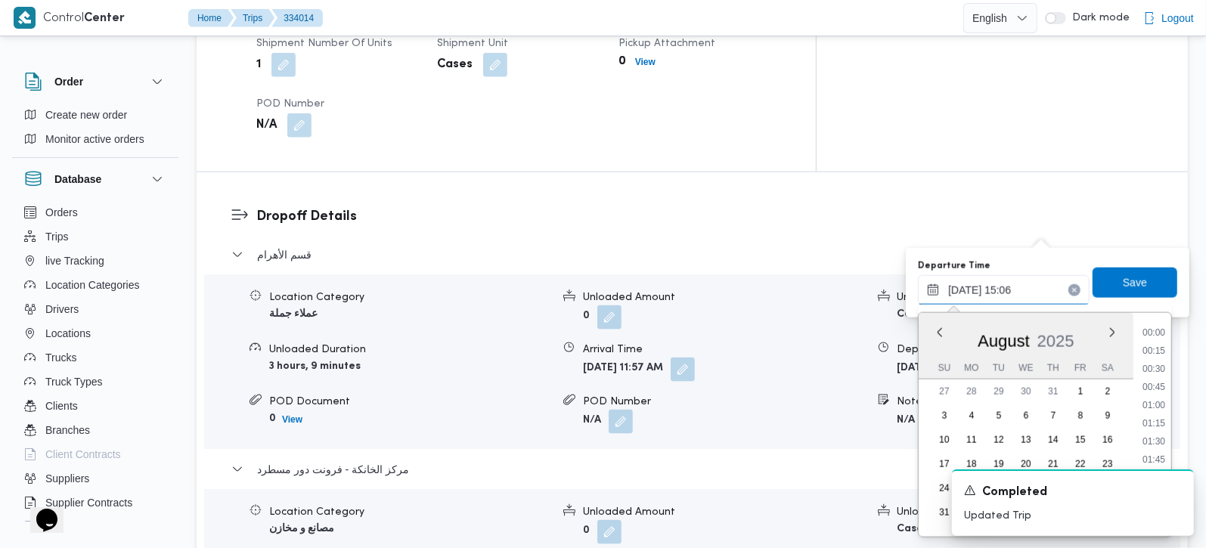
scroll to position [985, 0]
click at [1165, 379] on li "14:15" at bounding box center [1153, 381] width 35 height 15
type input "28/08/2025 14:15"
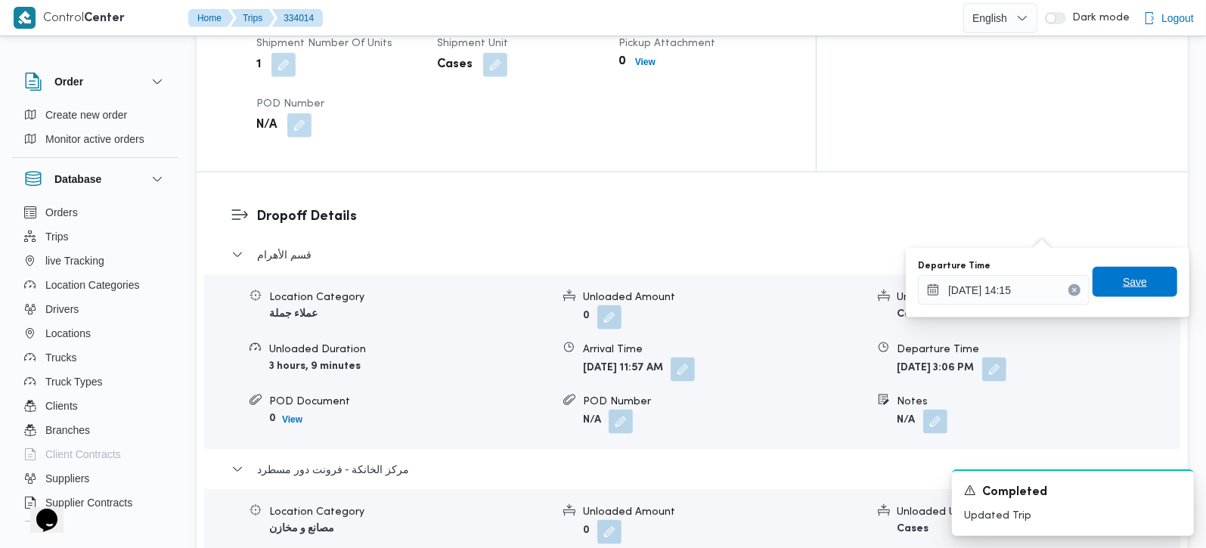
click at [1122, 279] on span "Save" at bounding box center [1134, 282] width 24 height 18
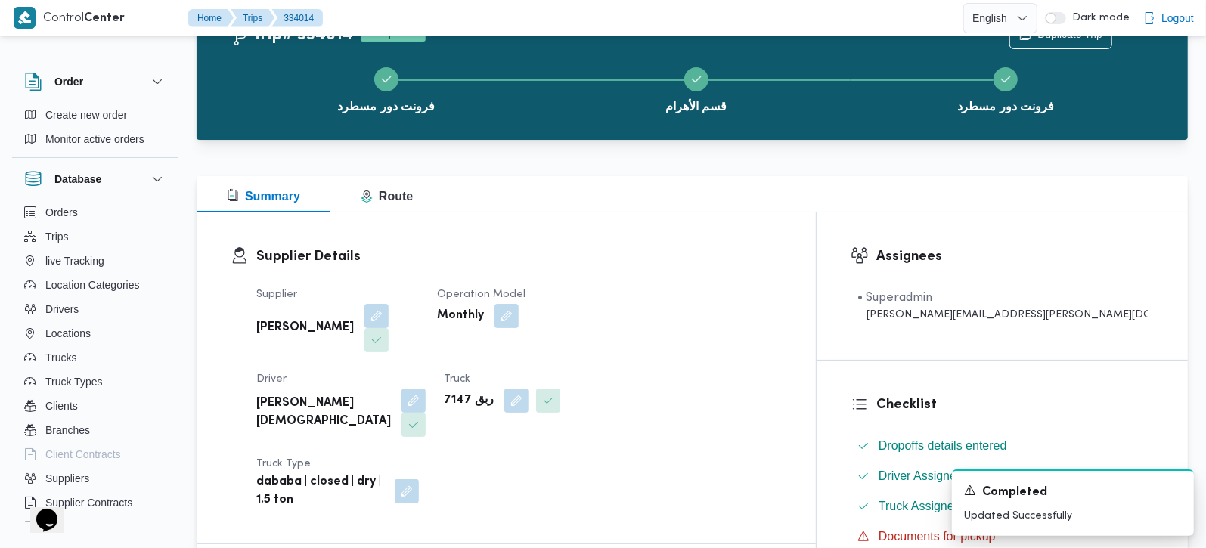
scroll to position [0, 0]
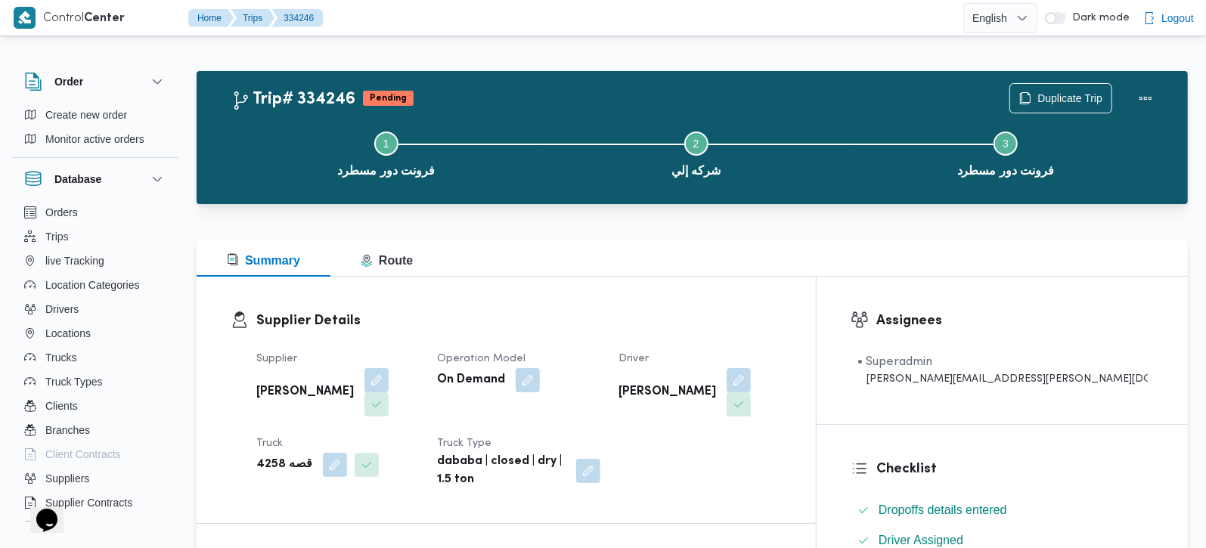
scroll to position [444, 0]
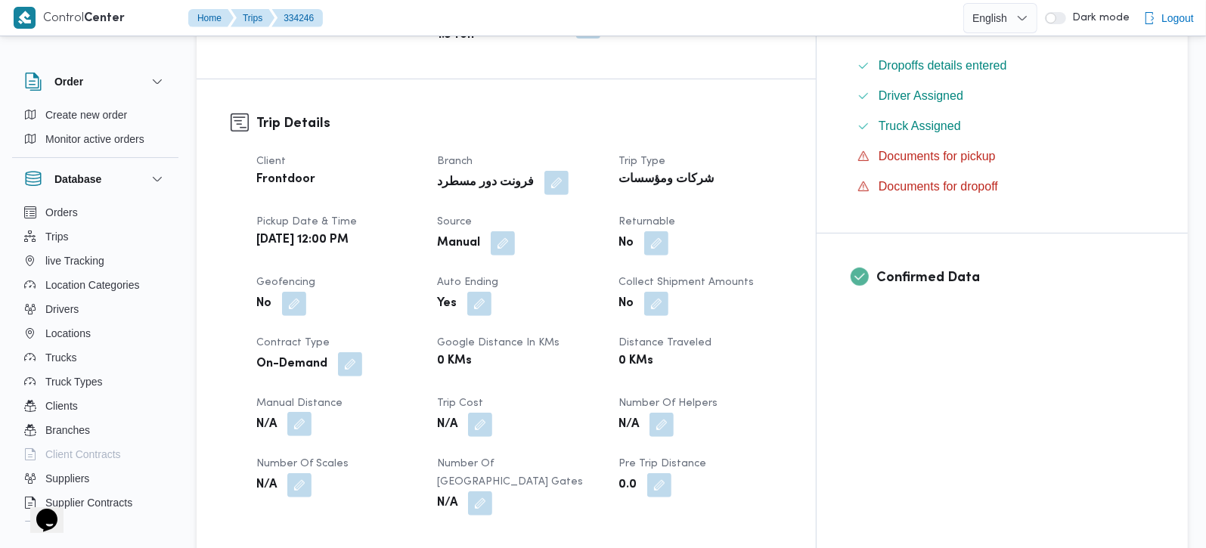
click at [300, 412] on button "button" at bounding box center [299, 424] width 24 height 24
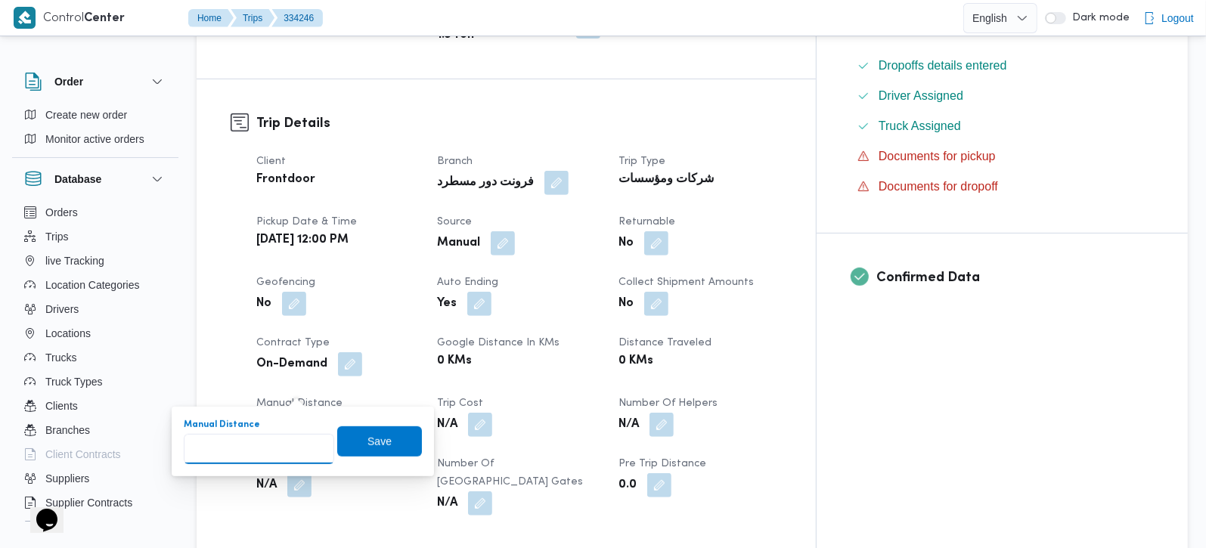
click at [228, 453] on input "Manual Distance" at bounding box center [259, 449] width 150 height 30
type input "60"
click at [351, 451] on span "Save" at bounding box center [379, 441] width 85 height 30
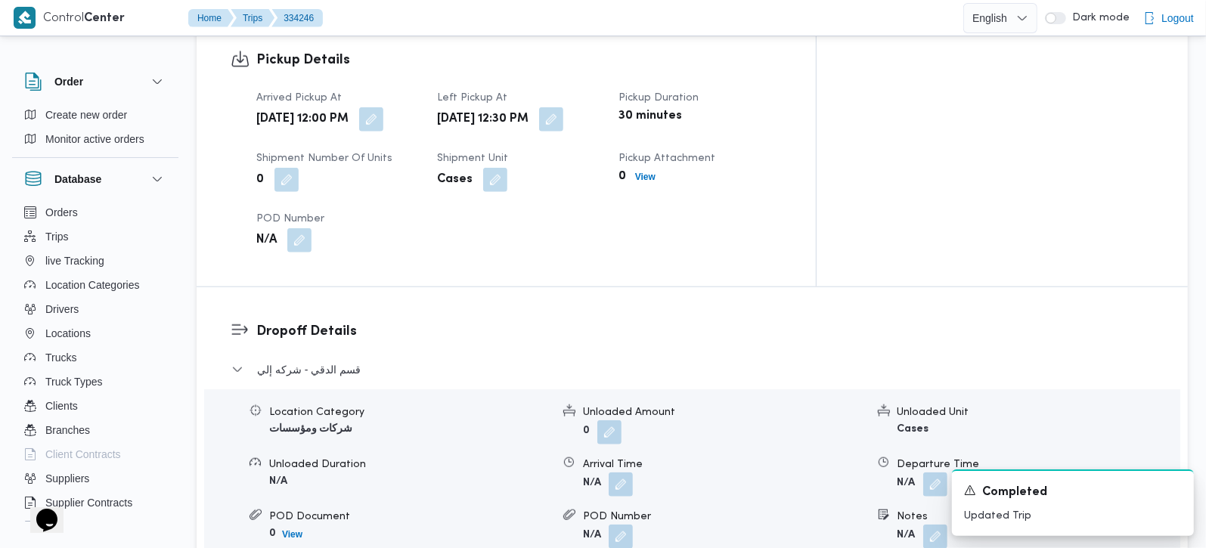
scroll to position [978, 0]
click at [633, 473] on form "N/A" at bounding box center [724, 485] width 282 height 24
click at [617, 472] on button "button" at bounding box center [620, 484] width 24 height 24
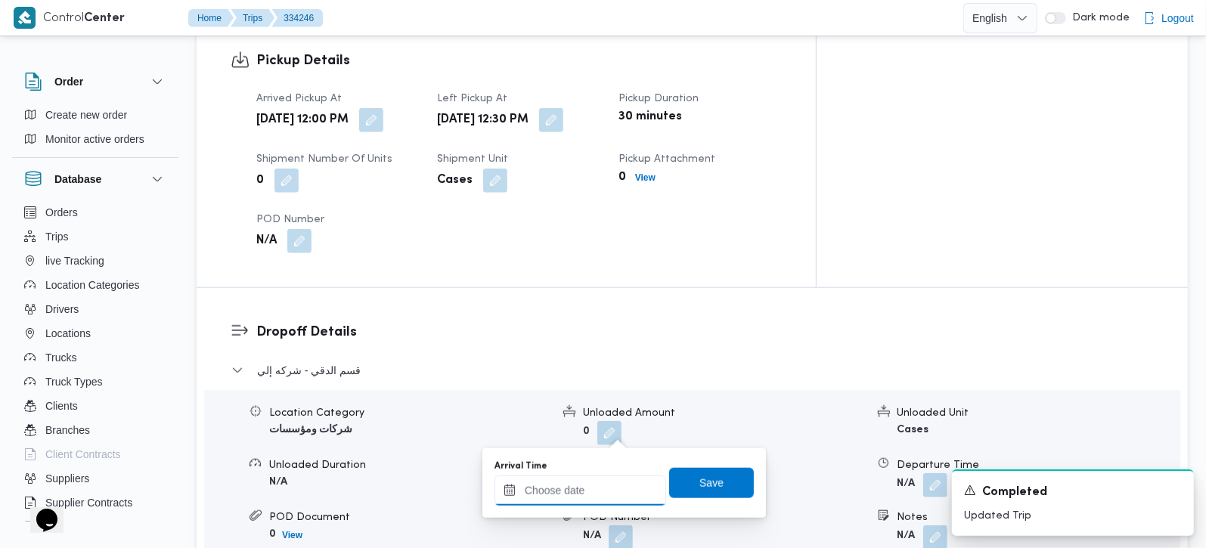
click at [604, 480] on div at bounding box center [580, 490] width 172 height 30
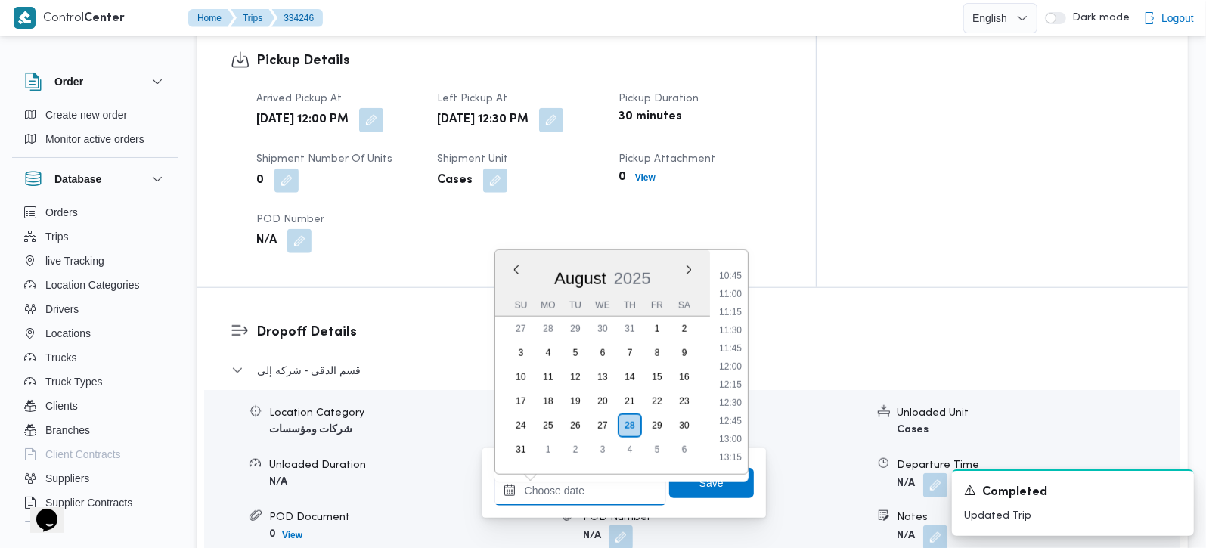
scroll to position [831, 0]
drag, startPoint x: 734, startPoint y: 379, endPoint x: 732, endPoint y: 389, distance: 10.1
click at [734, 379] on li "13:00" at bounding box center [730, 381] width 35 height 15
type input "[DATE] 13:00"
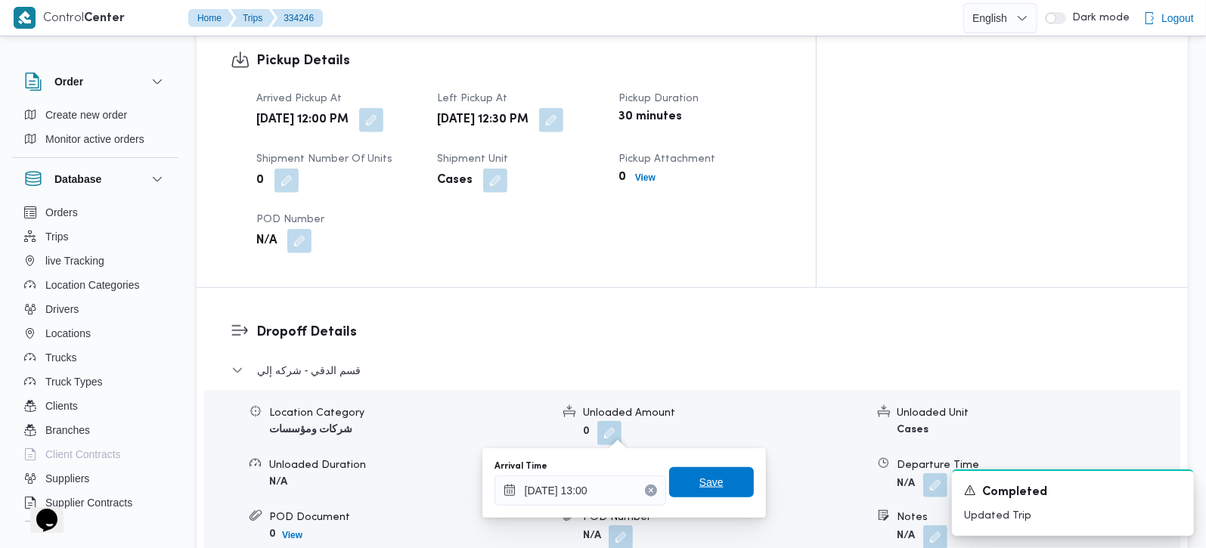
click at [721, 472] on span "Save" at bounding box center [711, 482] width 85 height 30
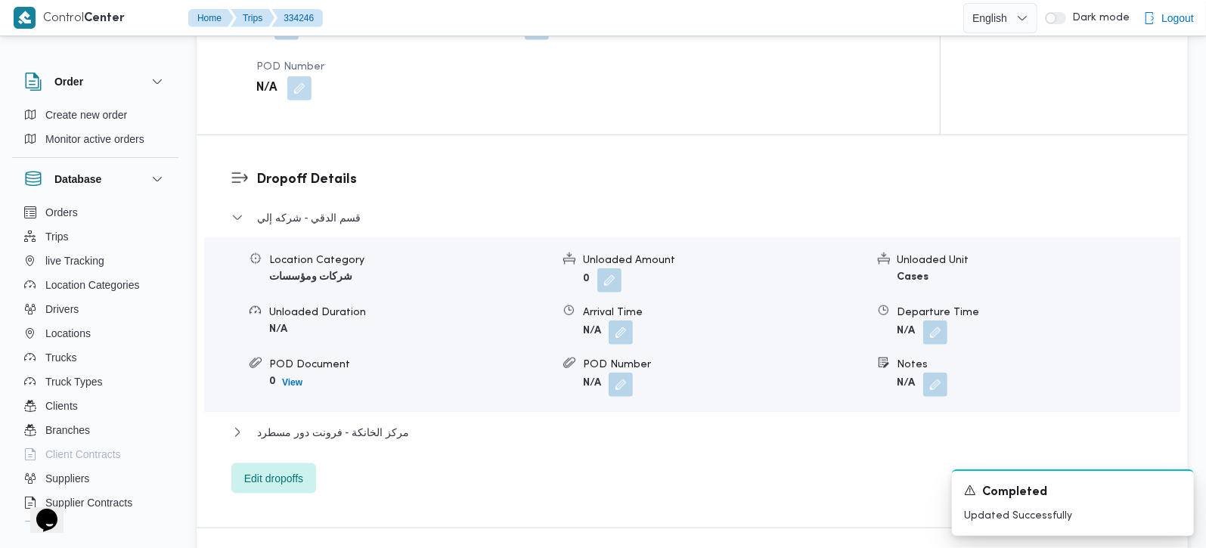
scroll to position [1245, 0]
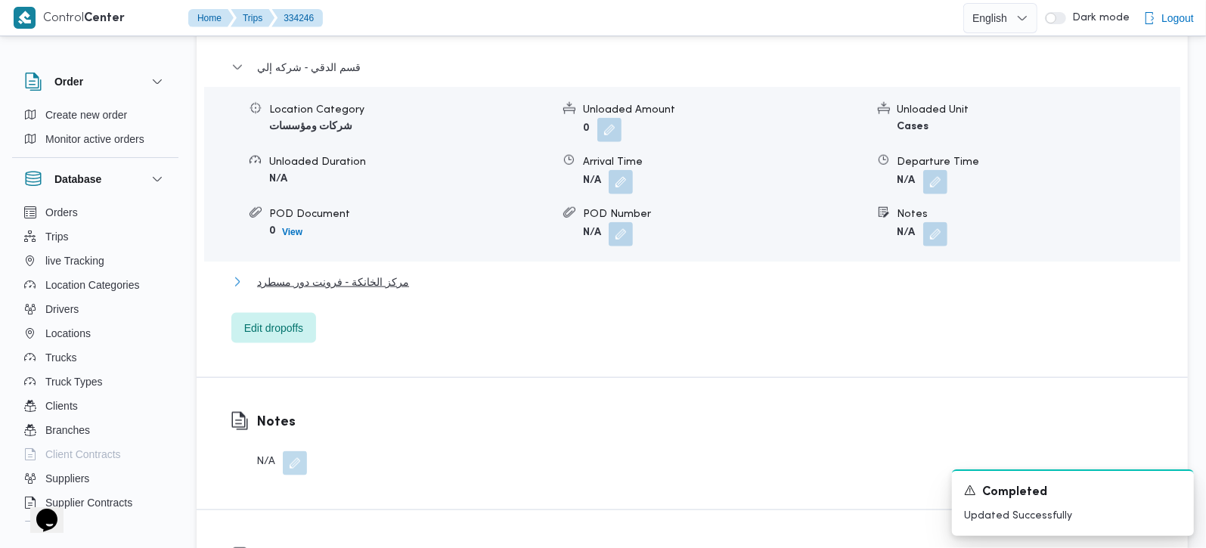
click at [318, 273] on span "مركز الخانكة - فرونت دور مسطرد" at bounding box center [333, 282] width 152 height 18
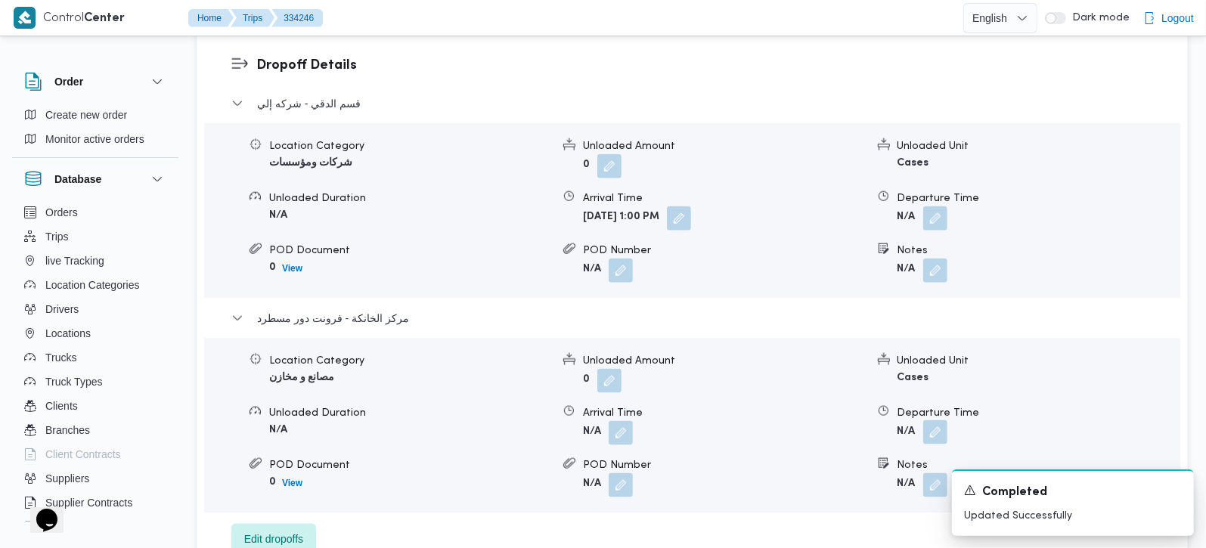
click at [941, 420] on button "button" at bounding box center [935, 432] width 24 height 24
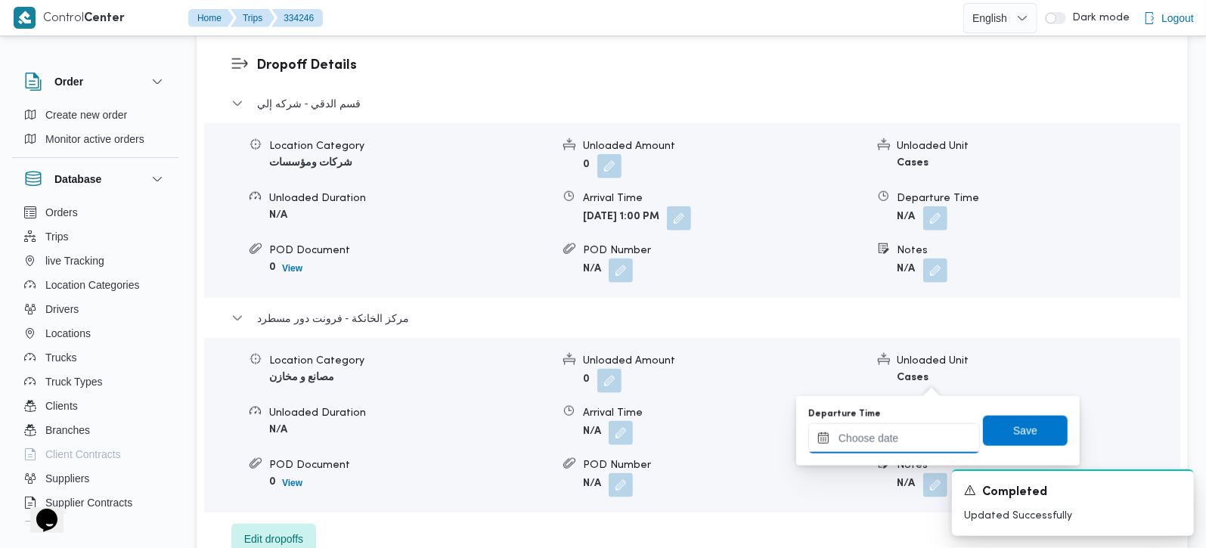
click at [897, 435] on input "Departure Time" at bounding box center [894, 438] width 172 height 30
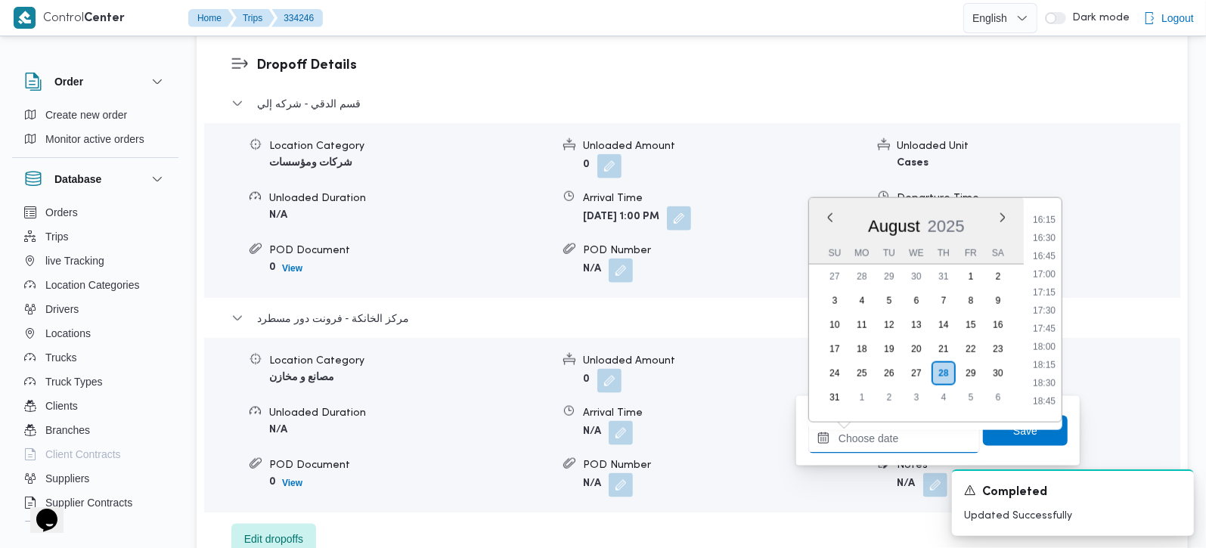
scroll to position [1187, 0]
click at [1047, 284] on li "17:15" at bounding box center [1043, 282] width 35 height 15
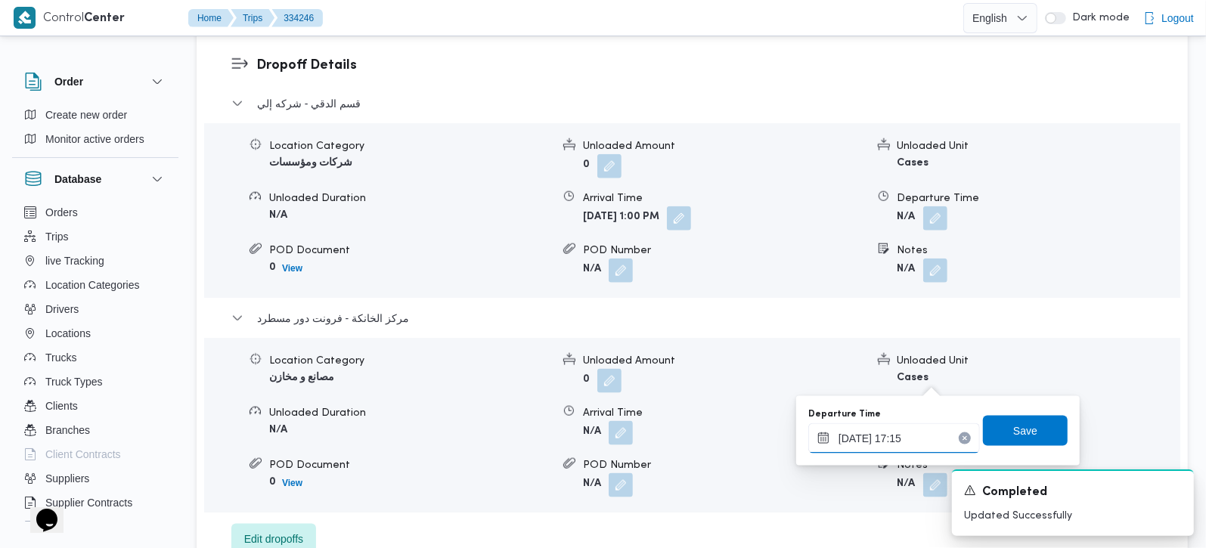
click at [900, 441] on input "[DATE] 17:15" at bounding box center [894, 438] width 172 height 30
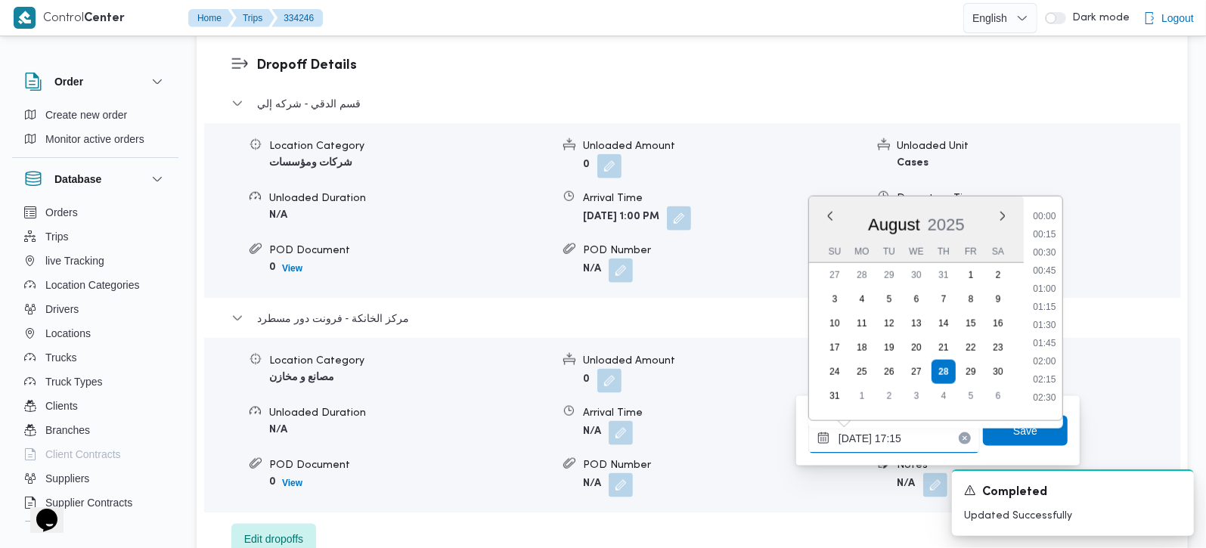
scroll to position [1149, 0]
click at [1046, 331] on li "17:30" at bounding box center [1043, 337] width 35 height 15
type input "[DATE] 17:30"
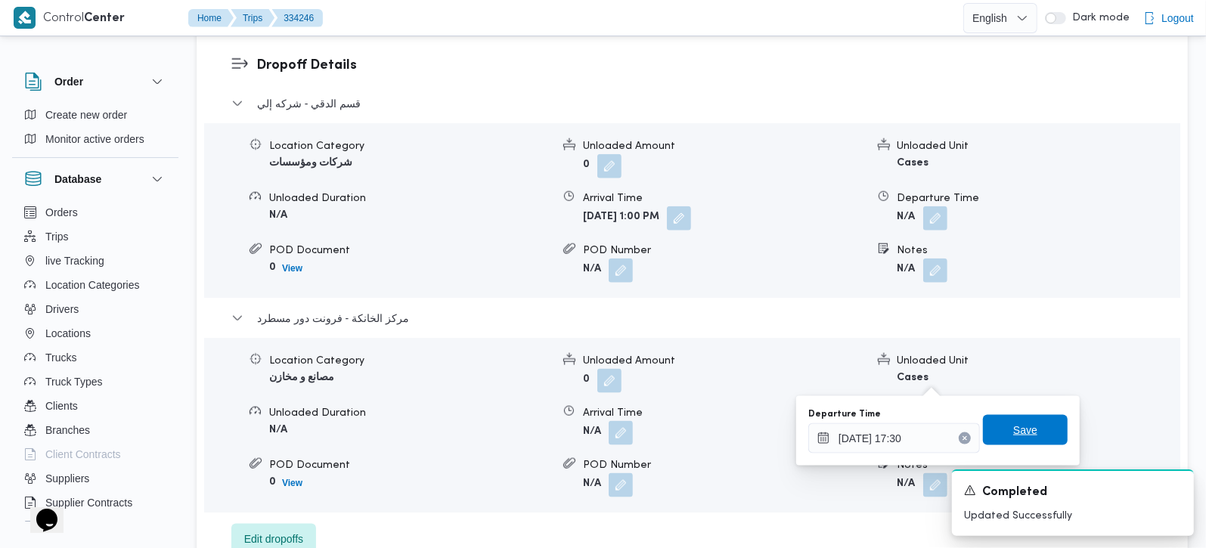
click at [1025, 430] on span "Save" at bounding box center [1025, 430] width 85 height 30
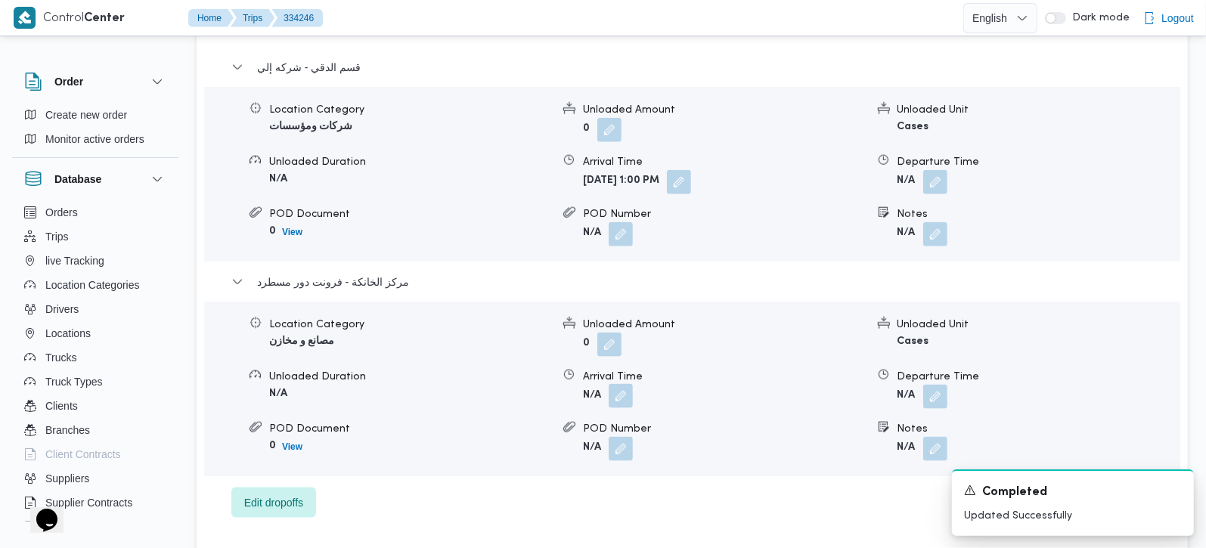
click at [612, 384] on button "button" at bounding box center [620, 396] width 24 height 24
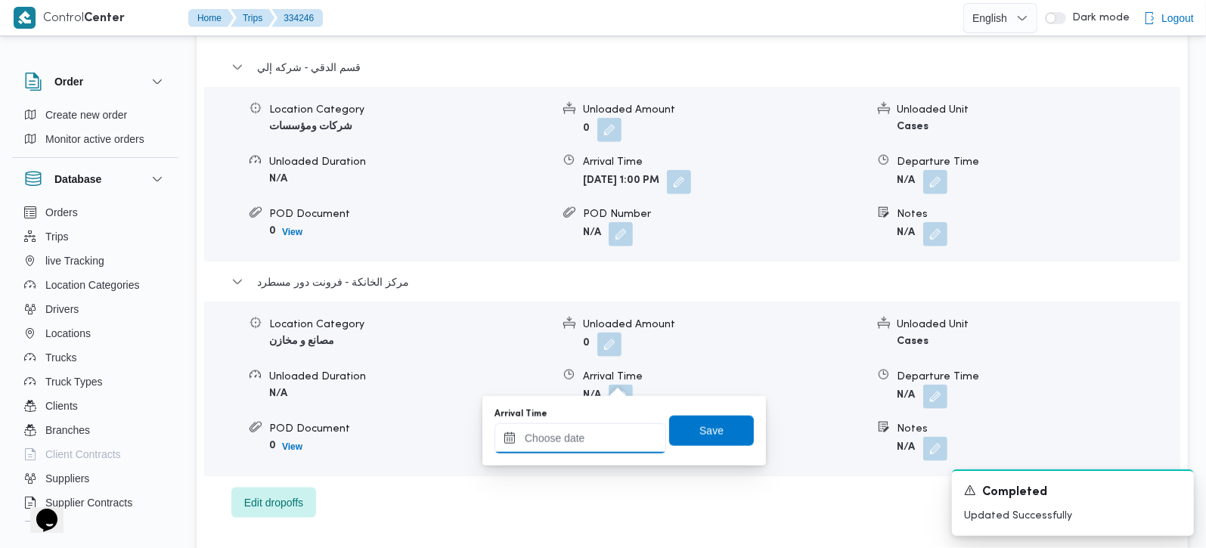
click at [587, 441] on input "Arrival Time" at bounding box center [580, 438] width 172 height 30
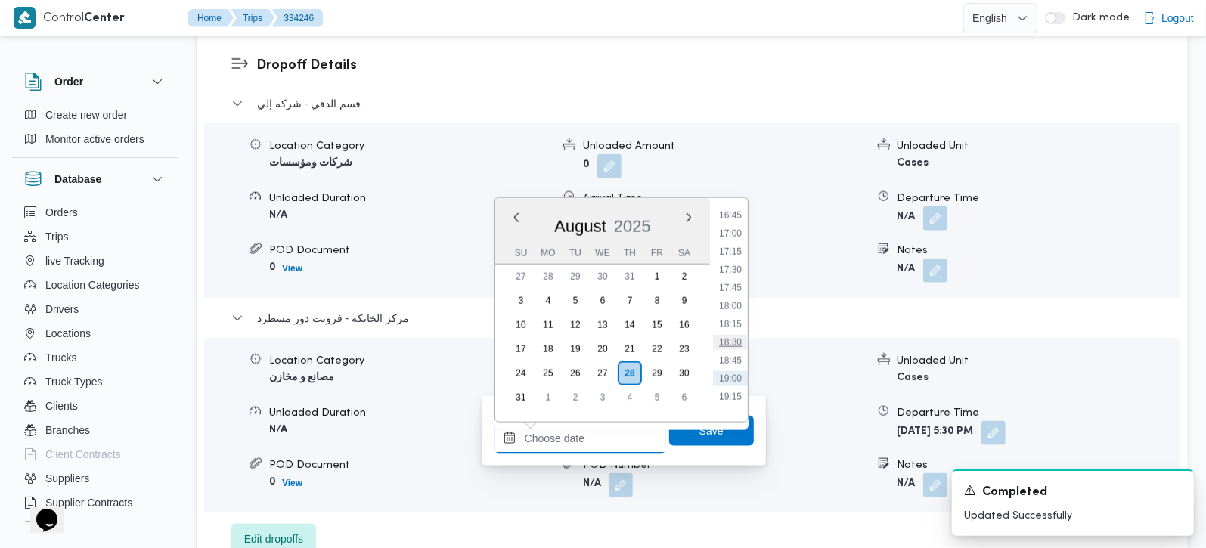
scroll to position [1187, 0]
drag, startPoint x: 740, startPoint y: 274, endPoint x: 727, endPoint y: 330, distance: 58.1
click at [740, 275] on li "17:15" at bounding box center [730, 282] width 35 height 15
type input "[DATE] 17:15"
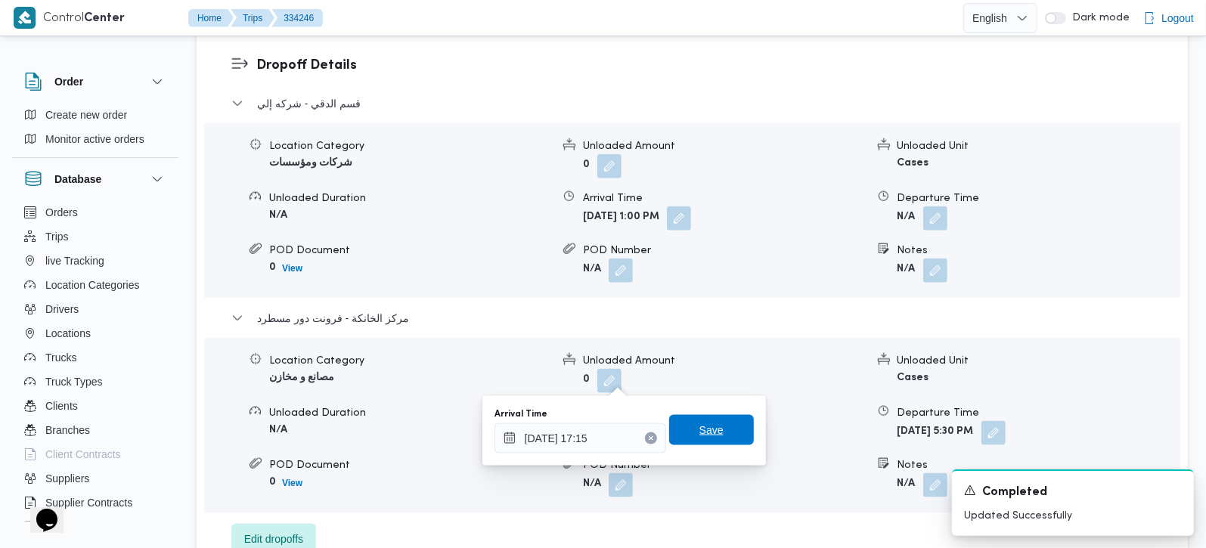
click at [701, 435] on span "Save" at bounding box center [711, 430] width 24 height 18
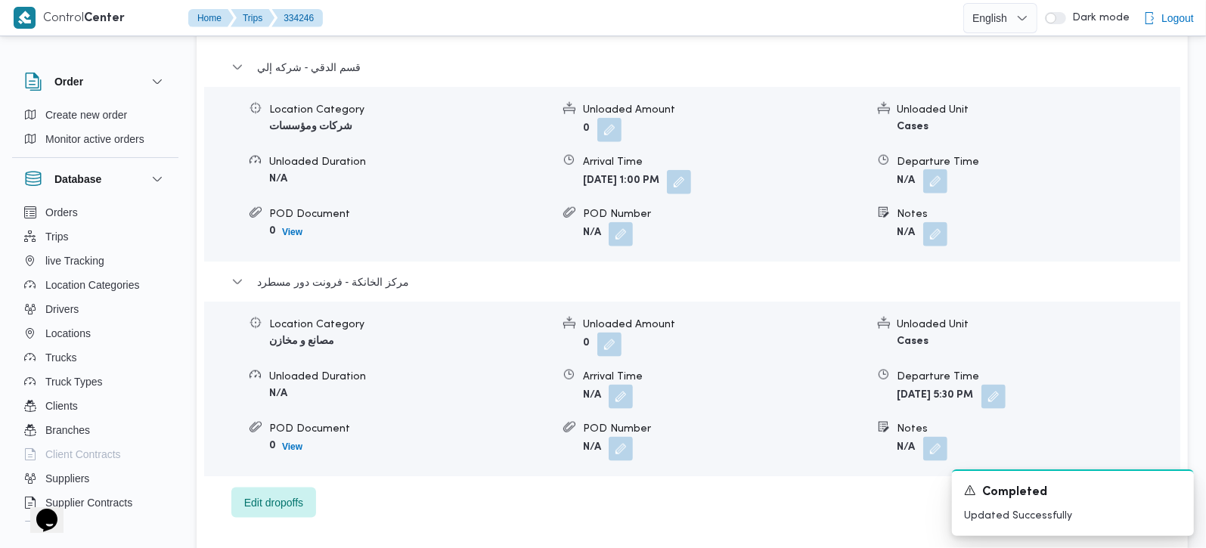
click at [938, 169] on button "button" at bounding box center [935, 181] width 24 height 24
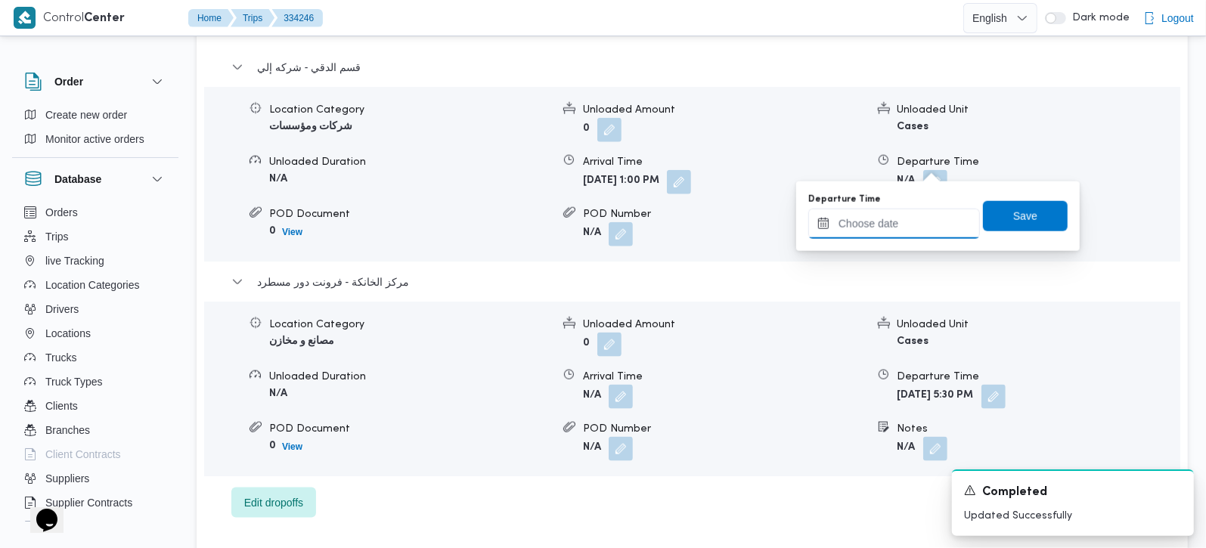
click at [894, 234] on input "Departure Time" at bounding box center [894, 224] width 172 height 30
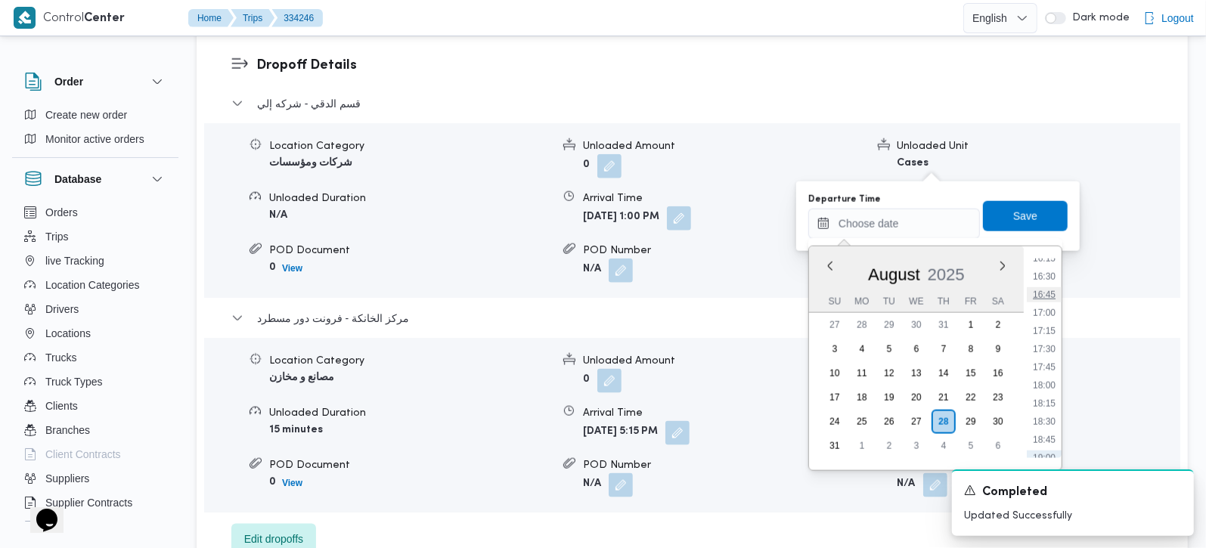
click at [1047, 289] on li "16:45" at bounding box center [1043, 294] width 35 height 15
type input "28/08/2025 16:45"
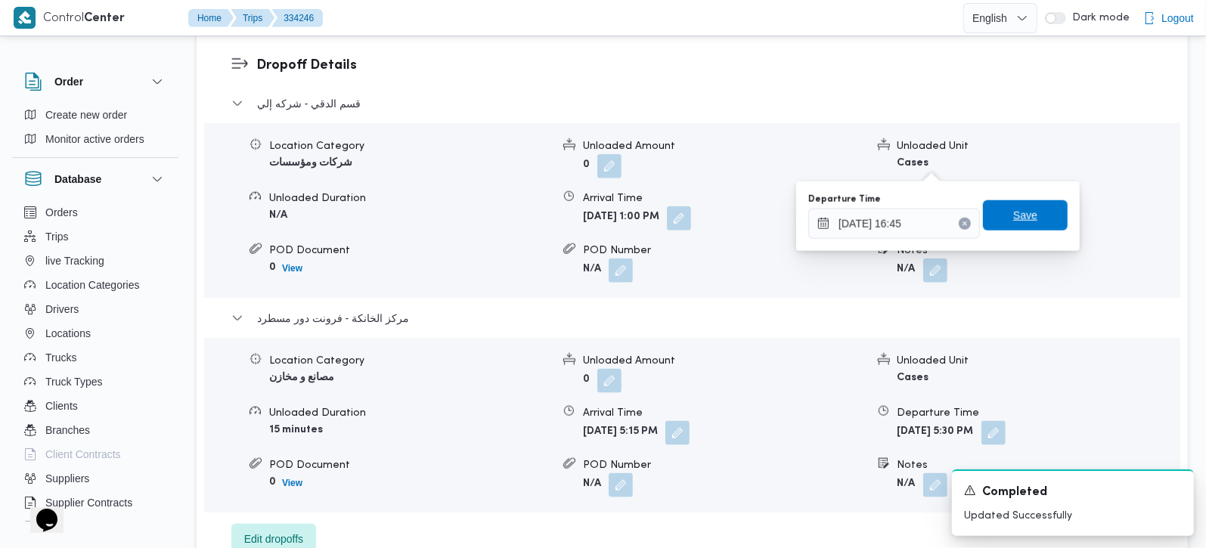
click at [1026, 211] on span "Save" at bounding box center [1025, 215] width 85 height 30
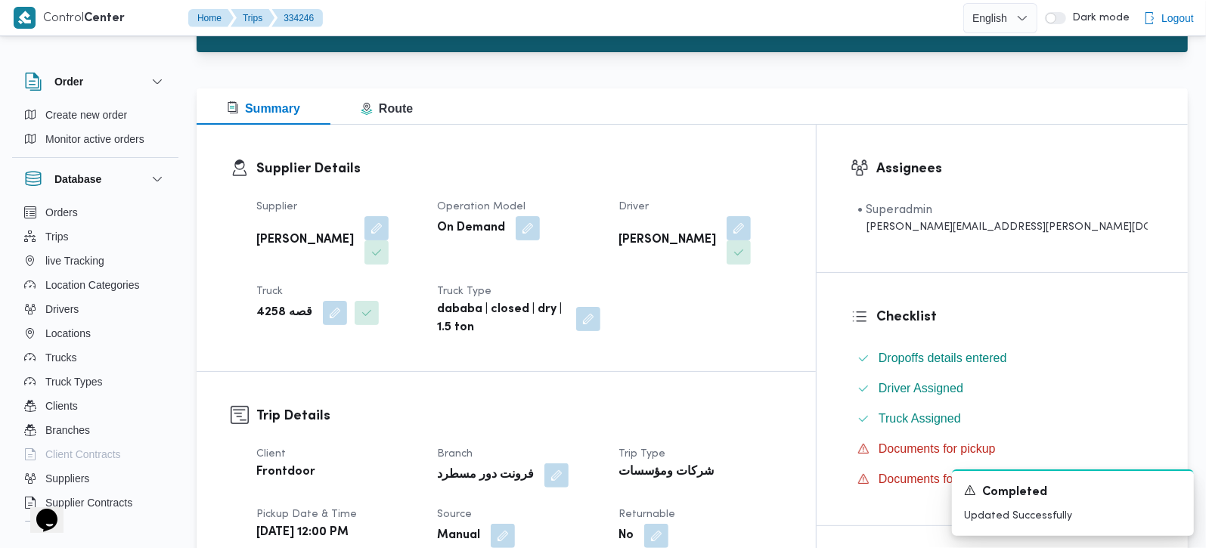
scroll to position [0, 0]
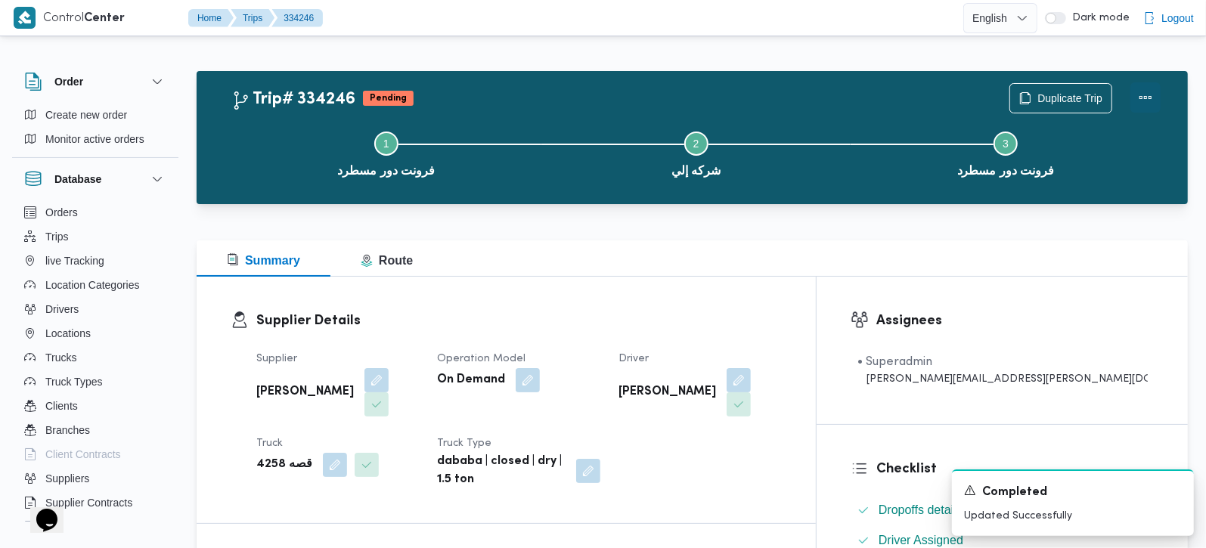
click at [1147, 98] on button "Actions" at bounding box center [1145, 97] width 30 height 30
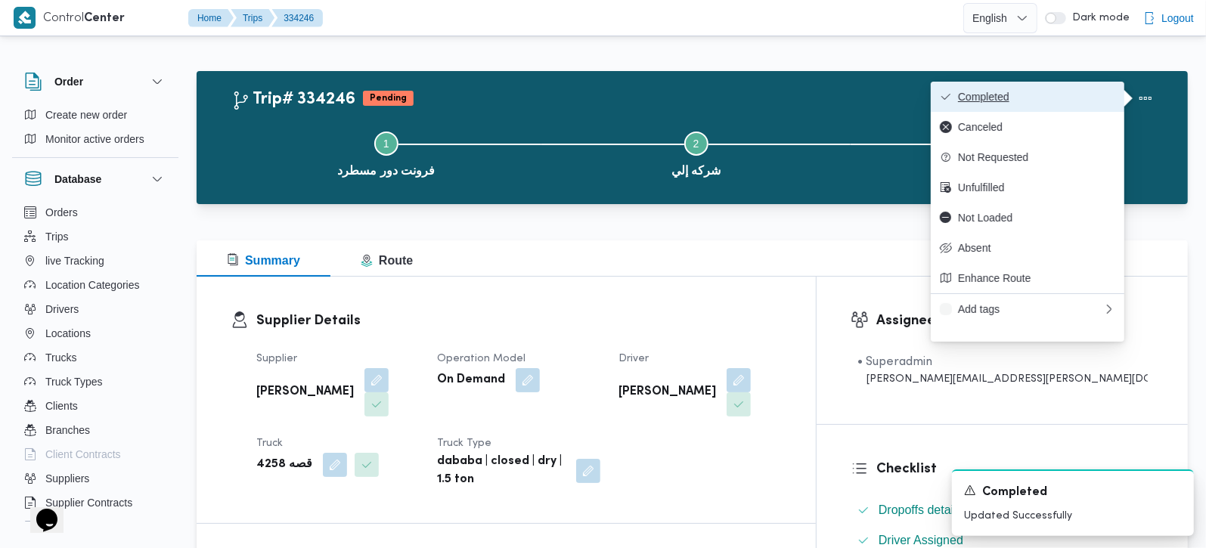
click at [1040, 102] on span "Completed" at bounding box center [1036, 97] width 157 height 12
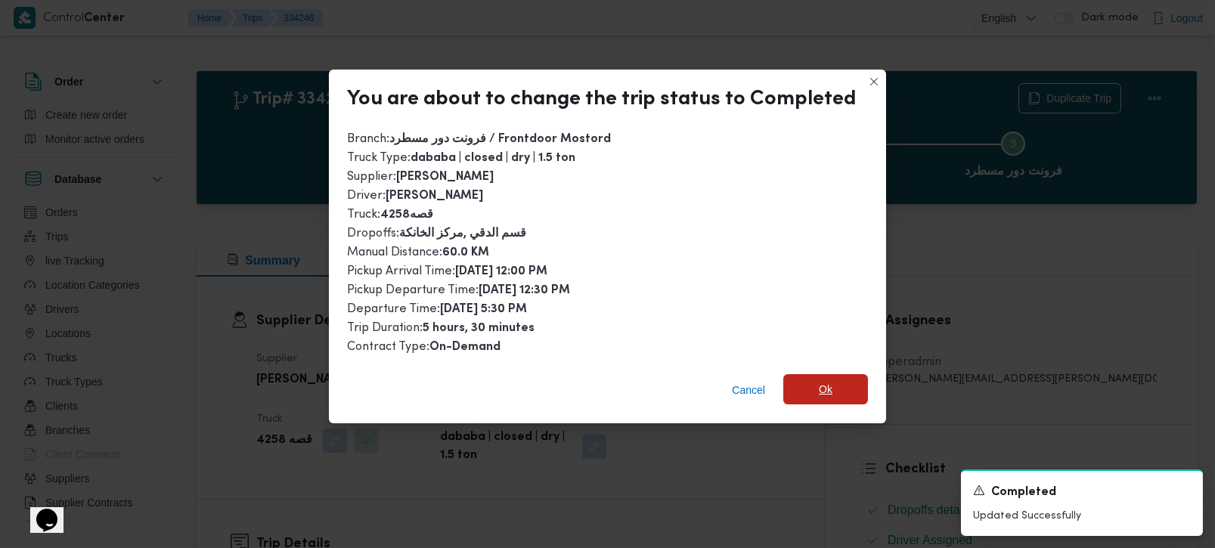
click at [832, 388] on span "Ok" at bounding box center [825, 389] width 85 height 30
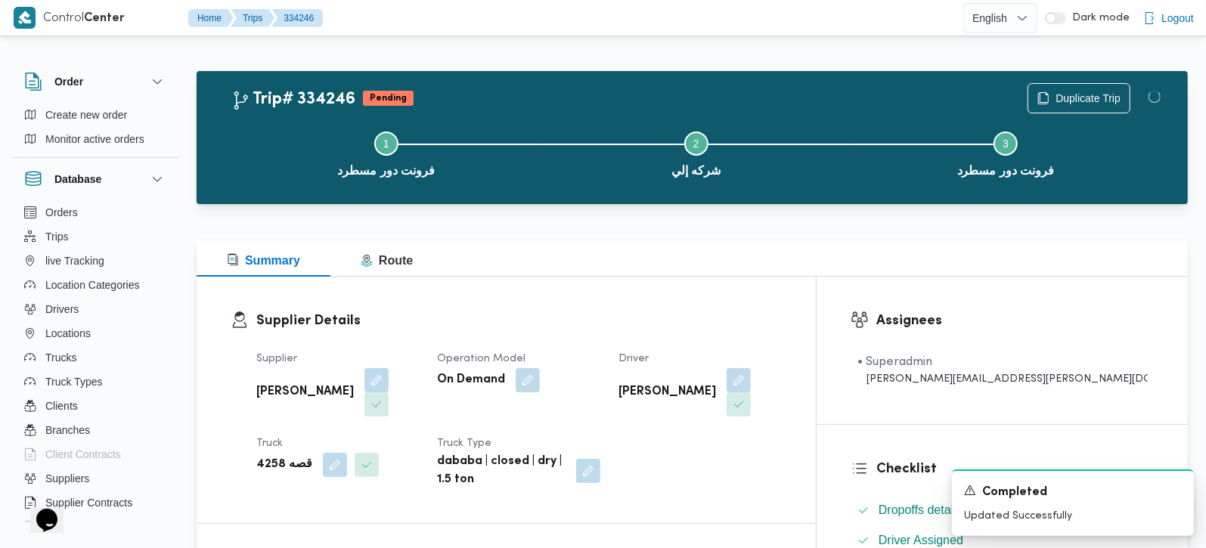
click at [768, 304] on div "Supplier Details Supplier زياد محمد سيد عتريس Operation Model On Demand Driver …" at bounding box center [506, 400] width 619 height 246
click at [1172, 485] on icon "Dismiss toast" at bounding box center [1175, 489] width 12 height 12
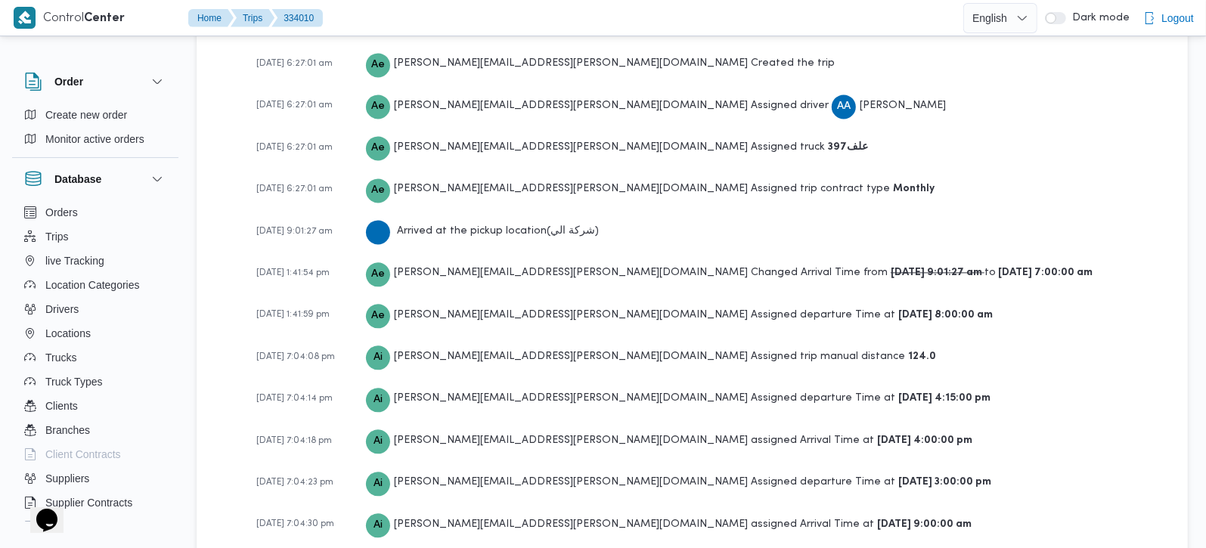
scroll to position [2375, 0]
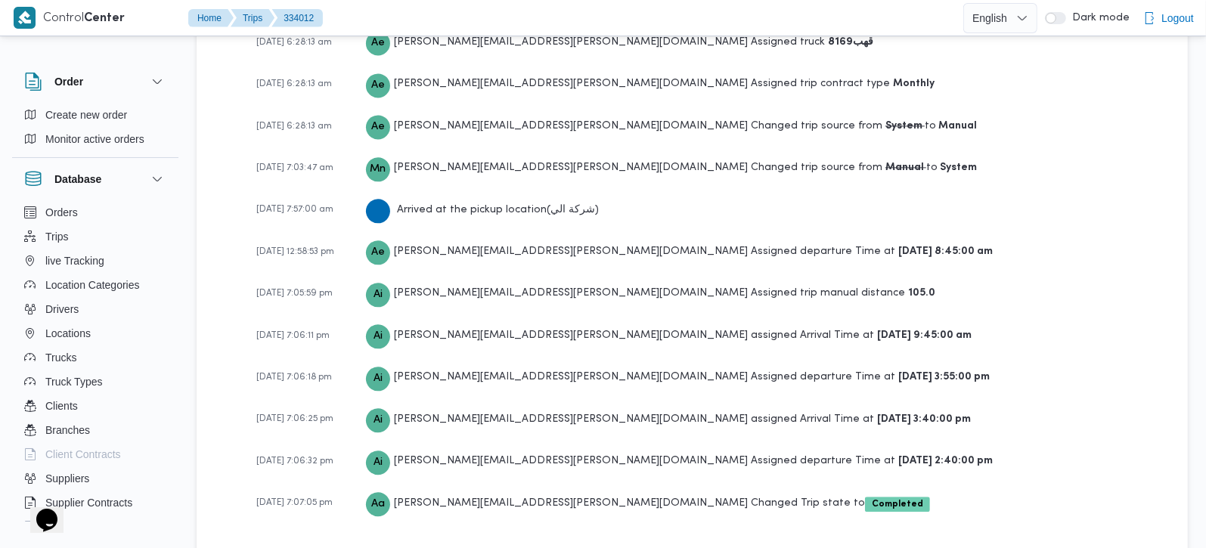
scroll to position [2417, 0]
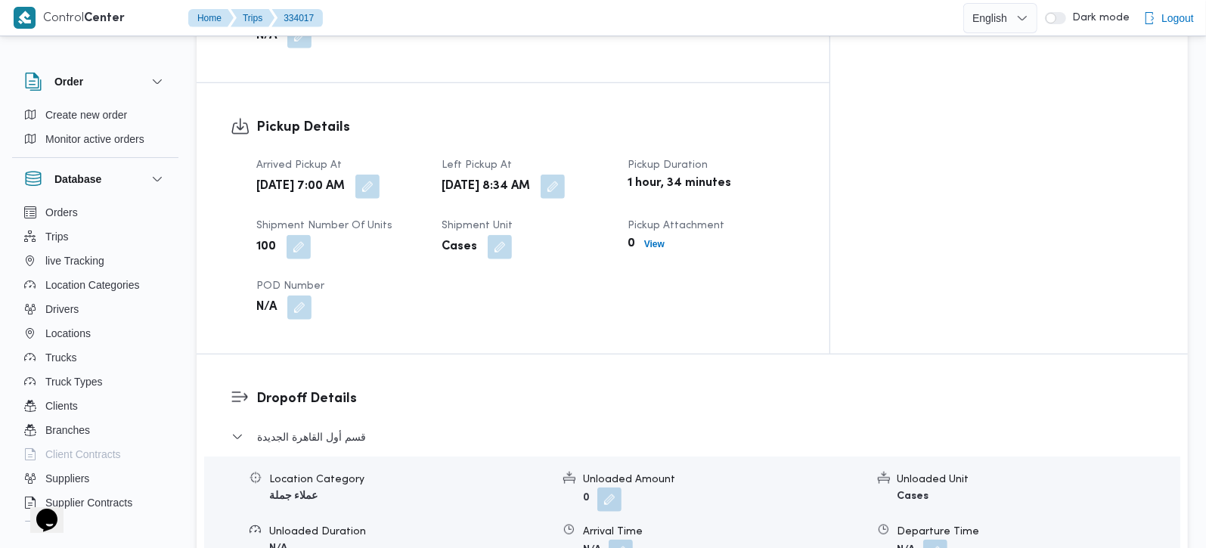
scroll to position [1333, 0]
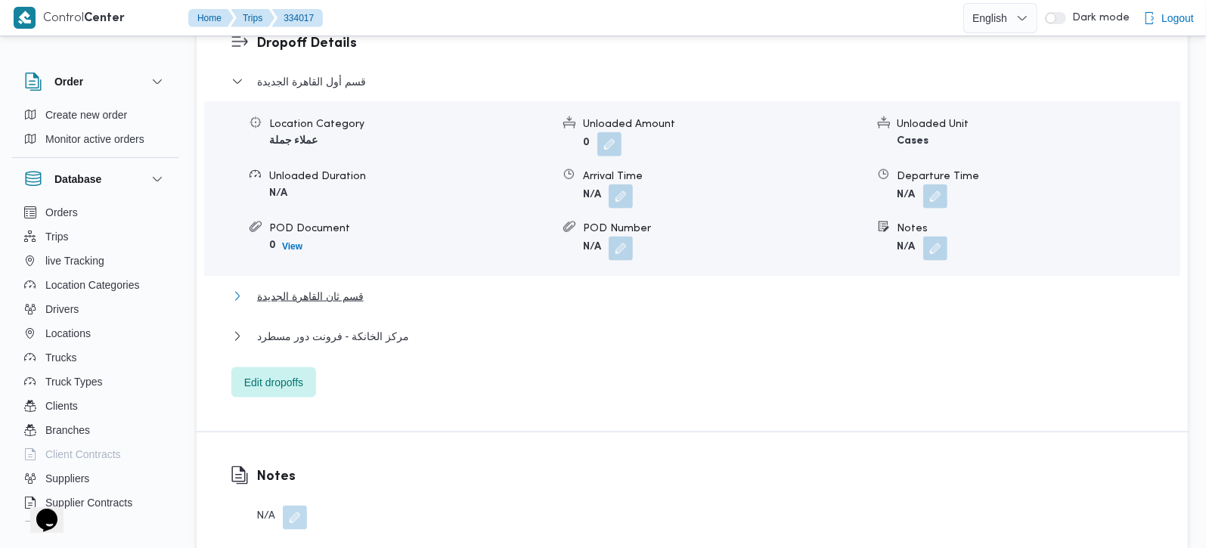
click at [323, 287] on span "قسم ثان القاهرة الجديدة" at bounding box center [310, 296] width 107 height 18
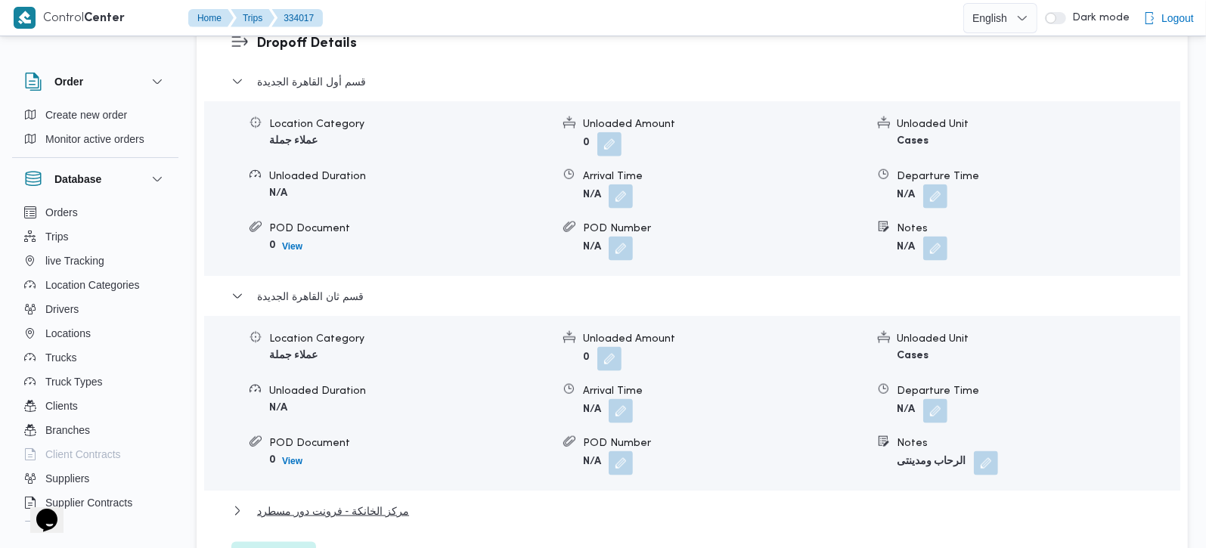
click at [351, 459] on div "قسم أول القاهرة الجديدة Location Category عملاء جملة Unloaded Amount 0 Unloaded…" at bounding box center [692, 323] width 922 height 500
click at [320, 502] on span "مركز الخانكة - فرونت دور مسطرد" at bounding box center [333, 511] width 152 height 18
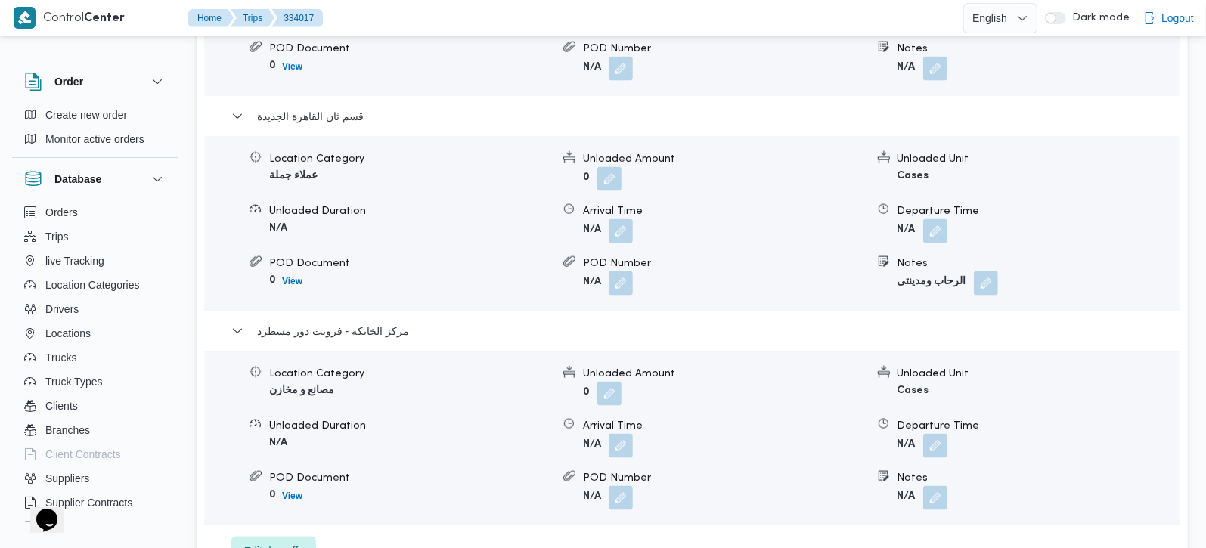
scroll to position [1600, 0]
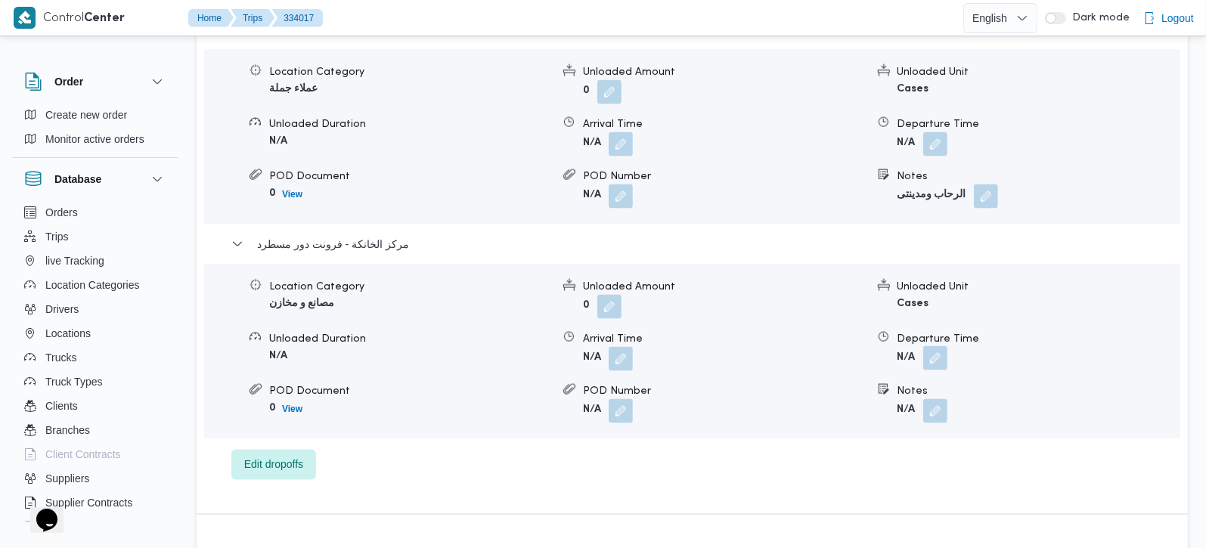
drag, startPoint x: 940, startPoint y: 315, endPoint x: 918, endPoint y: 372, distance: 61.1
click at [940, 347] on button "button" at bounding box center [935, 359] width 24 height 24
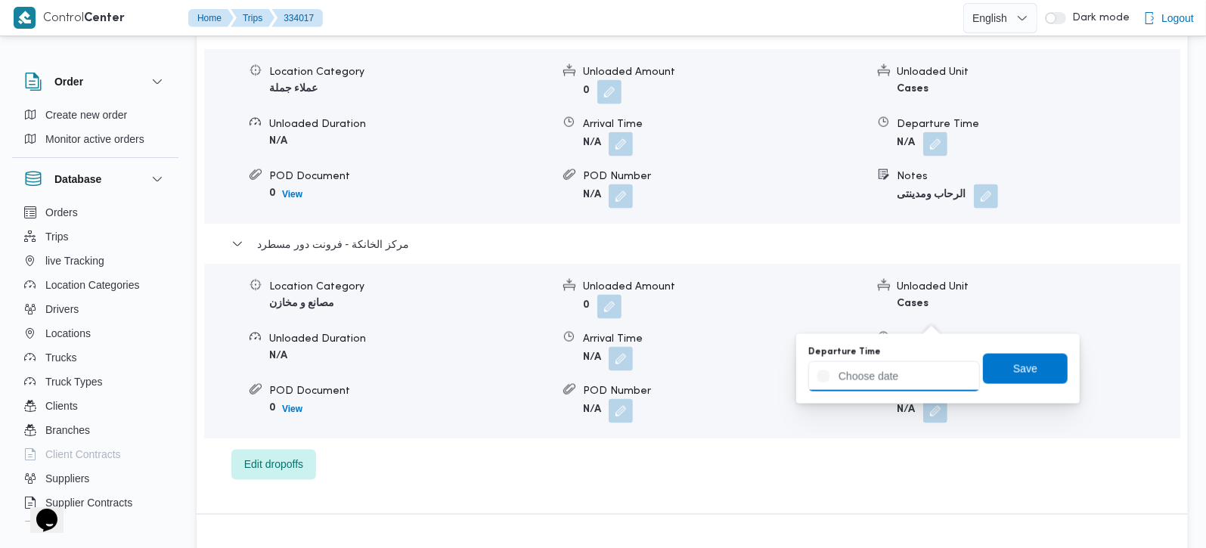
click at [915, 376] on input "Departure Time" at bounding box center [894, 376] width 172 height 30
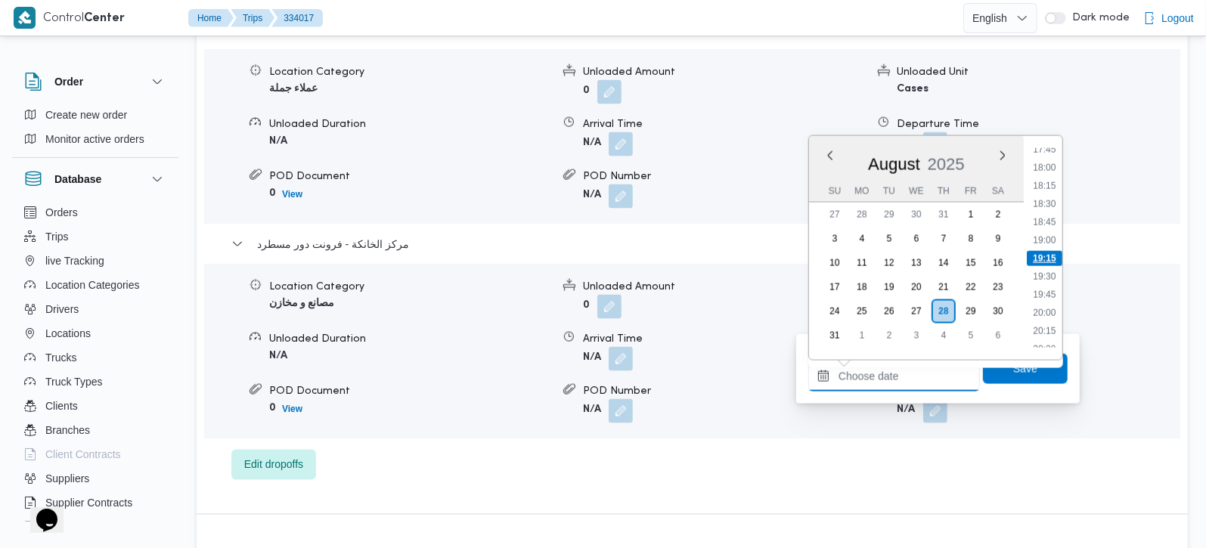
scroll to position [1206, 0]
click at [1050, 195] on li "17:15" at bounding box center [1043, 201] width 35 height 15
type input "[DATE] 17:15"
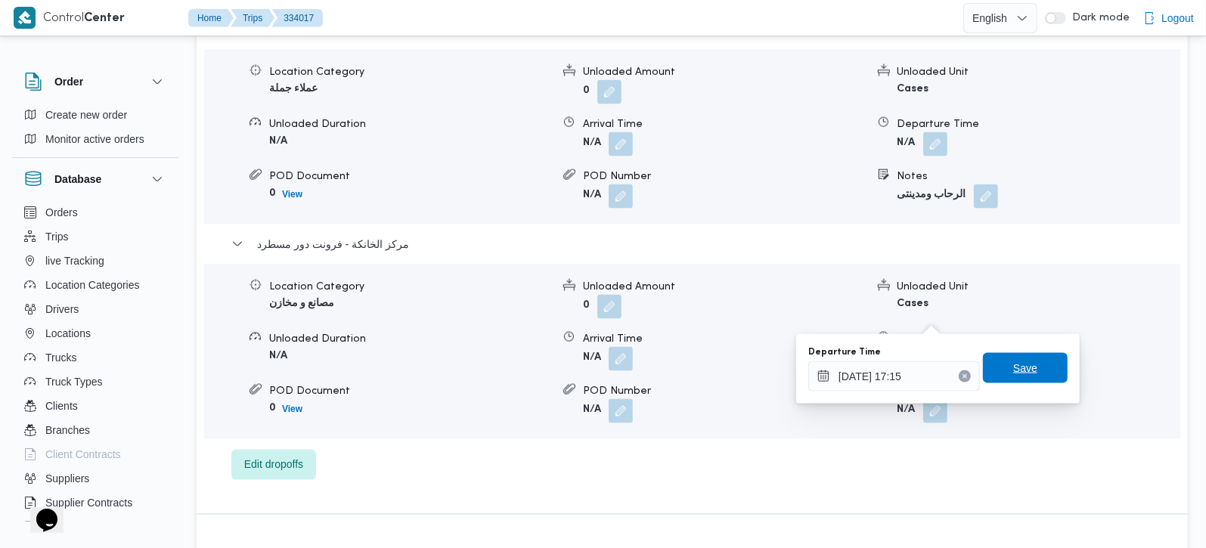
click at [996, 372] on span "Save" at bounding box center [1025, 368] width 85 height 30
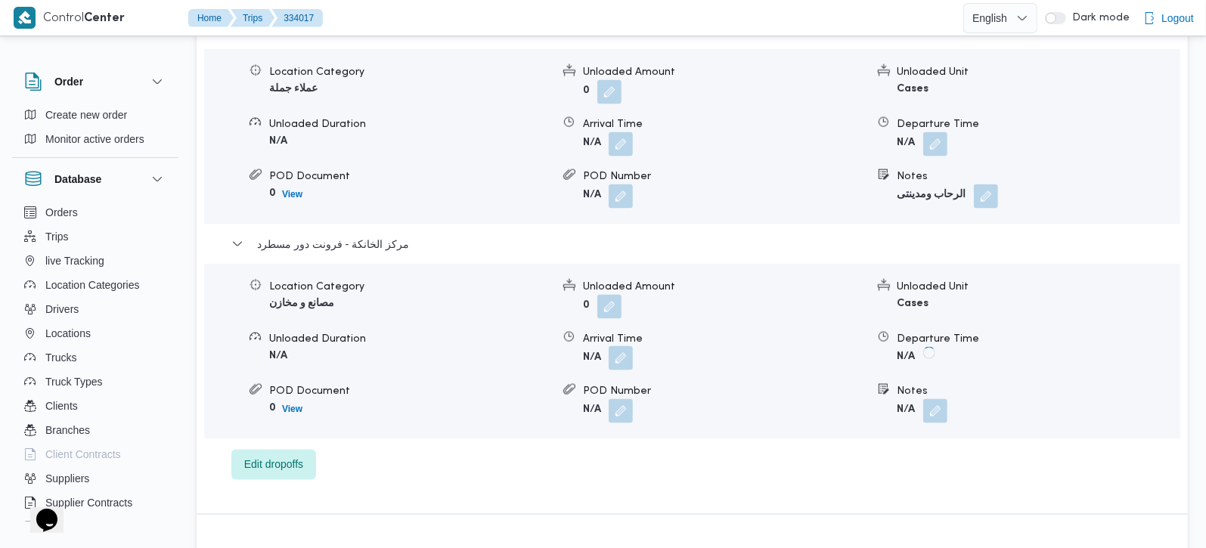
click at [611, 346] on button "button" at bounding box center [620, 358] width 24 height 24
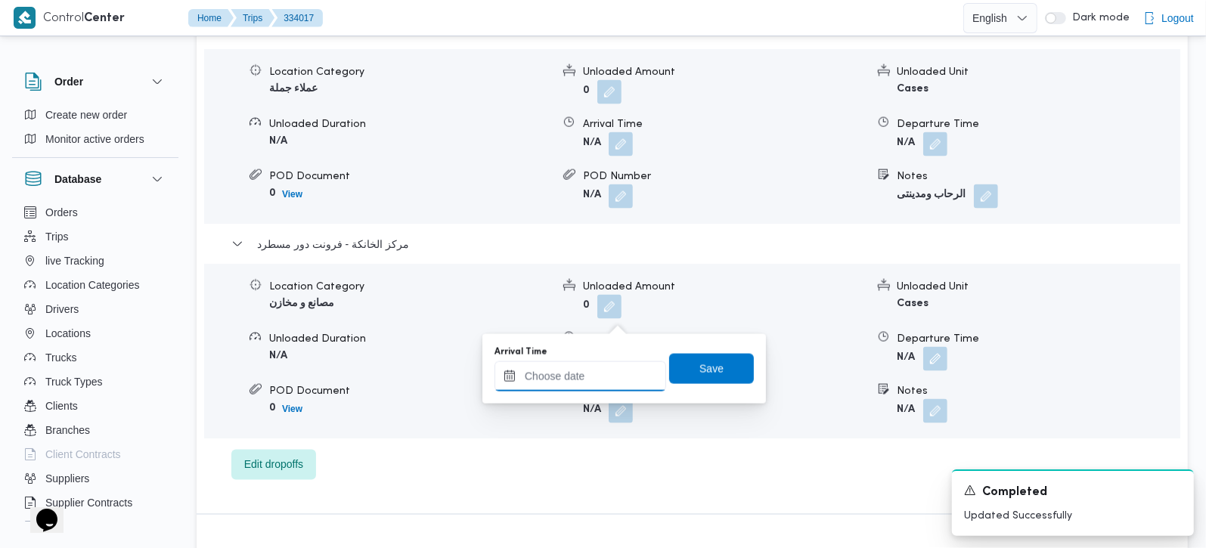
click at [606, 365] on input "Arrival Time" at bounding box center [580, 376] width 172 height 30
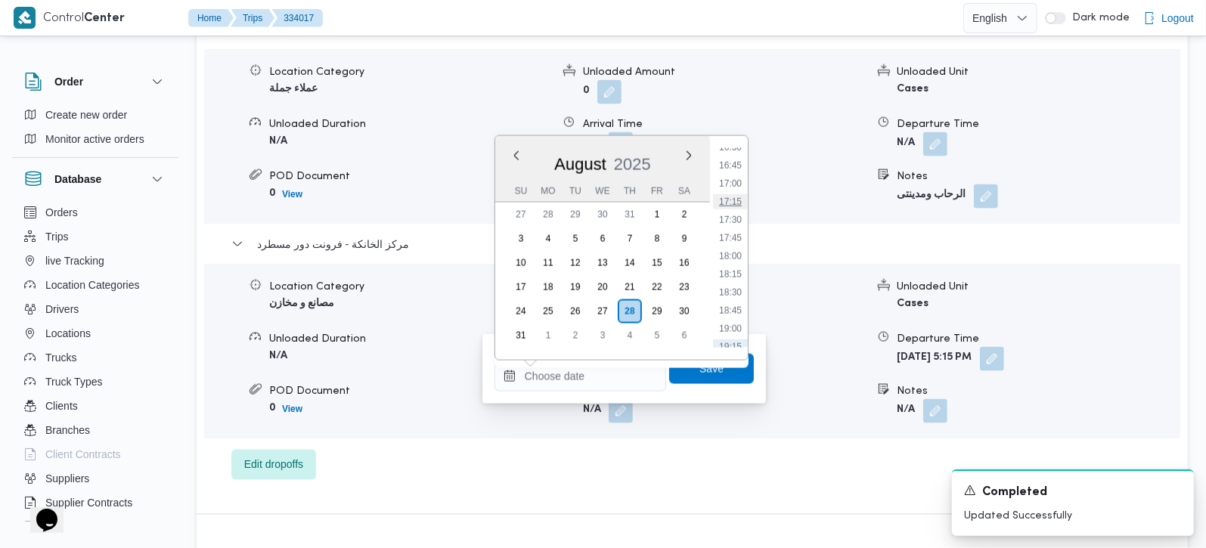
click at [723, 205] on li "17:15" at bounding box center [730, 201] width 35 height 15
type input "[DATE] 17:15"
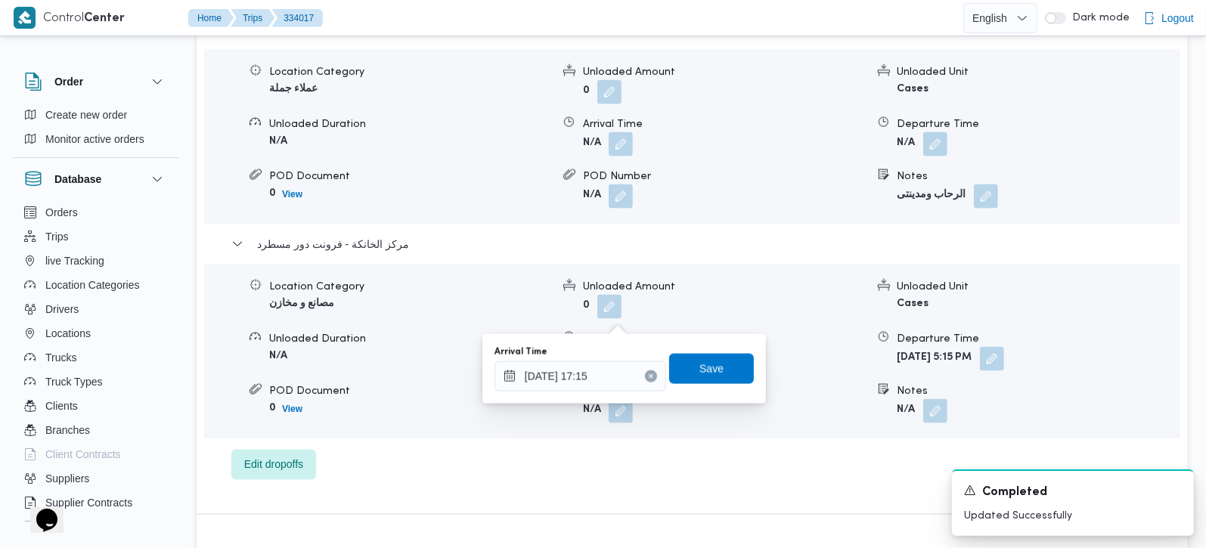
click at [719, 385] on div "Arrival Time 28/08/2025 17:15 Save" at bounding box center [624, 369] width 262 height 48
click at [701, 366] on span "Save" at bounding box center [711, 368] width 24 height 18
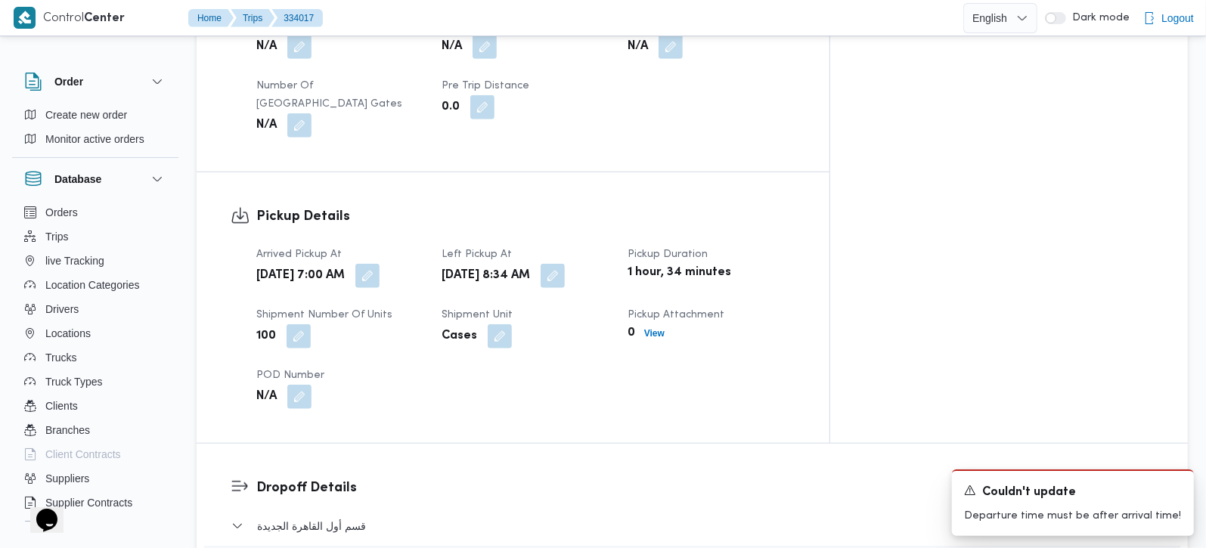
scroll to position [622, 0]
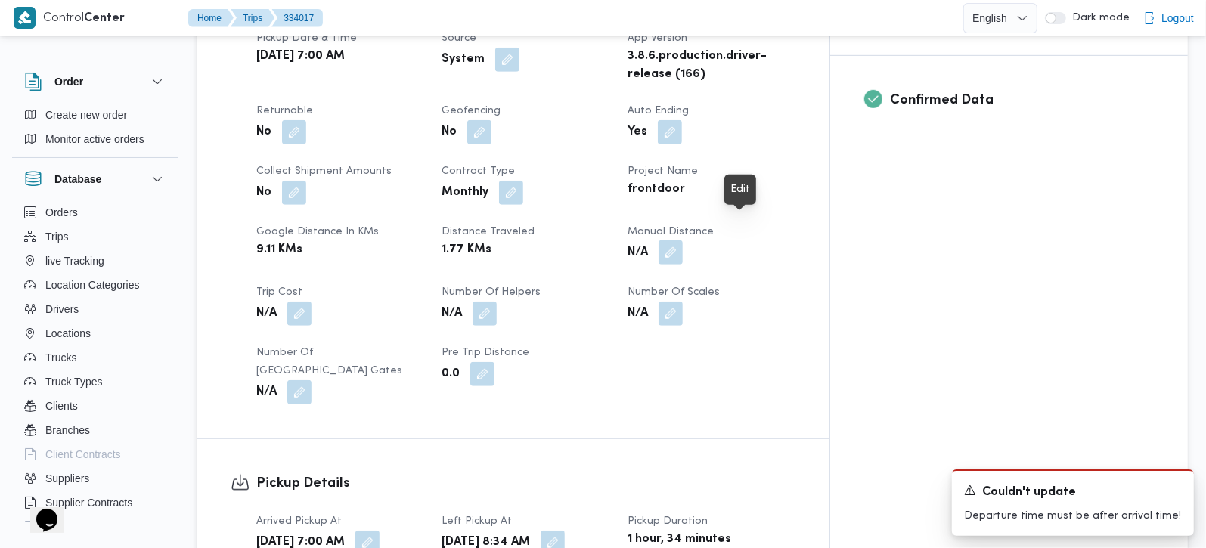
click at [683, 240] on button "button" at bounding box center [670, 252] width 24 height 24
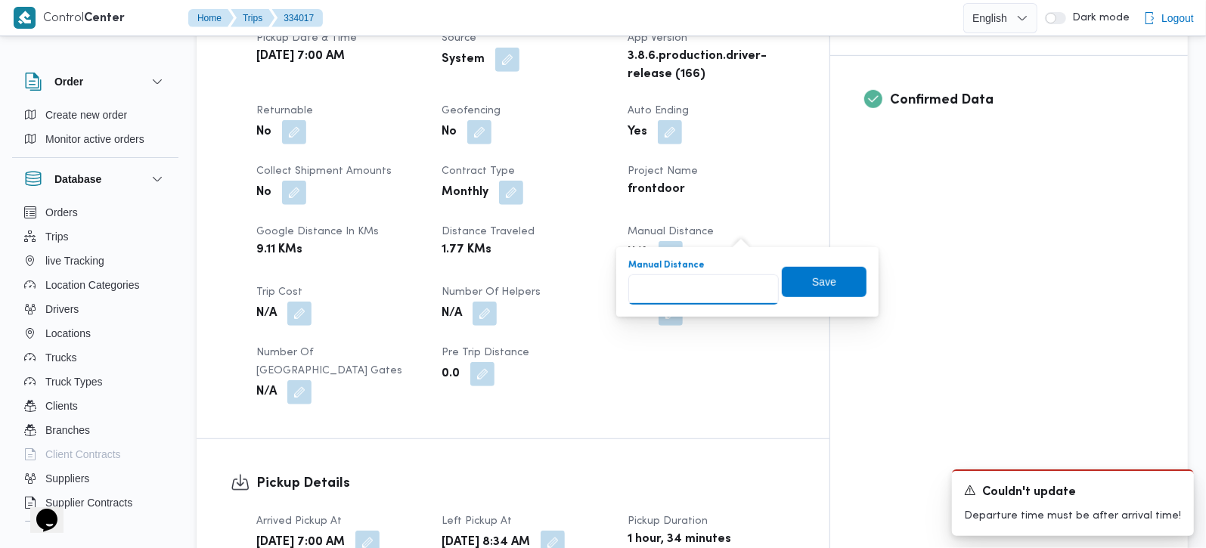
click at [710, 279] on input "Manual Distance" at bounding box center [703, 289] width 150 height 30
type input "160"
click at [840, 289] on span "Save" at bounding box center [824, 282] width 85 height 30
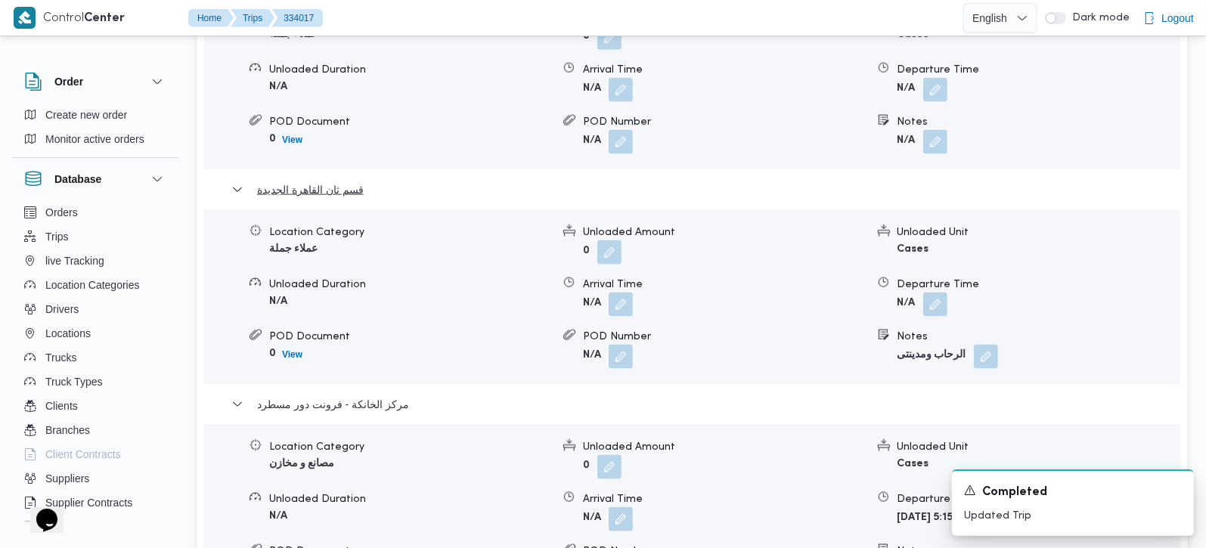
scroll to position [1518, 0]
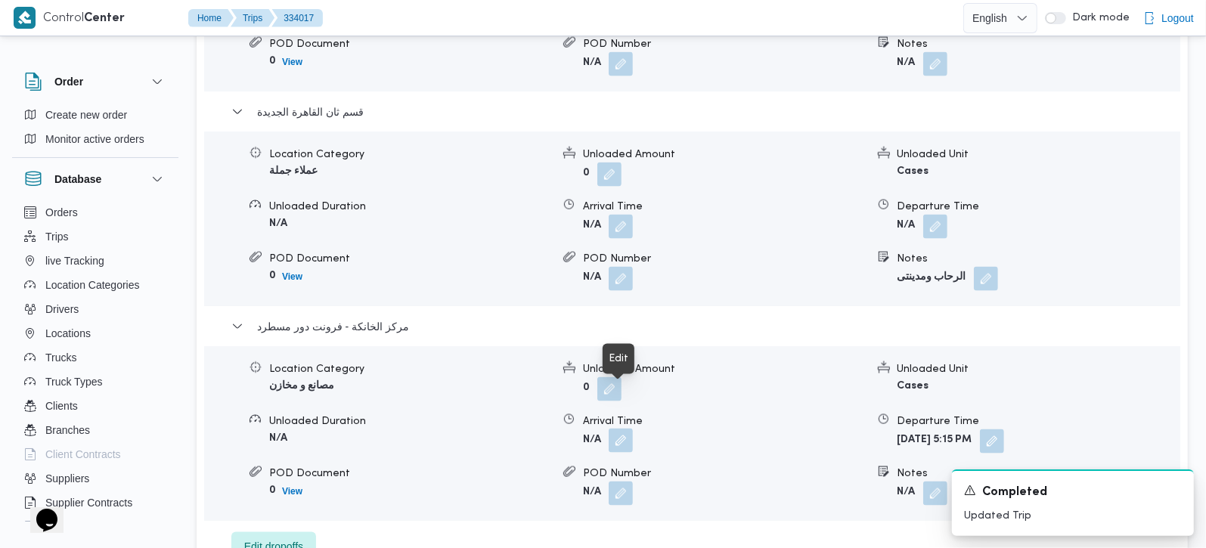
click at [631, 429] on button "button" at bounding box center [620, 441] width 24 height 24
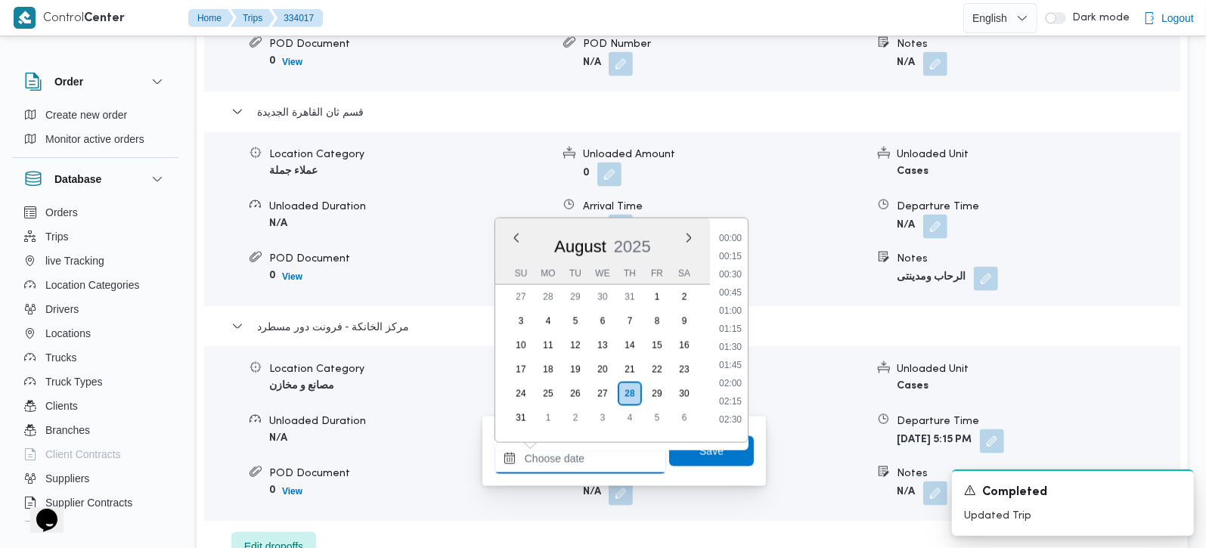
click at [596, 447] on input "Arrival Time" at bounding box center [580, 459] width 172 height 30
click at [737, 258] on li "17:00" at bounding box center [730, 265] width 35 height 15
type input "28/08/2025 17:00"
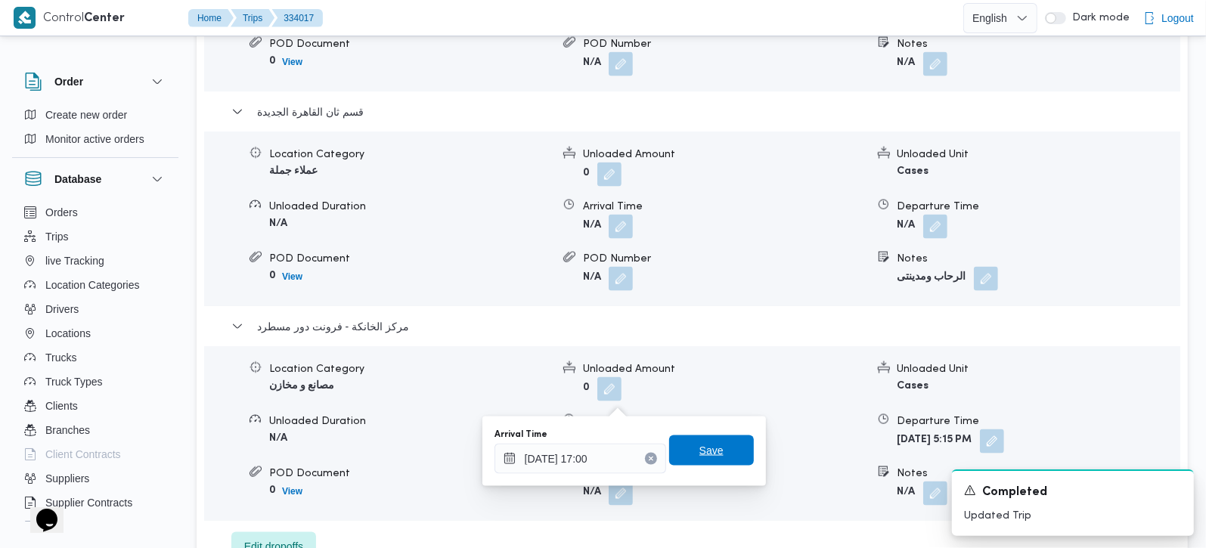
click at [710, 436] on span "Save" at bounding box center [711, 450] width 85 height 30
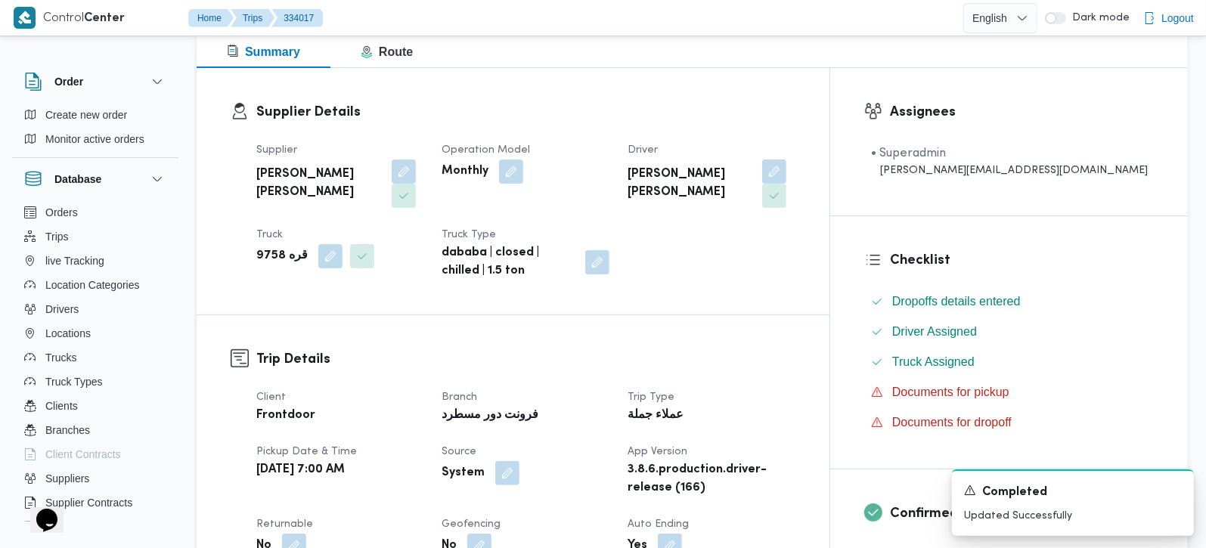
scroll to position [0, 0]
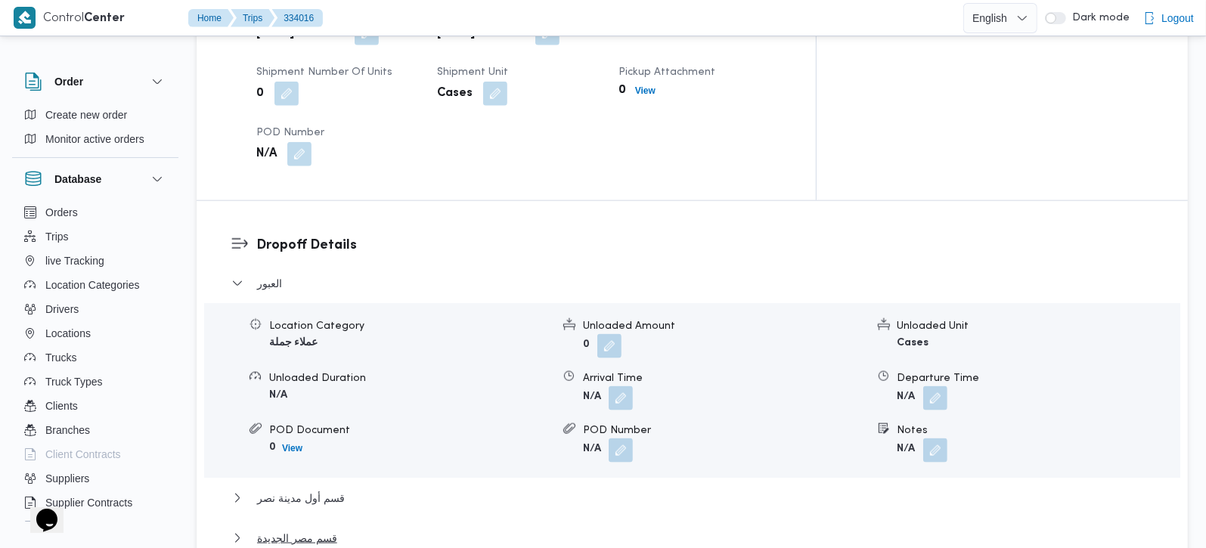
scroll to position [1333, 0]
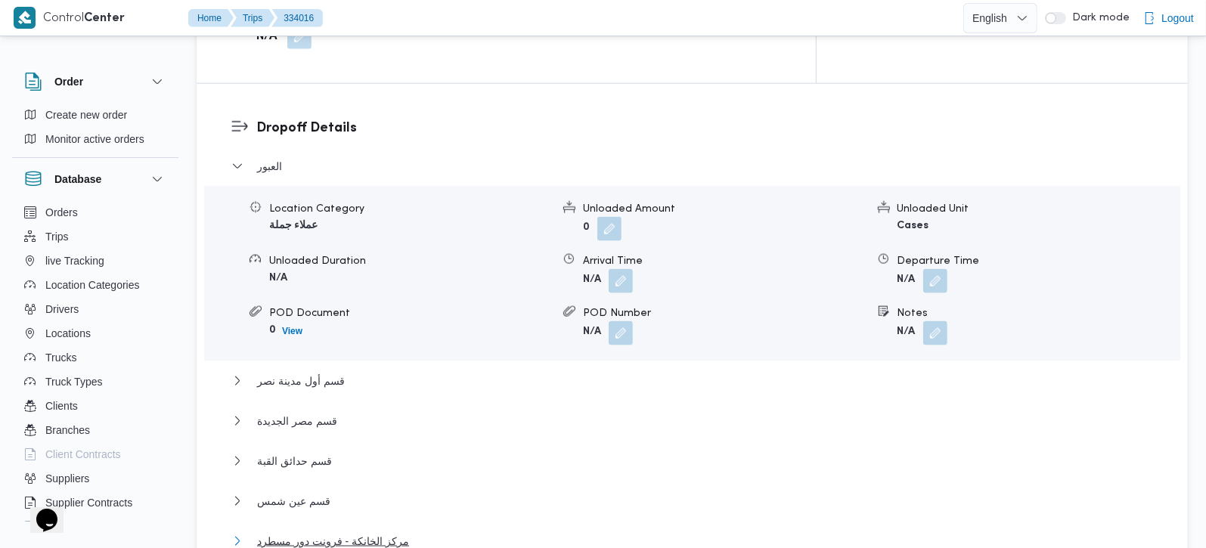
click at [333, 532] on span "مركز الخانكة - فرونت دور مسطرد" at bounding box center [333, 541] width 152 height 18
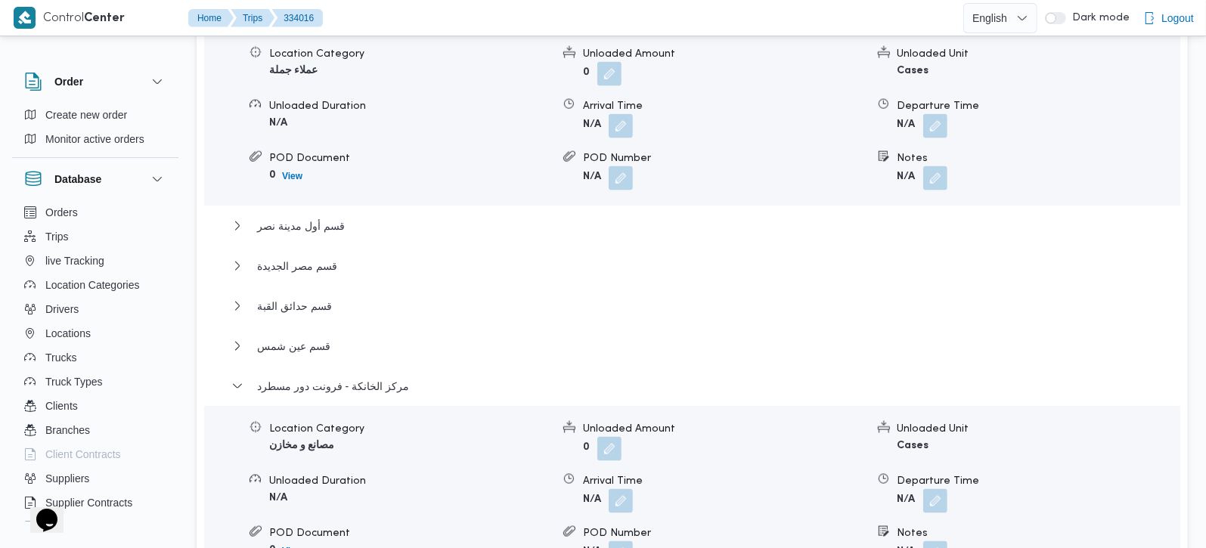
scroll to position [1600, 0]
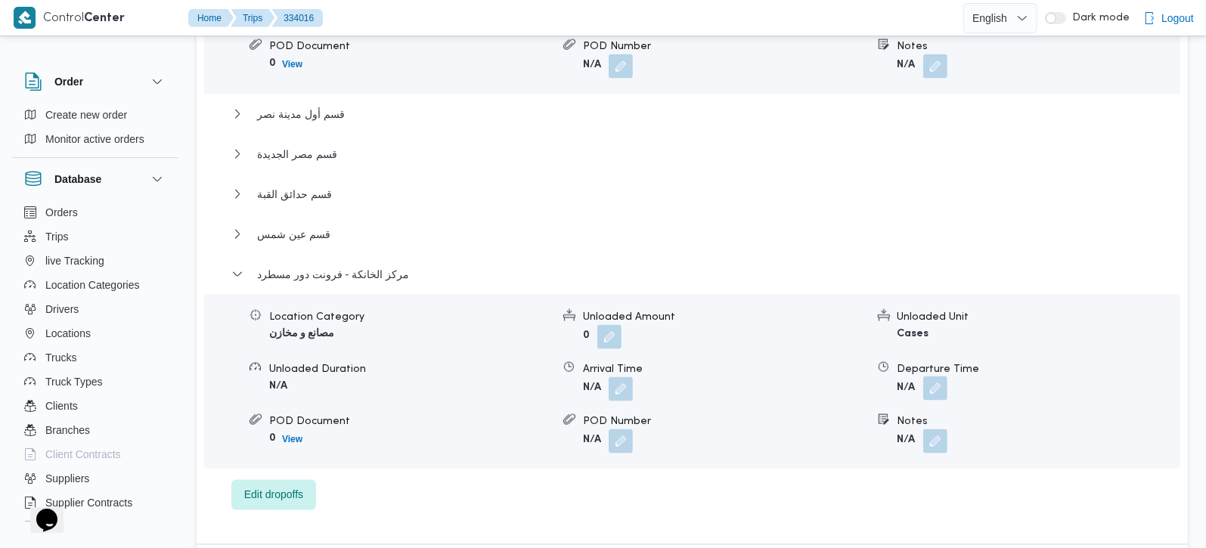
click at [936, 376] on button "button" at bounding box center [935, 388] width 24 height 24
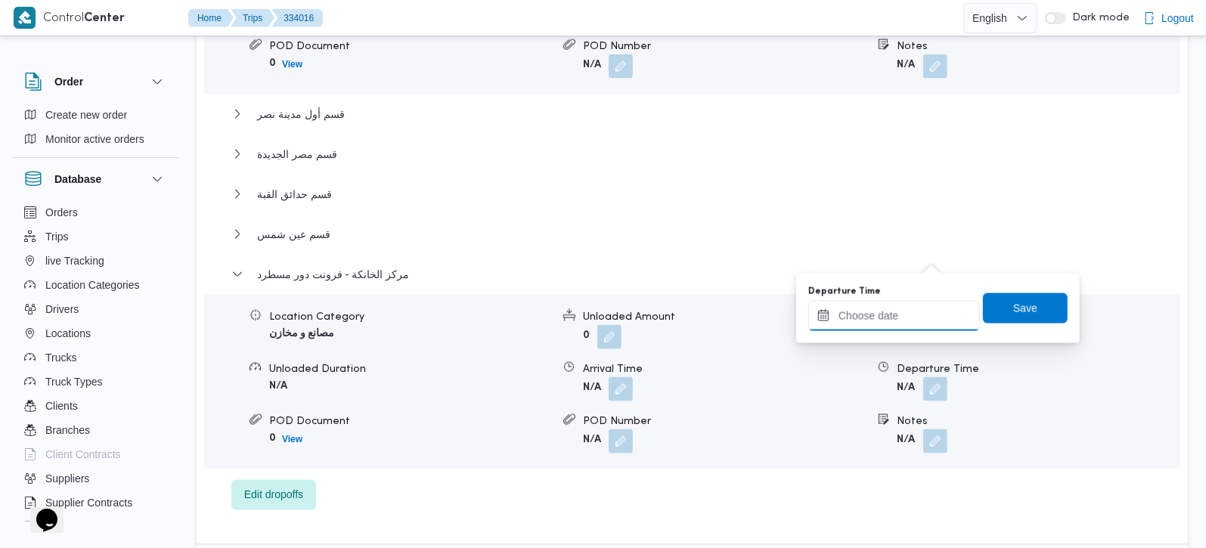
click at [909, 308] on input "Departure Time" at bounding box center [894, 316] width 172 height 30
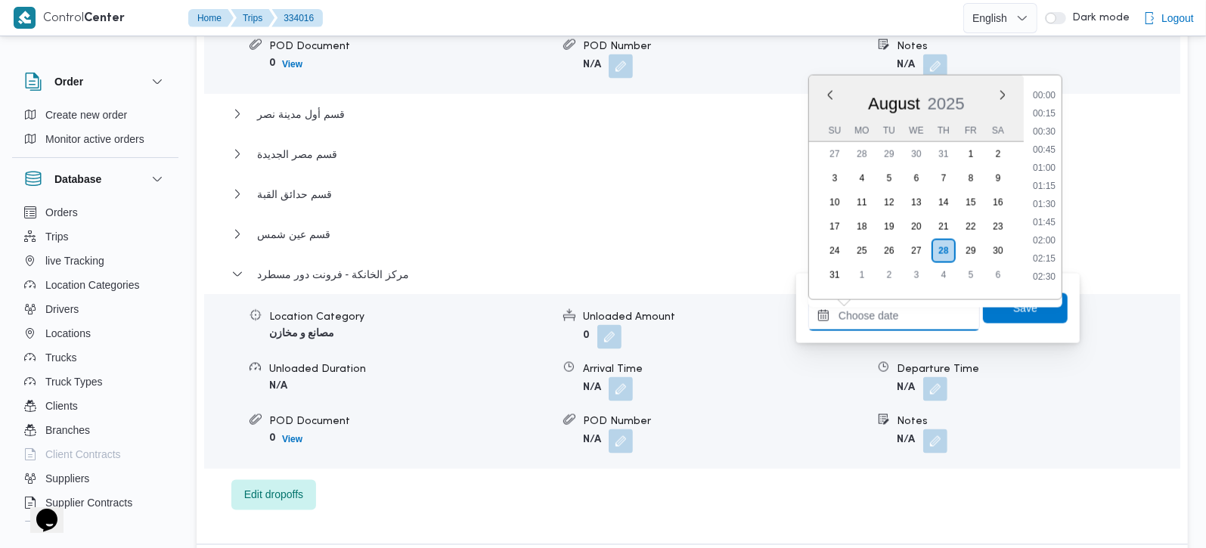
scroll to position [1276, 0]
click at [1045, 94] on li "17:30" at bounding box center [1043, 89] width 35 height 15
type input "[DATE] 17:30"
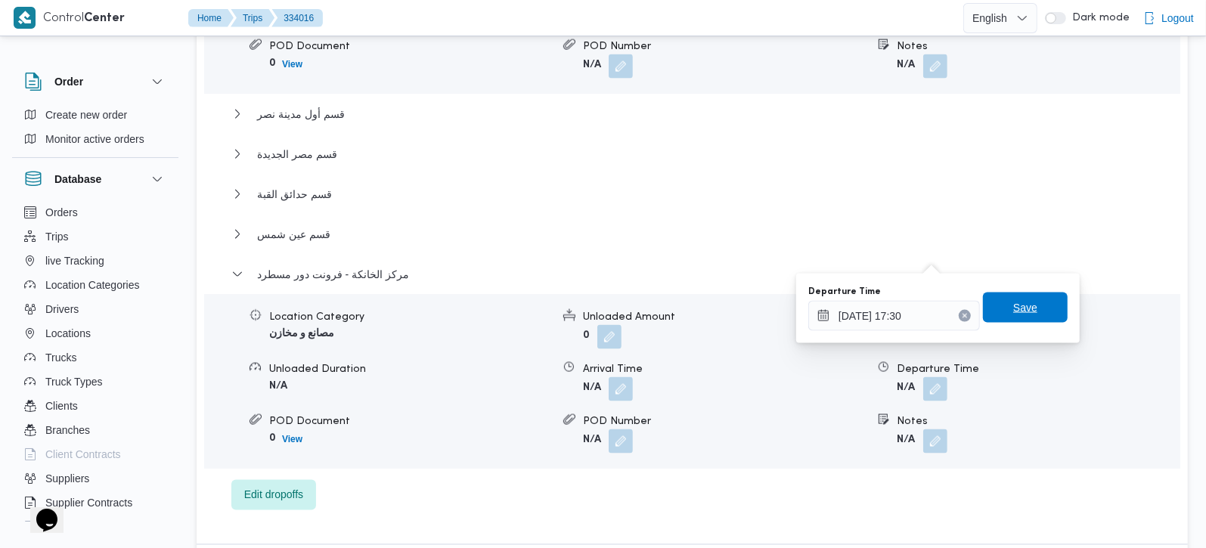
click at [995, 311] on span "Save" at bounding box center [1025, 308] width 85 height 30
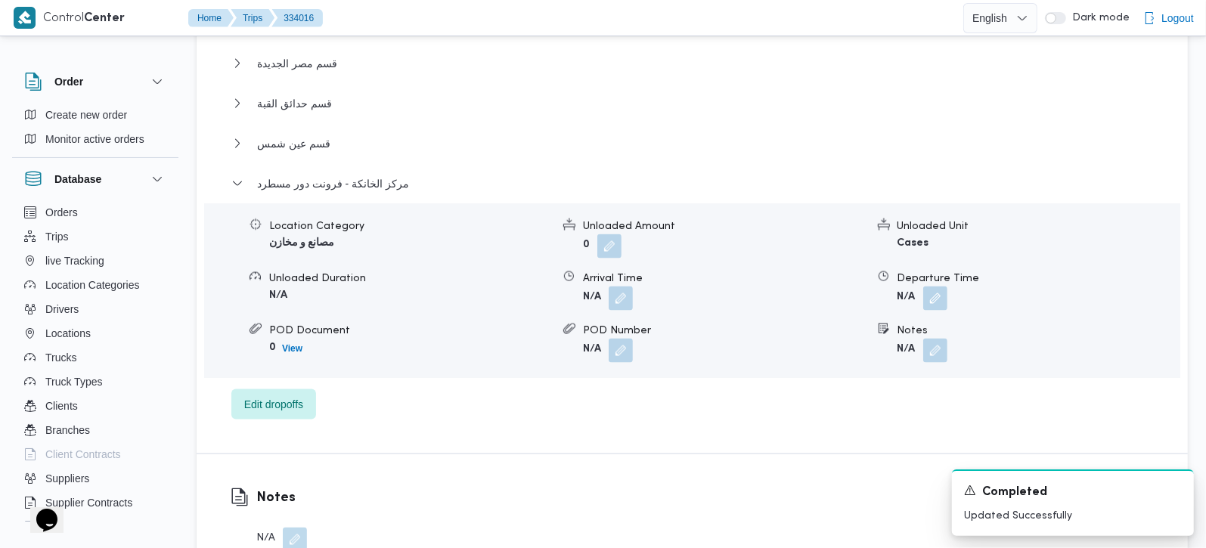
click at [605, 286] on span at bounding box center [617, 298] width 32 height 24
click at [611, 286] on button "button" at bounding box center [620, 298] width 24 height 24
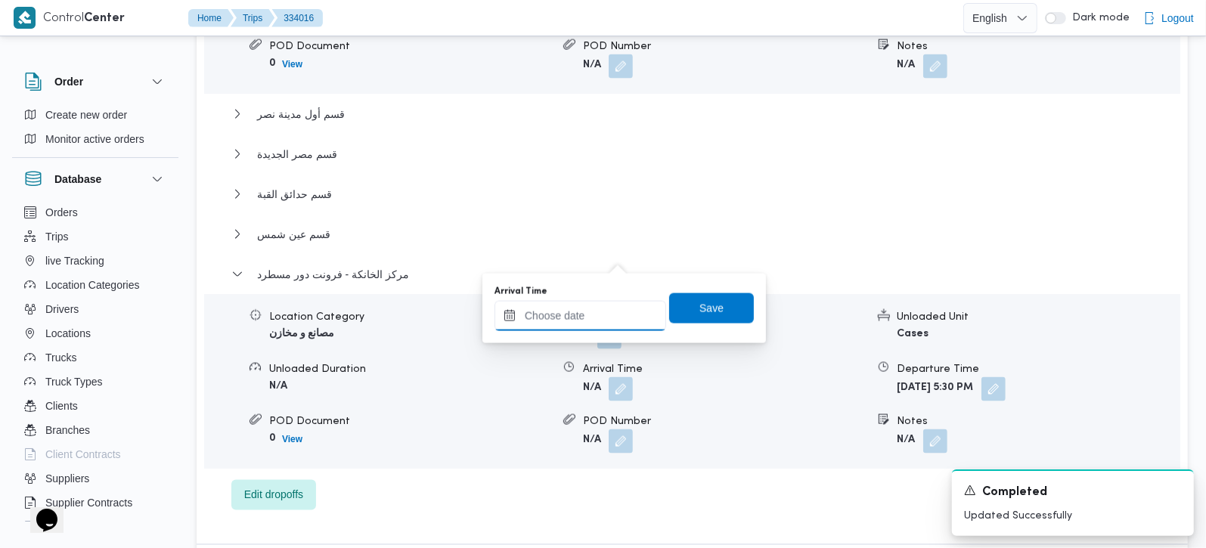
click at [598, 308] on input "Arrival Time" at bounding box center [580, 316] width 172 height 30
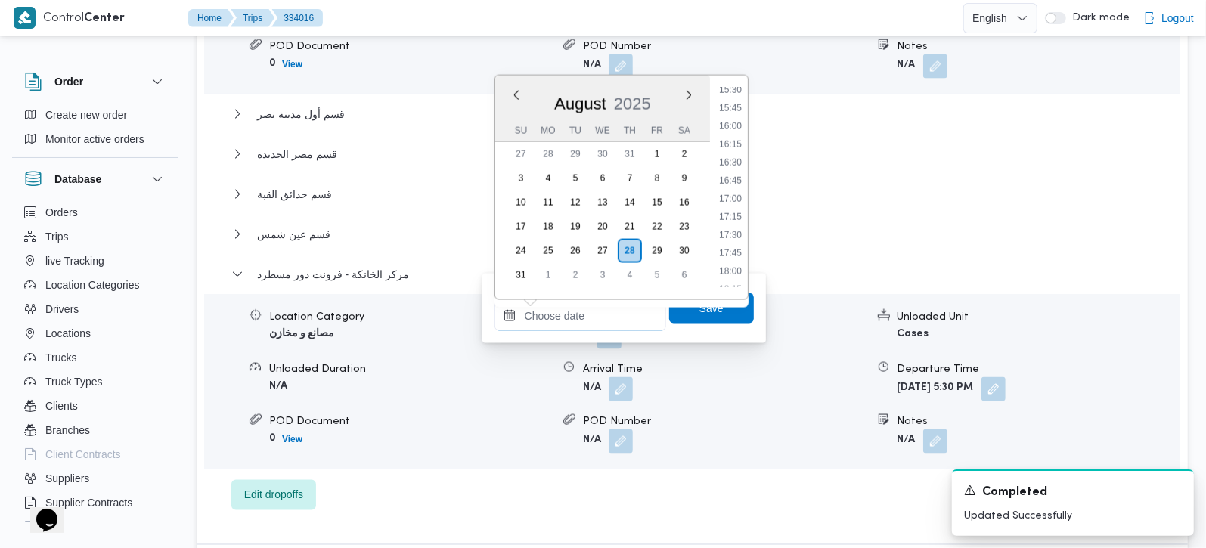
scroll to position [1097, 0]
click at [732, 242] on li "17:15" at bounding box center [730, 249] width 35 height 15
type input "[DATE] 17:15"
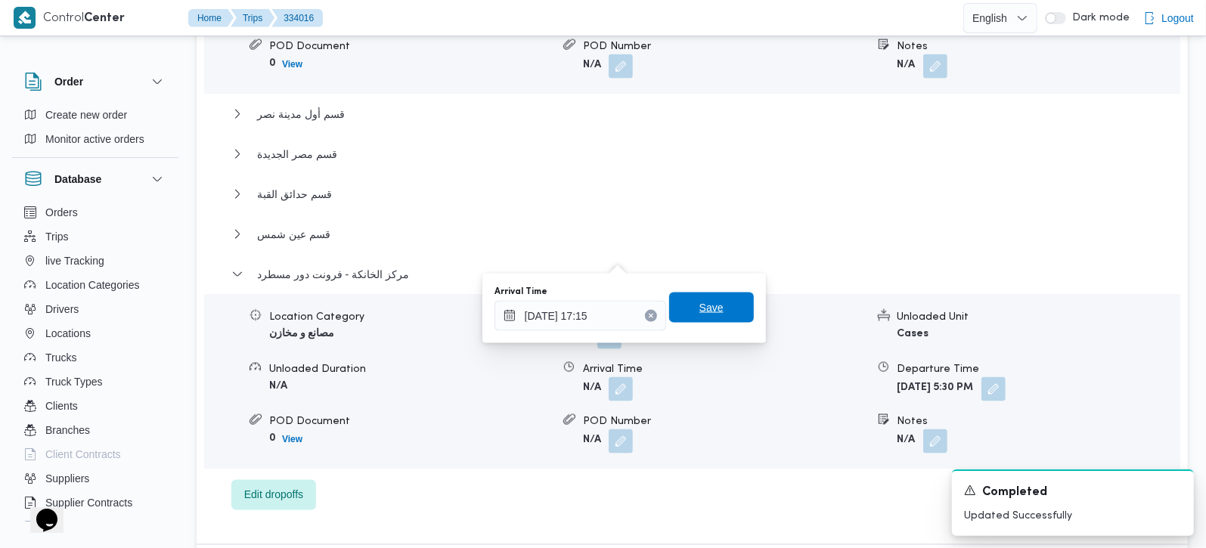
click at [709, 298] on span "Save" at bounding box center [711, 308] width 85 height 30
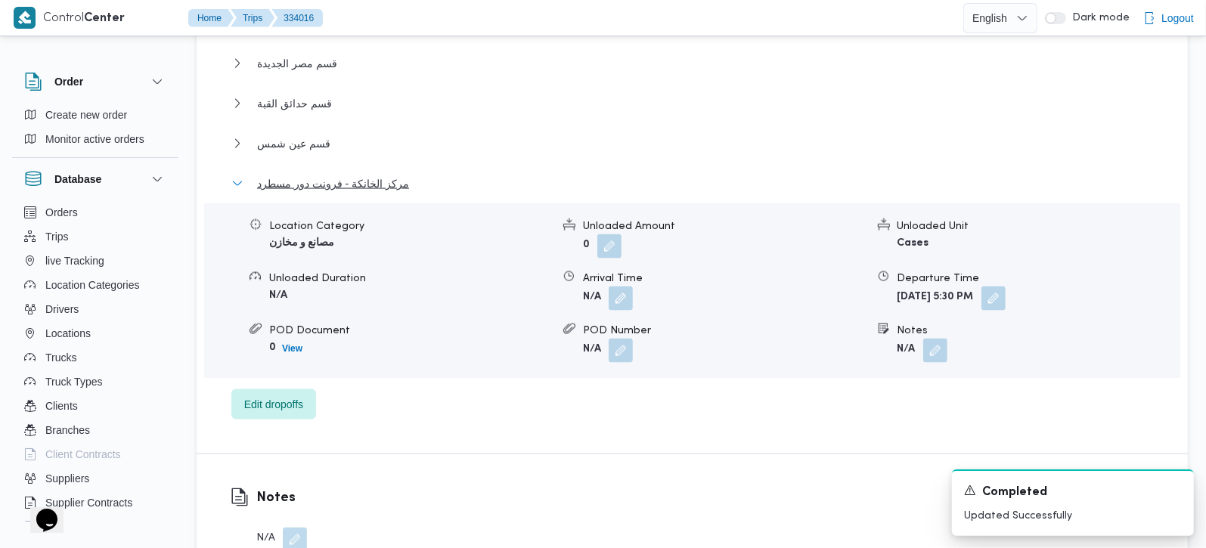
click at [268, 175] on span "مركز الخانكة - فرونت دور مسطرد" at bounding box center [333, 184] width 152 height 18
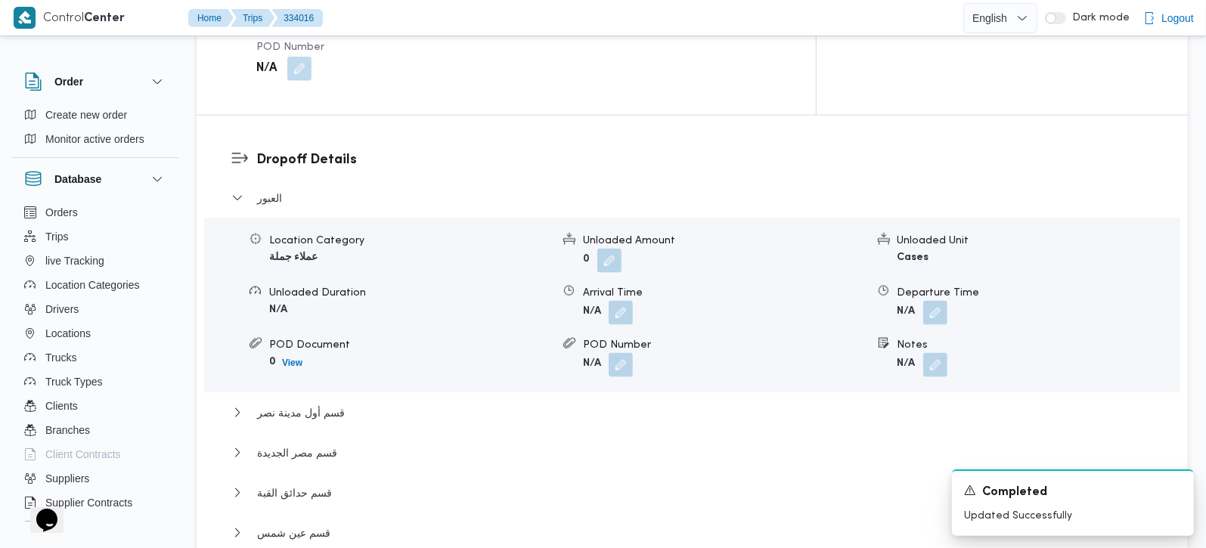
scroll to position [1245, 0]
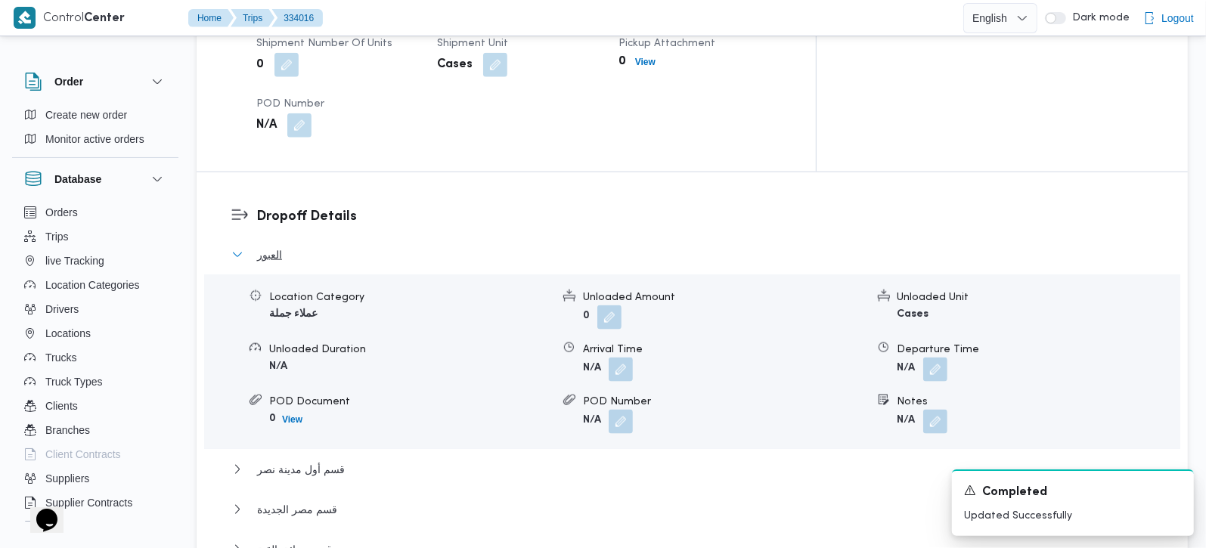
click at [278, 246] on span "العبور" at bounding box center [269, 255] width 25 height 18
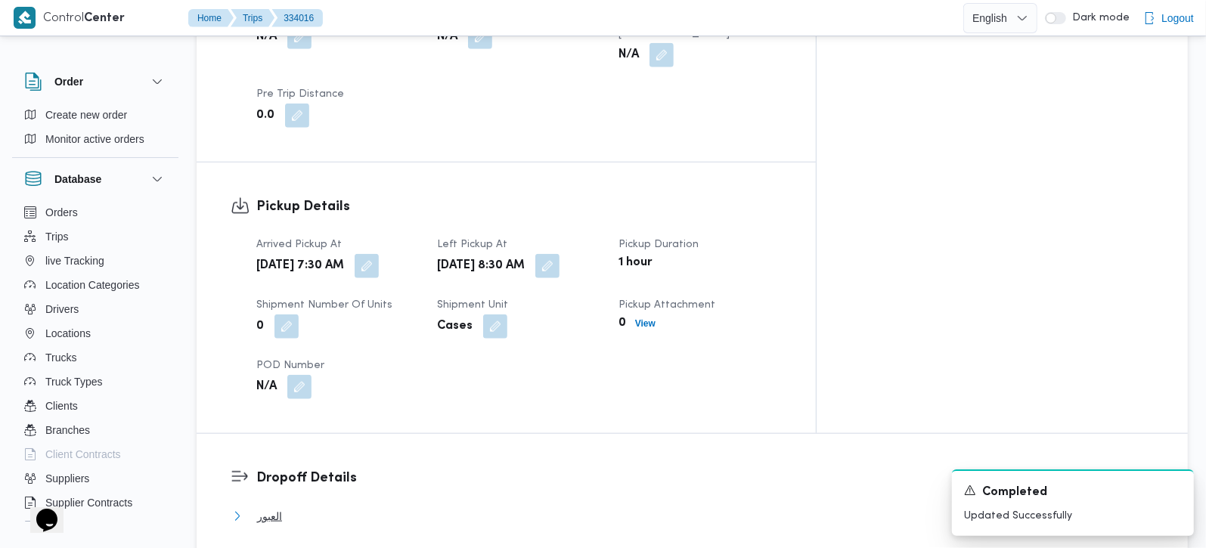
scroll to position [711, 0]
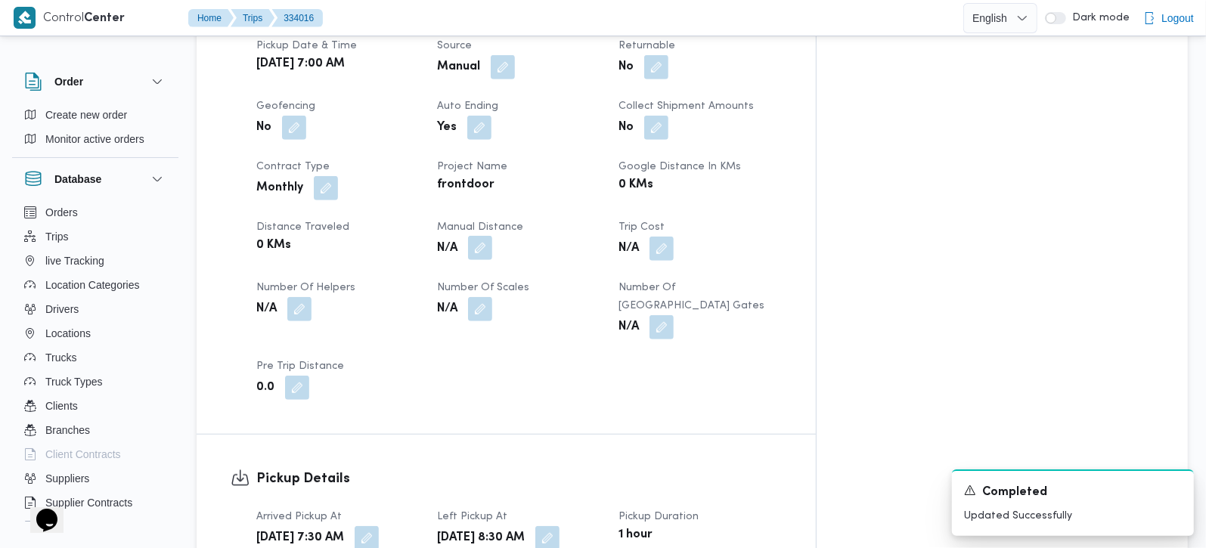
click at [492, 236] on button "button" at bounding box center [480, 248] width 24 height 24
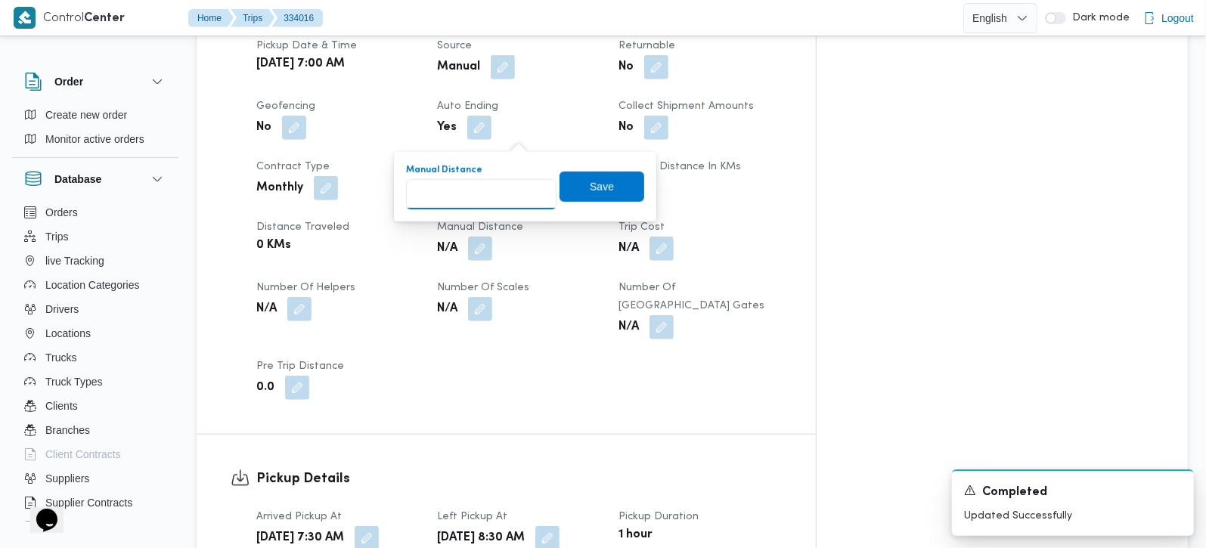
click at [485, 194] on input "Manual Distance" at bounding box center [481, 194] width 150 height 30
type input "100"
click at [618, 193] on span "Save" at bounding box center [601, 186] width 85 height 30
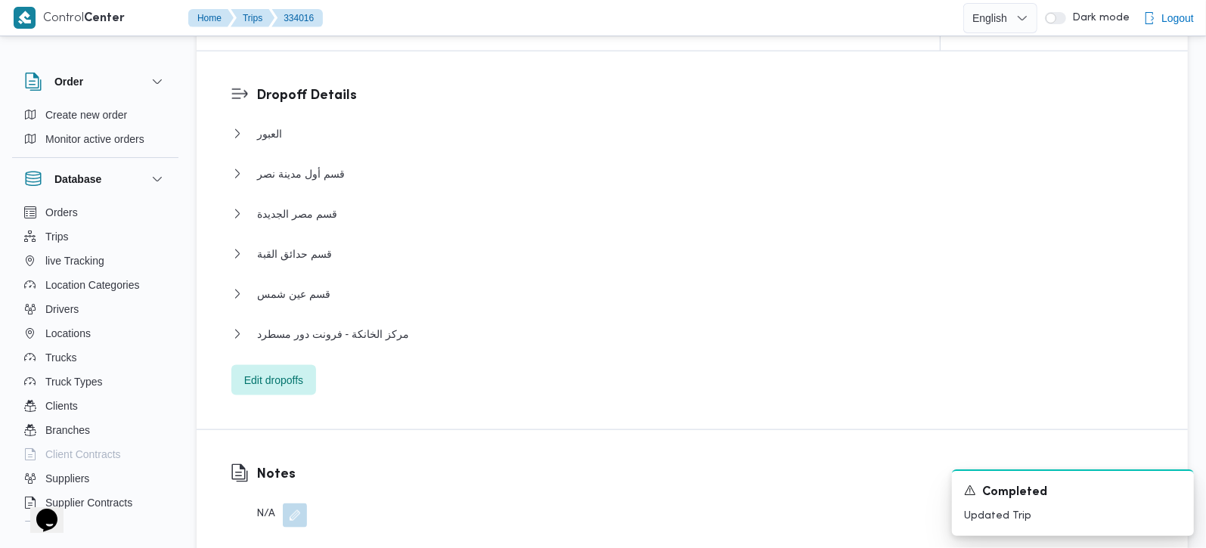
scroll to position [1512, 0]
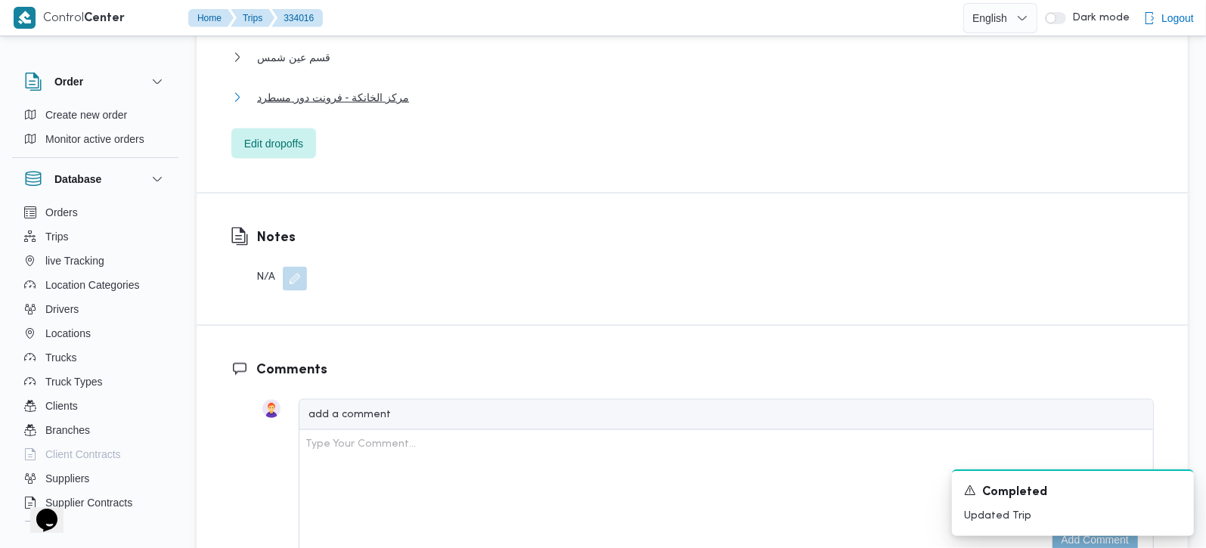
click at [320, 88] on span "مركز الخانكة - فرونت دور مسطرد" at bounding box center [333, 97] width 152 height 18
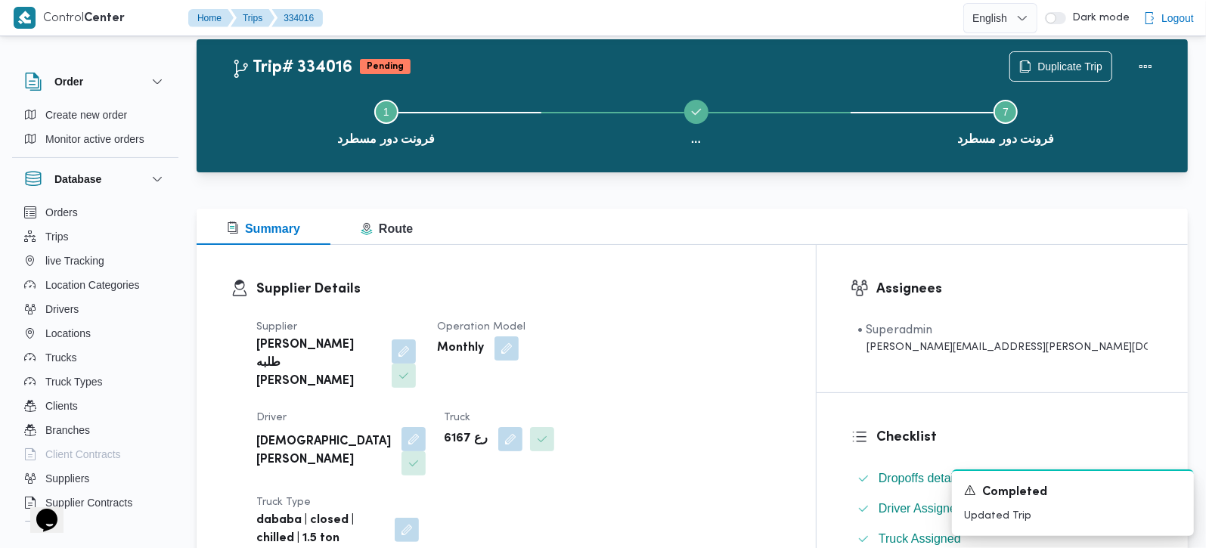
scroll to position [0, 0]
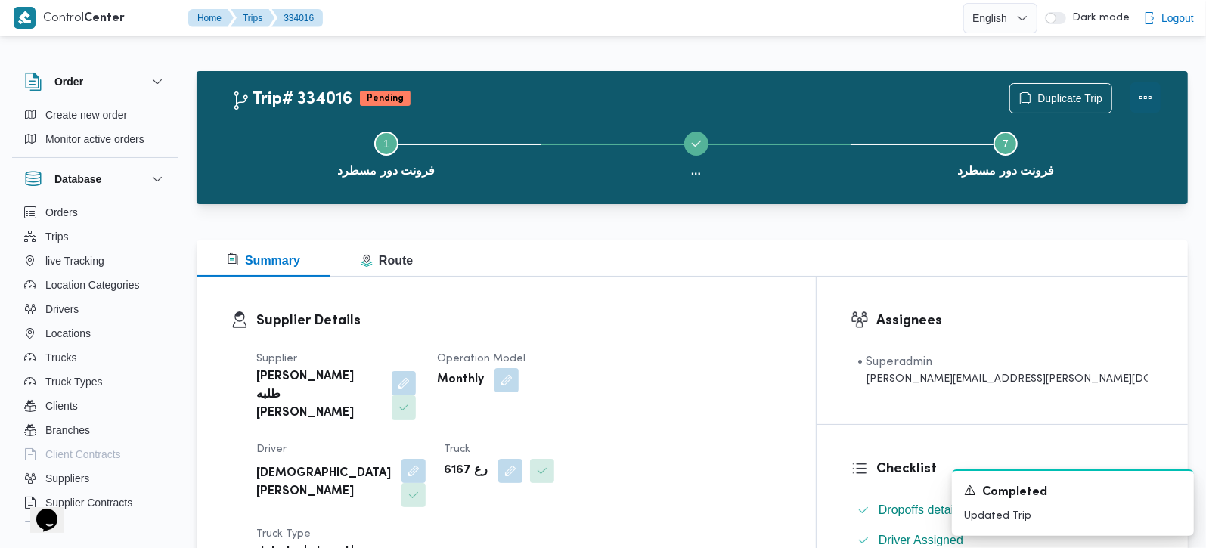
click at [1148, 92] on button "Actions" at bounding box center [1145, 97] width 30 height 30
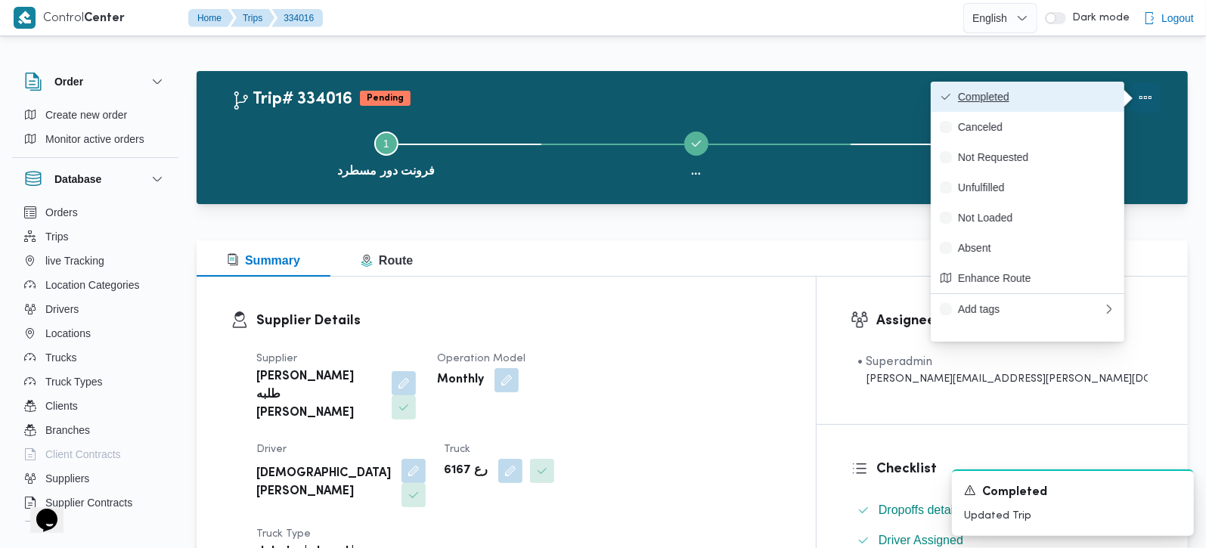
click at [1082, 92] on span "Completed" at bounding box center [1036, 97] width 157 height 12
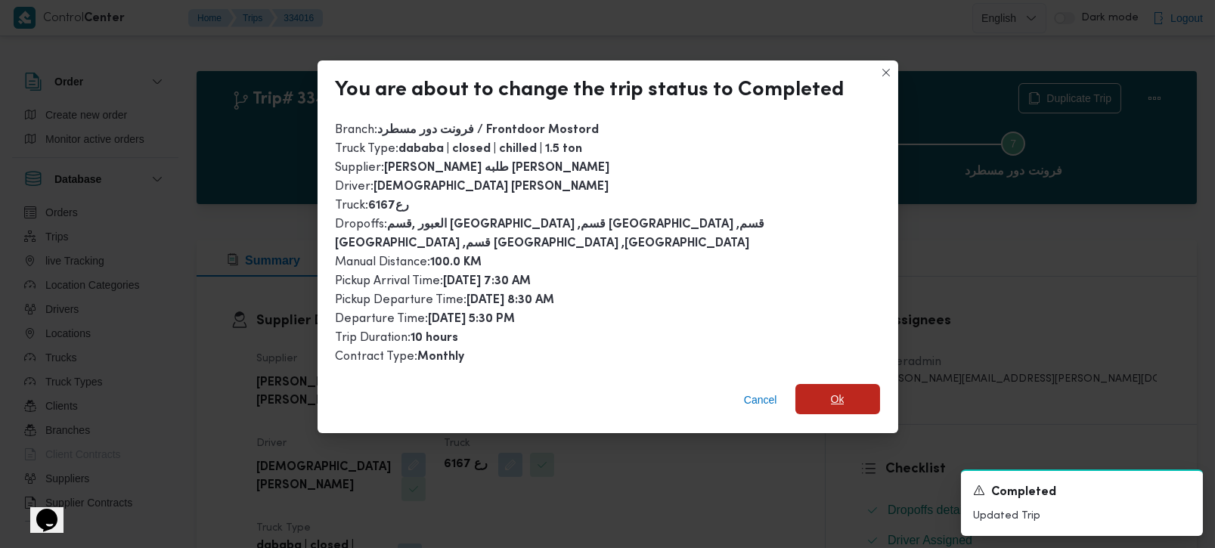
click at [833, 384] on span "Ok" at bounding box center [837, 399] width 85 height 30
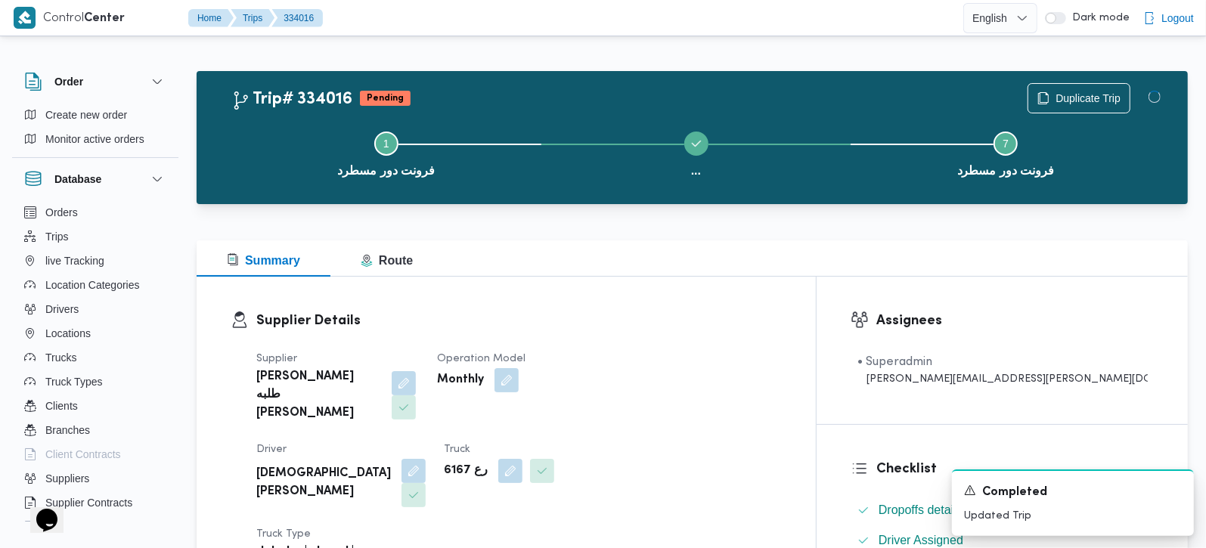
click at [763, 314] on h3 "Supplier Details" at bounding box center [518, 321] width 525 height 20
